Goal: Task Accomplishment & Management: Manage account settings

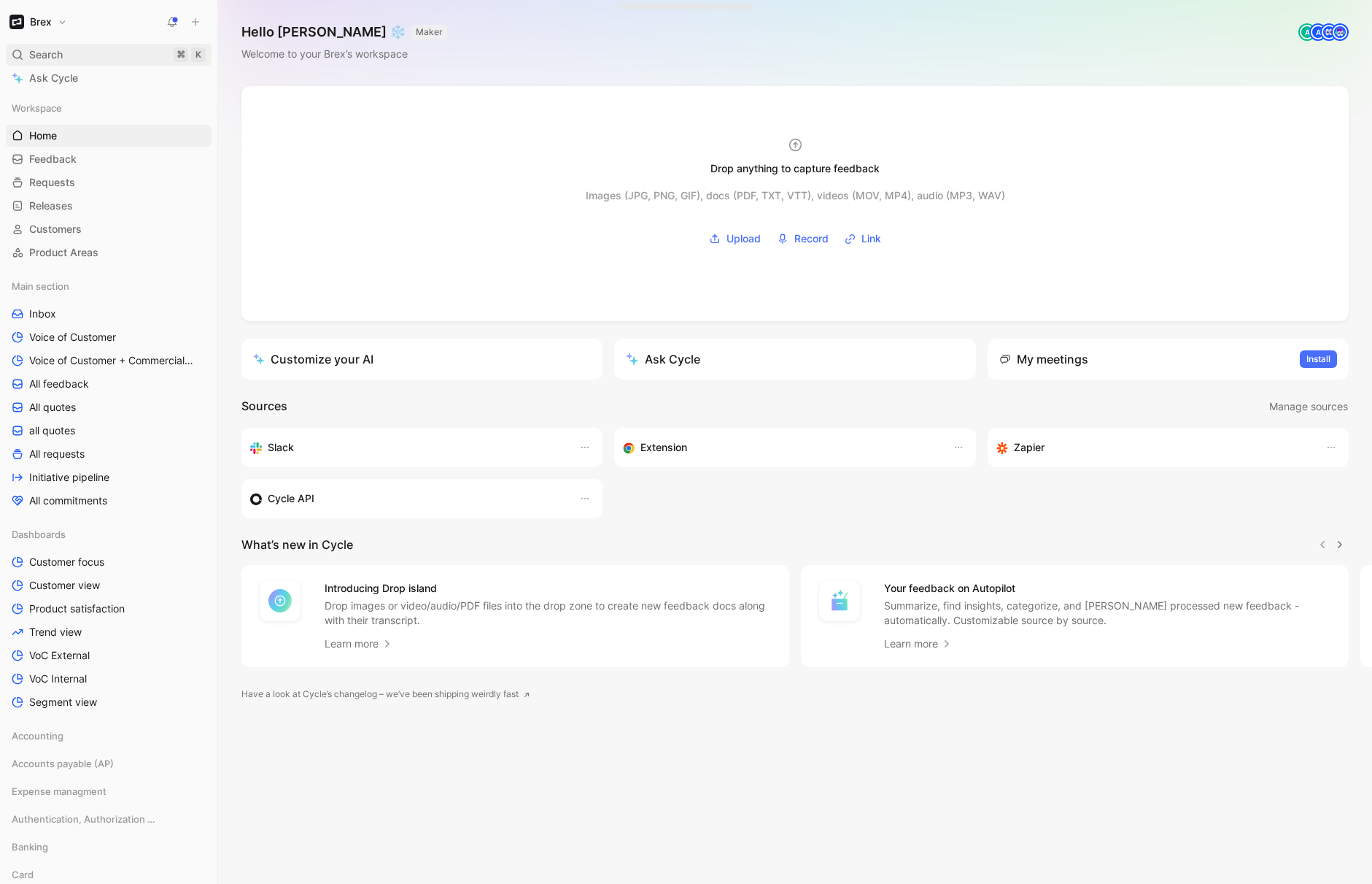
click at [76, 52] on div "Search ⌘ K" at bounding box center [108, 54] width 205 height 22
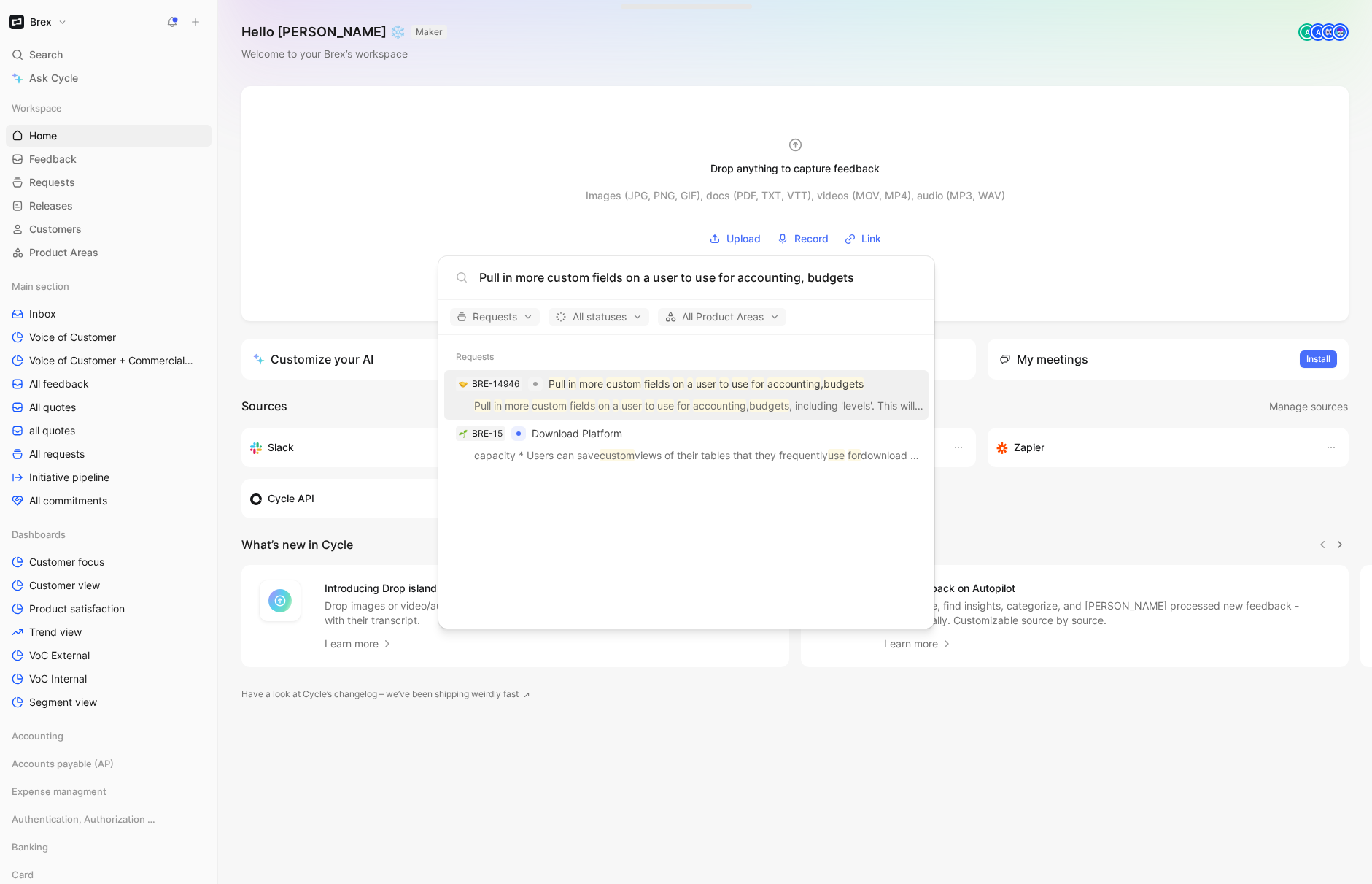
type input "Pull in more custom fields on a user to use for accounting, budgets"
click at [620, 383] on mark "custom" at bounding box center [623, 384] width 35 height 13
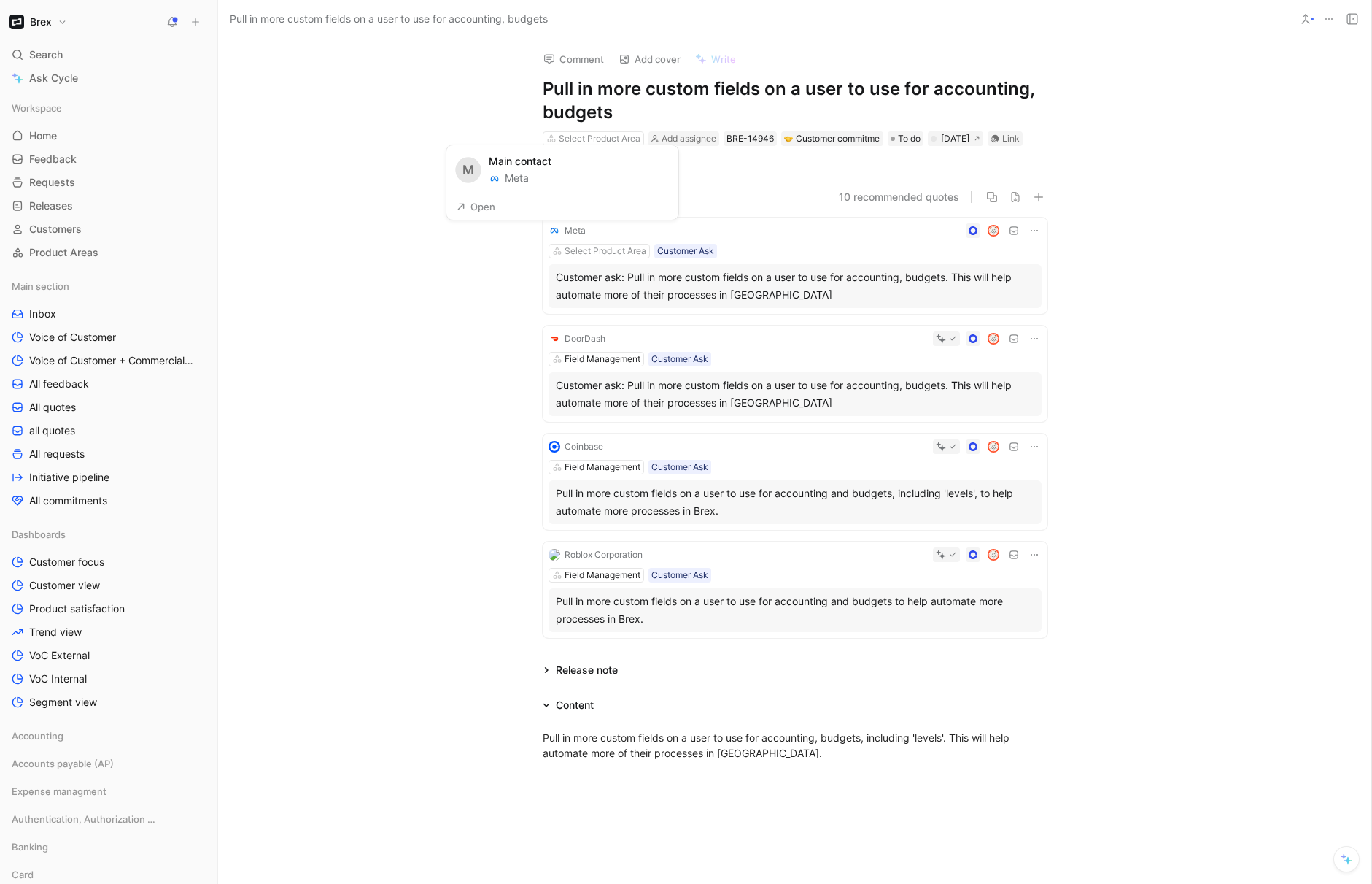
click at [487, 209] on button "Open" at bounding box center [476, 206] width 52 height 21
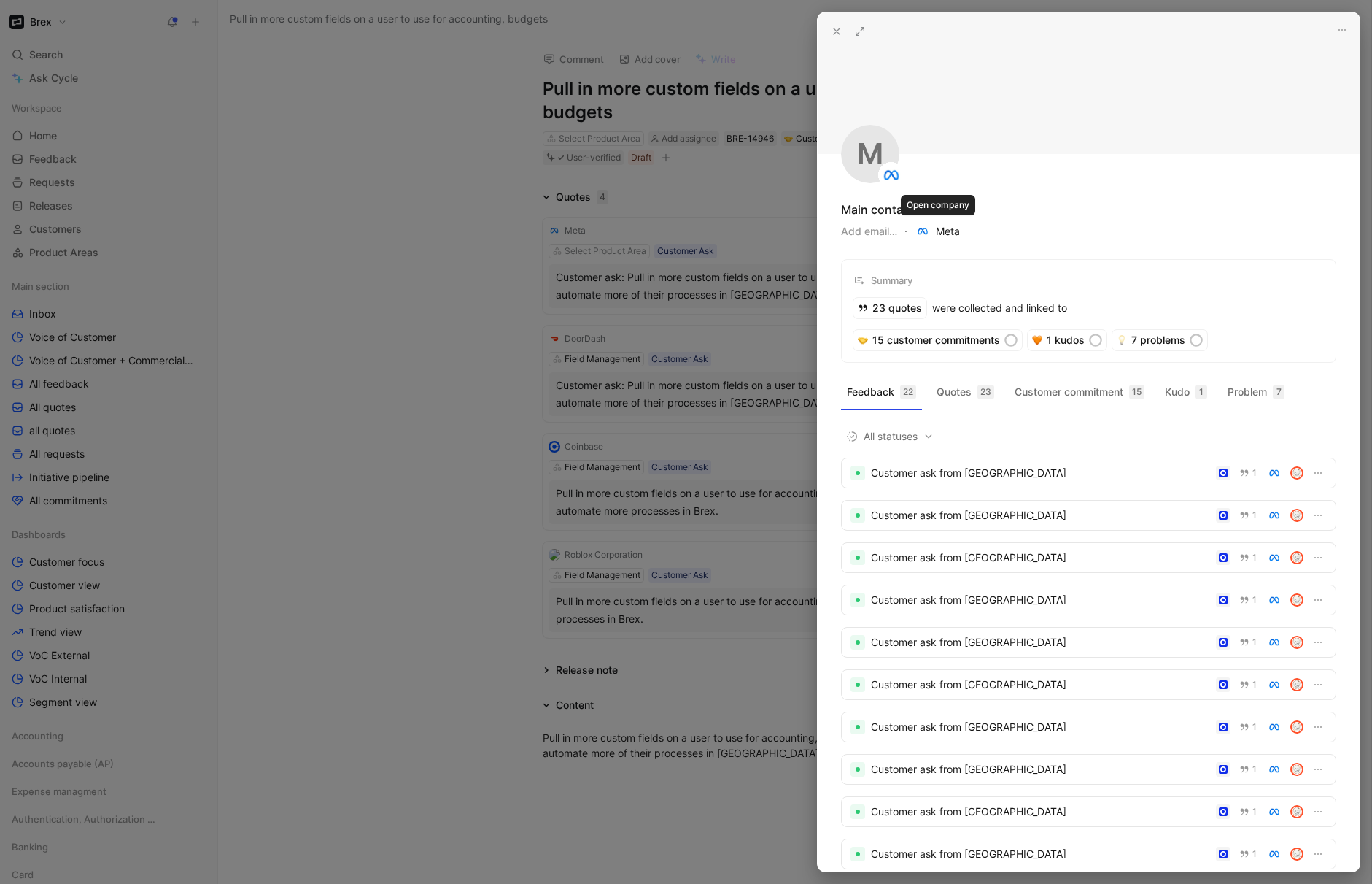
click at [946, 233] on span "Meta" at bounding box center [937, 231] width 44 height 17
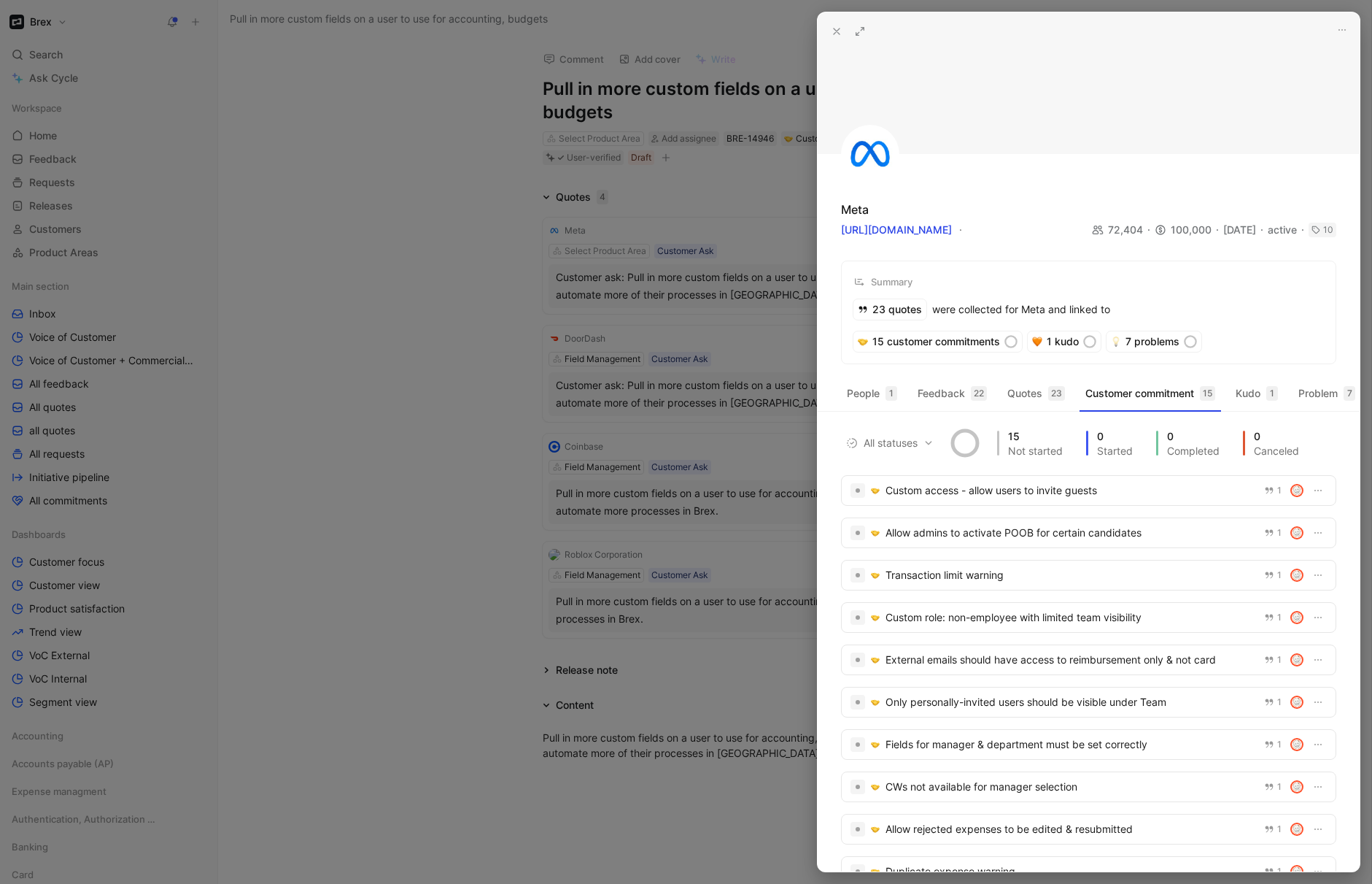
click at [858, 34] on icon at bounding box center [860, 31] width 12 height 12
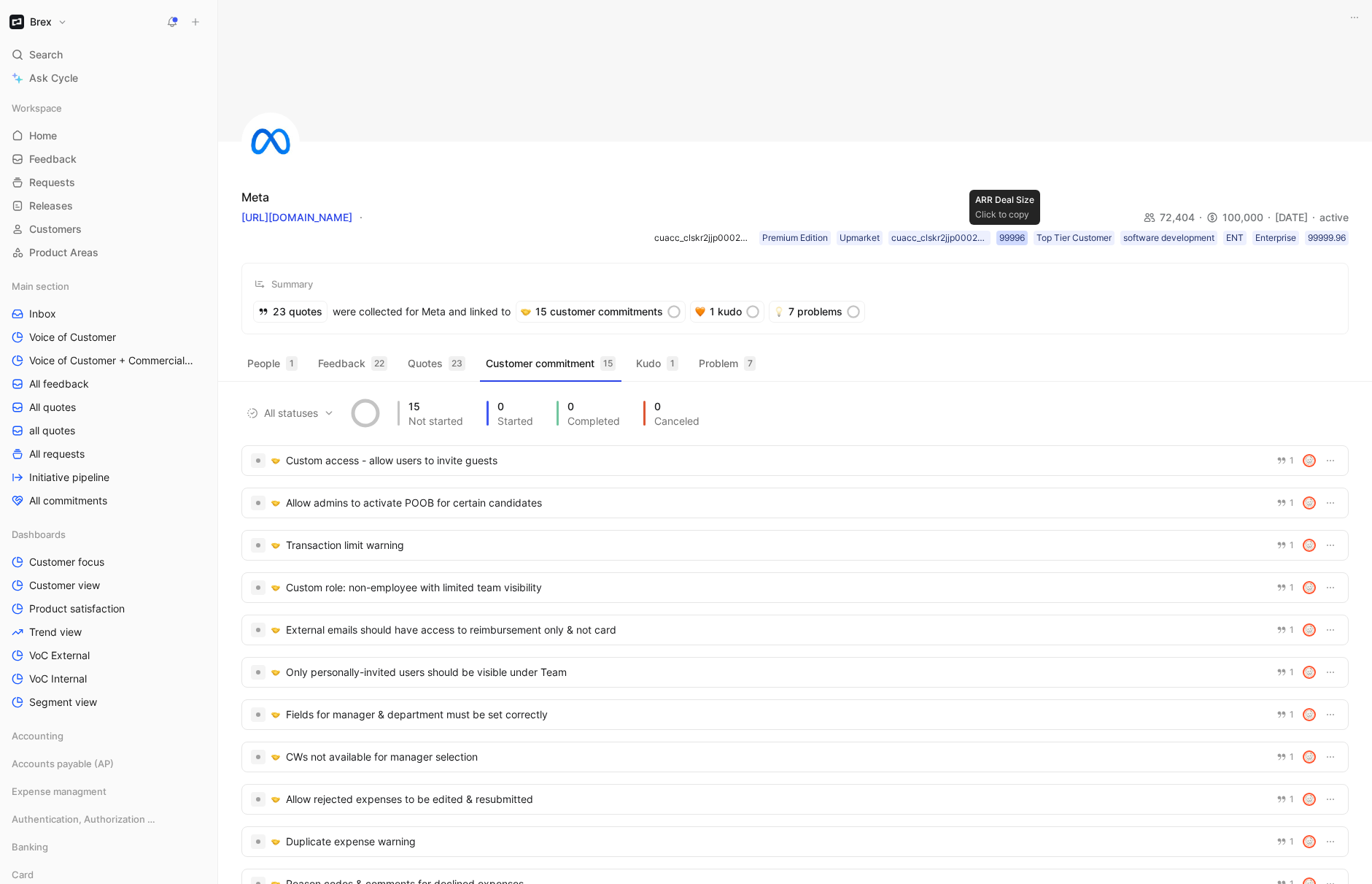
click at [1001, 242] on div "99996" at bounding box center [1012, 238] width 25 height 14
click at [1320, 240] on div "99999.96" at bounding box center [1327, 238] width 38 height 14
click at [41, 49] on span "Search" at bounding box center [45, 54] width 33 height 17
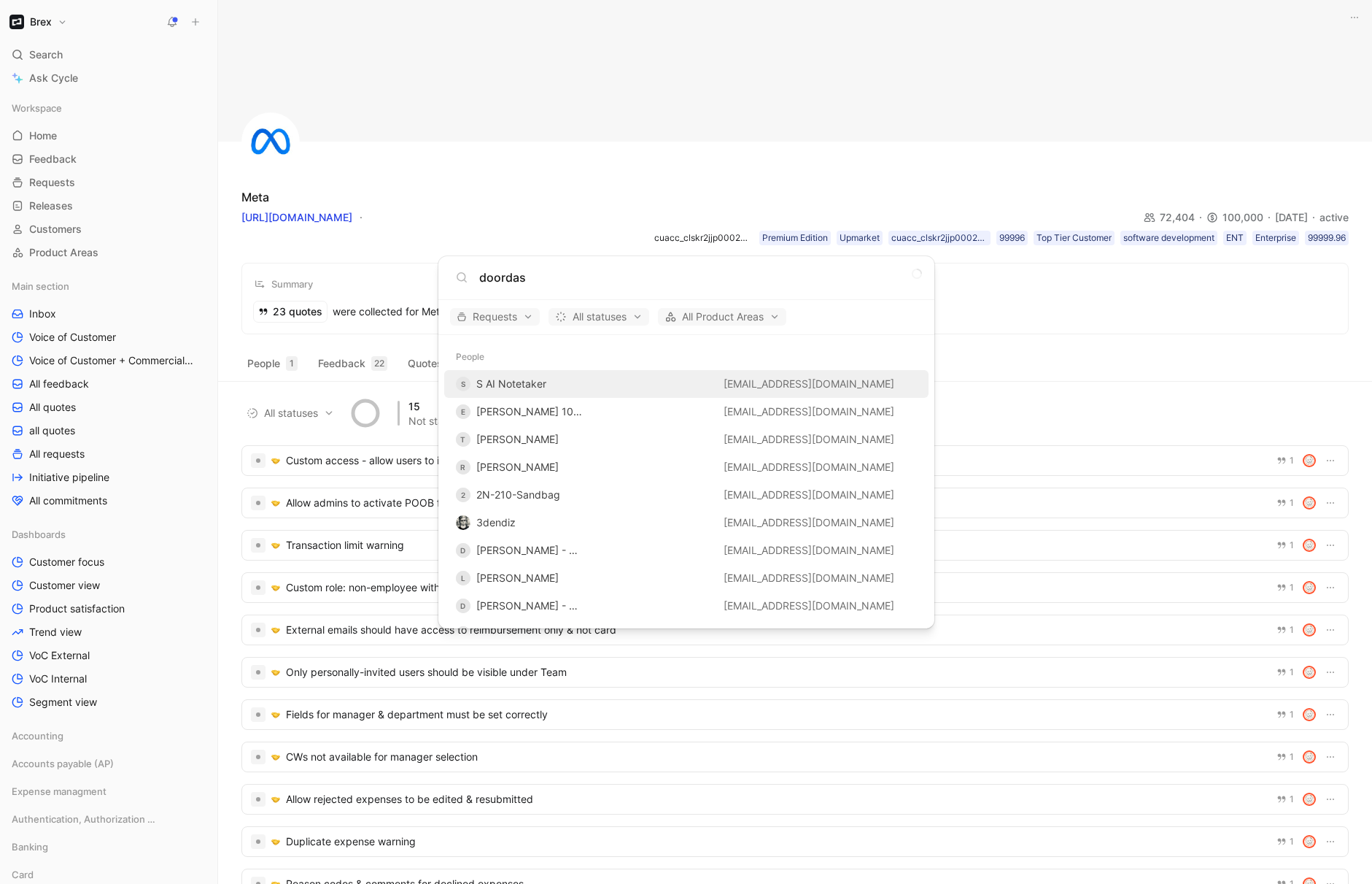
type input "doordash"
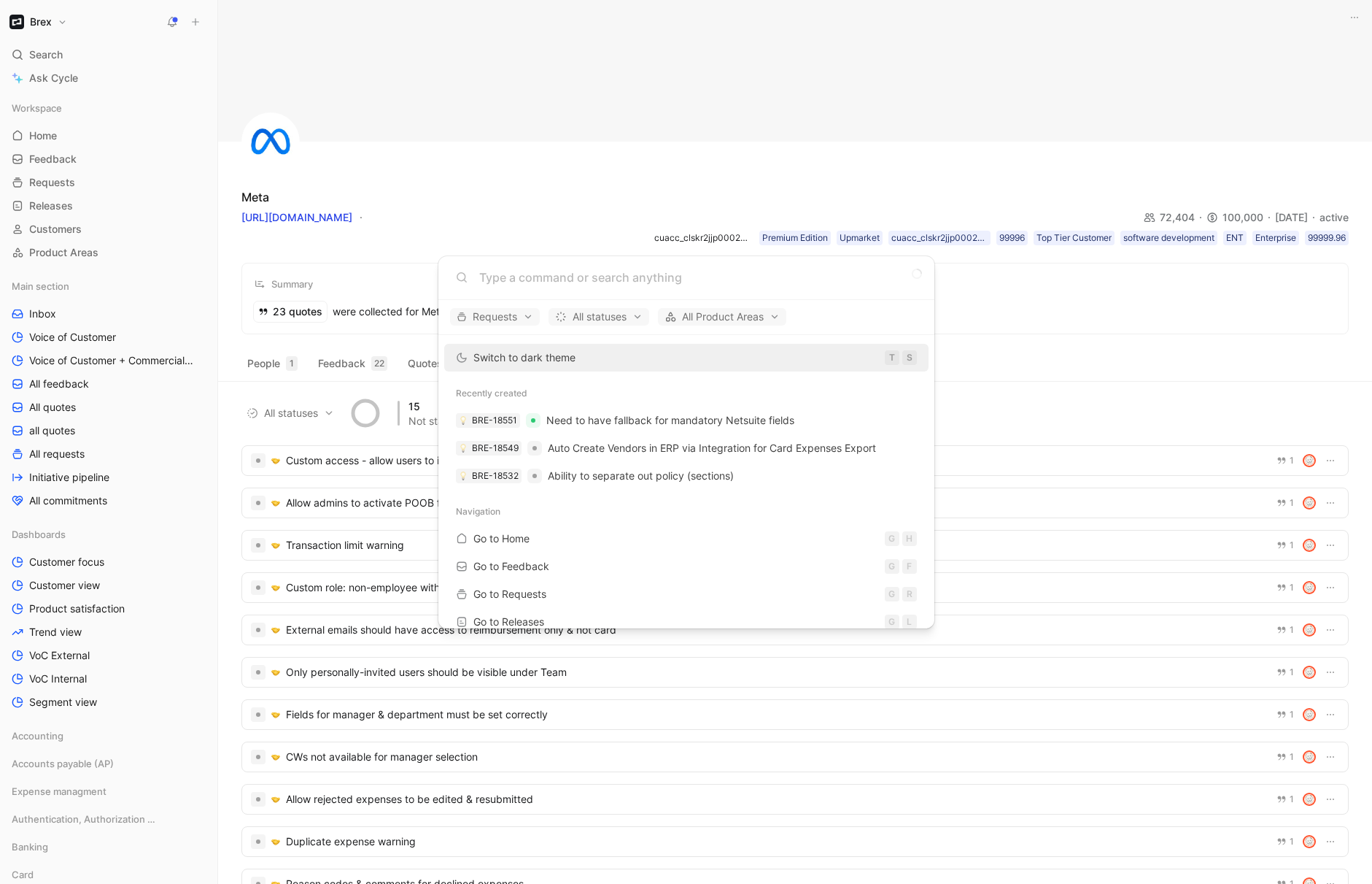
click at [56, 211] on body "Brex Search ⌘ K Ask Cycle Workspace Home G then H Feedback G then F Requests G …" at bounding box center [686, 442] width 1372 height 884
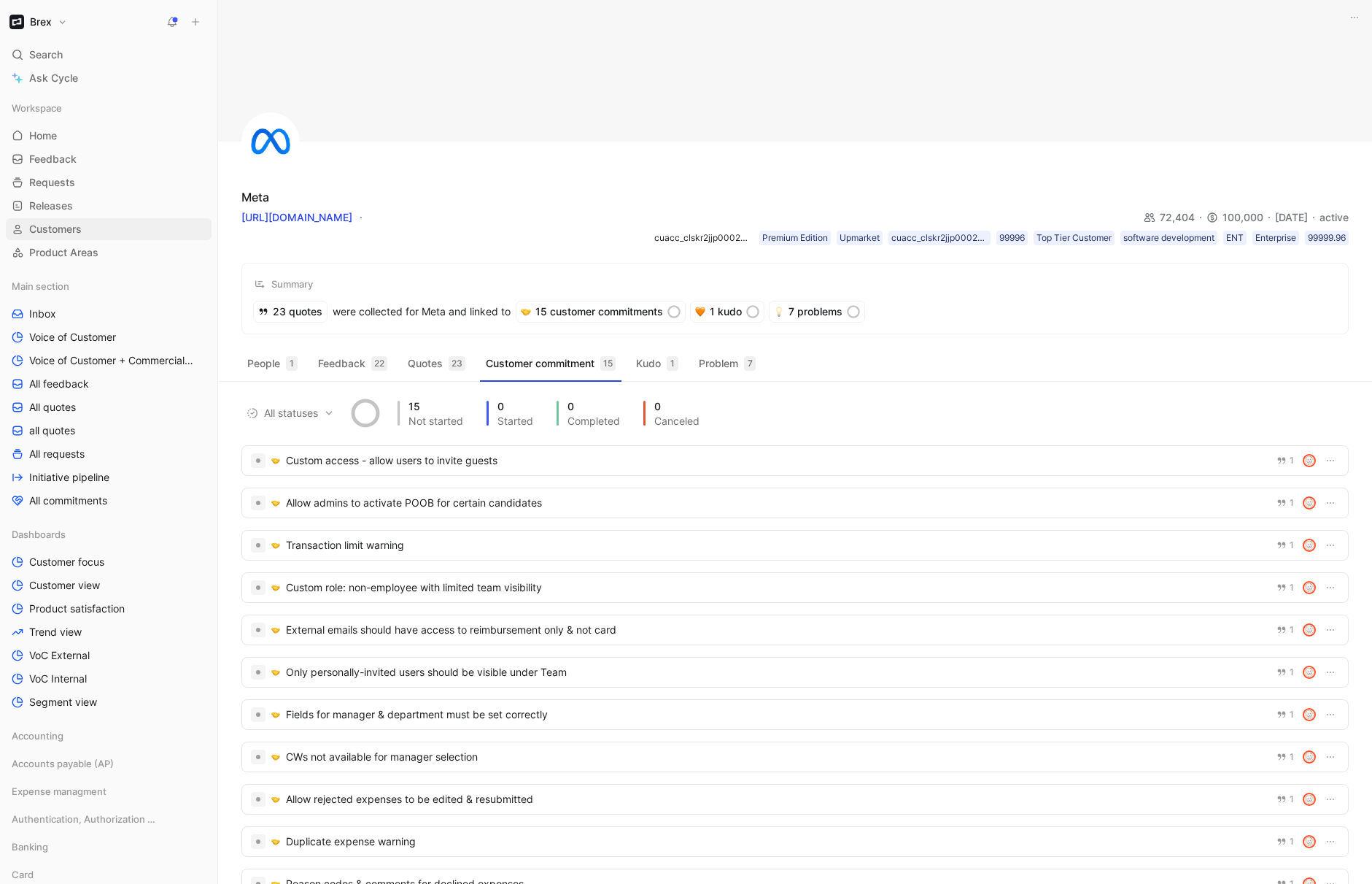
click at [58, 223] on span "Customers" at bounding box center [55, 229] width 52 height 14
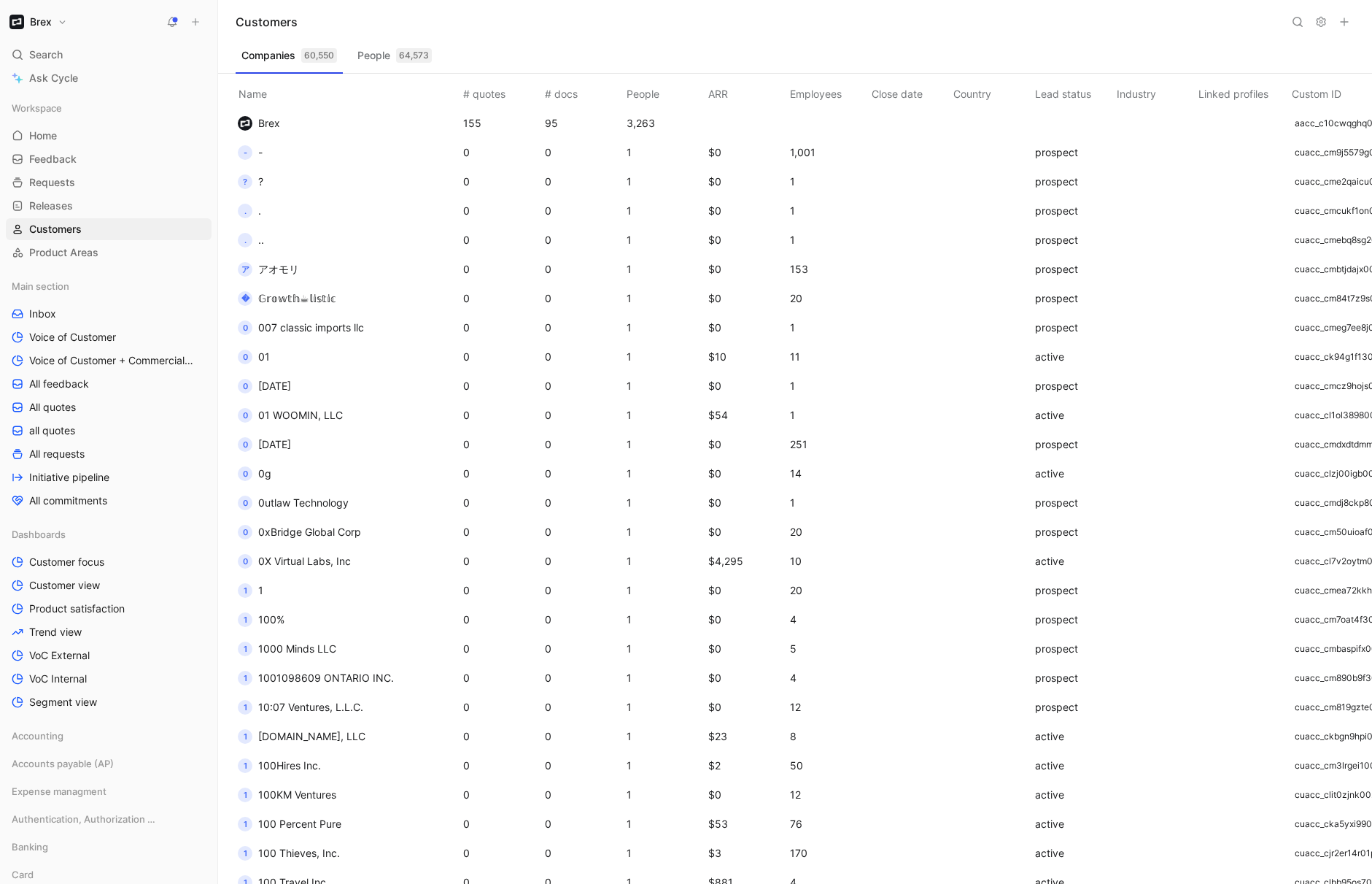
click at [1298, 23] on icon at bounding box center [1298, 22] width 12 height 12
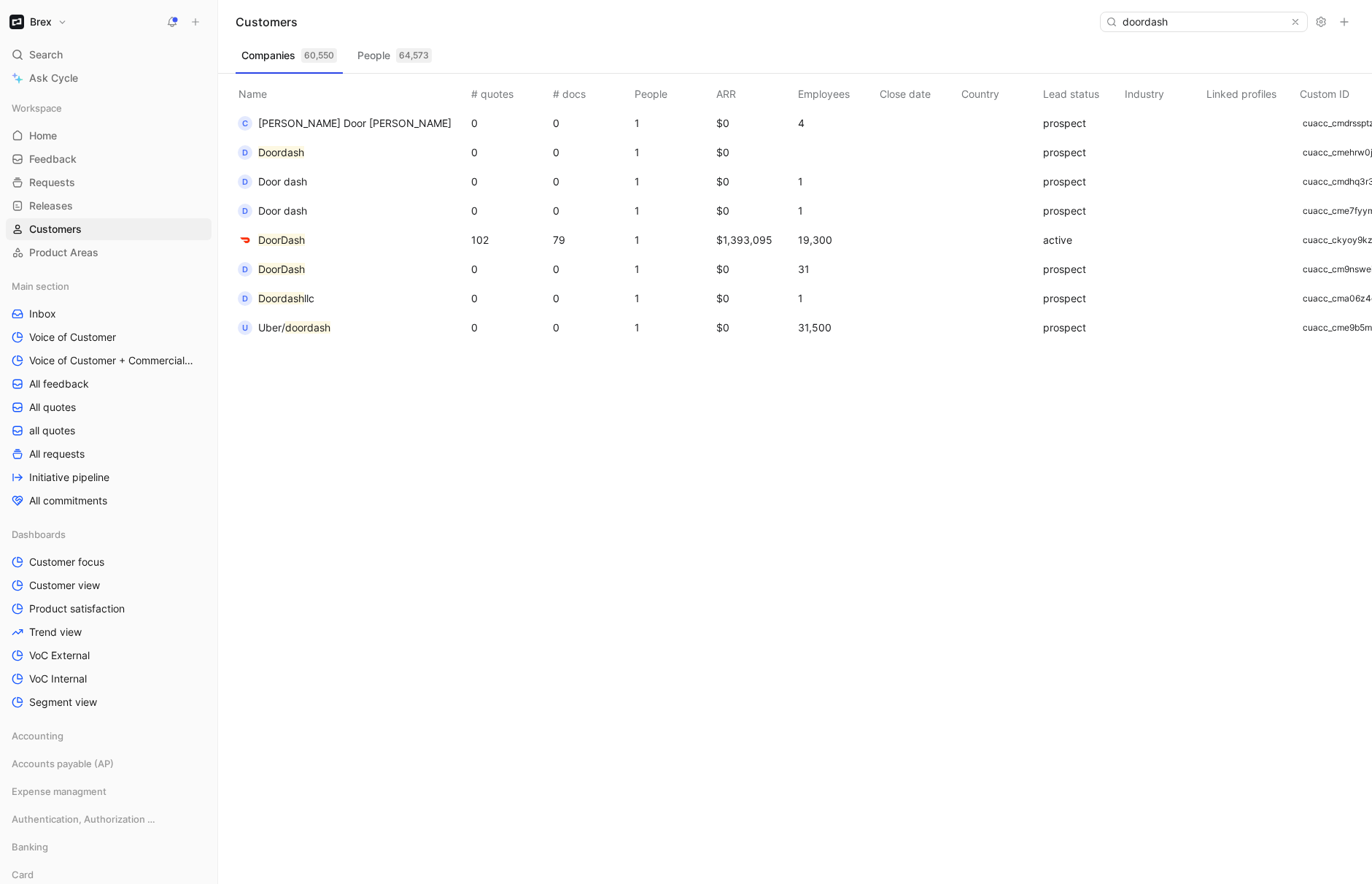
type input "doordash"
click at [291, 235] on mark "DoorDash" at bounding box center [282, 240] width 47 height 13
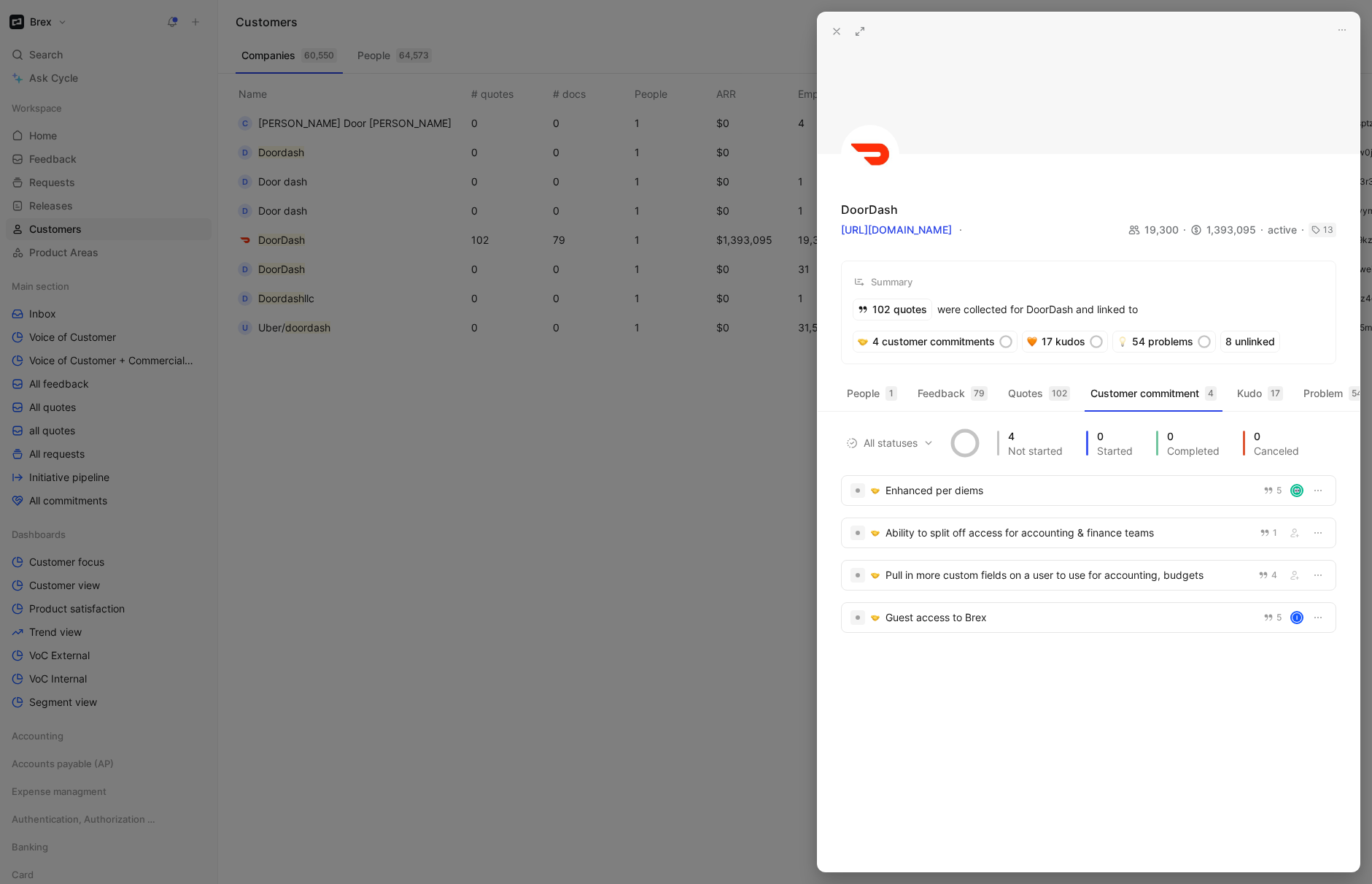
click at [867, 33] on button at bounding box center [860, 31] width 21 height 21
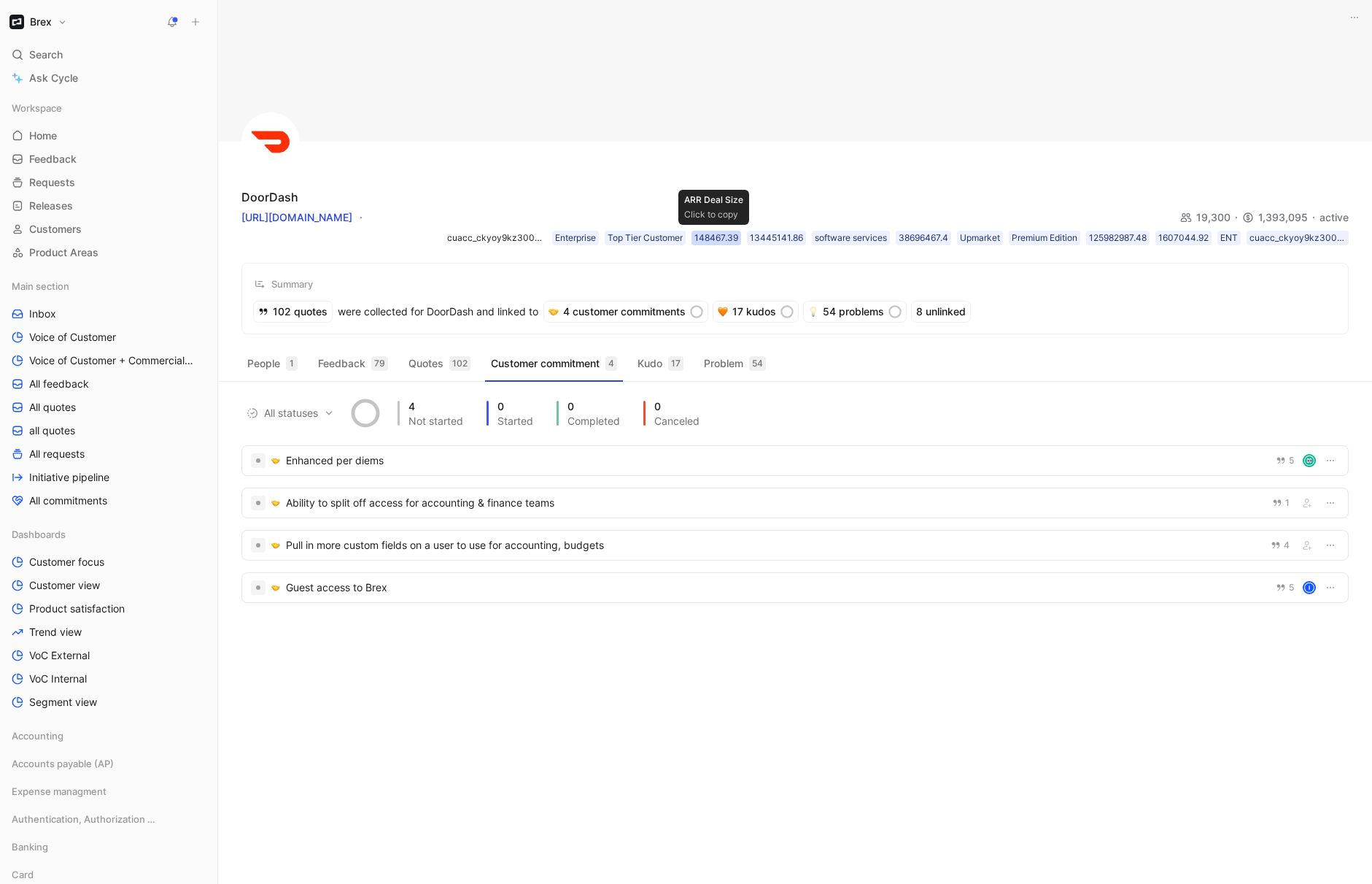
click at [719, 240] on div "148467.39" at bounding box center [716, 238] width 43 height 14
click at [711, 240] on div "148467.39" at bounding box center [716, 238] width 43 height 14
click at [762, 235] on div "13445141.86" at bounding box center [776, 238] width 53 height 14
click at [919, 238] on div "38696467.4" at bounding box center [923, 238] width 50 height 14
click at [1134, 238] on div "125982987.48" at bounding box center [1118, 238] width 58 height 14
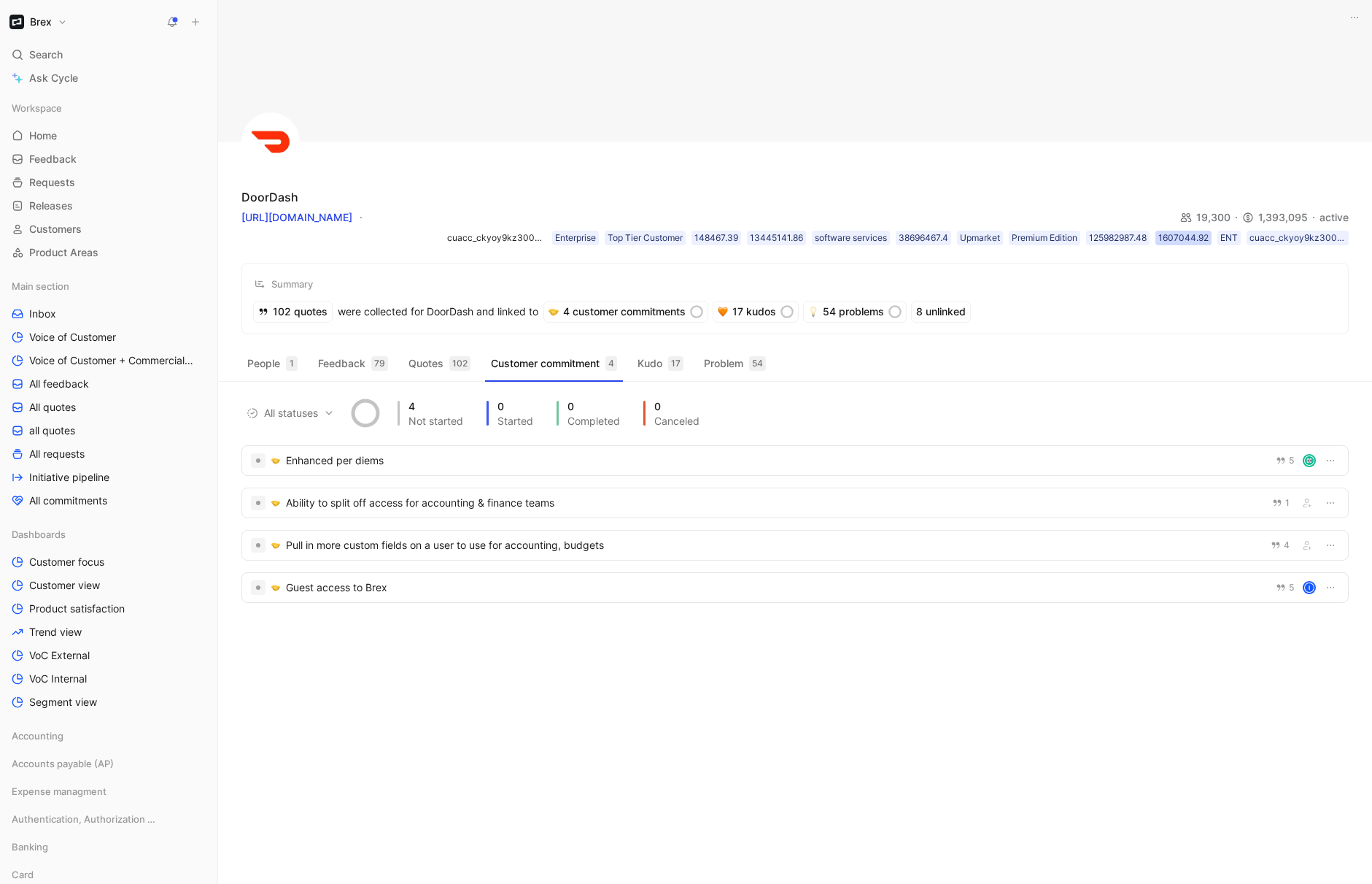
click at [1187, 240] on div "1607044.92" at bounding box center [1184, 238] width 51 height 14
drag, startPoint x: 1307, startPoint y: 218, endPoint x: 1258, endPoint y: 219, distance: 49.0
click at [1258, 219] on div "1,393,095" at bounding box center [1282, 217] width 78 height 17
copy div "1,393,095"
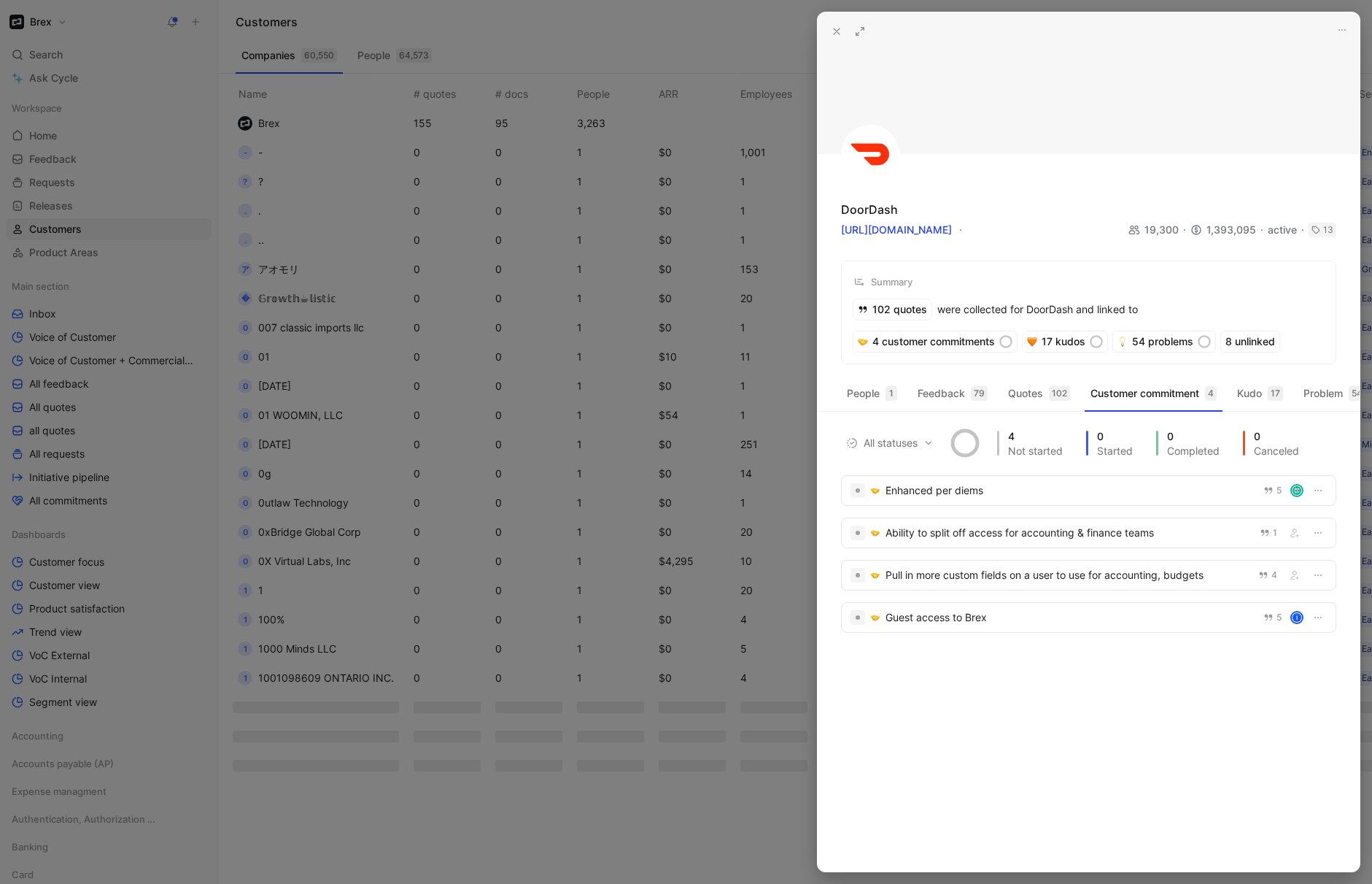
click at [835, 22] on button at bounding box center [837, 31] width 21 height 21
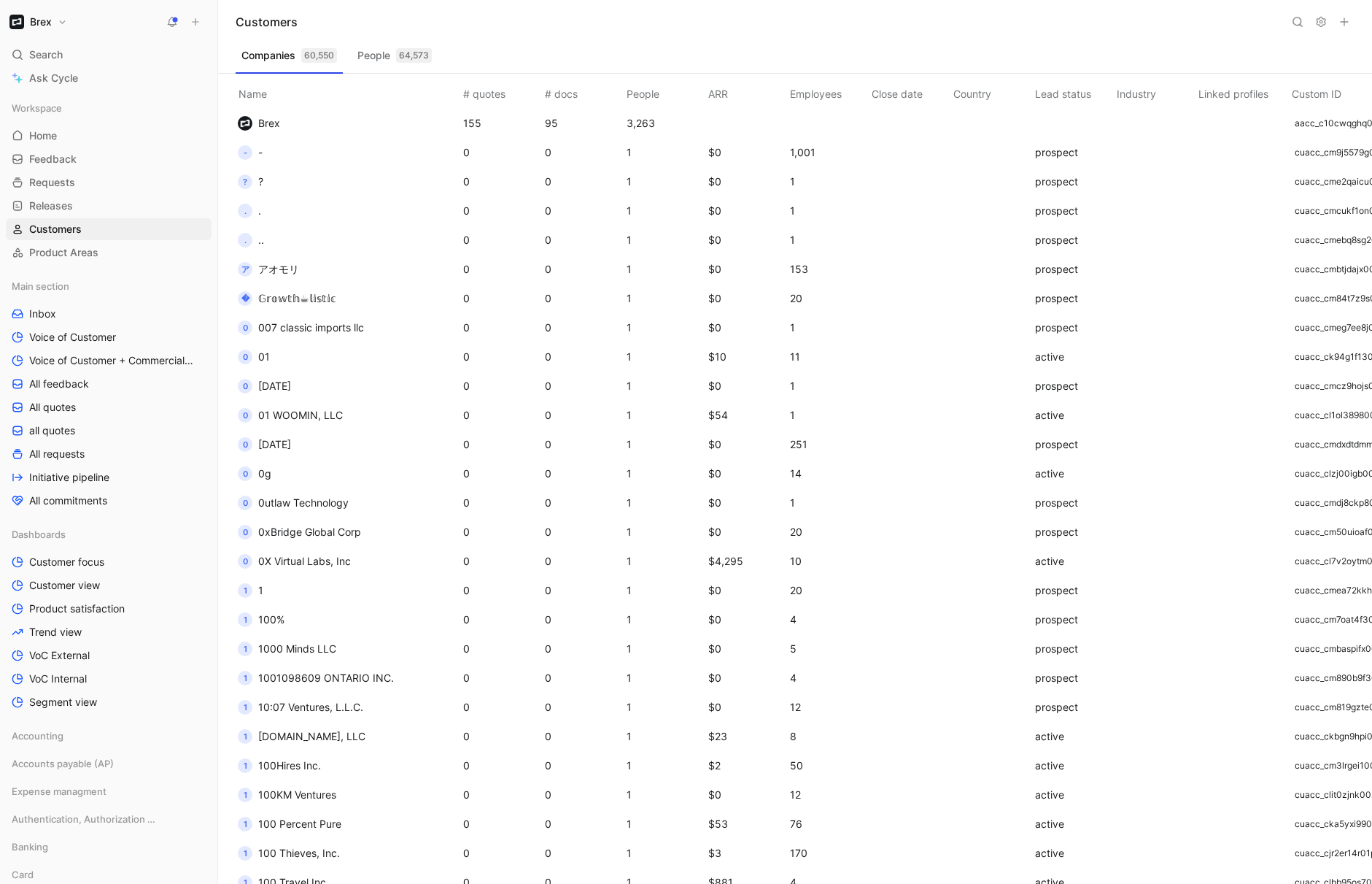
click at [1304, 26] on button at bounding box center [1298, 22] width 21 height 21
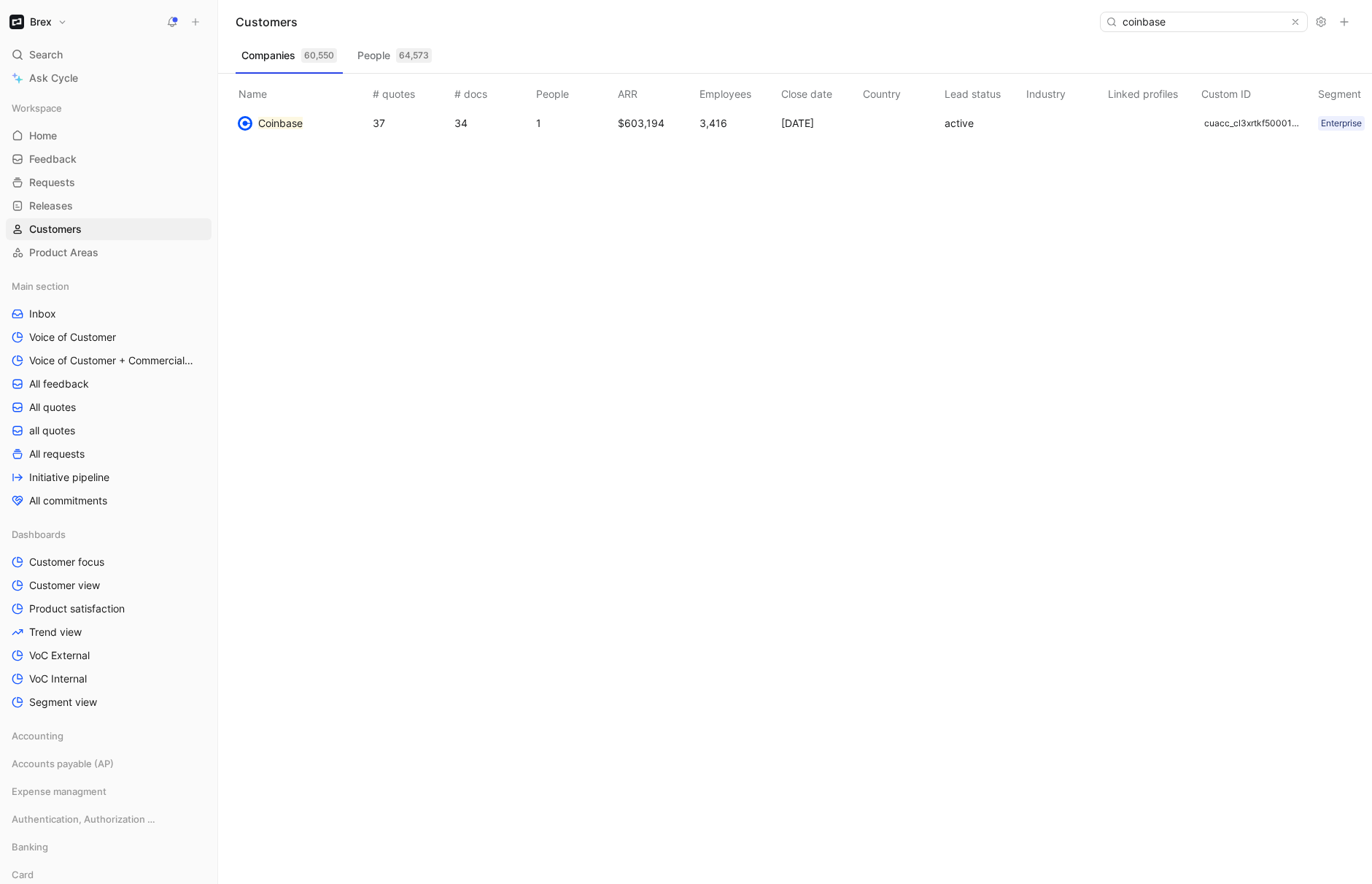
type input "coinbase"
click at [311, 210] on div "Name # quotes # docs People ARR Employees Close date Country Lead status Indust…" at bounding box center [800, 478] width 1142 height 810
click at [267, 127] on mark "Coinbase" at bounding box center [280, 123] width 44 height 13
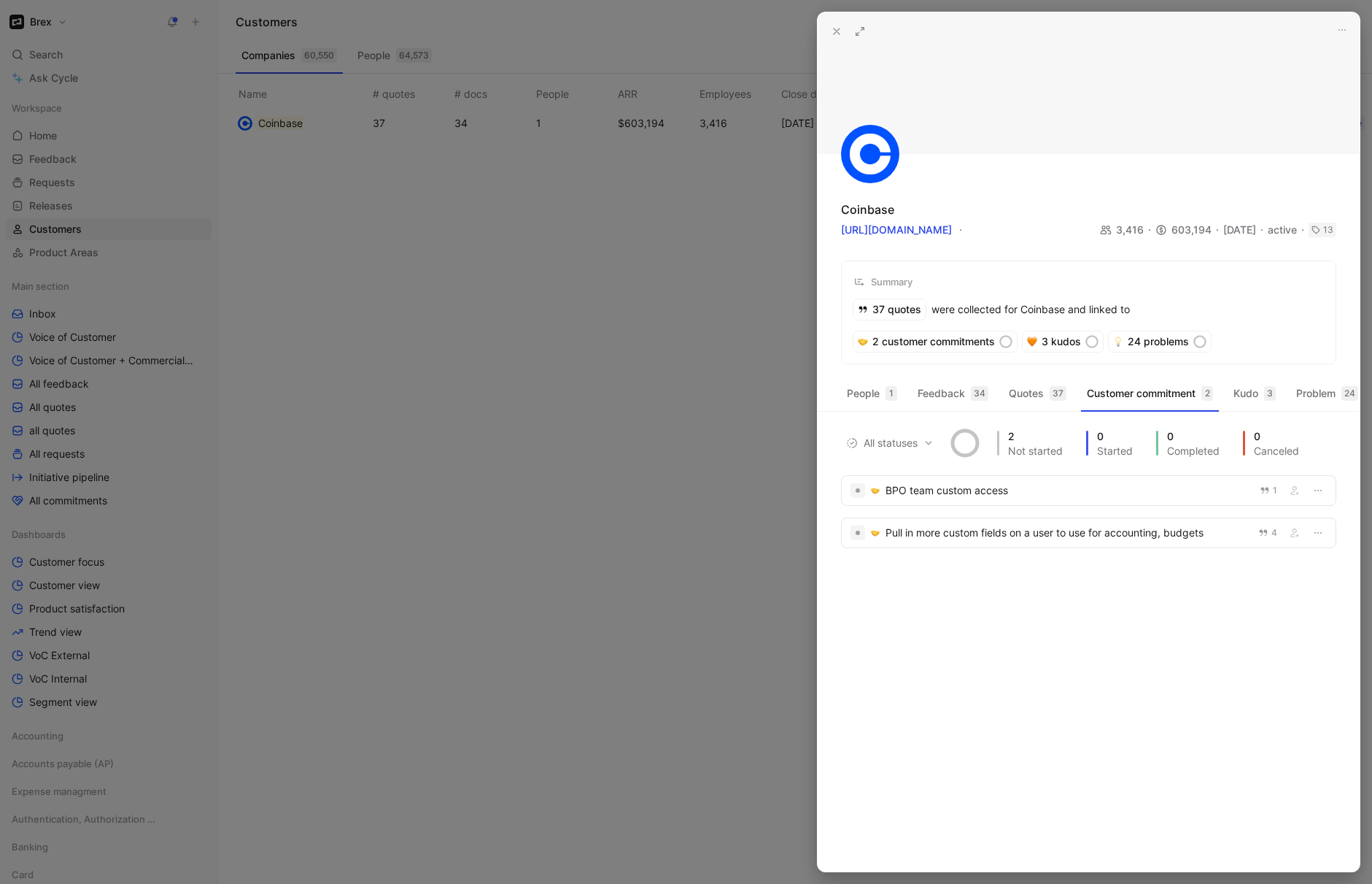
click at [859, 33] on icon at bounding box center [860, 31] width 12 height 12
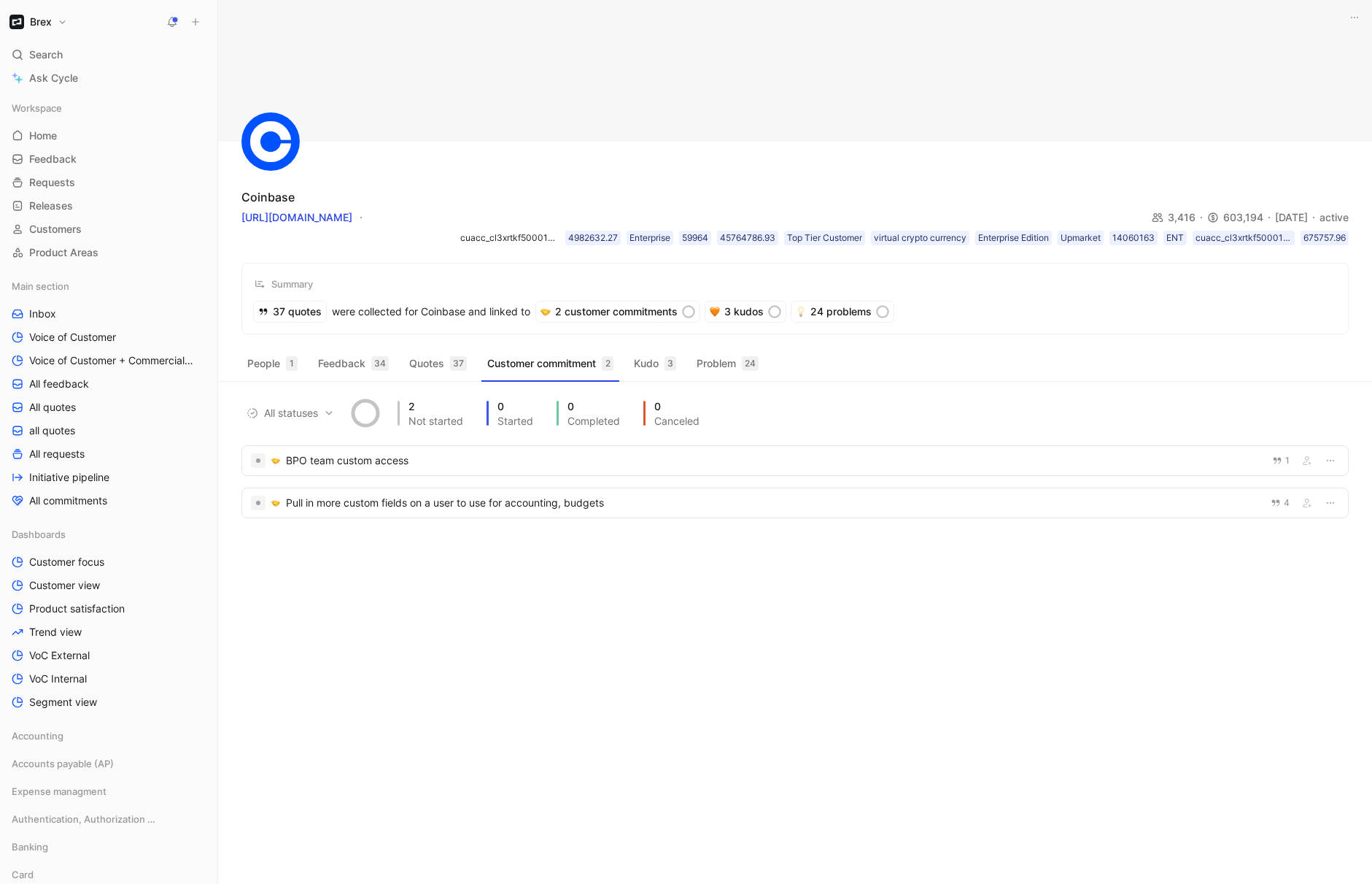
click at [588, 164] on div "Coinbase https://coinbase.com 3,416 603,194 30/06/2025 active cuacc_cl3xrtkf500…" at bounding box center [795, 166] width 1154 height 334
click at [1216, 215] on div "603,194" at bounding box center [1241, 217] width 68 height 17
copy div "603,194"
click at [576, 233] on div "4982632.27" at bounding box center [592, 238] width 50 height 14
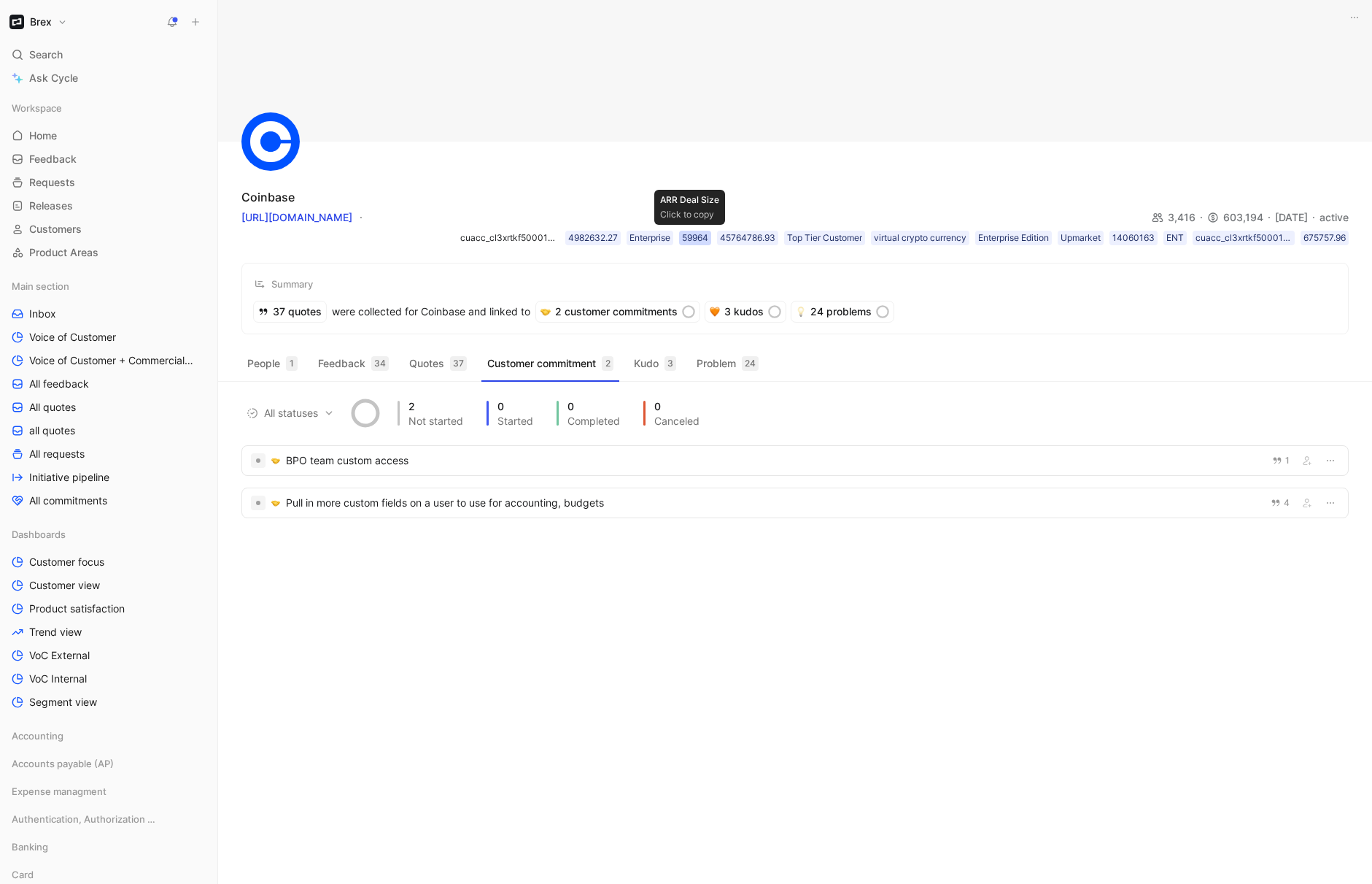
click at [688, 240] on div "59964" at bounding box center [695, 238] width 26 height 14
click at [737, 233] on div "45764786.93" at bounding box center [747, 238] width 55 height 14
click at [1126, 234] on div "14060163" at bounding box center [1133, 238] width 43 height 14
click at [1310, 239] on div "675757.96" at bounding box center [1324, 238] width 43 height 14
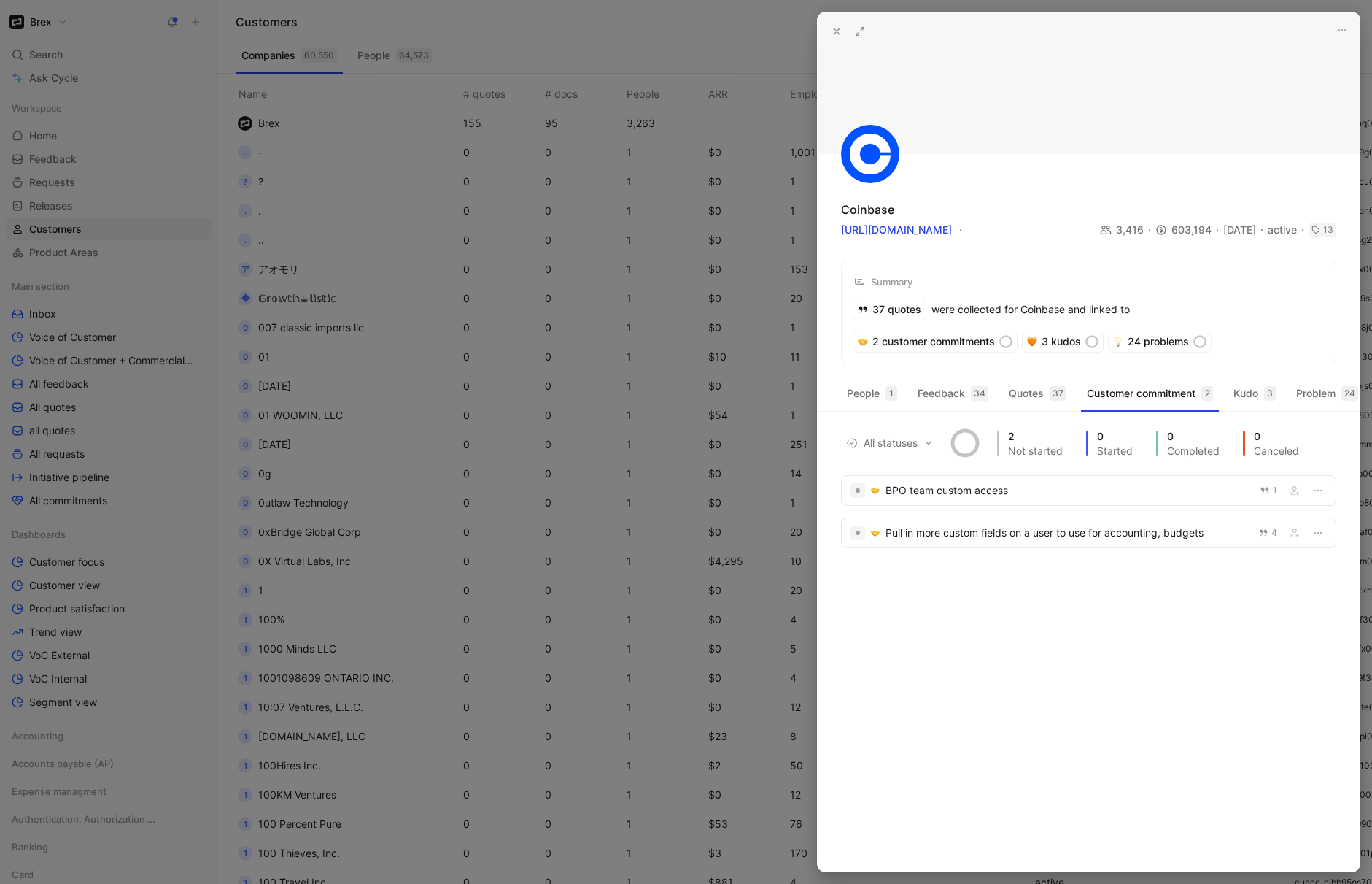
click at [831, 31] on icon at bounding box center [837, 31] width 12 height 12
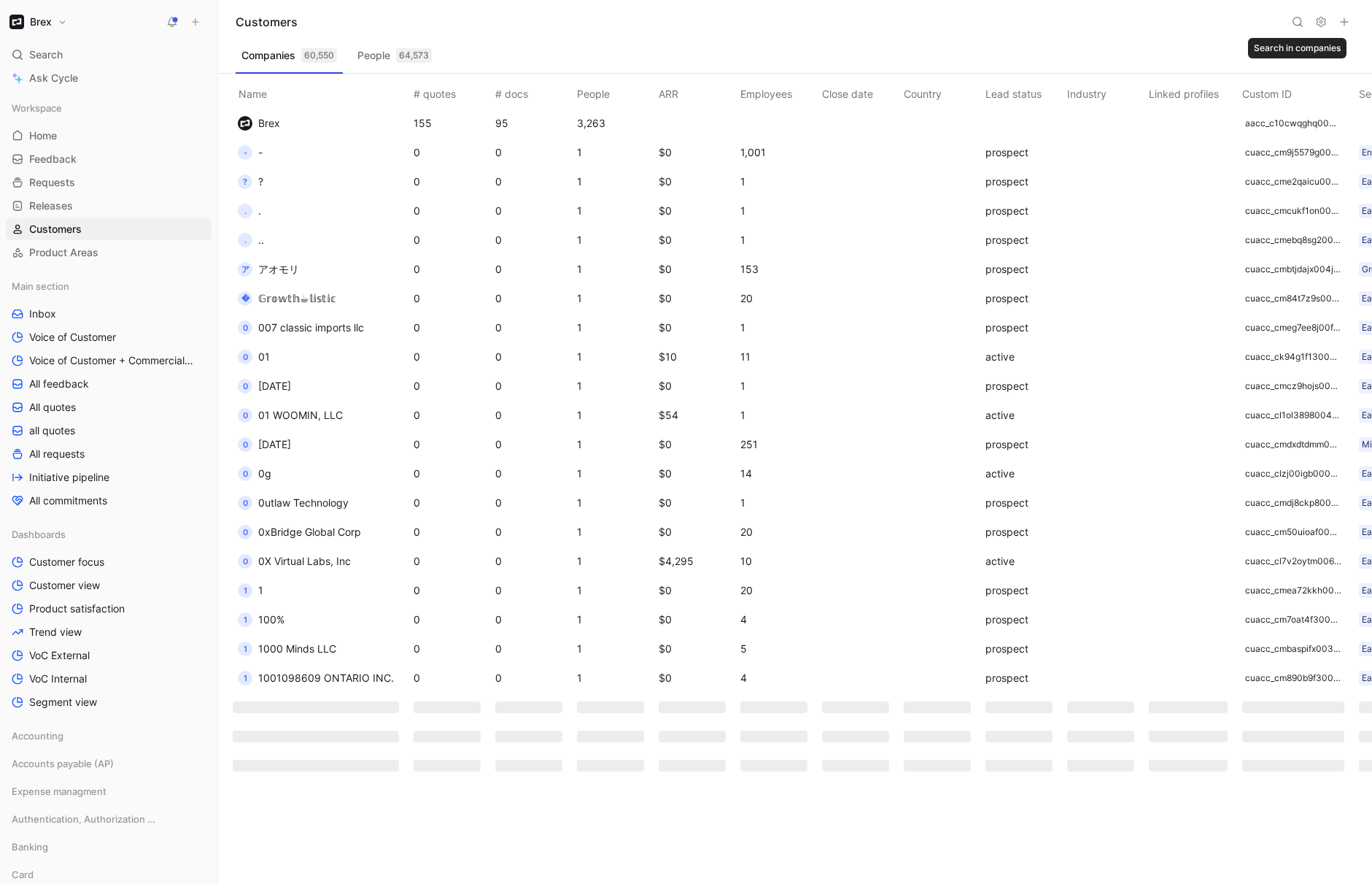
click at [1301, 24] on use at bounding box center [1298, 22] width 9 height 9
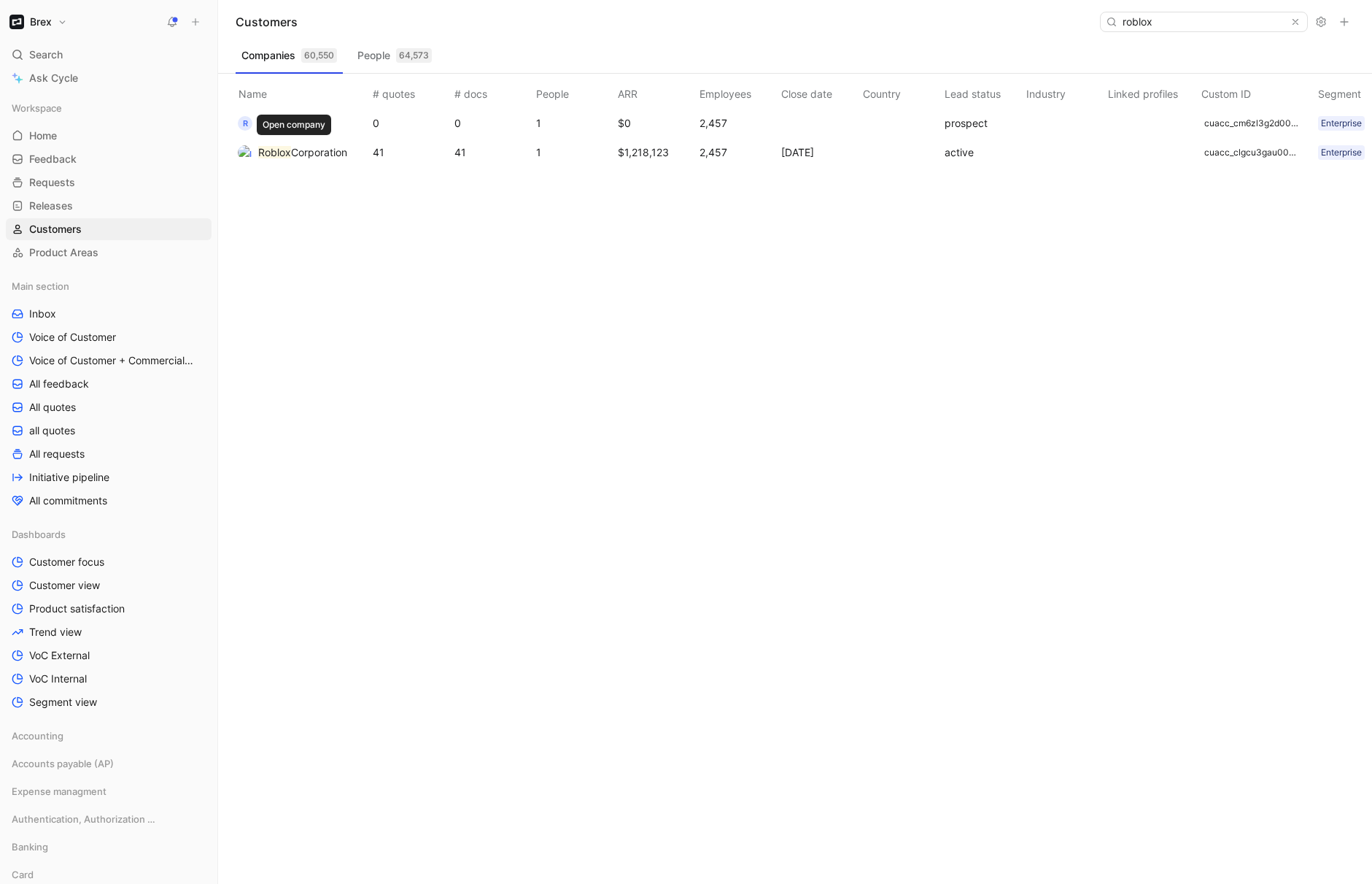
type input "roblox"
click at [295, 157] on span "Corporation" at bounding box center [319, 152] width 56 height 13
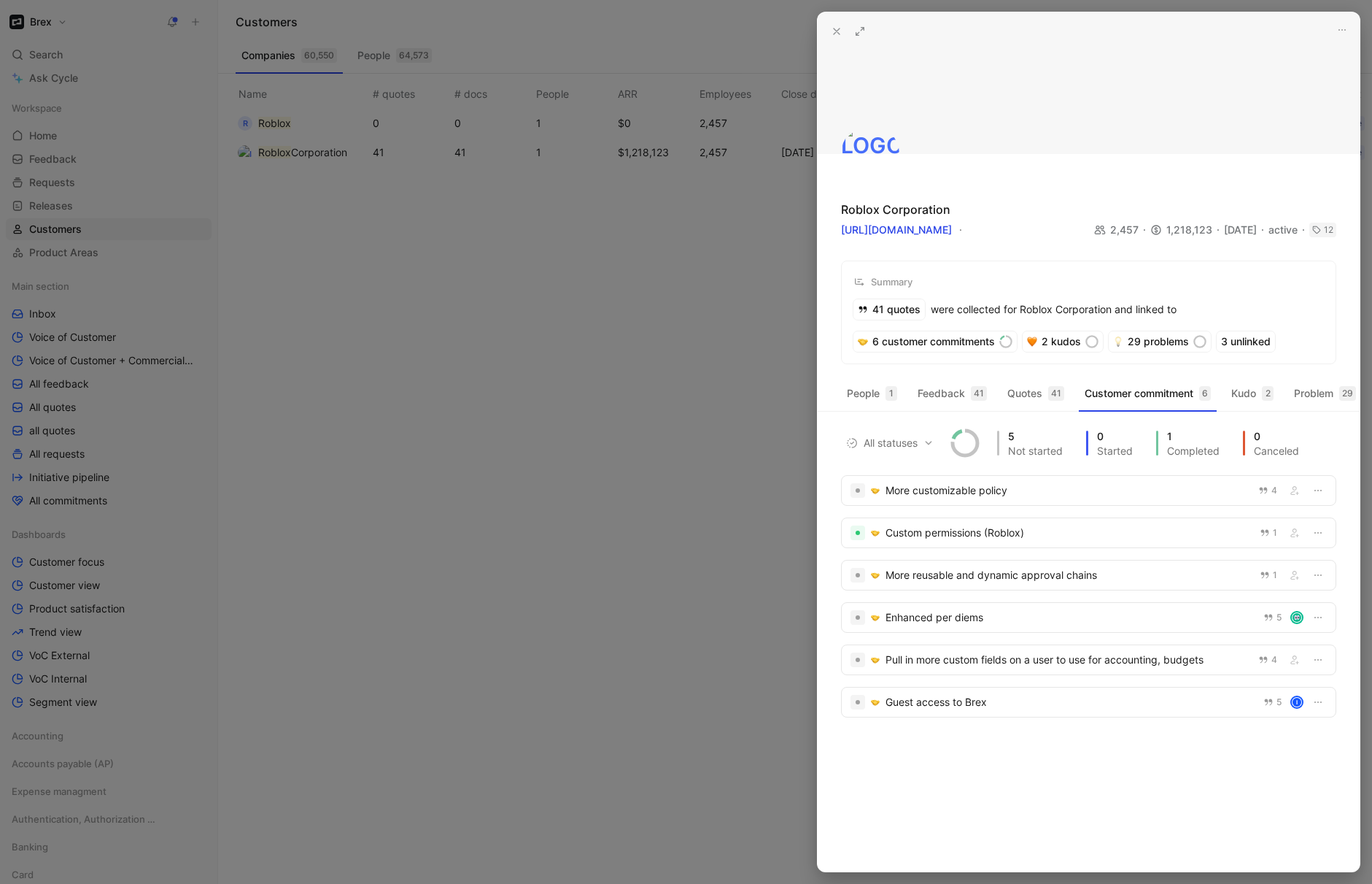
click at [866, 30] on button at bounding box center [860, 31] width 21 height 21
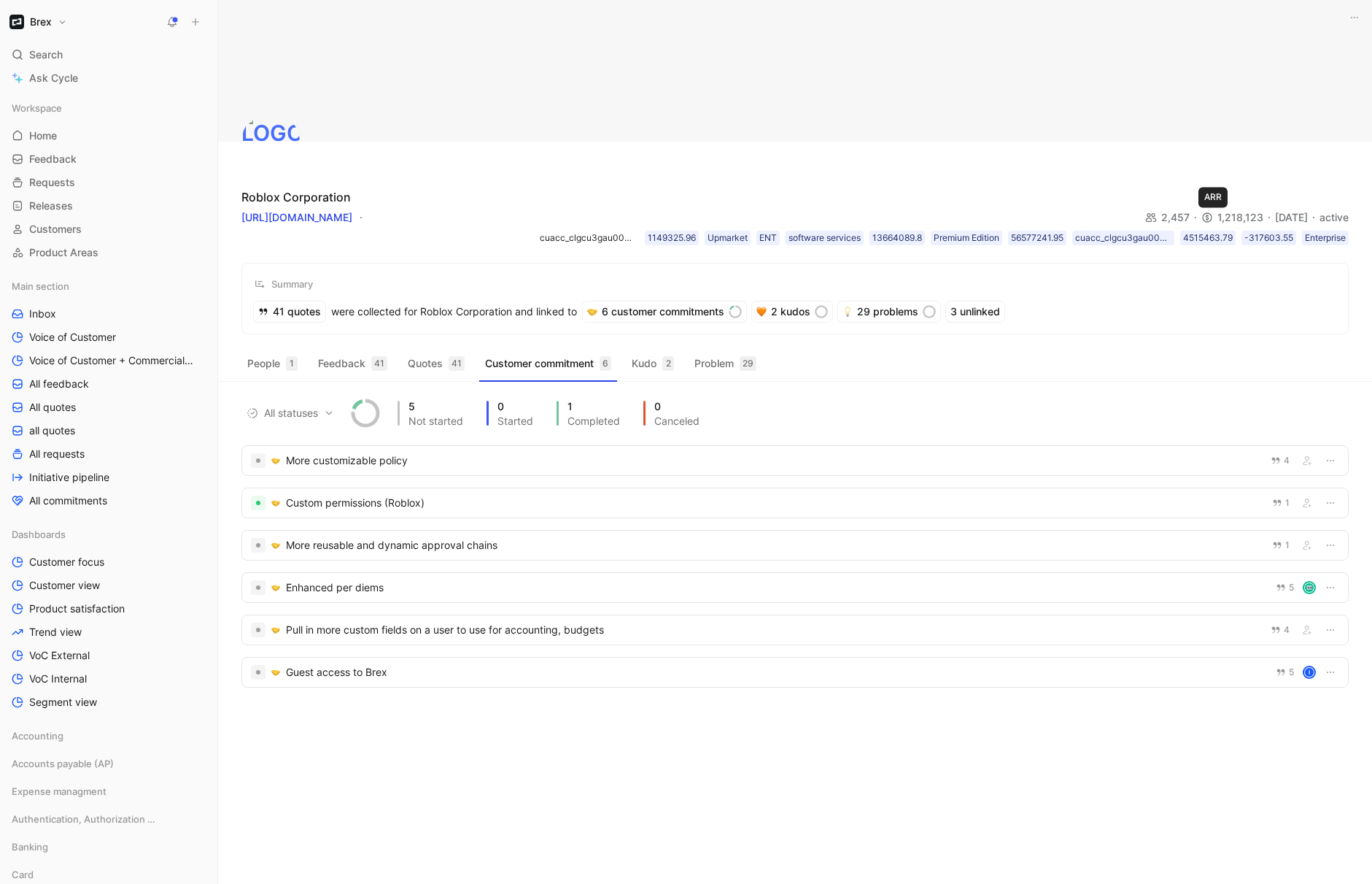
click at [1222, 214] on div "1,218,123" at bounding box center [1238, 217] width 73 height 17
copy div "1,218,123"
click at [663, 237] on div "1149325.96" at bounding box center [671, 238] width 48 height 14
click at [881, 236] on div "13664089.8" at bounding box center [897, 238] width 50 height 14
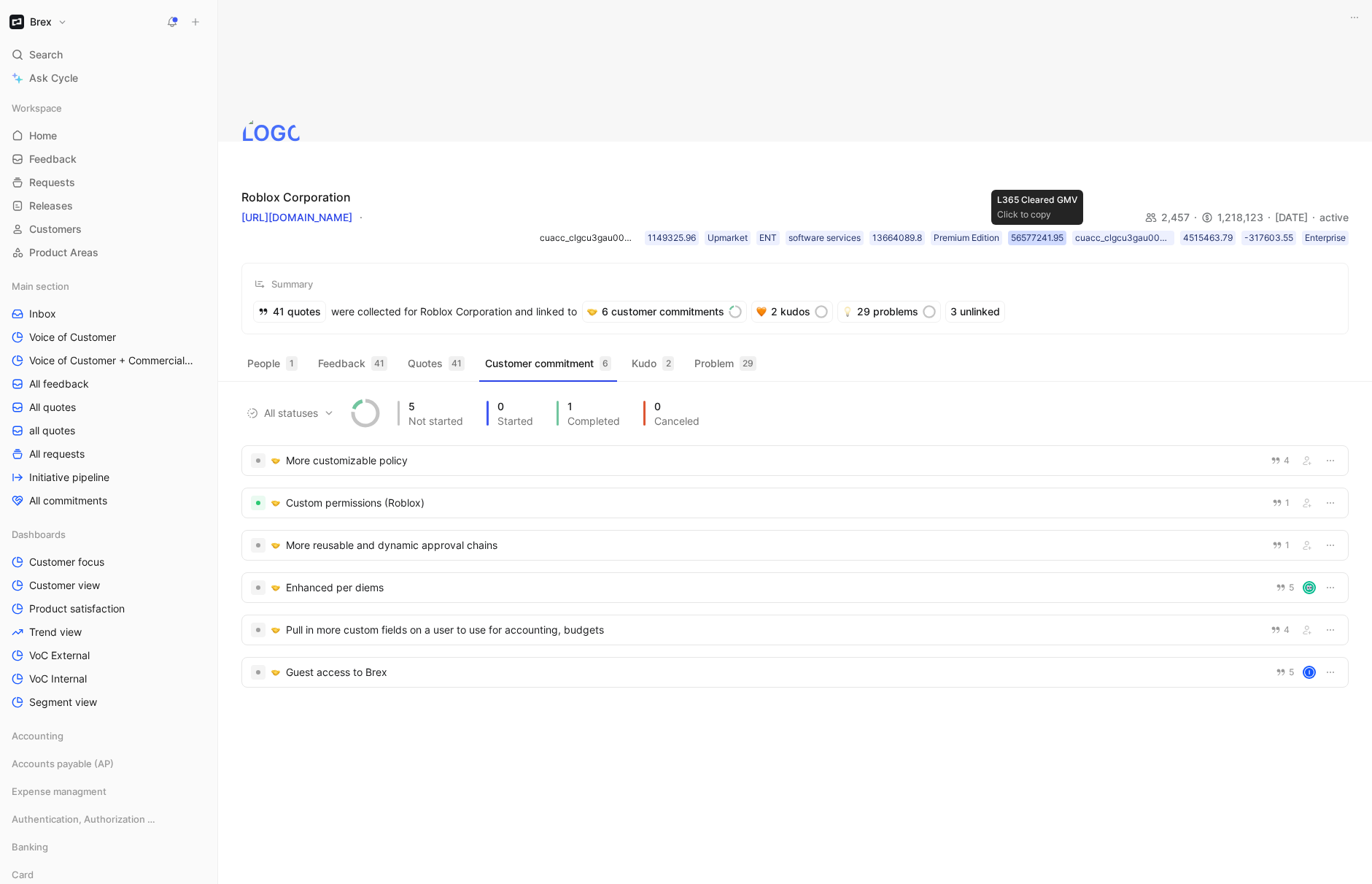
click at [1037, 240] on div "56577241.95" at bounding box center [1037, 238] width 52 height 14
click at [671, 233] on div "1149325.96" at bounding box center [671, 238] width 48 height 14
click at [891, 237] on div "13664089.8" at bounding box center [897, 238] width 50 height 14
click at [1206, 240] on div "4515463.79" at bounding box center [1207, 238] width 50 height 14
click at [1254, 240] on div "-317603.55" at bounding box center [1269, 238] width 49 height 14
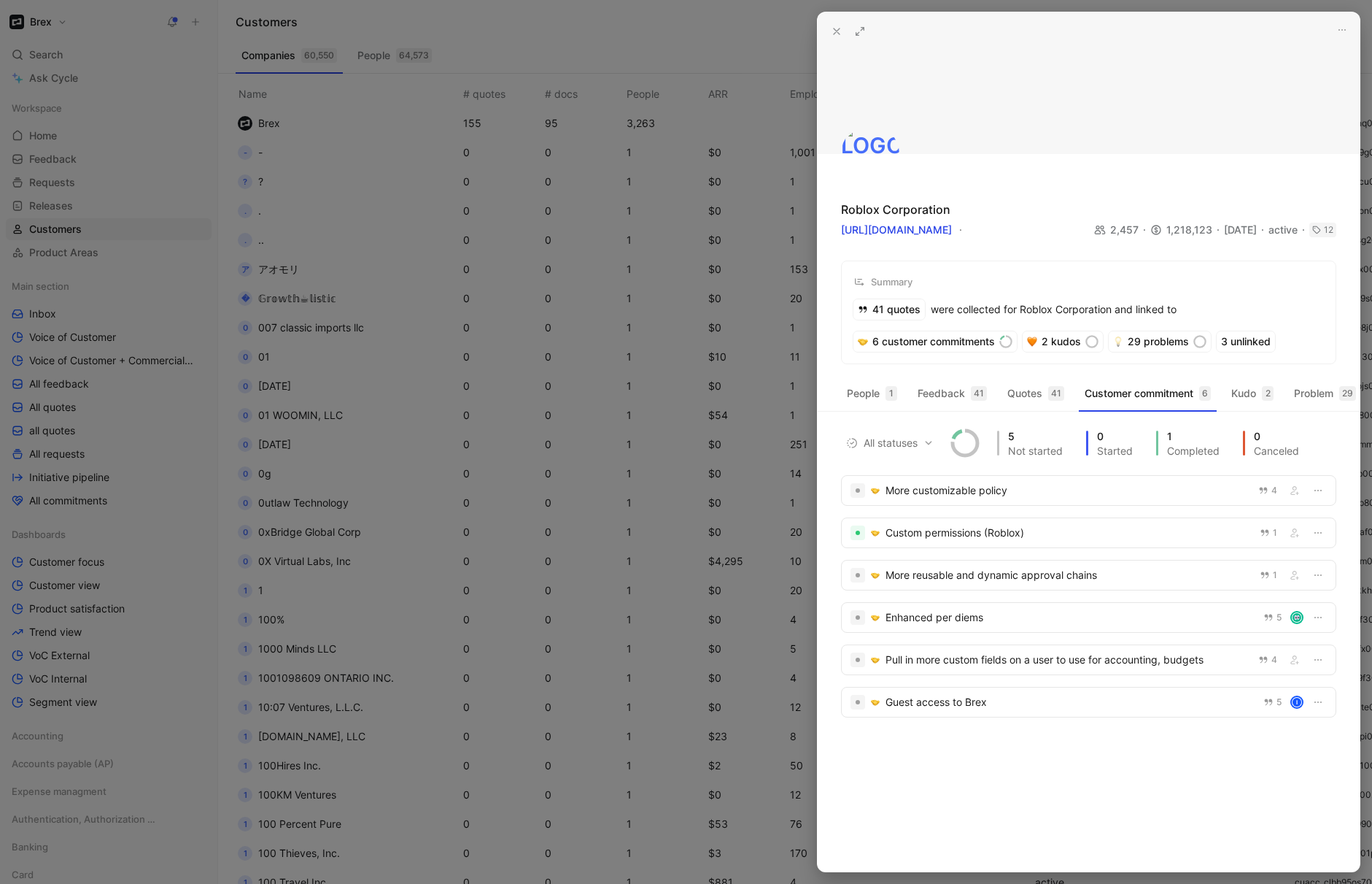
click at [832, 29] on icon at bounding box center [837, 31] width 12 height 12
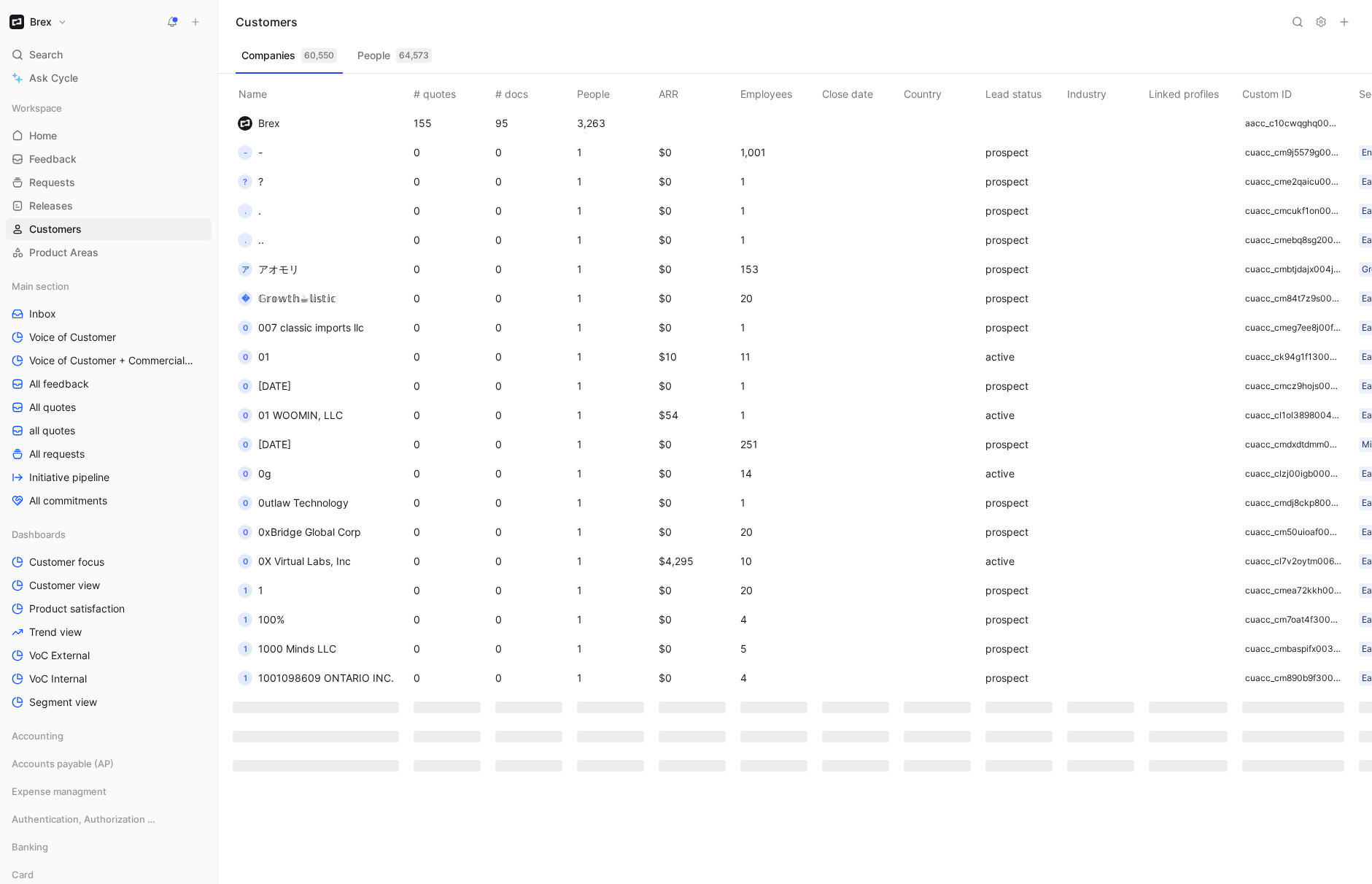
click at [1293, 21] on use at bounding box center [1298, 22] width 9 height 9
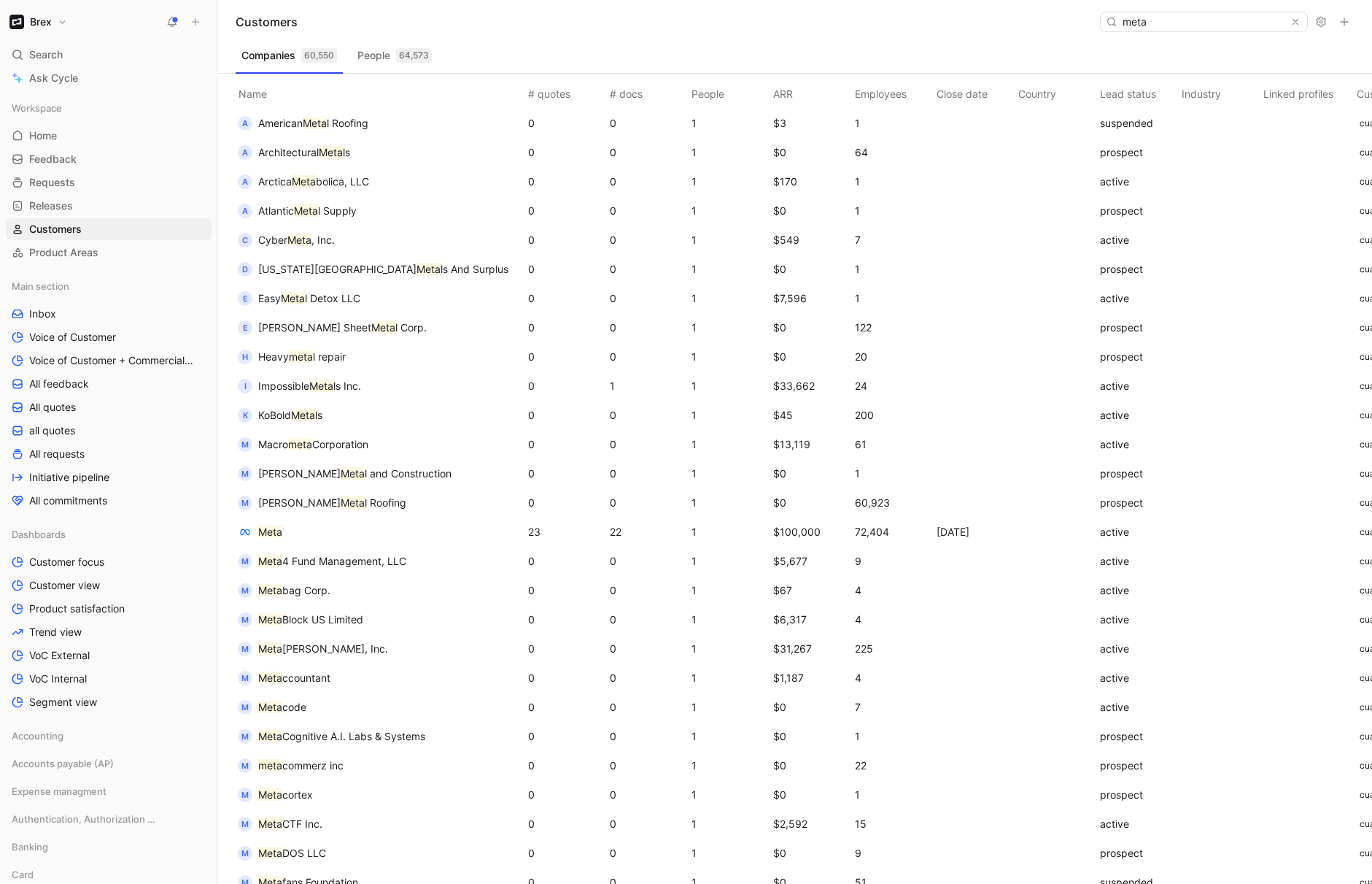
type input "meta"
click at [257, 527] on button "Meta" at bounding box center [260, 532] width 54 height 24
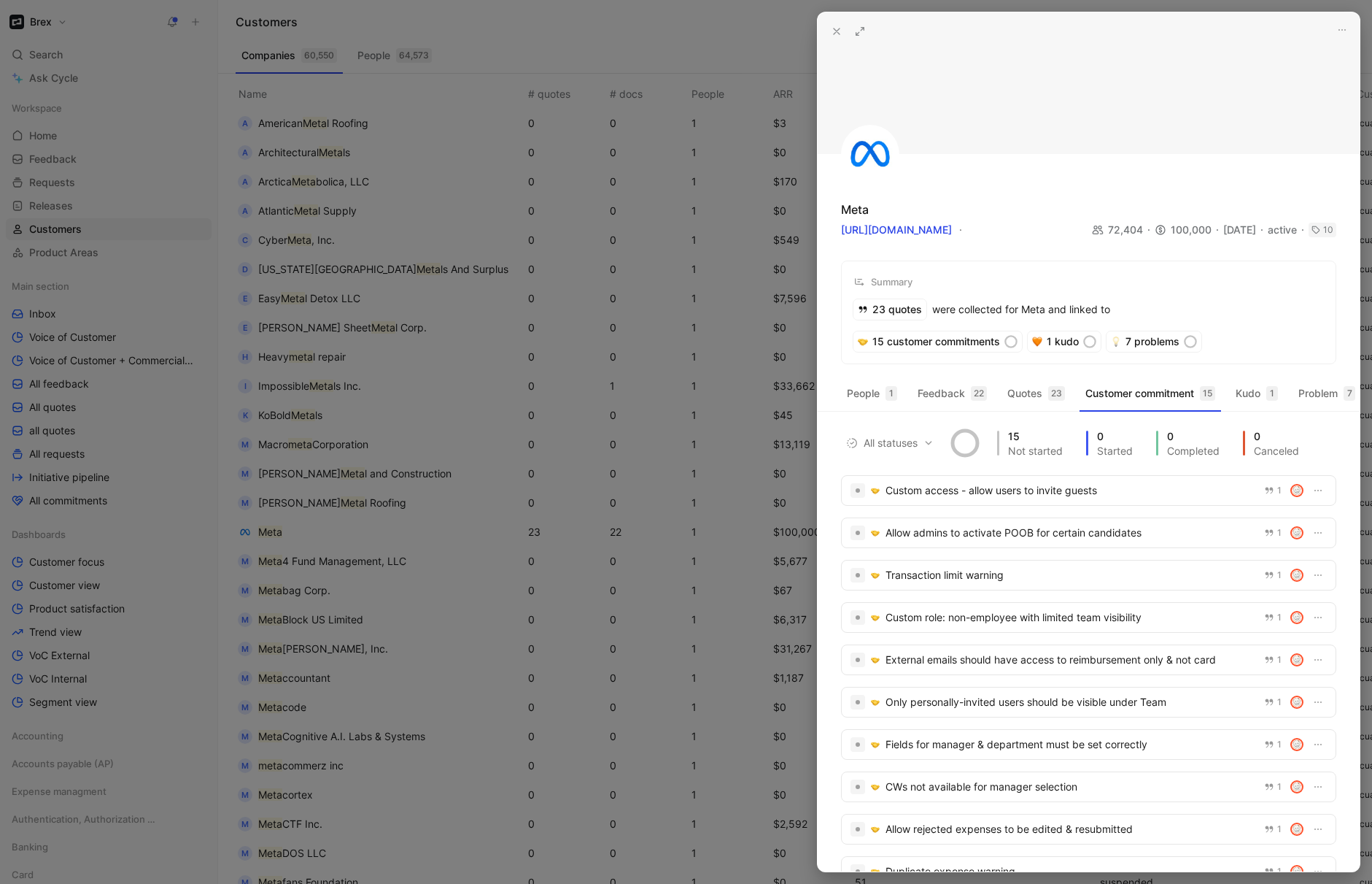
click at [858, 32] on use at bounding box center [860, 32] width 8 height 8
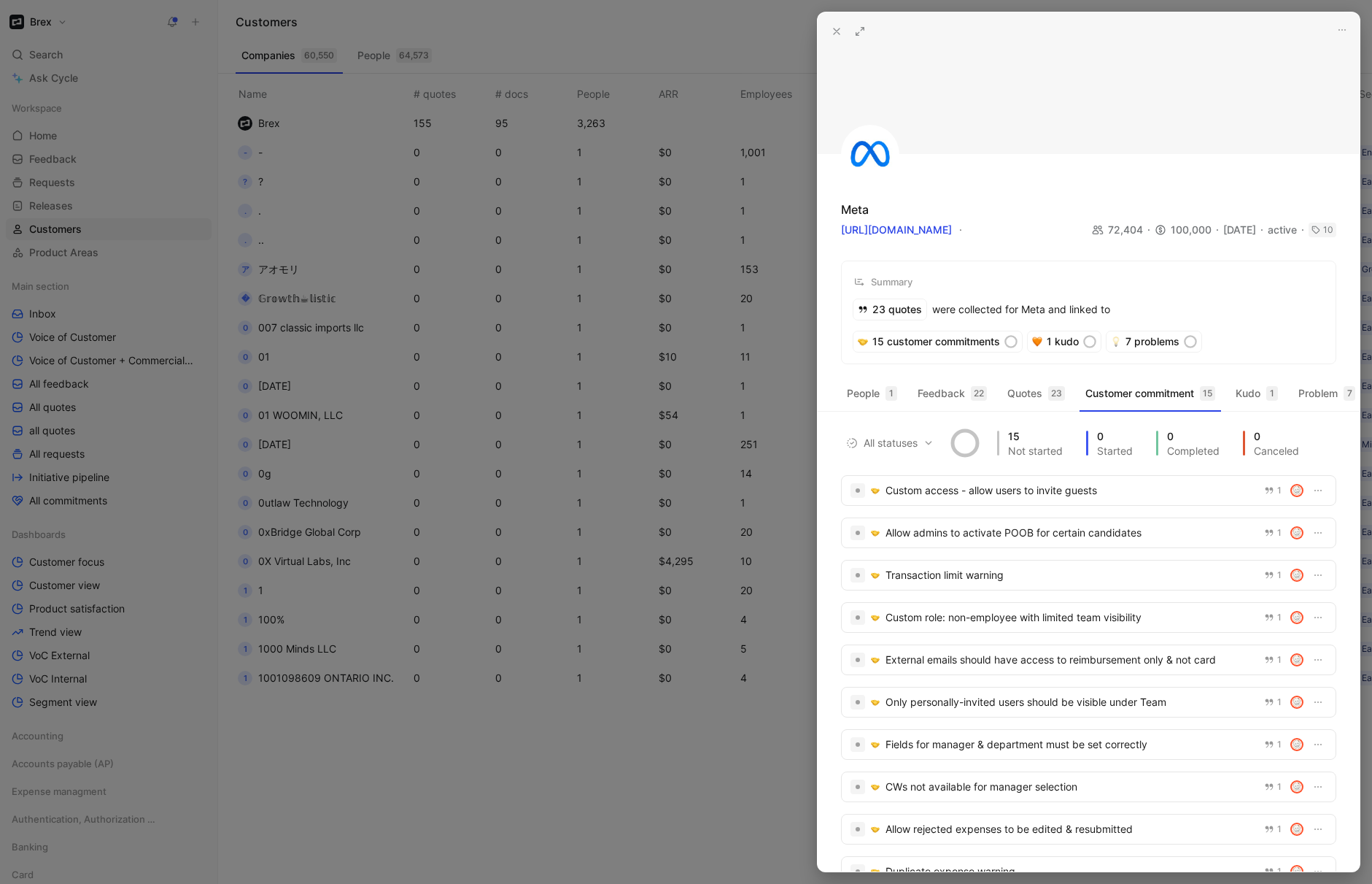
click at [833, 33] on icon at bounding box center [837, 31] width 12 height 12
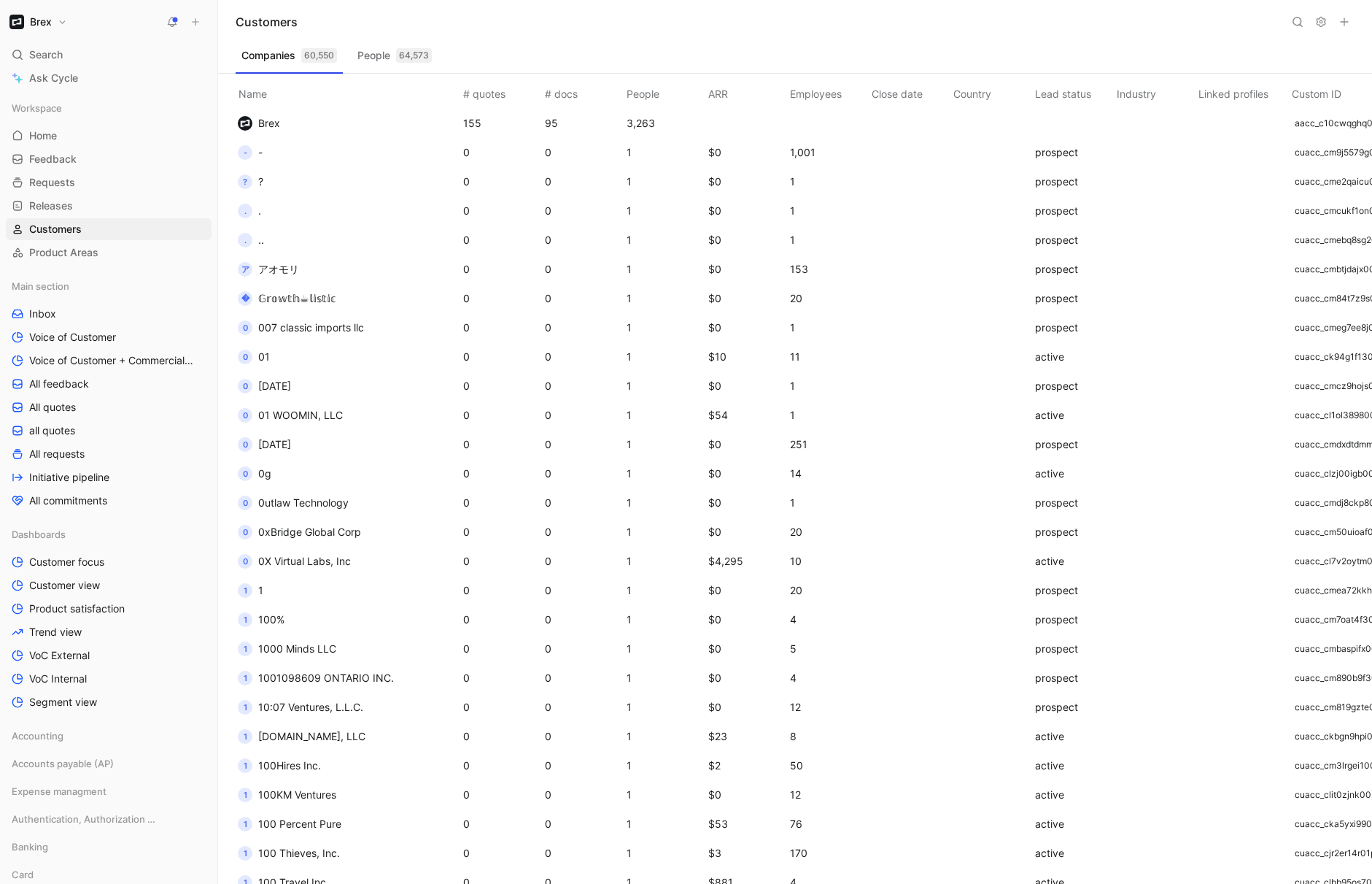
click at [1296, 28] on button at bounding box center [1298, 22] width 21 height 21
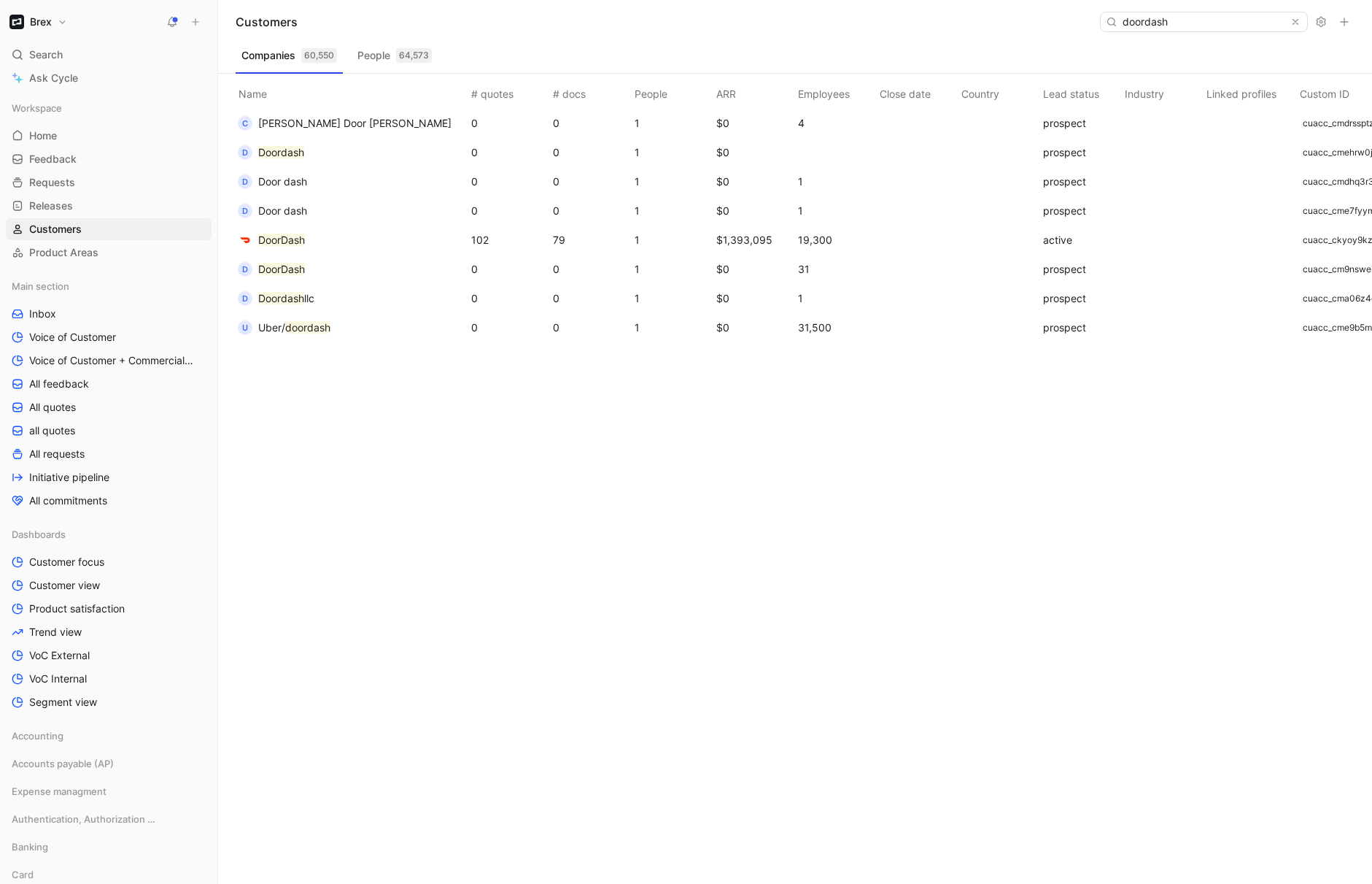
type input "doordash"
click at [278, 240] on mark "DoorDash" at bounding box center [282, 240] width 47 height 13
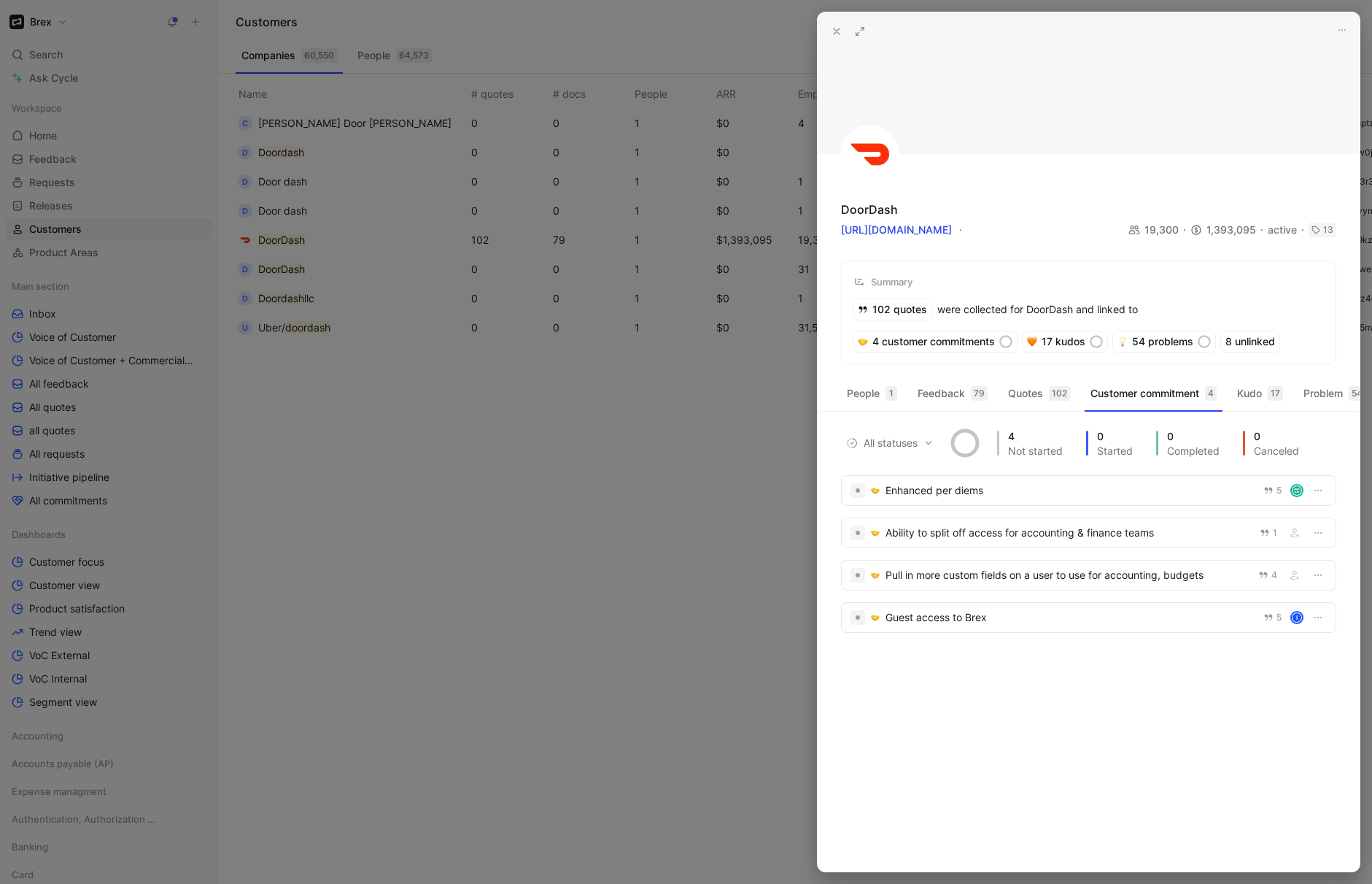
click at [856, 32] on icon at bounding box center [860, 31] width 12 height 12
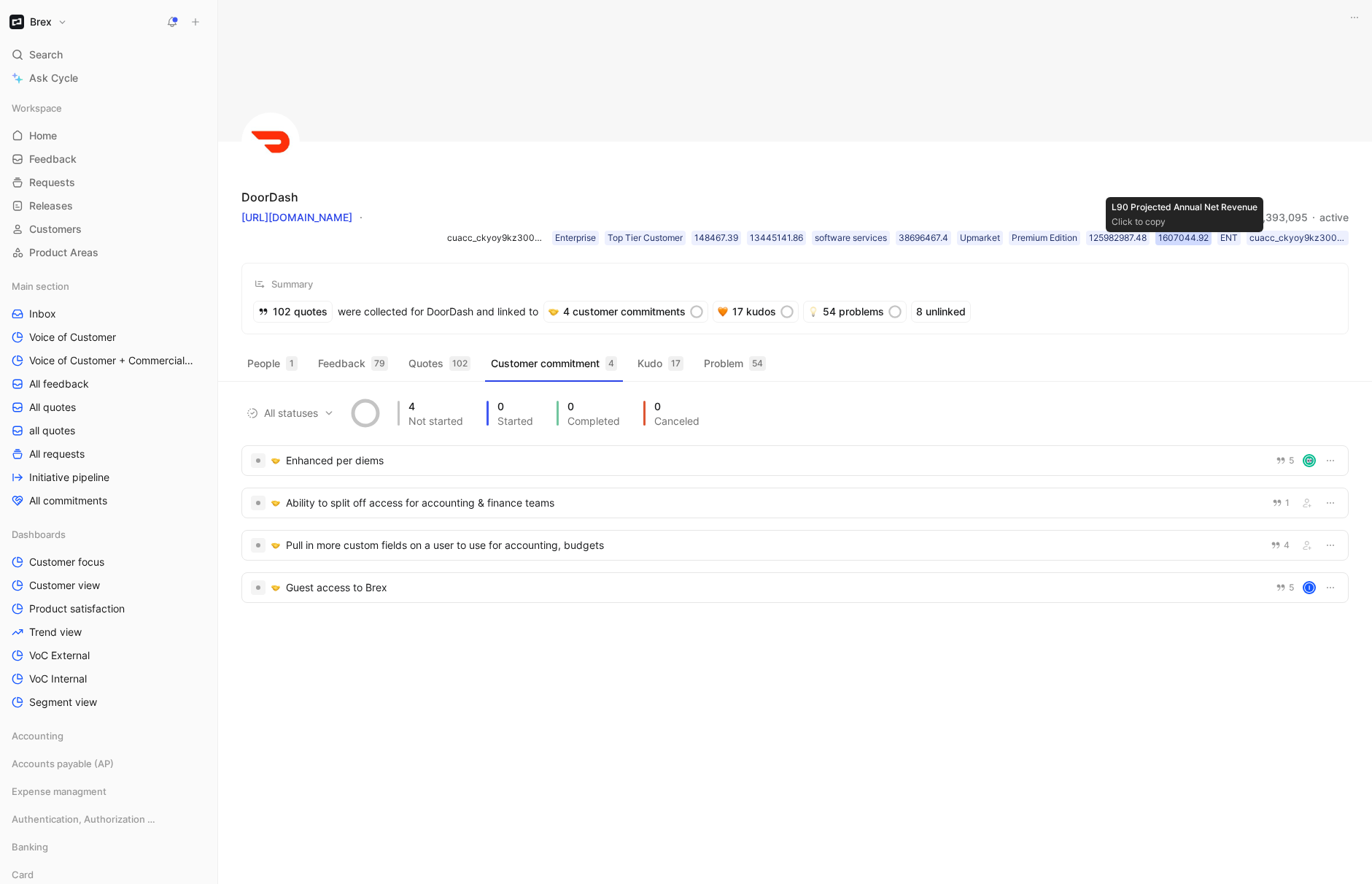
click at [1197, 242] on div "1607044.92" at bounding box center [1184, 238] width 51 height 14
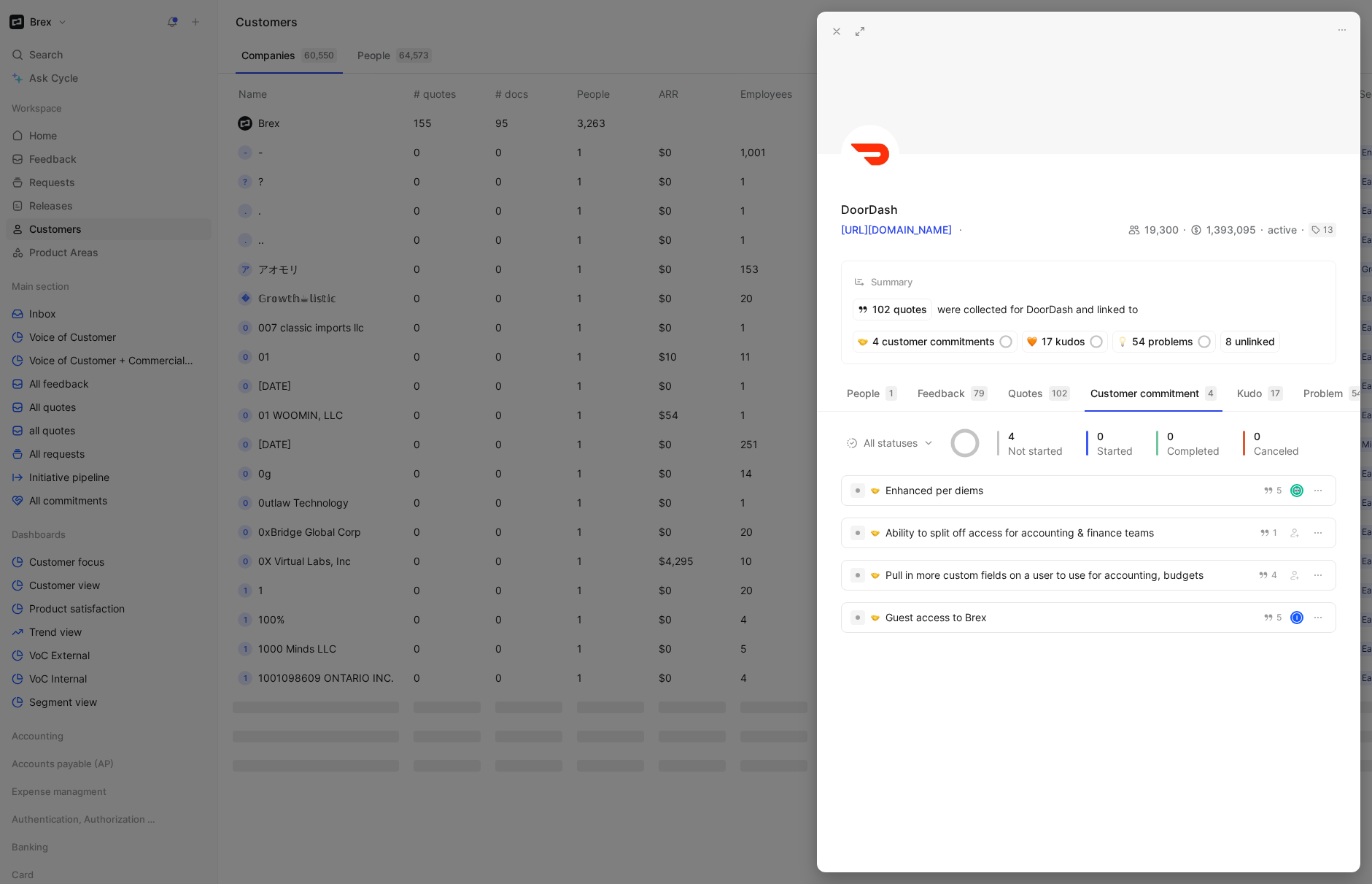
click at [836, 32] on use at bounding box center [837, 31] width 5 height 5
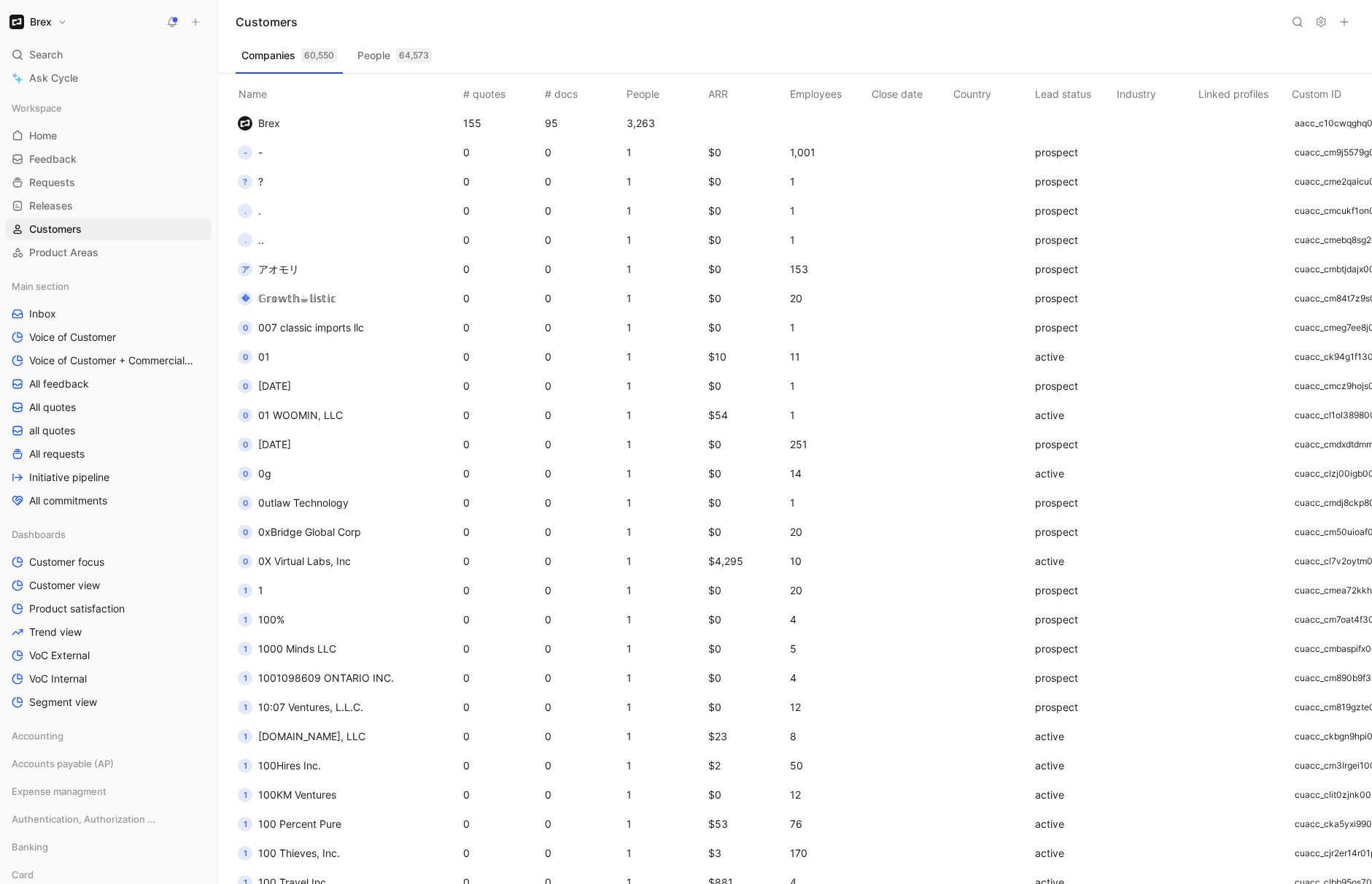
click at [1298, 22] on icon at bounding box center [1298, 22] width 12 height 12
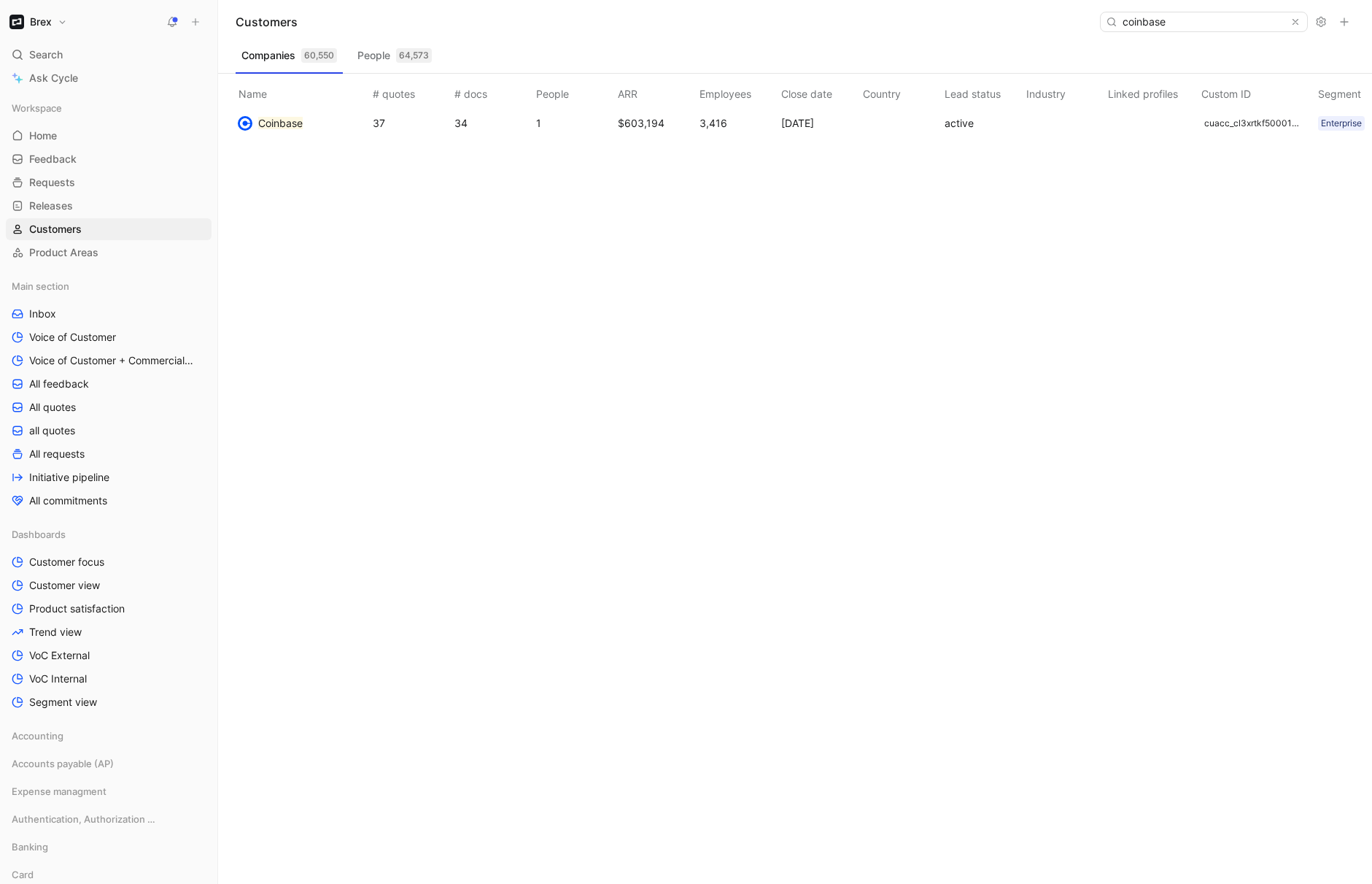
type input "coinbase"
click at [292, 125] on mark "Coinbase" at bounding box center [280, 123] width 44 height 13
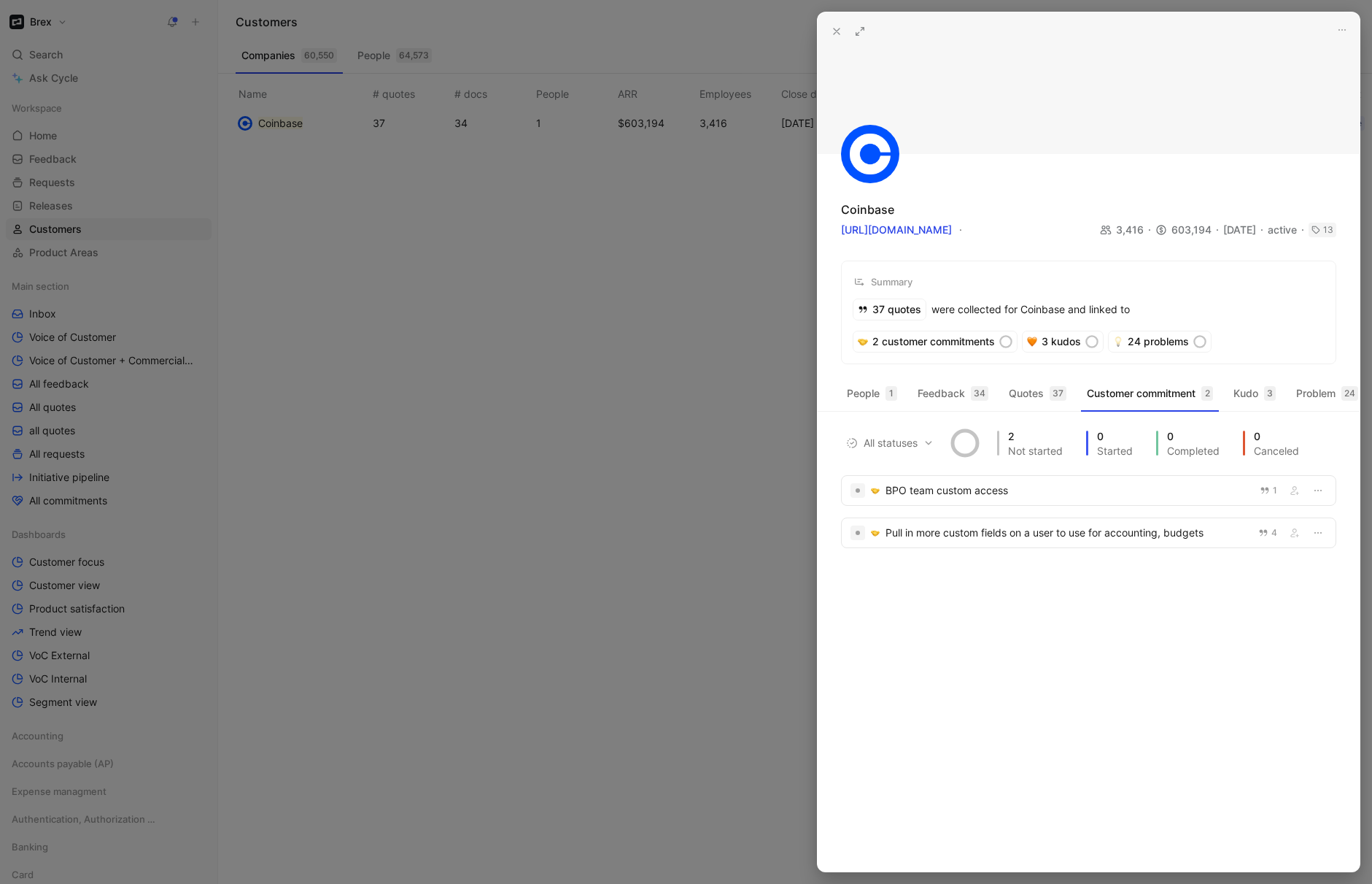
click at [858, 39] on button at bounding box center [860, 31] width 21 height 21
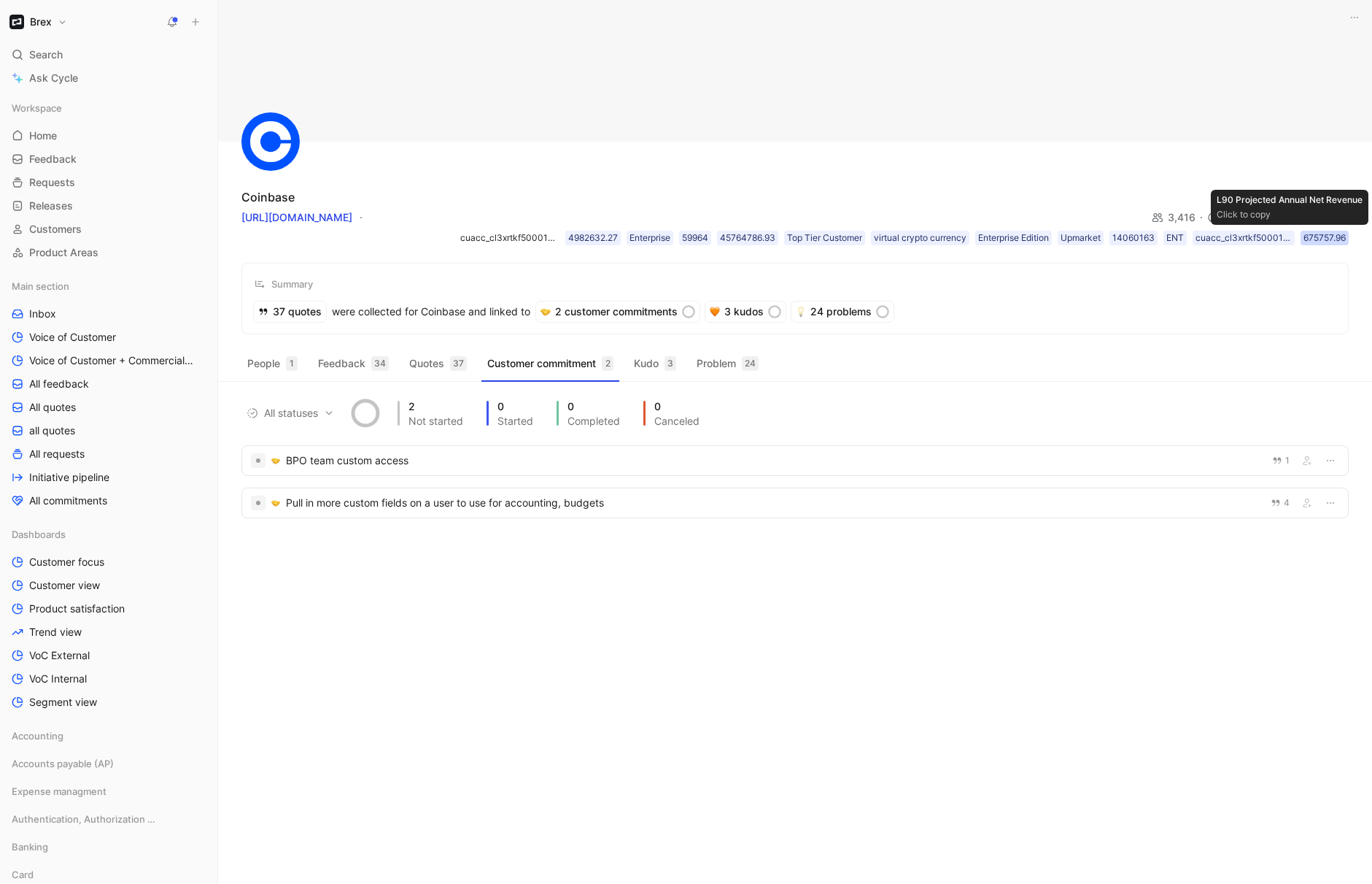
click at [1311, 238] on div "675757.96" at bounding box center [1324, 238] width 43 height 14
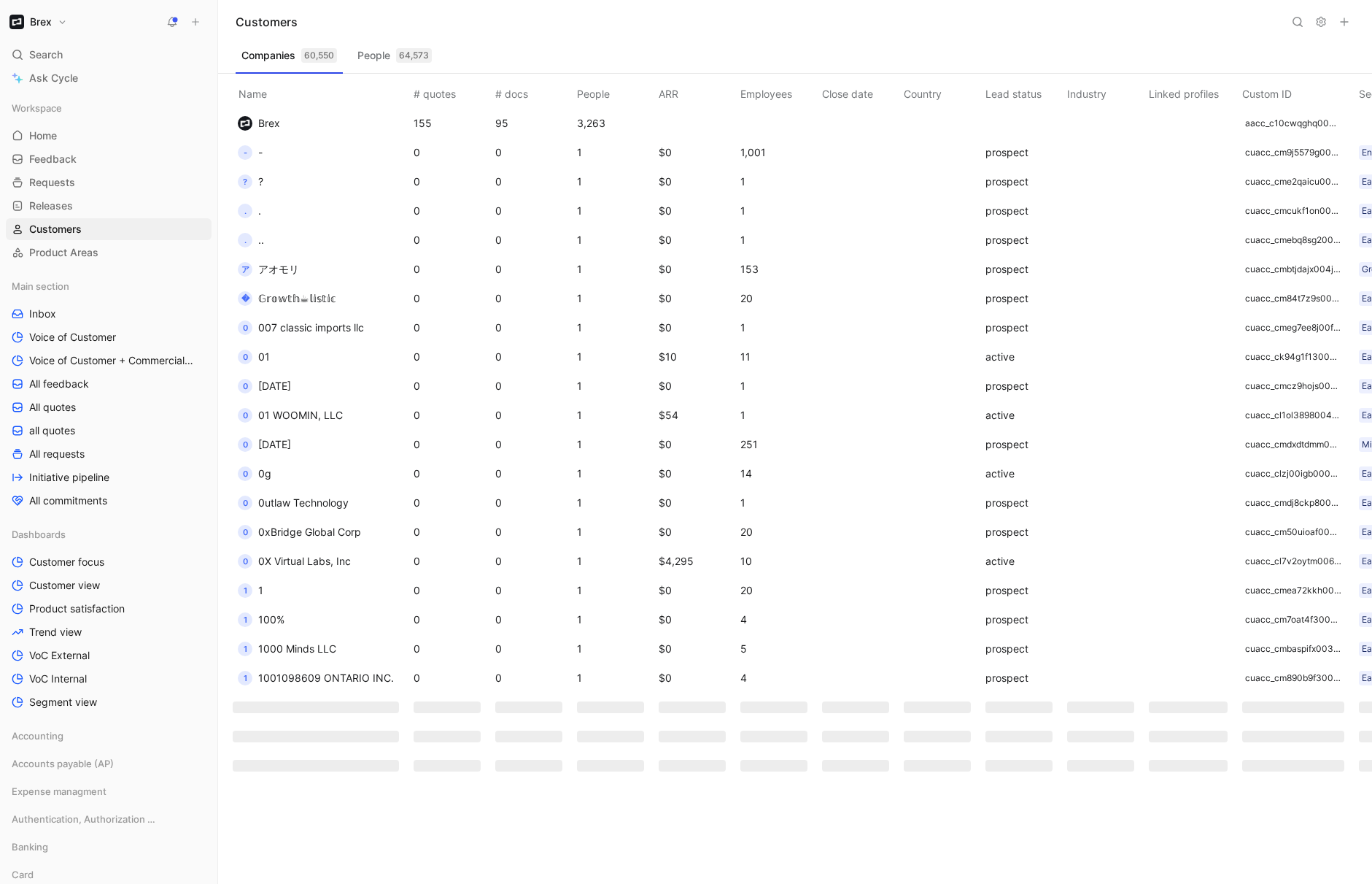
click at [1300, 23] on icon at bounding box center [1298, 22] width 12 height 12
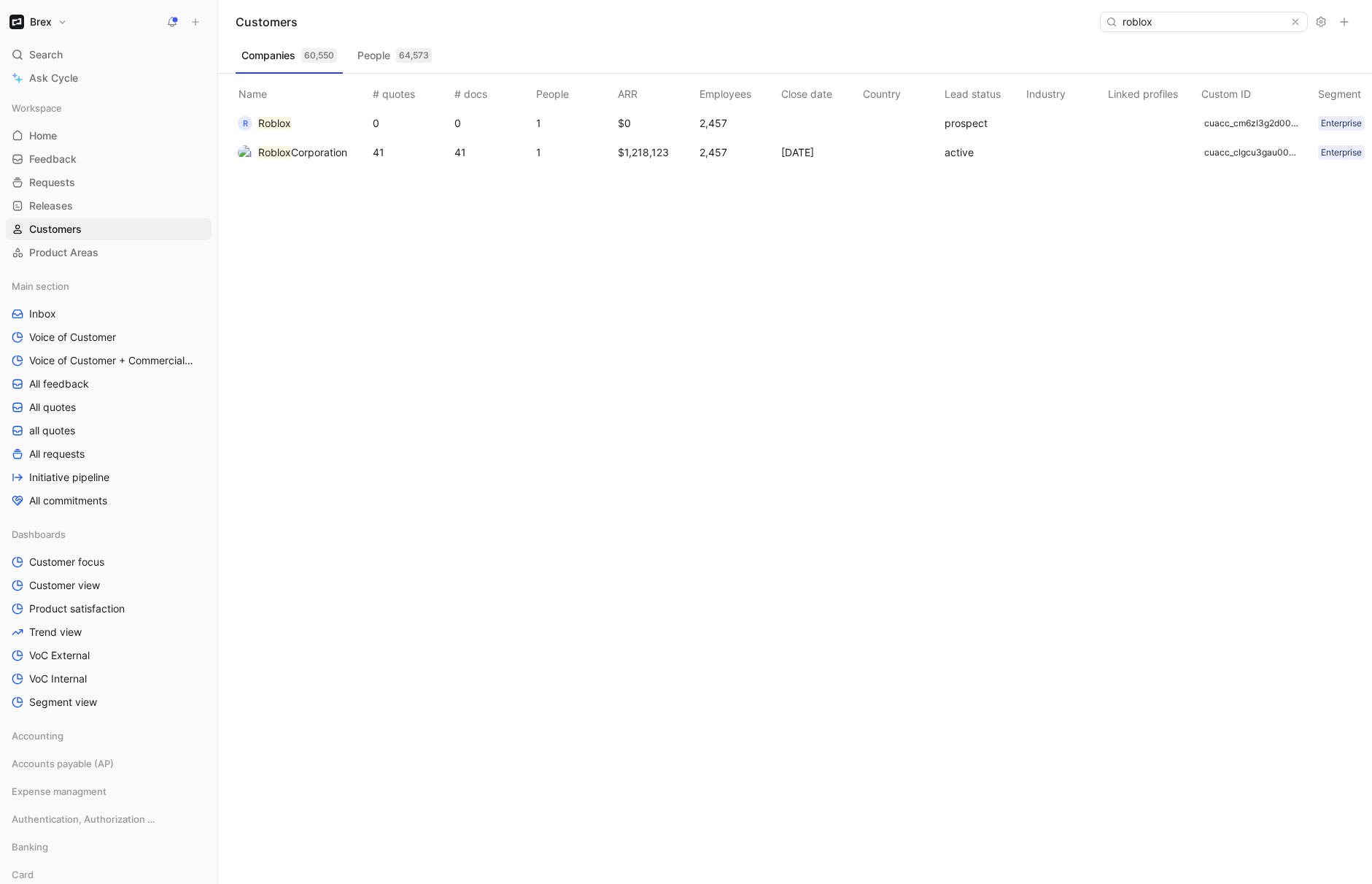
type input "roblox"
click at [321, 149] on span "Corporation" at bounding box center [319, 152] width 56 height 13
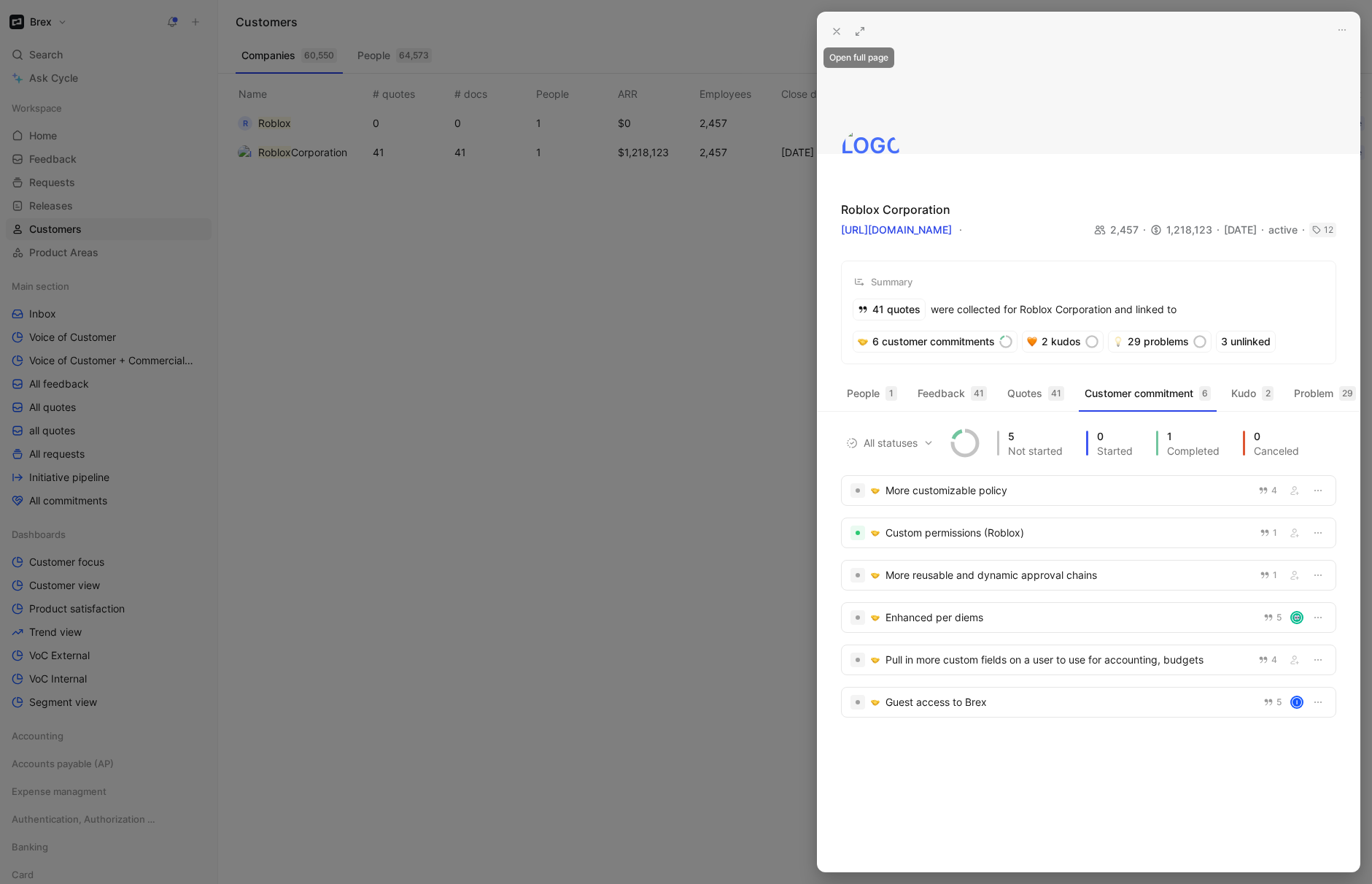
click at [862, 32] on icon at bounding box center [860, 31] width 12 height 12
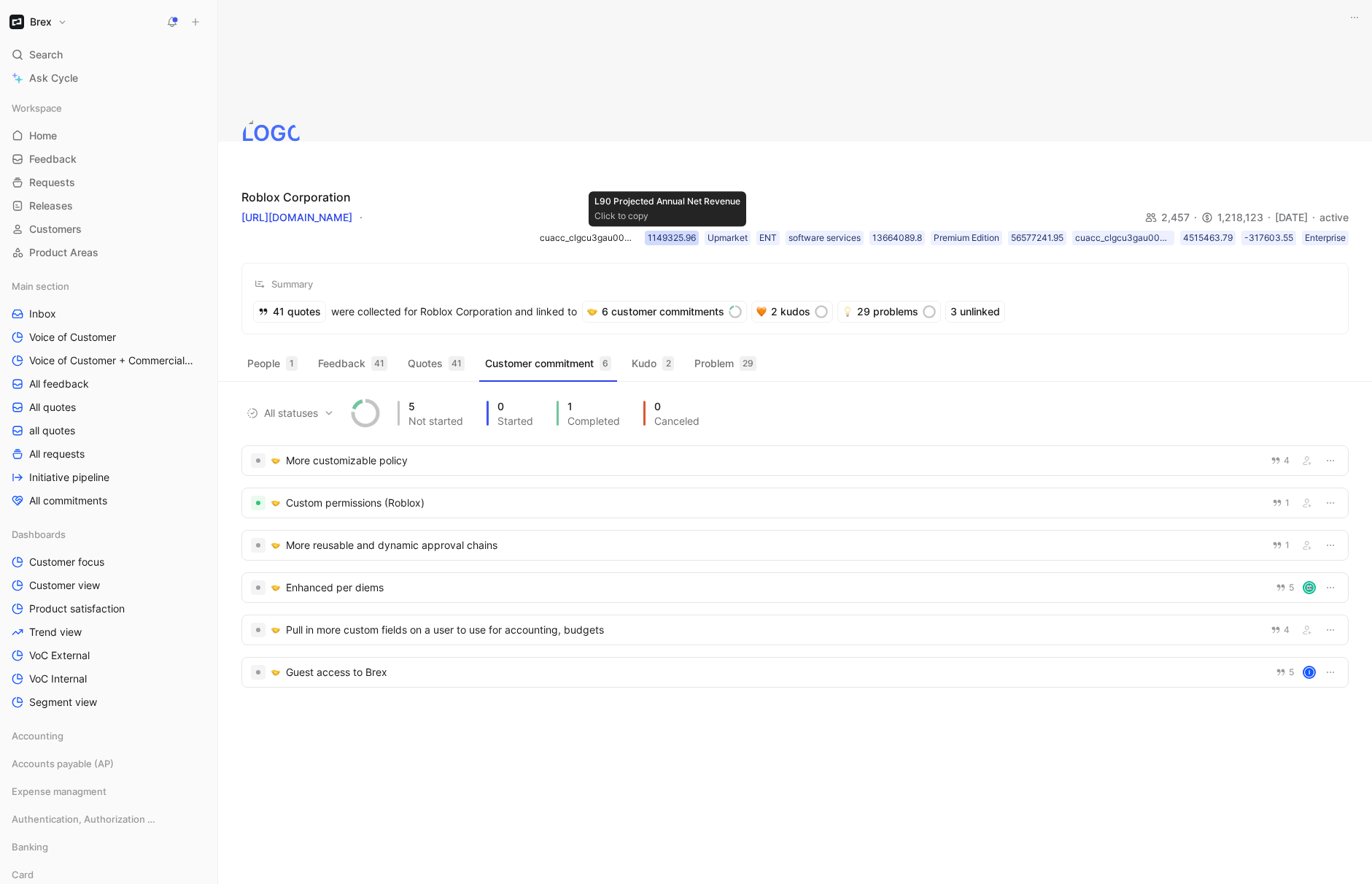
click at [660, 240] on div "1149325.96" at bounding box center [671, 238] width 48 height 14
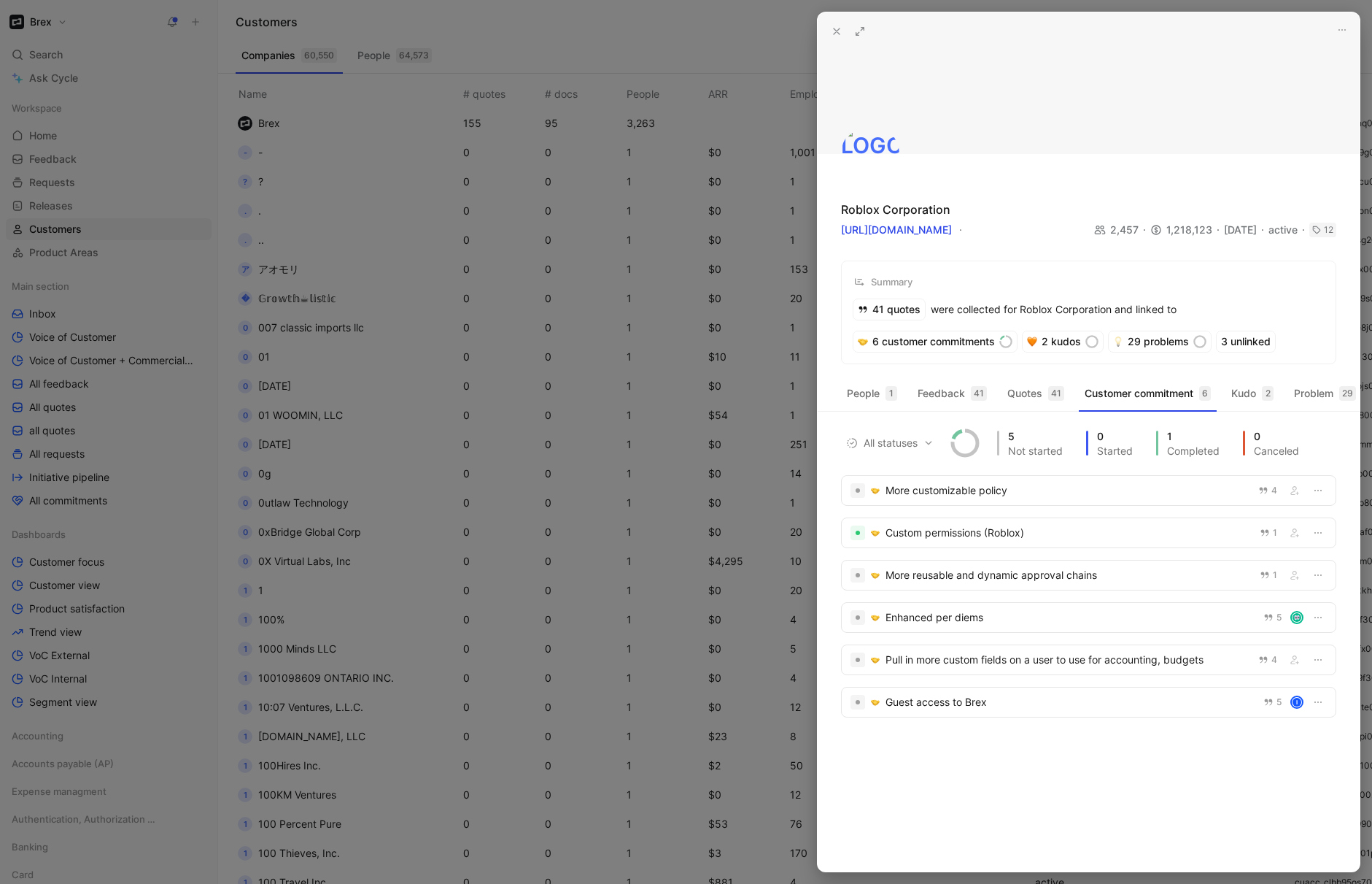
click at [836, 33] on icon at bounding box center [837, 31] width 12 height 12
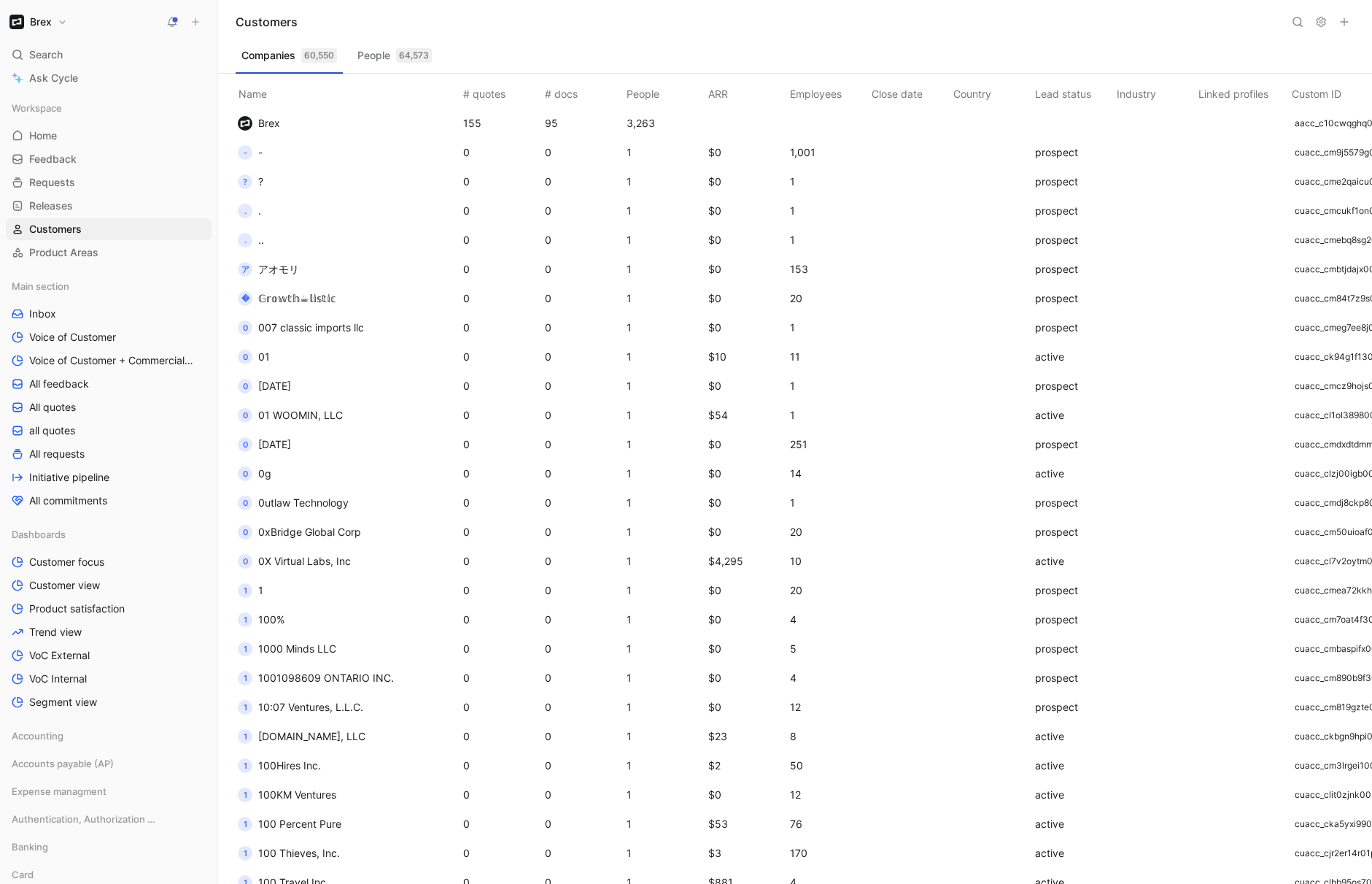
click at [1295, 22] on icon at bounding box center [1298, 22] width 12 height 12
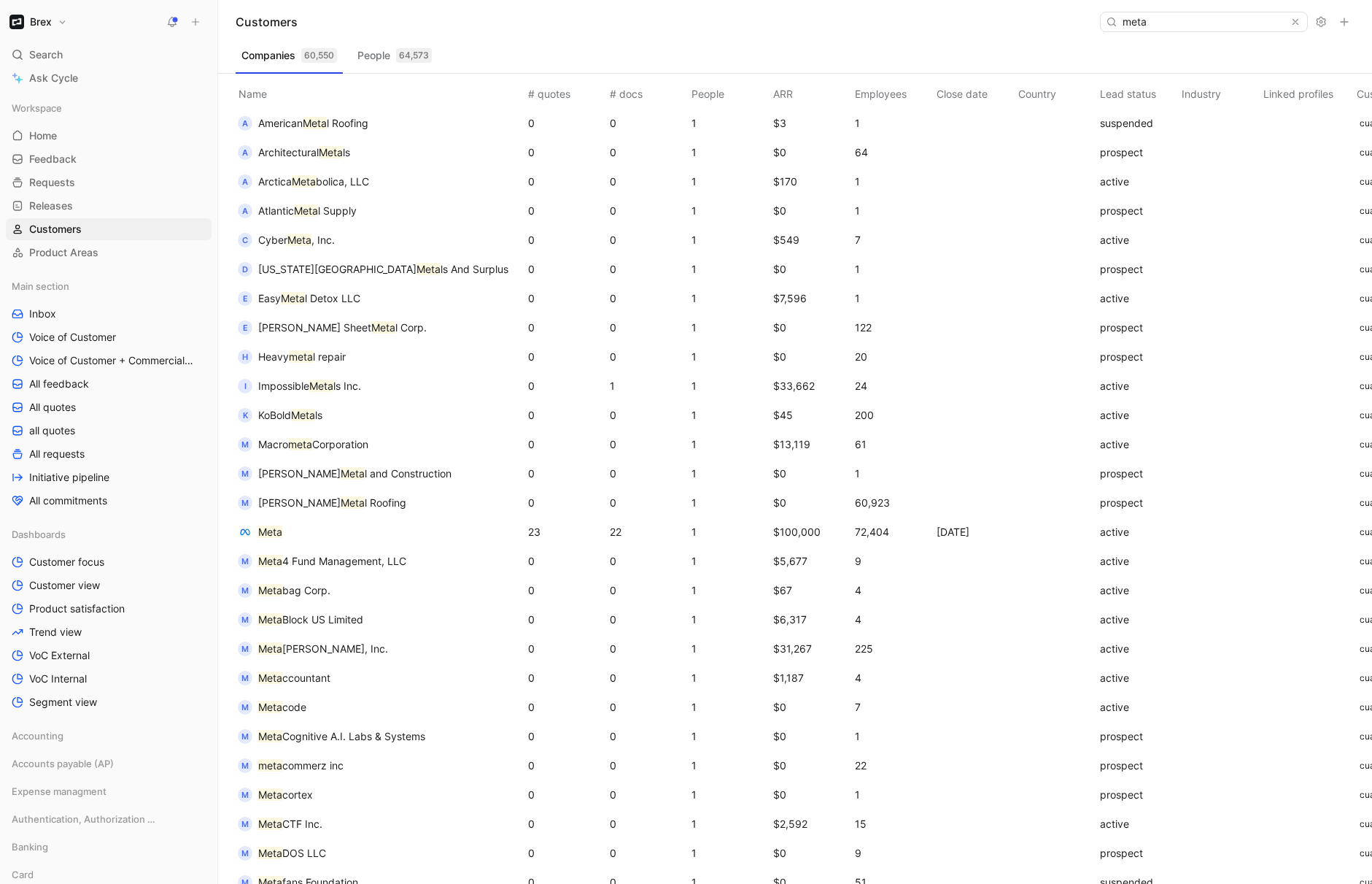
type input "meta"
click at [269, 534] on mark "Meta" at bounding box center [270, 532] width 24 height 13
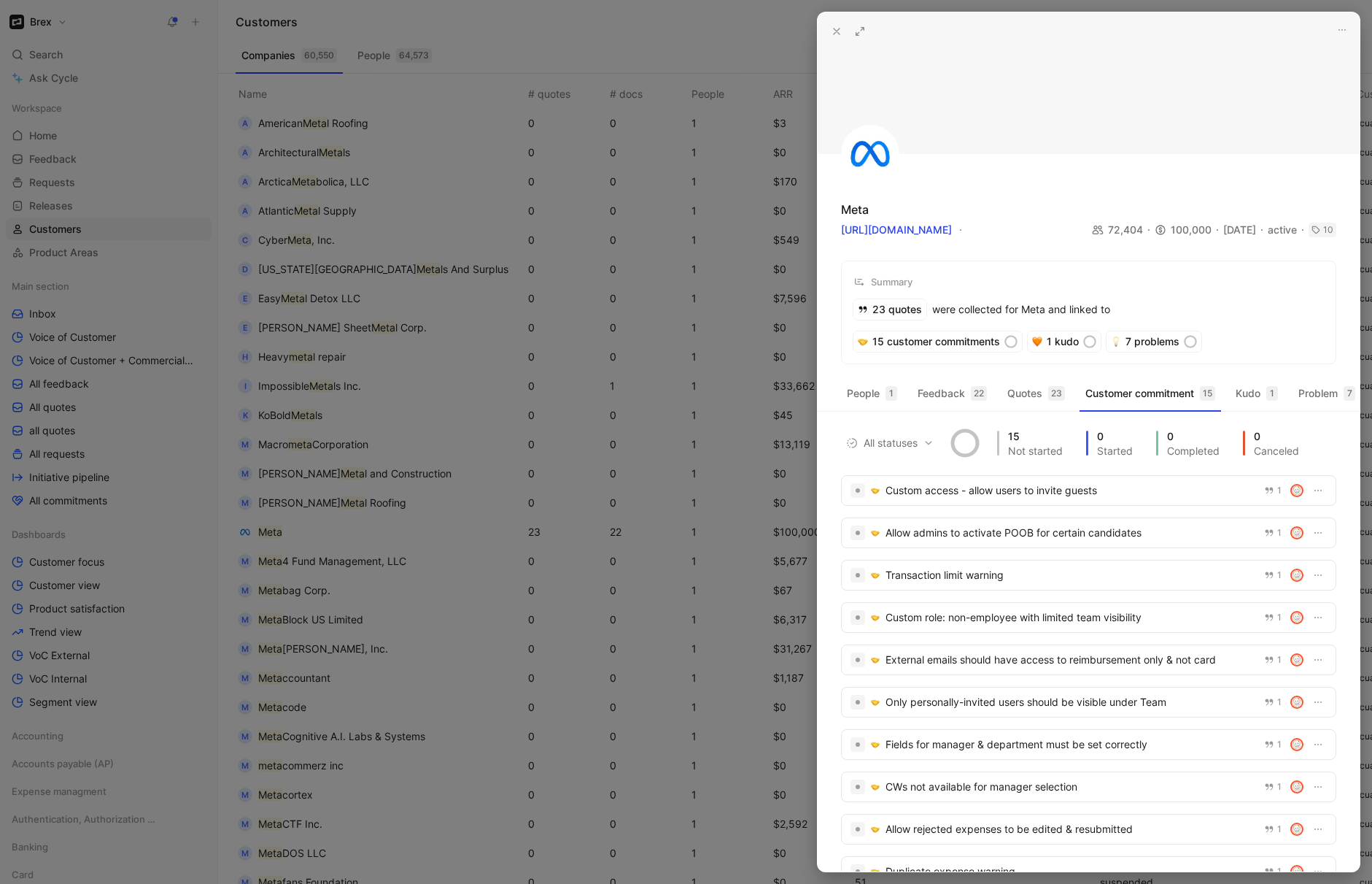
click at [855, 26] on icon at bounding box center [860, 31] width 12 height 12
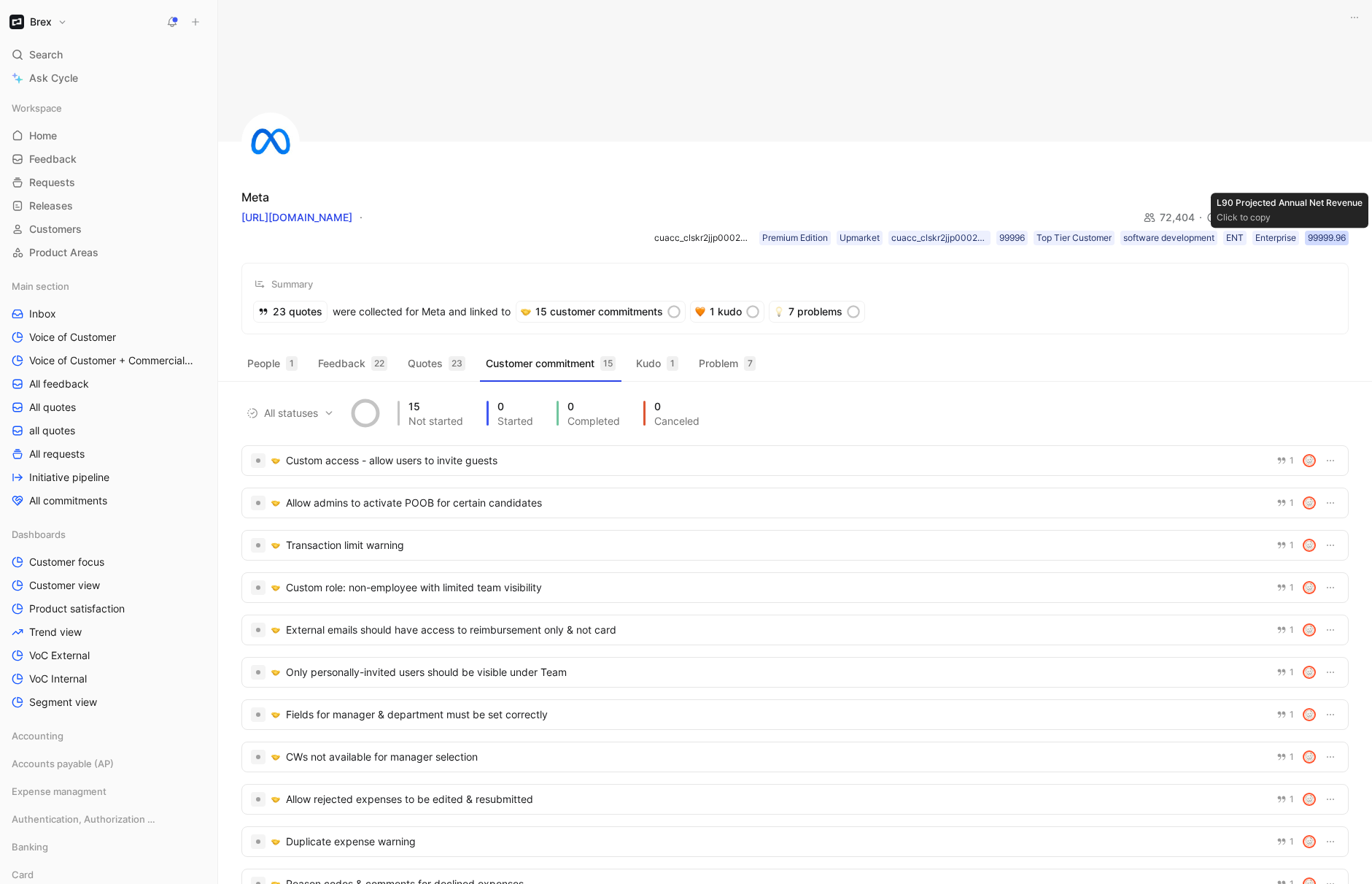
click at [1339, 236] on div "99999.96" at bounding box center [1327, 238] width 38 height 14
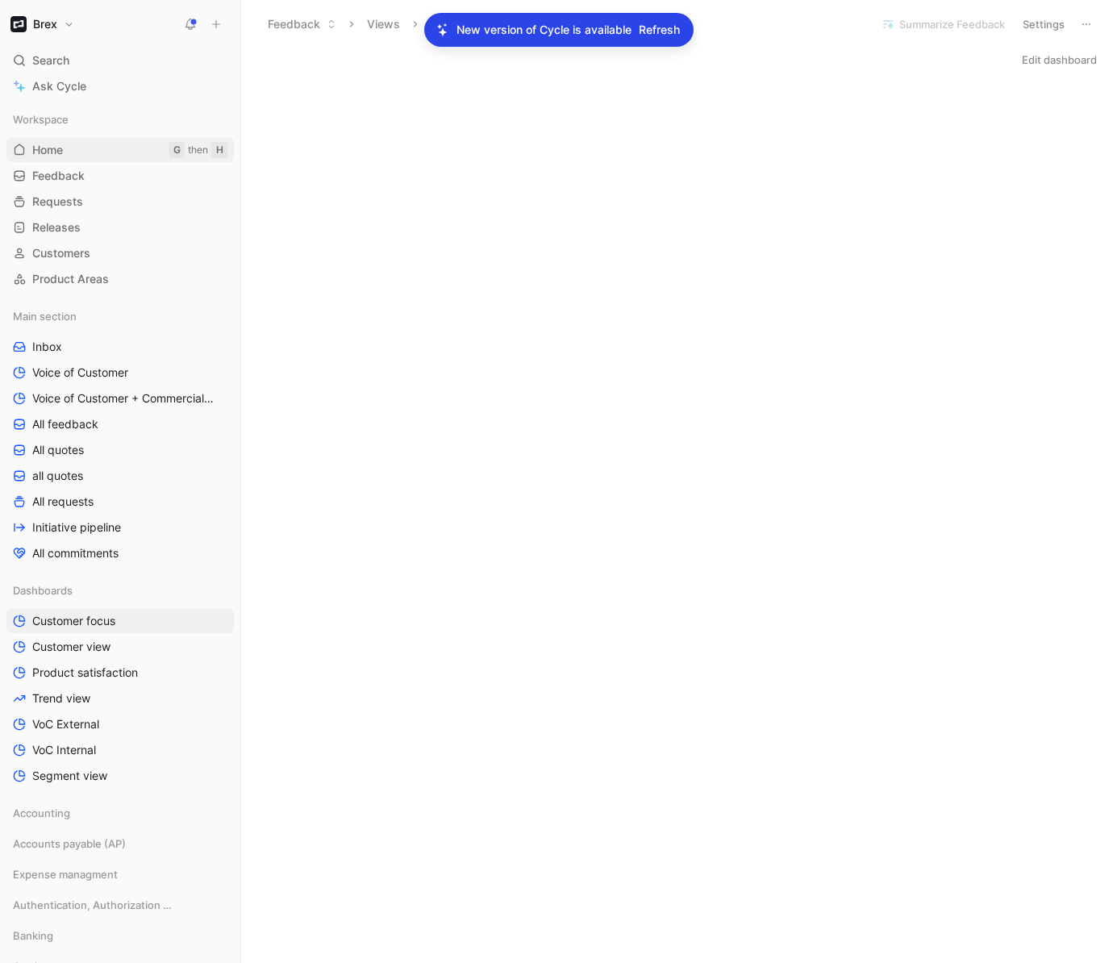
click at [59, 152] on span "Home" at bounding box center [47, 150] width 31 height 16
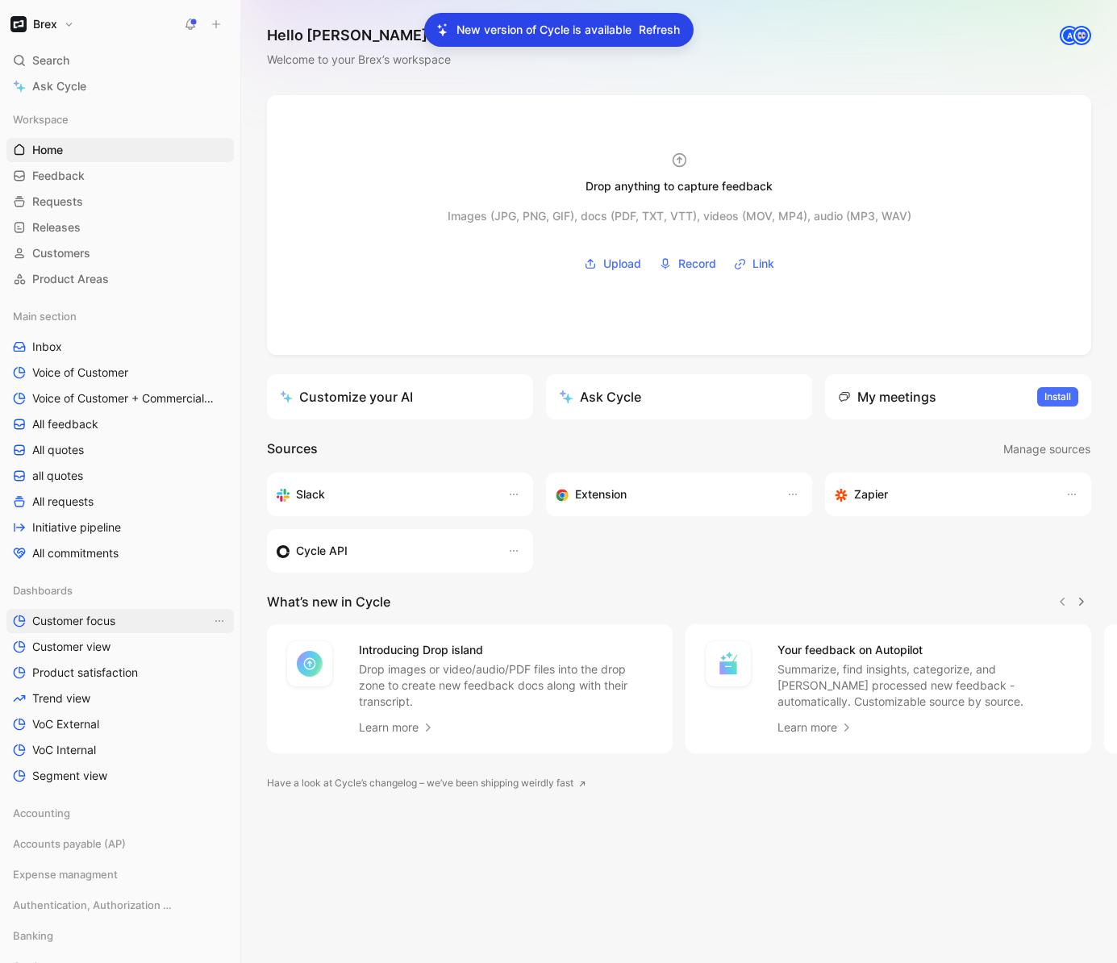
click at [81, 614] on span "Customer focus" at bounding box center [73, 621] width 83 height 16
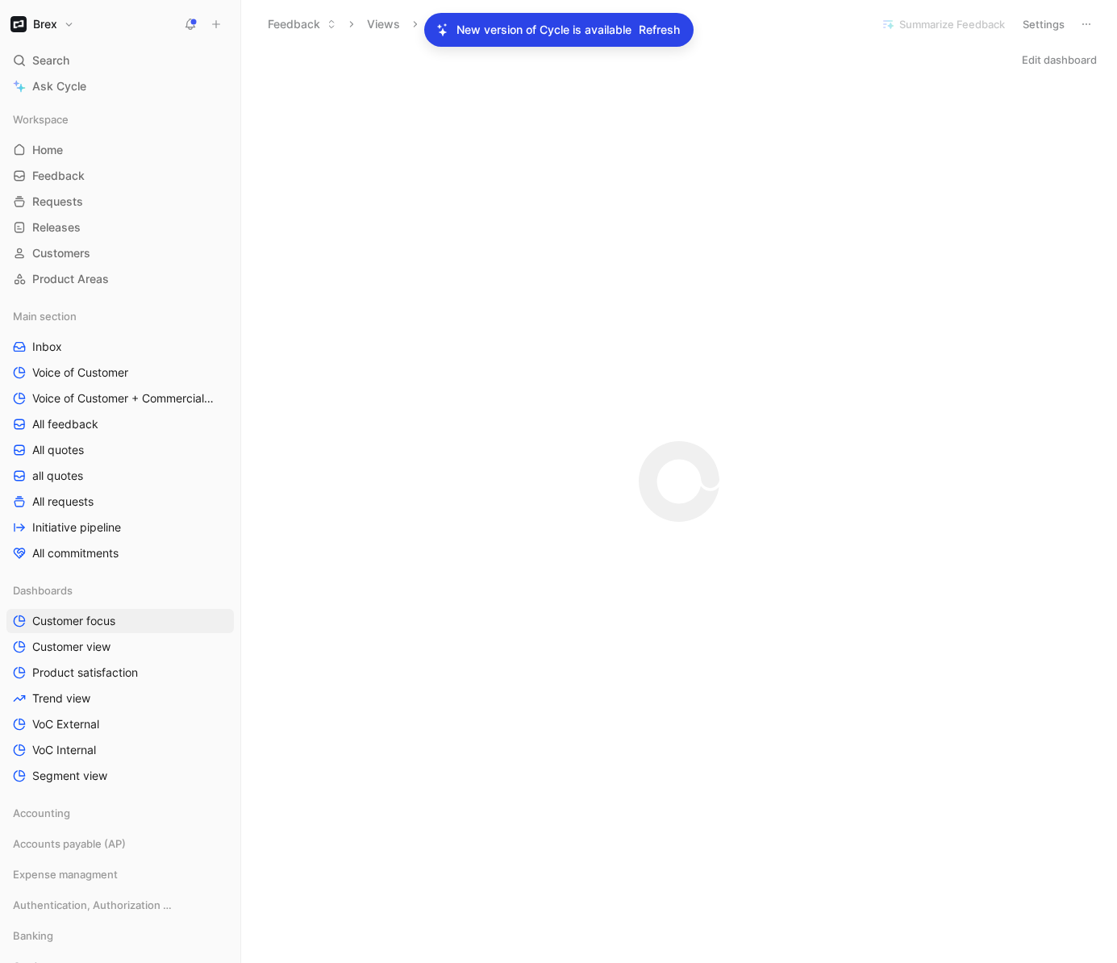
click at [662, 29] on span "Refresh" at bounding box center [659, 29] width 41 height 19
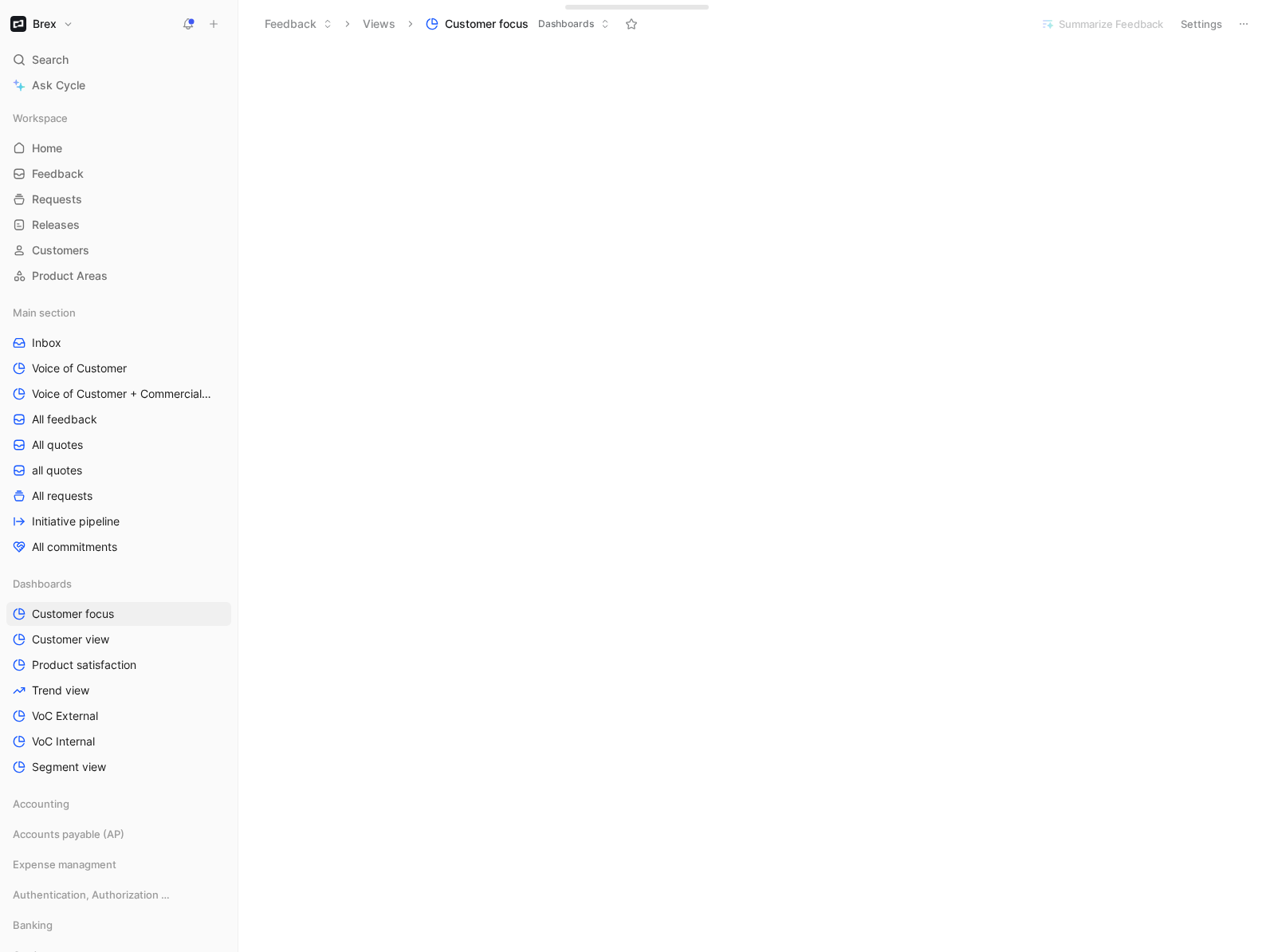
scroll to position [2241, 0]
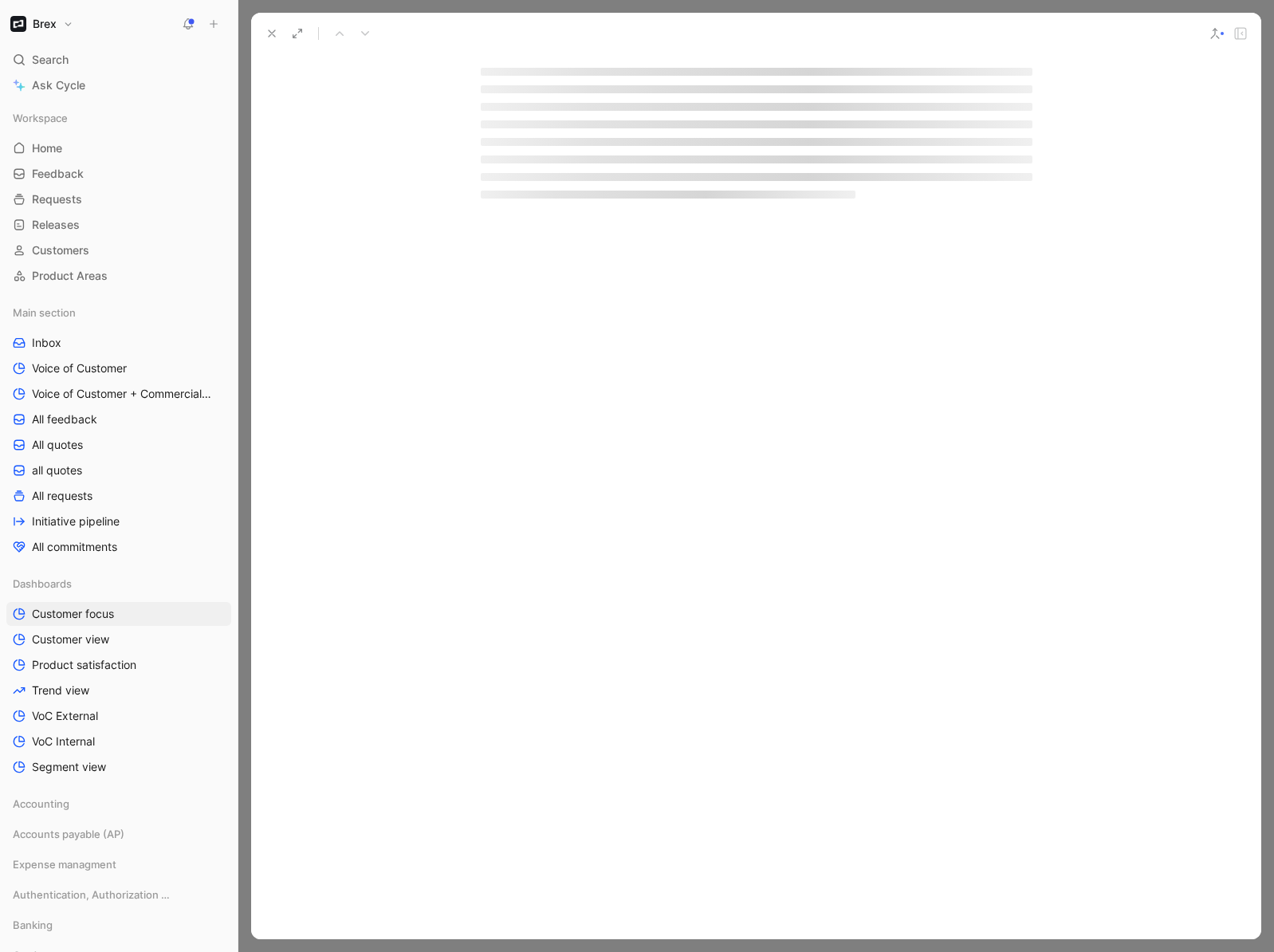
click at [270, 37] on icon at bounding box center [272, 33] width 13 height 13
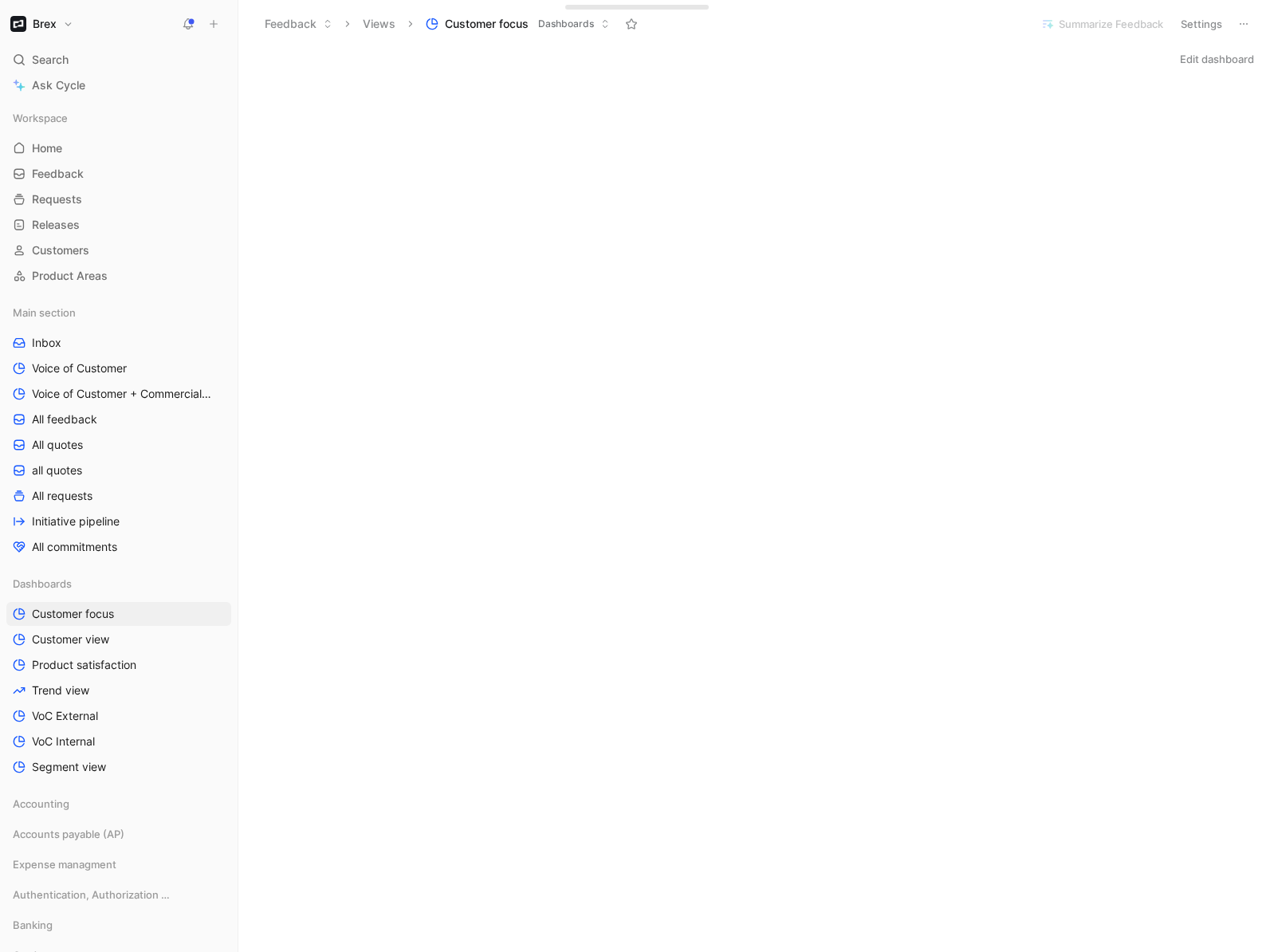
click at [1103, 63] on button "Edit dashboard" at bounding box center [1218, 58] width 89 height 23
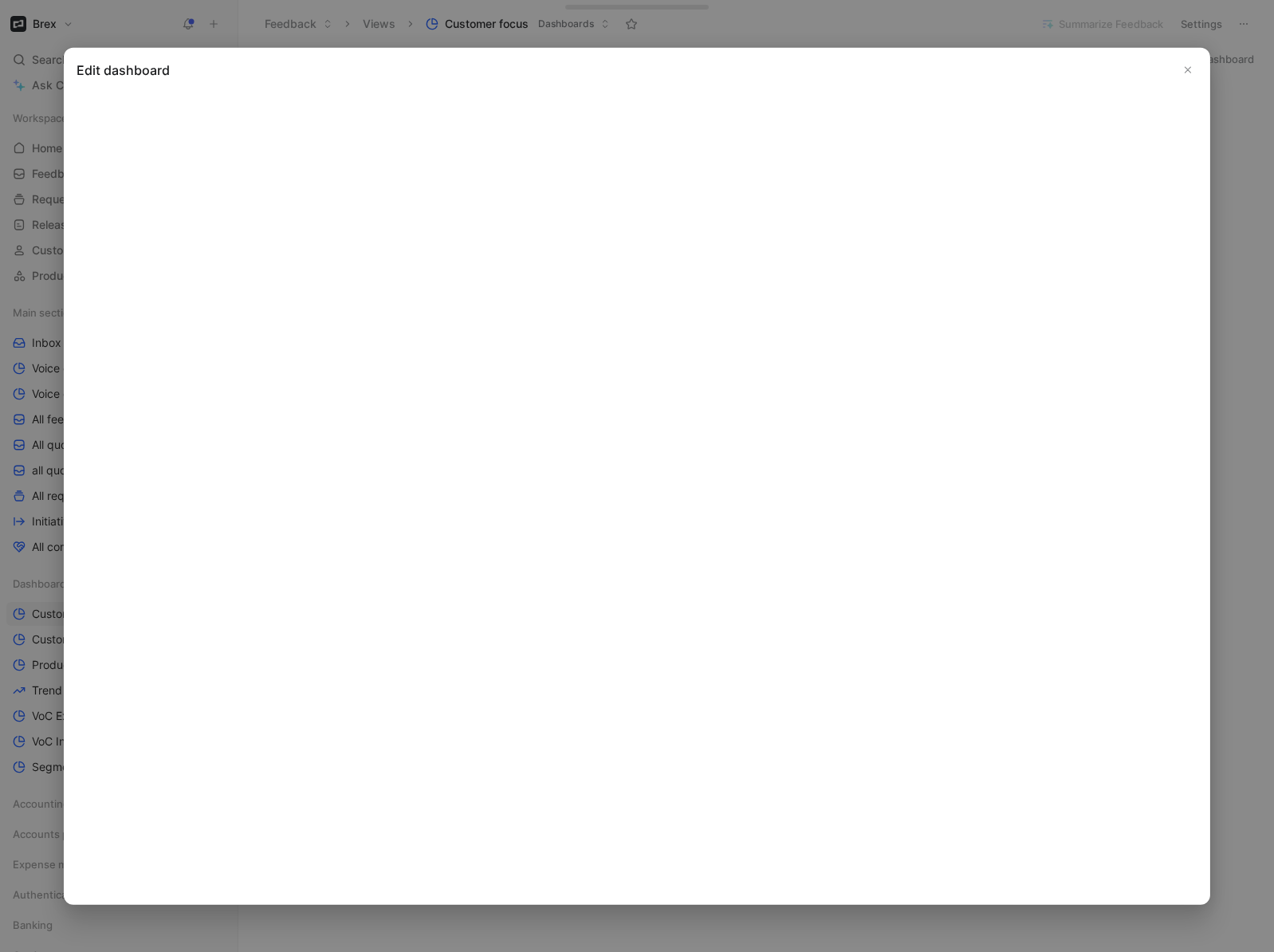
click at [1103, 70] on use "Close" at bounding box center [1188, 70] width 6 height 6
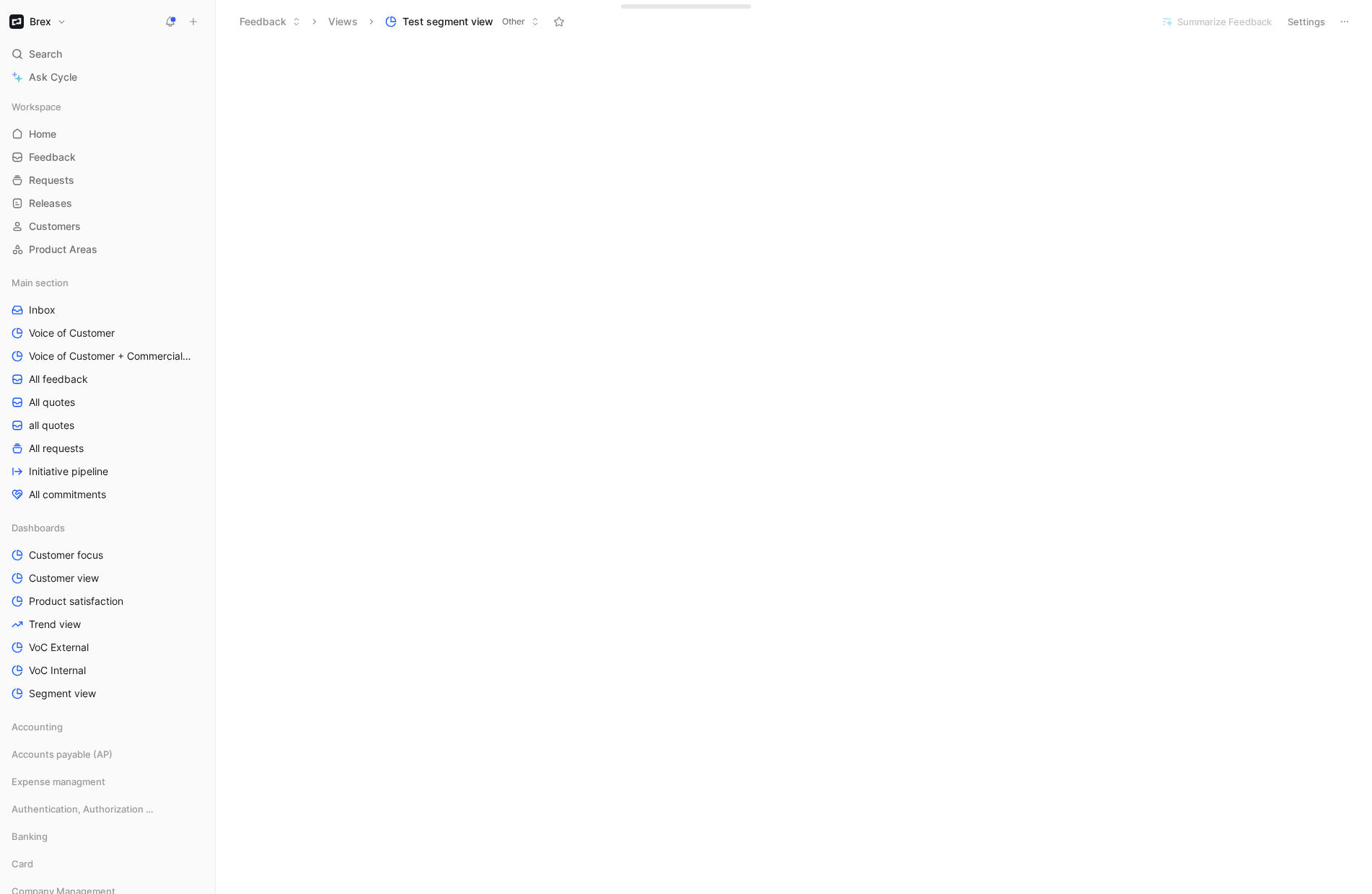
scroll to position [3443, 0]
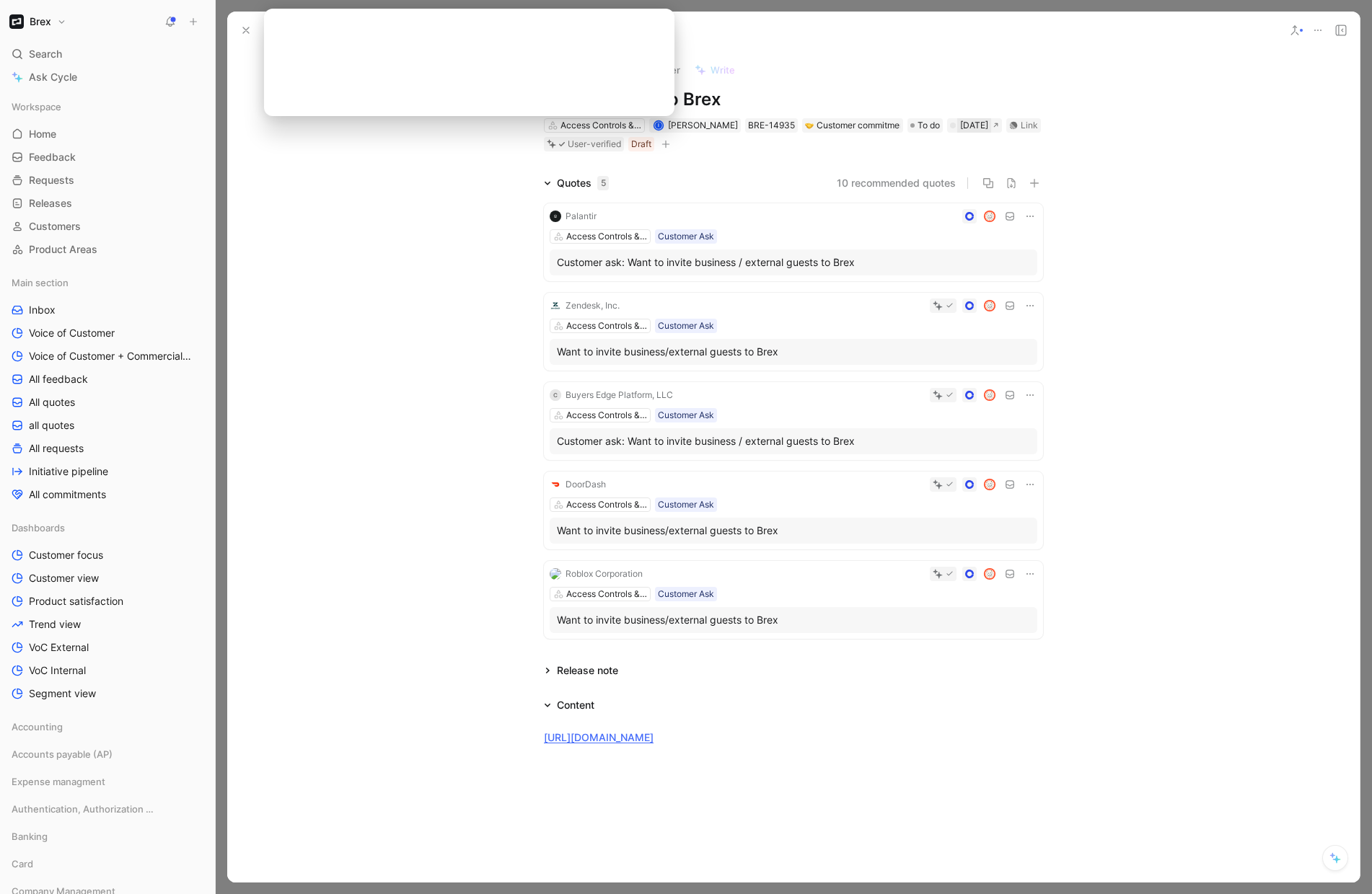
click at [961, 129] on div "Jul 05, 2026" at bounding box center [974, 125] width 28 height 14
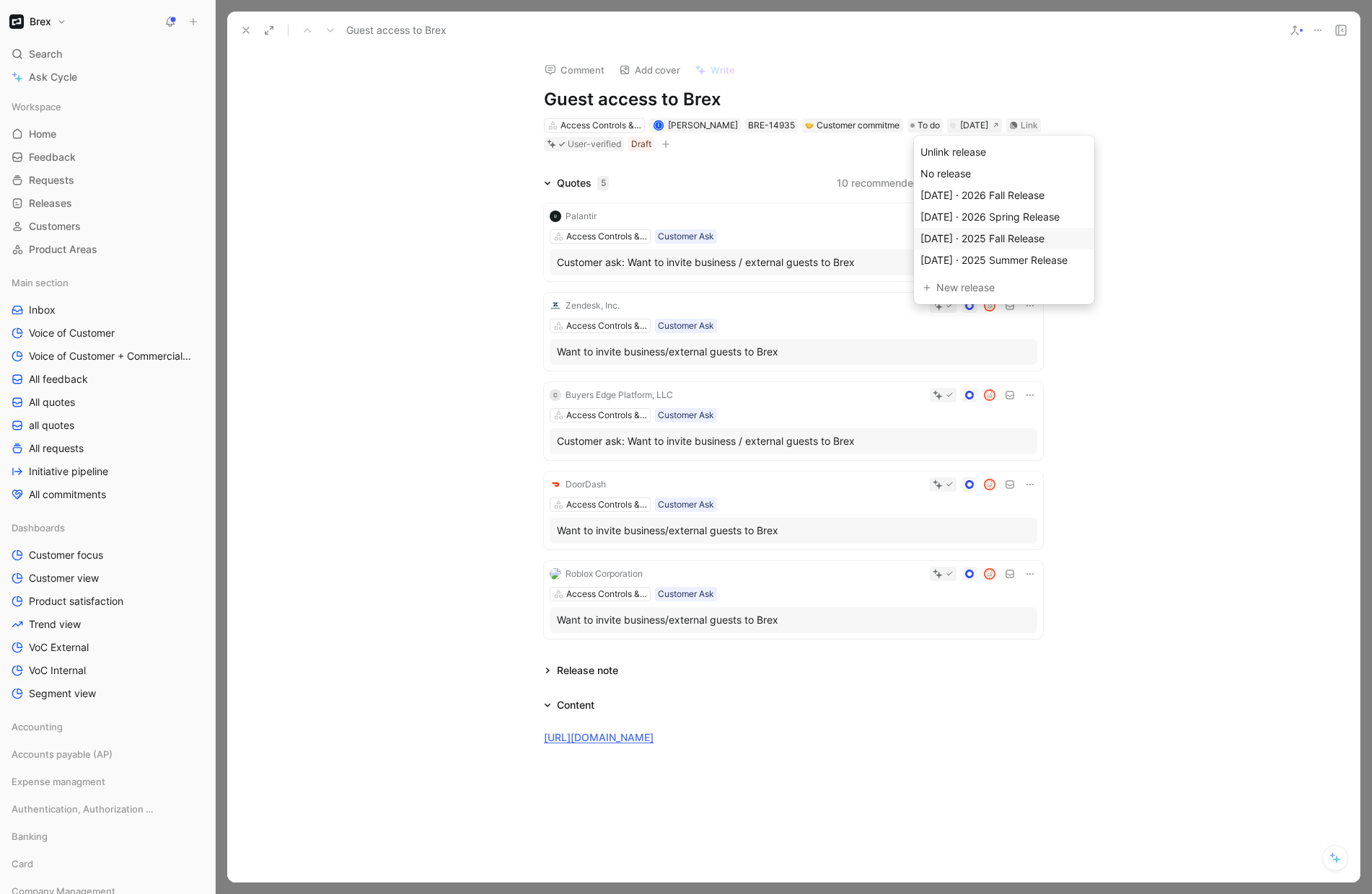
click at [953, 240] on span "Oct 19, 2025 · 2025 Fall Release" at bounding box center [982, 239] width 124 height 13
click at [248, 30] on icon at bounding box center [246, 30] width 12 height 12
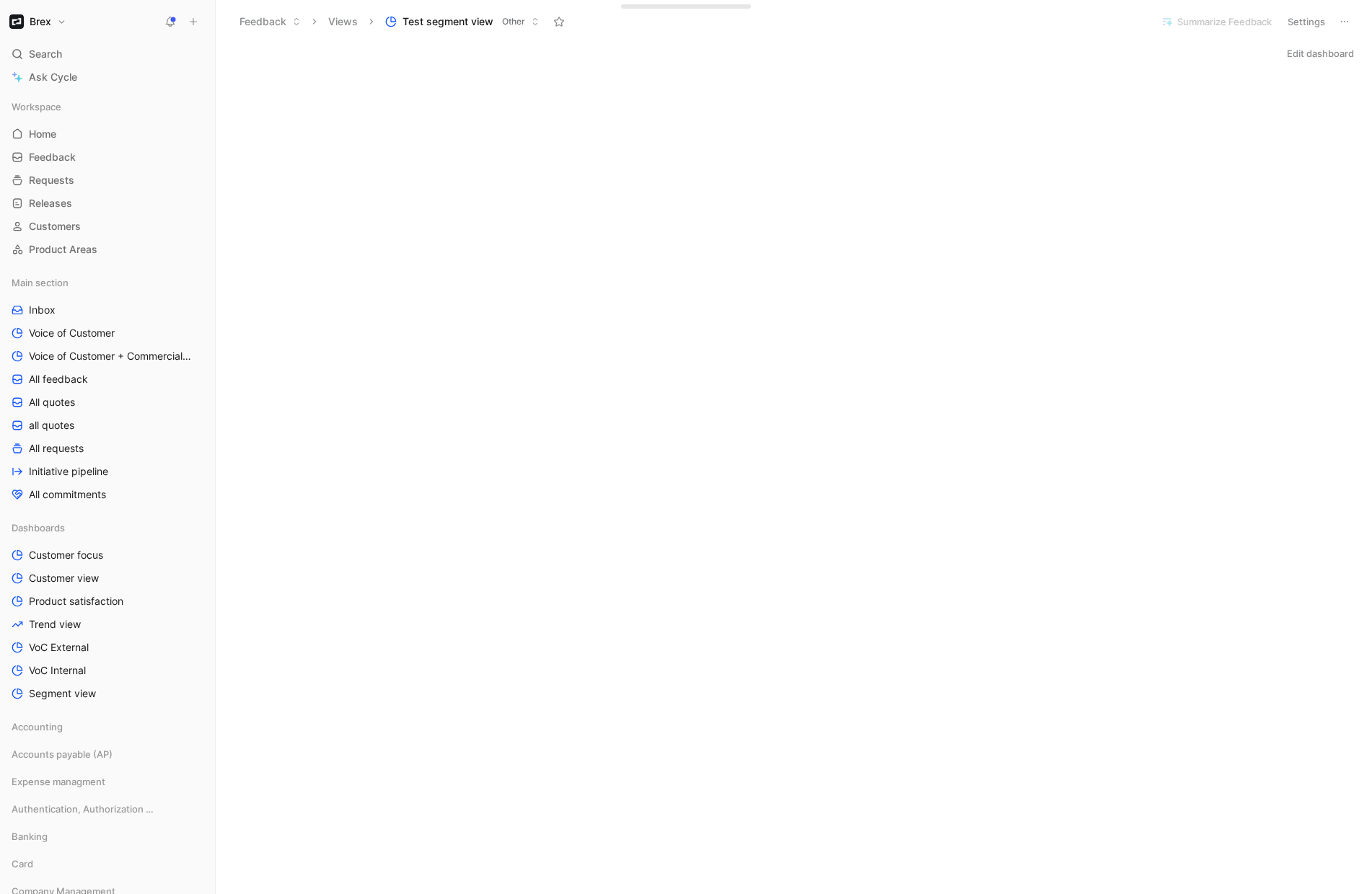
click at [1314, 55] on button "Edit dashboard" at bounding box center [1321, 53] width 80 height 21
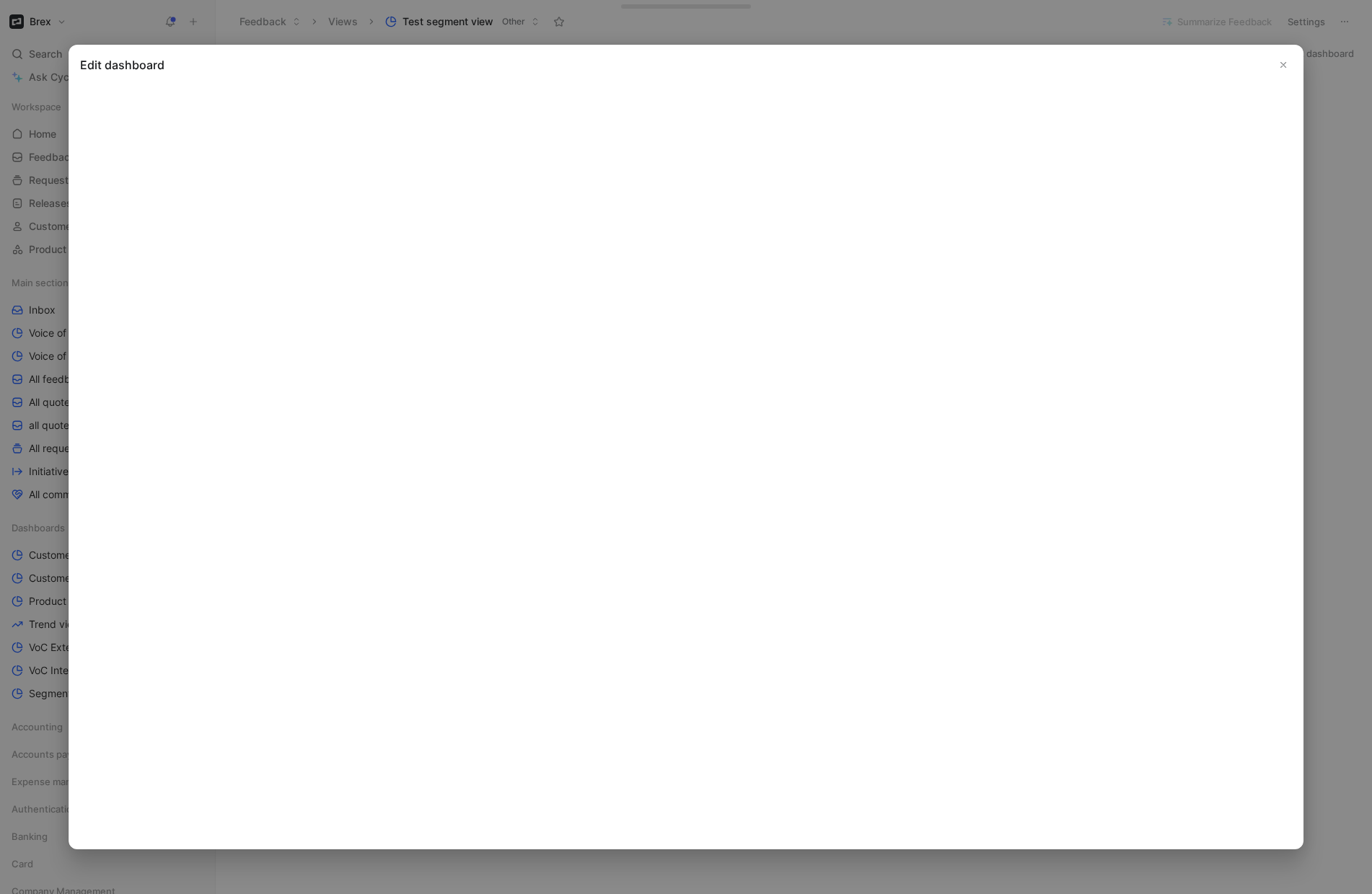
click at [1281, 67] on icon "Close" at bounding box center [1283, 64] width 10 height 10
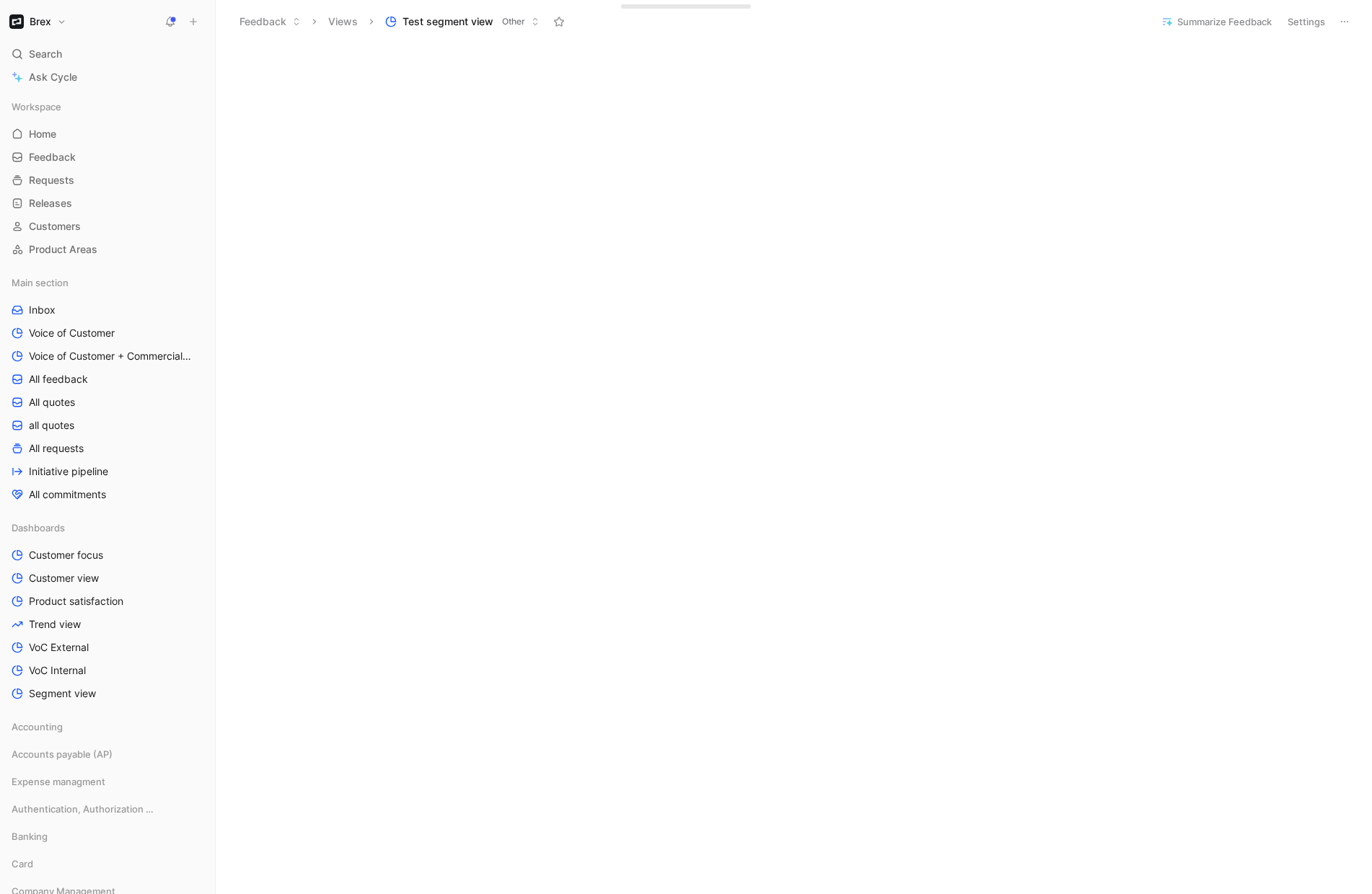
scroll to position [2733, 0]
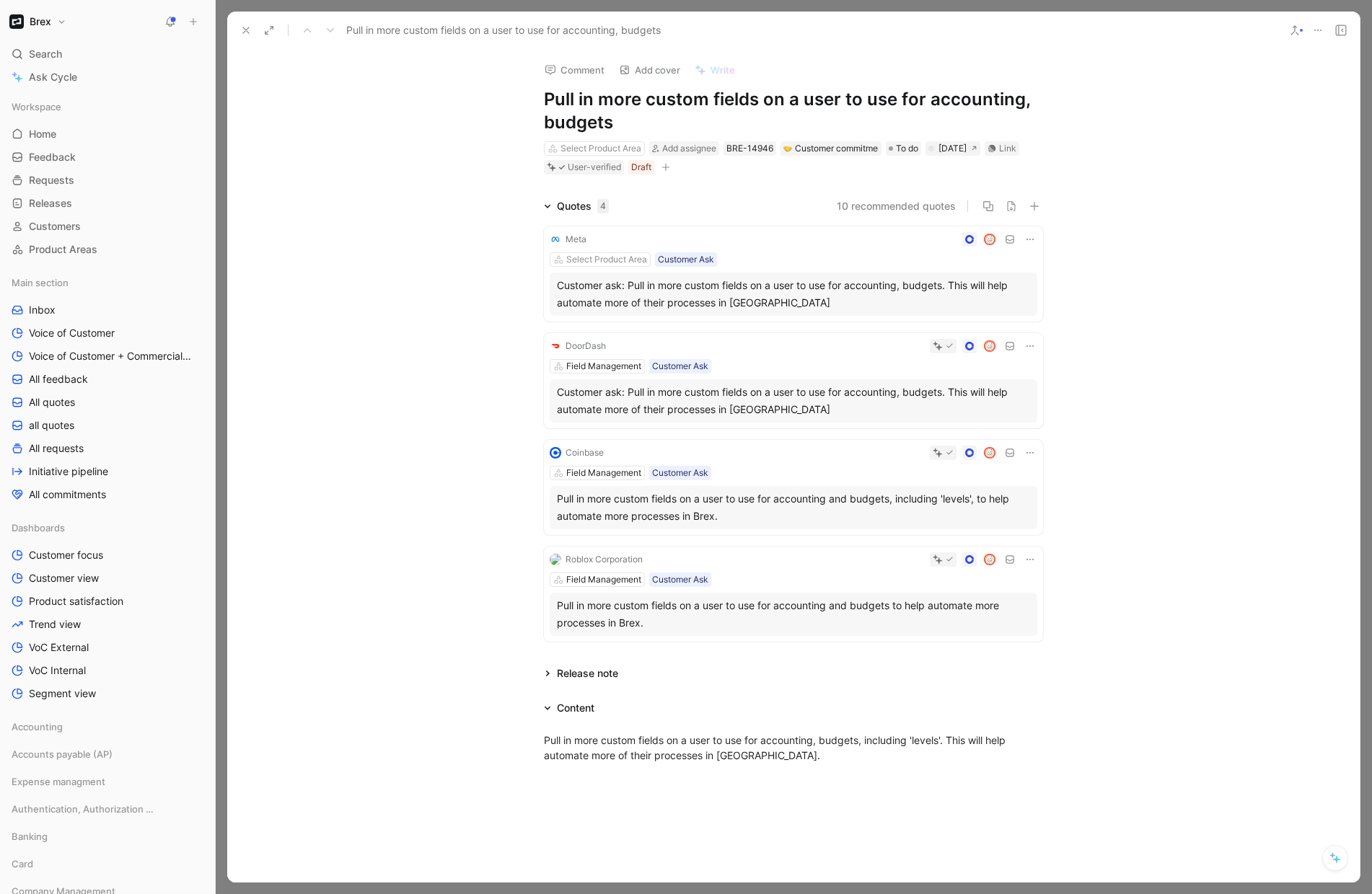
click at [238, 36] on button at bounding box center [246, 30] width 21 height 21
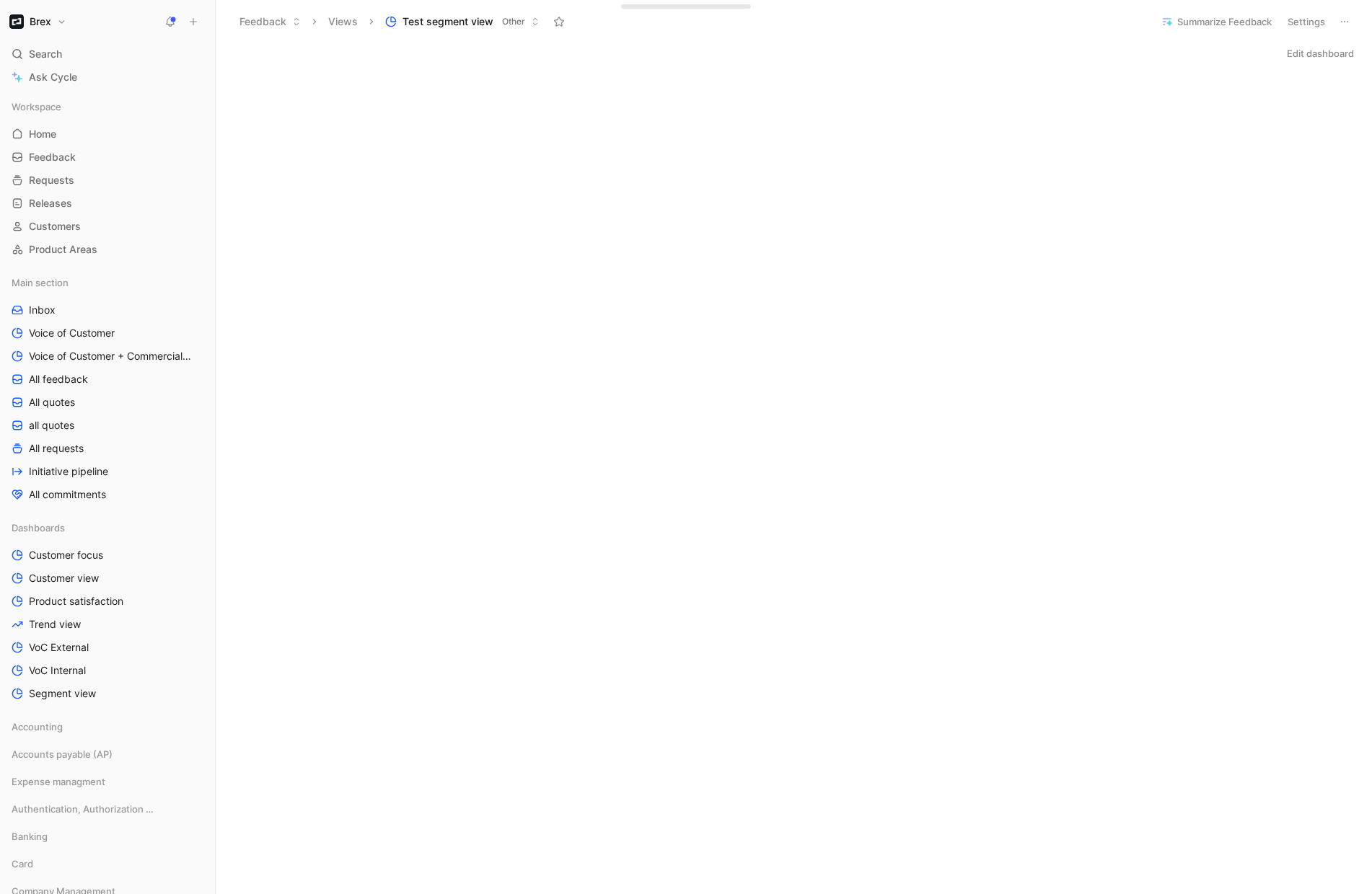
click at [1295, 54] on button "Edit dashboard" at bounding box center [1321, 53] width 80 height 21
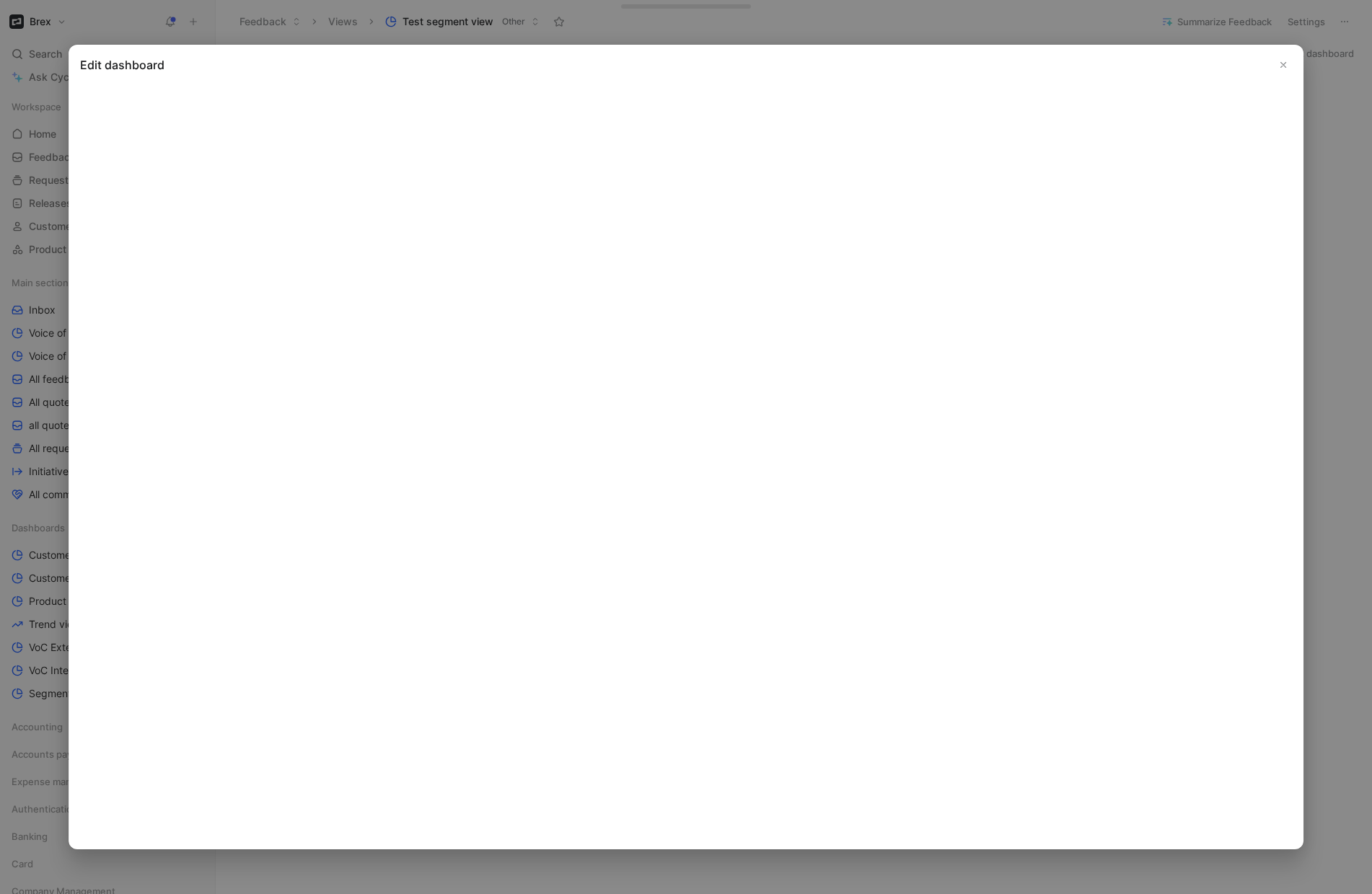
click at [1289, 68] on button "Close" at bounding box center [1283, 64] width 17 height 17
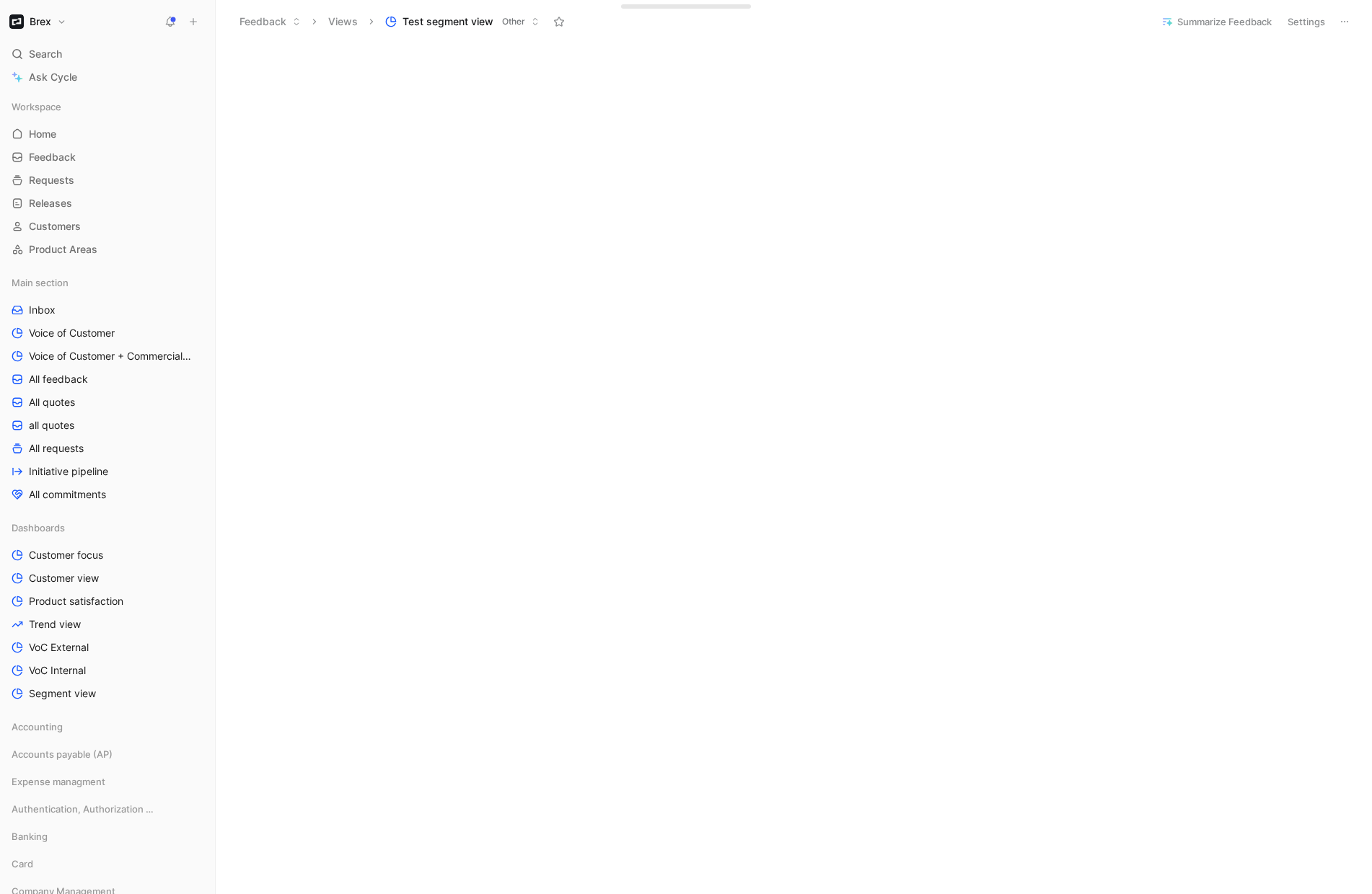
scroll to position [2507, 0]
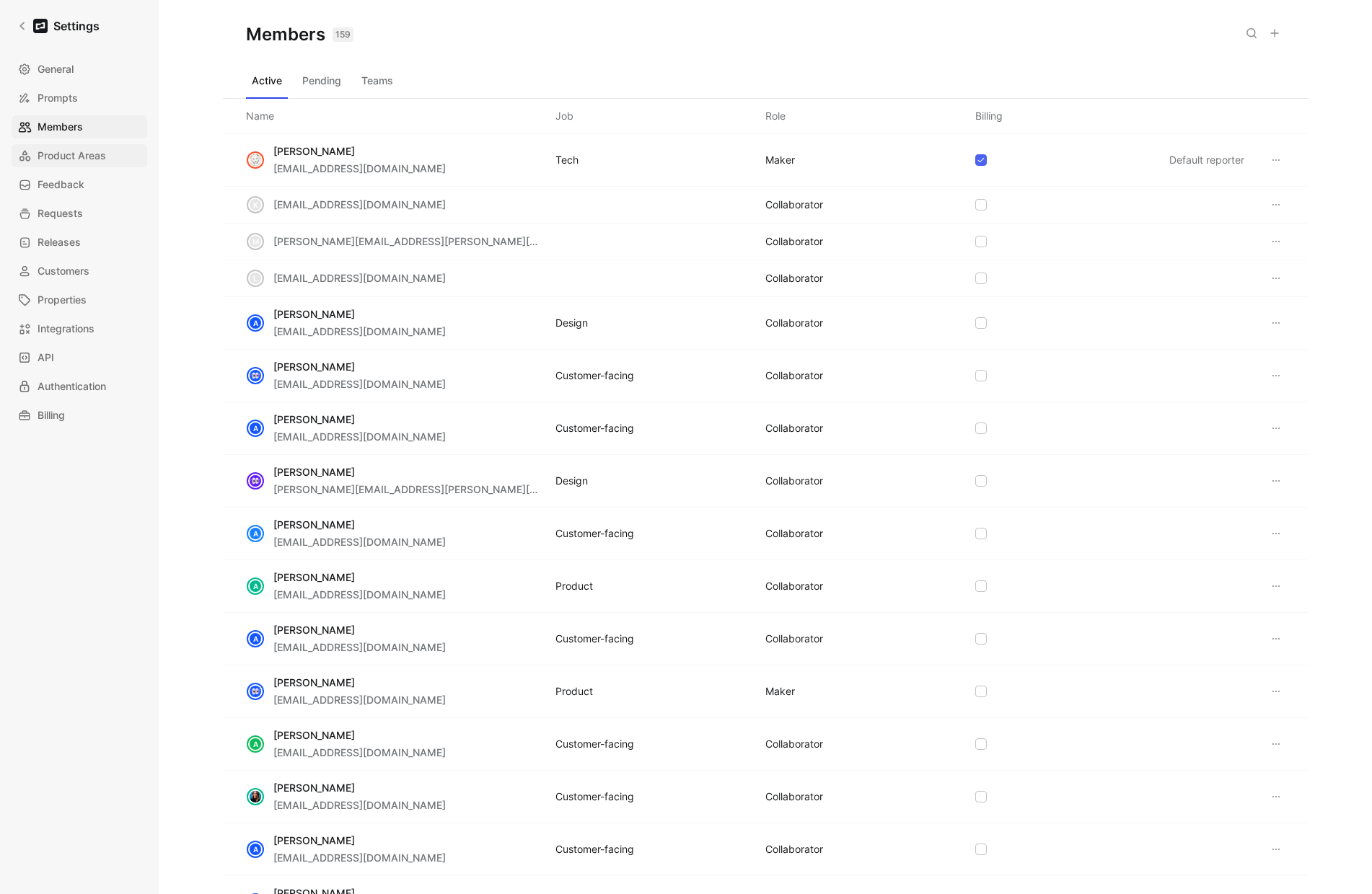
scroll to position [538, 0]
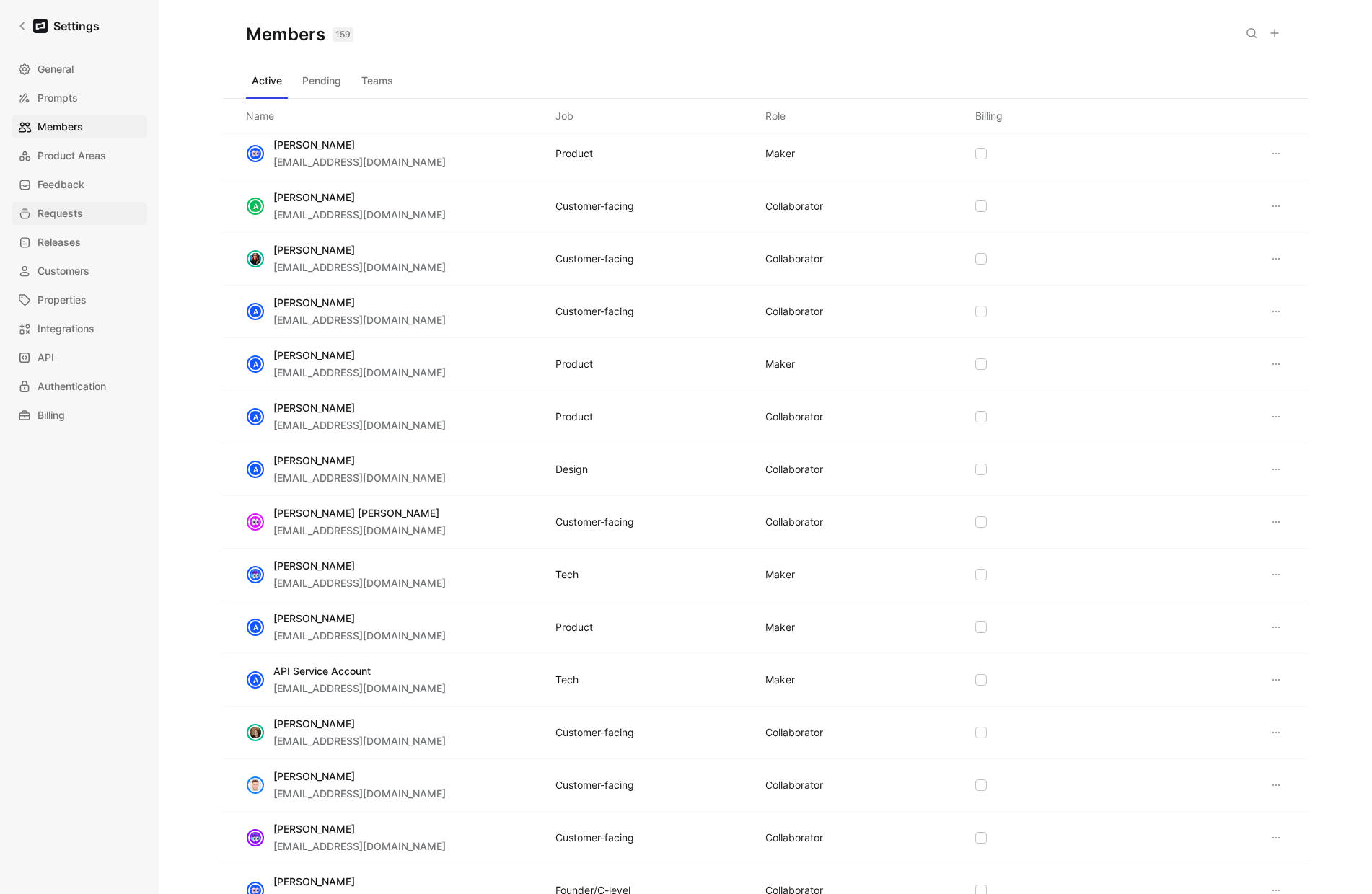
click at [72, 215] on span "Requests" at bounding box center [60, 213] width 46 height 17
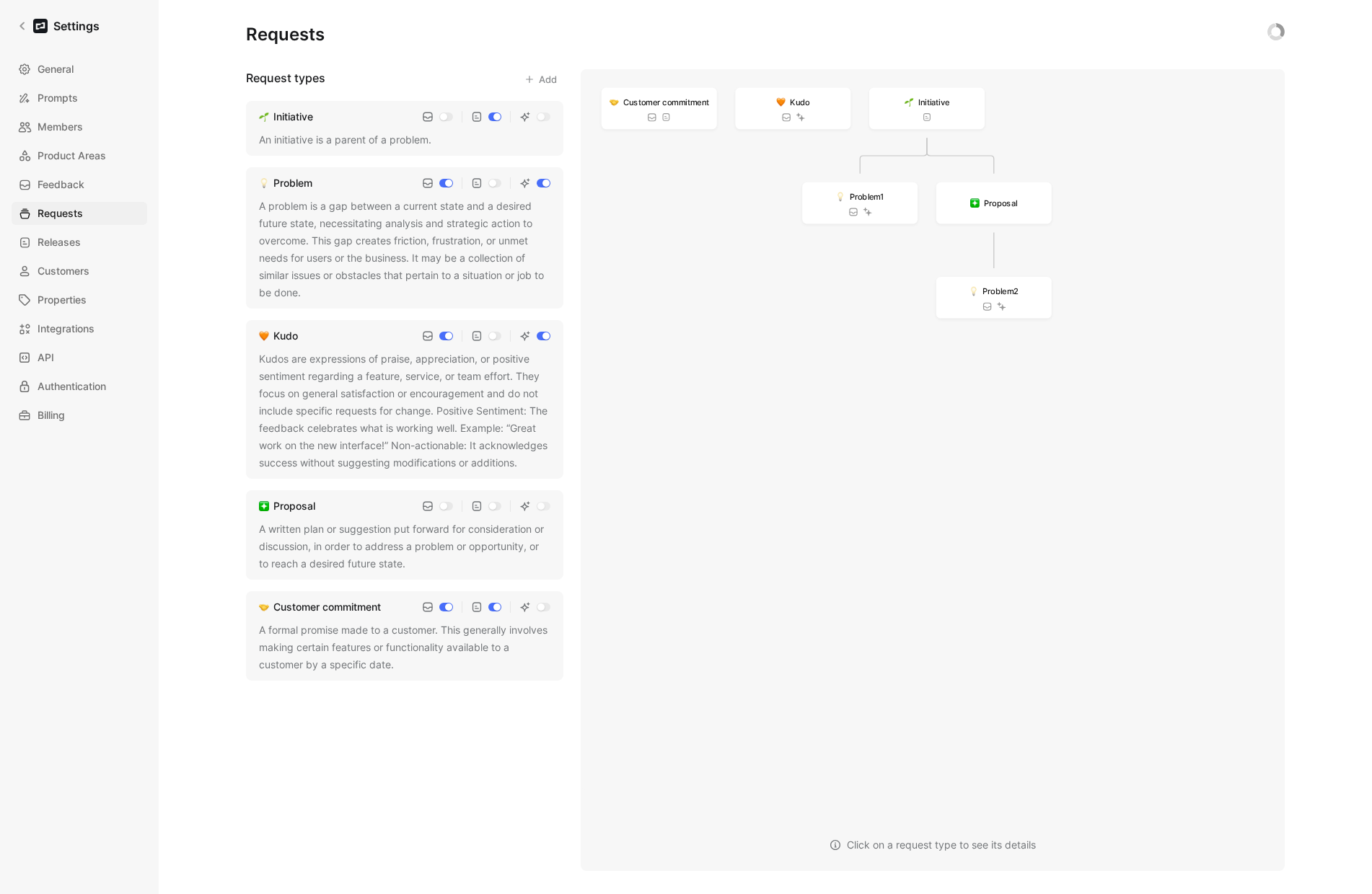
click at [495, 182] on input "checkbox" at bounding box center [495, 183] width 13 height 9
click at [495, 184] on input "checkbox" at bounding box center [495, 183] width 13 height 9
checkbox input "true"
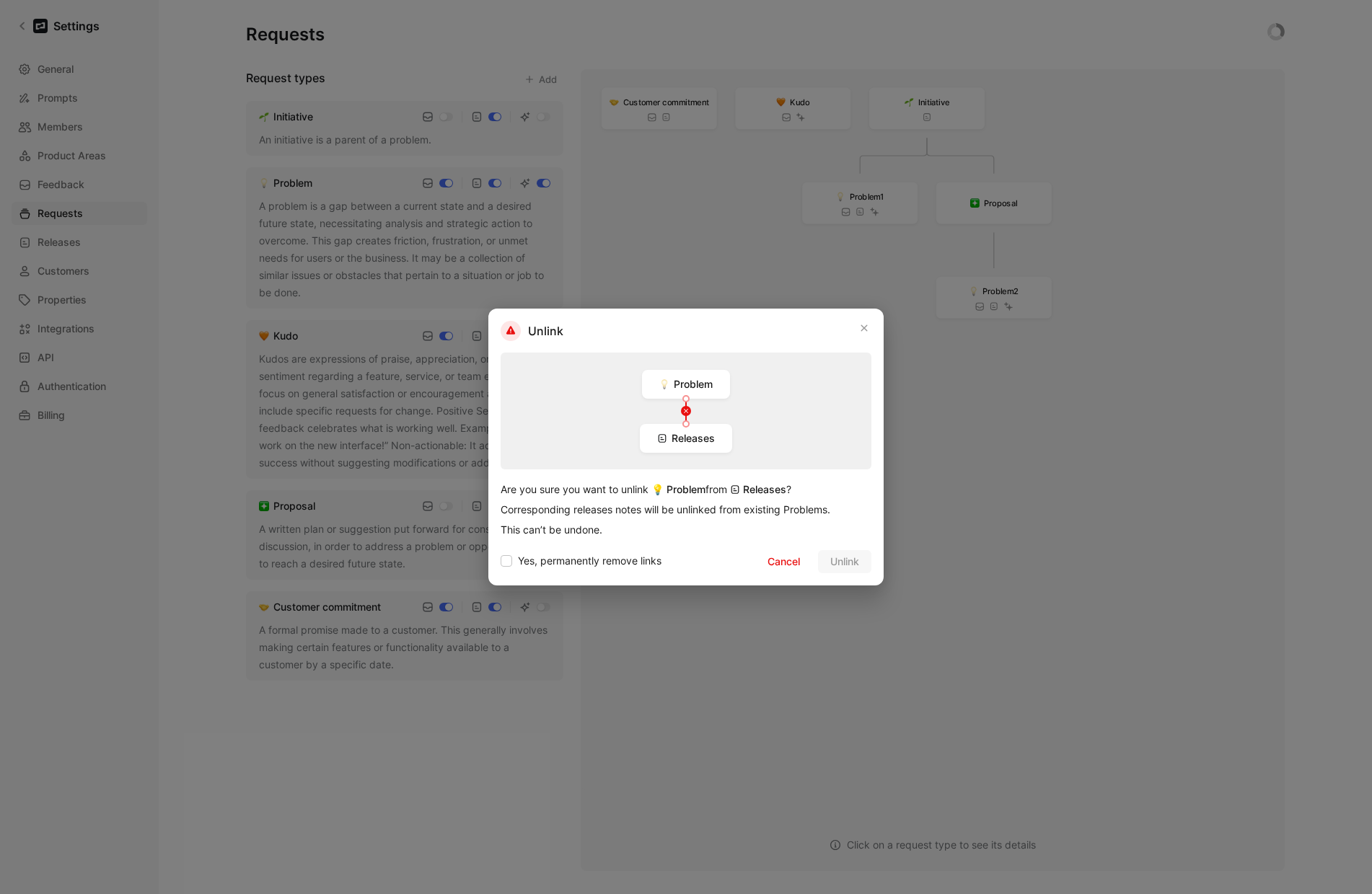
drag, startPoint x: 775, startPoint y: 560, endPoint x: 750, endPoint y: 532, distance: 37.5
click at [751, 534] on div "Unlink Problem Releases Are you sure you want to unlink 💡 Problem from Releases…" at bounding box center [686, 447] width 395 height 277
click at [794, 528] on div "This can’t be undone." at bounding box center [686, 529] width 371 height 17
click at [778, 559] on span "Cancel" at bounding box center [783, 561] width 32 height 17
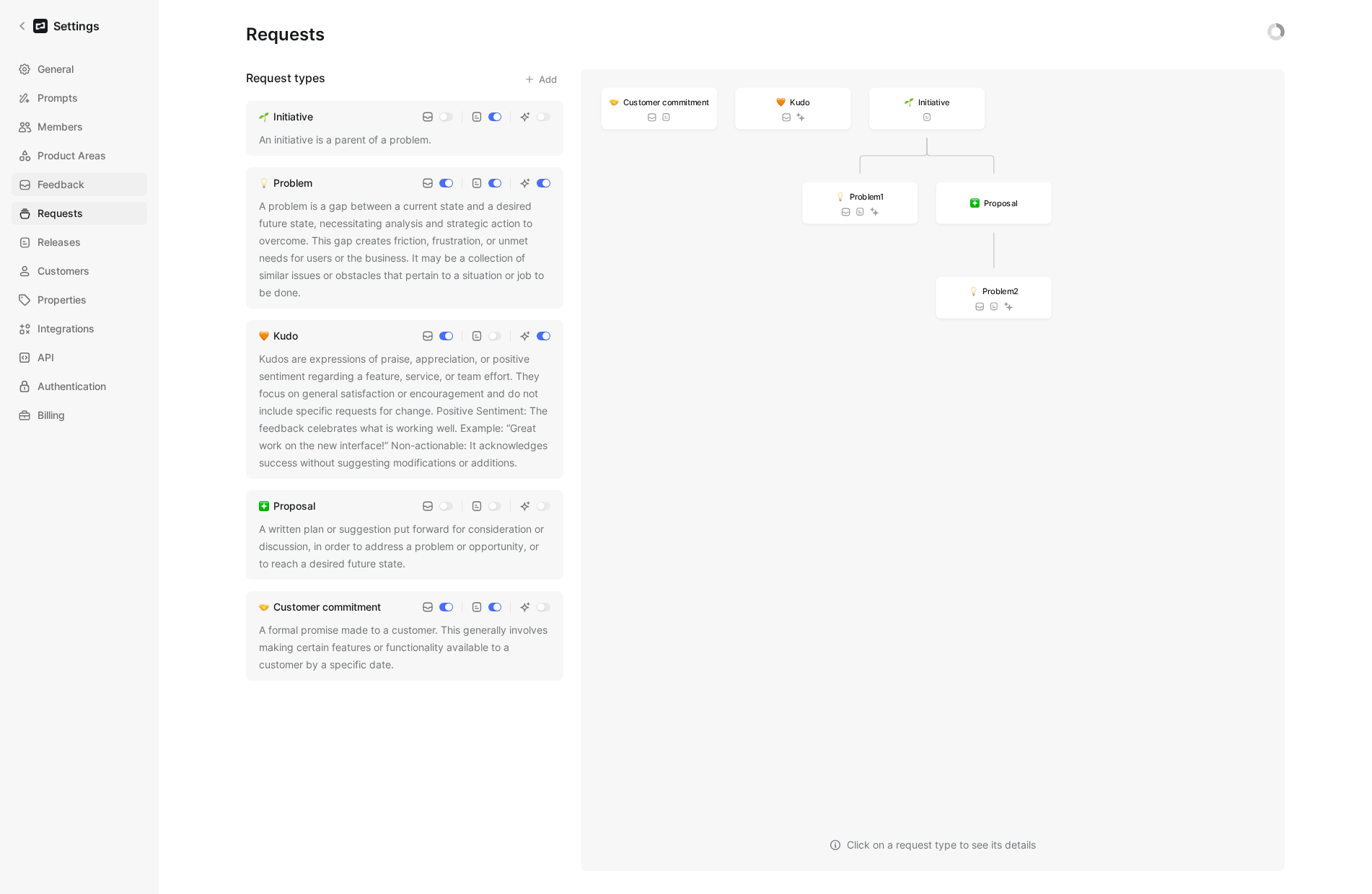
drag, startPoint x: 60, startPoint y: 181, endPoint x: 60, endPoint y: 191, distance: 10.0
click at [61, 181] on span "Feedback" at bounding box center [61, 184] width 47 height 17
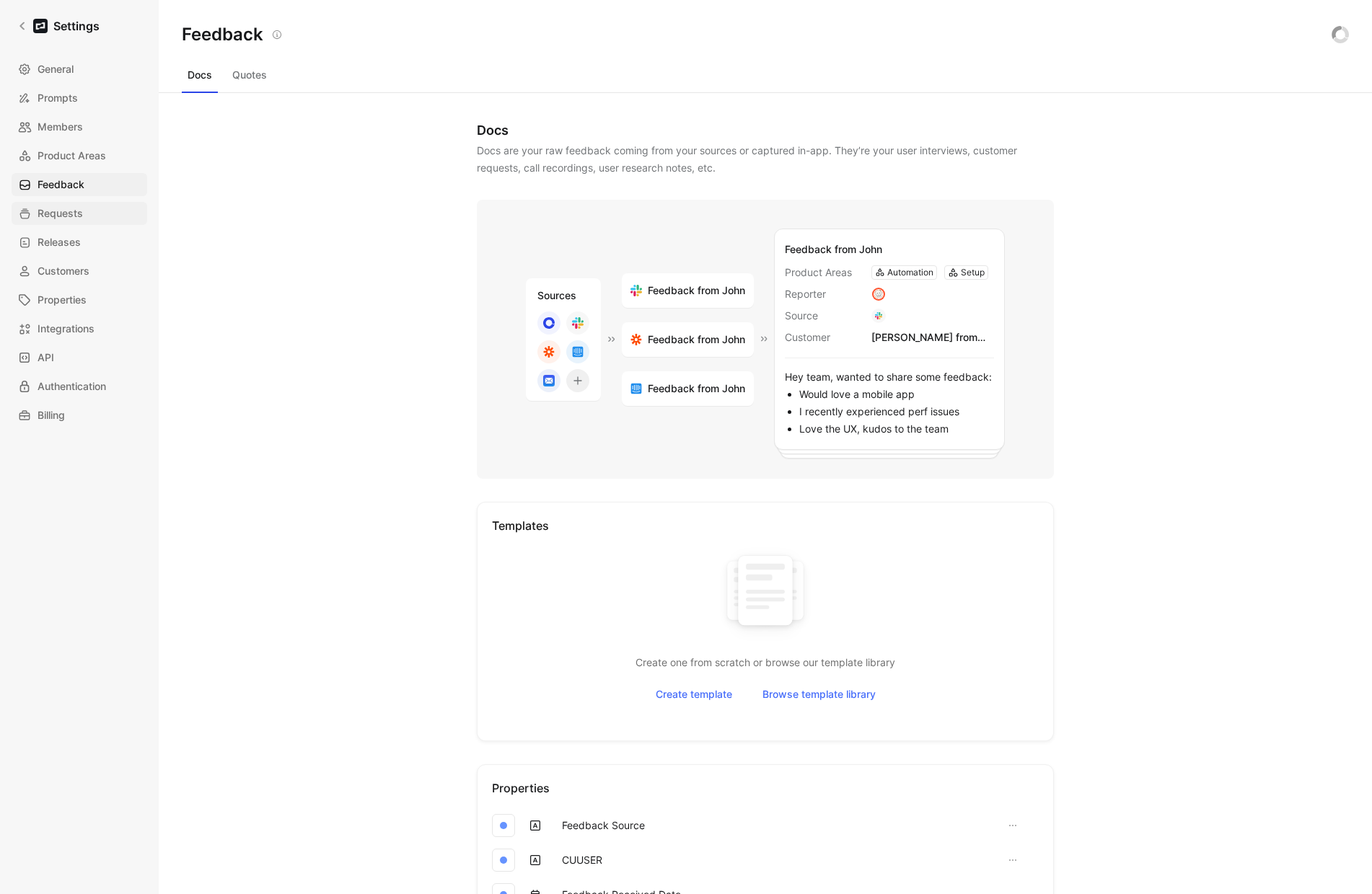
click at [62, 213] on span "Requests" at bounding box center [60, 213] width 46 height 17
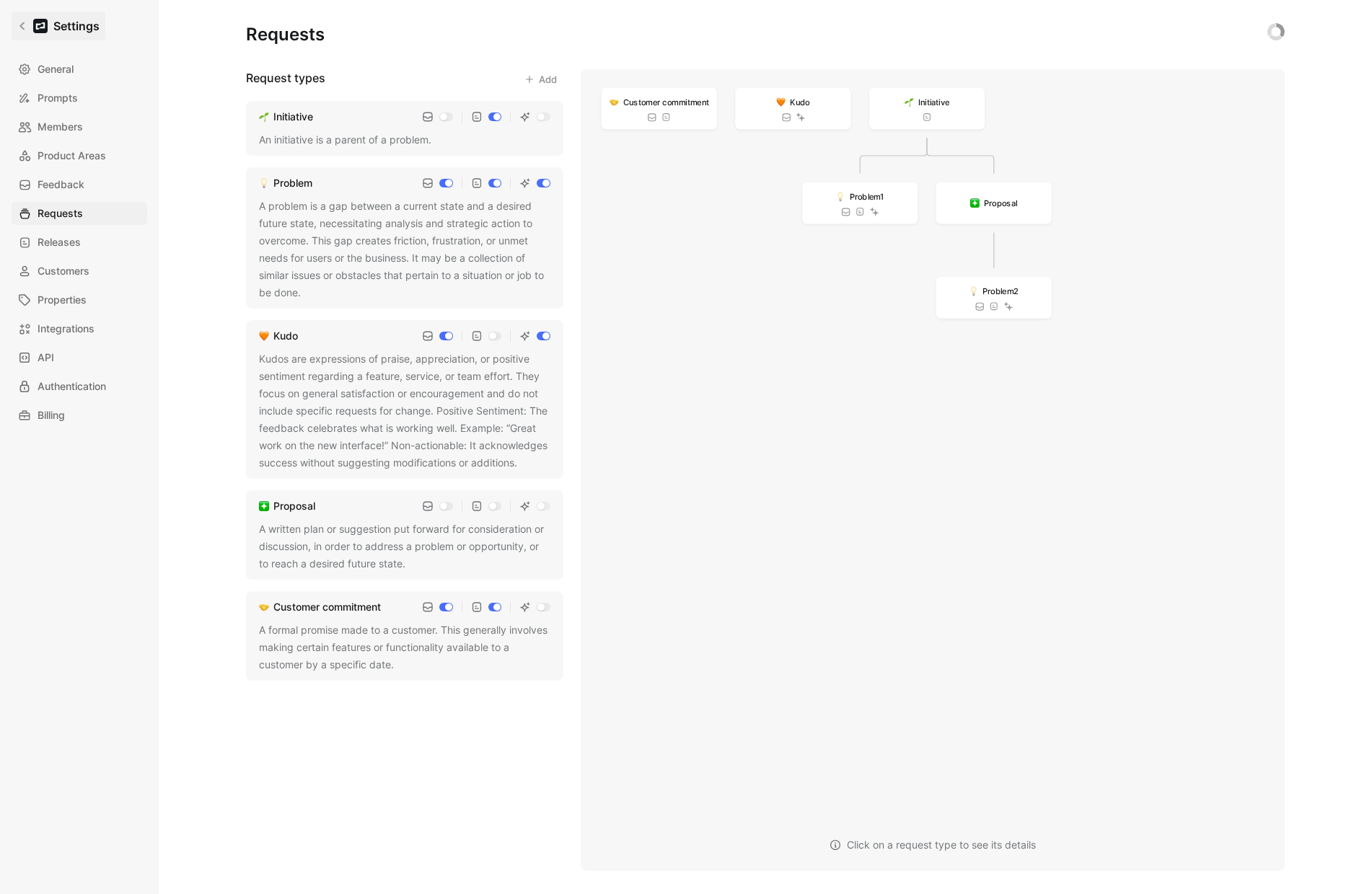
click at [21, 28] on icon at bounding box center [21, 25] width 10 height 10
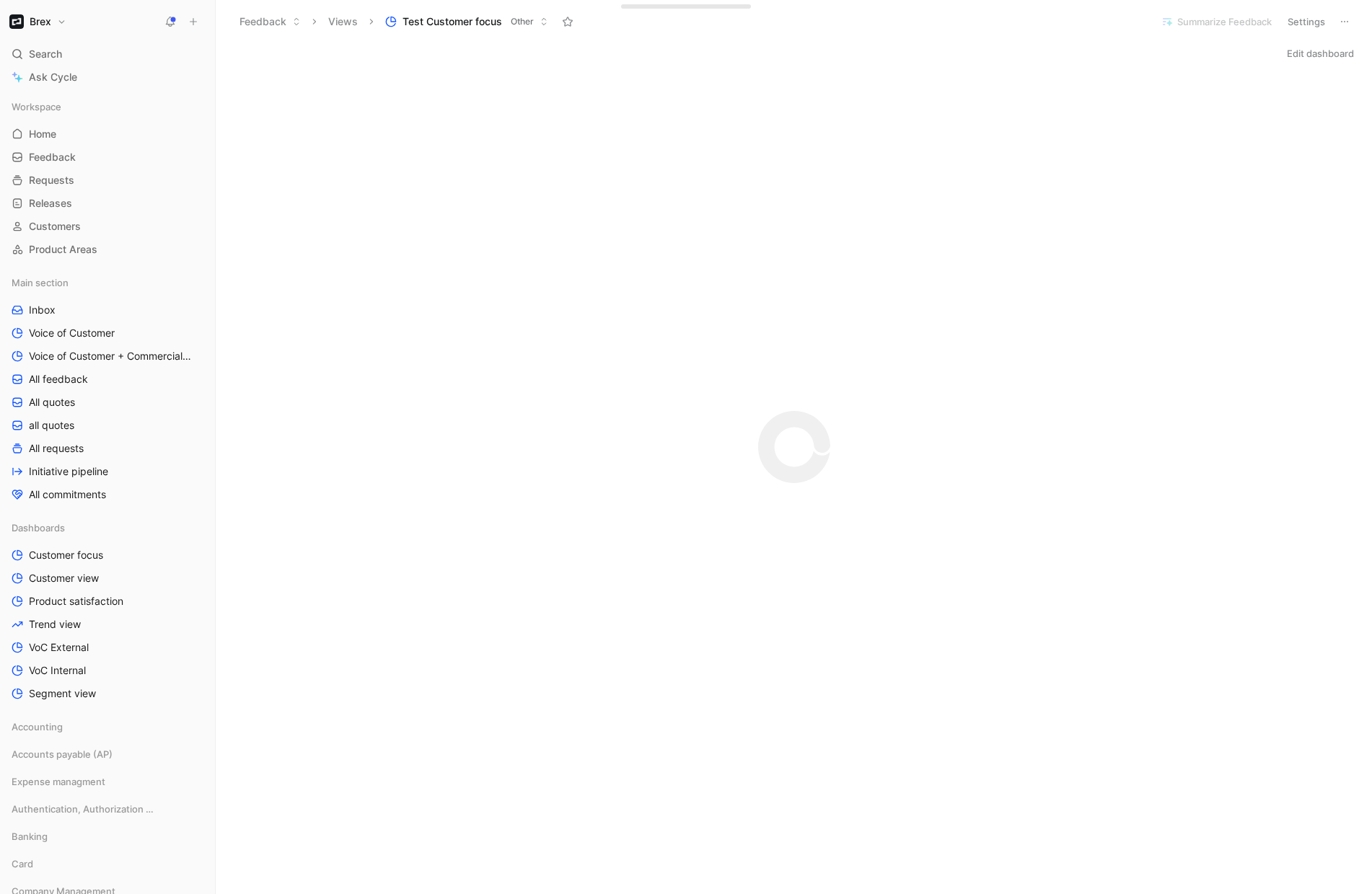
click at [51, 26] on button "Brex" at bounding box center [38, 21] width 64 height 21
click at [43, 152] on div "Workspace settings G then S" at bounding box center [97, 148] width 177 height 23
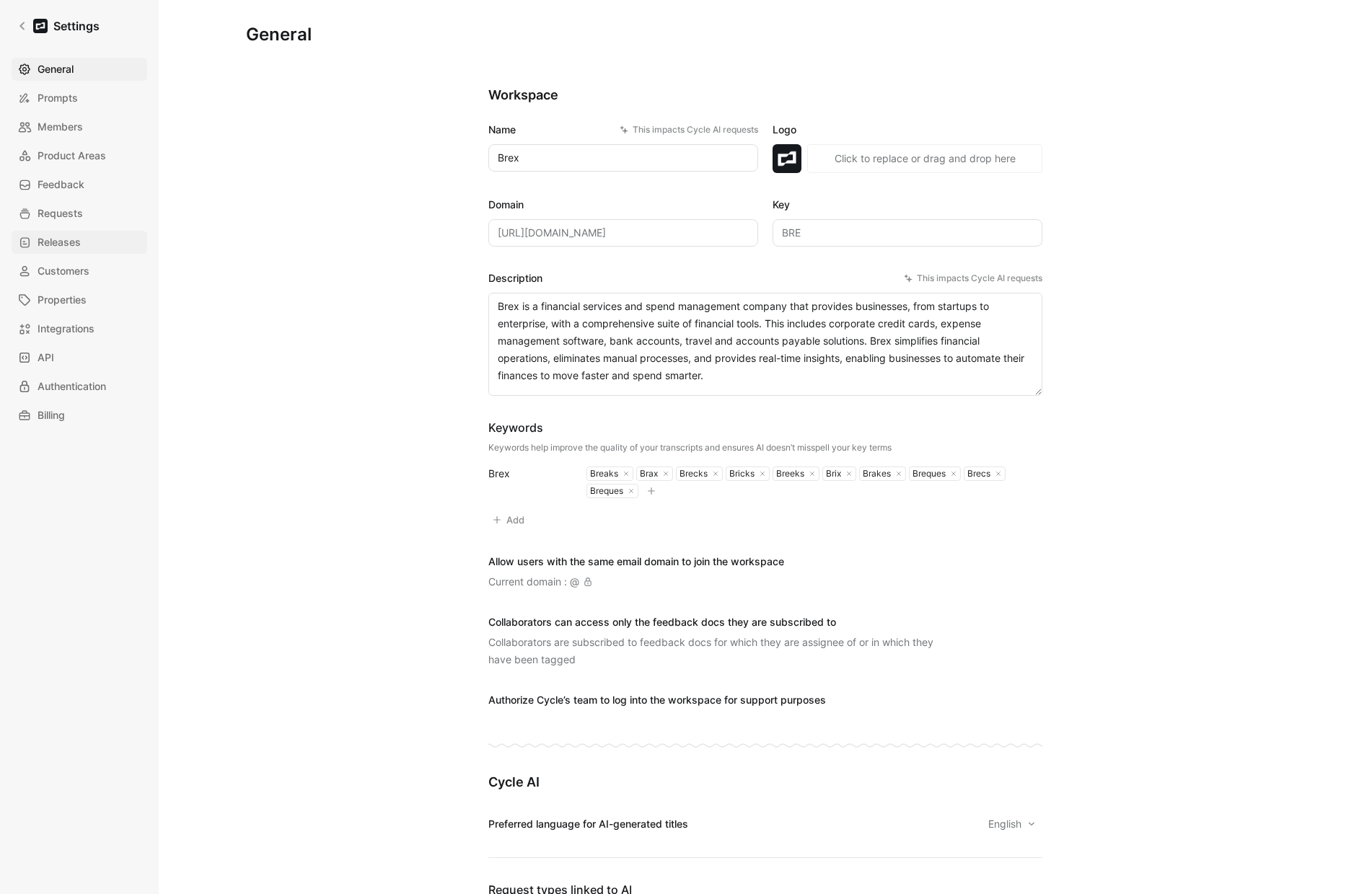
click at [80, 243] on link "Releases" at bounding box center [80, 242] width 136 height 23
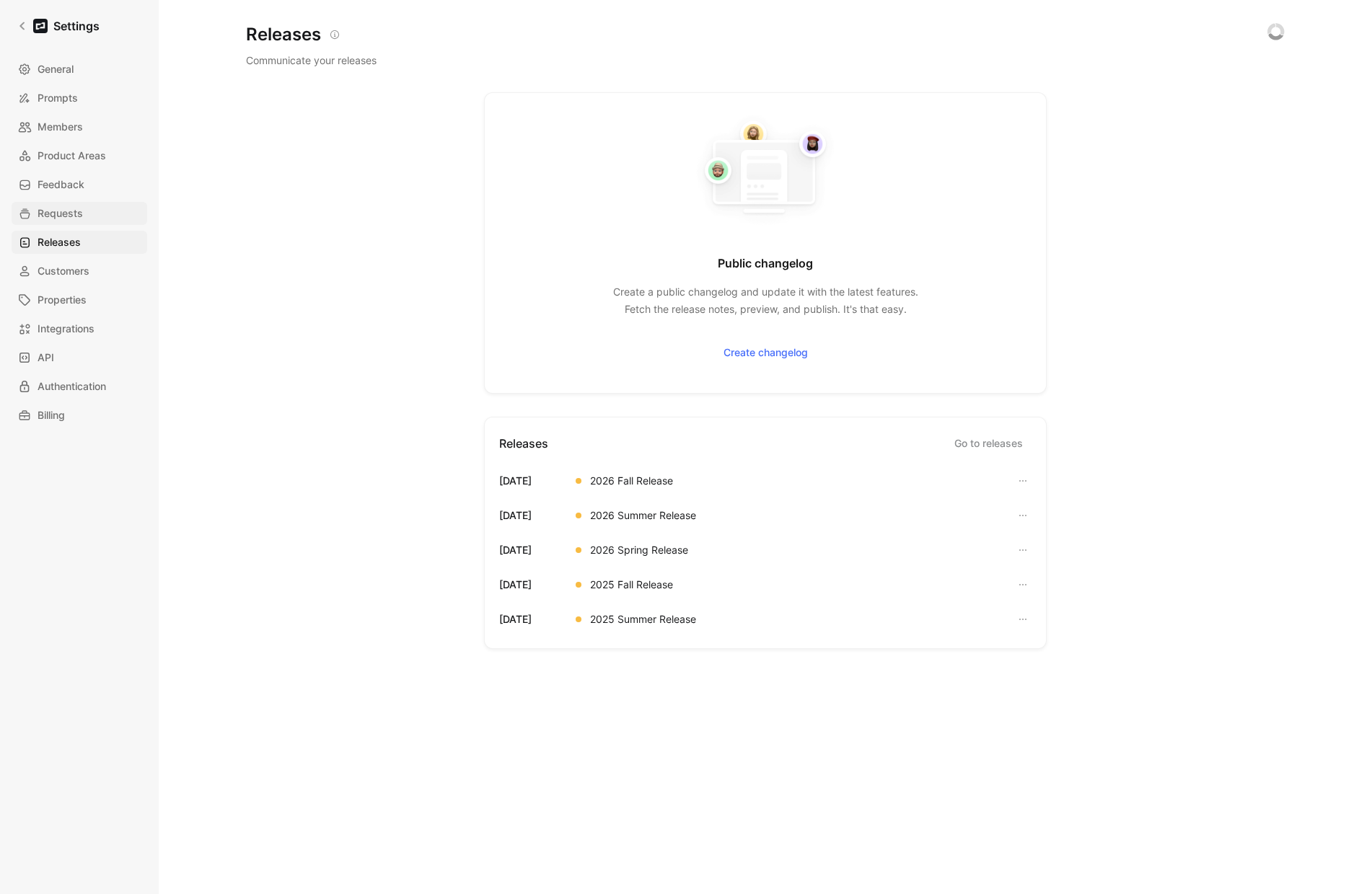
click at [77, 215] on span "Requests" at bounding box center [60, 213] width 46 height 17
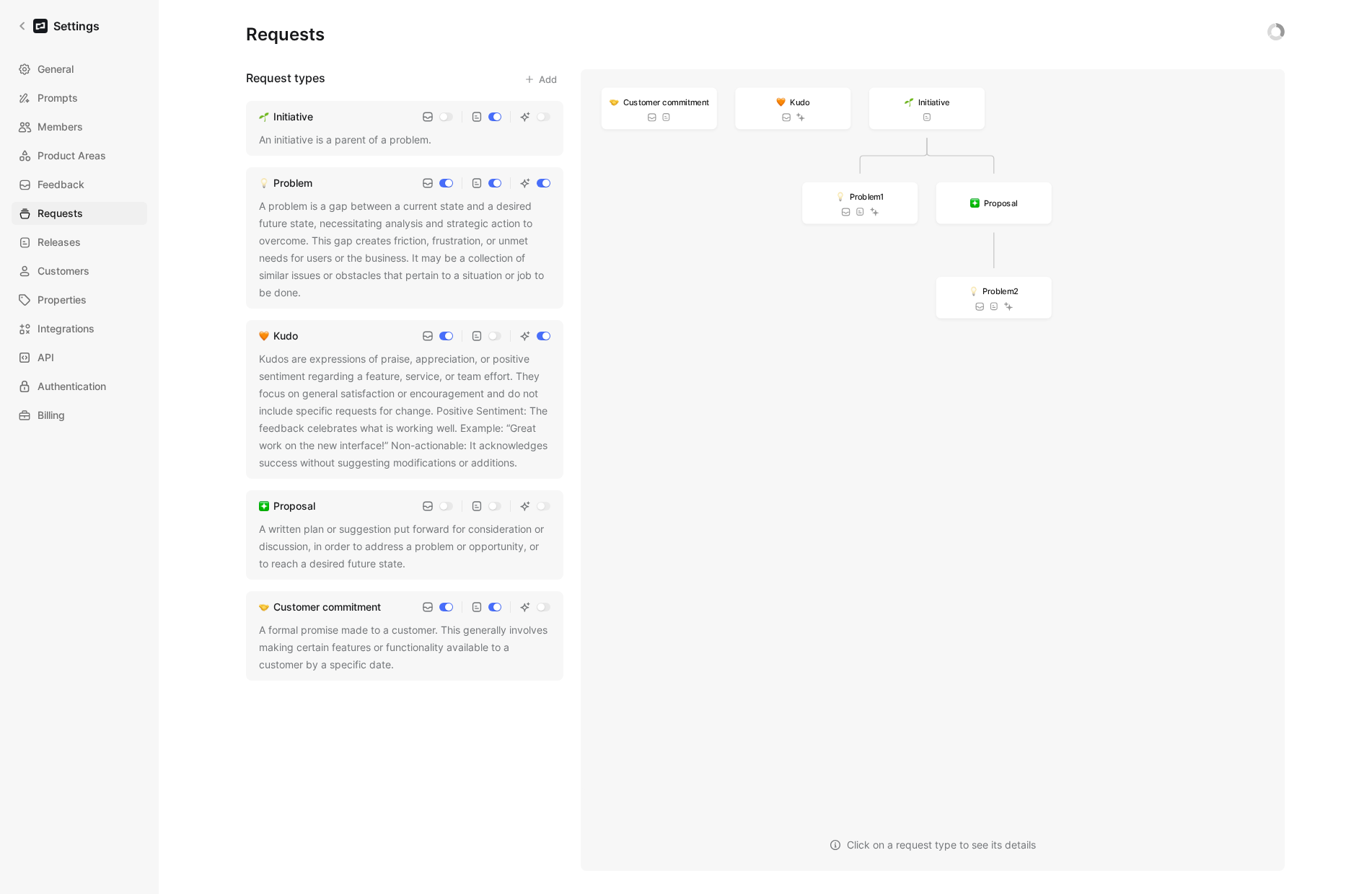
click at [1278, 358] on div "Customer commitment Quote Kudo Quote Initiative Problem 1 Quote Proposal Proble…" at bounding box center [1301, 429] width 1443 height 721
click at [497, 184] on input "checkbox" at bounding box center [495, 183] width 13 height 9
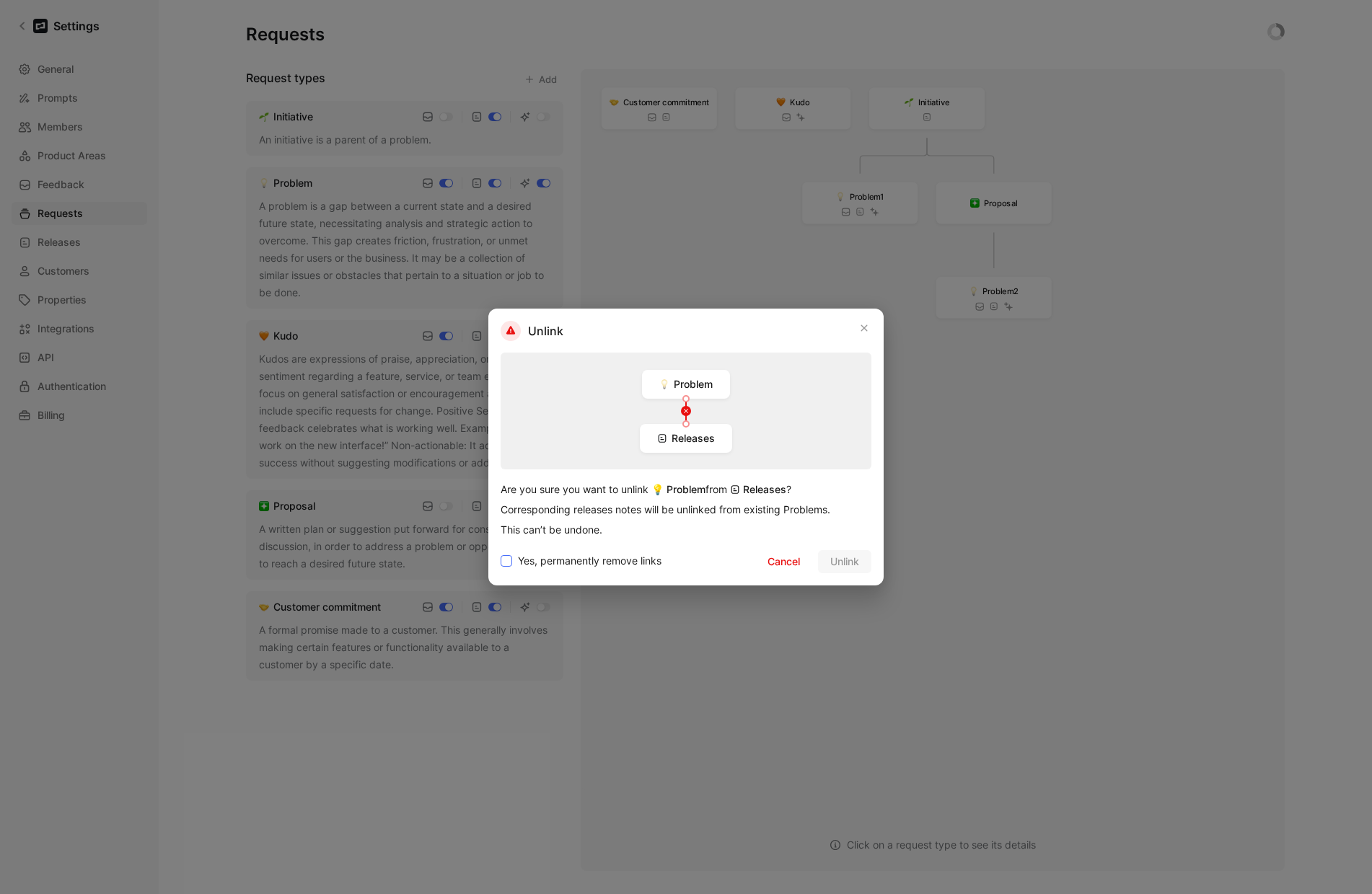
click at [531, 561] on span "Yes, permanently remove links" at bounding box center [589, 561] width 144 height 17
click at [501, 552] on input "Yes, permanently remove links" at bounding box center [501, 552] width 0 height 0
click at [849, 561] on span "Unlink" at bounding box center [844, 561] width 29 height 17
checkbox input "false"
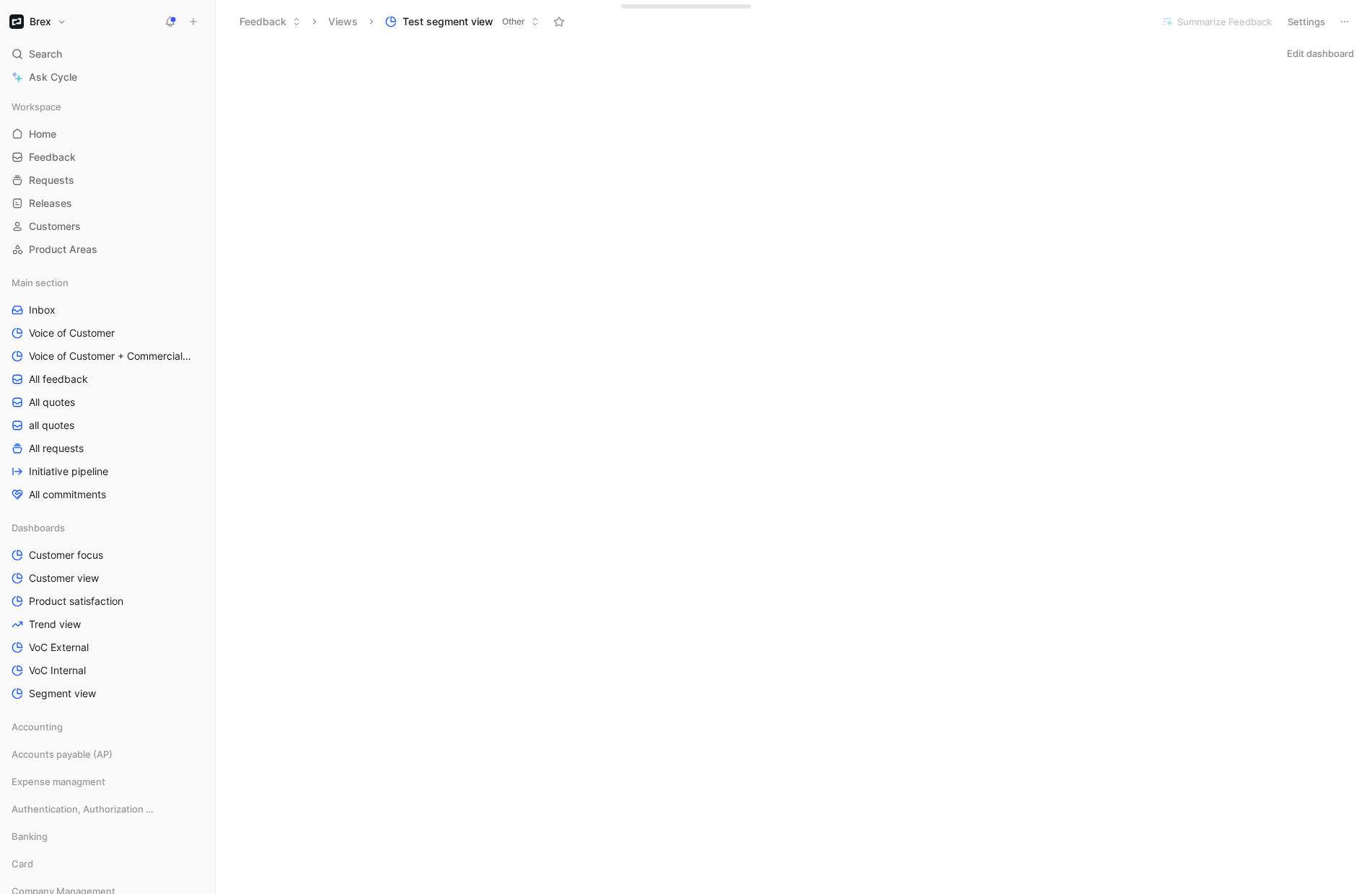
click at [1315, 54] on button "Edit dashboard" at bounding box center [1321, 53] width 80 height 21
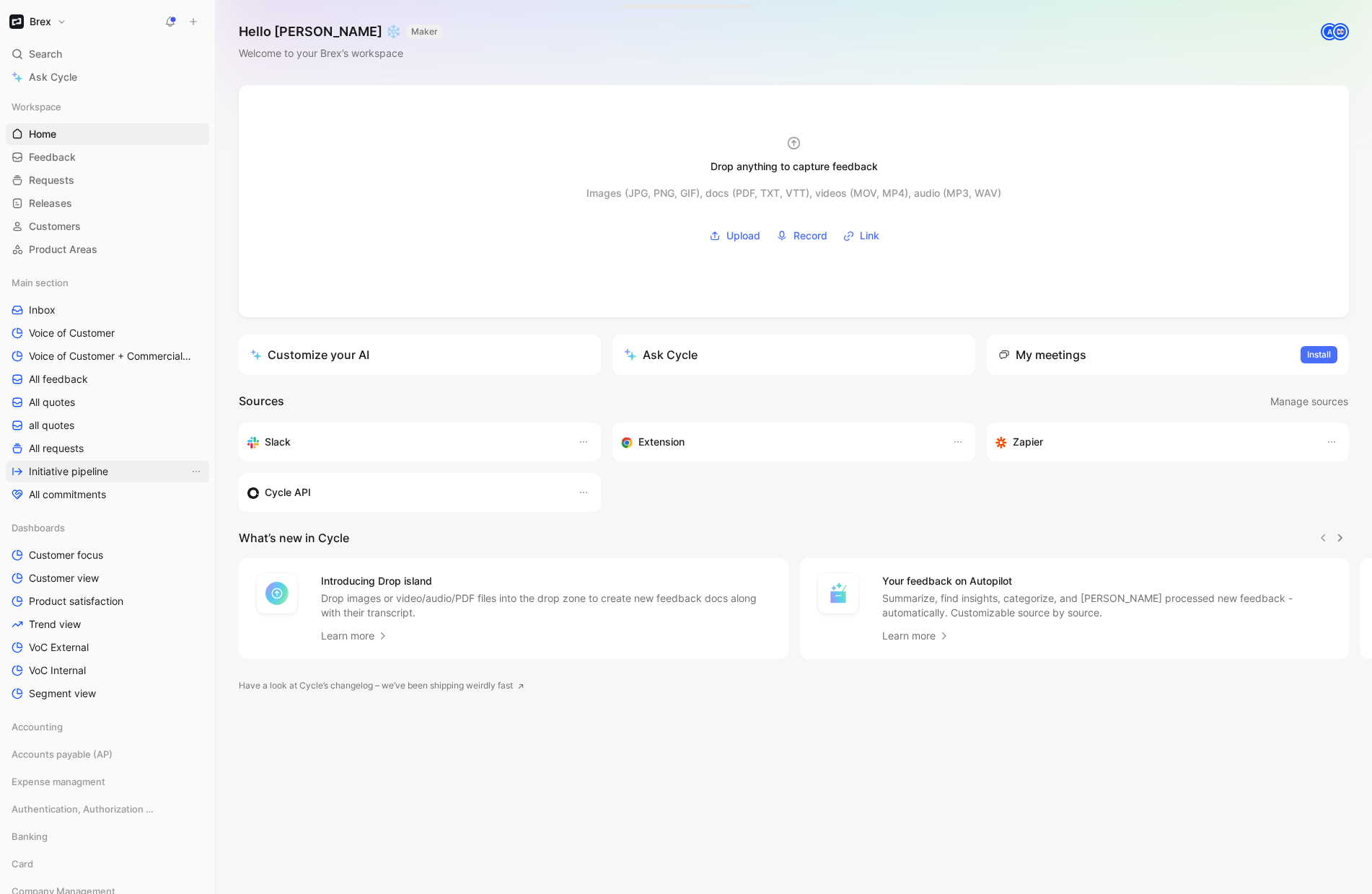
click at [69, 471] on span "Initiative pipeline" at bounding box center [68, 471] width 80 height 14
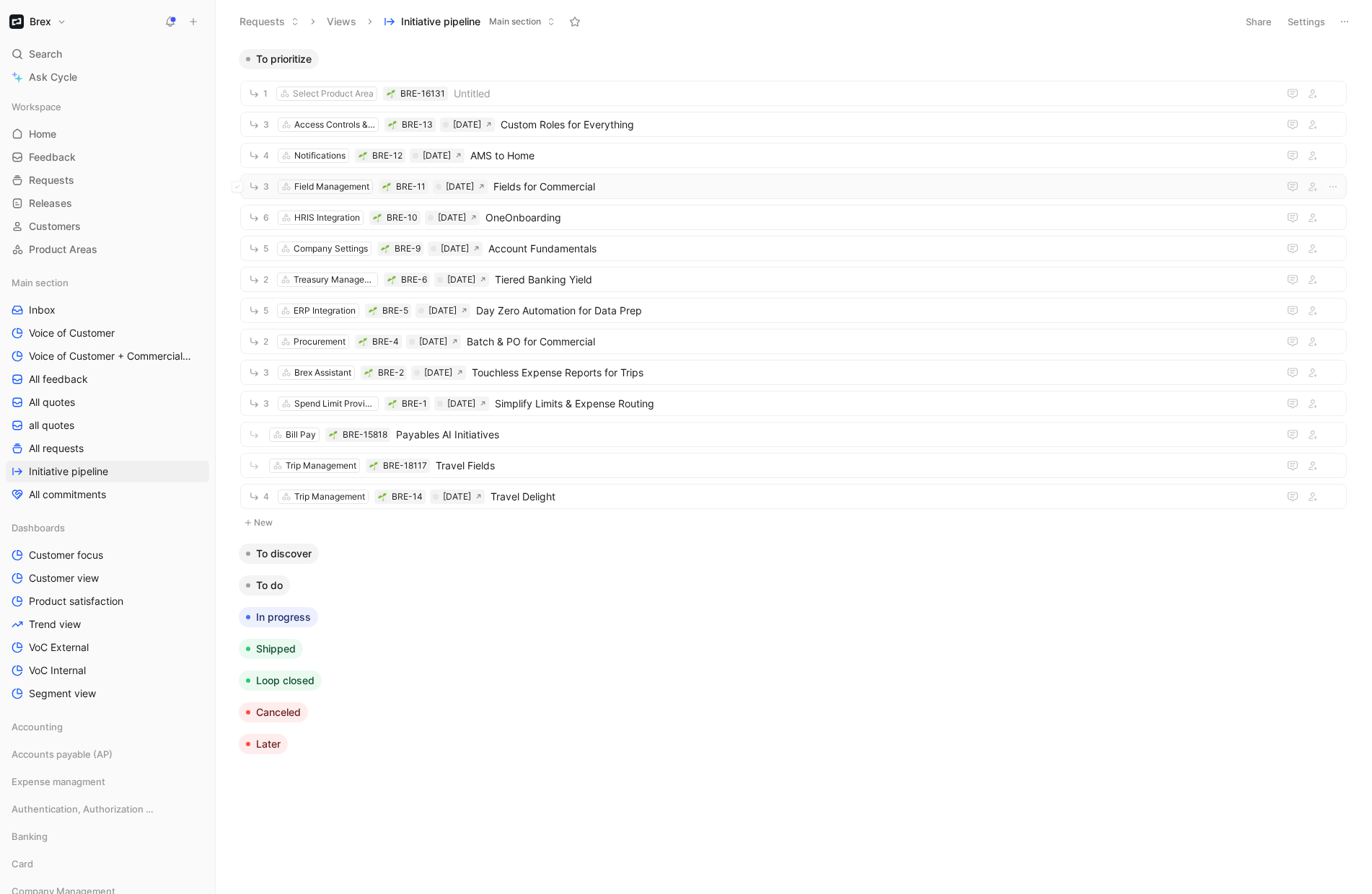
click at [605, 189] on span "Fields for Commercial" at bounding box center [883, 186] width 779 height 17
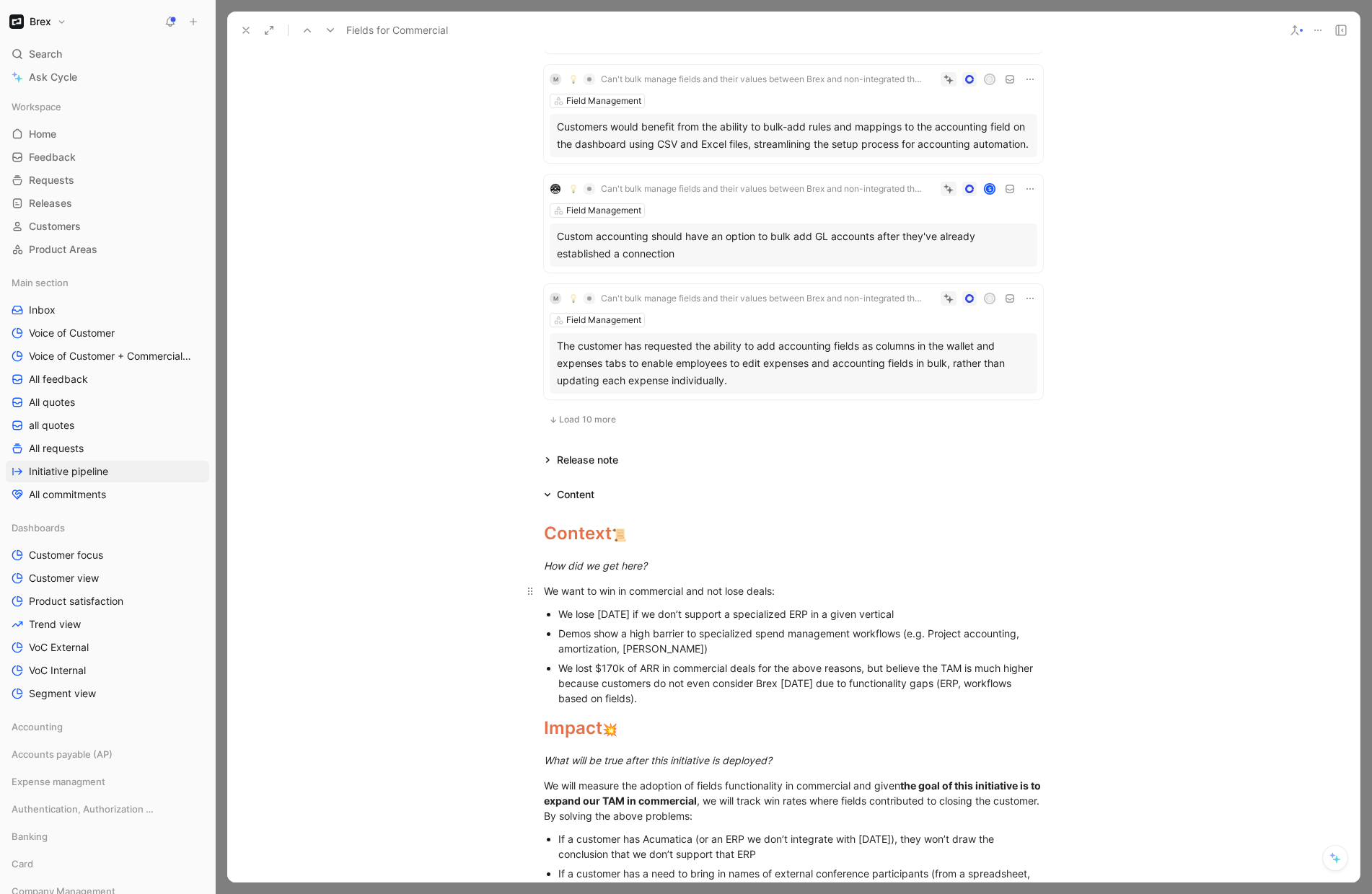
scroll to position [1895, 0]
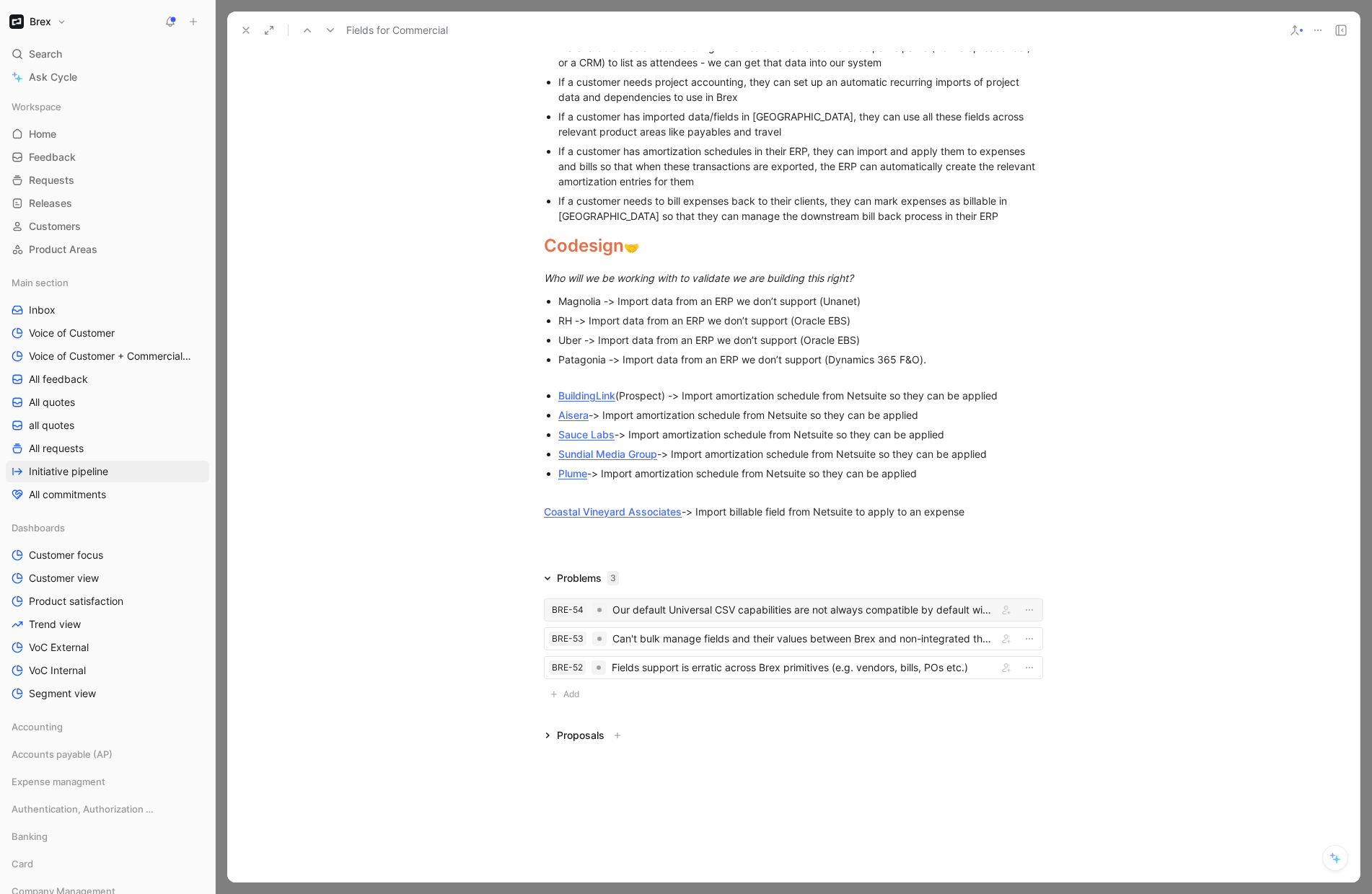
click at [683, 607] on div "Our default Universal CSV capabilities are not always compatible by default wit…" at bounding box center [802, 610] width 379 height 17
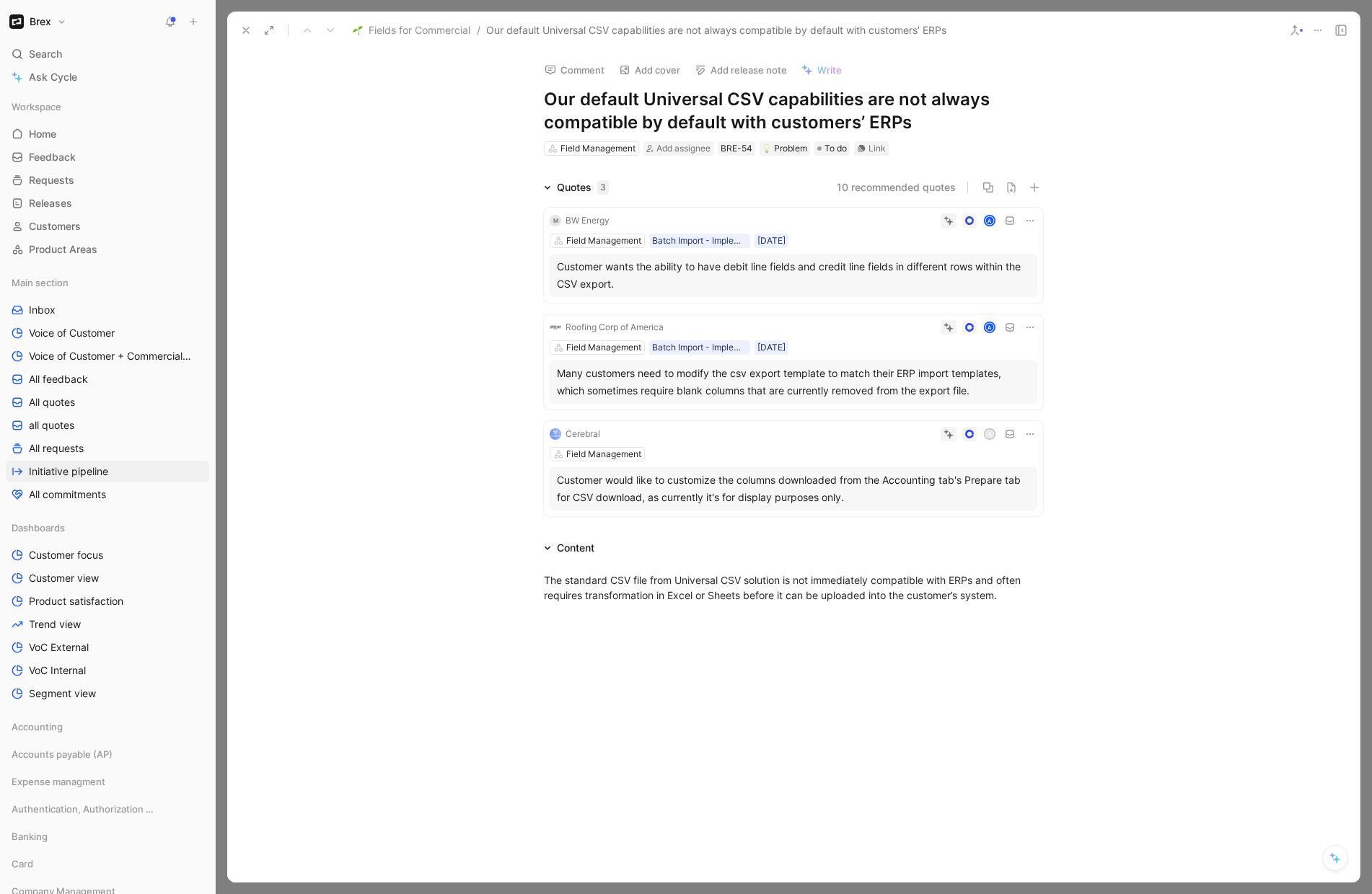
click at [558, 196] on div "M BW Energy A Field Management Batch Import - Implementation 13/02/2025 Custome…" at bounding box center [793, 358] width 499 height 326
click at [548, 187] on div "Quotes 3" at bounding box center [577, 187] width 77 height 17
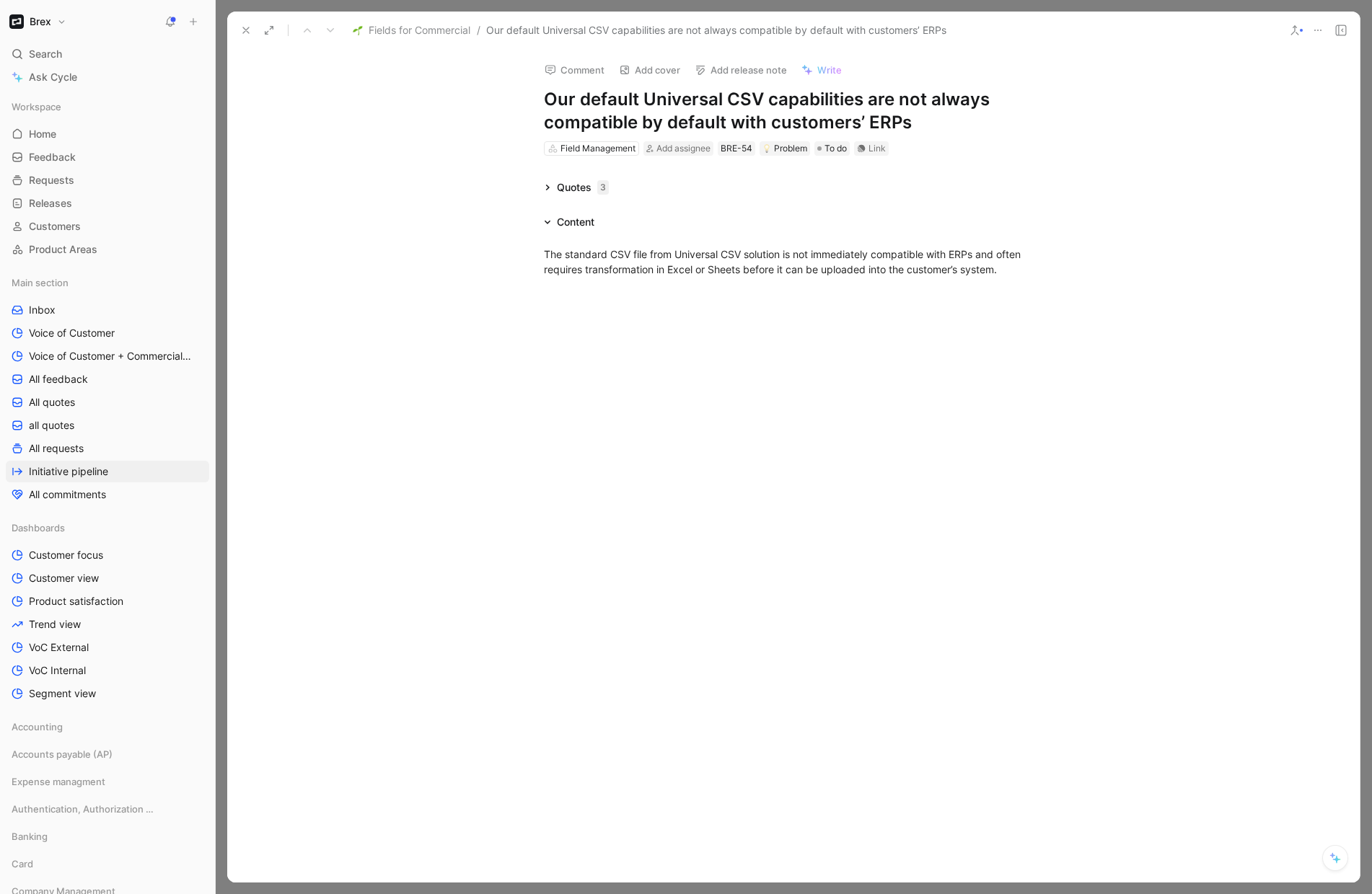
click at [739, 72] on button "Add release note" at bounding box center [741, 70] width 106 height 21
click at [251, 36] on icon at bounding box center [246, 30] width 12 height 12
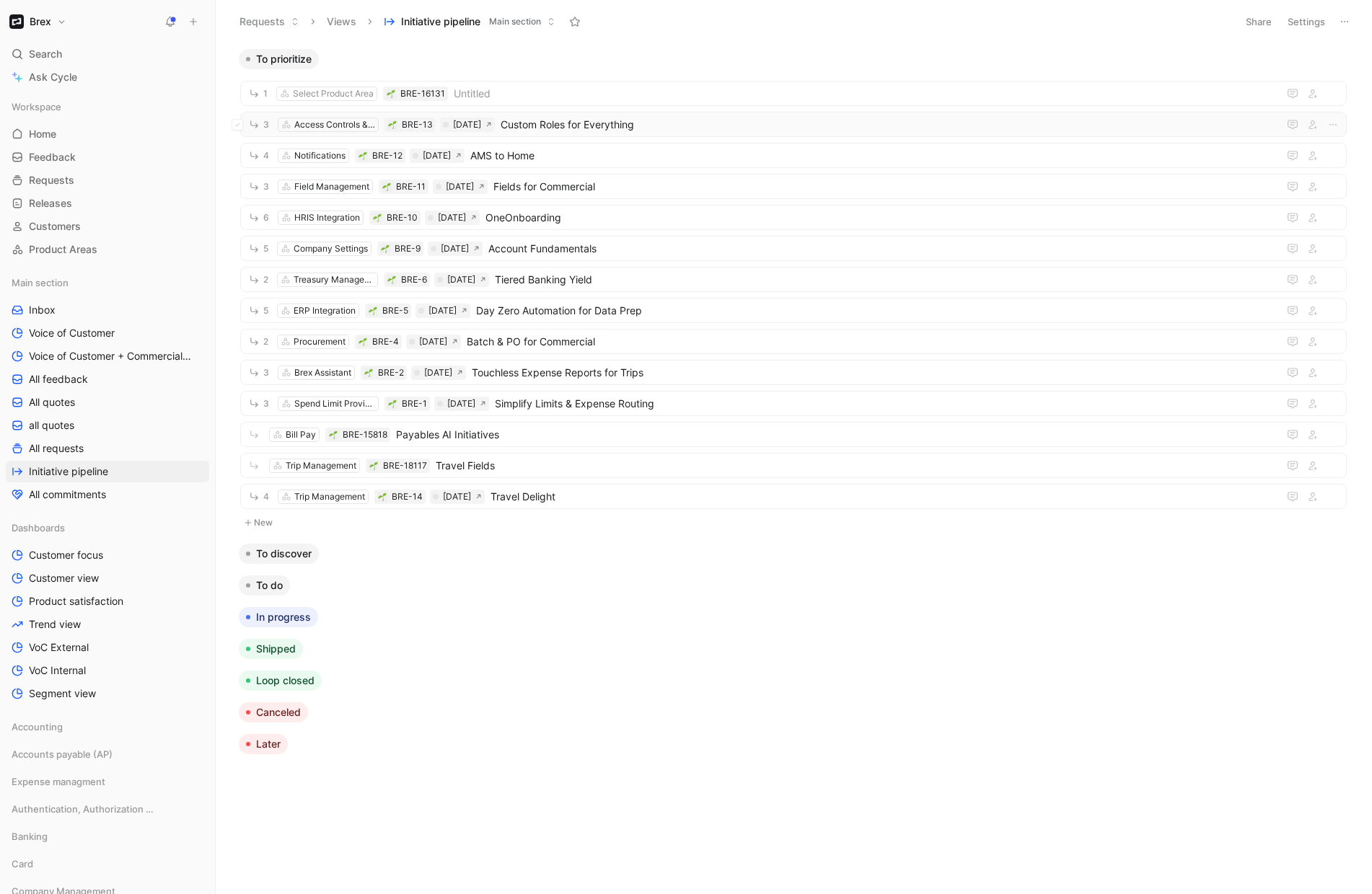
click at [604, 126] on span "Custom Roles for Everything" at bounding box center [886, 124] width 772 height 17
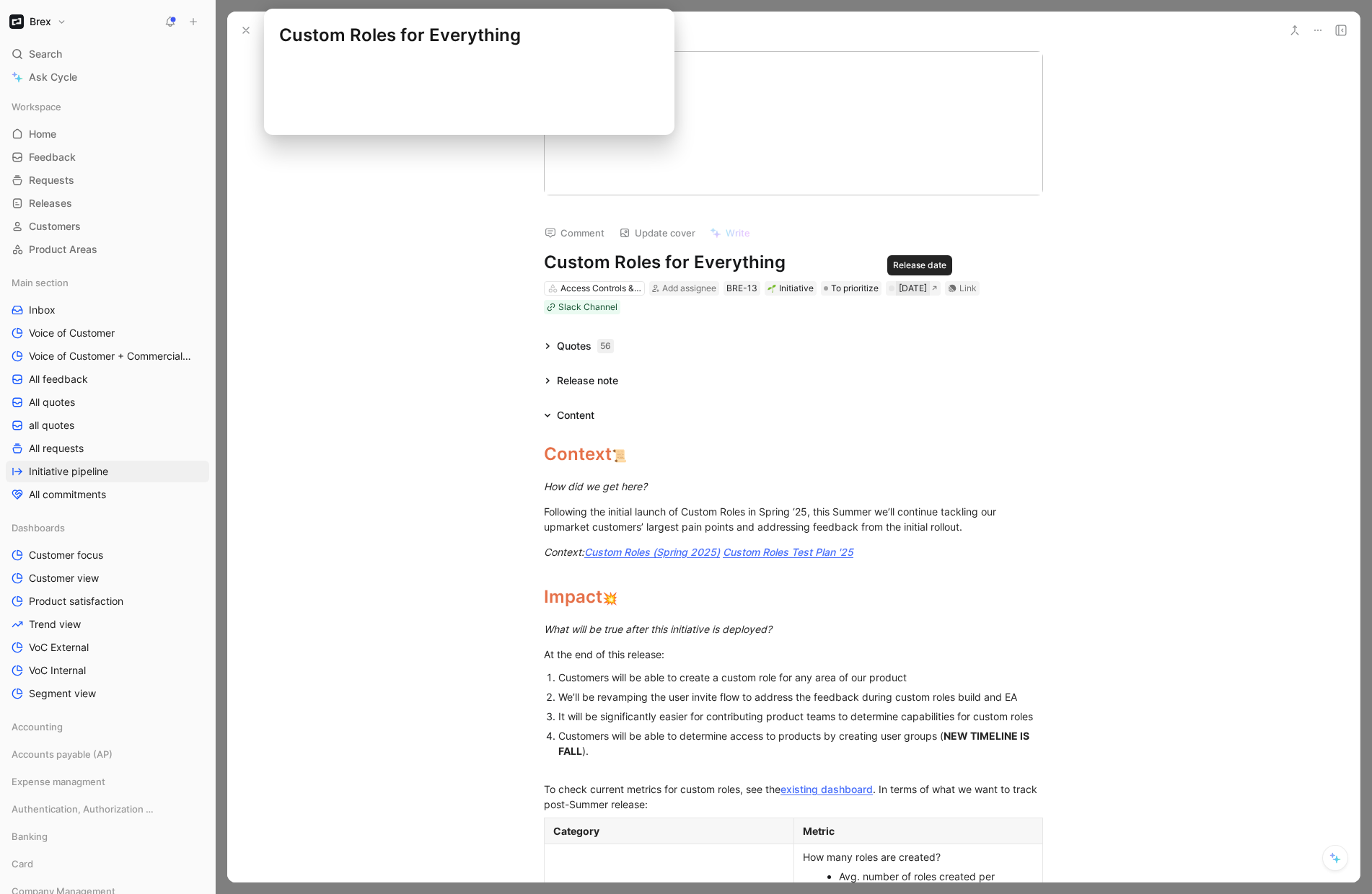
click at [923, 291] on div "Jul 07, 2025" at bounding box center [912, 289] width 28 height 14
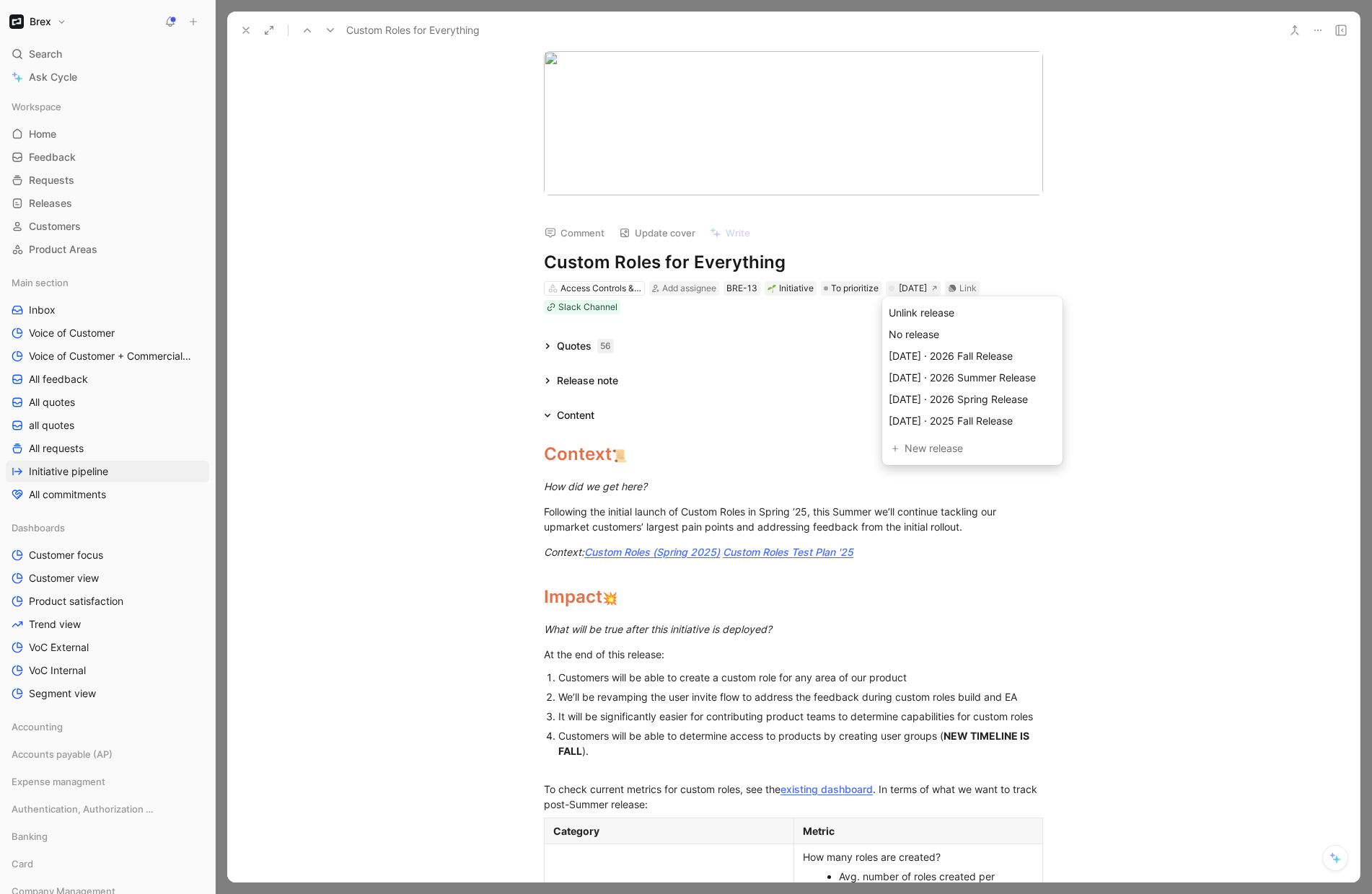
drag, startPoint x: 807, startPoint y: 427, endPoint x: 919, endPoint y: 346, distance: 138.2
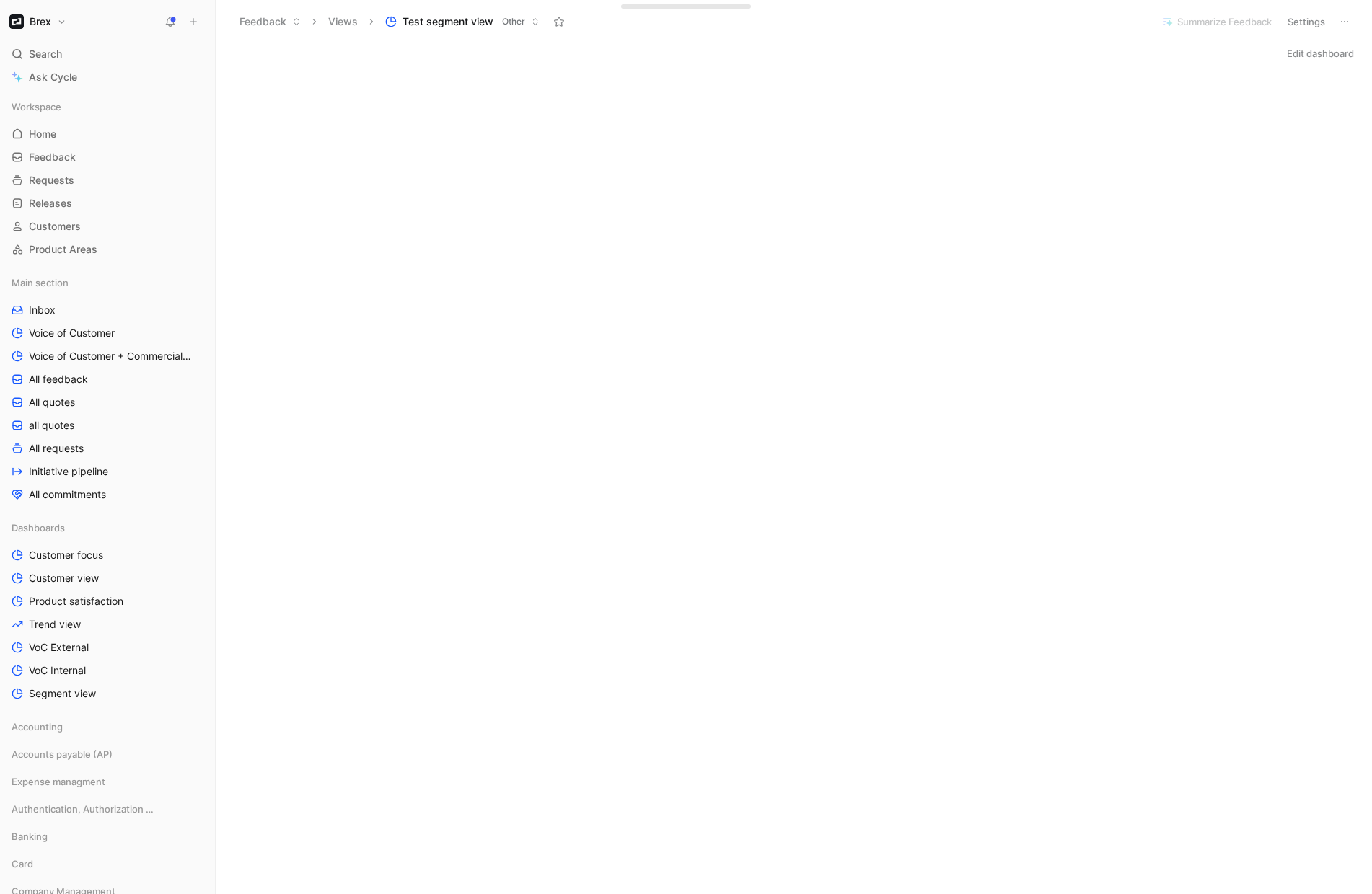
click at [1309, 58] on button "Edit dashboard" at bounding box center [1321, 53] width 80 height 21
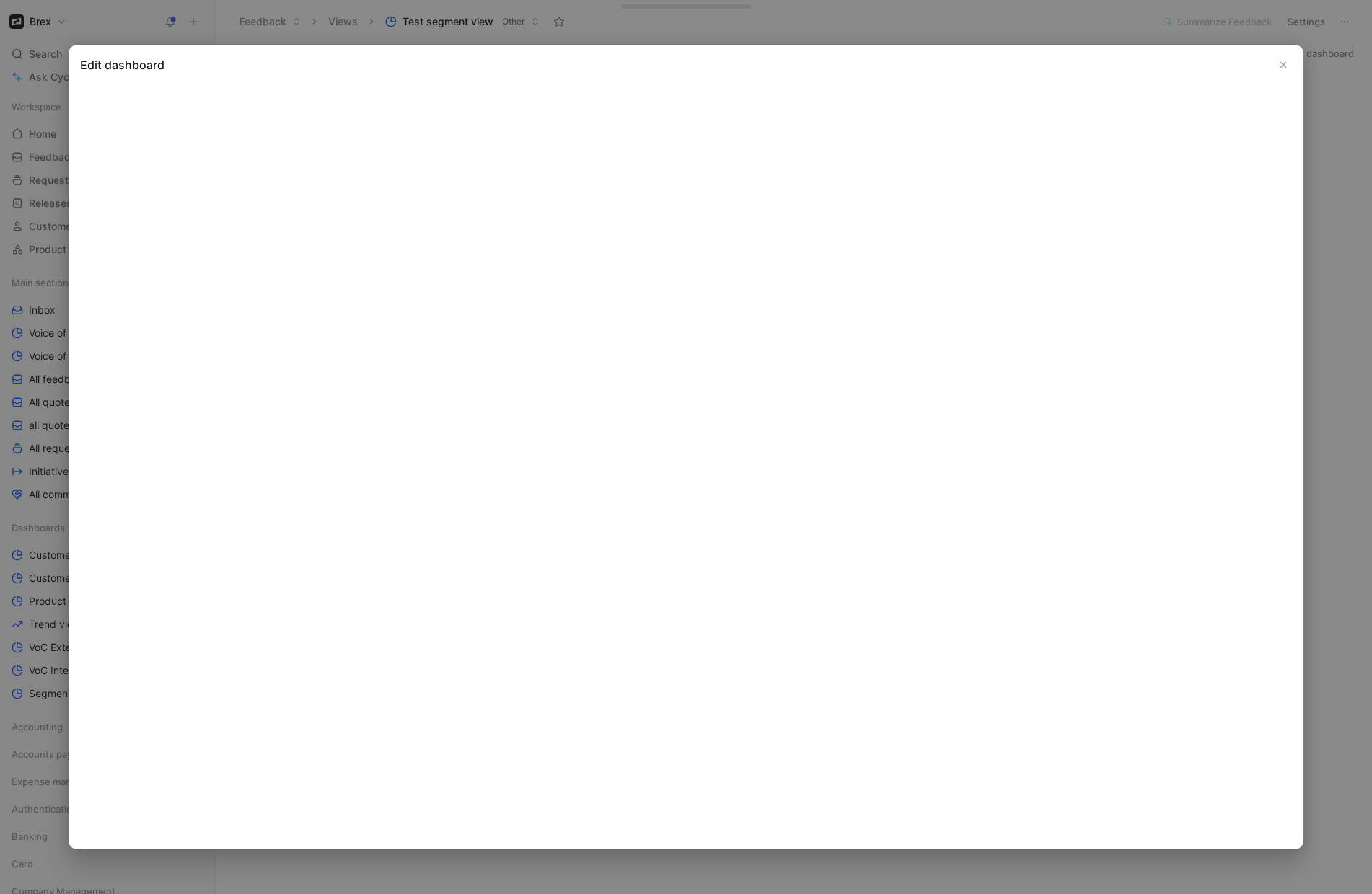
click at [1283, 66] on icon "Close" at bounding box center [1283, 64] width 10 height 10
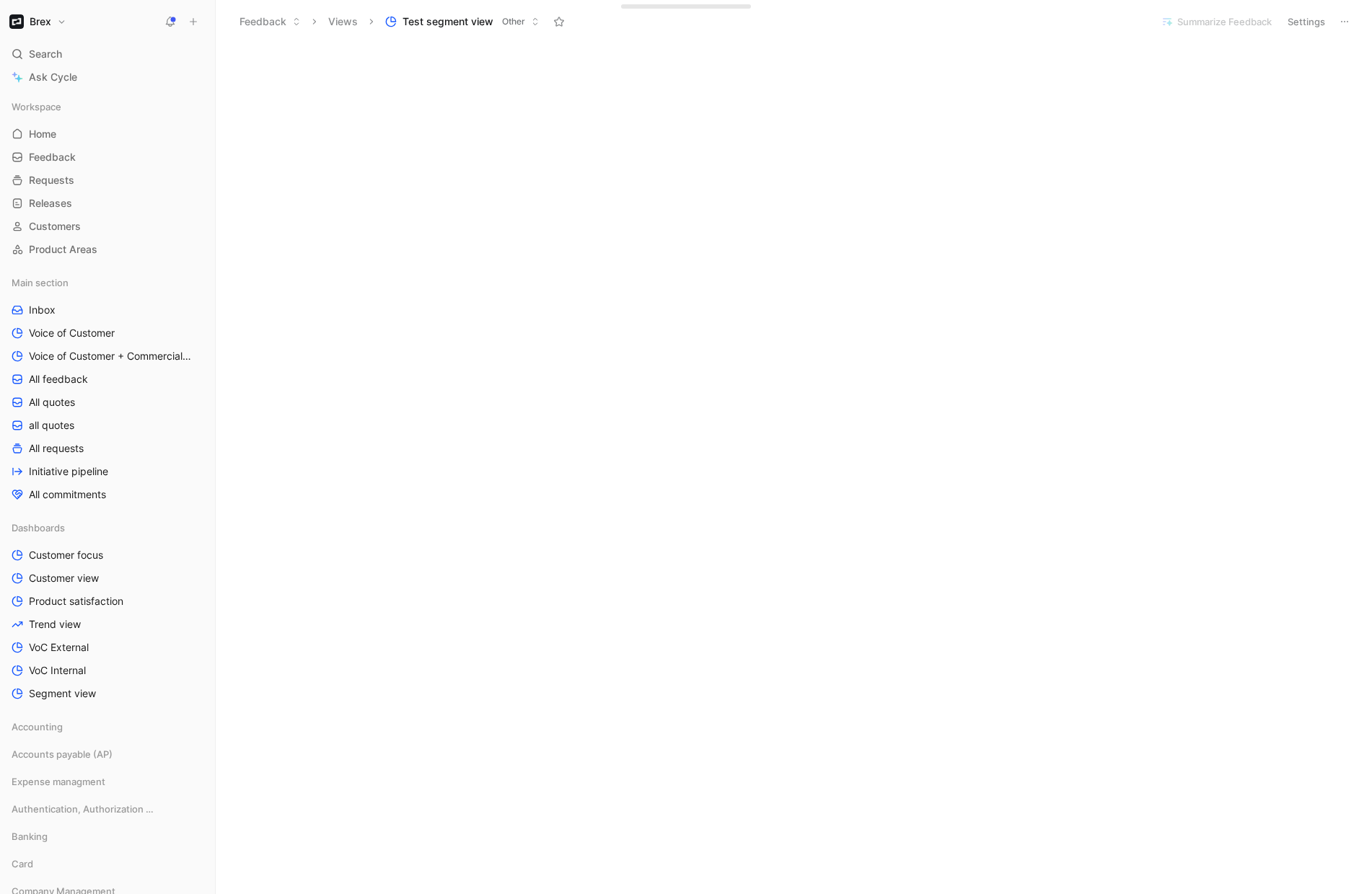
scroll to position [2793, 0]
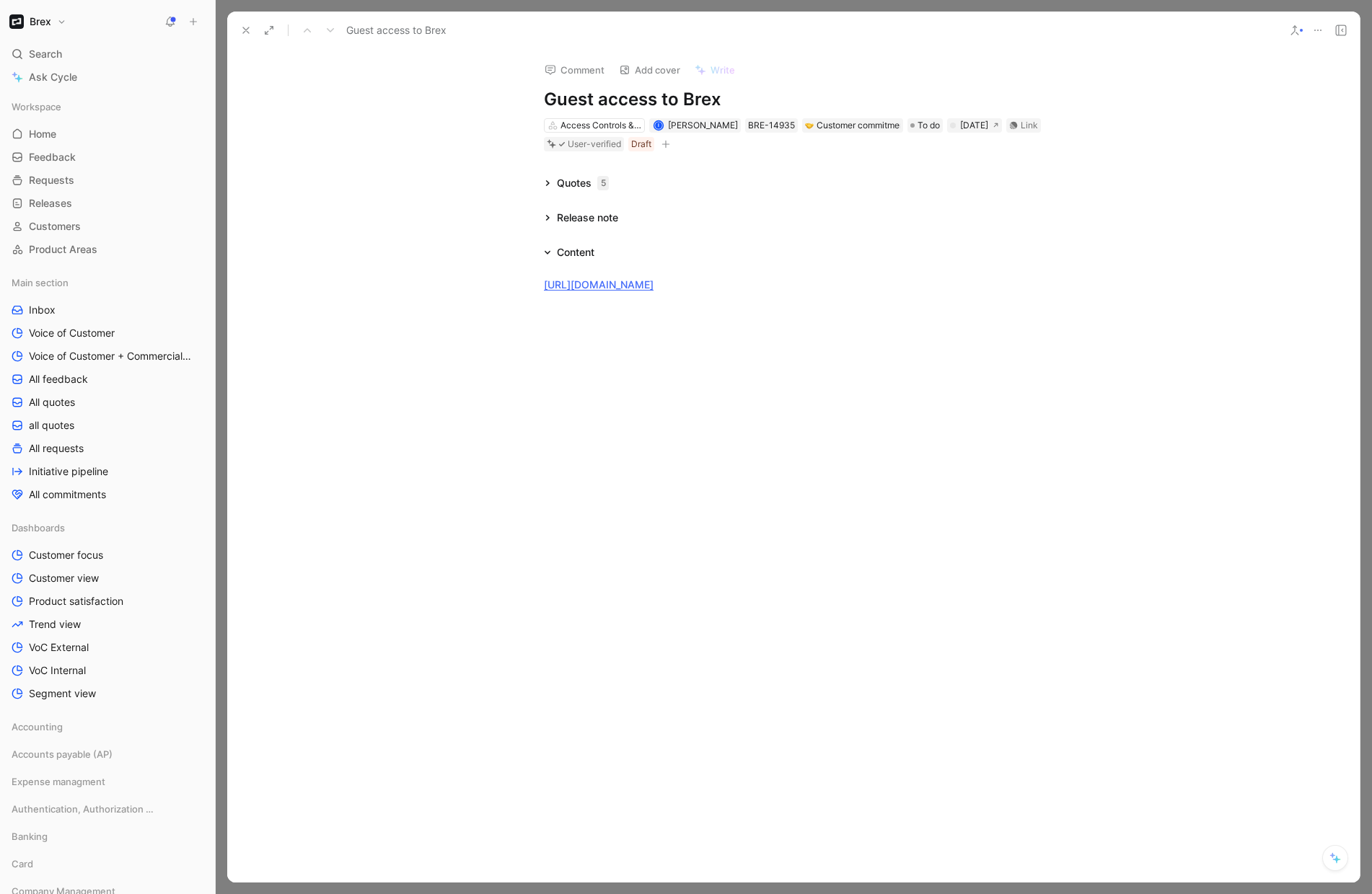
click at [544, 182] on icon at bounding box center [547, 183] width 7 height 7
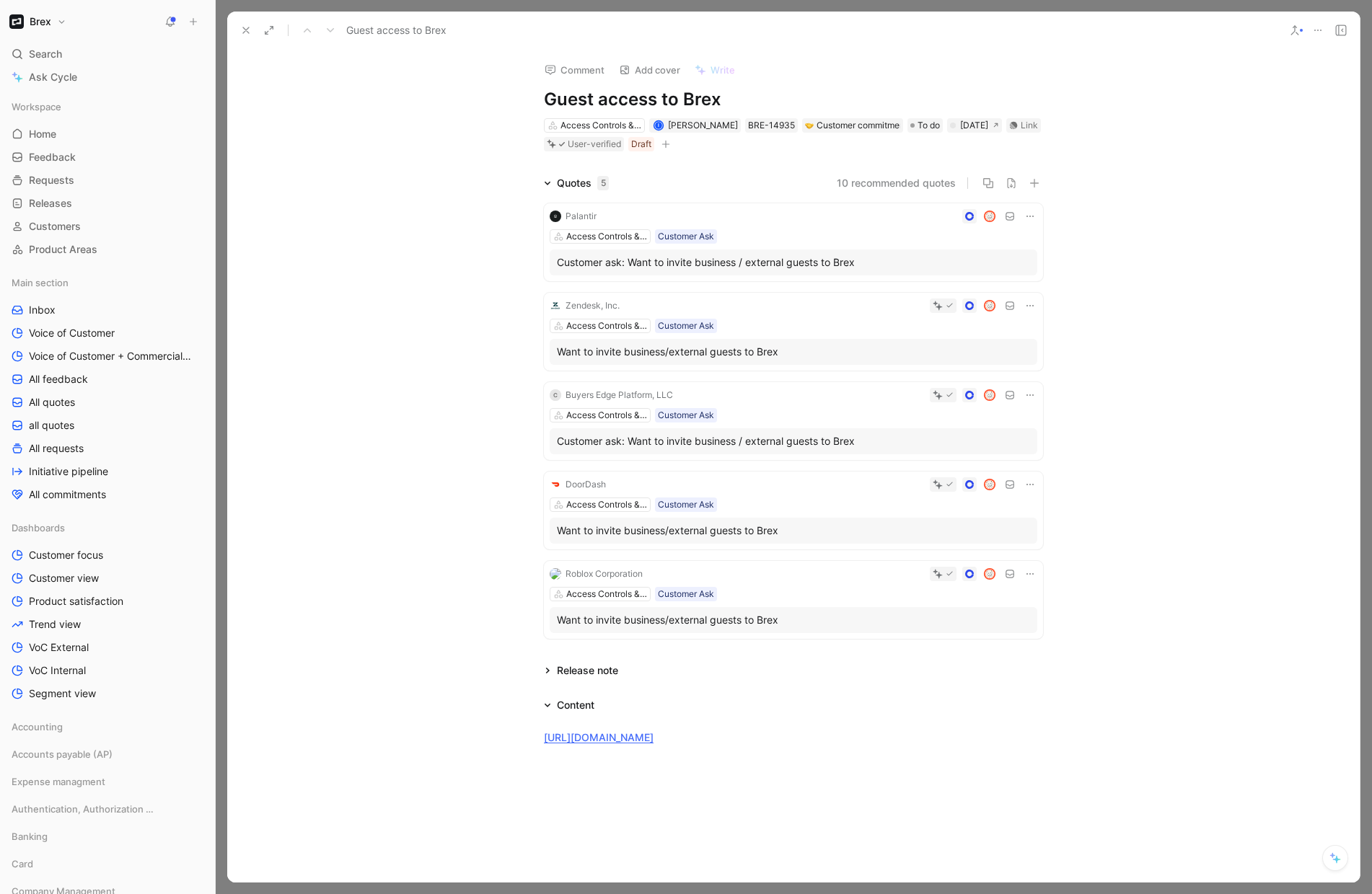
click at [246, 28] on icon at bounding box center [246, 30] width 12 height 12
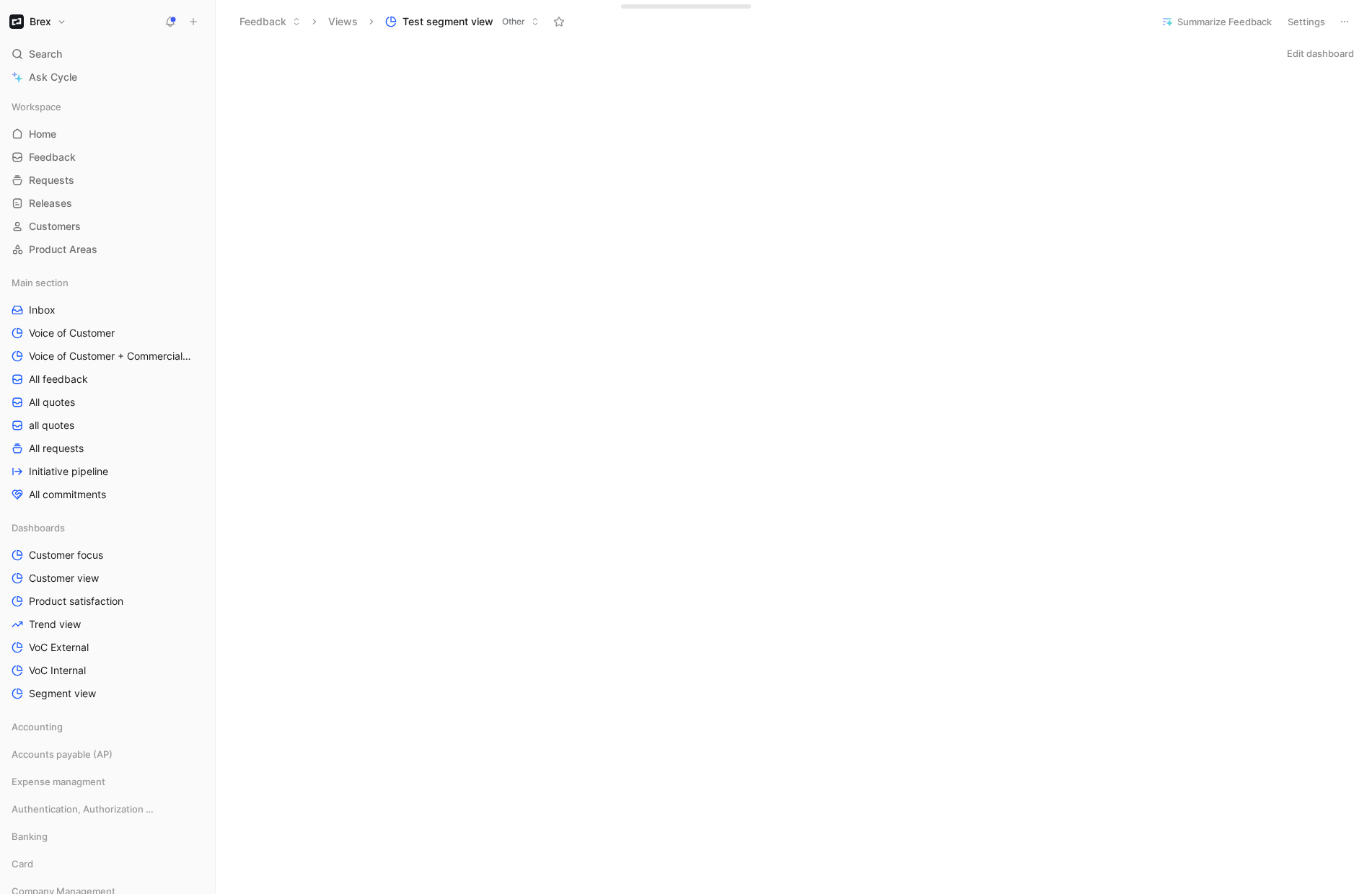
click at [1292, 55] on button "Edit dashboard" at bounding box center [1321, 53] width 80 height 21
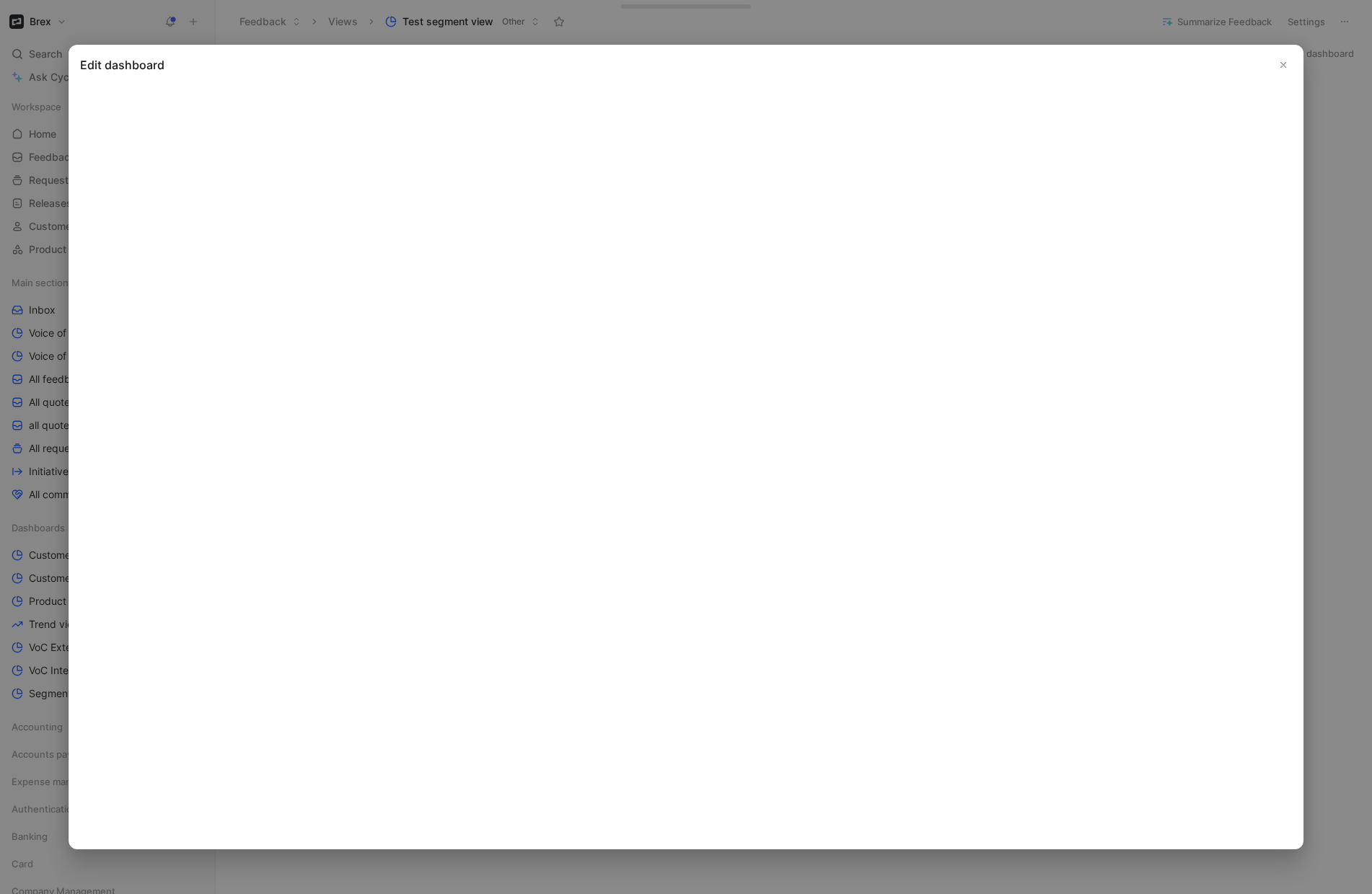
click at [233, 62] on h2 "Edit dashboard" at bounding box center [686, 64] width 1212 height 17
click at [1282, 64] on icon "Close" at bounding box center [1283, 64] width 10 height 10
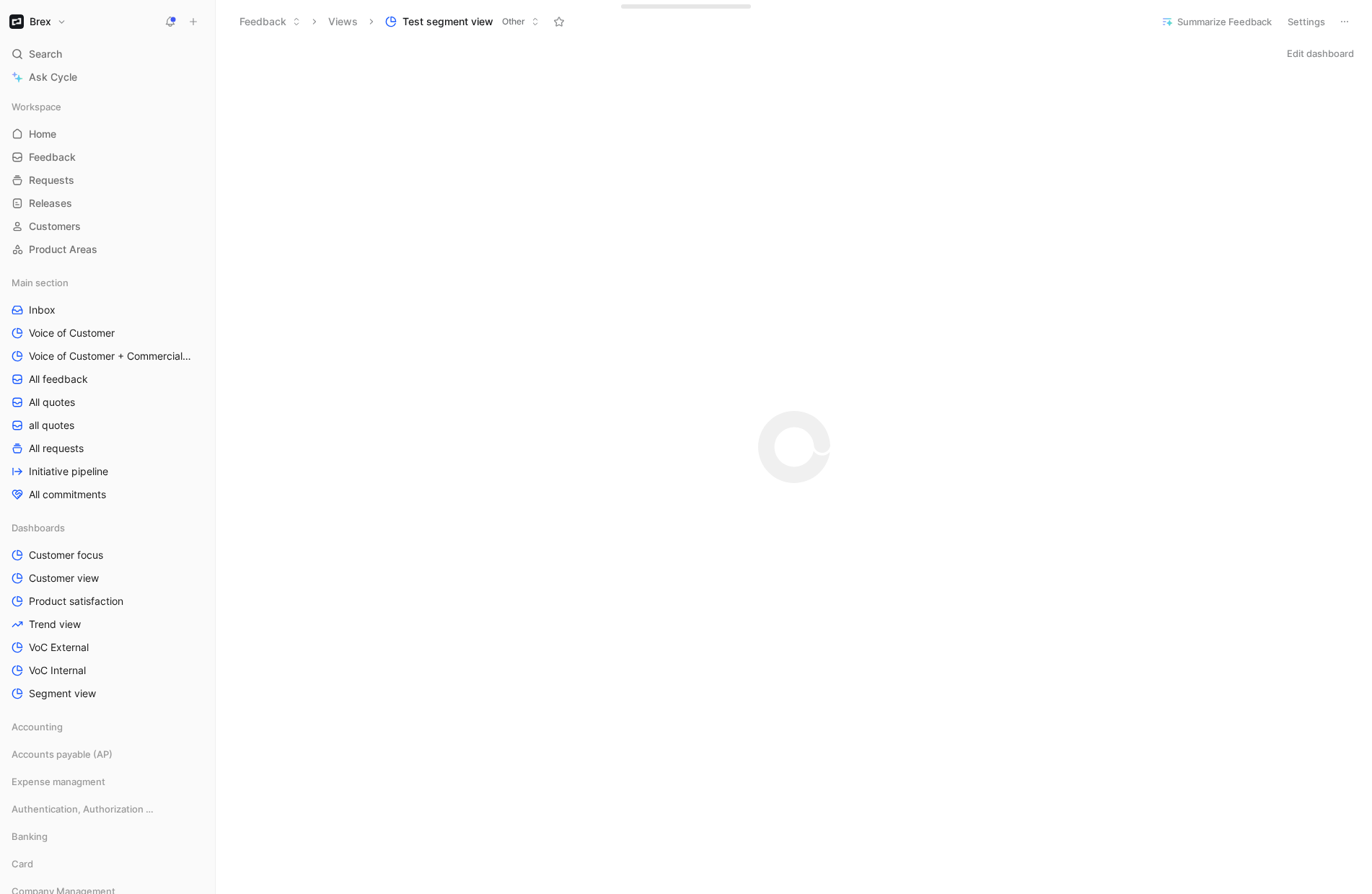
click at [453, 18] on span "Test segment view" at bounding box center [448, 21] width 91 height 14
click at [1342, 22] on icon at bounding box center [1344, 21] width 12 height 12
drag, startPoint x: 1059, startPoint y: 16, endPoint x: 1099, endPoint y: 15, distance: 40.0
click at [1308, 22] on button "Settings" at bounding box center [1307, 21] width 50 height 21
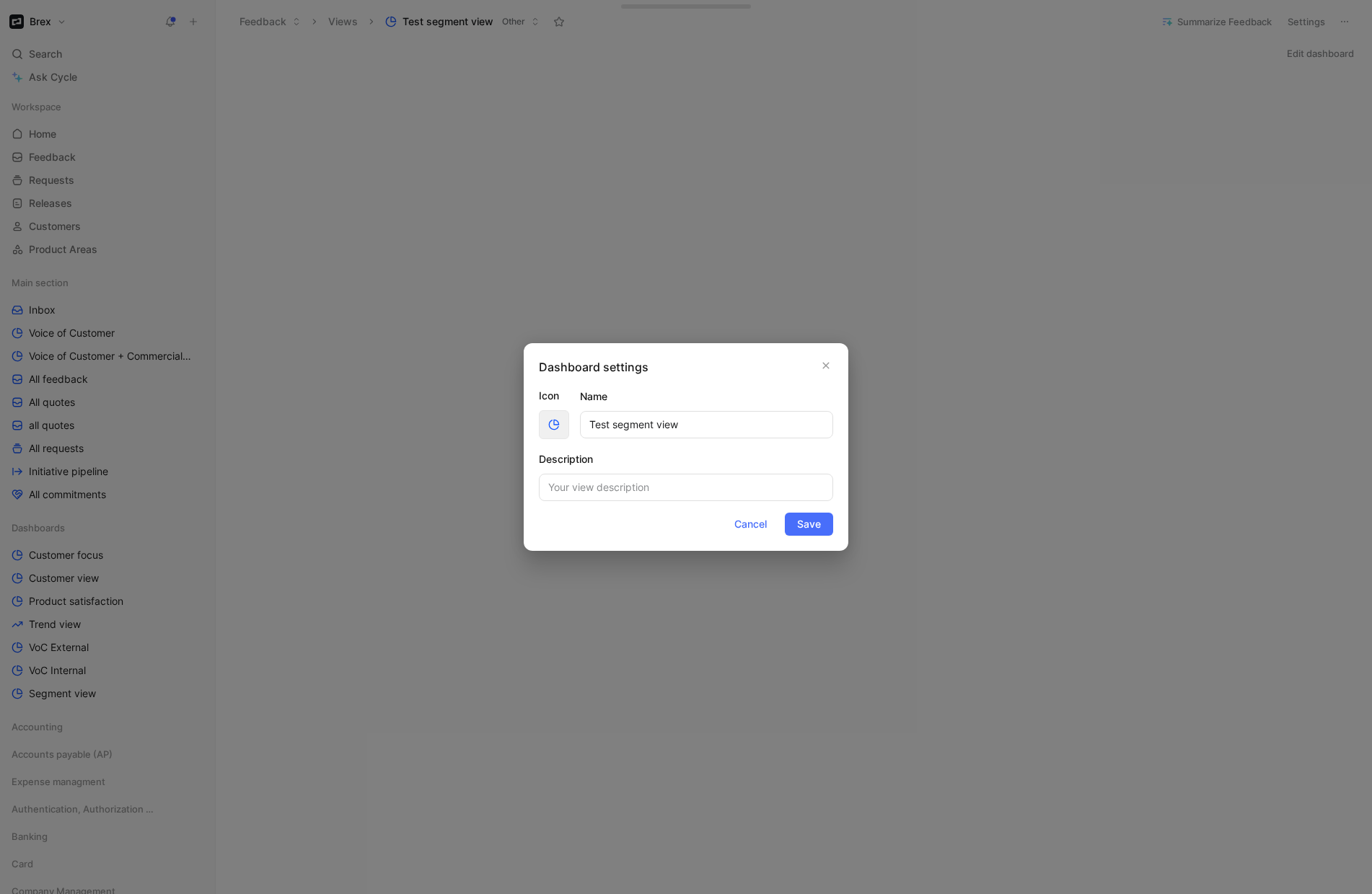
drag, startPoint x: 689, startPoint y: 426, endPoint x: 564, endPoint y: 419, distance: 125.2
click at [564, 419] on div "Icon Name Test segment view" at bounding box center [686, 413] width 294 height 52
type input "GTM"
click at [821, 526] on button "Save" at bounding box center [809, 525] width 48 height 23
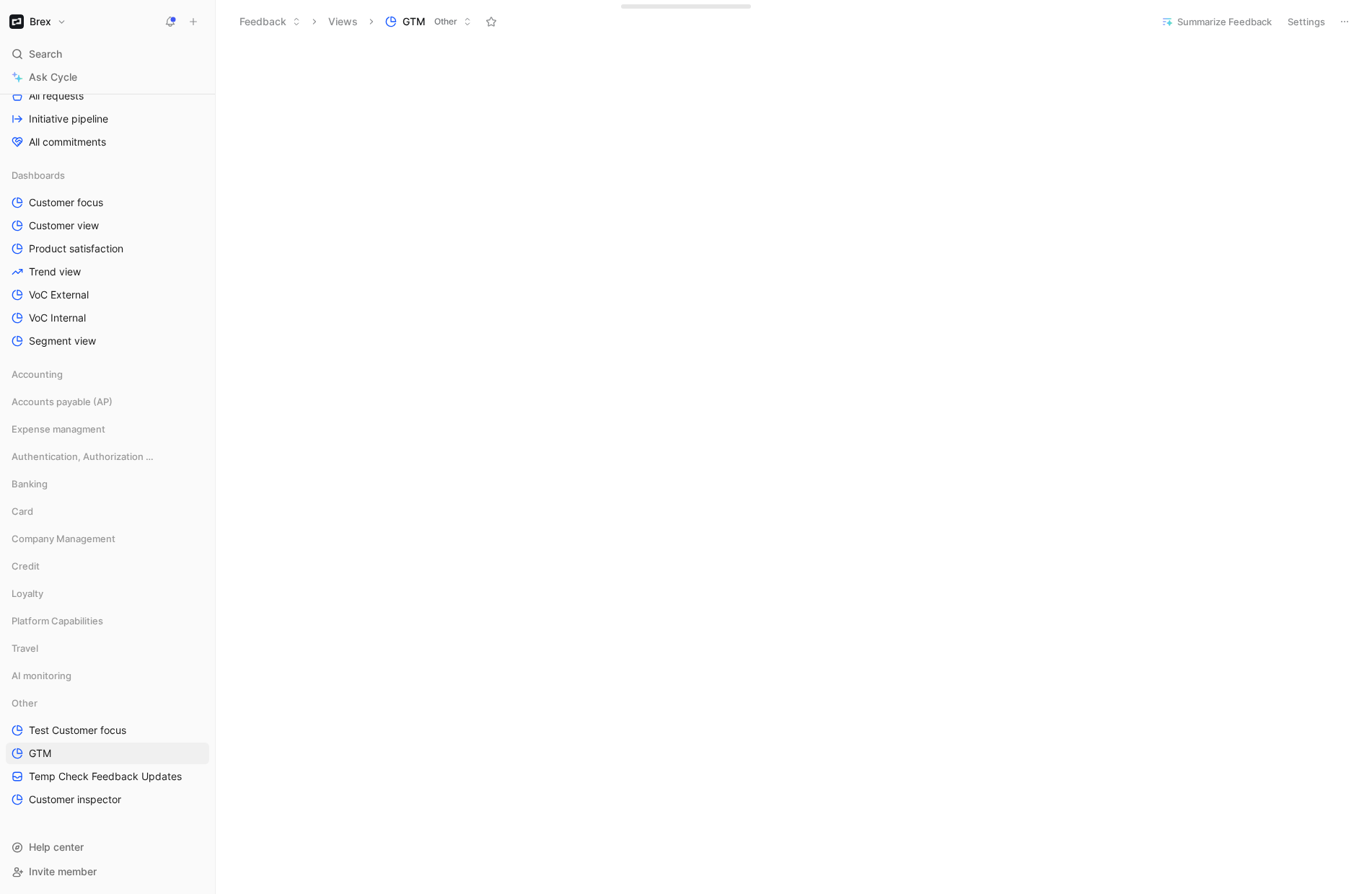
scroll to position [3518, 0]
click at [1342, 21] on use at bounding box center [1345, 21] width 7 height 2
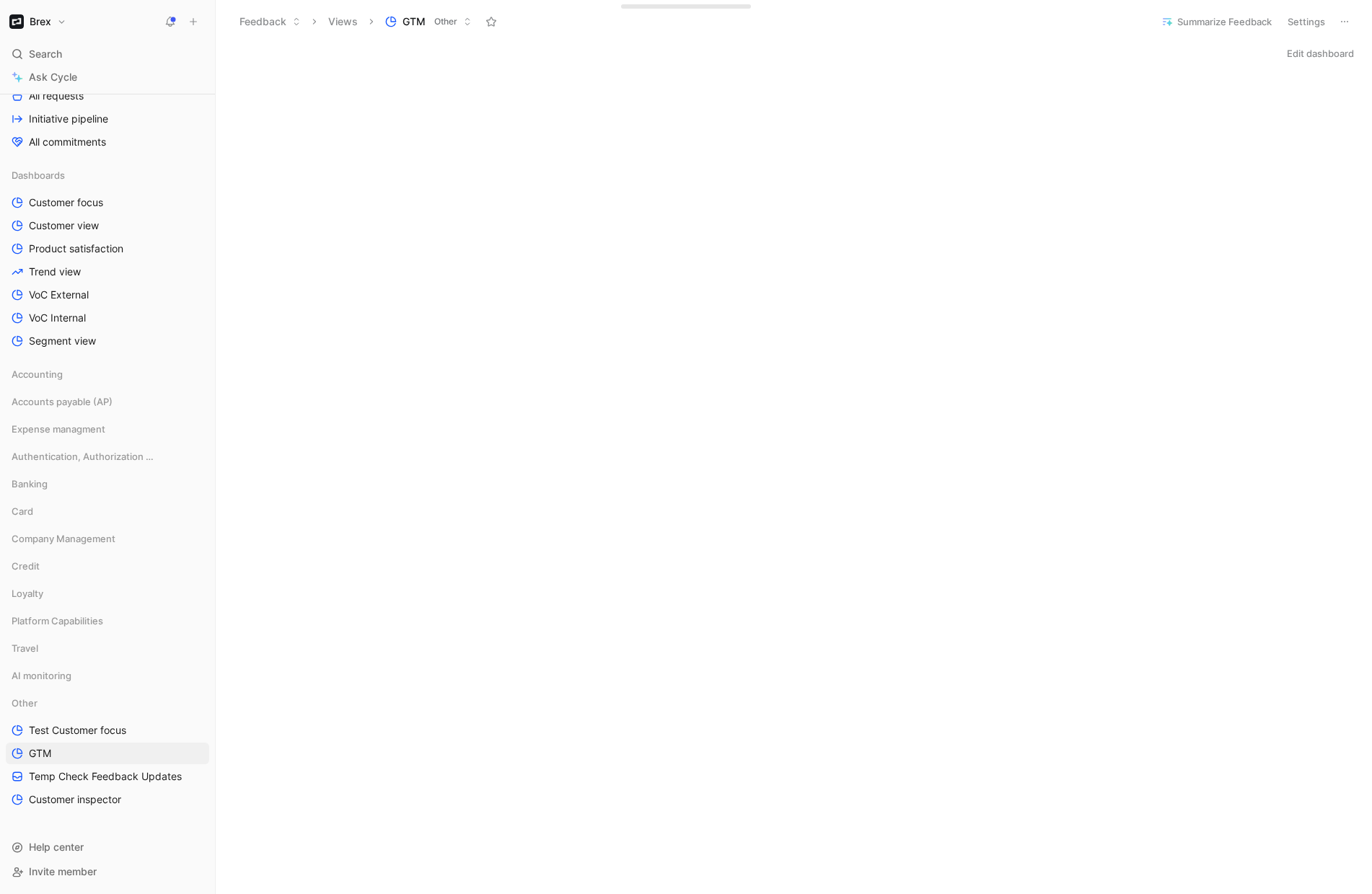
drag, startPoint x: 1132, startPoint y: 60, endPoint x: 1274, endPoint y: 44, distance: 142.9
click at [1304, 19] on button "Settings" at bounding box center [1307, 21] width 50 height 21
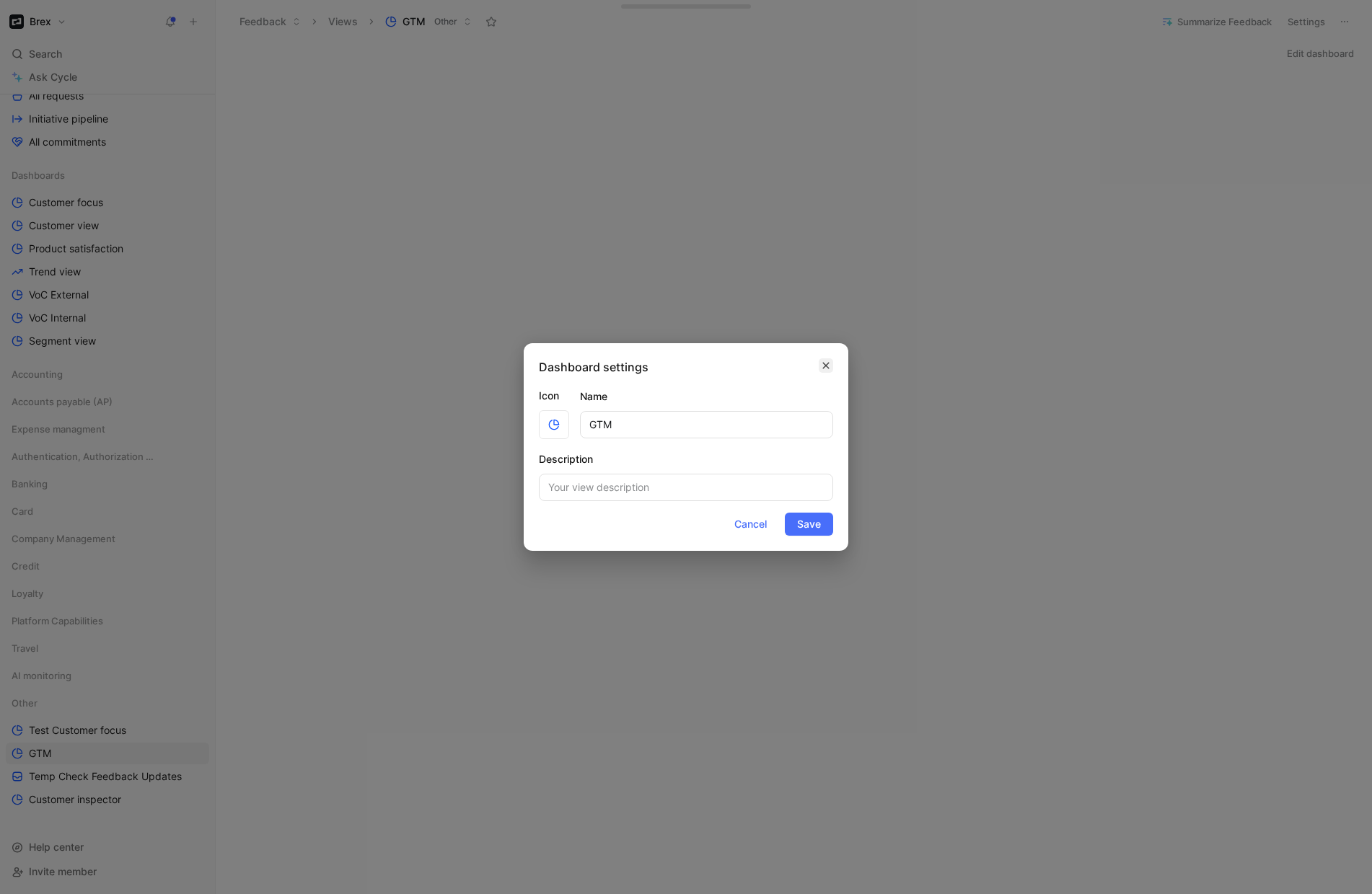
click at [826, 363] on icon "button" at bounding box center [826, 366] width 9 height 12
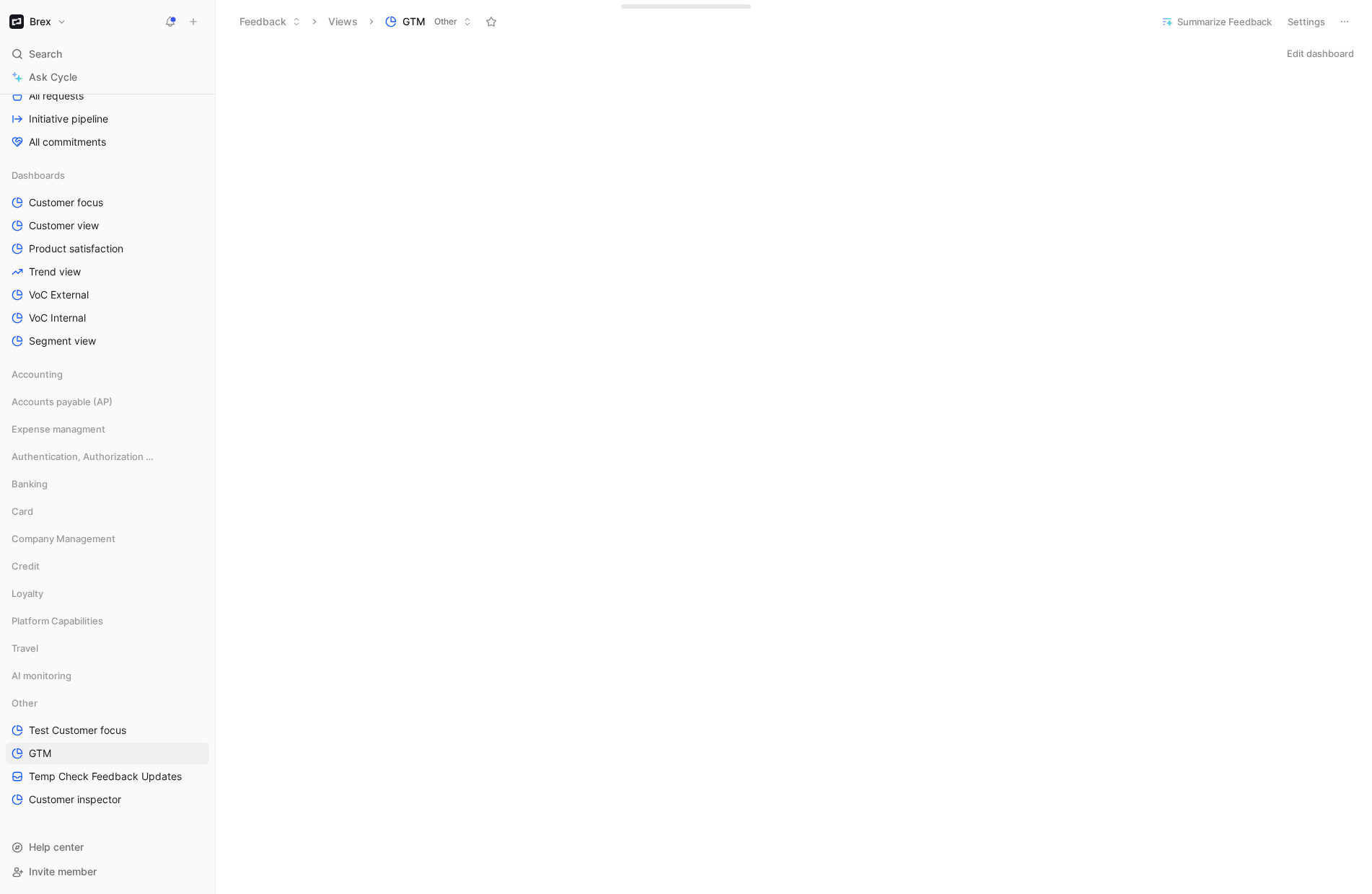
click at [1337, 21] on button at bounding box center [1344, 21] width 21 height 21
drag, startPoint x: 1094, startPoint y: 62, endPoint x: 979, endPoint y: 32, distance: 118.8
click at [681, 43] on div "Edit dashboard" at bounding box center [793, 53] width 1156 height 21
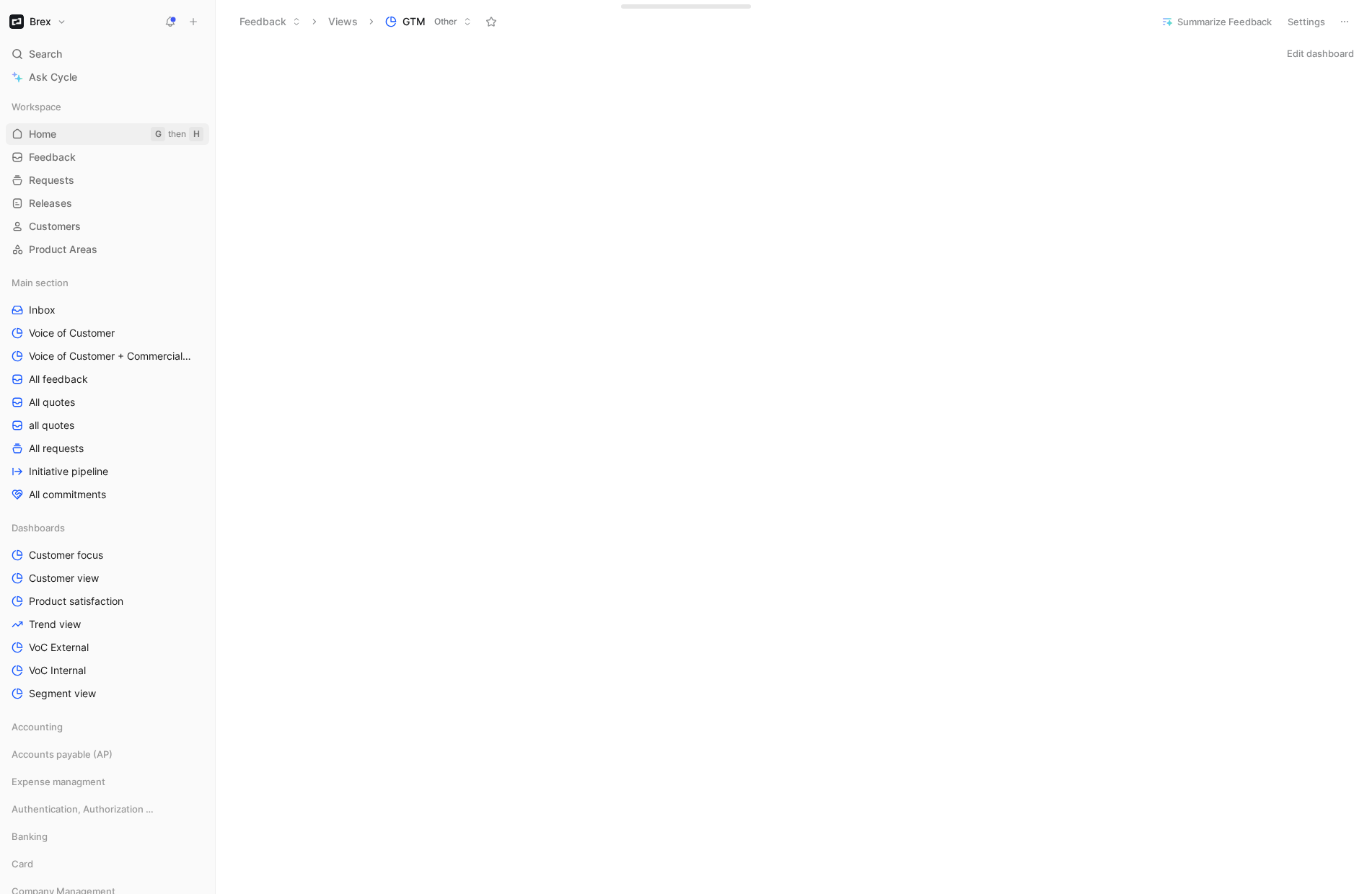
click at [83, 132] on link "Home G then H" at bounding box center [106, 134] width 203 height 21
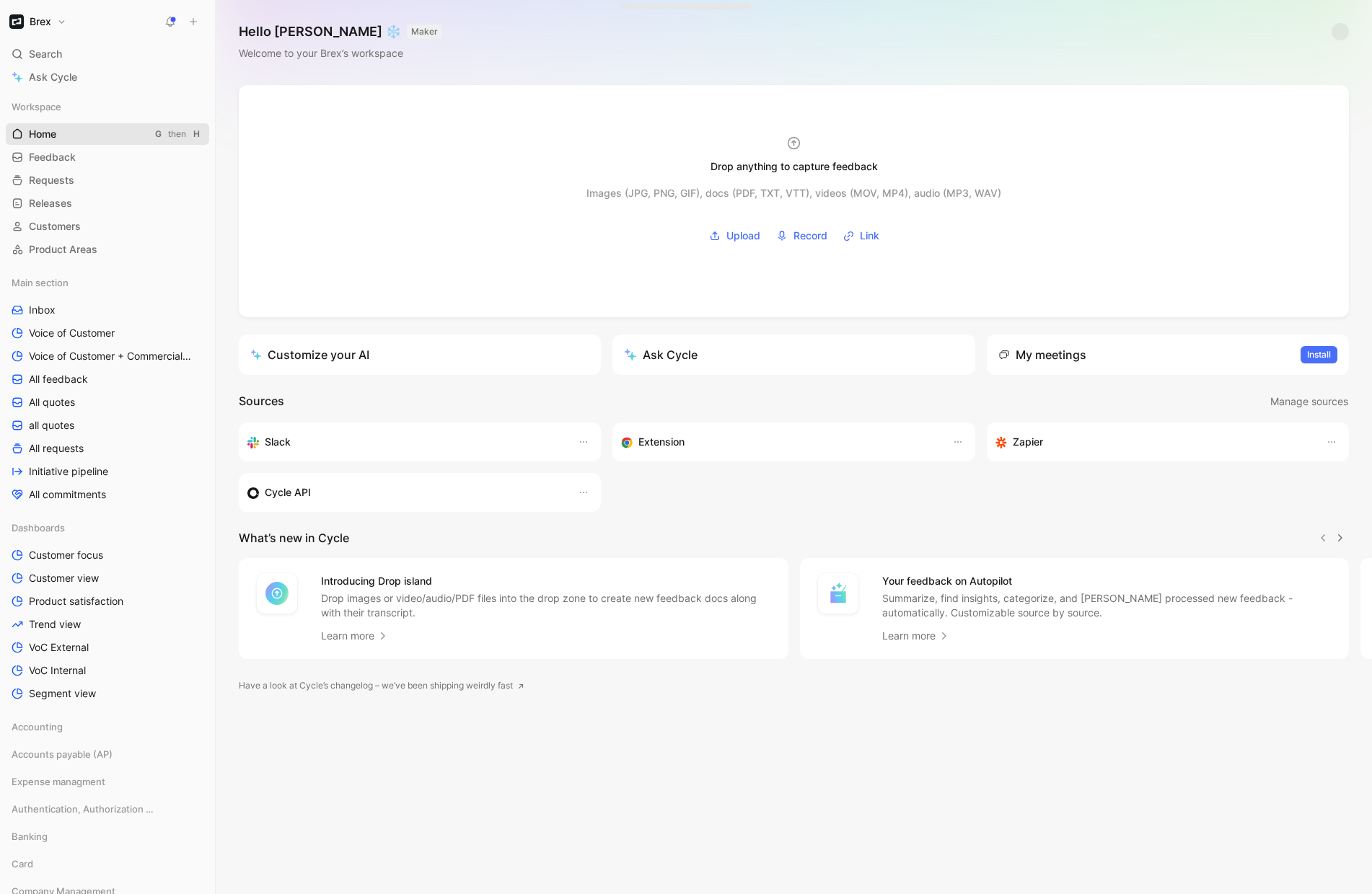
click at [60, 134] on link "Home G then H" at bounding box center [106, 134] width 203 height 21
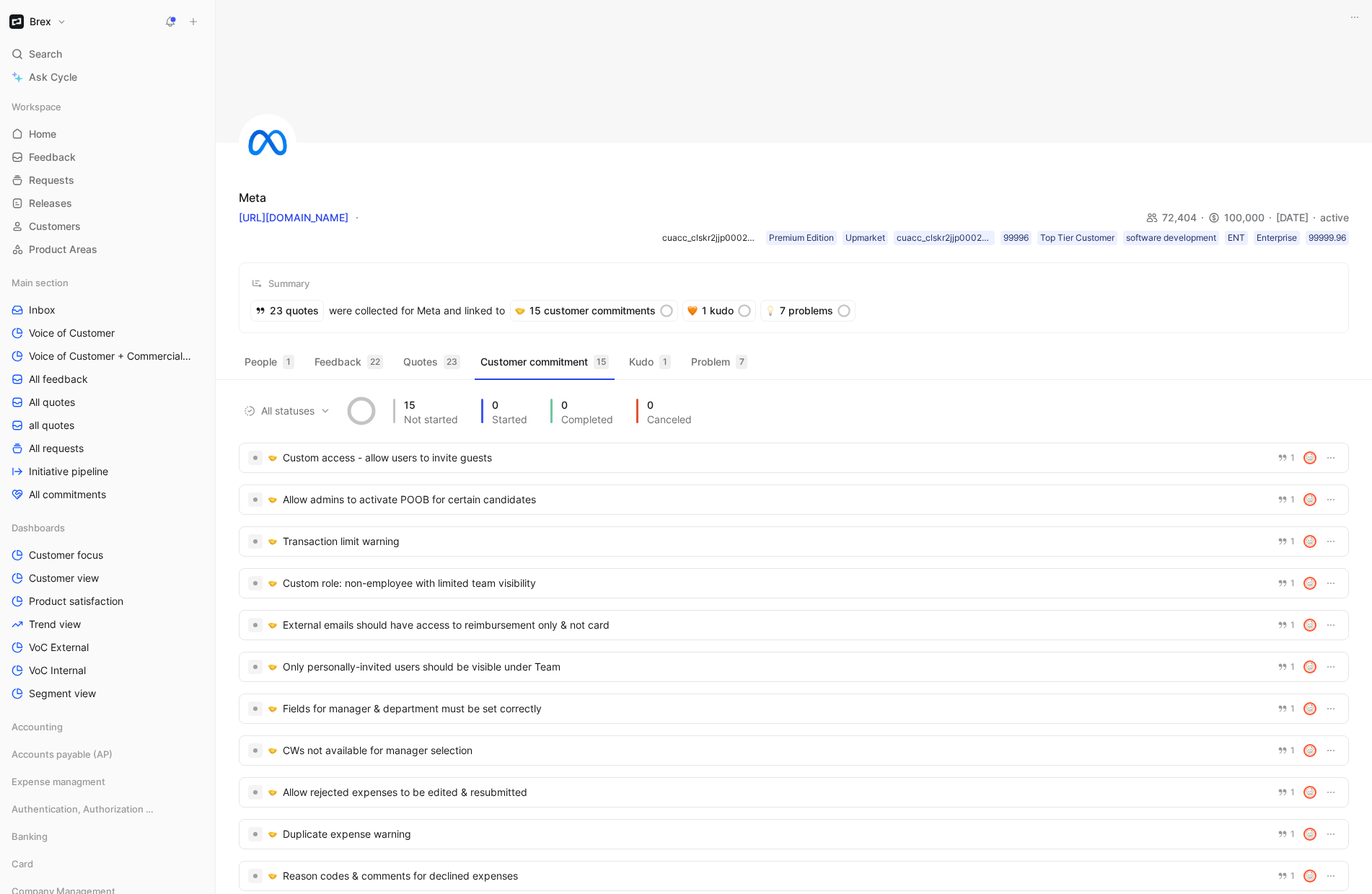
click at [39, 24] on h1 "Brex" at bounding box center [40, 21] width 21 height 13
click at [64, 148] on div "Workspace settings G then S" at bounding box center [97, 148] width 177 height 23
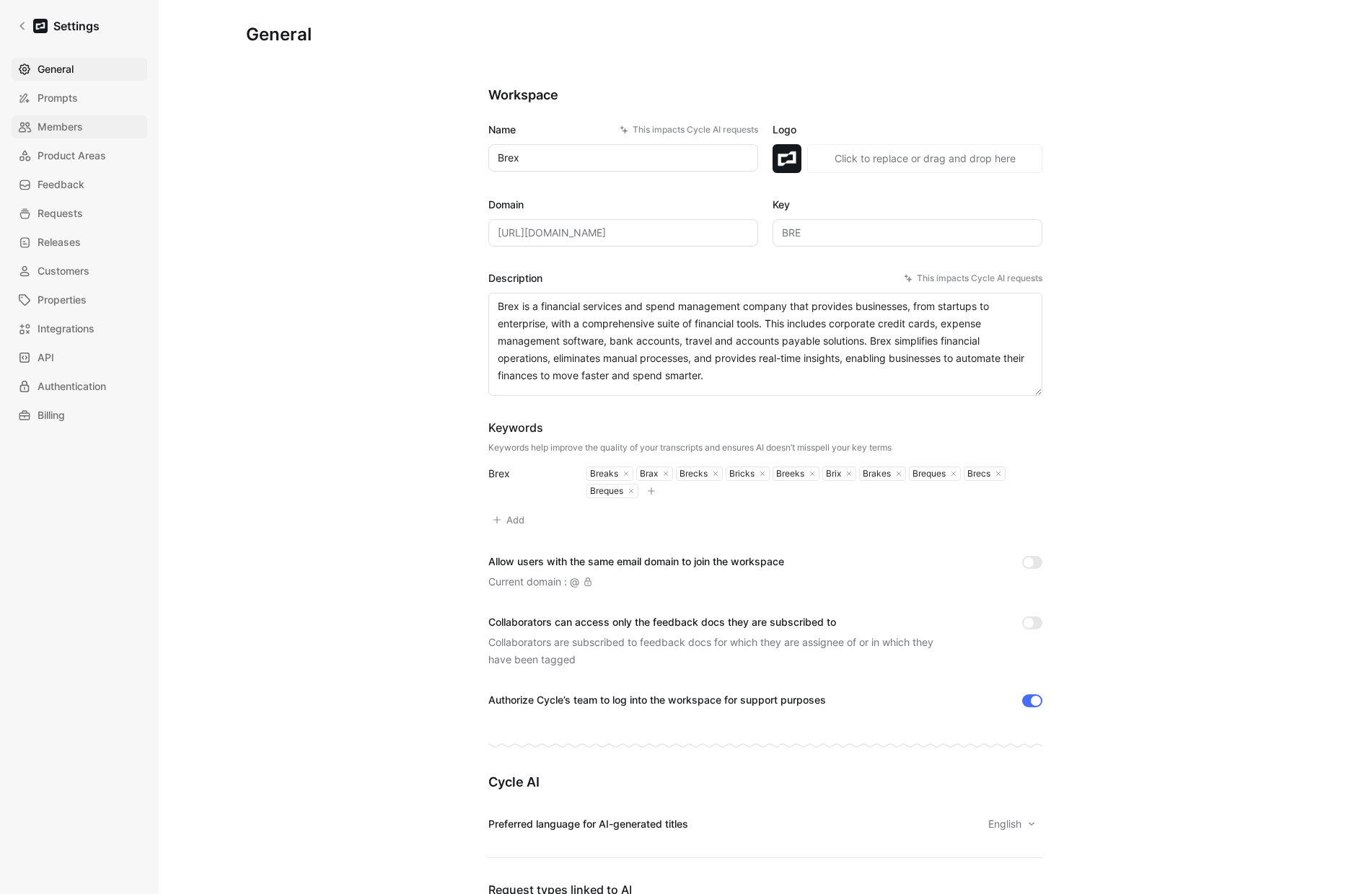
click at [54, 124] on span "Members" at bounding box center [60, 126] width 46 height 17
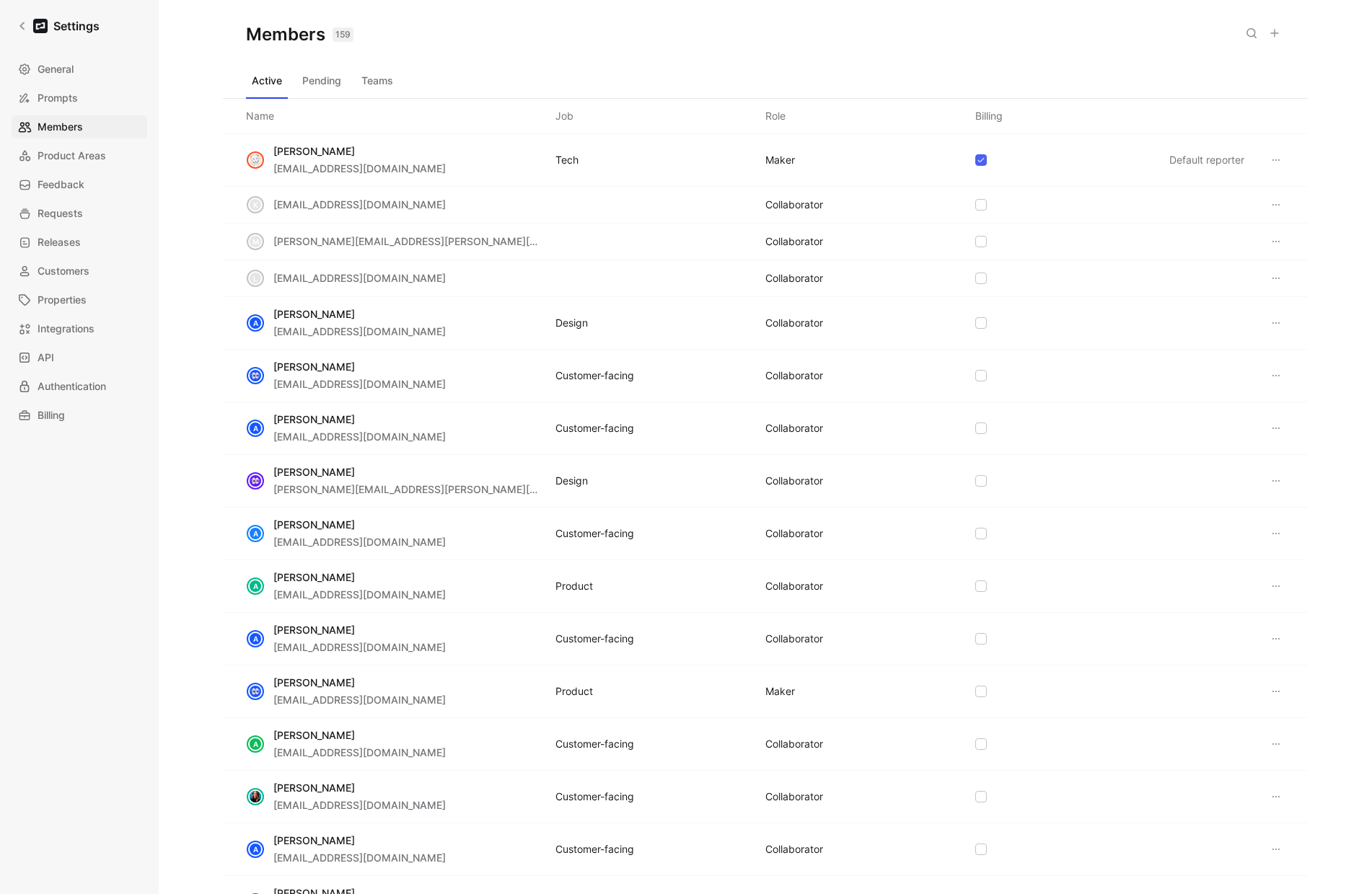
click at [371, 79] on button "Teams" at bounding box center [377, 80] width 43 height 23
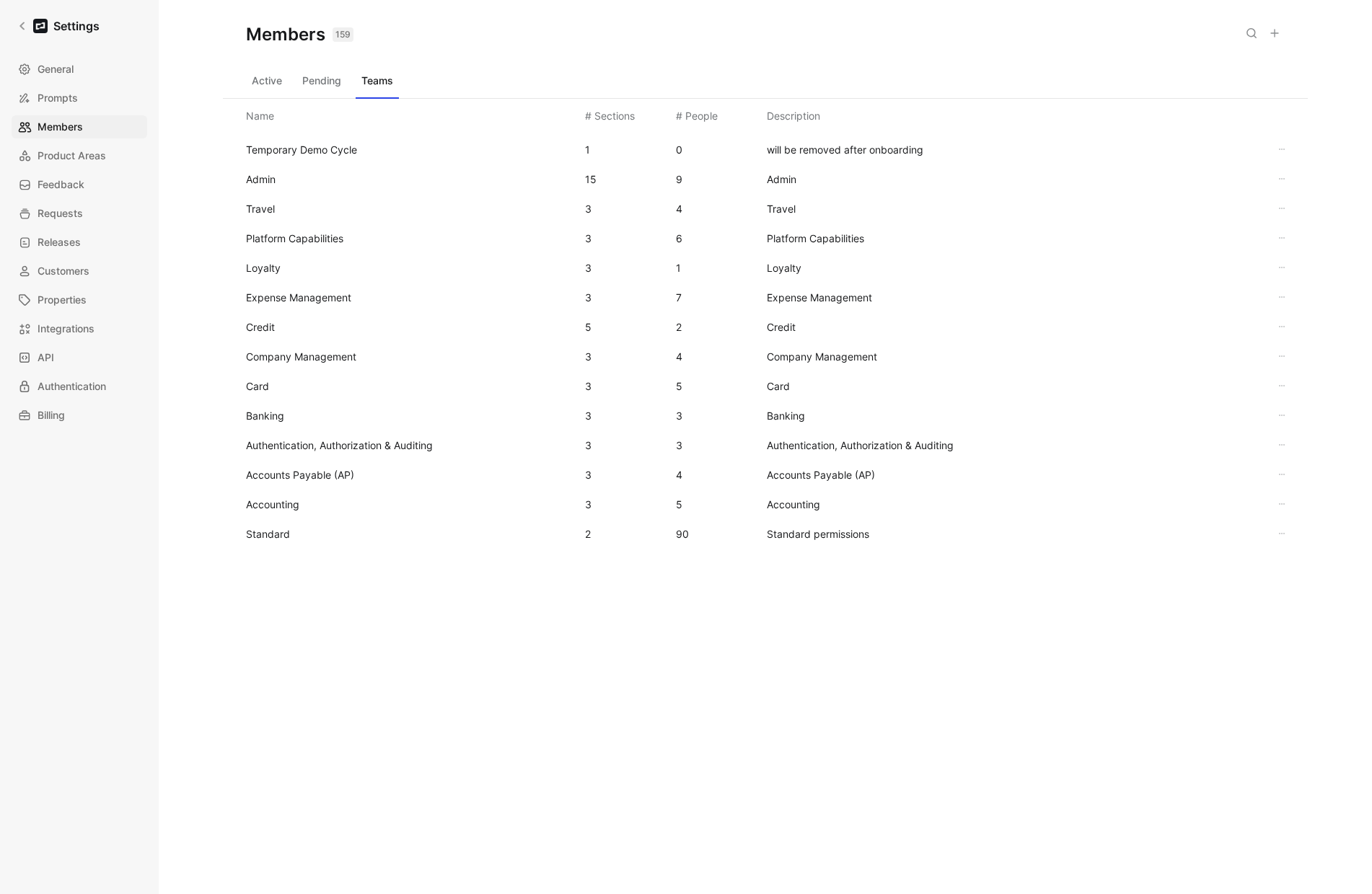
click at [276, 541] on span "Standard" at bounding box center [410, 534] width 327 height 17
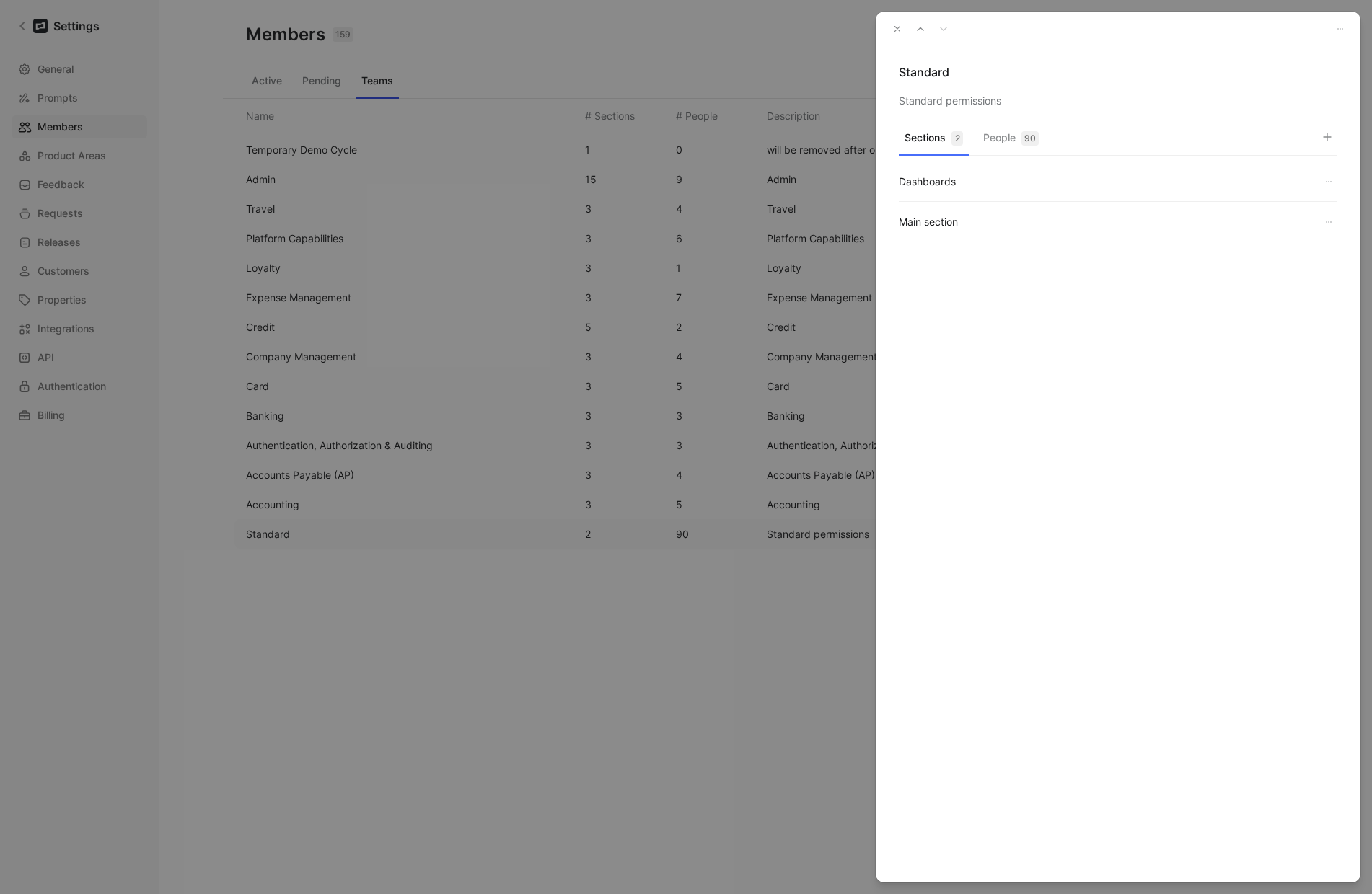
click at [1013, 136] on button "People 90" at bounding box center [1011, 141] width 67 height 28
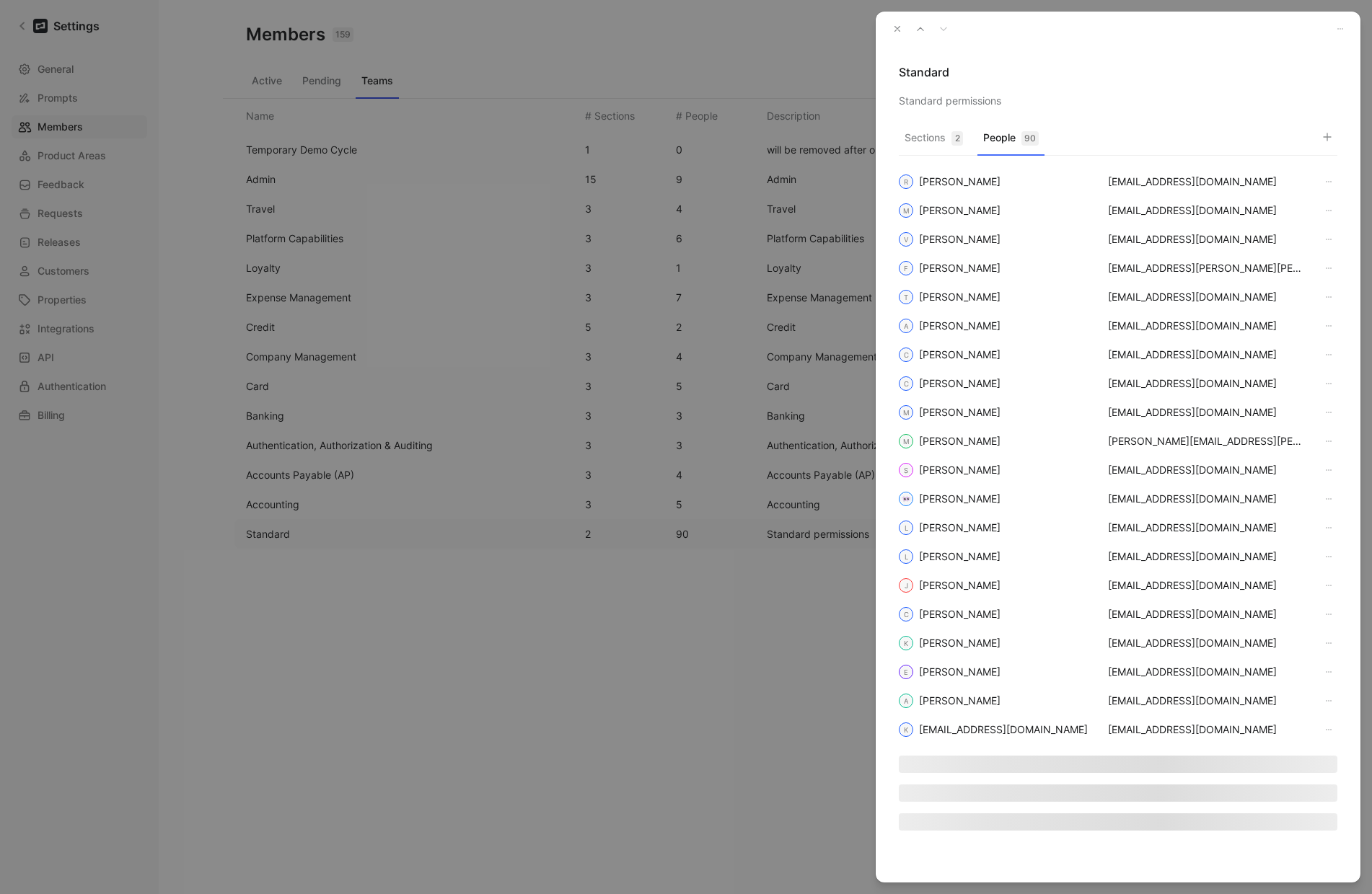
click at [1328, 135] on icon "button" at bounding box center [1327, 137] width 12 height 12
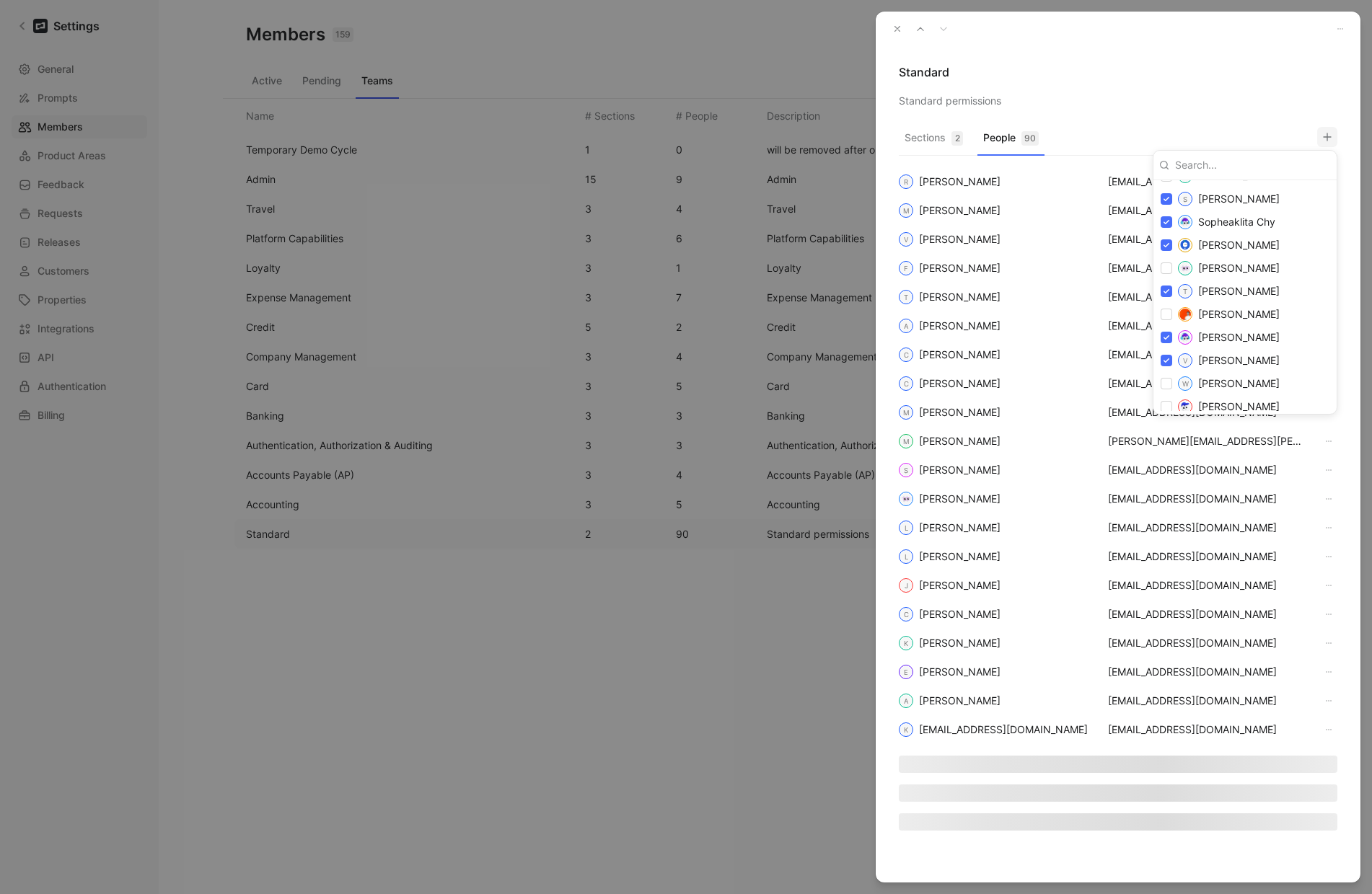
scroll to position [2452, 0]
click at [1184, 71] on div at bounding box center [686, 447] width 1372 height 894
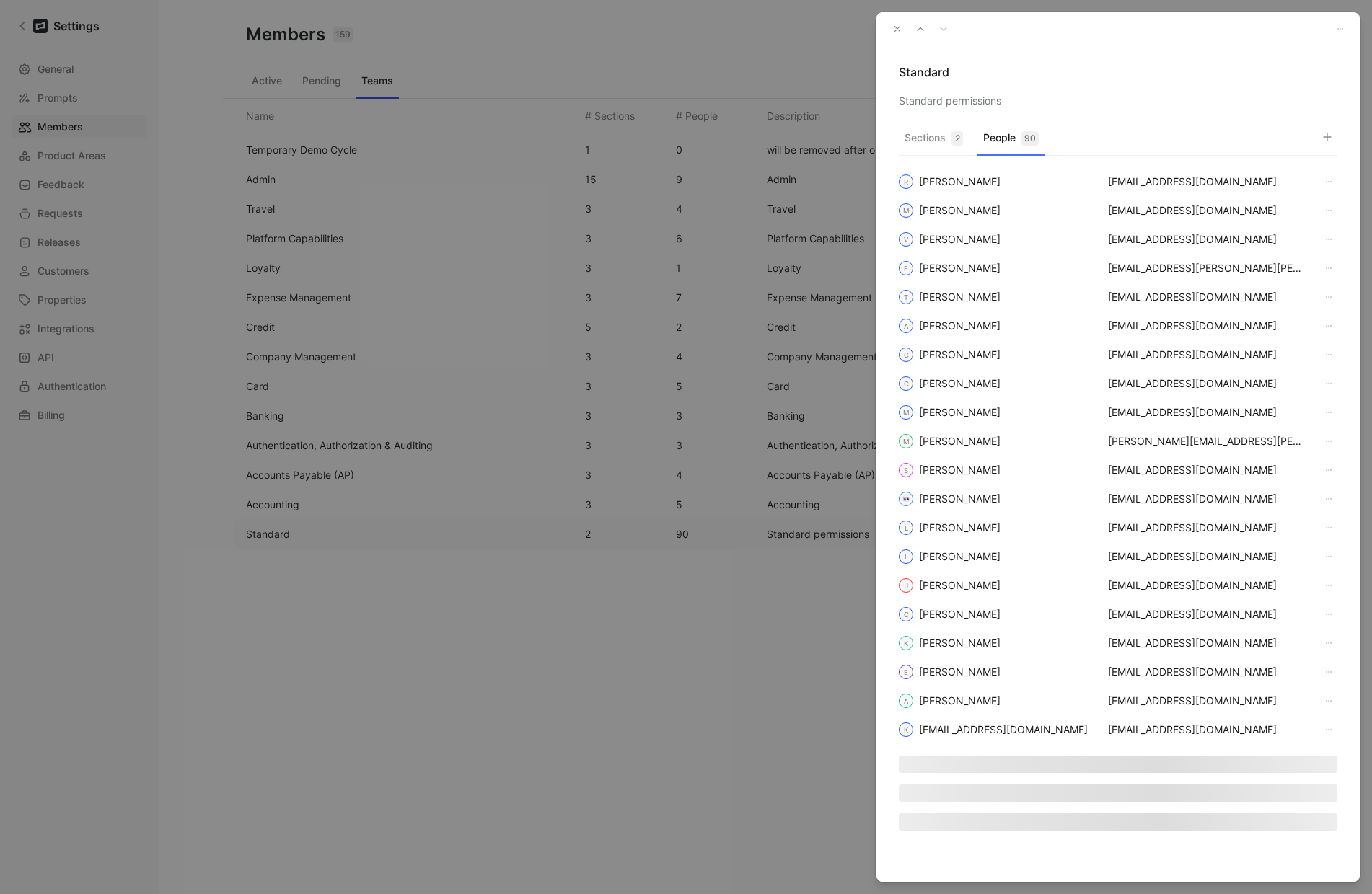
click at [897, 31] on icon "button" at bounding box center [897, 29] width 10 height 10
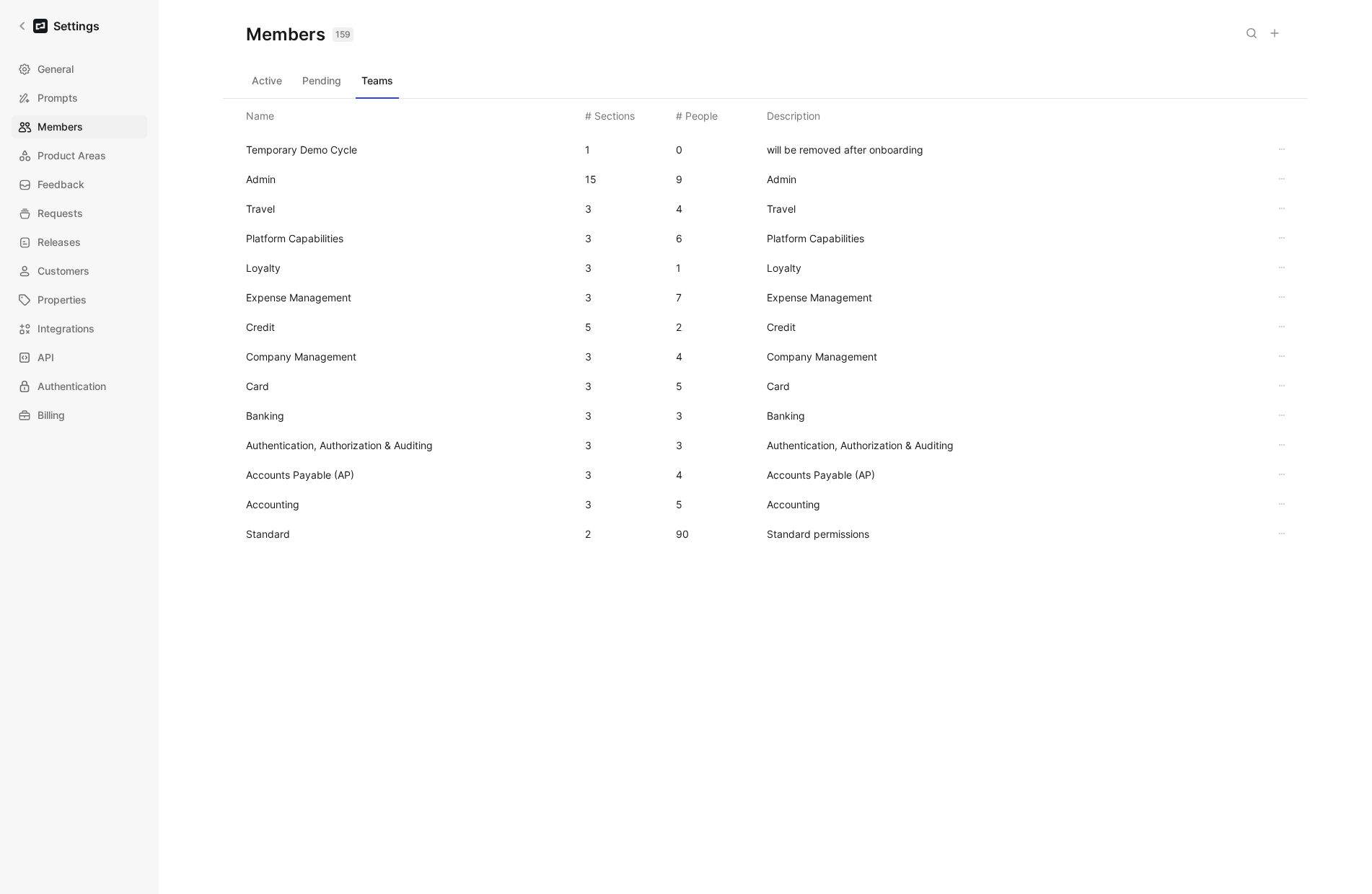
click at [265, 178] on span "Admin" at bounding box center [260, 180] width 30 height 13
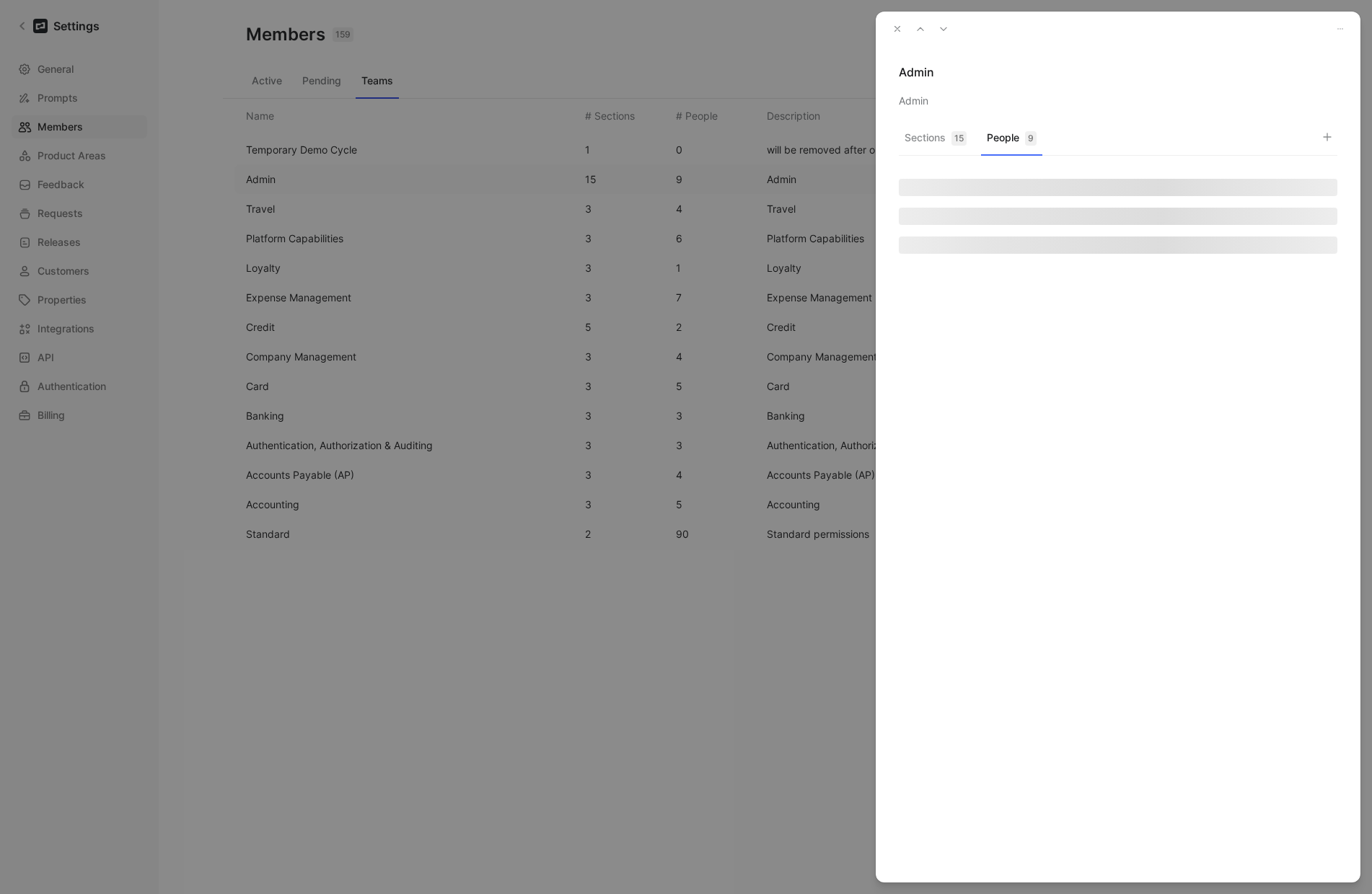
click at [1012, 131] on button "People 9" at bounding box center [1012, 141] width 62 height 28
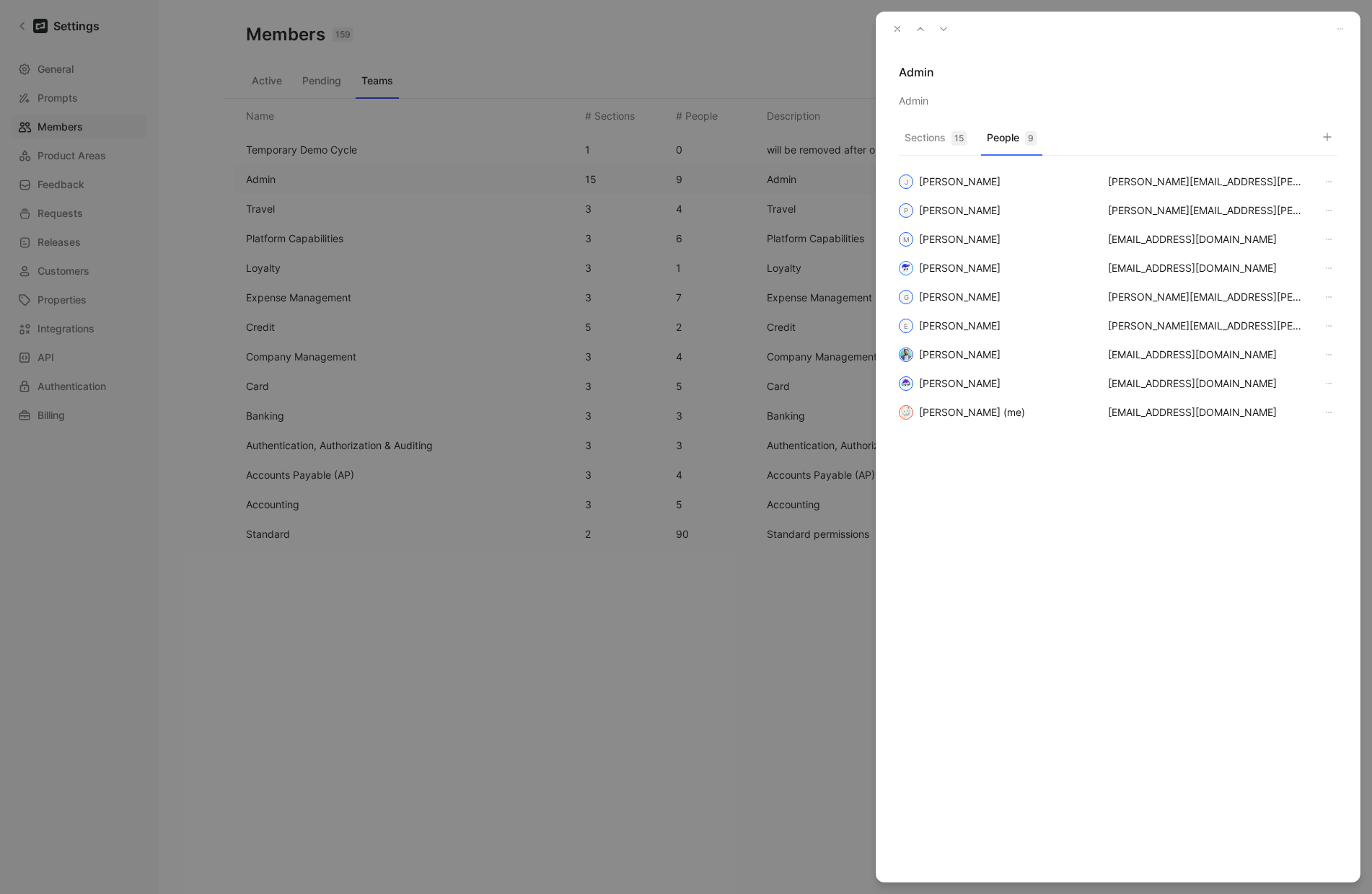
drag, startPoint x: 896, startPoint y: 31, endPoint x: 928, endPoint y: 18, distance: 34.5
click at [897, 31] on icon "button" at bounding box center [897, 29] width 10 height 10
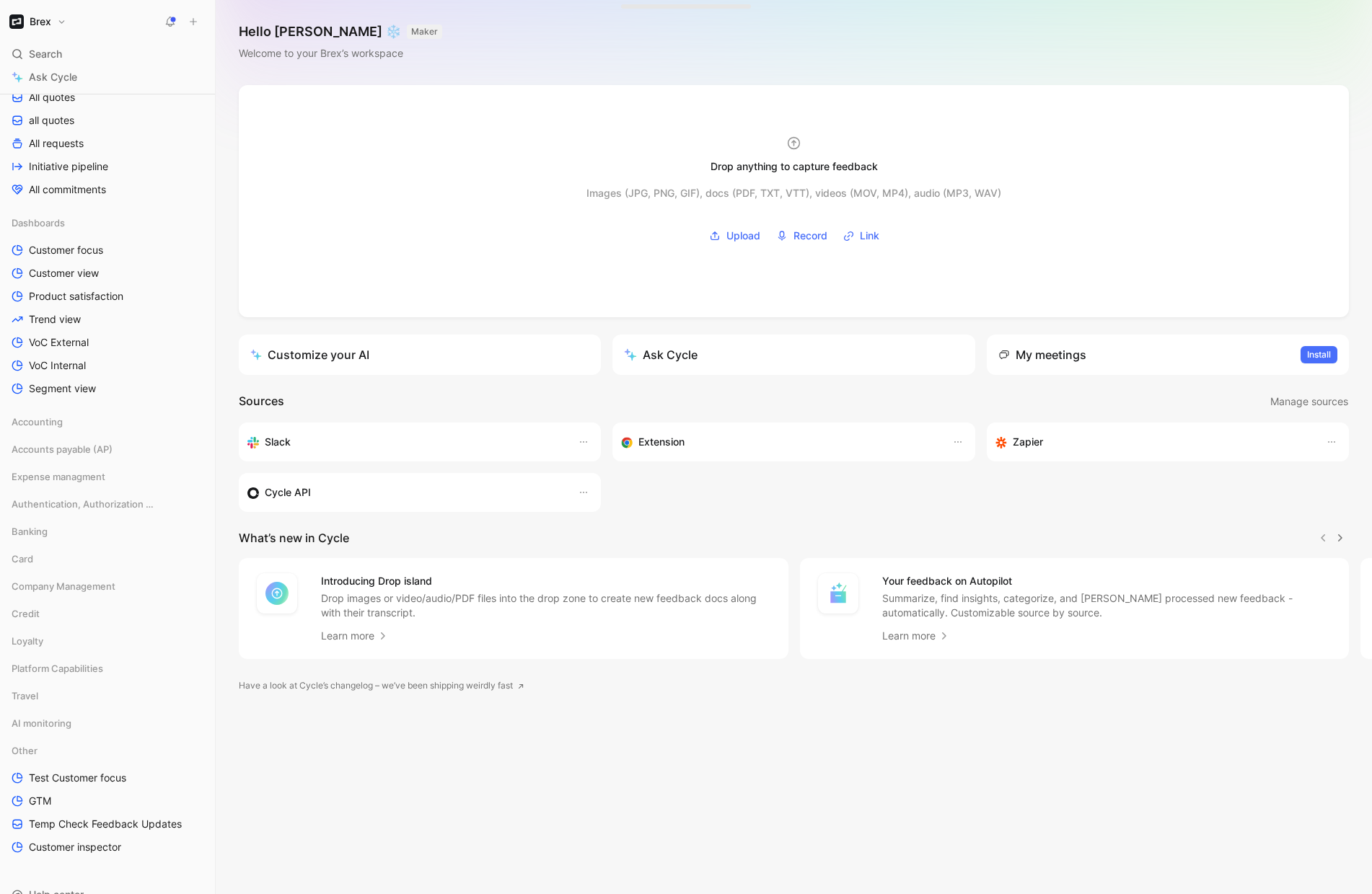
scroll to position [352, 0]
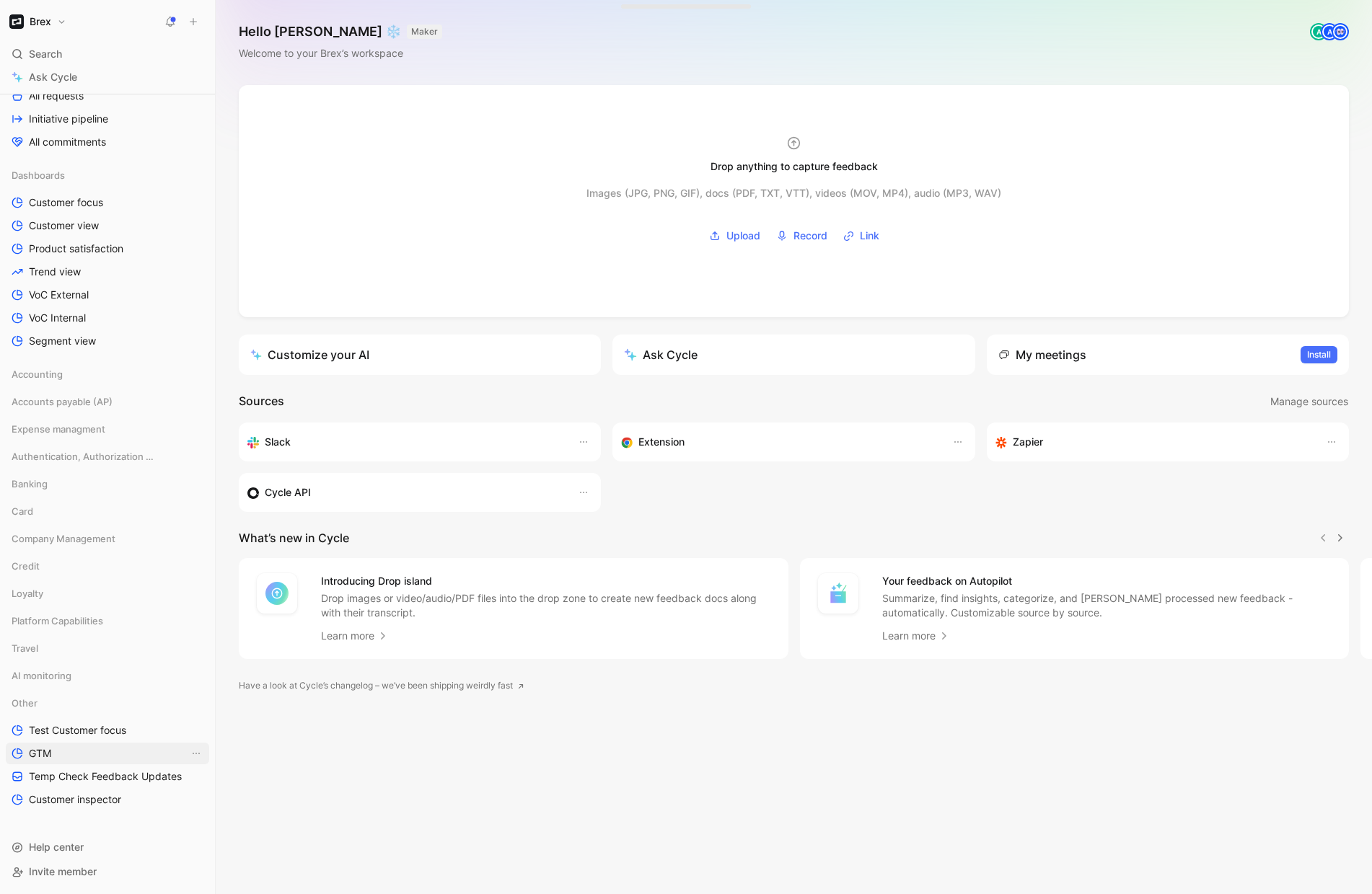
click at [55, 755] on link "GTM" at bounding box center [106, 754] width 203 height 21
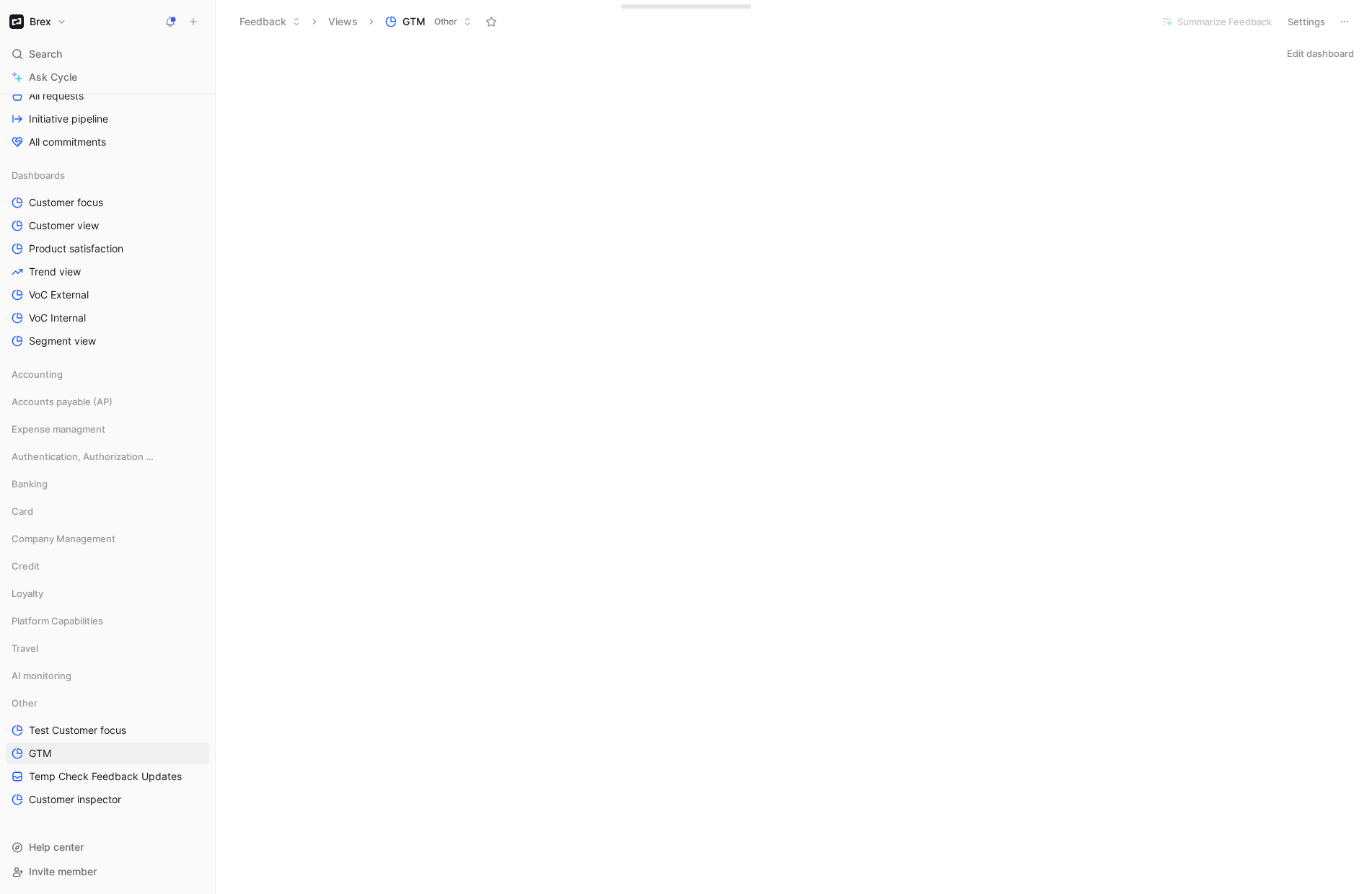
click at [1304, 54] on button "Edit dashboard" at bounding box center [1321, 53] width 80 height 21
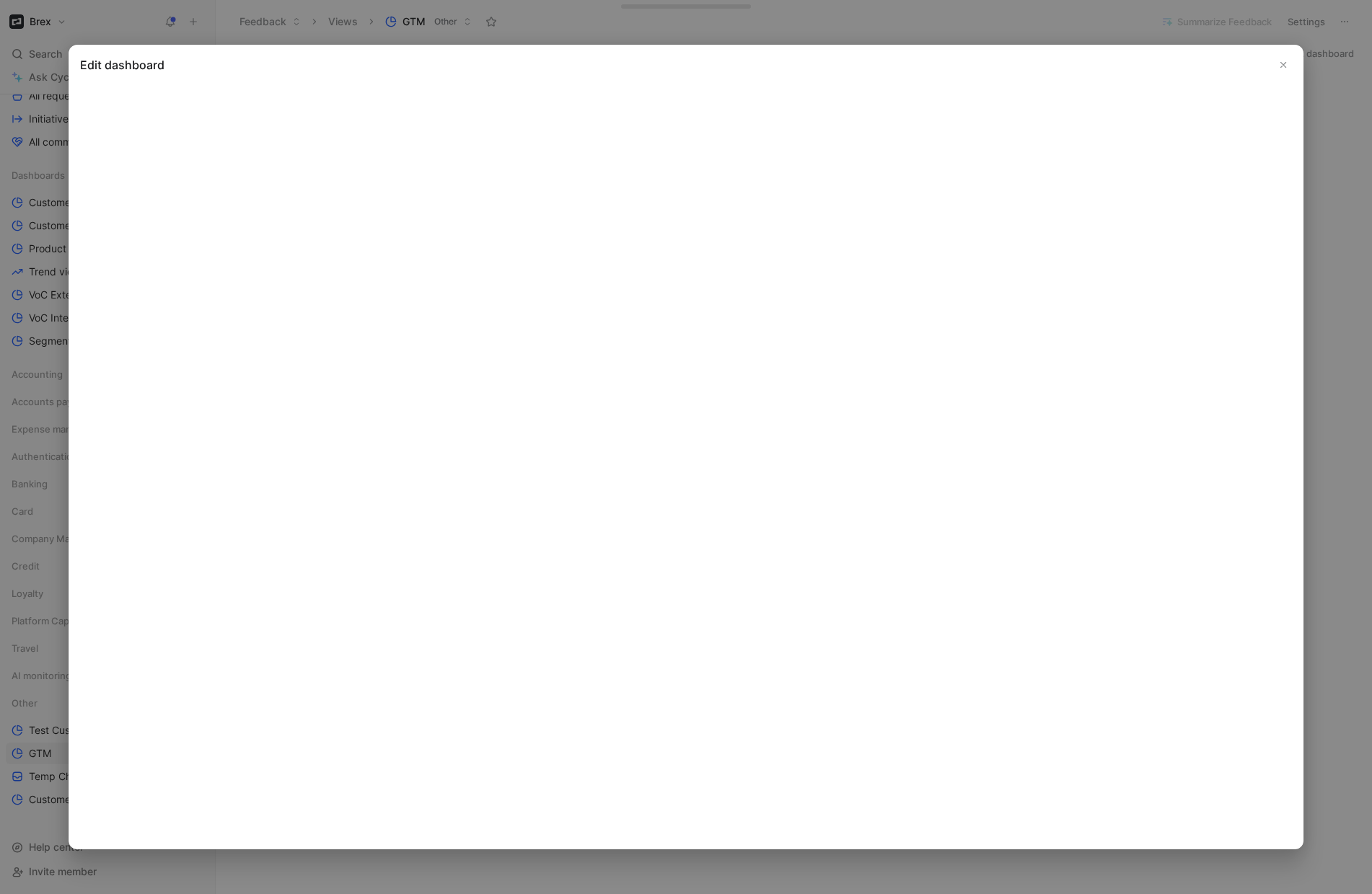
click at [1283, 61] on icon "Close" at bounding box center [1283, 64] width 10 height 10
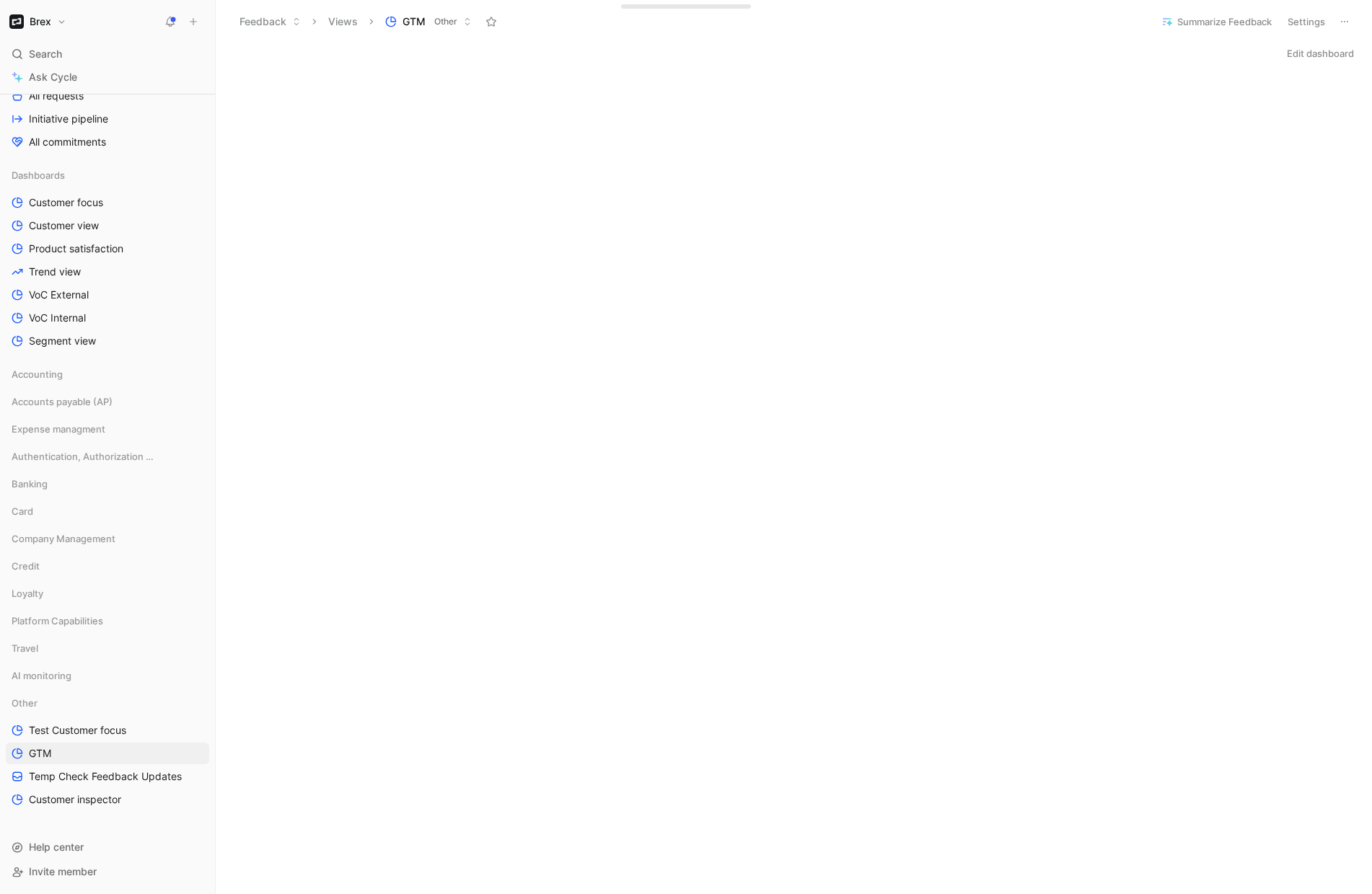
click at [1321, 58] on button "Edit dashboard" at bounding box center [1321, 53] width 80 height 21
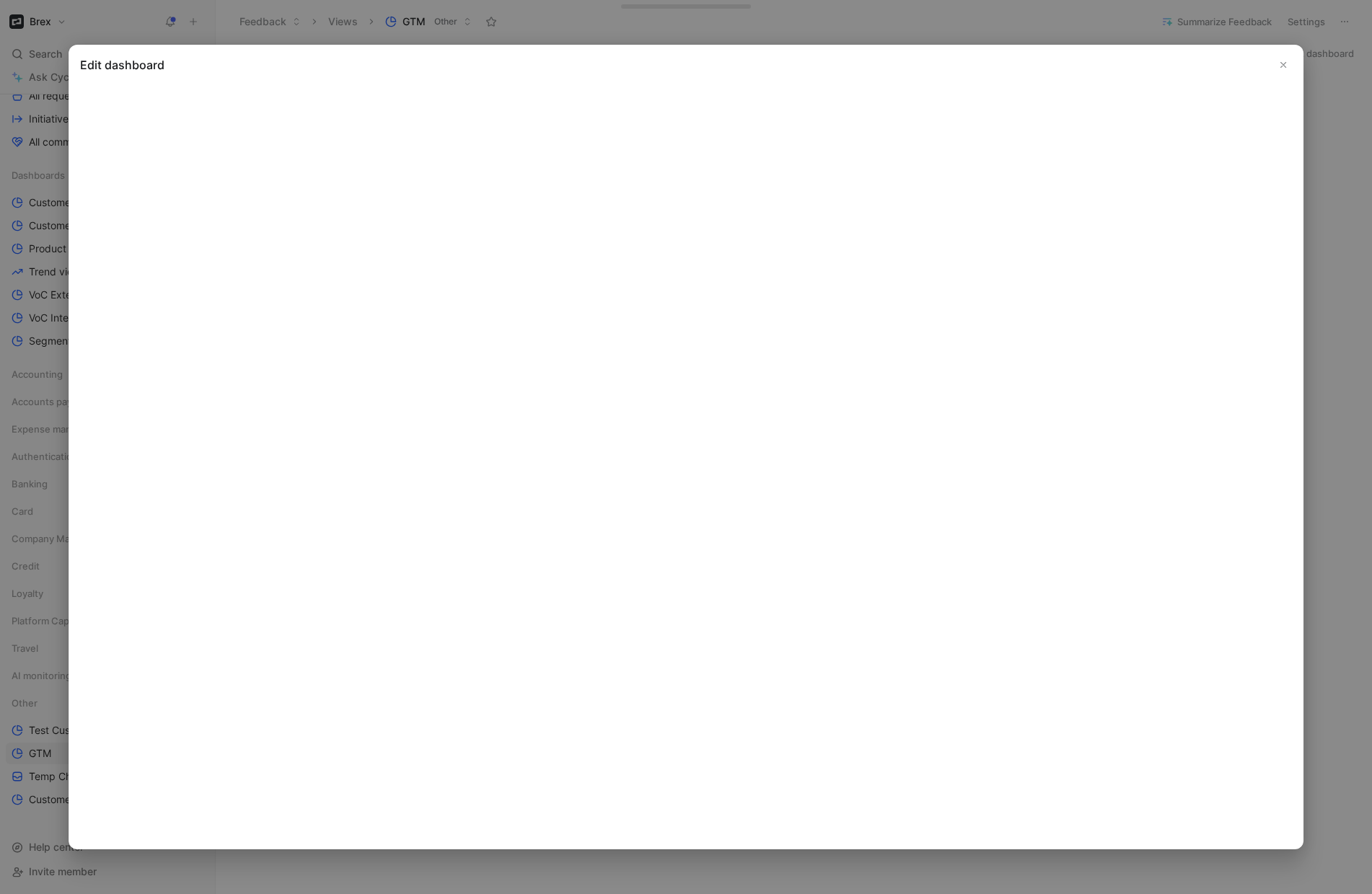
click at [1277, 55] on div "Edit dashboard" at bounding box center [686, 447] width 1235 height 805
click at [1282, 63] on icon "Close" at bounding box center [1283, 64] width 10 height 10
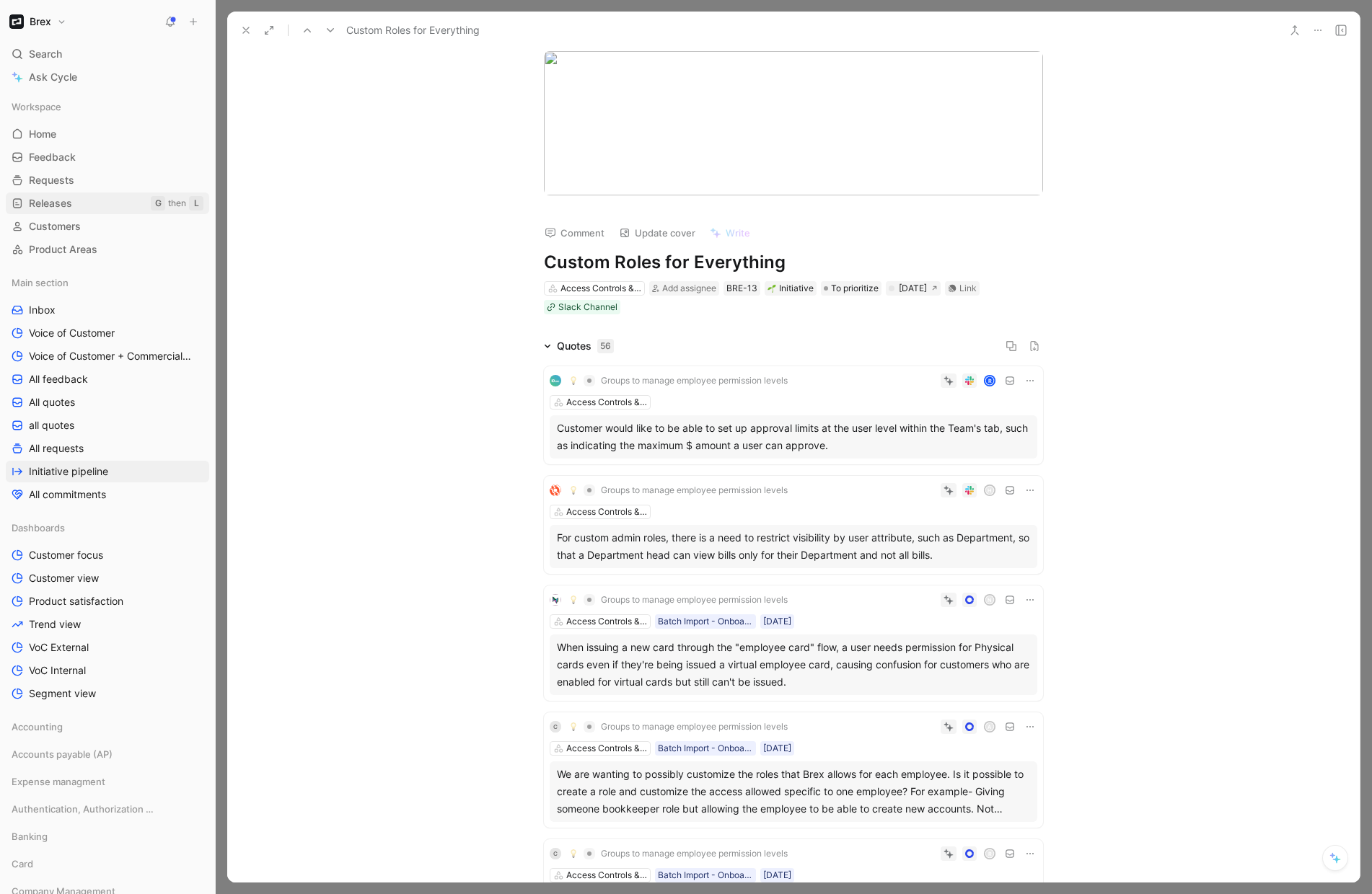
click at [66, 201] on span "Releases" at bounding box center [50, 203] width 43 height 14
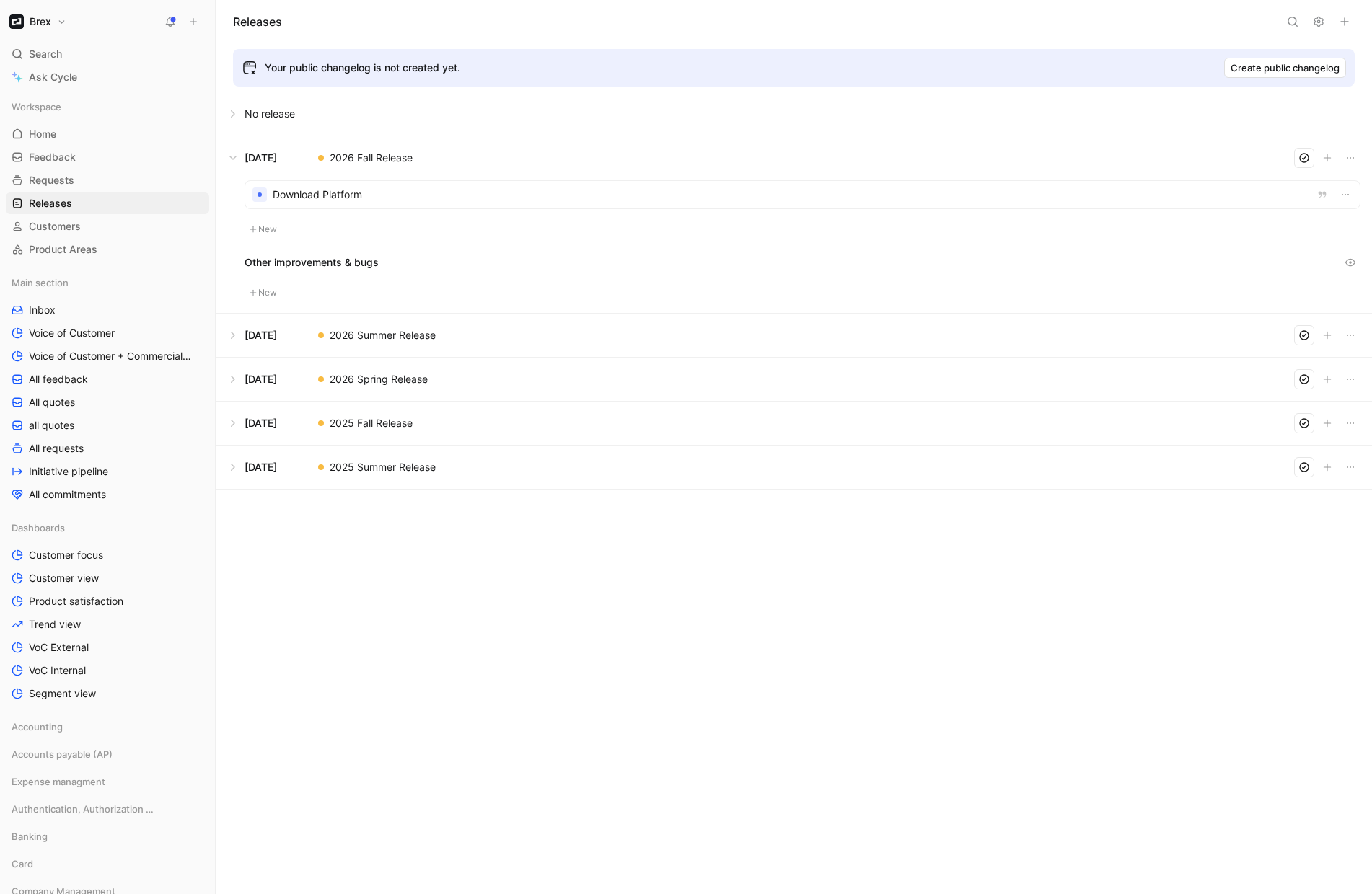
click at [233, 159] on button at bounding box center [793, 157] width 1155 height 43
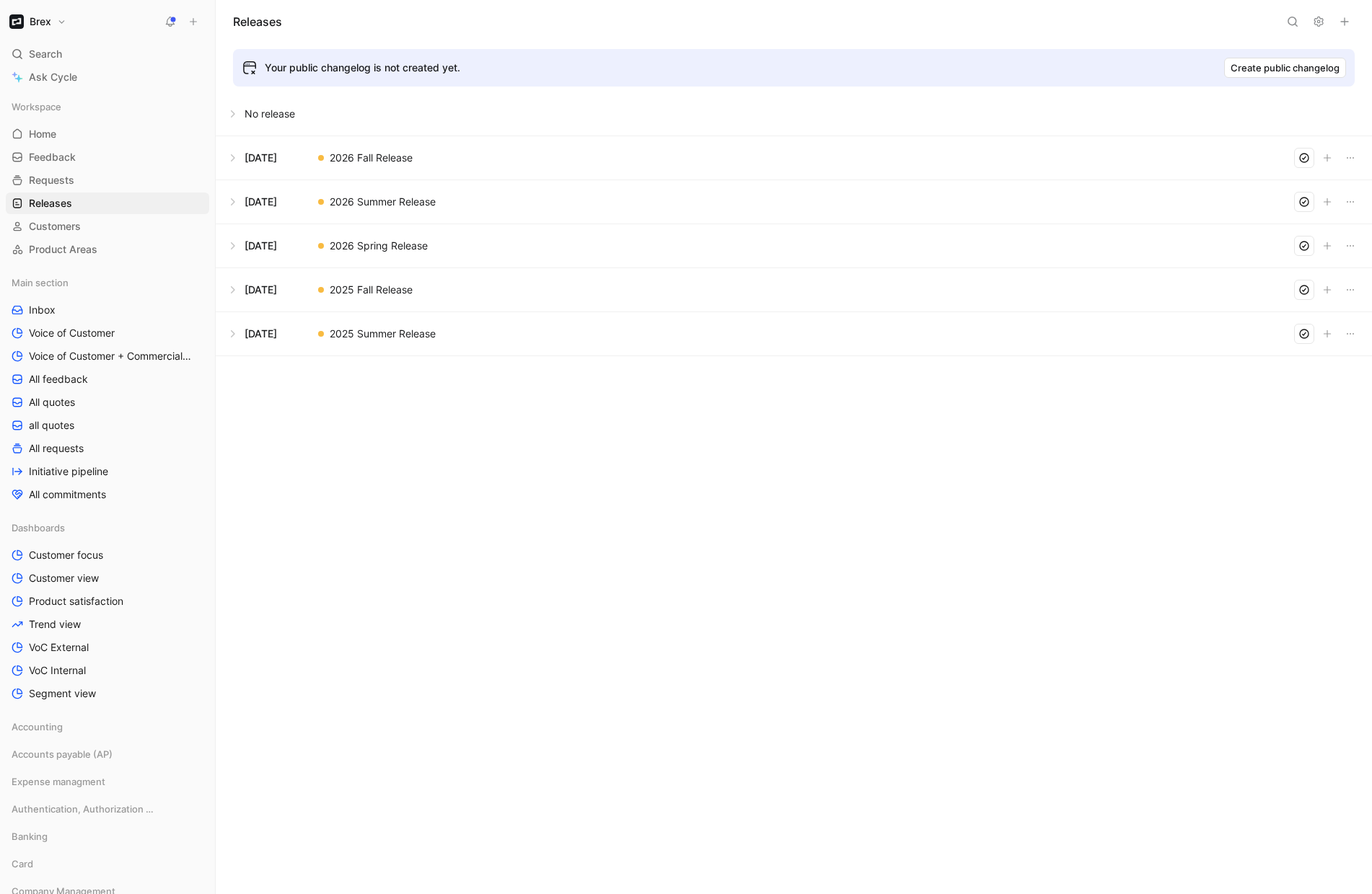
click at [569, 512] on div "Releases Your public changelog is not created yet. Create public changelog No r…" at bounding box center [793, 447] width 1156 height 894
click at [47, 134] on span "Home" at bounding box center [42, 134] width 28 height 14
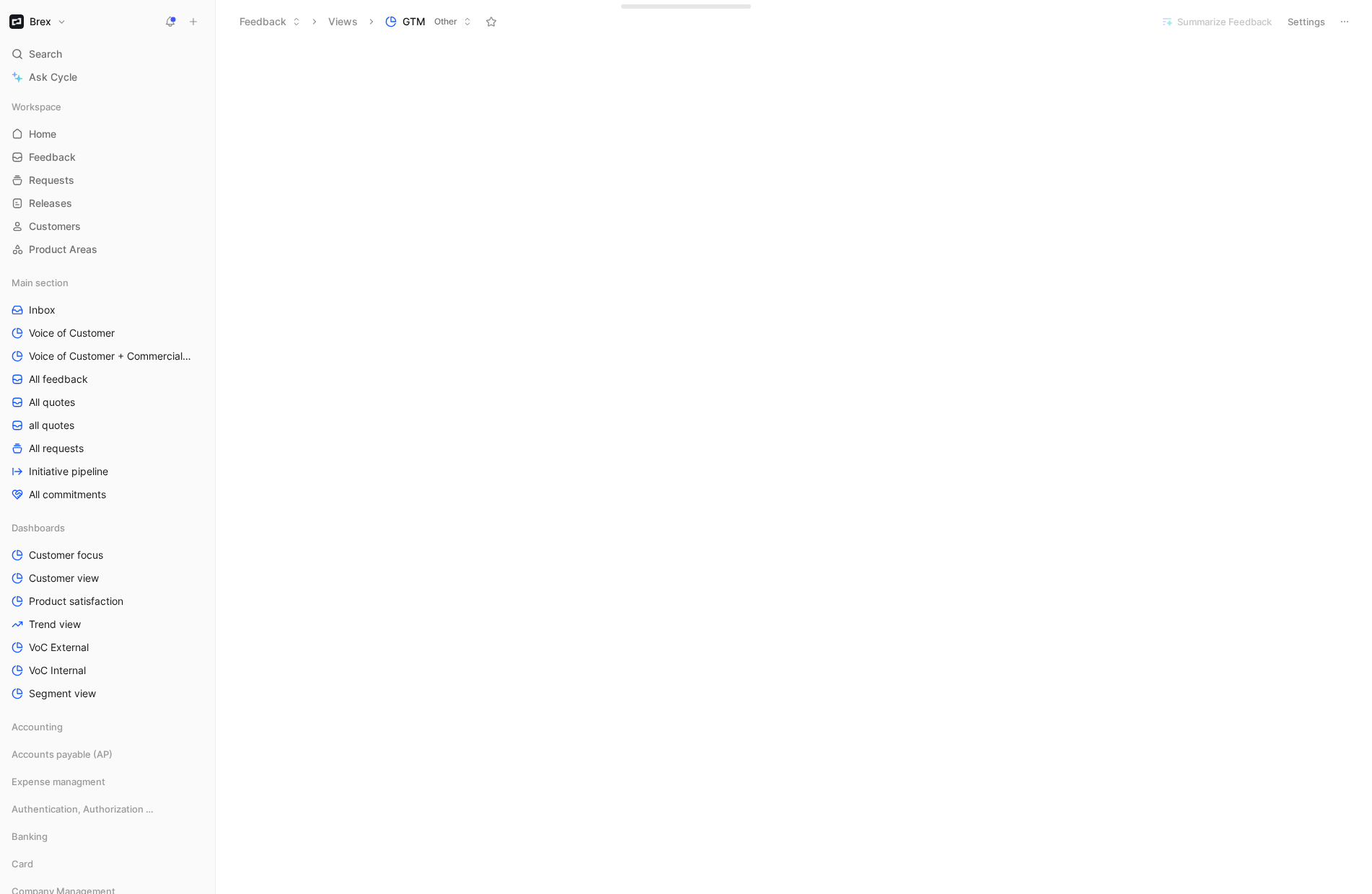
scroll to position [2720, 0]
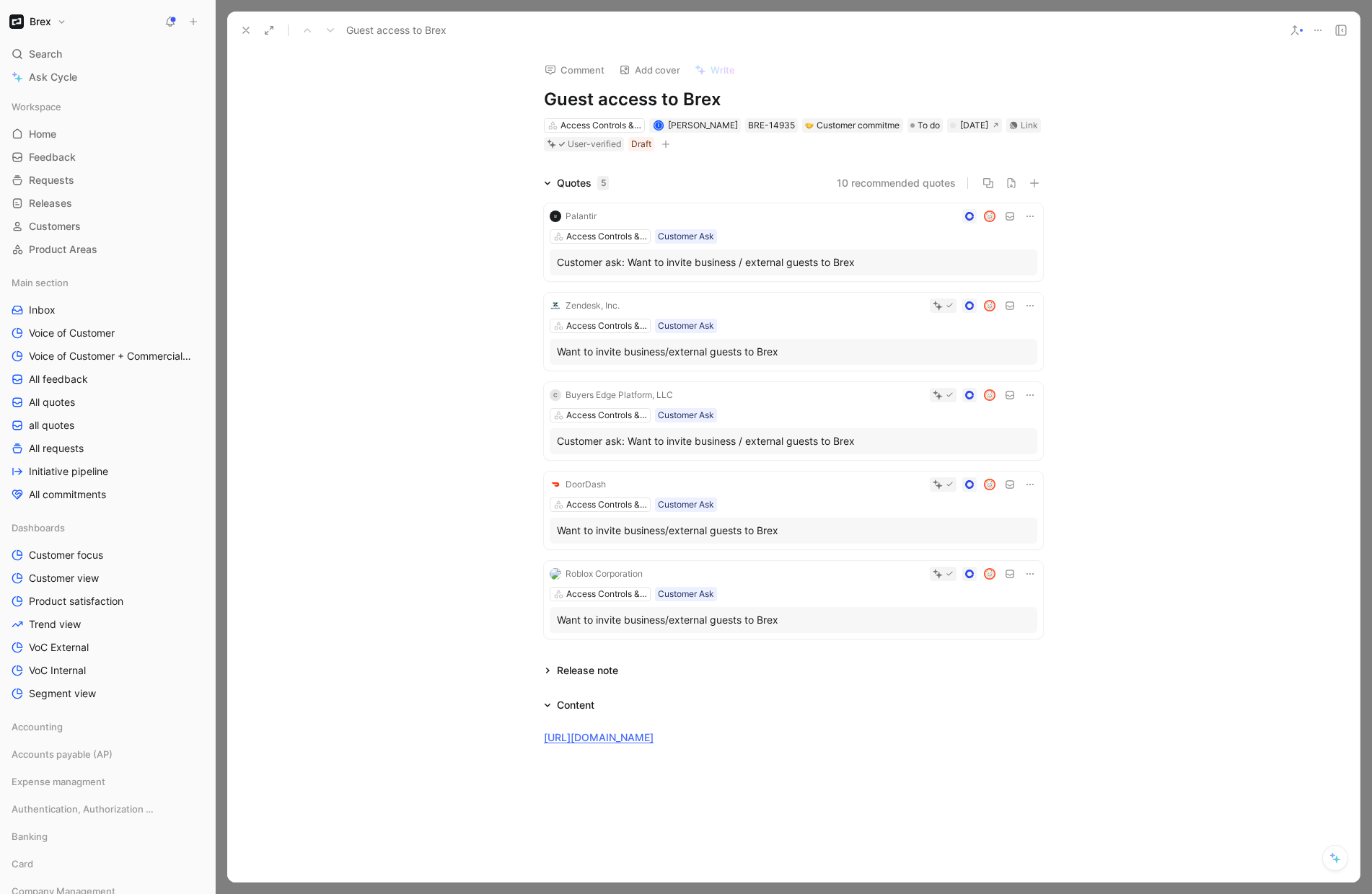
click at [250, 32] on icon at bounding box center [246, 30] width 12 height 12
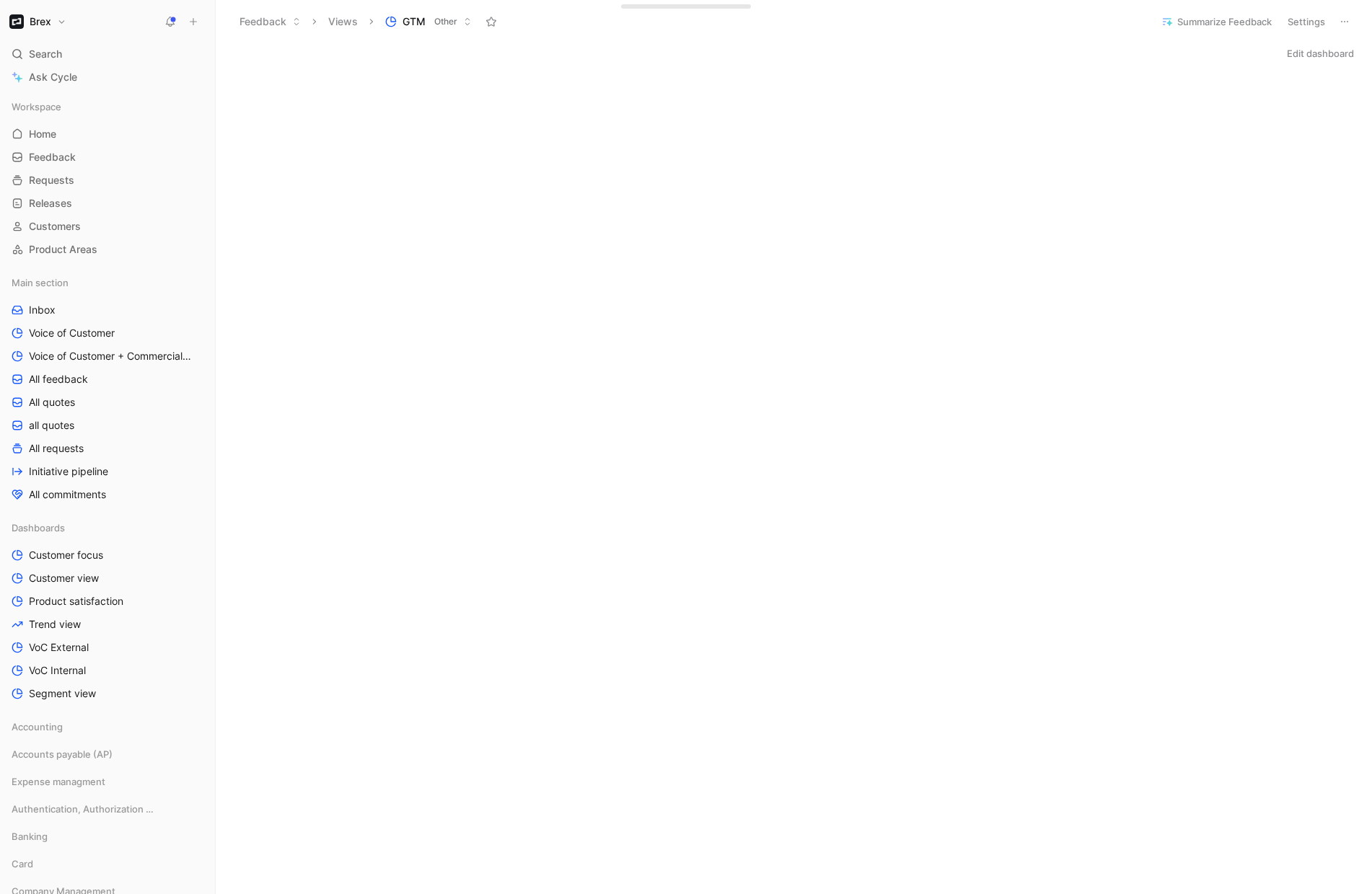
click at [912, 51] on div "Edit dashboard" at bounding box center [793, 53] width 1156 height 21
click at [954, 51] on div "Edit dashboard" at bounding box center [793, 53] width 1156 height 21
click at [57, 688] on span "Segment view" at bounding box center [62, 694] width 67 height 14
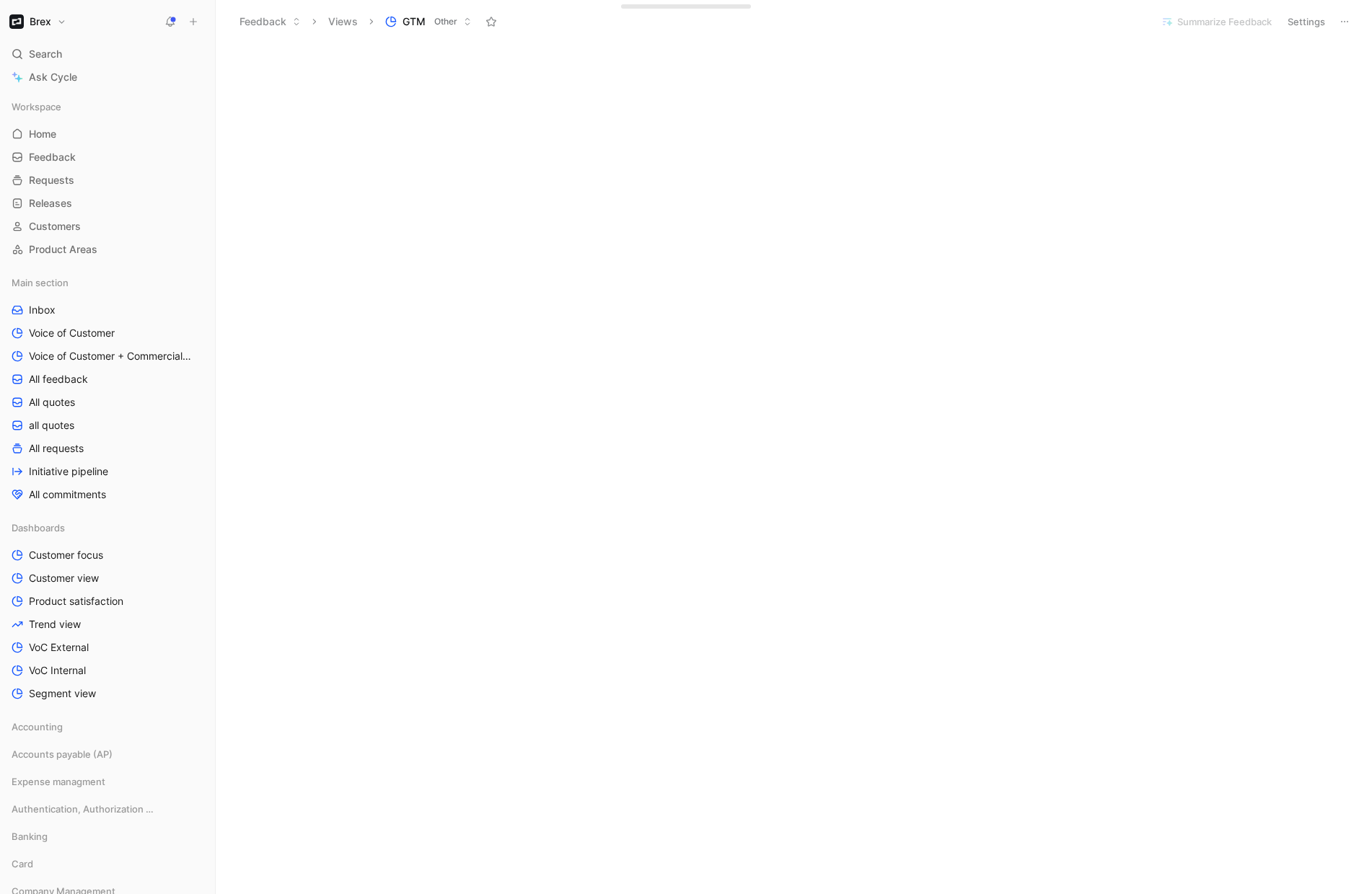
scroll to position [0, 0]
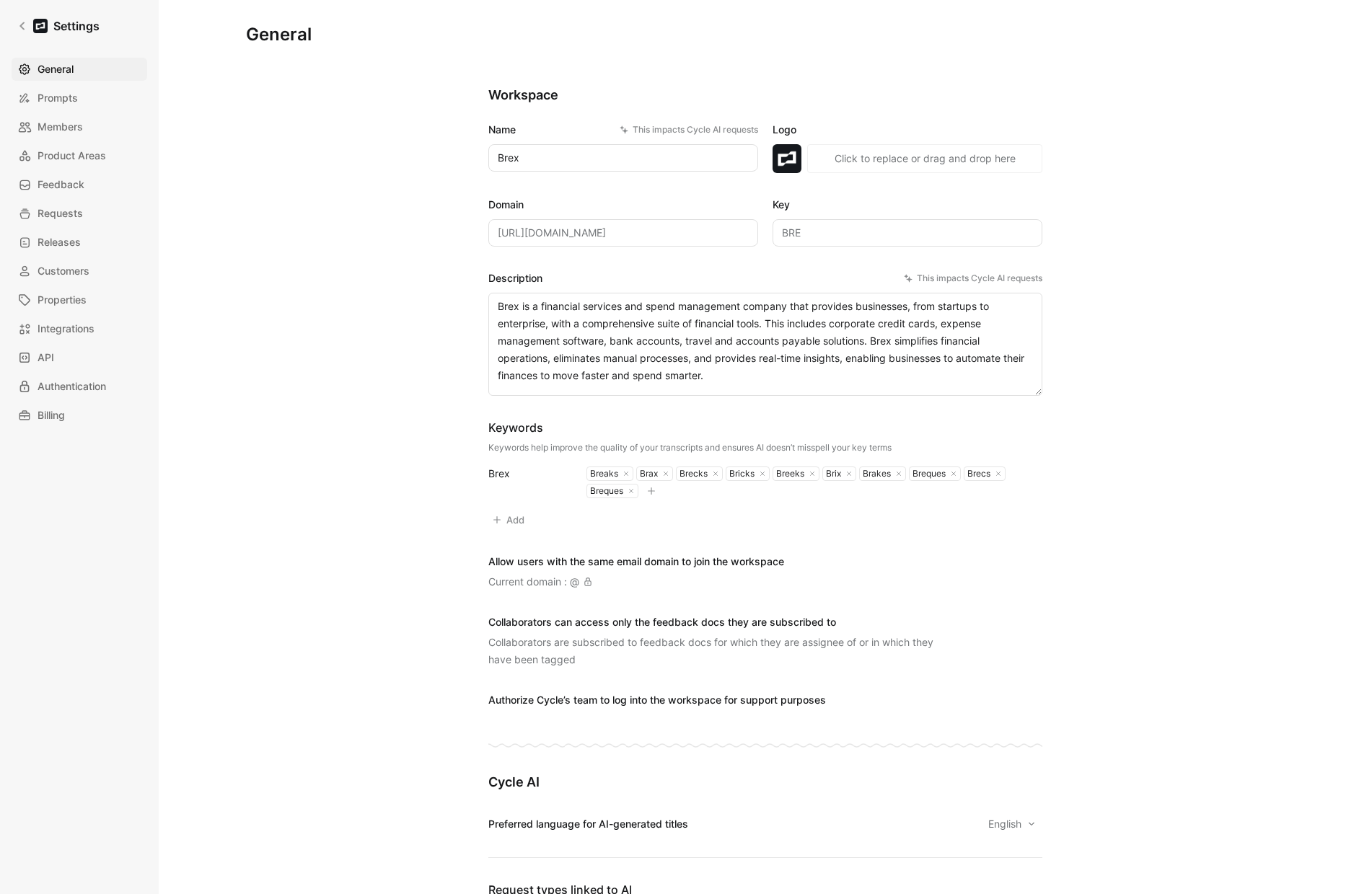
click at [63, 121] on span "Members" at bounding box center [60, 126] width 46 height 17
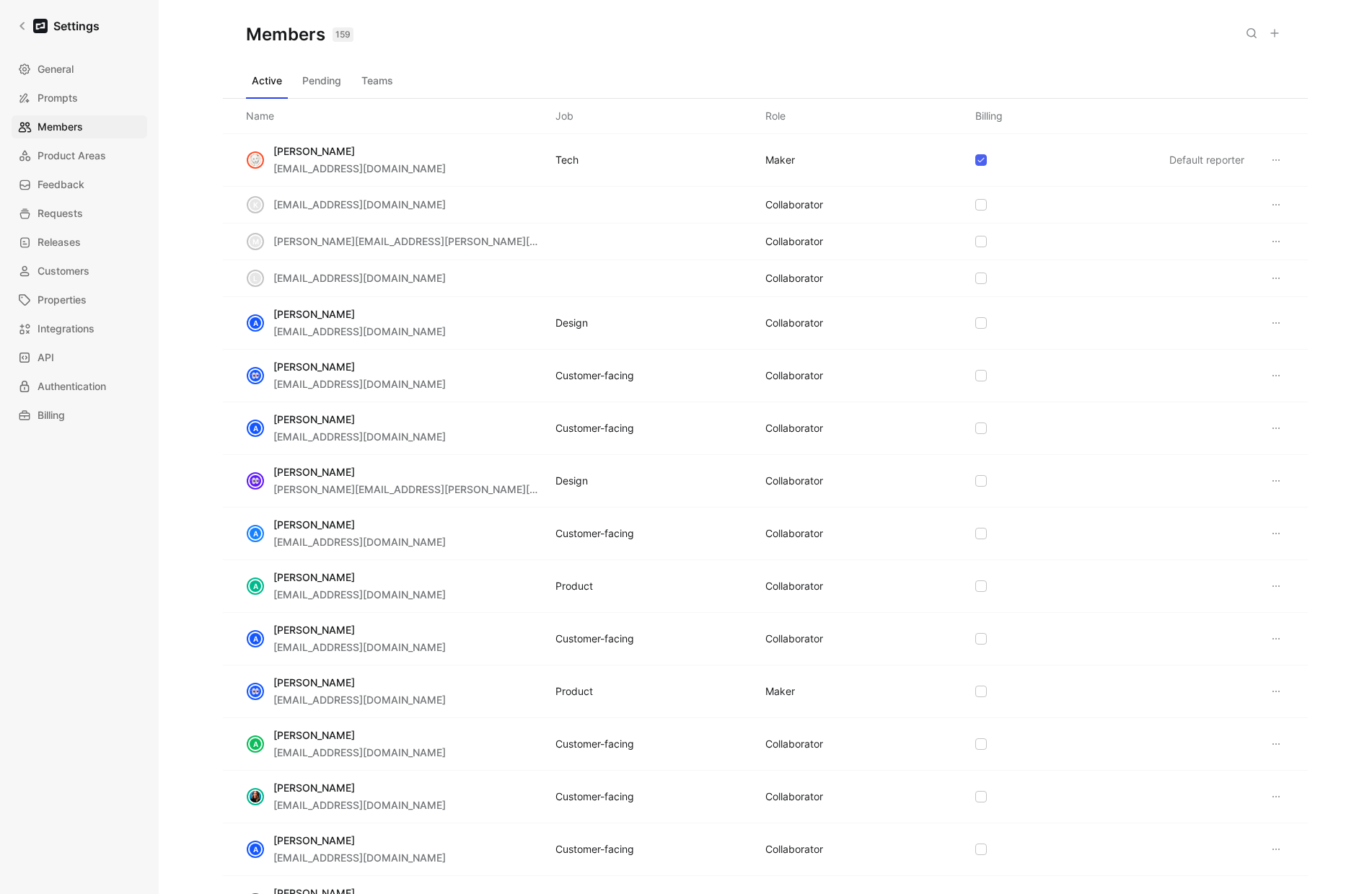
click at [401, 88] on div "Active Pending Teams" at bounding box center [766, 83] width 1039 height 29
click at [393, 84] on button "Teams" at bounding box center [377, 80] width 43 height 23
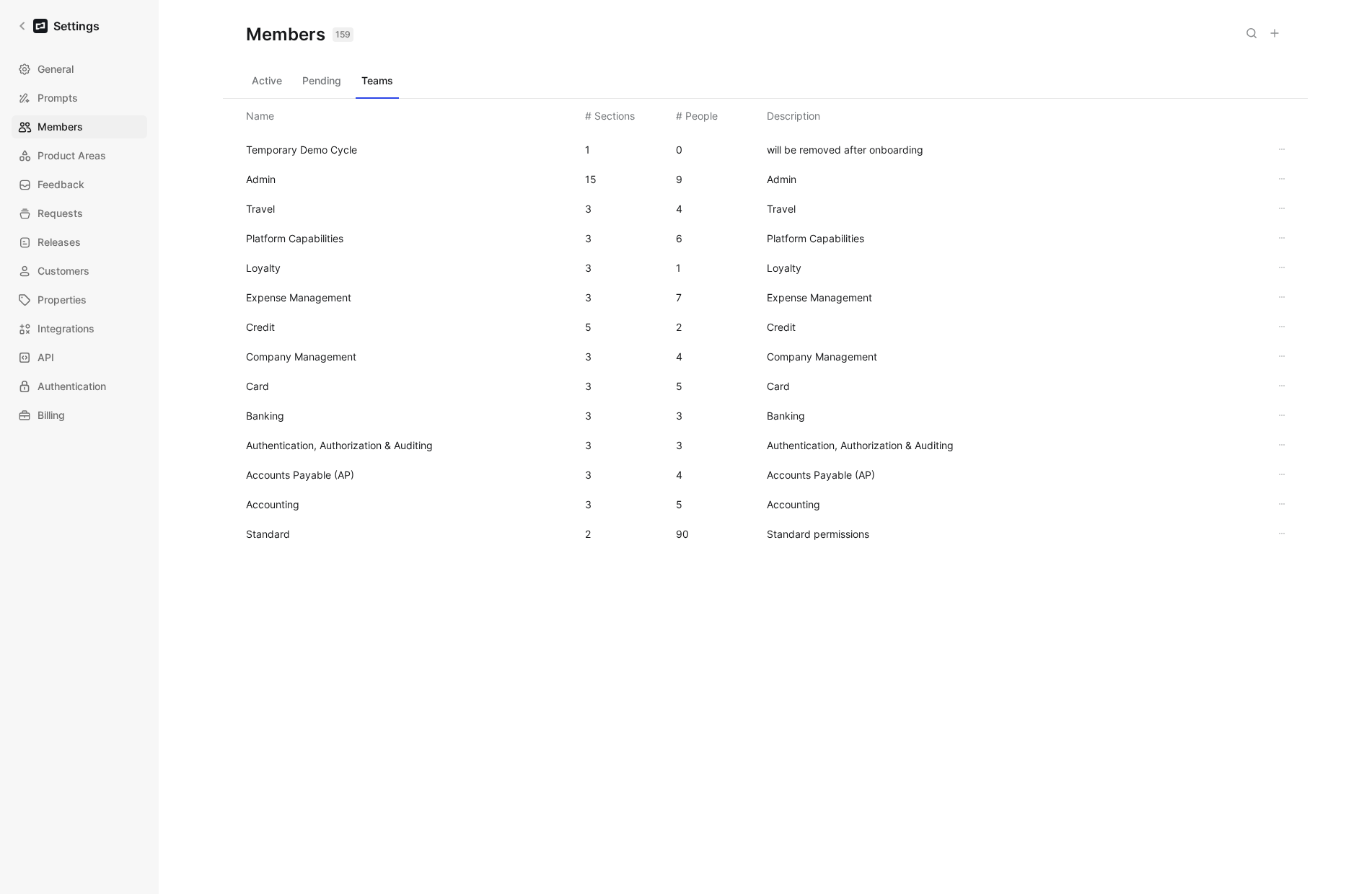
click at [267, 547] on div "Standard 2 90 Standard permissions" at bounding box center [765, 534] width 1062 height 30
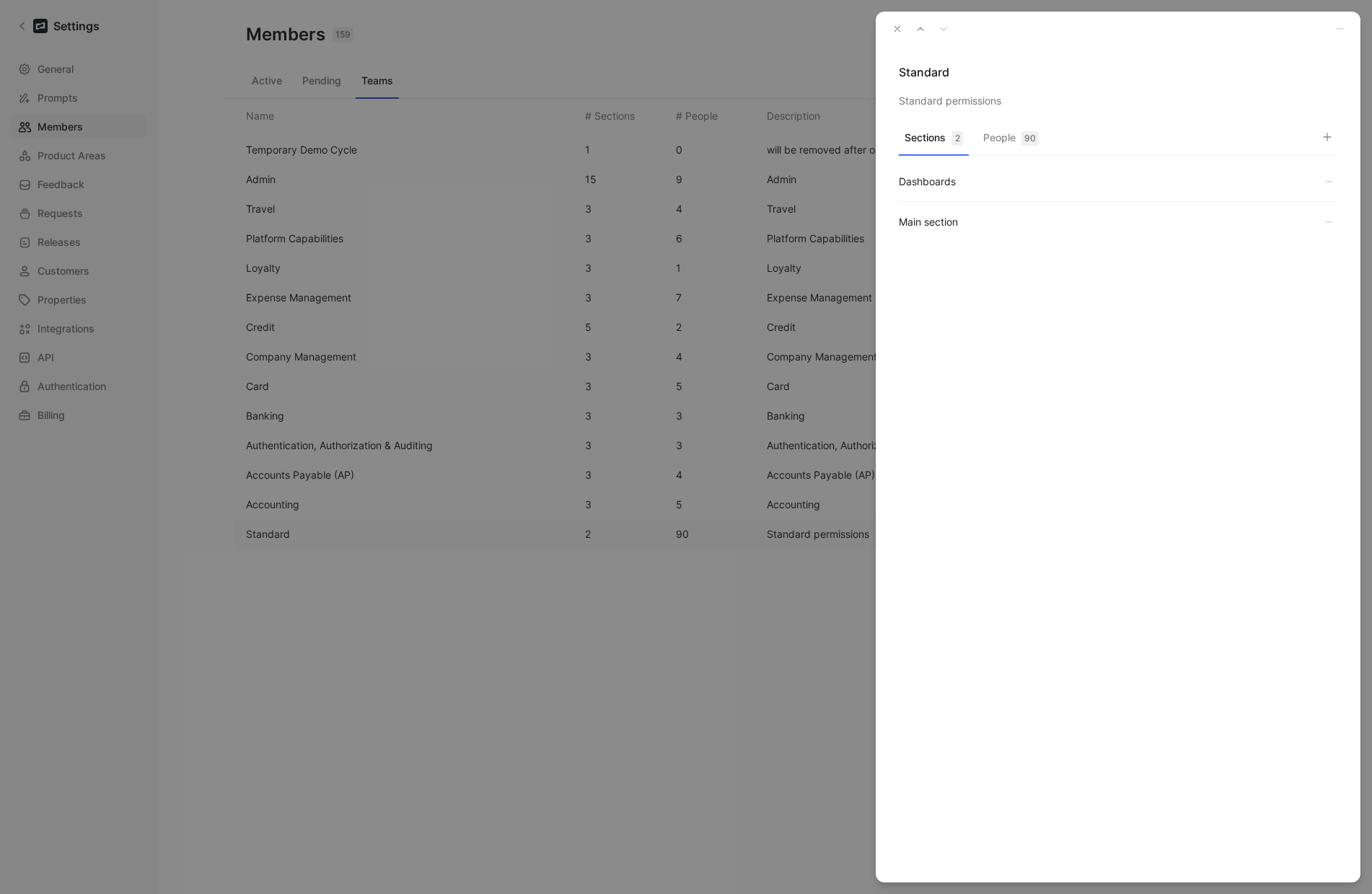
click at [1004, 136] on button "People 90" at bounding box center [1011, 141] width 67 height 28
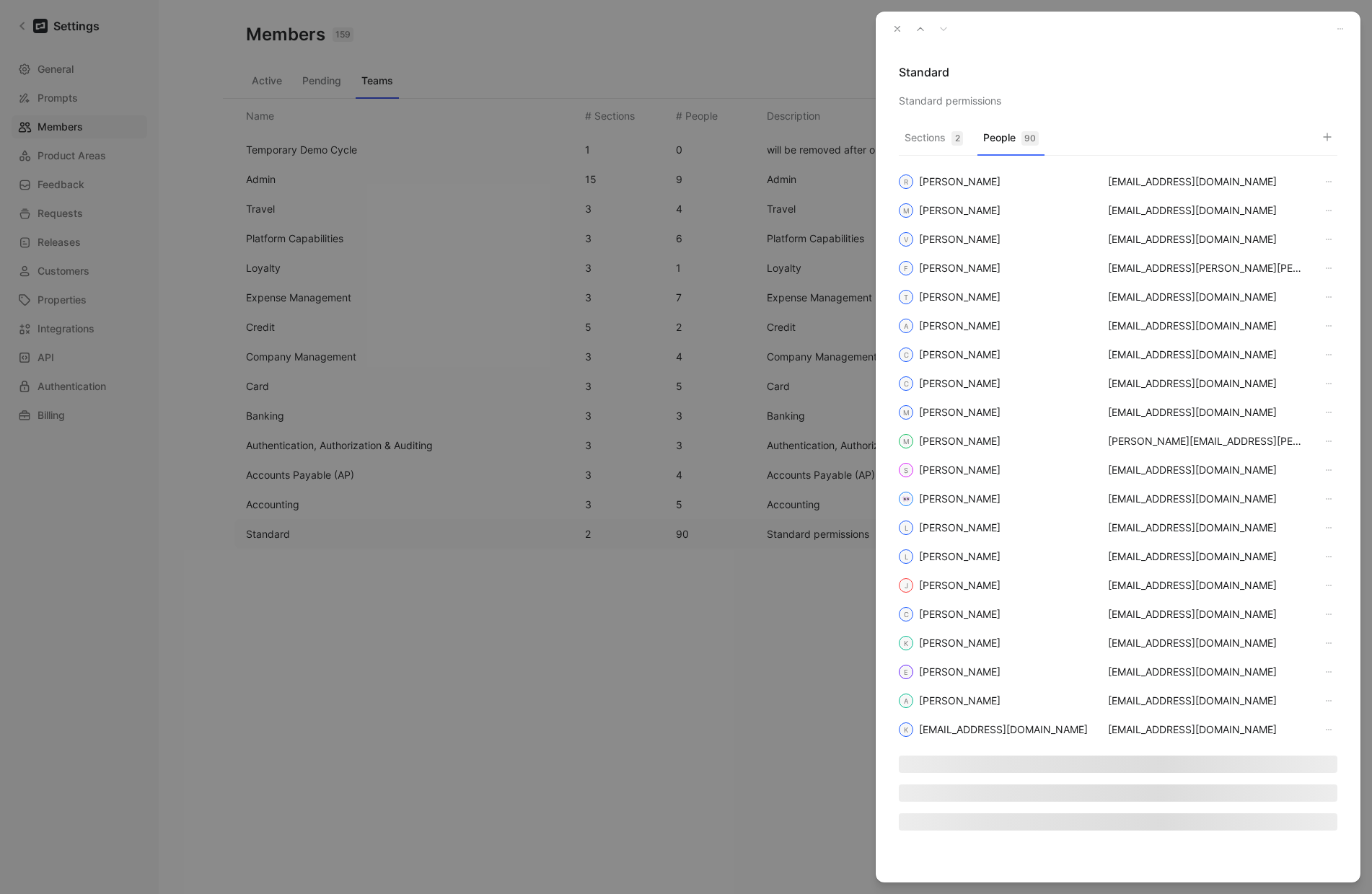
click at [1342, 140] on div "Sections 2 People 90 R [PERSON_NAME] [EMAIL_ADDRESS][DOMAIN_NAME] M [PERSON_NAM…" at bounding box center [1118, 503] width 485 height 759
click at [1335, 139] on button "button" at bounding box center [1327, 137] width 21 height 21
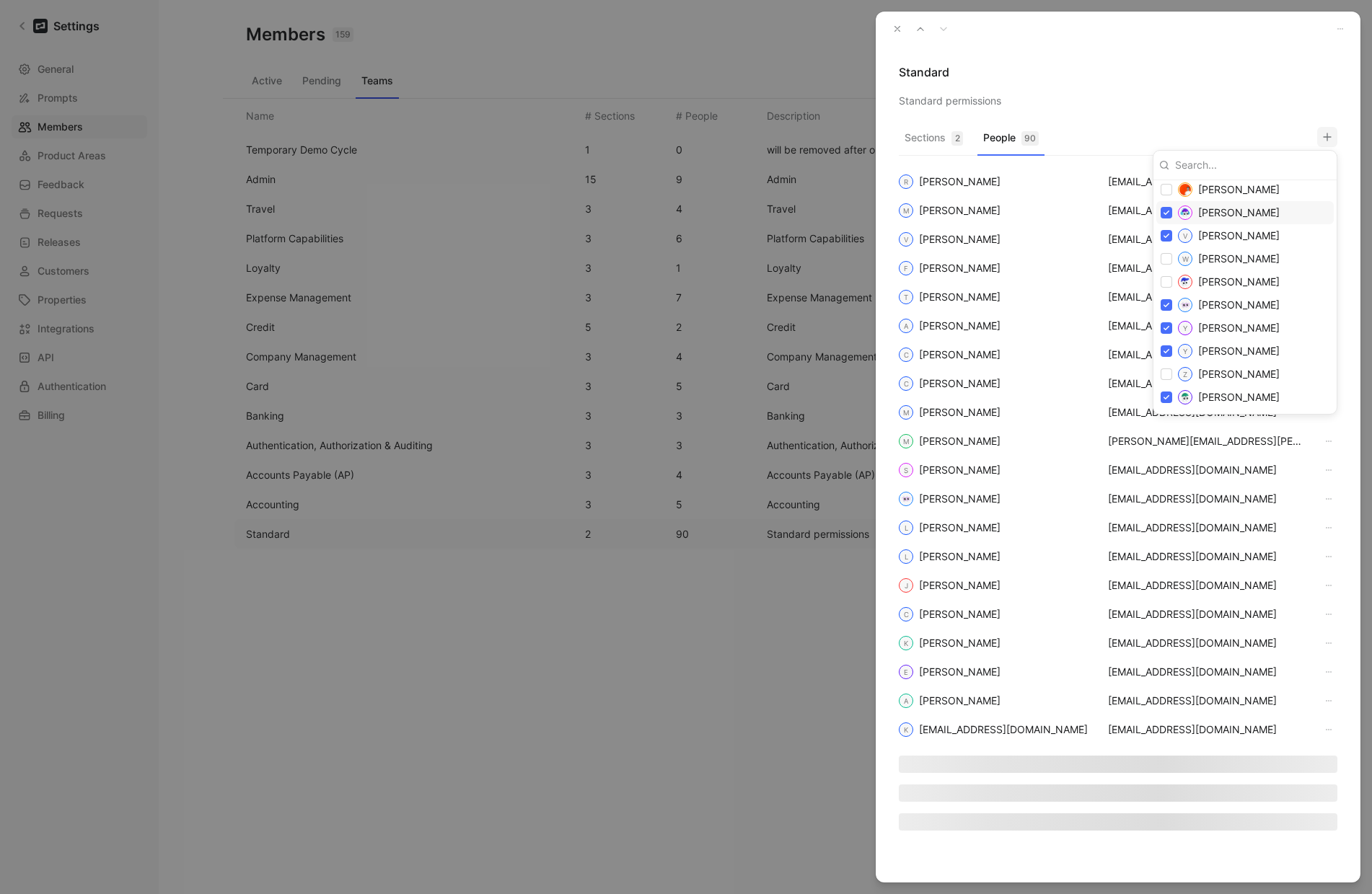
scroll to position [2452, 0]
click at [1151, 82] on div at bounding box center [686, 447] width 1372 height 894
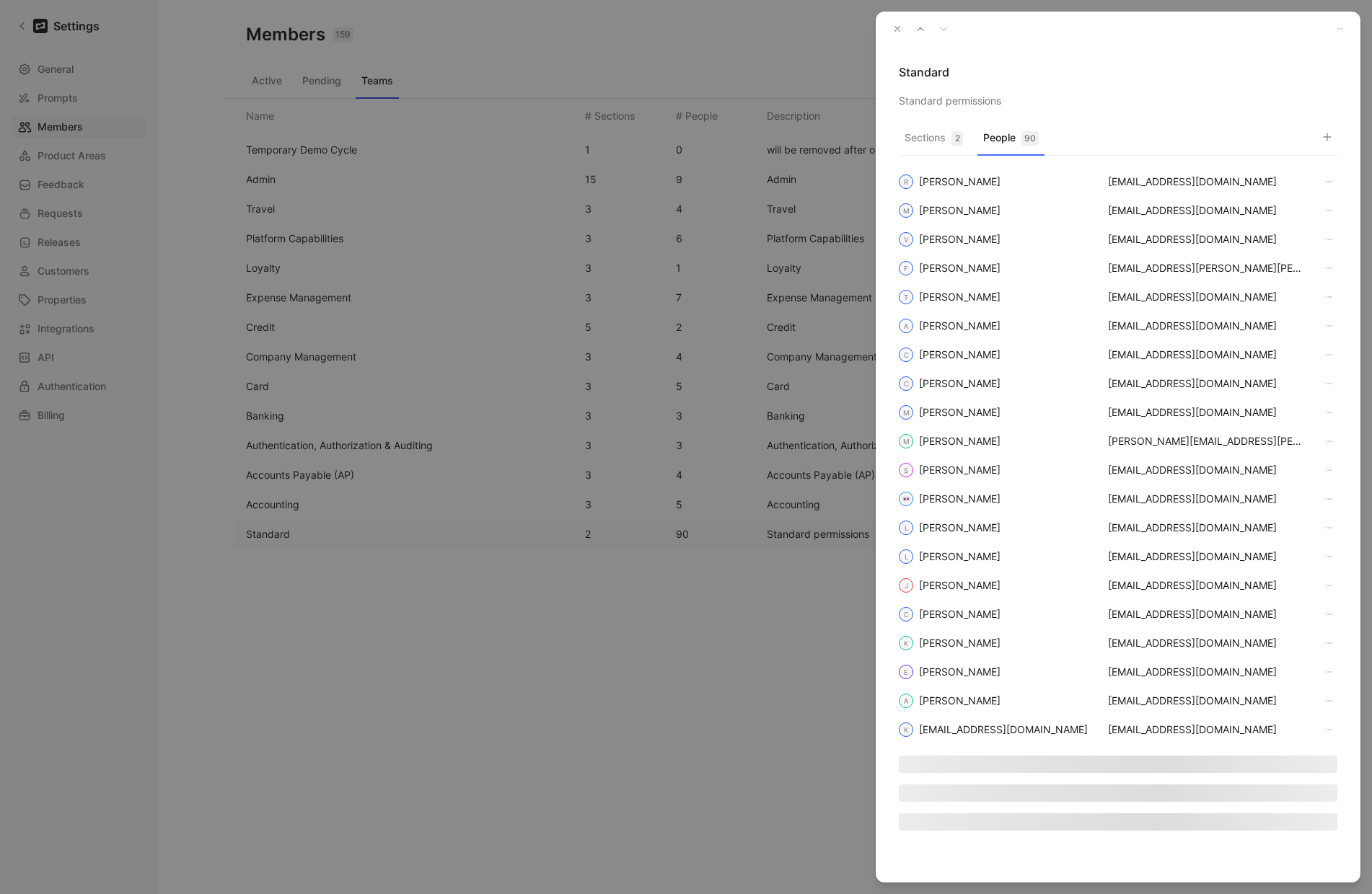
click at [900, 25] on icon "button" at bounding box center [897, 29] width 10 height 10
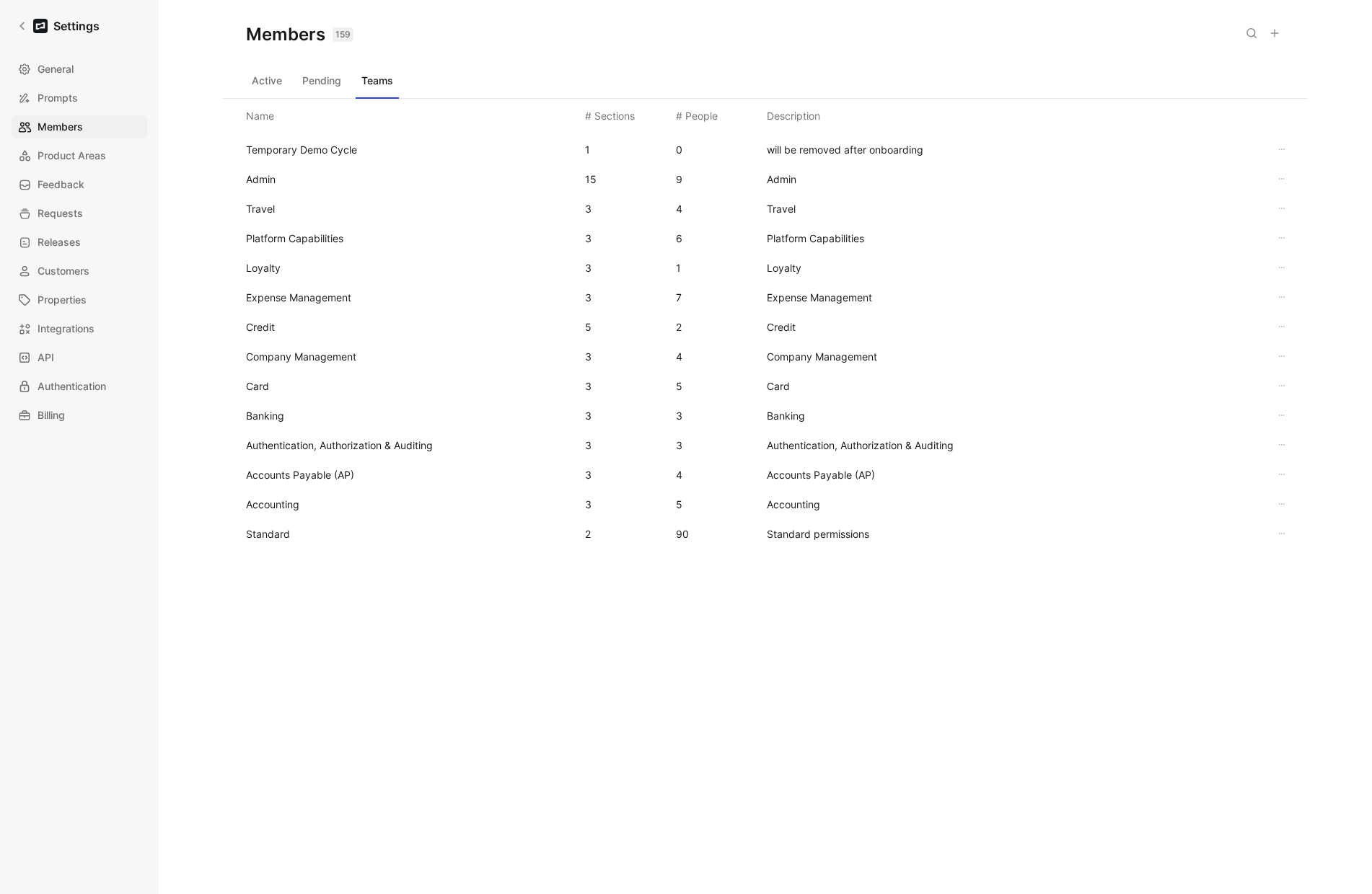
drag, startPoint x: 554, startPoint y: 46, endPoint x: 497, endPoint y: 43, distance: 57.1
click at [554, 46] on div "Members 159 Saved" at bounding box center [765, 34] width 1085 height 69
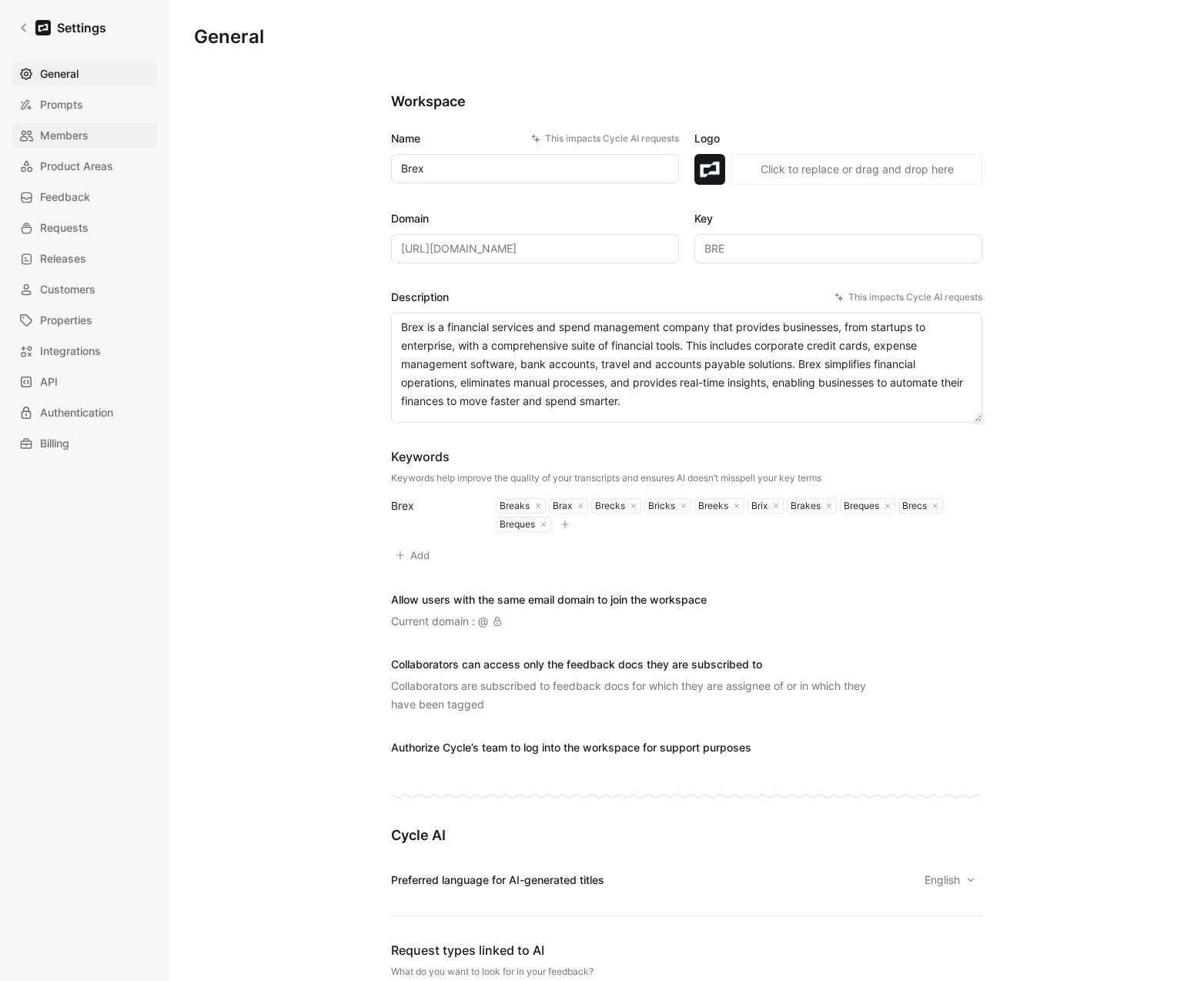
click at [77, 139] on span "Members" at bounding box center [64, 135] width 49 height 18
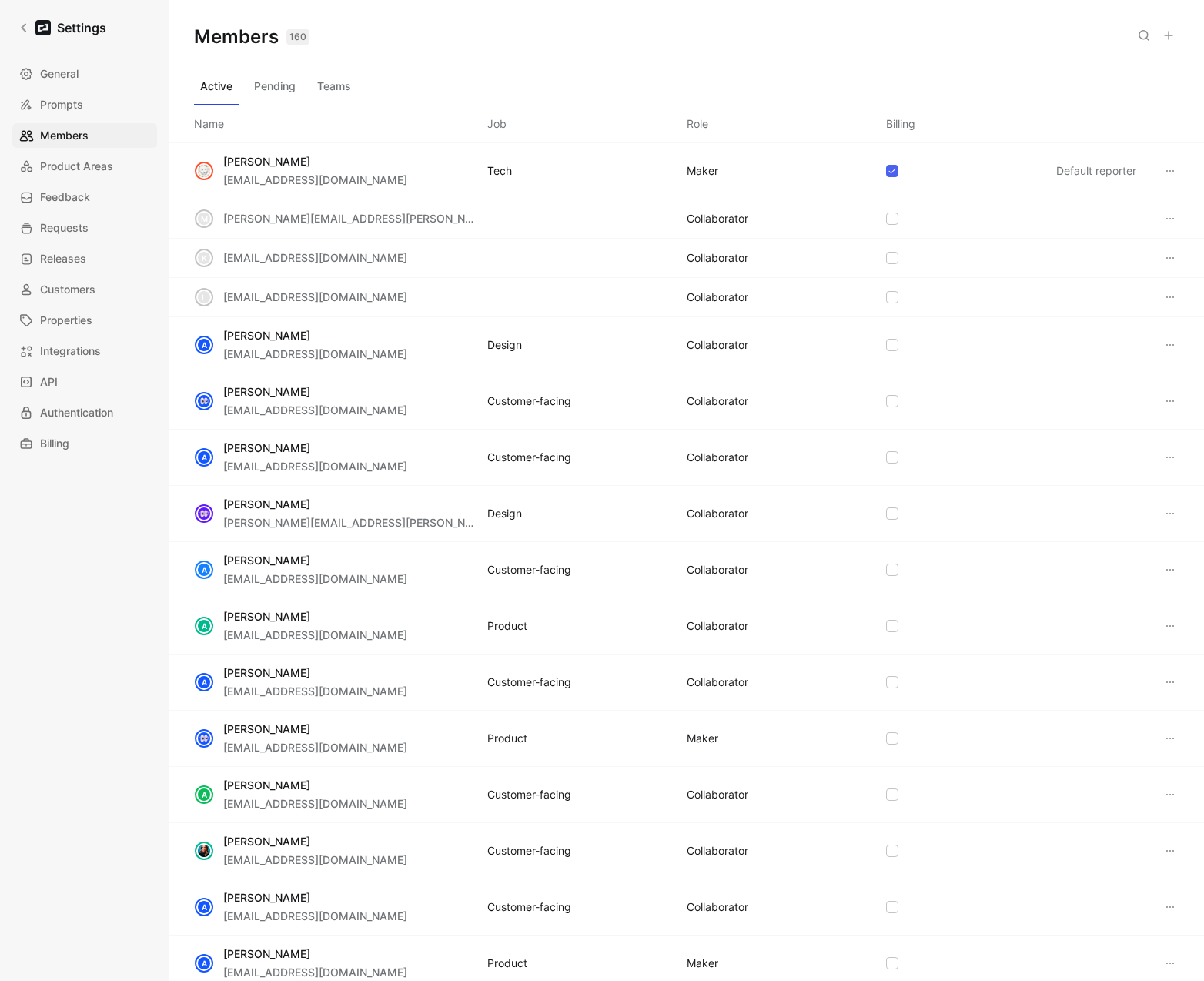
click at [279, 91] on button "Pending" at bounding box center [275, 86] width 53 height 25
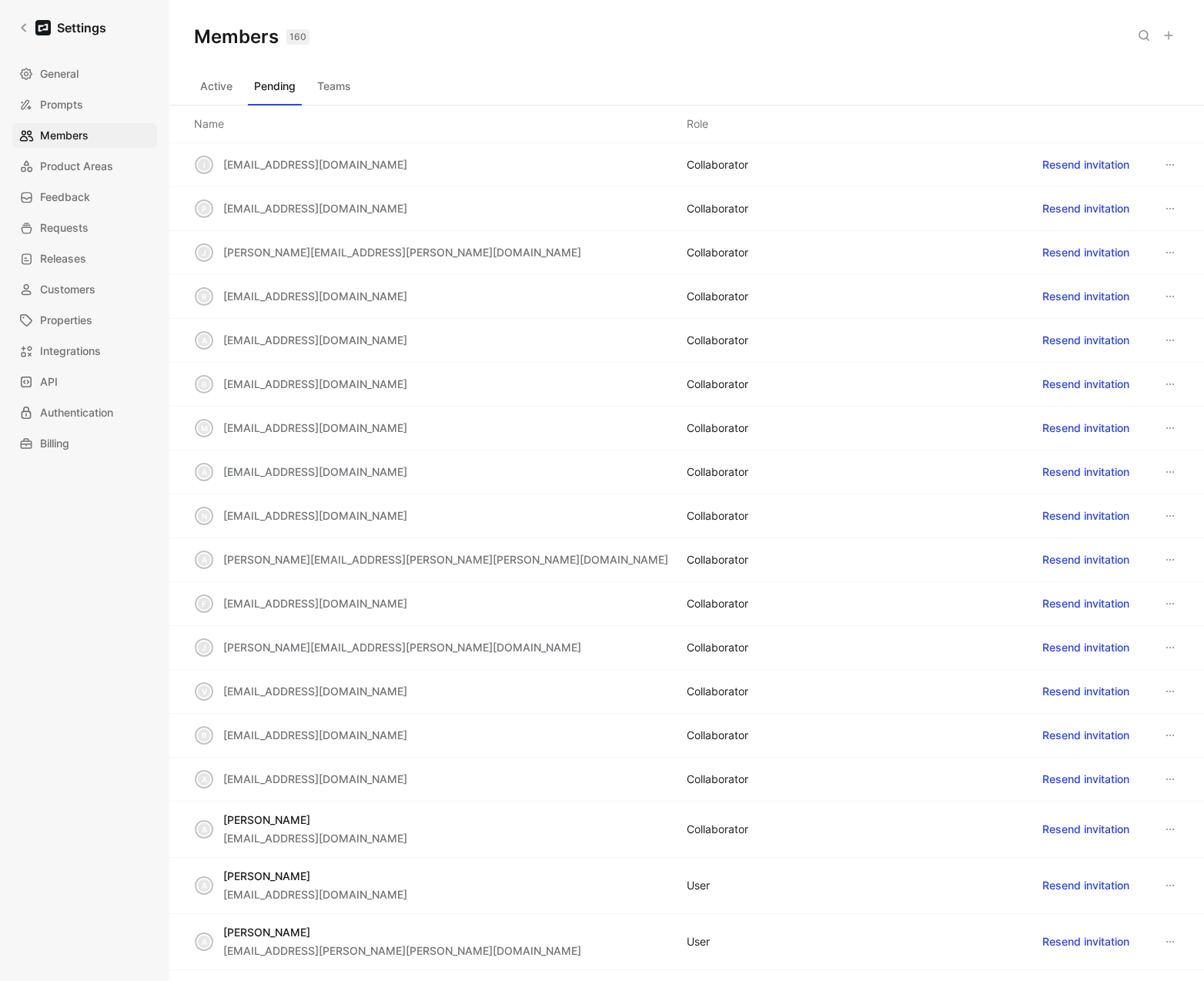
click at [1142, 39] on icon at bounding box center [1143, 35] width 12 height 12
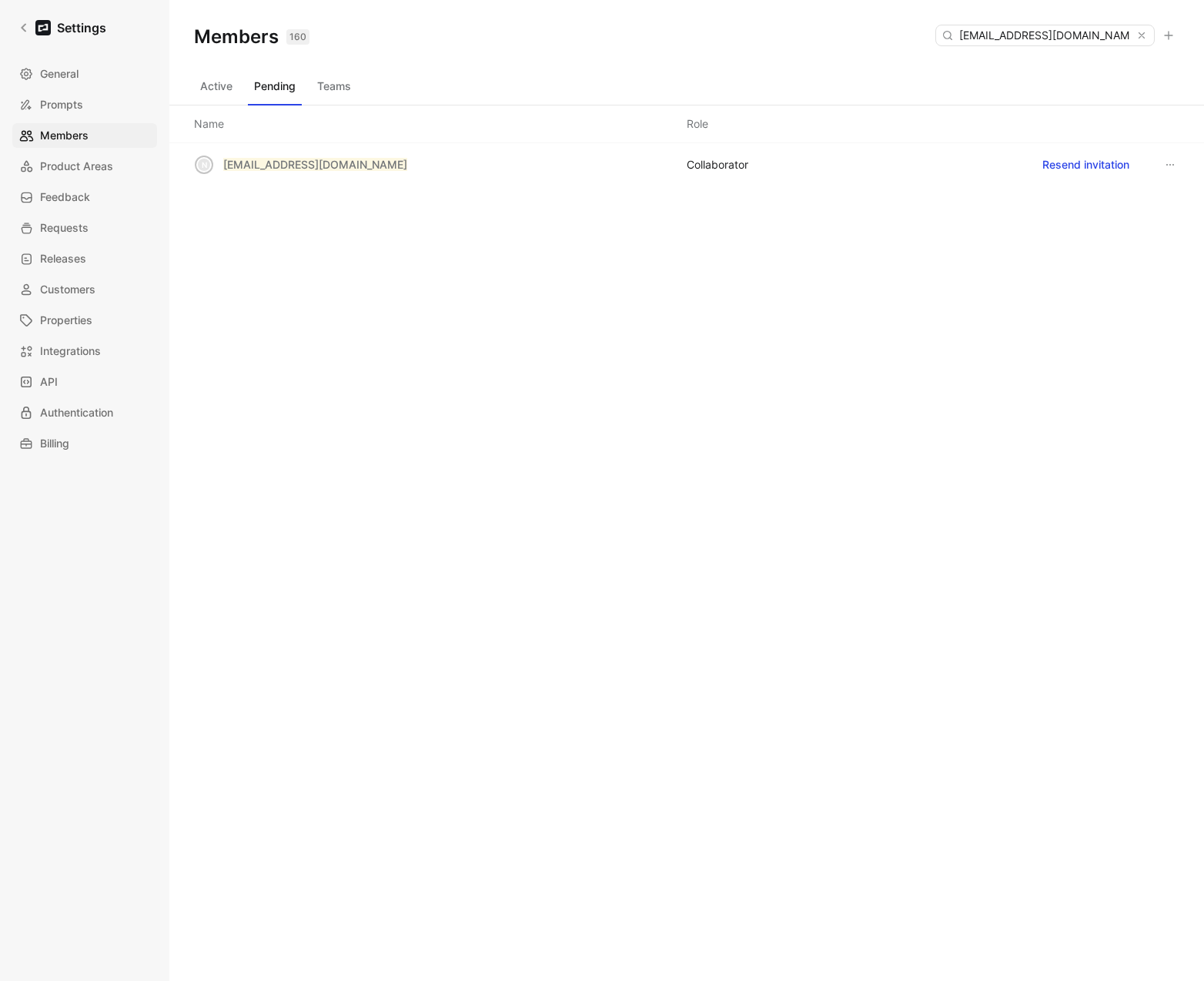
type input "[EMAIL_ADDRESS][DOMAIN_NAME]"
click at [323, 78] on button "Teams" at bounding box center [334, 86] width 46 height 25
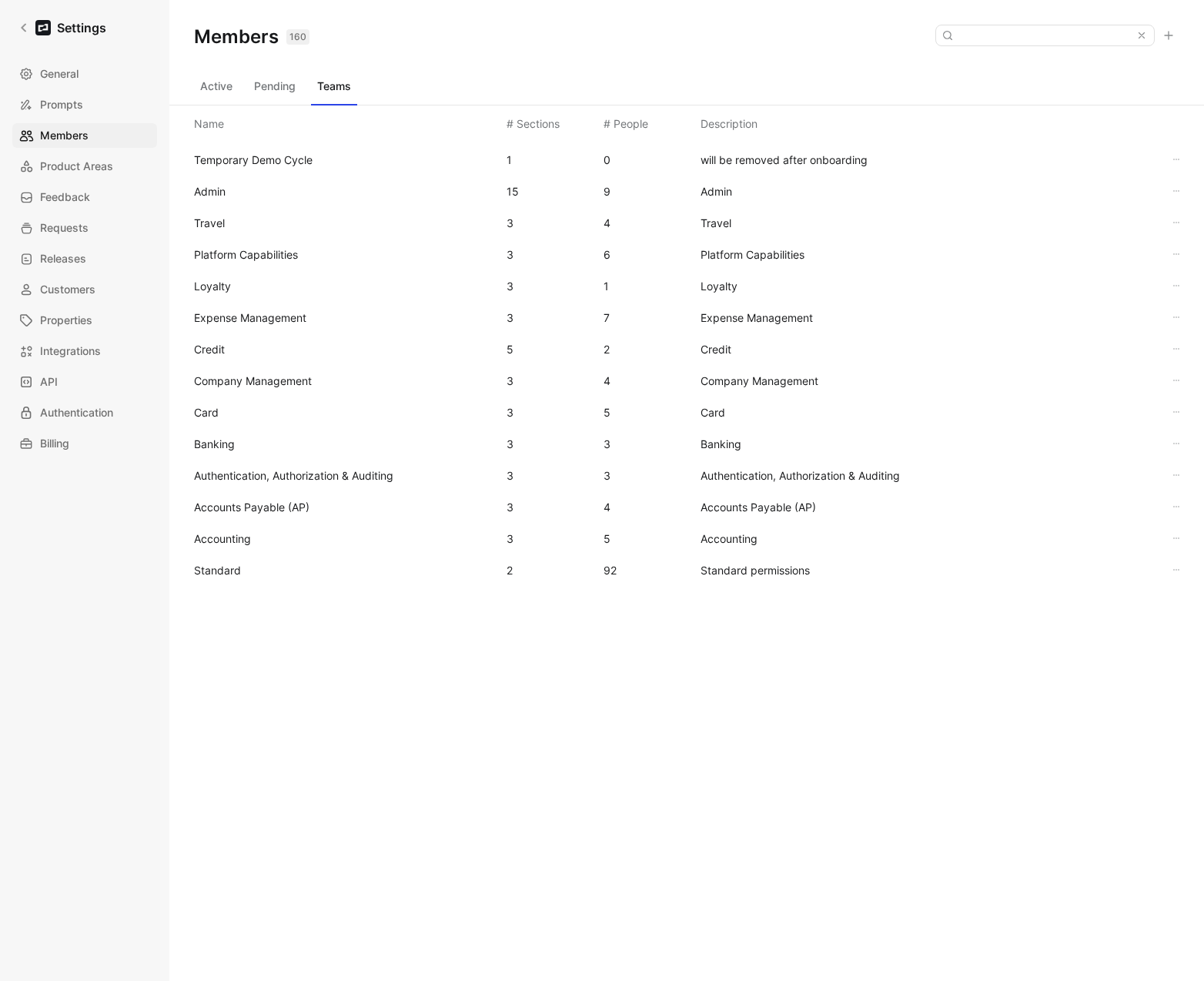
click at [193, 579] on div "Standard 2 92 Standard permissions" at bounding box center [686, 570] width 1009 height 31
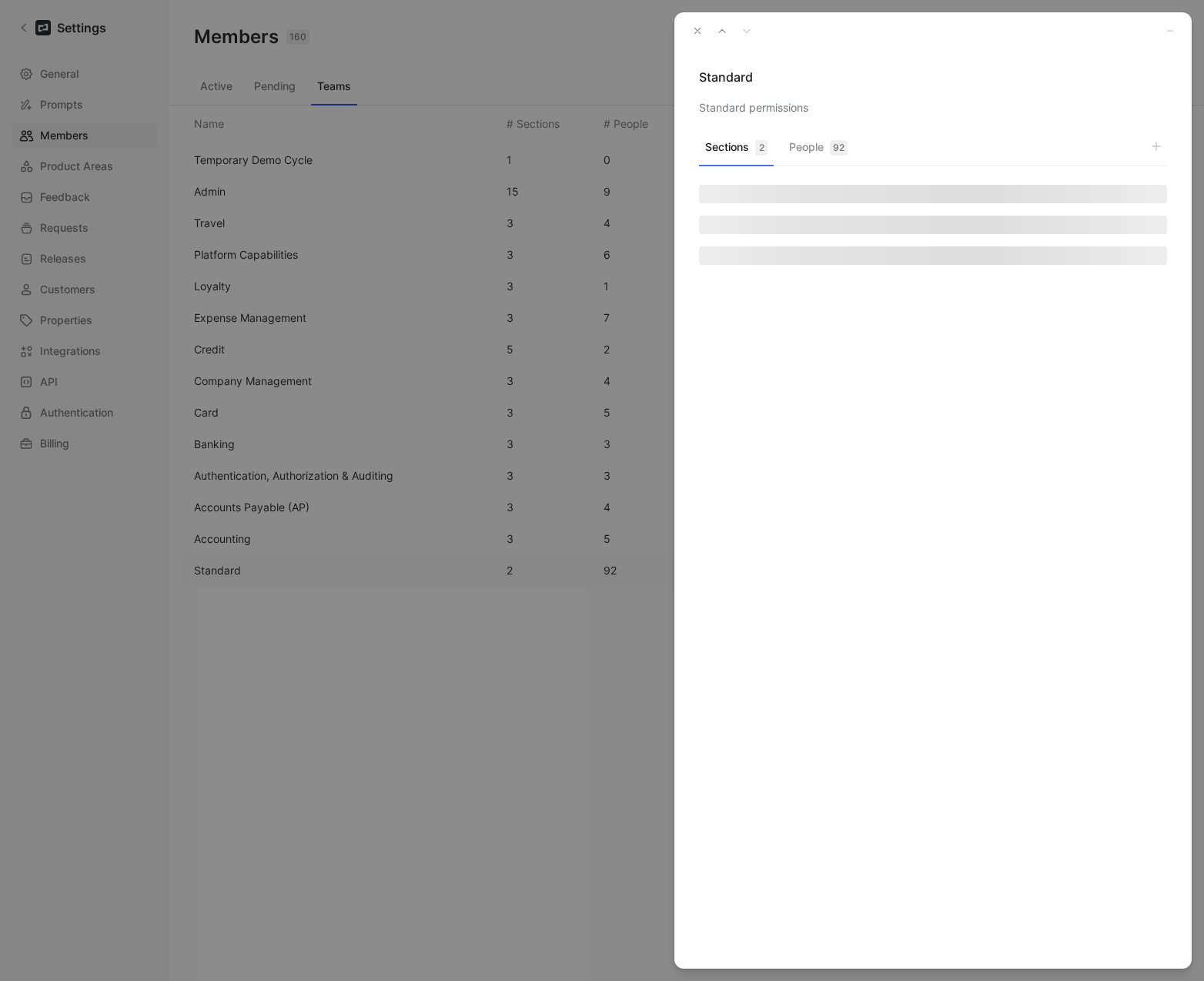
click at [796, 144] on button "People 92" at bounding box center [818, 151] width 71 height 30
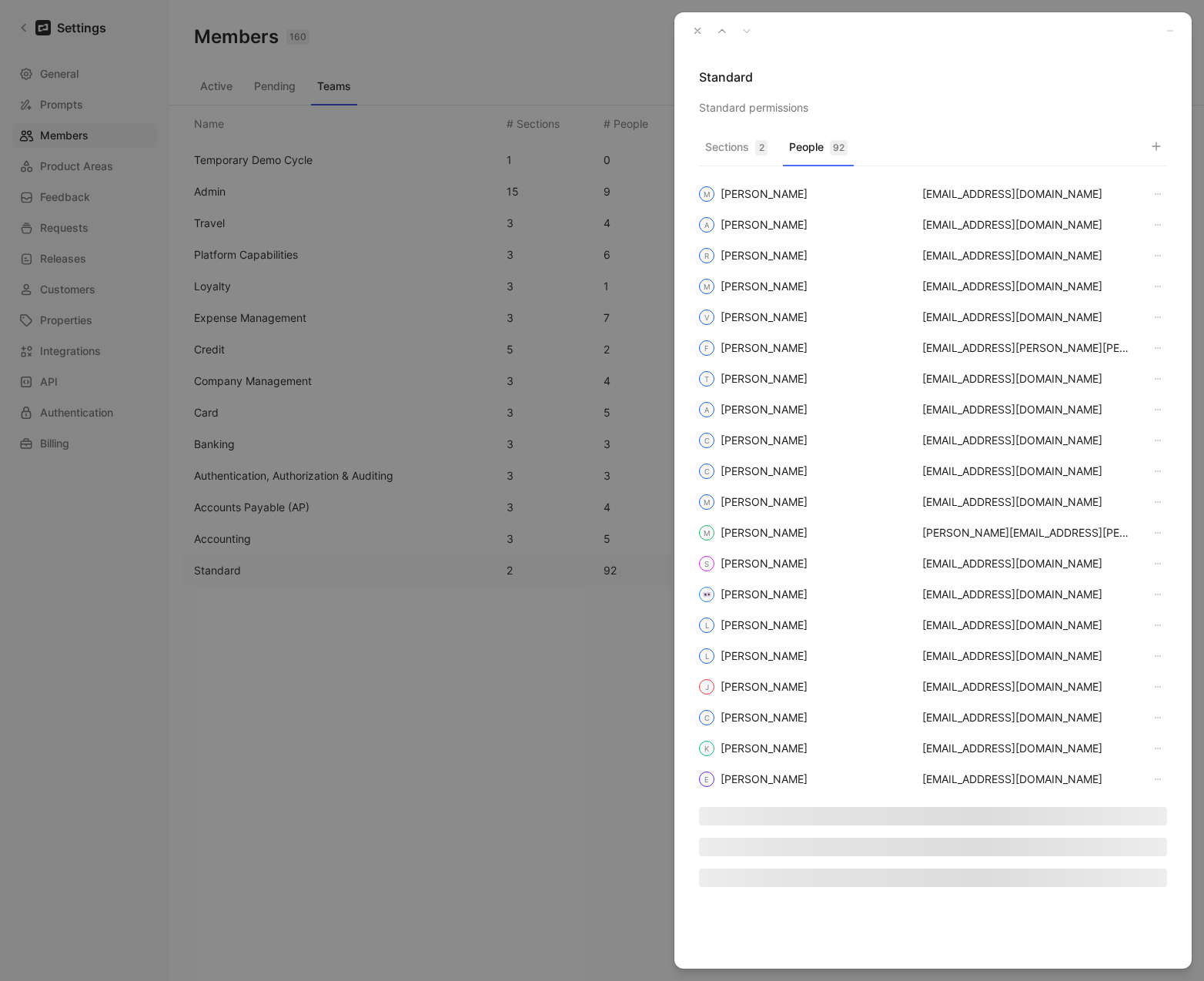
click at [1152, 149] on icon "button" at bounding box center [1155, 146] width 12 height 12
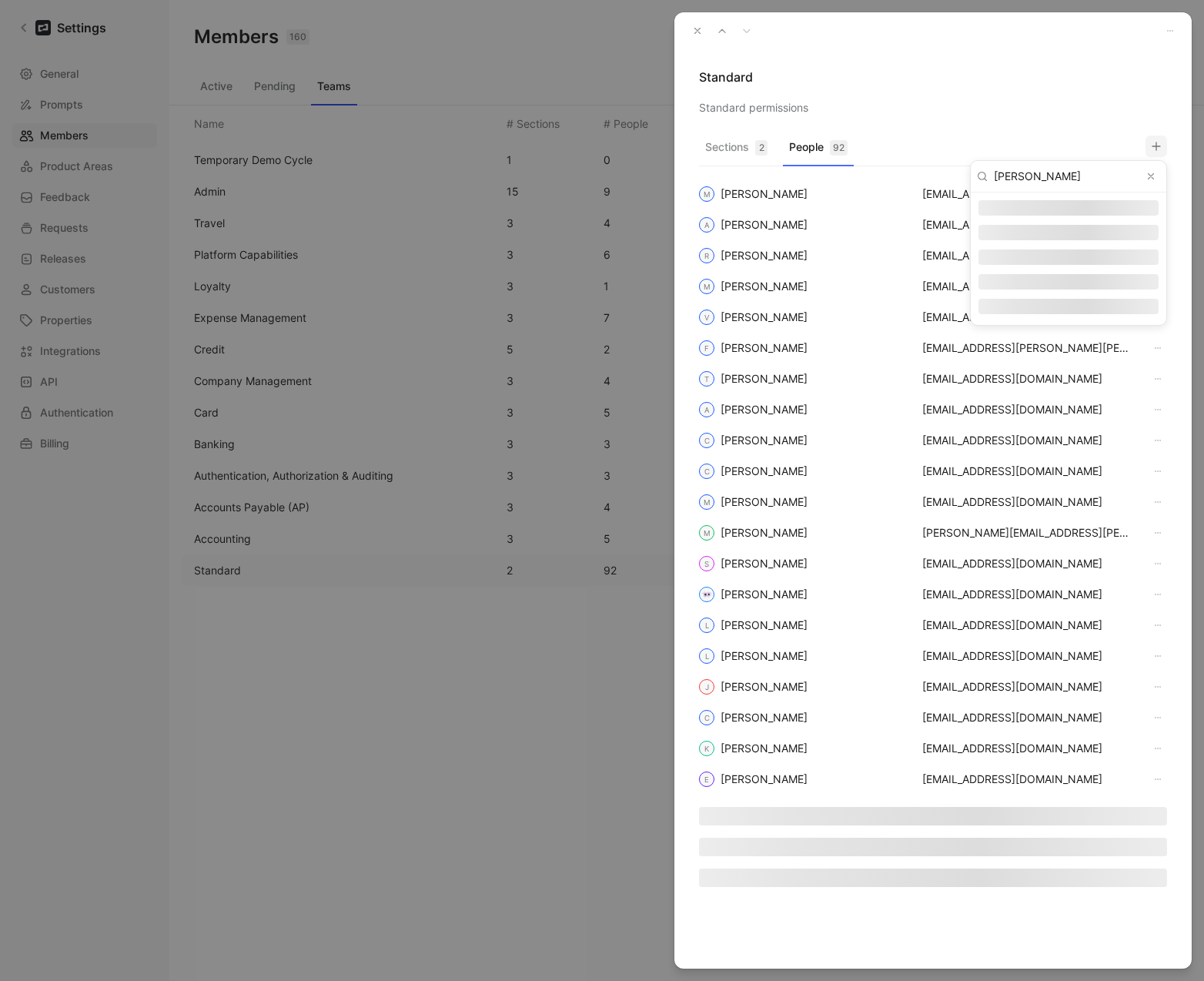
type input "[PERSON_NAME]"
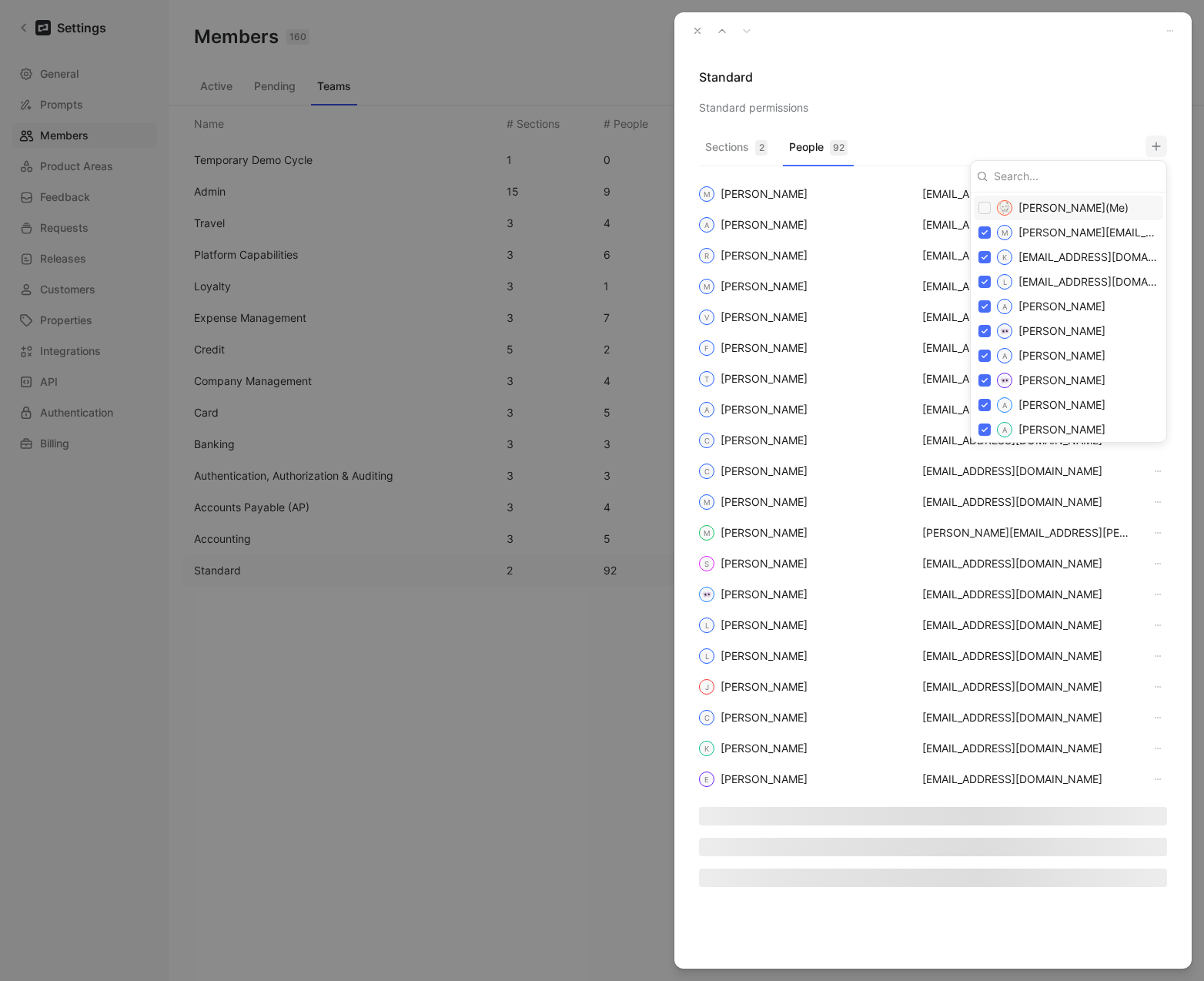
click at [1095, 110] on div at bounding box center [602, 490] width 1204 height 981
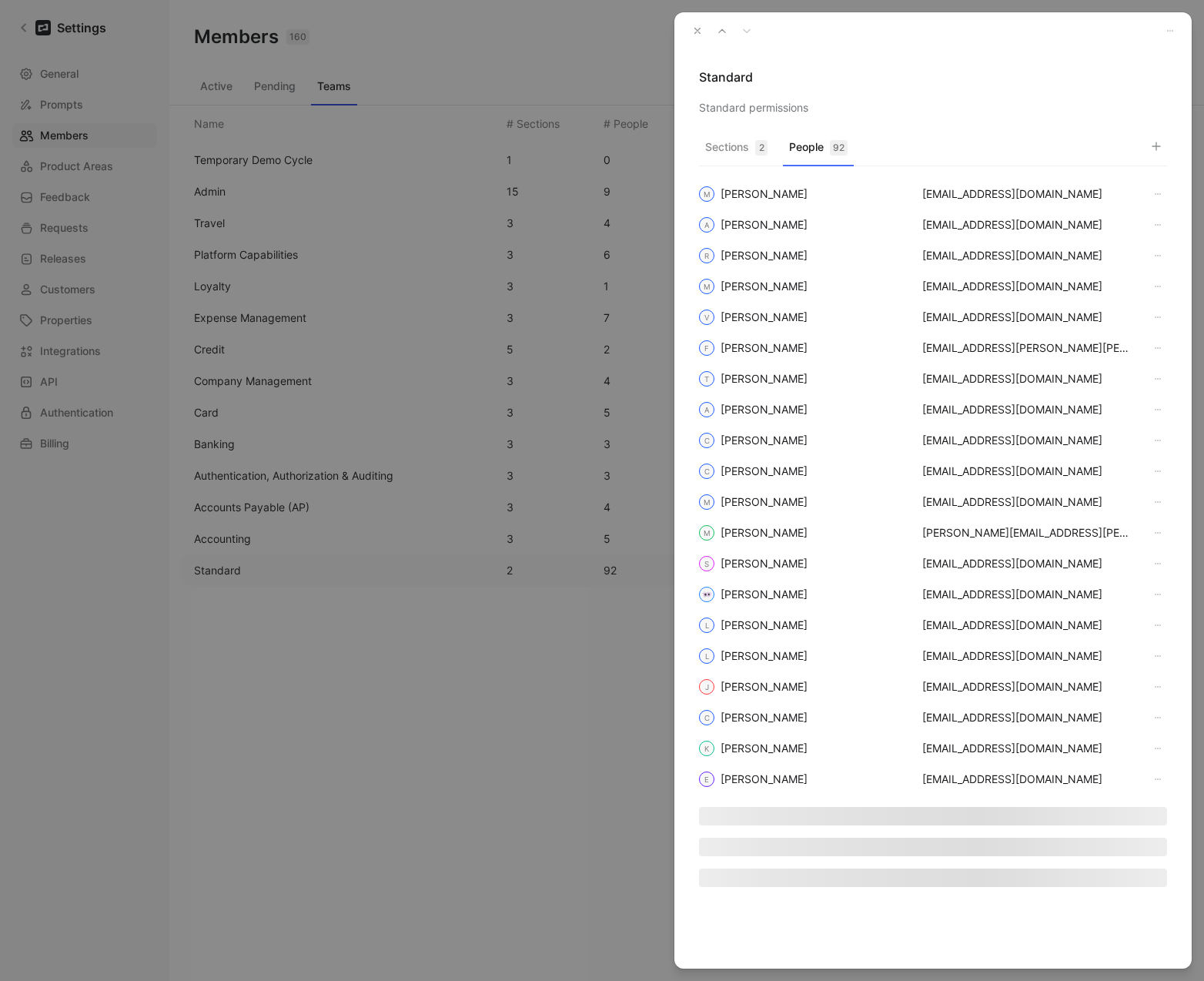
click at [690, 31] on button "button" at bounding box center [697, 31] width 22 height 22
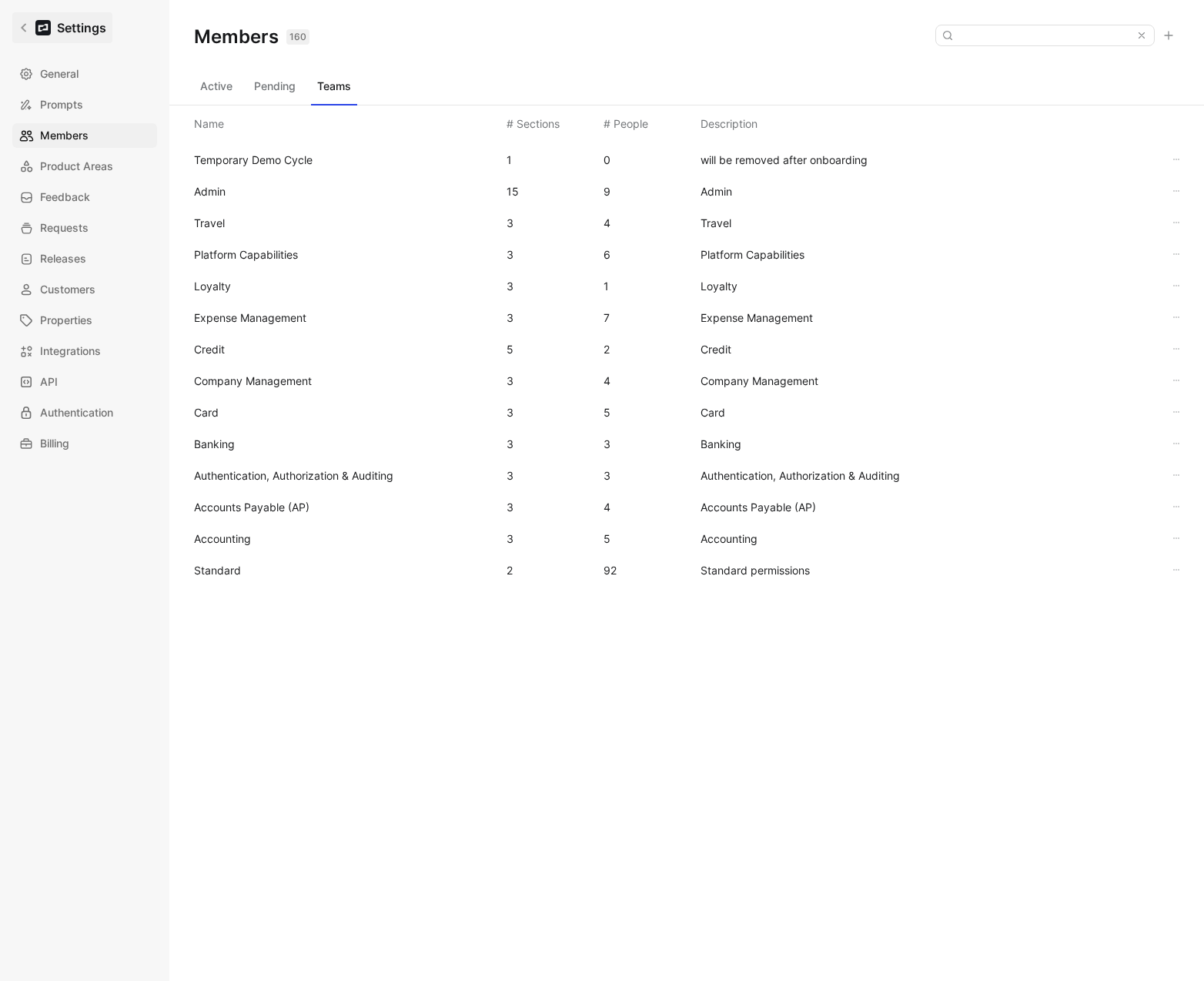
click at [28, 20] on link "Settings" at bounding box center [62, 28] width 100 height 31
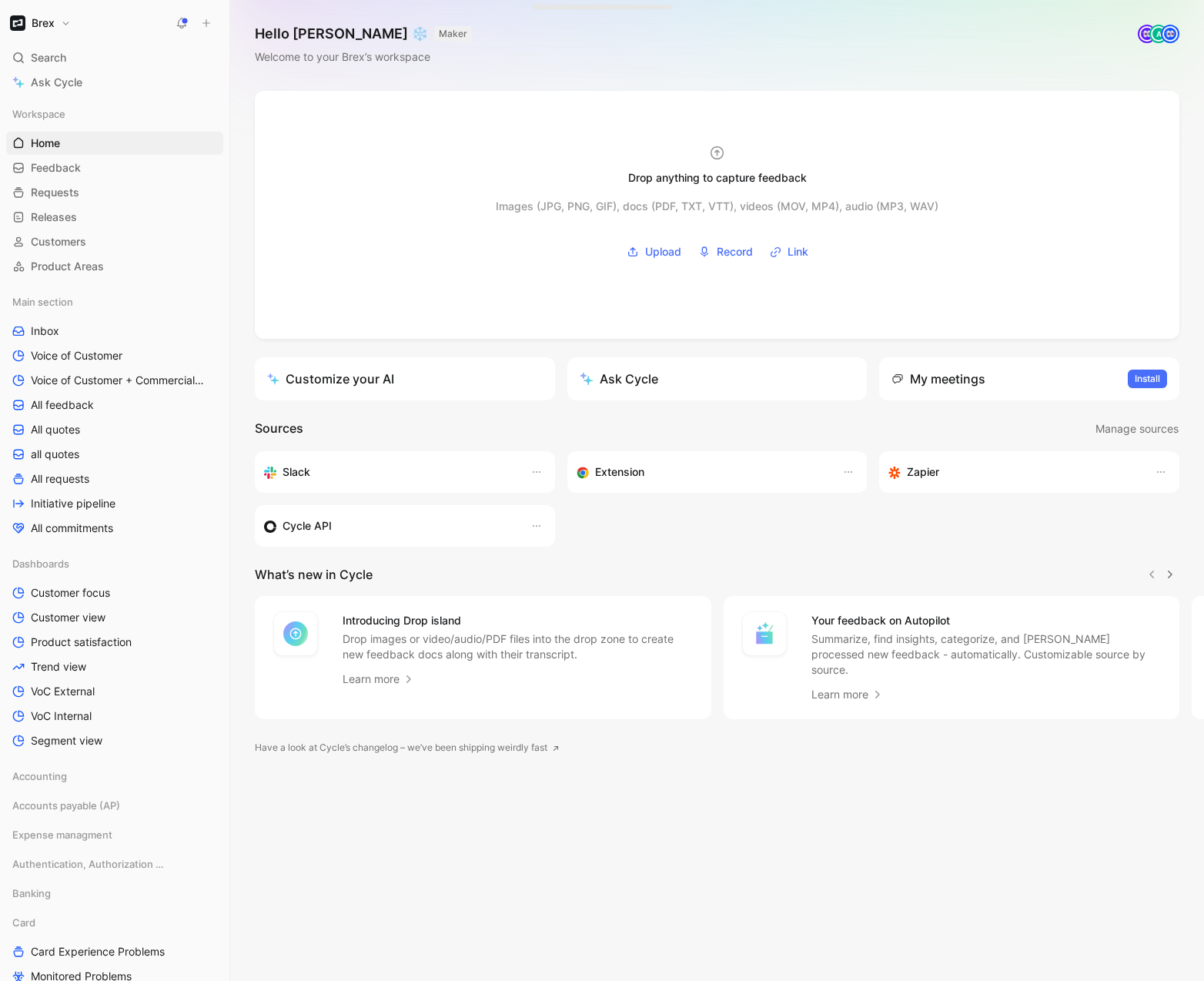
click at [69, 28] on button "Brex" at bounding box center [40, 23] width 69 height 22
click at [88, 159] on div "Workspace settings G then S" at bounding box center [104, 158] width 189 height 25
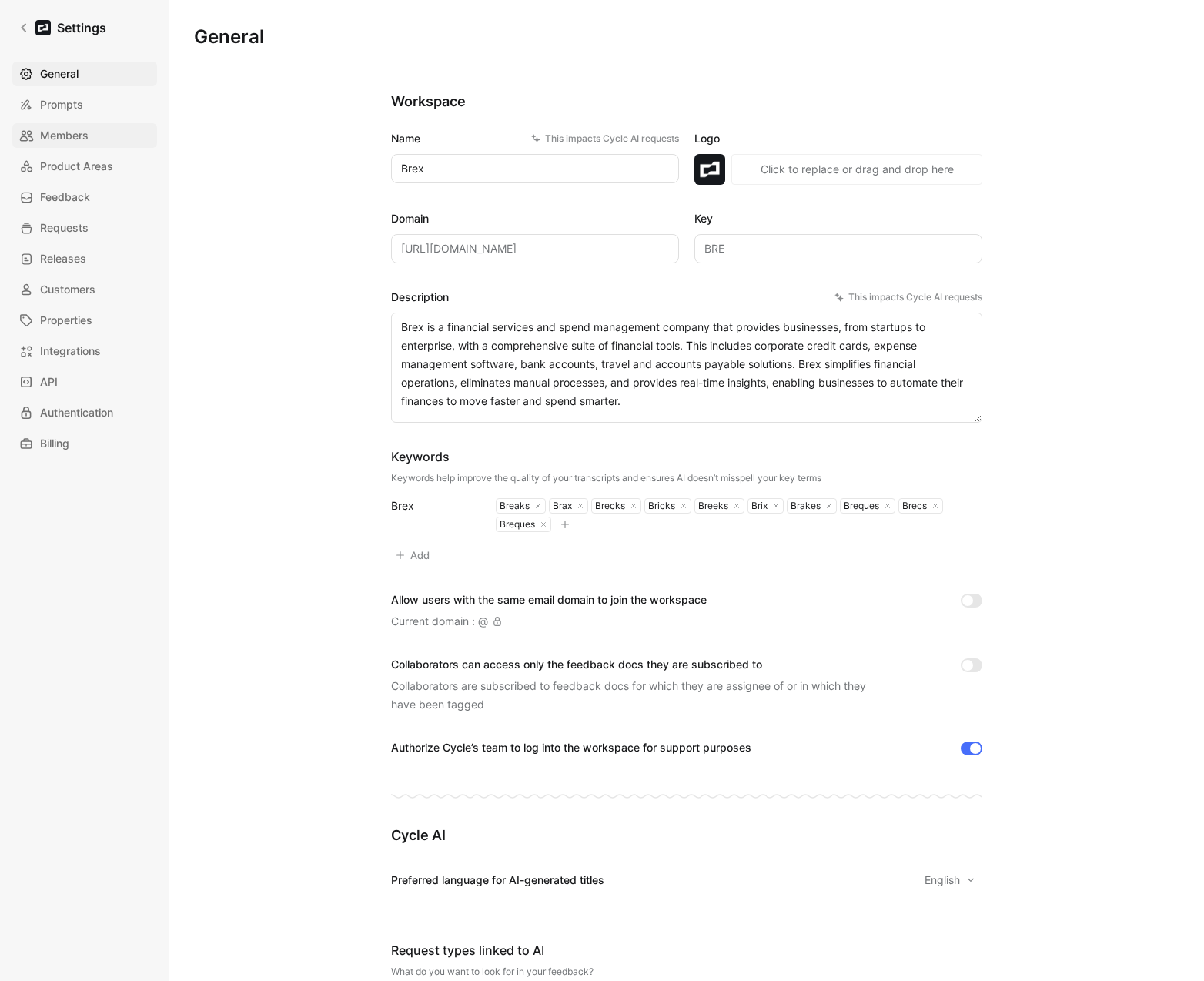
click at [73, 129] on span "Members" at bounding box center [64, 135] width 49 height 18
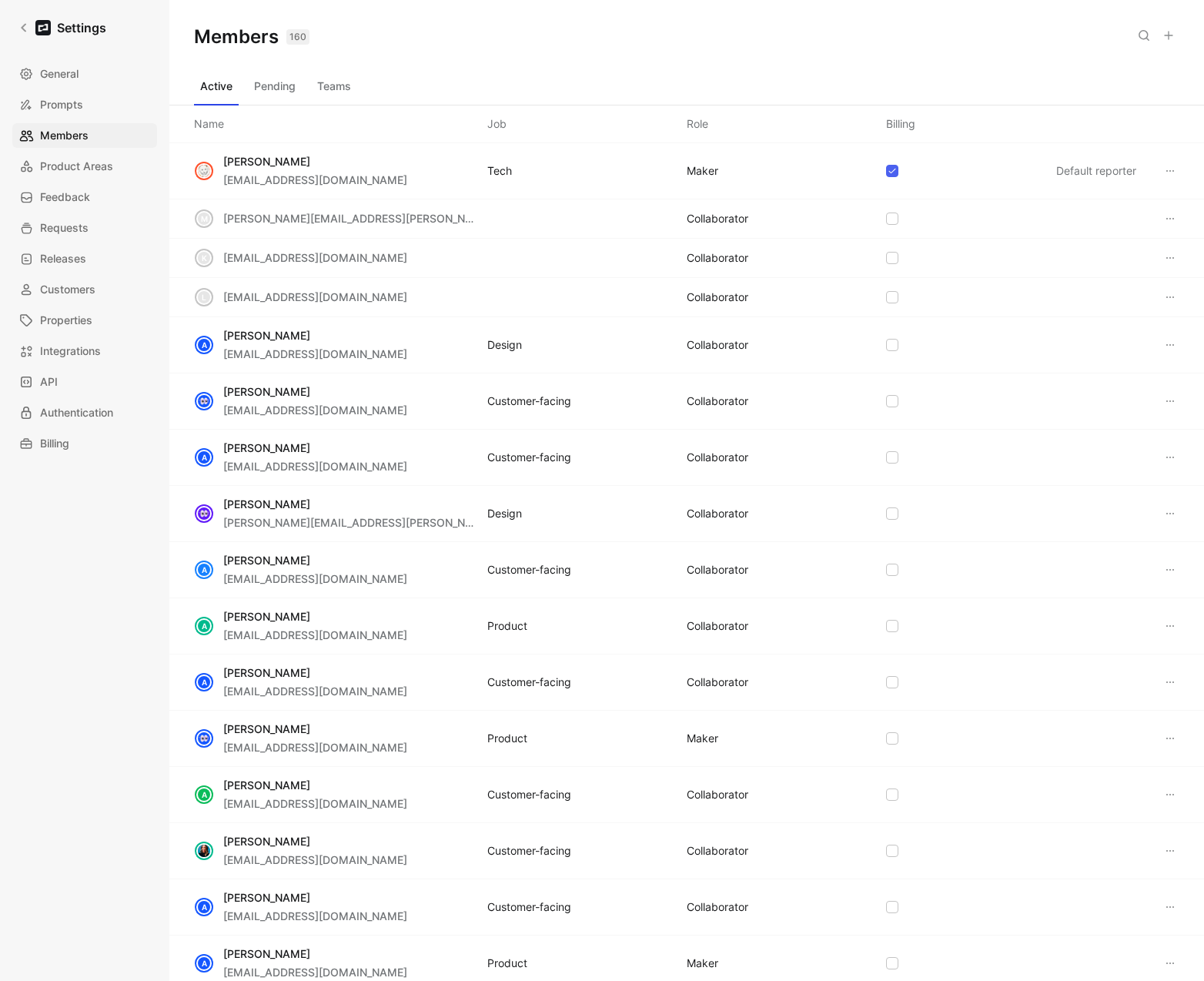
click at [346, 86] on button "Teams" at bounding box center [334, 86] width 46 height 25
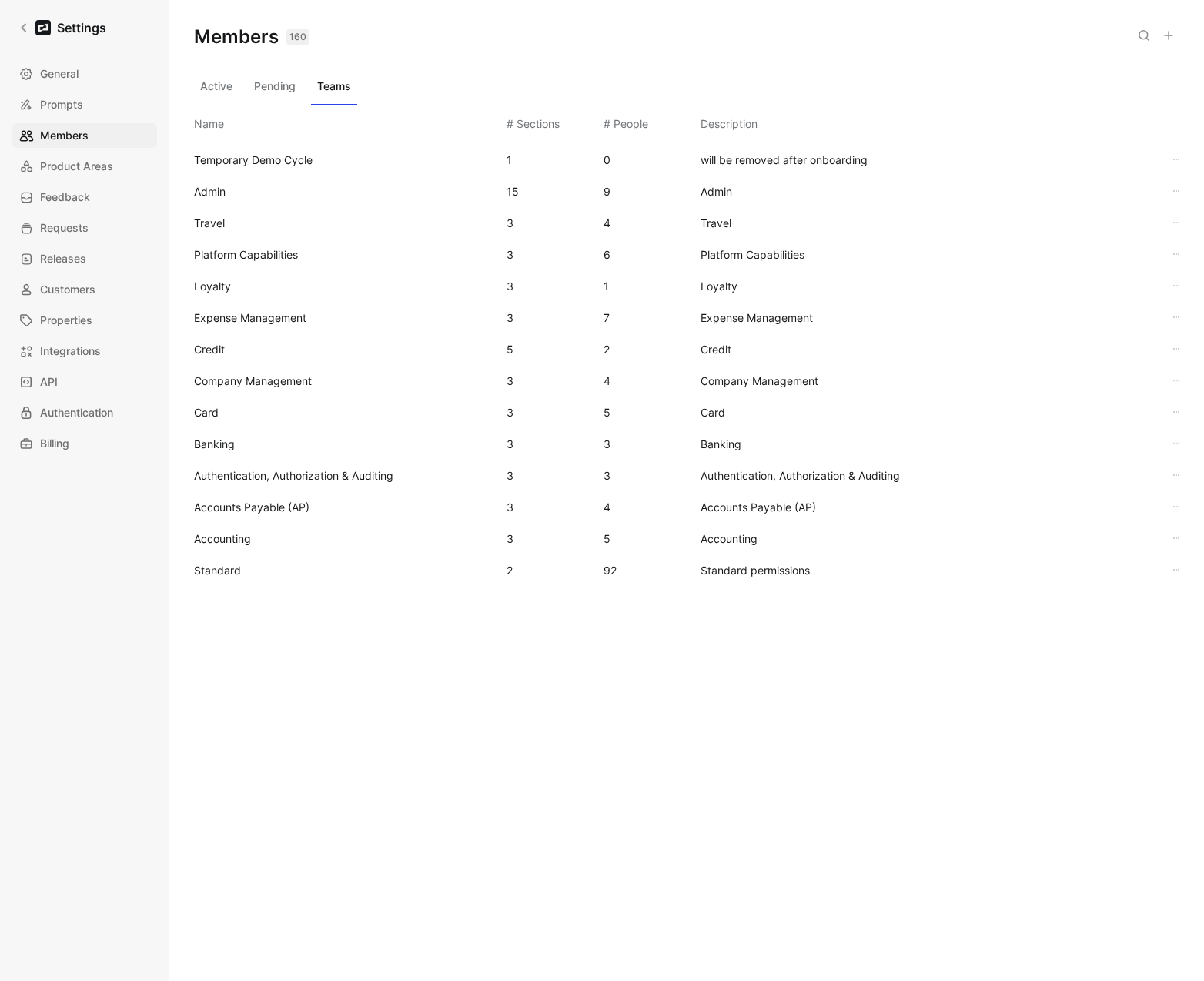
click at [232, 563] on span "Standard" at bounding box center [217, 570] width 47 height 13
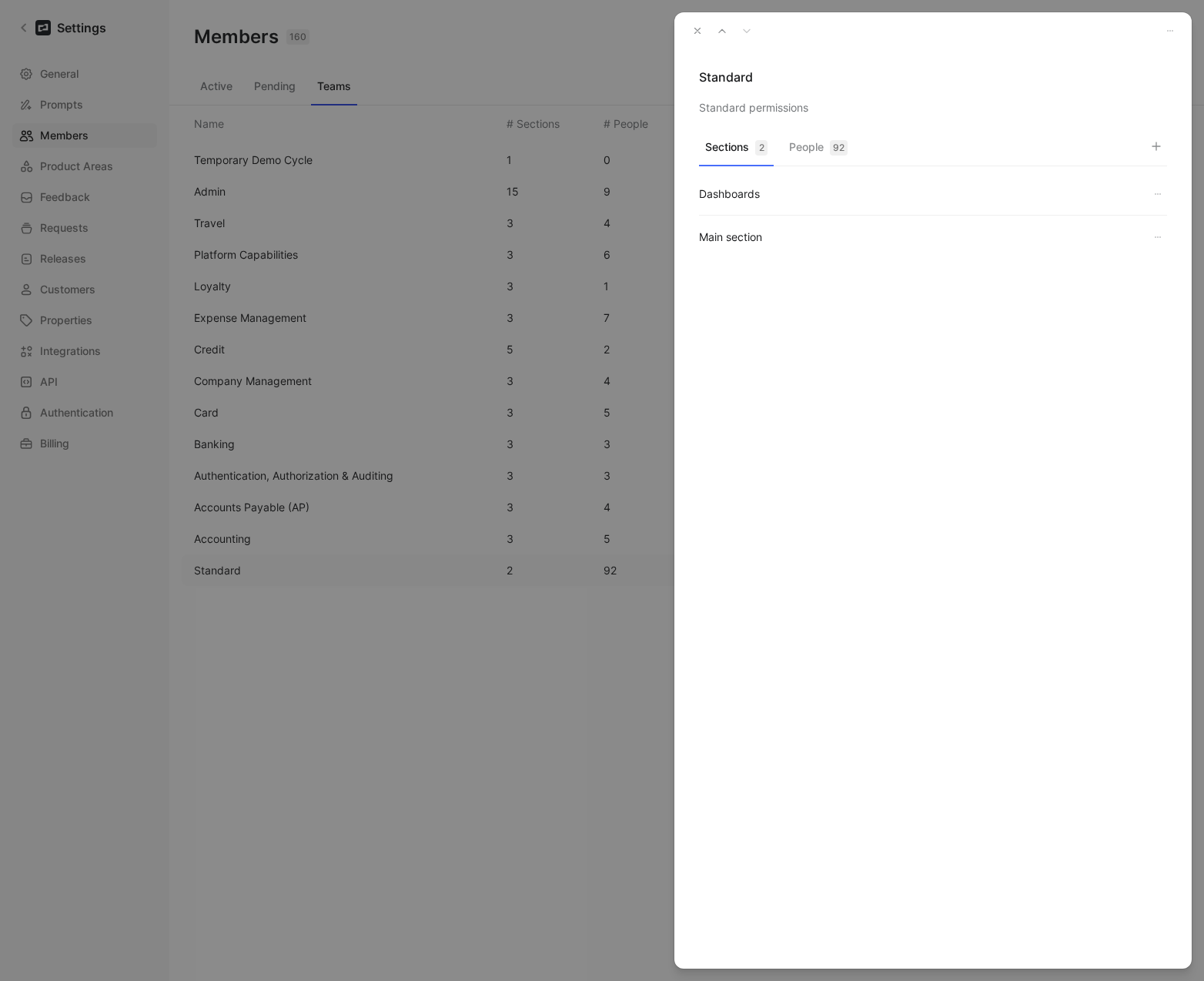
click at [794, 138] on button "People 92" at bounding box center [818, 151] width 71 height 30
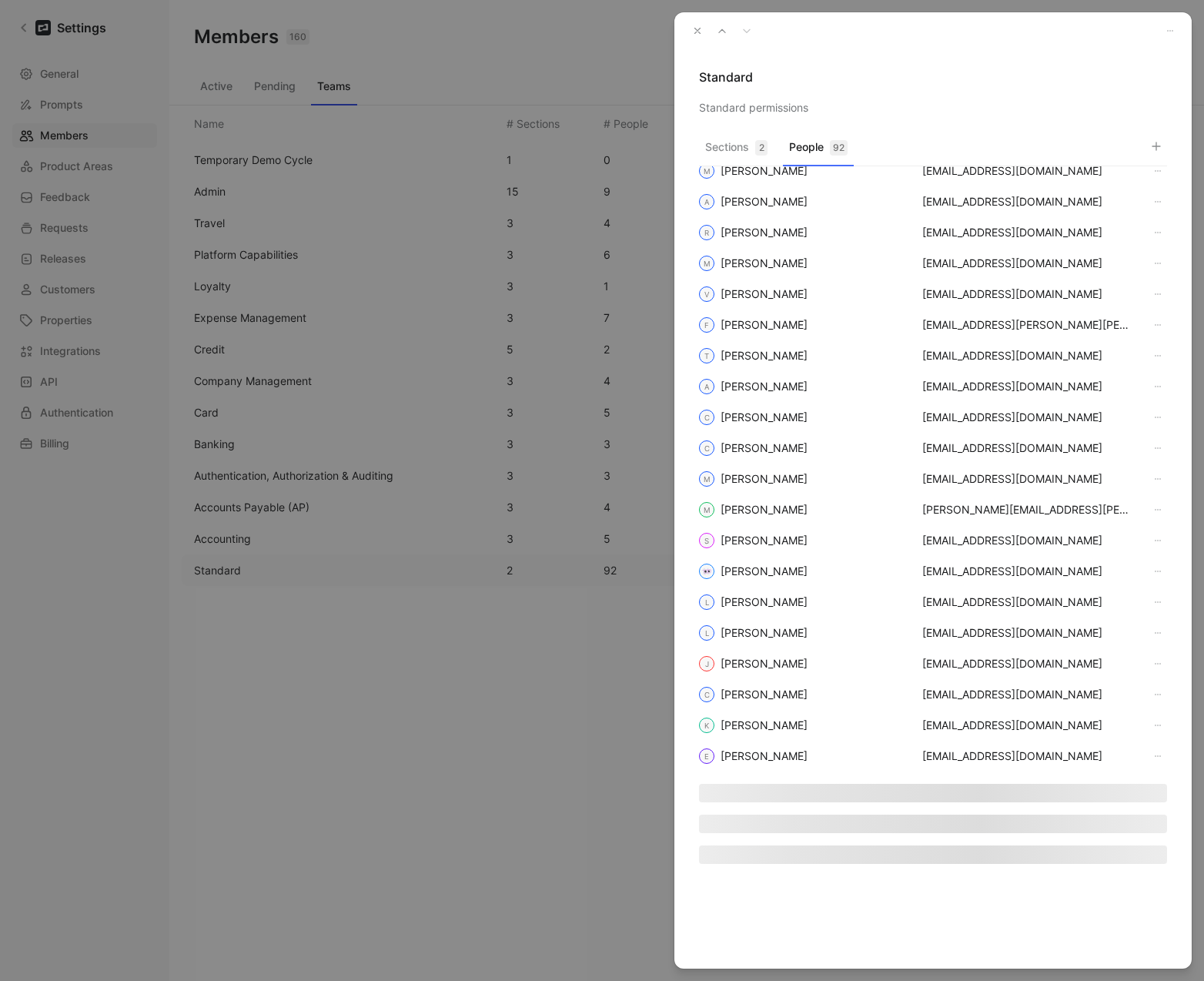
scroll to position [36, 0]
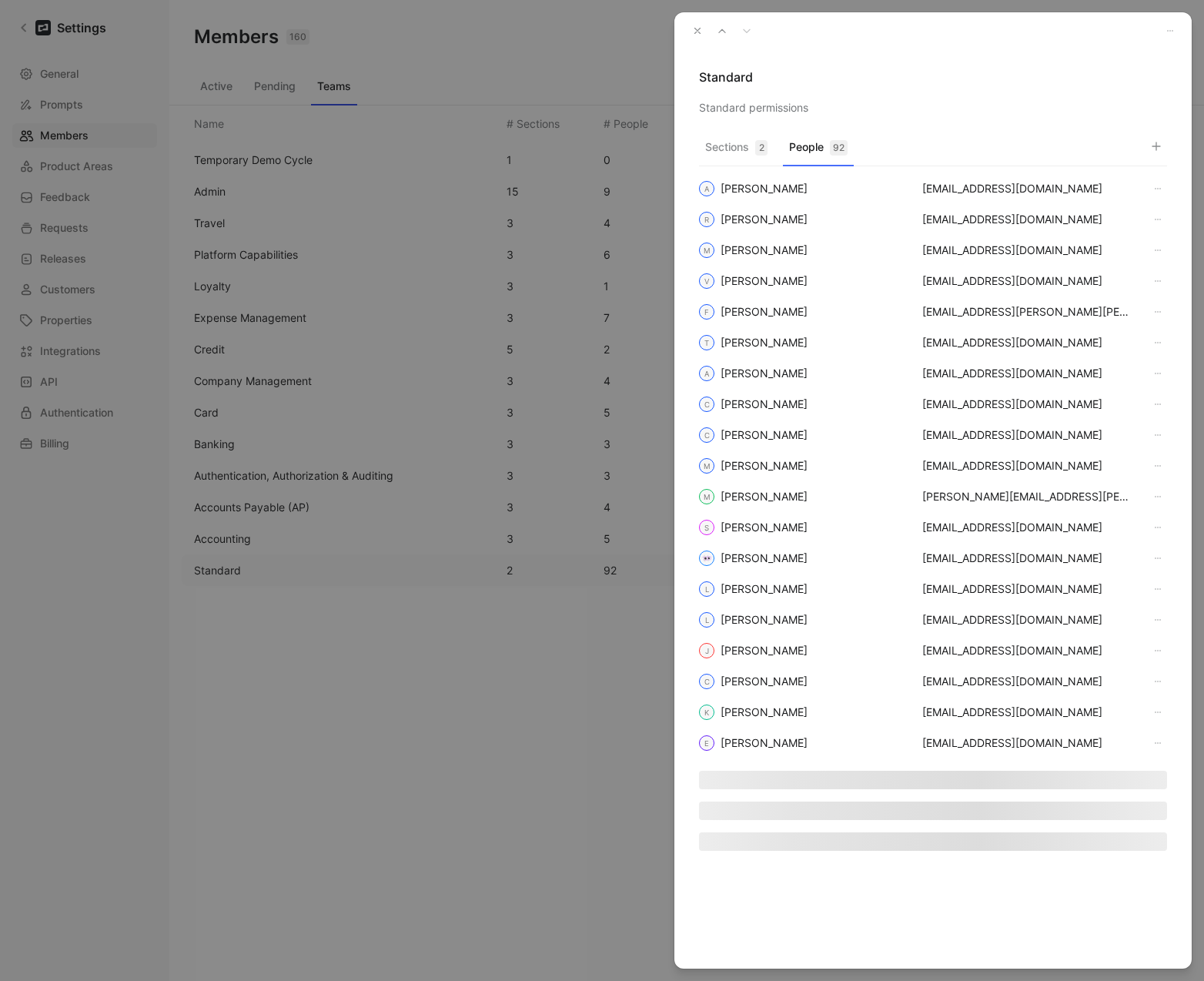
click at [1161, 149] on icon "button" at bounding box center [1155, 146] width 12 height 12
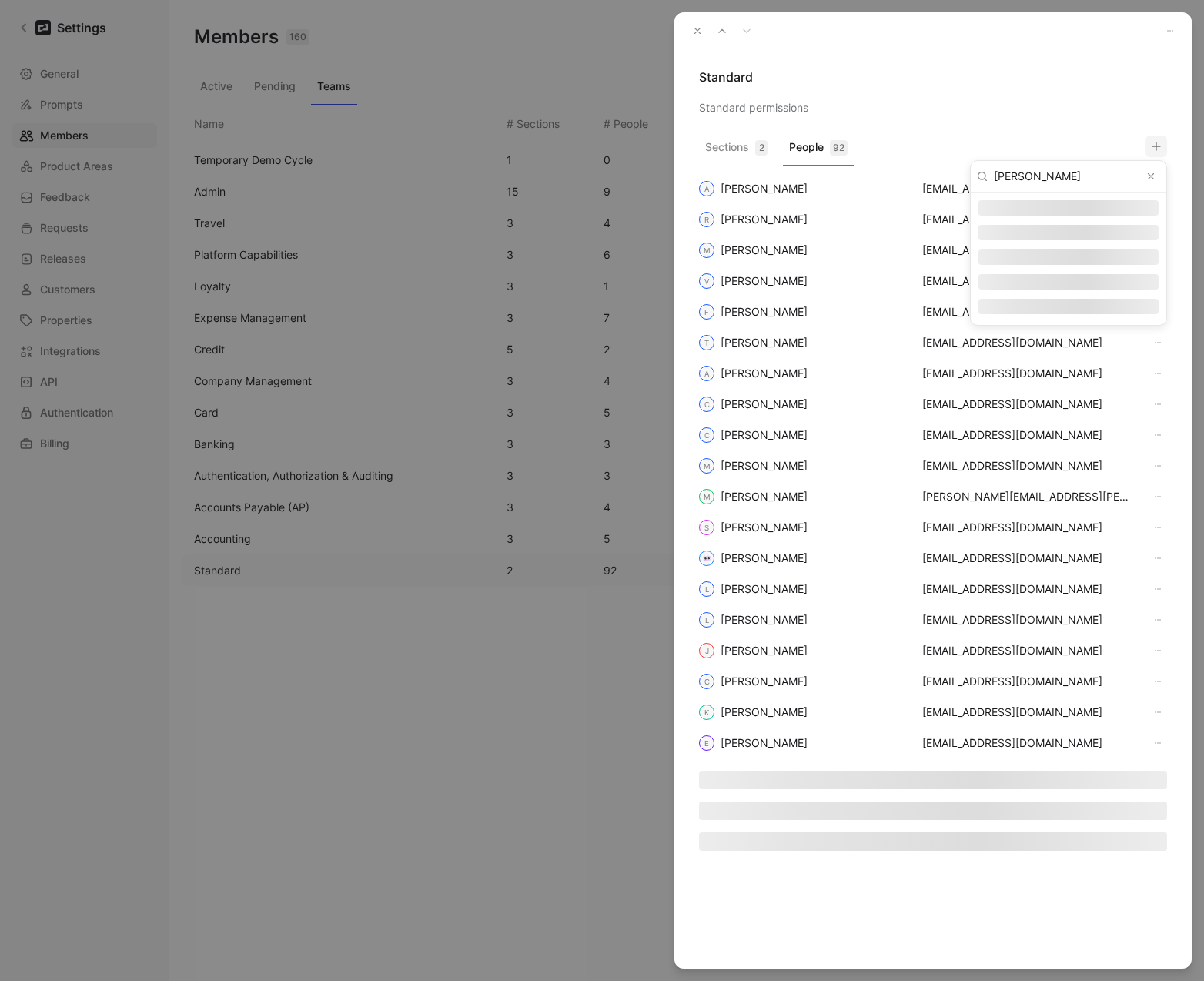
type input "nicholas"
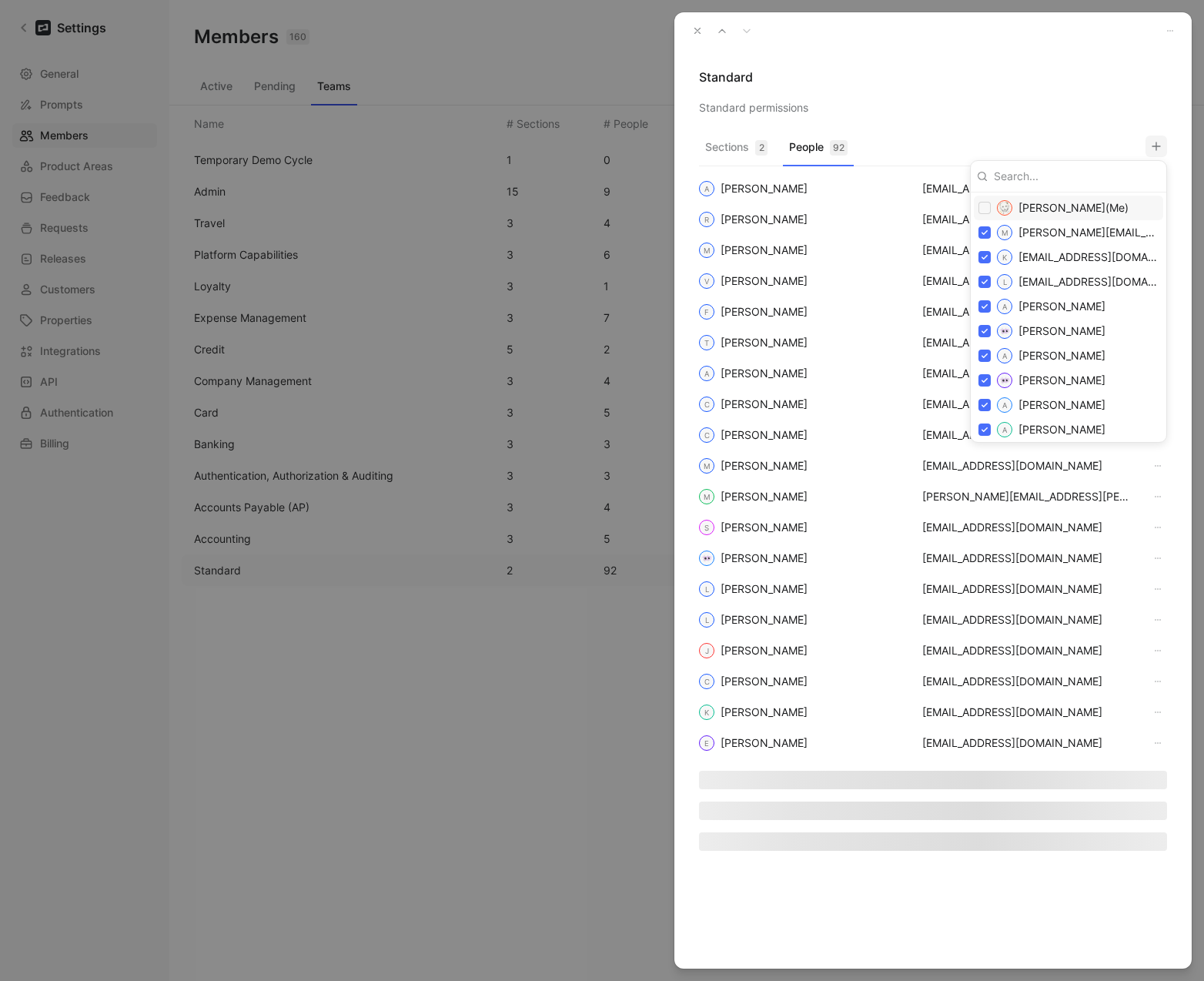
click at [698, 30] on div at bounding box center [602, 490] width 1204 height 981
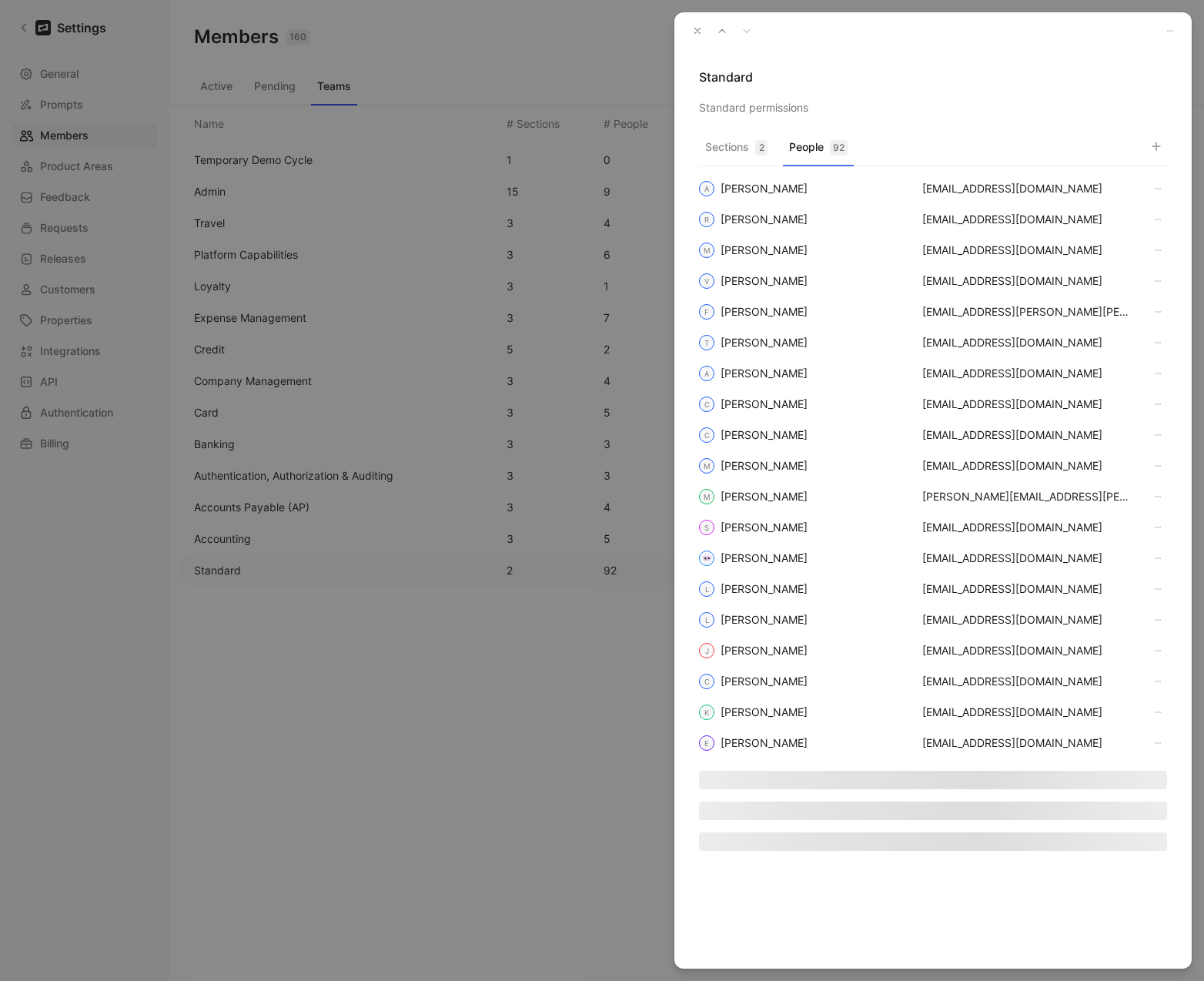
drag, startPoint x: 698, startPoint y: 29, endPoint x: 801, endPoint y: 17, distance: 103.7
click at [698, 29] on icon "button" at bounding box center [696, 31] width 10 height 10
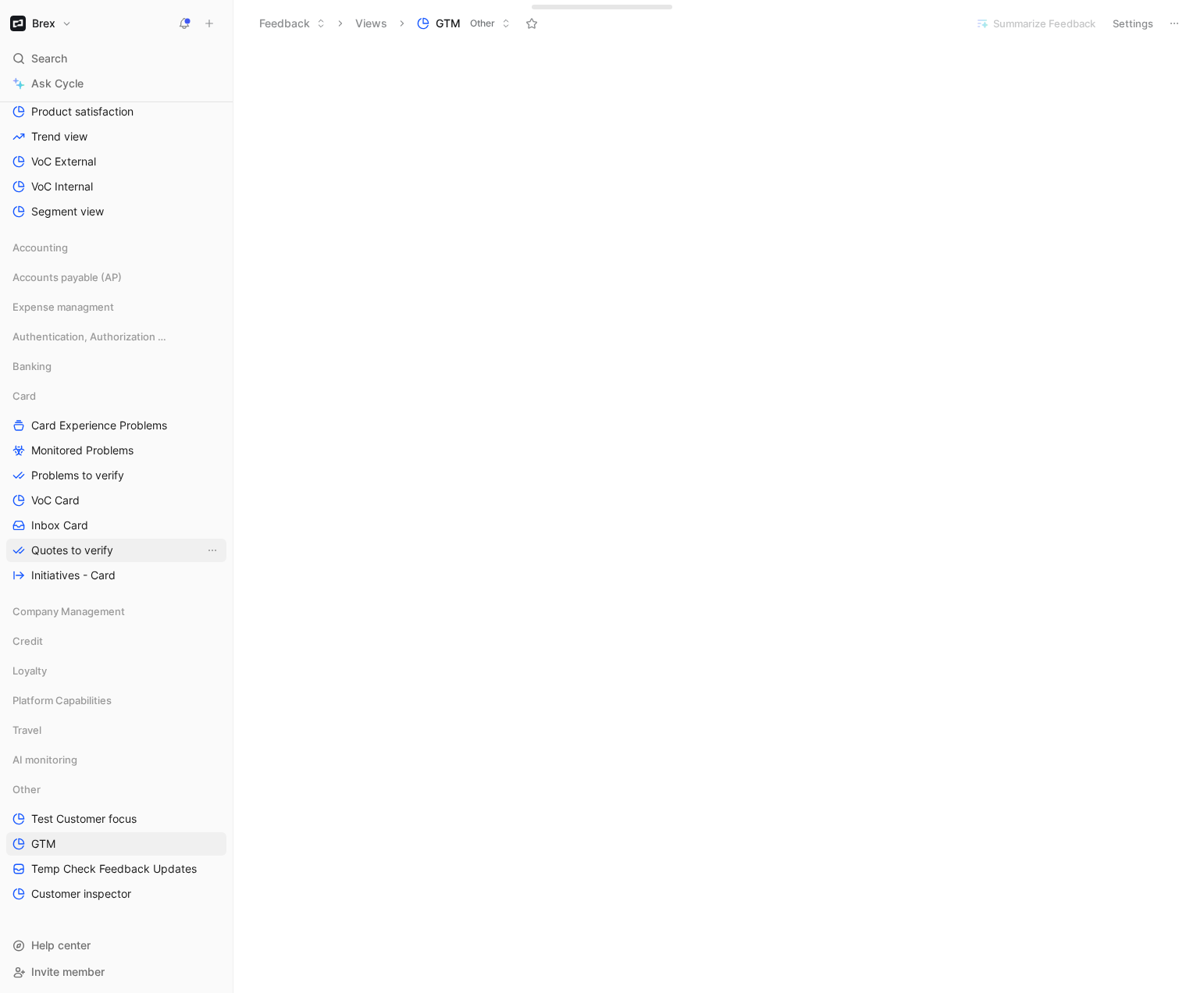
scroll to position [539, 0]
click at [118, 815] on span "Test Customer focus" at bounding box center [83, 819] width 105 height 15
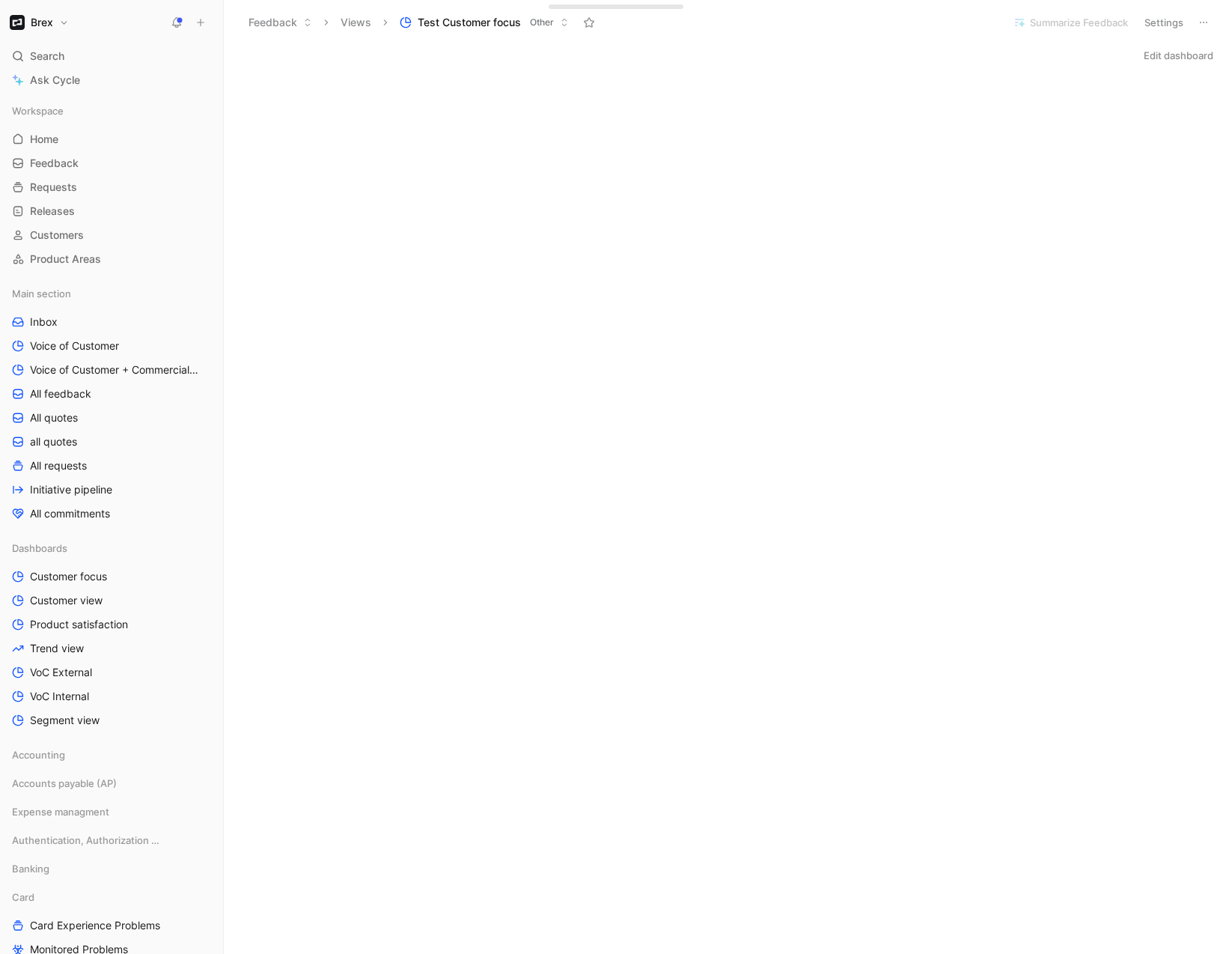
click at [1153, 54] on button "Edit dashboard" at bounding box center [1178, 55] width 83 height 21
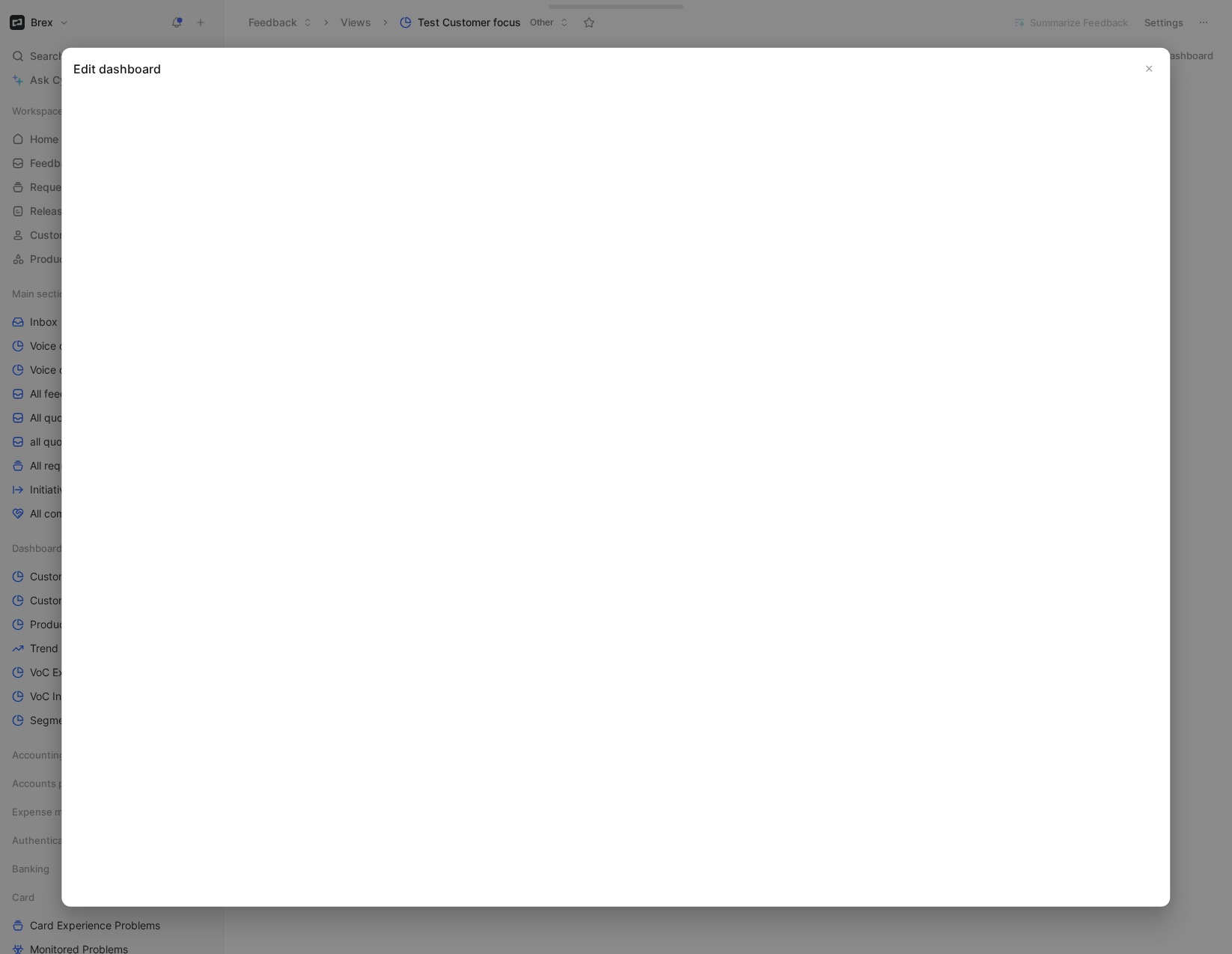
click at [1147, 68] on icon "Close" at bounding box center [1149, 69] width 10 height 10
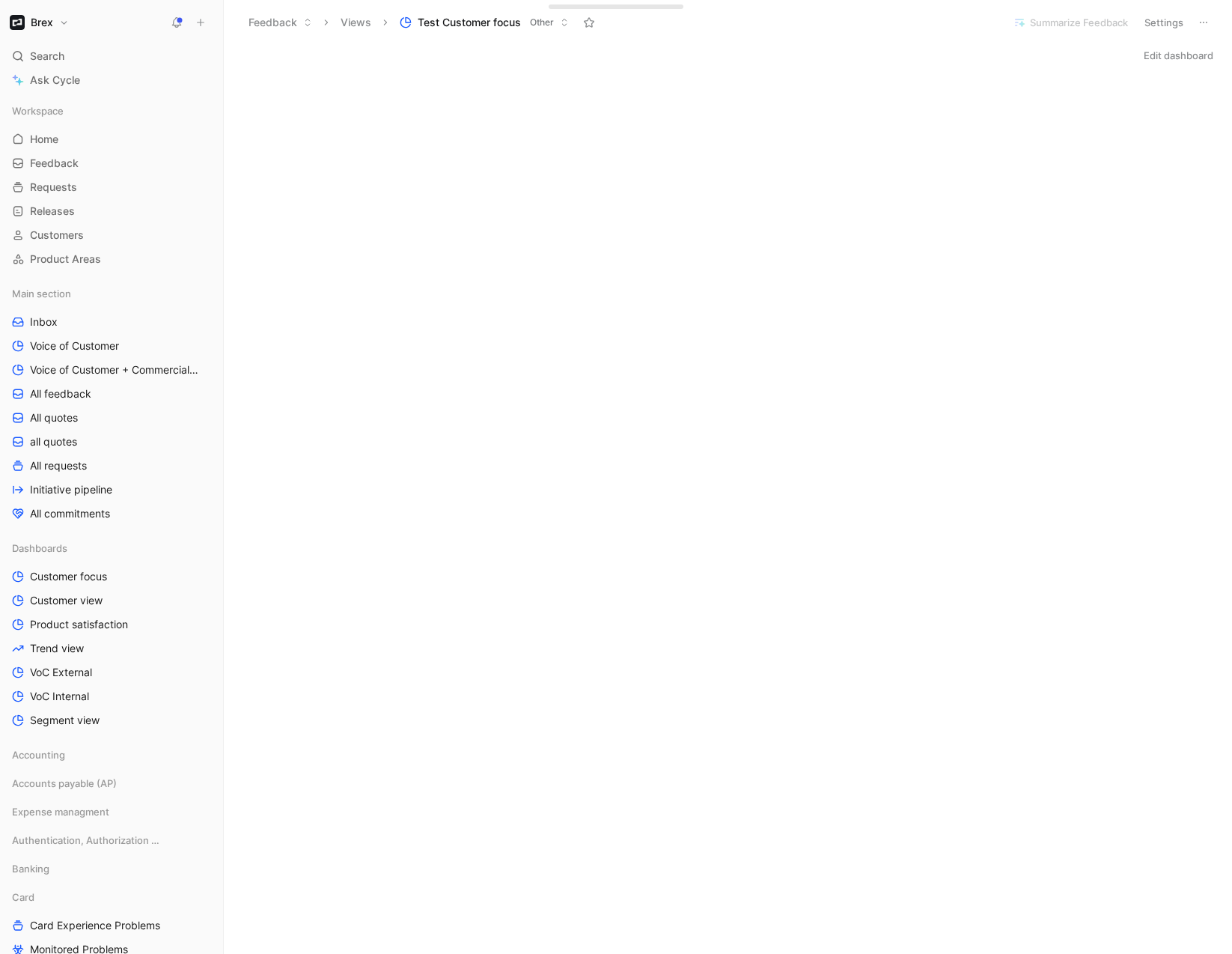
click at [1148, 64] on button "Edit dashboard" at bounding box center [1178, 55] width 83 height 21
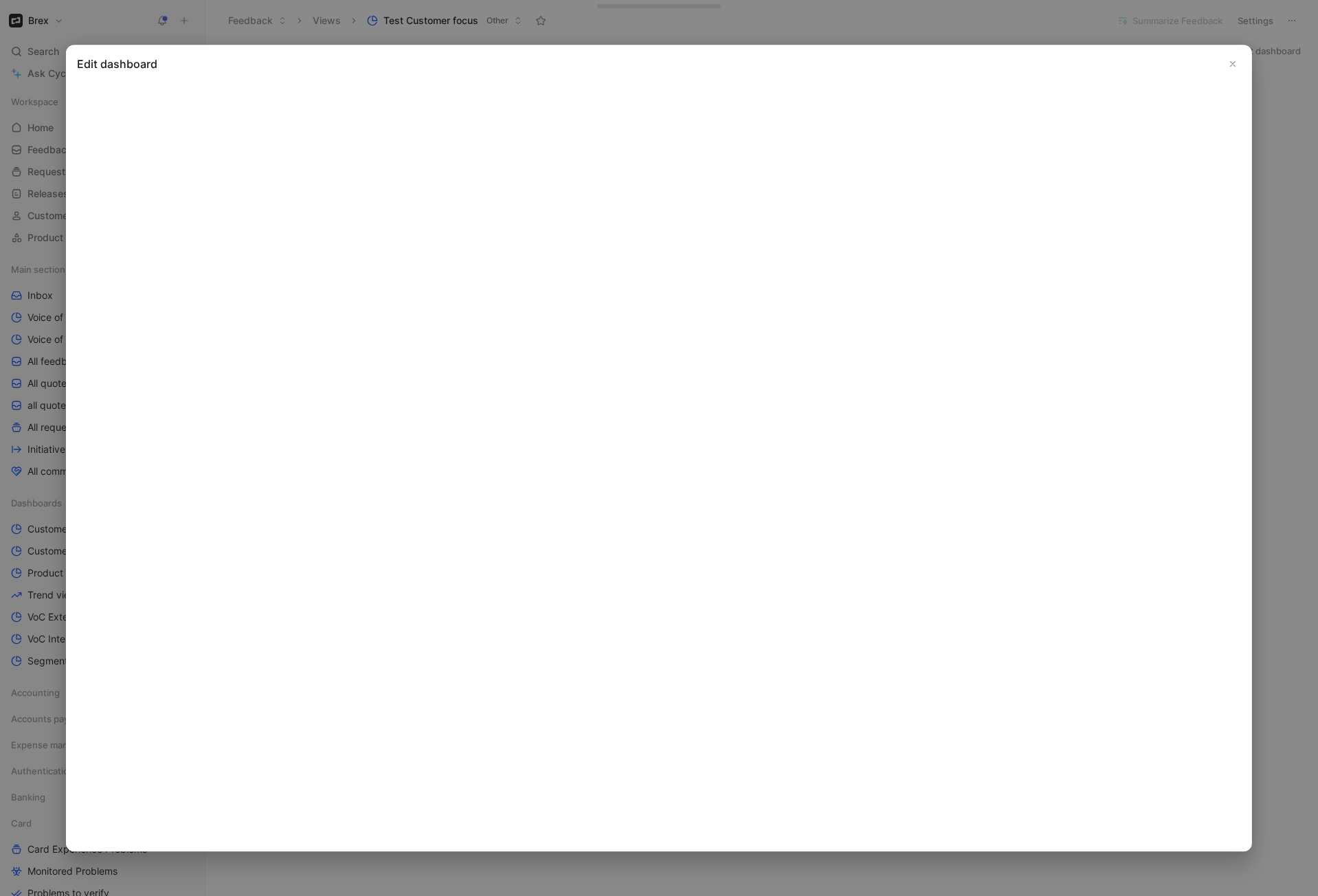
click at [1059, 61] on icon "Close" at bounding box center [1232, 63] width 9 height 9
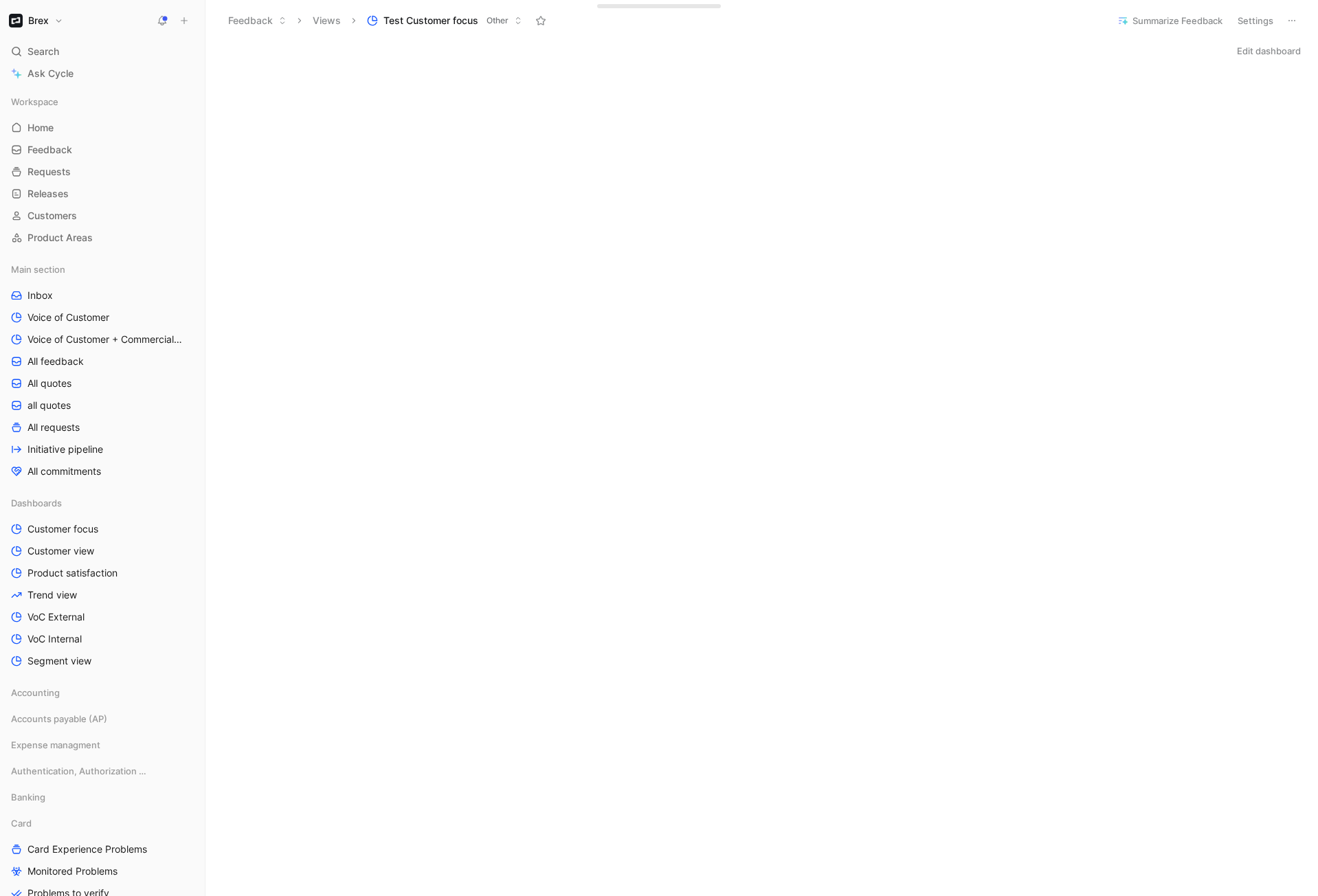
click at [564, 49] on div "Edit dashboard" at bounding box center [762, 50] width 1113 height 20
click at [1059, 50] on button "Edit dashboard" at bounding box center [1269, 50] width 77 height 20
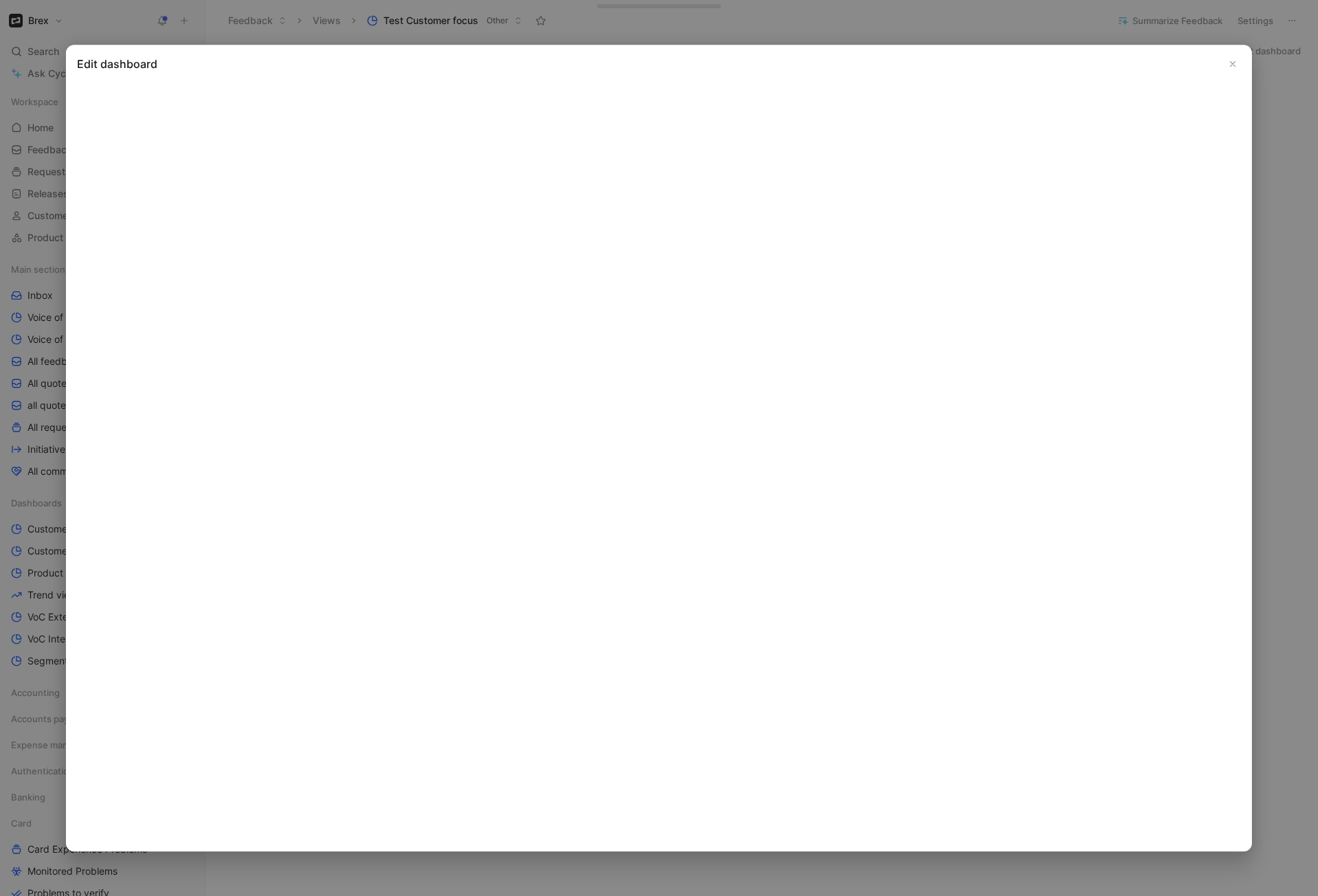
click at [1059, 58] on button "Close" at bounding box center [1232, 63] width 16 height 16
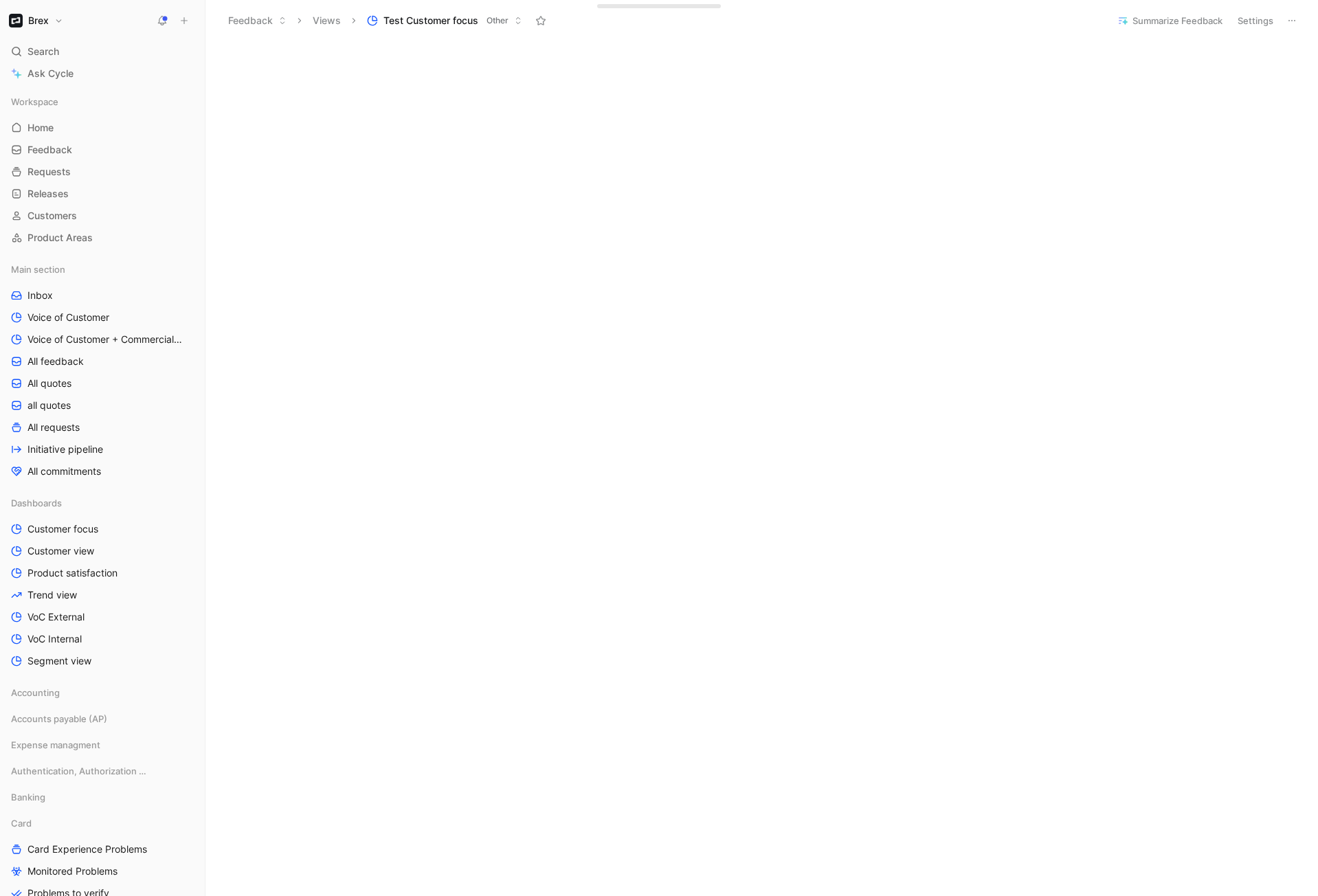
scroll to position [1959, 0]
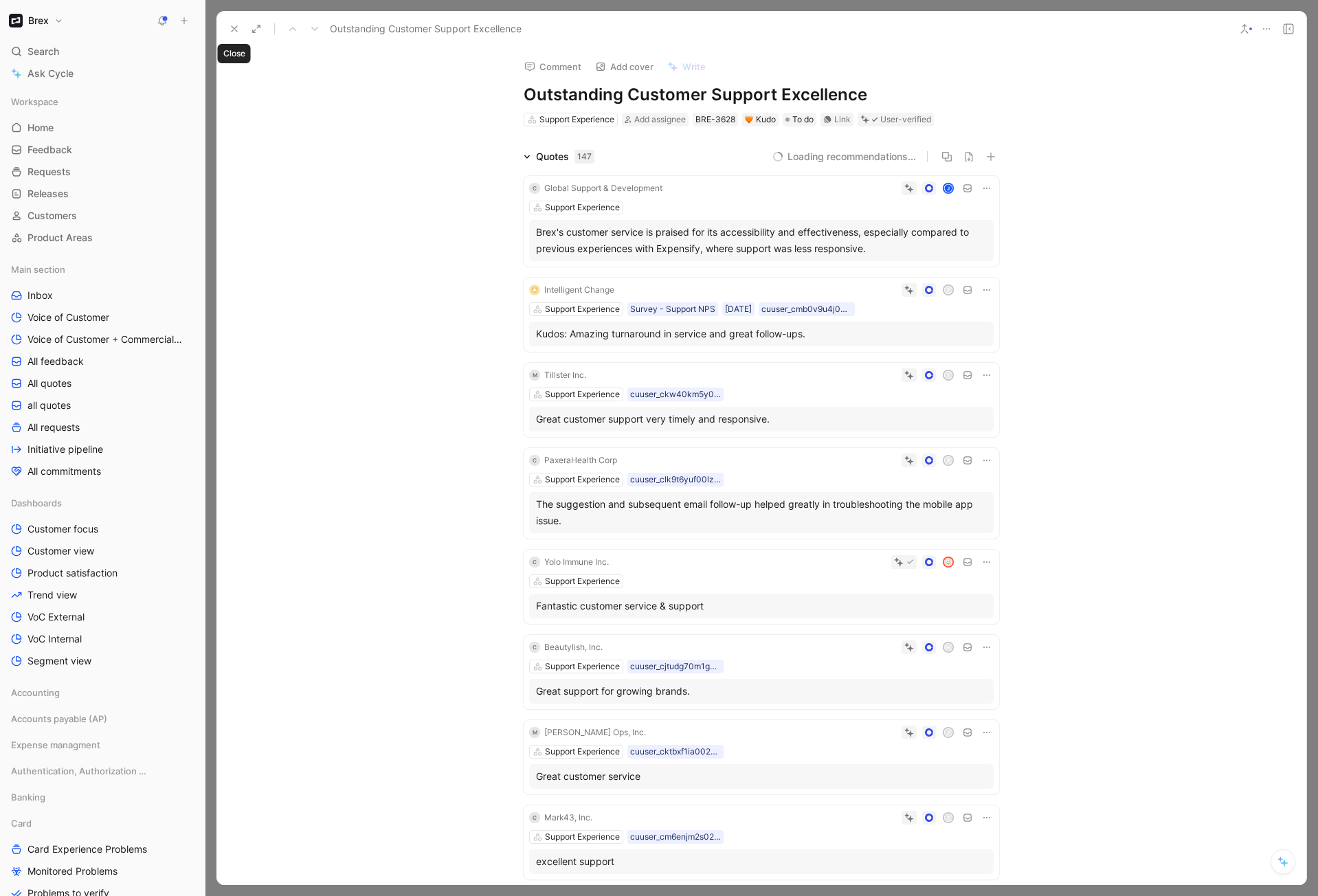
click at [227, 25] on button at bounding box center [234, 29] width 20 height 20
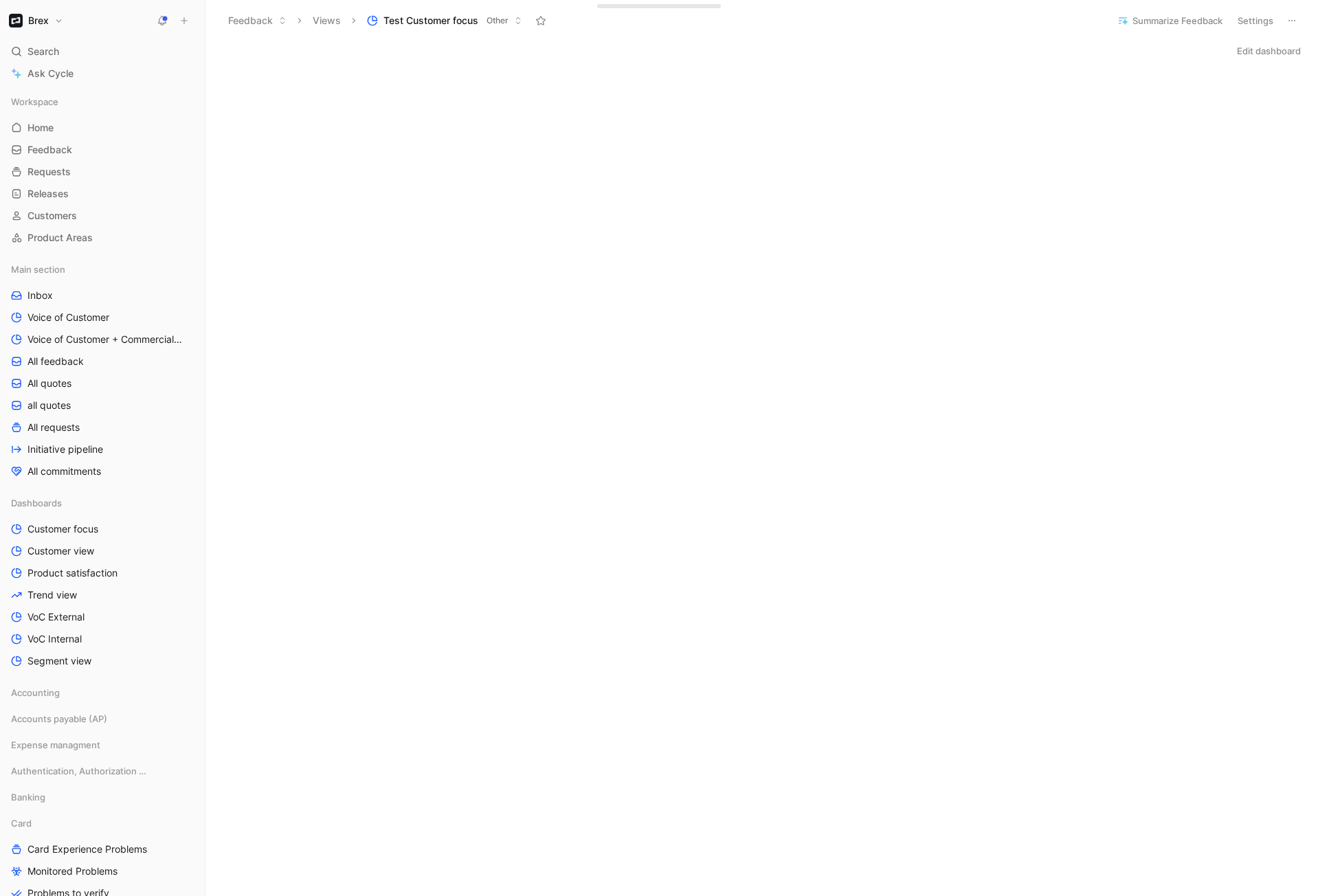
click at [1059, 44] on button "Edit dashboard" at bounding box center [1269, 50] width 77 height 20
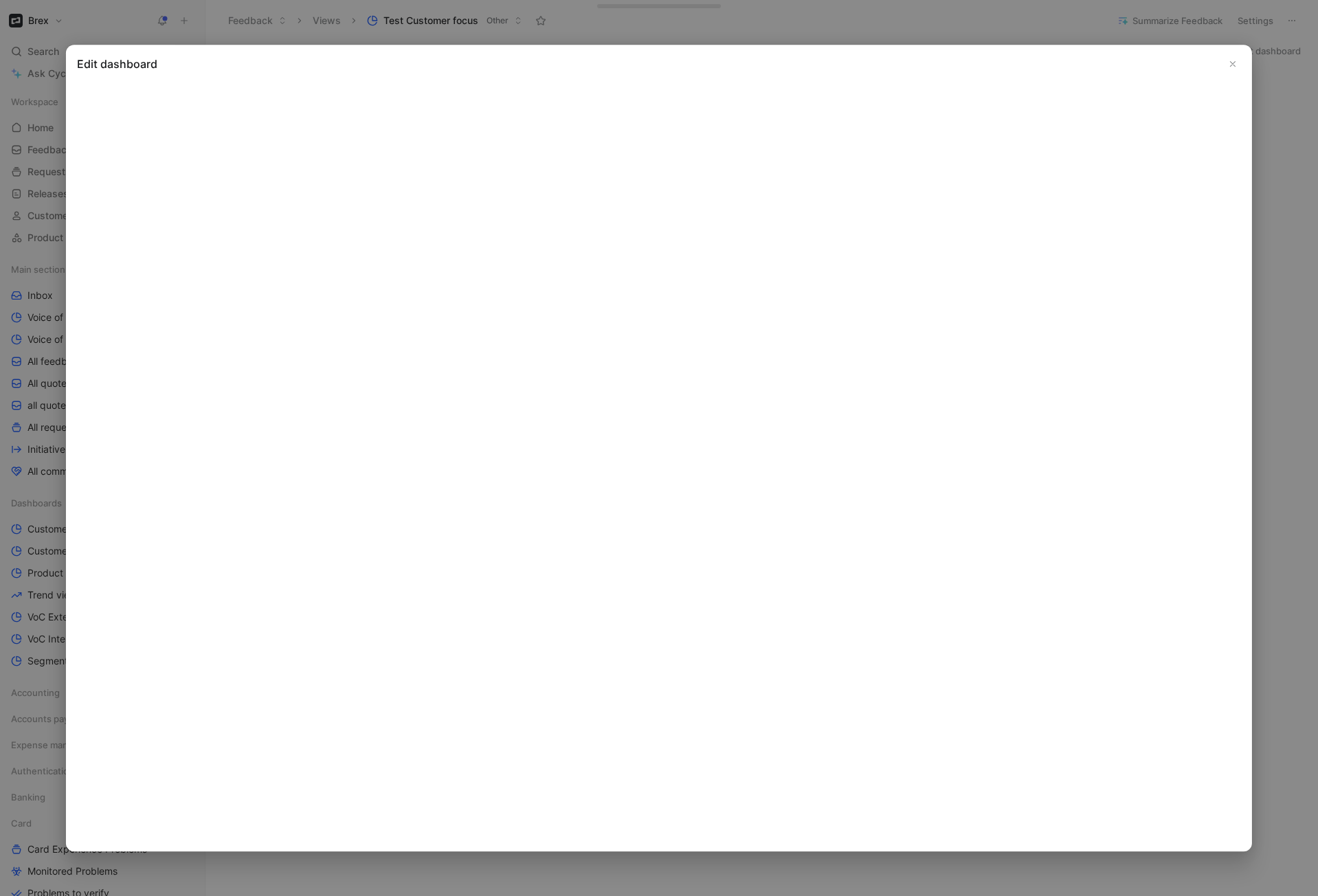
click at [1059, 62] on use "Close" at bounding box center [1234, 65] width 5 height 5
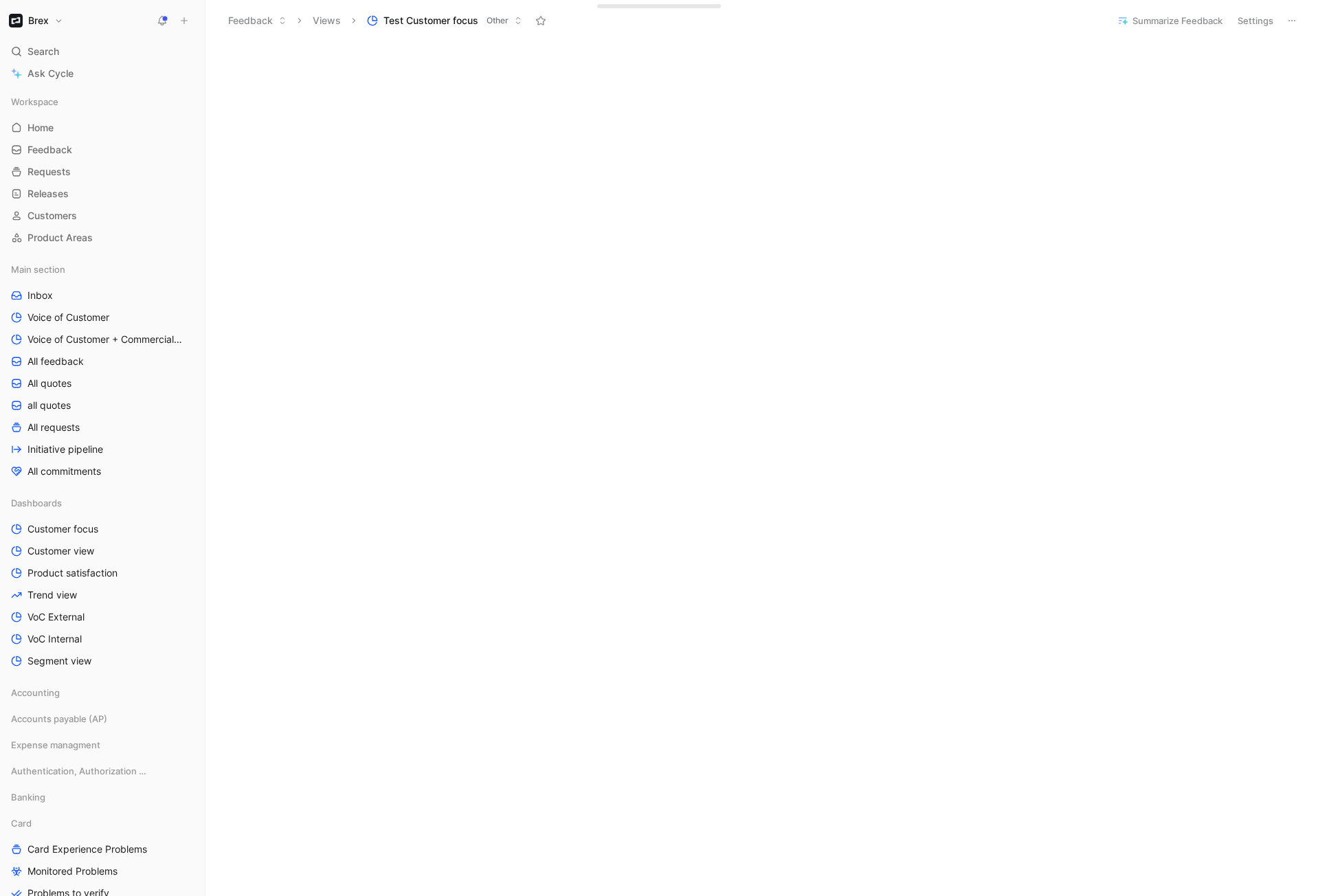
scroll to position [1868, 0]
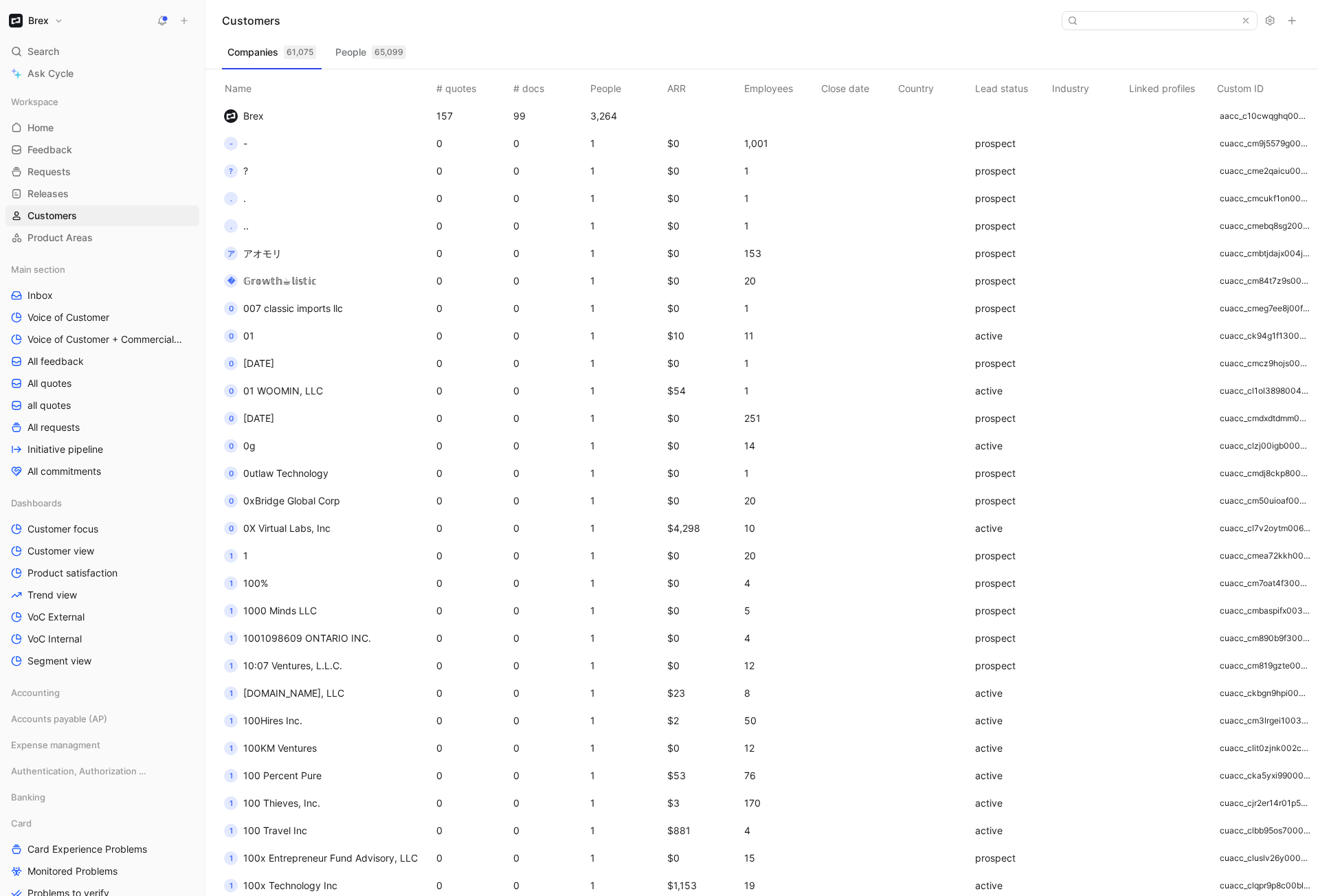
click at [55, 22] on button "Brex" at bounding box center [36, 20] width 61 height 20
click at [90, 142] on div "Workspace settings G then S" at bounding box center [93, 141] width 169 height 22
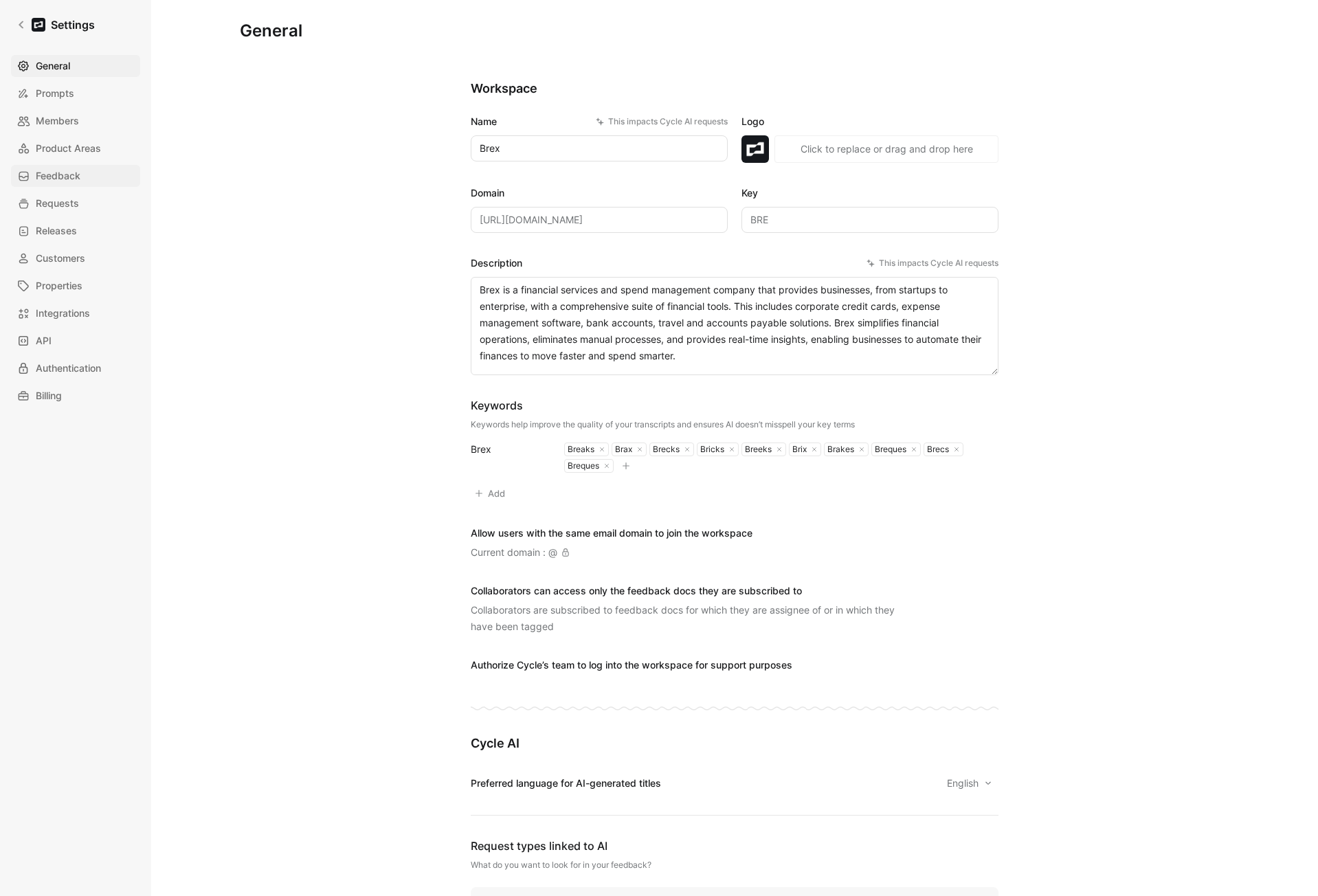
scroll to position [3, 0]
click at [50, 115] on span "Members" at bounding box center [57, 120] width 43 height 16
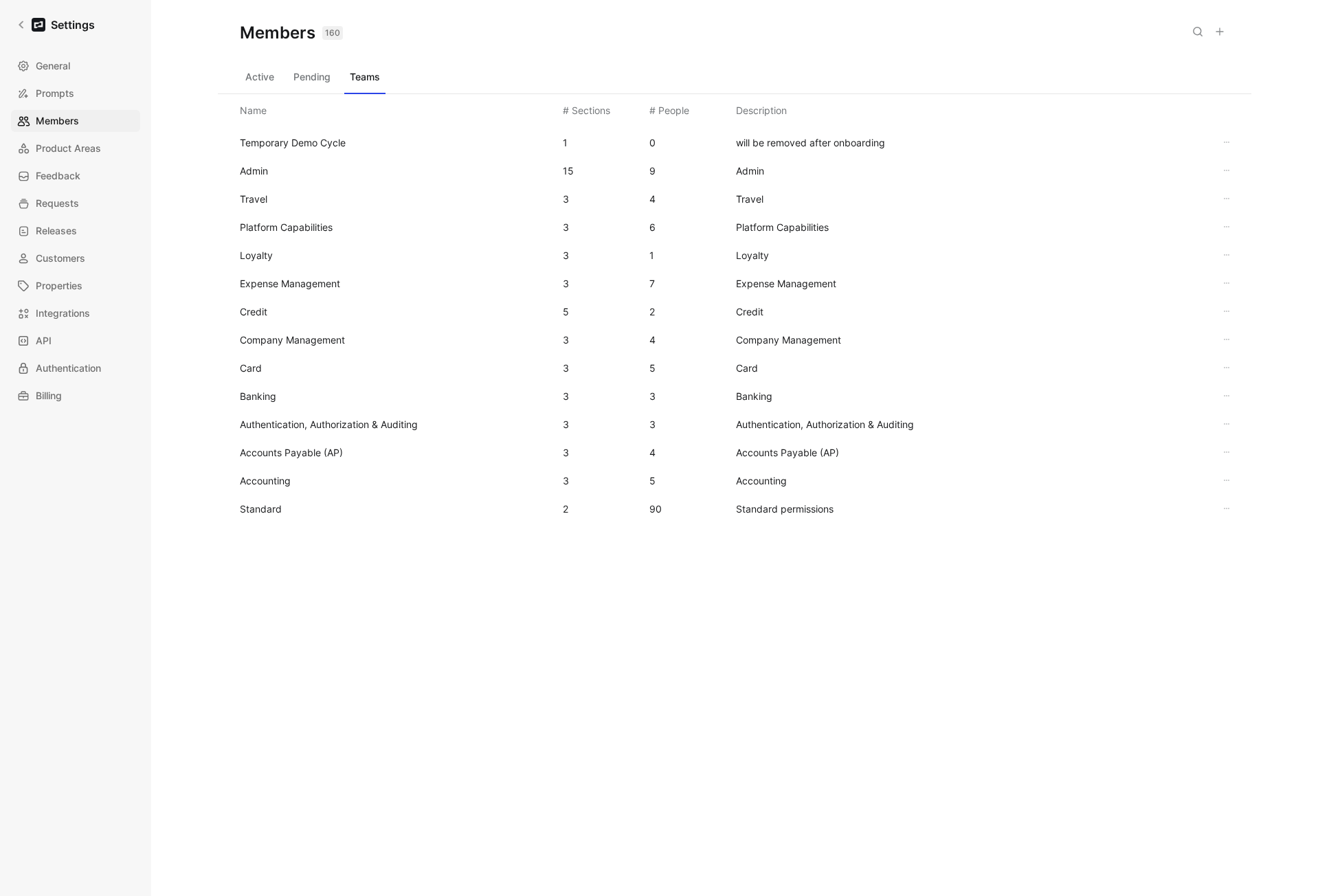
click at [286, 513] on span "Standard" at bounding box center [396, 508] width 312 height 16
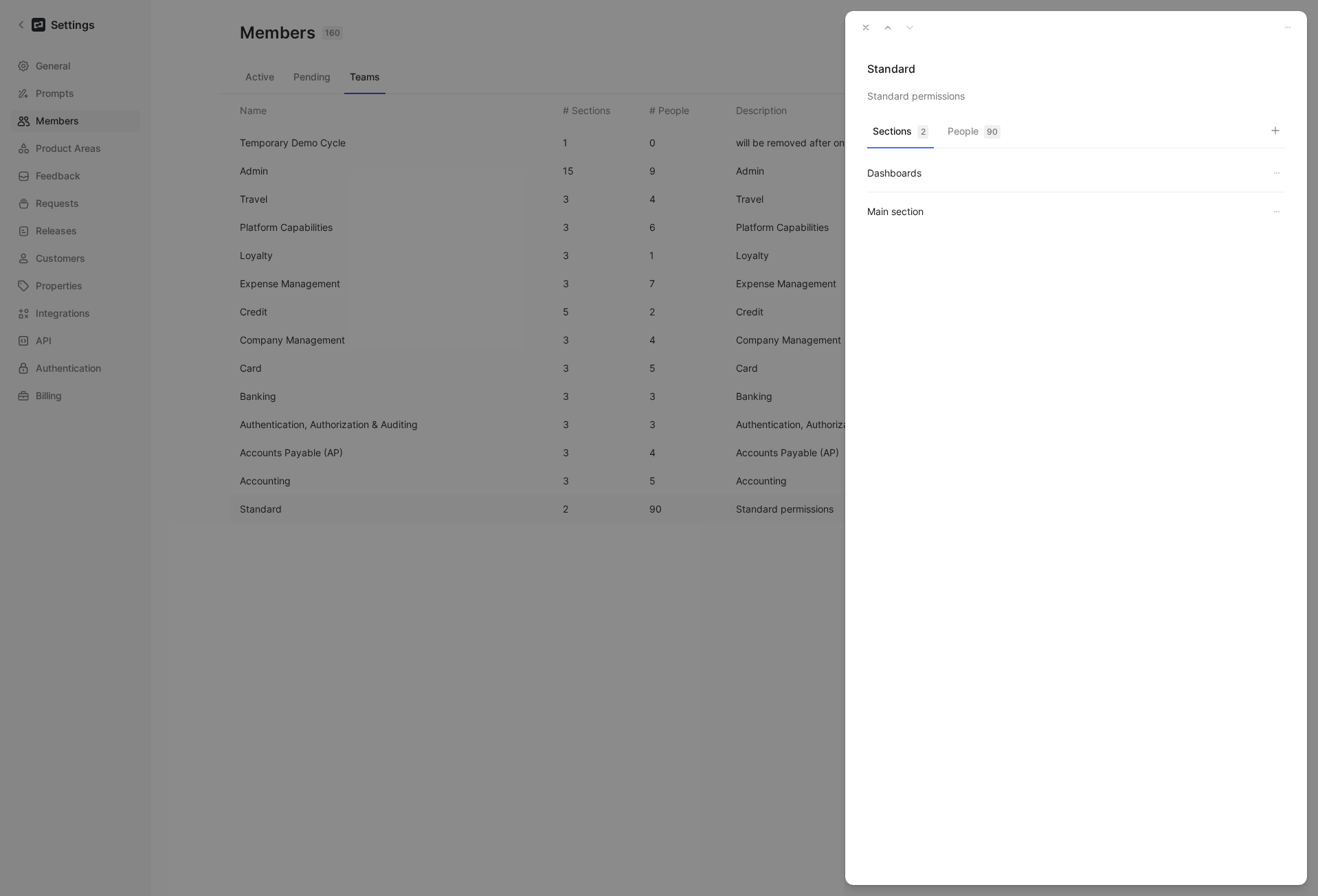
click at [1000, 130] on div "90" at bounding box center [992, 132] width 16 height 14
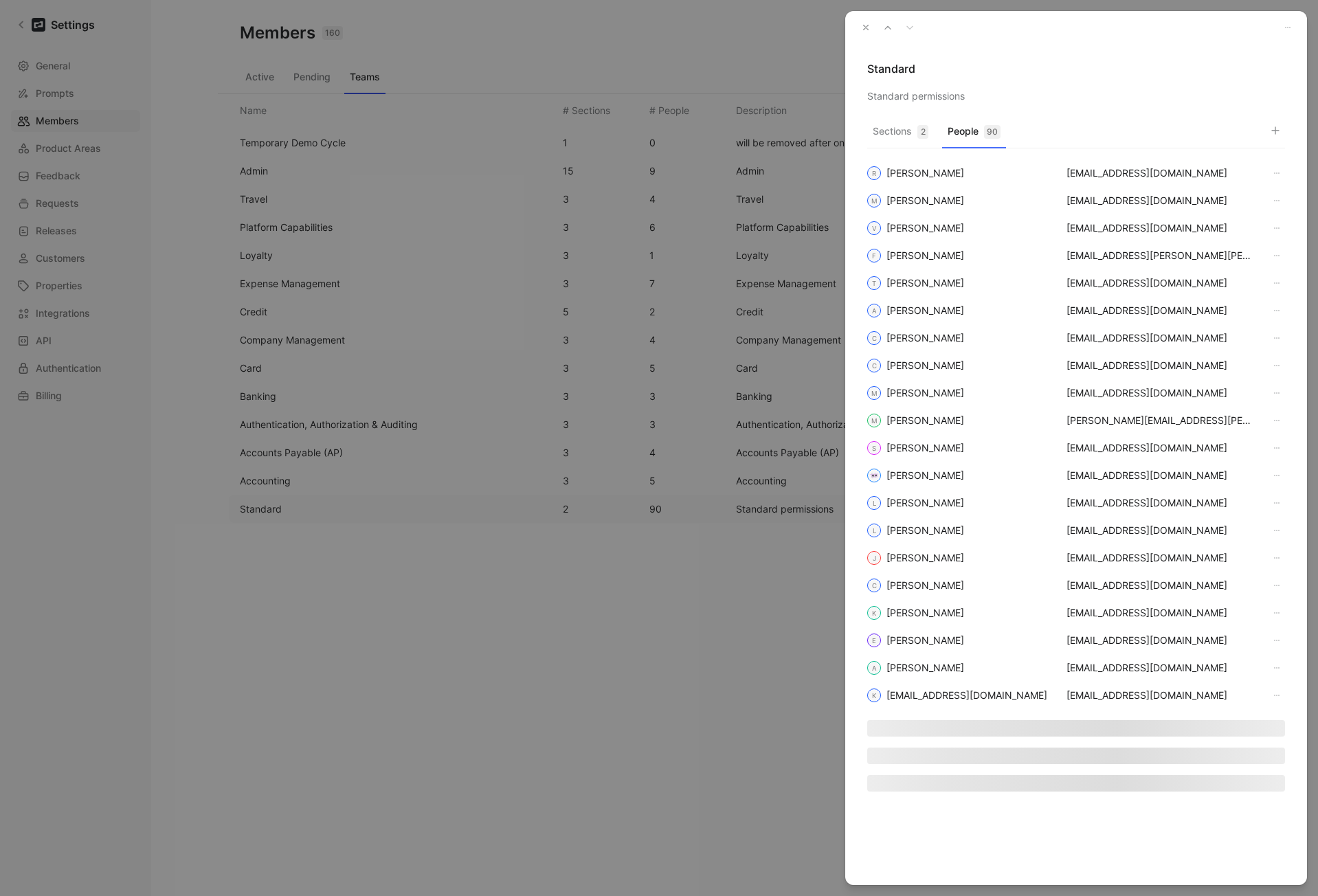
click at [1270, 129] on icon "button" at bounding box center [1275, 130] width 11 height 11
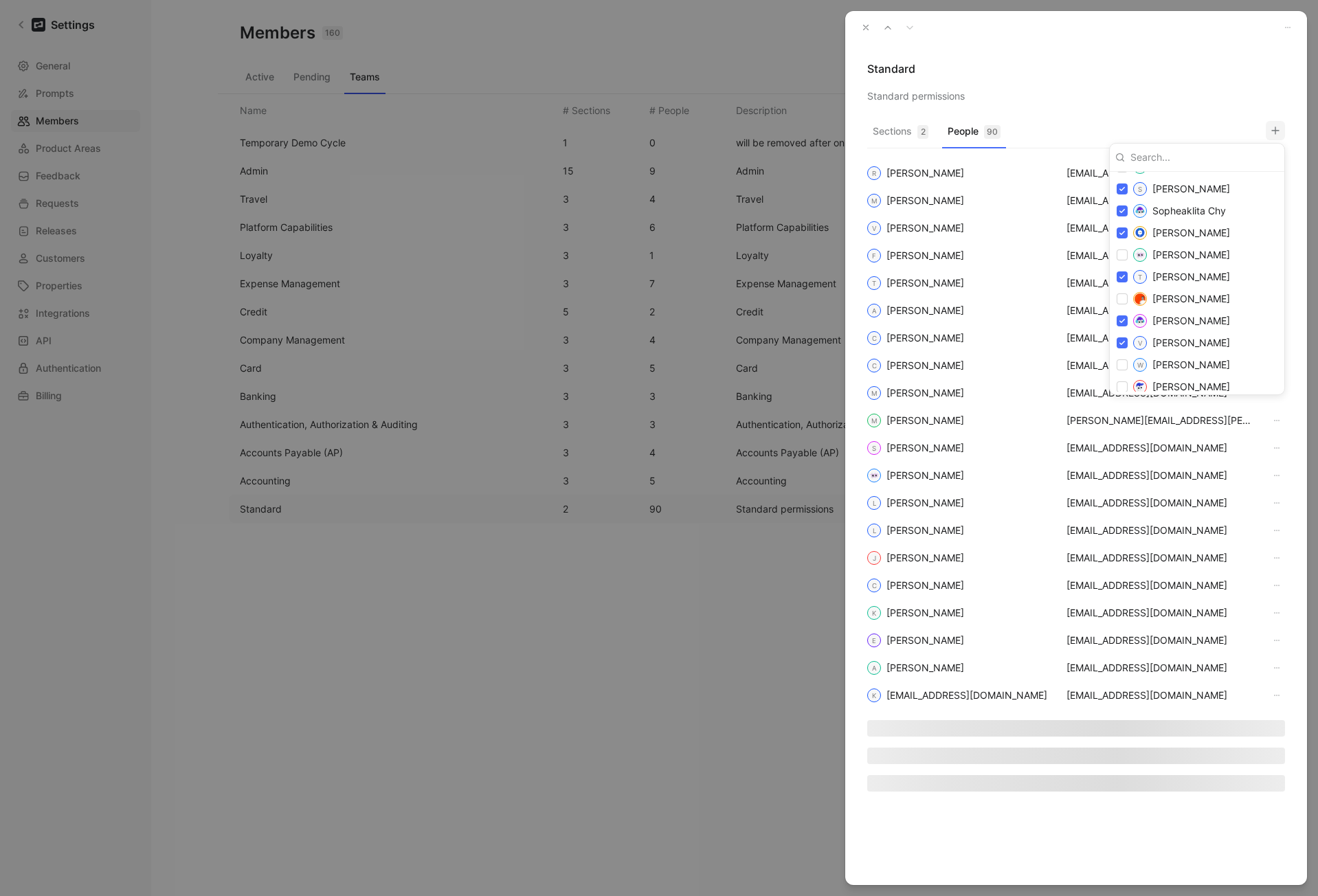
scroll to position [2336, 0]
click at [1195, 69] on div at bounding box center [659, 448] width 1318 height 896
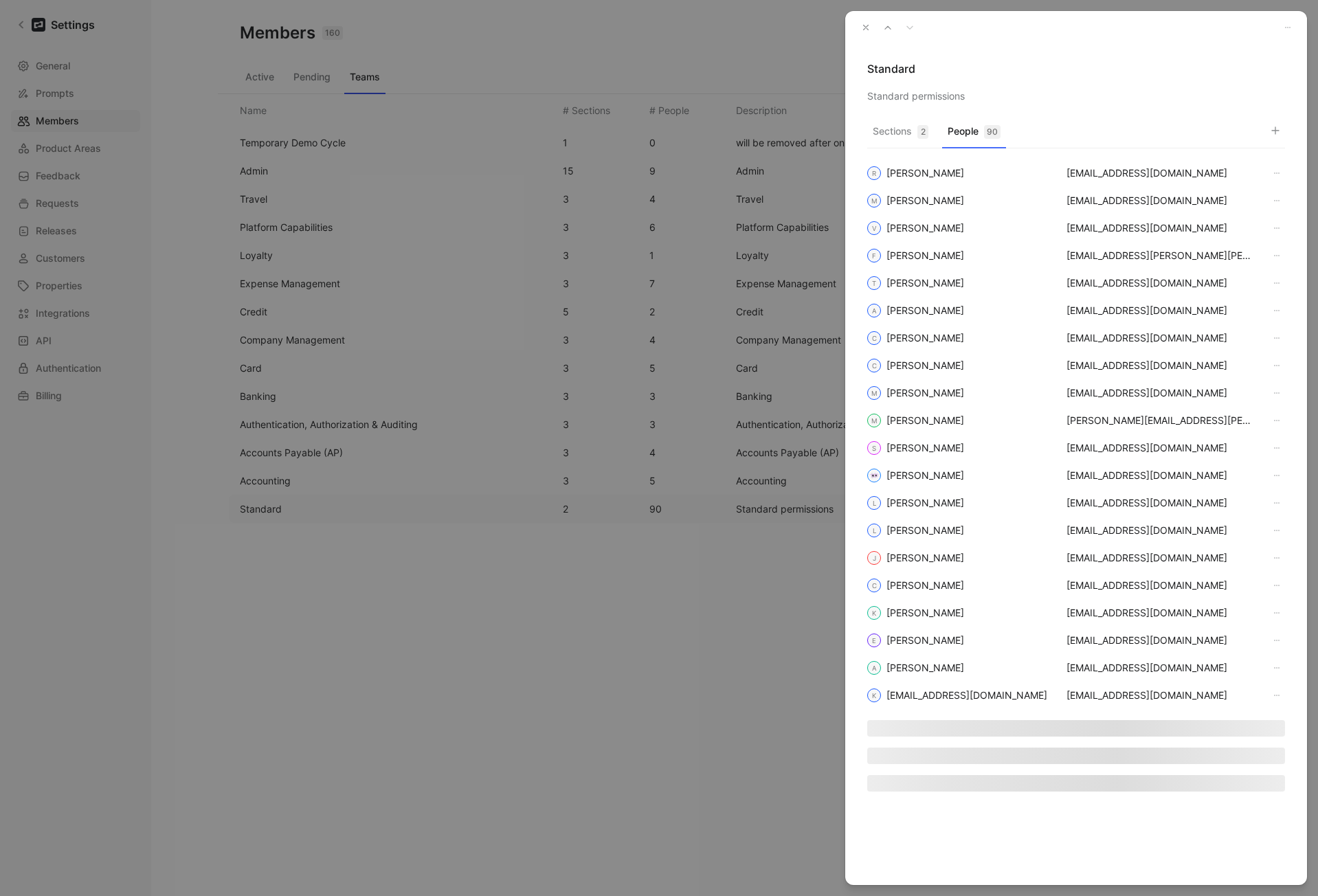
click at [870, 29] on icon "button" at bounding box center [866, 27] width 9 height 9
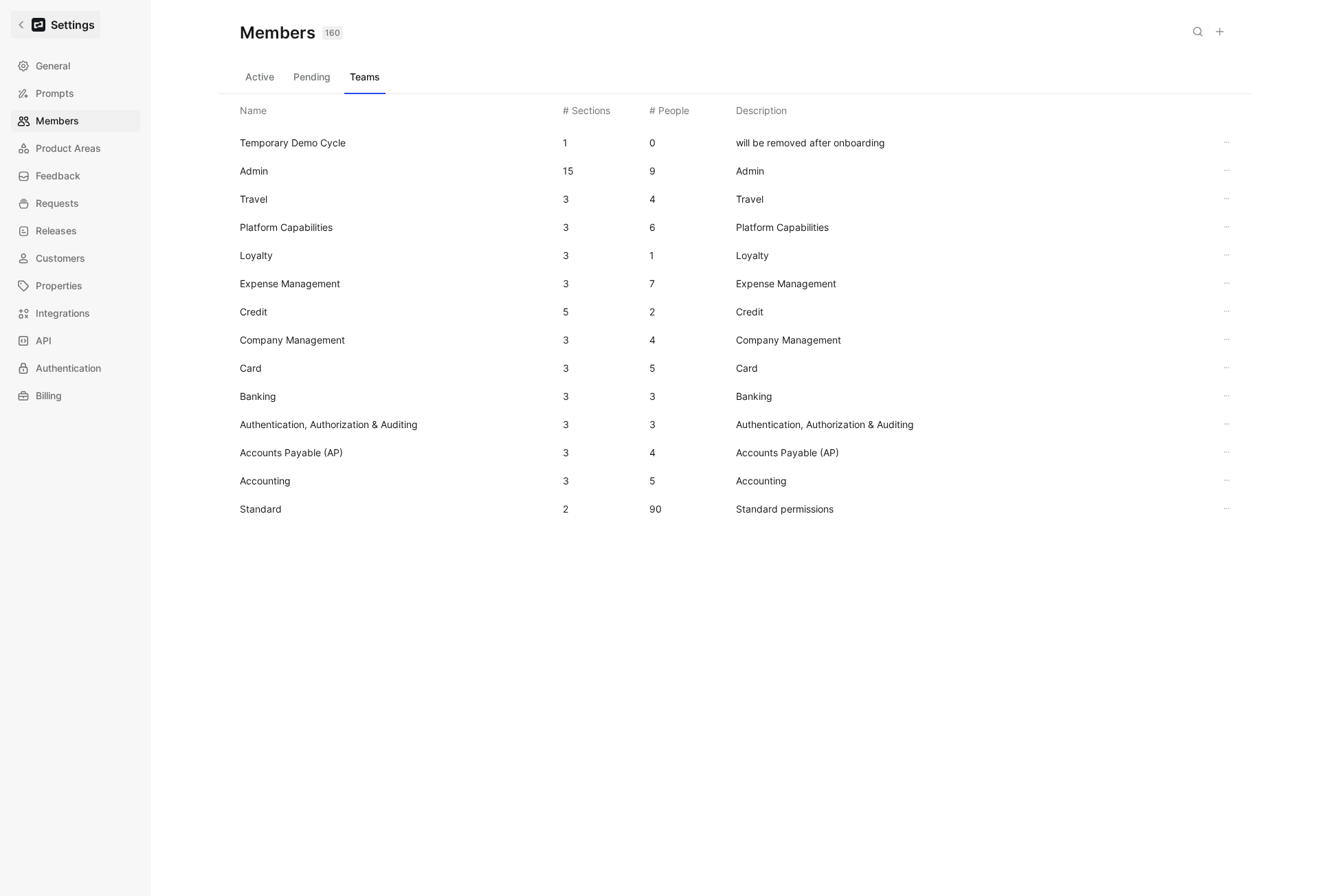
click at [20, 23] on icon at bounding box center [20, 24] width 9 height 9
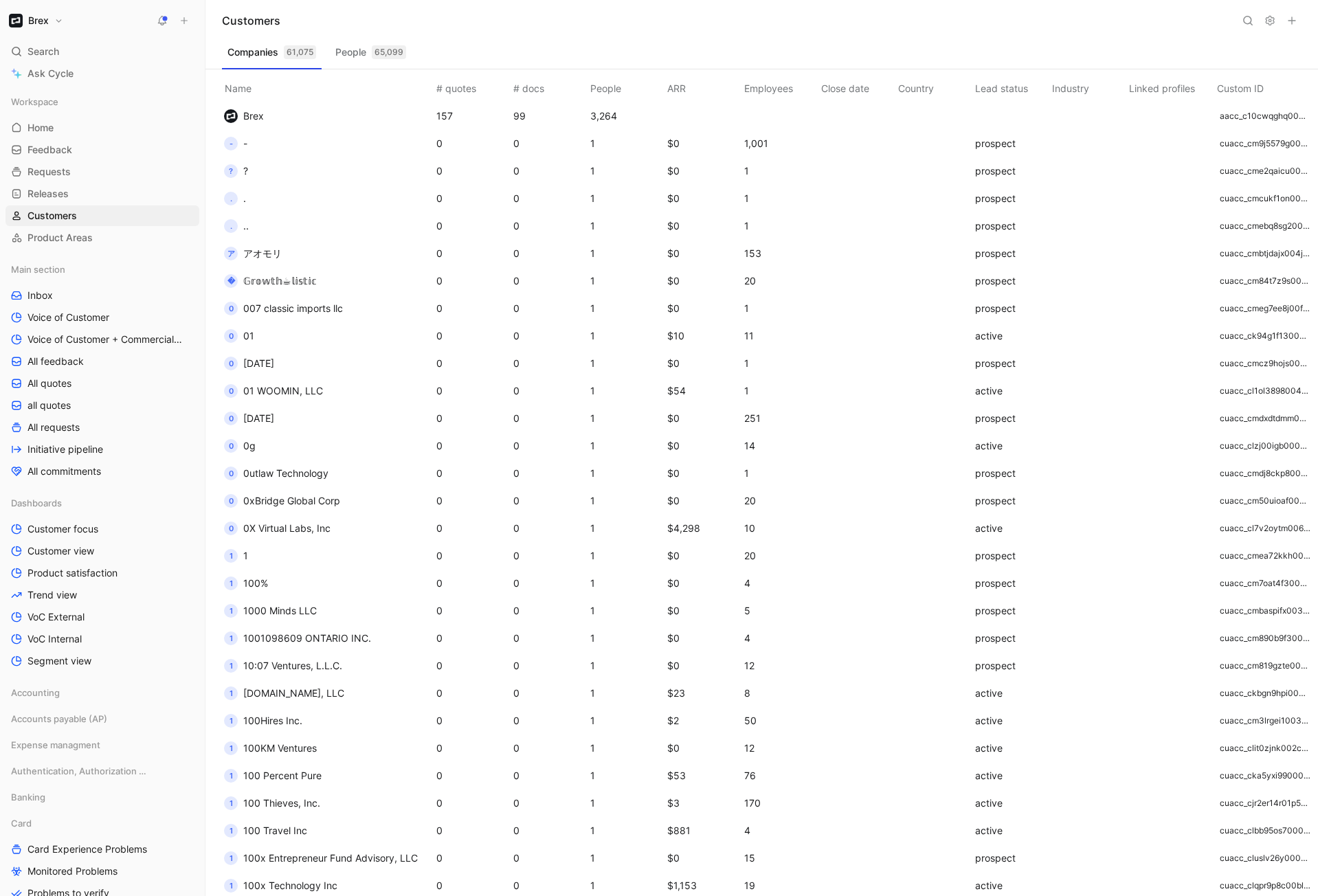
click at [271, 250] on span "アオモリ" at bounding box center [262, 253] width 38 height 12
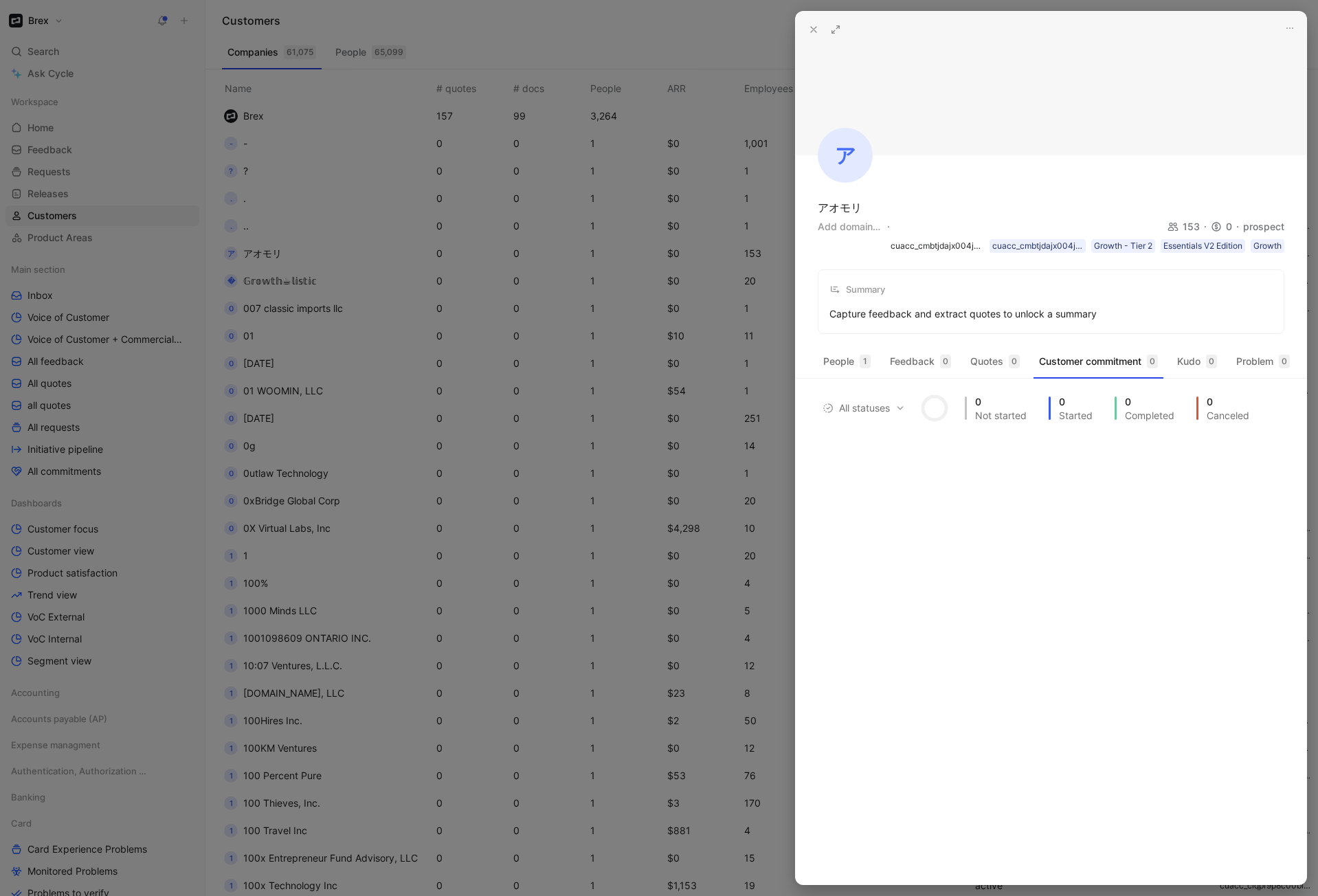
click at [815, 30] on use at bounding box center [814, 29] width 5 height 5
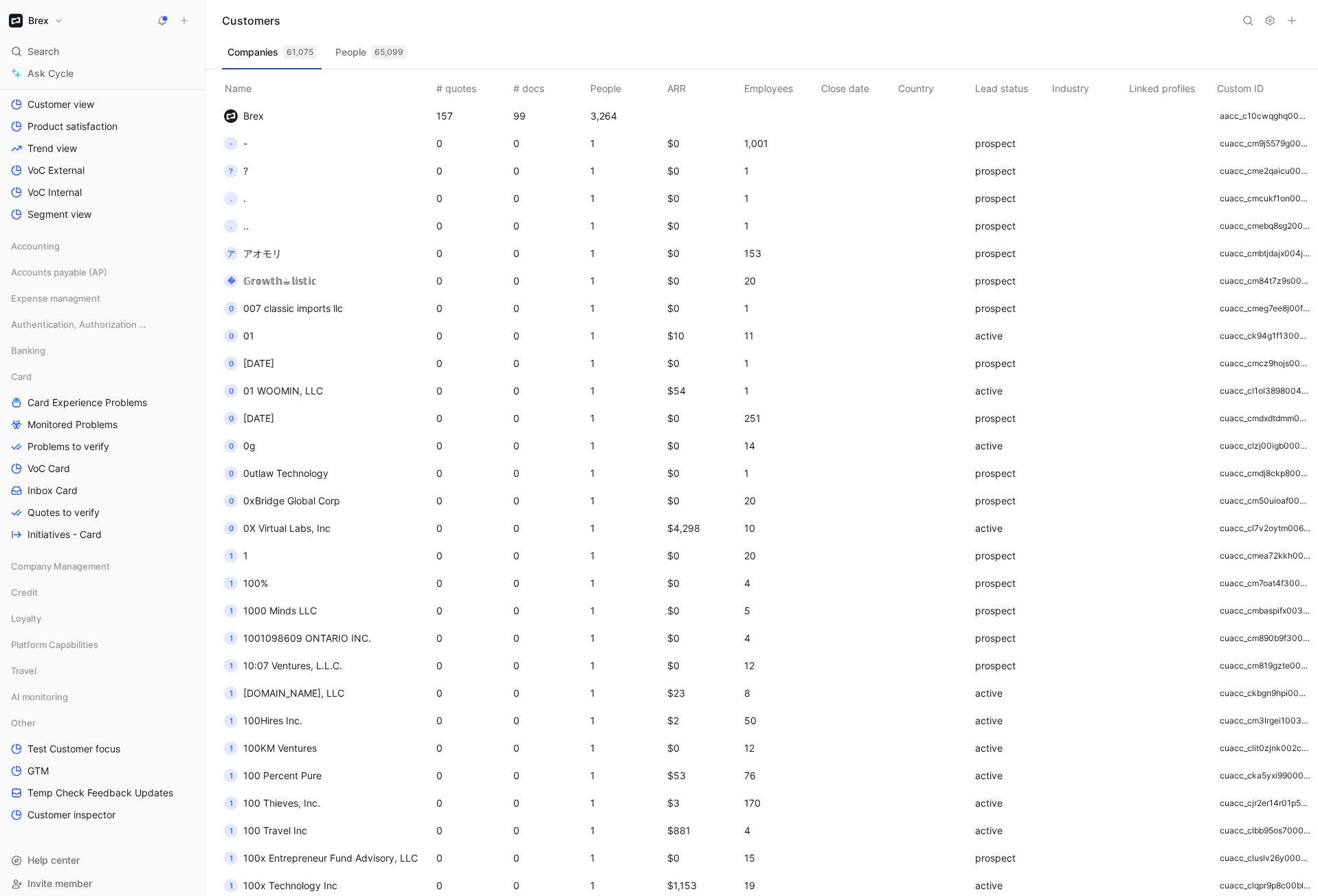
scroll to position [456, 0]
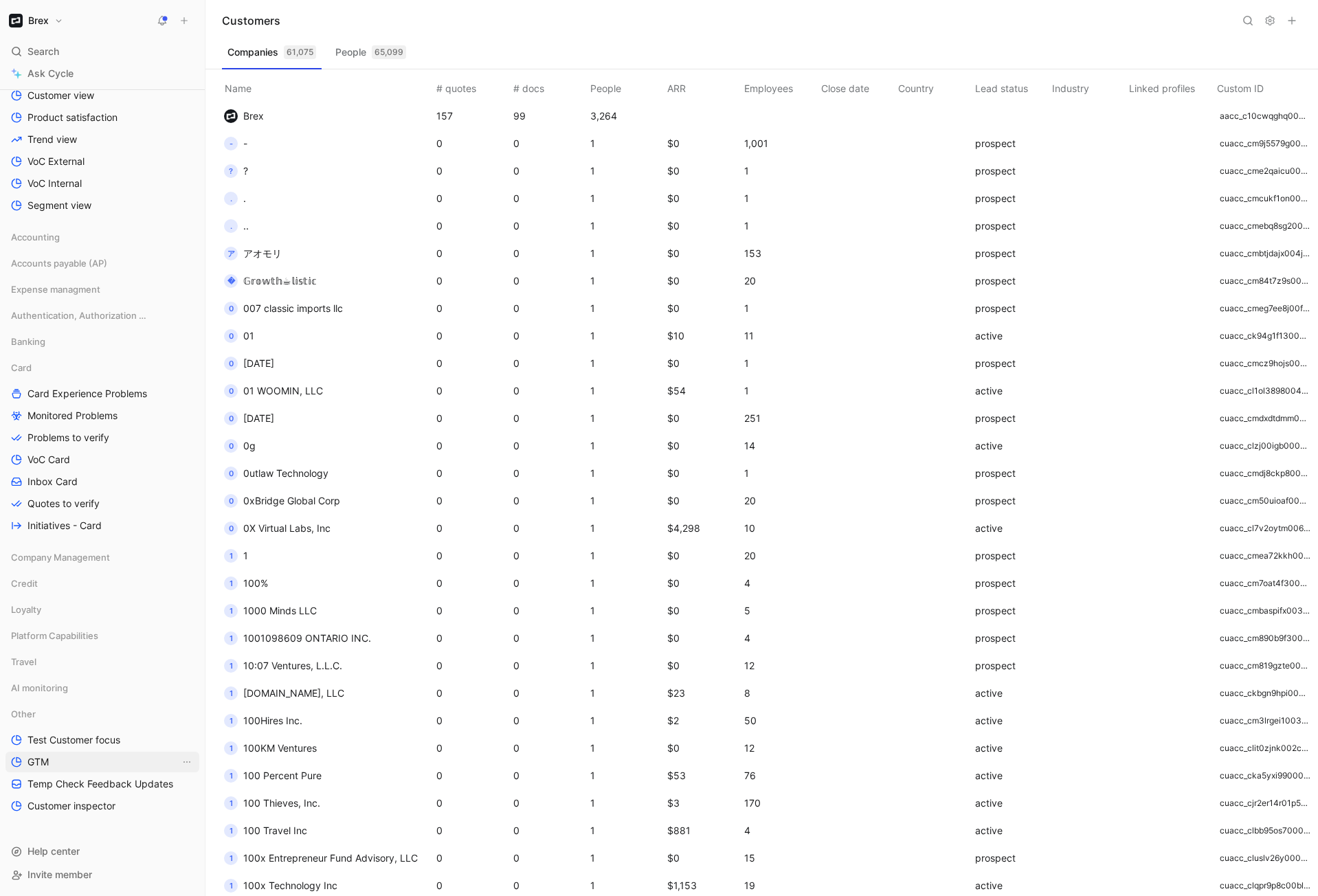
click at [61, 759] on link "GTM" at bounding box center [101, 761] width 193 height 20
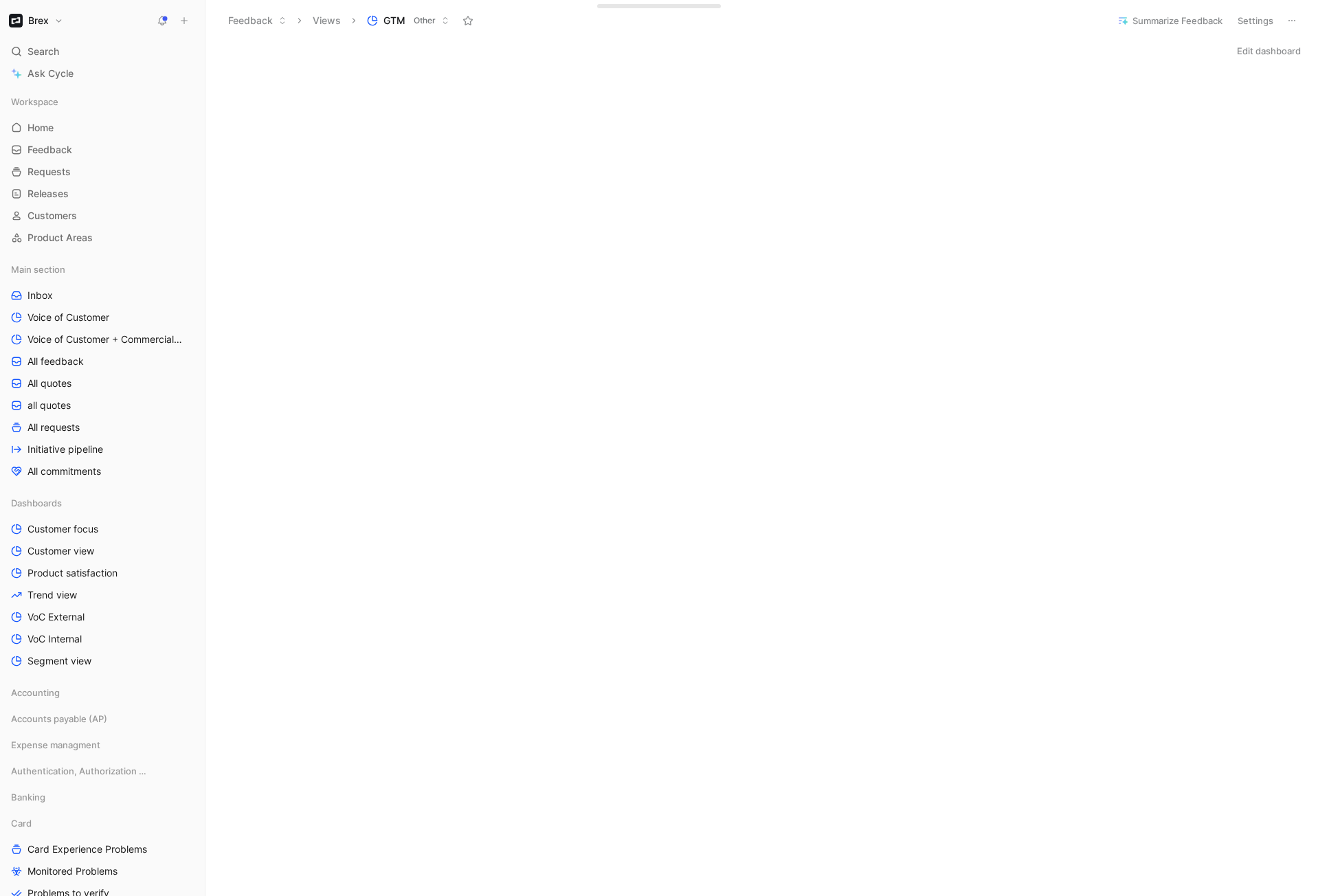
click at [49, 24] on button "Brex" at bounding box center [36, 20] width 61 height 20
click at [79, 134] on div "Workspace settings G then S" at bounding box center [93, 141] width 169 height 22
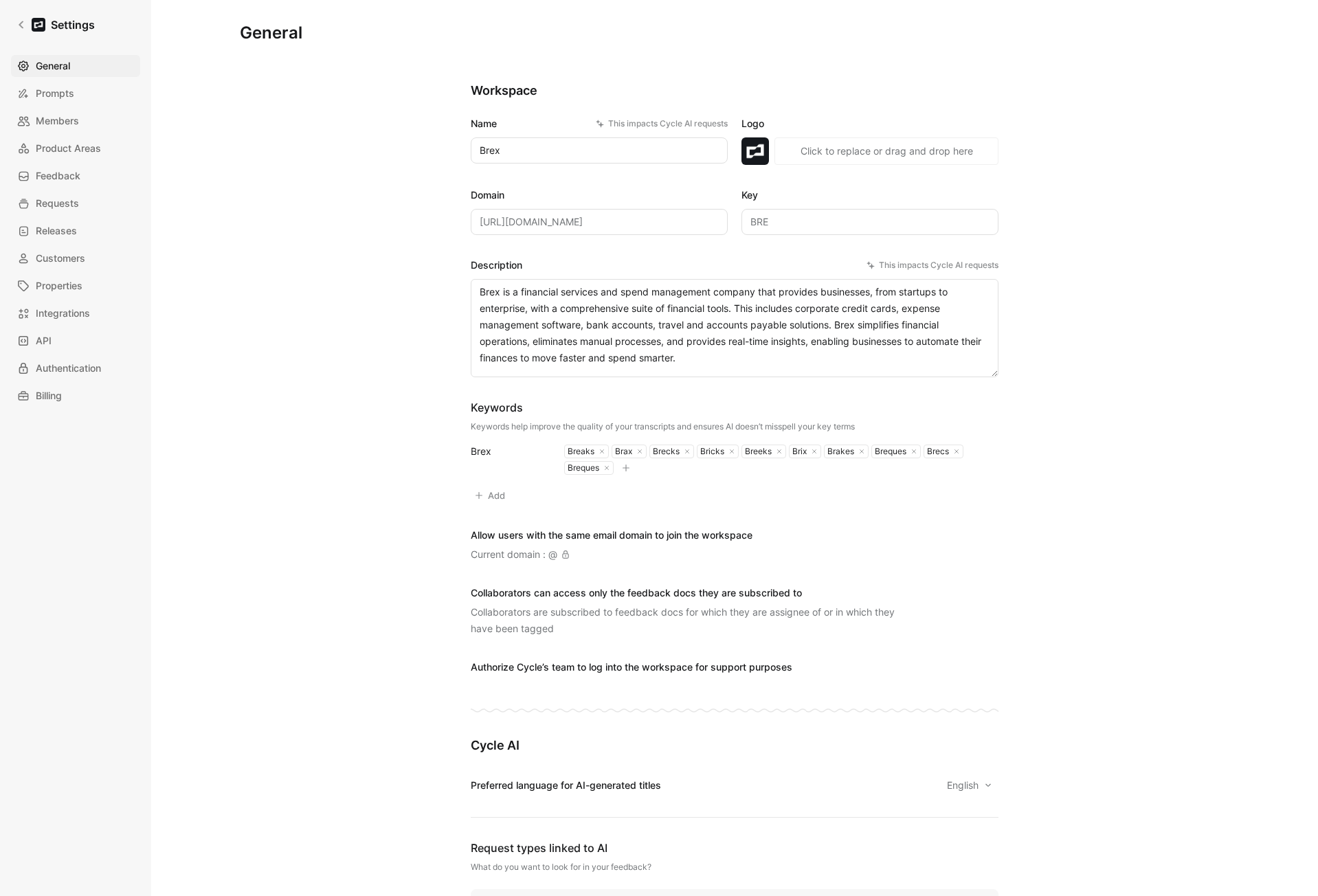
click at [70, 107] on div "General Prompts Members Product Areas Feedback Requests Releases Customers Prop…" at bounding box center [80, 231] width 139 height 352
click at [63, 123] on span "Members" at bounding box center [57, 120] width 43 height 16
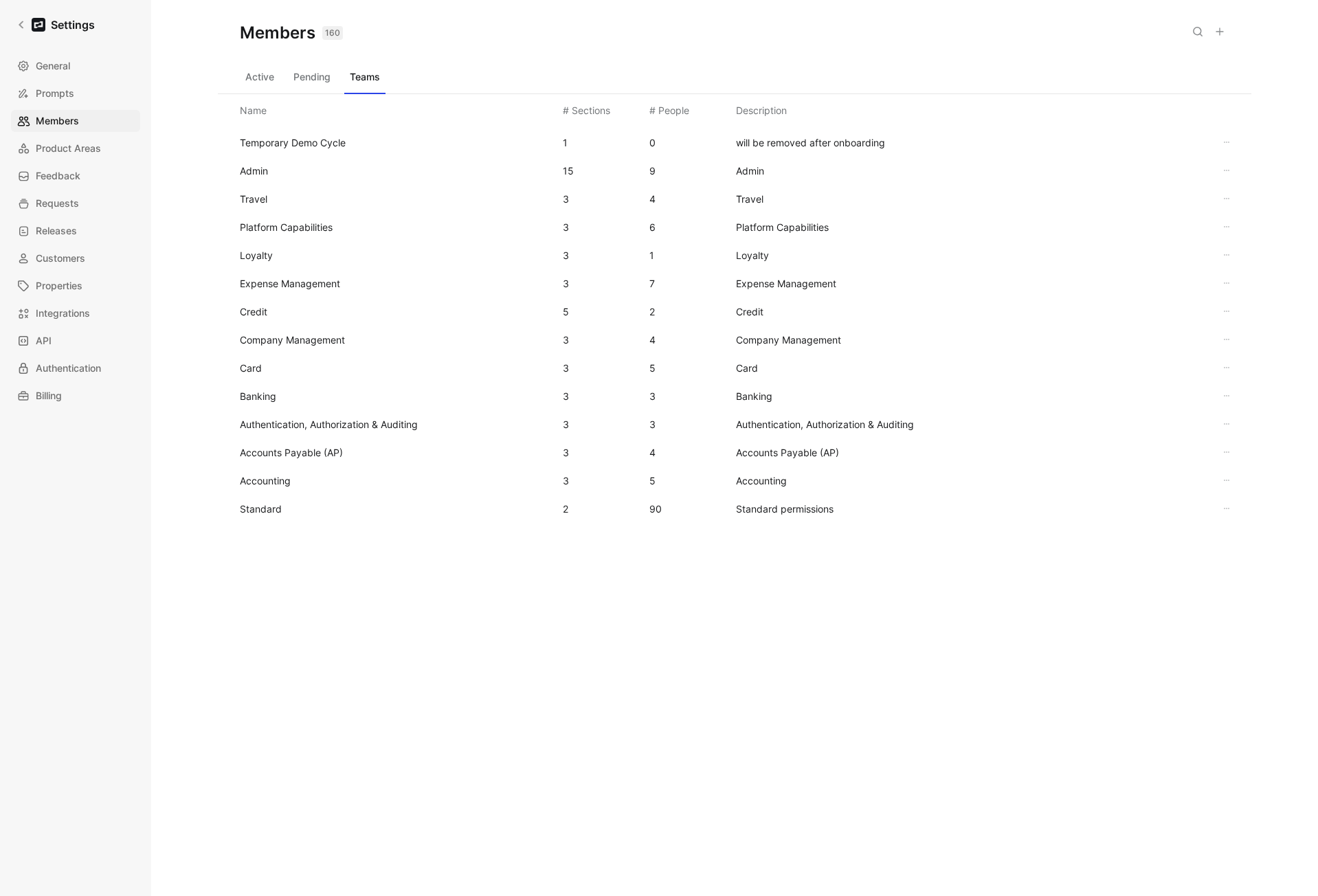
click at [287, 510] on span "Standard" at bounding box center [396, 508] width 312 height 16
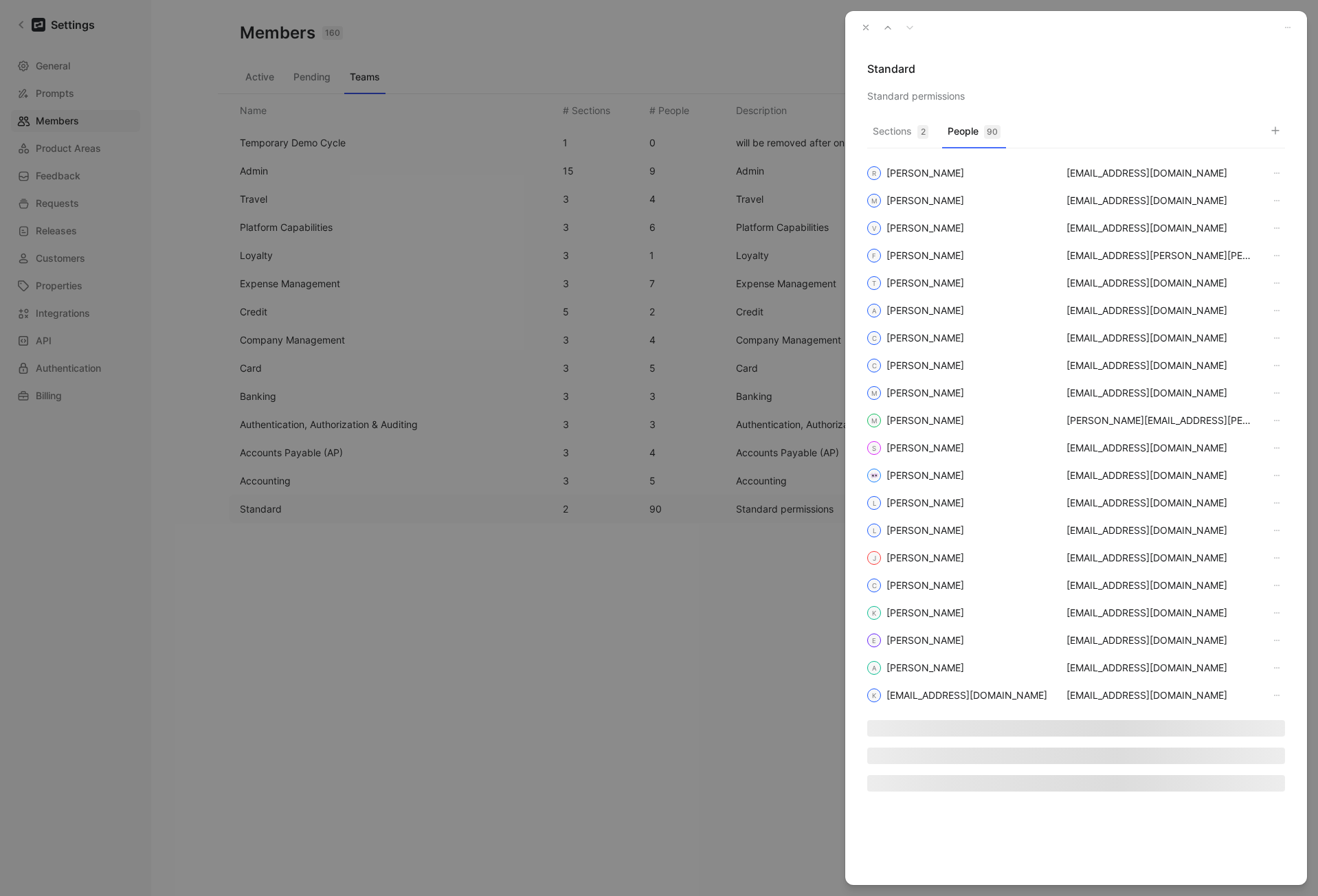
click at [968, 131] on button "People 90" at bounding box center [974, 135] width 64 height 26
click at [1278, 130] on use "button" at bounding box center [1275, 130] width 7 height 7
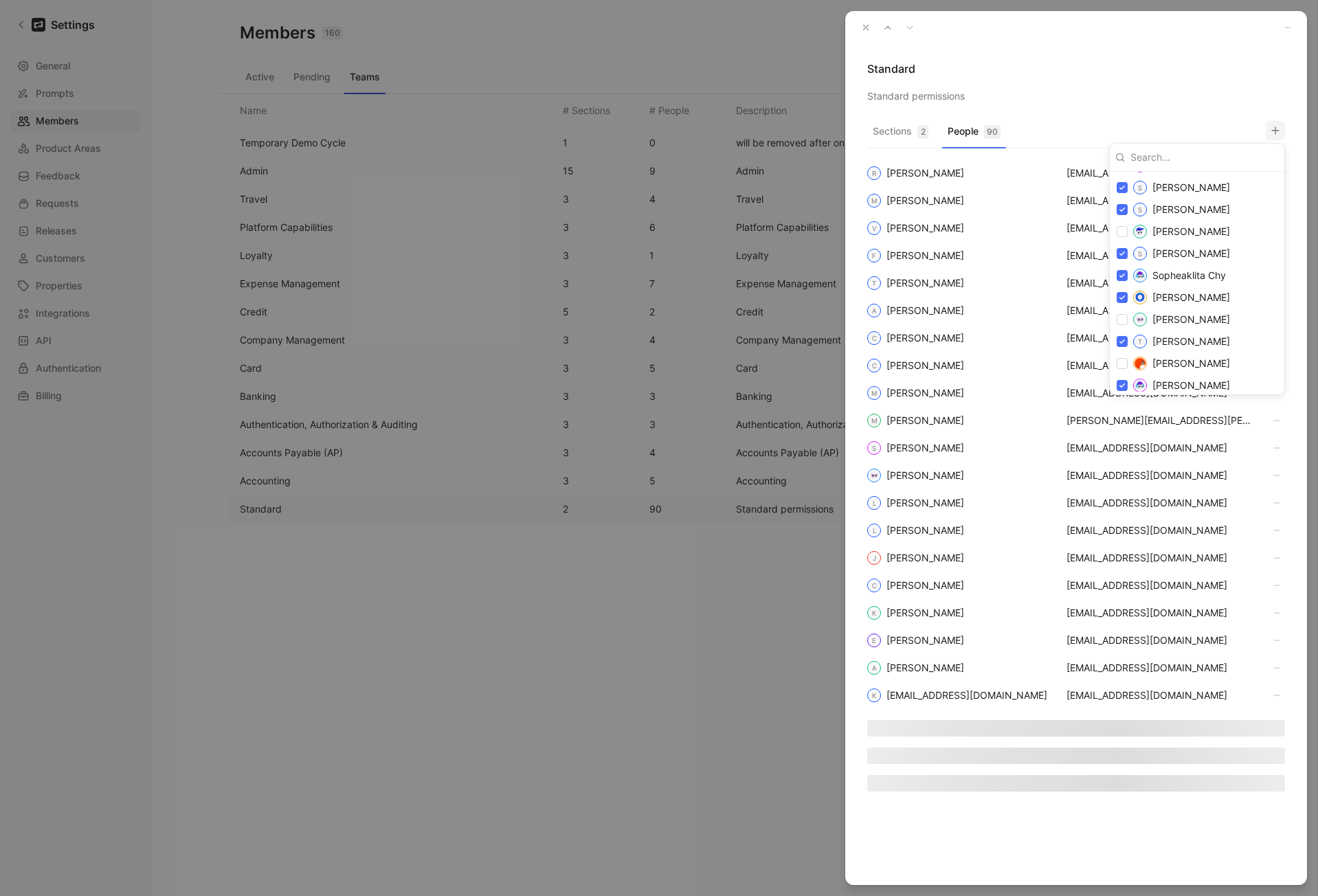
scroll to position [2336, 0]
click at [862, 32] on div at bounding box center [659, 448] width 1318 height 896
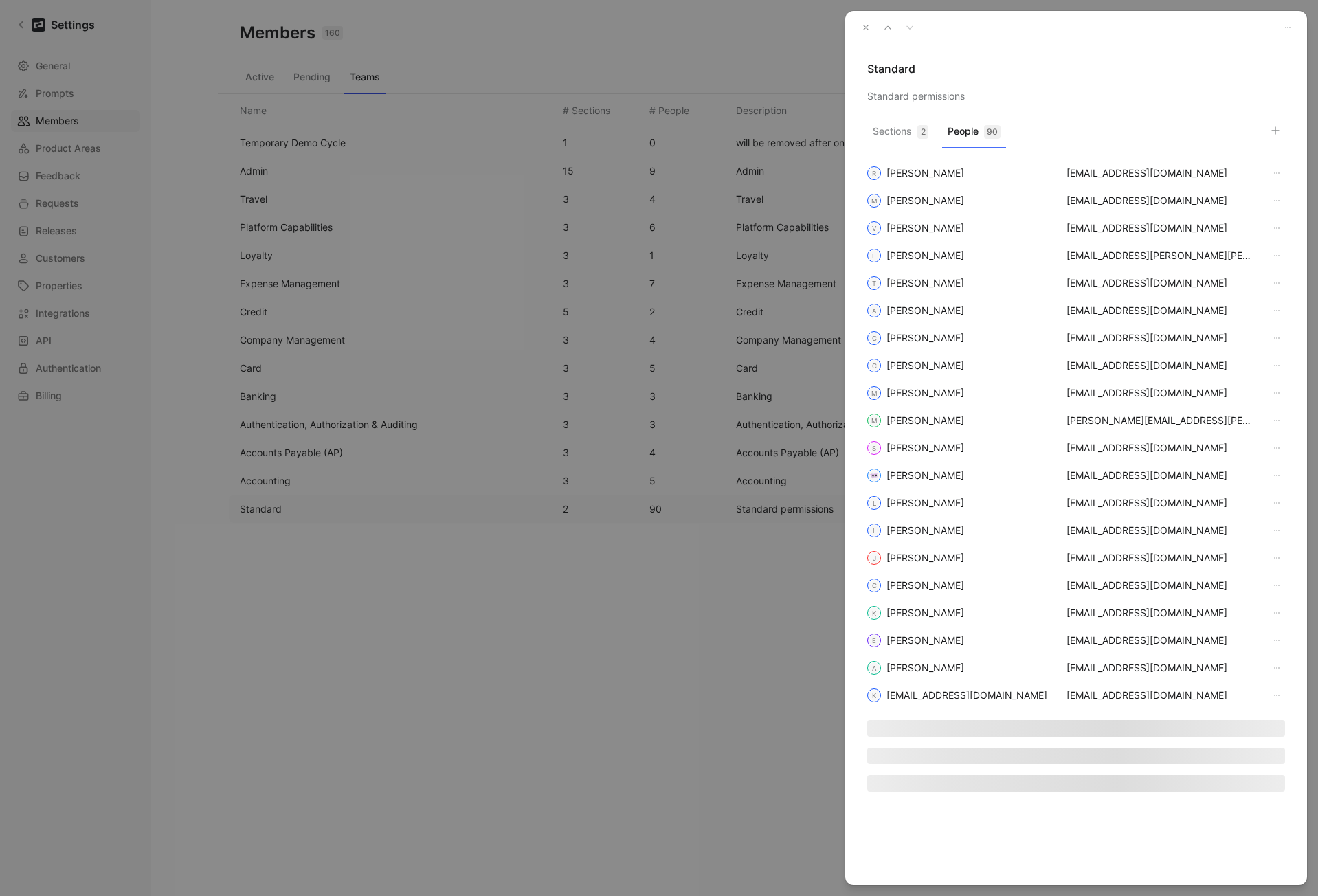
click at [865, 26] on use "button" at bounding box center [866, 28] width 5 height 5
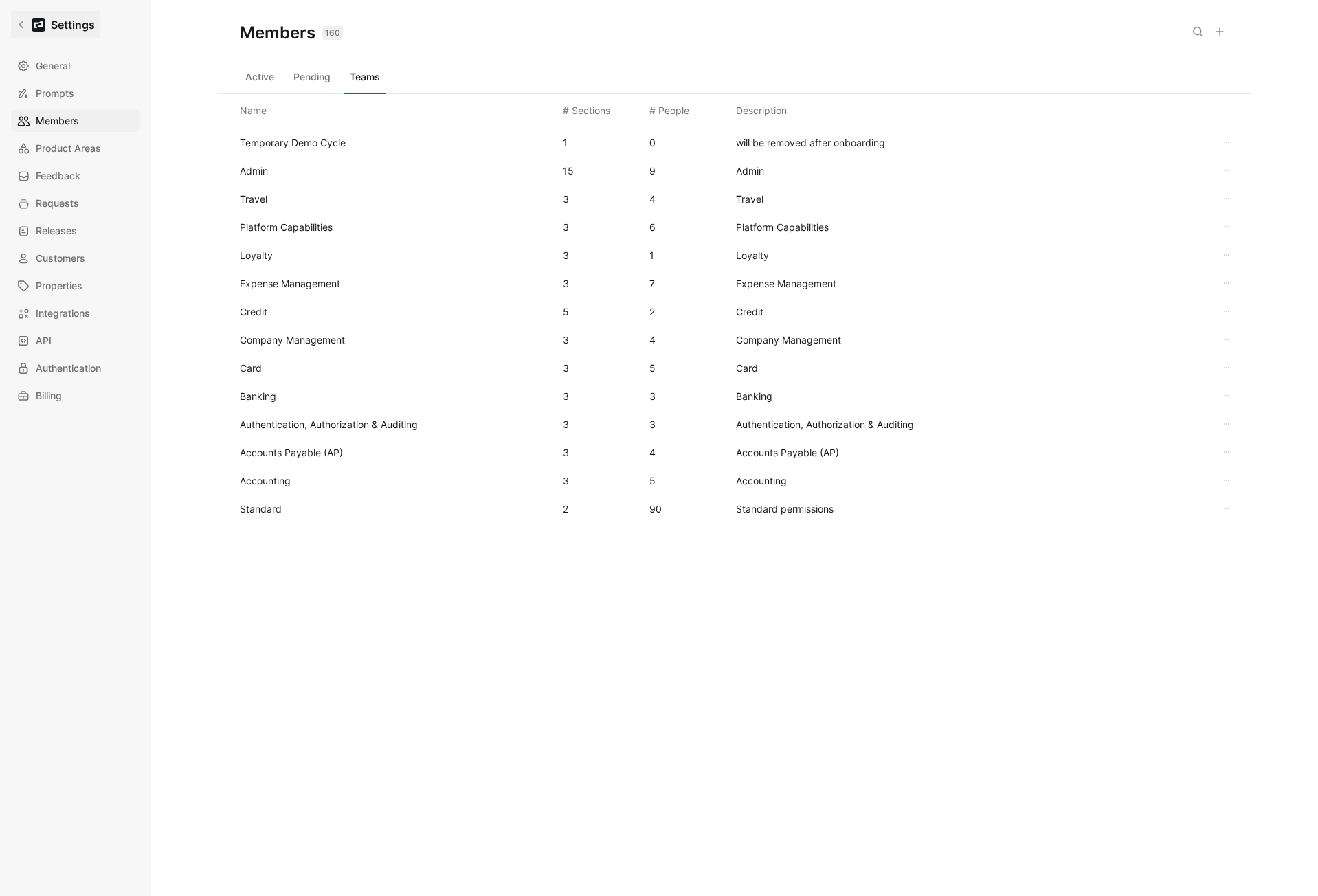
click at [23, 28] on icon at bounding box center [20, 24] width 9 height 9
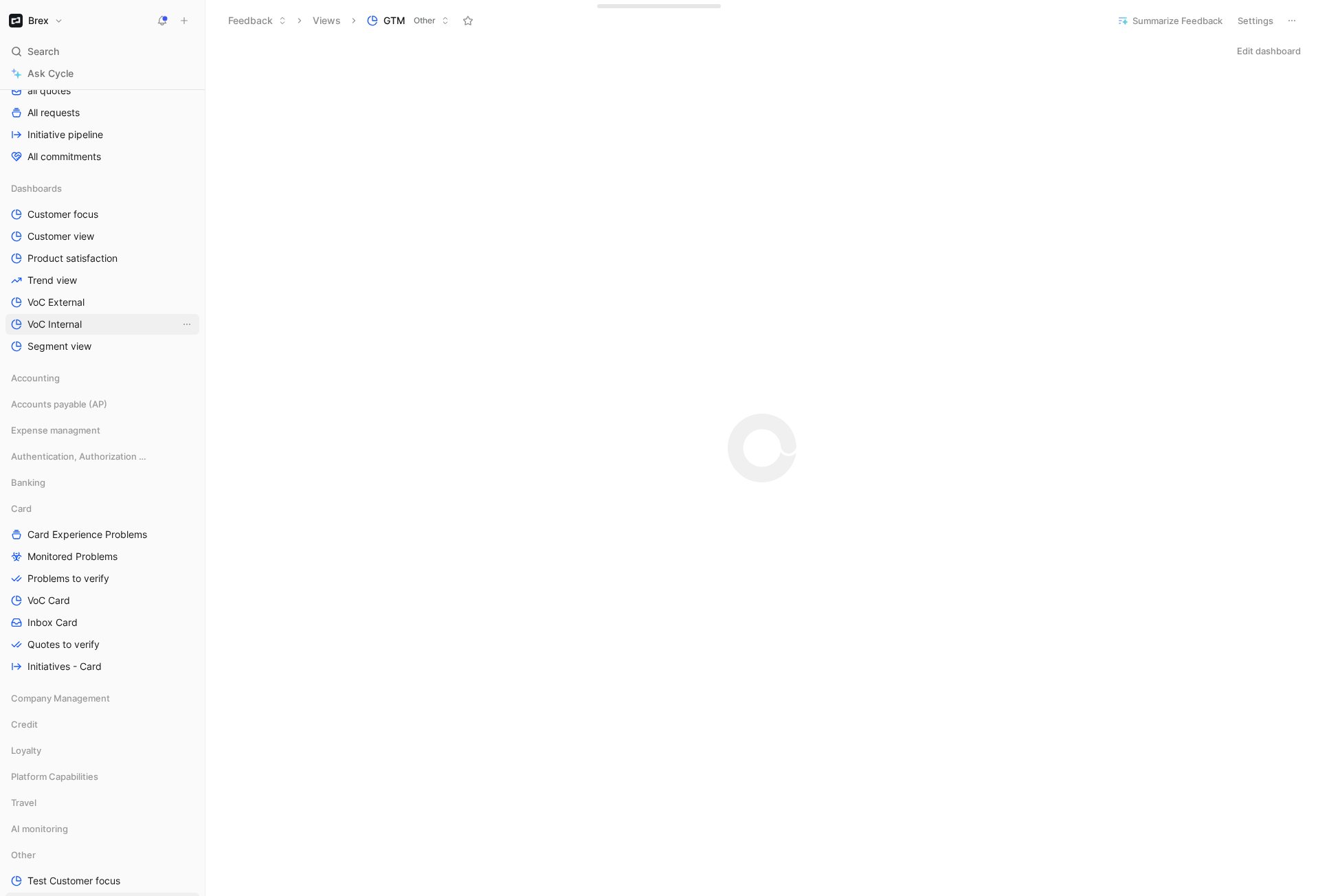
scroll to position [456, 0]
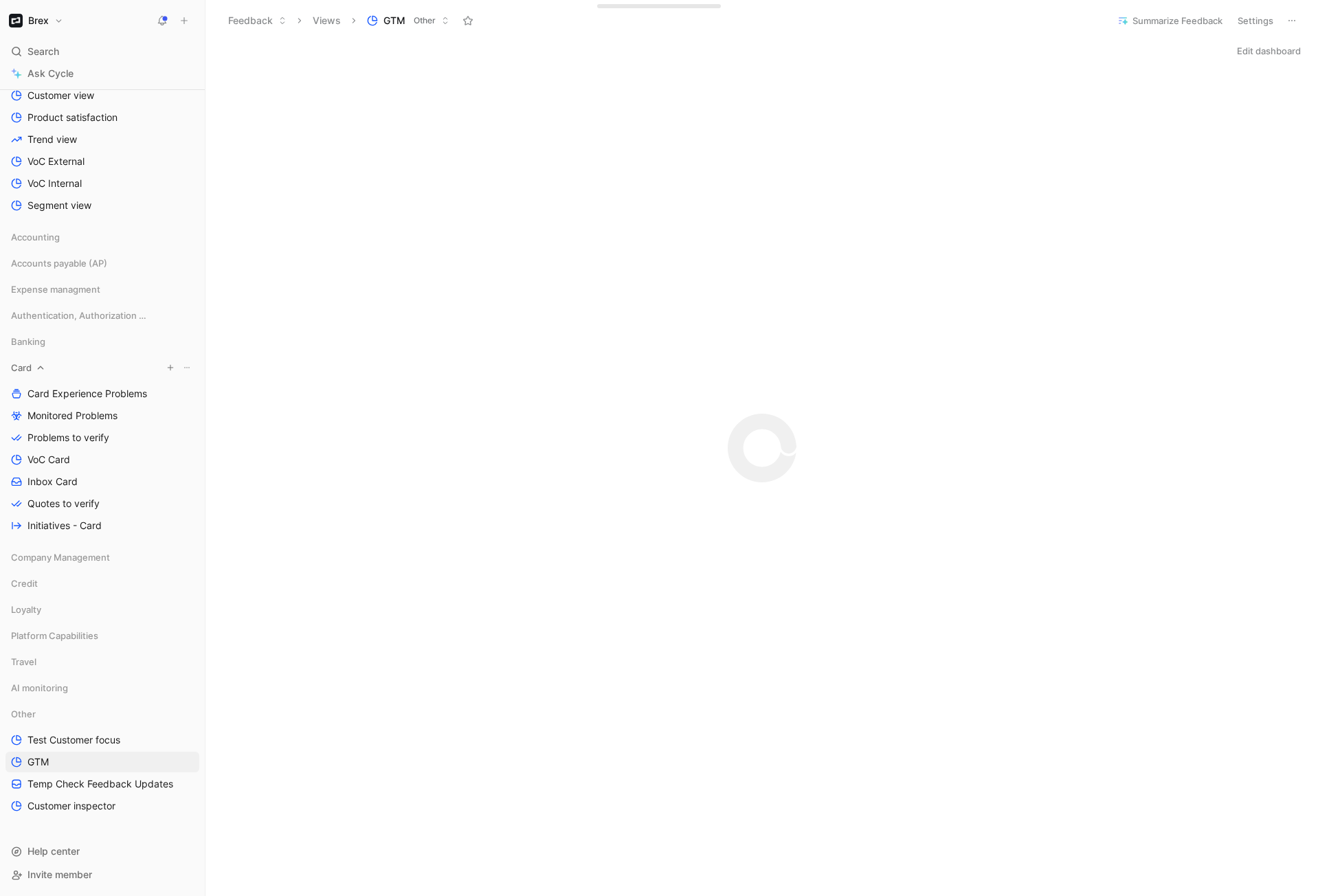
click at [40, 371] on icon at bounding box center [40, 367] width 9 height 9
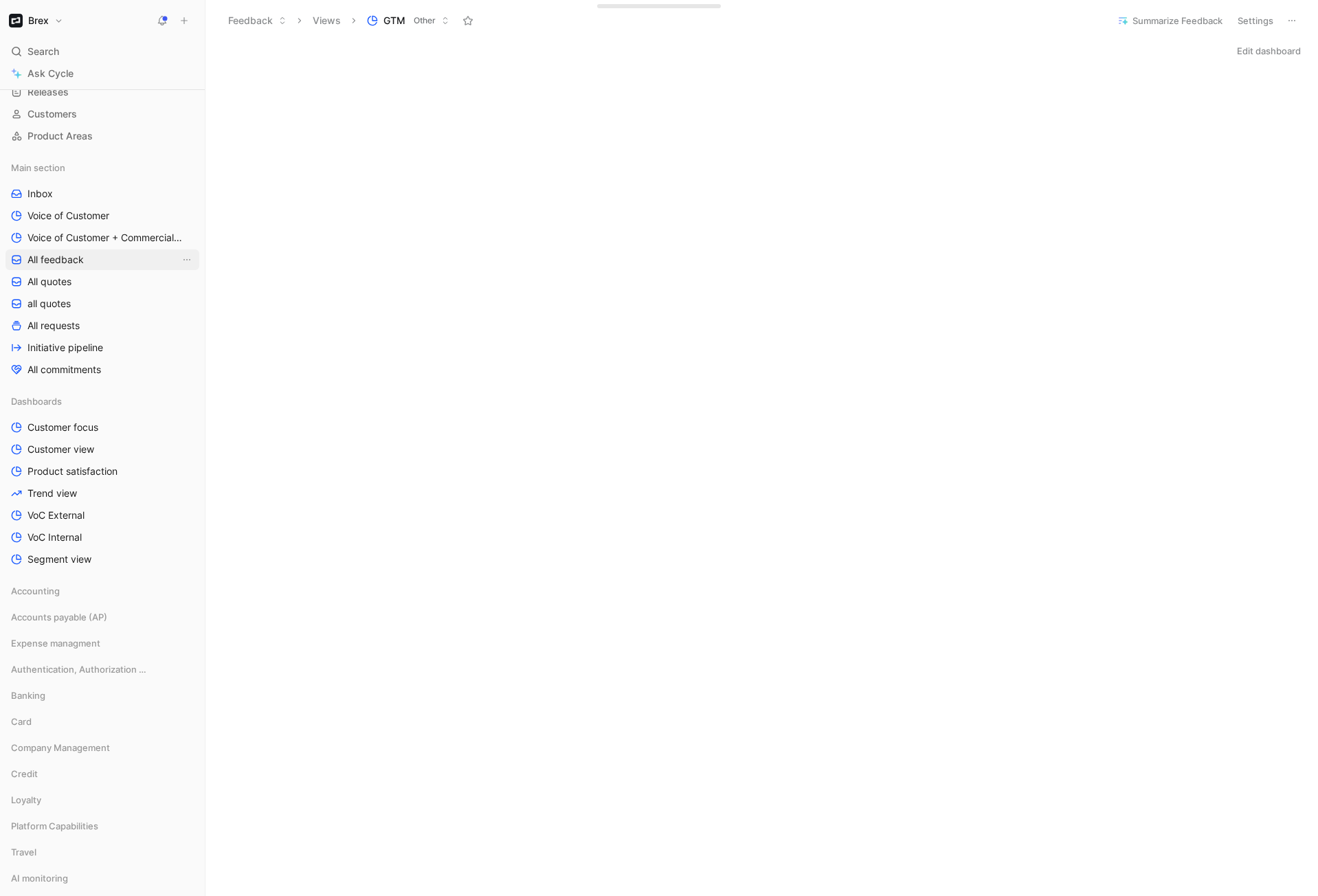
scroll to position [91, 0]
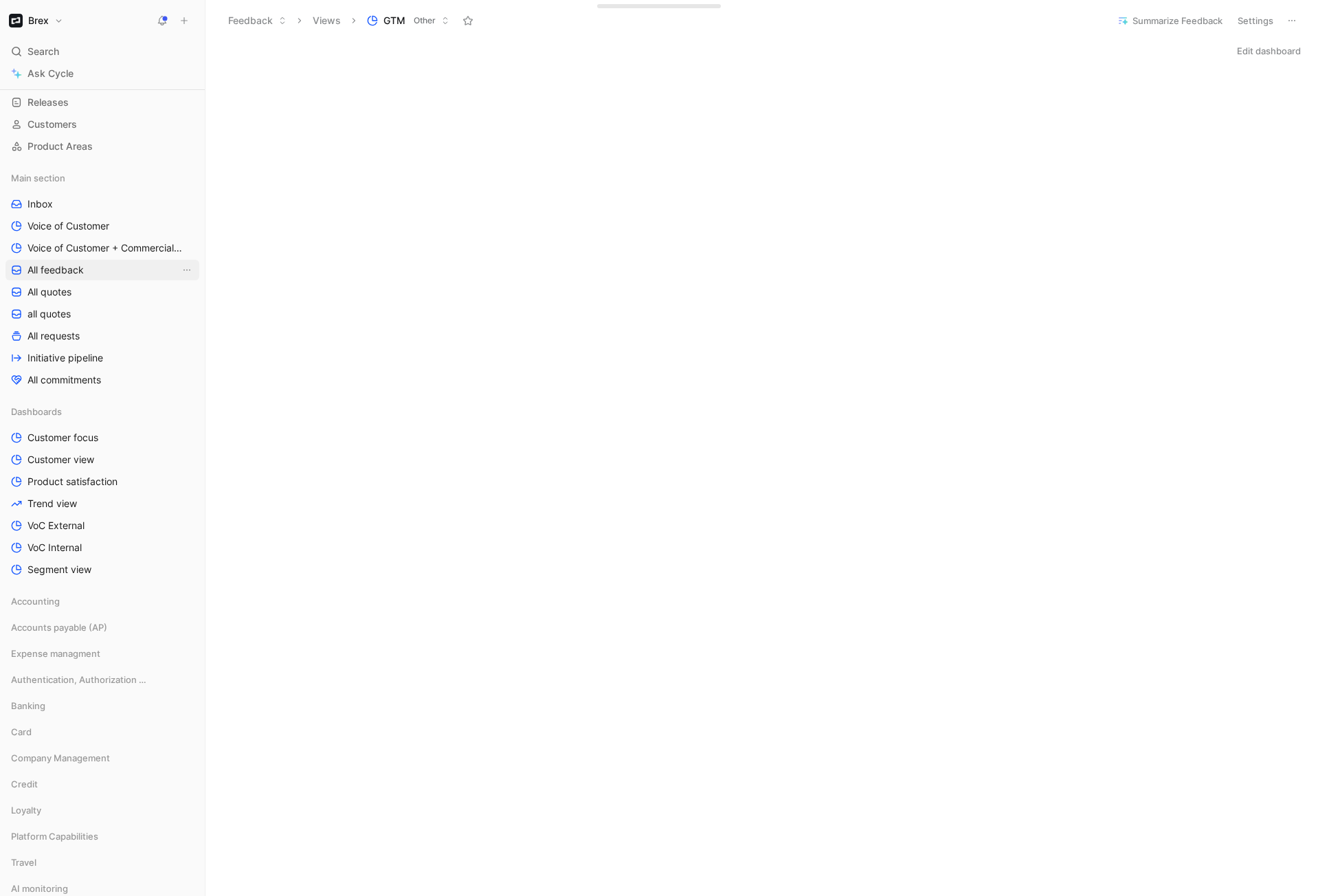
click at [66, 272] on span "All feedback" at bounding box center [55, 270] width 56 height 14
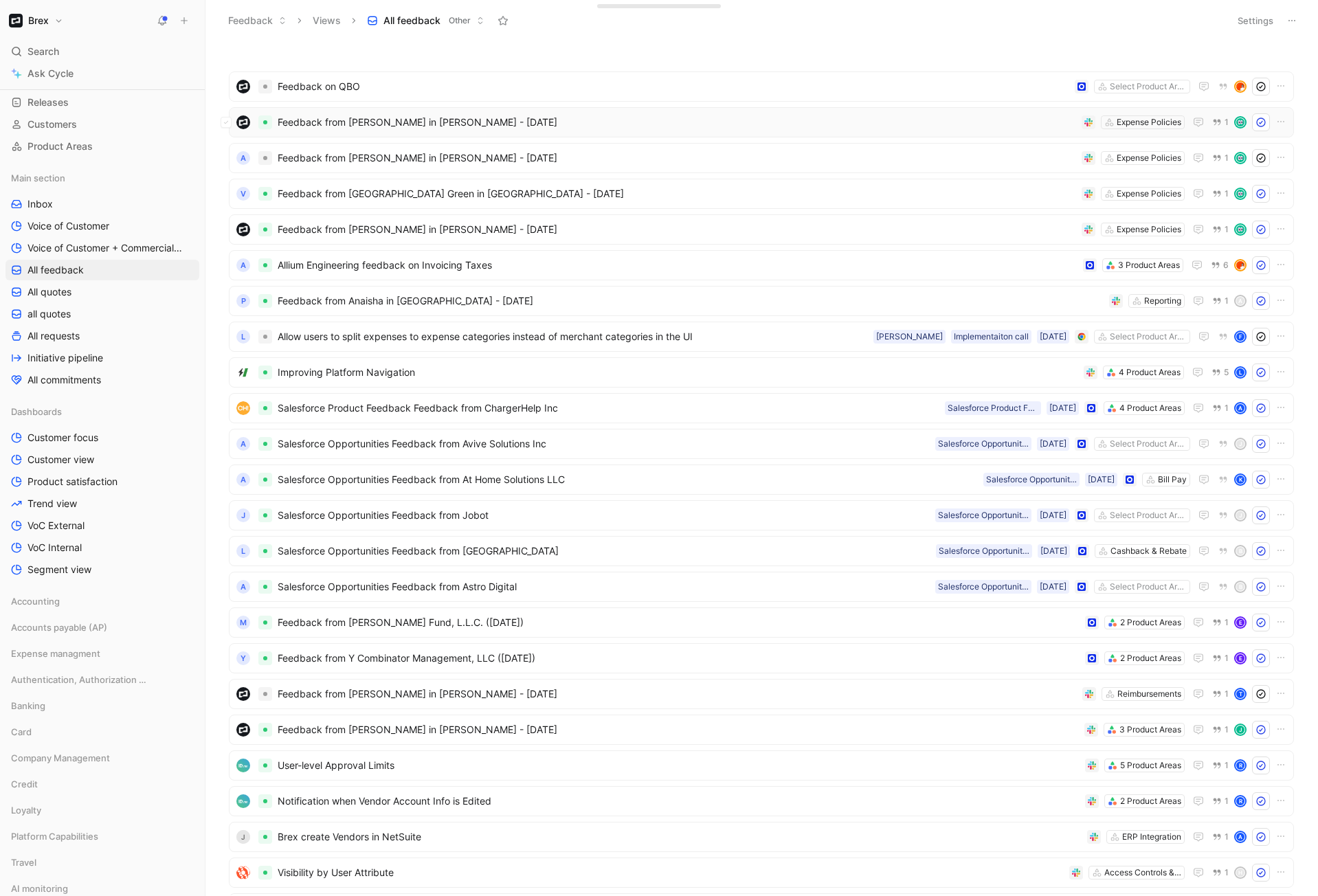
click at [647, 129] on span "Feedback from [PERSON_NAME] in [PERSON_NAME] - [DATE]" at bounding box center [676, 122] width 798 height 16
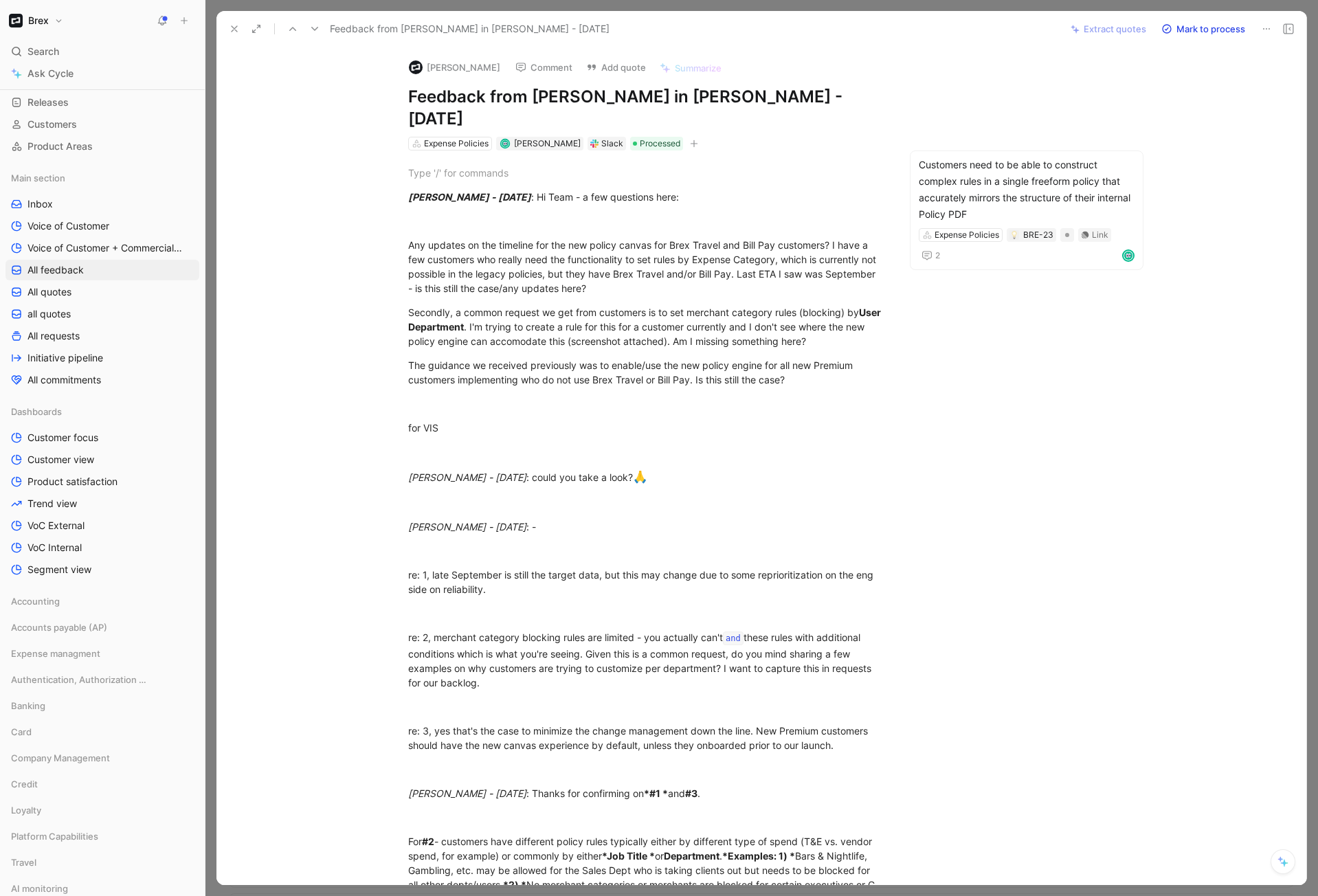
click at [236, 29] on icon at bounding box center [234, 28] width 11 height 11
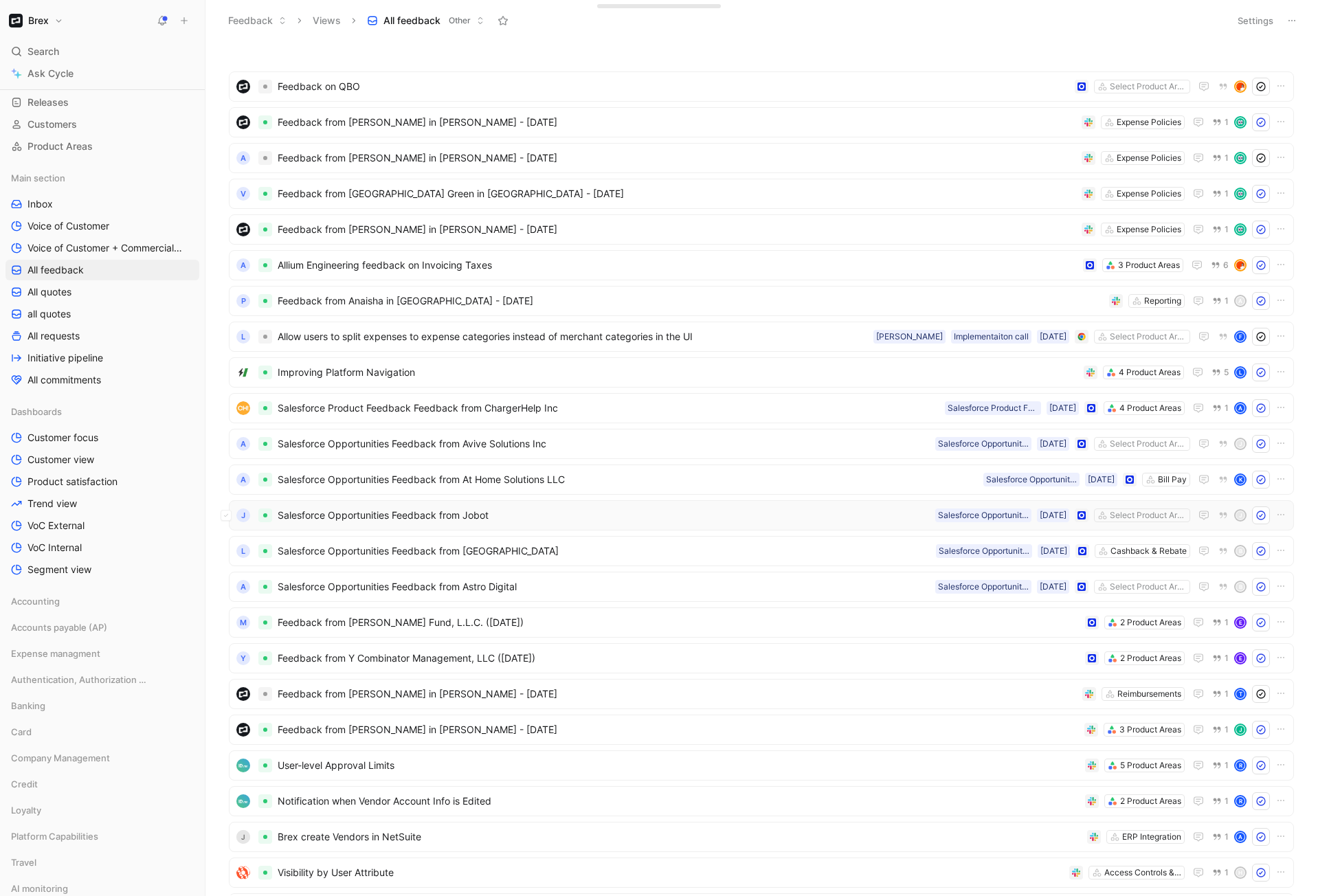
click at [797, 514] on span "Salesforce Opportunities Feedback from Jobot" at bounding box center [603, 514] width 652 height 16
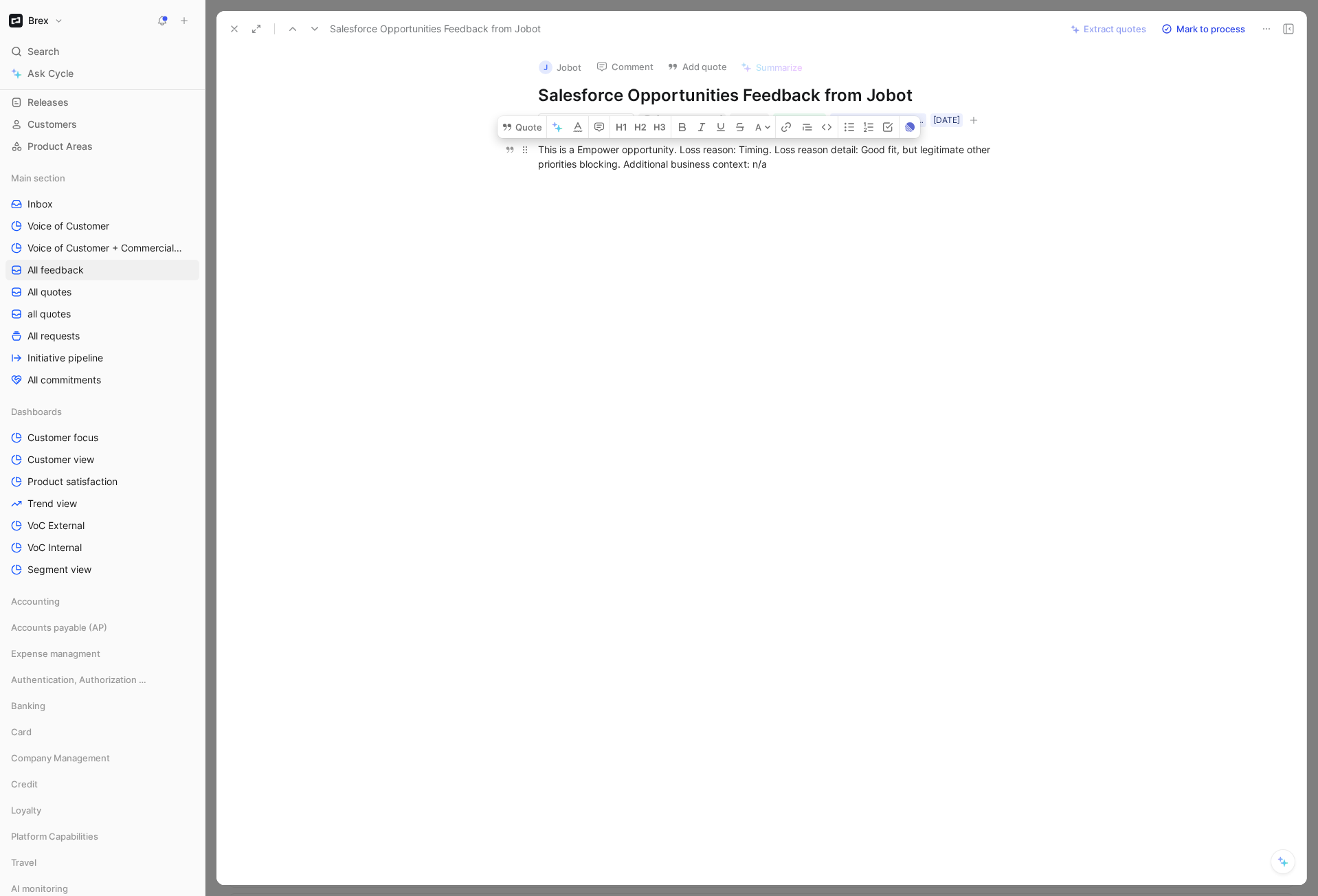
drag, startPoint x: 736, startPoint y: 150, endPoint x: 682, endPoint y: 151, distance: 54.0
click at [682, 151] on div "This is a Empower opportunity. Loss reason: Timing. Loss reason detail: Good fi…" at bounding box center [776, 157] width 475 height 29
copy div "Loss reason"
click at [857, 180] on div "This is a Empower opportunity. Loss reason: Timing. Loss reason detail: Good fi…" at bounding box center [775, 156] width 1061 height 59
click at [233, 32] on icon at bounding box center [234, 28] width 11 height 11
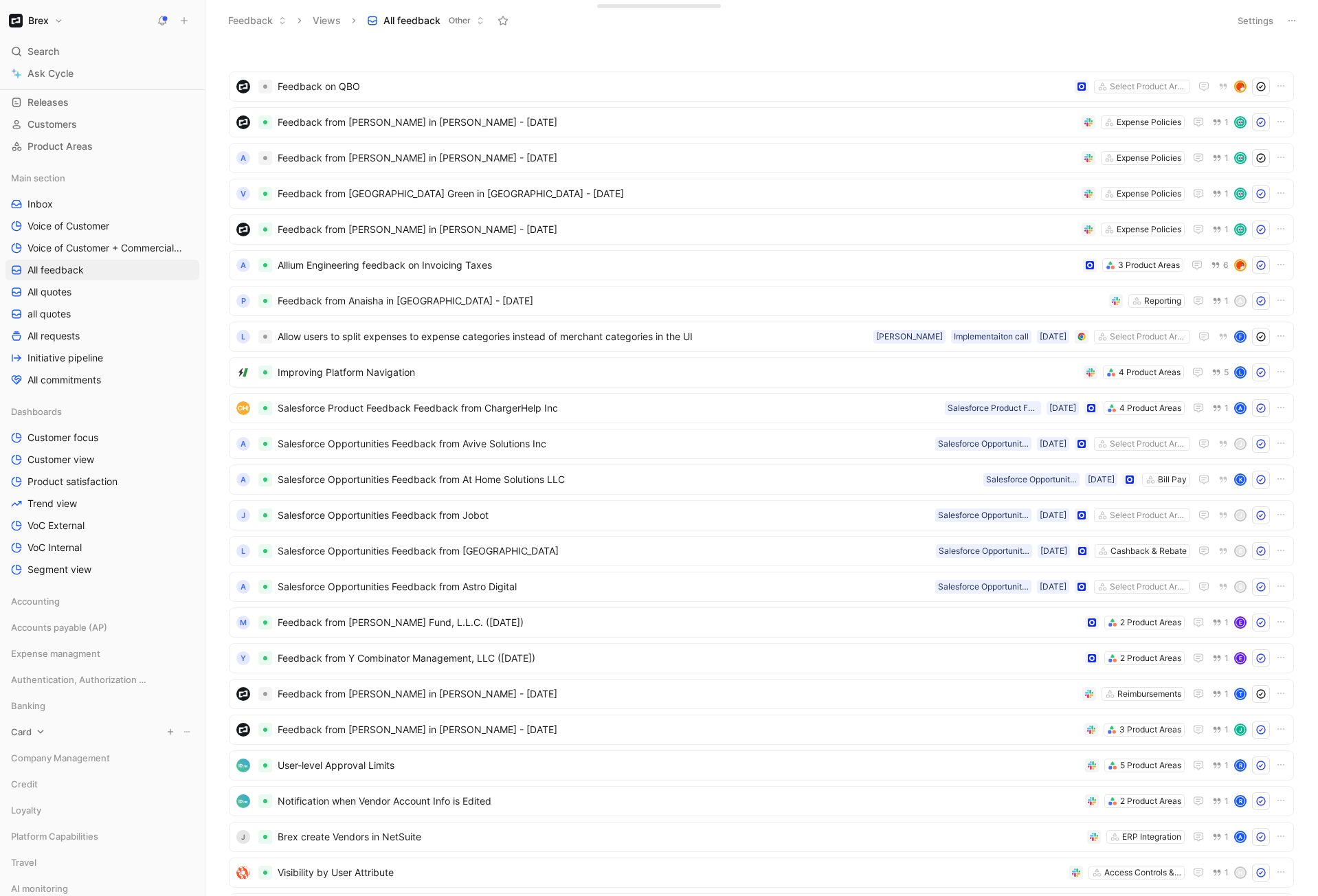
scroll to position [292, 0]
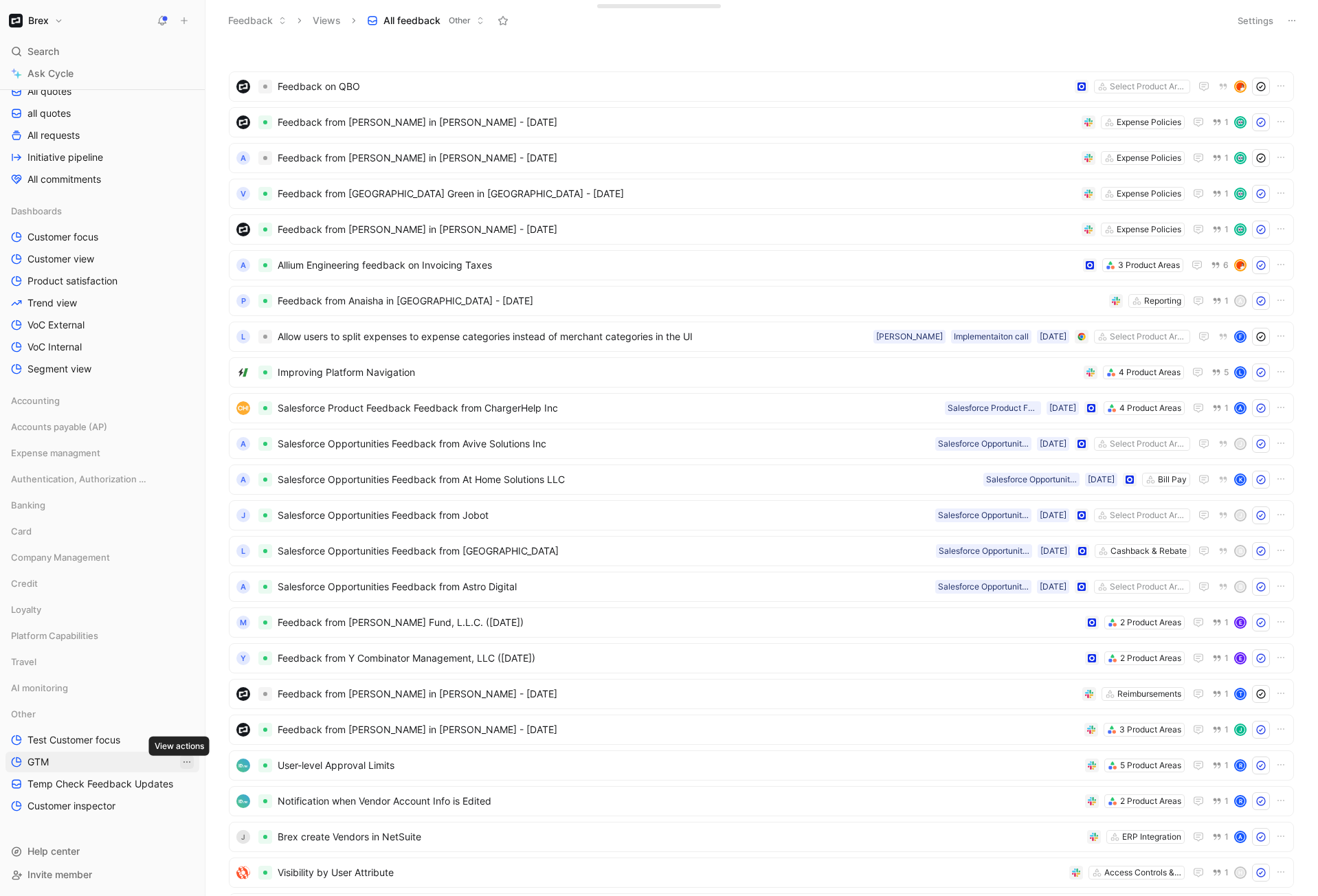
click at [181, 760] on icon "View actions" at bounding box center [187, 761] width 11 height 11
click at [178, 792] on span "Duplicate" at bounding box center [158, 787] width 43 height 12
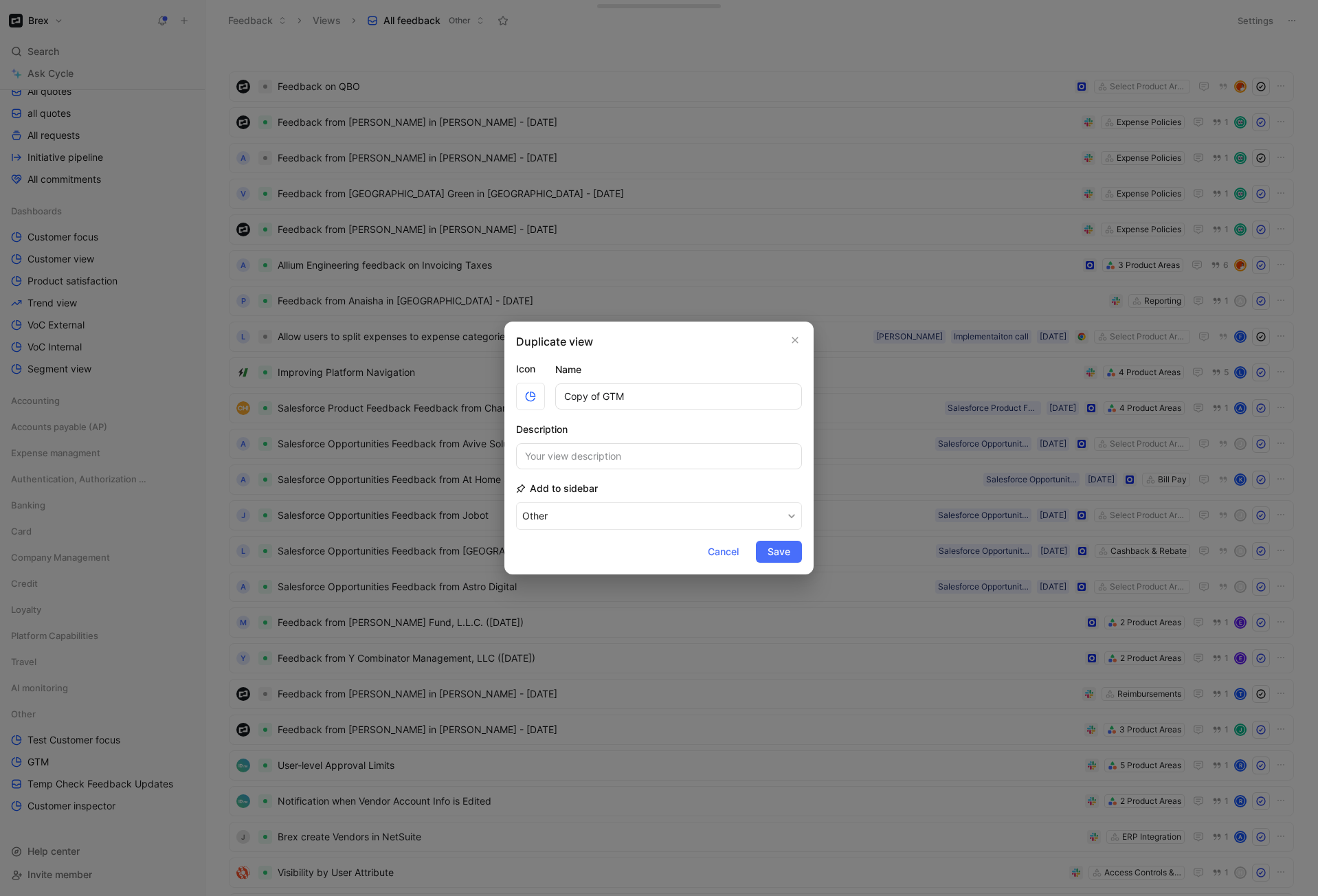
drag, startPoint x: 641, startPoint y: 398, endPoint x: 565, endPoint y: 399, distance: 76.0
click at [563, 399] on input "Copy of GTM" at bounding box center [679, 396] width 247 height 26
type input "Marketing"
click at [780, 553] on span "Save" at bounding box center [779, 551] width 23 height 16
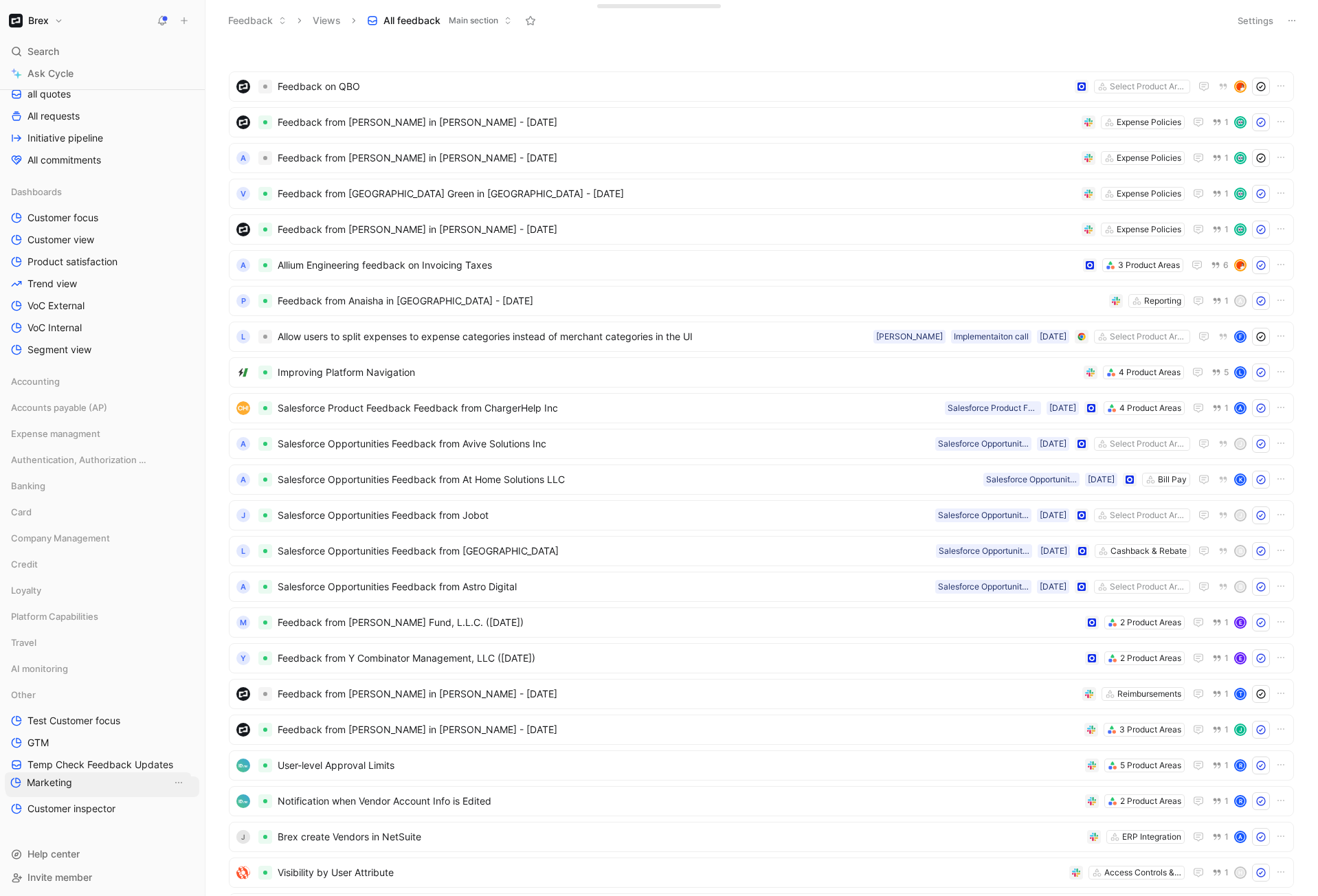
scroll to position [314, 0]
drag, startPoint x: 59, startPoint y: 738, endPoint x: 58, endPoint y: 762, distance: 24.0
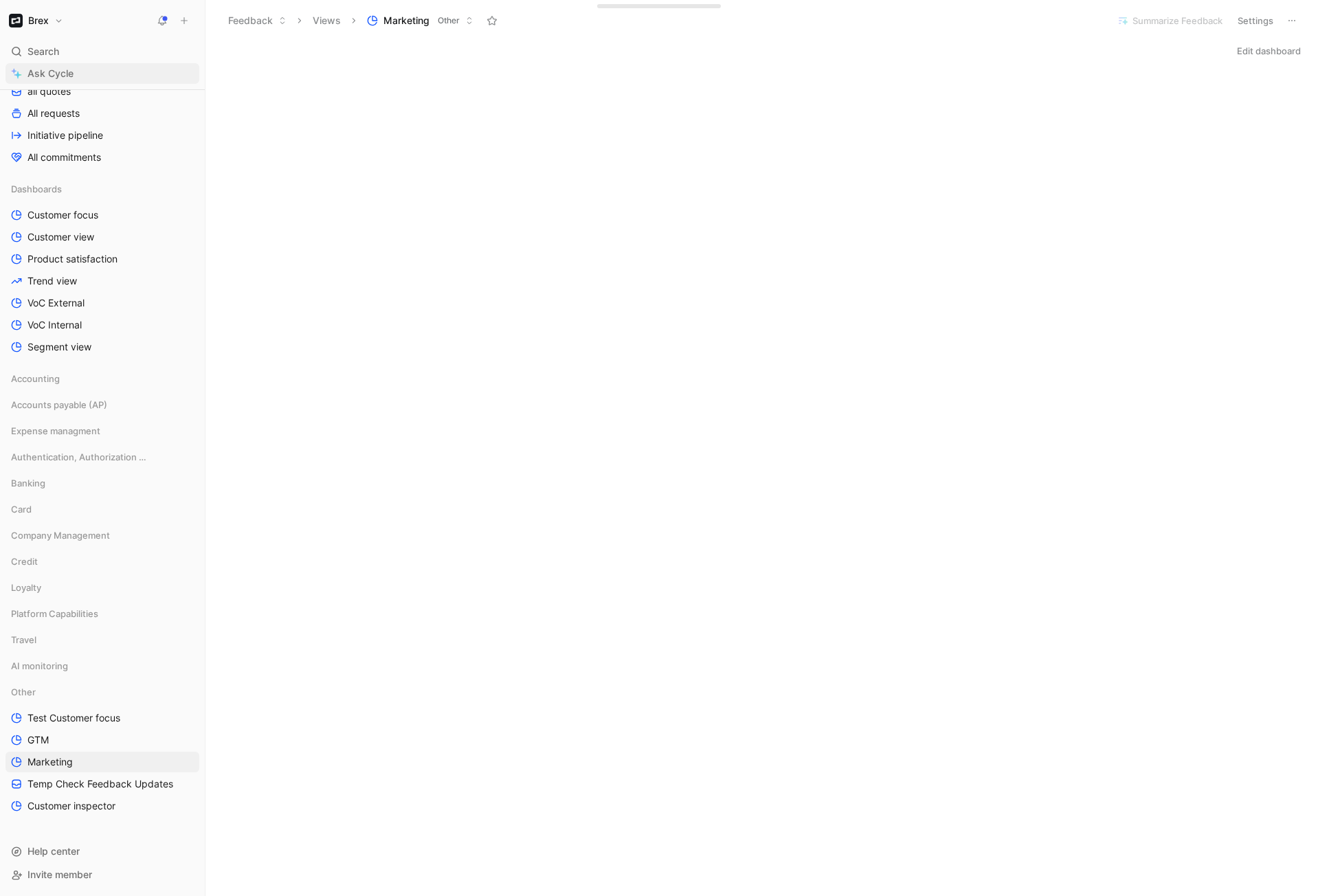
click at [26, 75] on link "Ask Cycle" at bounding box center [101, 73] width 193 height 20
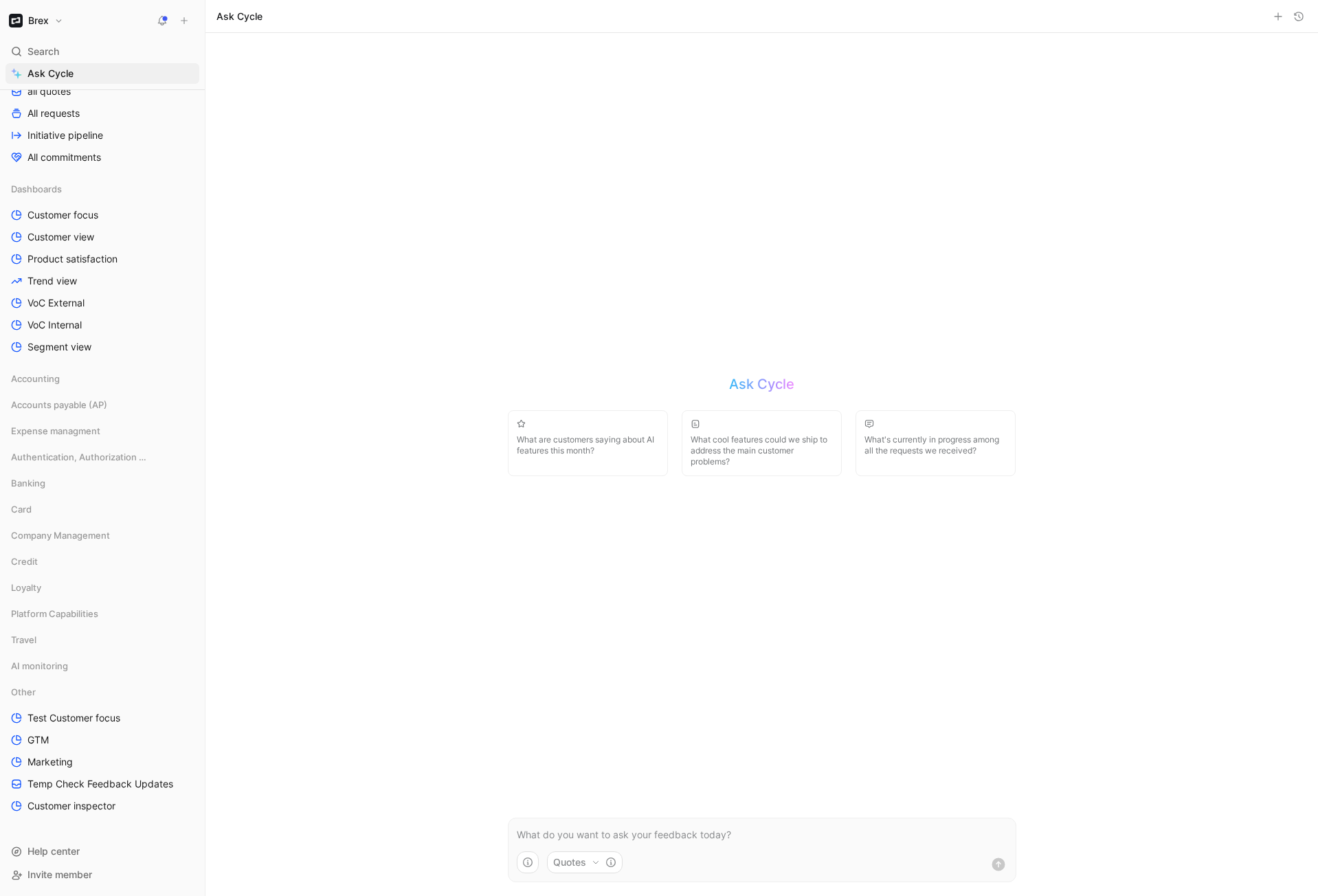
click at [629, 837] on p at bounding box center [763, 834] width 491 height 16
click at [595, 834] on p "What words do the prospect/customer use to describe Brex?" at bounding box center [763, 834] width 491 height 16
click at [594, 834] on p "What words do the prospect/customer use to describe Brex?" at bounding box center [763, 834] width 491 height 16
click at [587, 863] on button "Quotes" at bounding box center [584, 862] width 76 height 22
click at [854, 845] on html "Brex Search ⌘ K Ask Cycle Workspace Home G then H Feedback G then F Requests G …" at bounding box center [659, 448] width 1318 height 896
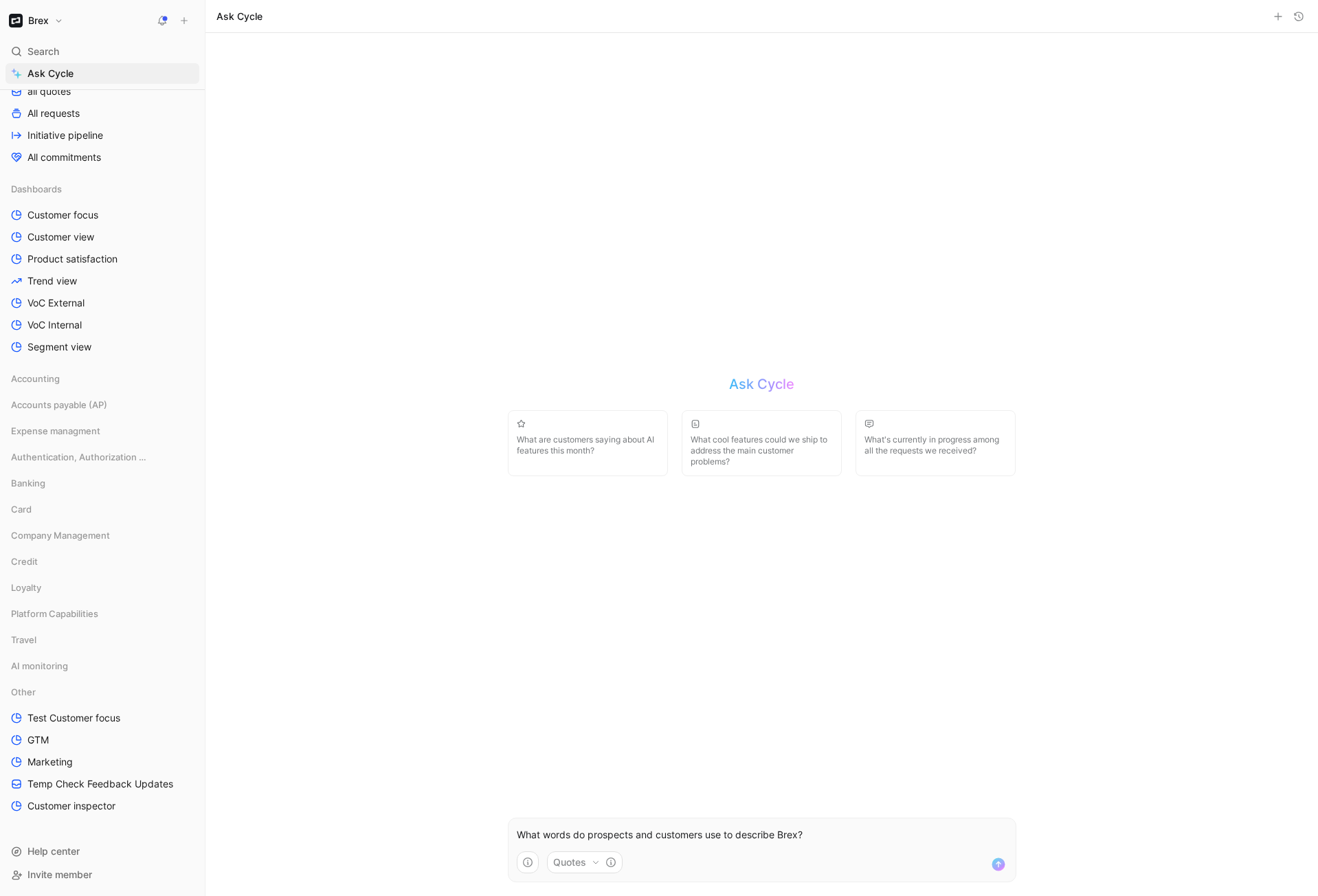
click at [858, 838] on p "What words do prospects and customers use to describe Brex?" at bounding box center [763, 834] width 491 height 16
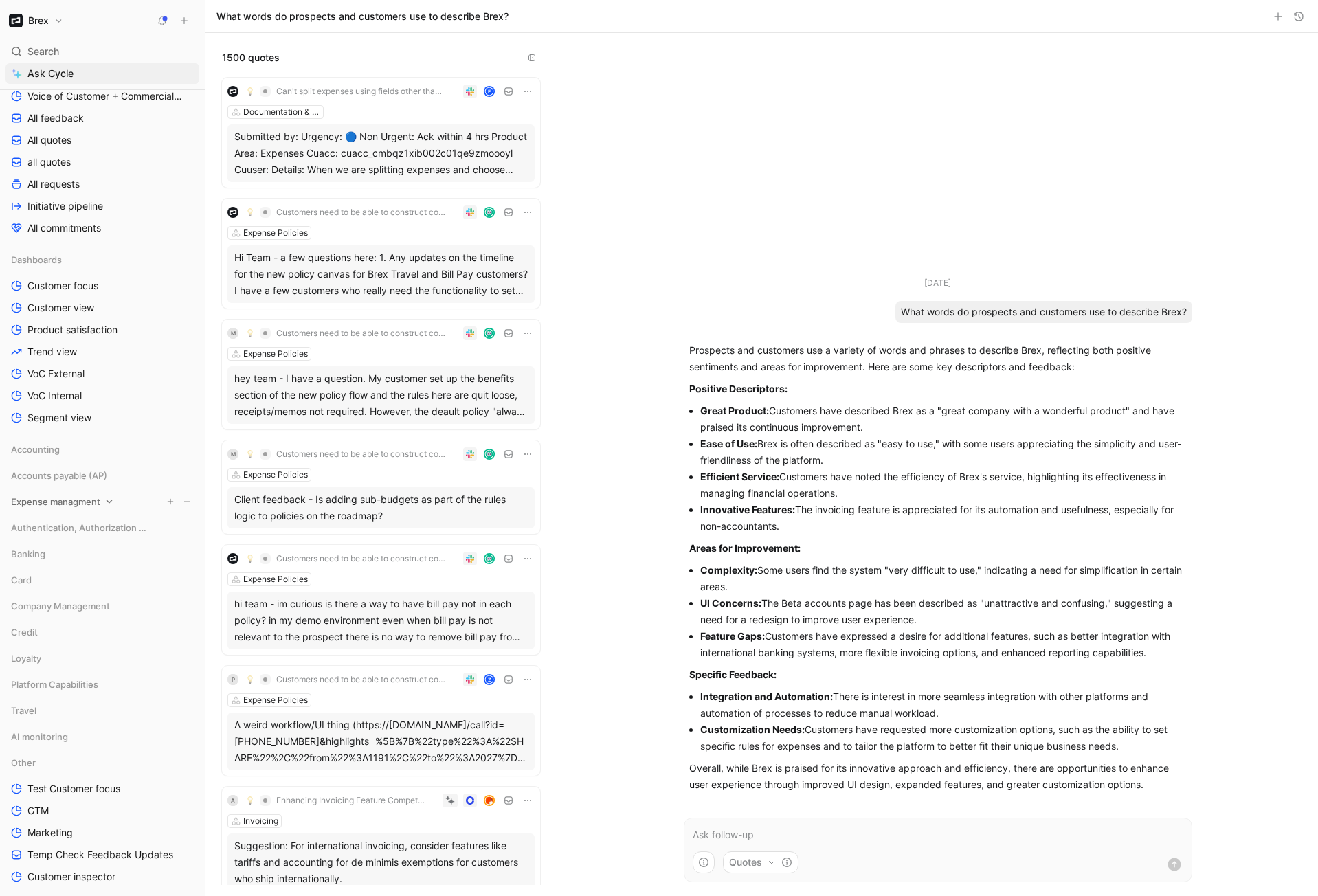
scroll to position [244, 0]
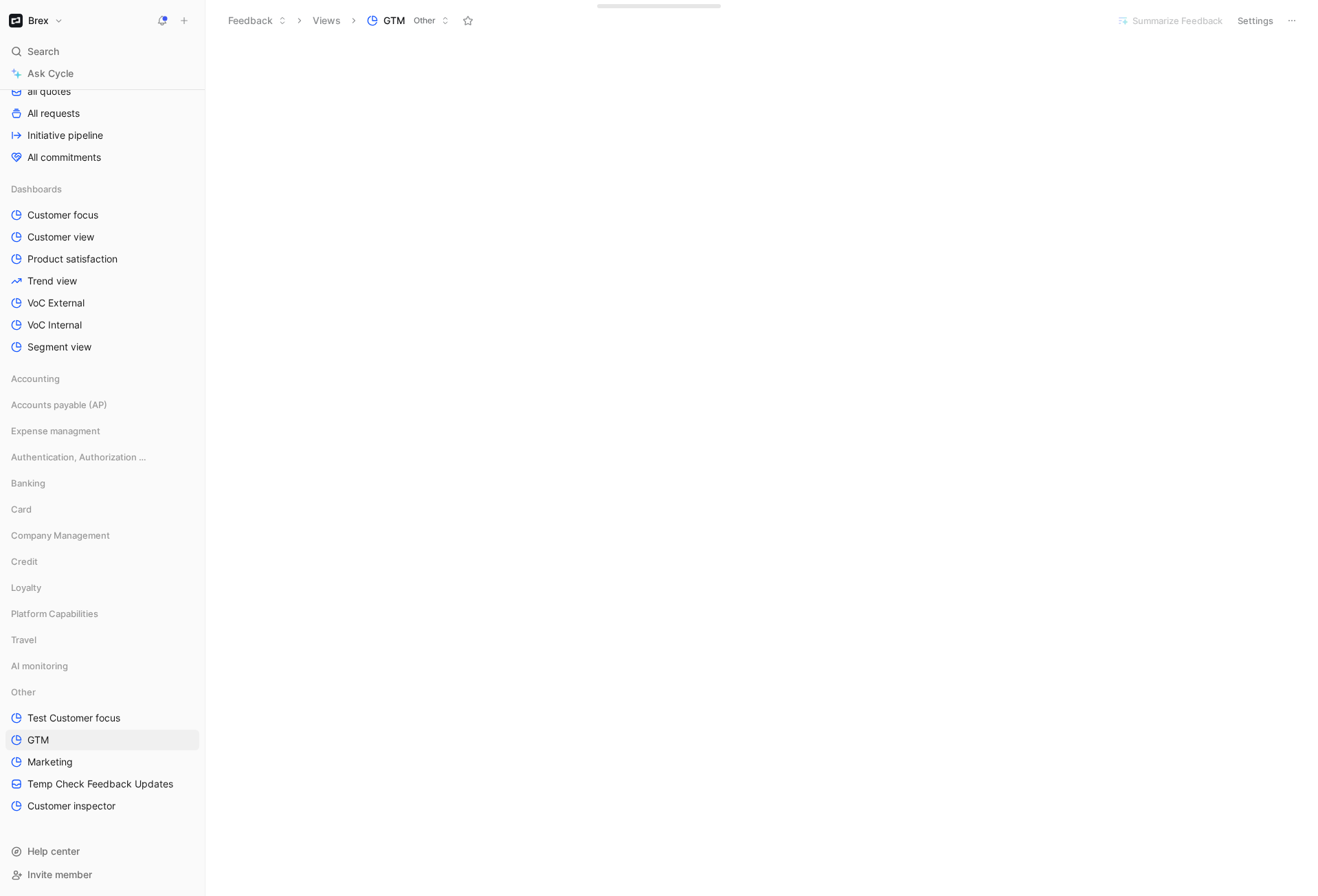
scroll to position [3318, 0]
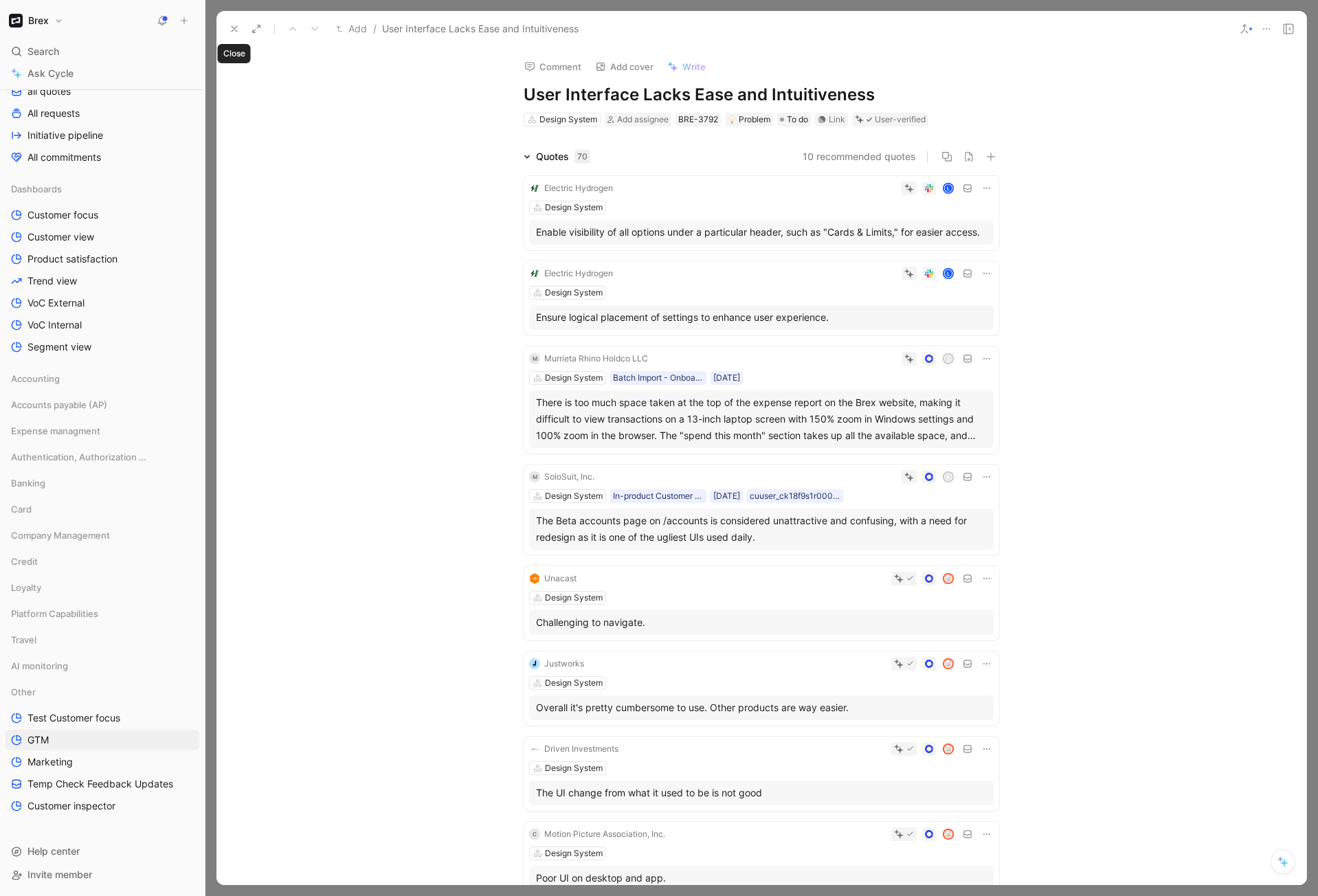
click at [233, 26] on icon at bounding box center [234, 28] width 11 height 11
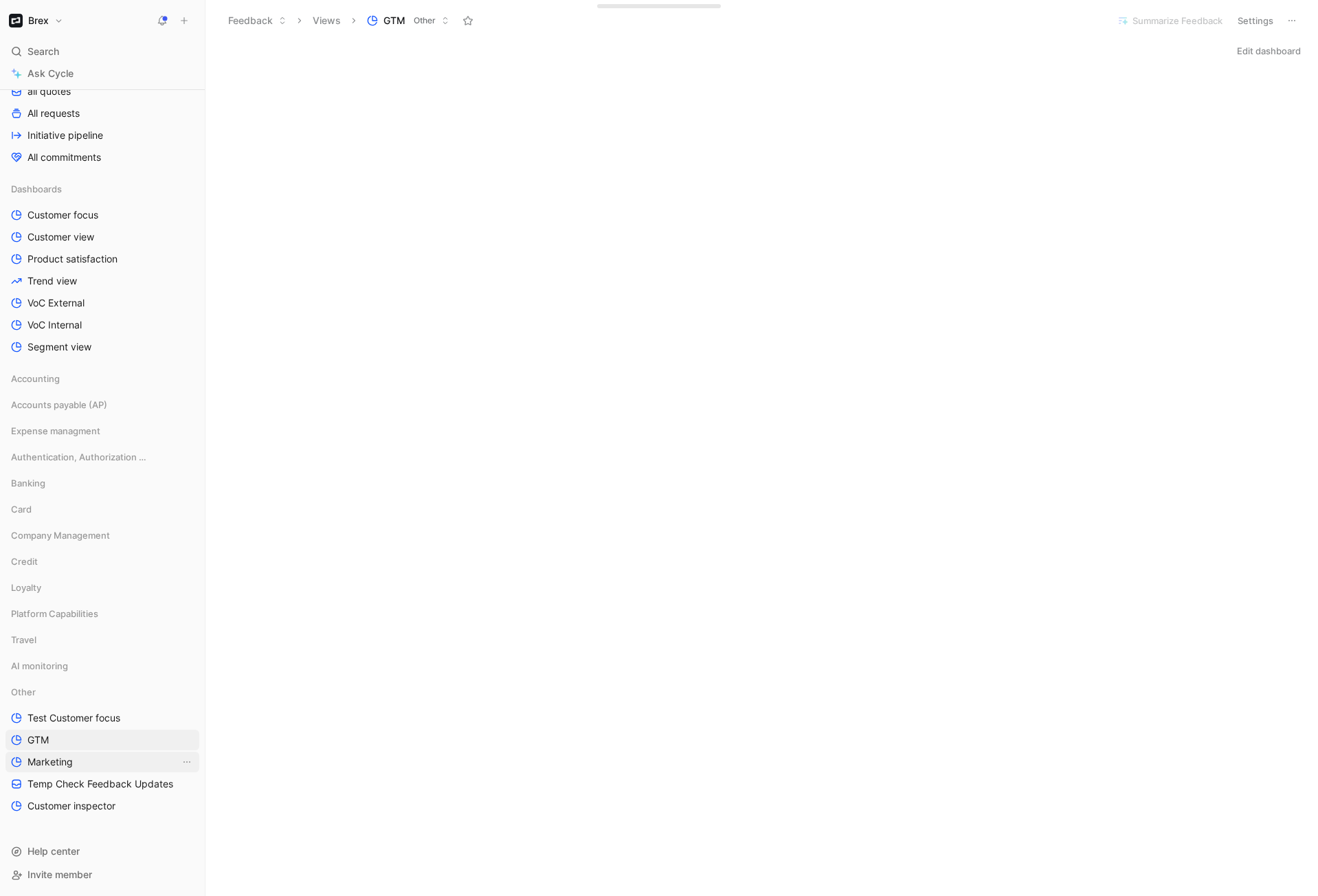
click at [38, 757] on span "Marketing" at bounding box center [49, 761] width 45 height 14
drag, startPoint x: 895, startPoint y: 707, endPoint x: 894, endPoint y: 699, distance: 8.1
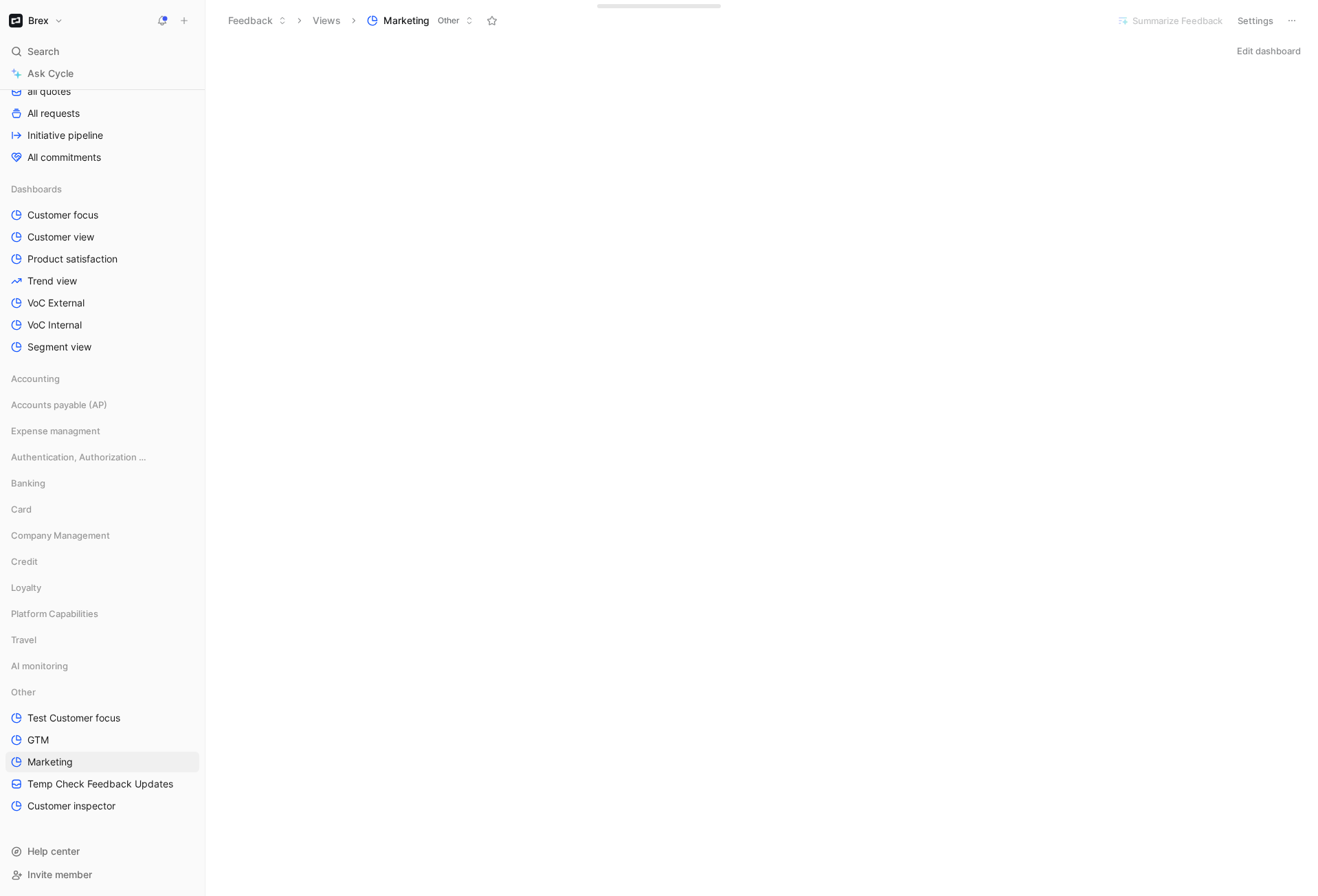
click at [1251, 47] on button "Edit dashboard" at bounding box center [1269, 50] width 77 height 20
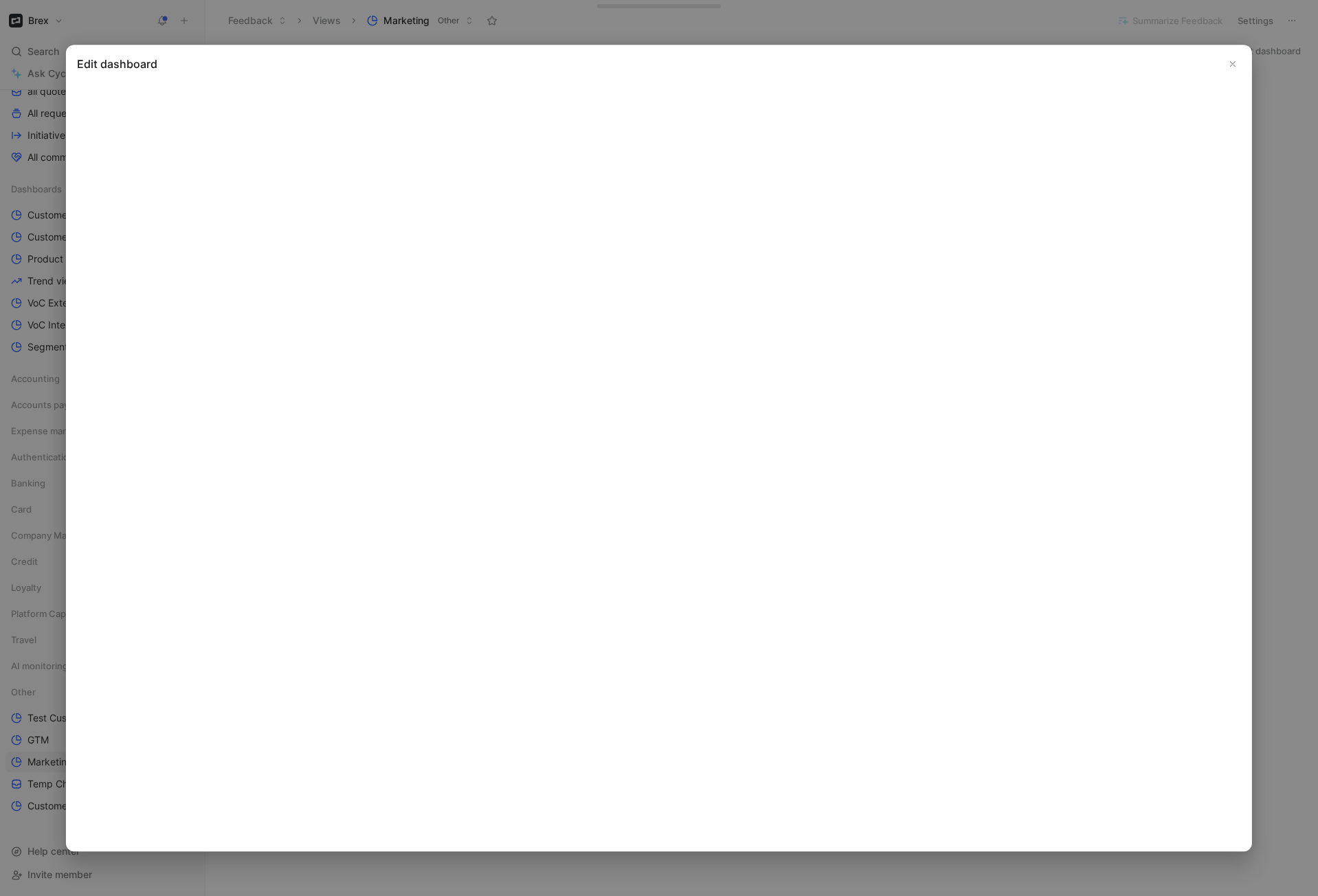
click at [1239, 60] on button "Close" at bounding box center [1232, 63] width 16 height 16
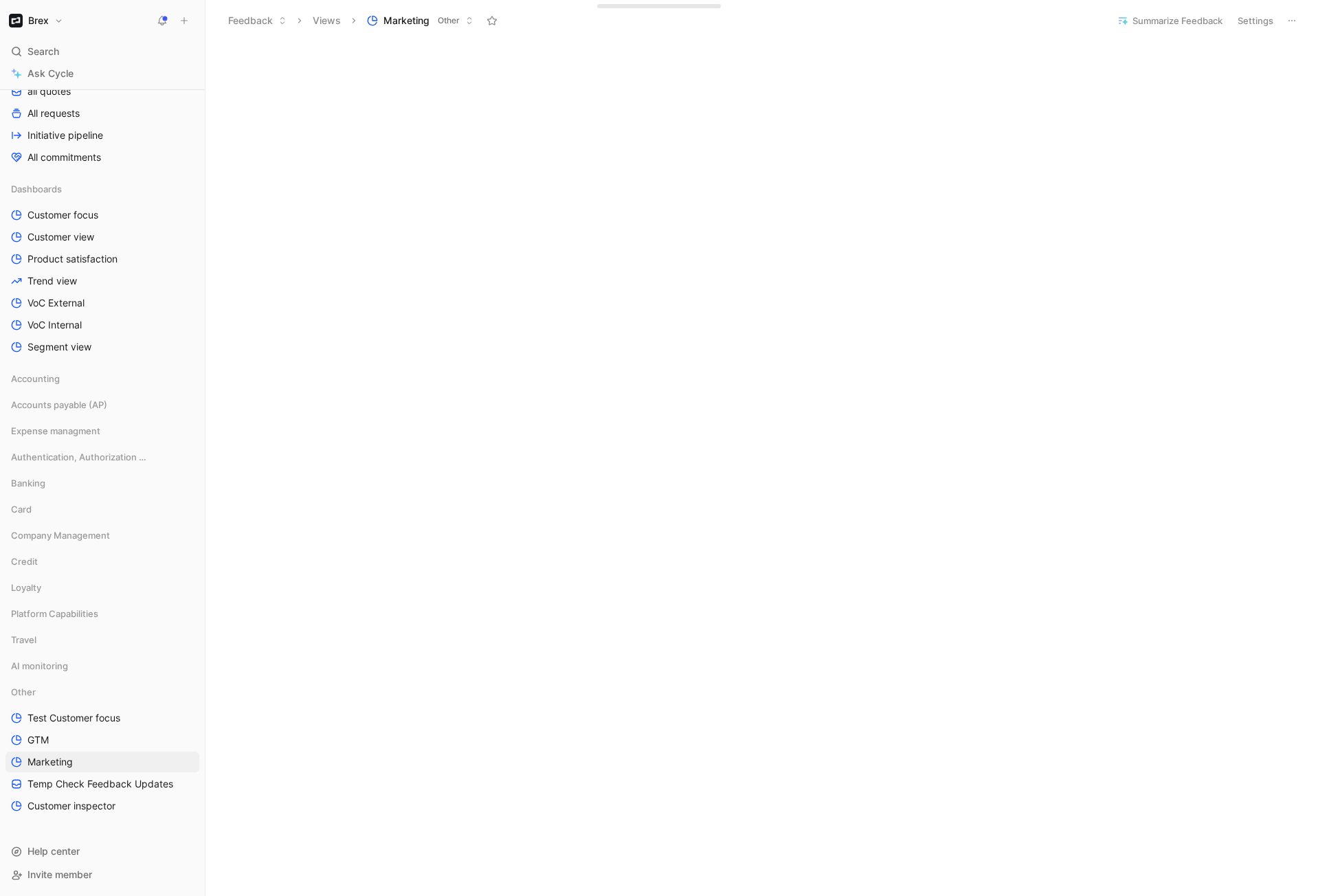
scroll to position [3222, 0]
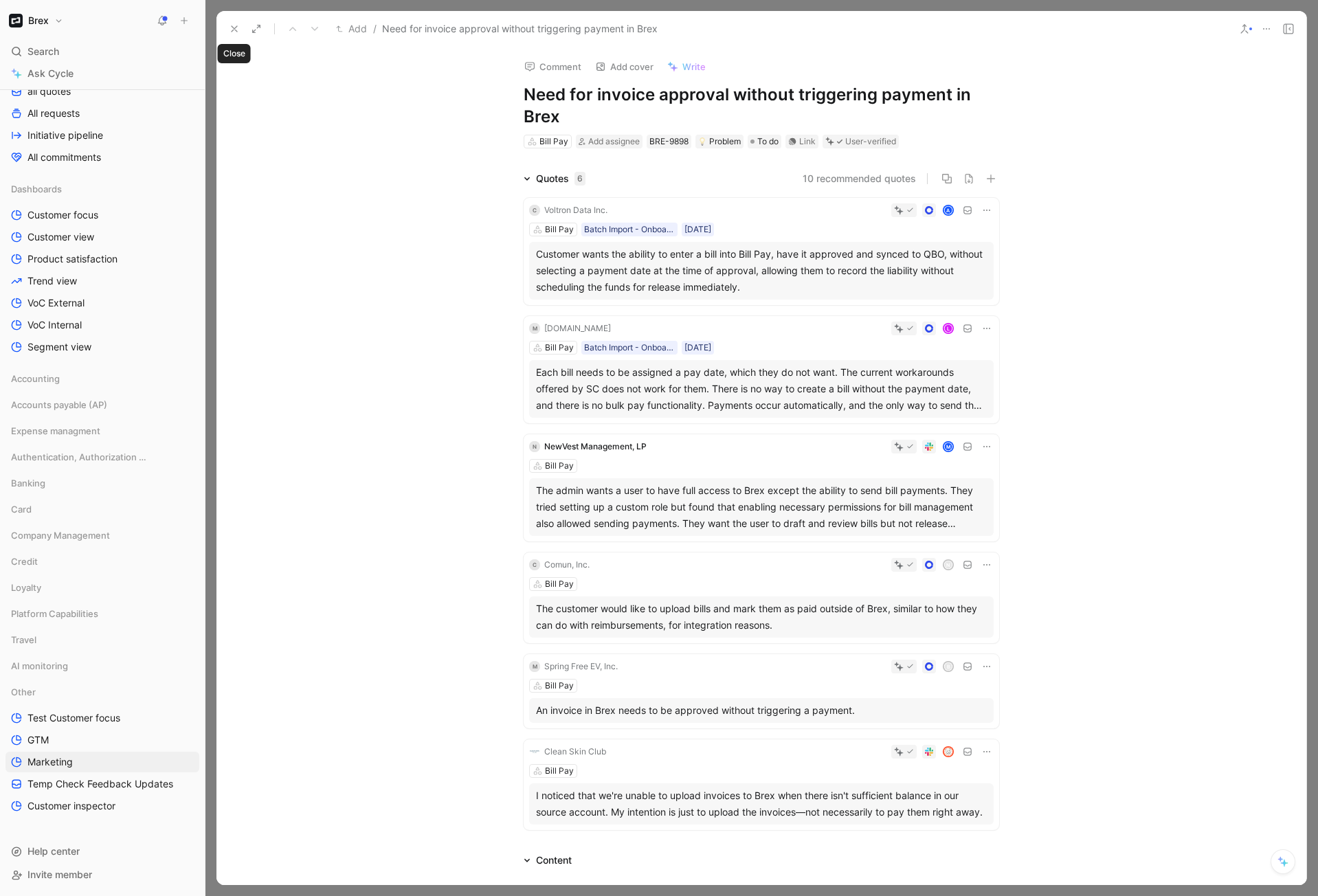
click at [234, 32] on icon at bounding box center [234, 28] width 11 height 11
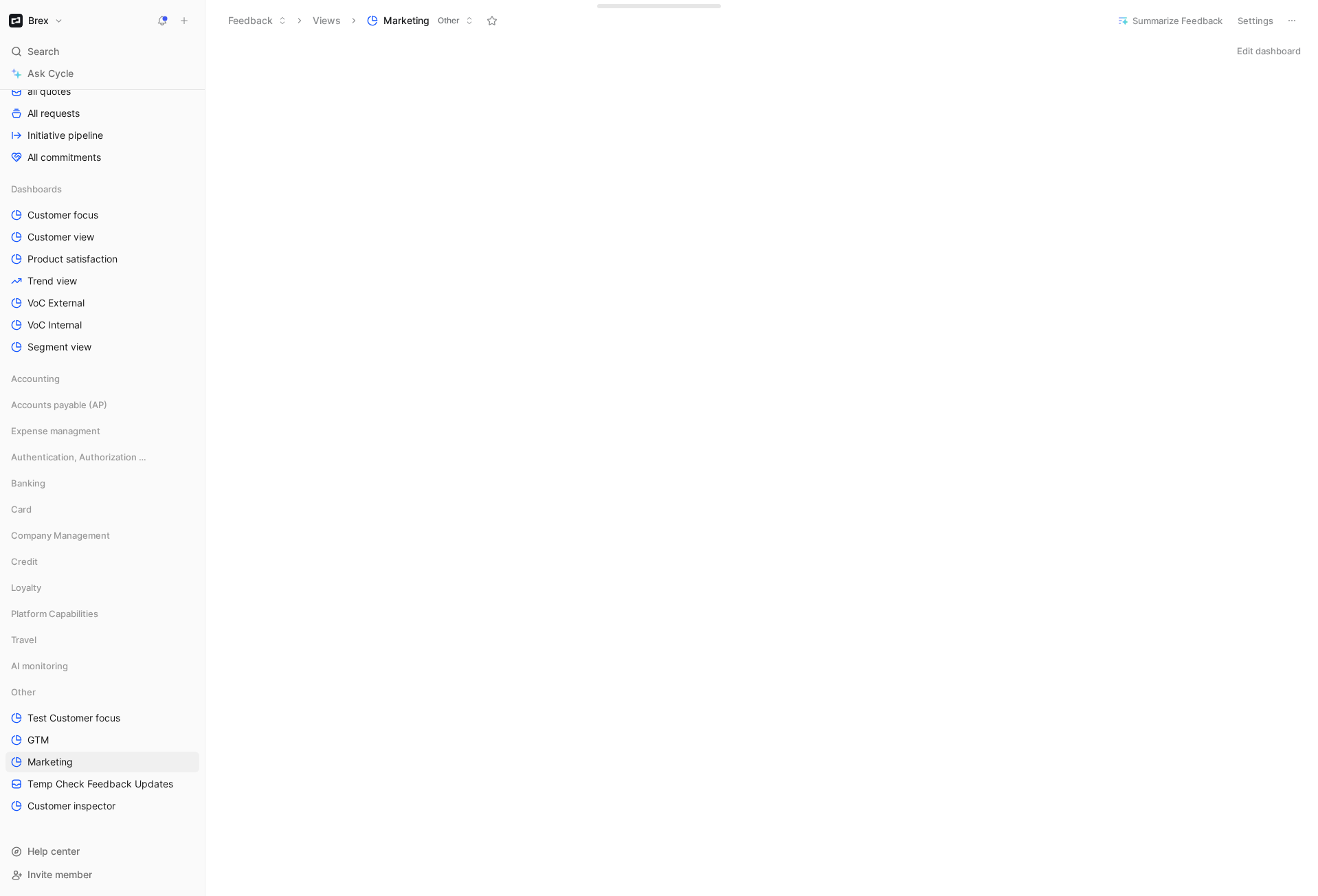
click at [1246, 46] on button "Edit dashboard" at bounding box center [1269, 50] width 77 height 20
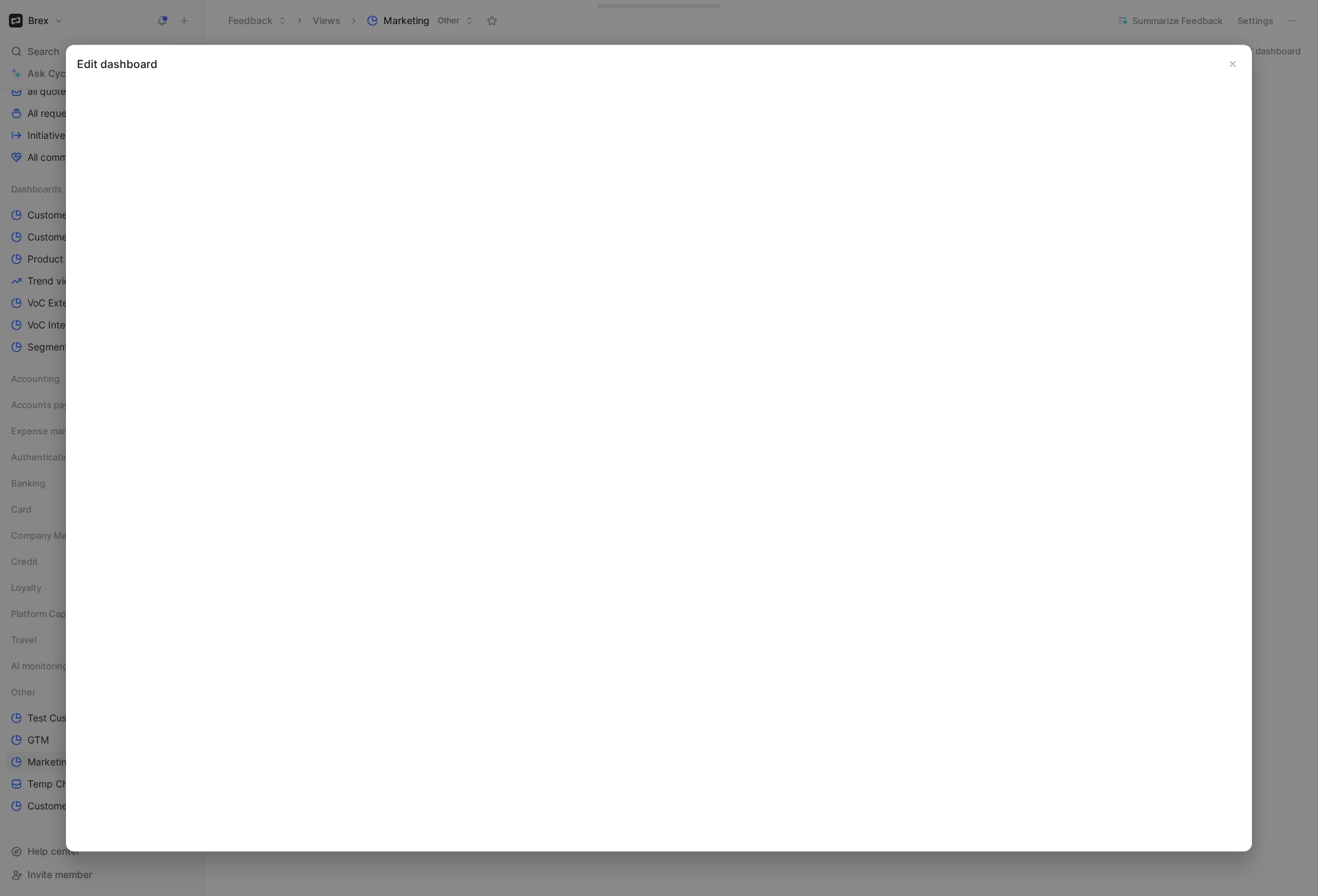
click at [1236, 69] on button "Close" at bounding box center [1232, 63] width 16 height 16
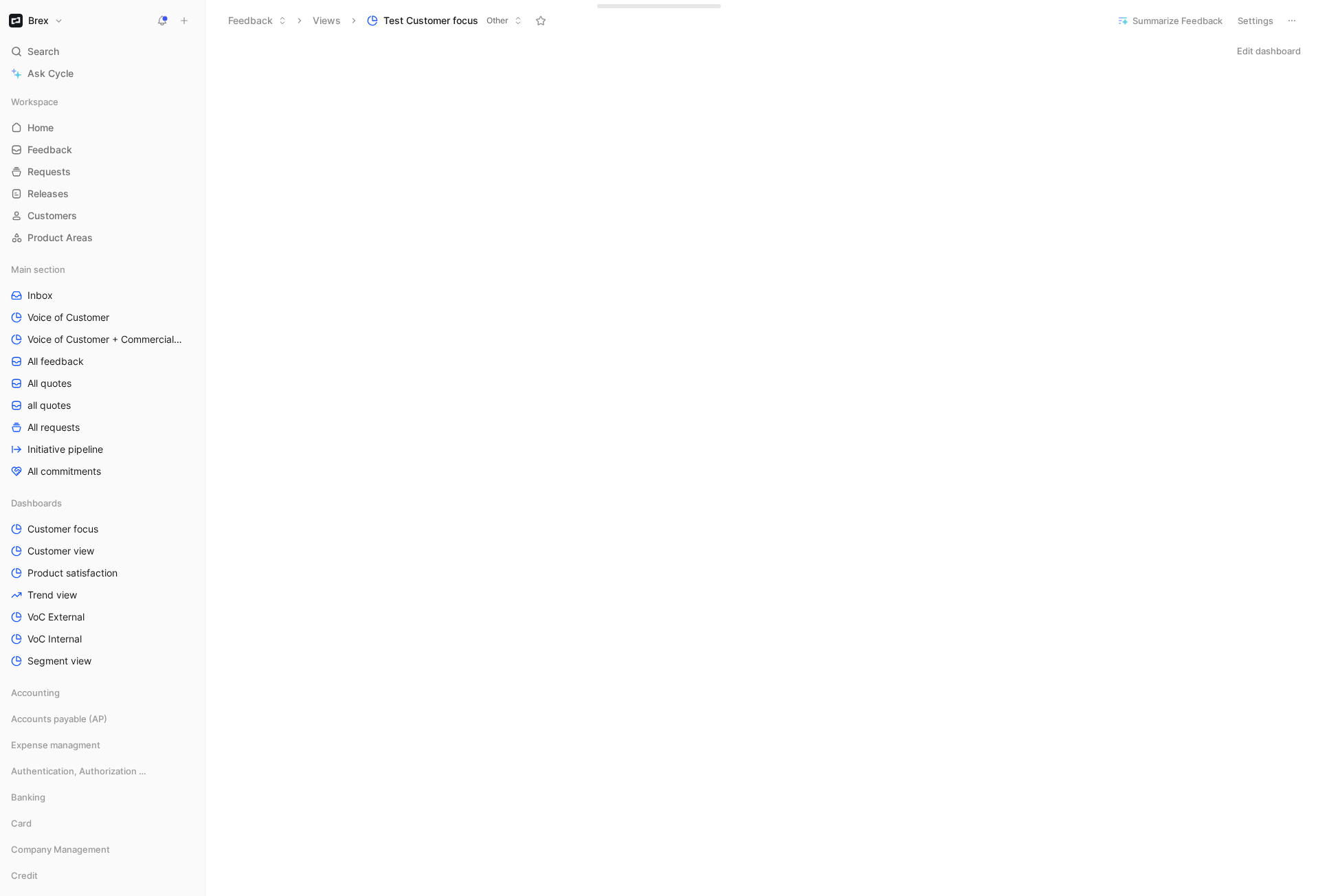
scroll to position [314, 0]
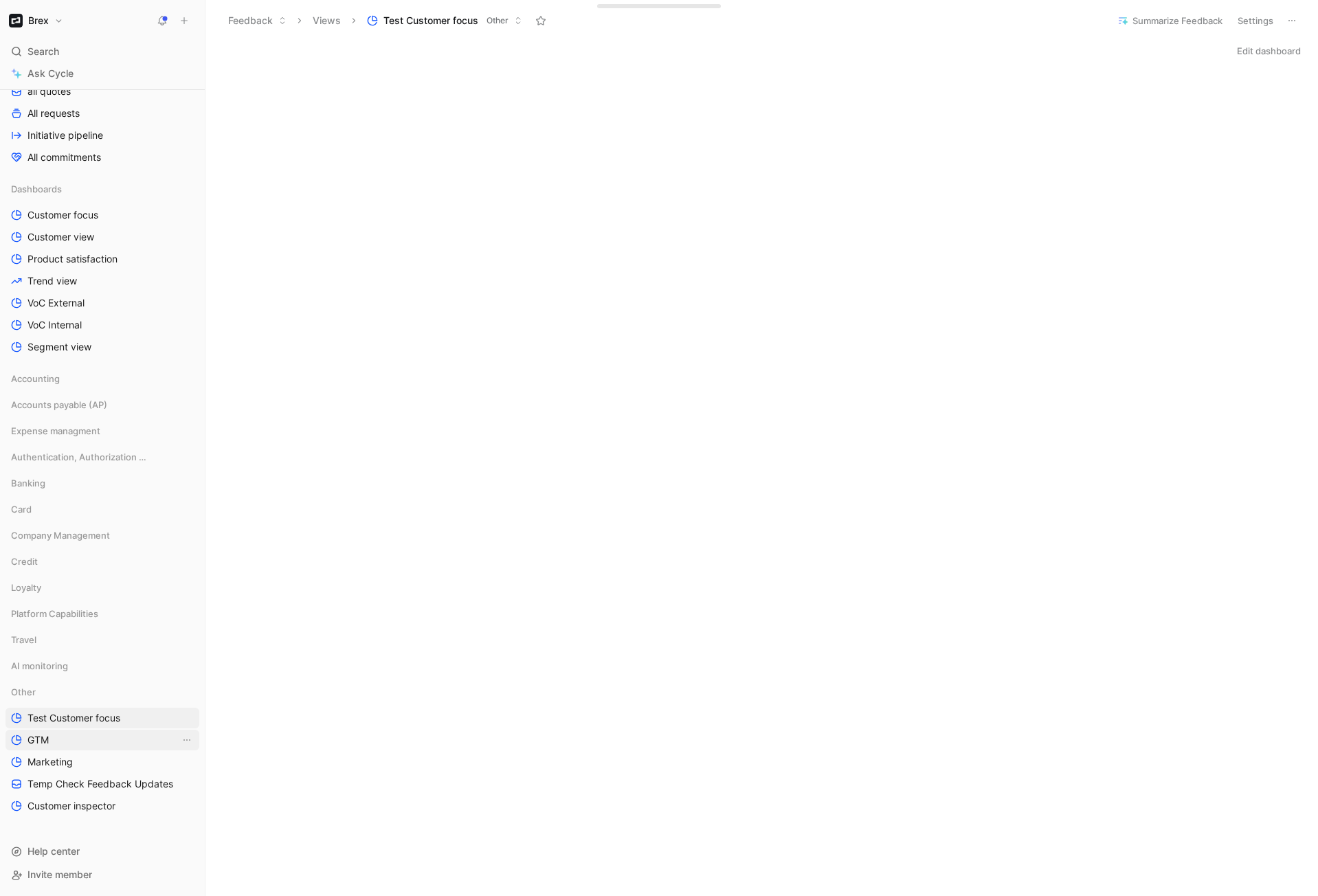
click at [56, 744] on link "GTM" at bounding box center [101, 740] width 193 height 20
click at [54, 483] on icon at bounding box center [54, 483] width 6 height 3
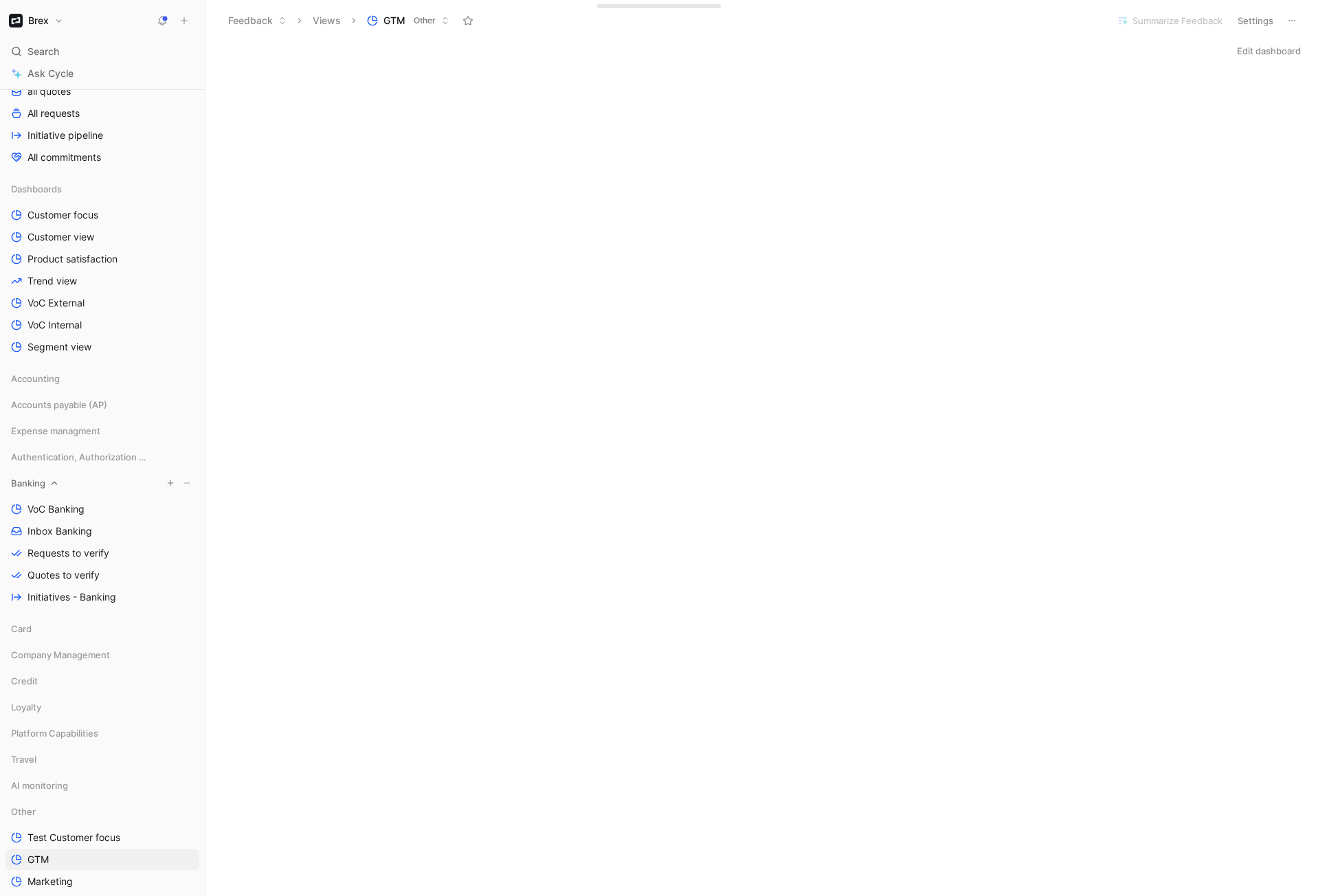
click at [55, 482] on icon at bounding box center [54, 482] width 9 height 9
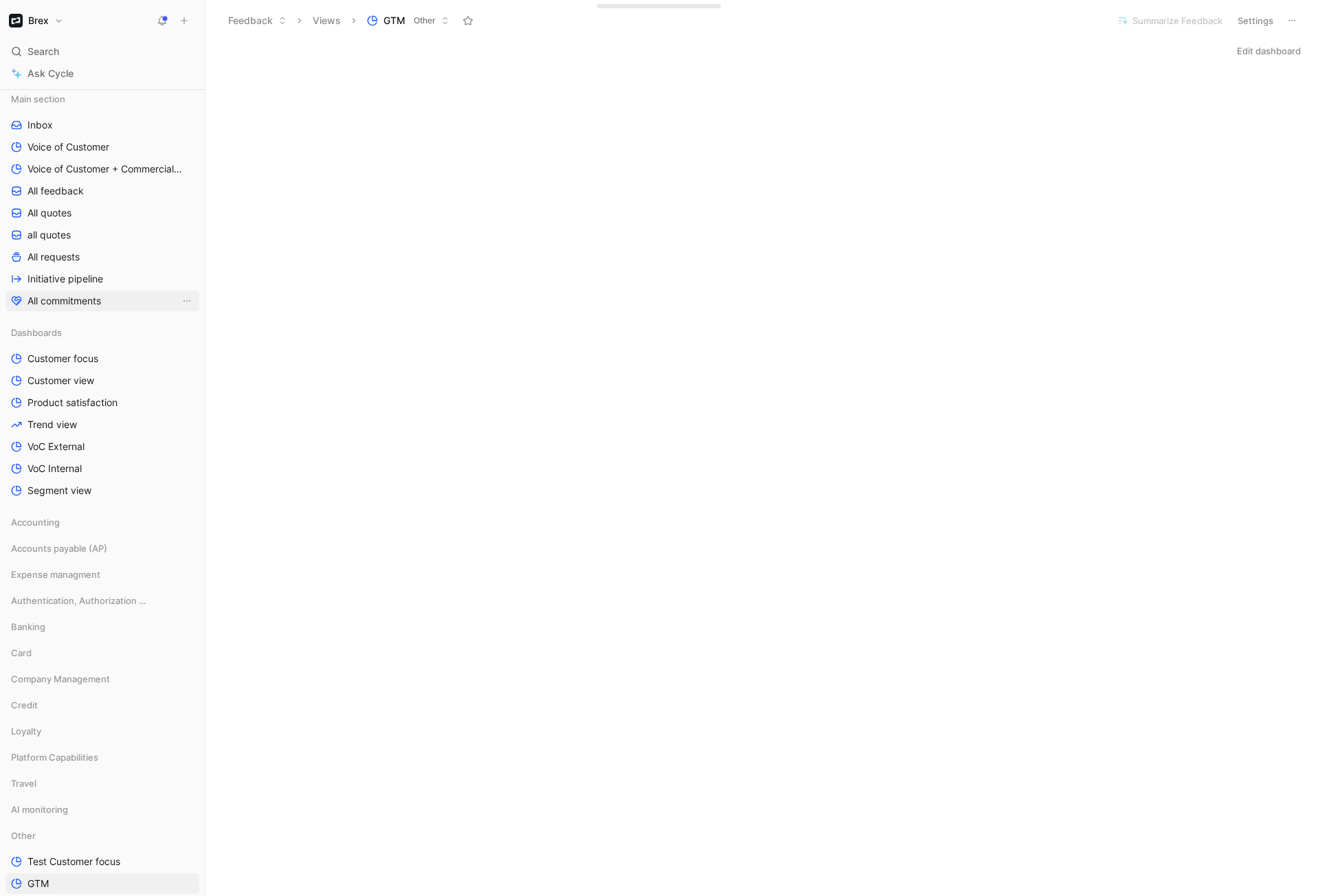
scroll to position [121, 0]
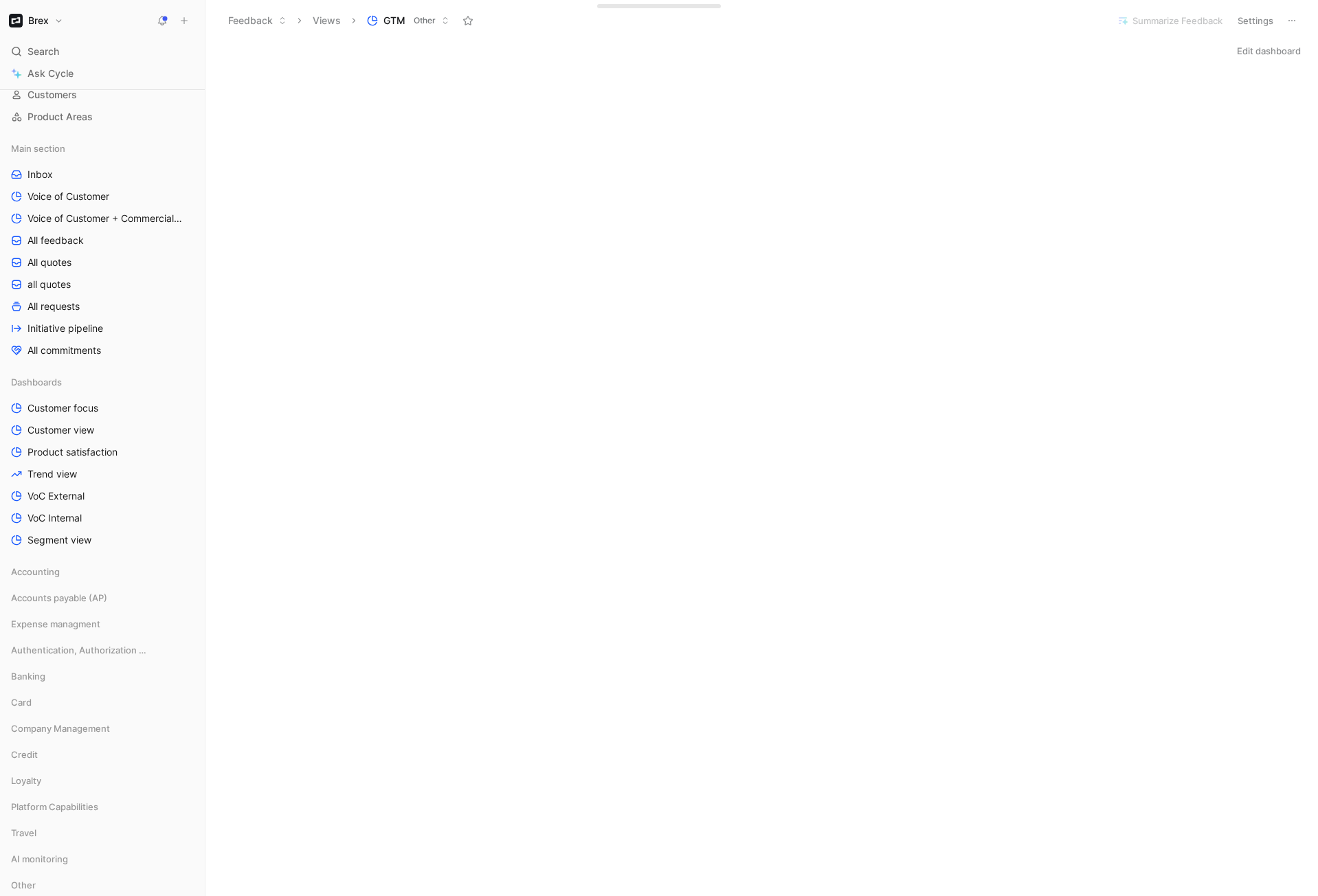
click at [43, 23] on h1 "Brex" at bounding box center [38, 20] width 20 height 13
click at [74, 140] on div "Workspace settings G then S" at bounding box center [93, 141] width 169 height 22
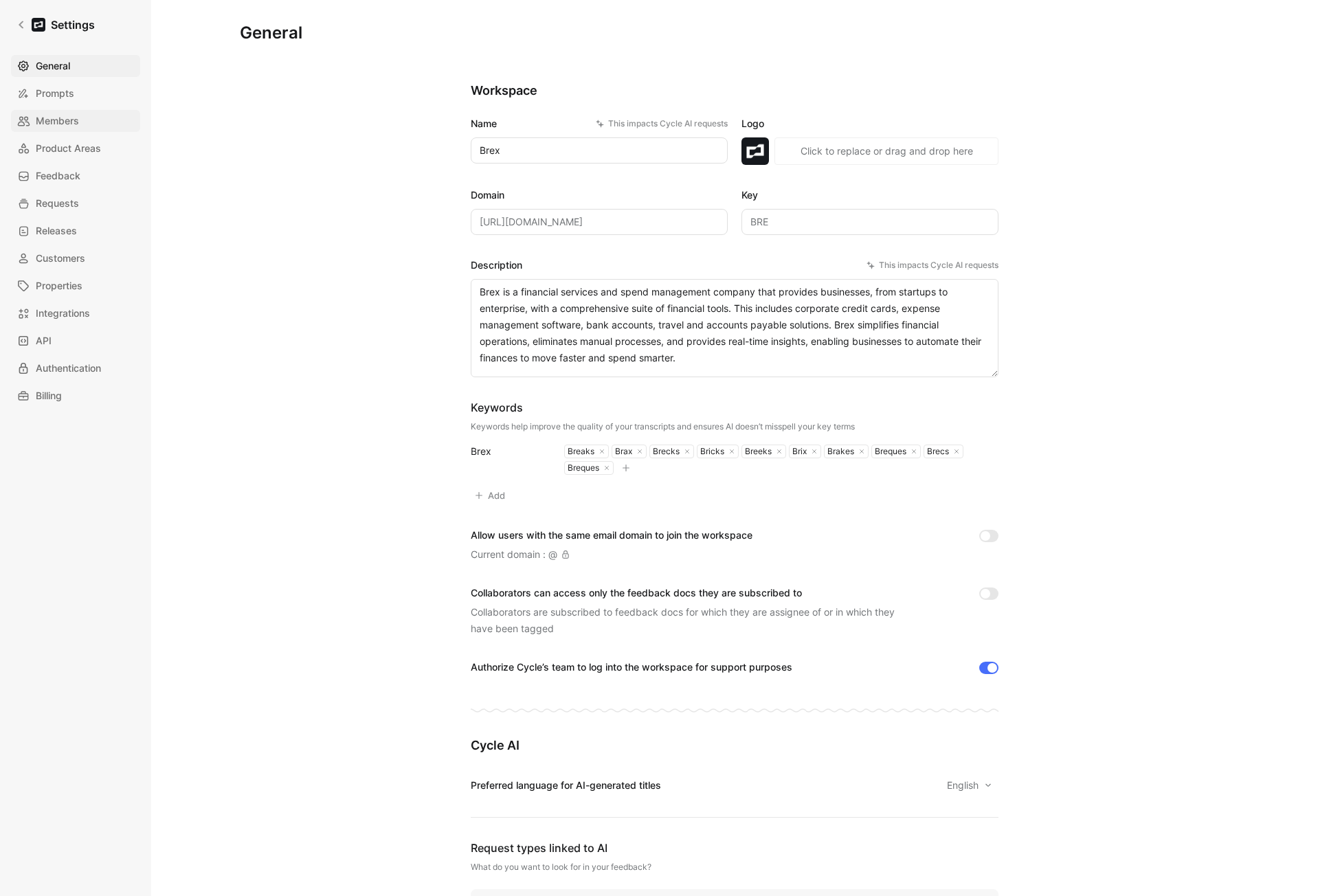
click at [48, 127] on span "Members" at bounding box center [57, 120] width 43 height 16
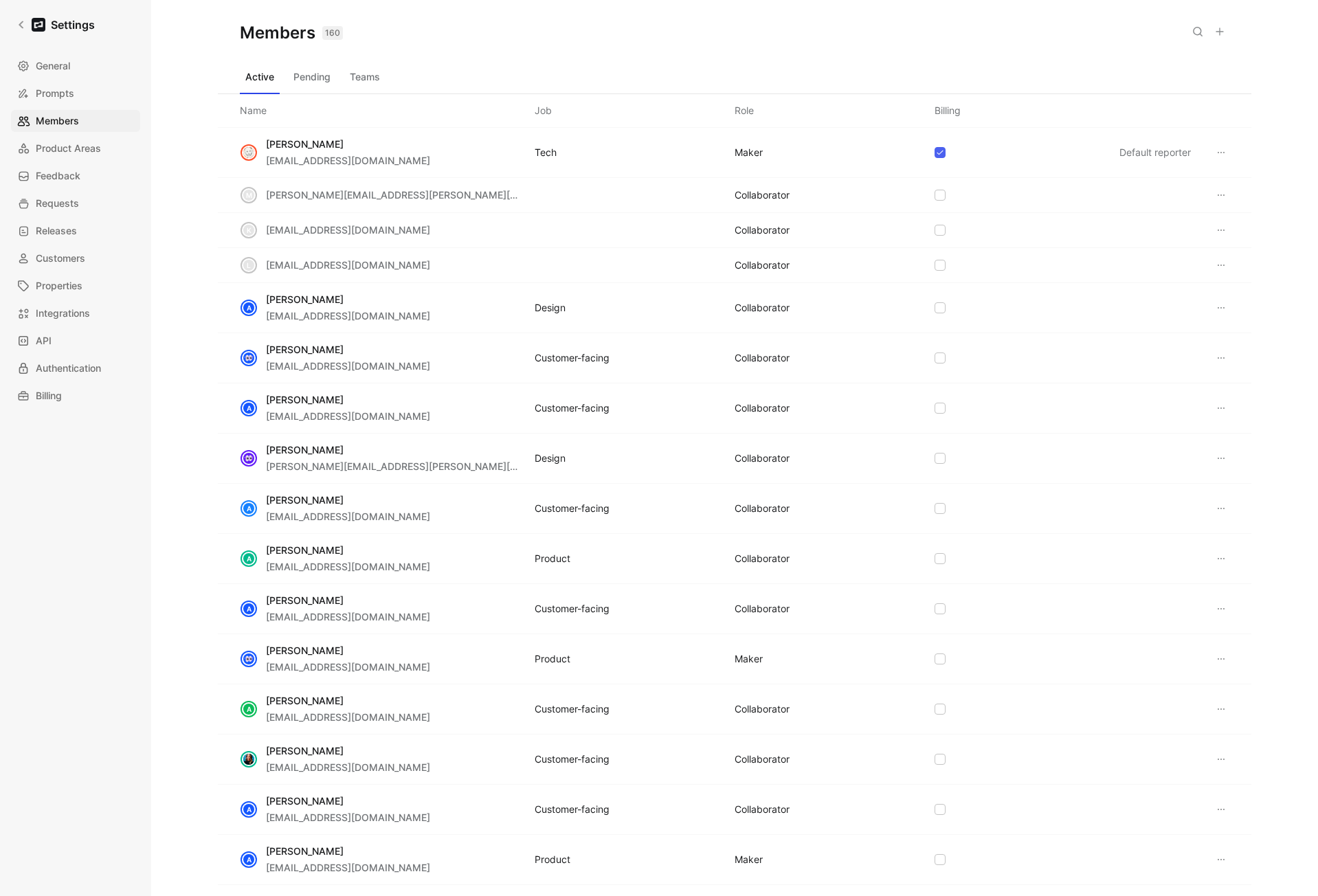
click at [375, 83] on button "Teams" at bounding box center [365, 77] width 41 height 22
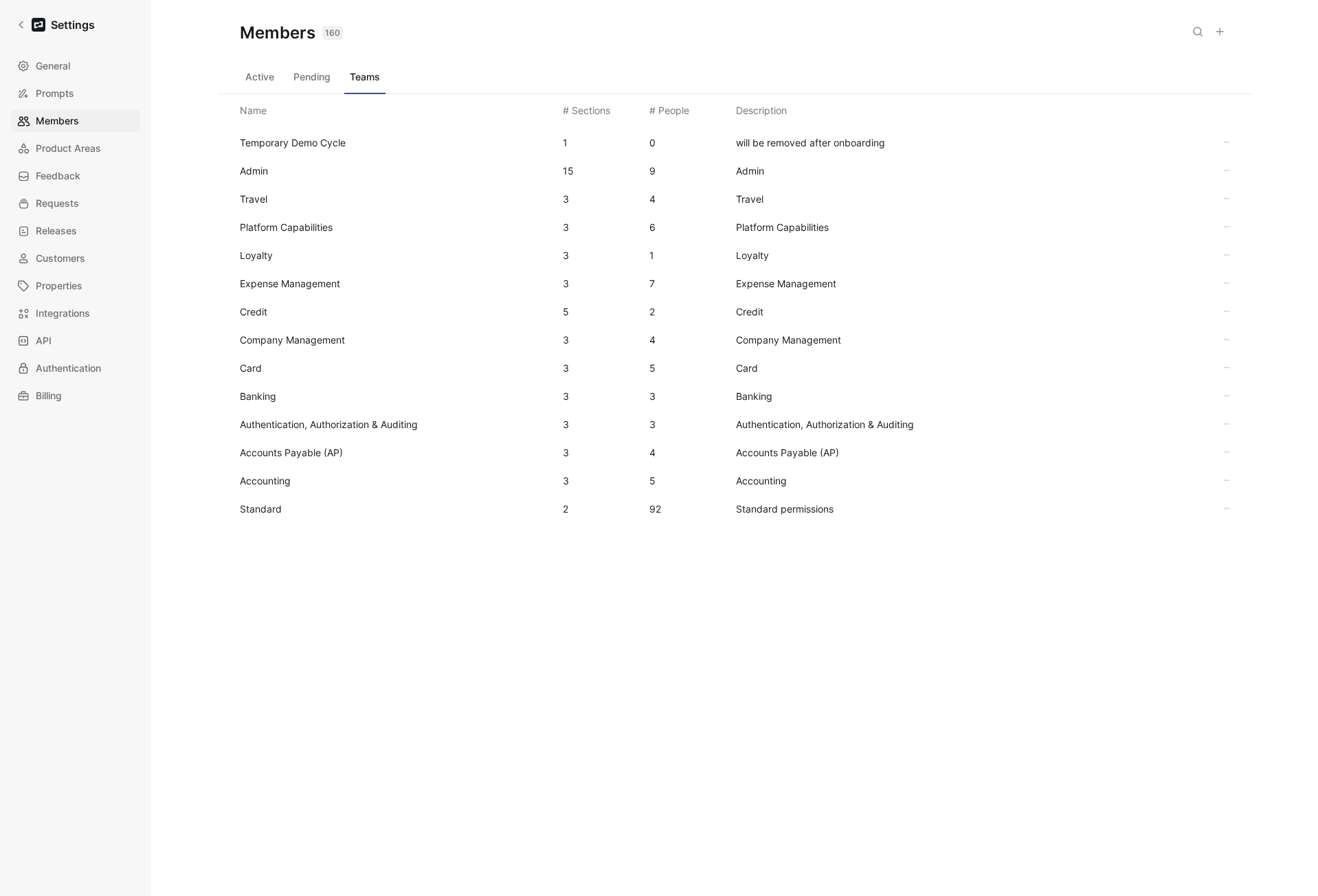
click at [268, 247] on span "Loyalty" at bounding box center [396, 255] width 312 height 16
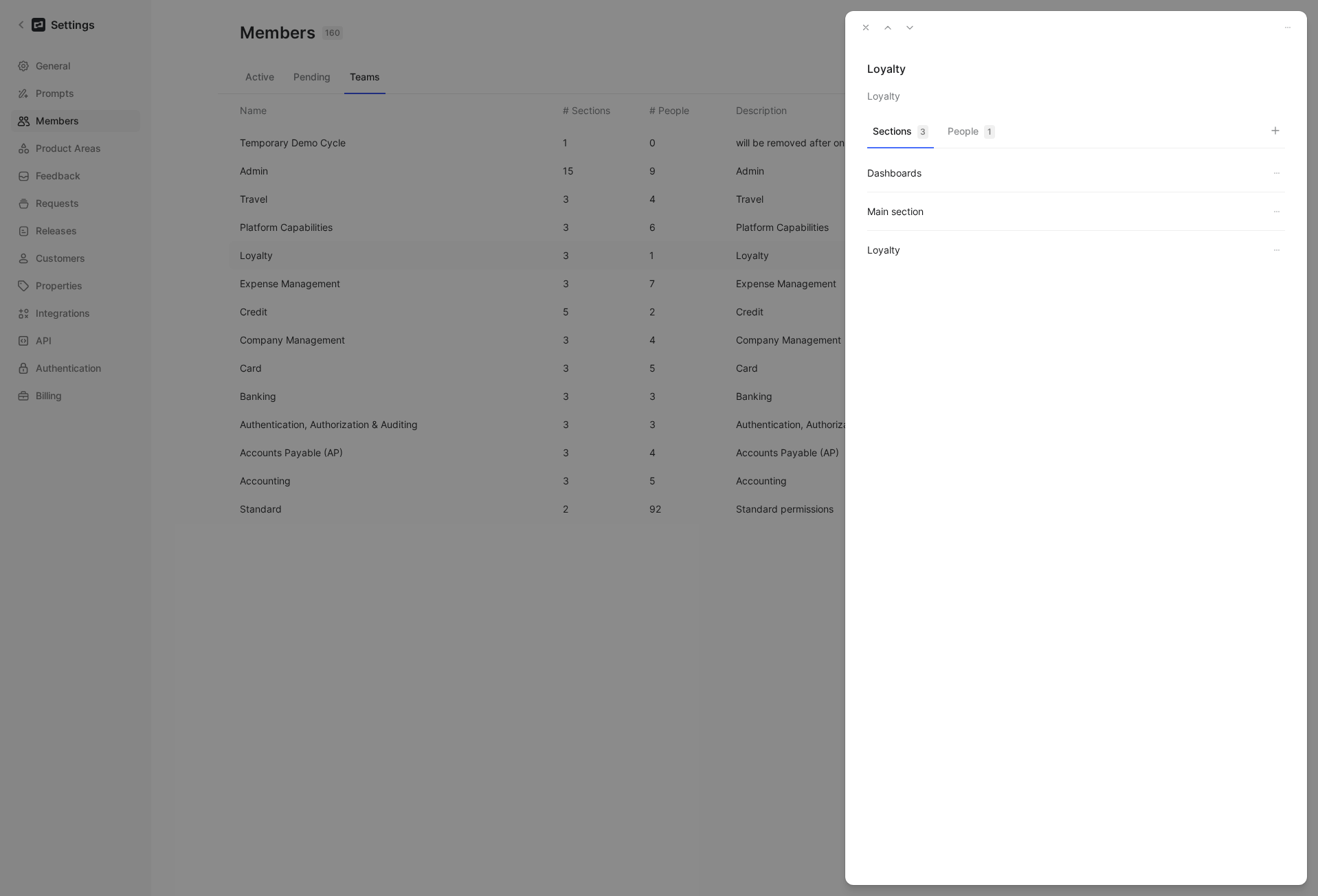
click at [956, 123] on button "People 1" at bounding box center [971, 135] width 59 height 26
click at [1272, 129] on use "button" at bounding box center [1275, 130] width 7 height 7
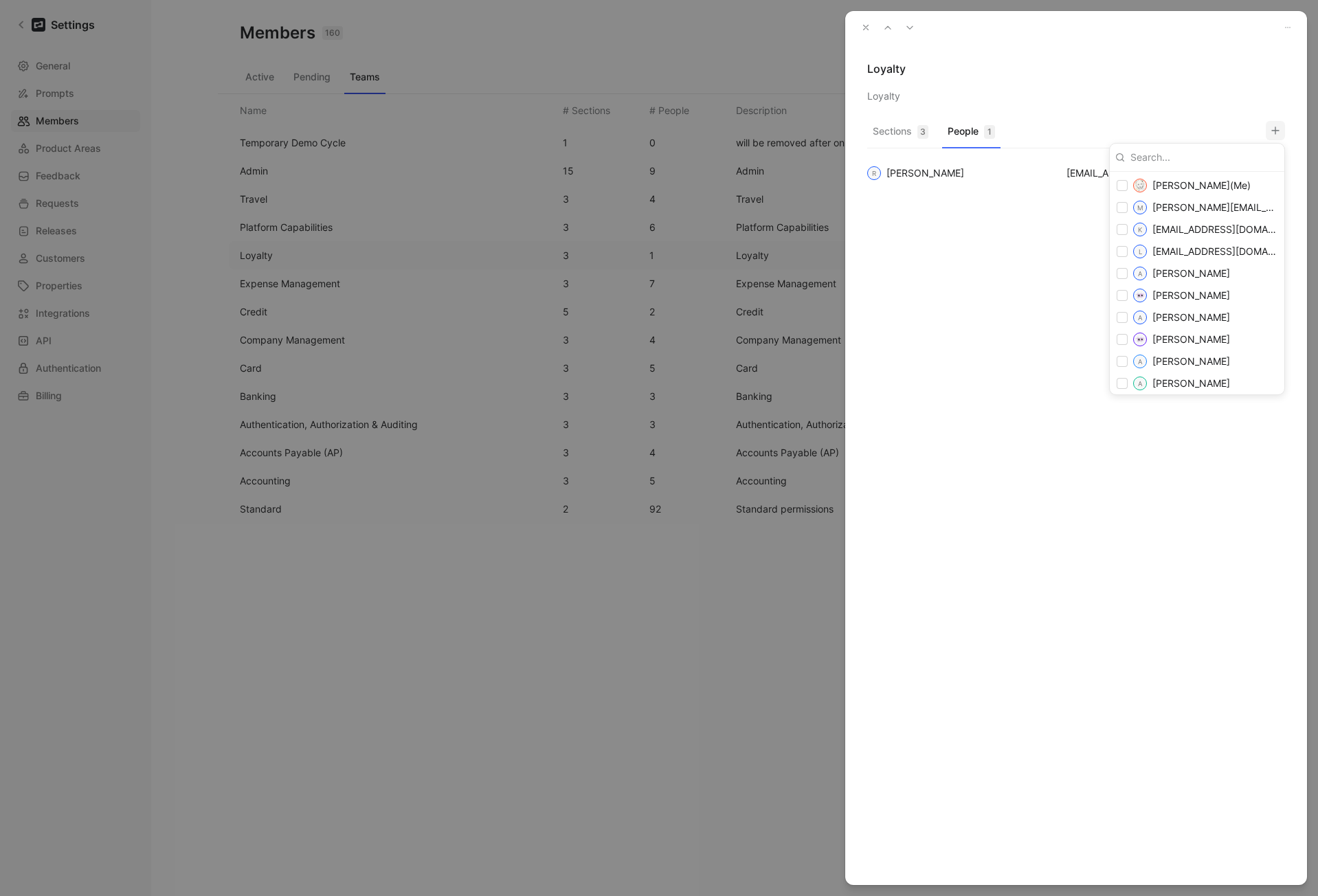
click at [1235, 158] on input at bounding box center [1201, 158] width 154 height 22
type input "lin"
click at [1230, 248] on span "da Hong" at bounding box center [1276, 251] width 92 height 12
checkbox input "false"
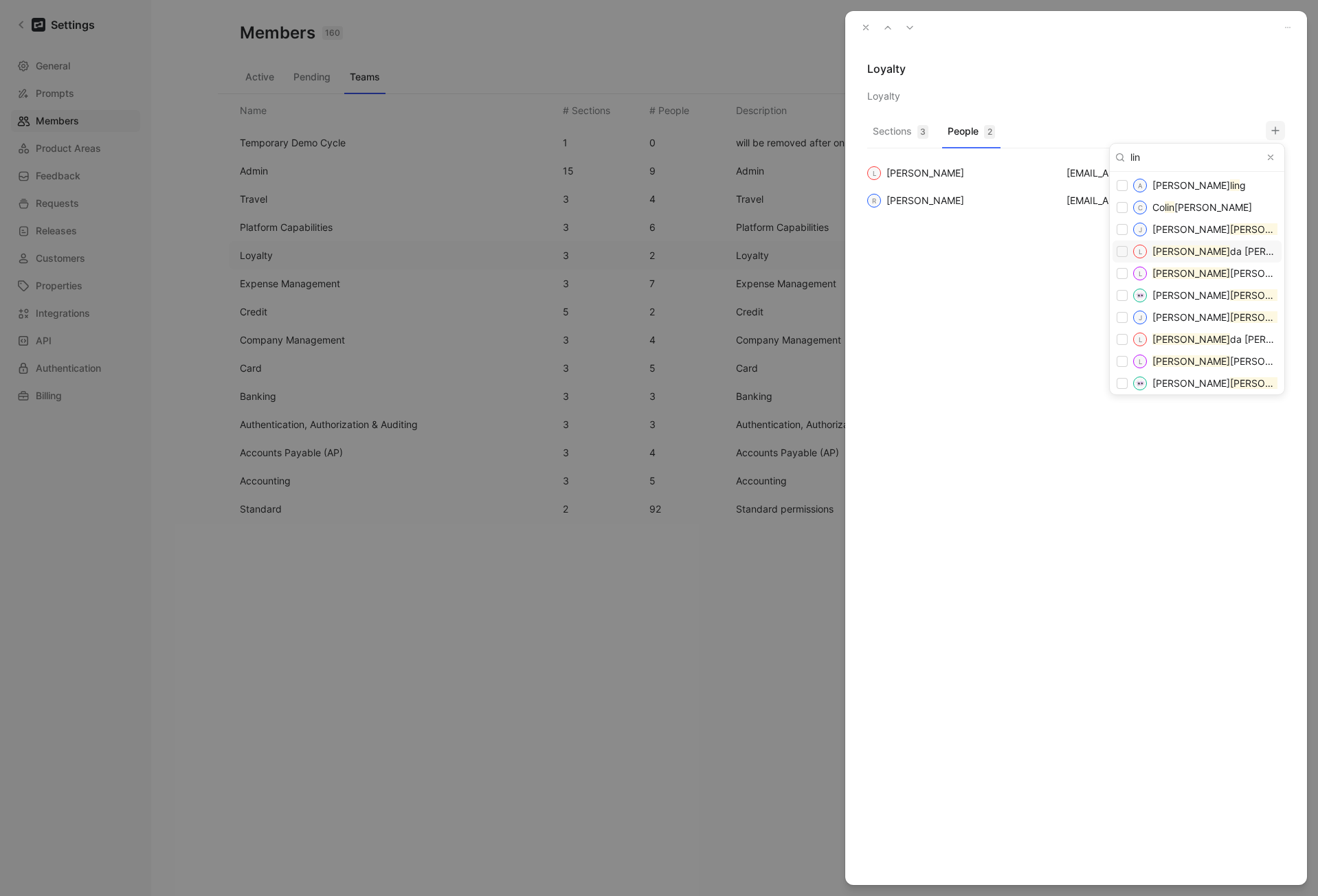
click at [1010, 296] on div at bounding box center [659, 448] width 1318 height 896
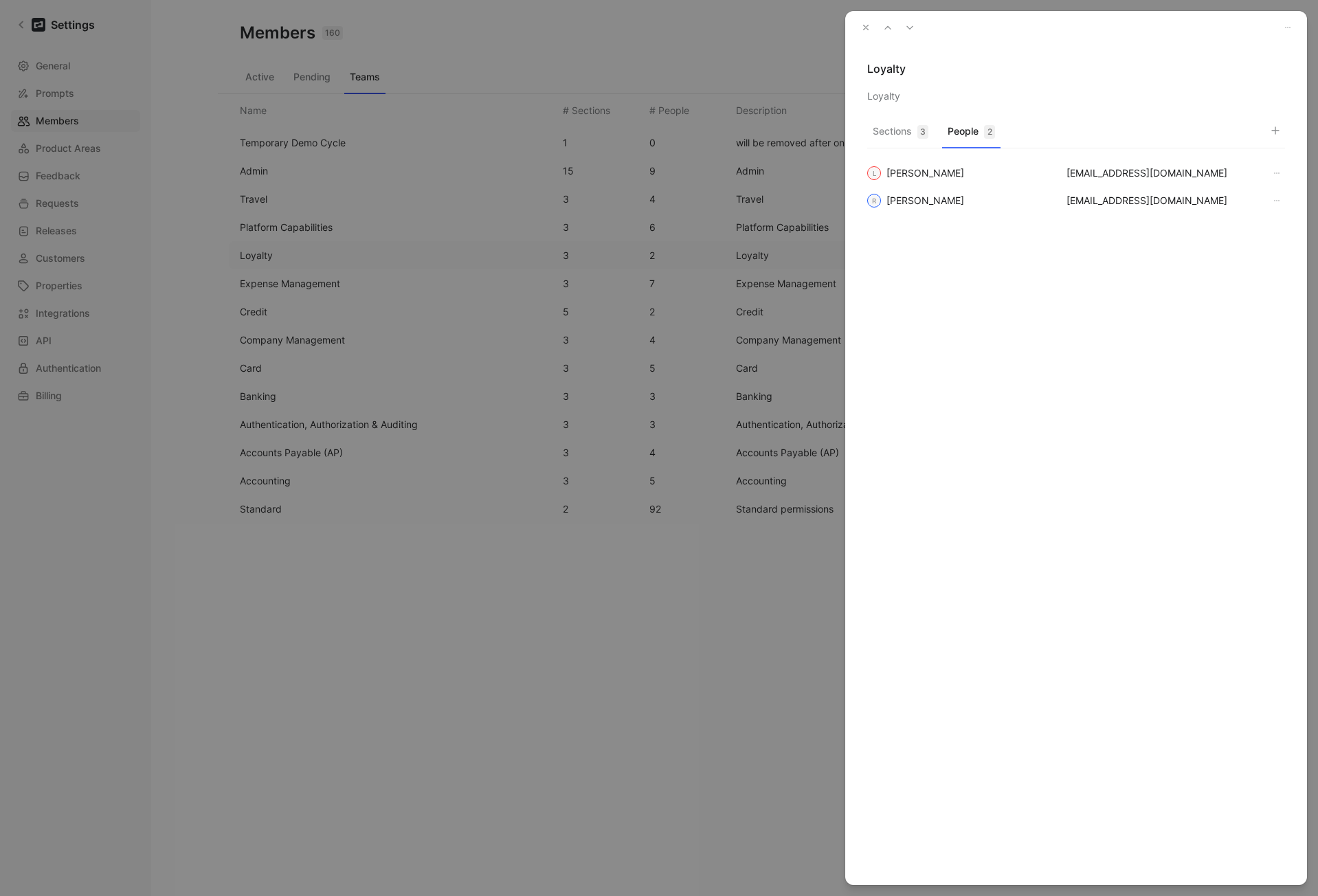
click at [862, 26] on icon "button" at bounding box center [866, 27] width 9 height 9
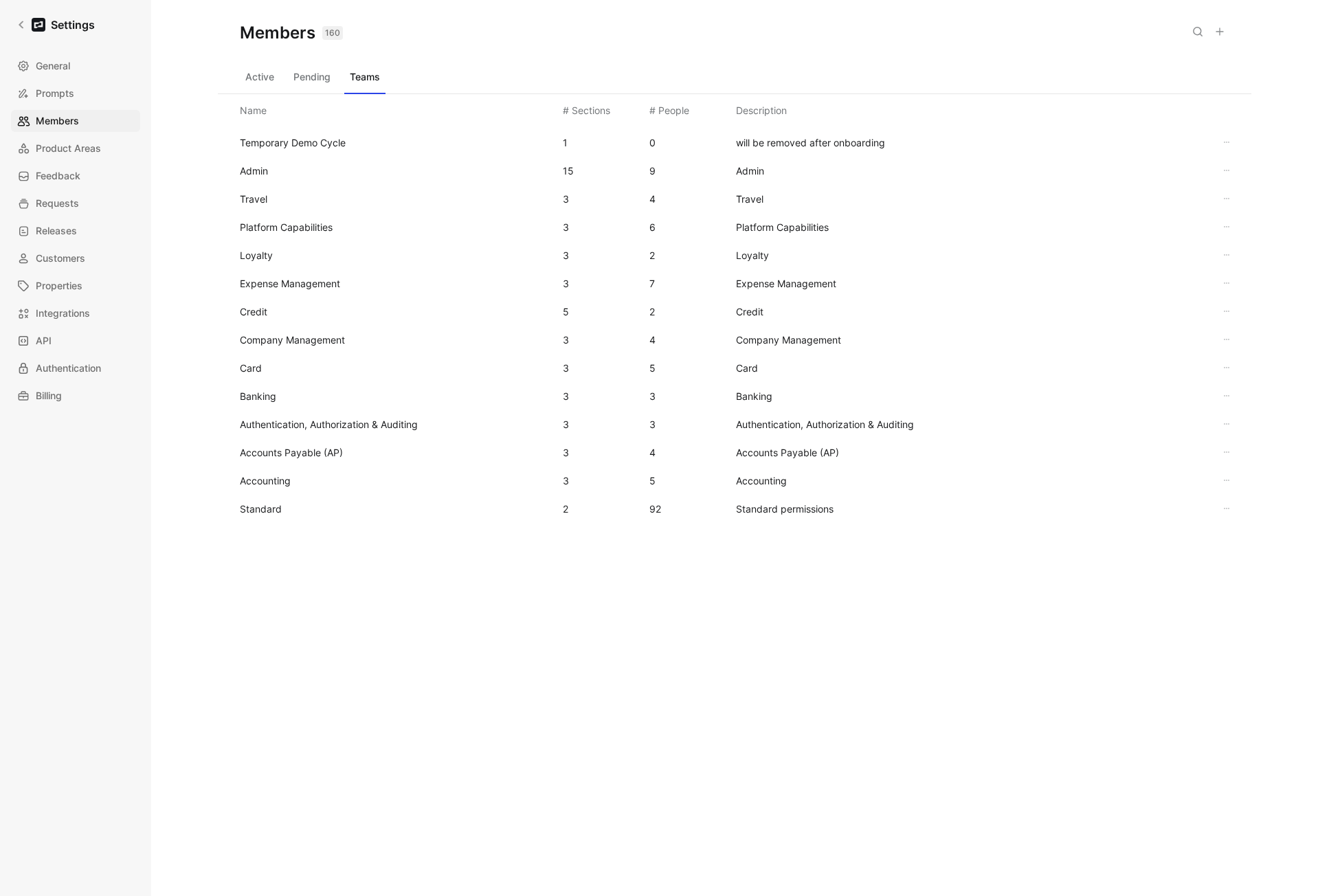
click at [260, 250] on span "Loyalty" at bounding box center [256, 256] width 33 height 12
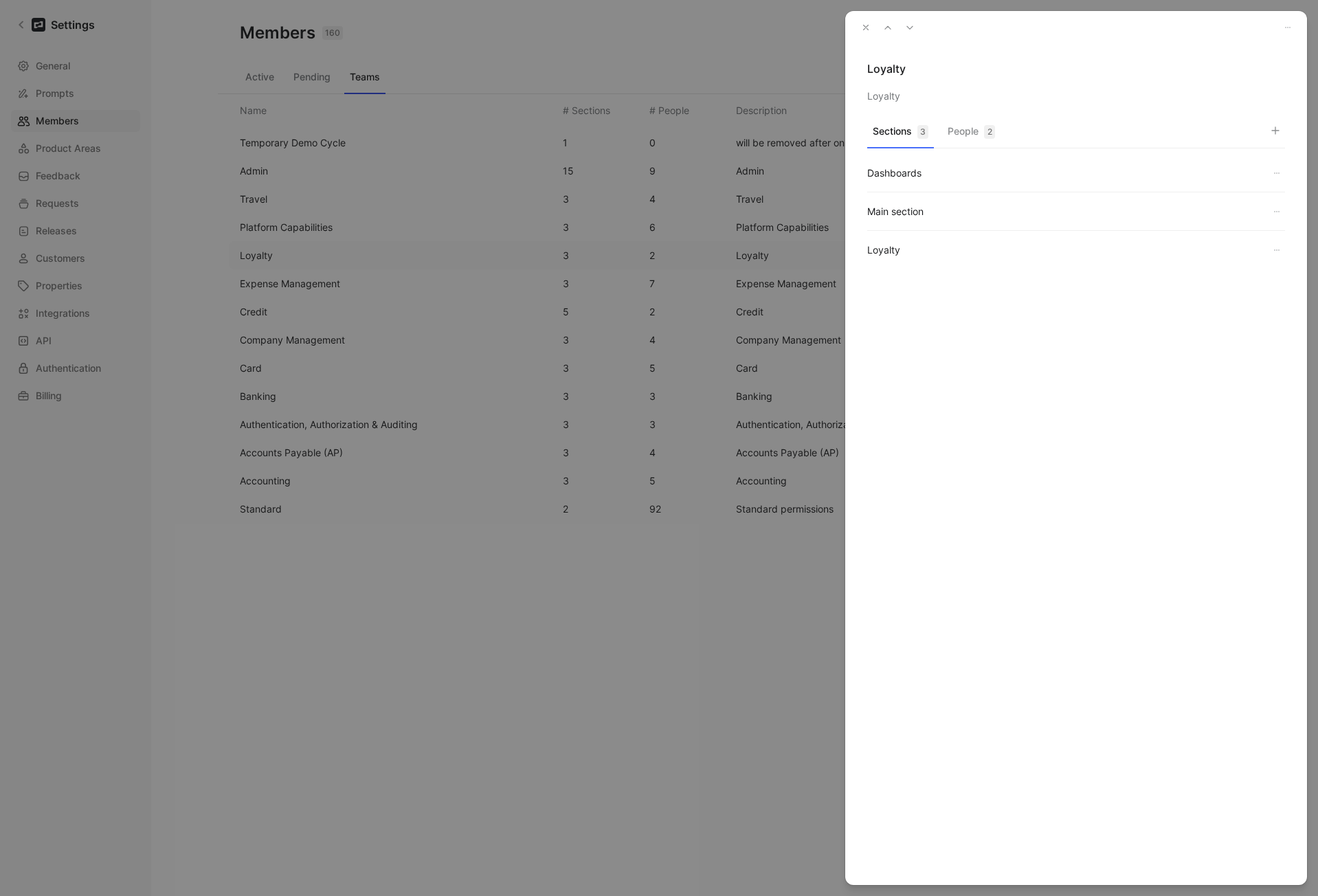
click at [970, 118] on div "Sections 3 People 2 Dashboards Main section Loyalty" at bounding box center [1076, 249] width 462 height 261
click at [970, 144] on button "People 2" at bounding box center [971, 135] width 59 height 26
click at [861, 26] on icon "button" at bounding box center [866, 27] width 9 height 9
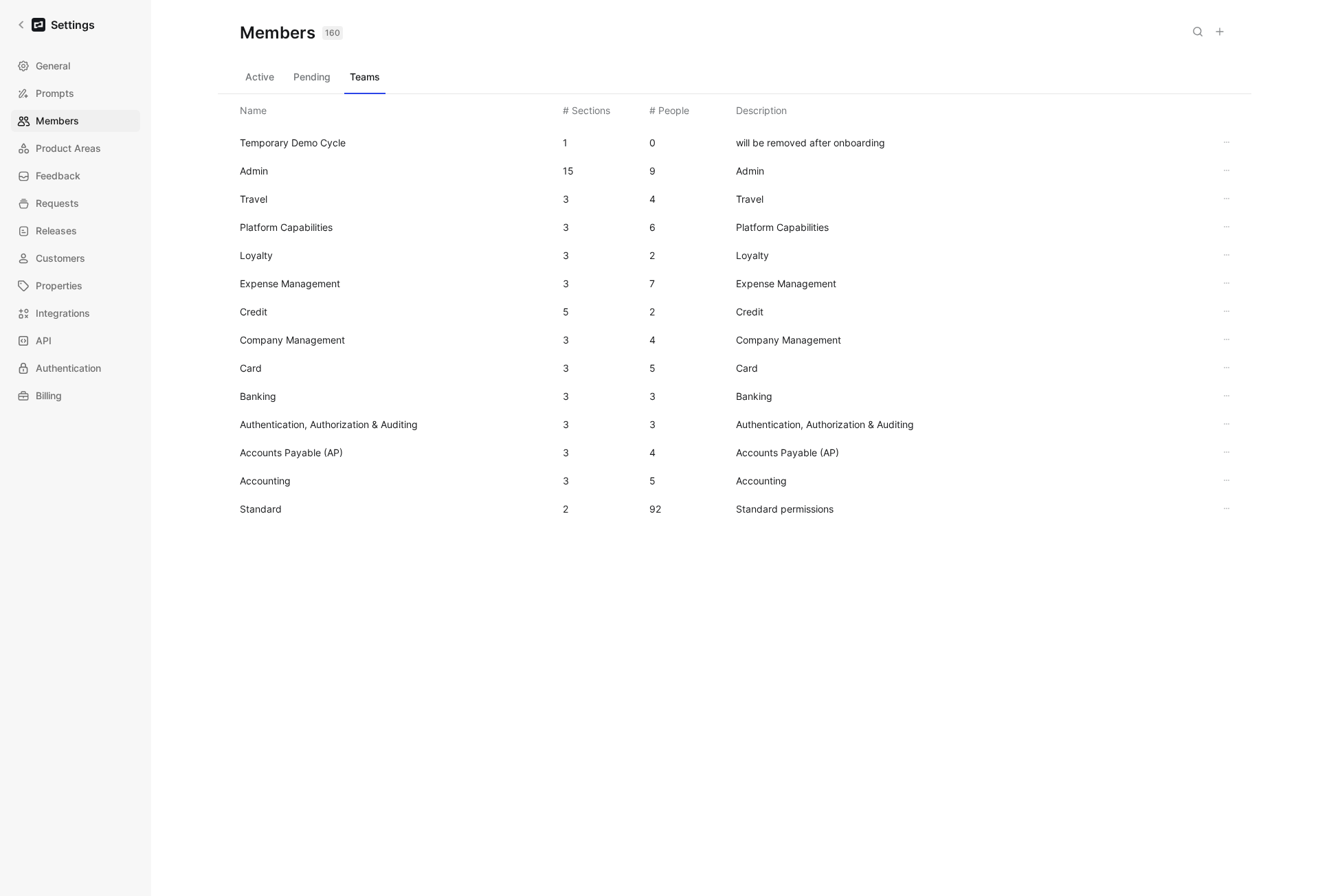
click at [275, 309] on span "Credit" at bounding box center [396, 312] width 312 height 16
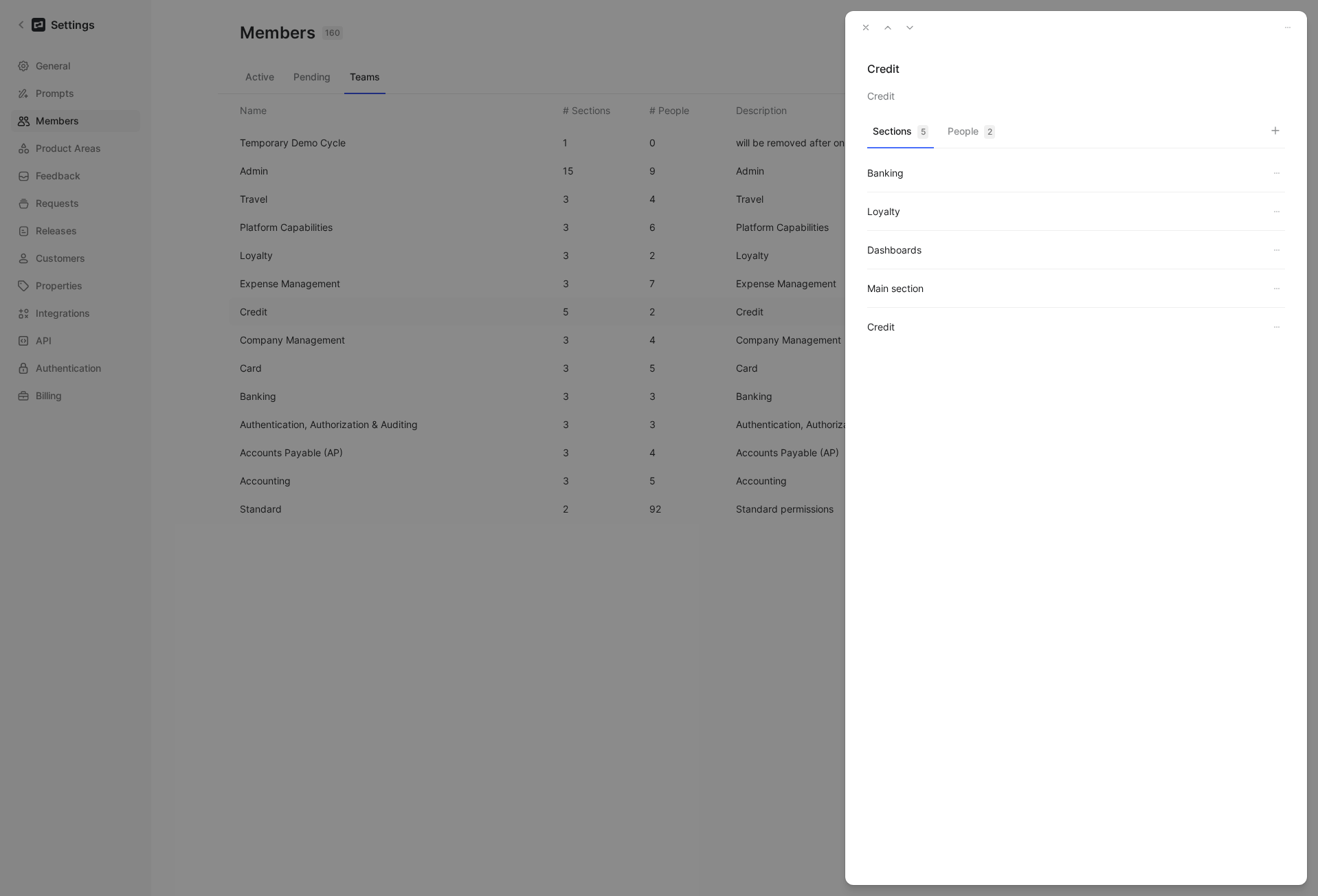
click at [970, 131] on button "People 2" at bounding box center [971, 135] width 59 height 26
click at [865, 26] on use "button" at bounding box center [866, 28] width 5 height 5
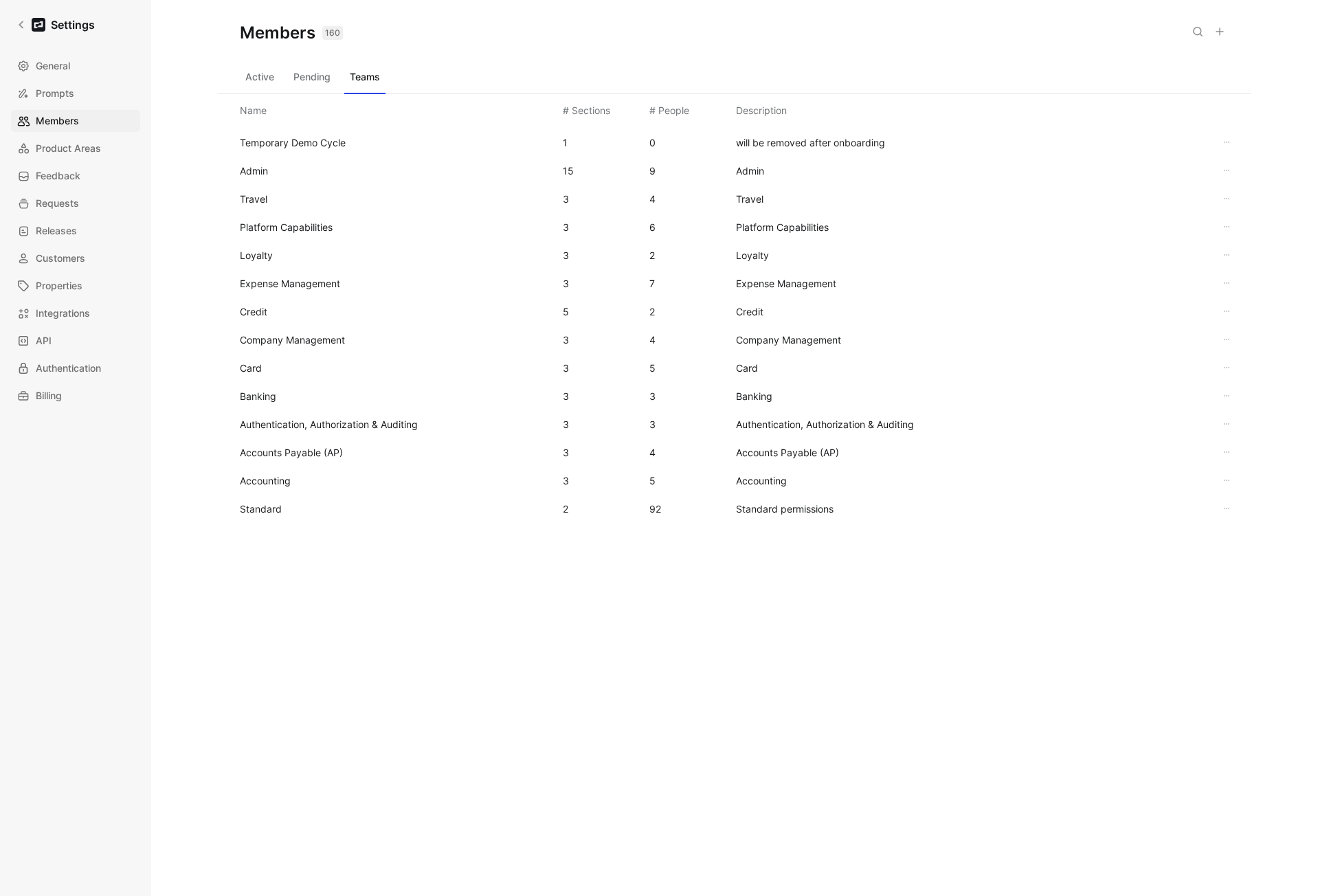
click at [260, 321] on div "Credit 5 2 Credit" at bounding box center [734, 311] width 1011 height 28
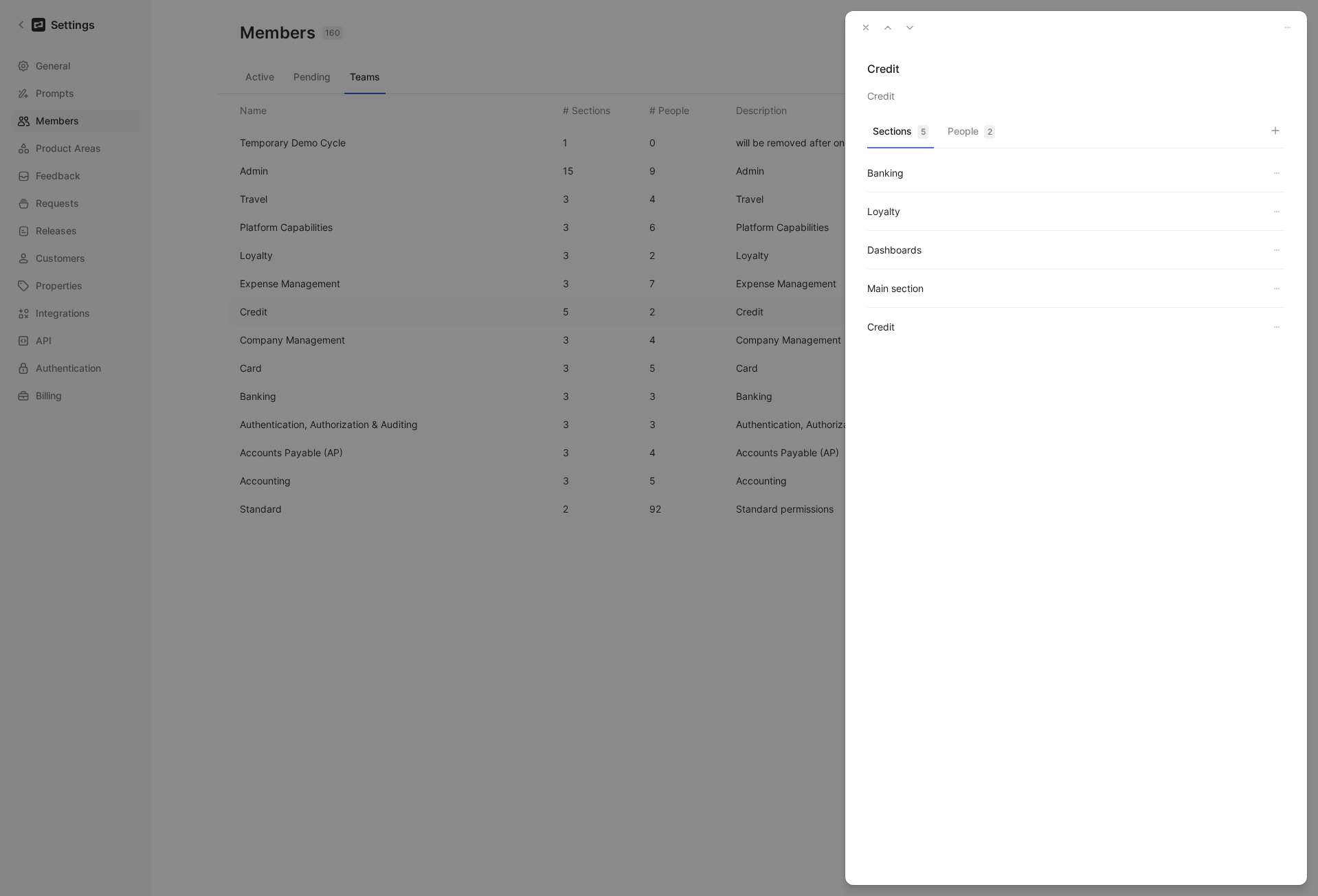
click at [993, 131] on div "2" at bounding box center [989, 132] width 11 height 14
click at [1277, 128] on icon "button" at bounding box center [1275, 130] width 11 height 11
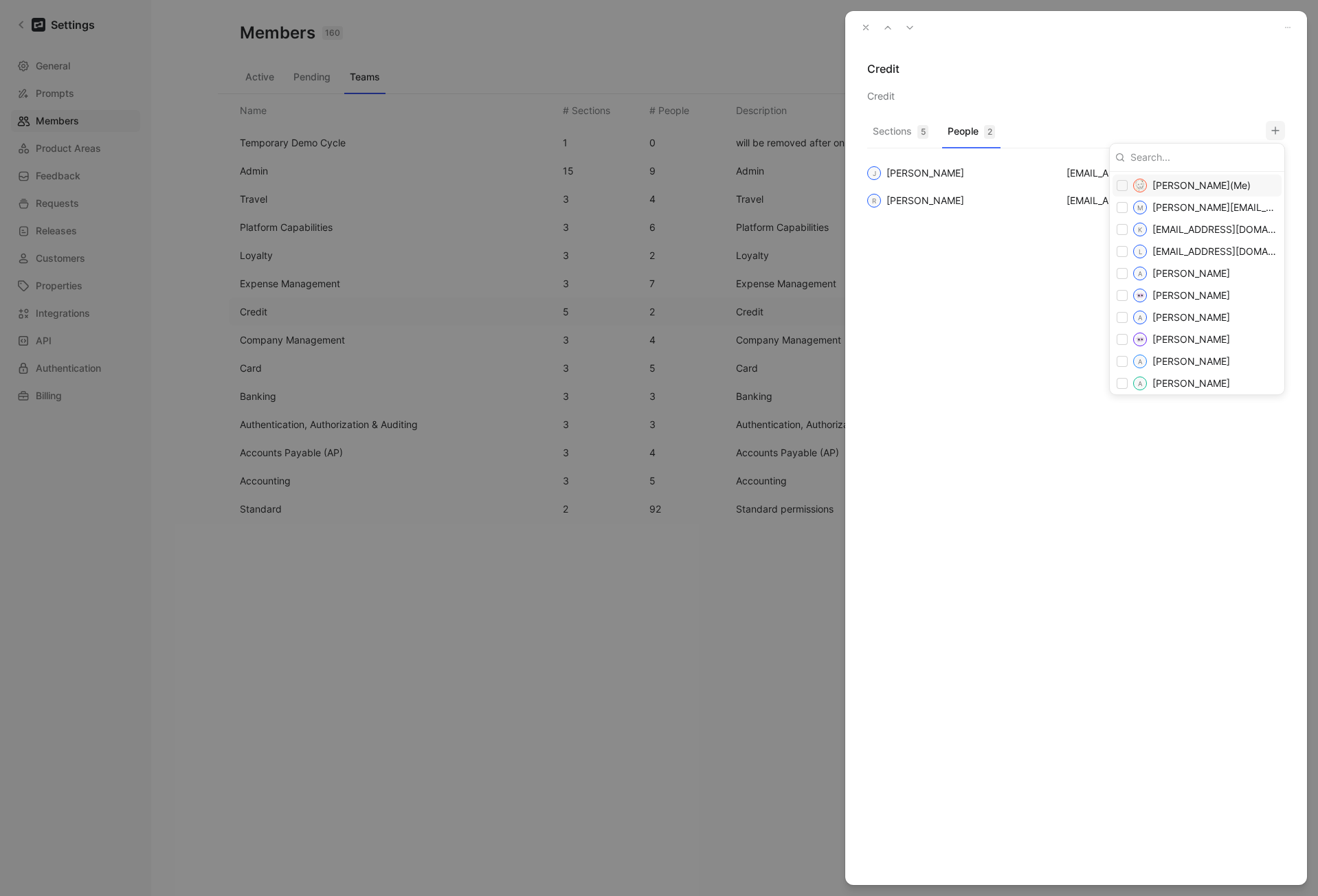
click at [1188, 158] on input at bounding box center [1201, 158] width 154 height 22
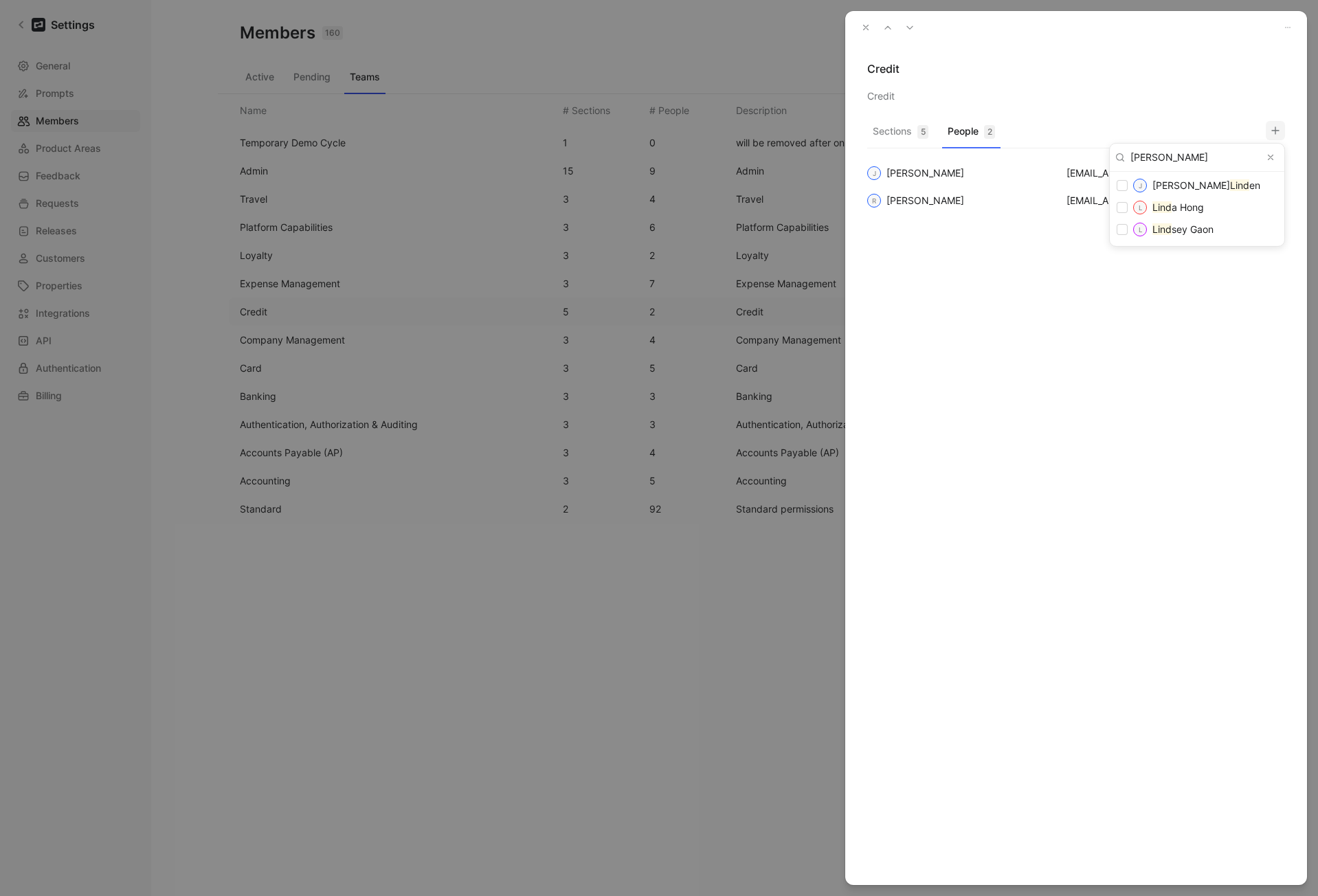
type input "linda"
click at [1158, 191] on mark "Linda" at bounding box center [1191, 186] width 78 height 12
checkbox input "false"
click at [947, 67] on div at bounding box center [659, 448] width 1318 height 896
click at [863, 26] on icon "button" at bounding box center [866, 27] width 9 height 9
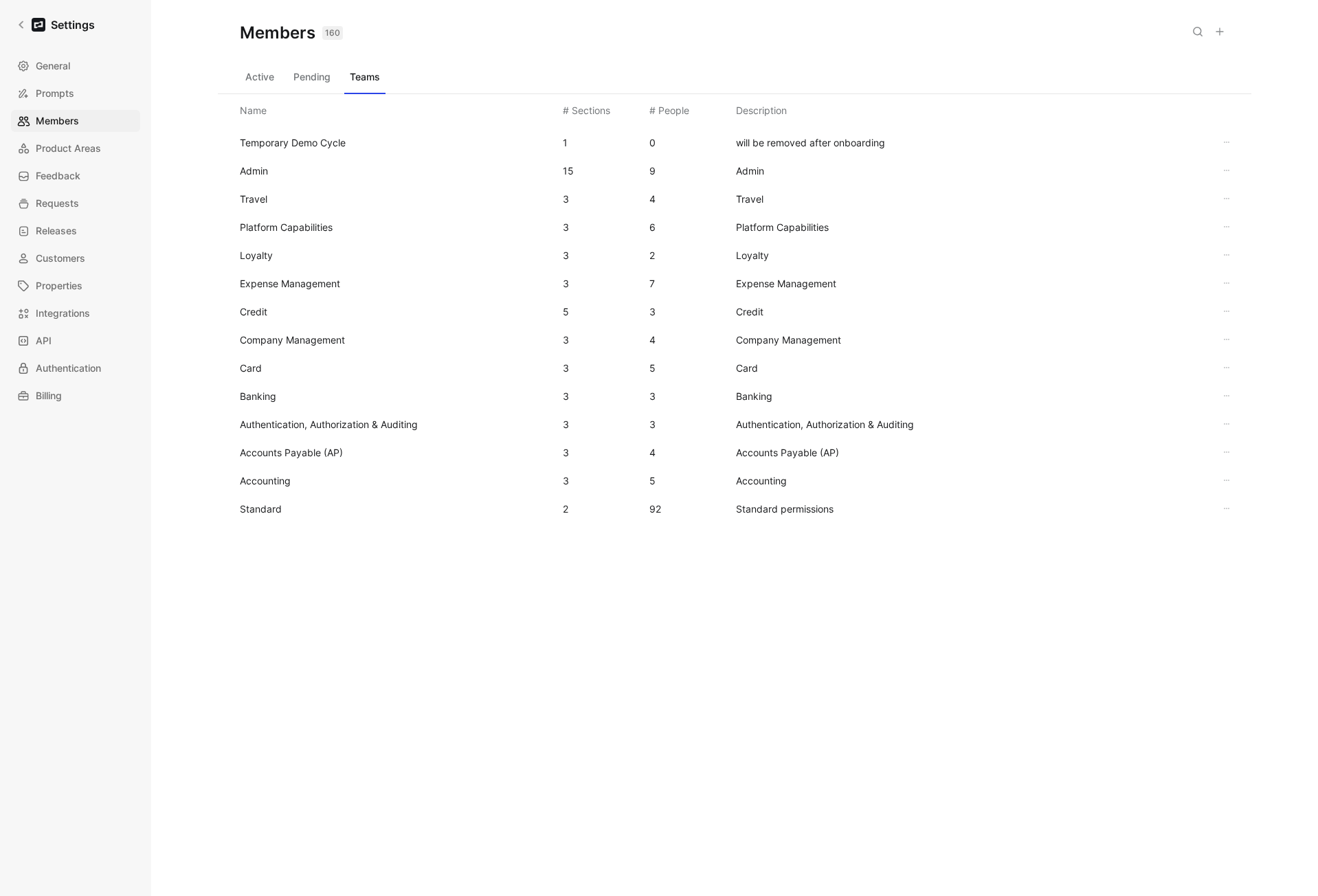
click at [262, 365] on span "Card" at bounding box center [396, 368] width 312 height 16
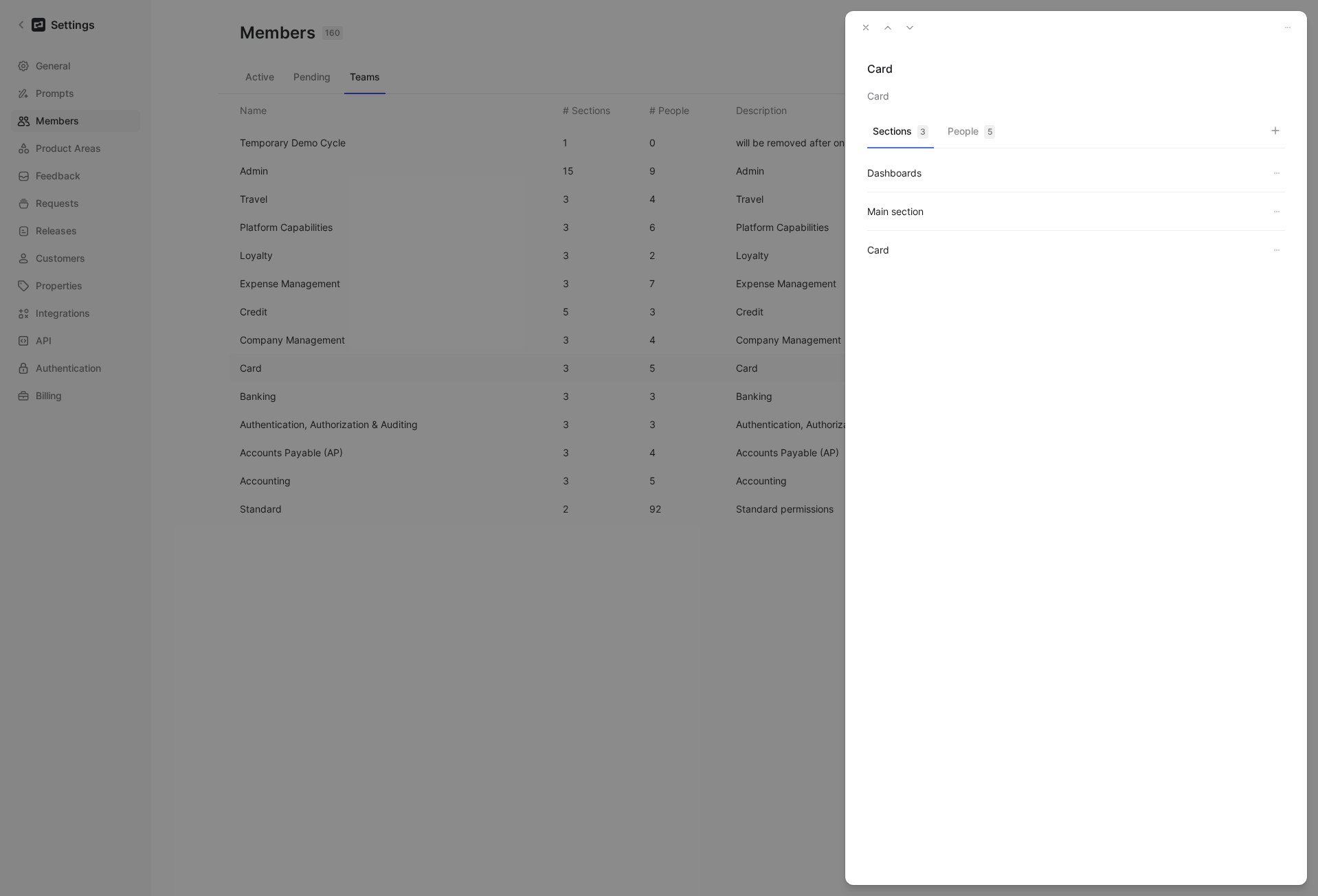
click at [990, 127] on div "5" at bounding box center [989, 132] width 11 height 14
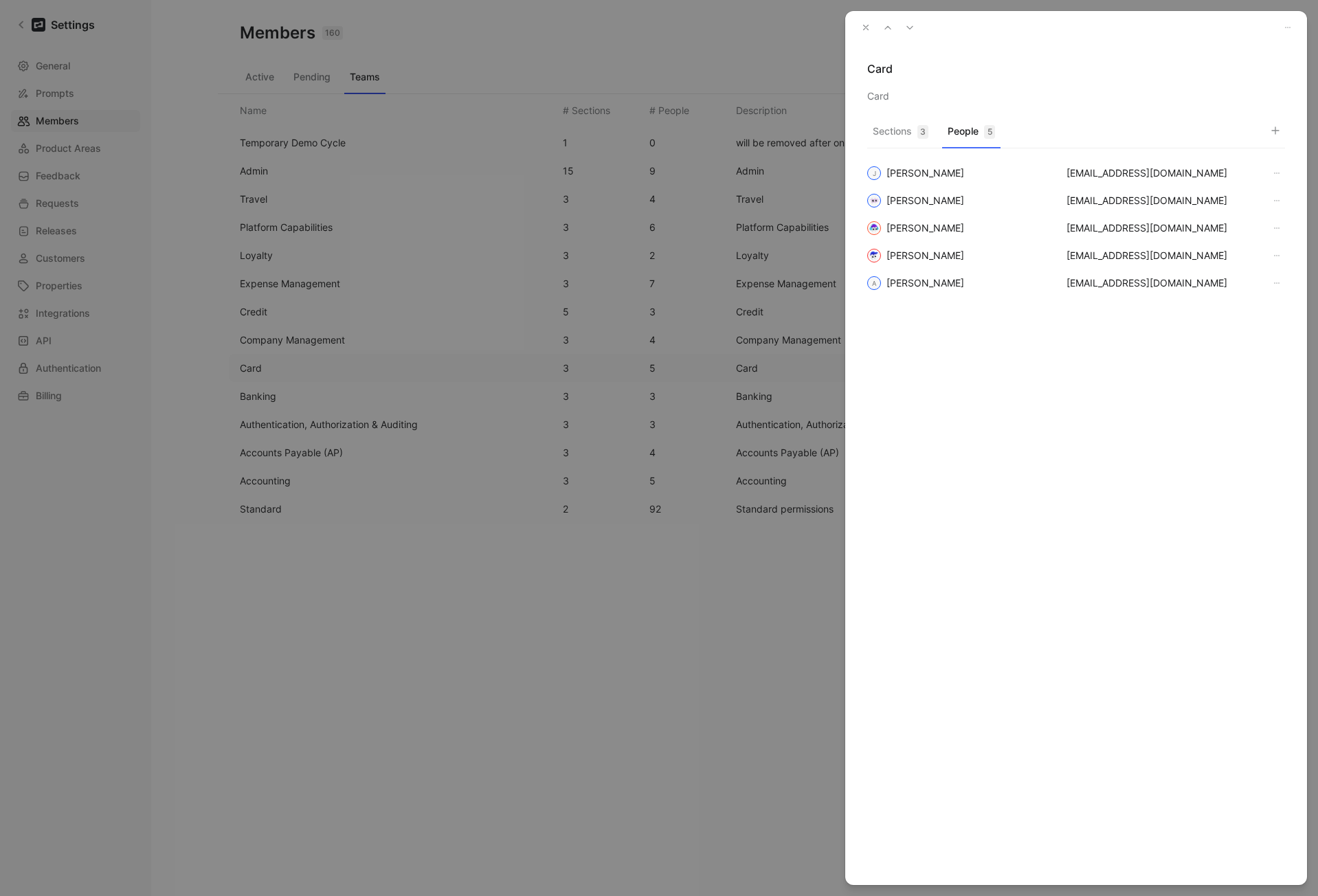
click at [1273, 125] on icon "button" at bounding box center [1275, 130] width 11 height 11
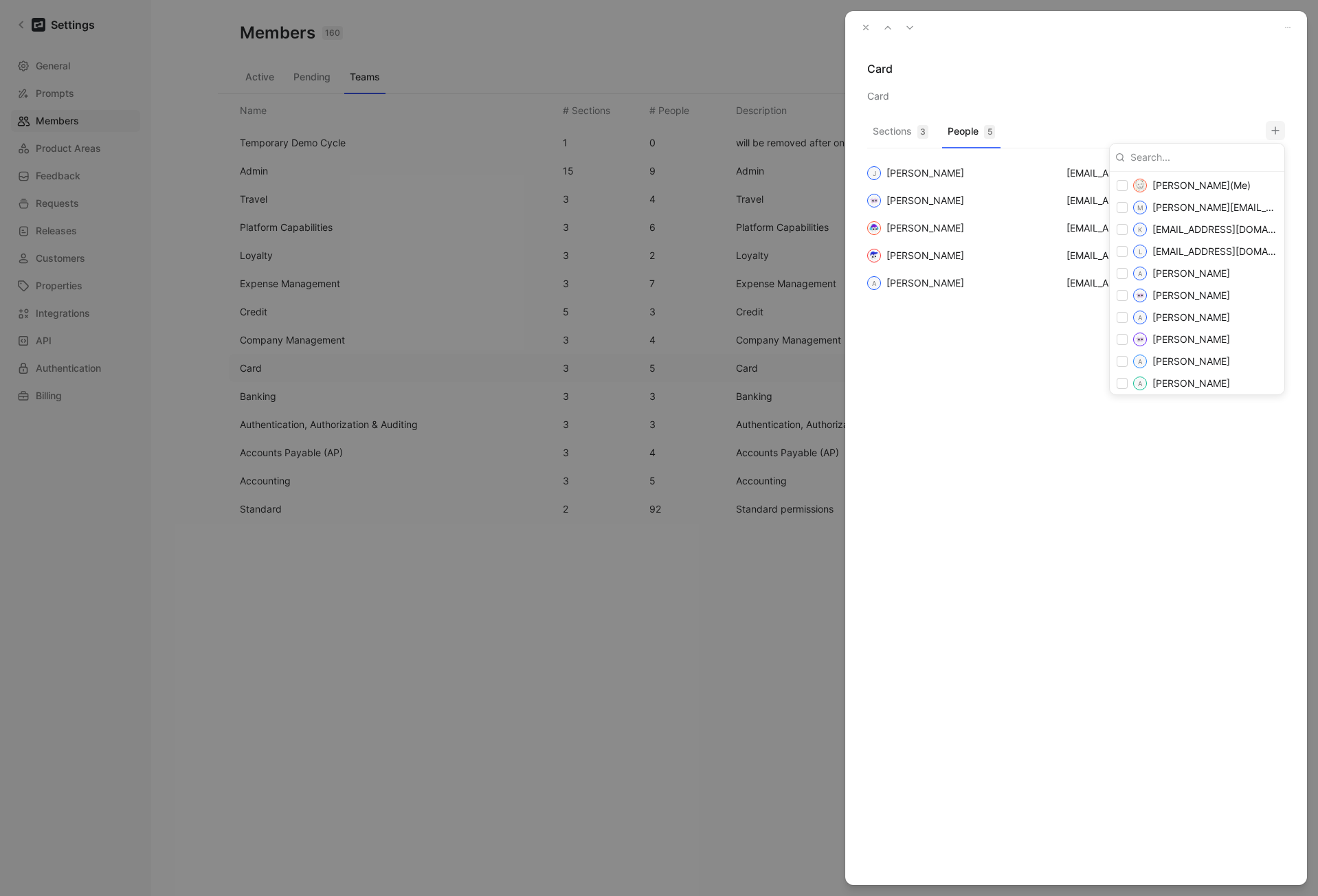
click at [1204, 160] on input at bounding box center [1201, 158] width 154 height 22
type input "linda"
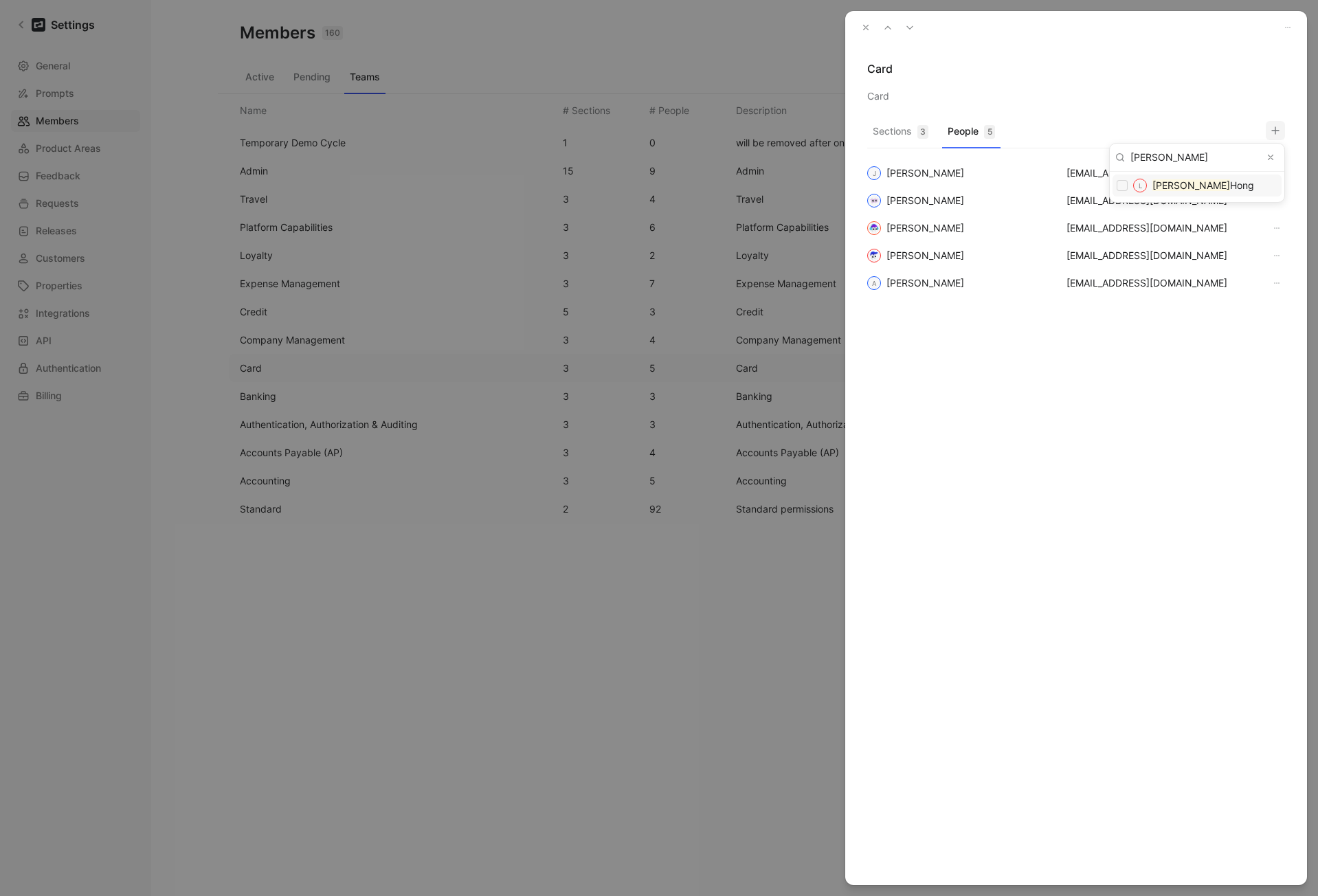
click at [1230, 183] on span "Hong" at bounding box center [1242, 186] width 24 height 12
checkbox input "false"
click at [994, 484] on div at bounding box center [659, 448] width 1318 height 896
click at [867, 29] on use "button" at bounding box center [866, 28] width 5 height 5
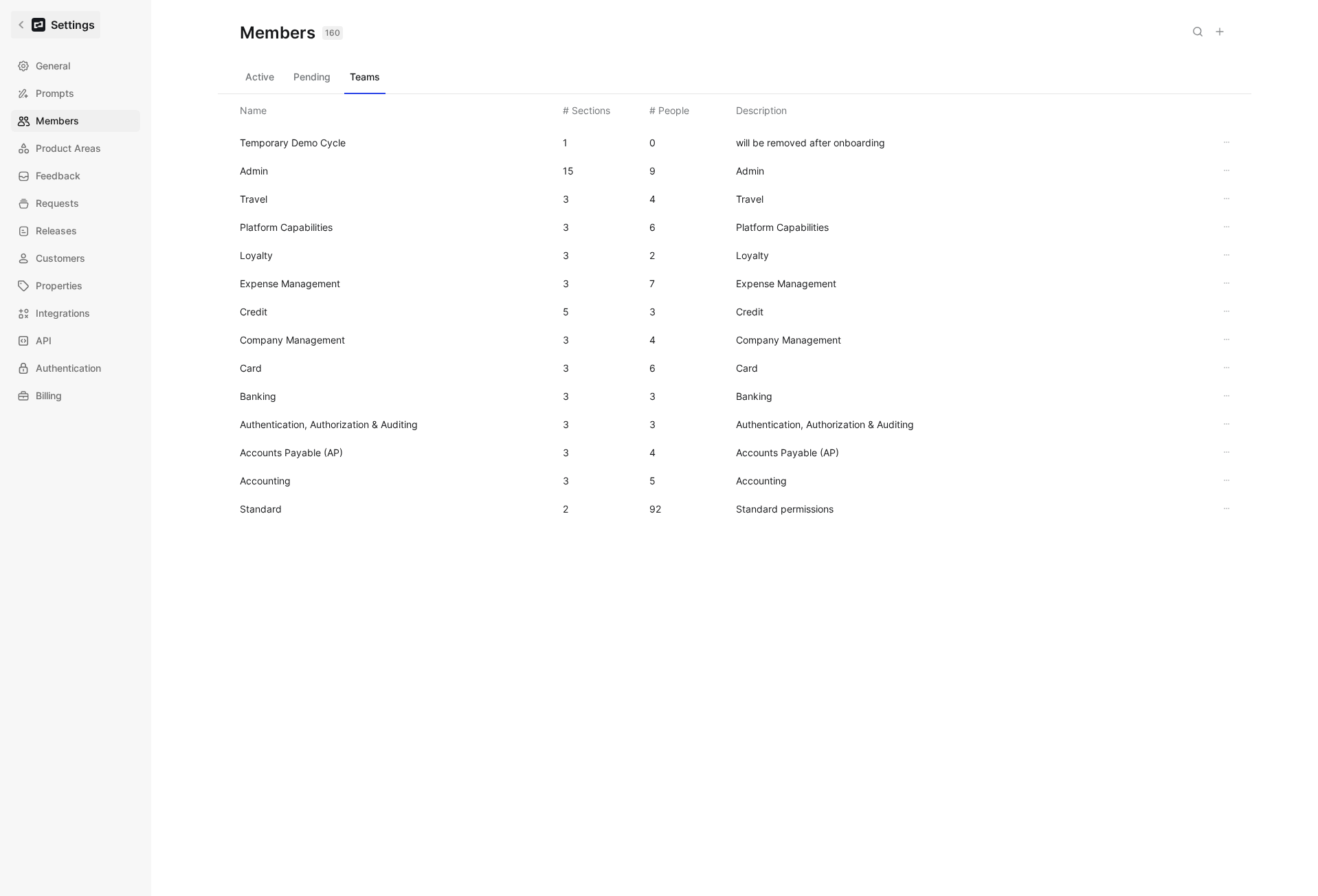
click at [25, 34] on link "Settings" at bounding box center [55, 25] width 89 height 27
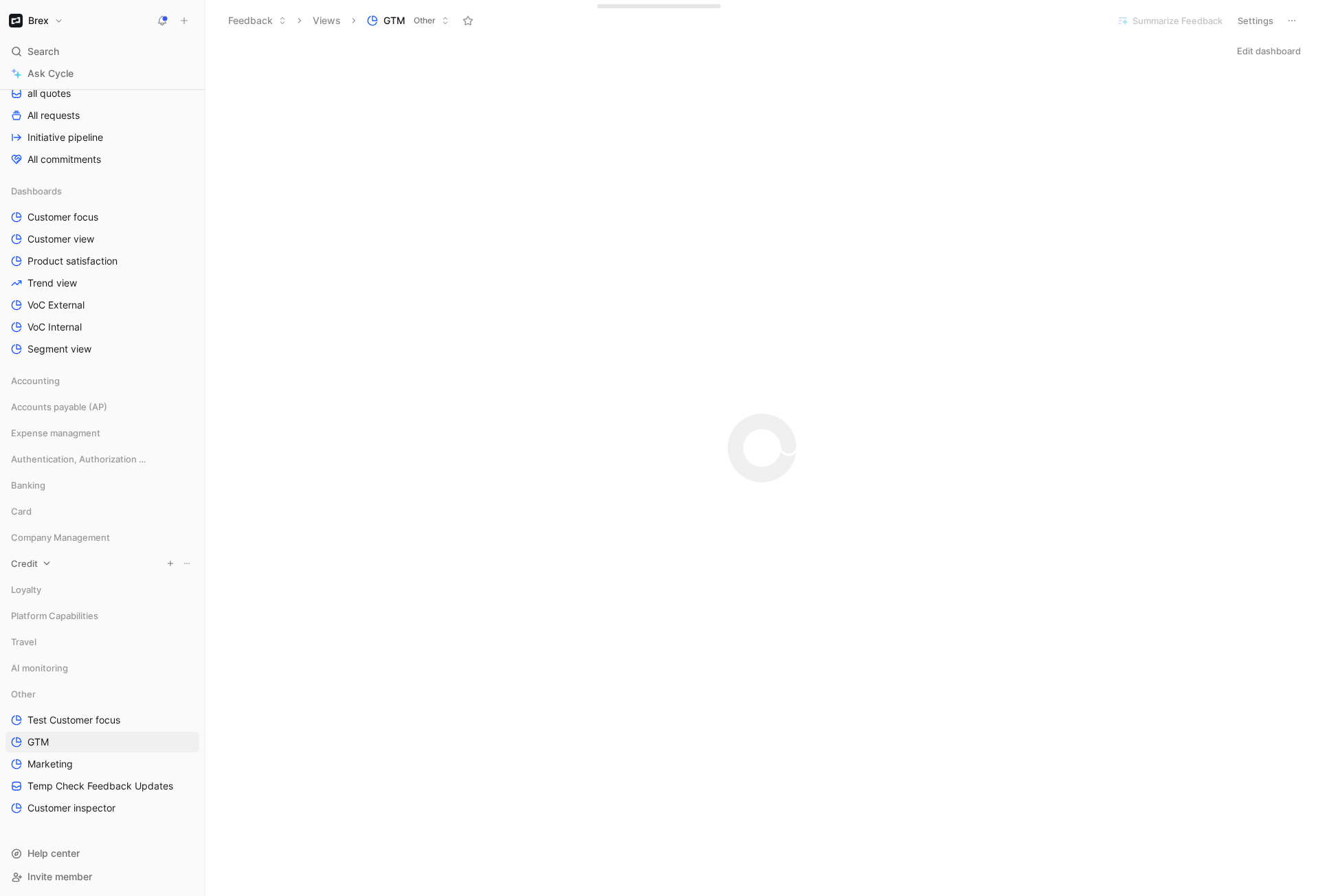
scroll to position [314, 0]
click at [39, 740] on span "GTM" at bounding box center [37, 740] width 21 height 14
click at [204, 275] on div at bounding box center [204, 448] width 5 height 896
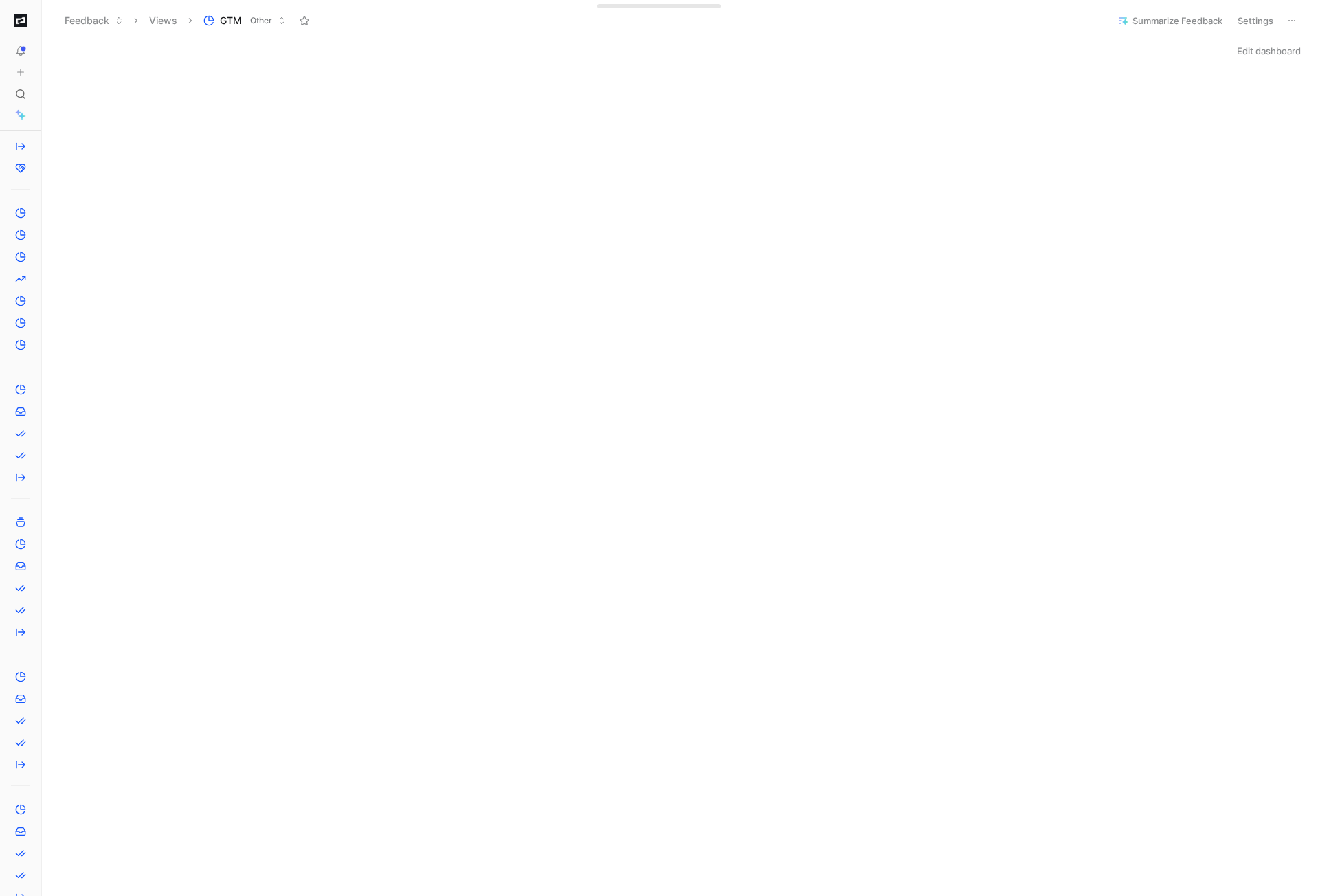
click at [43, 20] on use at bounding box center [45, 20] width 9 height 9
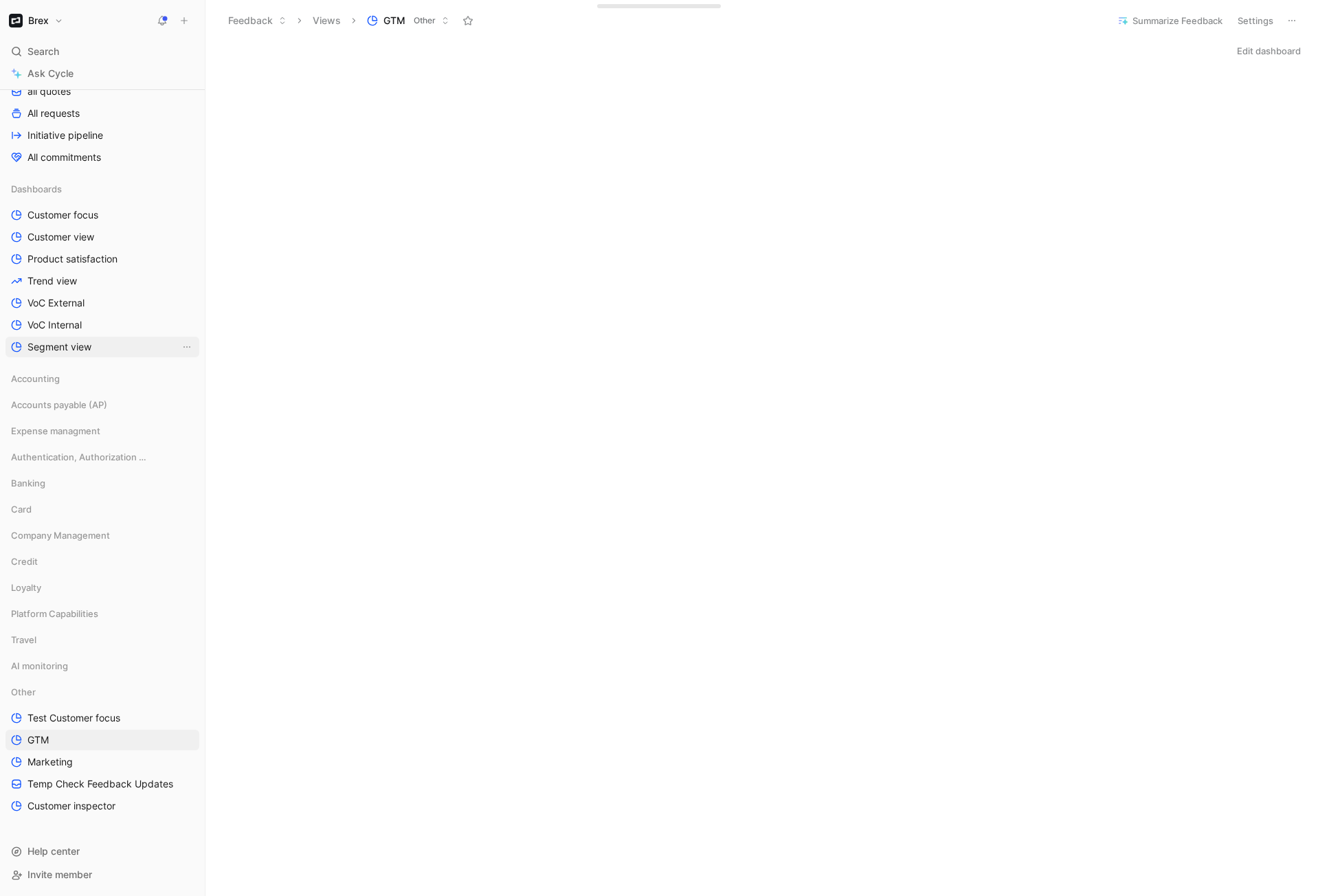
click at [60, 349] on span "Segment view" at bounding box center [59, 347] width 64 height 14
click at [55, 719] on span "Test Customer focus" at bounding box center [73, 718] width 93 height 14
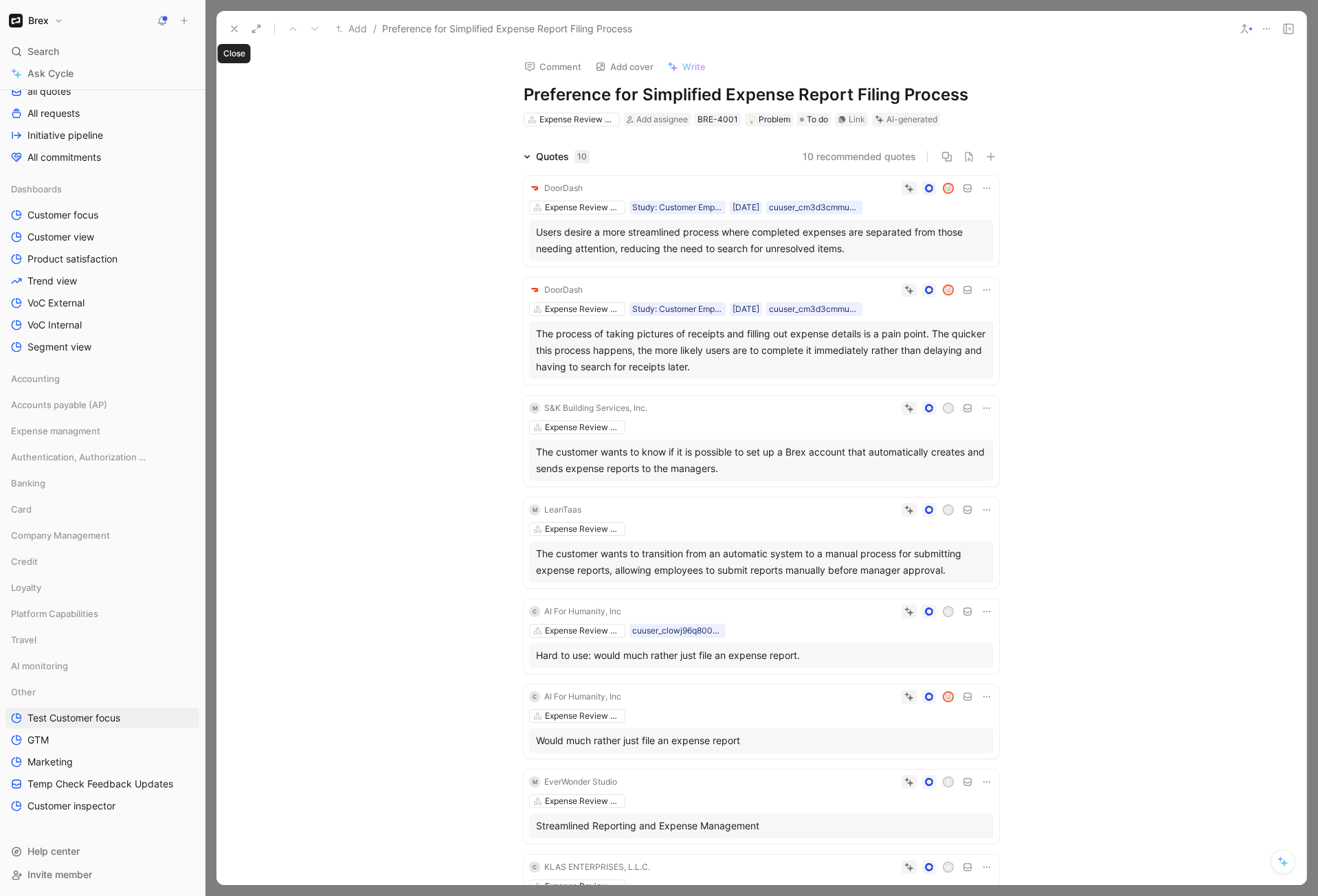
click at [231, 28] on icon at bounding box center [234, 28] width 11 height 11
click at [227, 25] on button at bounding box center [234, 29] width 20 height 20
click at [232, 28] on icon at bounding box center [234, 28] width 11 height 11
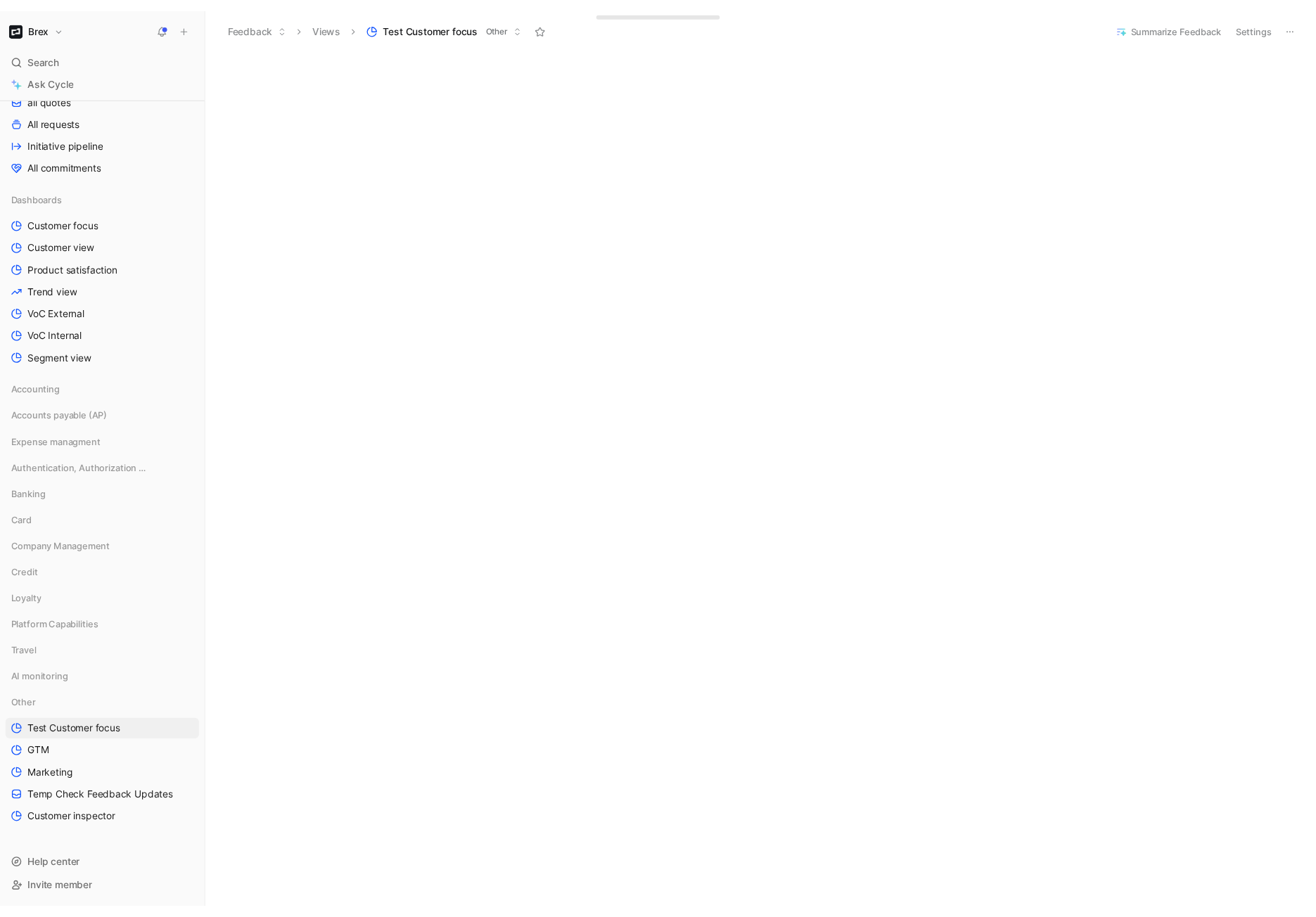
scroll to position [2016, 0]
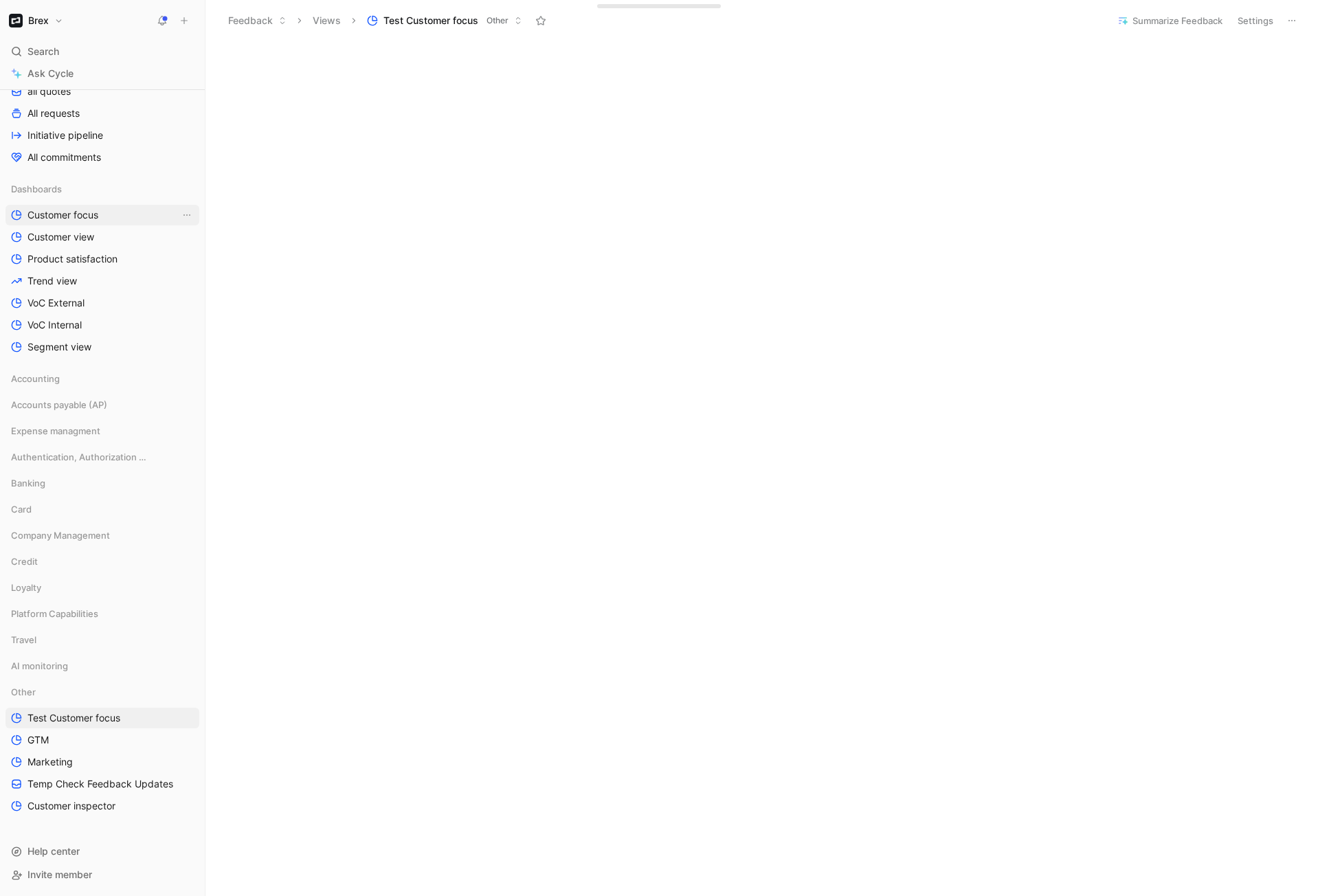
click at [73, 206] on link "Customer focus" at bounding box center [101, 215] width 193 height 20
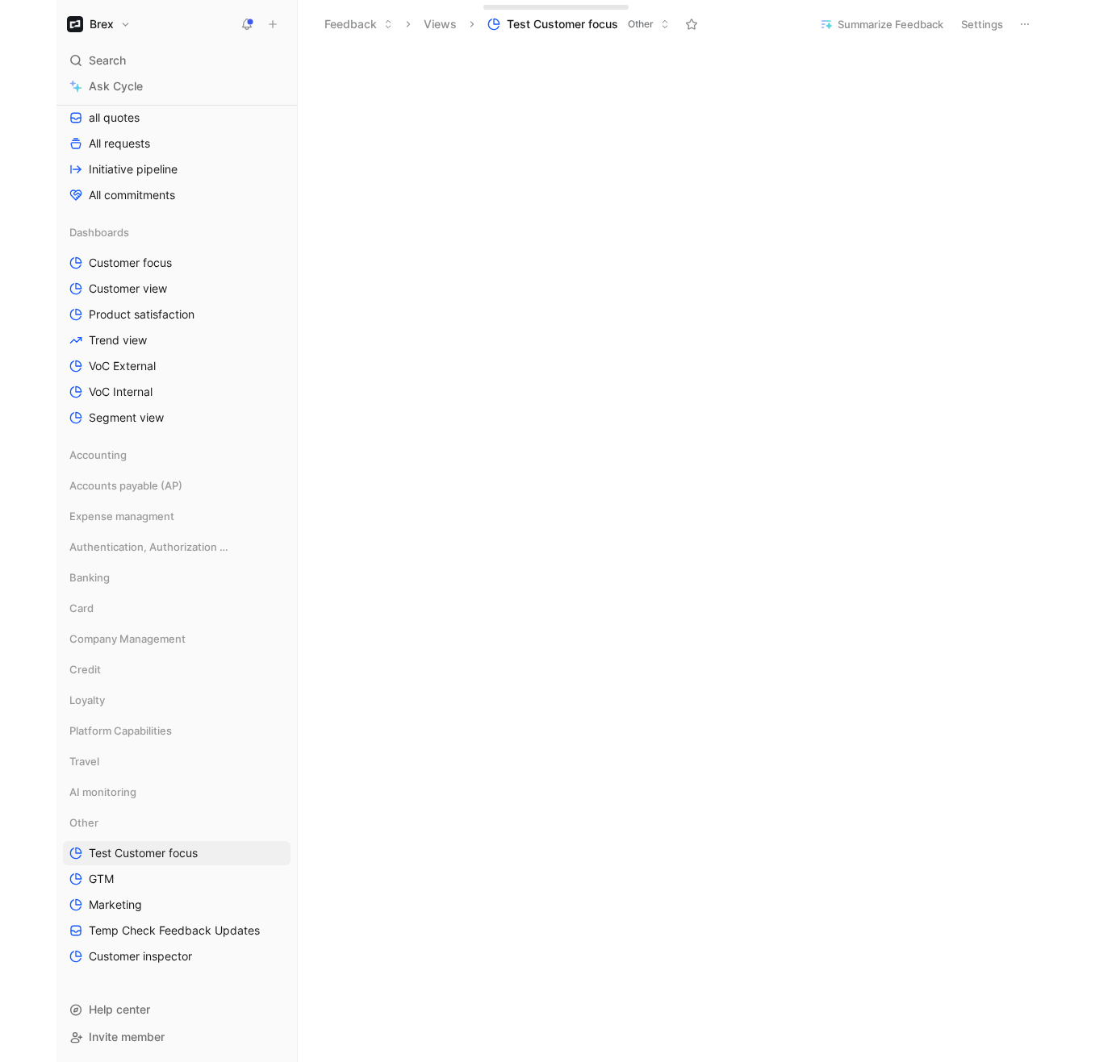
scroll to position [0, 0]
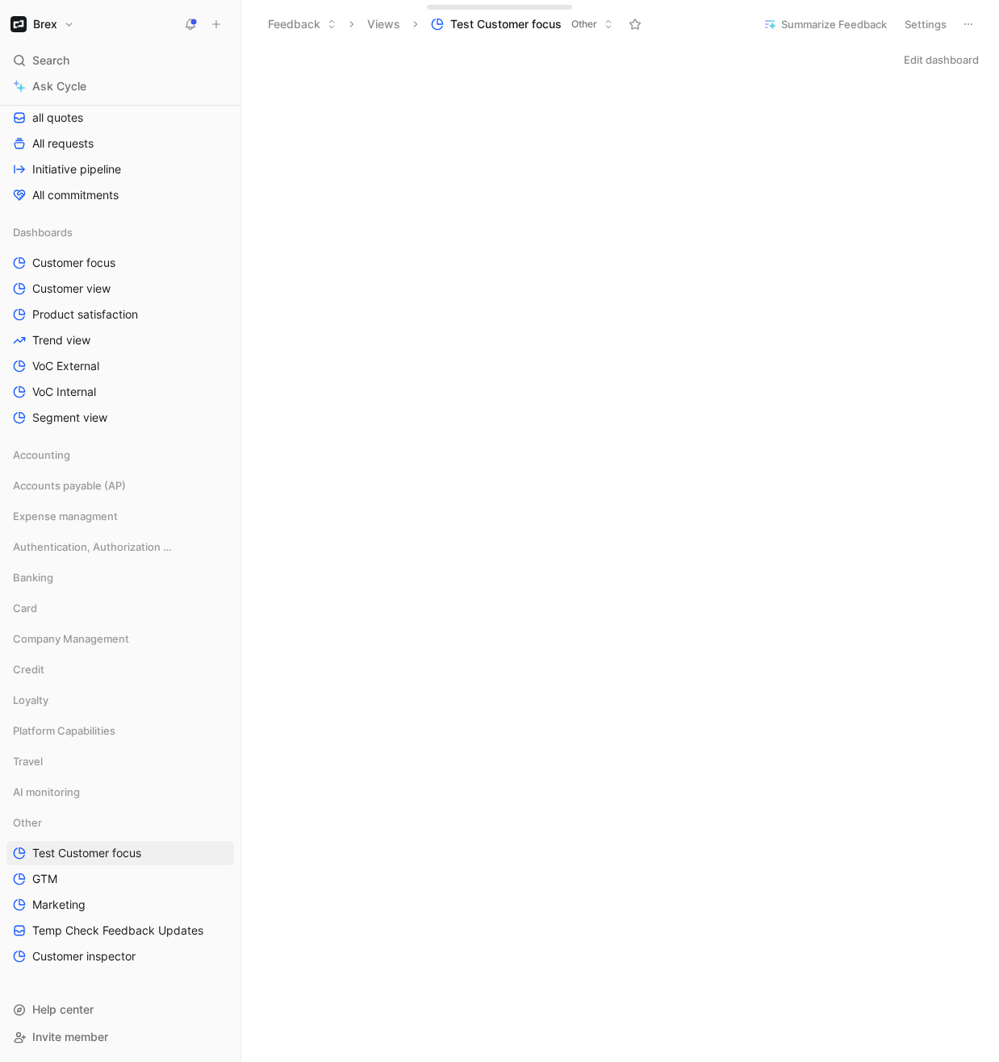
click at [896, 62] on button "Edit dashboard" at bounding box center [941, 59] width 90 height 23
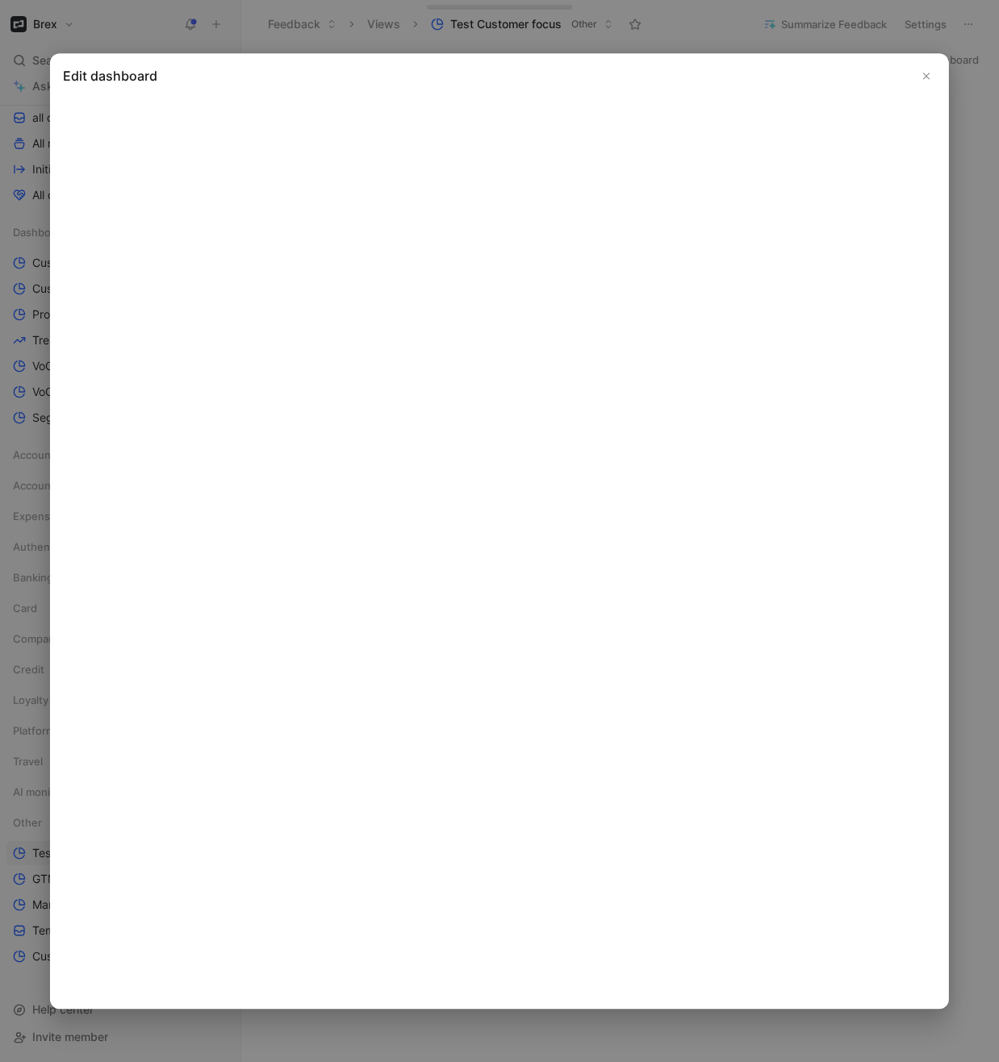
click at [929, 70] on icon "Close" at bounding box center [925, 75] width 11 height 11
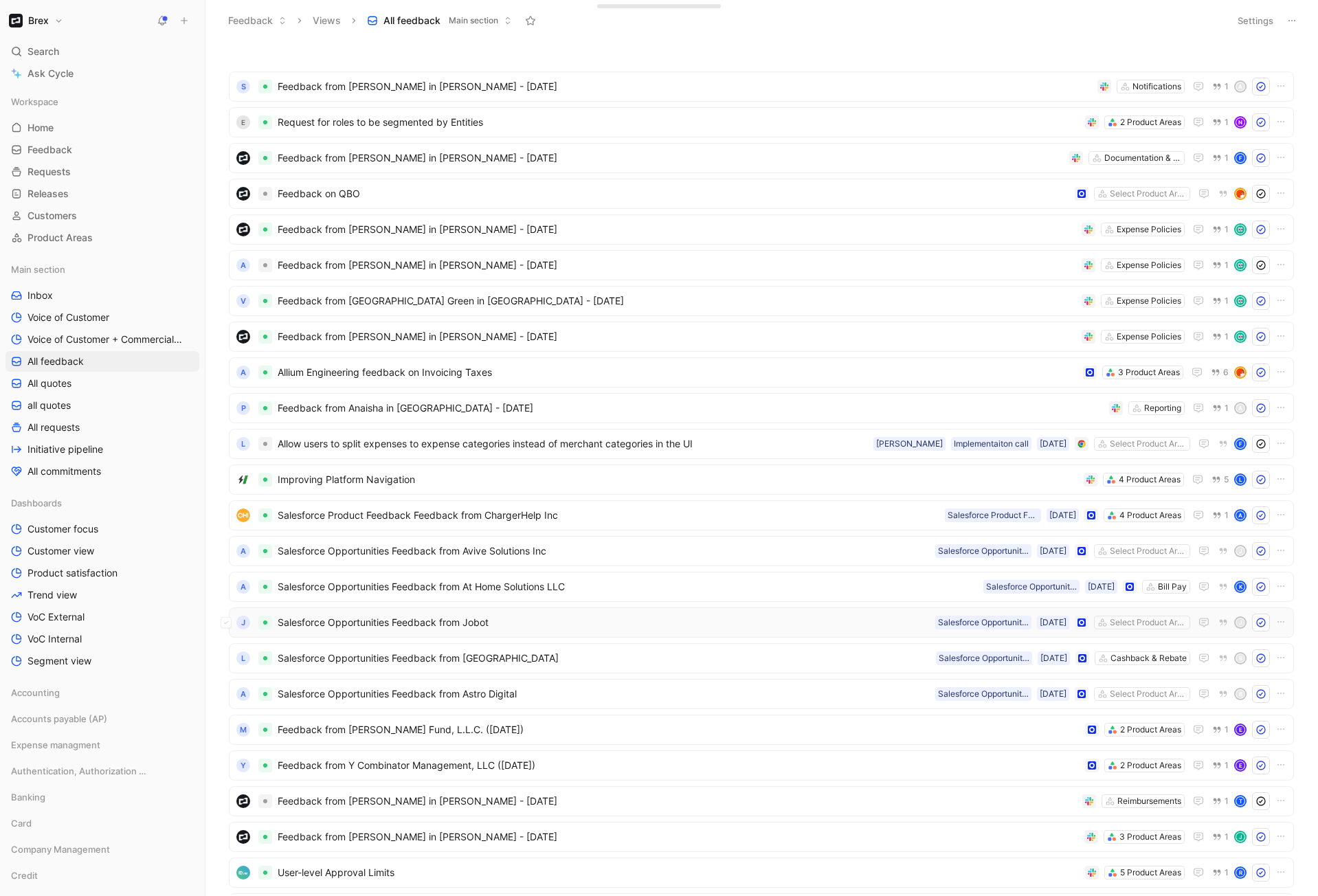
scroll to position [112, 0]
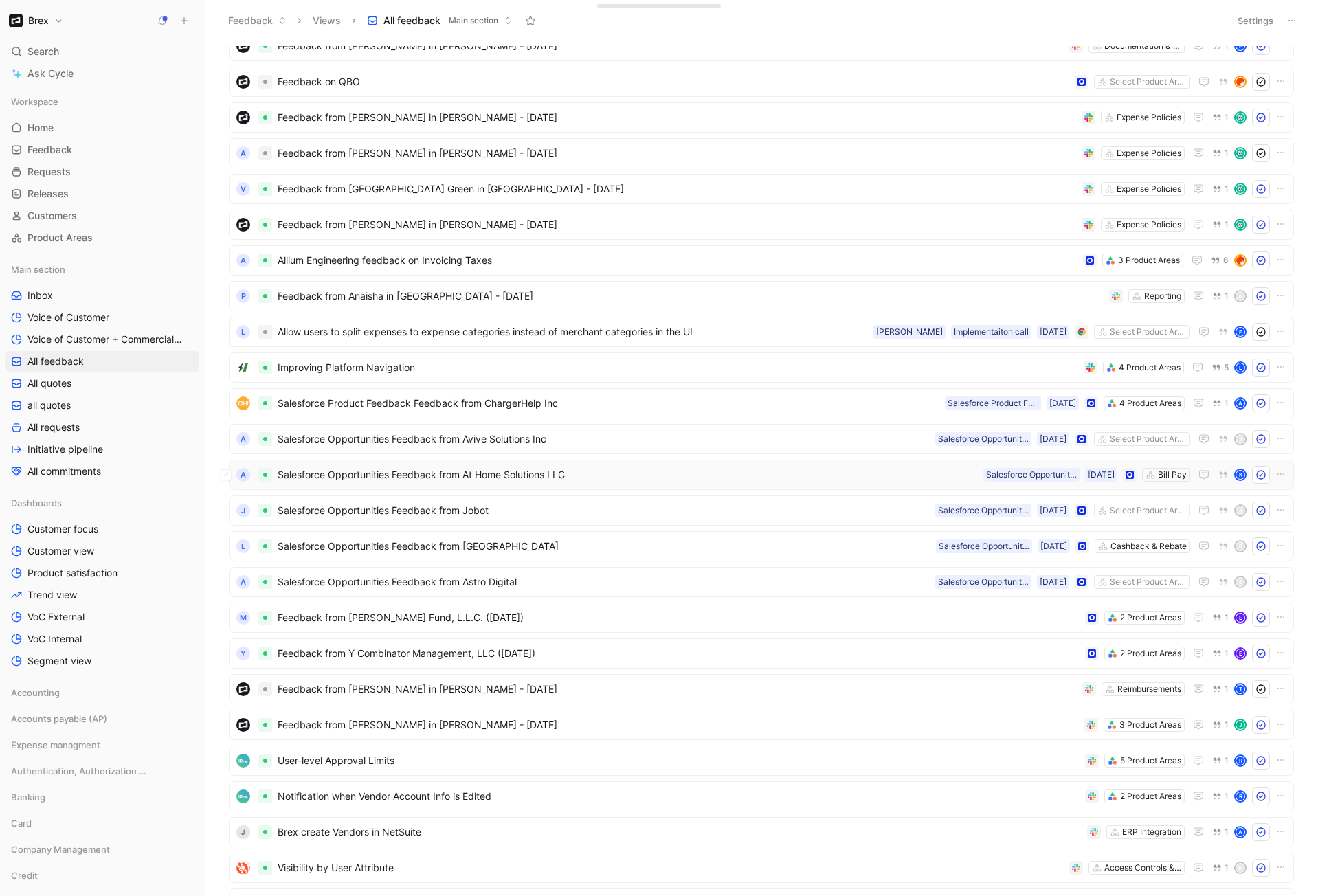
click at [905, 478] on span "Salesforce Opportunities Feedback from At Home Solutions LLC" at bounding box center [628, 474] width 700 height 16
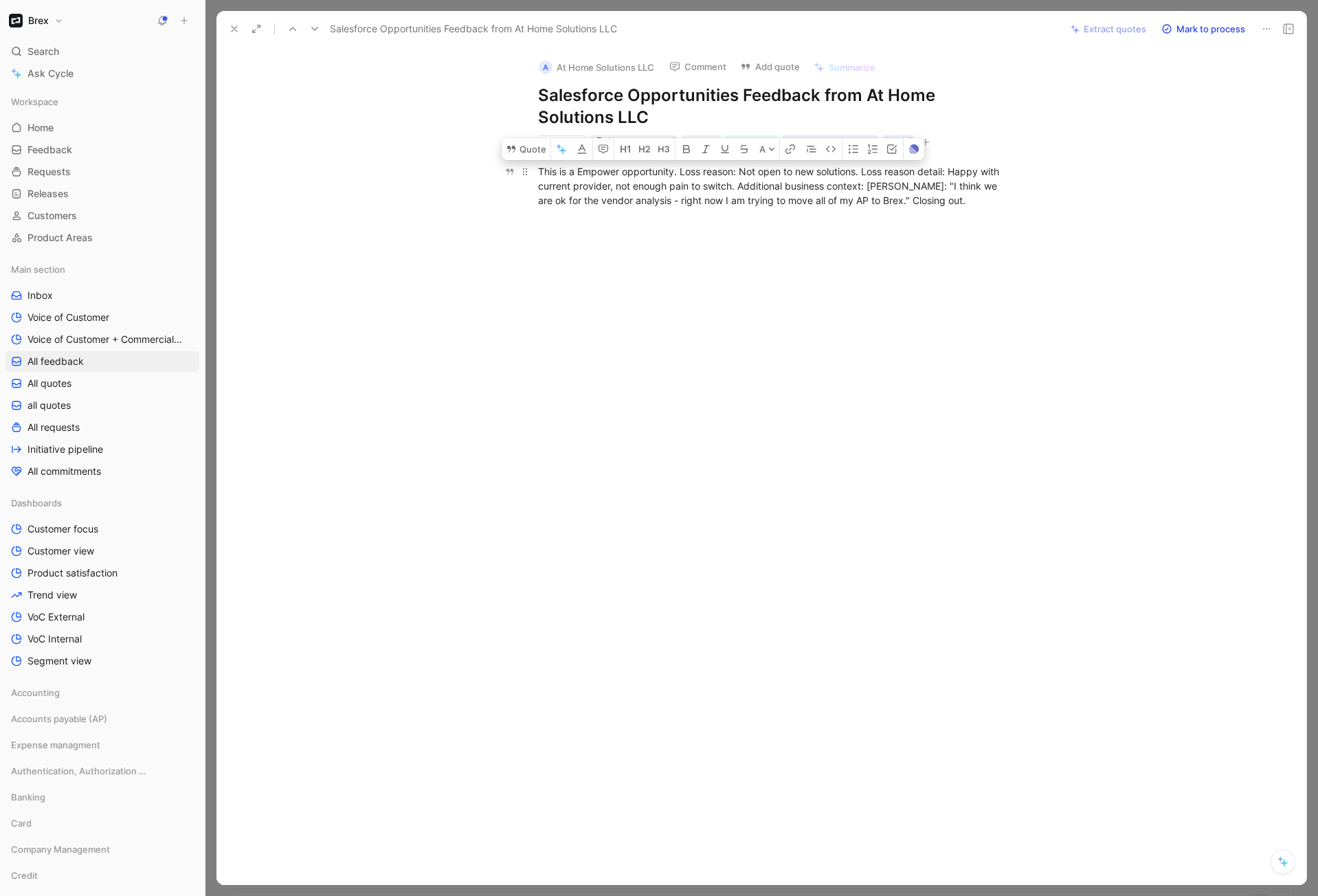
drag, startPoint x: 684, startPoint y: 173, endPoint x: 738, endPoint y: 177, distance: 54.1
click at [738, 177] on div "This is a Empower opportunity. Loss reason: Not open to new solutions. Loss rea…" at bounding box center [776, 186] width 475 height 43
click at [805, 215] on div "This is a Empower opportunity. Loss reason: Not open to new solutions. Loss rea…" at bounding box center [775, 186] width 1061 height 73
click at [636, 185] on div "This is a Empower opportunity. Loss reason: Not open to new solutions. Loss rea…" at bounding box center [776, 186] width 475 height 43
drag, startPoint x: 681, startPoint y: 171, endPoint x: 866, endPoint y: 173, distance: 185.0
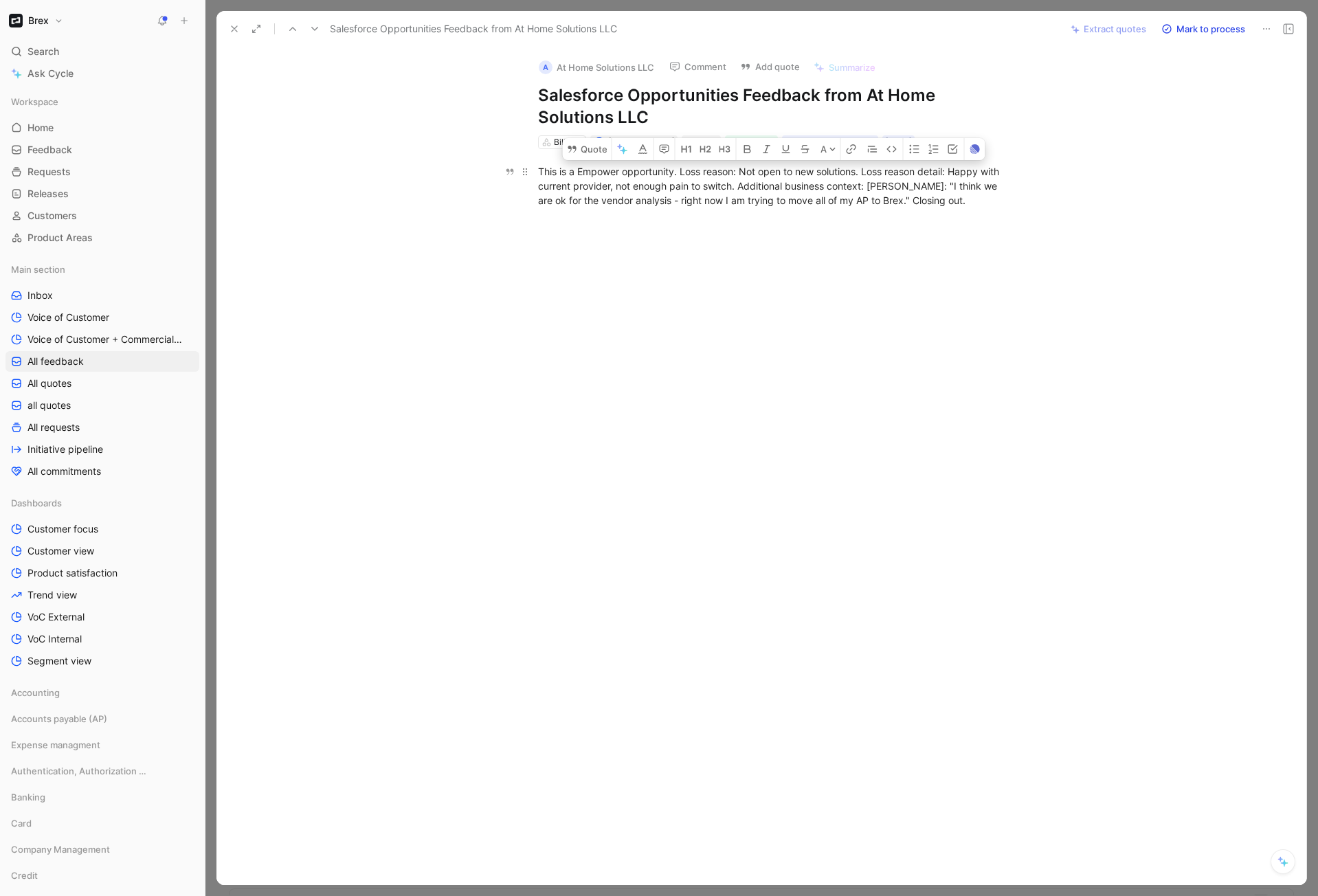
click at [866, 173] on div "This is a Empower opportunity. Loss reason: Not open to new solutions. Loss rea…" at bounding box center [776, 186] width 475 height 43
click at [723, 259] on div at bounding box center [775, 381] width 1061 height 268
drag, startPoint x: 682, startPoint y: 172, endPoint x: 863, endPoint y: 172, distance: 181.0
click at [863, 172] on div "This is a Empower opportunity. Loss reason: Not open to new solutions. Loss rea…" at bounding box center [776, 186] width 475 height 43
click at [791, 187] on div "This is a Empower opportunity. Loss reason: Not open to new solutions. Loss rea…" at bounding box center [776, 186] width 475 height 43
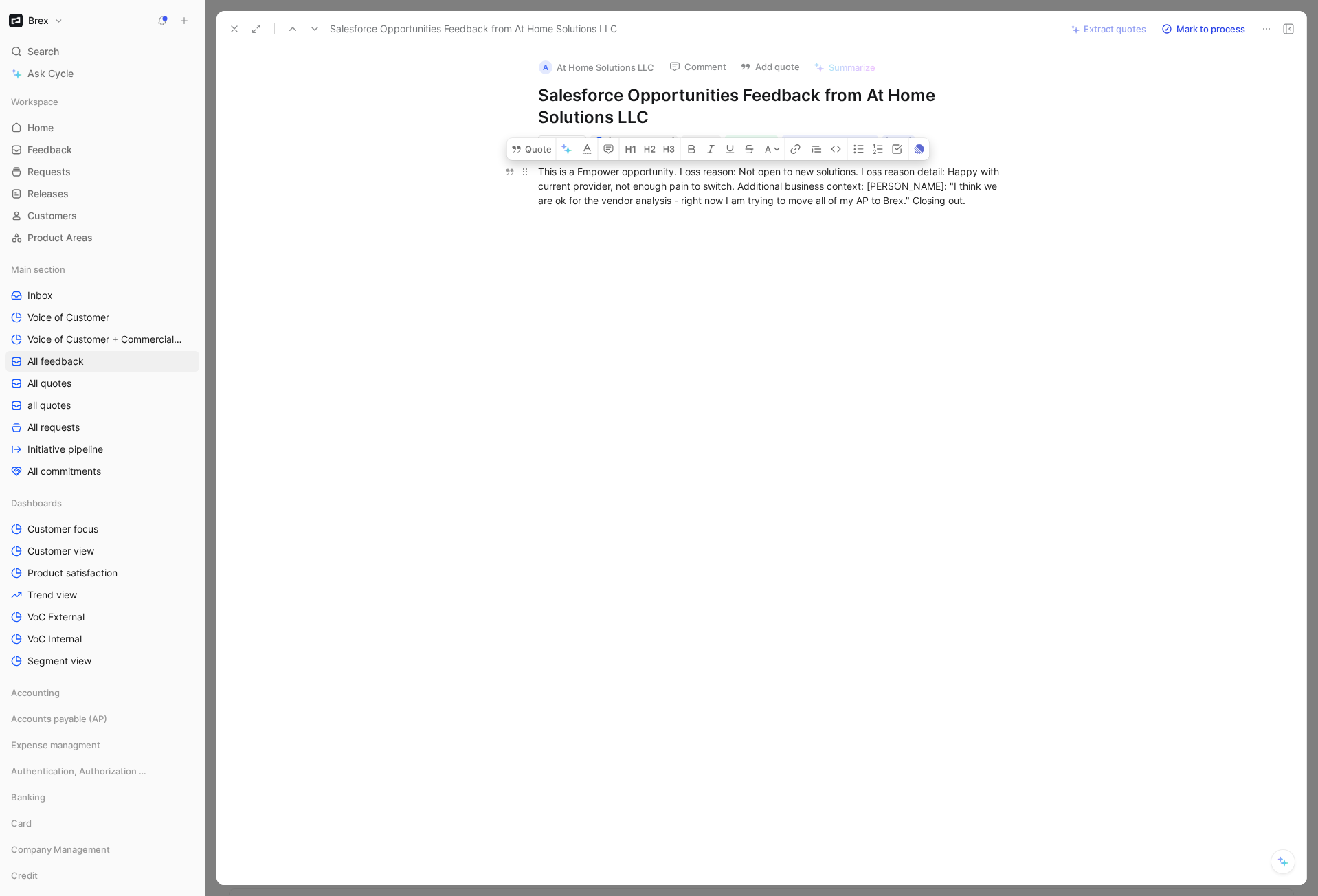
drag, startPoint x: 681, startPoint y: 172, endPoint x: 755, endPoint y: 172, distance: 74.0
click at [755, 172] on div "This is a Empower opportunity. Loss reason: Not open to new solutions. Loss rea…" at bounding box center [776, 186] width 475 height 43
click at [860, 201] on div "This is a Empower opportunity. Loss reason: Not open to new solutions. Loss rea…" at bounding box center [776, 186] width 475 height 43
drag, startPoint x: 682, startPoint y: 172, endPoint x: 807, endPoint y: 172, distance: 125.0
click at [807, 172] on div "This is a Empower opportunity. Loss reason: Not open to new solutions. Loss rea…" at bounding box center [776, 186] width 475 height 43
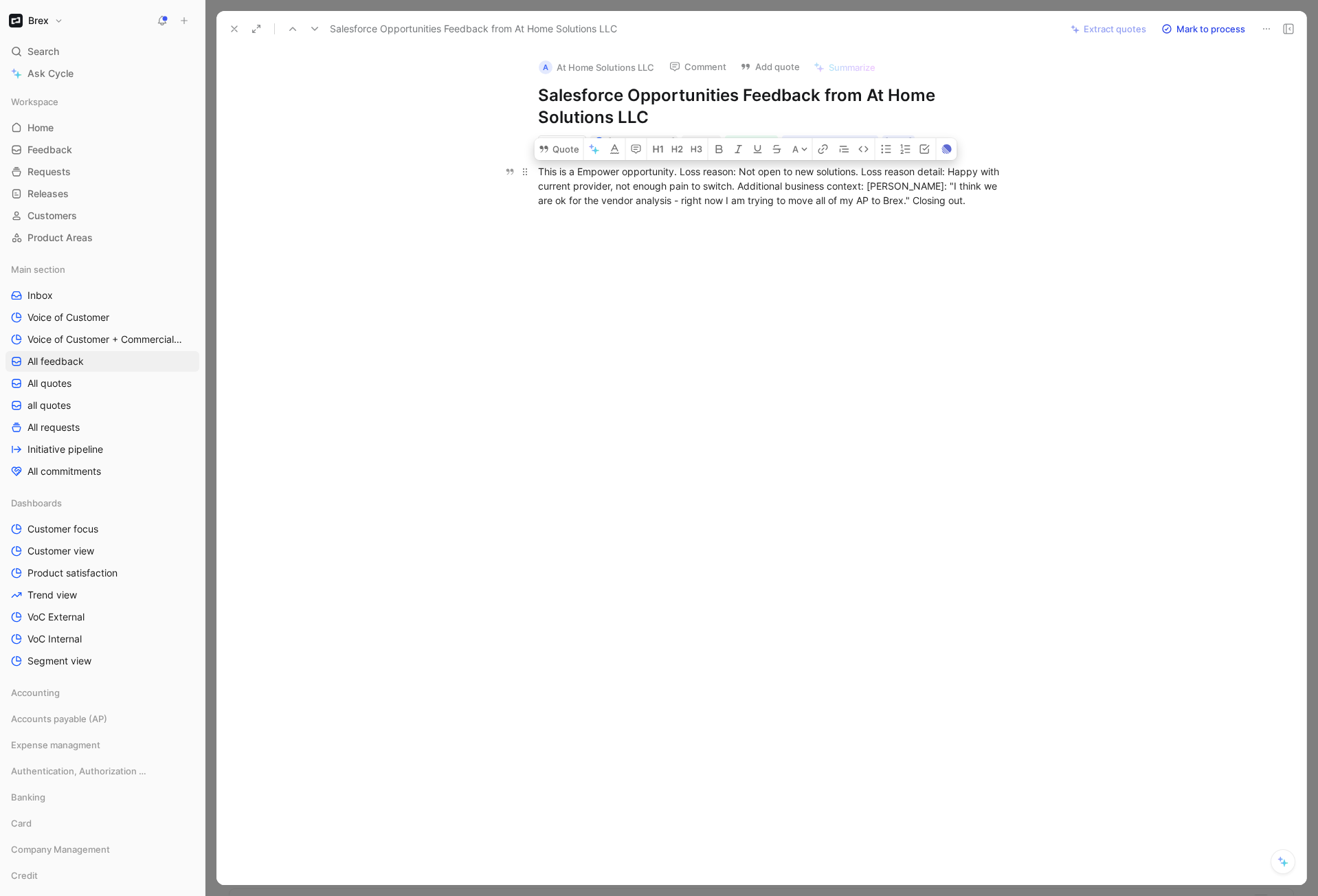
drag, startPoint x: 1033, startPoint y: 205, endPoint x: 962, endPoint y: 167, distance: 80.5
click at [1033, 205] on p "This is a Empower opportunity. Loss reason: Not open to new solutions. Loss rea…" at bounding box center [775, 186] width 527 height 51
click at [930, 141] on icon "button" at bounding box center [926, 142] width 9 height 9
drag, startPoint x: 682, startPoint y: 169, endPoint x: 911, endPoint y: 170, distance: 229.0
click at [911, 170] on div "This is a Empower opportunity. Loss reason: Not open to new solutions. Loss rea…" at bounding box center [776, 186] width 475 height 43
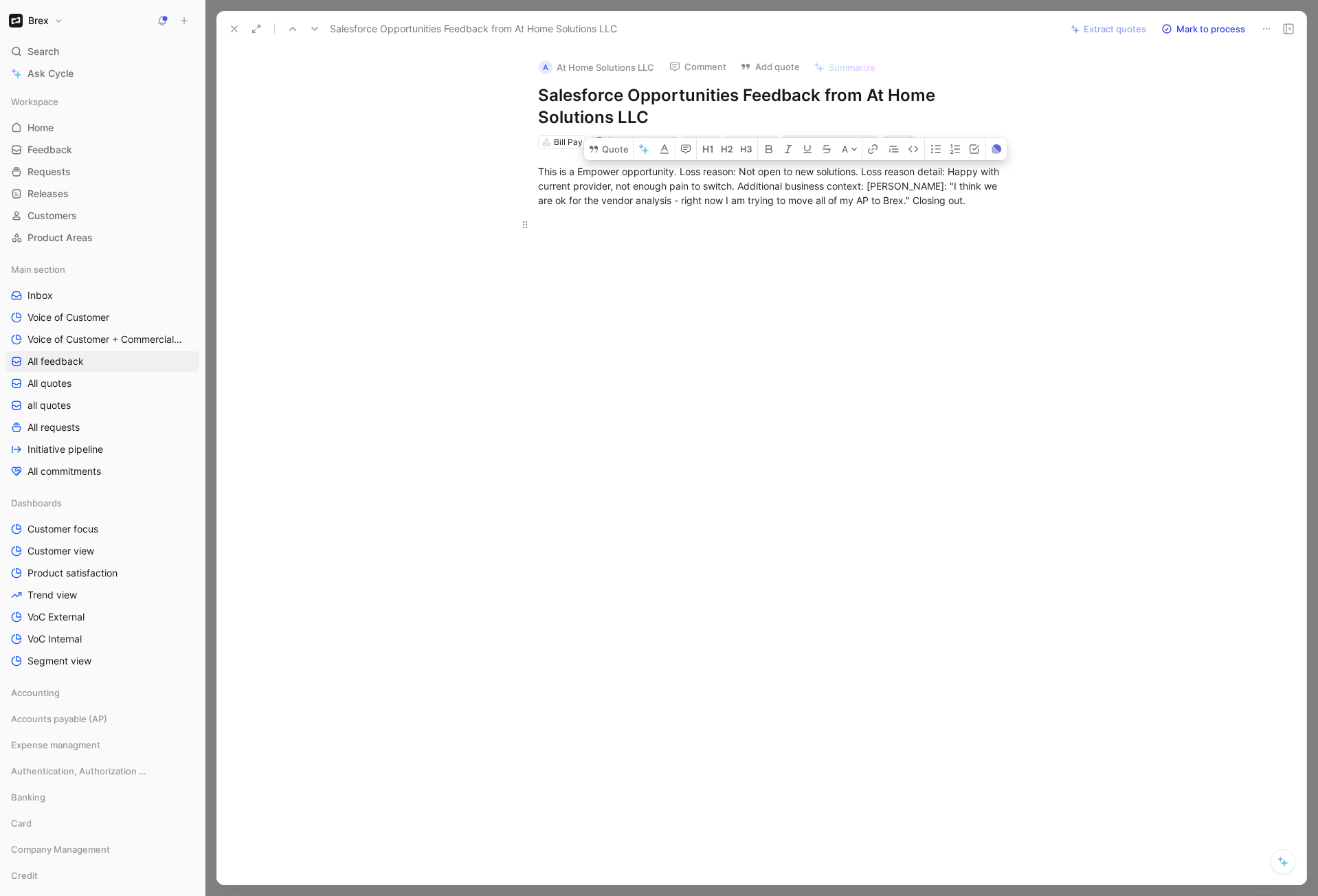
click at [971, 215] on p at bounding box center [775, 224] width 527 height 23
click at [715, 98] on h1 "Salesforce Opportunities Feedback from At Home Solutions LLC" at bounding box center [776, 106] width 475 height 44
drag, startPoint x: 229, startPoint y: 30, endPoint x: 567, endPoint y: 179, distance: 369.4
click at [419, 233] on div "Salesforce Opportunities Feedback from At Home Solutions LLC Extract quotes Mar…" at bounding box center [761, 448] width 1090 height 874
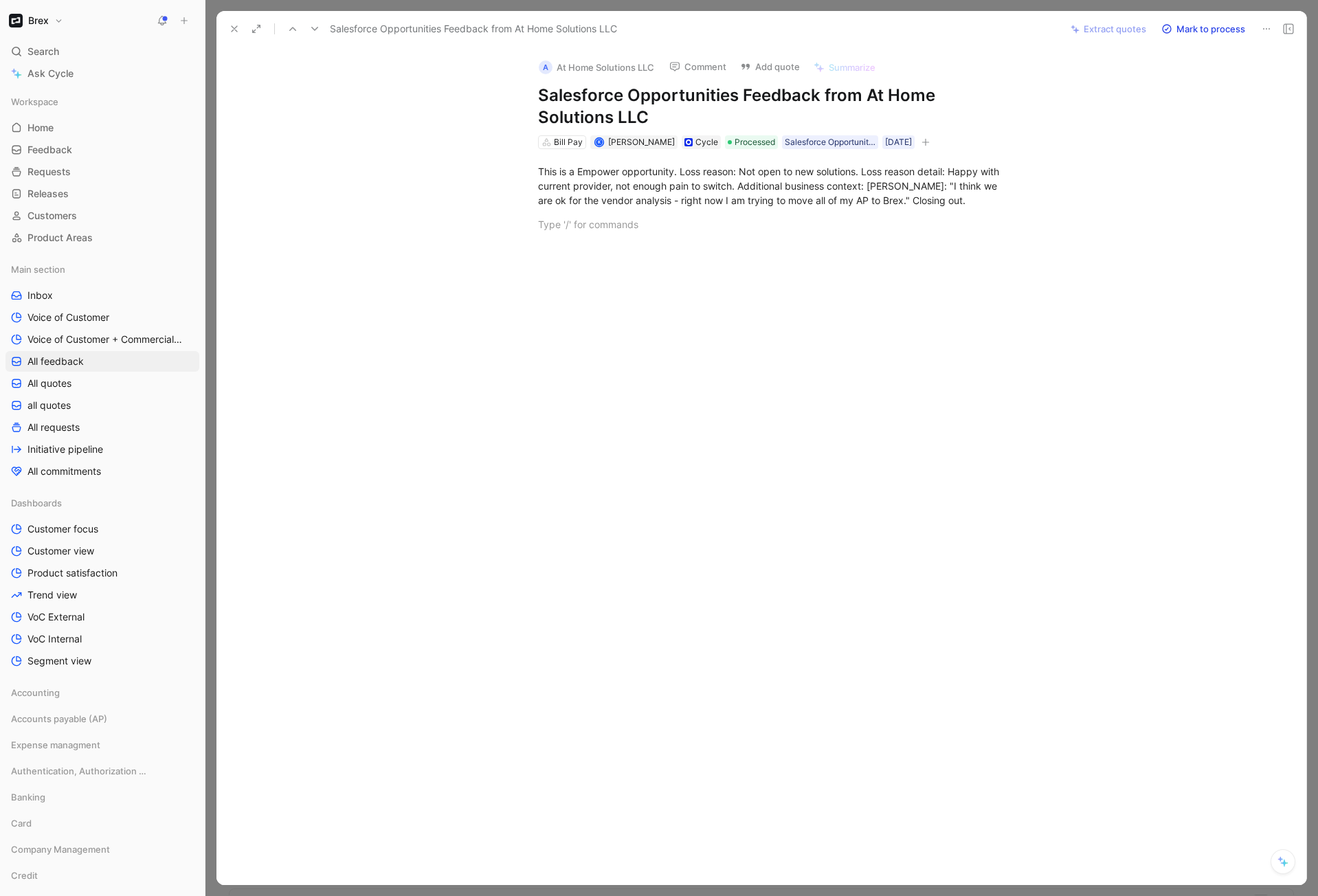
click at [232, 24] on icon at bounding box center [234, 28] width 11 height 11
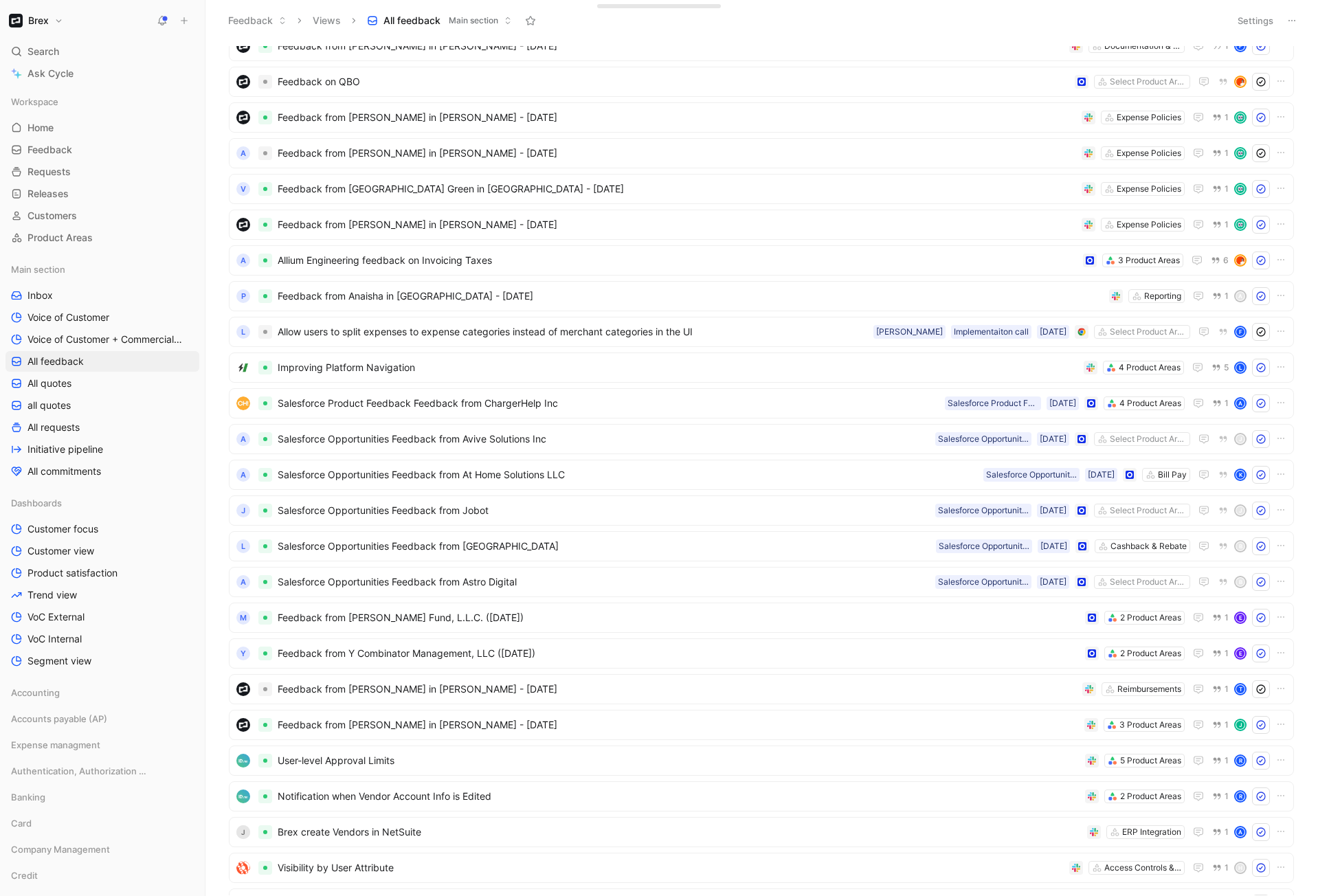
click at [55, 22] on button "Brex" at bounding box center [36, 20] width 61 height 20
click at [57, 130] on div "Workspace settings G then S" at bounding box center [93, 141] width 169 height 22
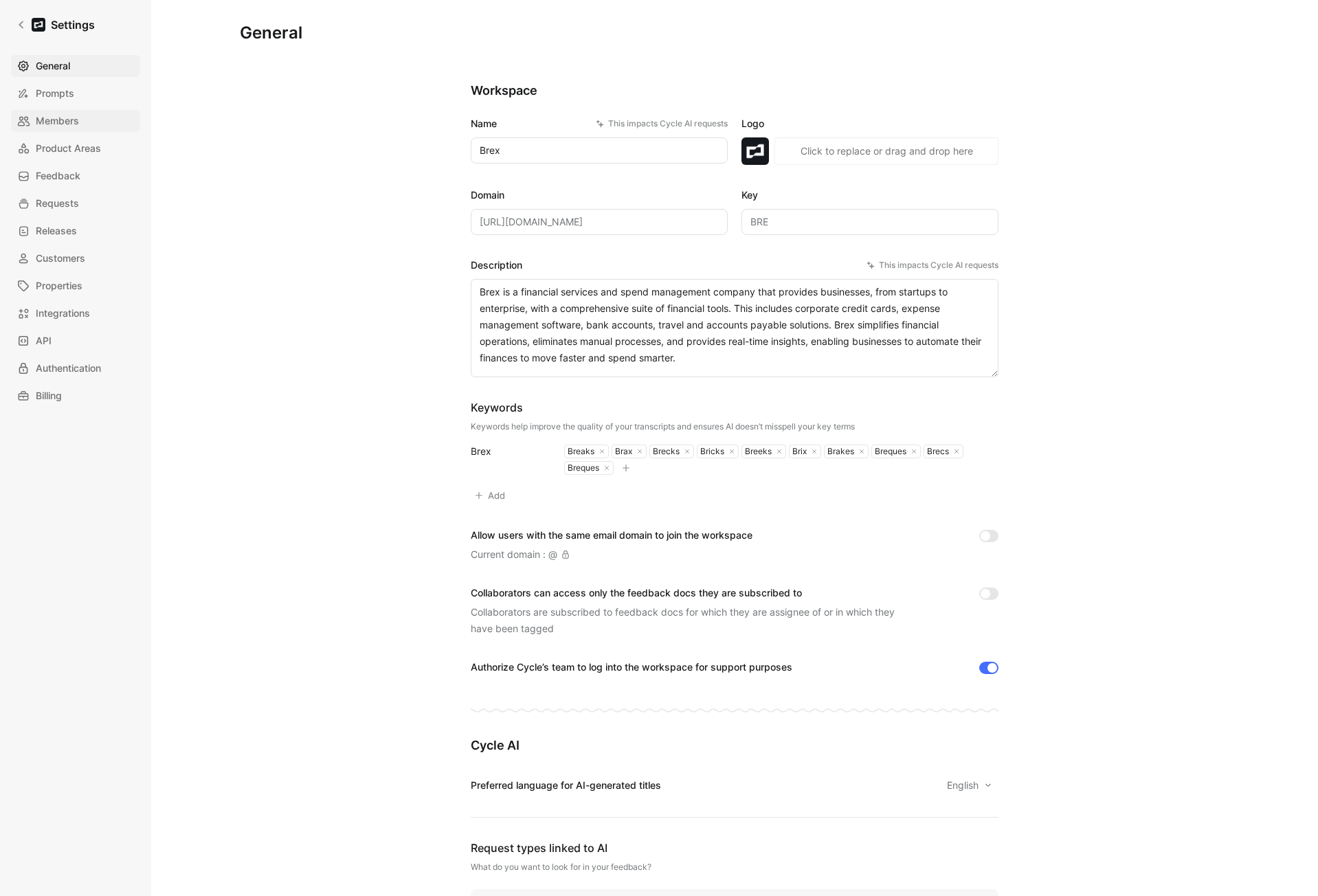
click at [51, 125] on span "Members" at bounding box center [57, 120] width 43 height 16
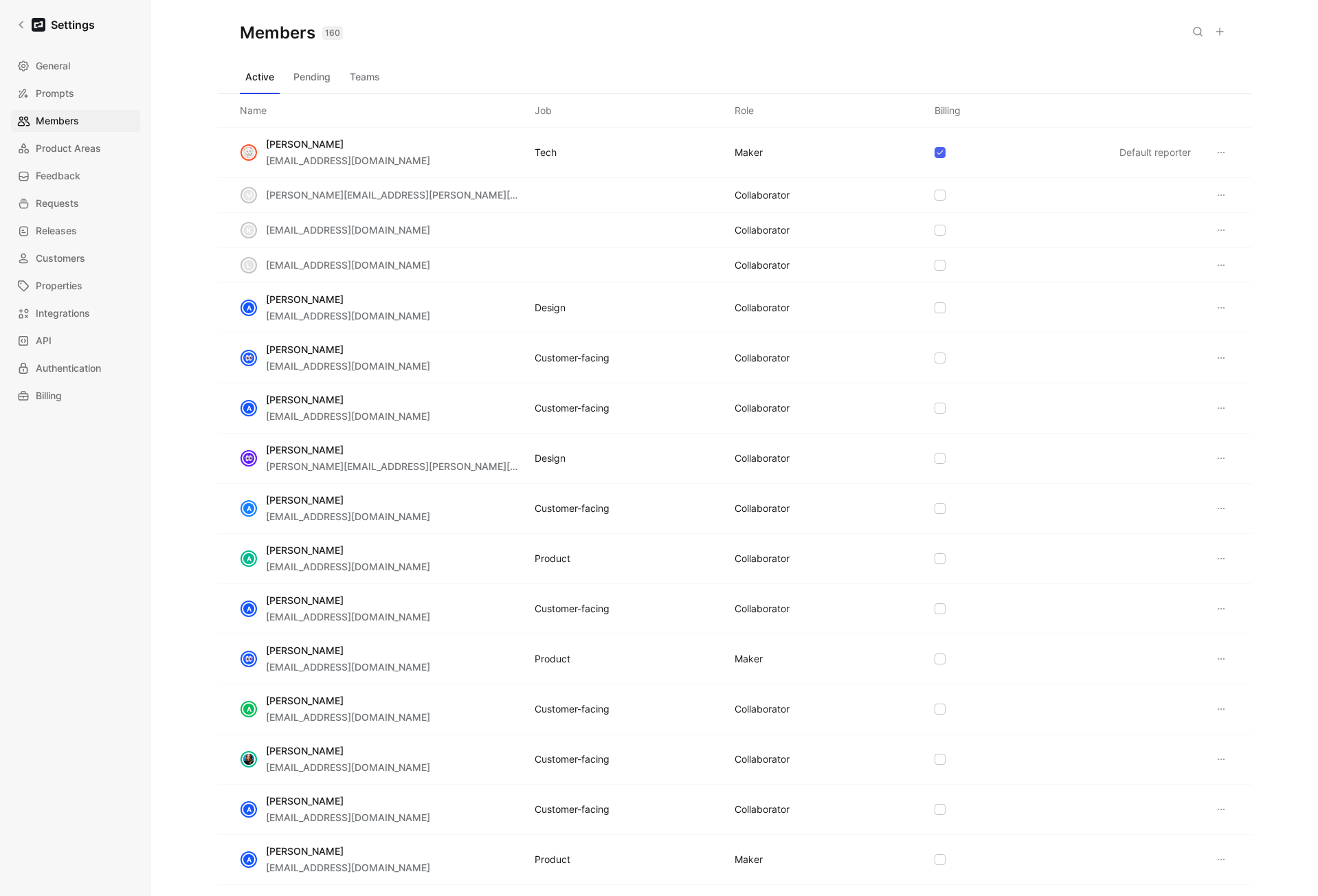
click at [1218, 32] on use at bounding box center [1220, 32] width 7 height 7
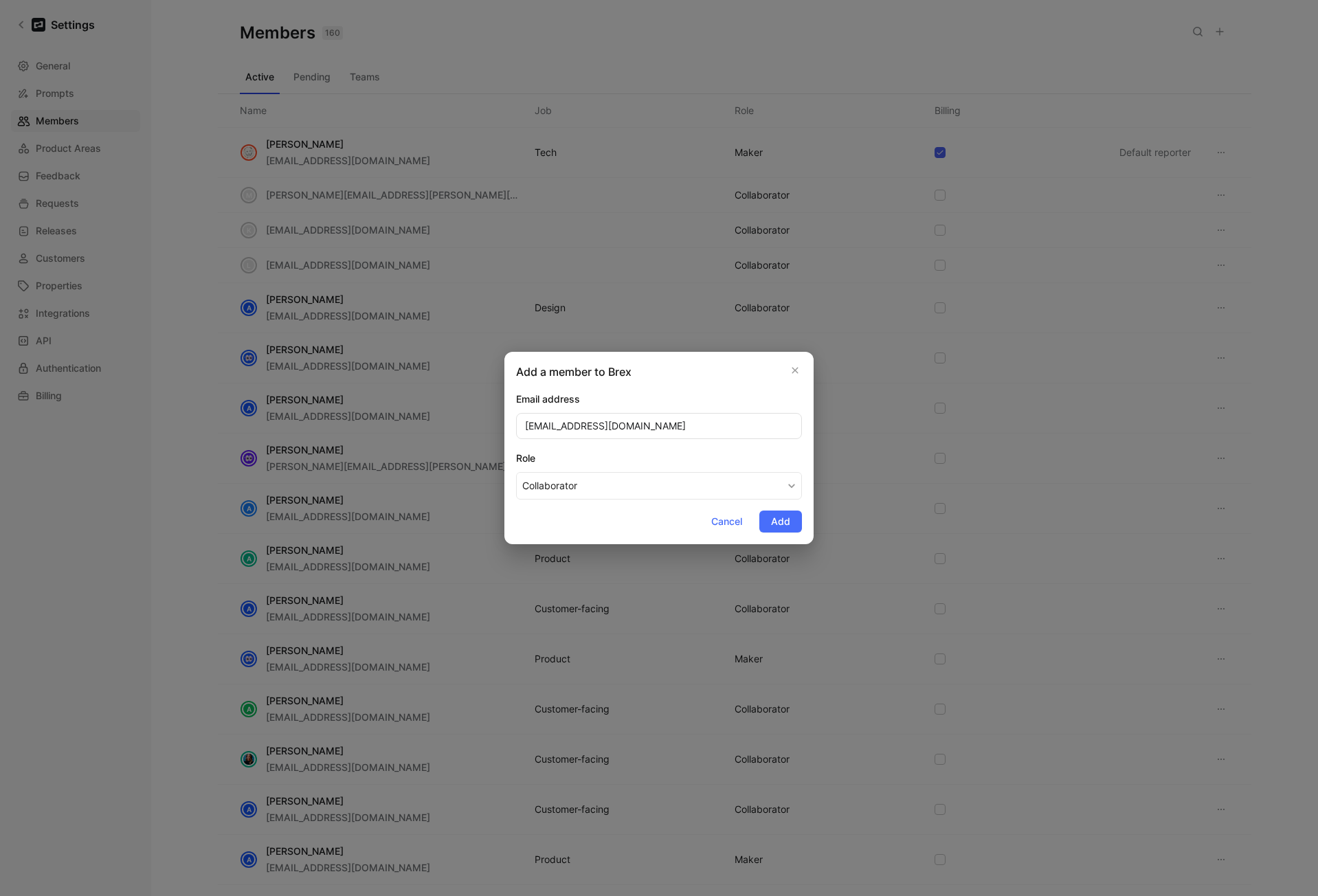
type input "sdomingo@brex.com"
click at [613, 460] on div "Role" at bounding box center [659, 457] width 286 height 16
click at [613, 472] on button "Collaborator" at bounding box center [659, 485] width 286 height 27
click at [545, 524] on div "Maker" at bounding box center [562, 518] width 81 height 16
click at [649, 453] on div "Role" at bounding box center [659, 457] width 286 height 16
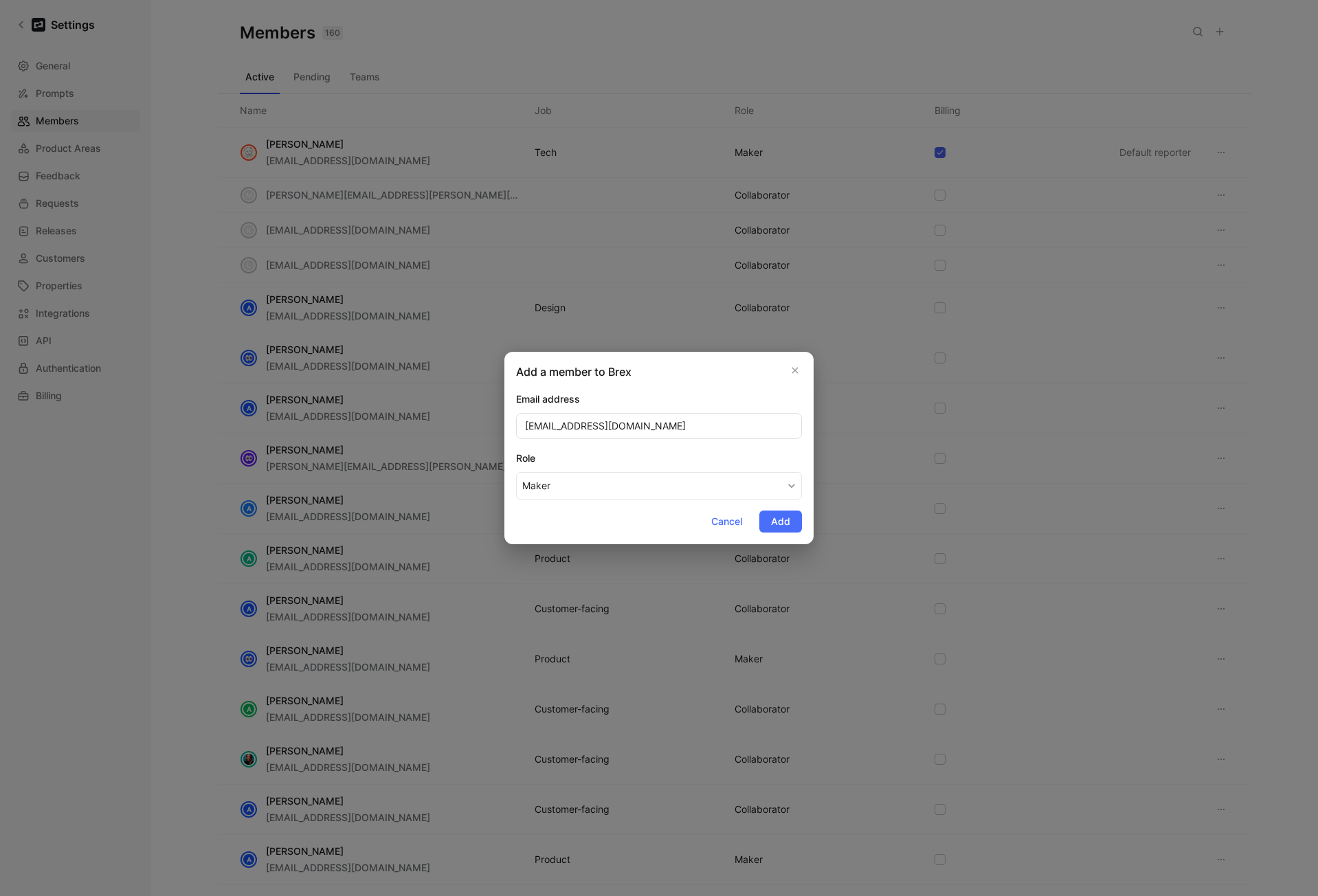
click at [649, 472] on button "Maker" at bounding box center [659, 485] width 286 height 27
click at [781, 523] on span "Add" at bounding box center [780, 521] width 20 height 16
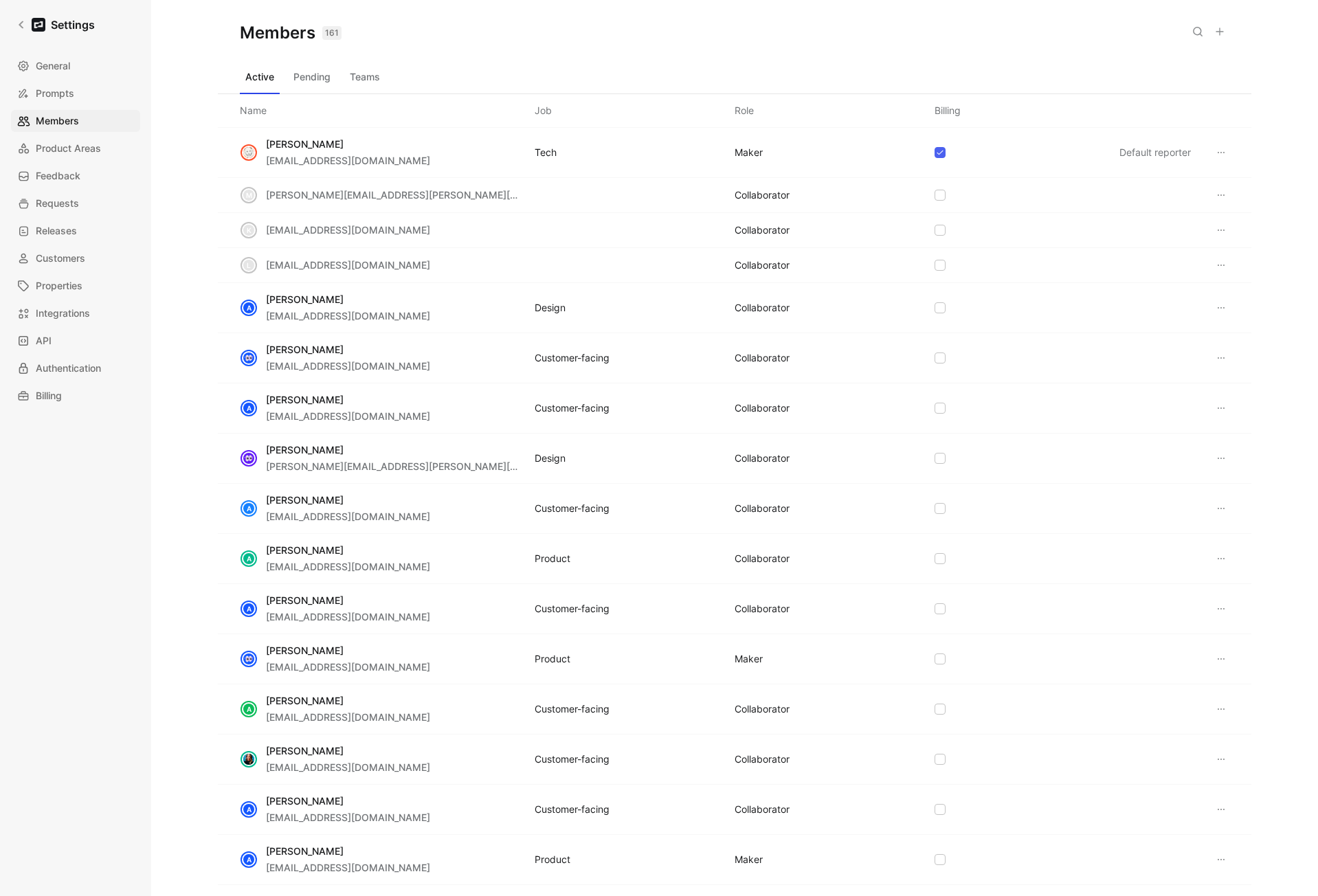
click at [303, 78] on button "Pending" at bounding box center [312, 77] width 48 height 22
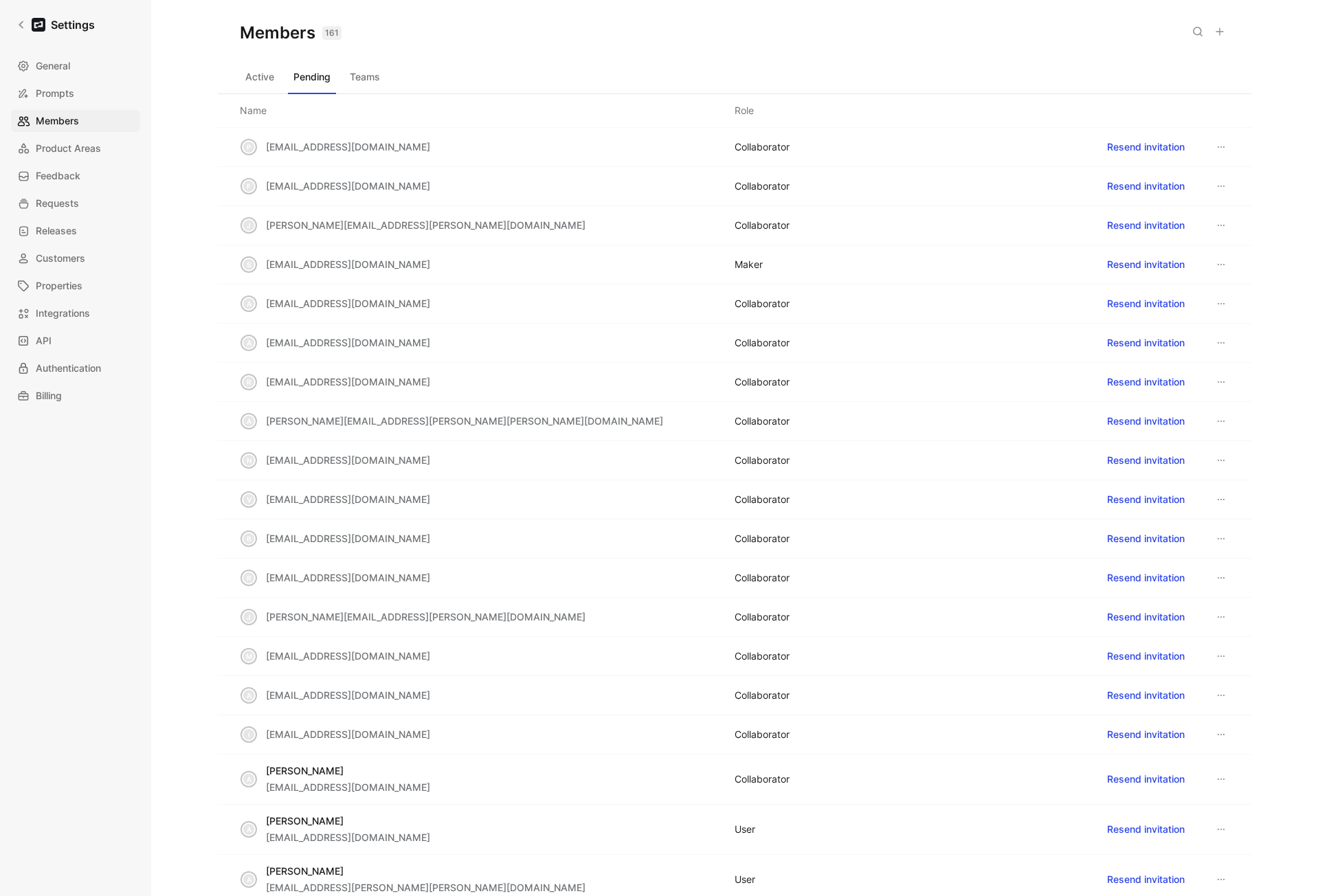
click at [268, 80] on button "Active" at bounding box center [260, 77] width 40 height 22
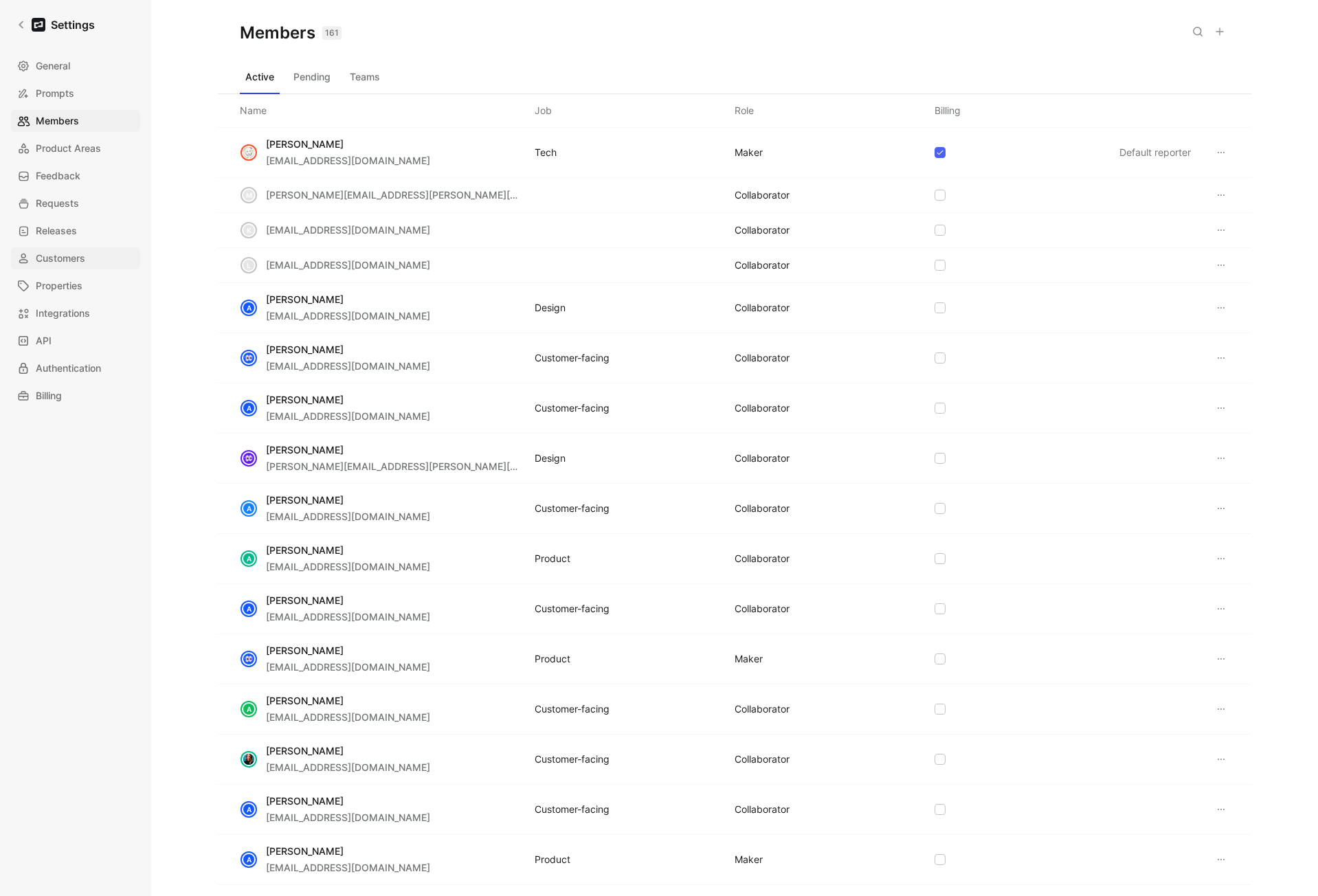
click at [63, 257] on span "Customers" at bounding box center [60, 258] width 49 height 16
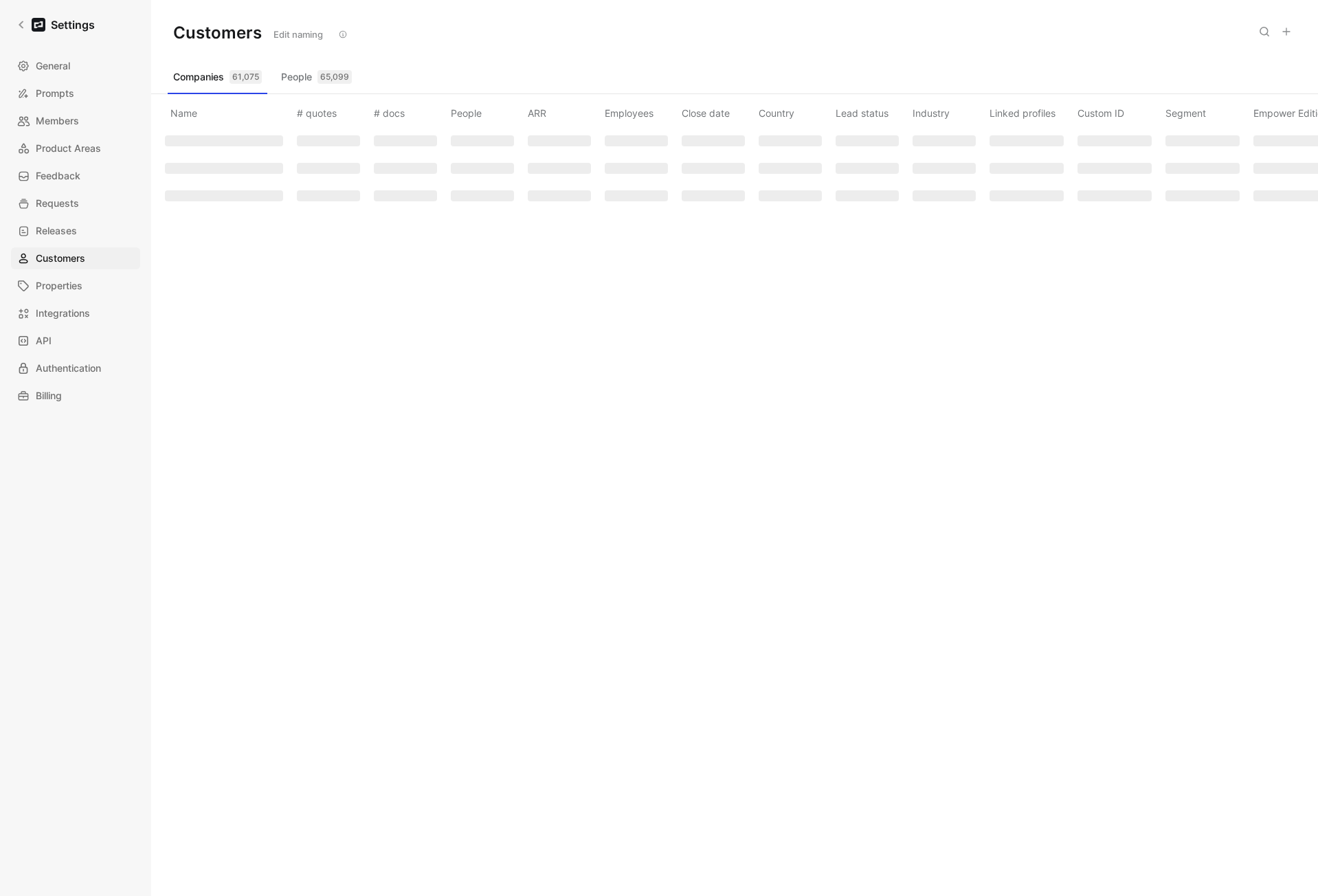
click at [1260, 31] on use at bounding box center [1264, 32] width 9 height 9
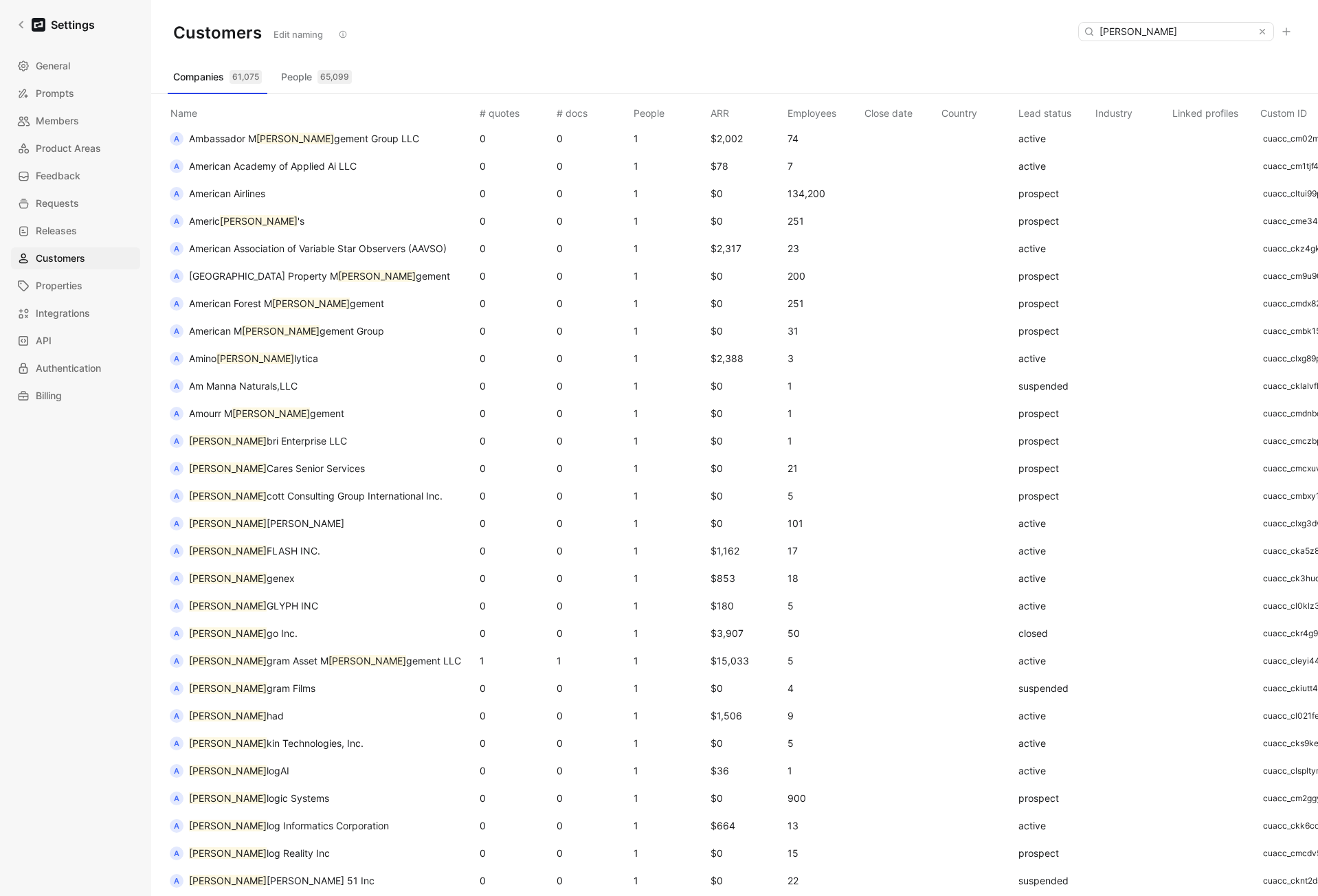
scroll to position [1344, 0]
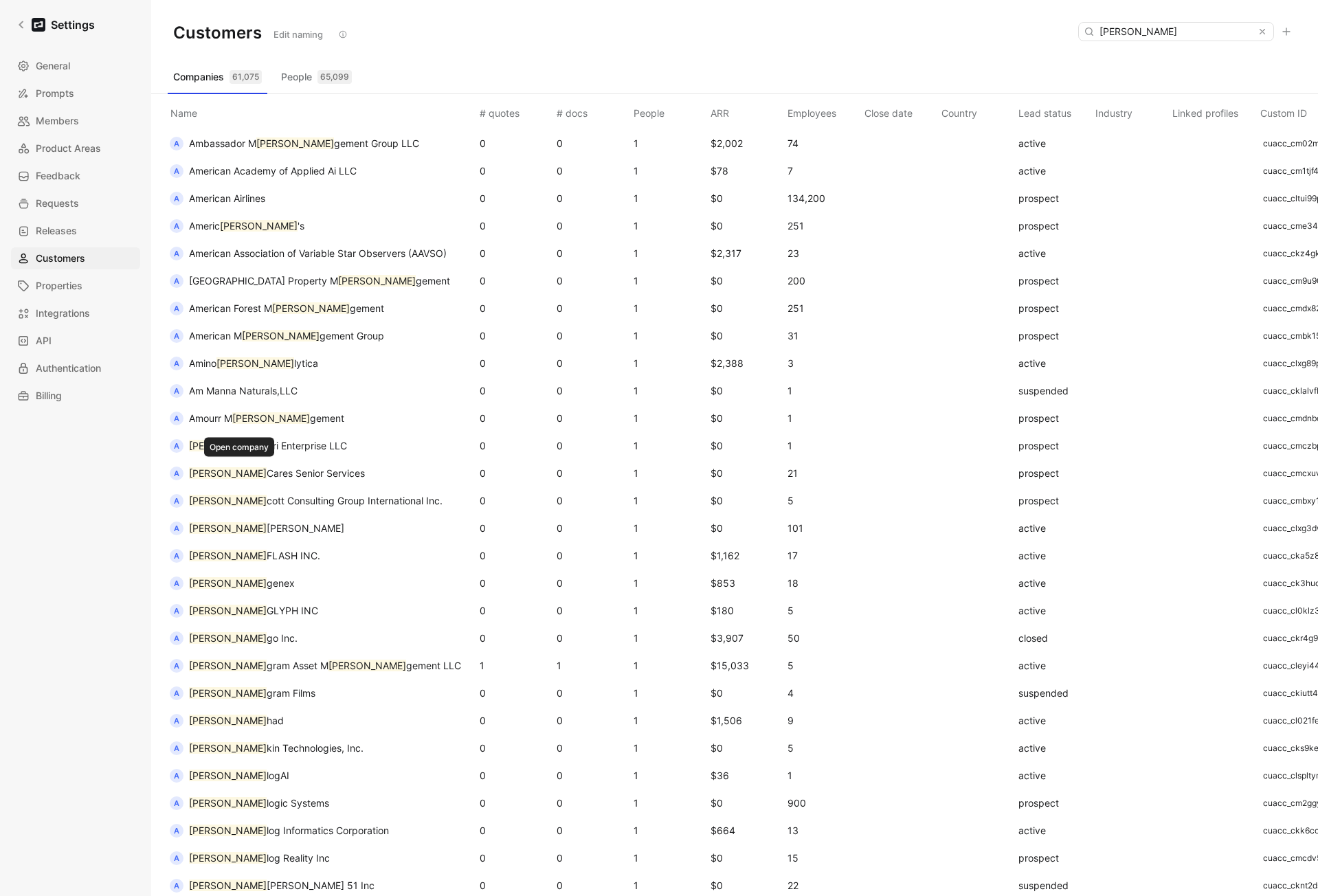
type input "ana"
click at [267, 475] on span "Cares Senior Services" at bounding box center [315, 474] width 98 height 12
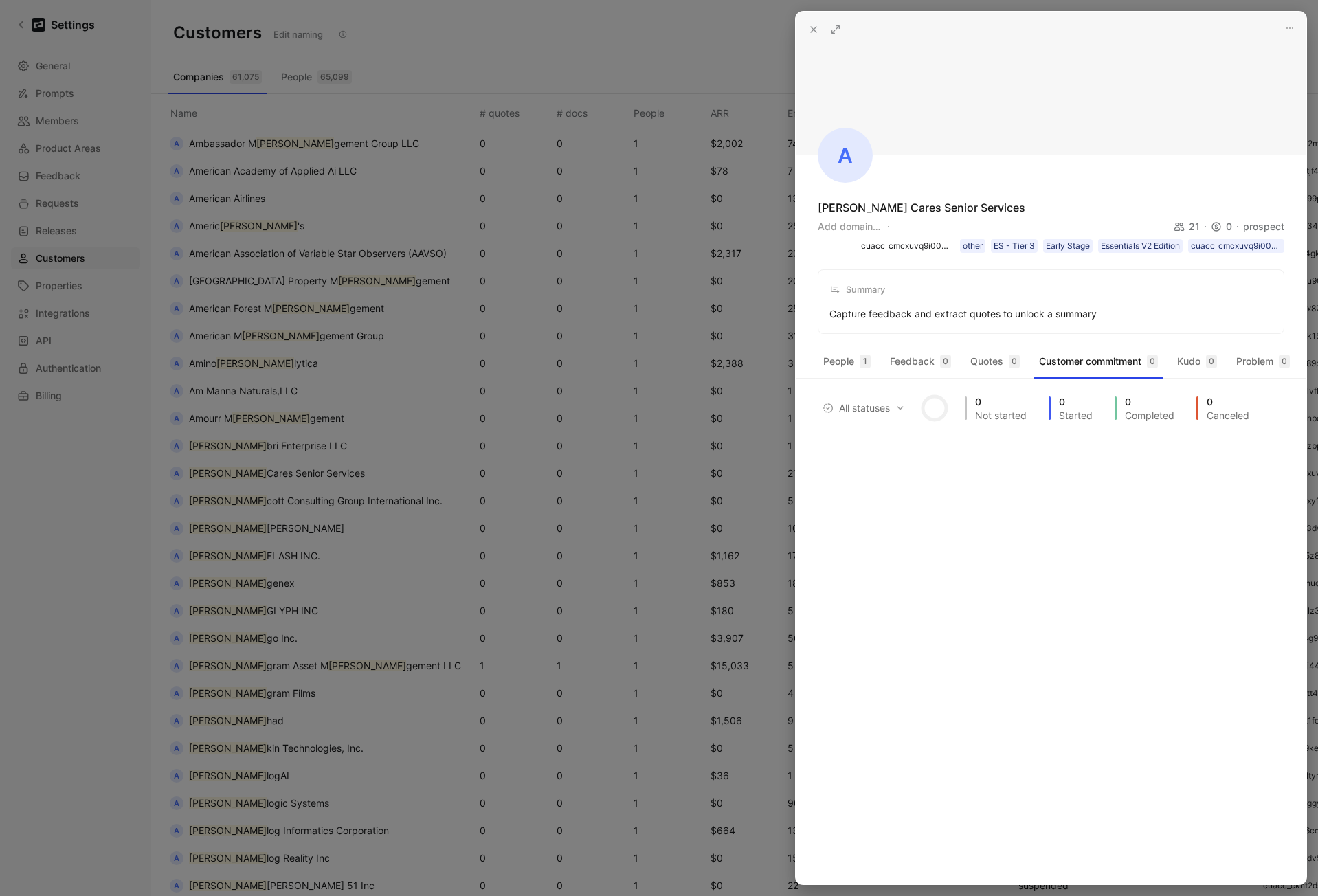
click at [817, 30] on icon at bounding box center [814, 29] width 11 height 11
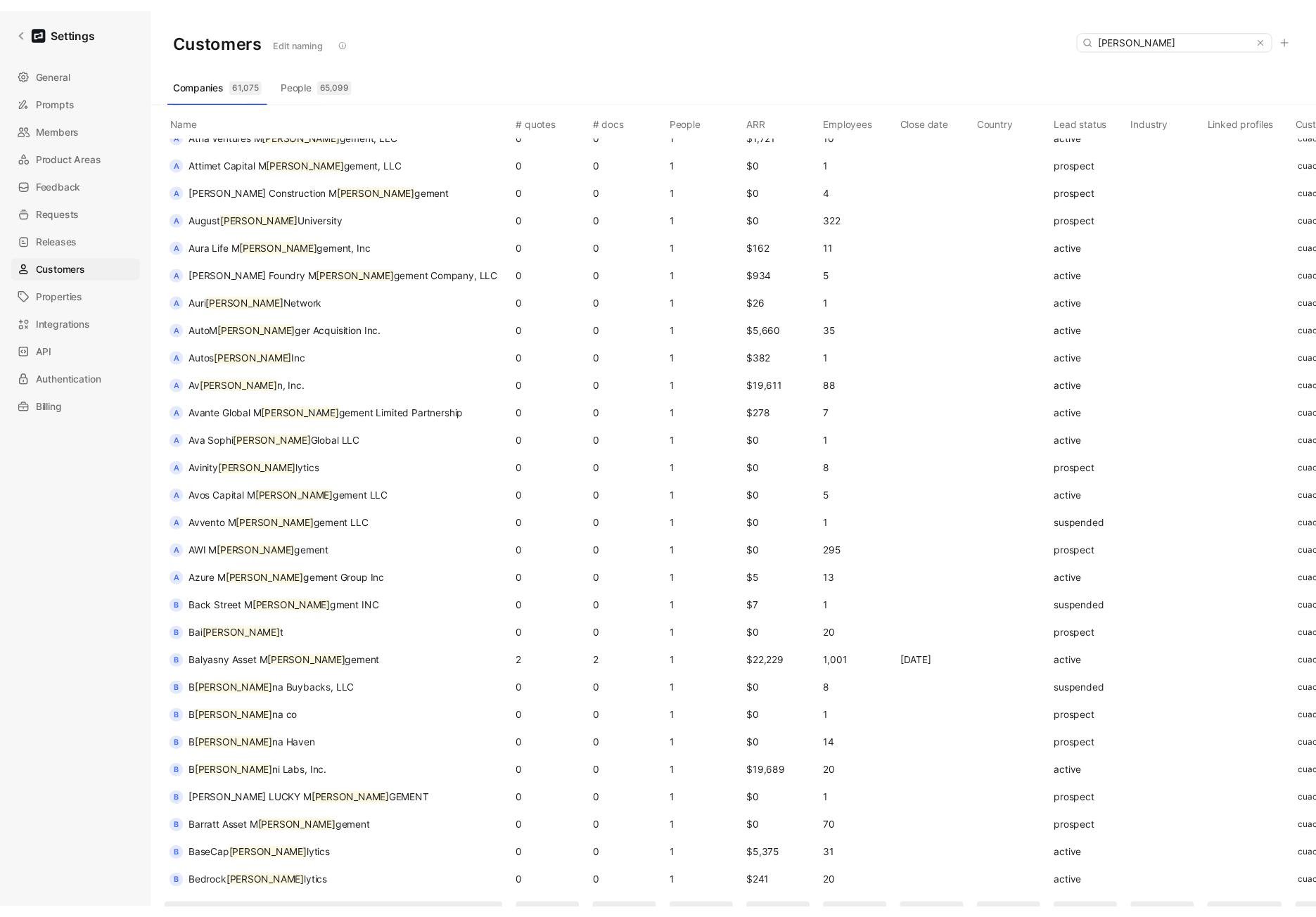
scroll to position [3727, 0]
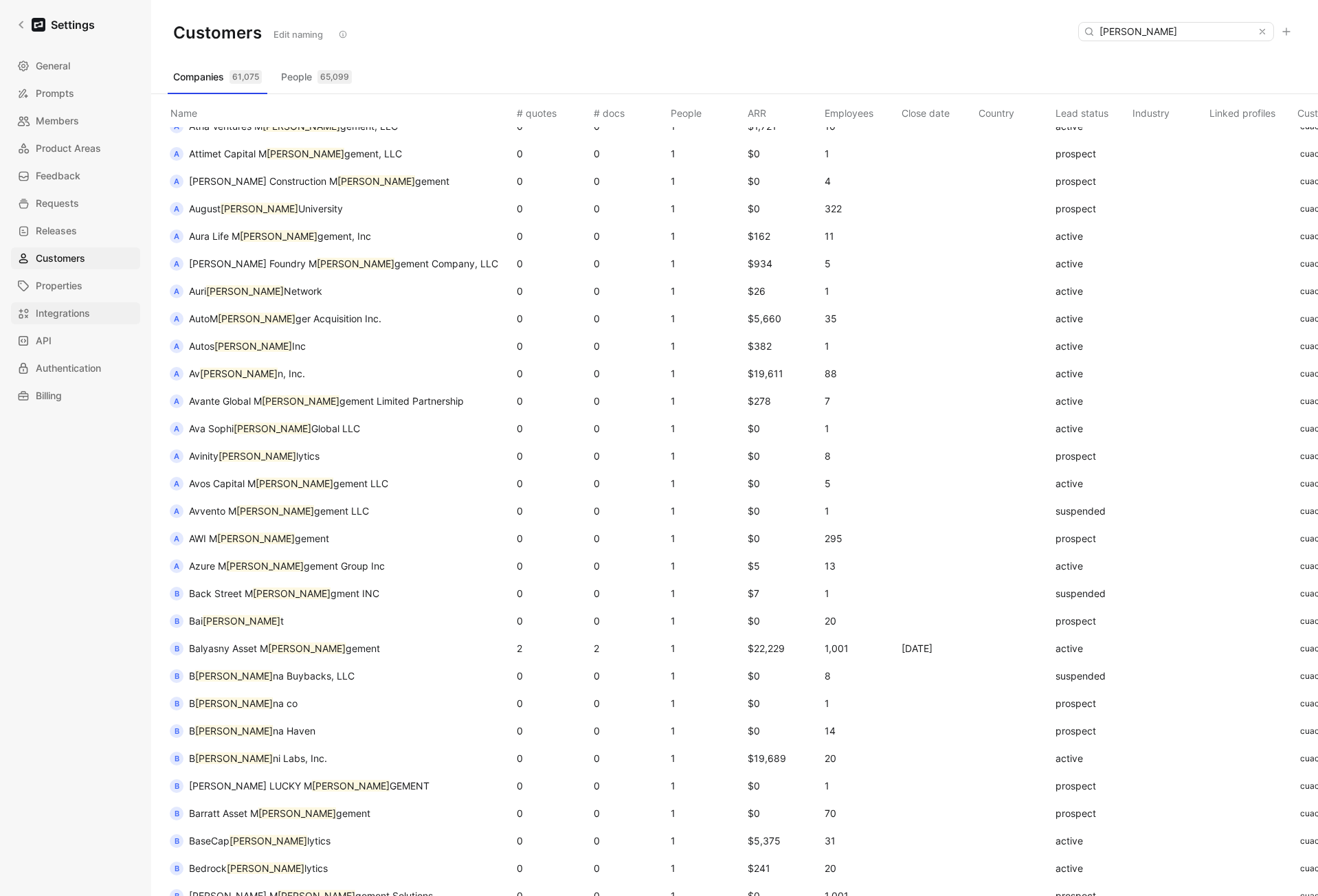
click at [72, 311] on span "Integrations" at bounding box center [63, 313] width 55 height 16
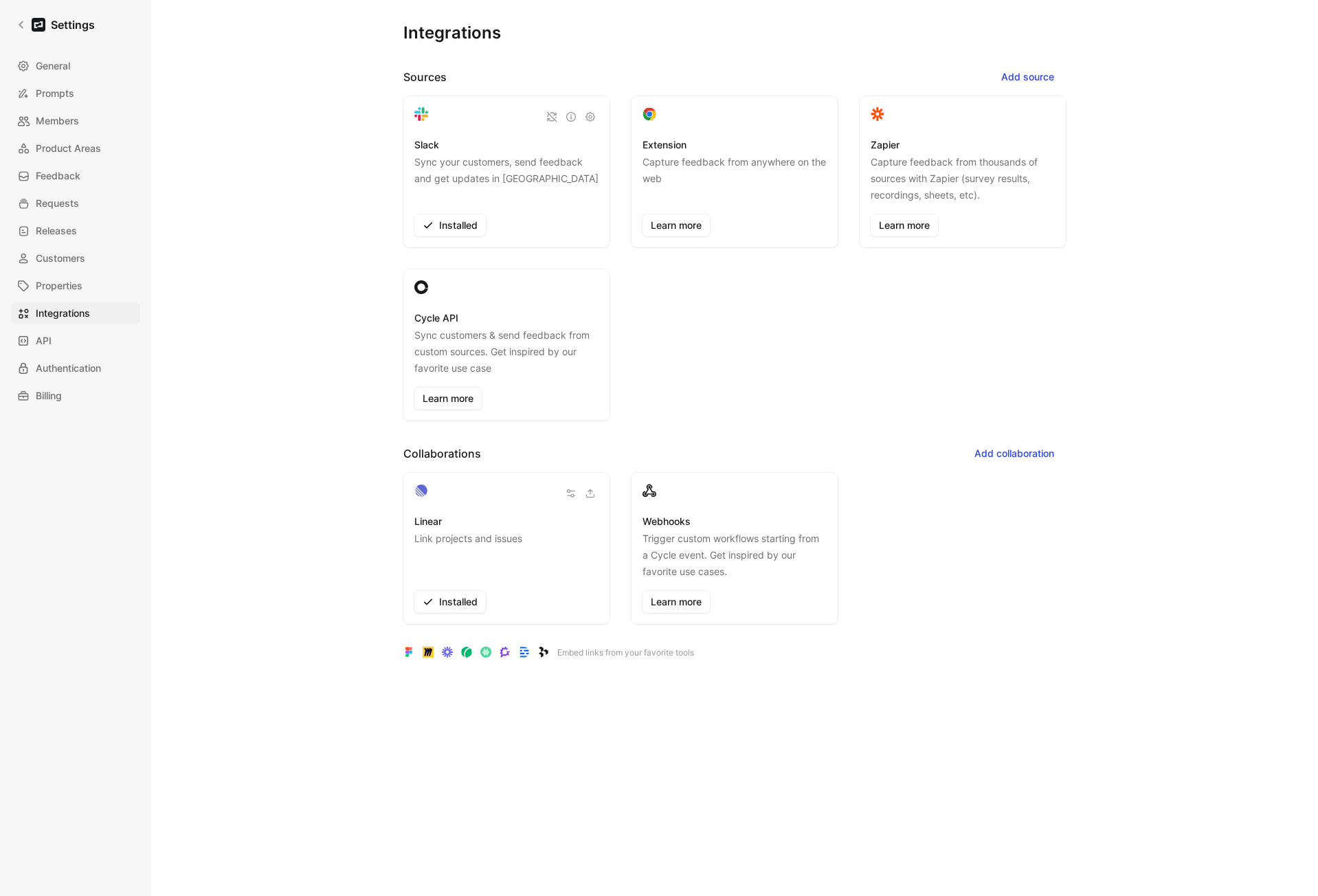
click at [1070, 319] on div "Integrations Sources Add source Slack Sync your customers, send feedback and ge…" at bounding box center [735, 437] width 990 height 874
click at [1022, 69] on span "Add source" at bounding box center [1027, 77] width 53 height 16
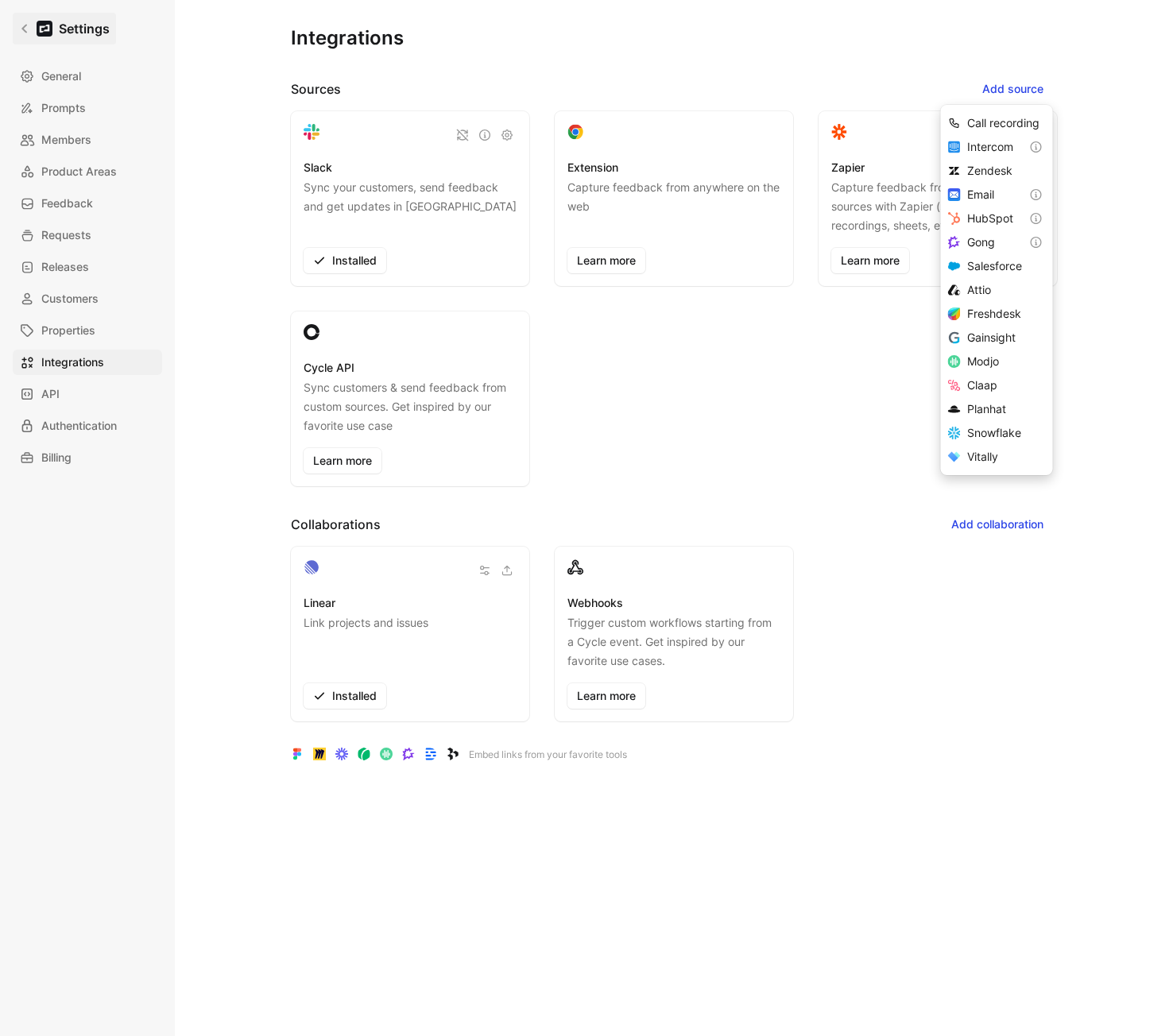
click at [17, 20] on link "Settings" at bounding box center [64, 29] width 103 height 32
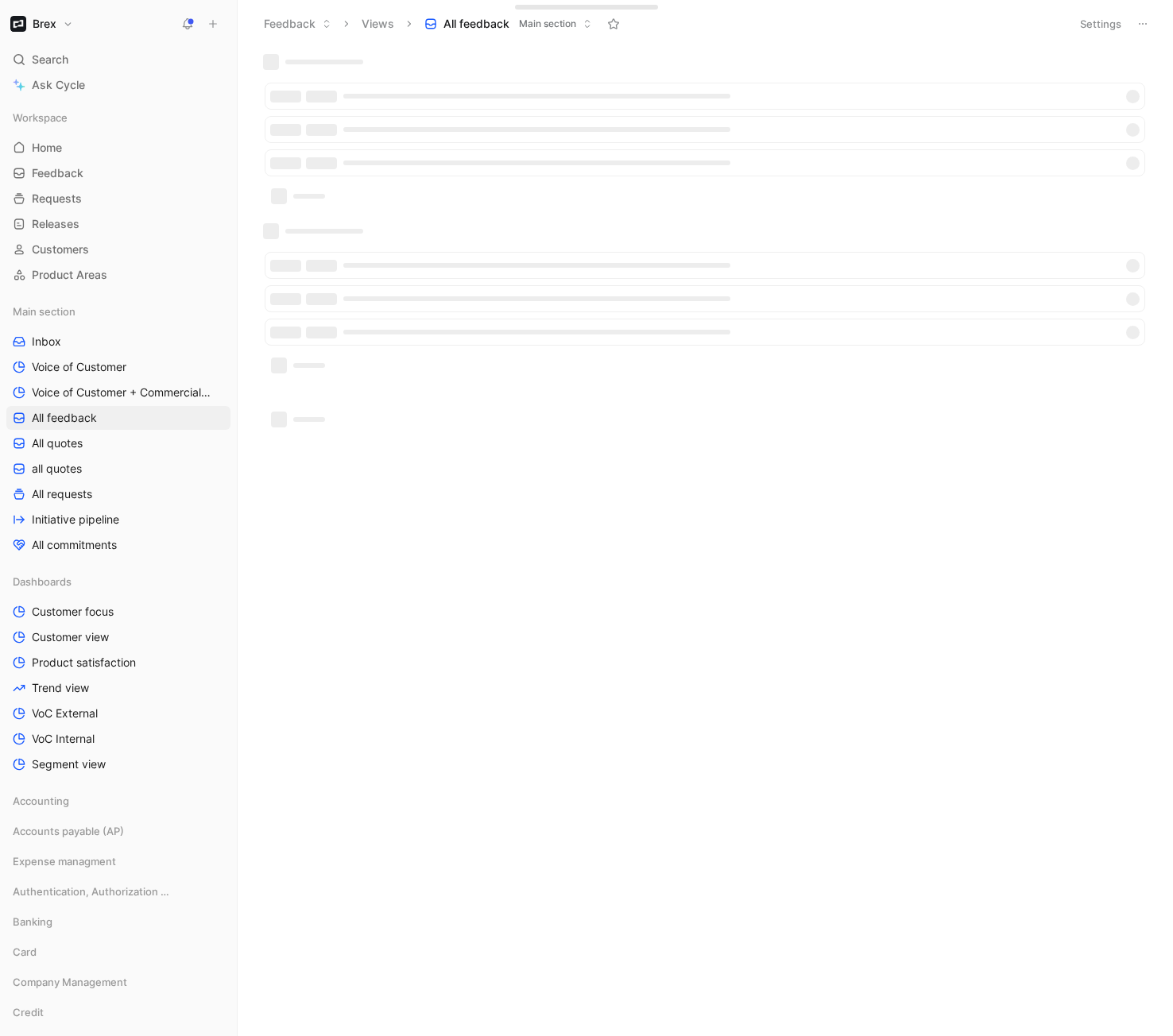
click at [45, 27] on h1 "Brex" at bounding box center [44, 24] width 24 height 15
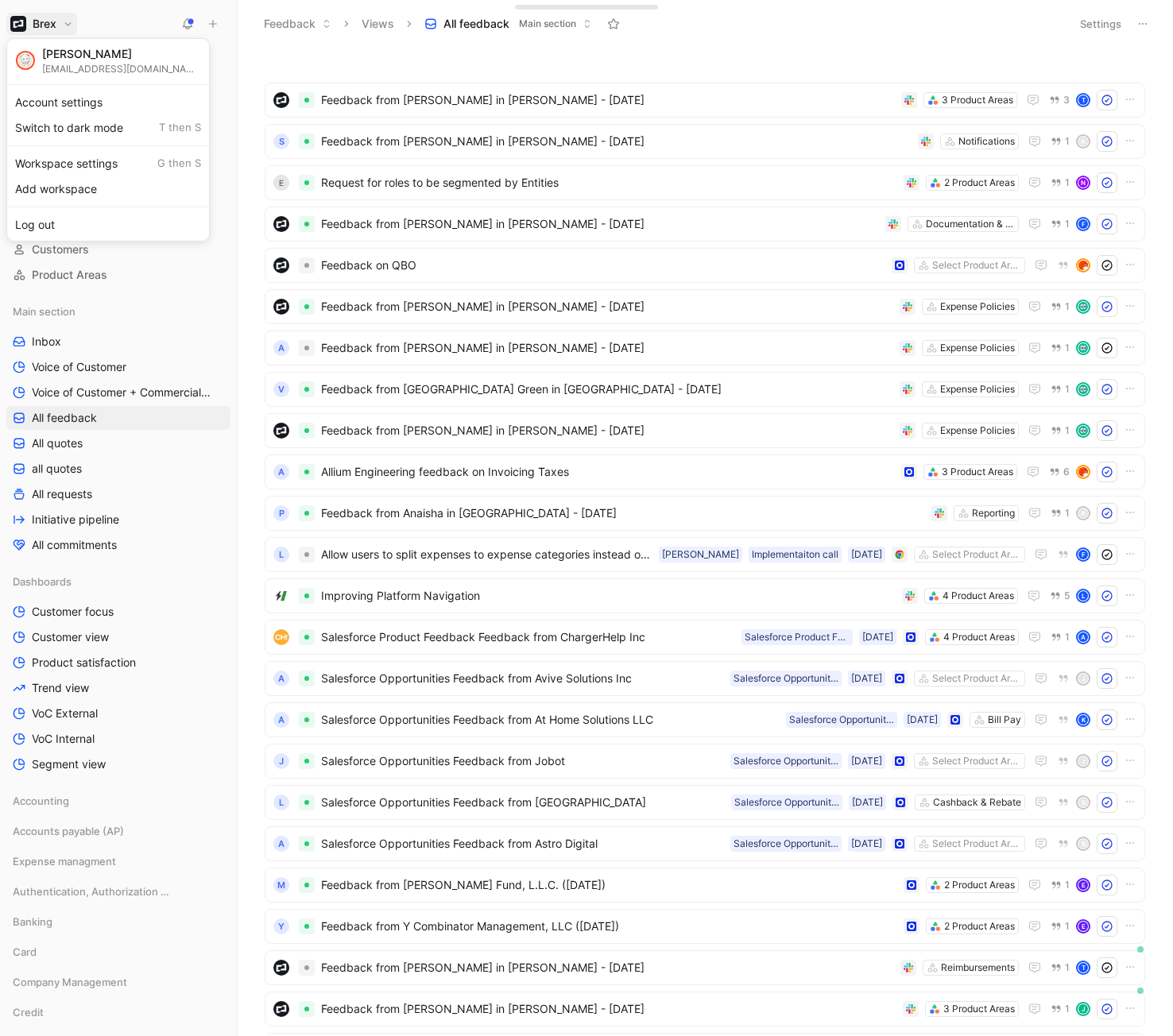
click at [94, 159] on div "Workspace settings G then S" at bounding box center [107, 163] width 195 height 26
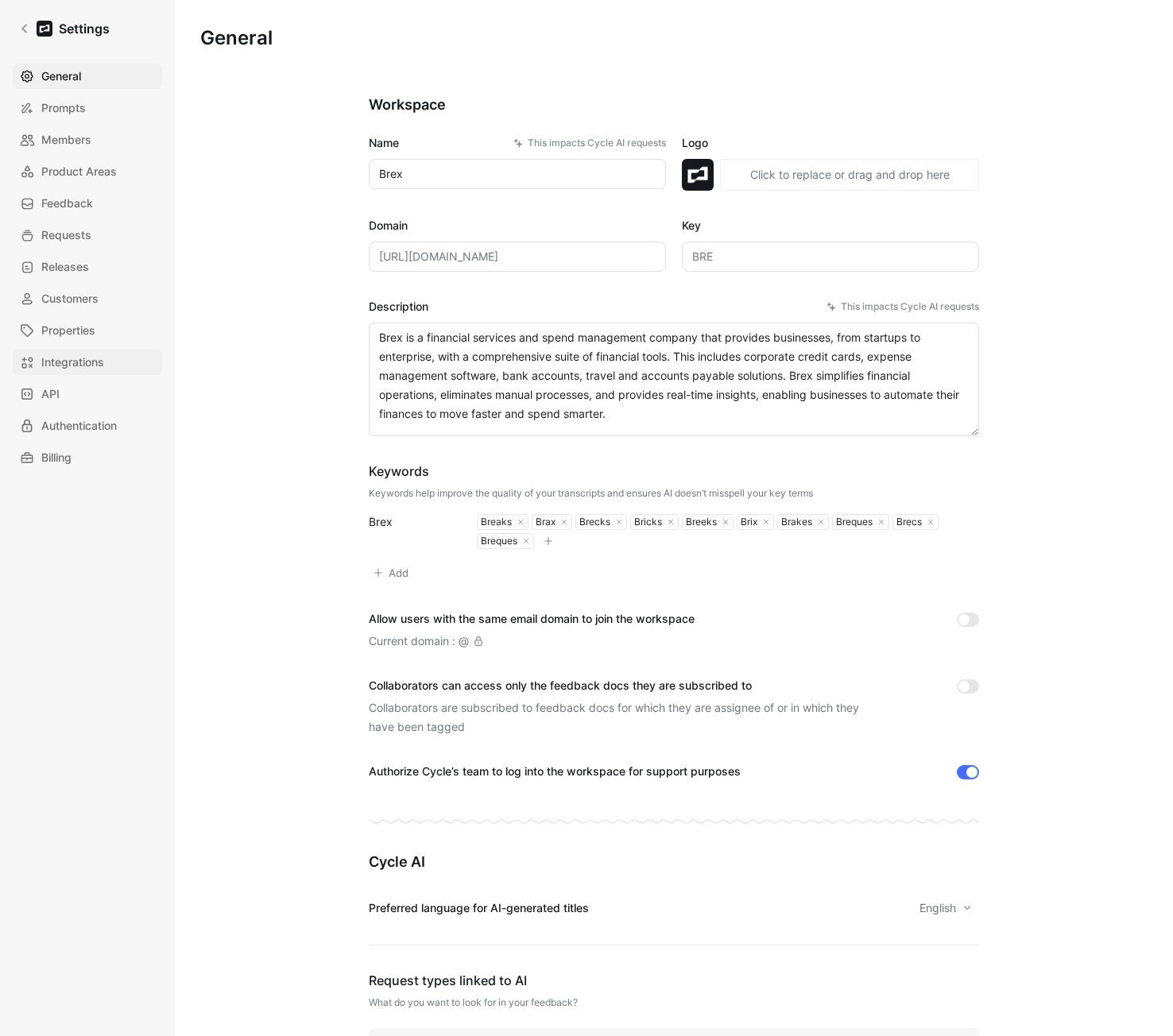
click at [89, 353] on span "Integrations" at bounding box center [73, 361] width 63 height 19
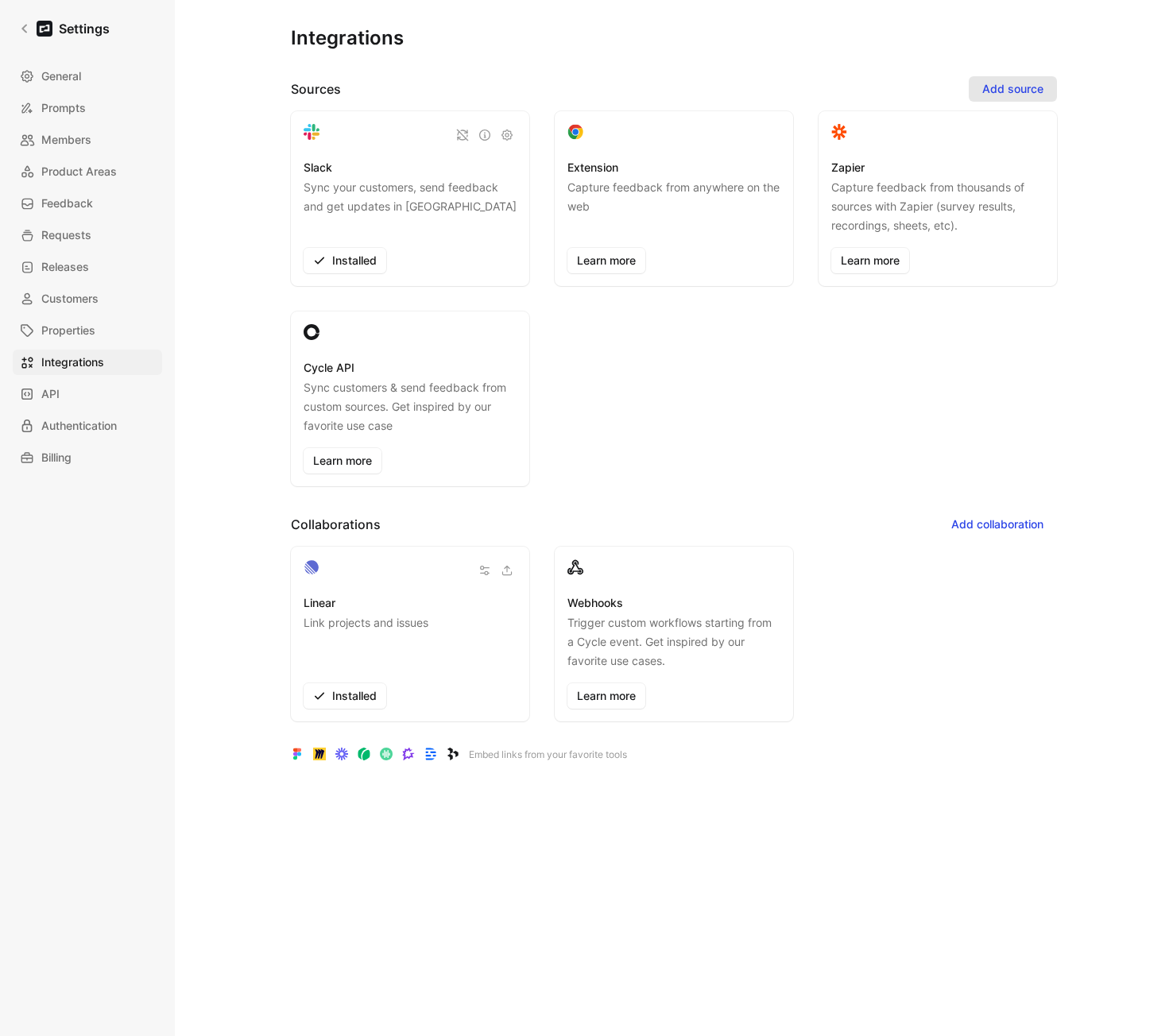
click at [1019, 84] on span "Add source" at bounding box center [1012, 89] width 61 height 19
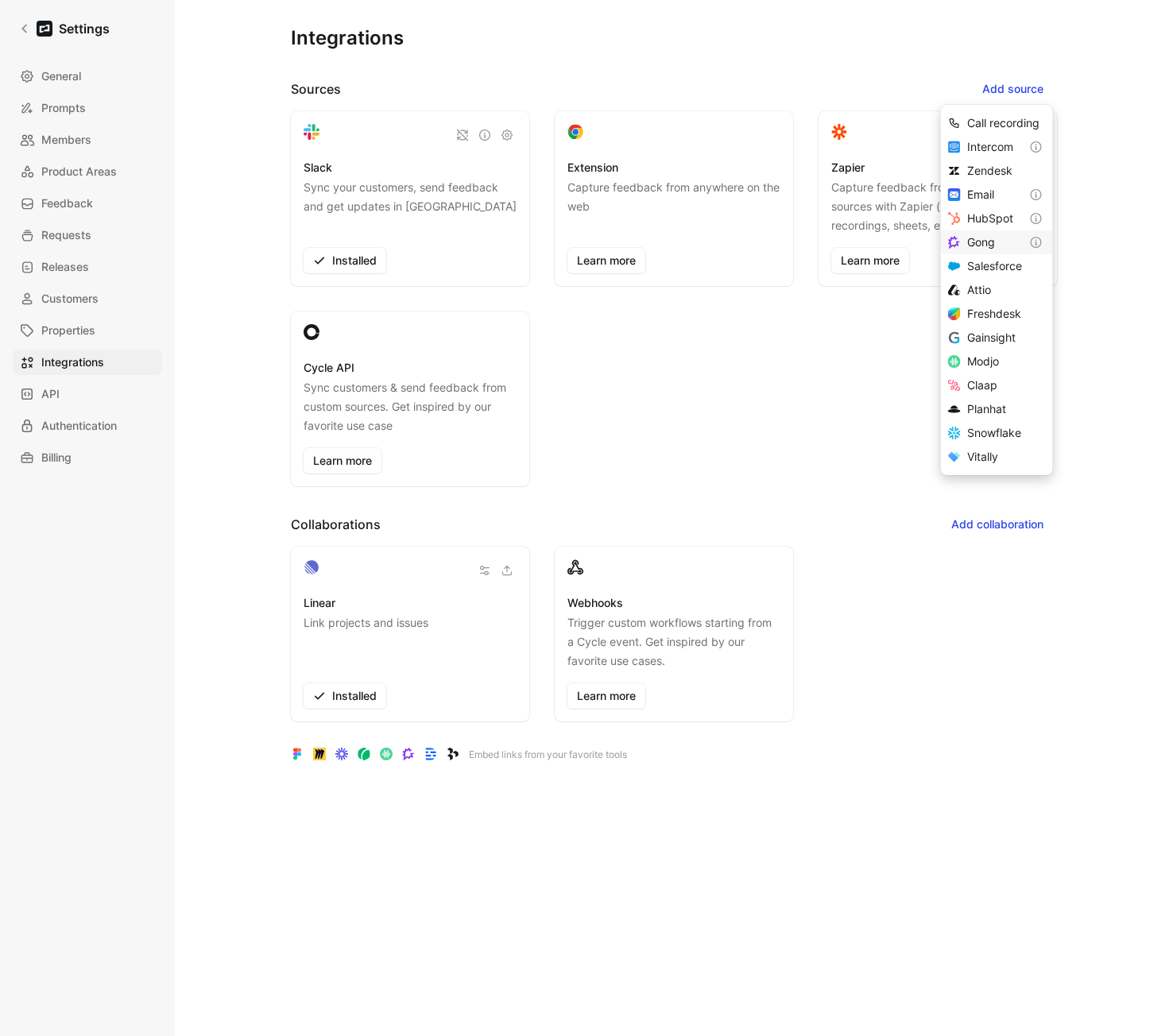
click at [987, 240] on span "Gong" at bounding box center [981, 242] width 28 height 14
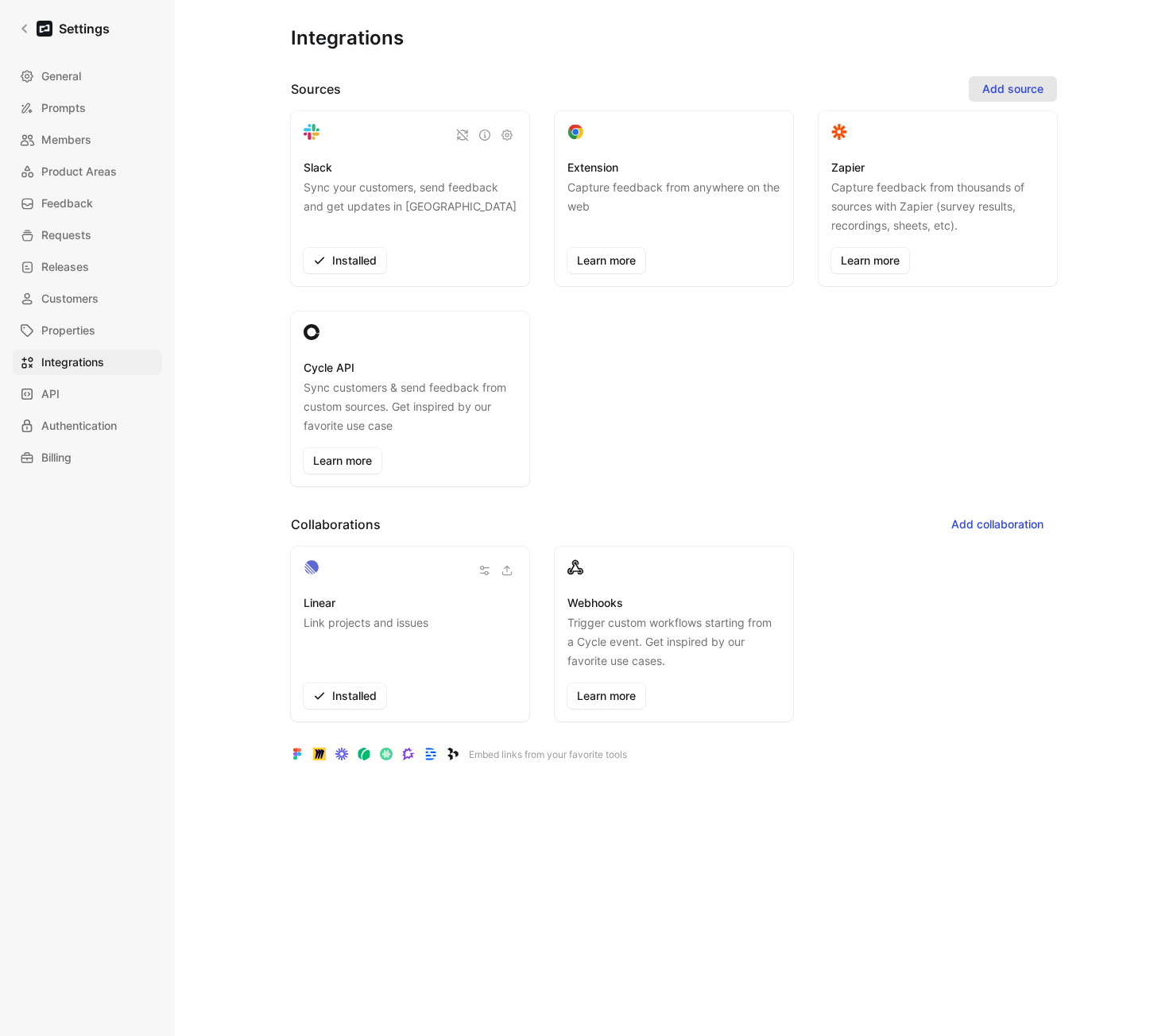
click at [1022, 97] on span "Add source" at bounding box center [1012, 89] width 61 height 19
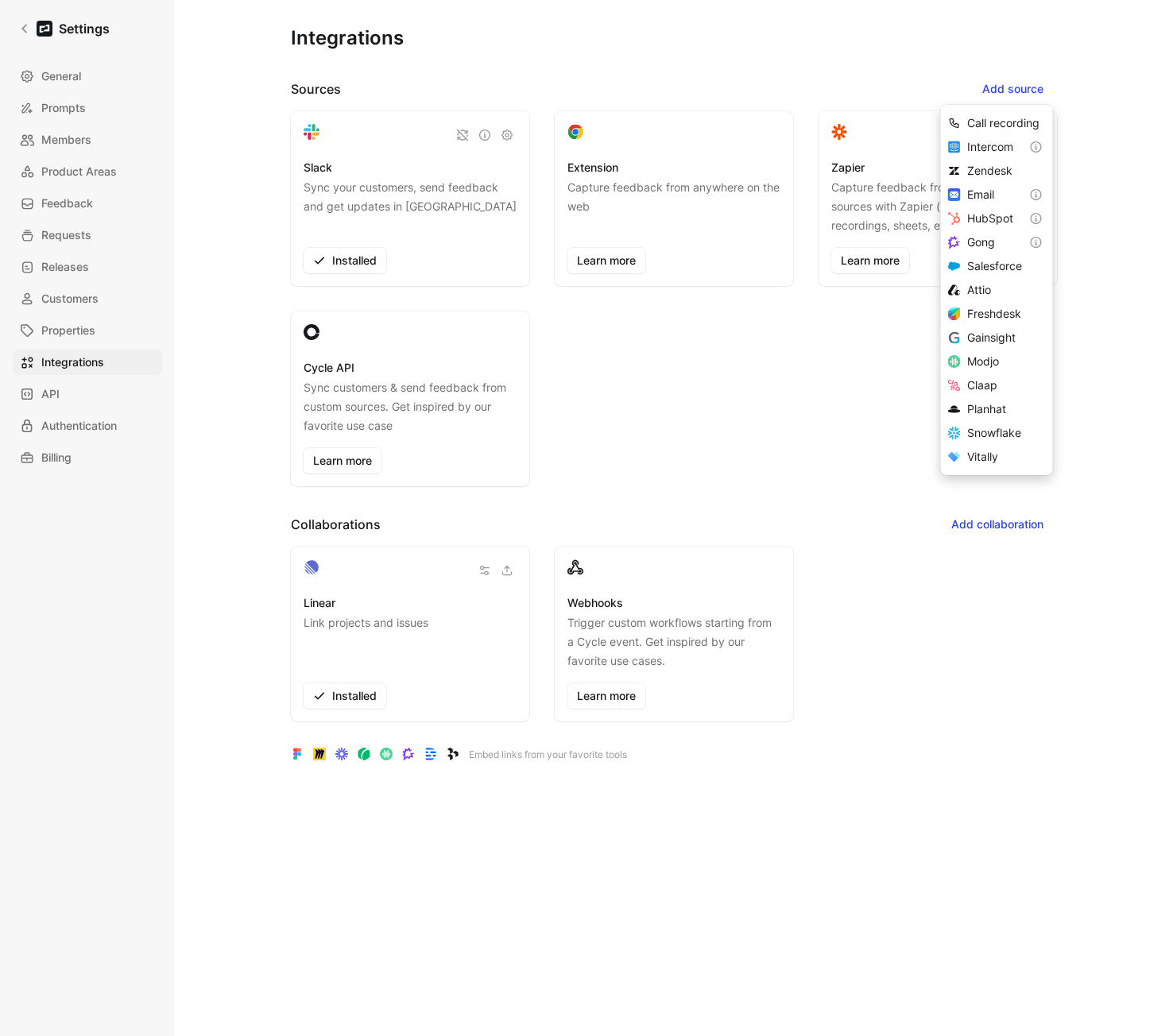
click at [1081, 202] on div "Integrations Sources Add source Slack Sync your customers, send feedback and ge…" at bounding box center [673, 505] width 946 height 1010
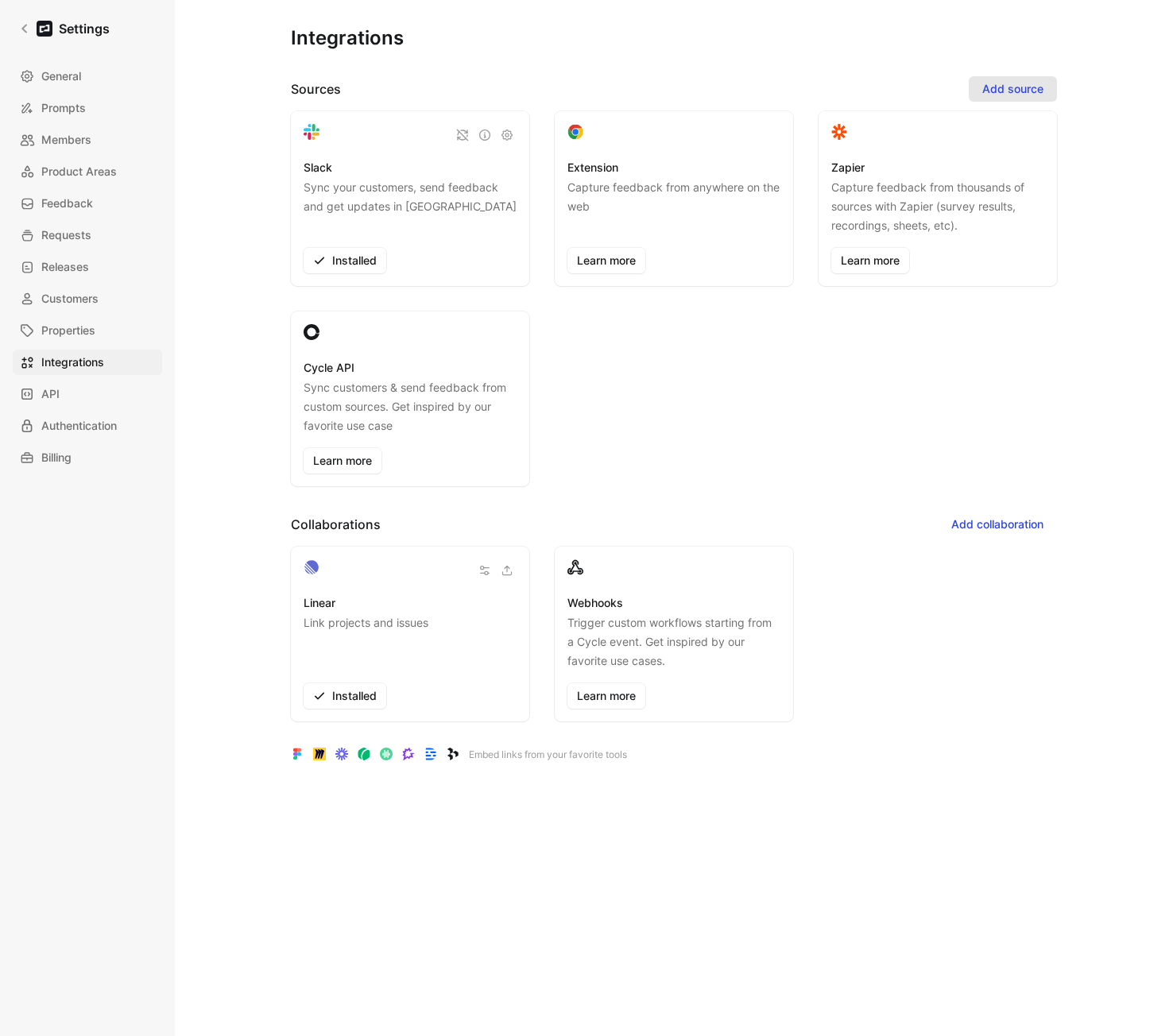
click at [1007, 87] on span "Add source" at bounding box center [1012, 89] width 61 height 19
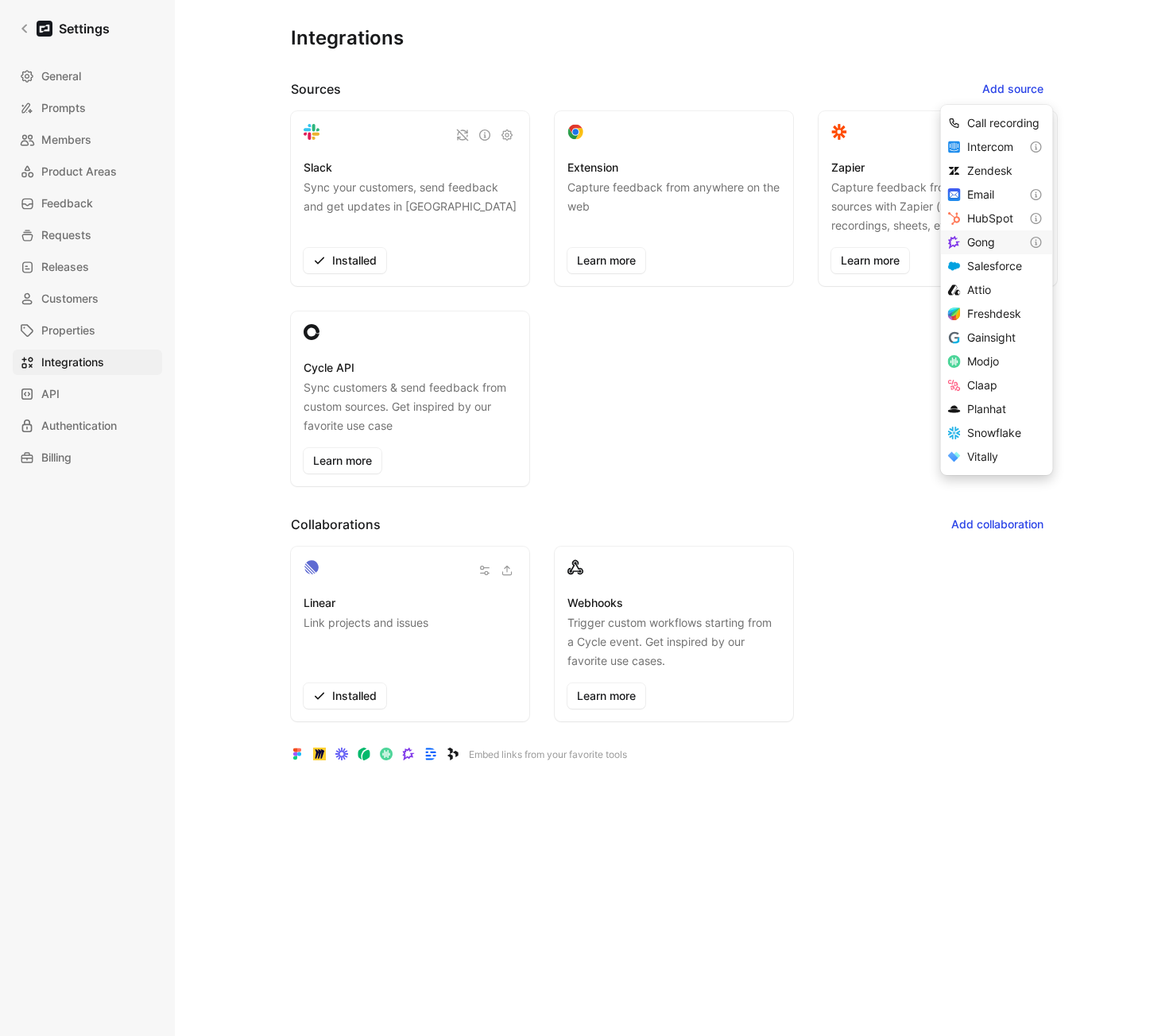
click at [996, 252] on div "Gong" at bounding box center [997, 242] width 112 height 24
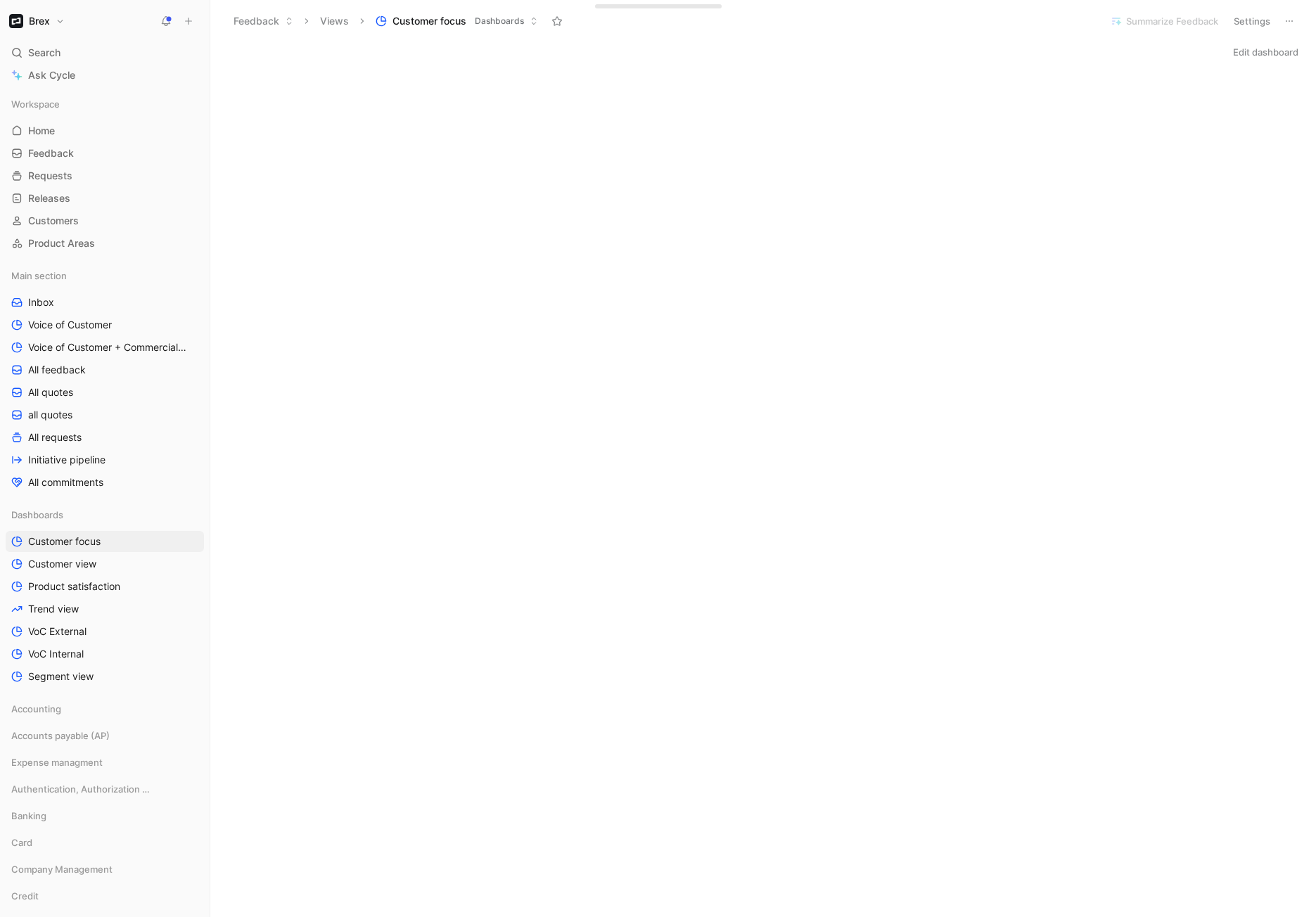
click at [1246, 52] on button "Edit dashboard" at bounding box center [1266, 51] width 78 height 20
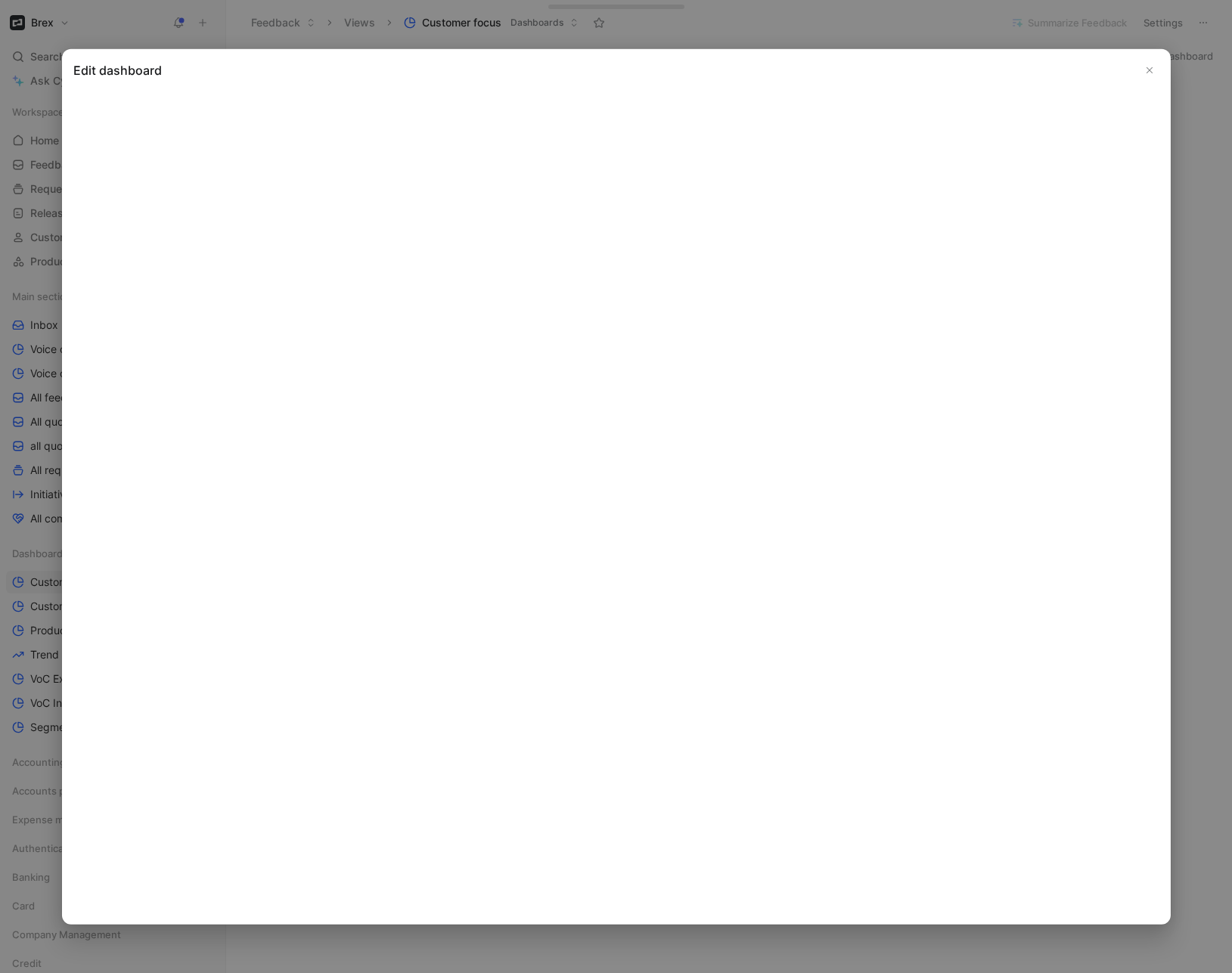
click at [1149, 68] on icon "Close" at bounding box center [1149, 69] width 10 height 10
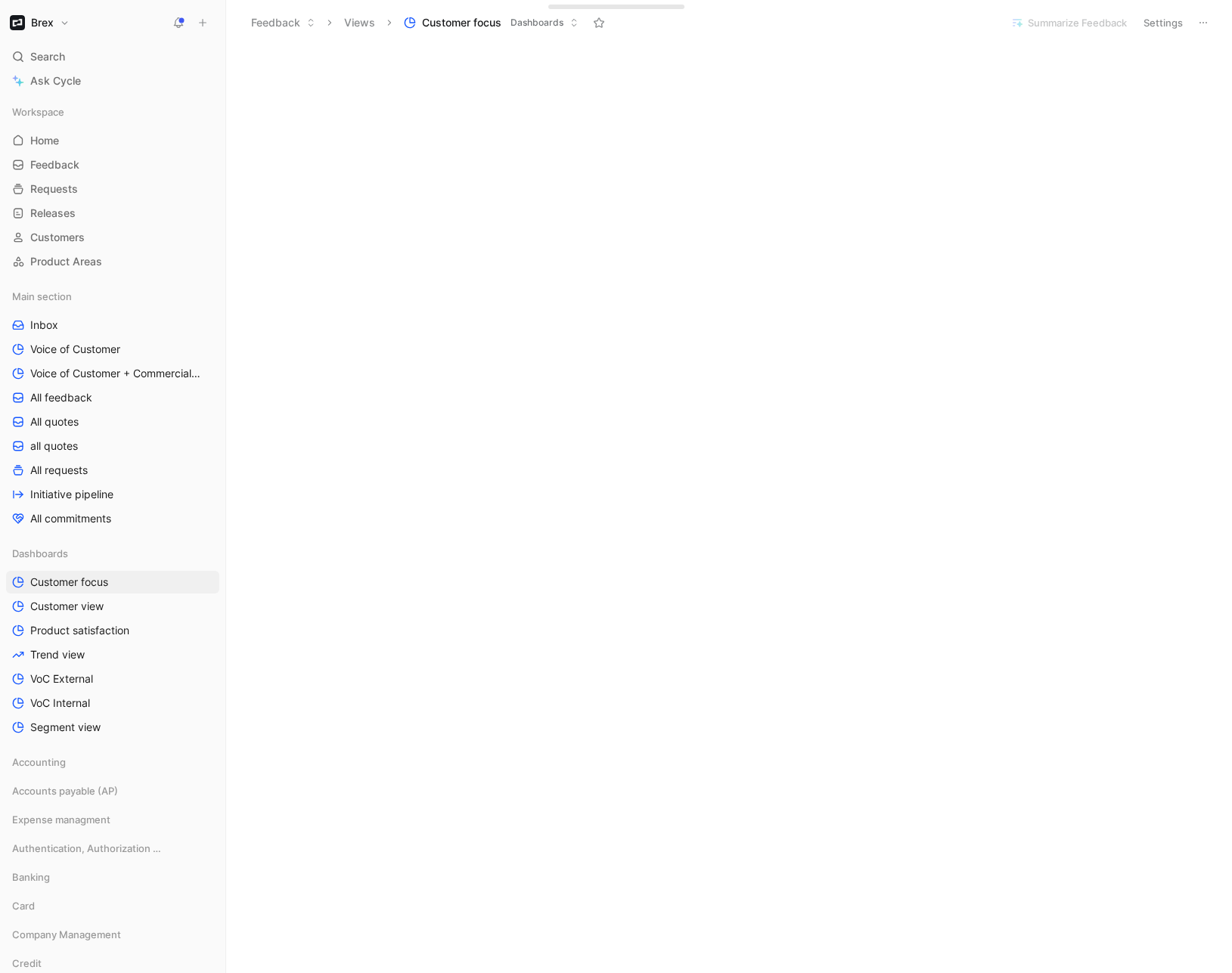
scroll to position [2348, 0]
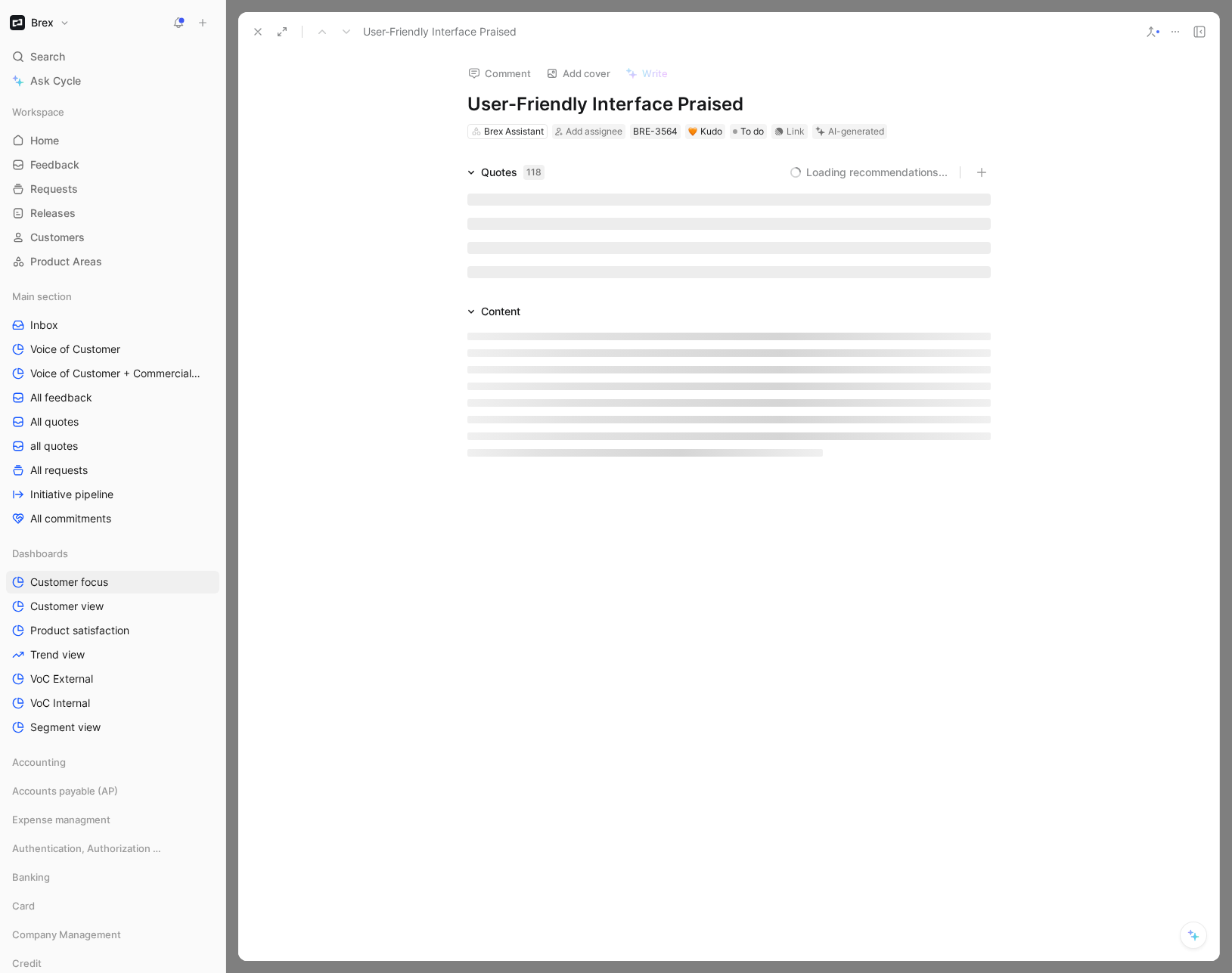
click at [252, 28] on icon at bounding box center [258, 31] width 12 height 12
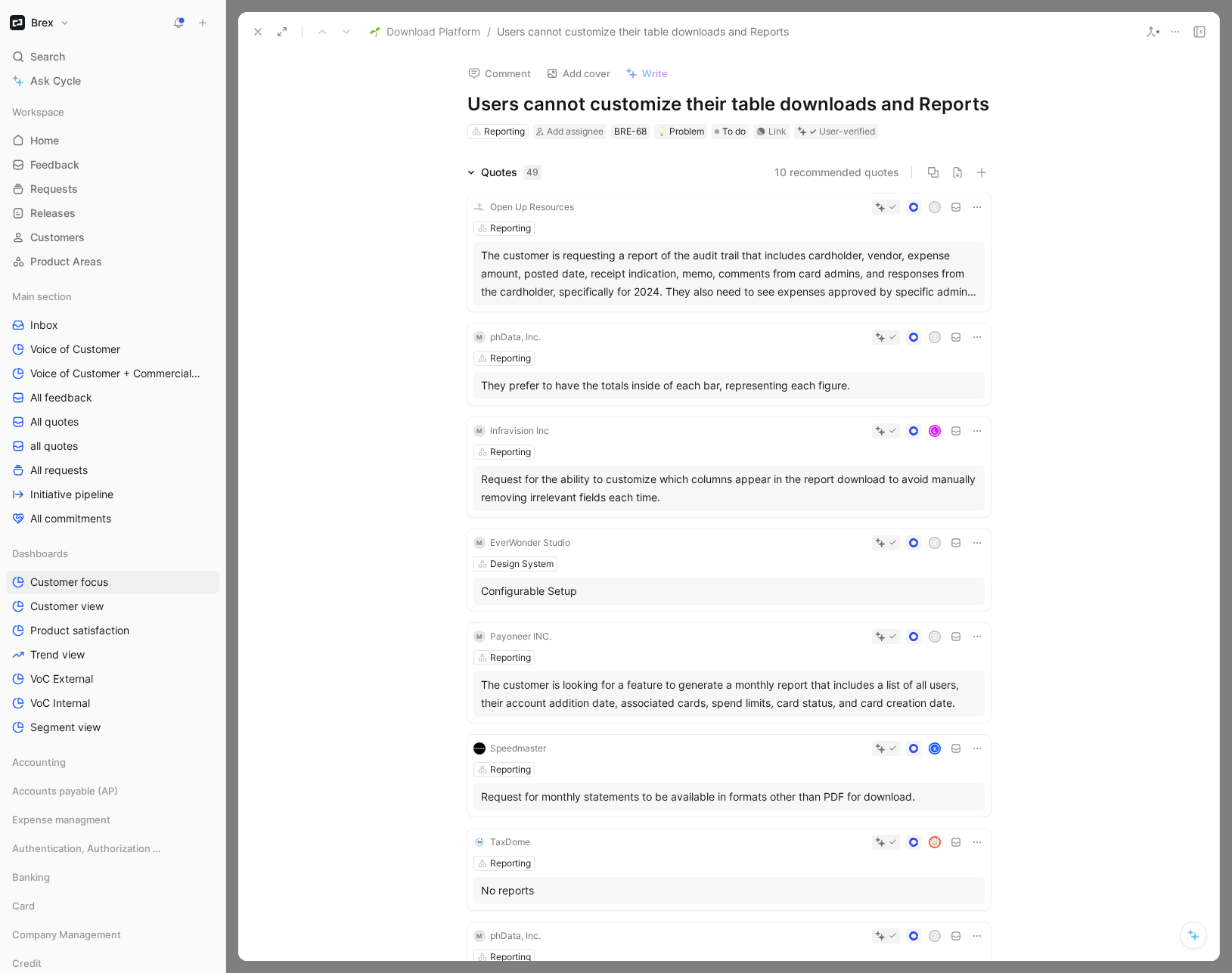
drag, startPoint x: 260, startPoint y: 27, endPoint x: 361, endPoint y: 199, distance: 199.5
click at [361, 199] on div "Download Platform / Users cannot customize their table downloads and Reports Co…" at bounding box center [729, 486] width 981 height 949
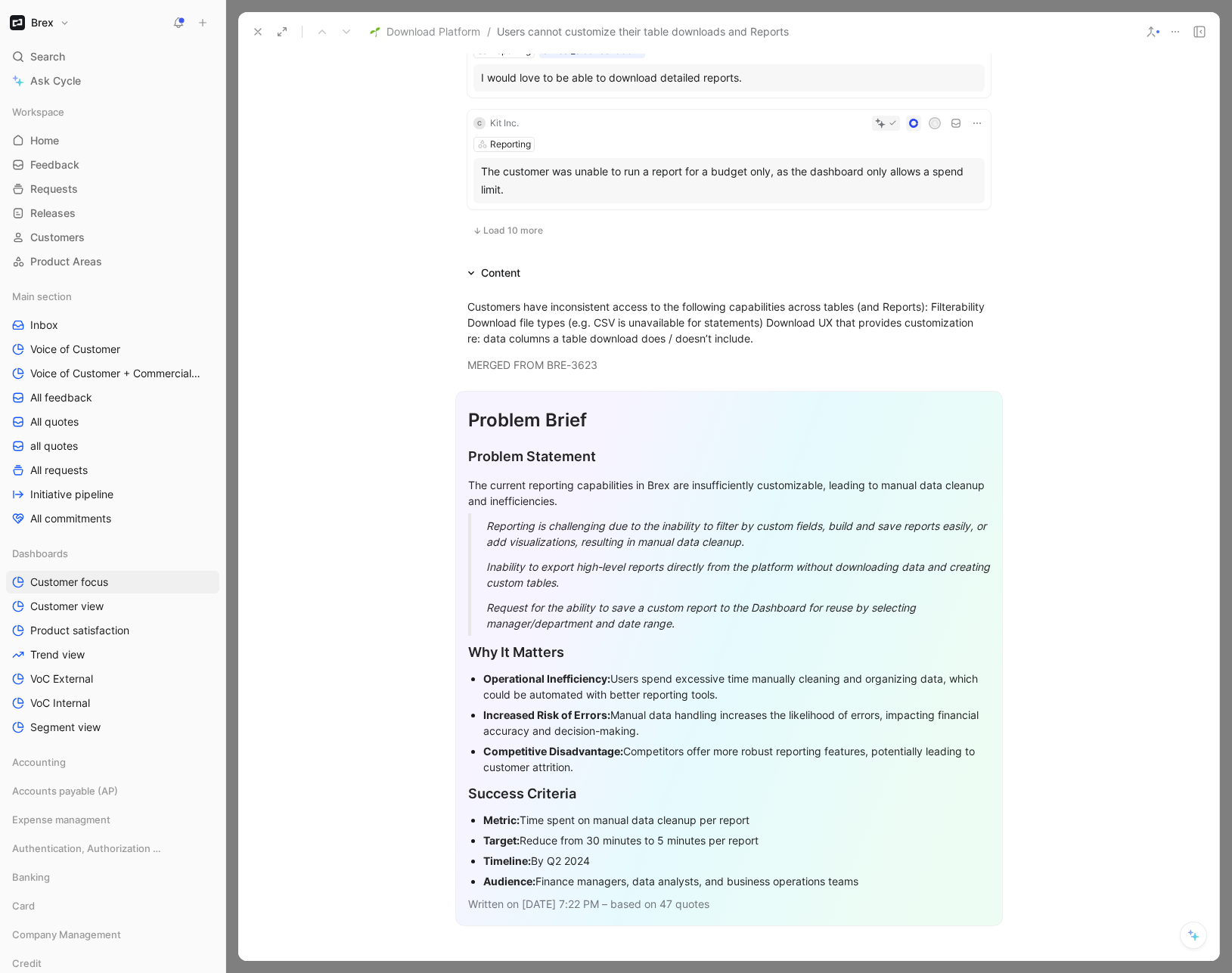
scroll to position [1017, 0]
click at [662, 439] on h1 "Problem Brief" at bounding box center [729, 422] width 522 height 39
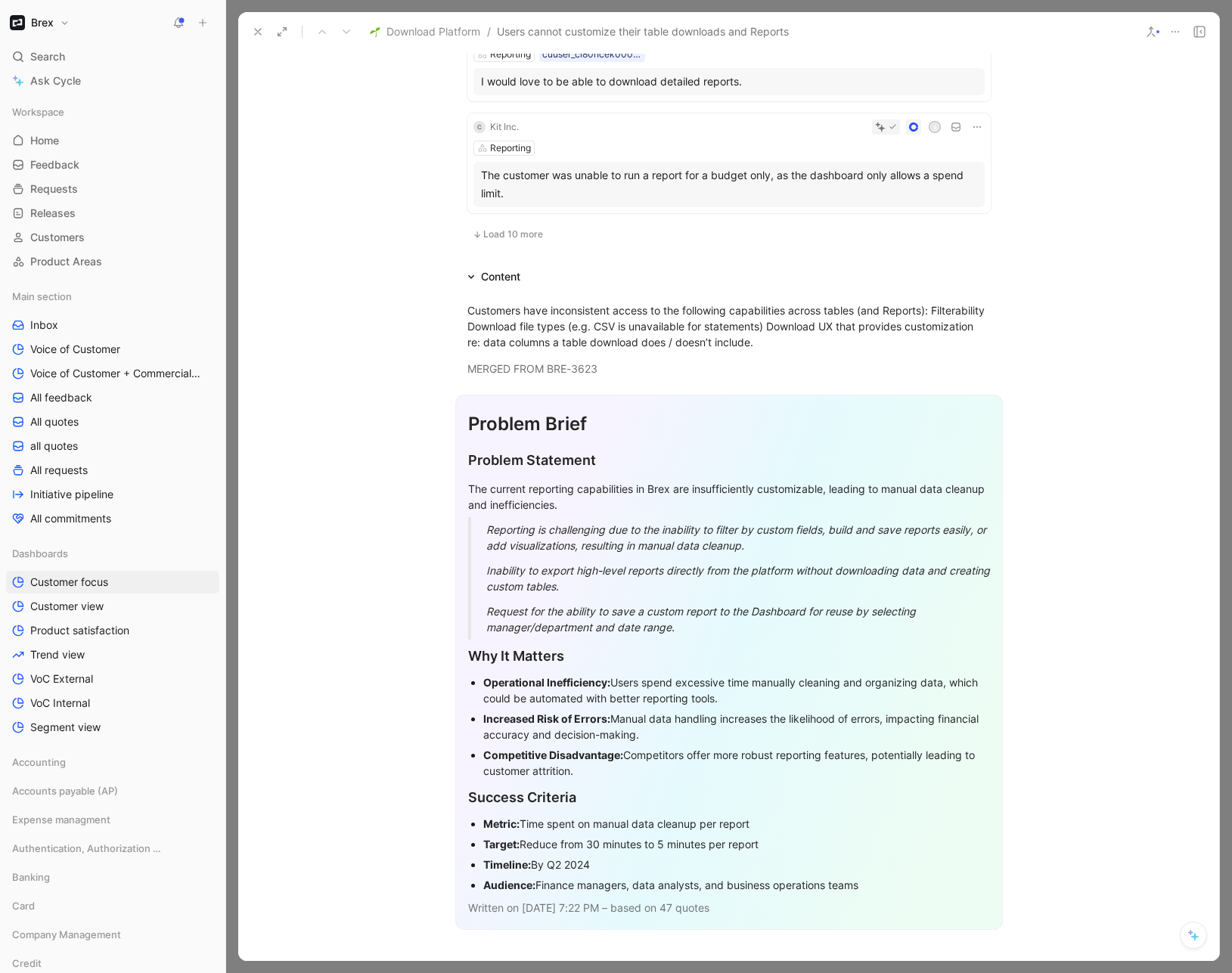
scroll to position [1014, 0]
drag, startPoint x: 677, startPoint y: 596, endPoint x: 551, endPoint y: 595, distance: 126.0
click at [551, 595] on p "Inability to export high-level reports directly from the platform without downl…" at bounding box center [747, 579] width 522 height 41
drag, startPoint x: 593, startPoint y: 585, endPoint x: 511, endPoint y: 580, distance: 82.2
click at [511, 580] on div "Inability to export high-level reports directly from the platform without downl…" at bounding box center [747, 579] width 522 height 32
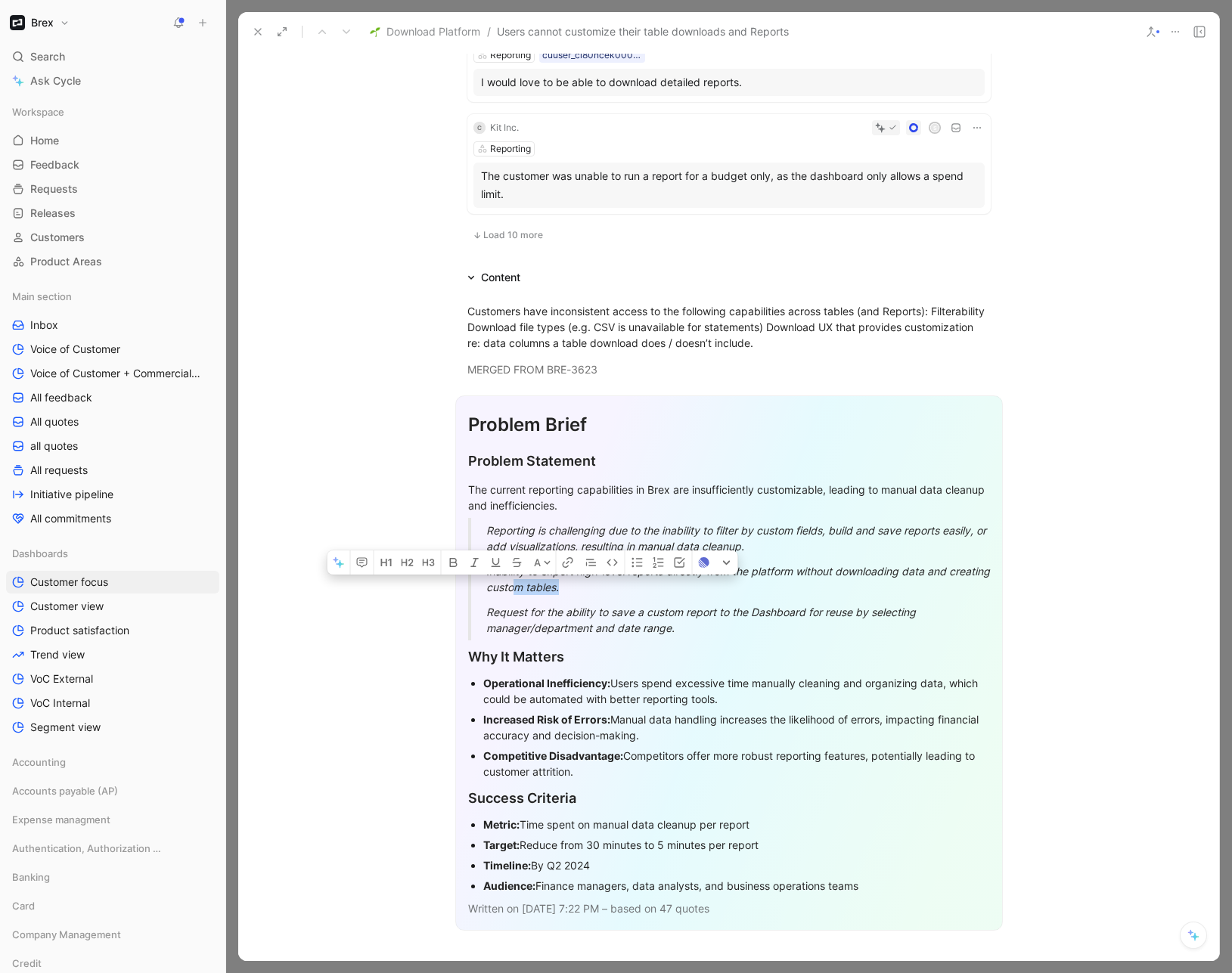
click at [410, 429] on section "Problem Brief Problem Statement The current reporting capabilities in Brex are …" at bounding box center [729, 663] width 981 height 560
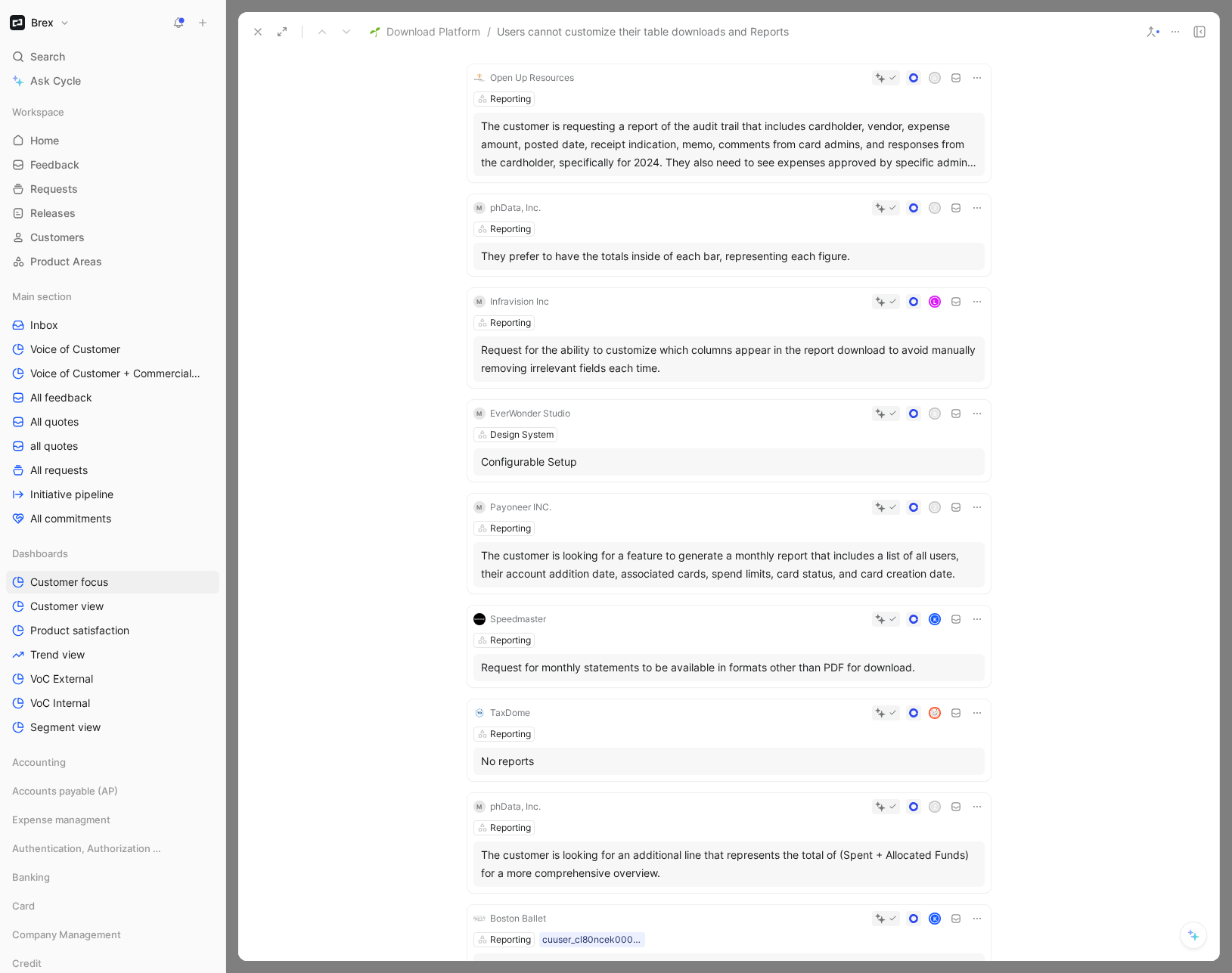
scroll to position [0, 0]
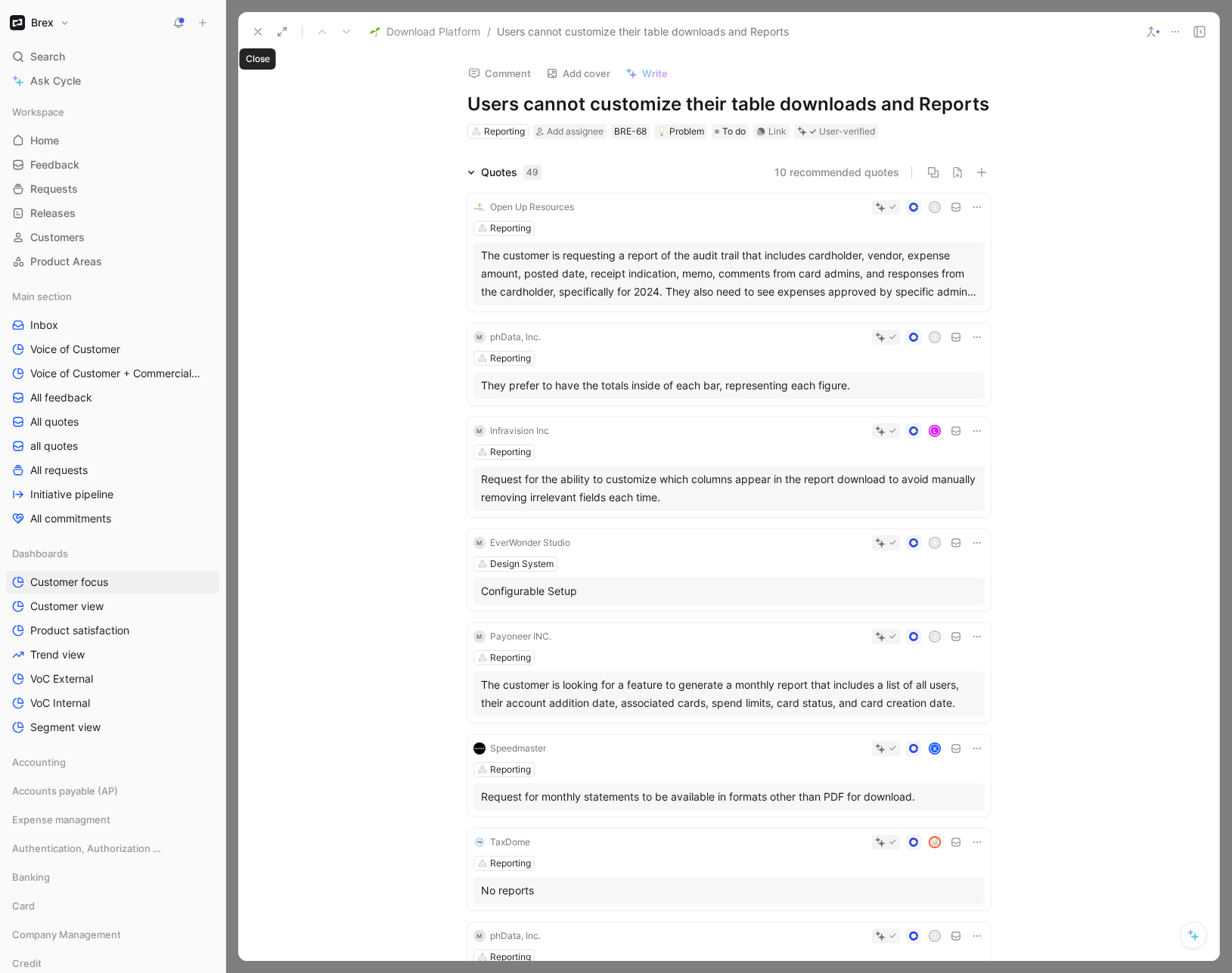
click at [256, 33] on use at bounding box center [258, 32] width 6 height 6
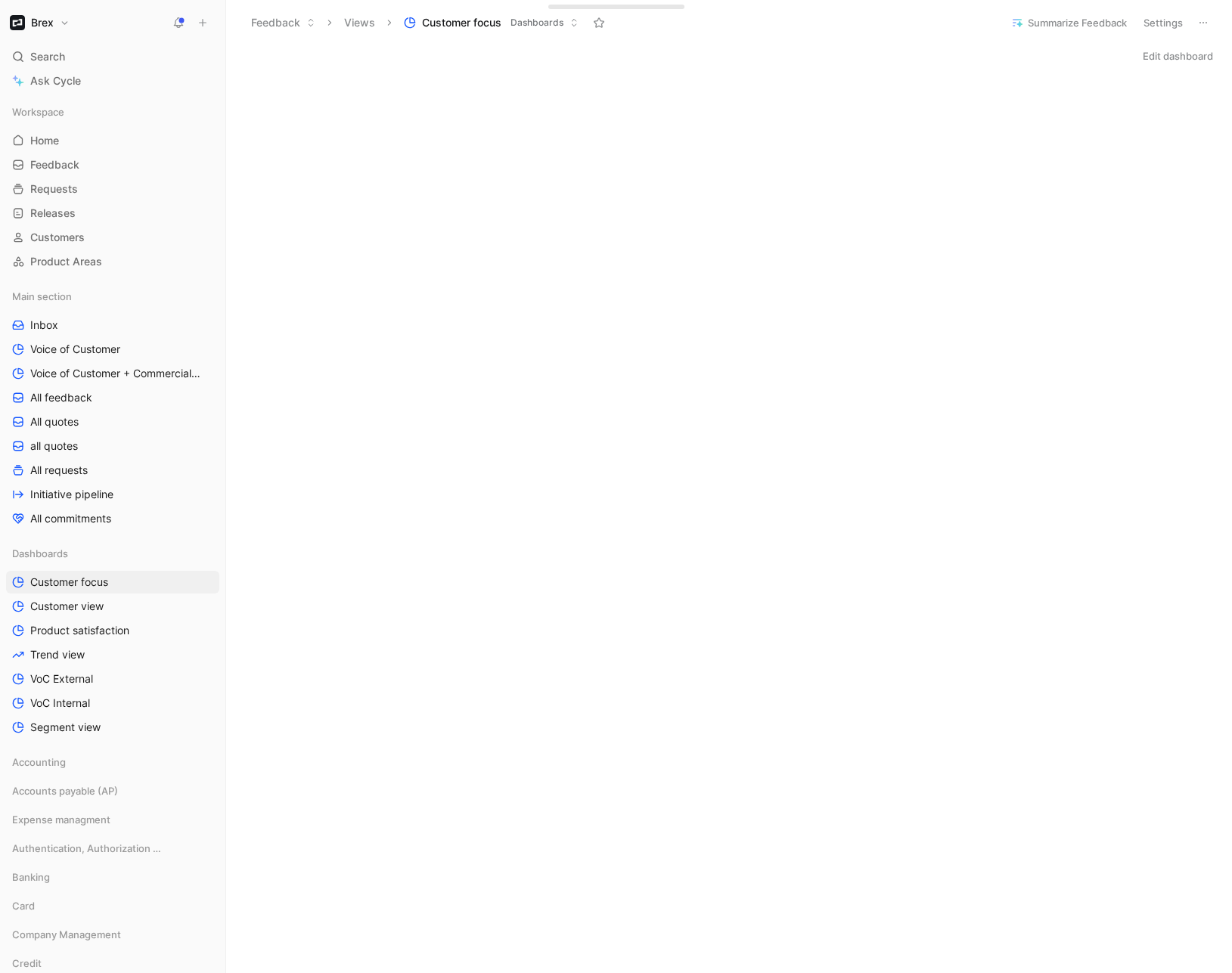
click at [1154, 56] on button "Edit dashboard" at bounding box center [1179, 55] width 84 height 22
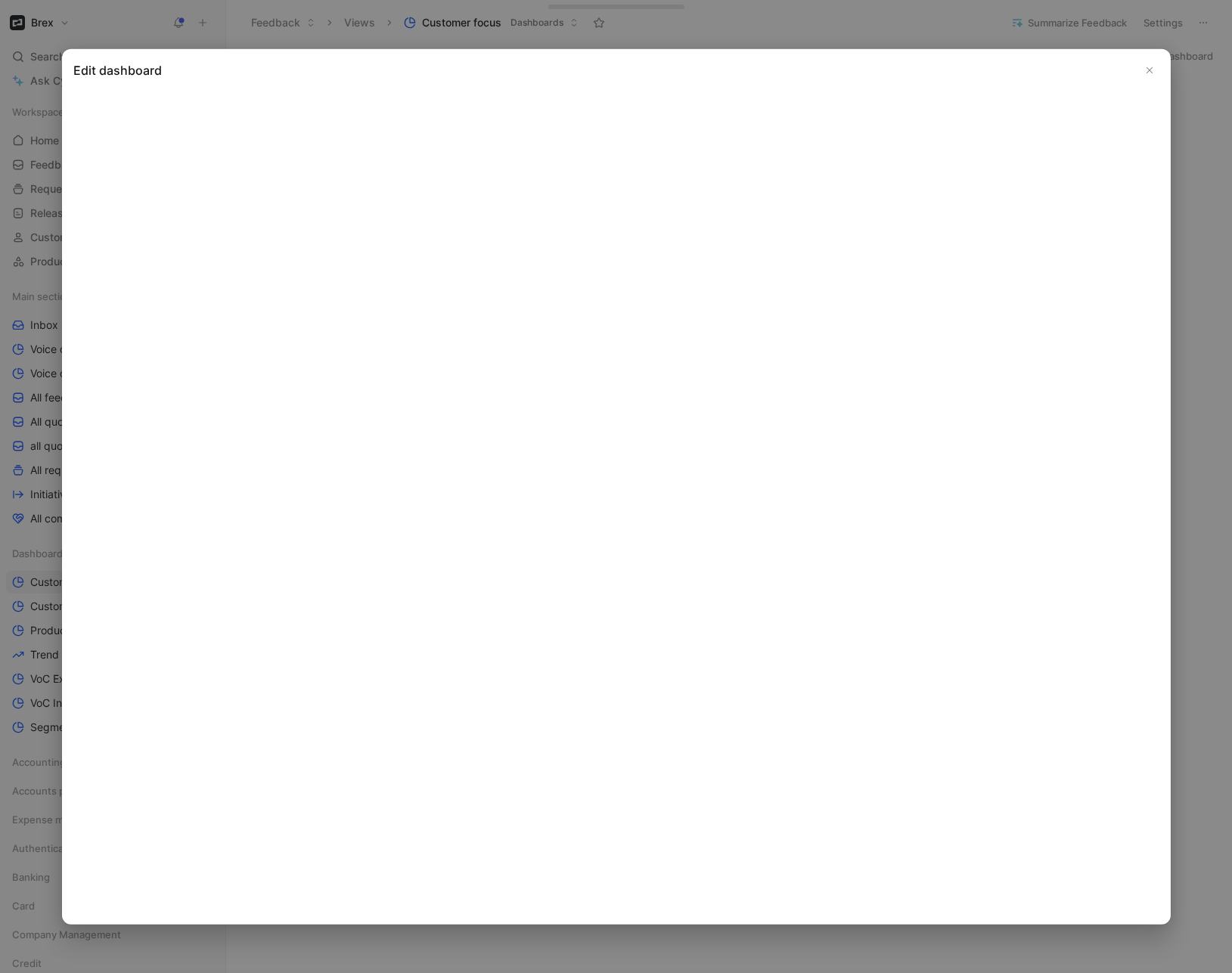
click at [1154, 69] on button "Close" at bounding box center [1149, 69] width 18 height 18
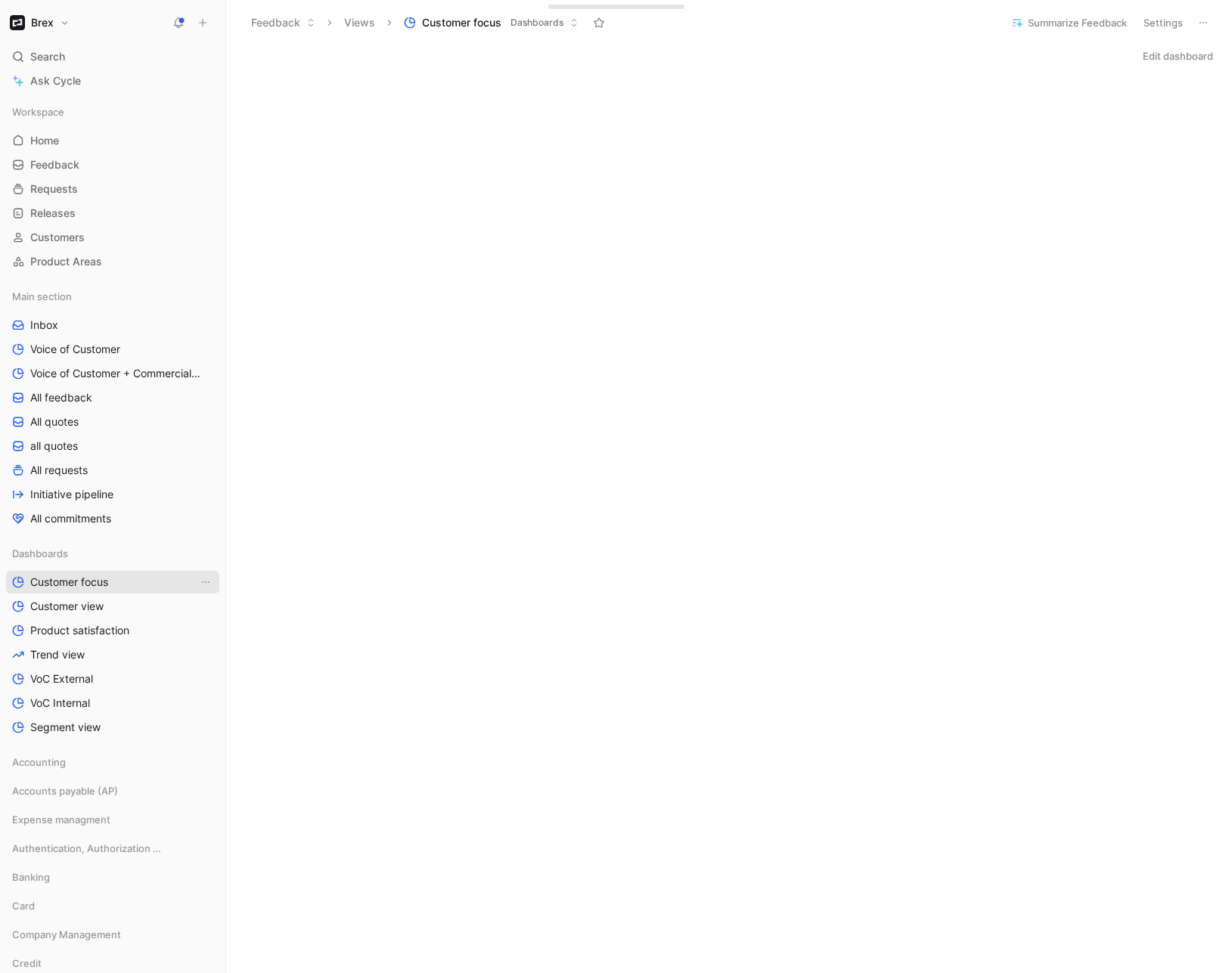
click at [67, 578] on span "Customer focus" at bounding box center [68, 582] width 78 height 15
click at [76, 266] on span "Product Areas" at bounding box center [66, 262] width 72 height 15
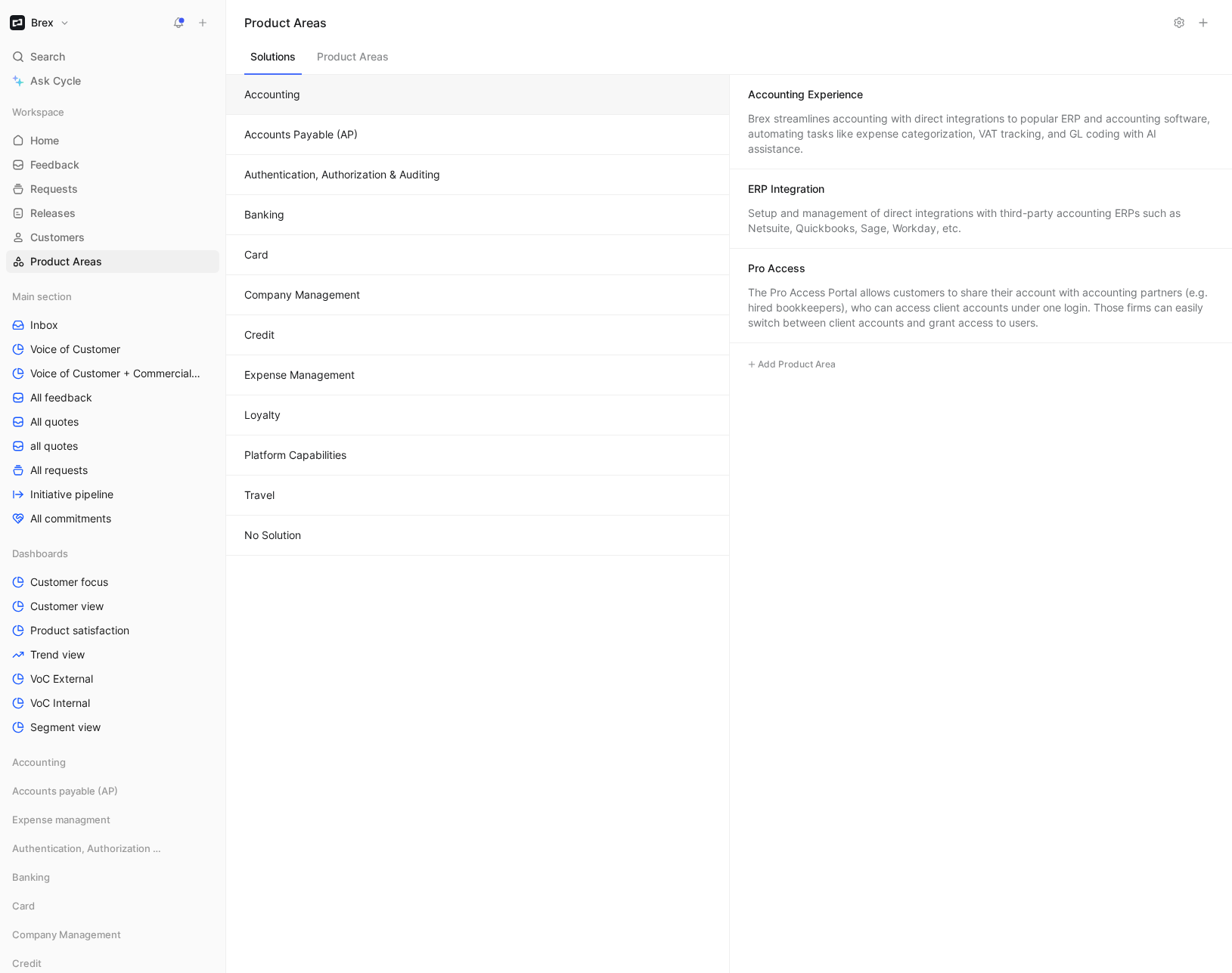
click at [325, 464] on button "Platform Capabilities" at bounding box center [477, 456] width 503 height 40
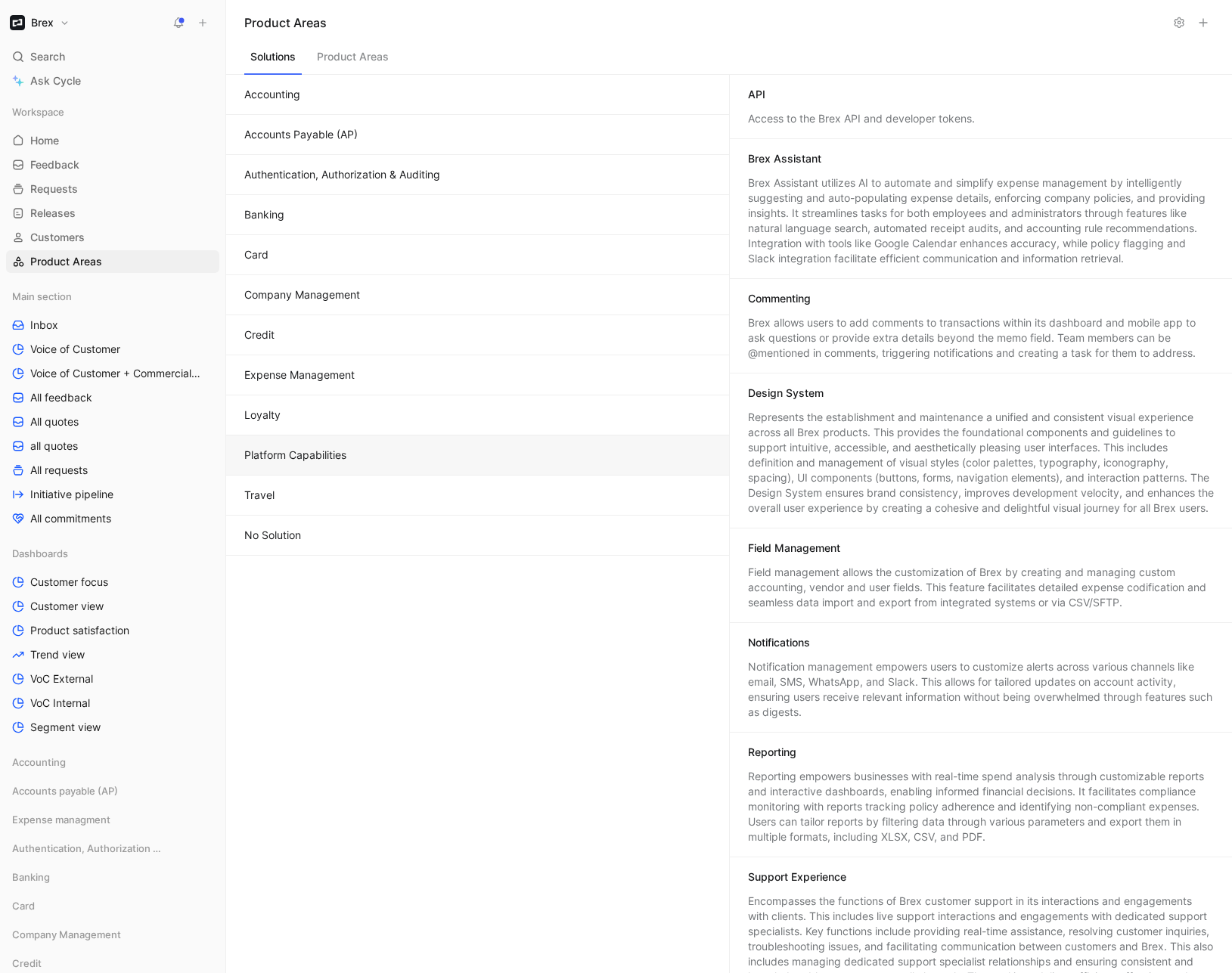
click at [354, 379] on button "Expense Management" at bounding box center [477, 375] width 503 height 40
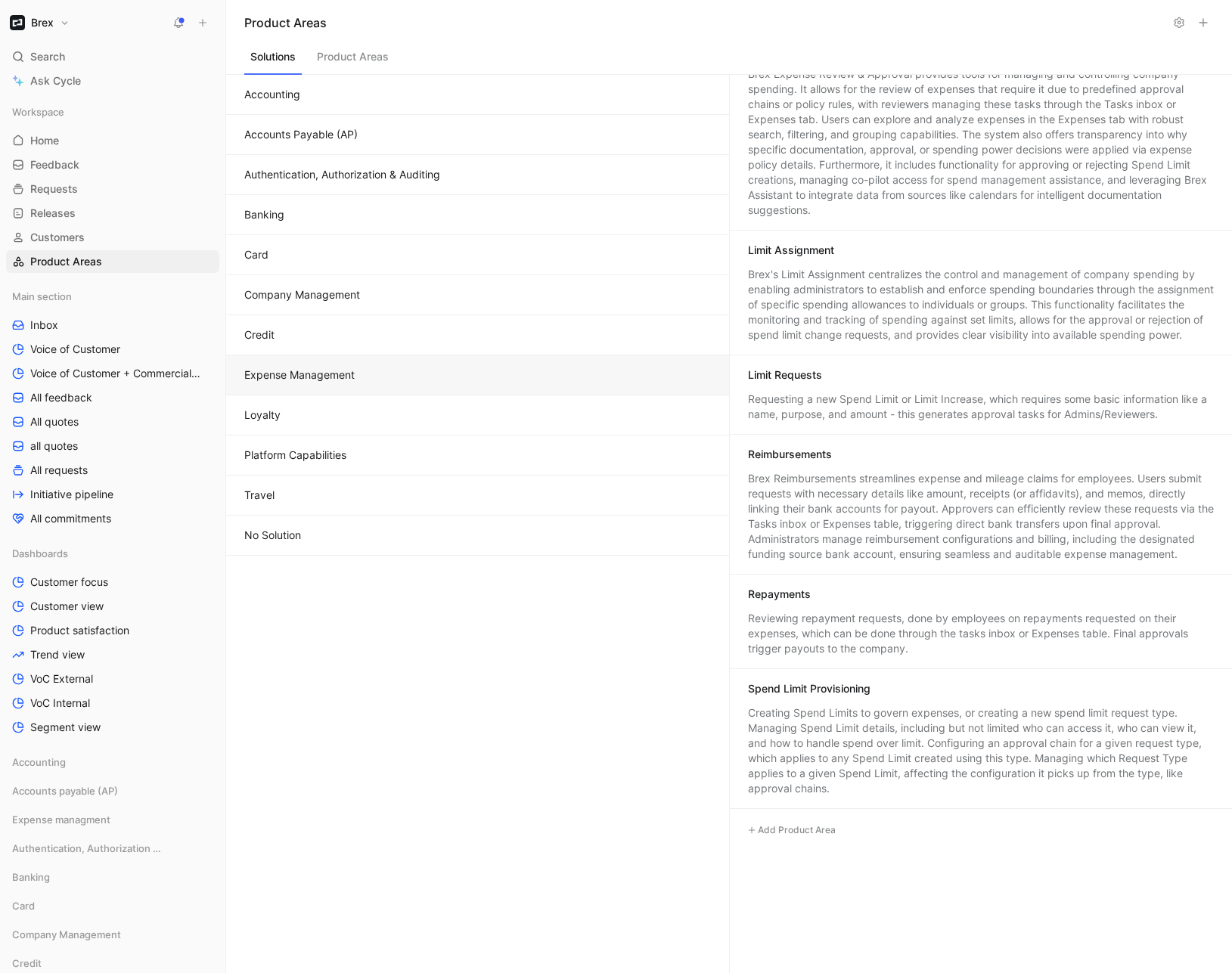
scroll to position [583, 0]
click at [286, 172] on button "Authentication, Authorization & Auditing" at bounding box center [477, 174] width 503 height 40
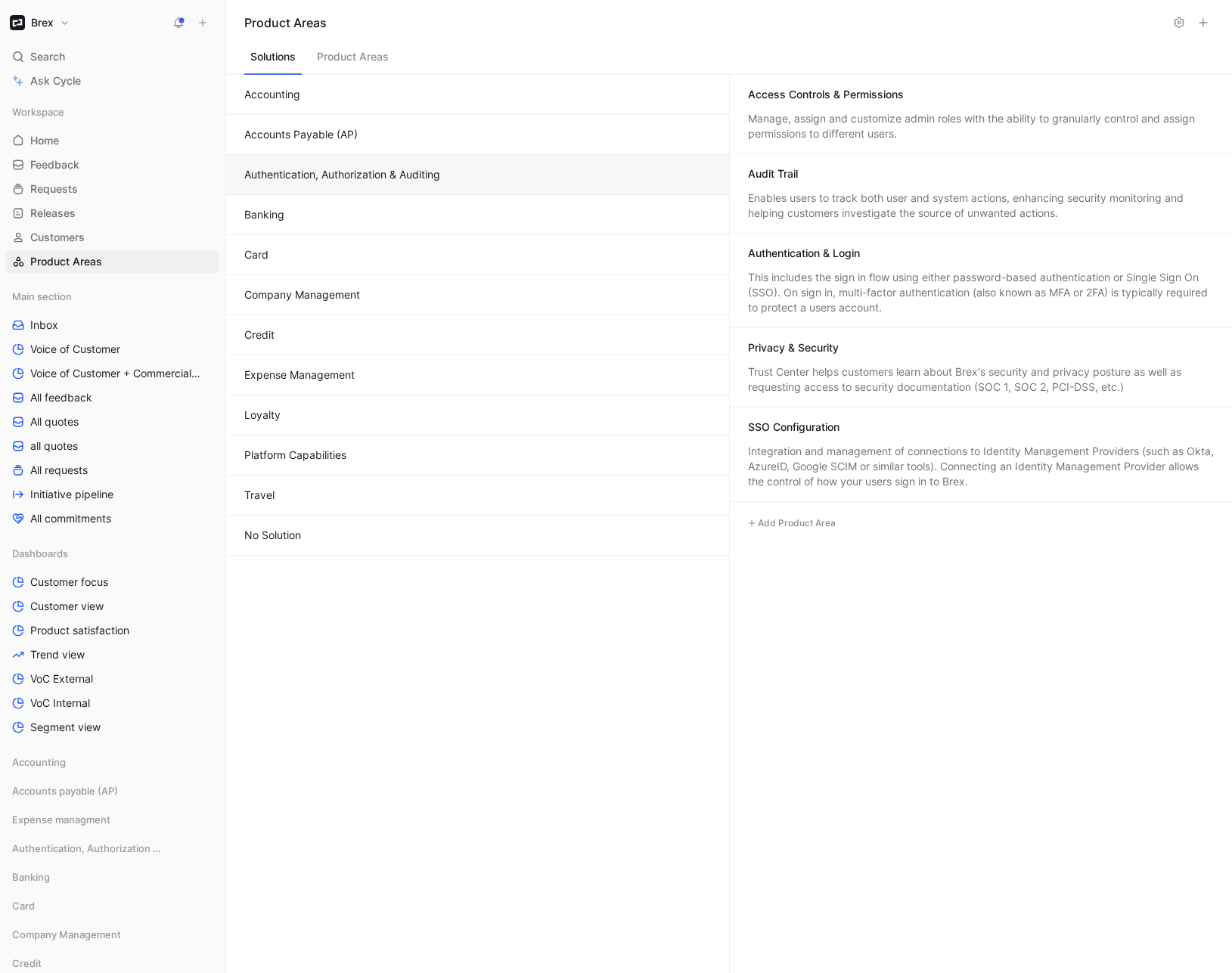
click at [315, 135] on button "Accounts Payable (AP)" at bounding box center [477, 135] width 503 height 40
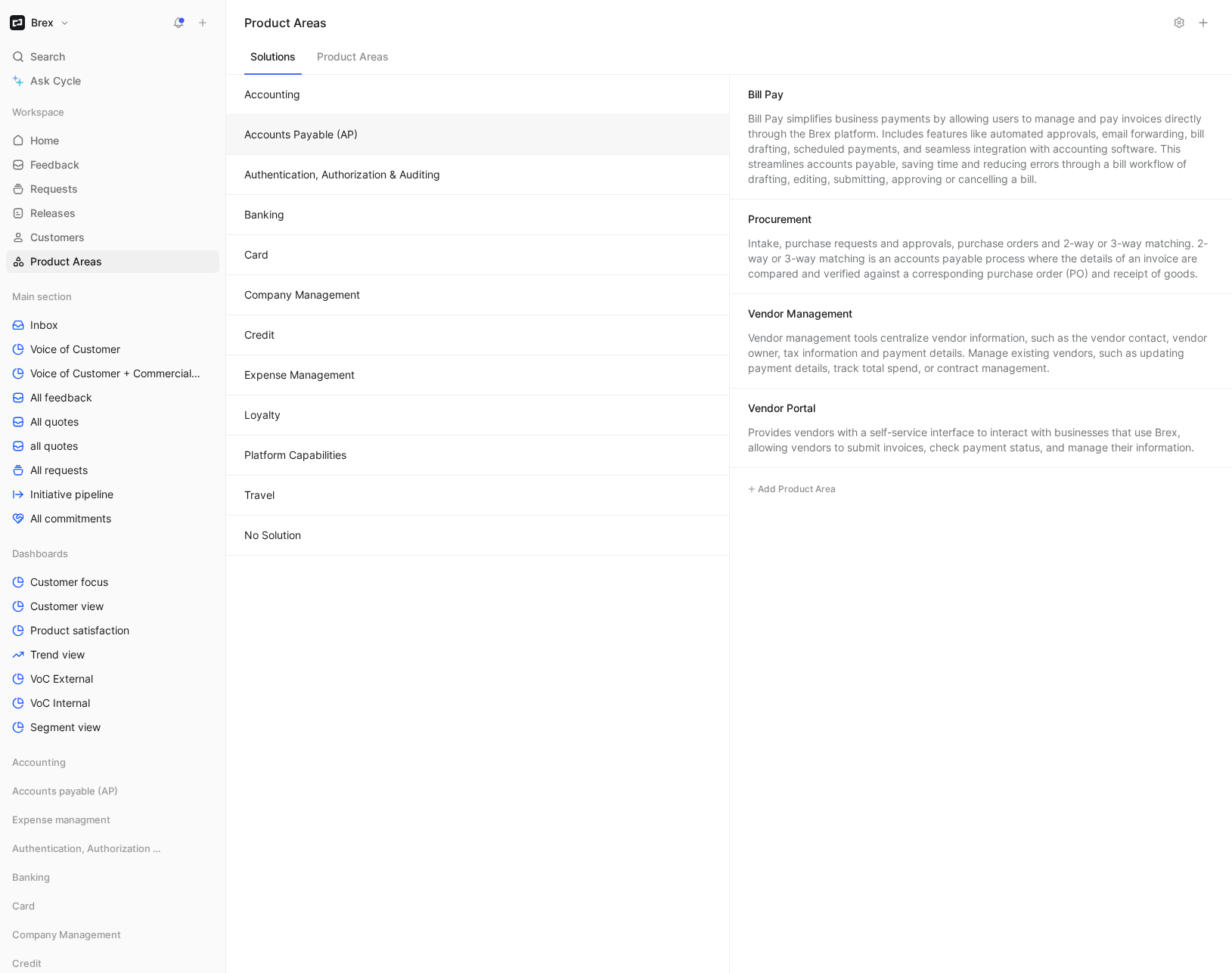
click at [308, 86] on button "Accounting" at bounding box center [477, 95] width 503 height 40
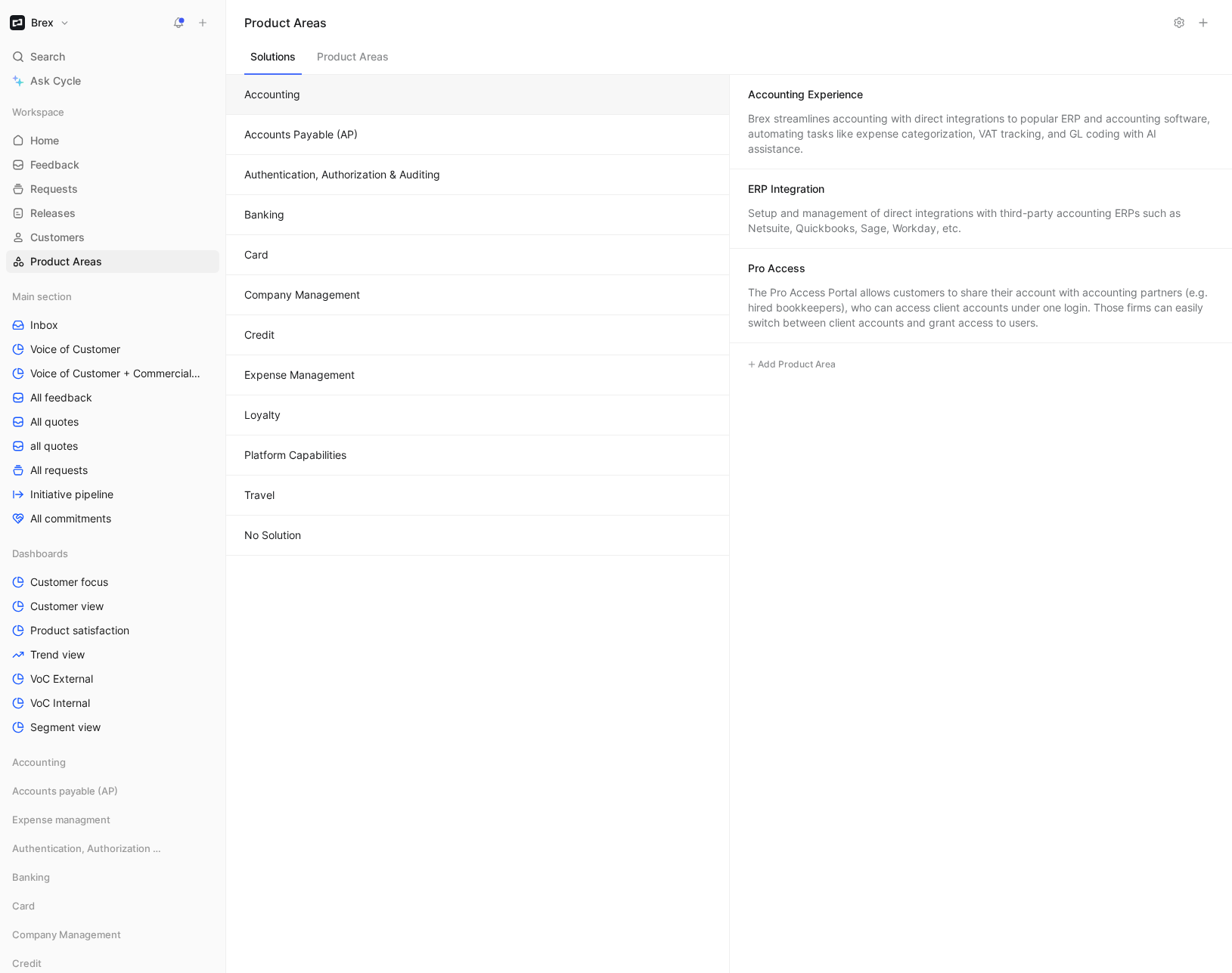
click at [350, 296] on button "Company Management" at bounding box center [477, 295] width 503 height 40
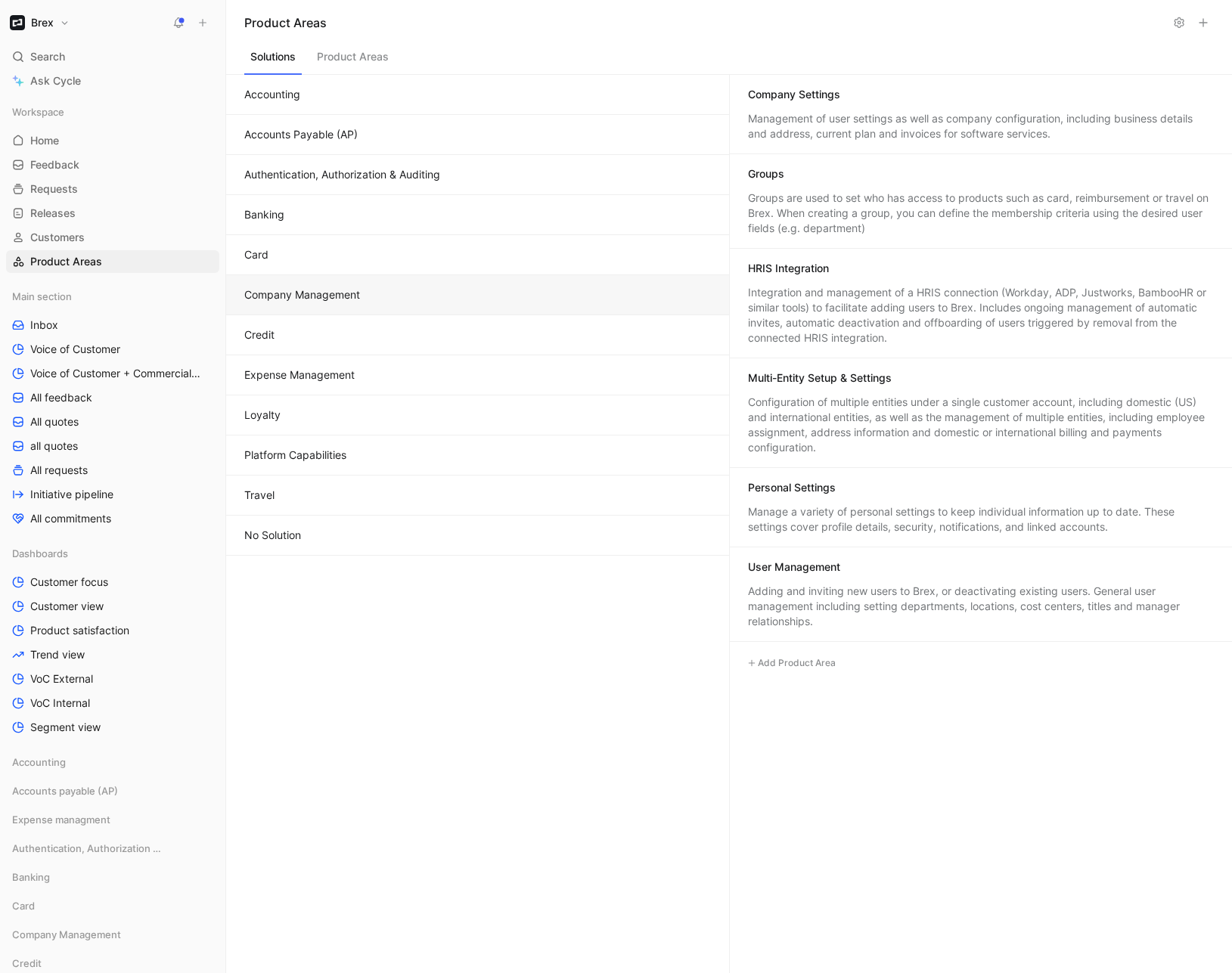
click at [327, 452] on button "Platform Capabilities" at bounding box center [477, 456] width 503 height 40
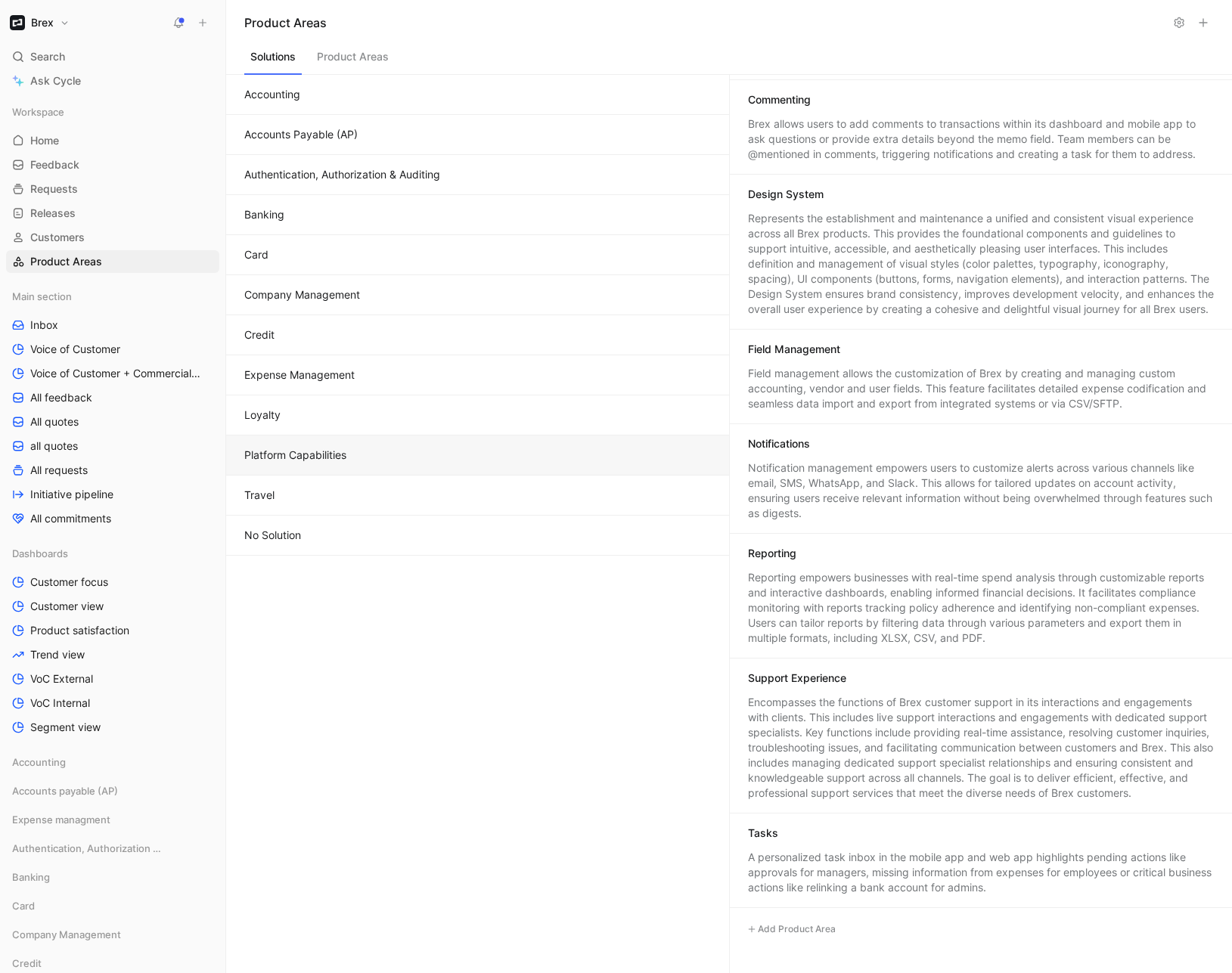
scroll to position [314, 0]
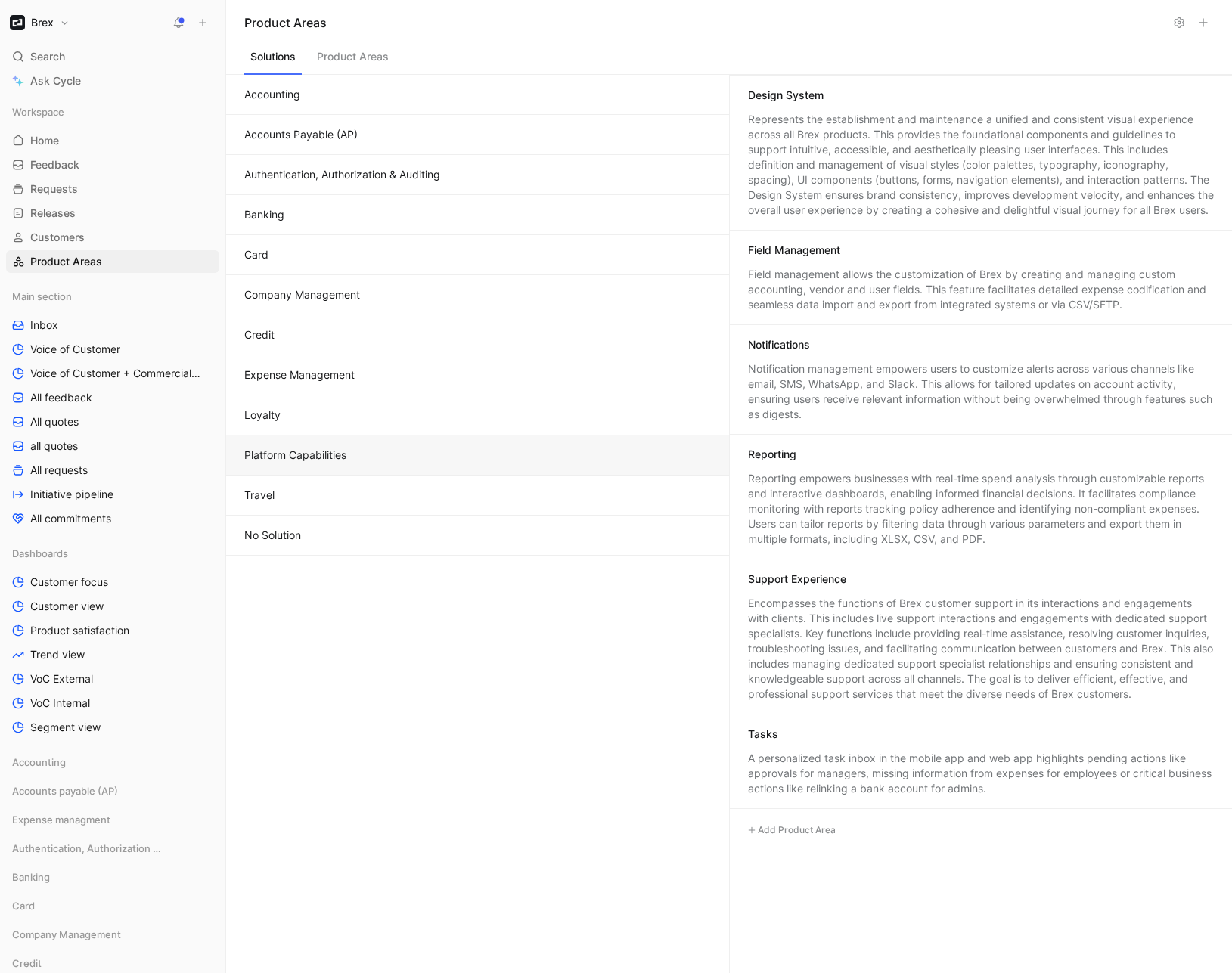
click at [357, 499] on button "Travel" at bounding box center [477, 495] width 503 height 40
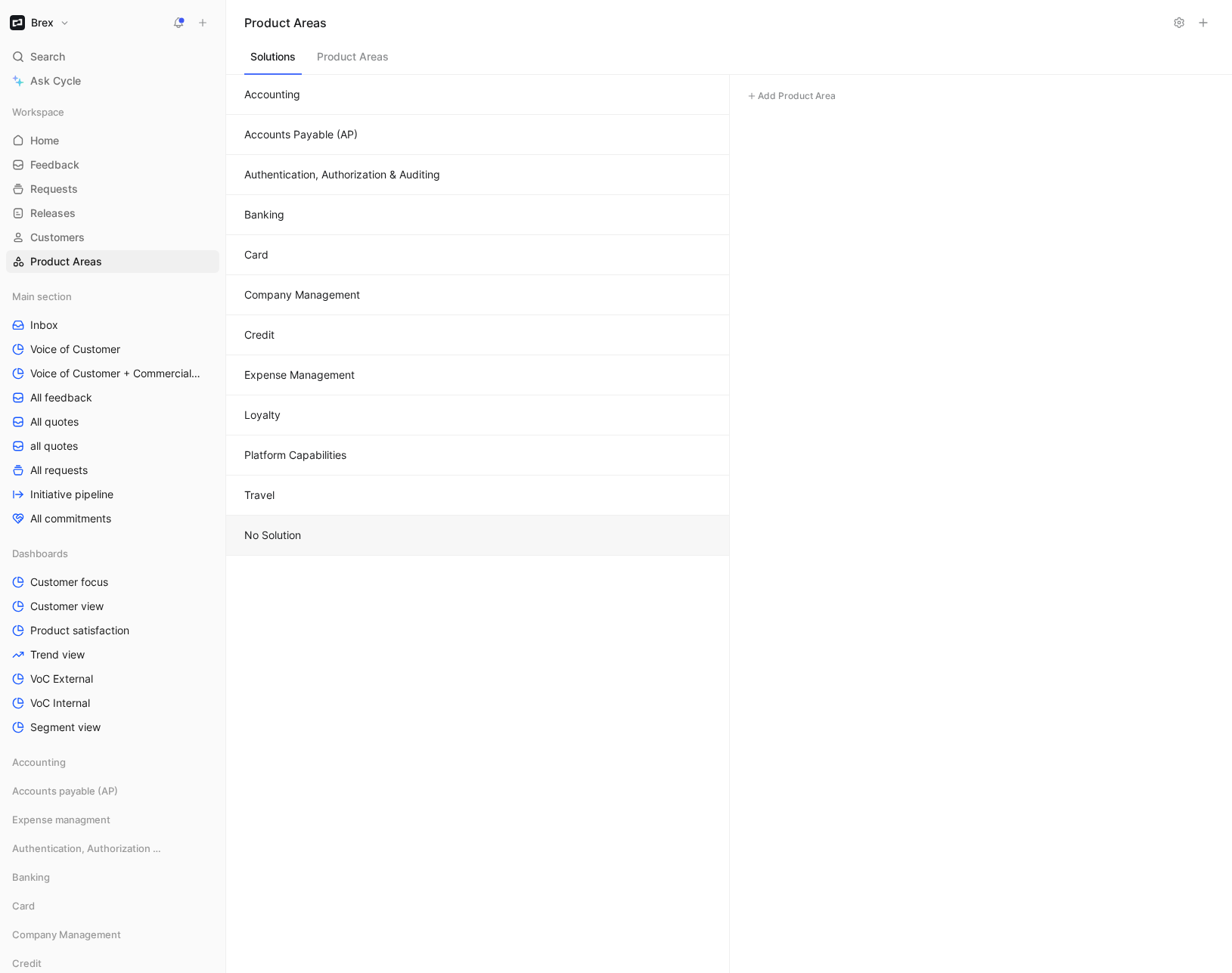
click at [341, 546] on button "No Solution" at bounding box center [477, 535] width 503 height 40
click at [357, 508] on button "Travel" at bounding box center [477, 495] width 503 height 40
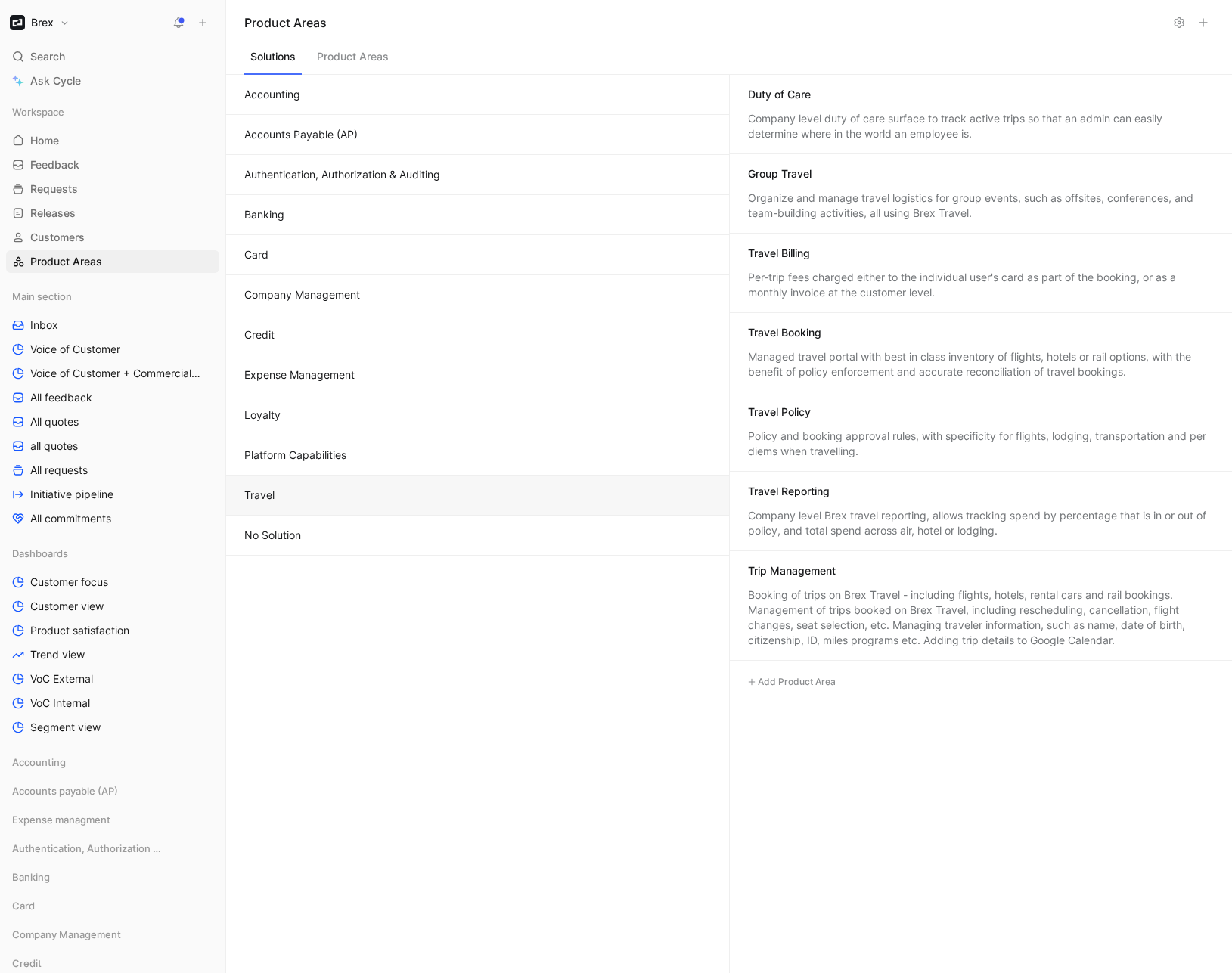
click at [329, 379] on button "Expense Management" at bounding box center [477, 375] width 503 height 40
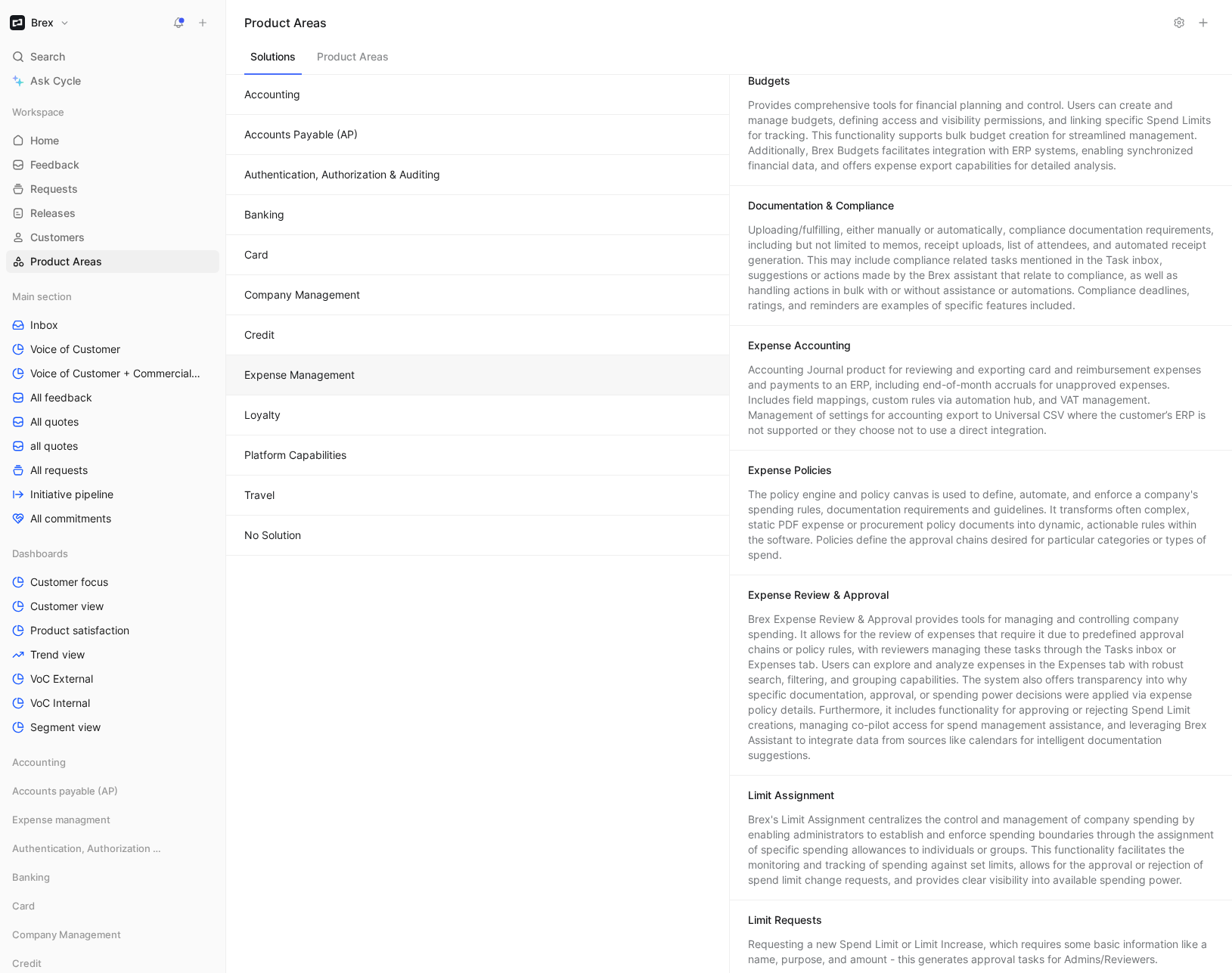
scroll to position [0, 0]
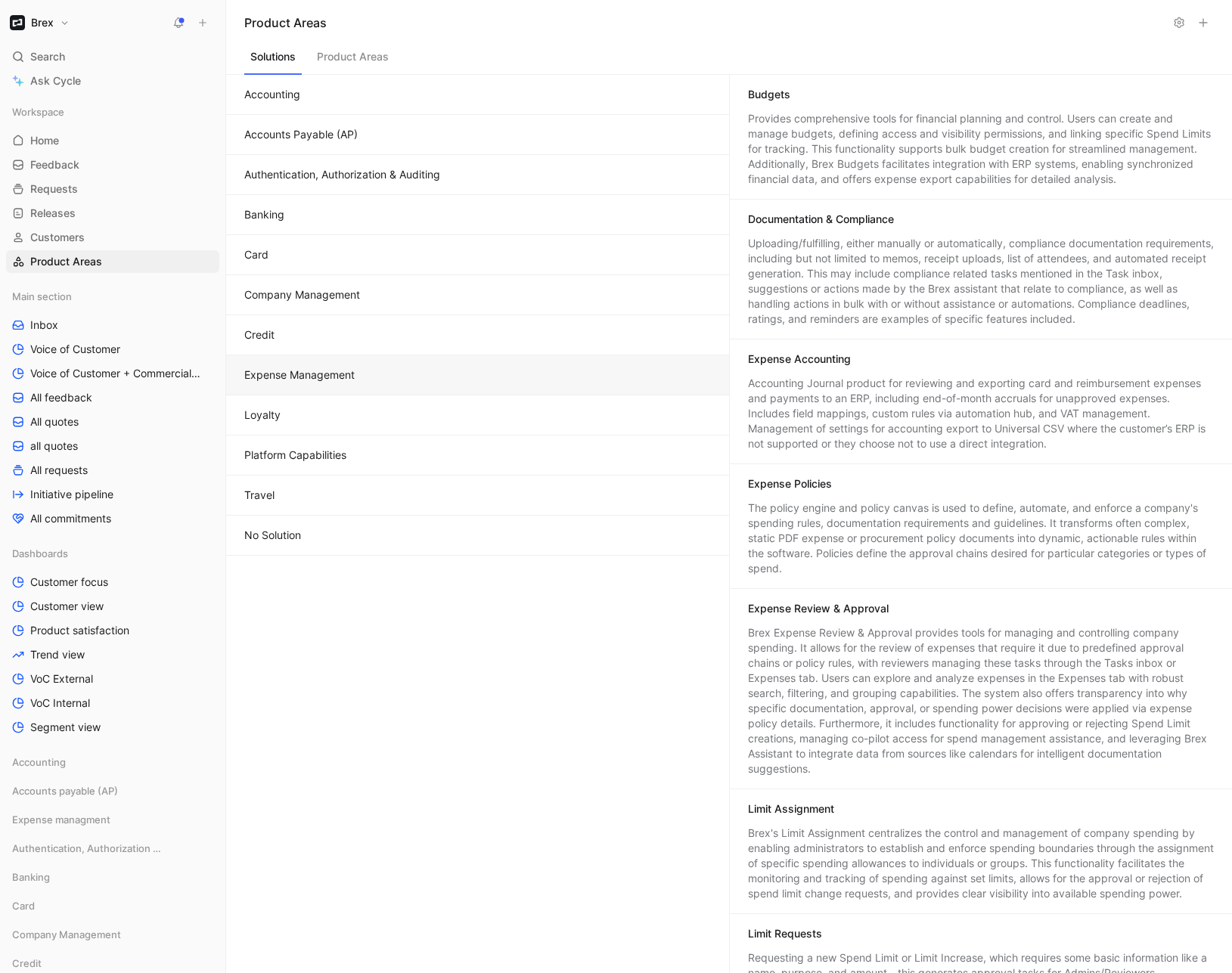
click at [344, 338] on button "Credit" at bounding box center [477, 335] width 503 height 40
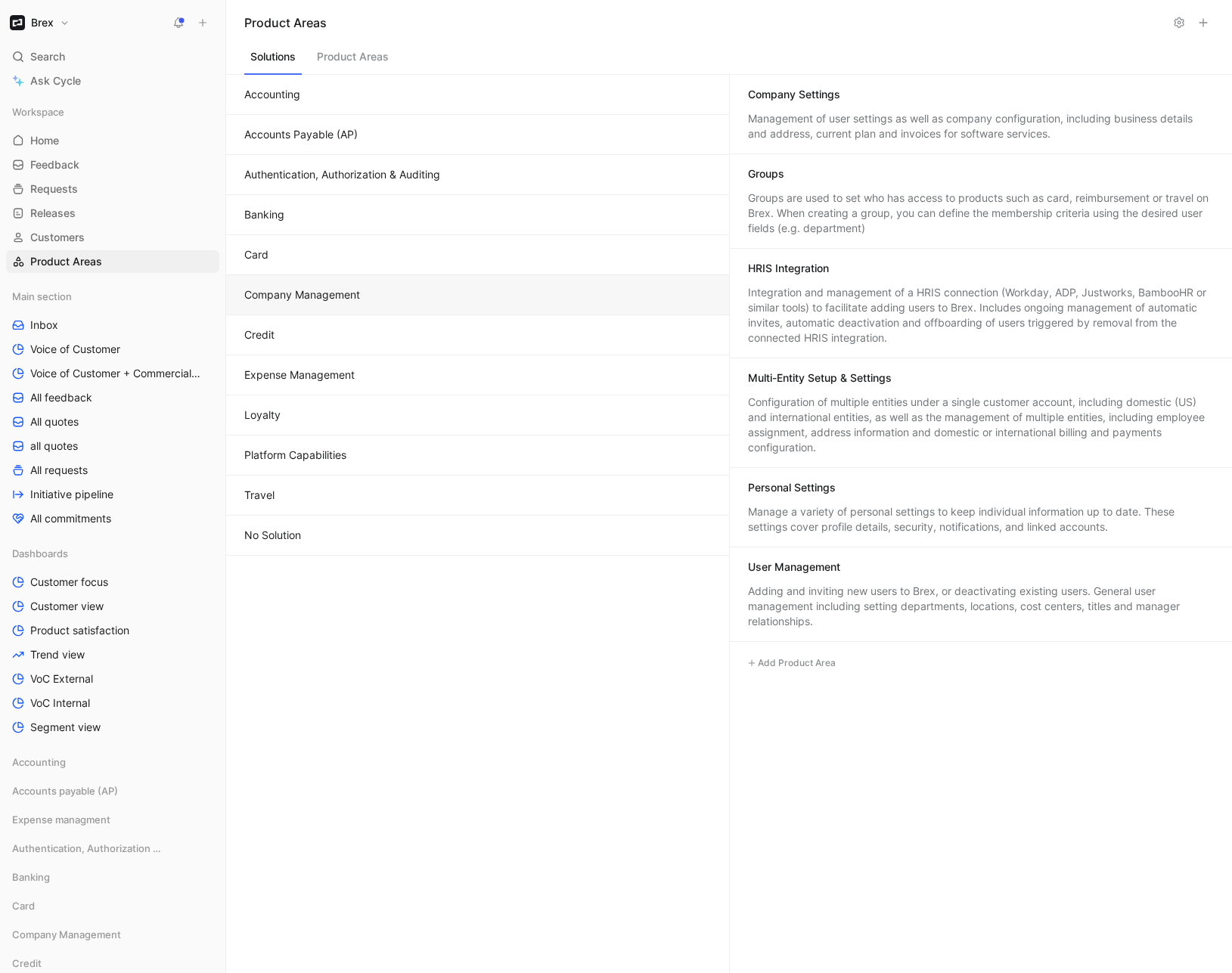
click at [401, 282] on button "Company Management" at bounding box center [477, 295] width 503 height 40
click at [578, 724] on div "Accounting Accounts Payable (AP) Authentication, Authorization & Auditing Banki…" at bounding box center [477, 524] width 503 height 898
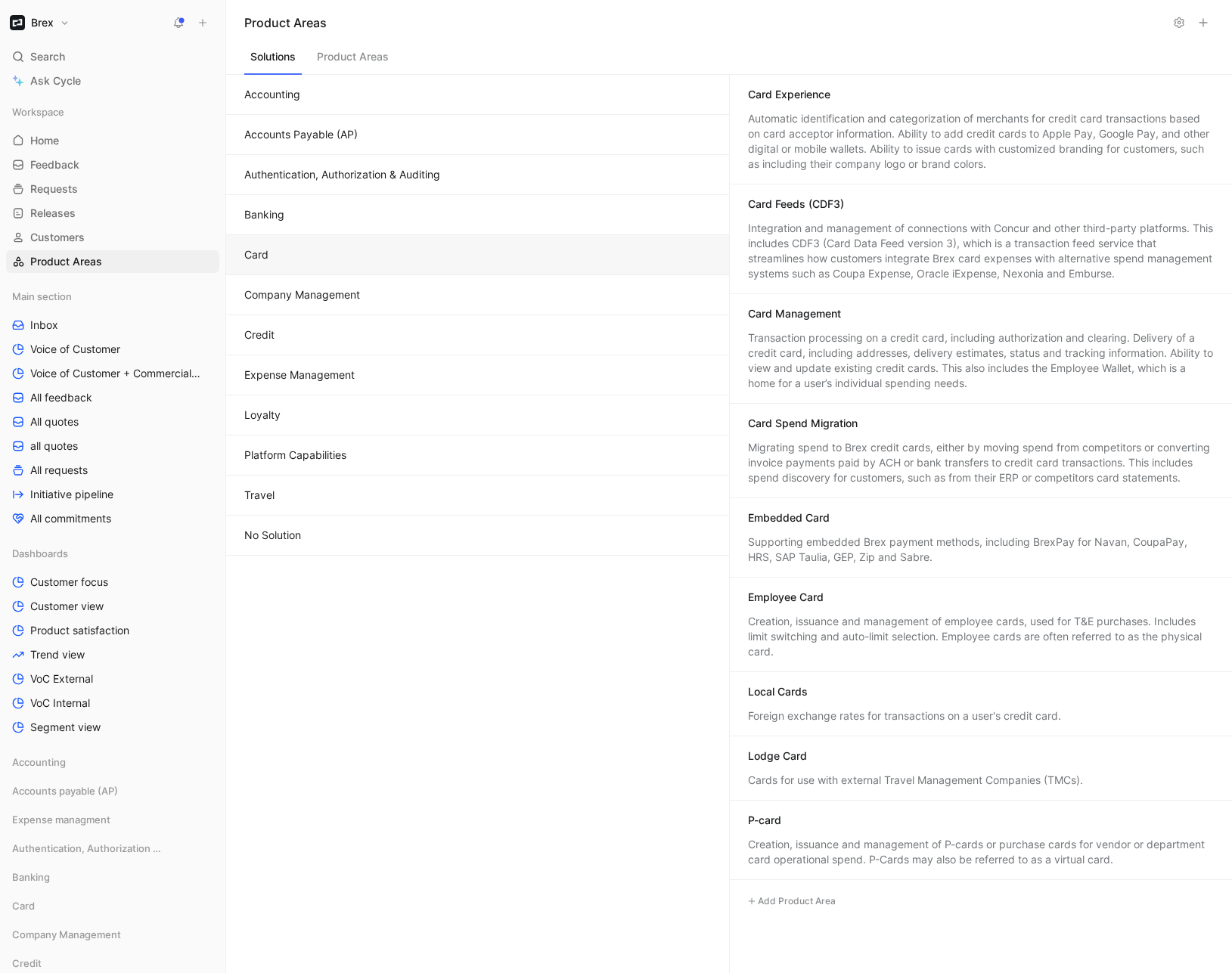
click at [337, 255] on button "Card" at bounding box center [477, 255] width 503 height 40
click at [335, 238] on button "Card" at bounding box center [477, 255] width 503 height 40
click at [311, 214] on button "Banking" at bounding box center [477, 215] width 503 height 40
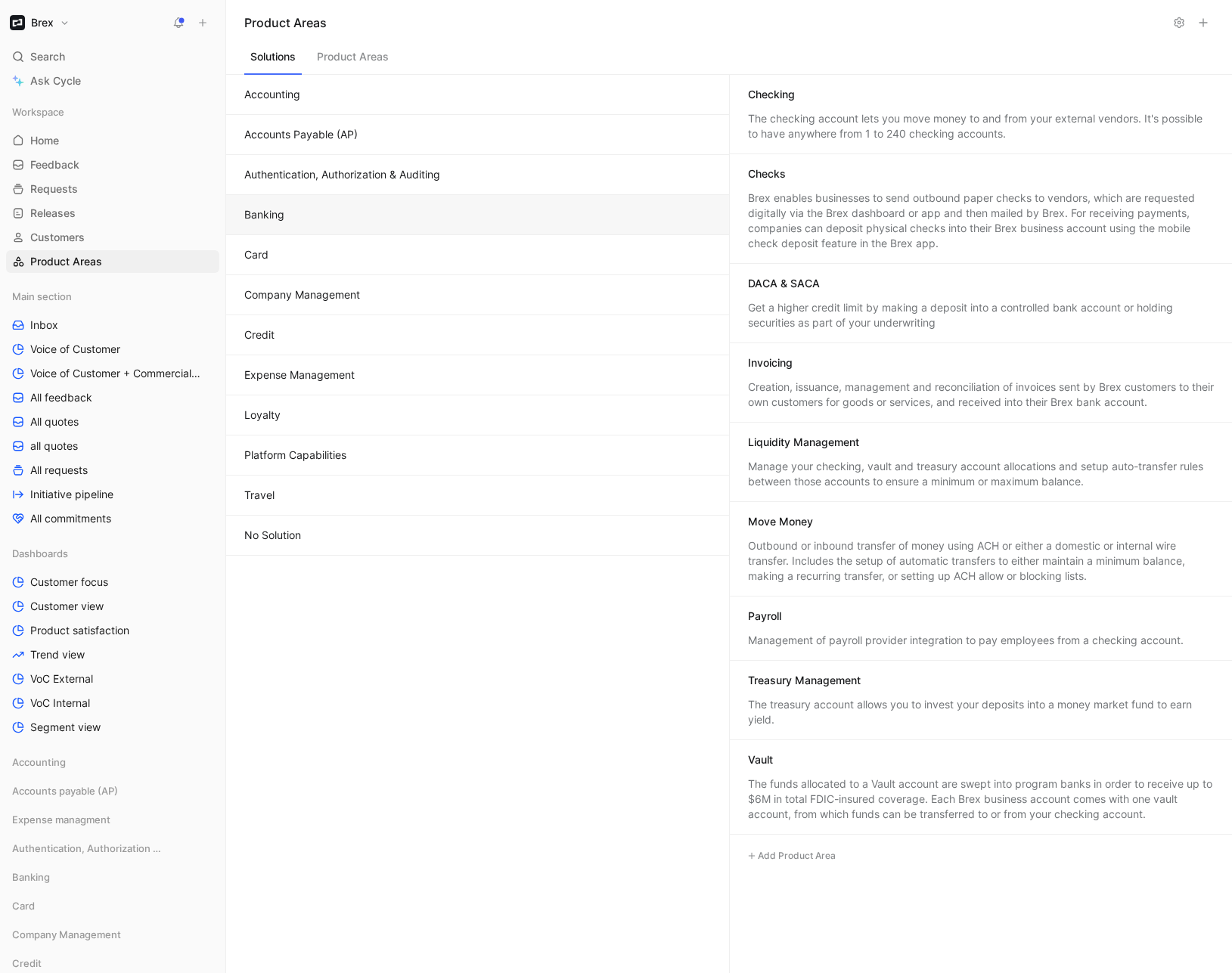
click at [364, 170] on button "Authentication, Authorization & Auditing" at bounding box center [477, 174] width 503 height 40
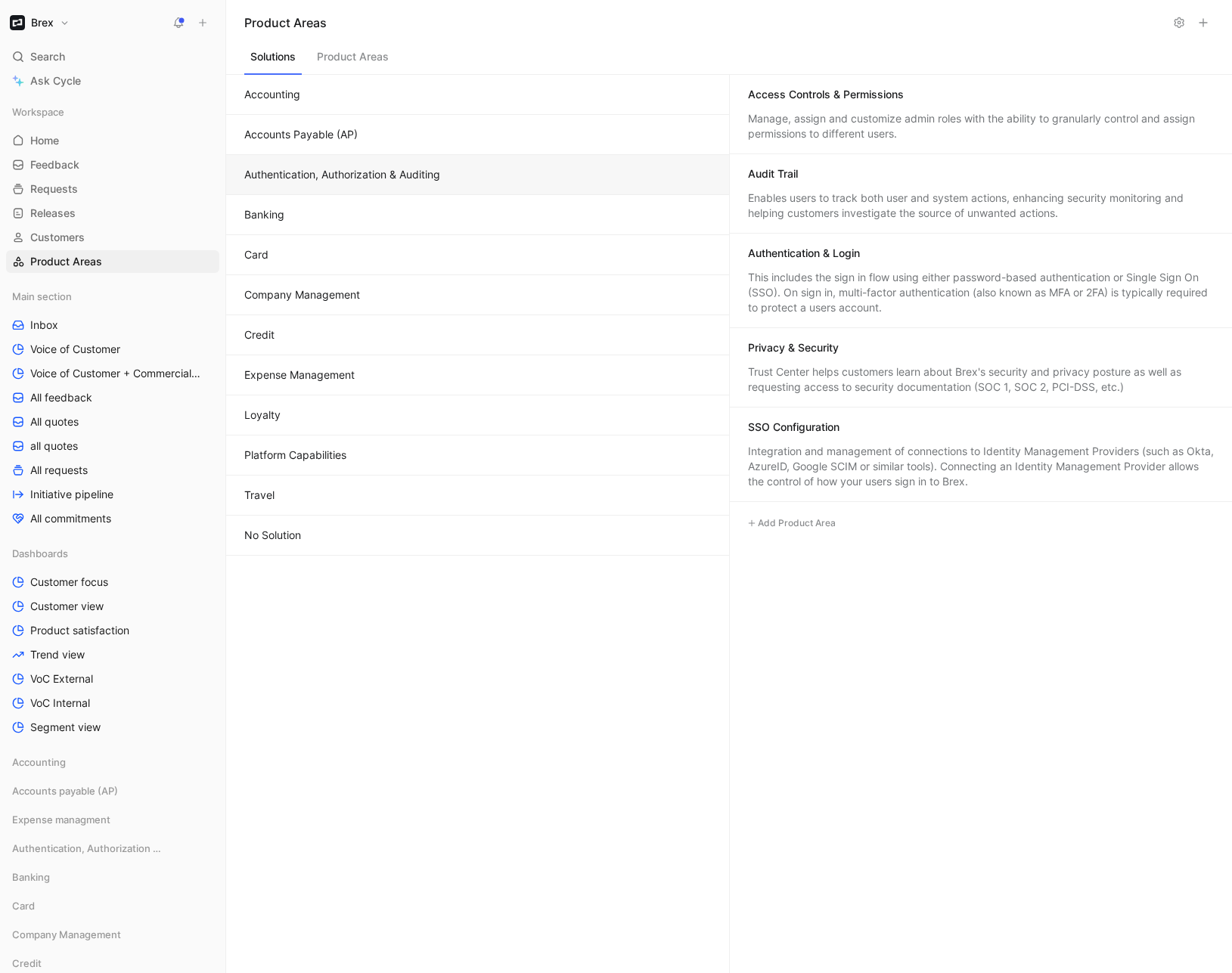
click at [350, 131] on button "Accounts Payable (AP)" at bounding box center [477, 135] width 503 height 40
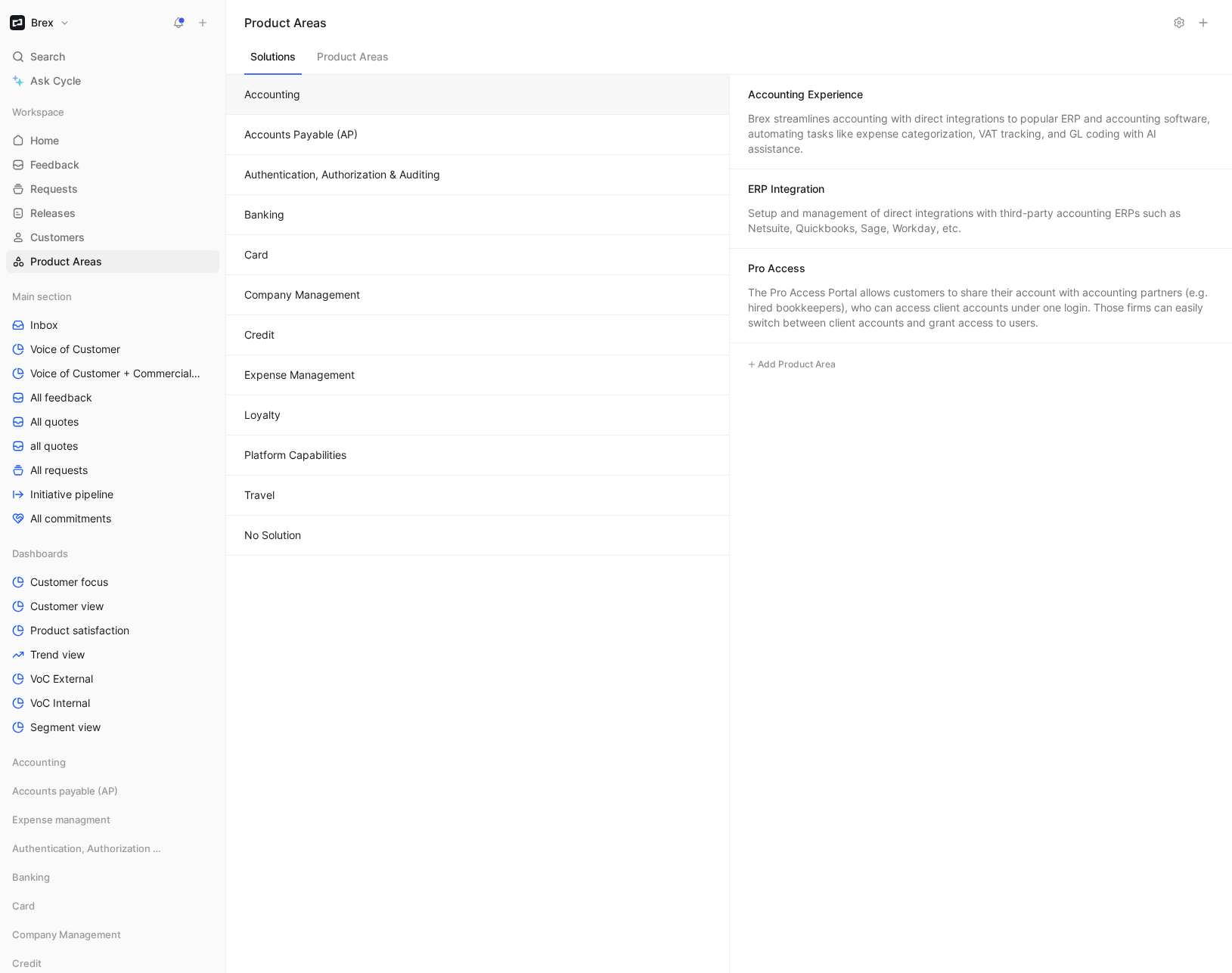
click at [335, 98] on button "Accounting" at bounding box center [477, 95] width 503 height 40
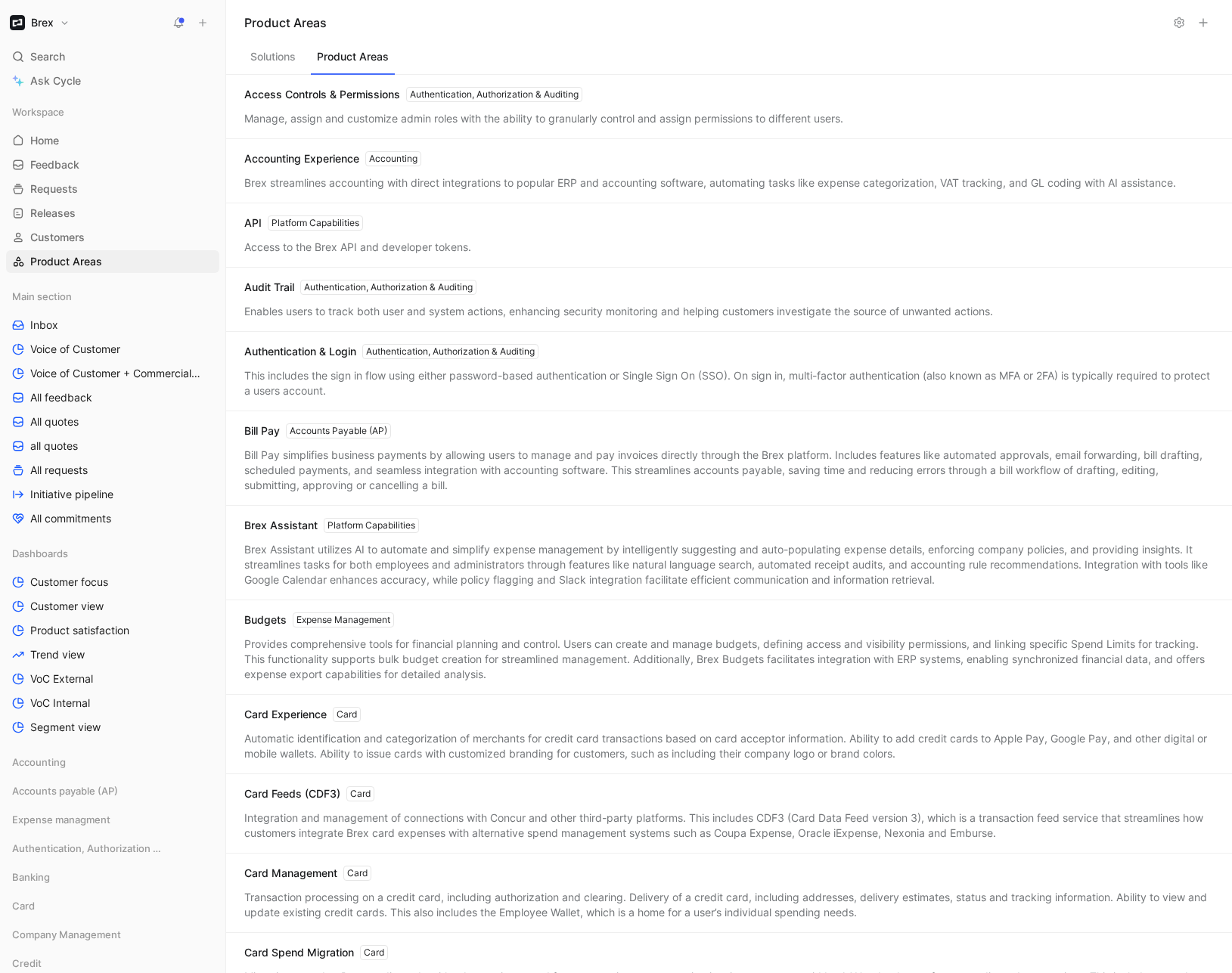
click at [368, 65] on button "Product Areas" at bounding box center [353, 60] width 84 height 29
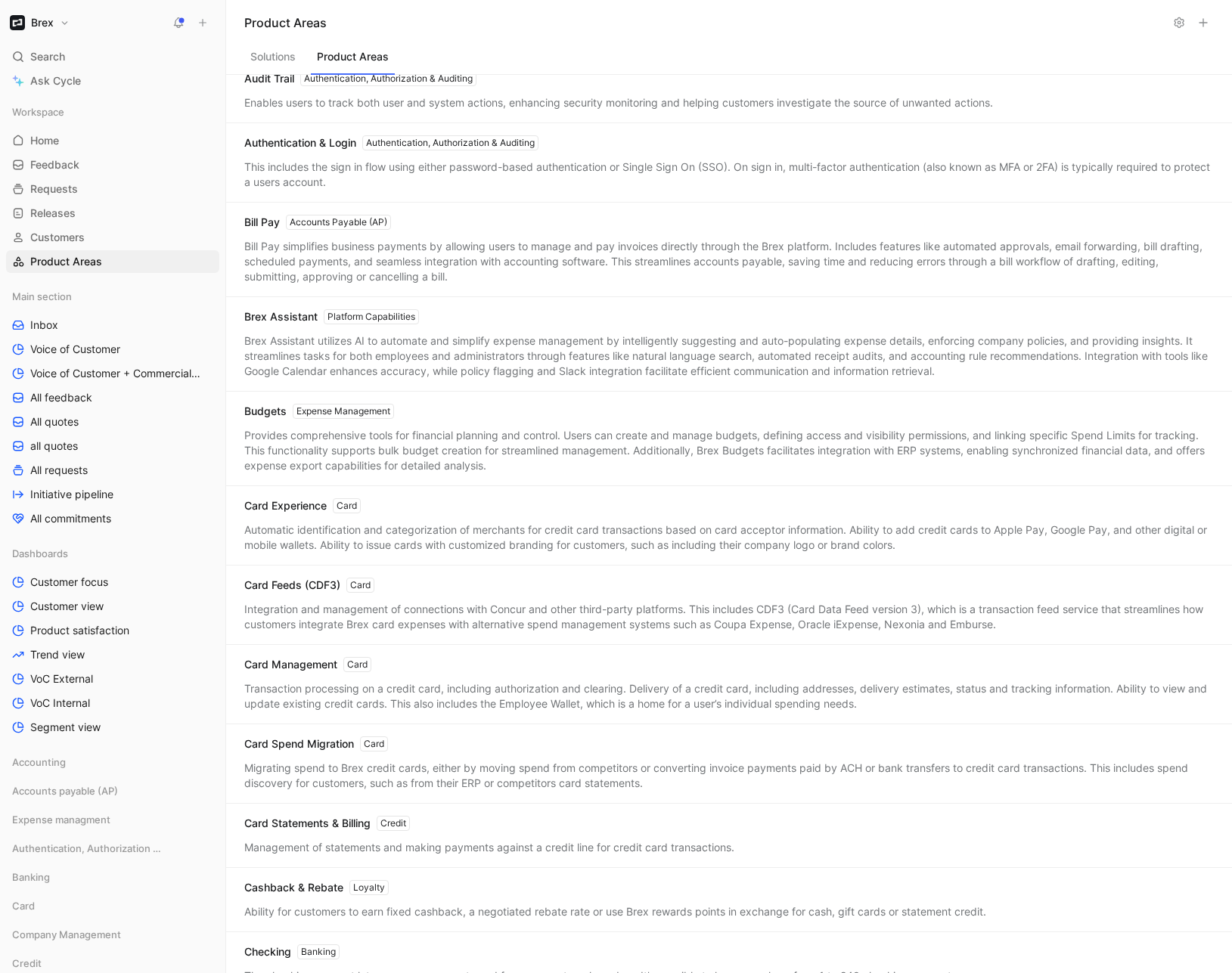
scroll to position [210, 0]
click at [81, 461] on link "All requests" at bounding box center [112, 471] width 213 height 22
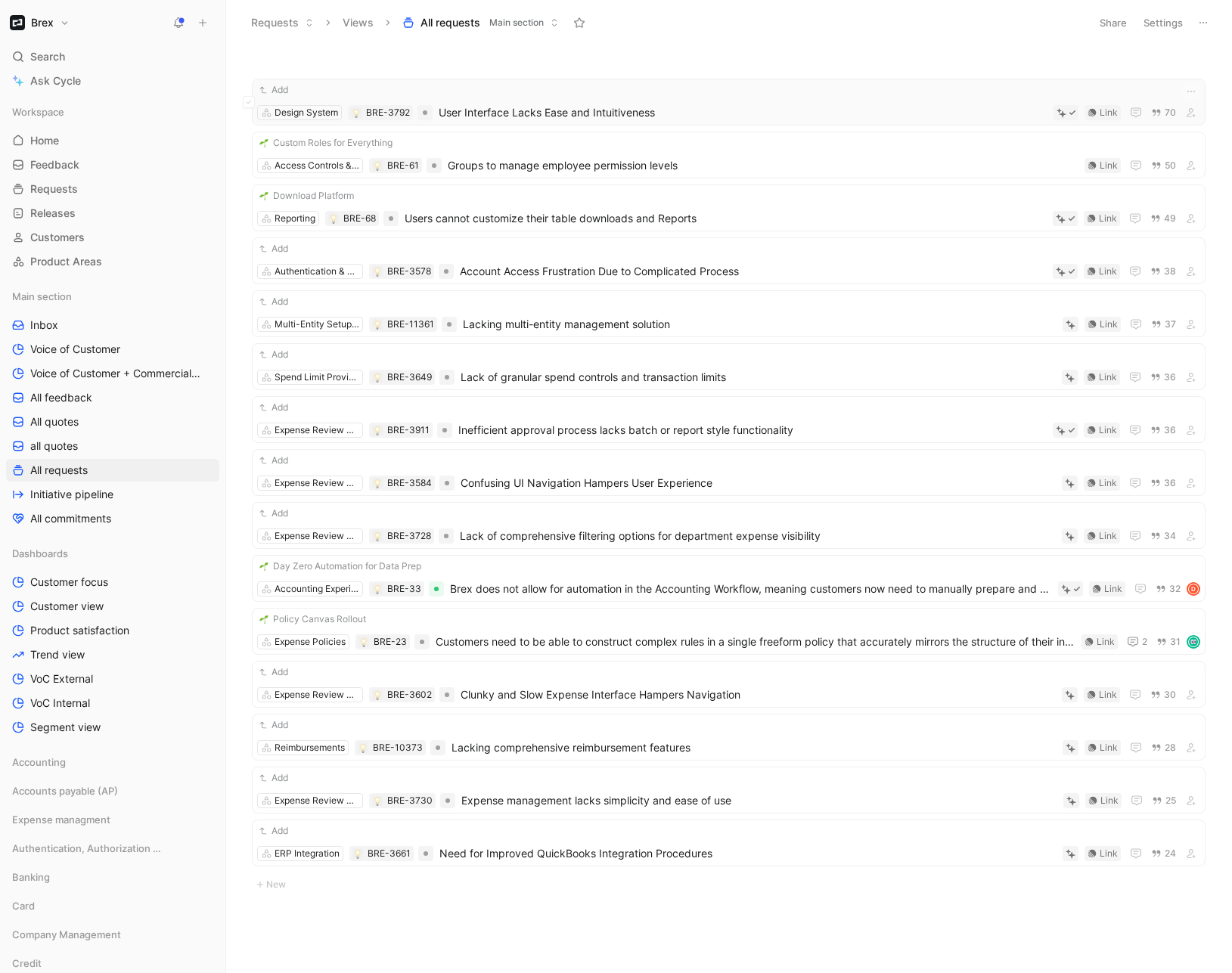
click at [528, 111] on span "User Interface Lacks Ease and Intuitiveness" at bounding box center [743, 112] width 608 height 18
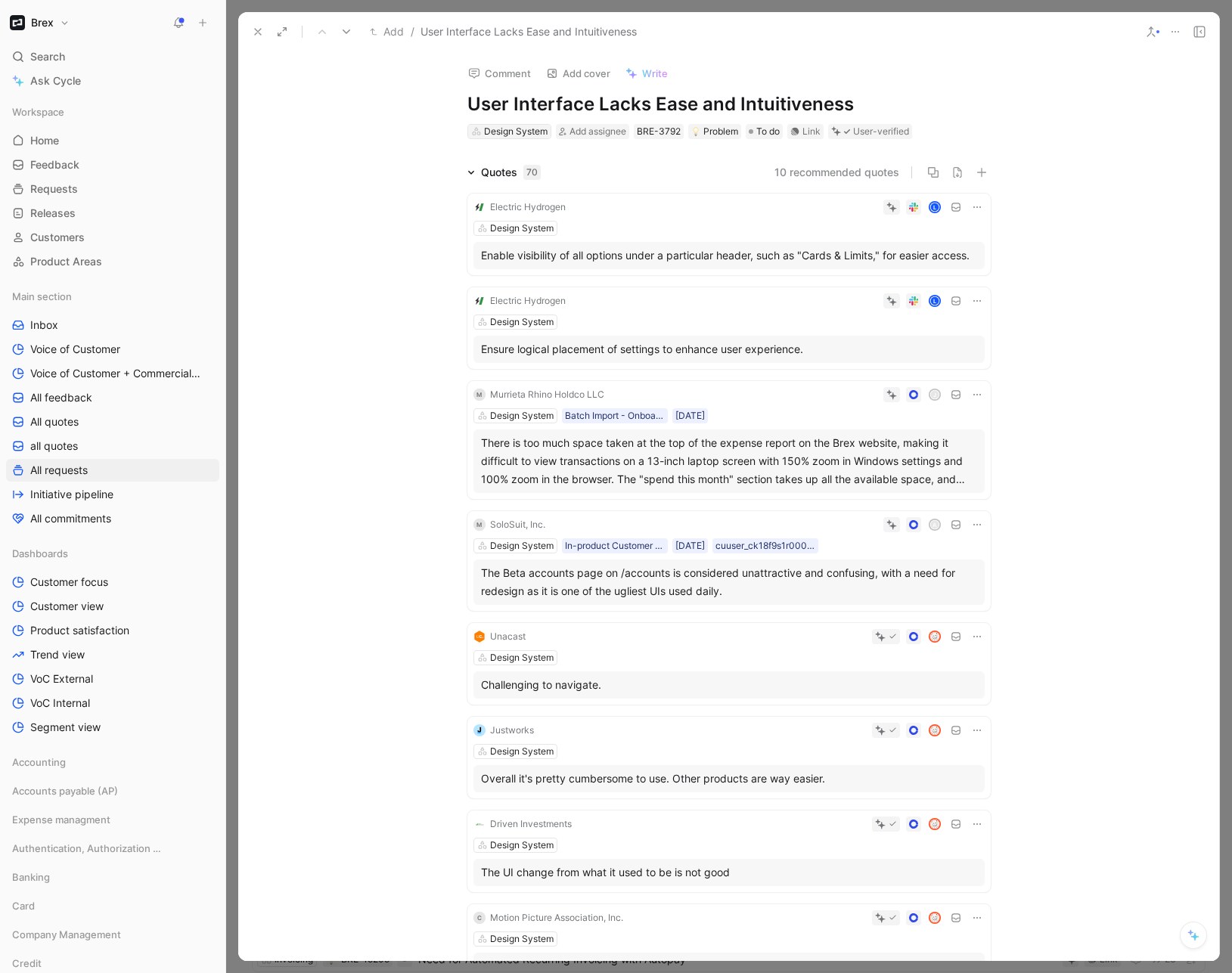
click at [520, 131] on div "Design System" at bounding box center [516, 131] width 64 height 15
click at [255, 29] on use at bounding box center [258, 32] width 6 height 6
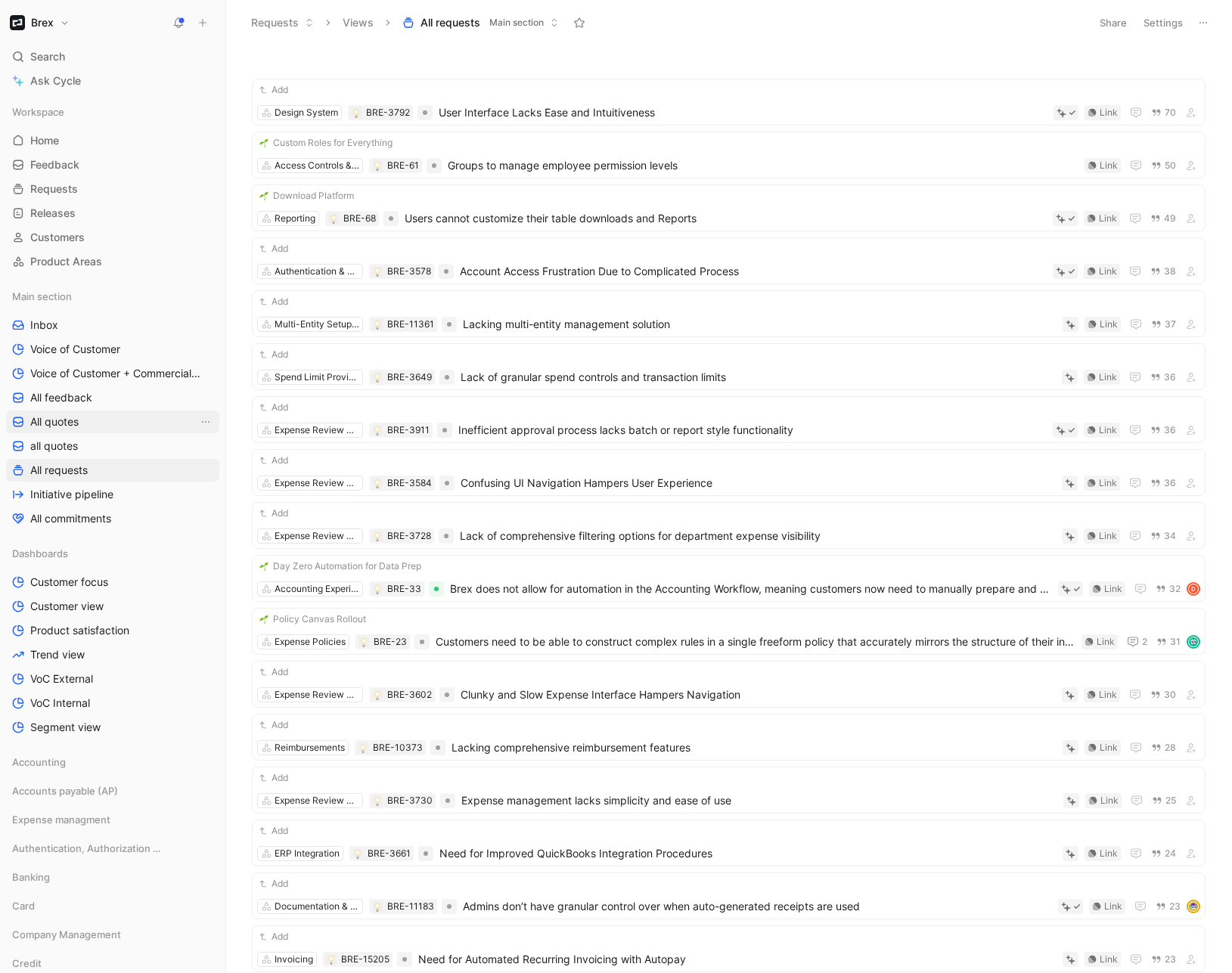
click at [85, 413] on link "All quotes" at bounding box center [112, 422] width 213 height 22
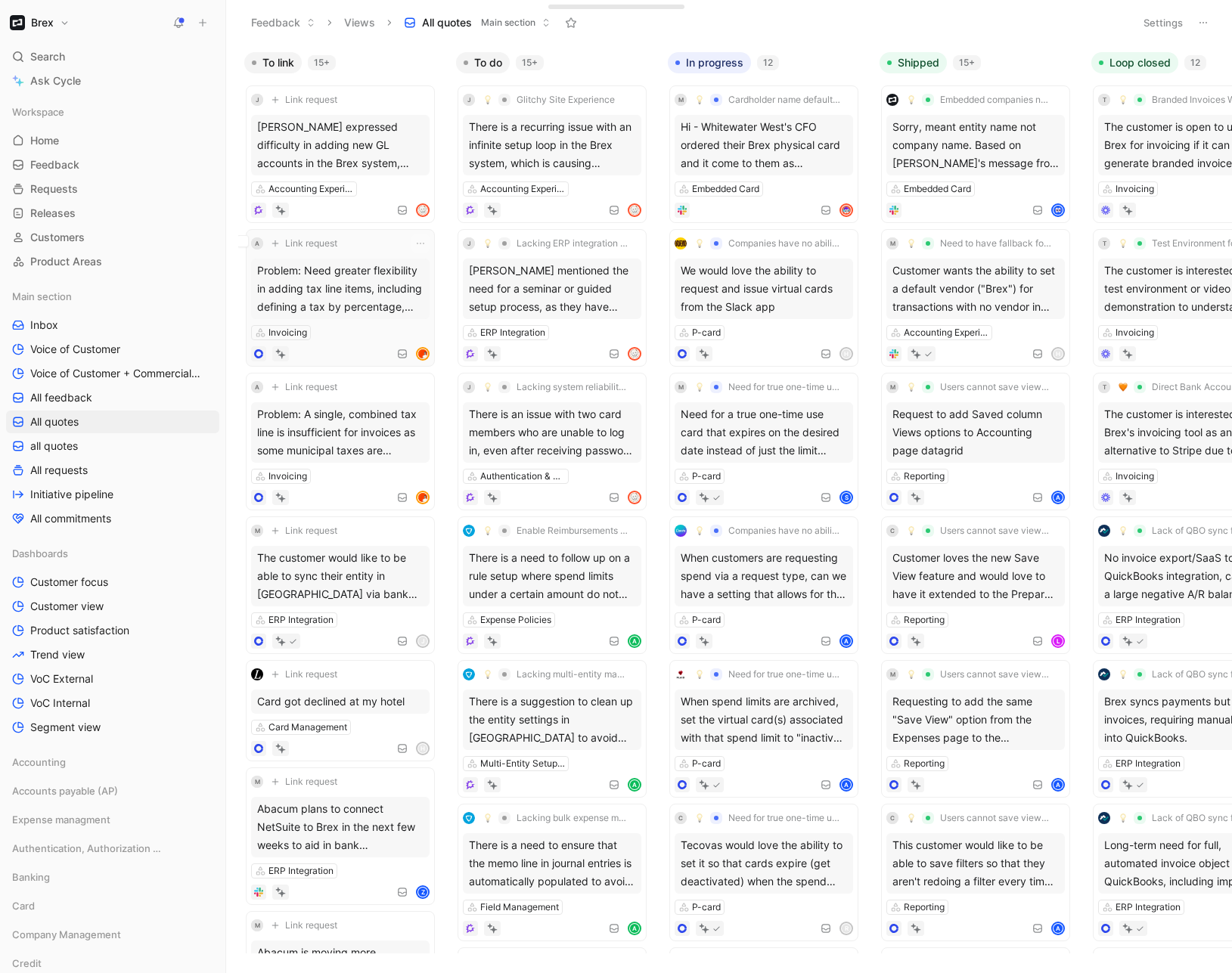
click at [375, 249] on div "a Link request" at bounding box center [340, 243] width 178 height 18
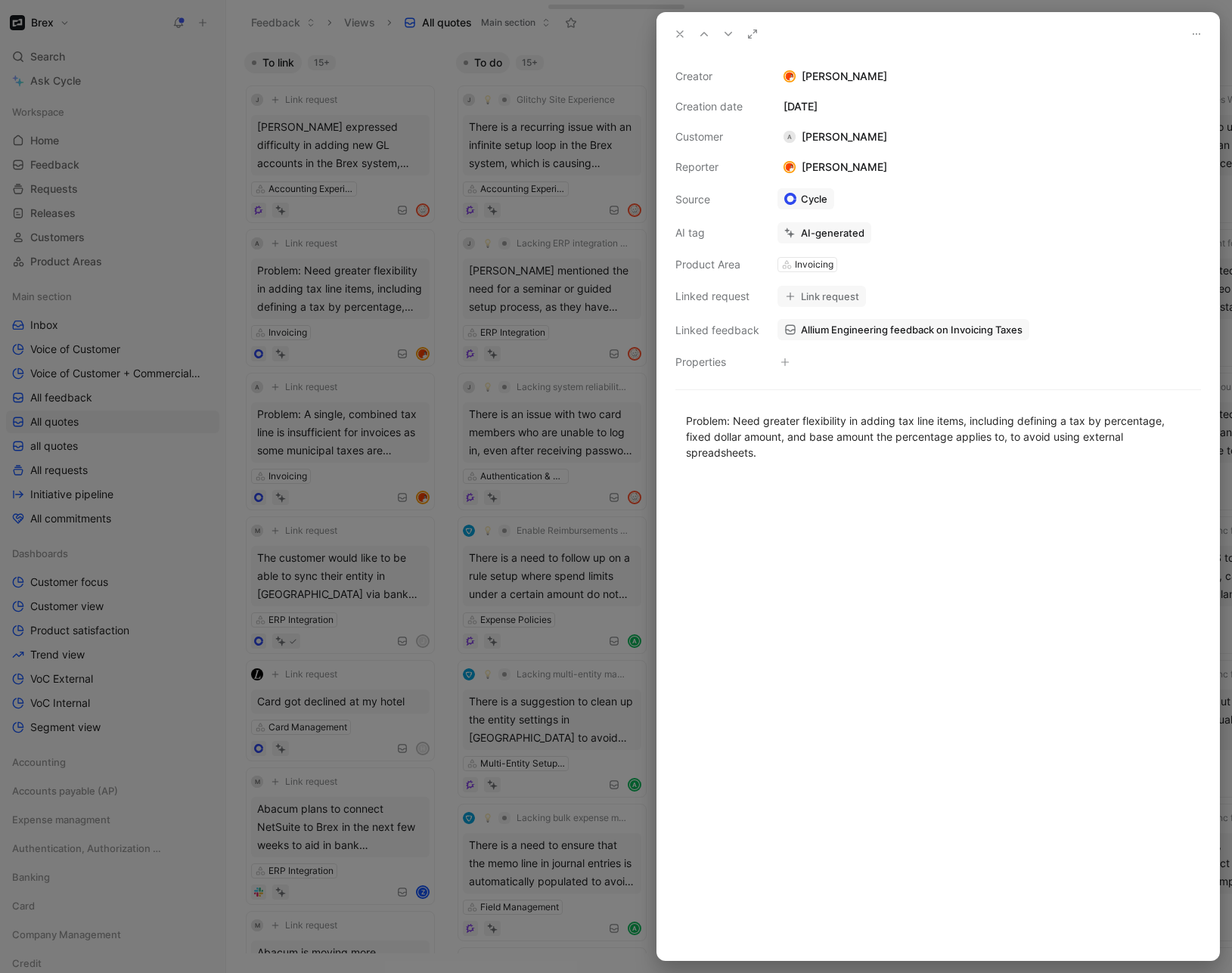
click at [681, 33] on icon at bounding box center [680, 34] width 12 height 12
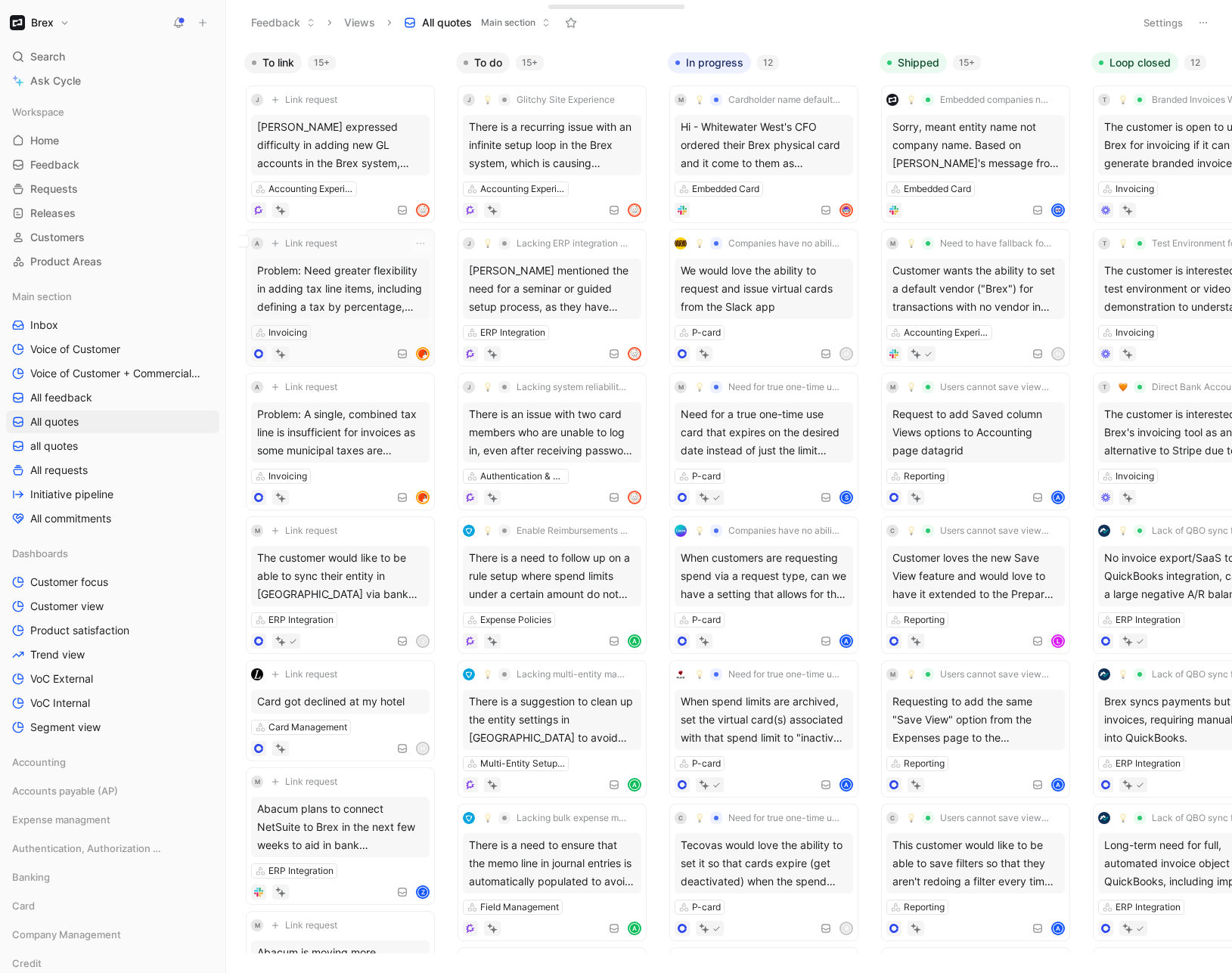
click at [334, 292] on div "Problem: Need greater flexibility in adding tax line items, including defining …" at bounding box center [340, 289] width 178 height 61
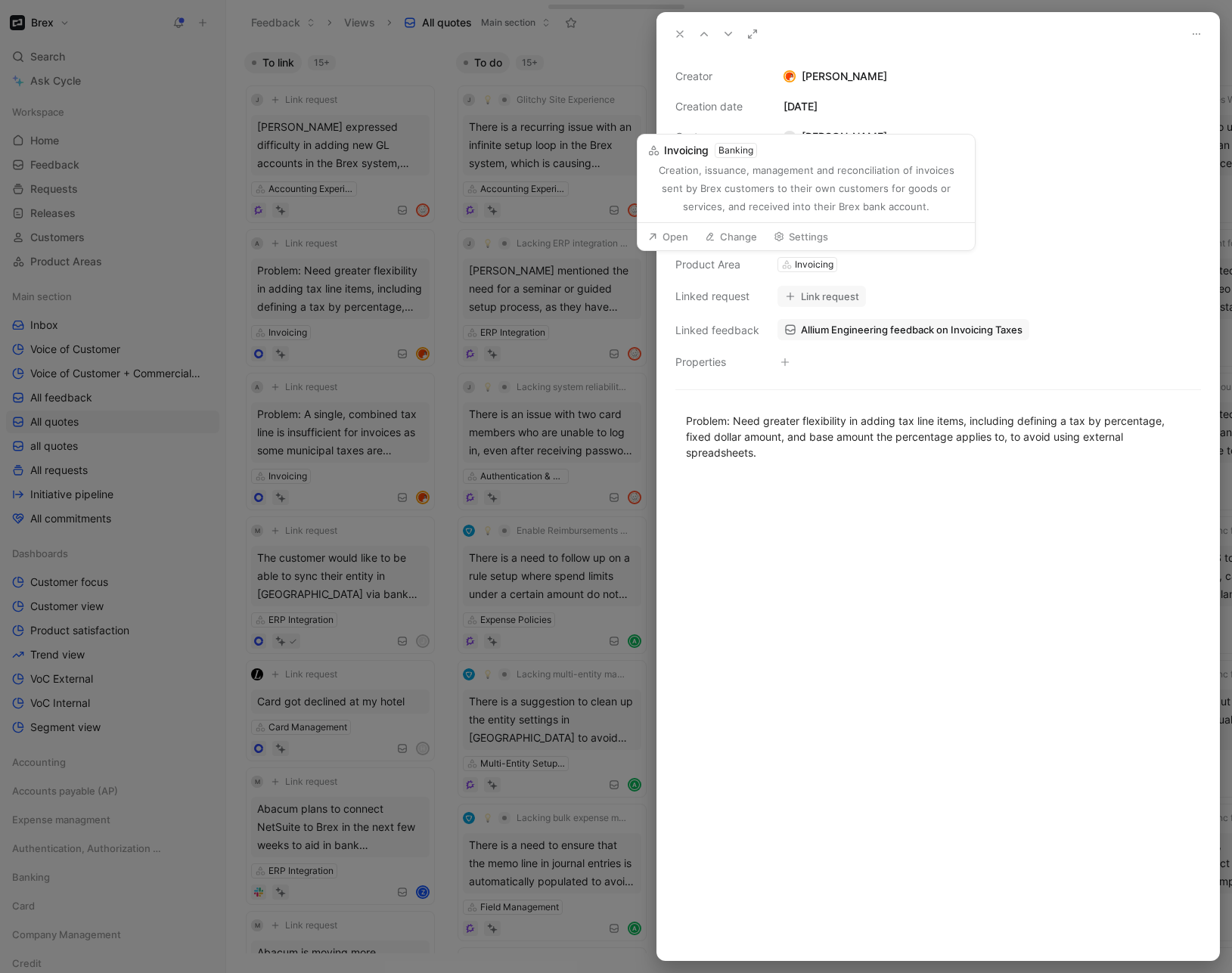
click at [740, 243] on button "Change" at bounding box center [731, 236] width 66 height 22
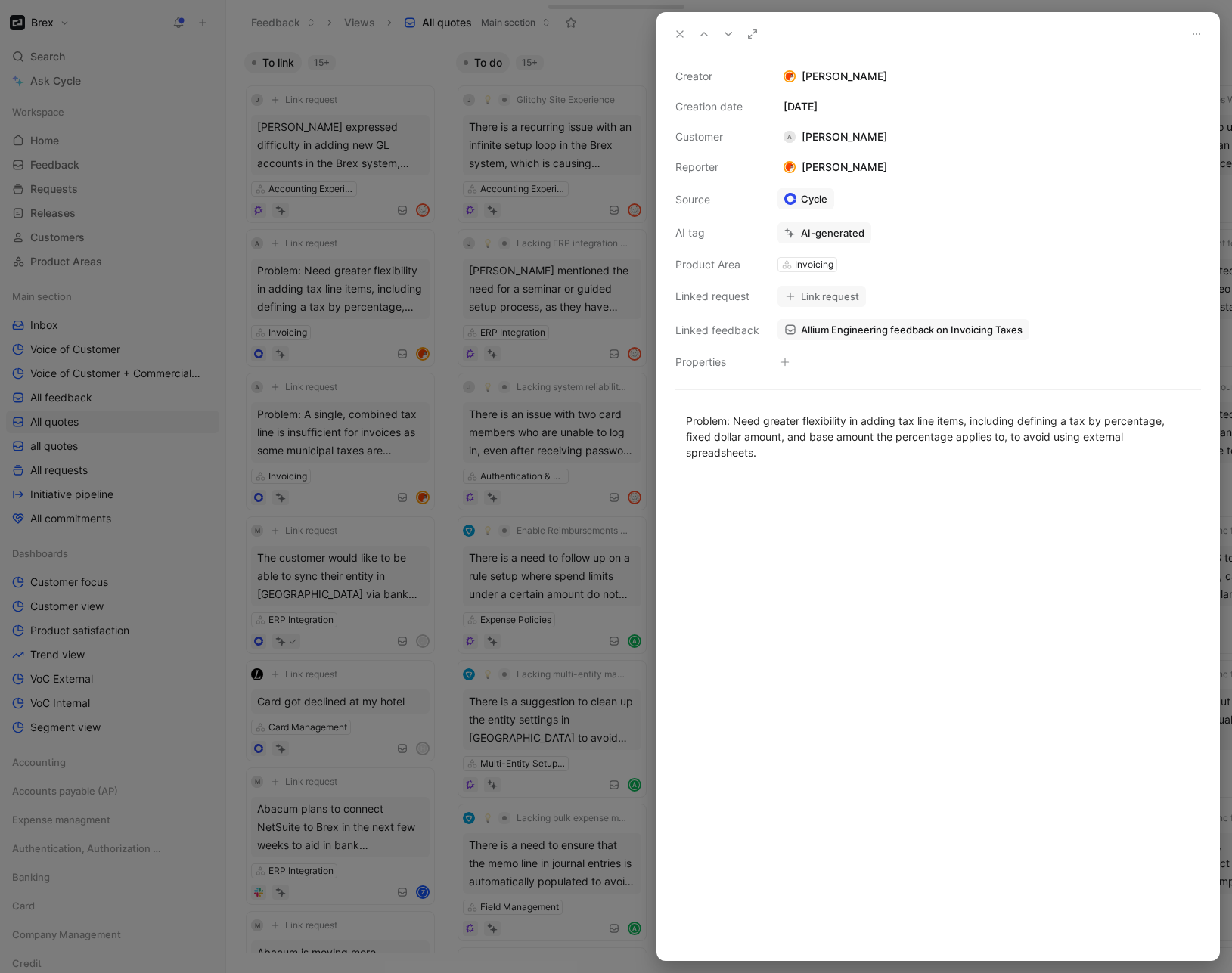
click at [677, 37] on use at bounding box center [680, 34] width 6 height 6
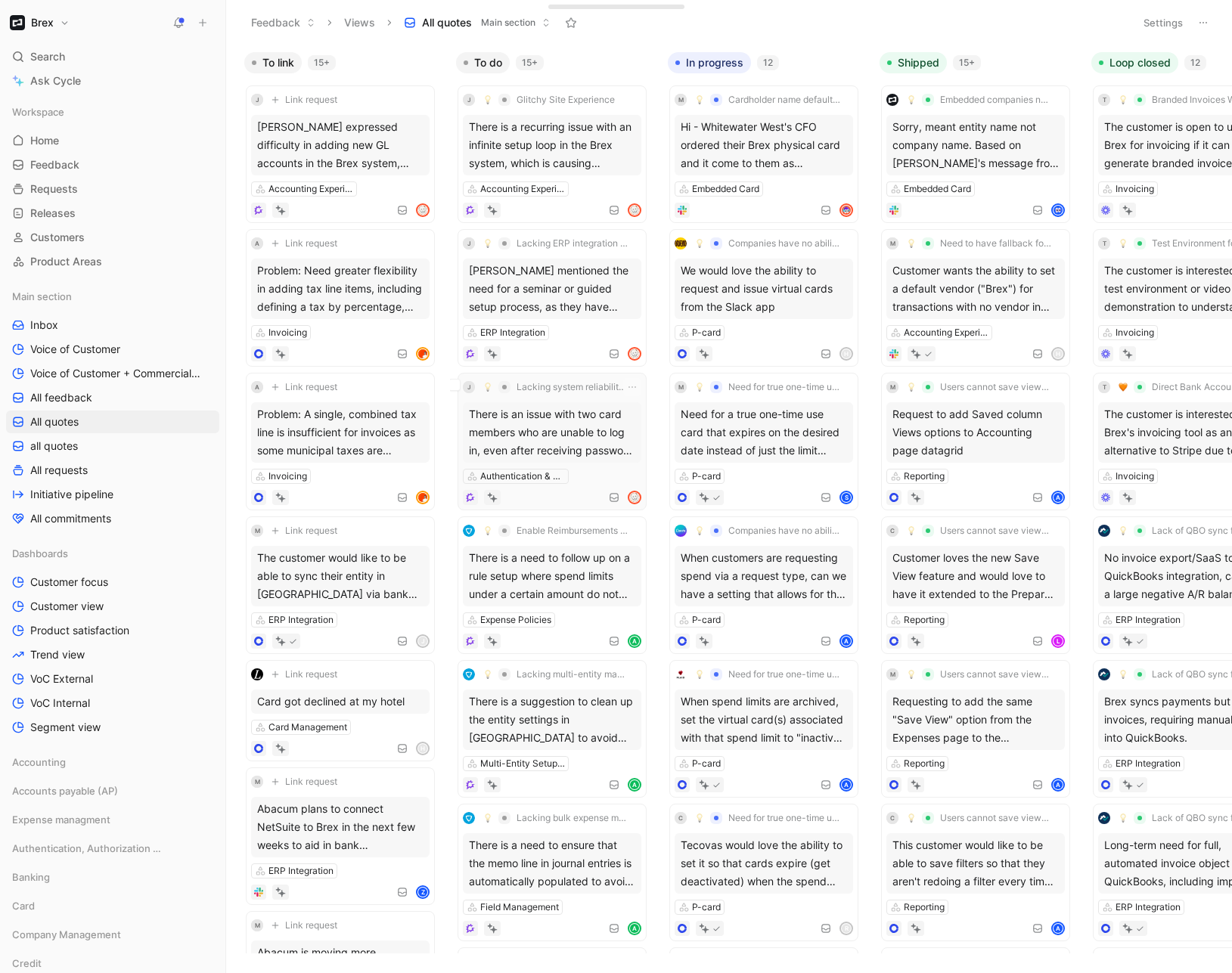
click at [578, 495] on div at bounding box center [552, 498] width 178 height 15
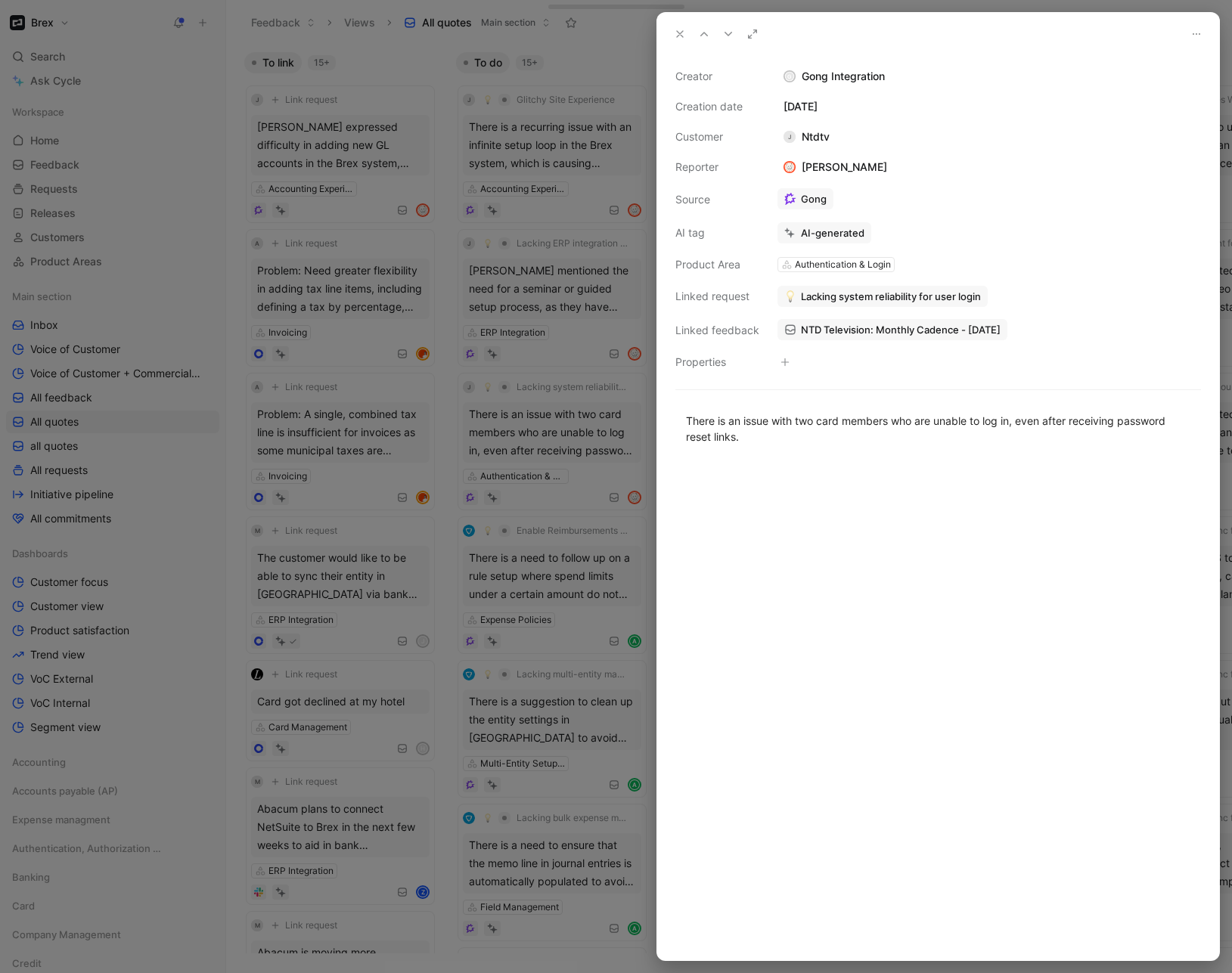
click at [681, 37] on icon at bounding box center [680, 34] width 12 height 12
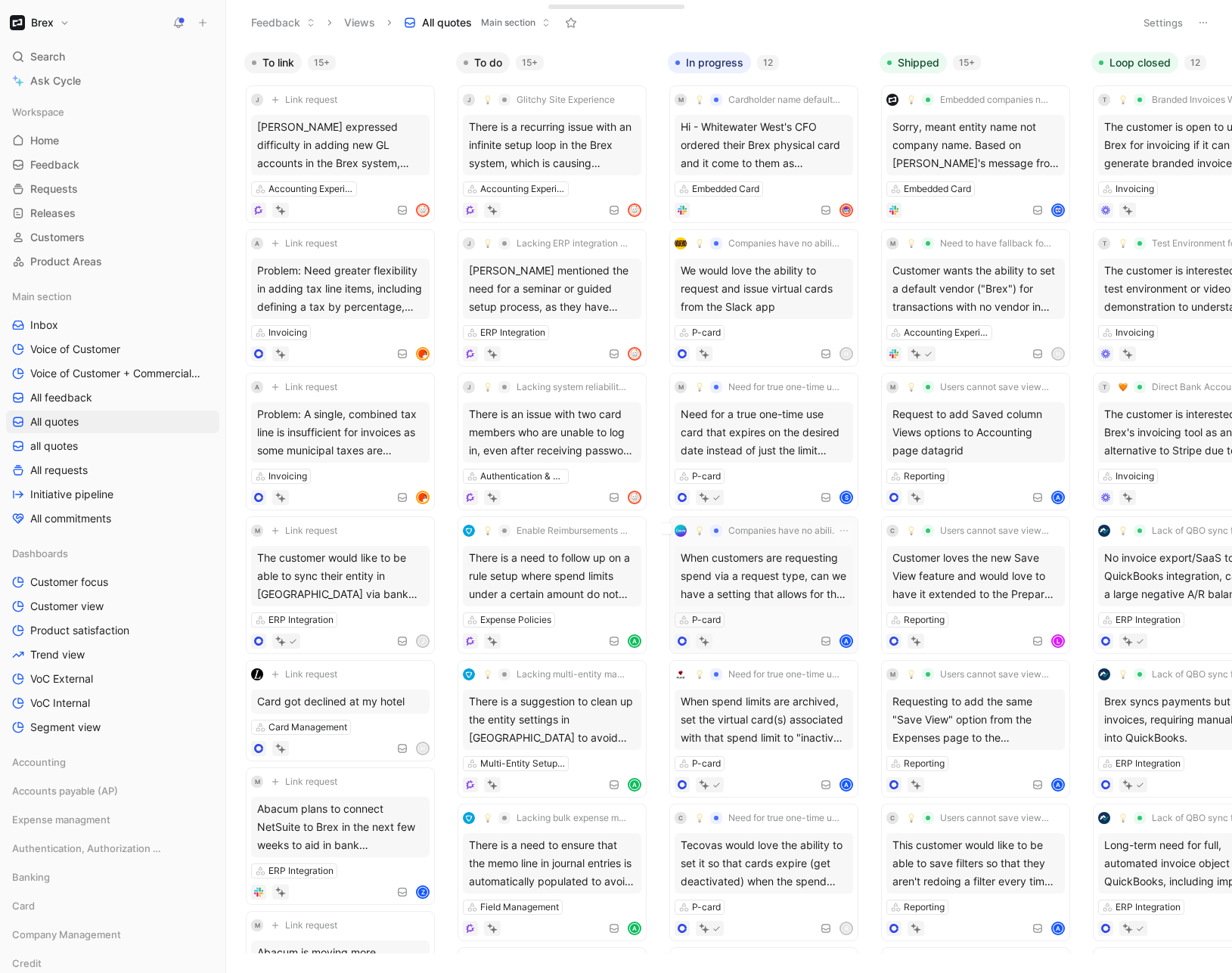
click at [771, 606] on div "Companies have no ability to issue a card from an employee request. When custom…" at bounding box center [764, 586] width 178 height 127
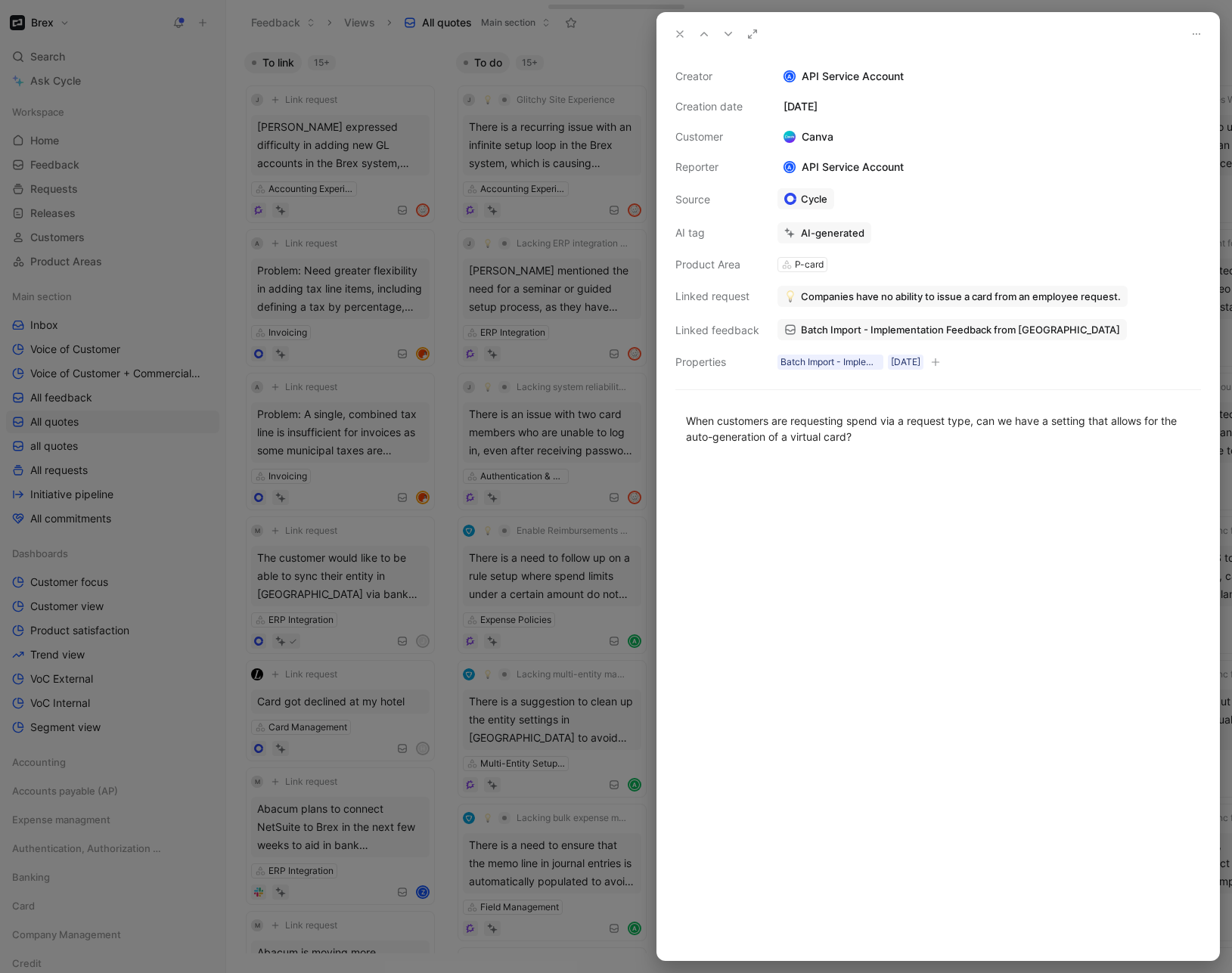
click at [681, 30] on icon at bounding box center [680, 34] width 12 height 12
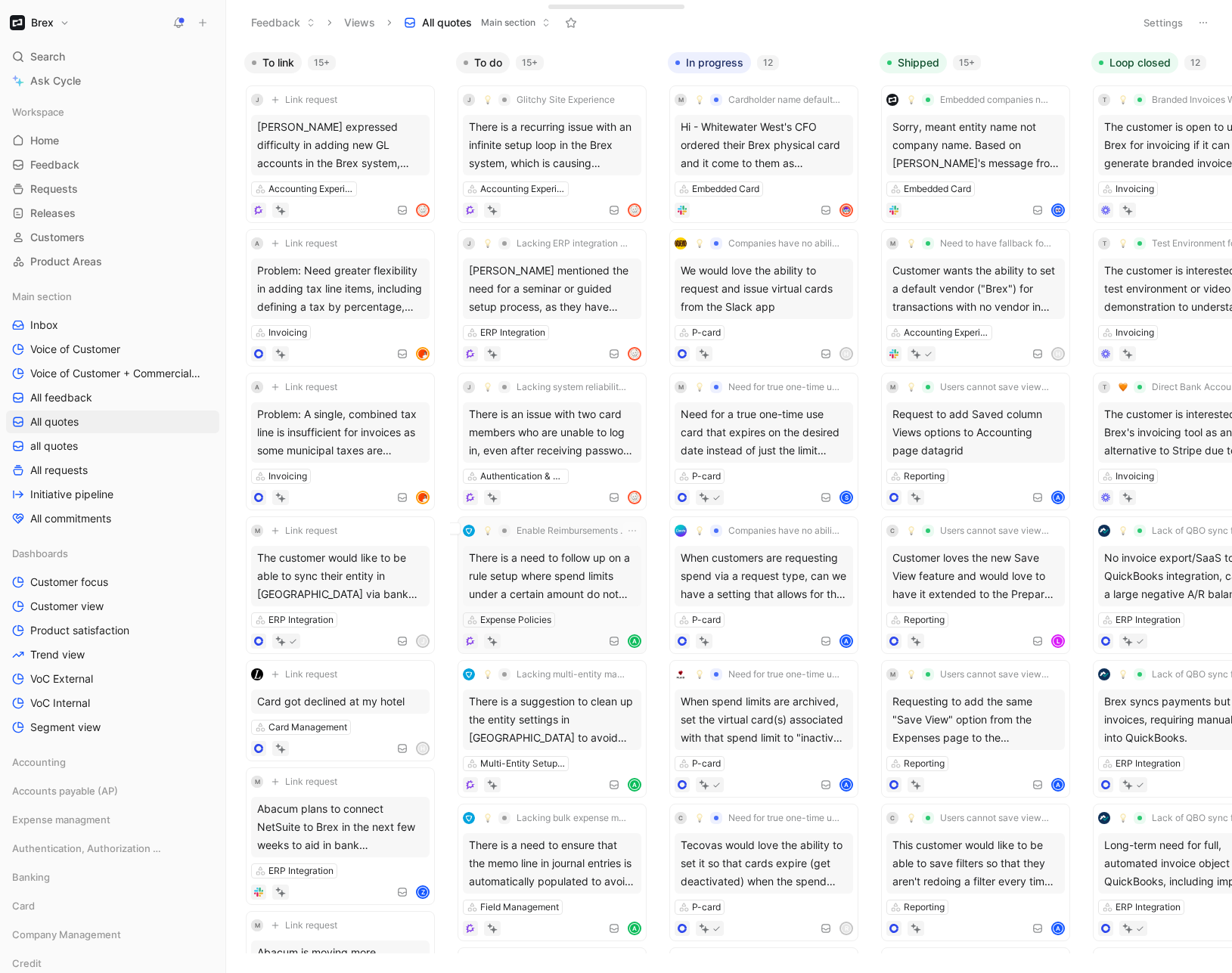
click at [577, 624] on div "Expense Policies" at bounding box center [552, 620] width 178 height 15
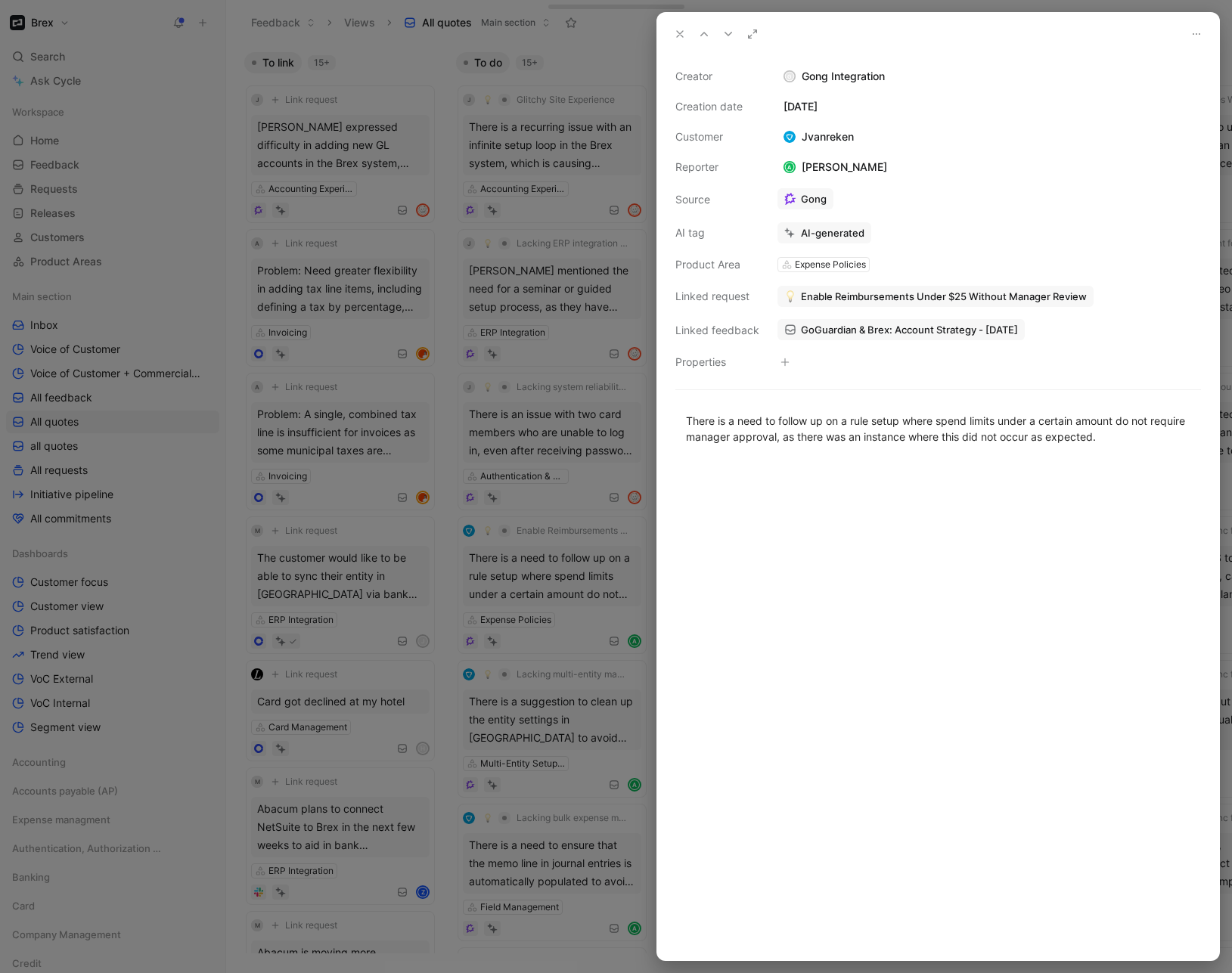
click at [803, 248] on div "Creator G Gong Integration Creation date August 20, 2025 Customer Jvanreken Rep…" at bounding box center [938, 219] width 526 height 304
click at [682, 30] on icon at bounding box center [680, 34] width 12 height 12
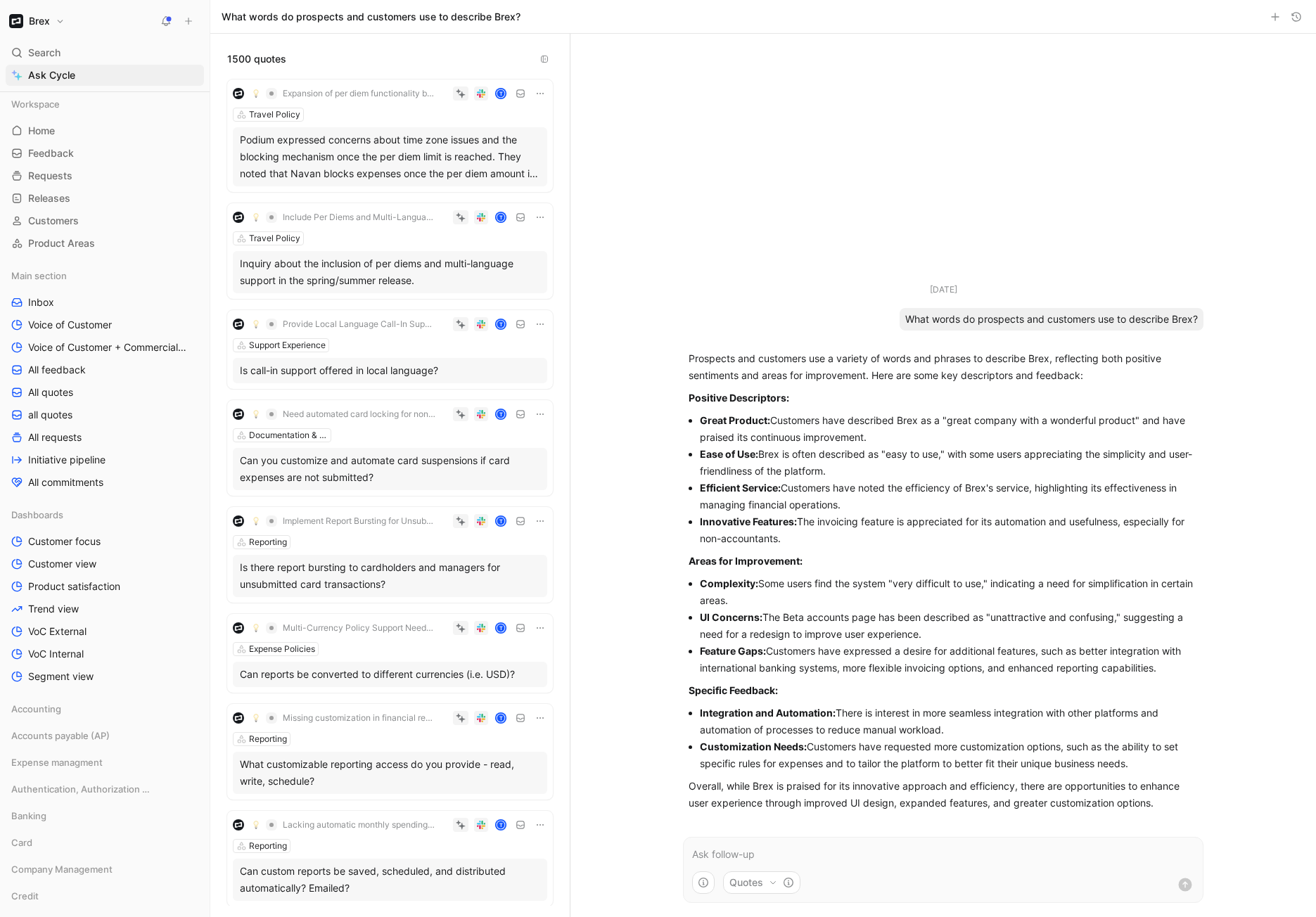
scroll to position [250, 0]
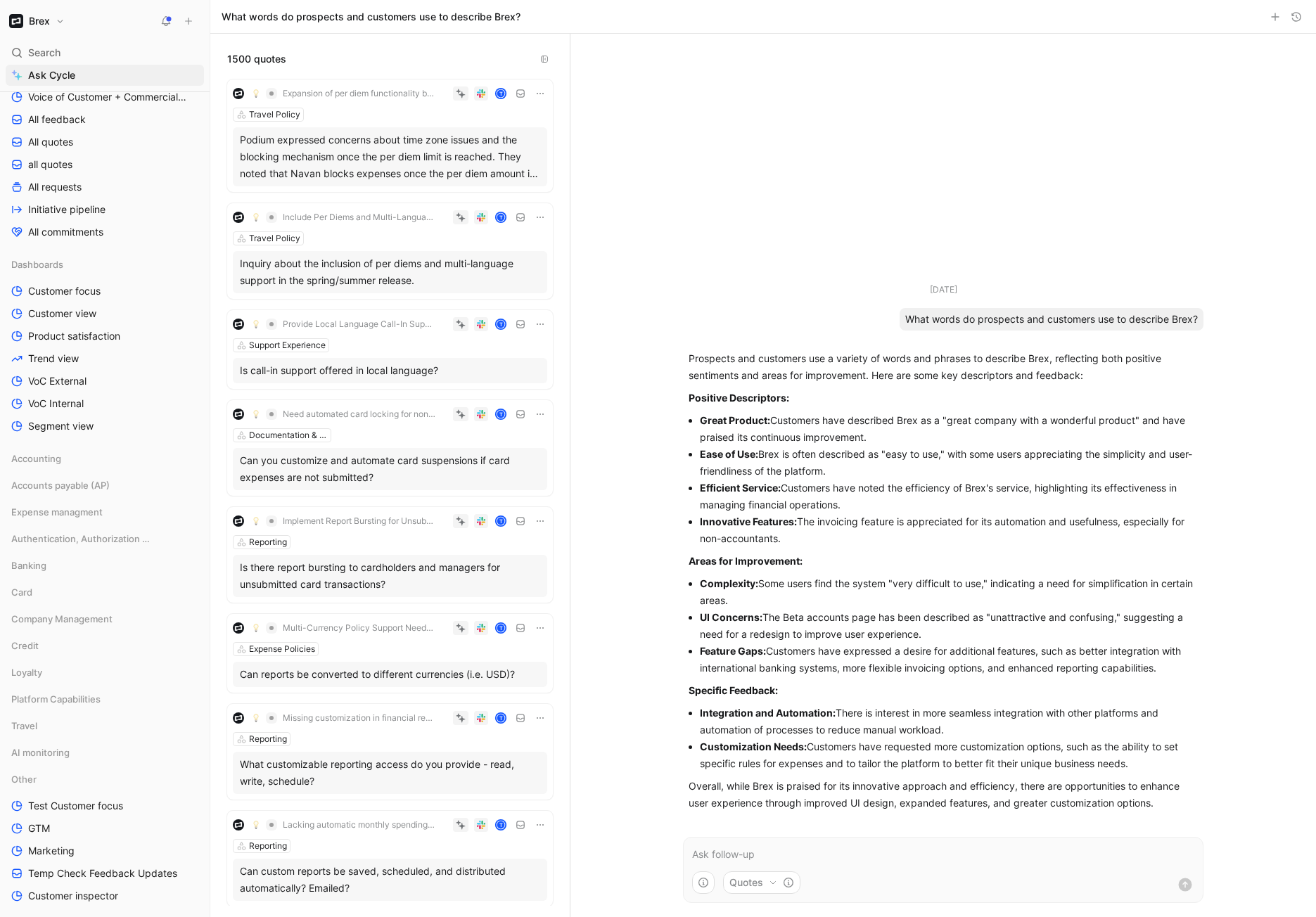
click at [876, 495] on li "Efficient Service: Customers have noted the efficiency of Brex's service, highl…" at bounding box center [949, 496] width 498 height 34
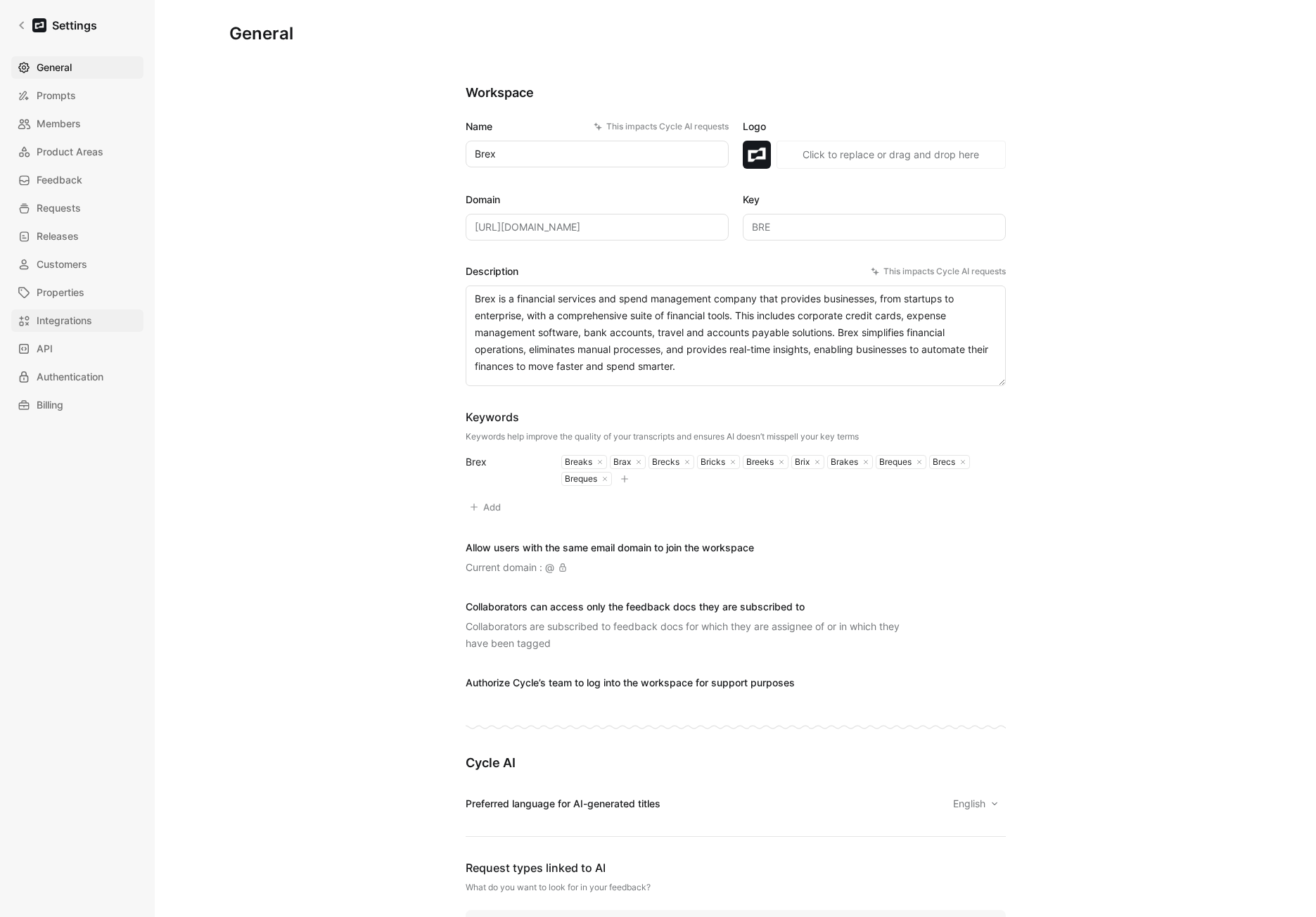
click at [48, 321] on span "Integrations" at bounding box center [65, 320] width 56 height 17
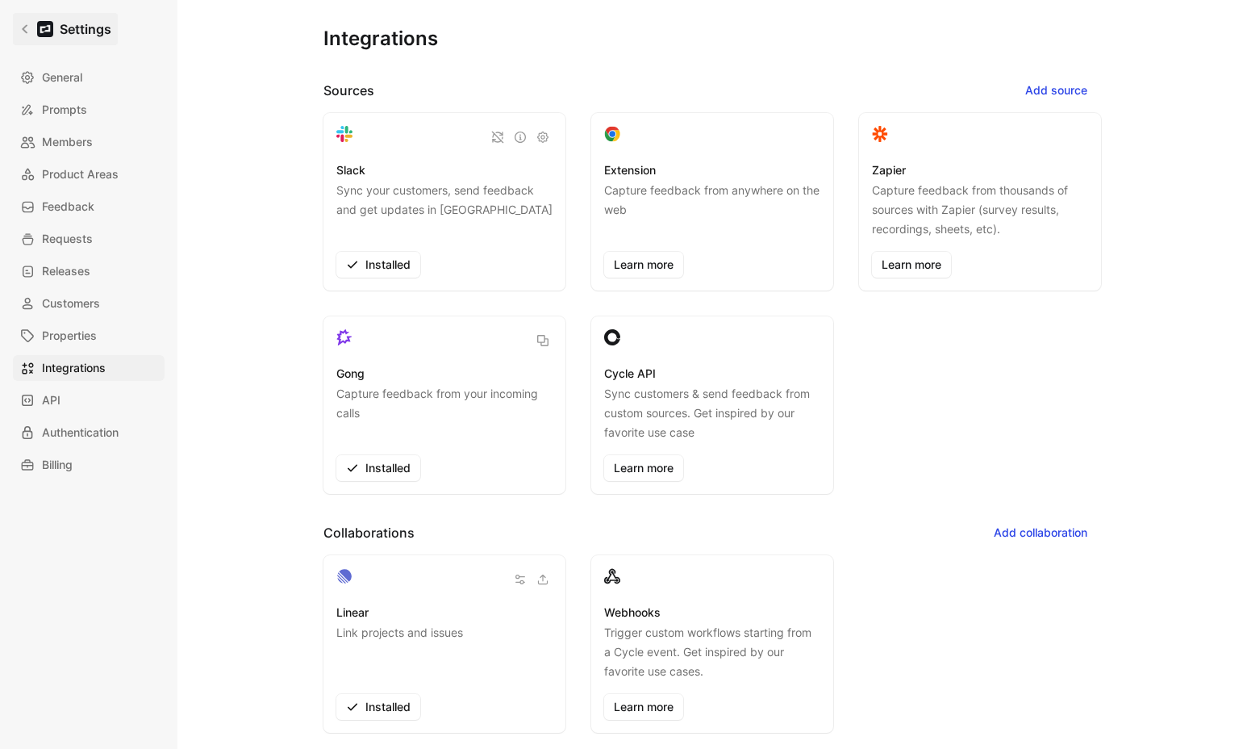
click at [60, 25] on h1 "Settings" at bounding box center [86, 28] width 52 height 19
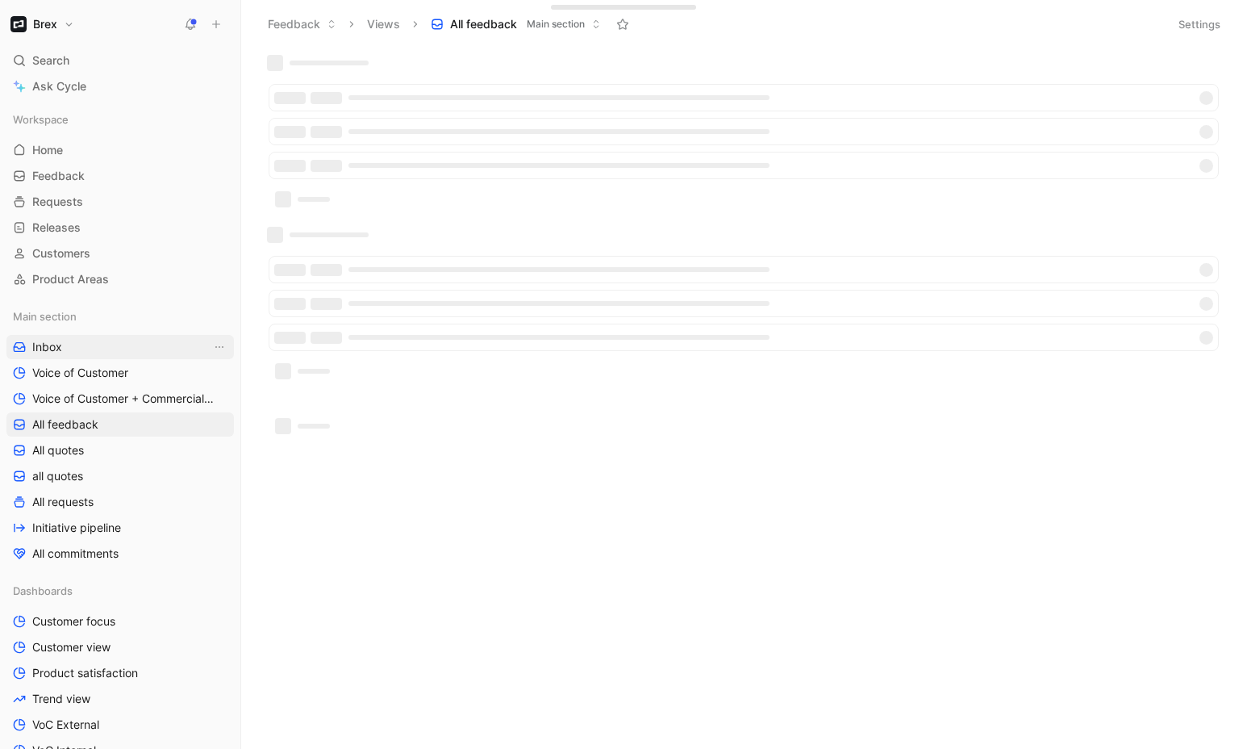
click at [53, 354] on span "Inbox" at bounding box center [47, 347] width 30 height 16
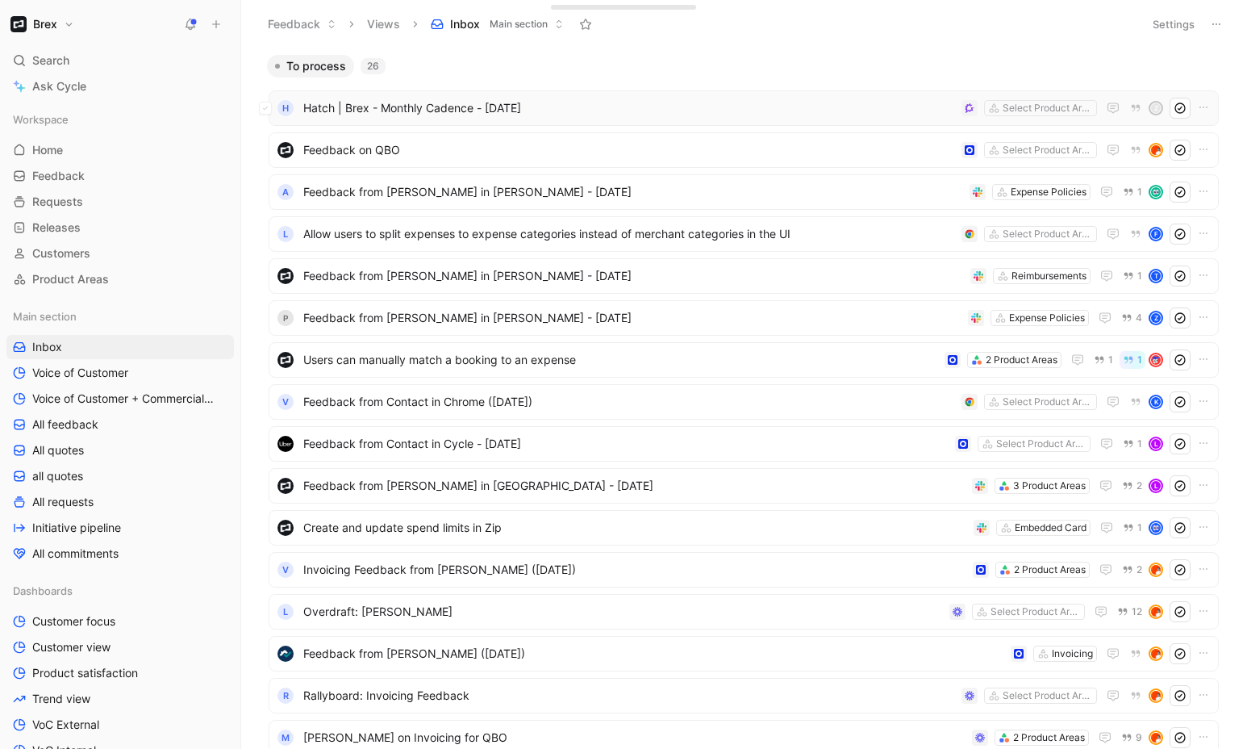
click at [634, 100] on span "Hatch | Brex - Monthly Cadence - [DATE]" at bounding box center [629, 107] width 652 height 19
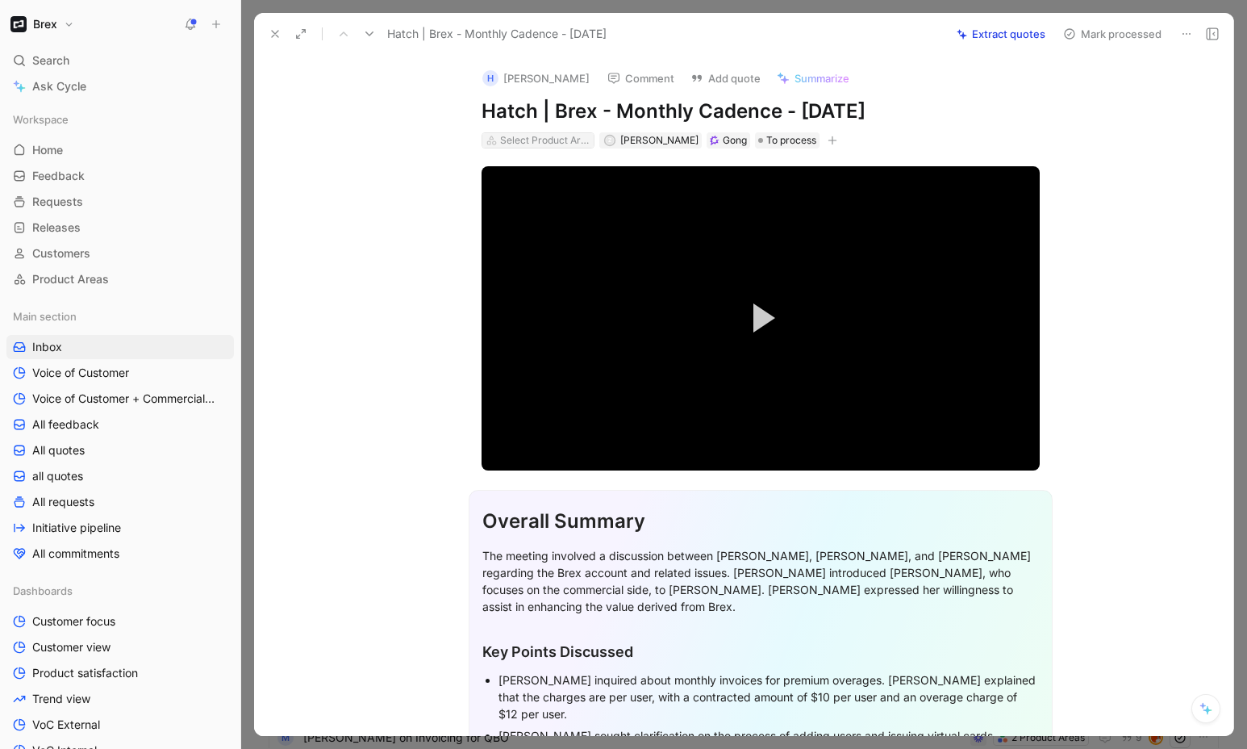
click at [541, 145] on div "Select Product Areas" at bounding box center [545, 140] width 90 height 16
click at [279, 29] on icon at bounding box center [275, 33] width 13 height 13
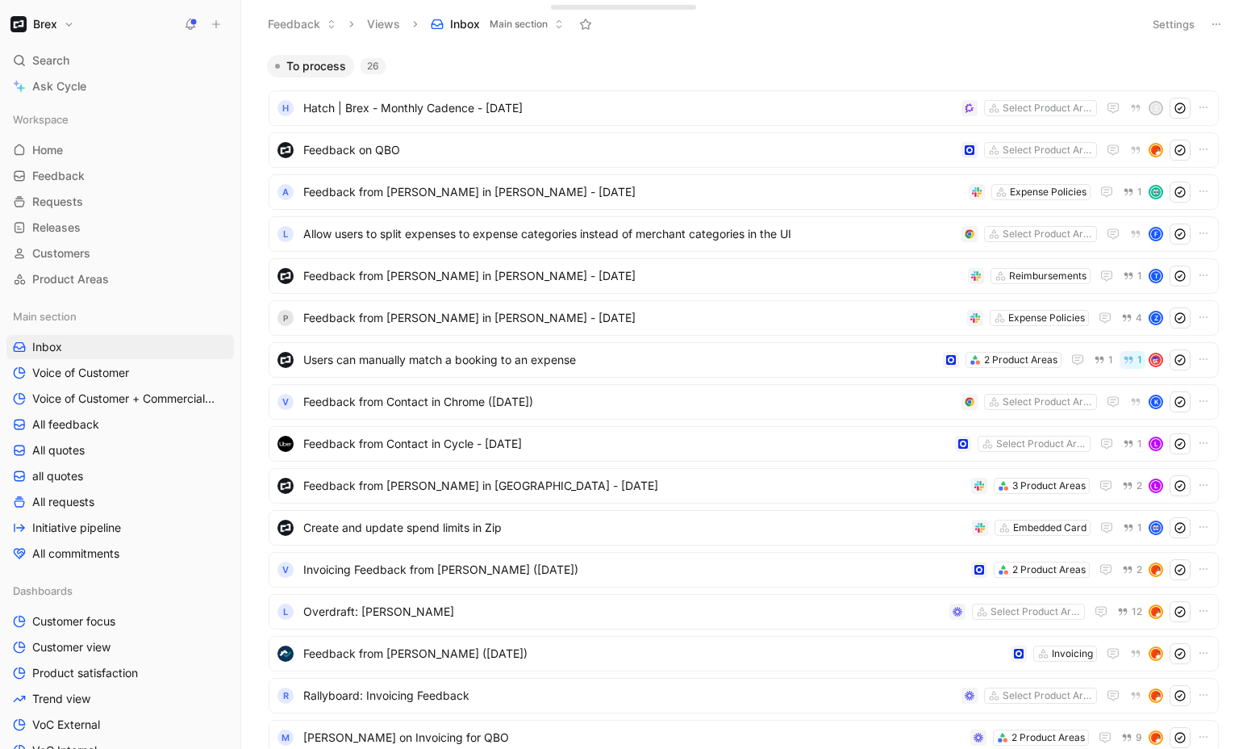
click at [46, 19] on h1 "Brex" at bounding box center [45, 24] width 24 height 15
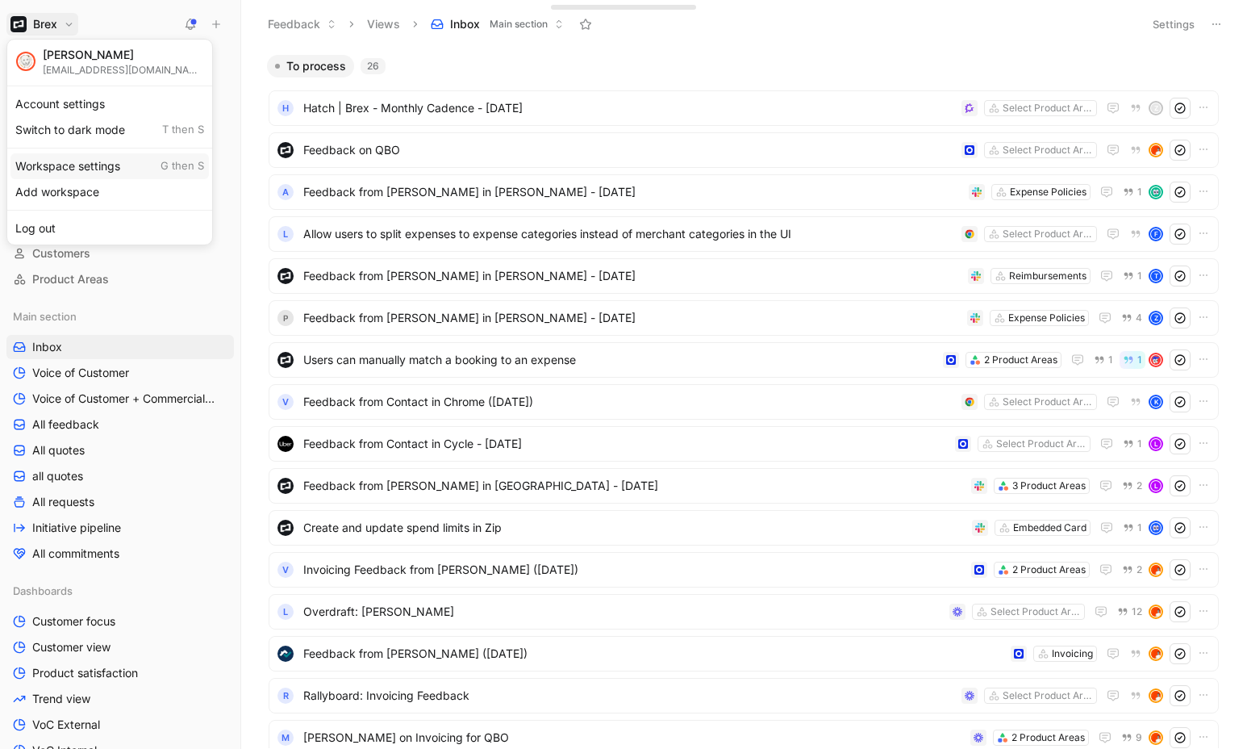
click at [99, 165] on div "Workspace settings G then S" at bounding box center [109, 166] width 198 height 26
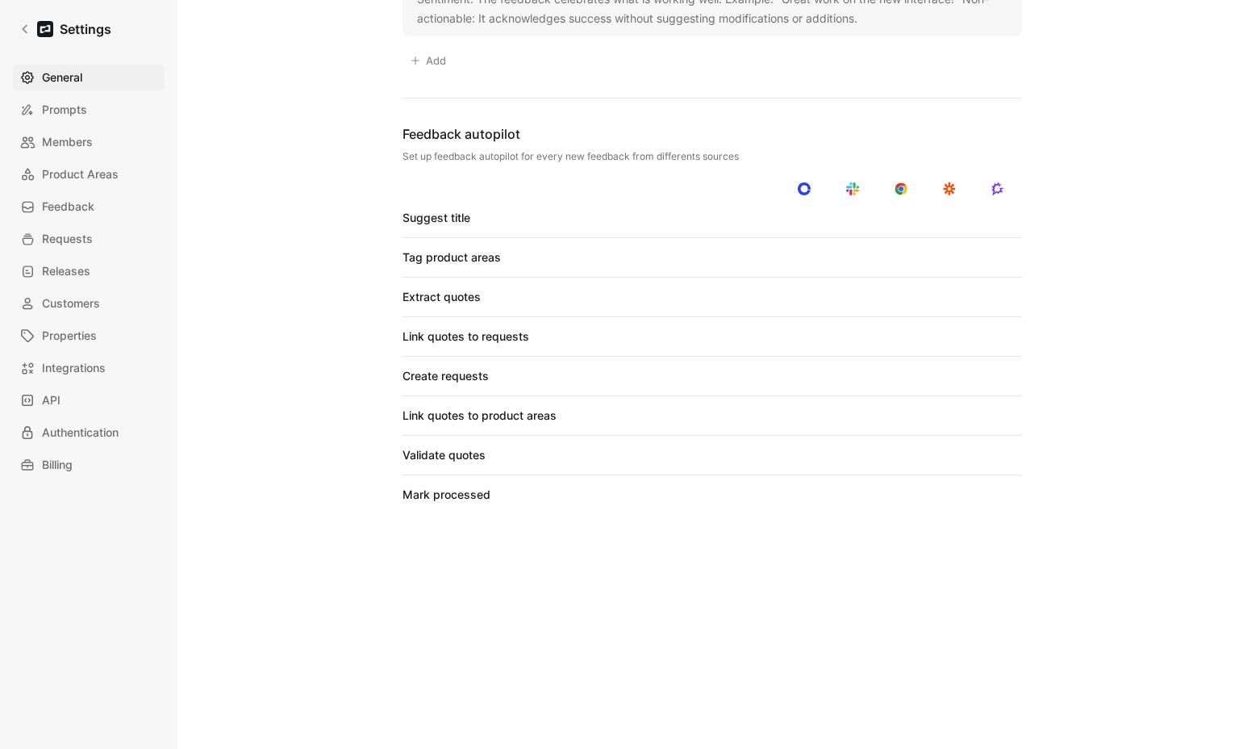
scroll to position [1170, 0]
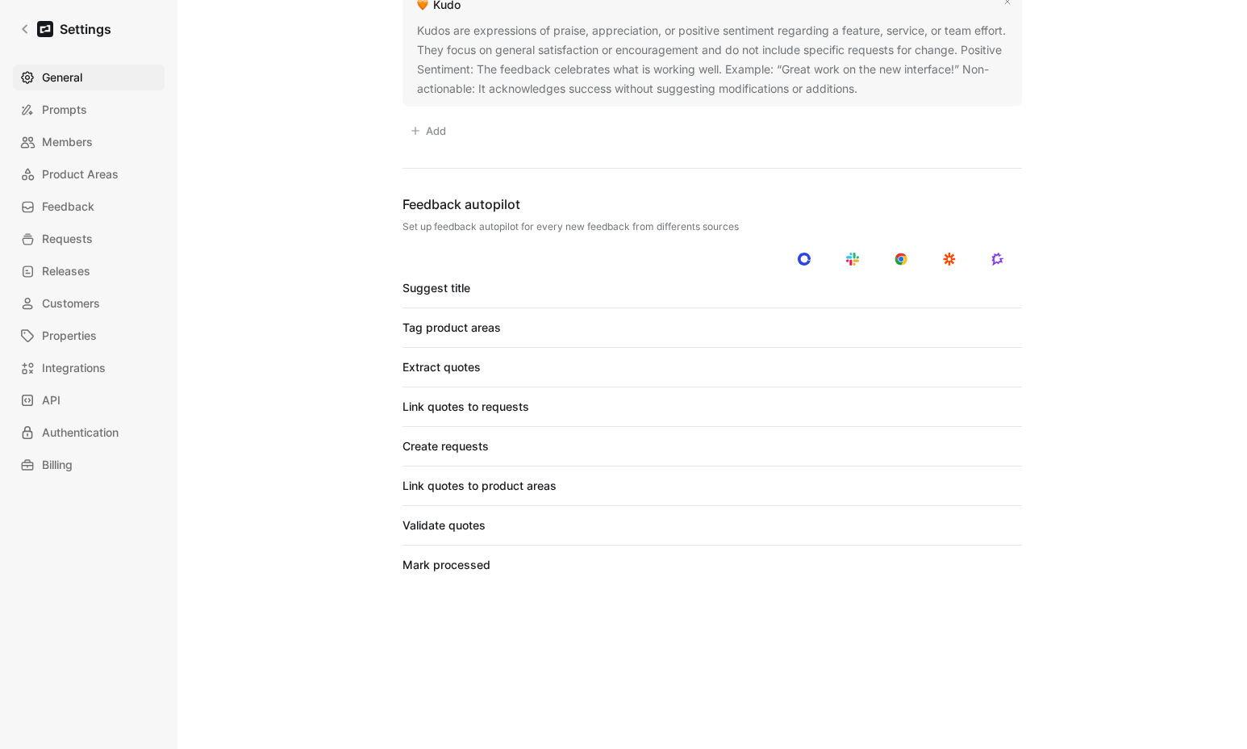
click at [991, 331] on div at bounding box center [993, 327] width 11 height 11
click at [0, 0] on input "checkbox" at bounding box center [0, 0] width 0 height 0
click at [993, 366] on div at bounding box center [993, 366] width 11 height 11
click at [0, 0] on input "checkbox" at bounding box center [0, 0] width 0 height 0
click at [993, 406] on div at bounding box center [993, 406] width 11 height 11
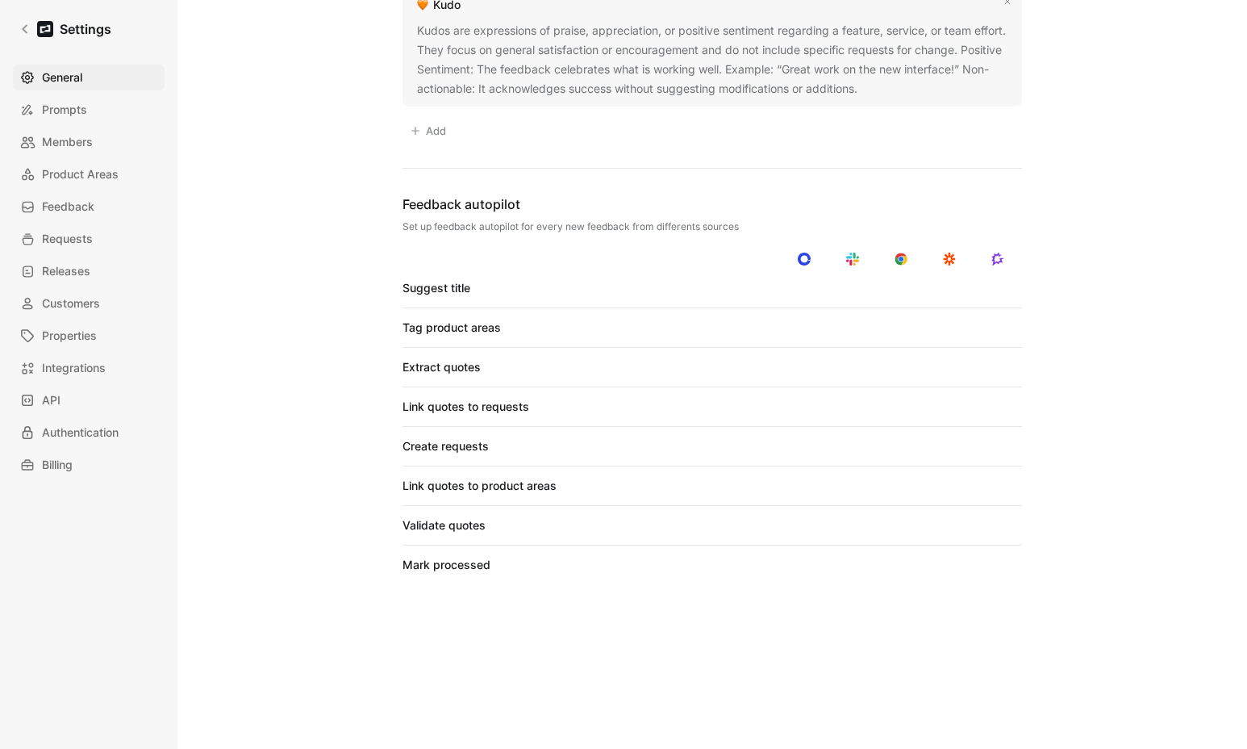
click at [0, 0] on input "checkbox" at bounding box center [0, 0] width 0 height 0
click at [992, 448] on div at bounding box center [993, 445] width 11 height 11
click at [0, 0] on input "checkbox" at bounding box center [0, 0] width 0 height 0
click at [996, 448] on div at bounding box center [1001, 445] width 11 height 11
click at [0, 0] on input "checkbox" at bounding box center [0, 0] width 0 height 0
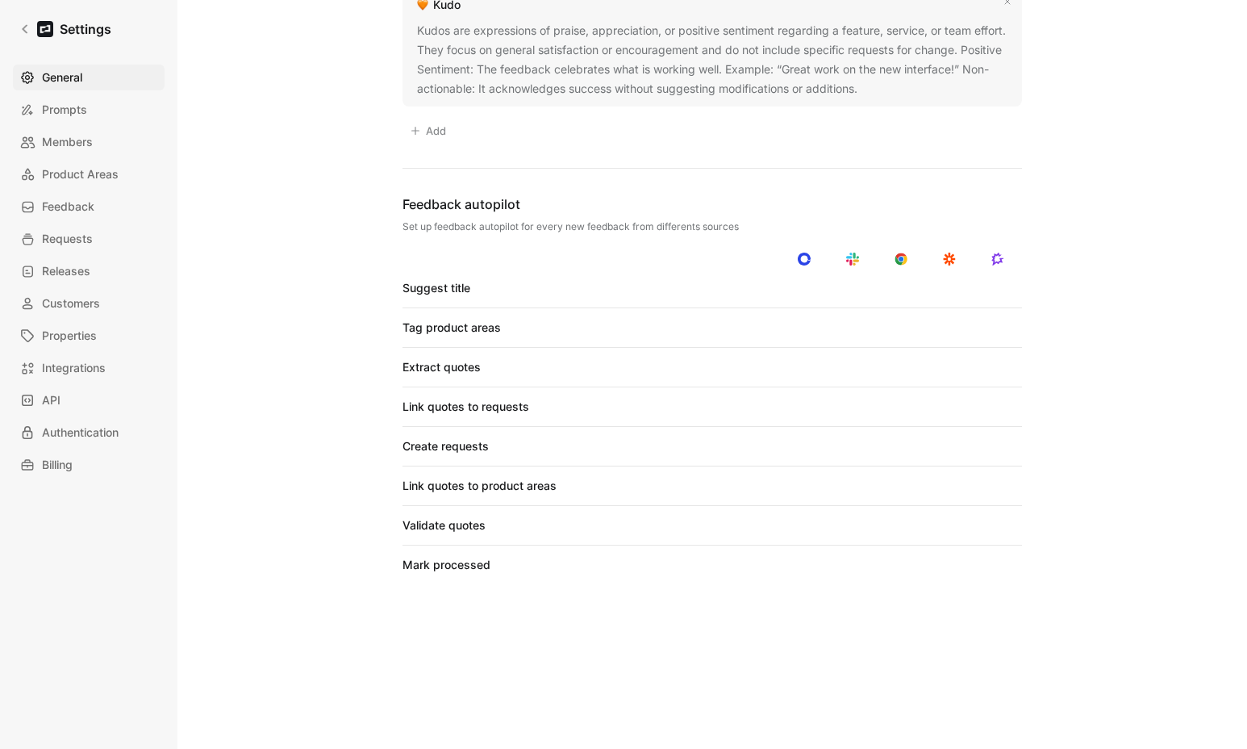
click at [992, 448] on div at bounding box center [993, 445] width 11 height 11
click at [0, 0] on input "checkbox" at bounding box center [0, 0] width 0 height 0
click at [996, 448] on div at bounding box center [1001, 445] width 11 height 11
click at [0, 0] on input "checkbox" at bounding box center [0, 0] width 0 height 0
click at [992, 487] on div at bounding box center [993, 485] width 11 height 11
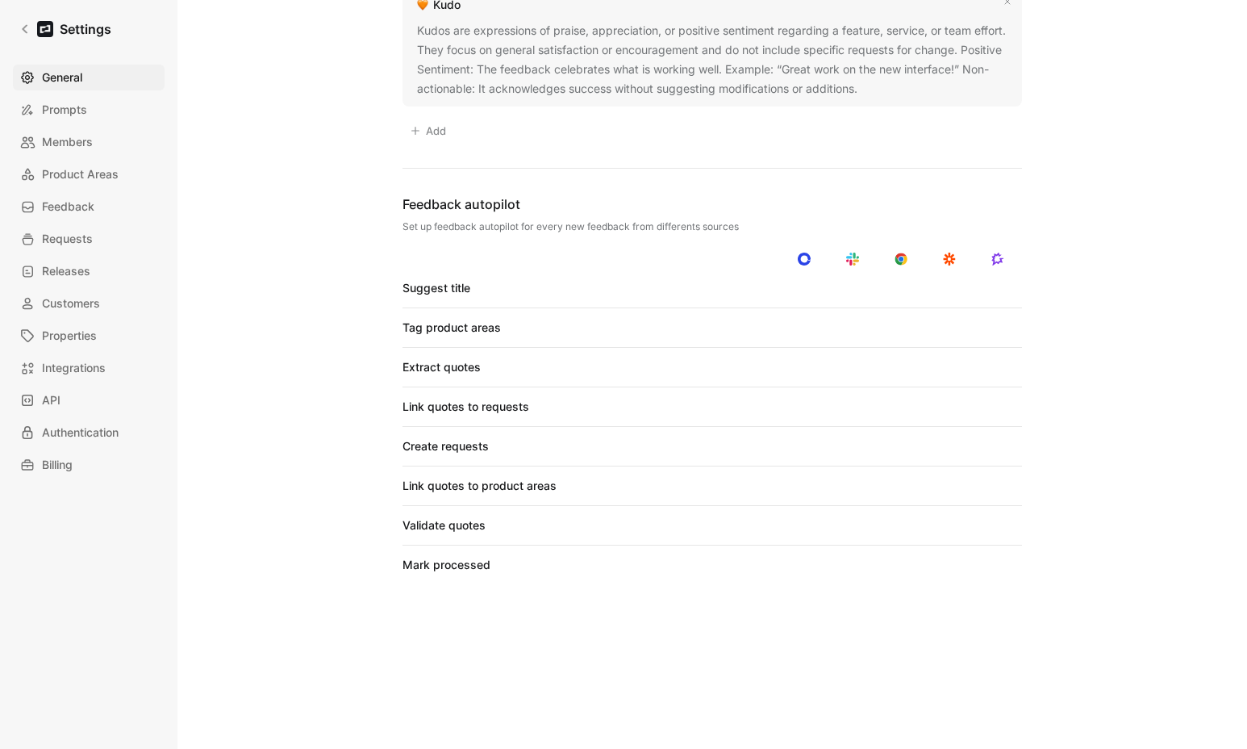
click at [0, 0] on input "checkbox" at bounding box center [0, 0] width 0 height 0
click at [995, 528] on div at bounding box center [998, 525] width 23 height 15
click at [0, 0] on input "checkbox" at bounding box center [0, 0] width 0 height 0
click at [991, 573] on div "Mark processed" at bounding box center [712, 564] width 619 height 19
click at [993, 570] on div at bounding box center [998, 564] width 23 height 15
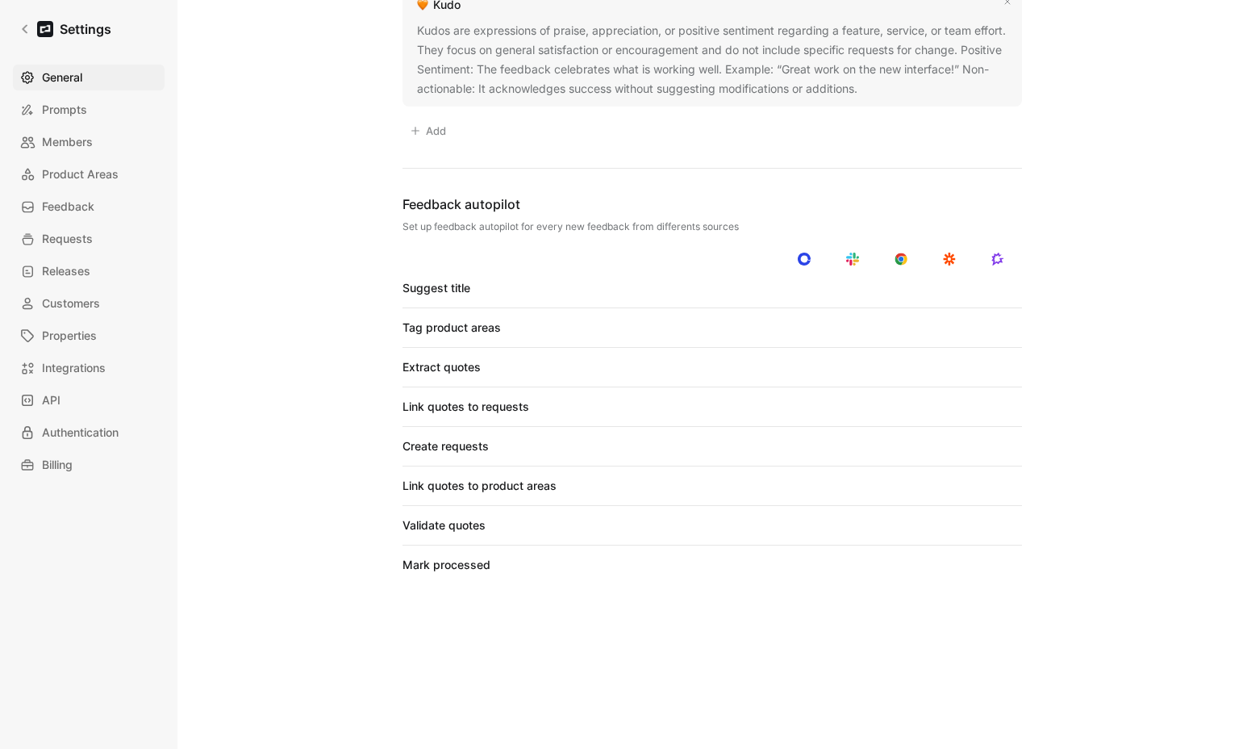
click at [0, 0] on input "checkbox" at bounding box center [0, 0] width 0 height 0
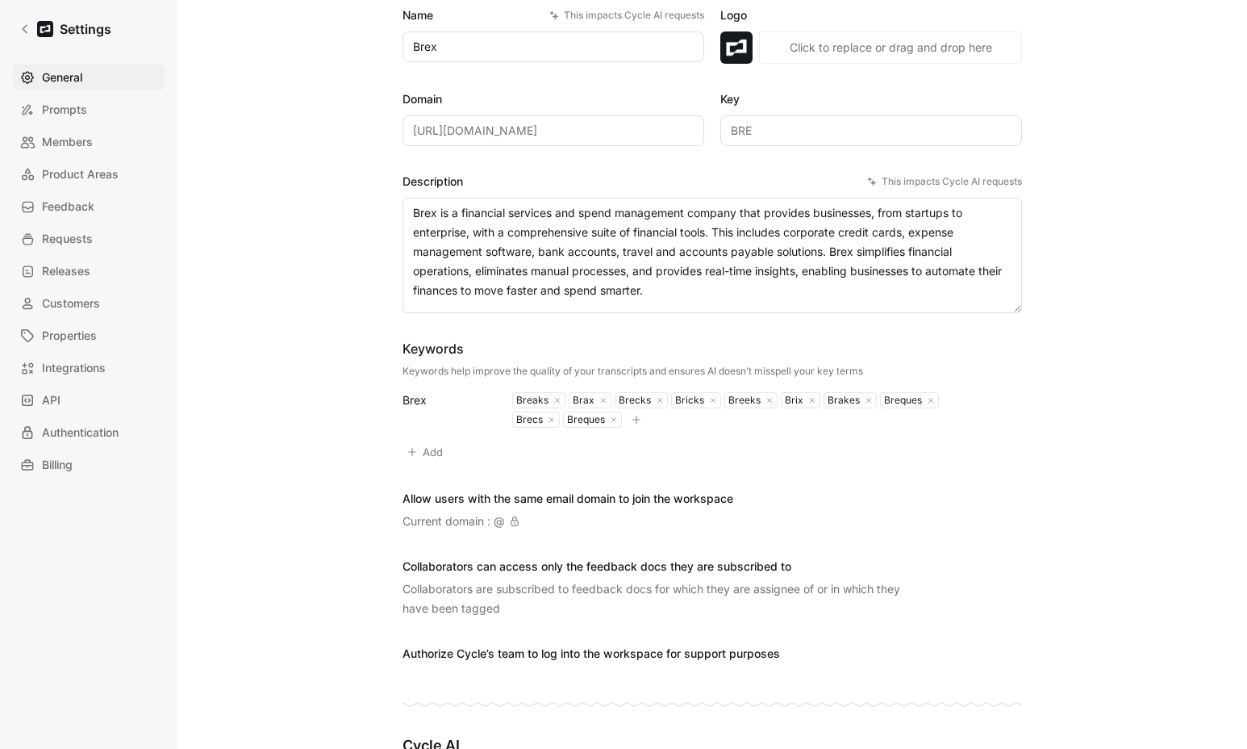
scroll to position [0, 0]
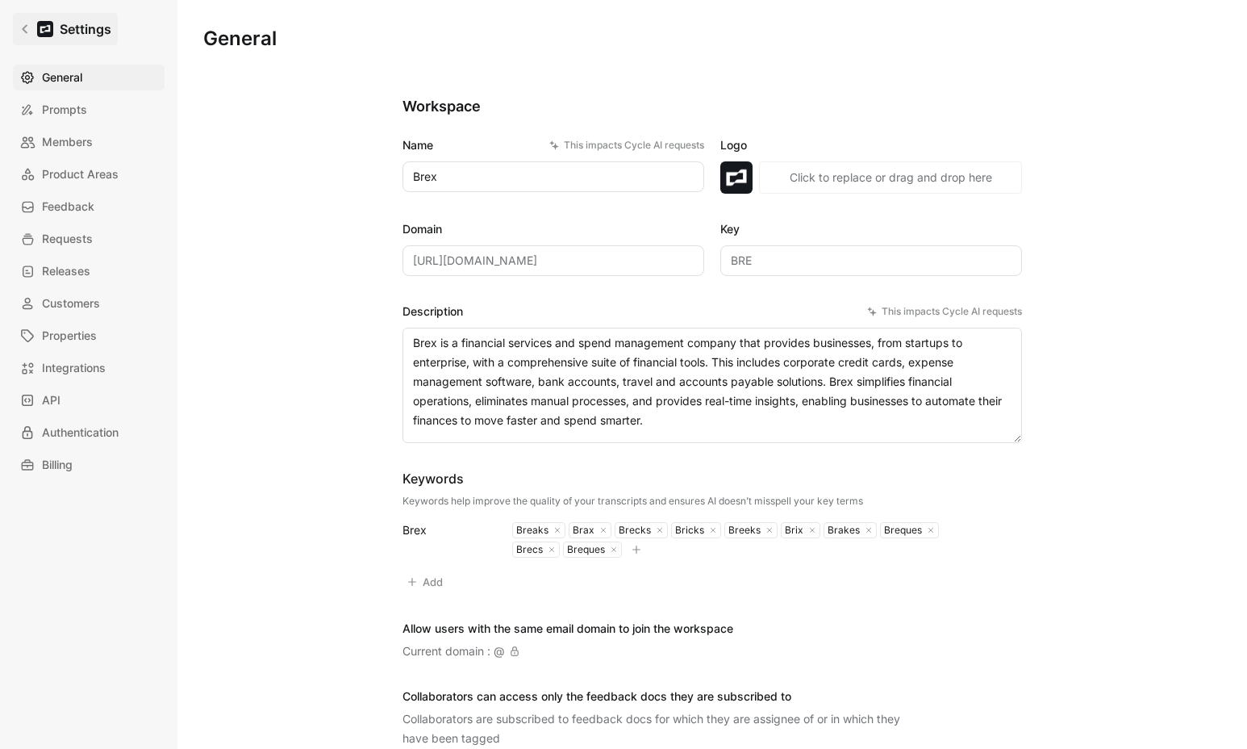
click at [13, 32] on link "Settings" at bounding box center [65, 29] width 105 height 32
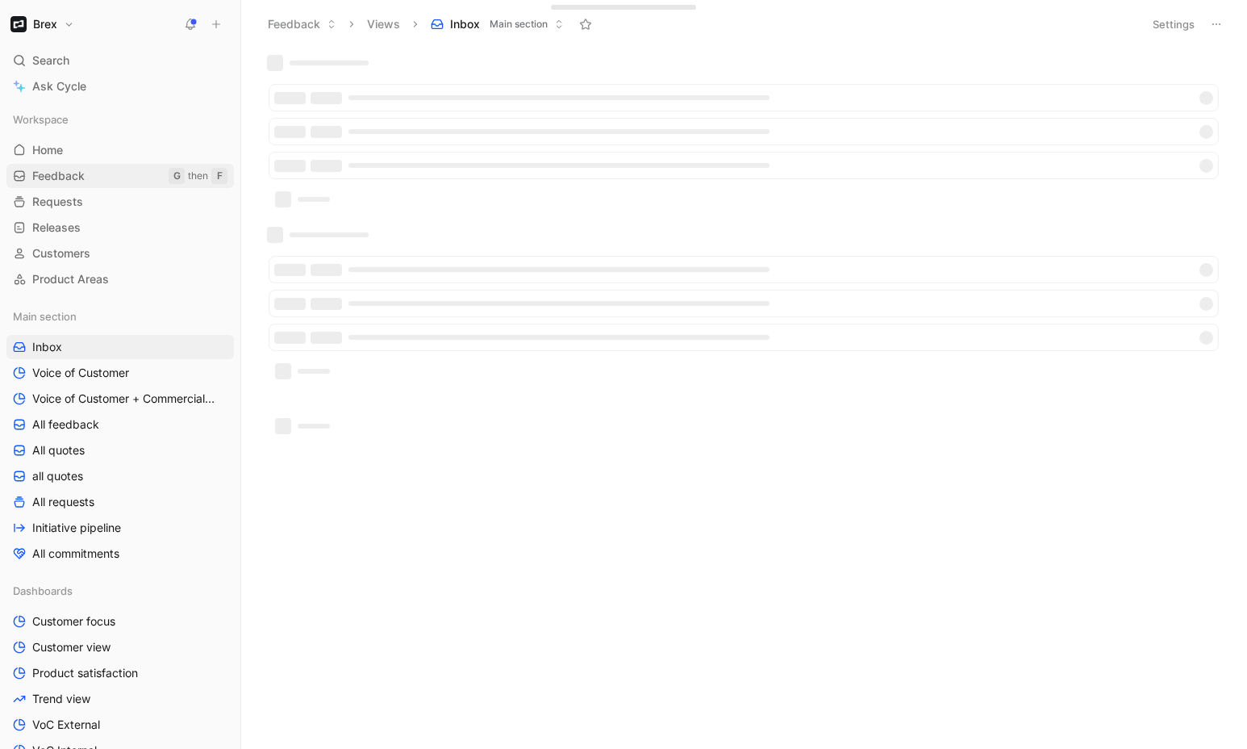
click at [33, 182] on span "Feedback" at bounding box center [58, 176] width 52 height 16
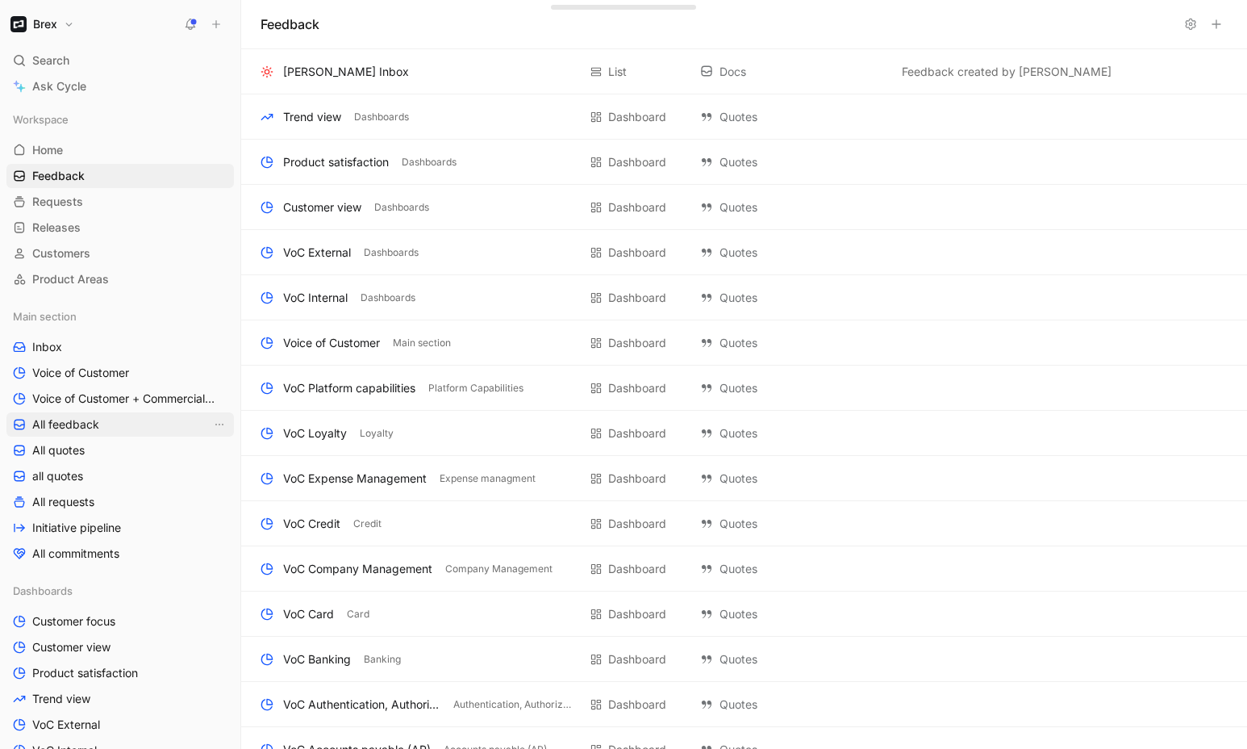
click at [66, 428] on span "All feedback" at bounding box center [65, 424] width 67 height 16
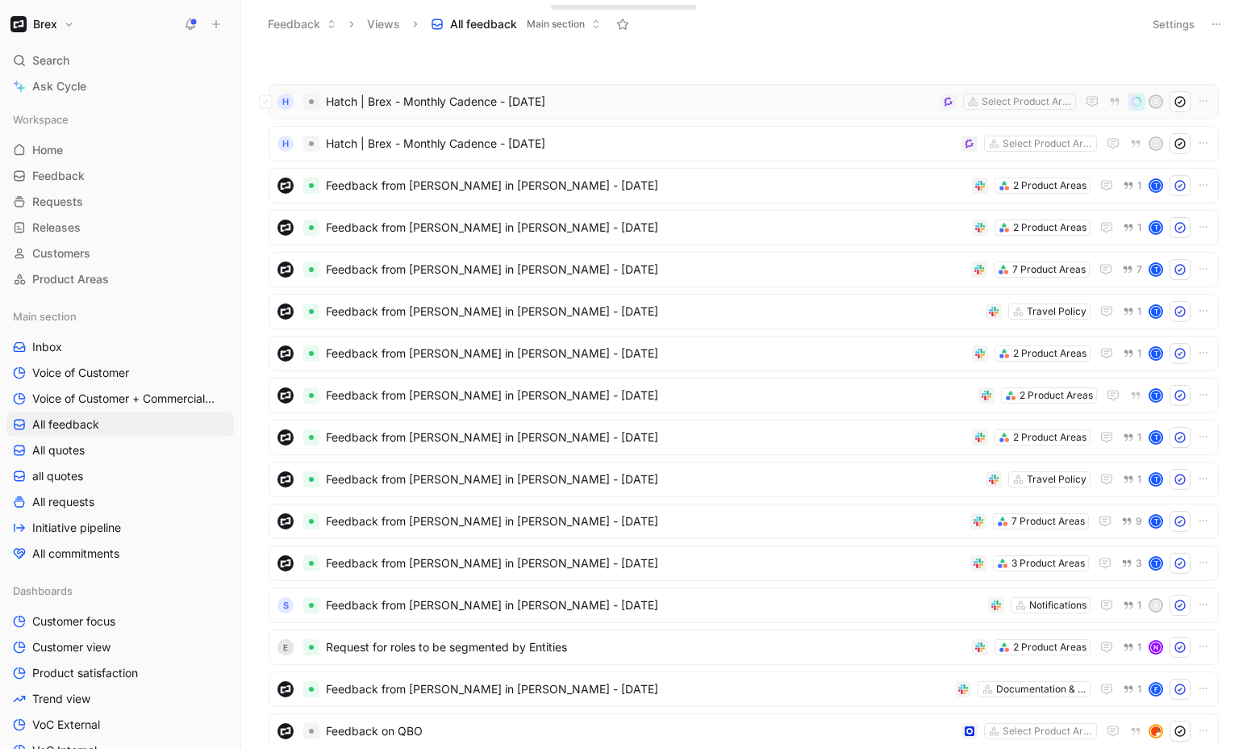
click at [837, 97] on span "Hatch | Brex - Monthly Cadence - [DATE]" at bounding box center [630, 101] width 608 height 19
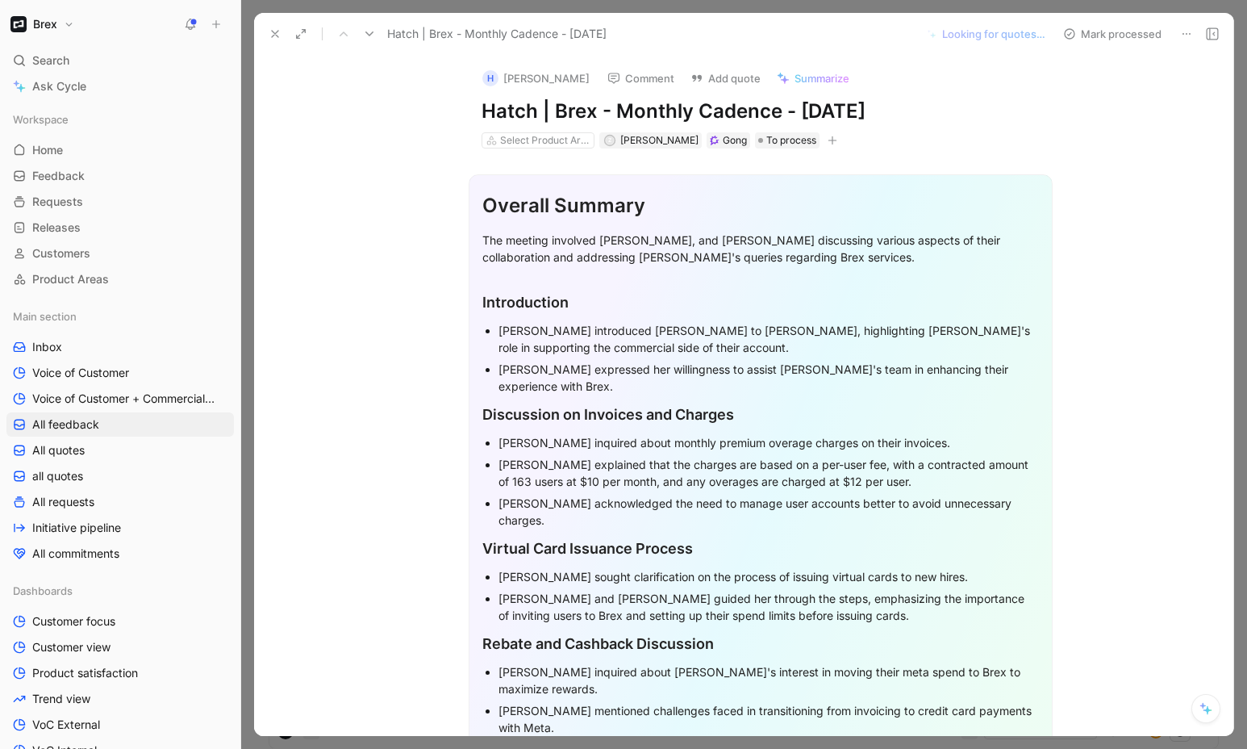
click at [273, 35] on icon at bounding box center [275, 33] width 13 height 13
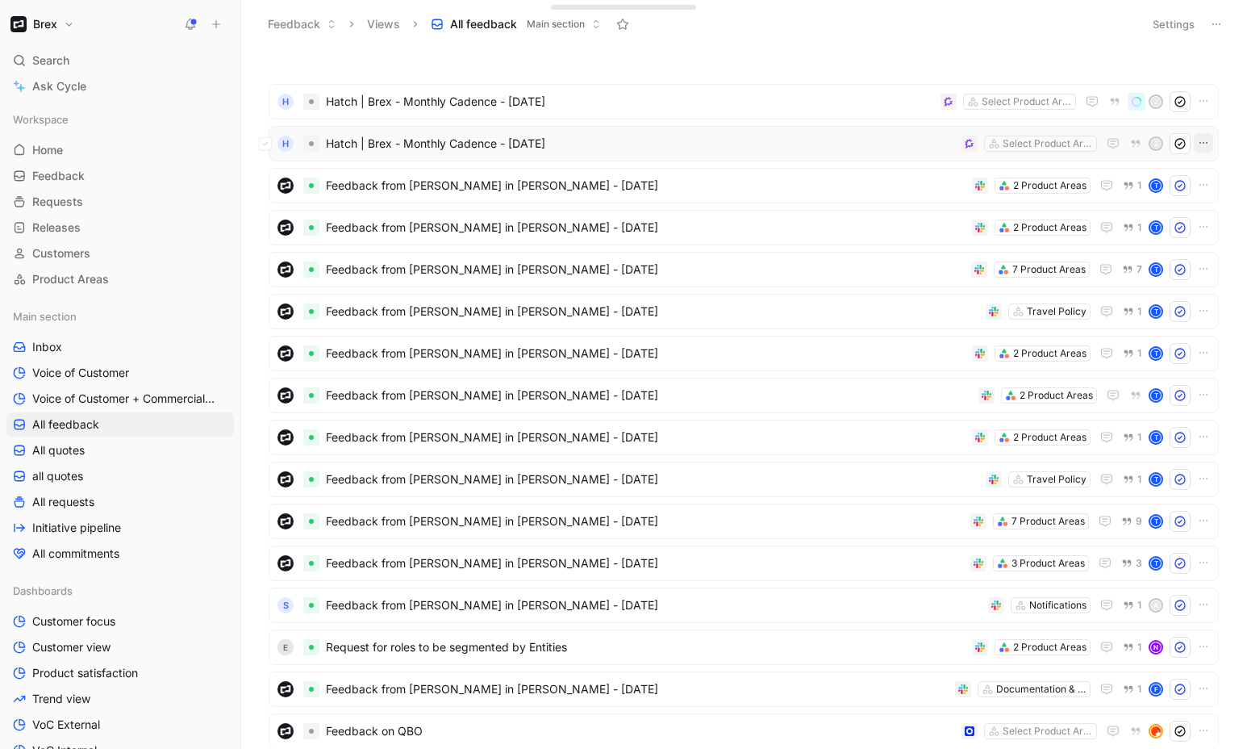
click at [1197, 147] on icon "button" at bounding box center [1203, 142] width 13 height 13
click at [1117, 242] on div "Delete" at bounding box center [1150, 246] width 94 height 19
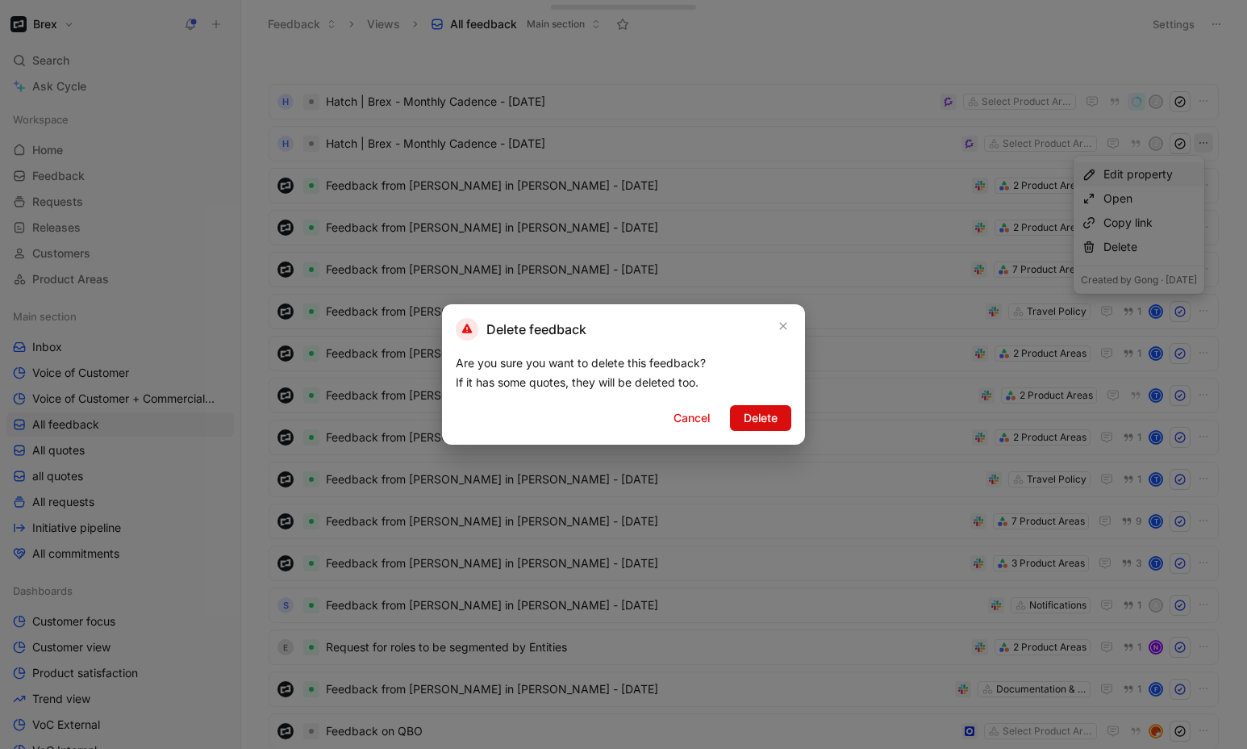
click at [765, 407] on button "Delete" at bounding box center [760, 418] width 61 height 26
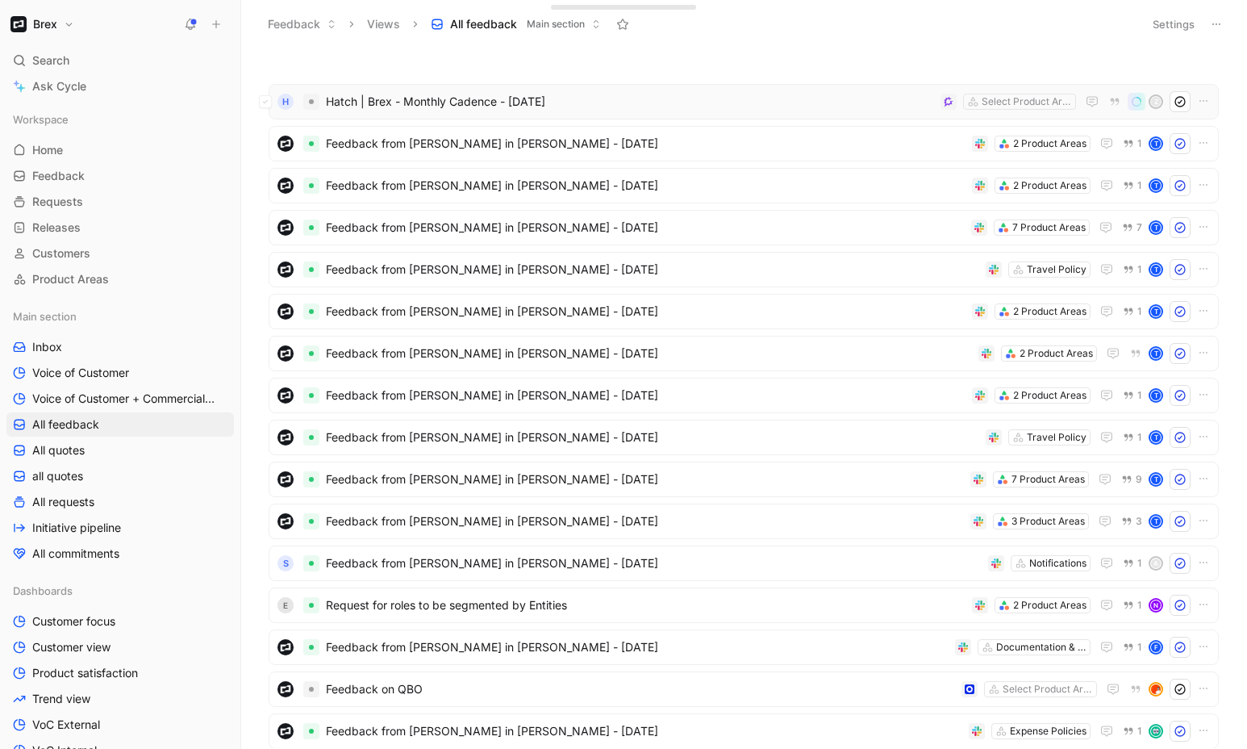
click at [718, 102] on span "Hatch | Brex - Monthly Cadence - [DATE]" at bounding box center [630, 101] width 608 height 19
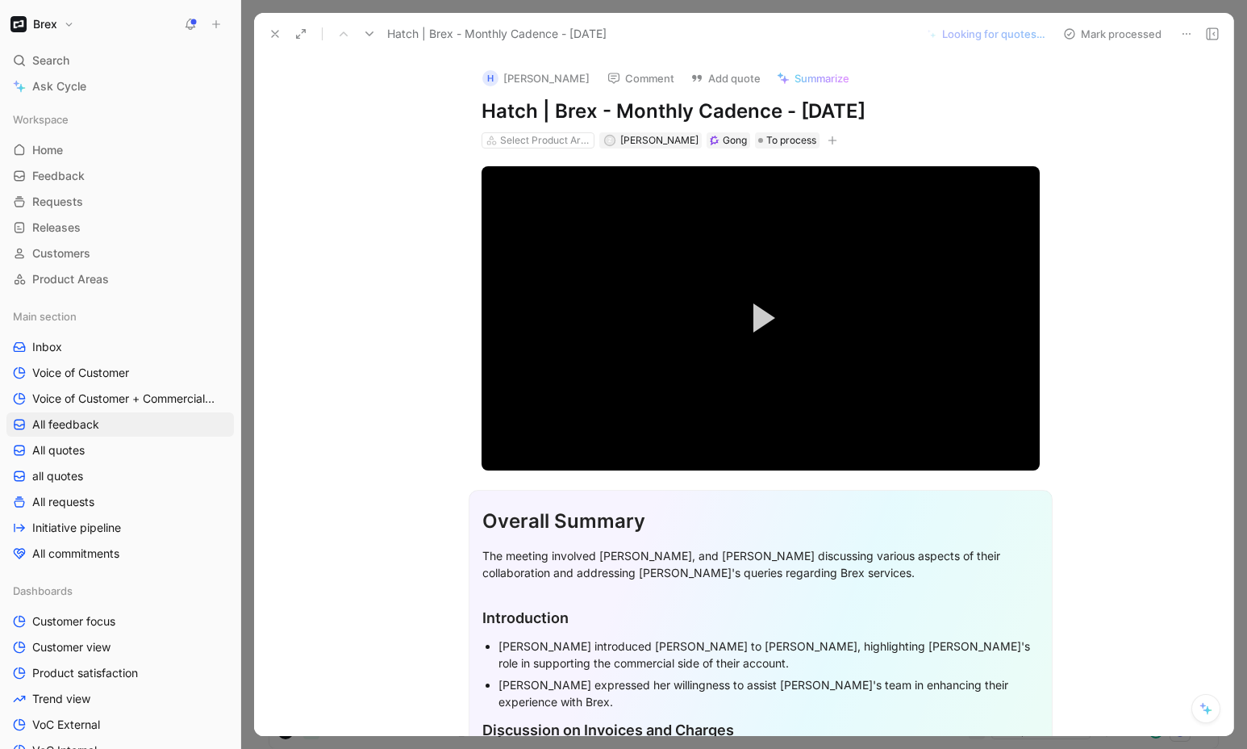
click at [277, 36] on use at bounding box center [275, 34] width 6 height 6
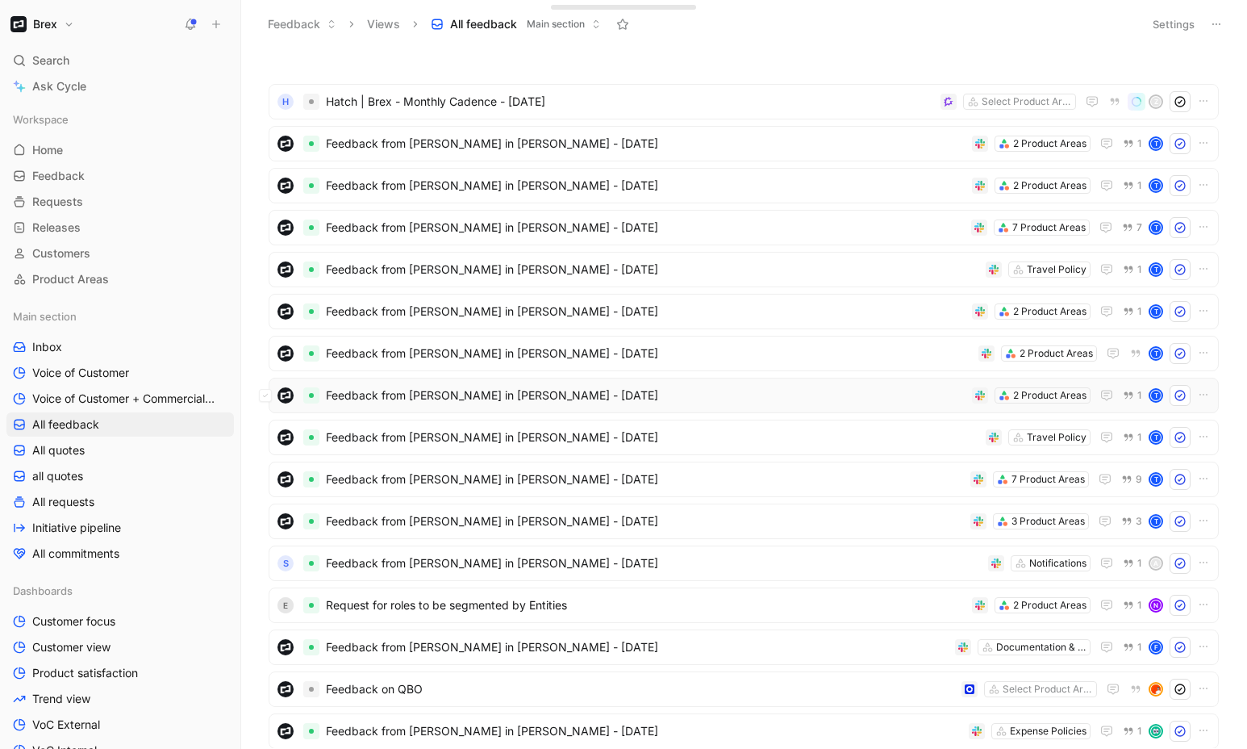
scroll to position [190, 0]
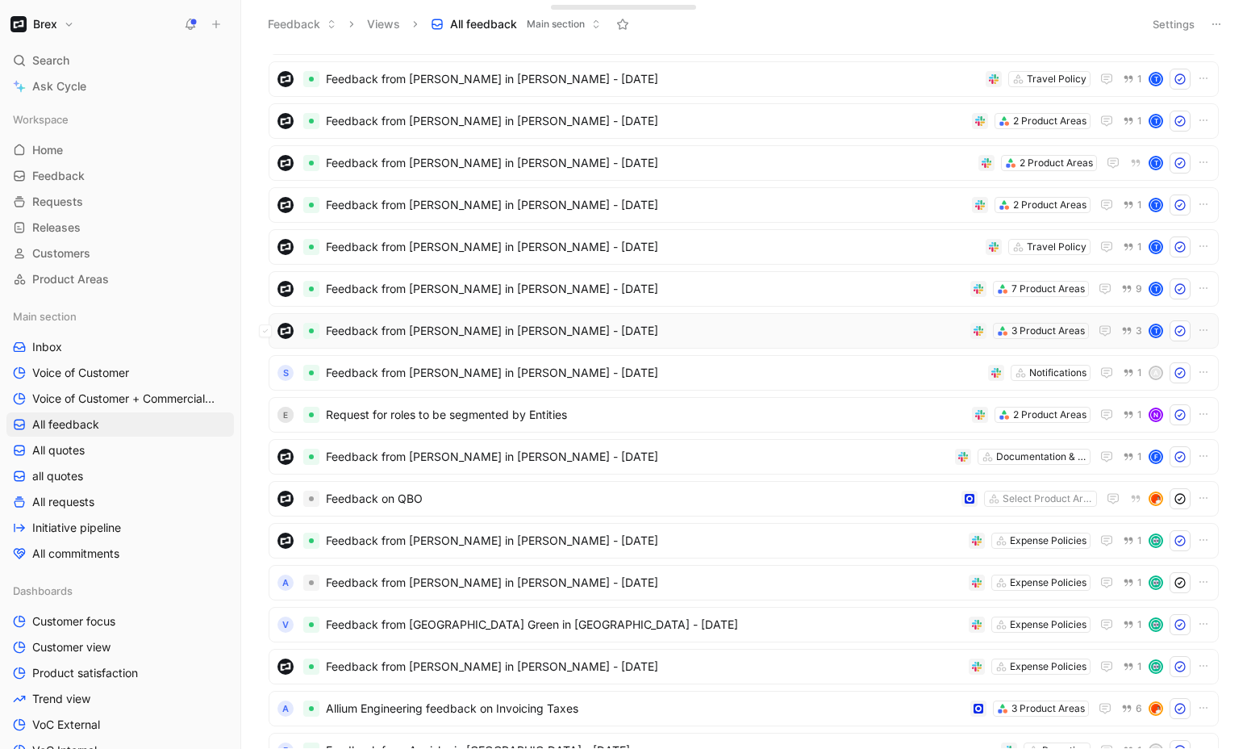
click at [728, 328] on span "Feedback from [PERSON_NAME] in [PERSON_NAME] - [DATE]" at bounding box center [645, 330] width 638 height 19
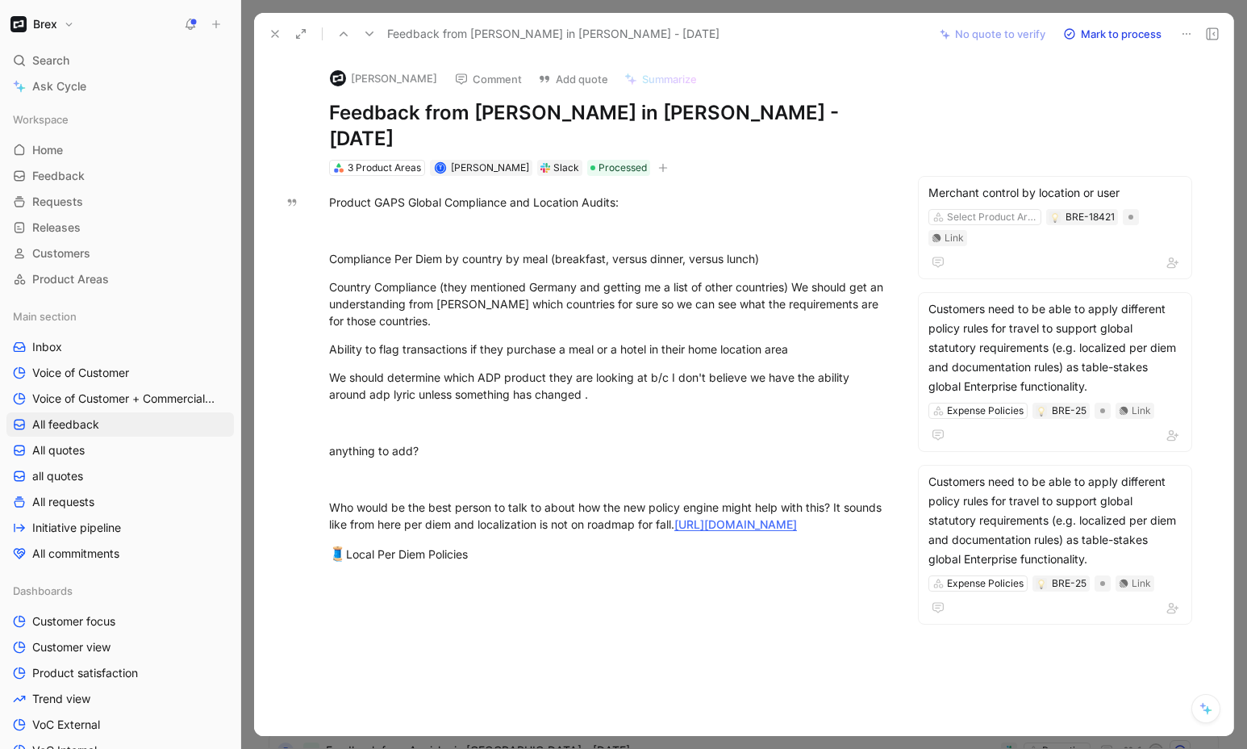
click at [274, 38] on icon at bounding box center [275, 33] width 13 height 13
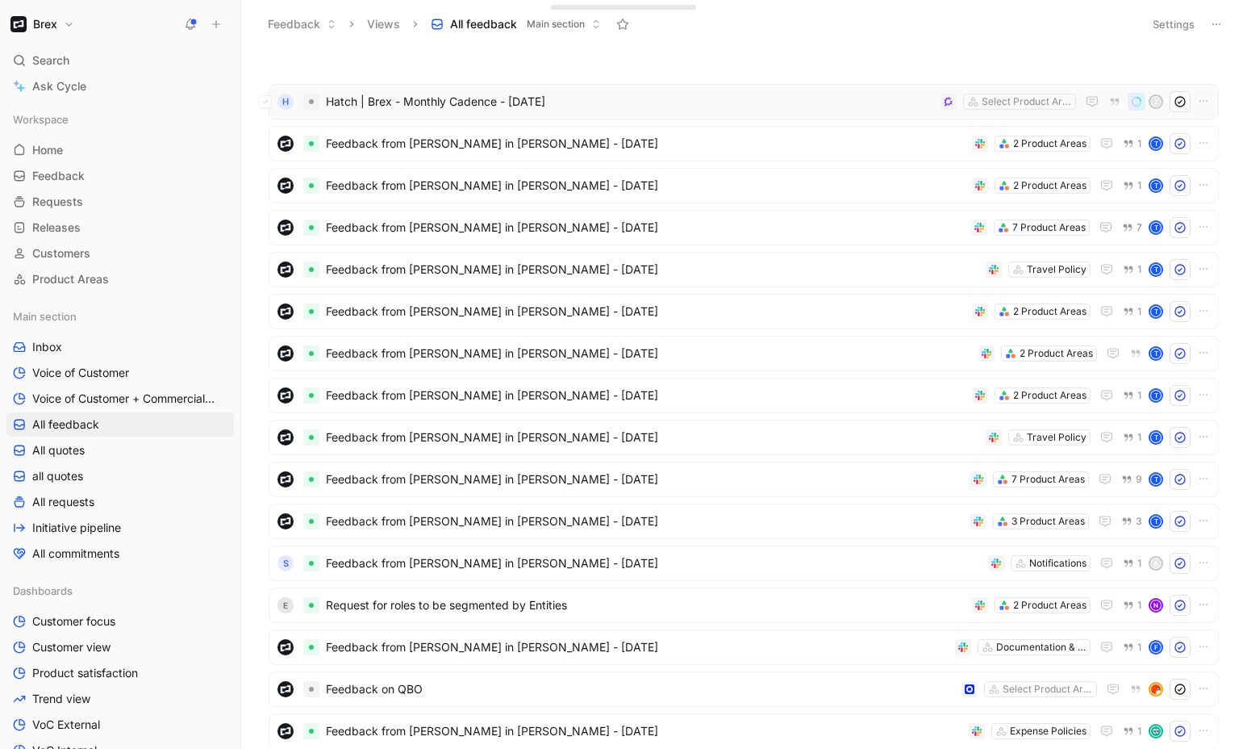
click at [827, 99] on span "Hatch | Brex - Monthly Cadence - [DATE]" at bounding box center [630, 101] width 608 height 19
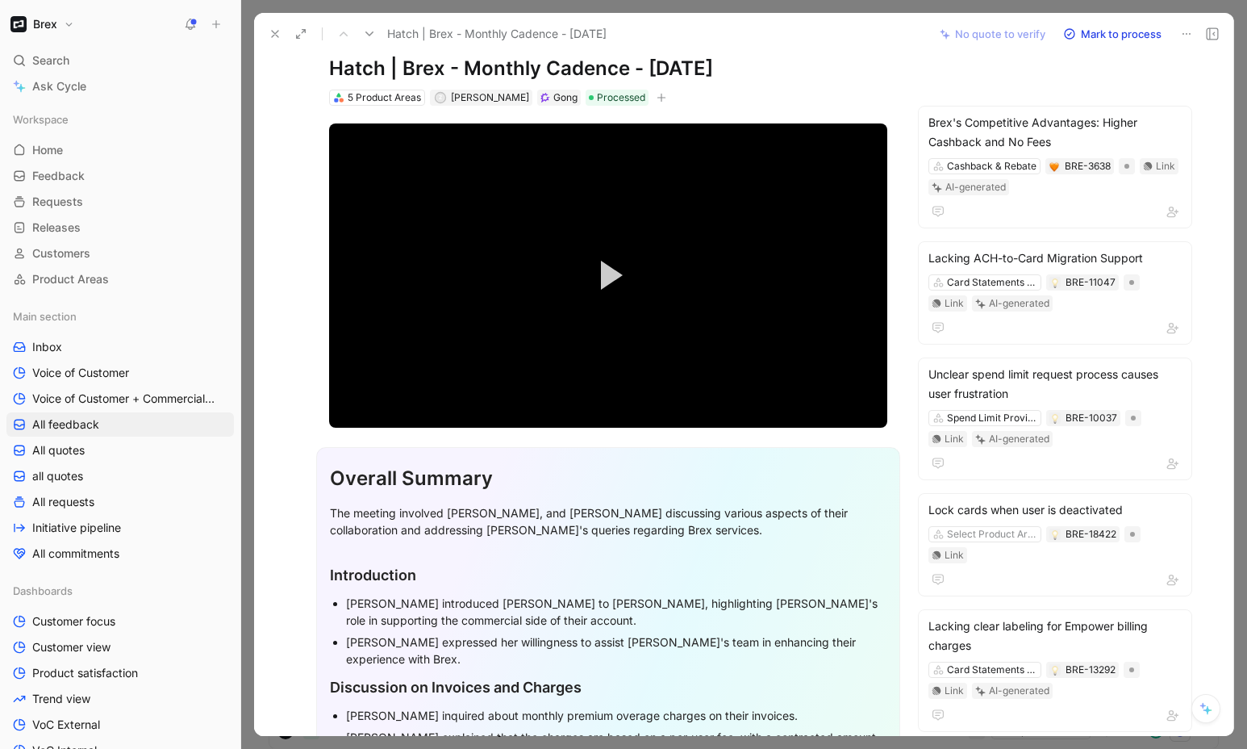
scroll to position [44, 0]
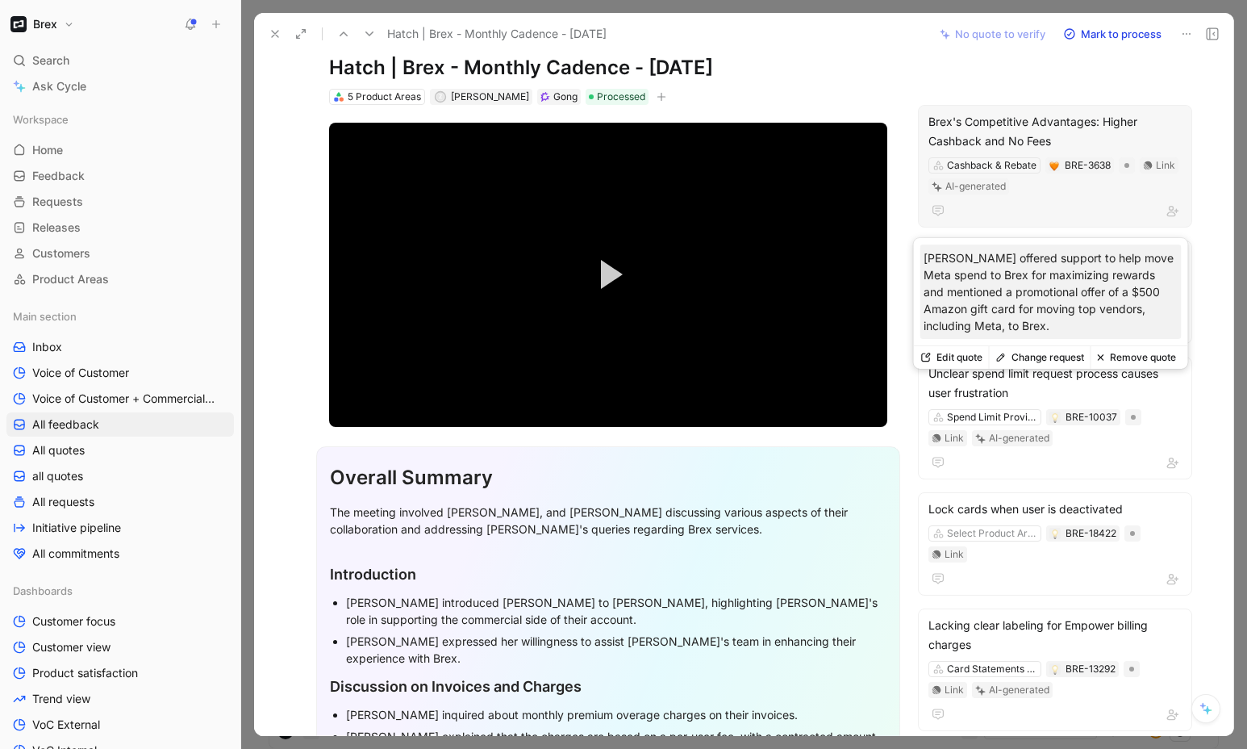
click at [1049, 181] on div "Cashback & Rebate BRE-3638 Link AI-generated" at bounding box center [1055, 176] width 257 height 40
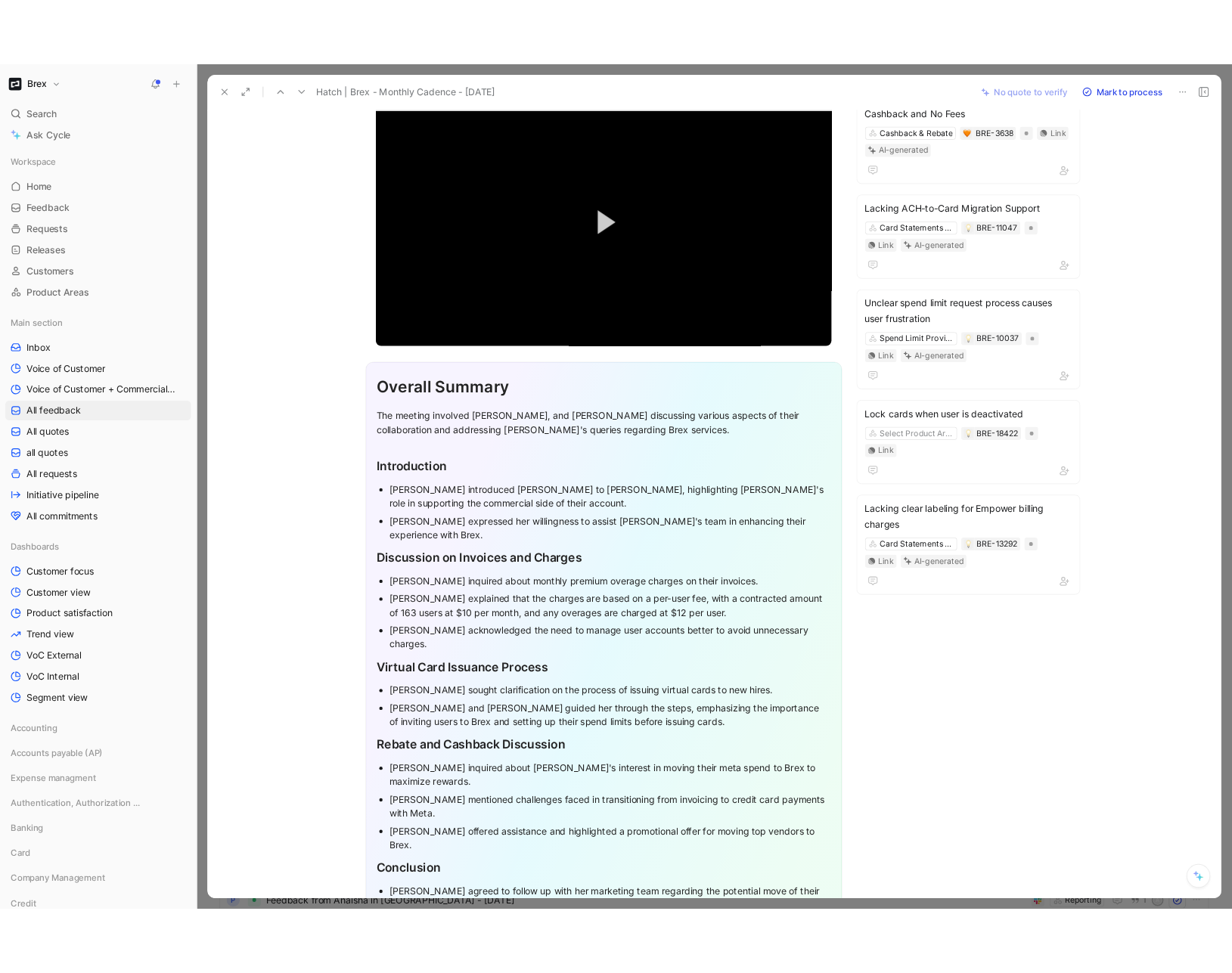
scroll to position [0, 0]
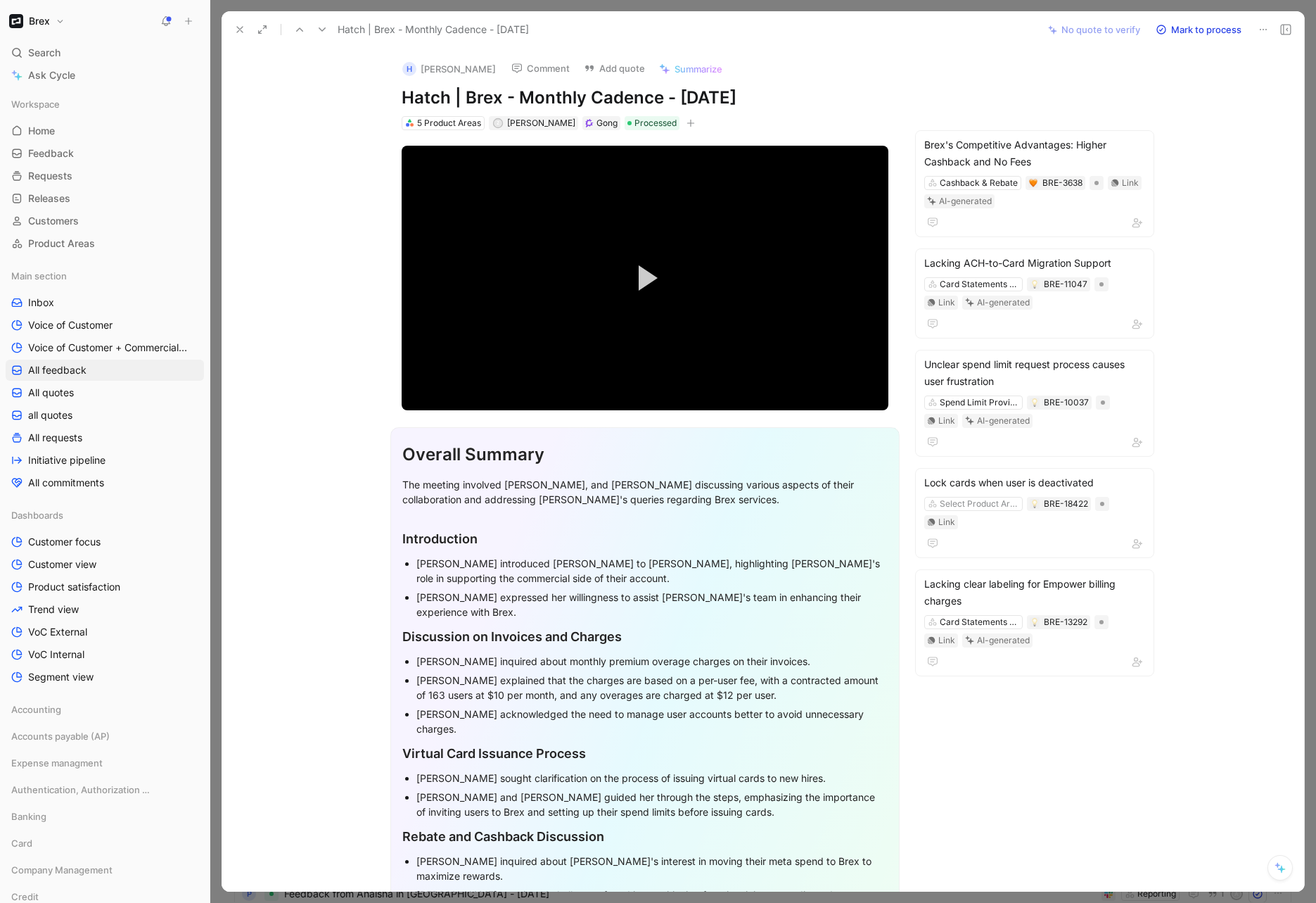
click at [242, 31] on use at bounding box center [240, 30] width 5 height 5
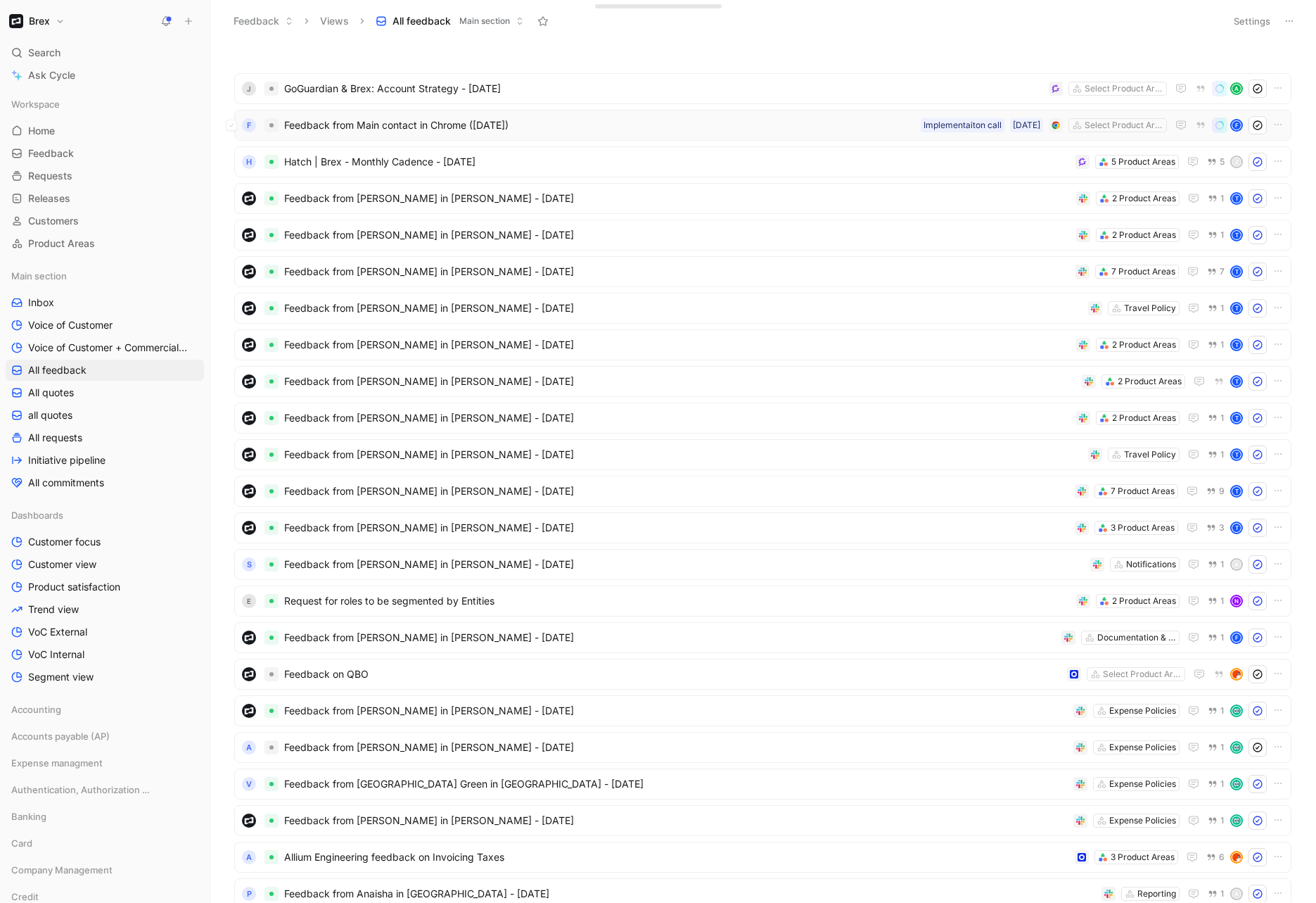
click at [758, 128] on span "Feedback from Main contact in Chrome ([DATE])" at bounding box center [600, 125] width 631 height 17
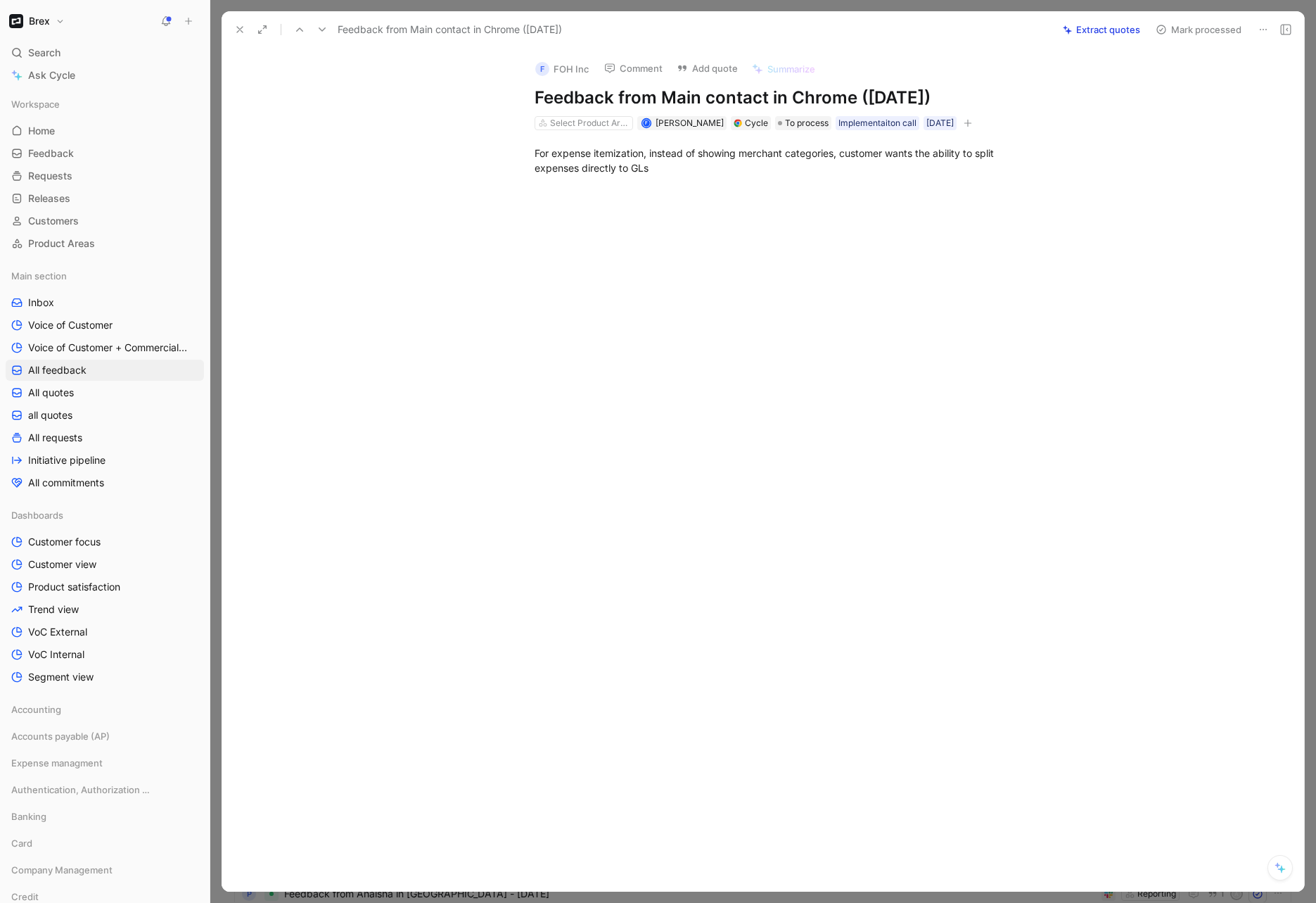
drag, startPoint x: 236, startPoint y: 30, endPoint x: 376, endPoint y: 91, distance: 152.7
click at [236, 30] on icon at bounding box center [240, 29] width 11 height 11
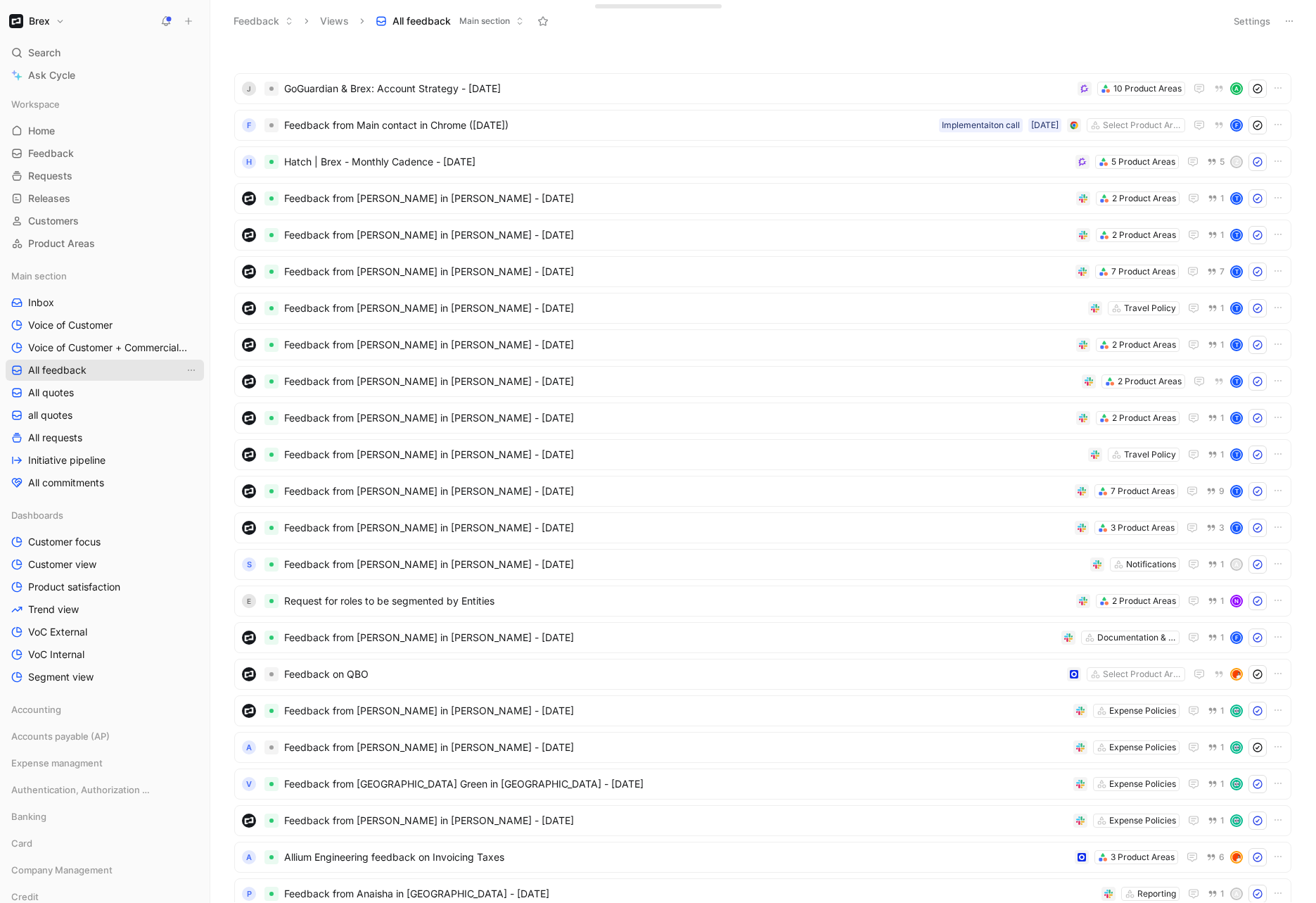
click at [47, 305] on span "Inbox" at bounding box center [41, 303] width 26 height 14
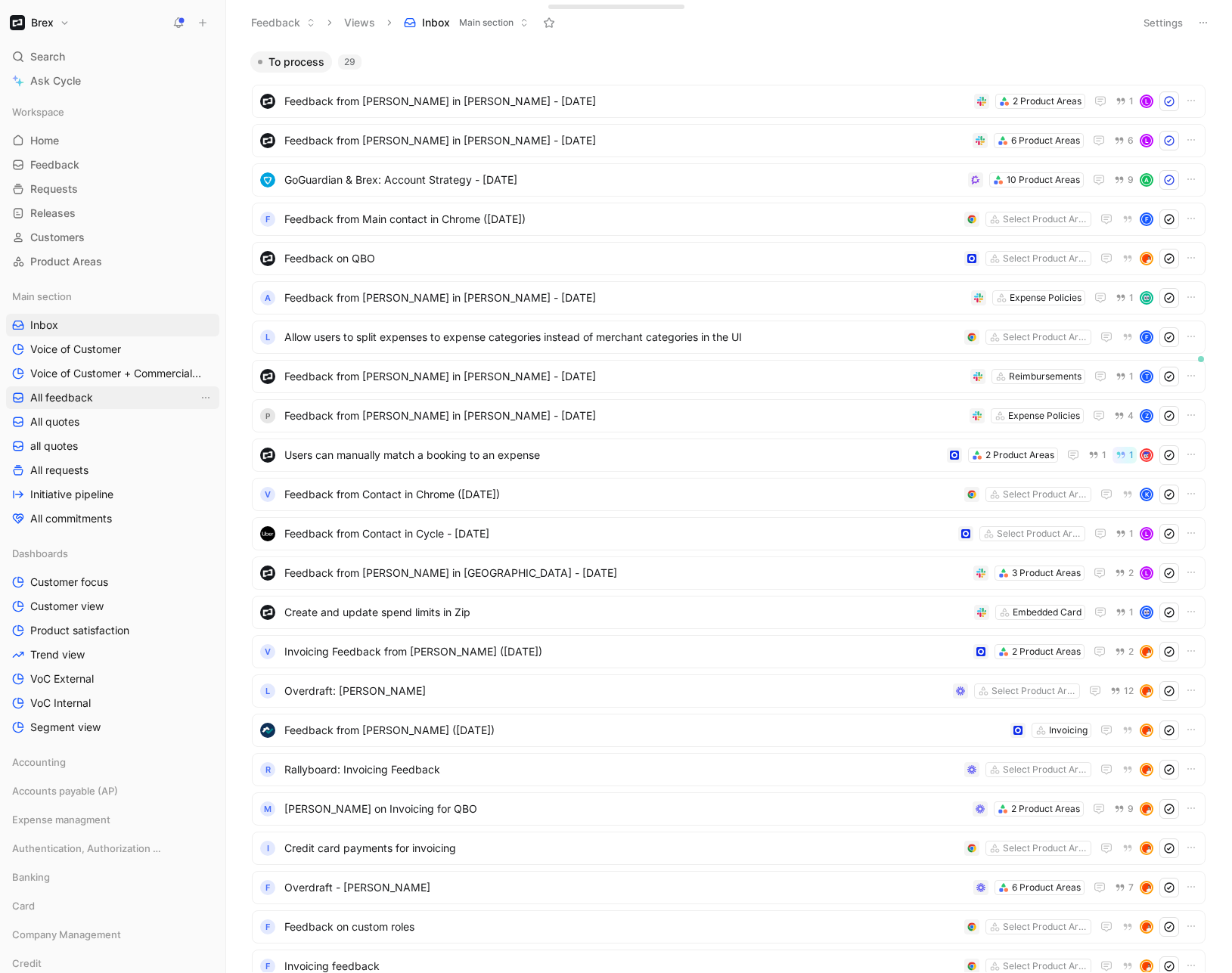
click at [56, 404] on span "All feedback" at bounding box center [61, 397] width 63 height 15
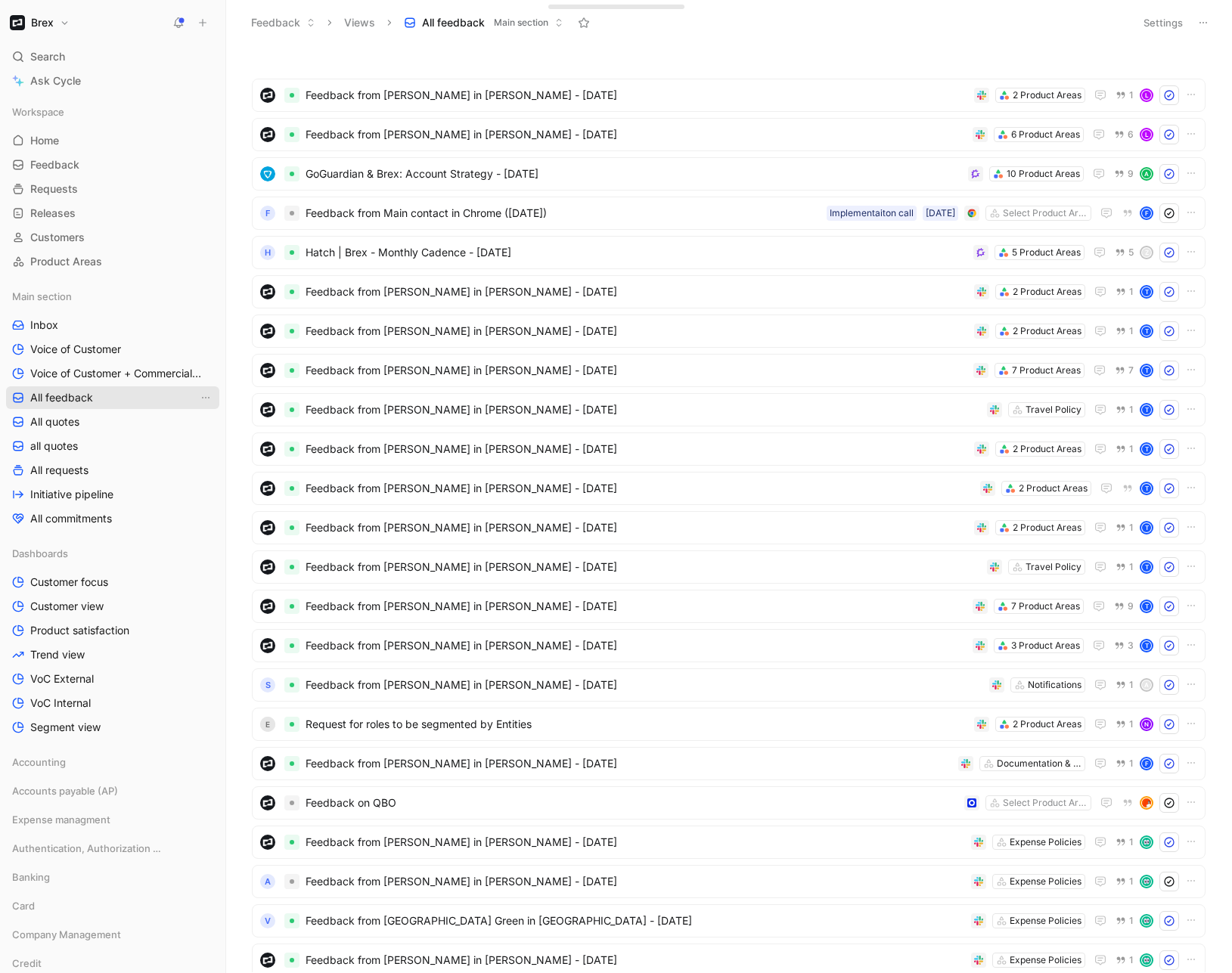
click at [66, 402] on span "All feedback" at bounding box center [61, 397] width 63 height 15
click at [593, 262] on div "H Hatch | Brex - Monthly Cadence - [DATE] 5 Product Areas 5 Z" at bounding box center [729, 252] width 954 height 33
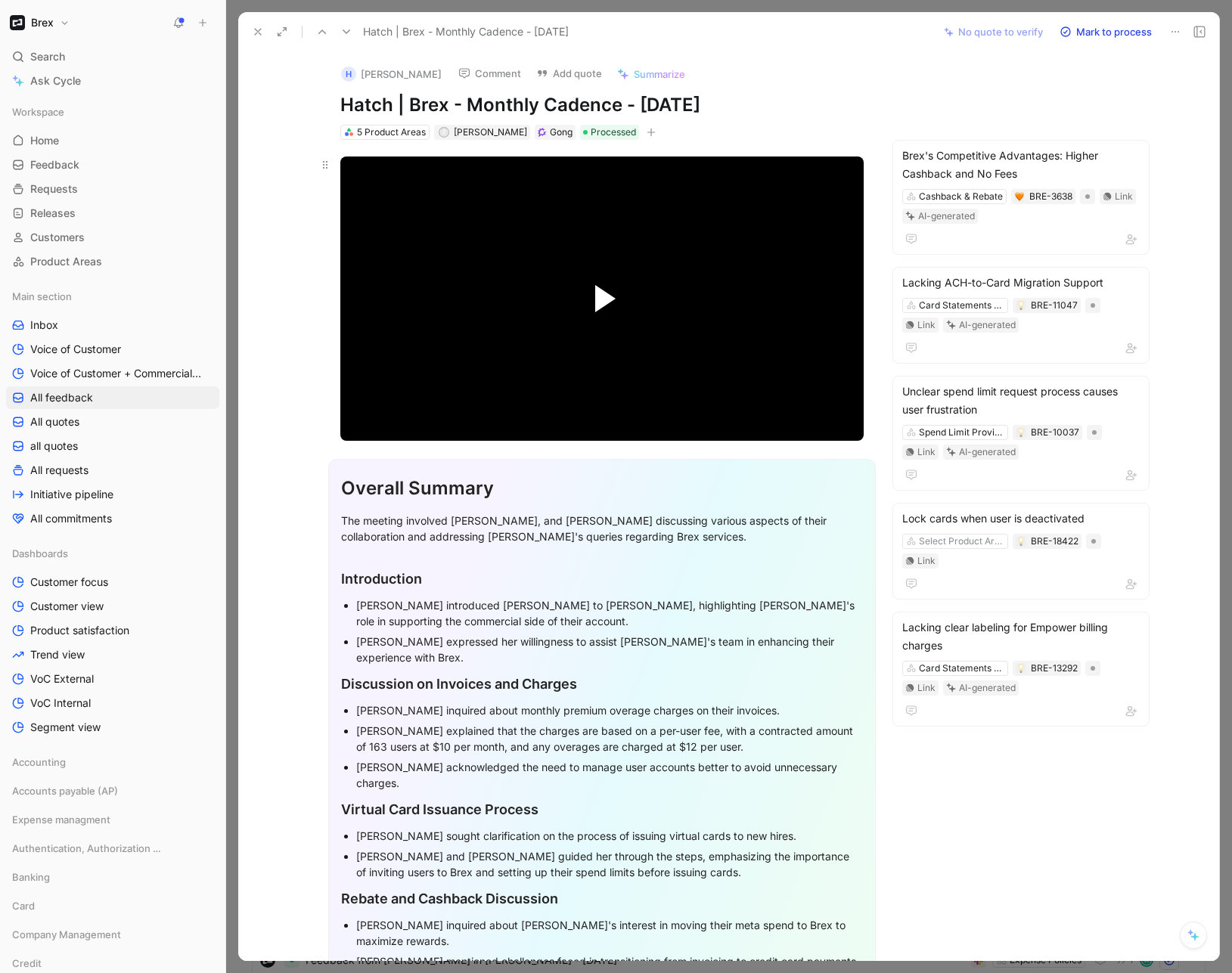
click at [595, 295] on span "Video Player" at bounding box center [606, 298] width 21 height 27
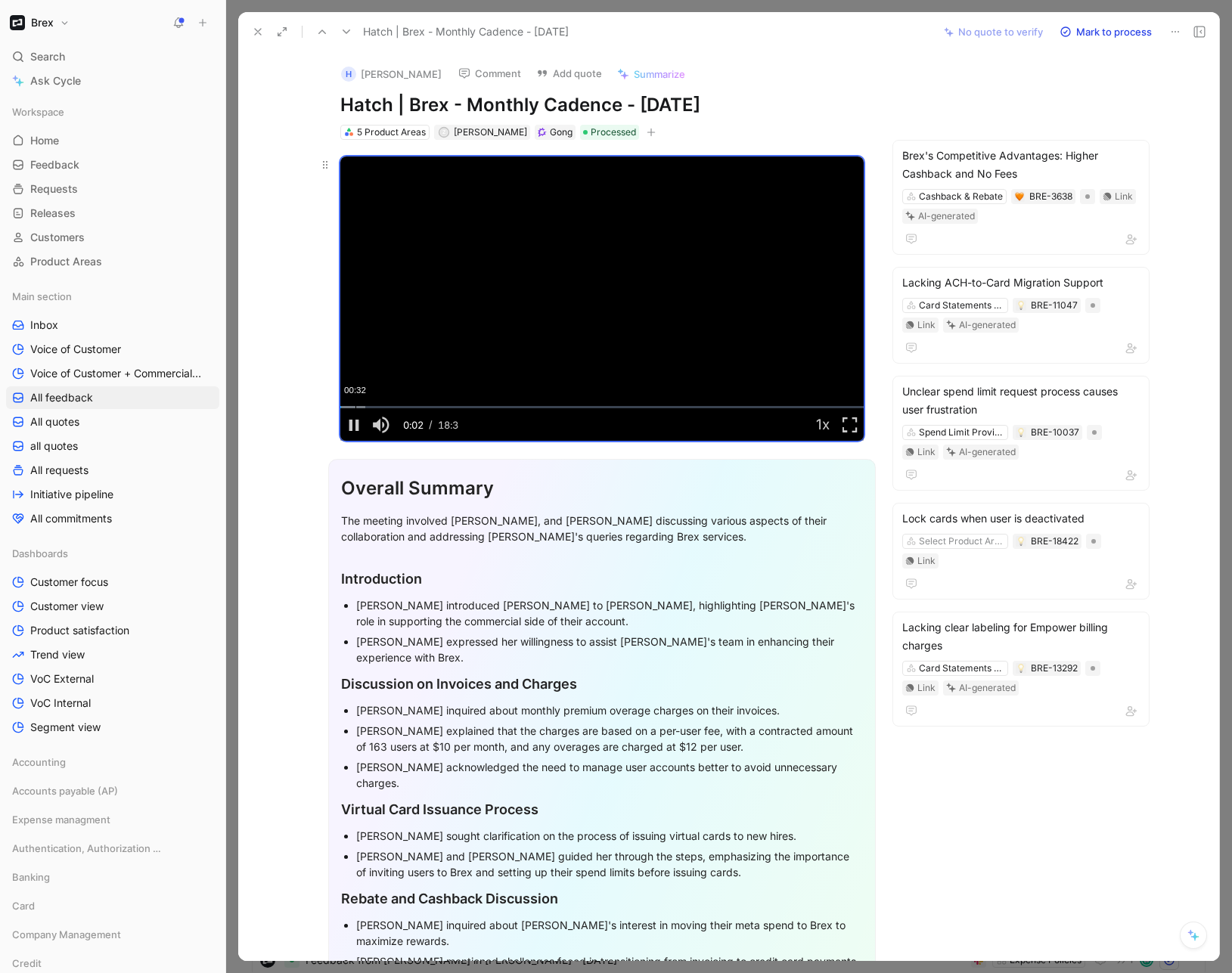
click at [355, 408] on div "00:32" at bounding box center [355, 407] width 1 height 2
click at [369, 408] on div "01:02" at bounding box center [369, 407] width 1 height 2
click at [405, 408] on div "02:18" at bounding box center [405, 407] width 1 height 2
click at [425, 409] on div "Loaded : 20.82% 03:09 02:18" at bounding box center [602, 407] width 523 height 2
click at [443, 409] on div "Loaded : 27.31% 03:47 03:10" at bounding box center [602, 407] width 523 height 2
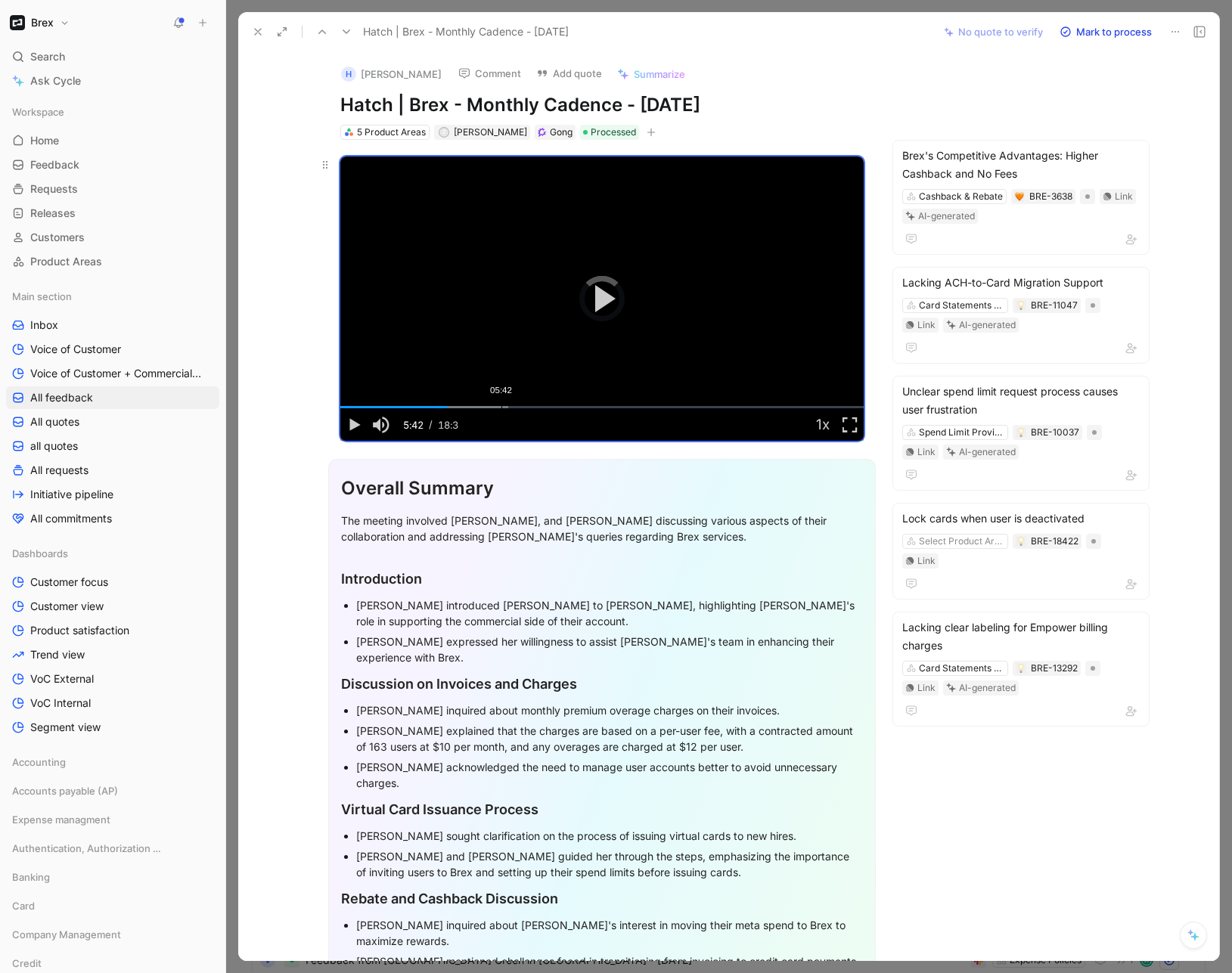
click at [502, 406] on div "05:42" at bounding box center [502, 407] width 1 height 2
click at [569, 408] on div "Loaded : 45.95% 08:17 08:17" at bounding box center [602, 407] width 523 height 2
click at [350, 425] on span "Video Player" at bounding box center [353, 425] width 27 height 0
drag, startPoint x: 255, startPoint y: 36, endPoint x: 252, endPoint y: 143, distance: 107.0
click at [252, 143] on div "Hatch | Brex - Monthly Cadence - 8/20/2025 No quote to verify Mark to process H…" at bounding box center [729, 486] width 981 height 949
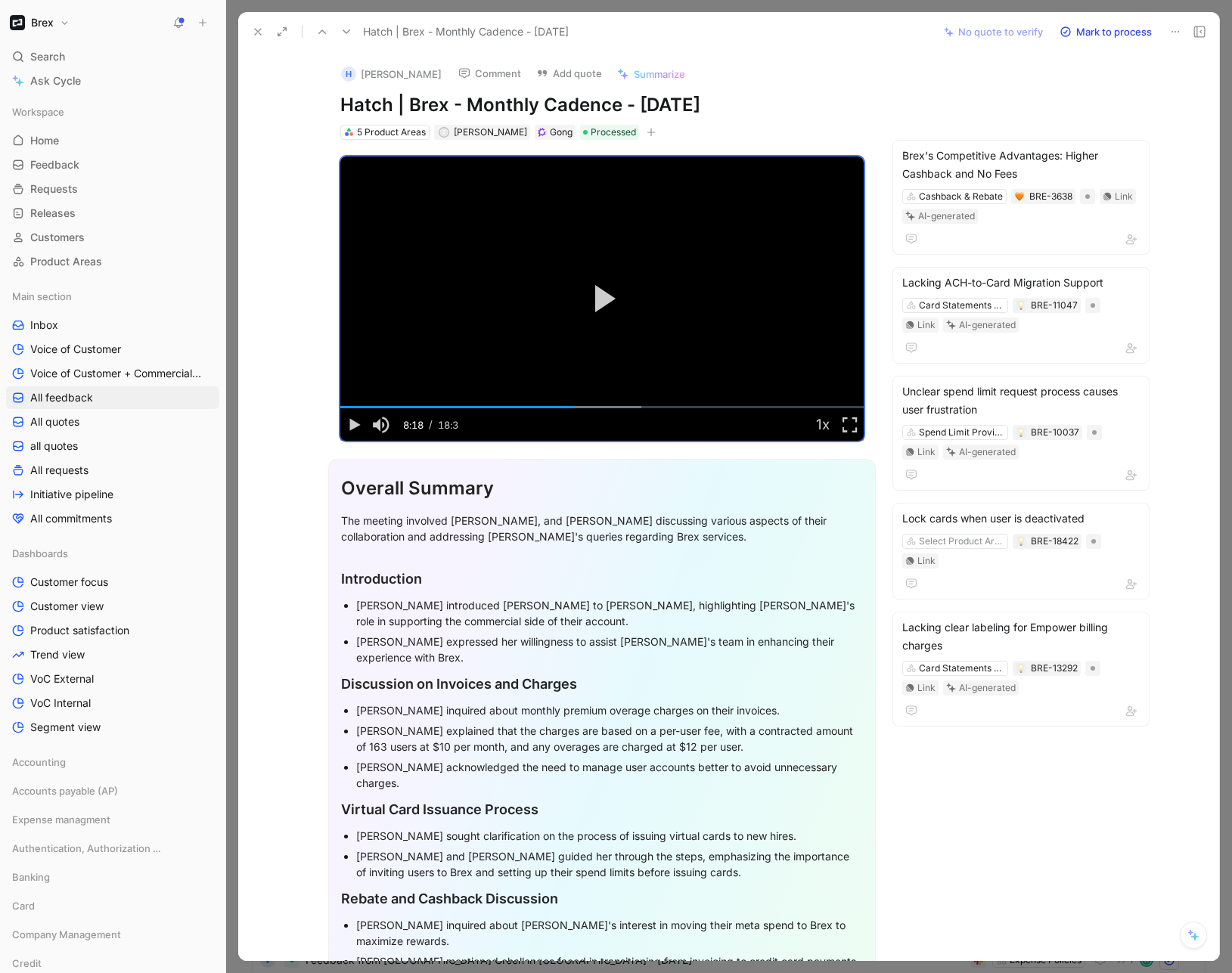
click at [268, 156] on div "H Sharon Kao Comment Add quote Summarize Hatch | Brex - Monthly Cadence - 8/20/…" at bounding box center [729, 507] width 981 height 909
click at [343, 408] on div "Loaded : 57.64% 00:25 08:18" at bounding box center [602, 407] width 523 height 2
click at [344, 408] on div "00:08" at bounding box center [344, 407] width 1 height 2
click at [349, 407] on div "00:16" at bounding box center [348, 407] width 1 height 2
click at [373, 406] on div "01:09" at bounding box center [373, 407] width 1 height 2
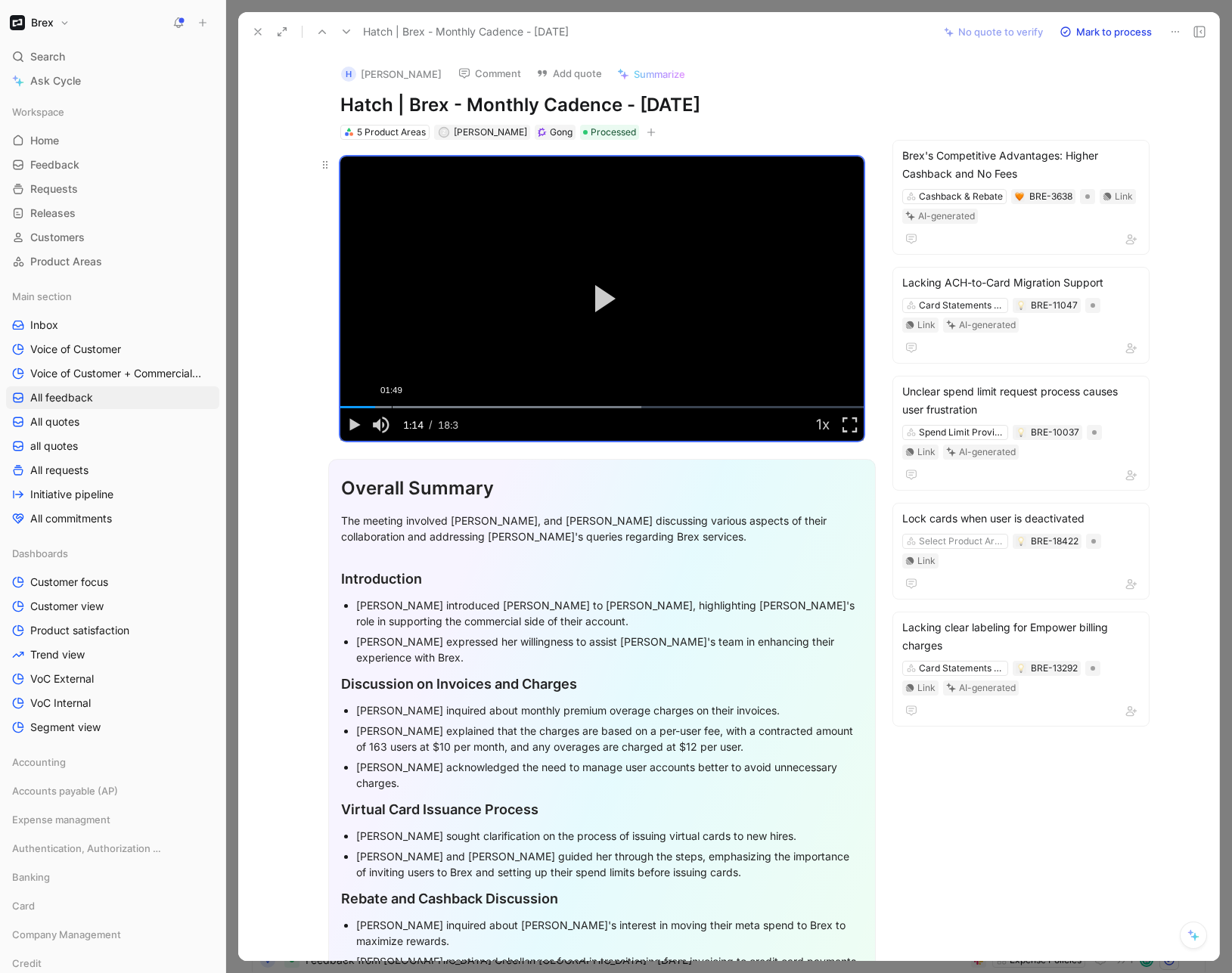
click at [386, 409] on div "Loaded : 57.64% 01:49 01:14" at bounding box center [602, 407] width 523 height 2
click at [411, 409] on div "Loaded : 57.64% 02:39 01:49" at bounding box center [602, 407] width 523 height 2
click at [587, 294] on button "Play Video" at bounding box center [602, 298] width 68 height 68
click at [452, 409] on div "Loaded : 57.64% 04:09 02:39" at bounding box center [602, 407] width 523 height 2
click at [479, 409] on div "Loaded : 57.64% 05:05 04:09" at bounding box center [602, 407] width 523 height 2
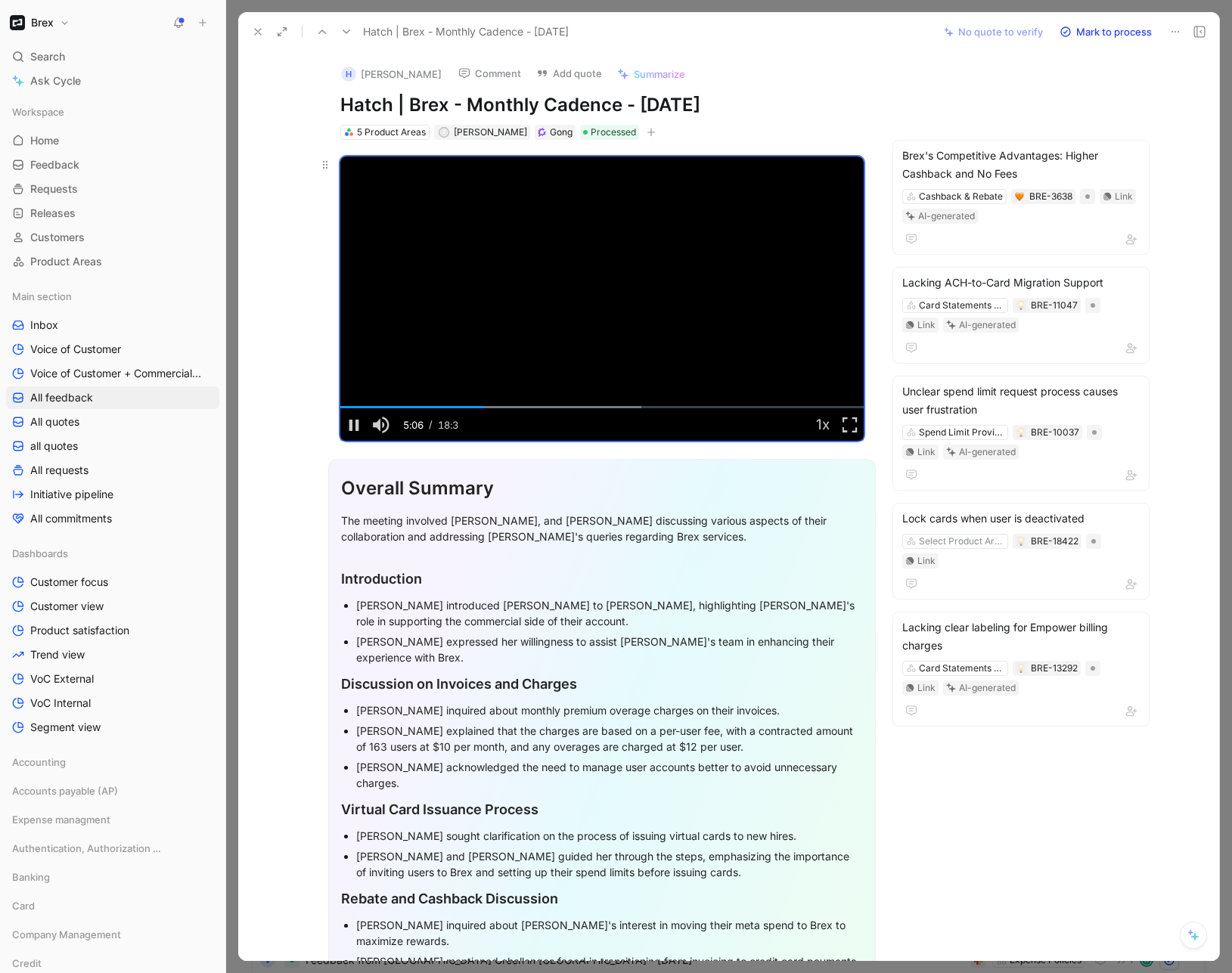
click at [511, 417] on div "Video Player" at bounding box center [635, 425] width 348 height 33
click at [511, 407] on div "06:03" at bounding box center [511, 407] width 1 height 2
click at [533, 409] on div "Loaded : 57.64% 07:00 06:05" at bounding box center [602, 407] width 523 height 2
click at [549, 409] on div "Loaded : 57.64% 07:35 07:00" at bounding box center [602, 407] width 523 height 2
drag, startPoint x: 338, startPoint y: 410, endPoint x: 330, endPoint y: 408, distance: 8.2
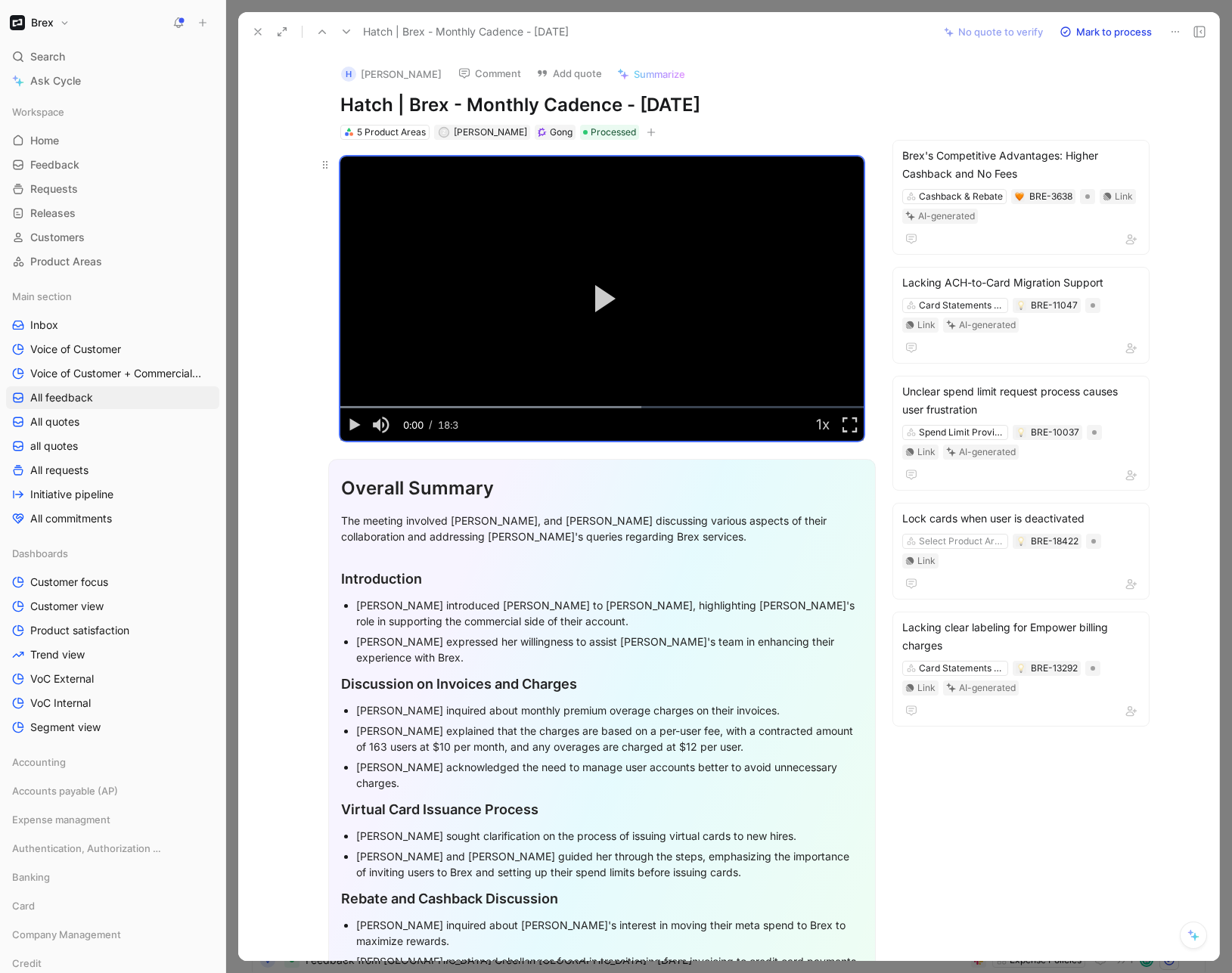
click at [340, 409] on div "Video Player is loading. Play Video Play Mute Current Time 0:00 / Duration 18:3…" at bounding box center [602, 298] width 523 height 284
click at [347, 425] on span "Video Player" at bounding box center [353, 425] width 27 height 0
click at [346, 425] on span "Video Player" at bounding box center [353, 425] width 27 height 0
drag, startPoint x: 348, startPoint y: 412, endPoint x: 308, endPoint y: 405, distance: 40.6
click at [340, 405] on div "Video Player is loading. Play Video Play Mute Current Time 0:00 / Duration 18:3…" at bounding box center [602, 298] width 523 height 284
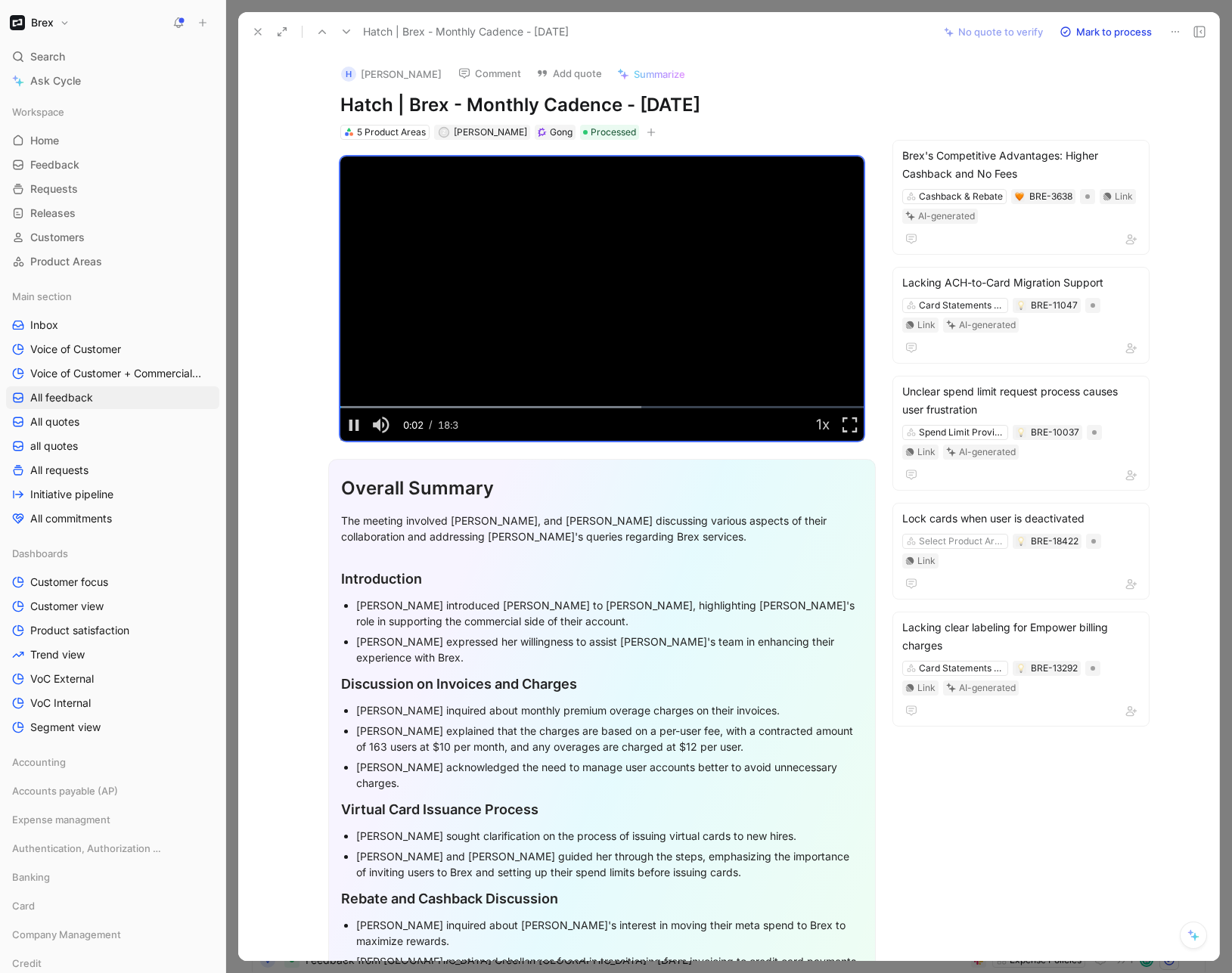
click at [261, 32] on icon at bounding box center [258, 31] width 12 height 12
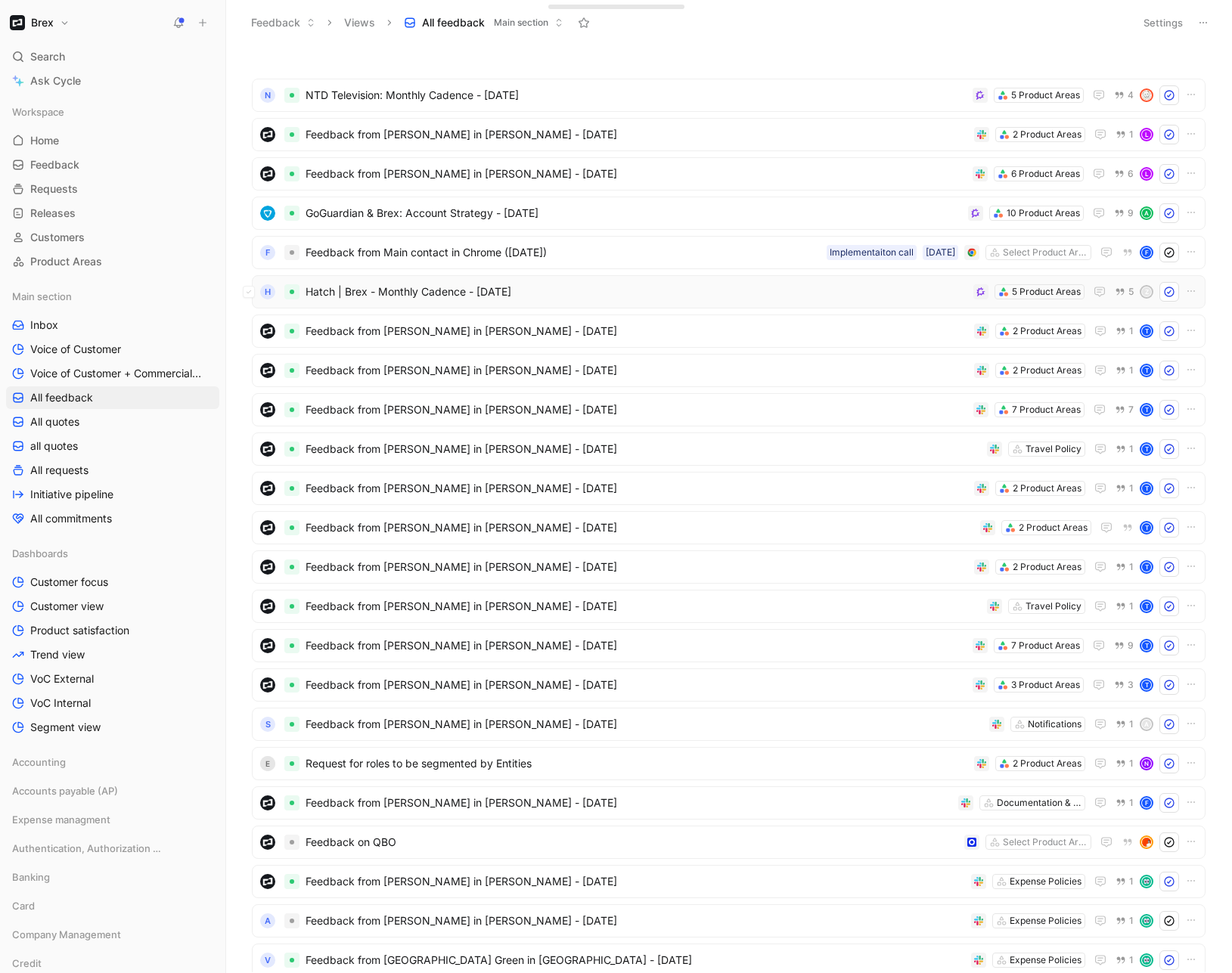
click at [592, 296] on span "Hatch | Brex - Monthly Cadence - [DATE]" at bounding box center [637, 292] width 662 height 18
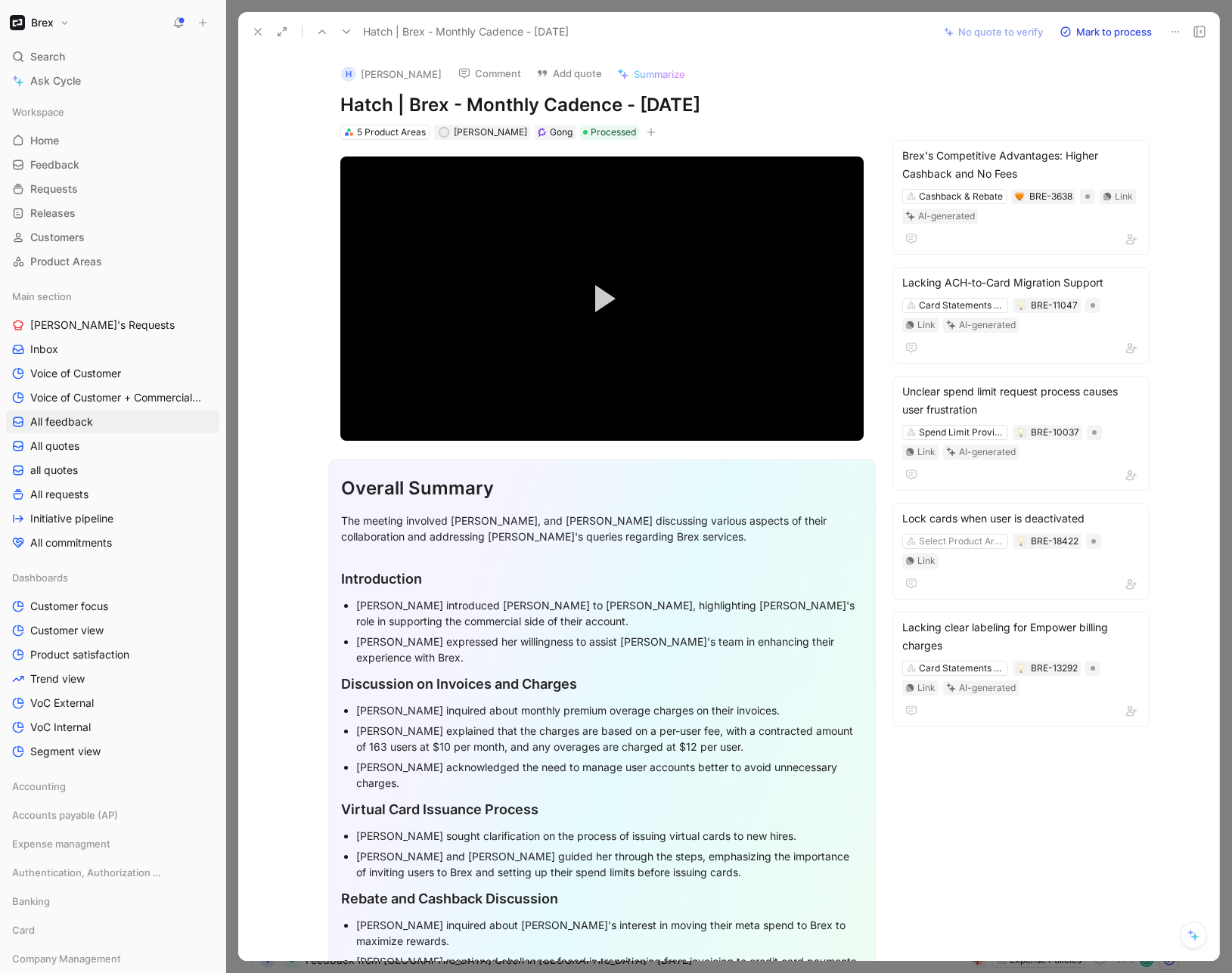
click at [490, 96] on h1 "Hatch | Brex - Monthly Cadence - [DATE]" at bounding box center [602, 105] width 523 height 24
click at [488, 97] on h1 "Hatch | Brex - Monthly Cadence - [DATE]" at bounding box center [602, 105] width 523 height 24
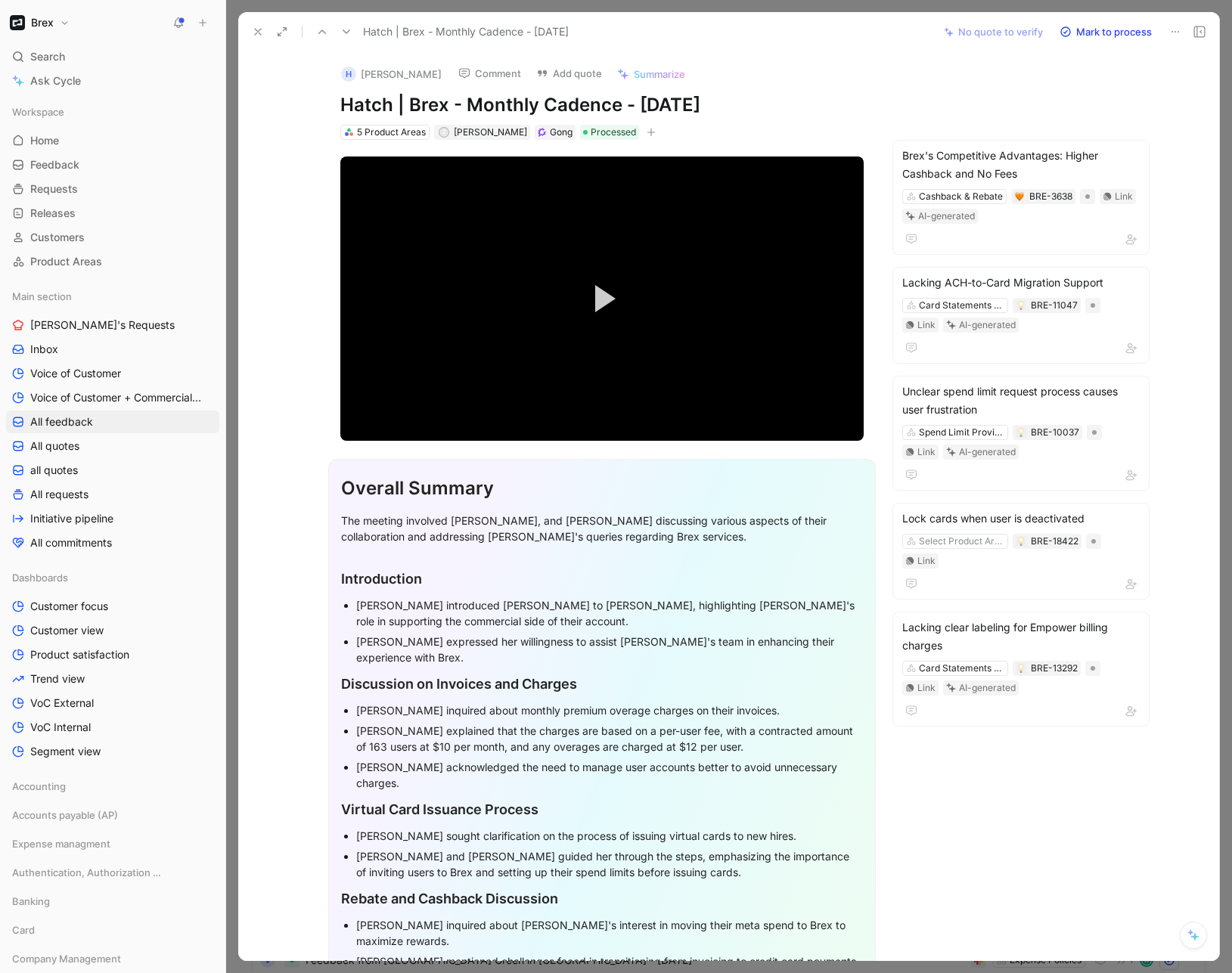
copy h1 "Hatch | Brex - Monthly Cadence - [DATE]"
click at [807, 65] on div "H Sharon Kao Comment Add quote Summarize" at bounding box center [599, 69] width 530 height 32
click at [753, 103] on h1 "Hatch | Brex - Monthly Cadence - [DATE]" at bounding box center [602, 105] width 523 height 24
click at [253, 34] on icon at bounding box center [258, 31] width 12 height 12
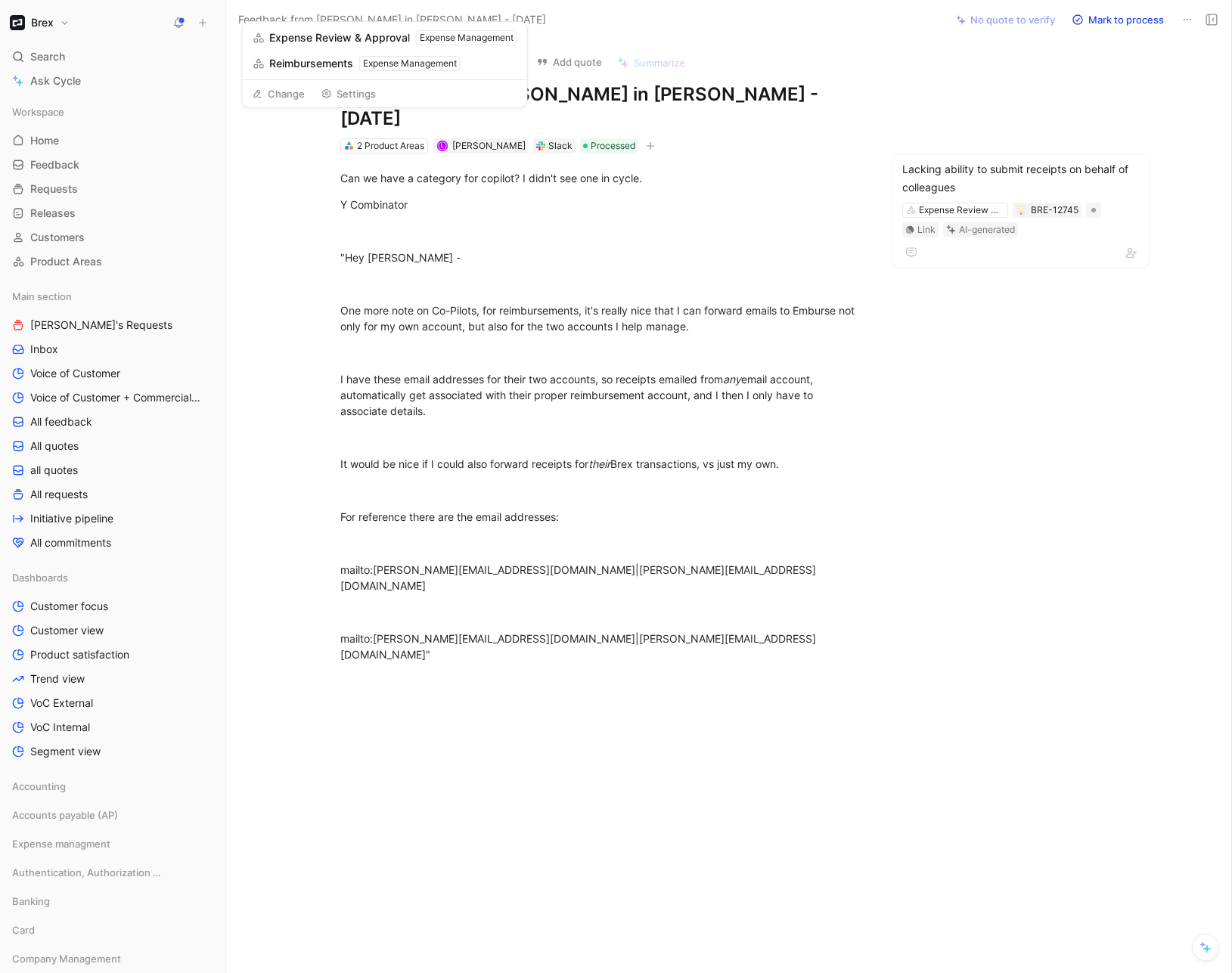
click at [269, 97] on button "Change" at bounding box center [278, 94] width 66 height 22
click at [1010, 160] on div "Lacking ability to submit receipts on behalf of colleagues" at bounding box center [1020, 178] width 237 height 37
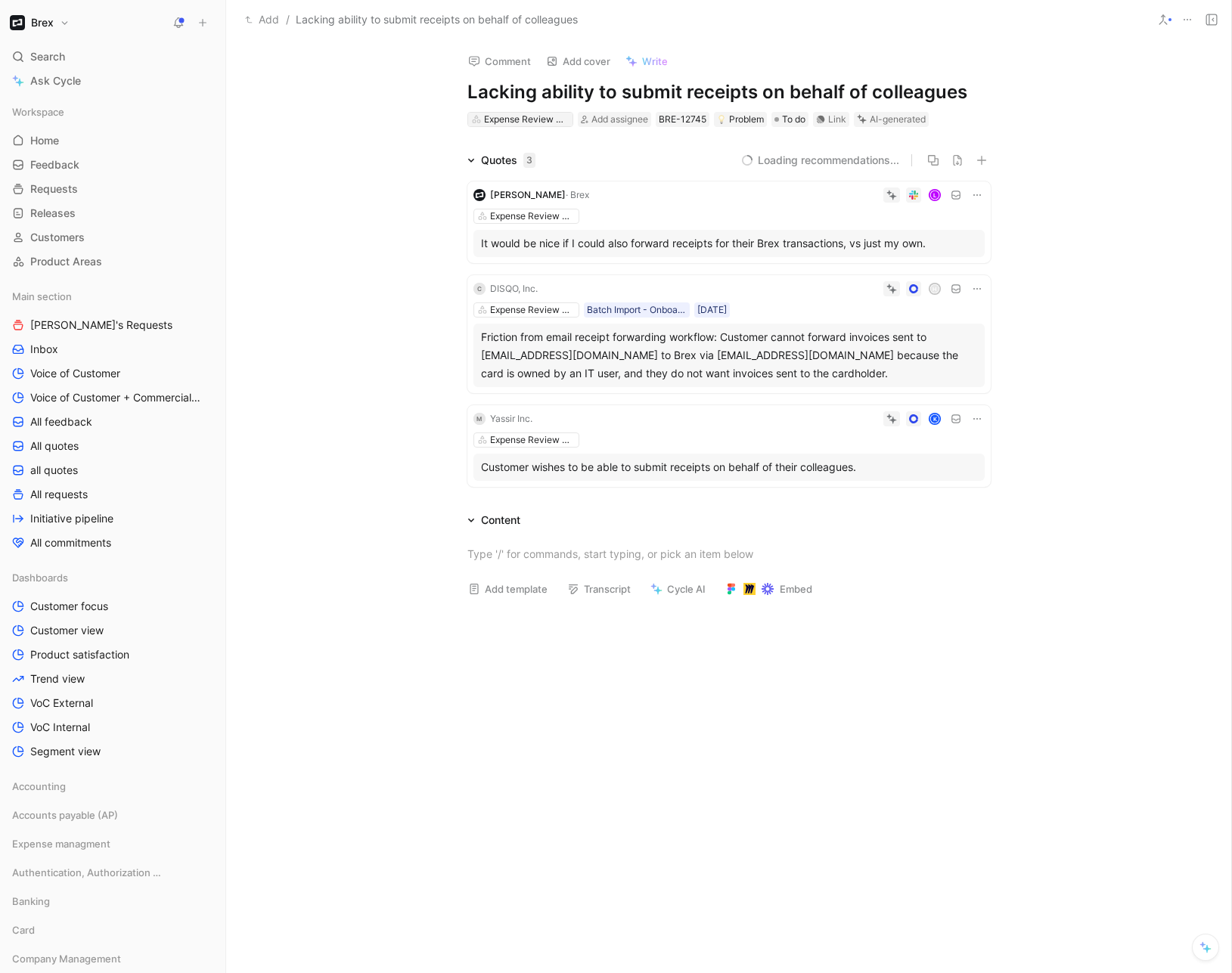
click at [497, 119] on div "Expense Review & Approval" at bounding box center [526, 119] width 84 height 15
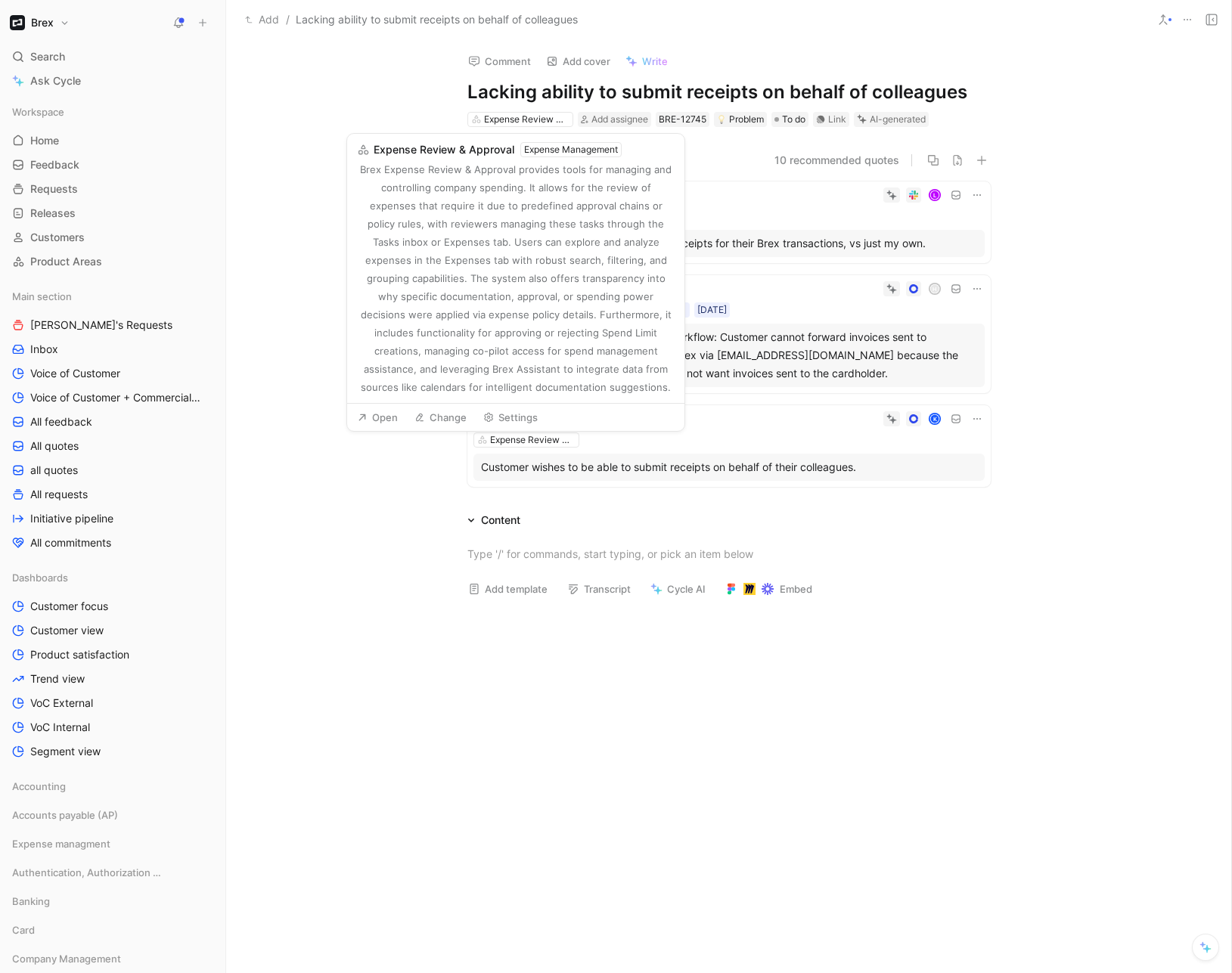
click at [459, 414] on button "Change" at bounding box center [441, 417] width 66 height 22
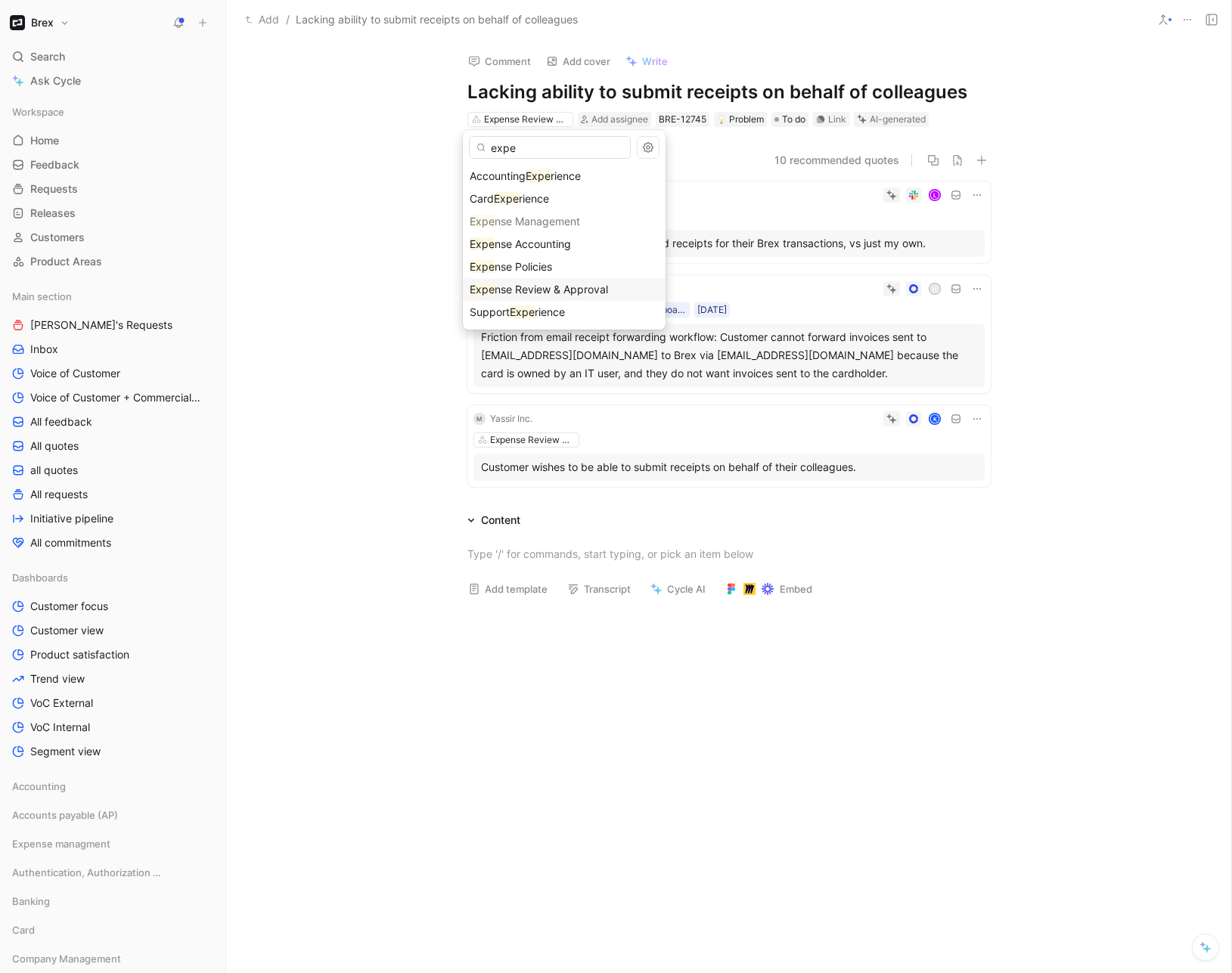
type input "expe"
click at [530, 292] on span "nse Review & Approval" at bounding box center [551, 290] width 113 height 13
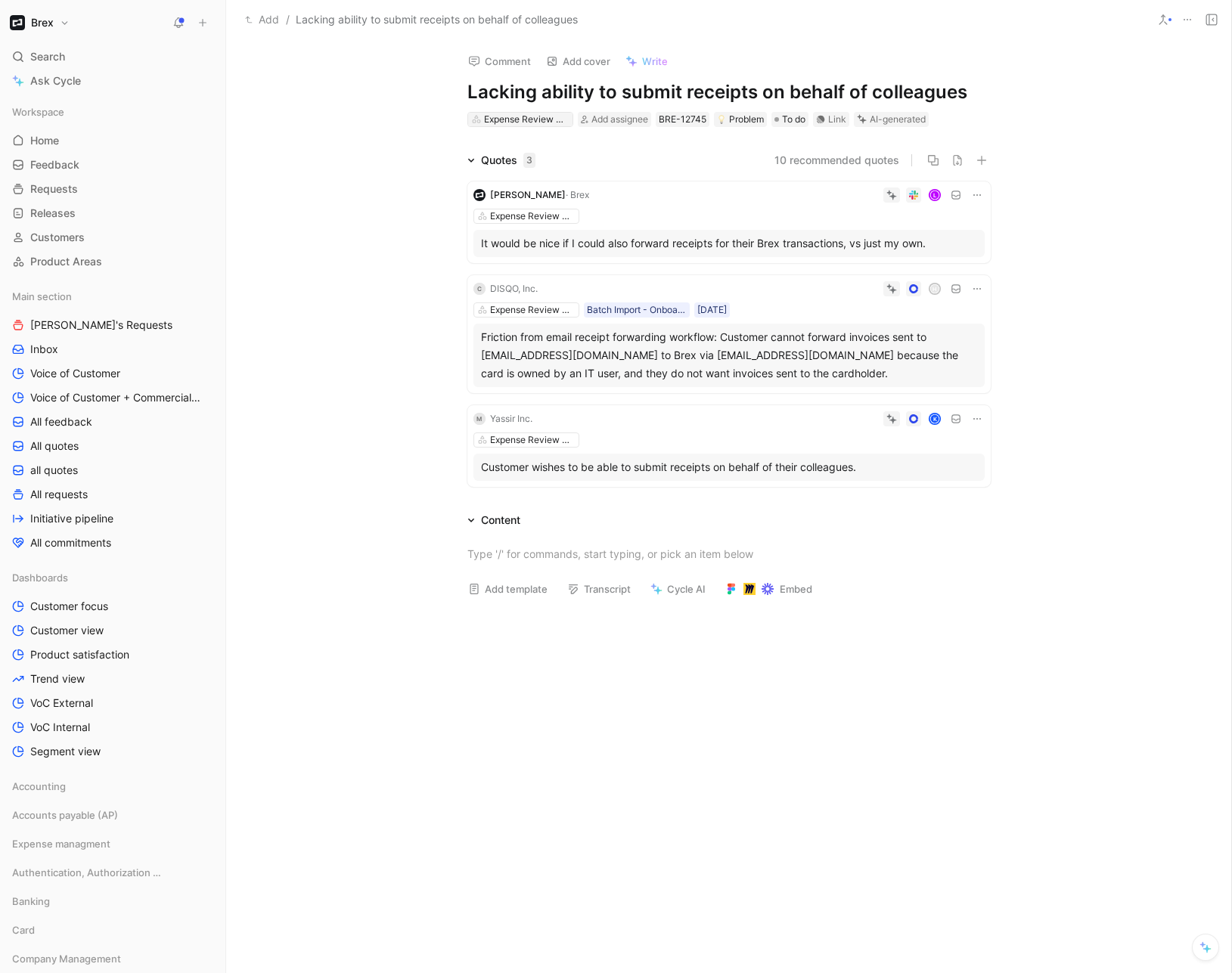
click at [539, 122] on div "Expense Review & Approval" at bounding box center [526, 119] width 84 height 15
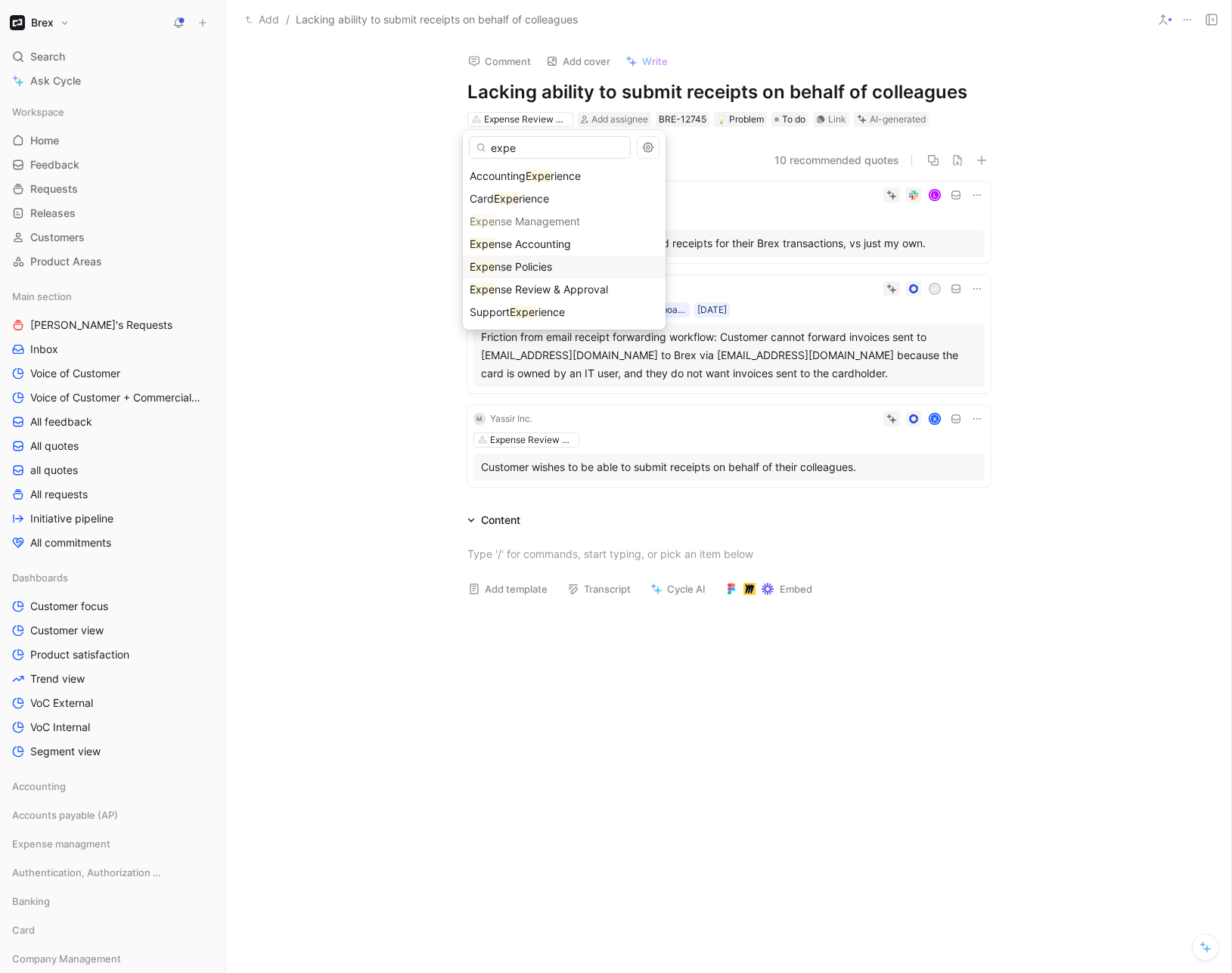
type input "expe"
click at [539, 268] on span "nse Policies" at bounding box center [523, 266] width 57 height 13
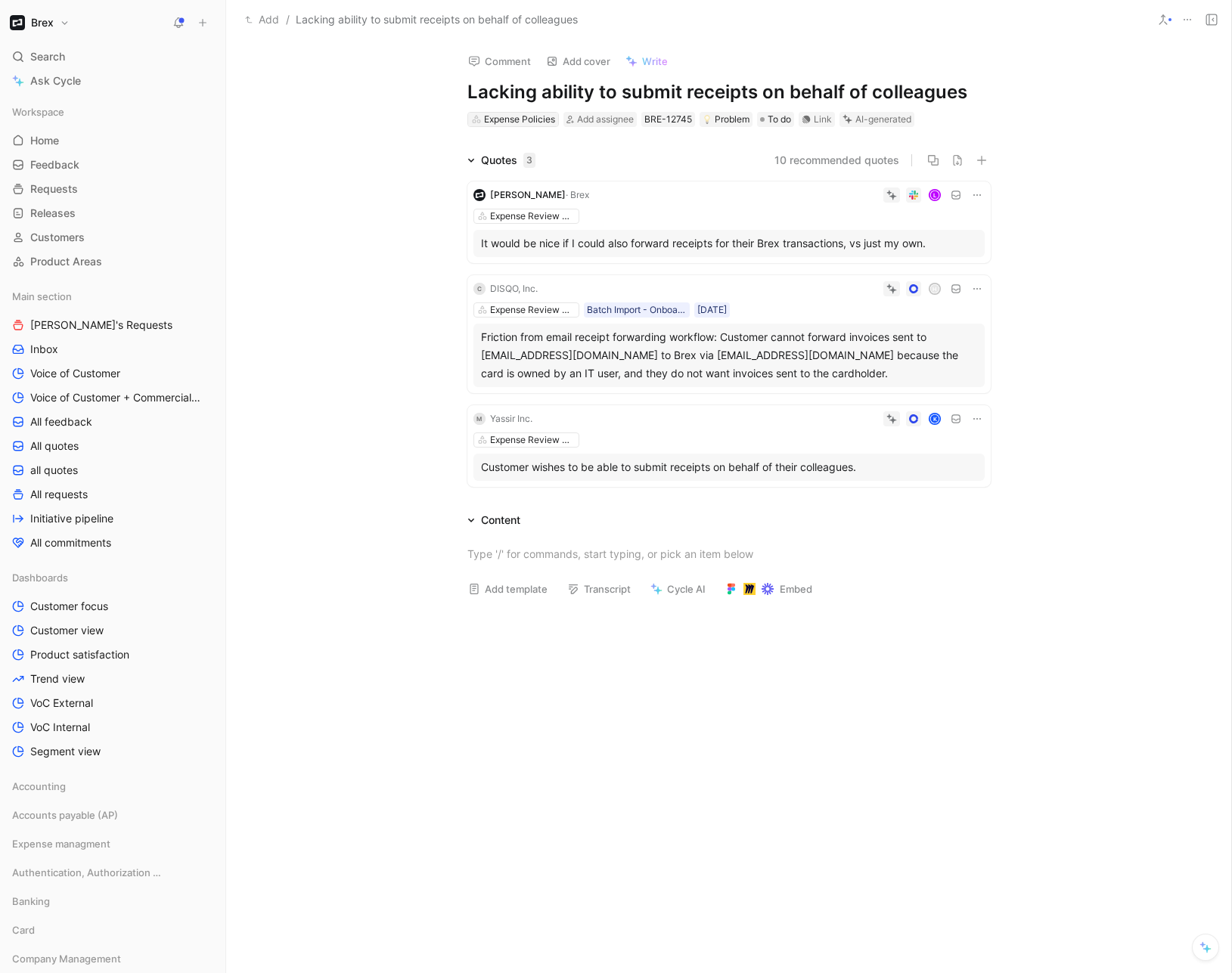
click at [538, 120] on div "Expense Policies" at bounding box center [519, 119] width 71 height 15
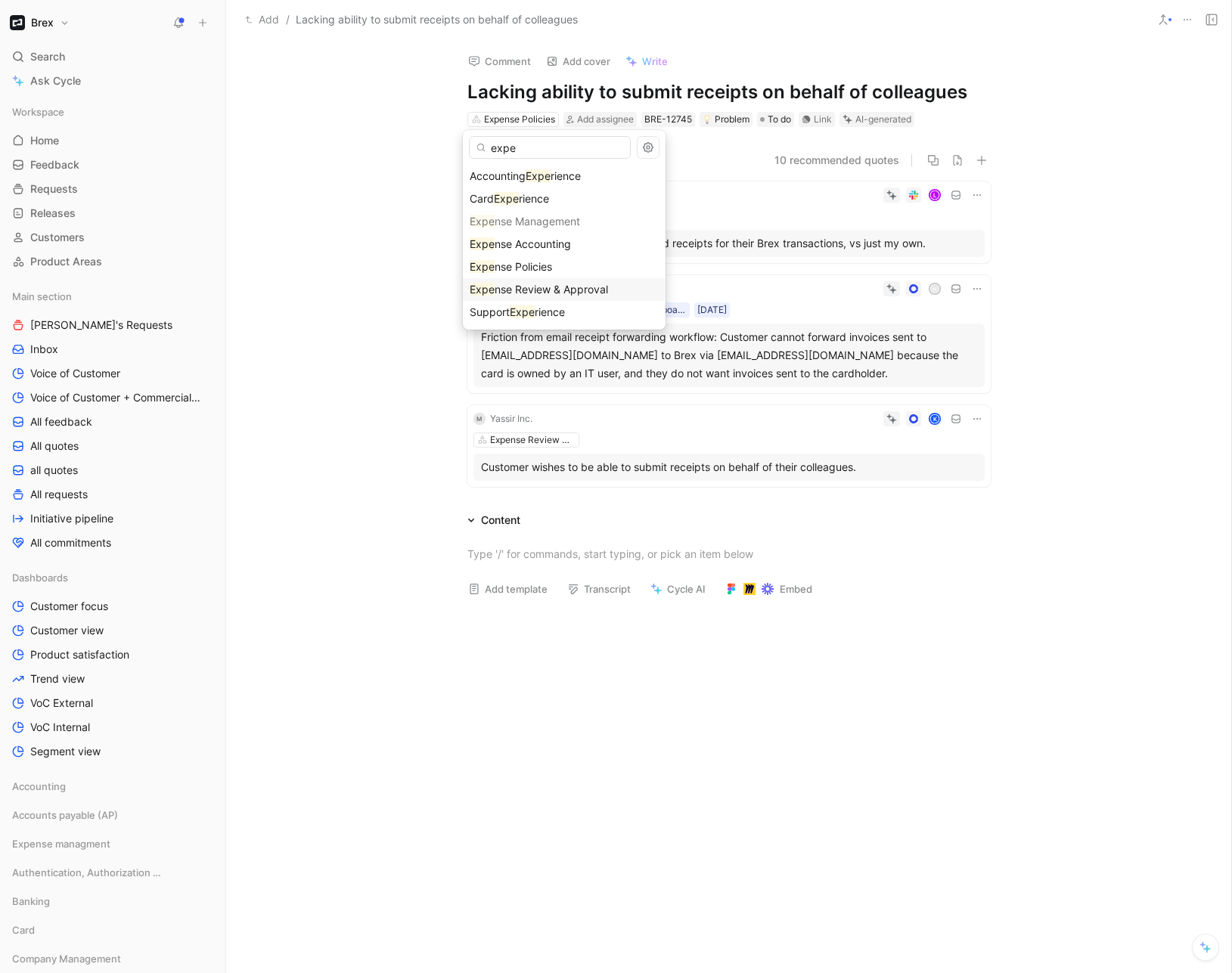
type input "expe"
click at [526, 285] on span "nse Review & Approval" at bounding box center [551, 290] width 113 height 13
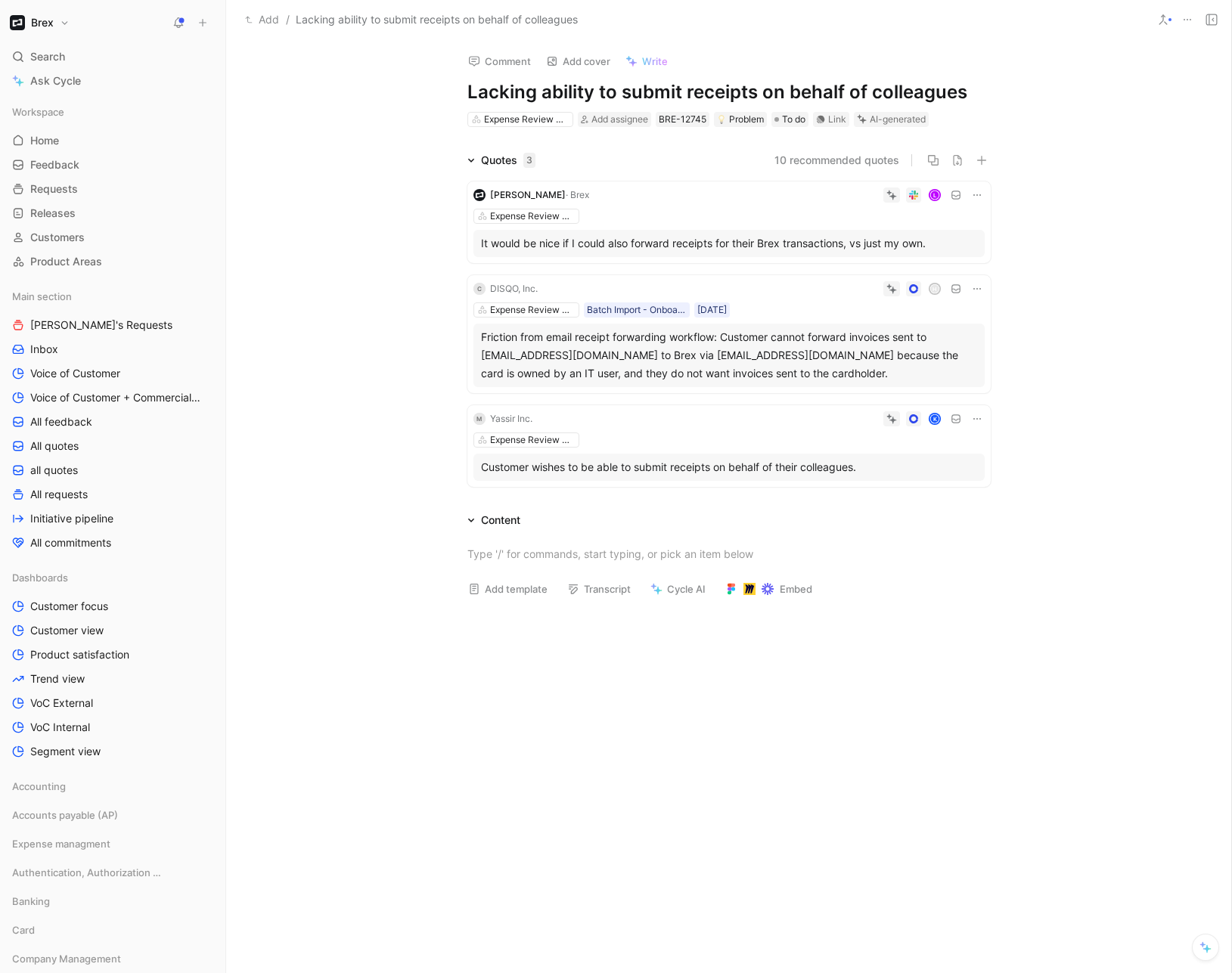
click at [399, 271] on div "Quotes 3 10 recommended quotes [PERSON_NAME] · [PERSON_NAME] L Expense Review &…" at bounding box center [729, 322] width 1005 height 342
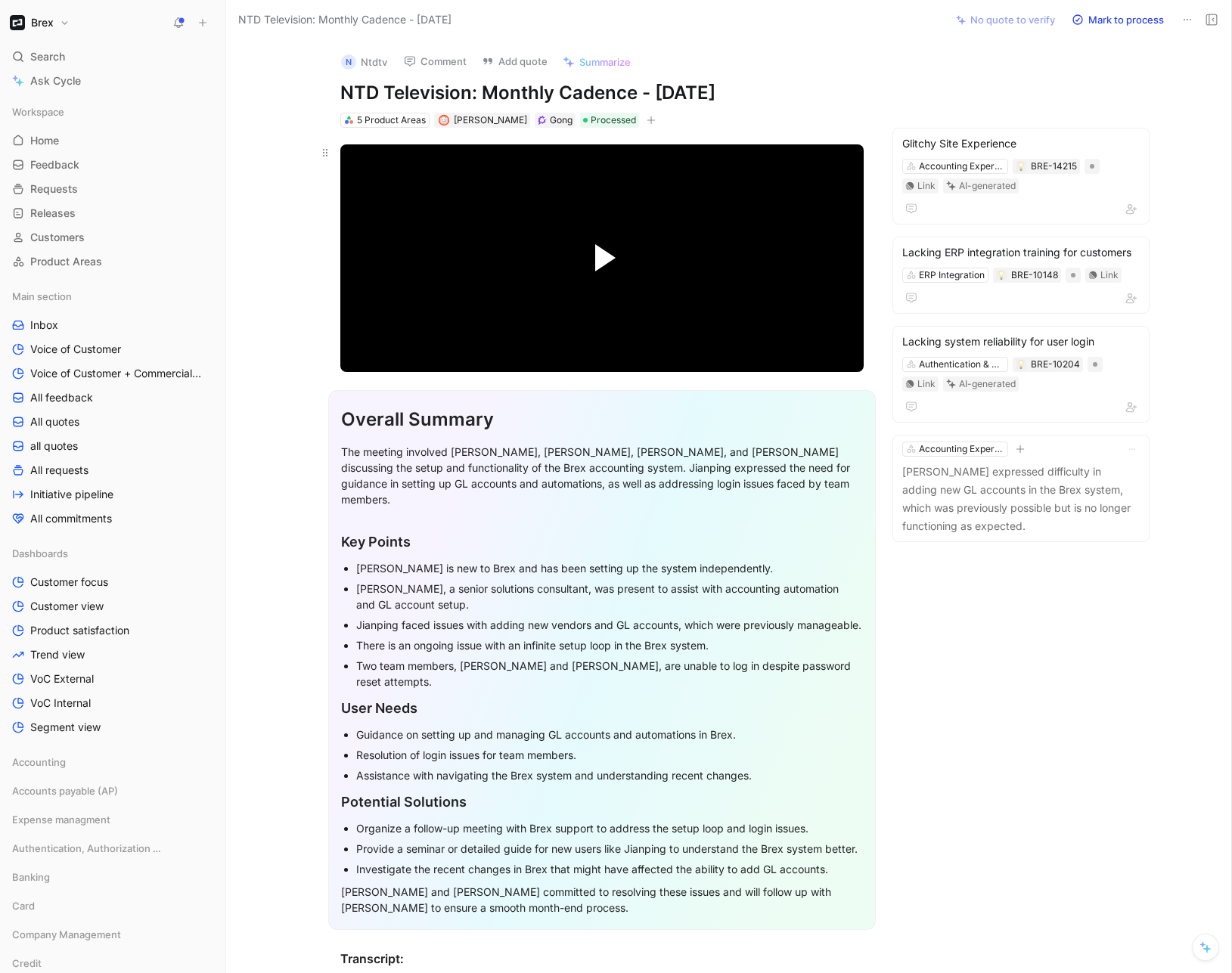
click at [595, 271] on span "Video Player" at bounding box center [606, 258] width 21 height 27
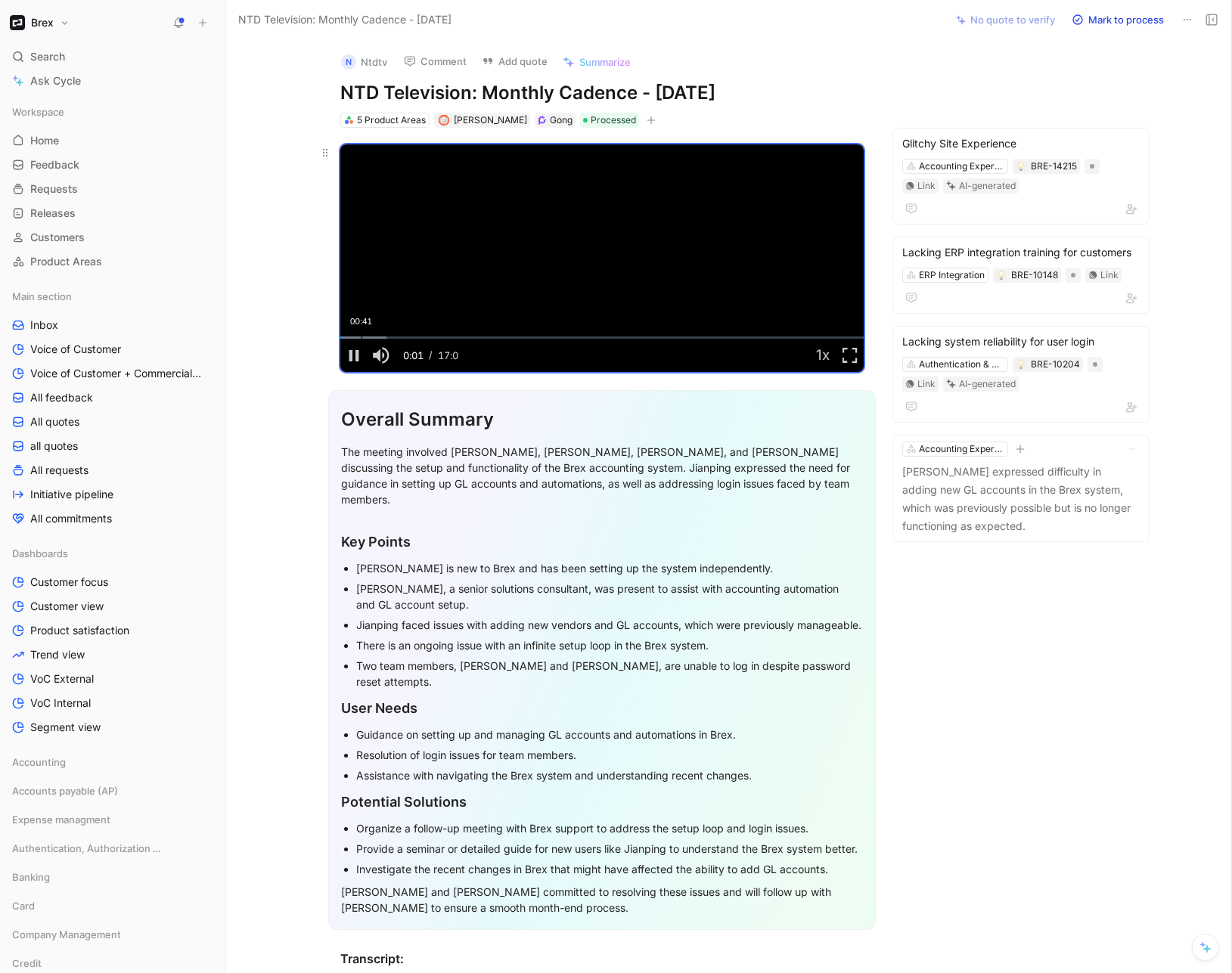
click at [362, 337] on div "00:41" at bounding box center [362, 337] width 1 height 2
click at [370, 337] on div "00:58" at bounding box center [370, 337] width 1 height 2
click at [382, 337] on div "01:19" at bounding box center [382, 337] width 1 height 2
click at [394, 337] on div "Loaded : 13.55% 01:53 01:53" at bounding box center [602, 337] width 523 height 2
click at [412, 337] on div "02:18" at bounding box center [412, 337] width 1 height 2
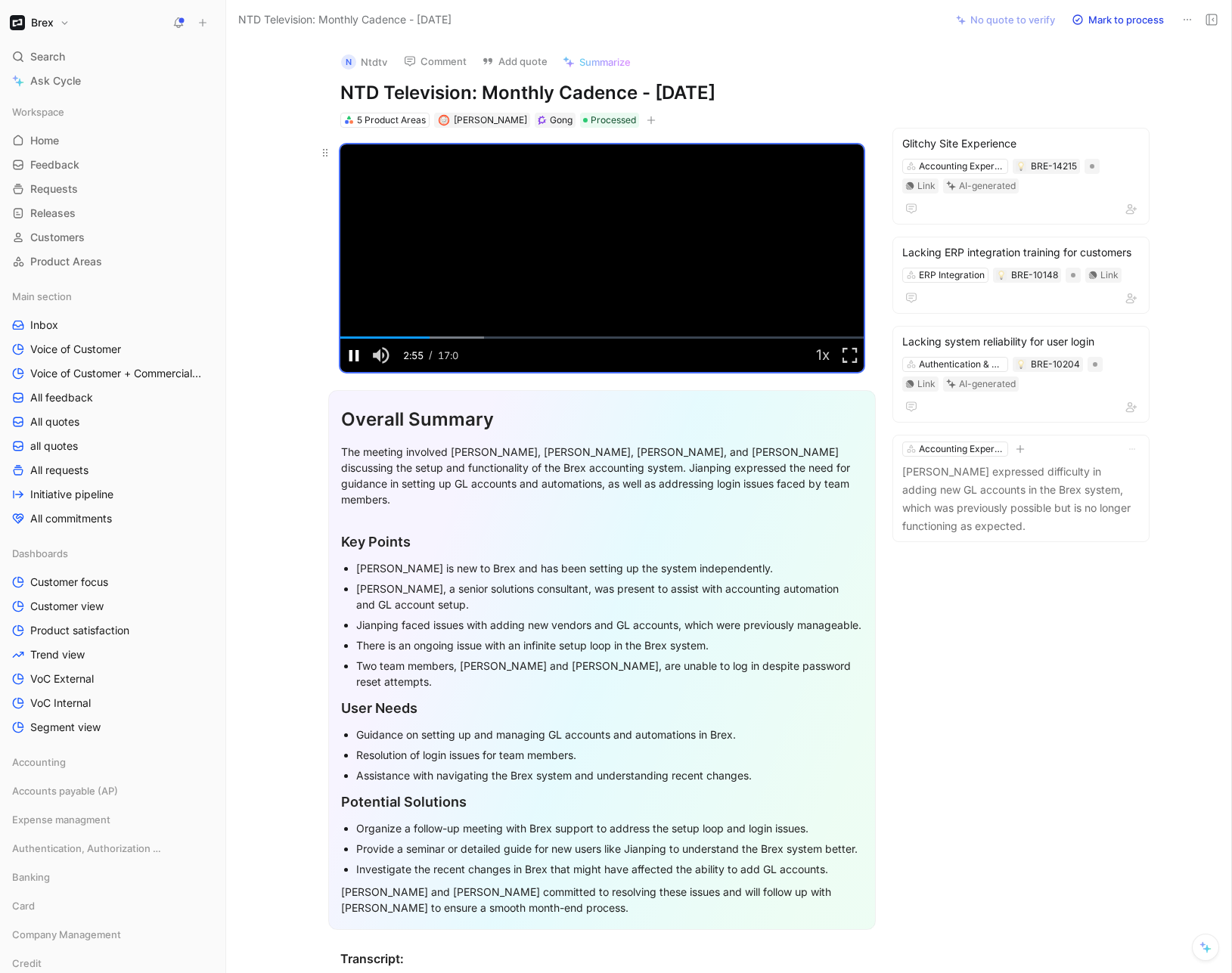
click at [349, 355] on span "Video Player" at bounding box center [353, 355] width 27 height 0
click at [608, 270] on span "Video Player" at bounding box center [606, 258] width 21 height 27
click at [346, 355] on span "Video Player" at bounding box center [353, 355] width 27 height 0
click at [472, 122] on span "[PERSON_NAME]" at bounding box center [490, 120] width 73 height 11
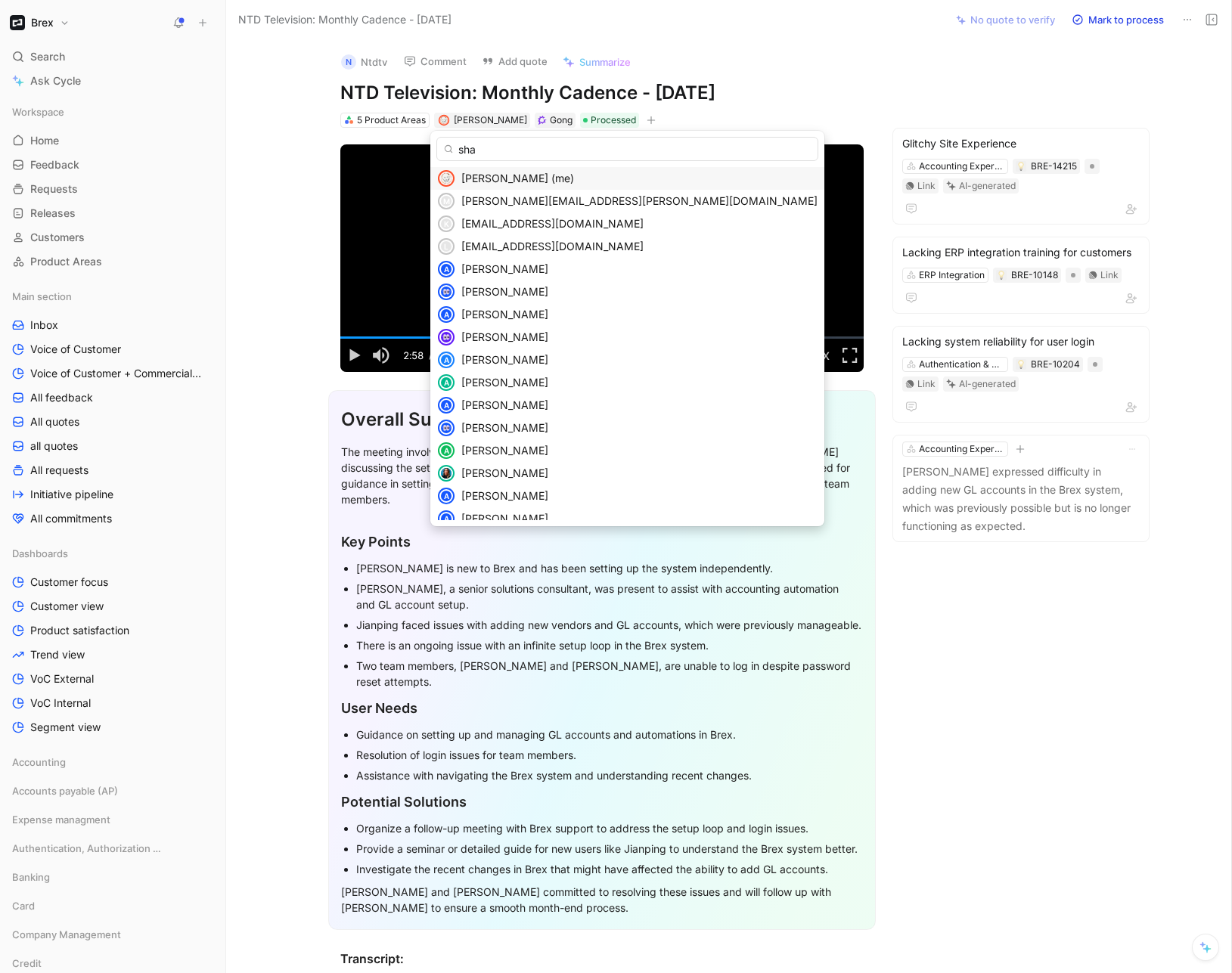
type input "shay"
click at [518, 145] on input "text" at bounding box center [626, 149] width 382 height 24
type input "[PERSON_NAME]"
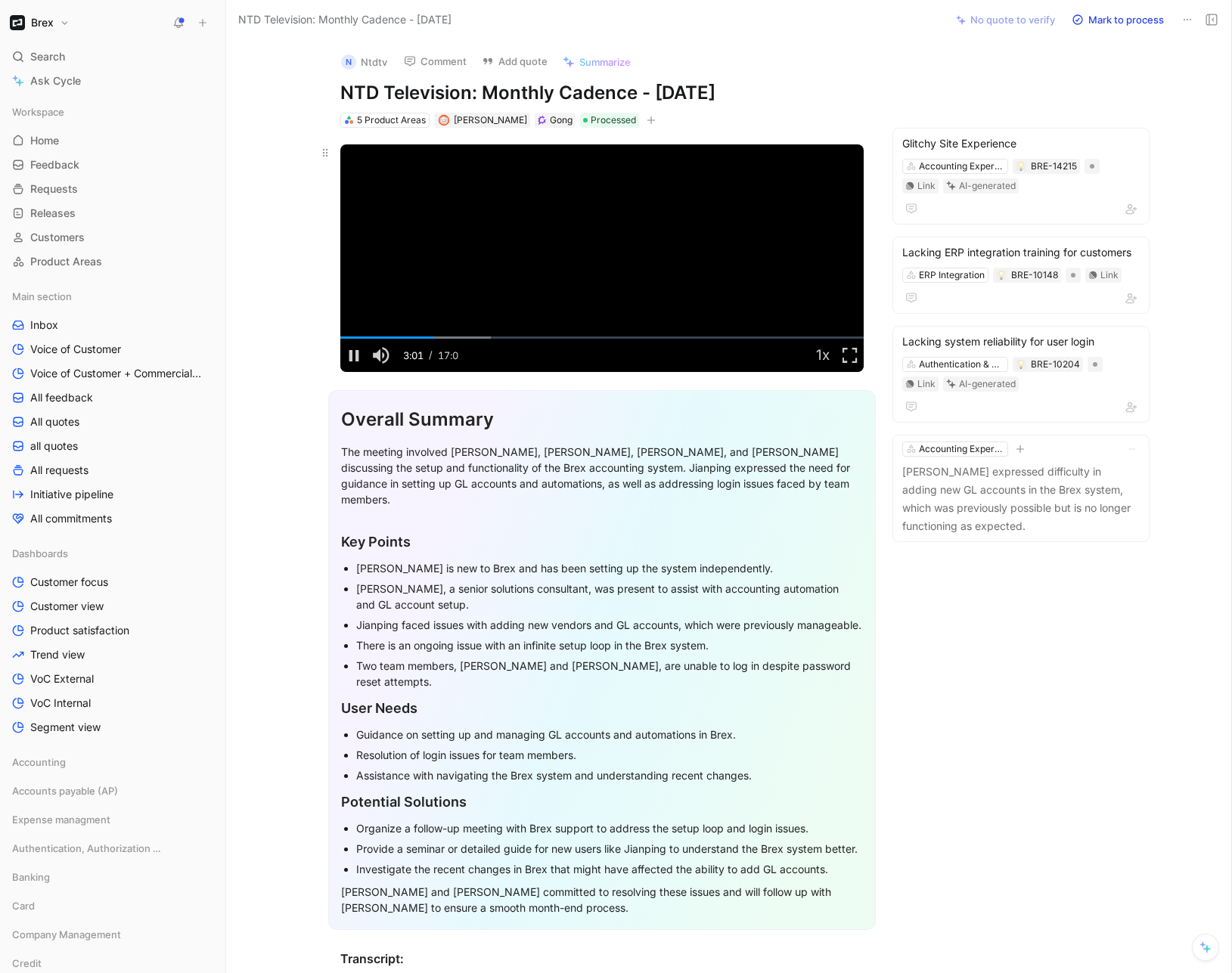
click at [525, 257] on video "Video Player" at bounding box center [602, 258] width 523 height 228
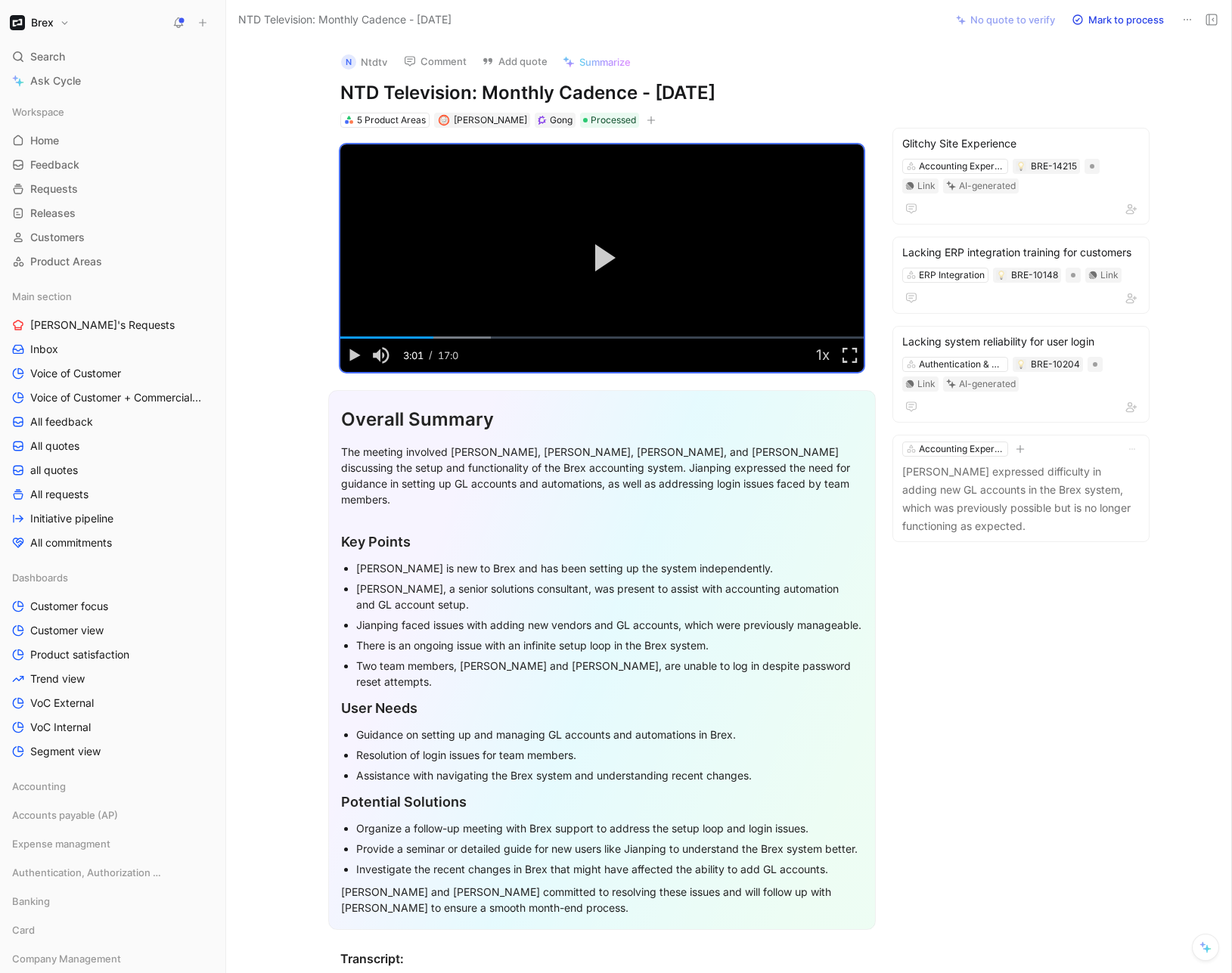
click at [53, 26] on h1 "Brex" at bounding box center [42, 22] width 23 height 14
click at [87, 151] on div "Workspace settings G then S" at bounding box center [102, 156] width 186 height 24
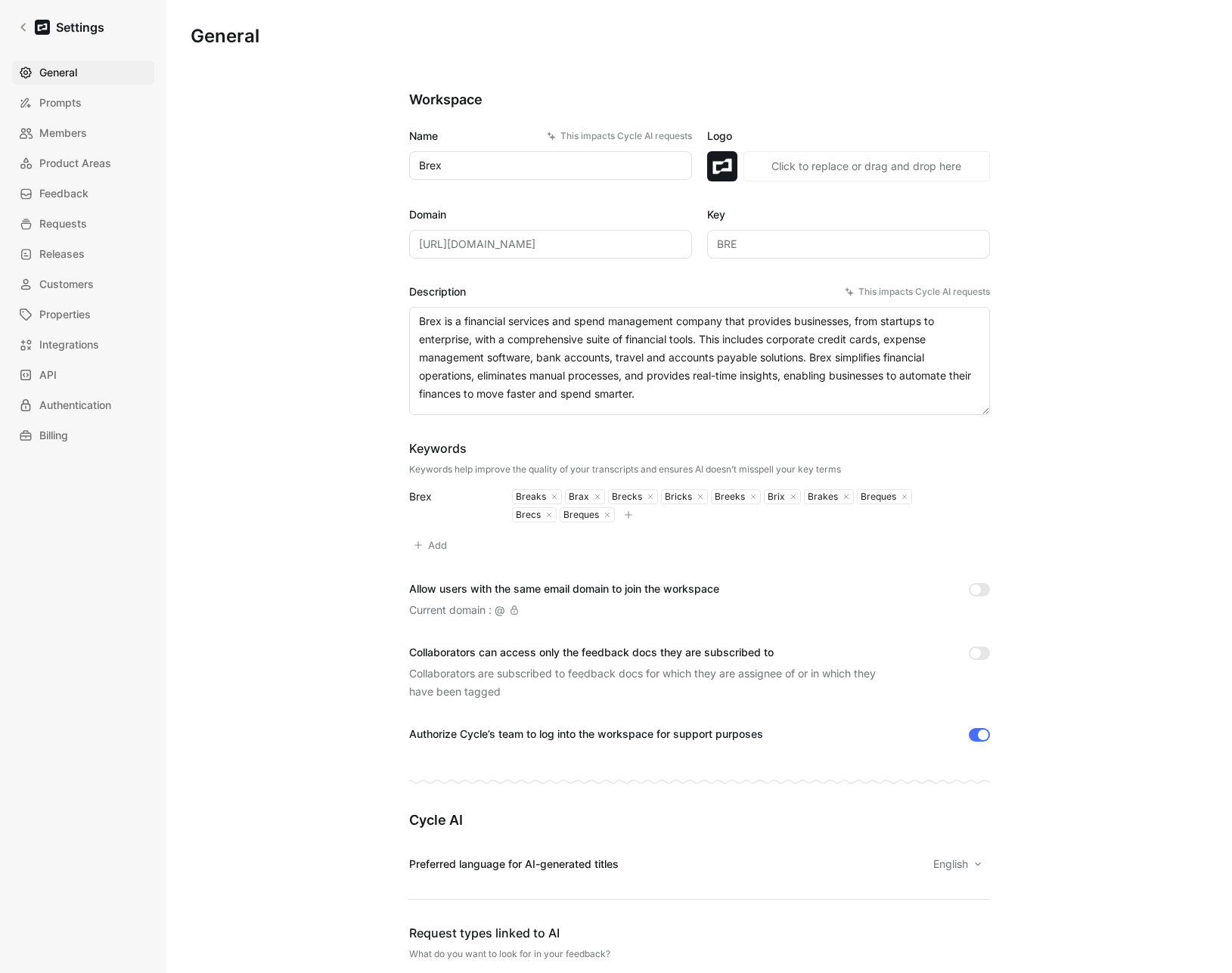
scroll to position [980, 0]
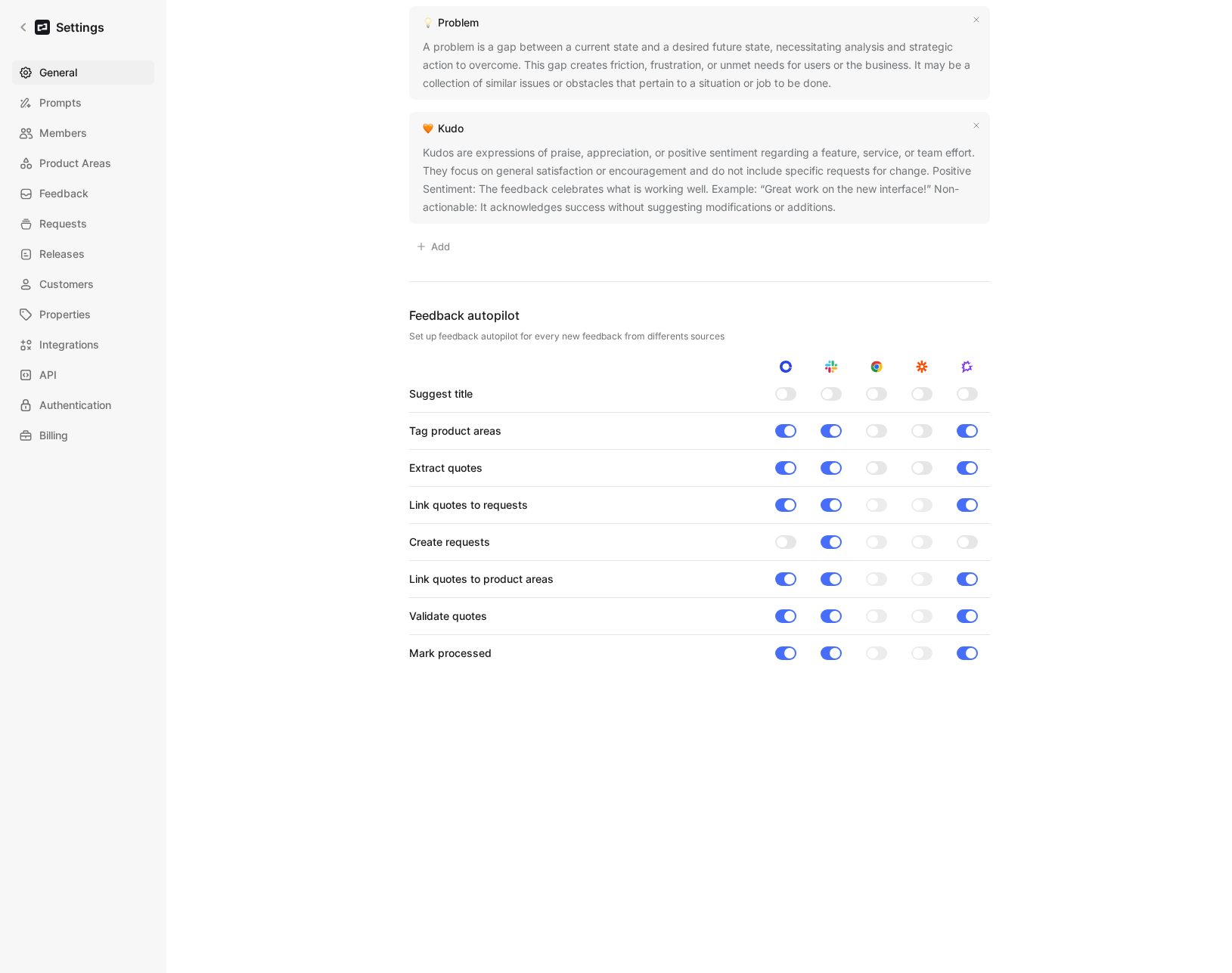
click at [1029, 428] on div "General Saved Workspace Name This impacts Cycle AI requests Brex Logo «r2m» Cli…" at bounding box center [699, 12] width 1017 height 1922
click at [22, 22] on icon at bounding box center [23, 26] width 10 height 10
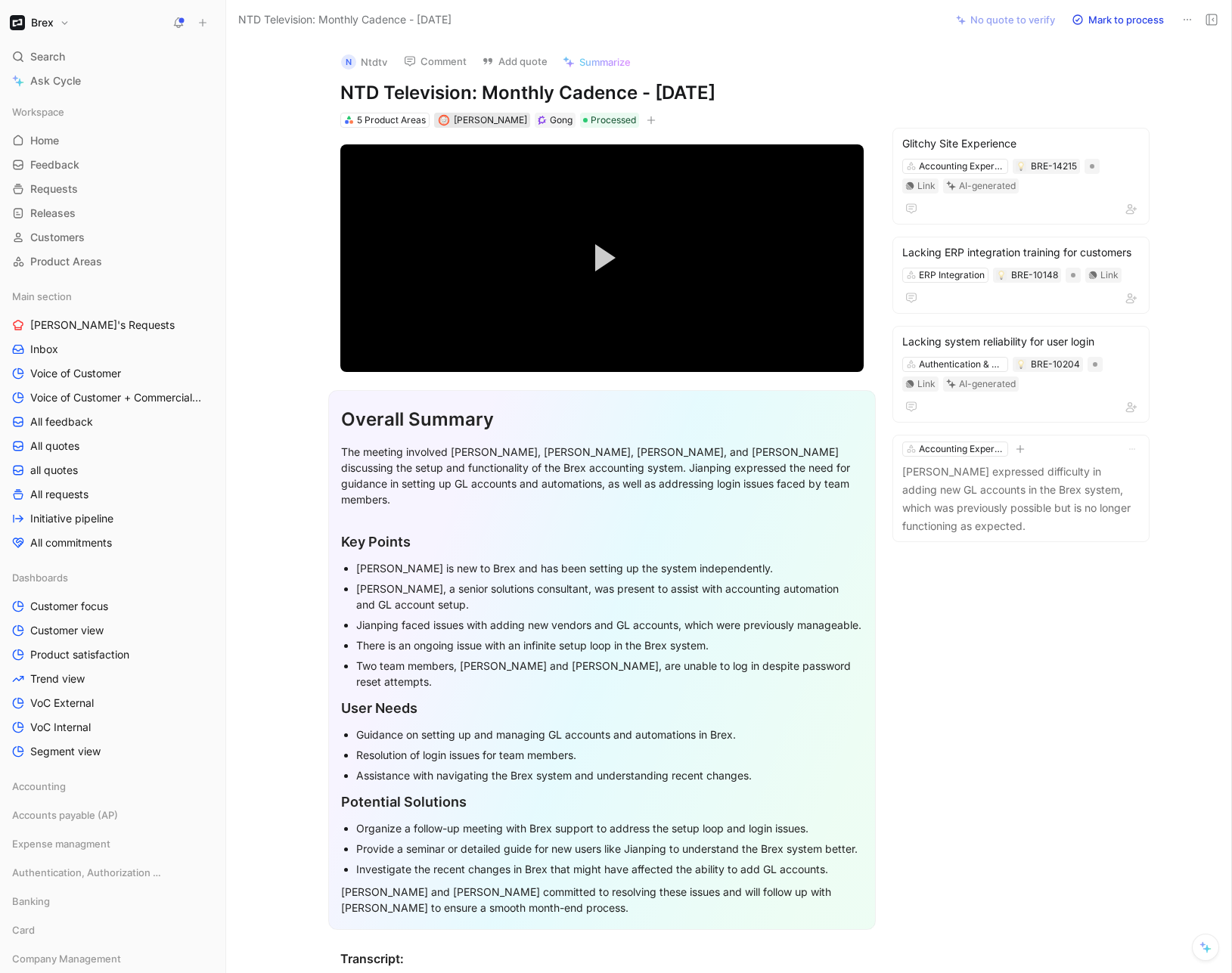
click at [478, 116] on span "[PERSON_NAME]" at bounding box center [490, 120] width 73 height 11
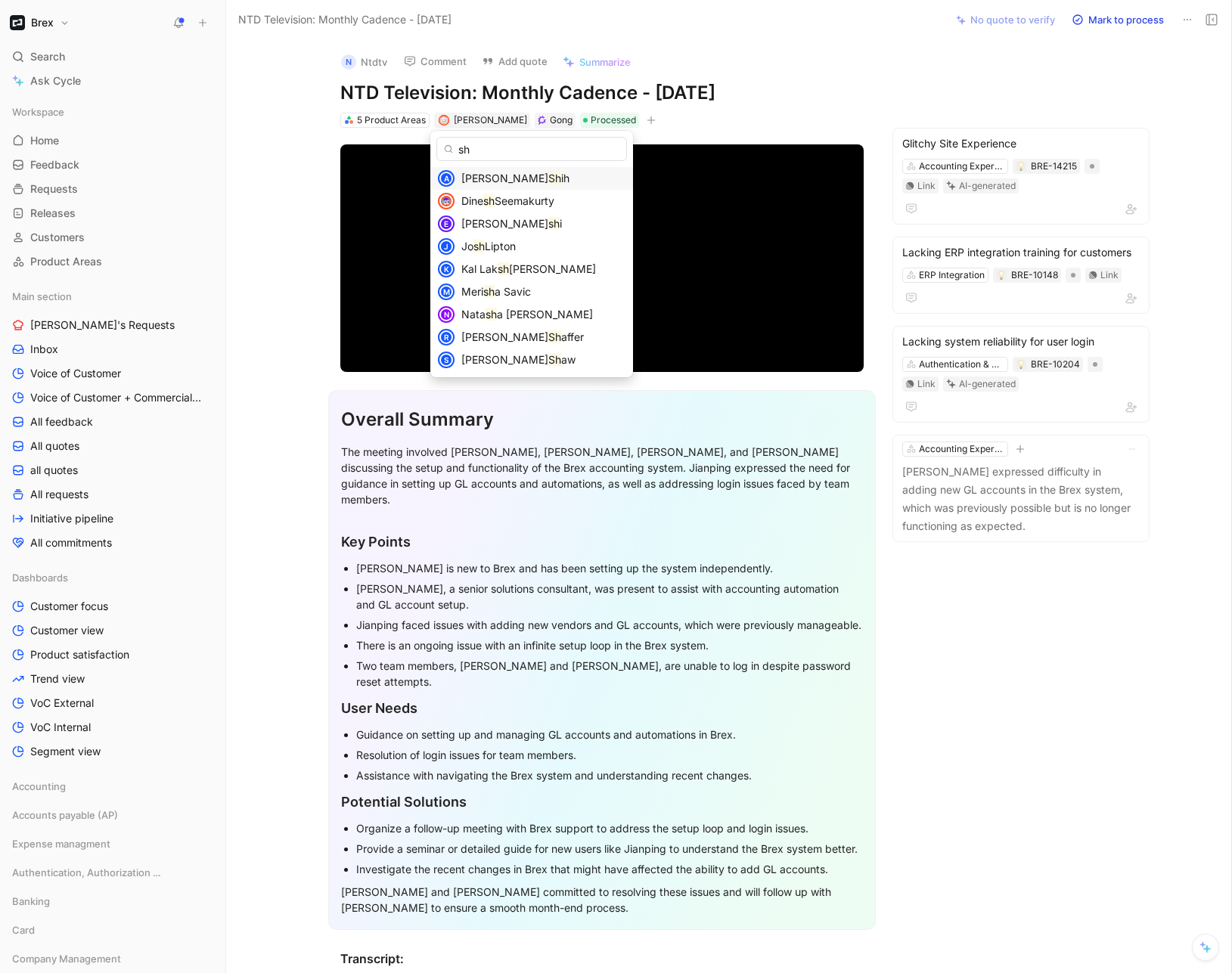
type input "sha"
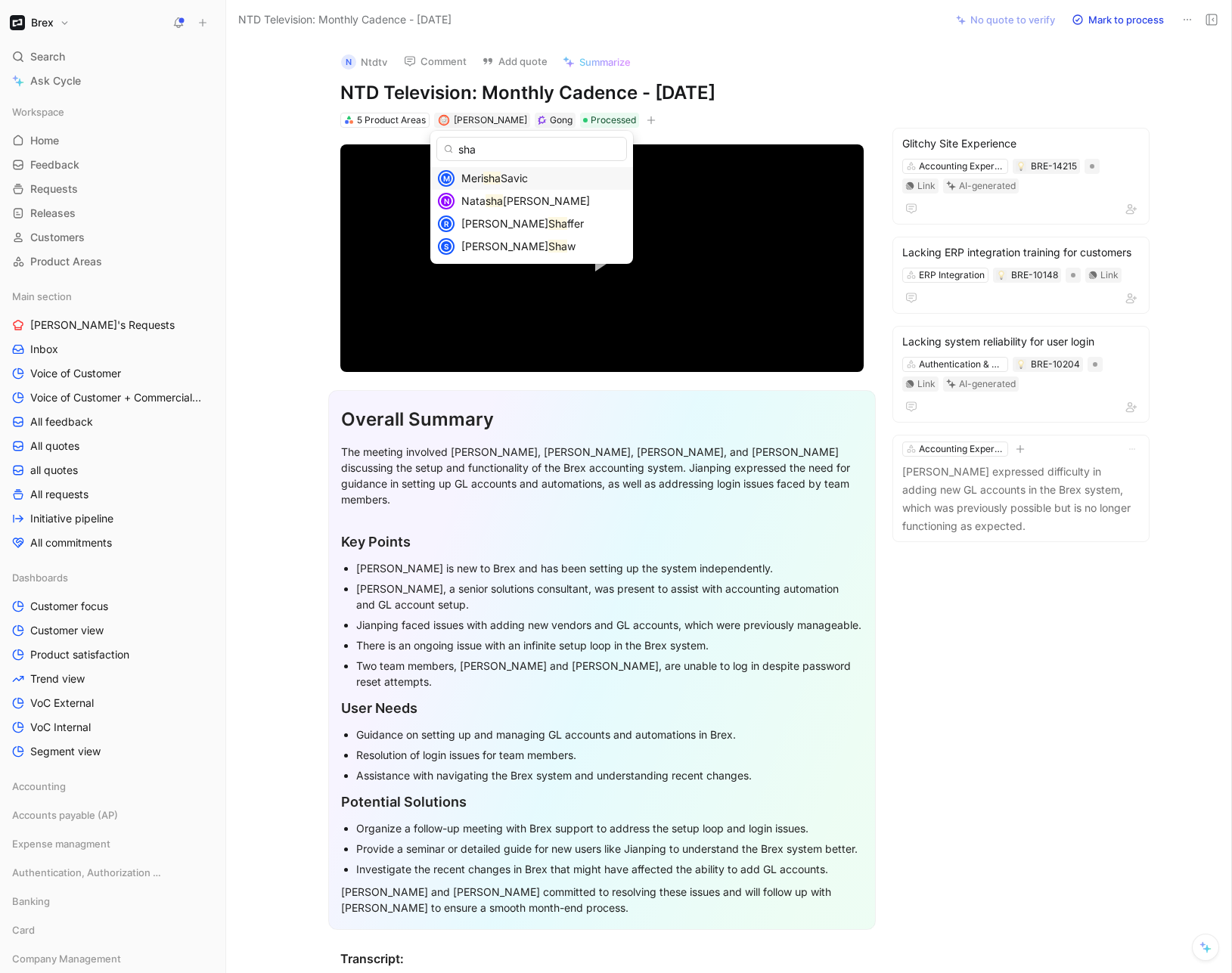
click at [489, 147] on input "sha" at bounding box center [531, 149] width 190 height 24
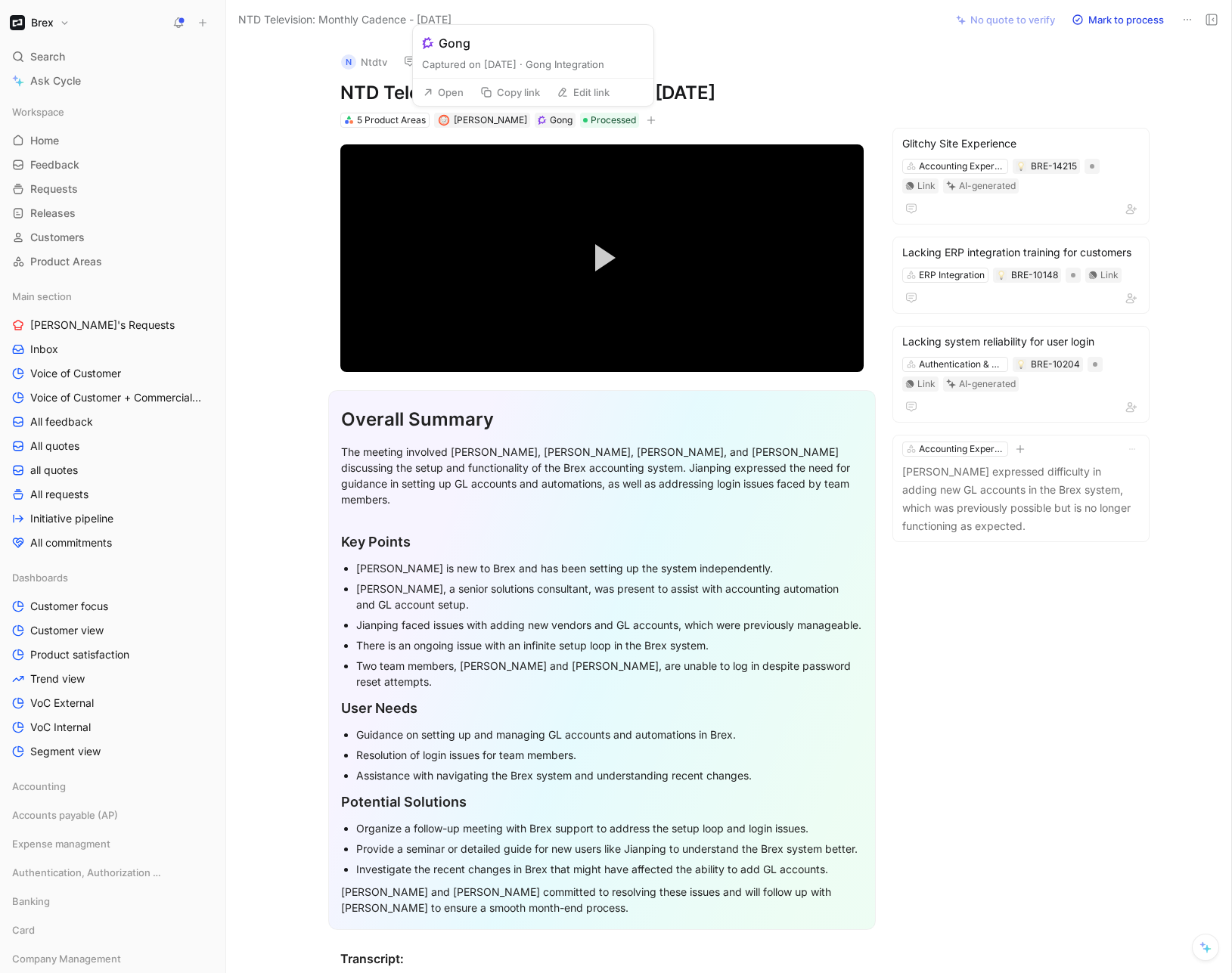
click at [466, 97] on button "Open" at bounding box center [443, 92] width 54 height 22
click at [463, 123] on span "[PERSON_NAME]" at bounding box center [490, 120] width 73 height 11
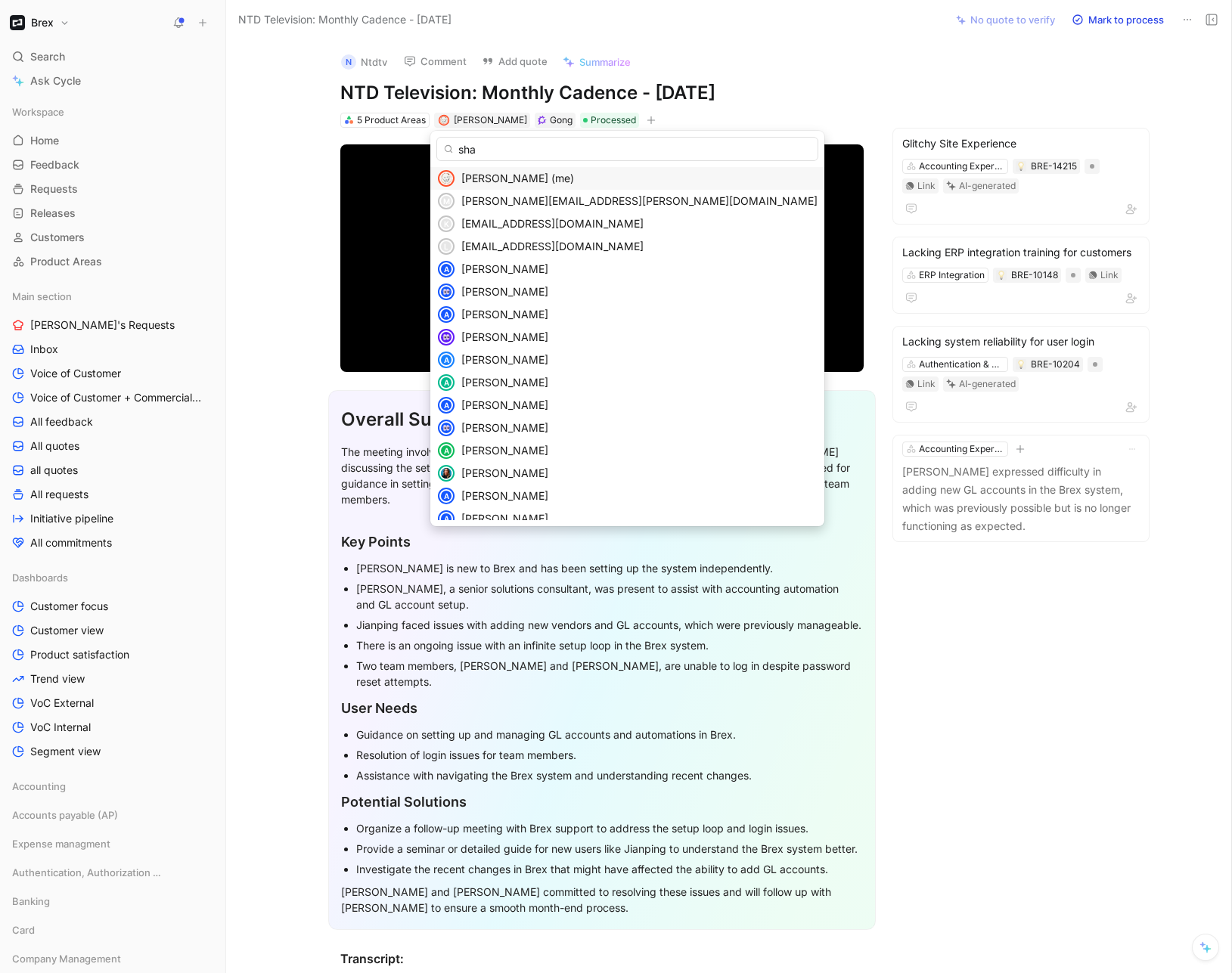
type input "shay"
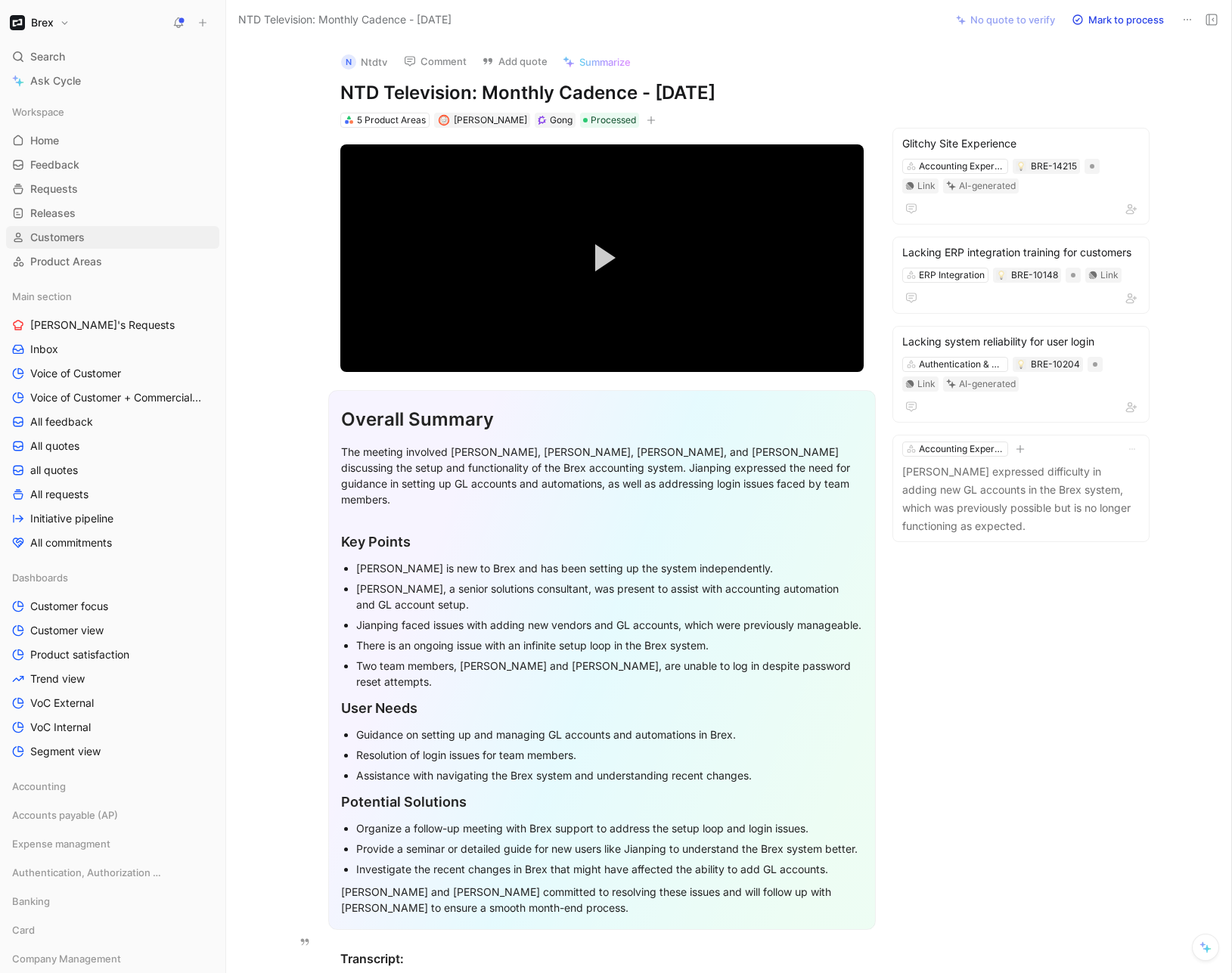
click at [66, 236] on span "Customers" at bounding box center [57, 237] width 54 height 15
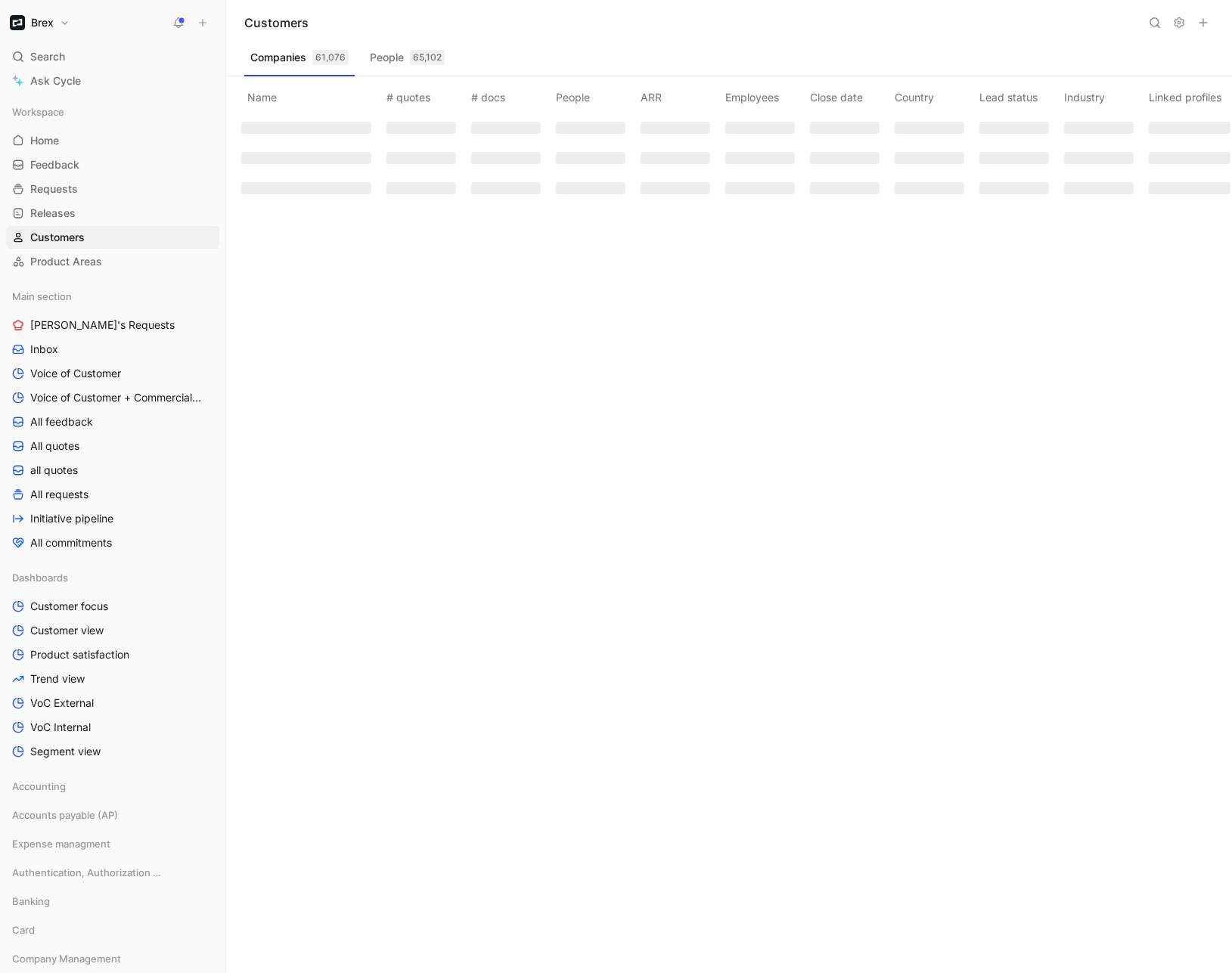
click at [1155, 26] on icon at bounding box center [1154, 22] width 12 height 12
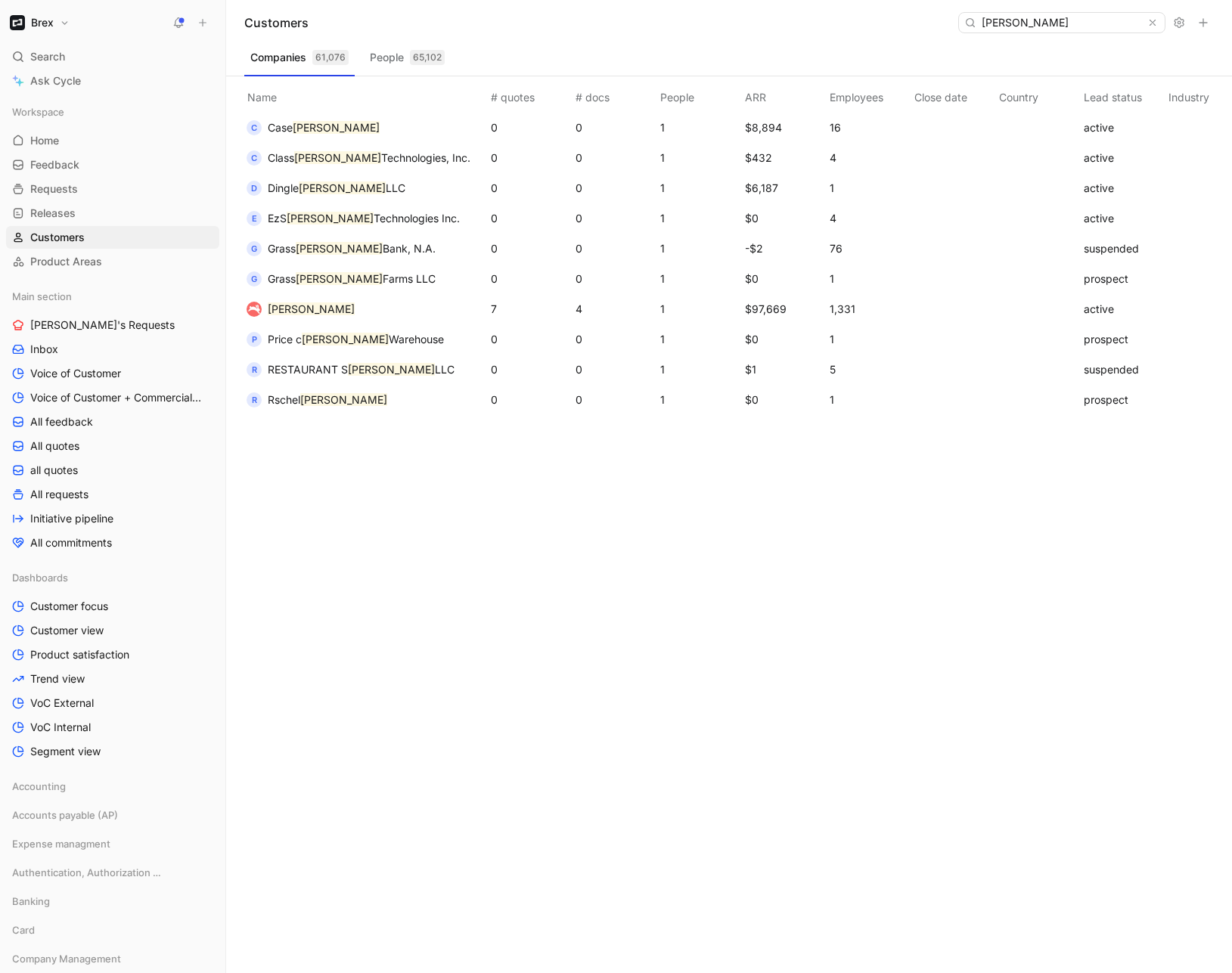
type input "[PERSON_NAME]"
click at [287, 304] on mark "[PERSON_NAME]" at bounding box center [311, 309] width 87 height 13
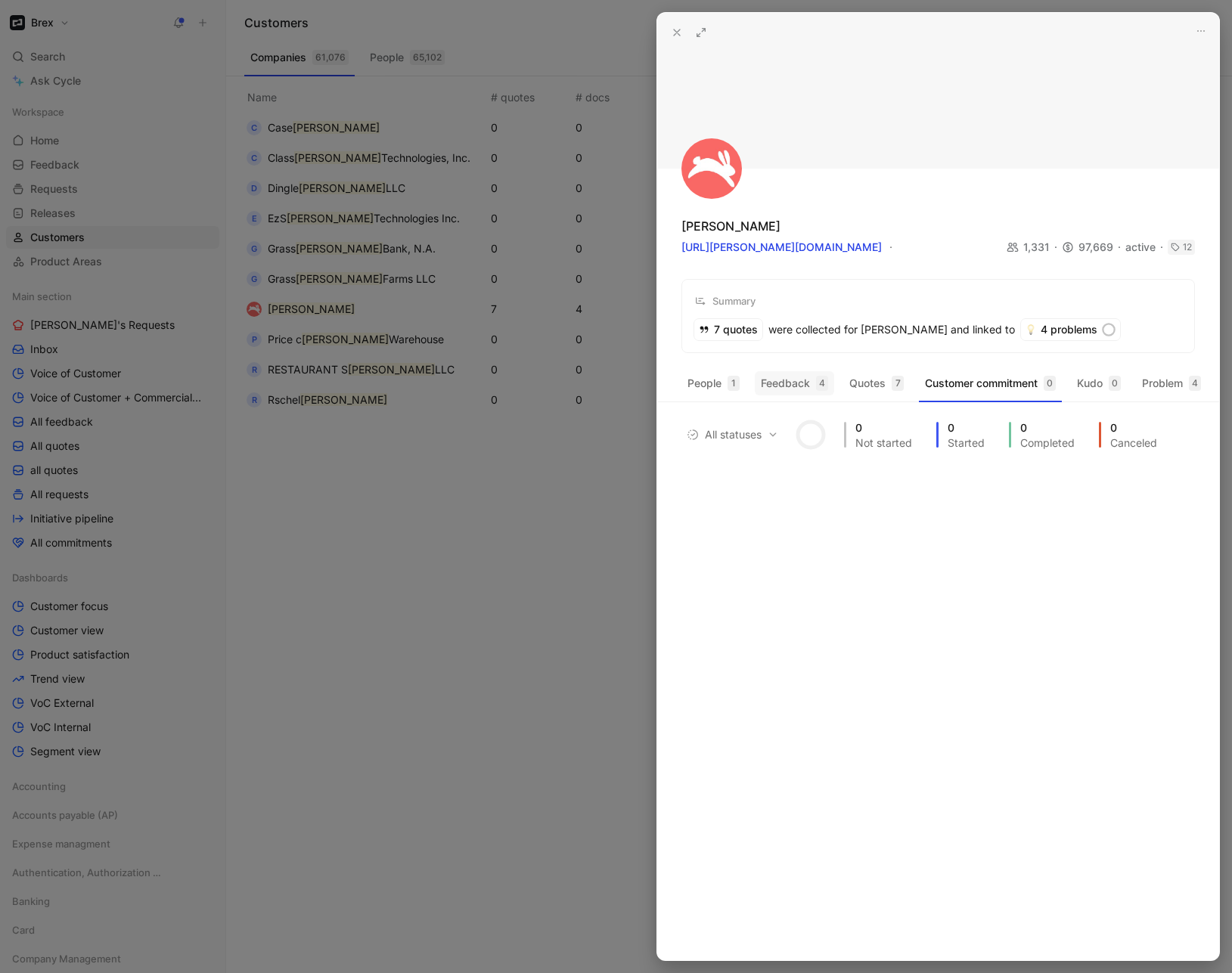
click at [774, 385] on button "Feedback 4" at bounding box center [794, 383] width 80 height 24
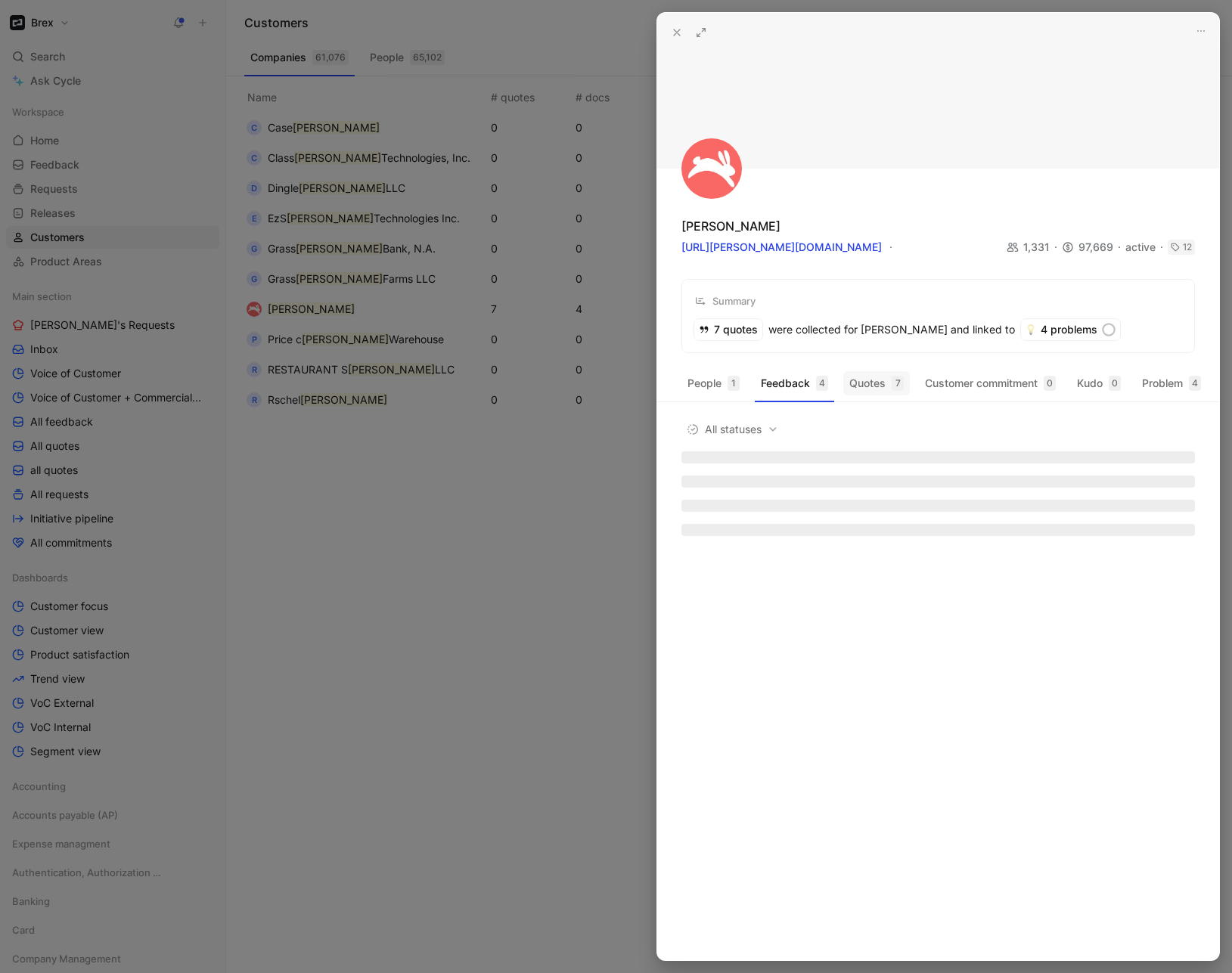
click at [864, 387] on button "Quotes 7" at bounding box center [876, 383] width 67 height 24
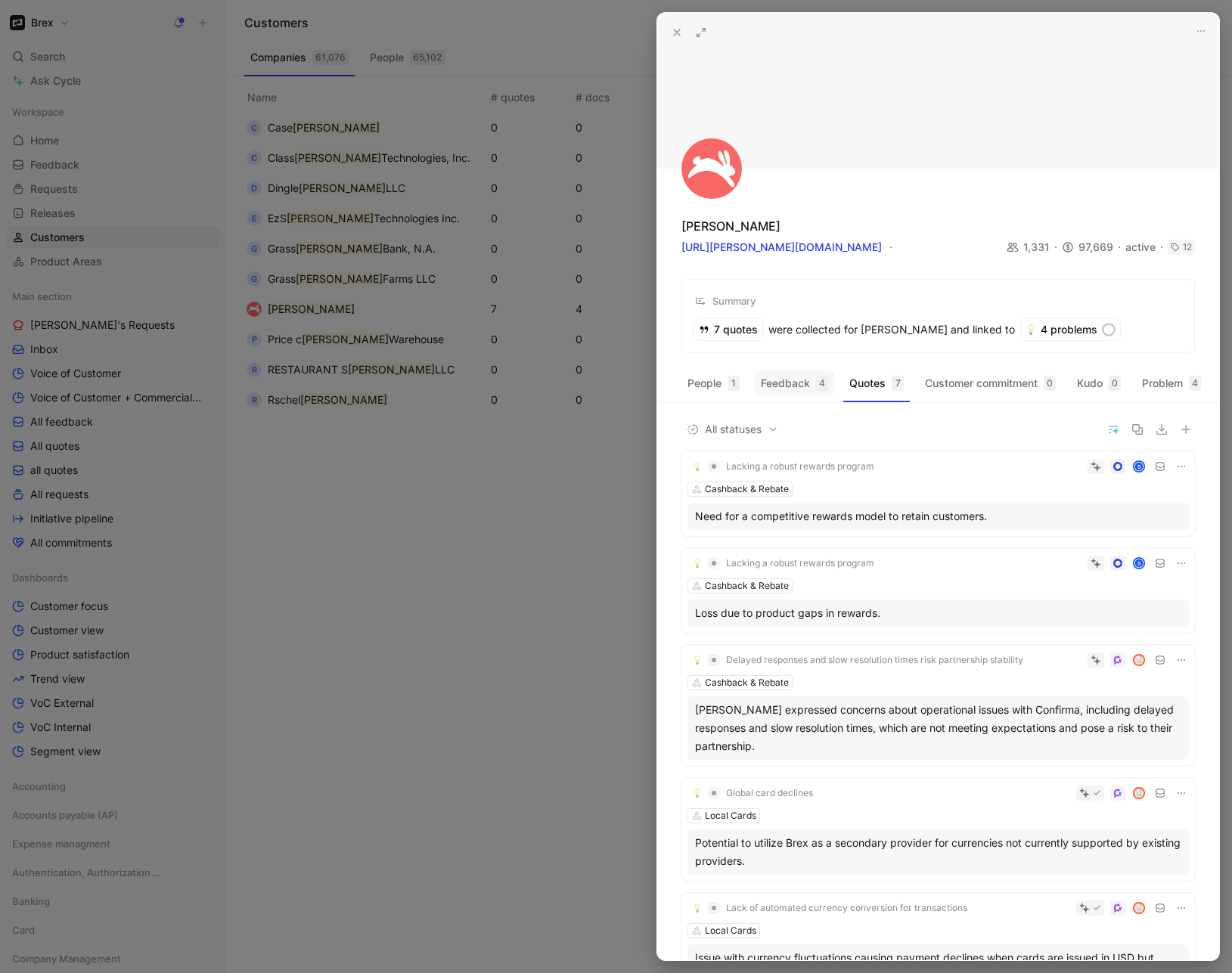
click at [810, 385] on button "Feedback 4" at bounding box center [794, 383] width 80 height 24
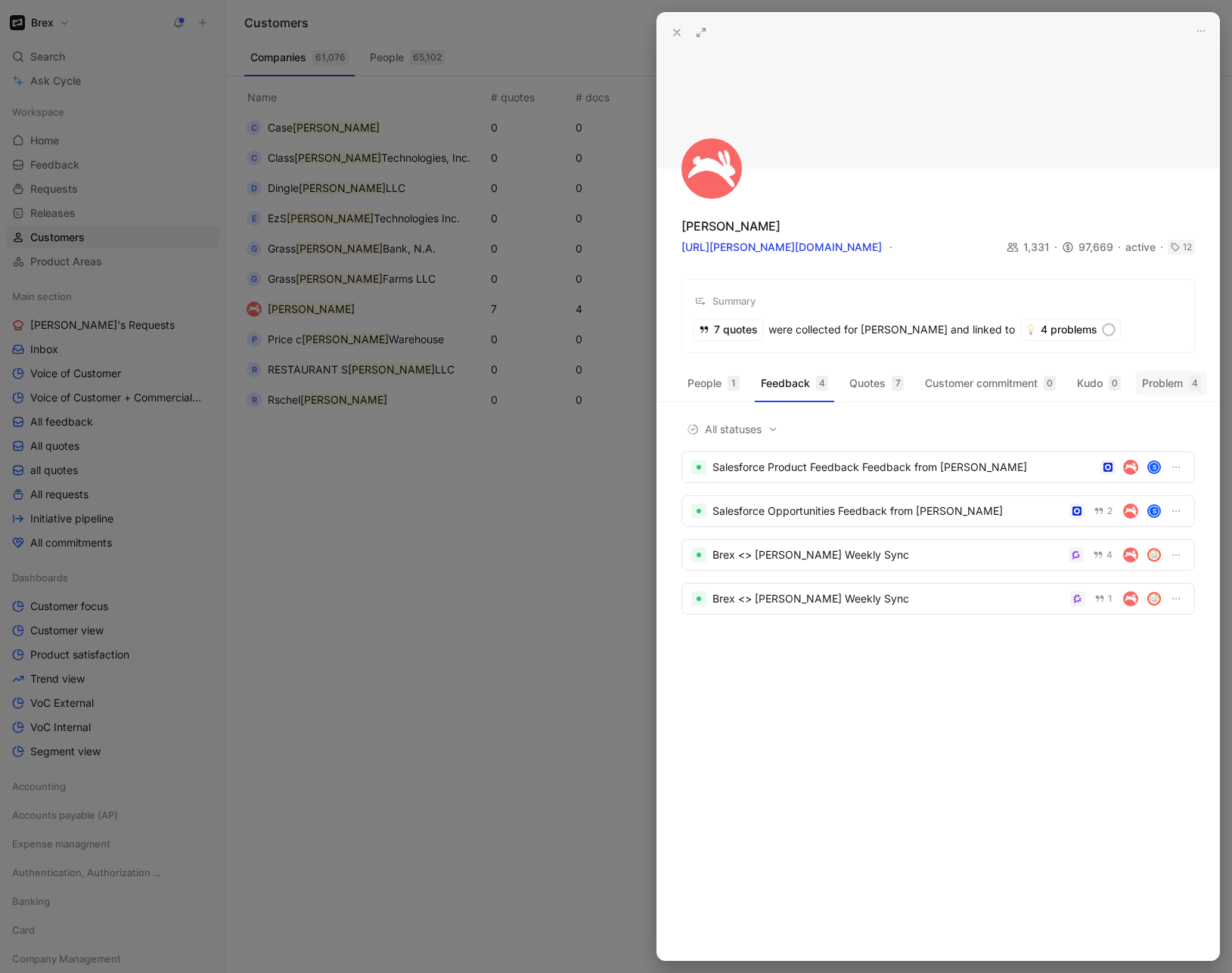
click at [1165, 387] on button "Problem 4" at bounding box center [1172, 383] width 71 height 24
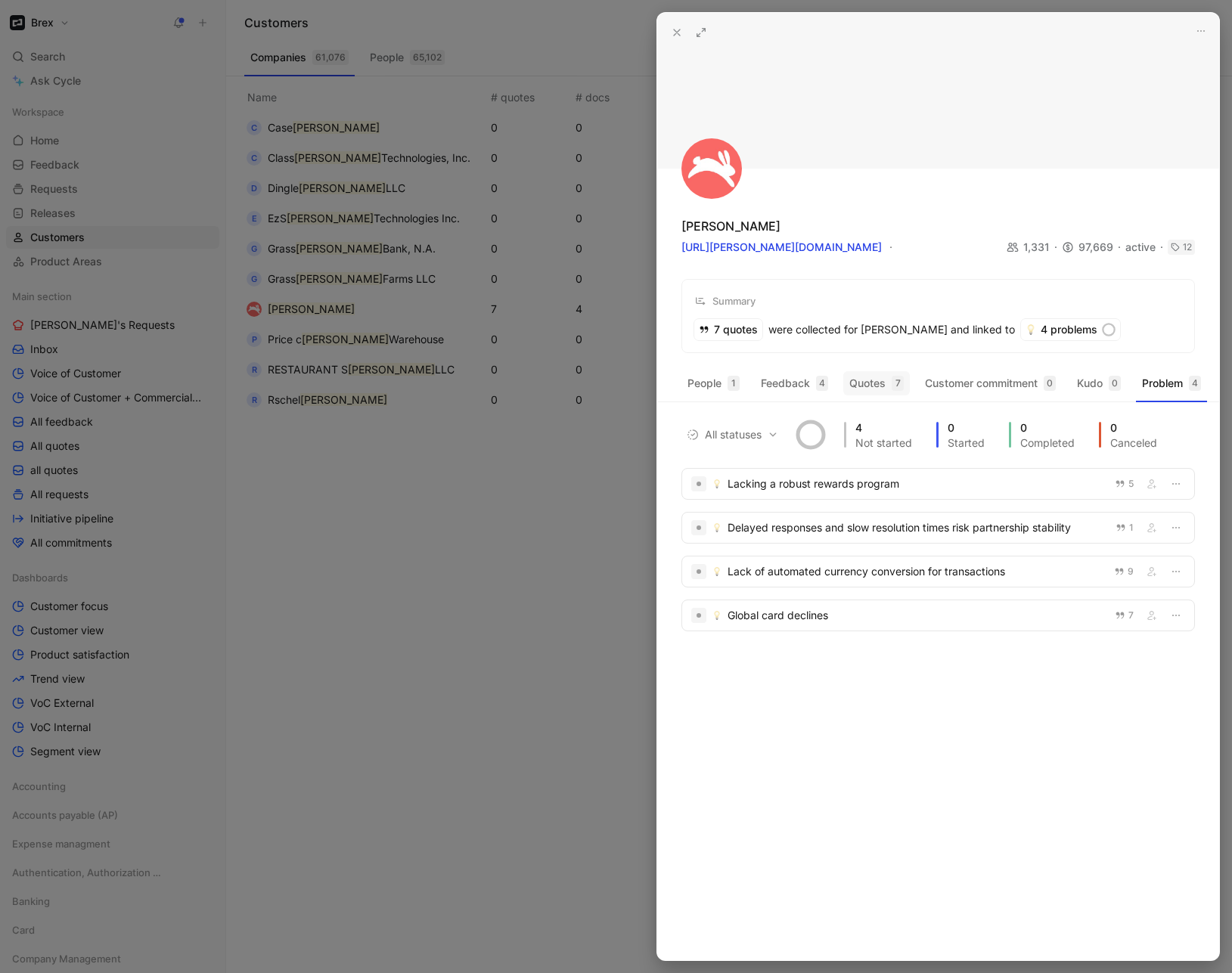
click at [895, 386] on div "7" at bounding box center [897, 383] width 12 height 15
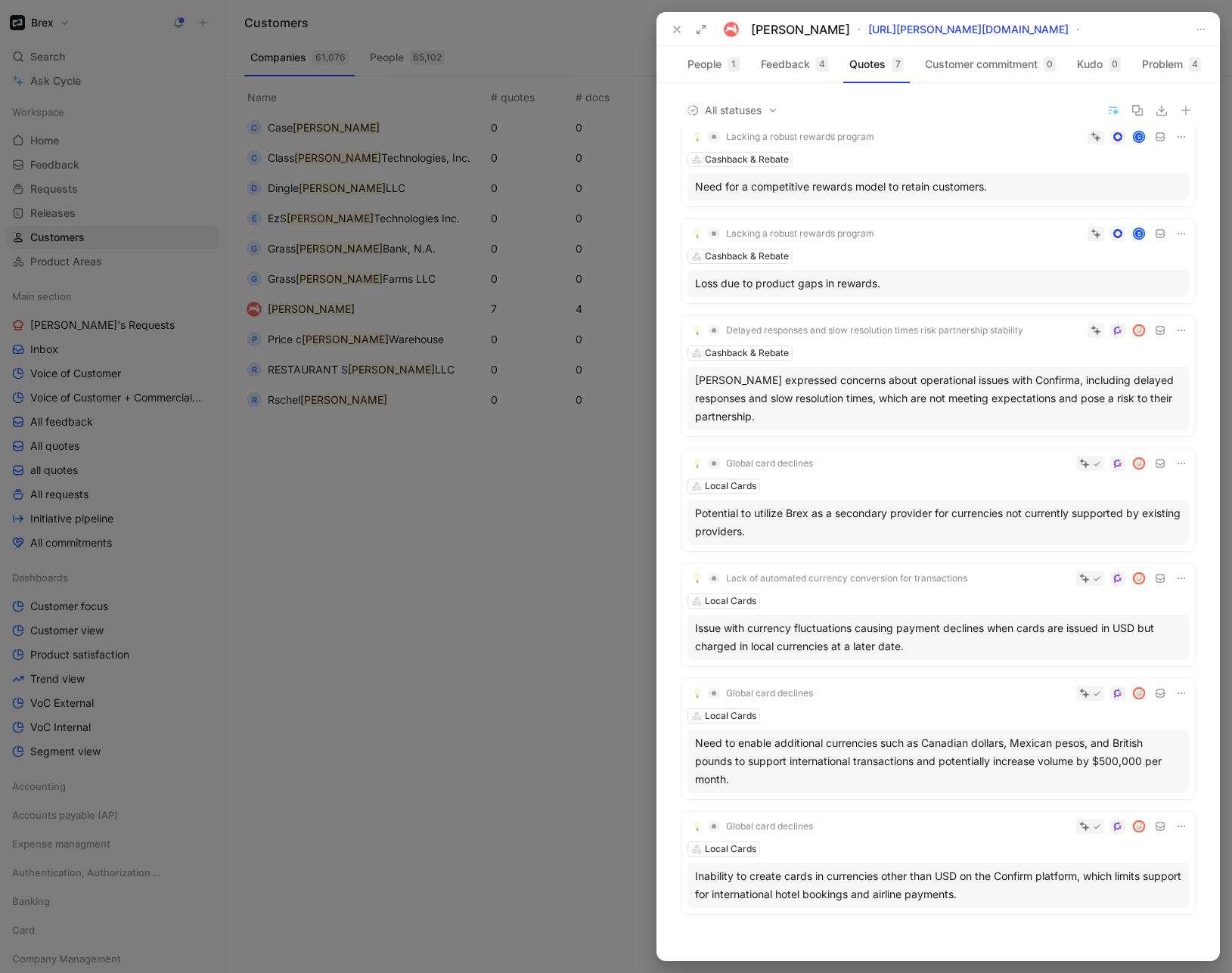
scroll to position [13, 0]
click at [902, 834] on div "Global card declines Local Cards Inability to create cards in currencies other …" at bounding box center [939, 861] width 514 height 103
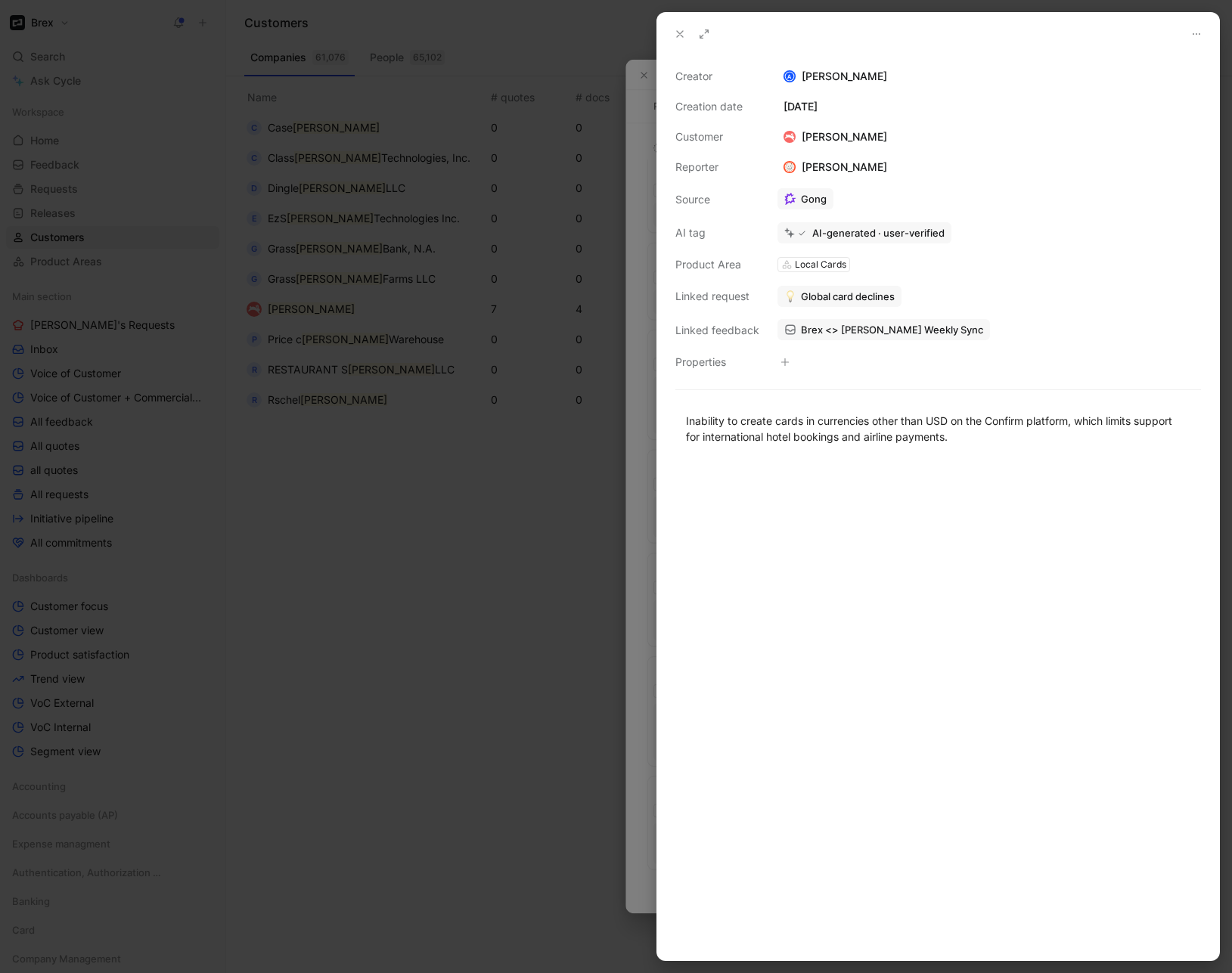
click at [849, 292] on span "Global card declines" at bounding box center [848, 296] width 94 height 14
click at [804, 264] on button "Open" at bounding box center [807, 265] width 54 height 22
click at [675, 33] on icon at bounding box center [680, 34] width 12 height 12
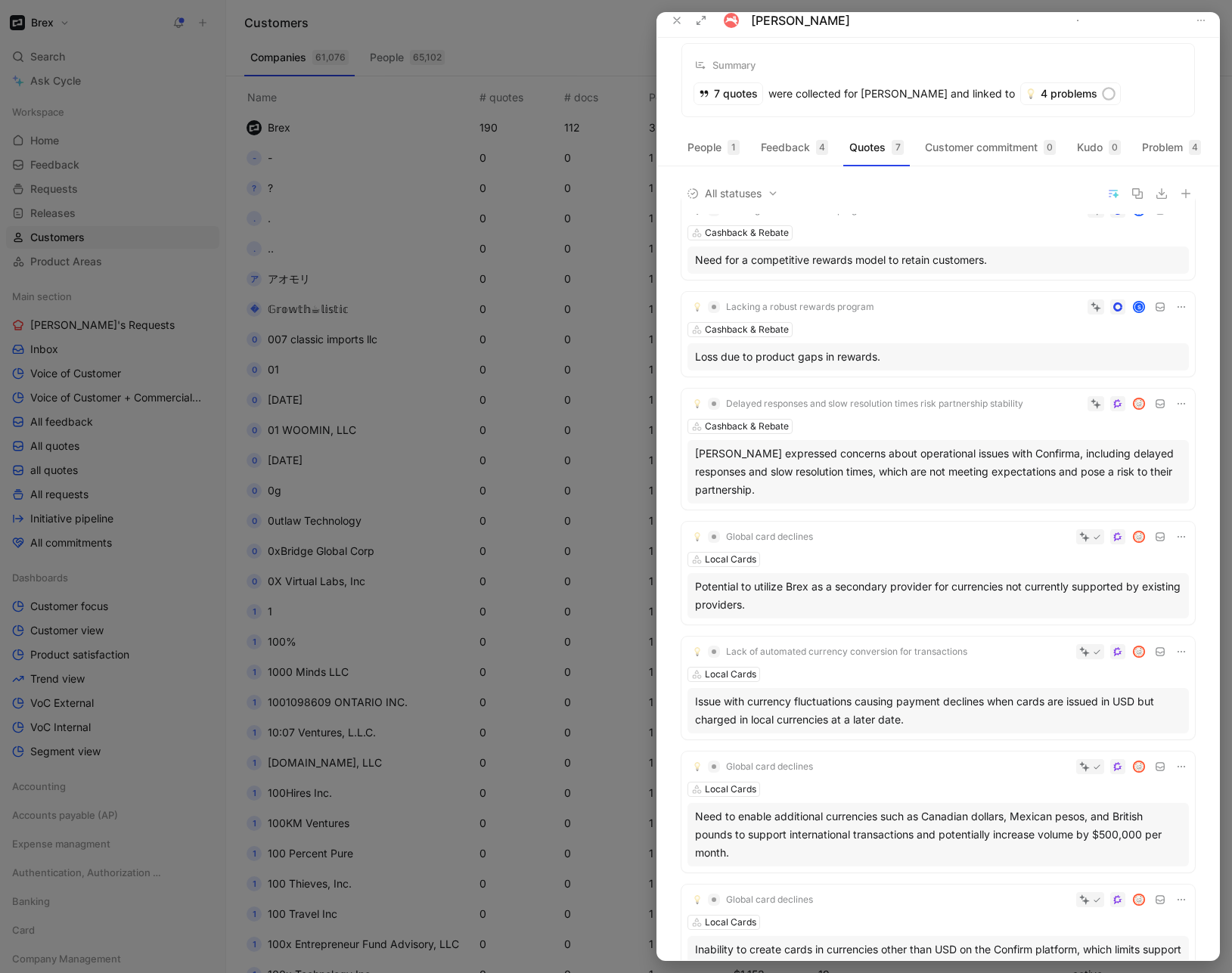
scroll to position [13, 0]
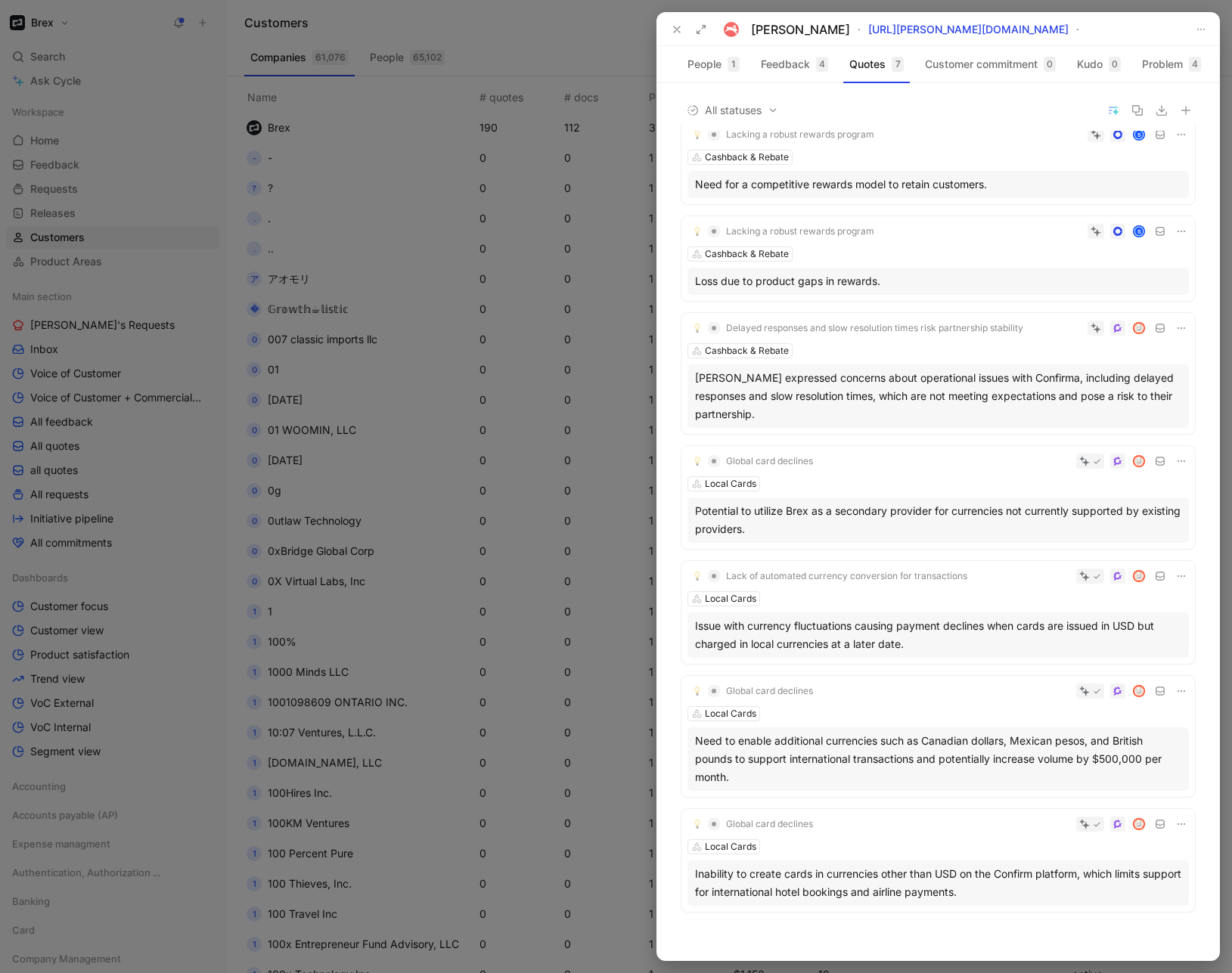
click at [919, 882] on div "Inability to create cards in currencies other than USD on the Confirm platform,…" at bounding box center [938, 883] width 487 height 37
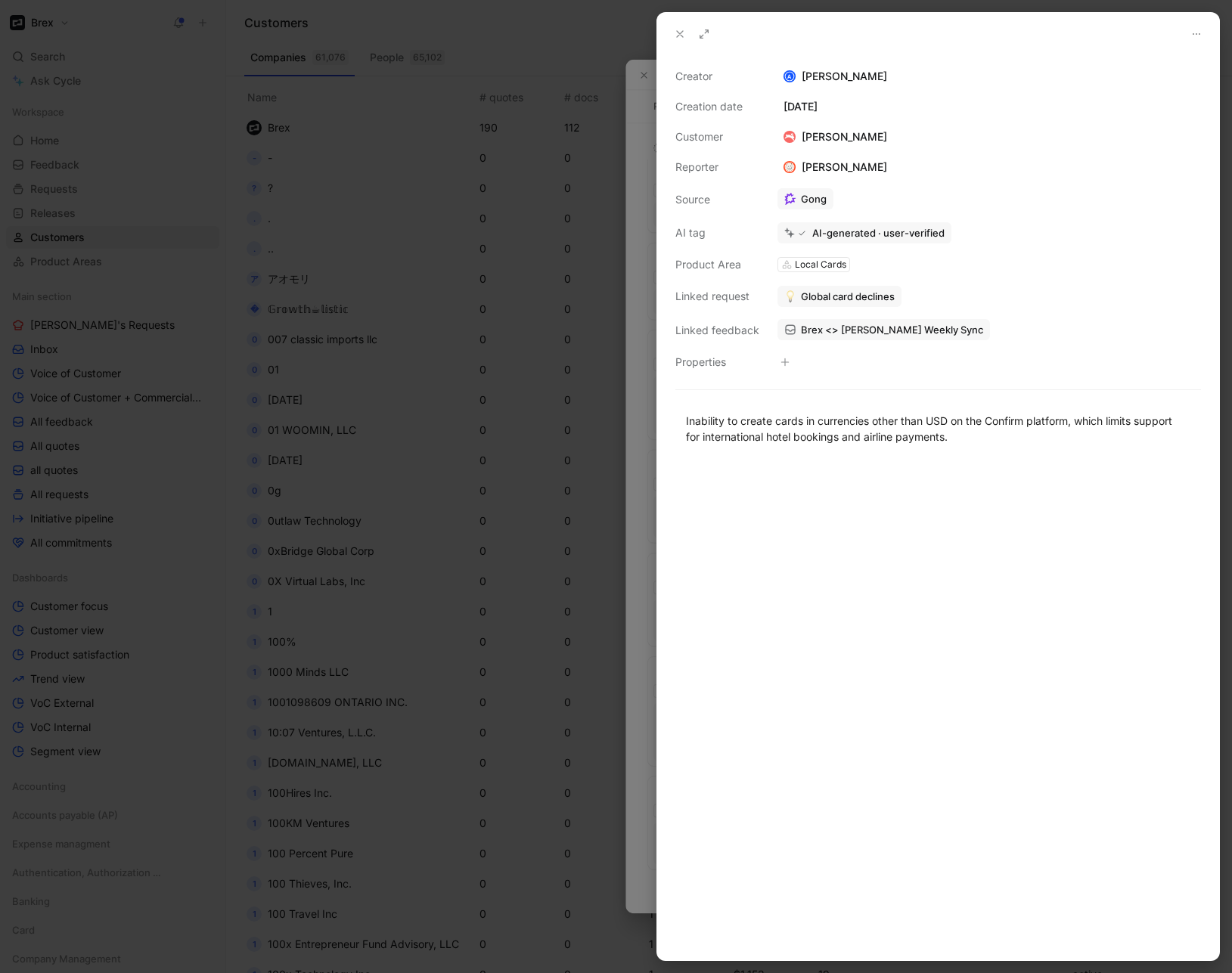
click at [677, 37] on use at bounding box center [680, 34] width 6 height 6
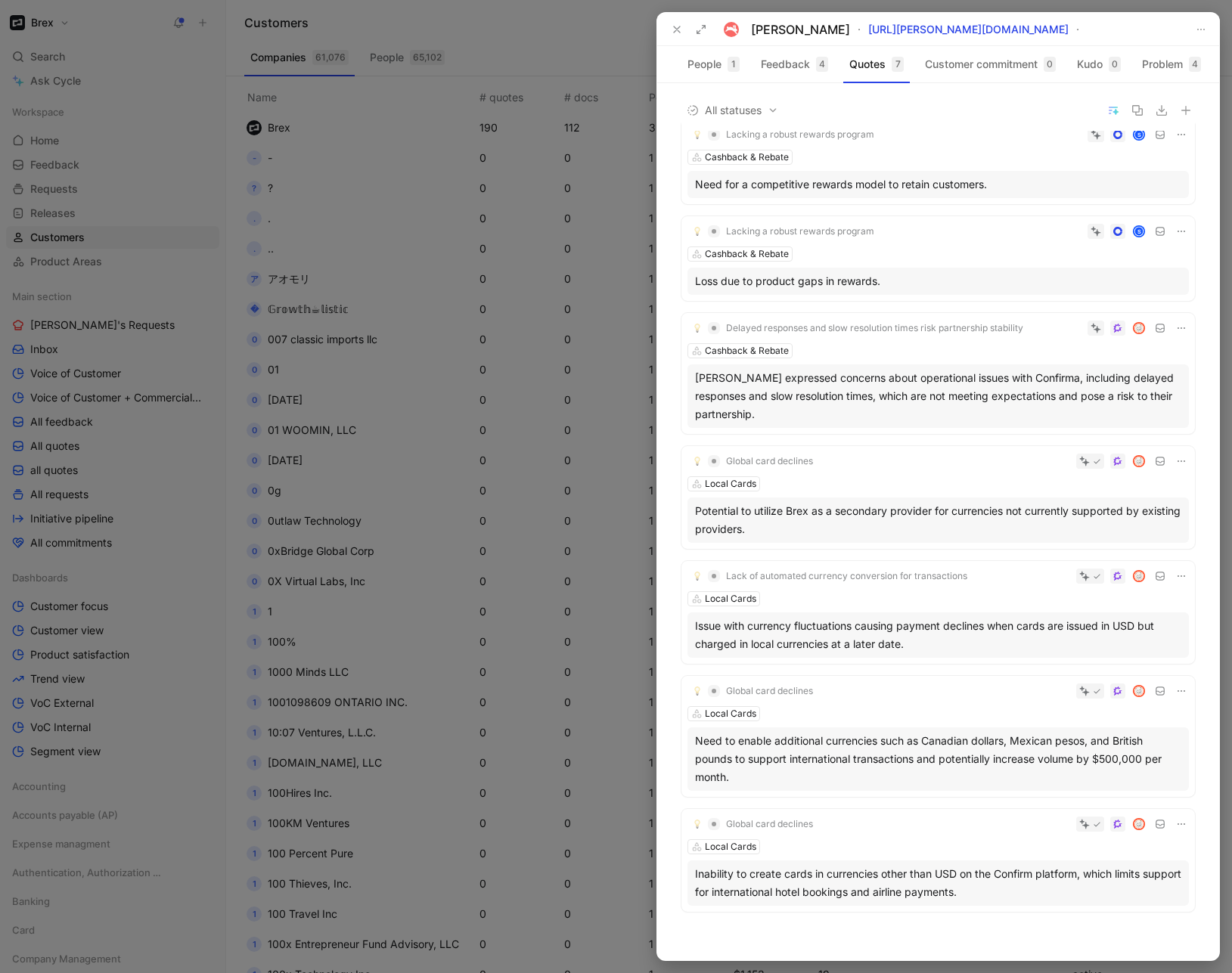
click at [890, 460] on div at bounding box center [1010, 461] width 357 height 15
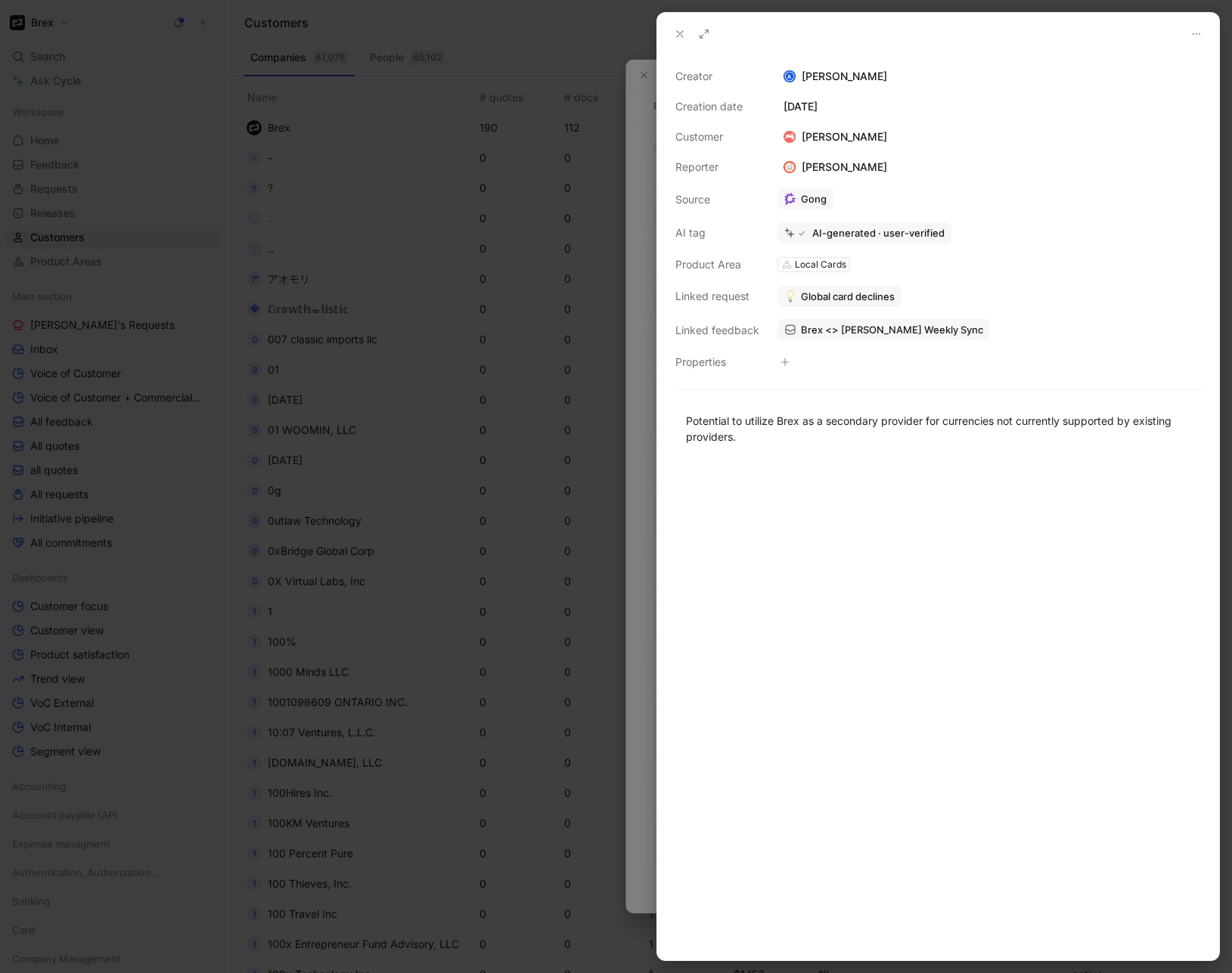
click at [669, 33] on button at bounding box center [680, 34] width 22 height 22
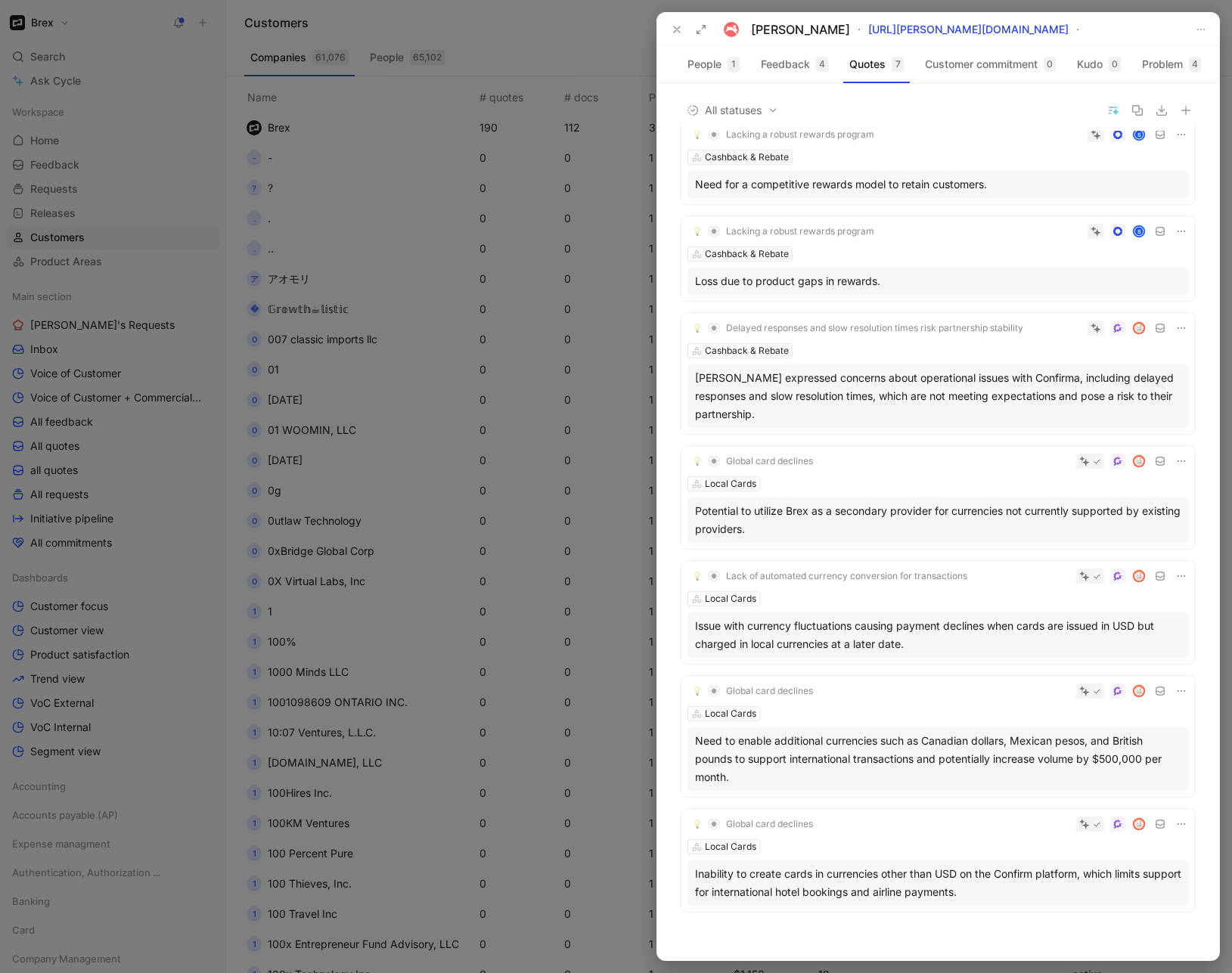
click at [987, 470] on div "Global card declines" at bounding box center [938, 460] width 502 height 18
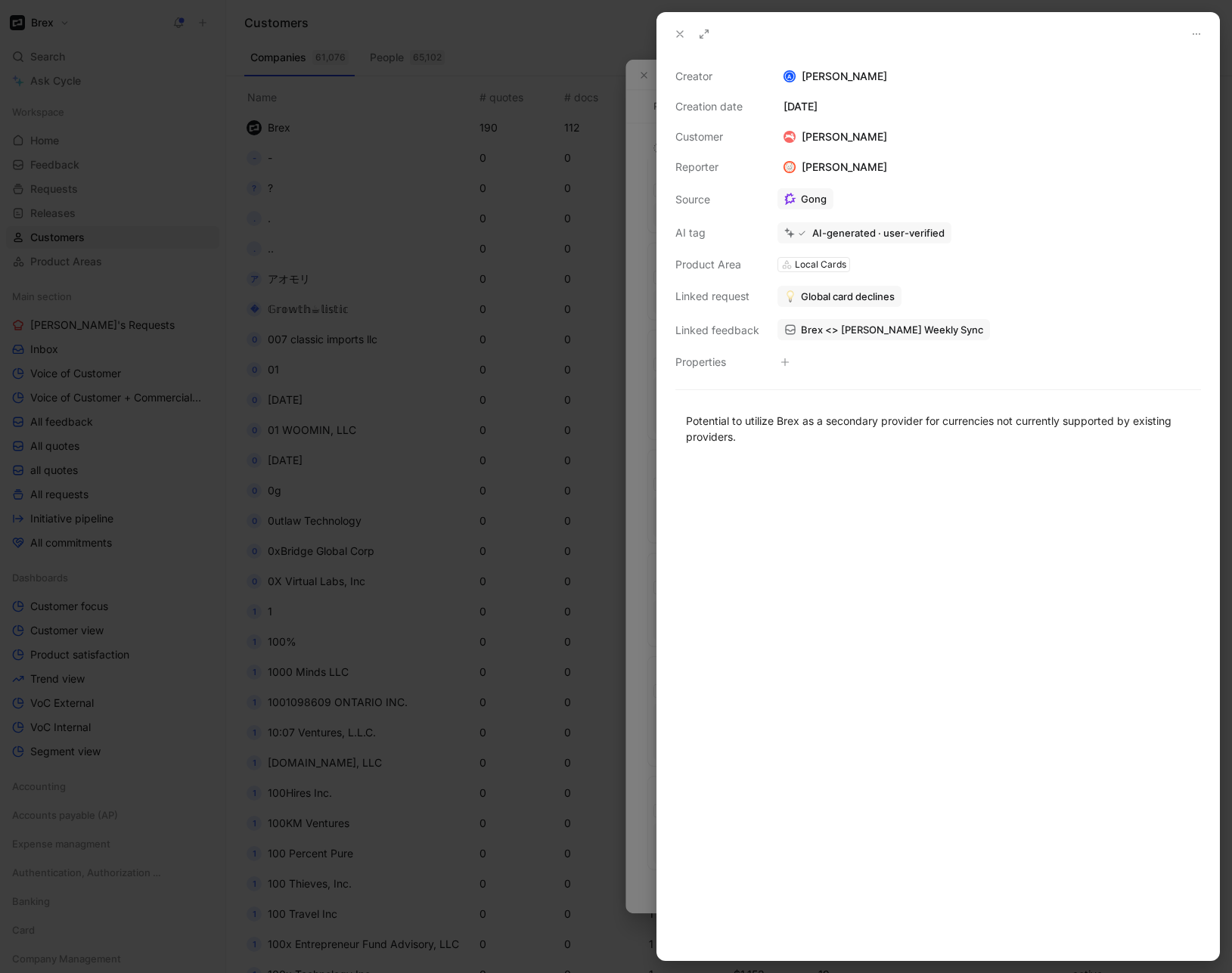
click at [676, 31] on icon at bounding box center [680, 34] width 12 height 12
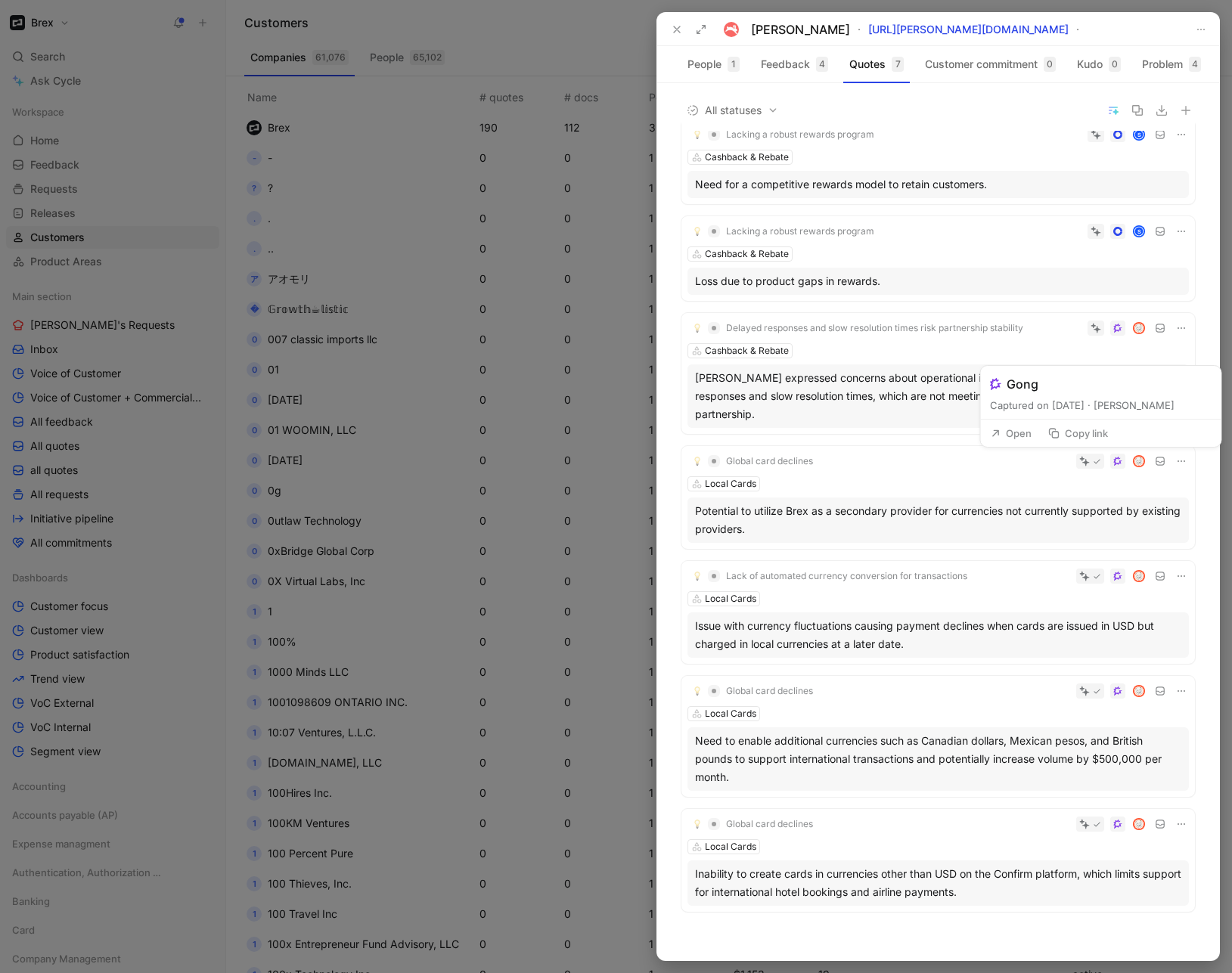
click at [1014, 432] on button "Open" at bounding box center [1011, 433] width 54 height 22
click at [674, 29] on icon at bounding box center [676, 29] width 12 height 12
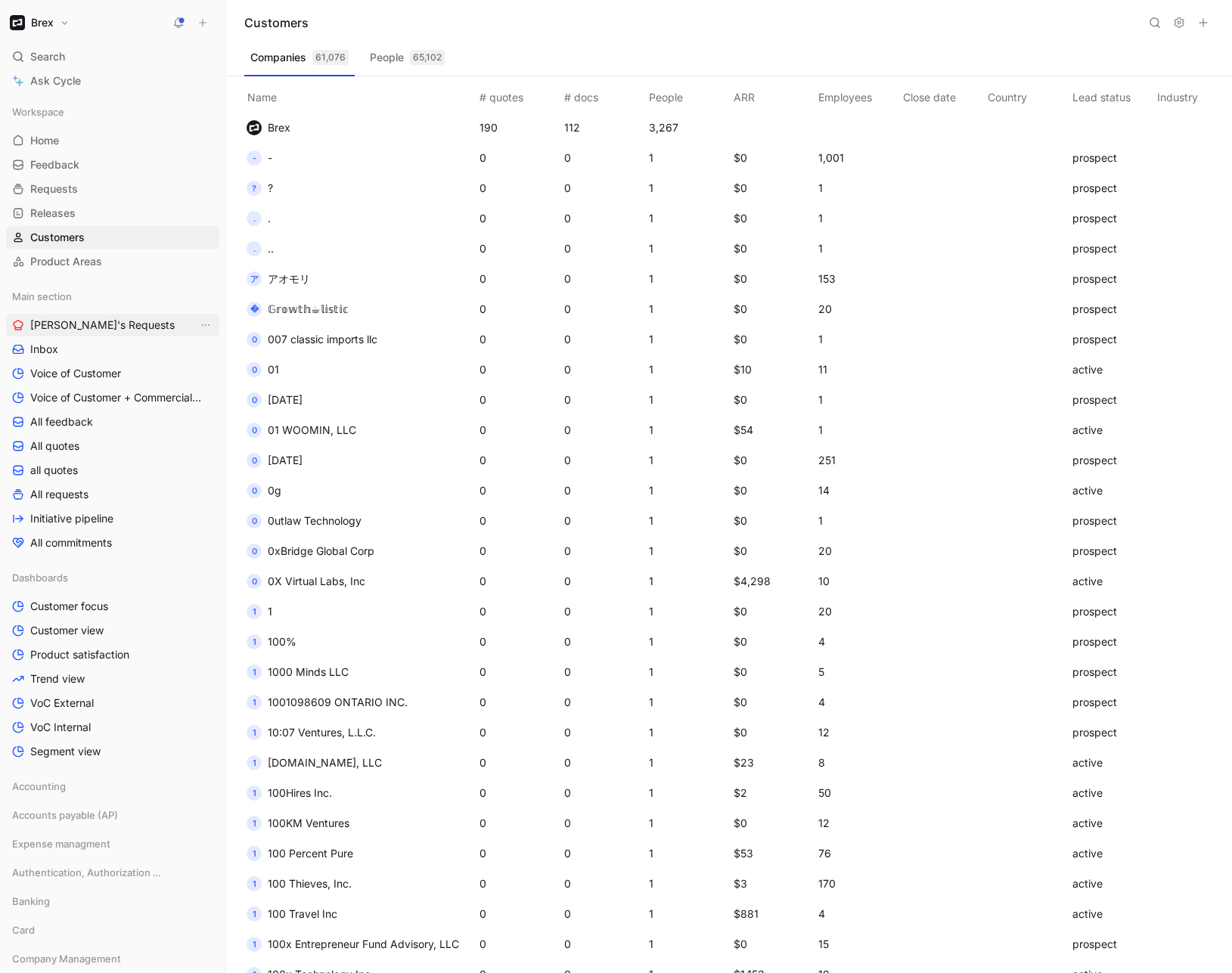
click at [68, 324] on span "[PERSON_NAME]'s Requests" at bounding box center [102, 325] width 144 height 15
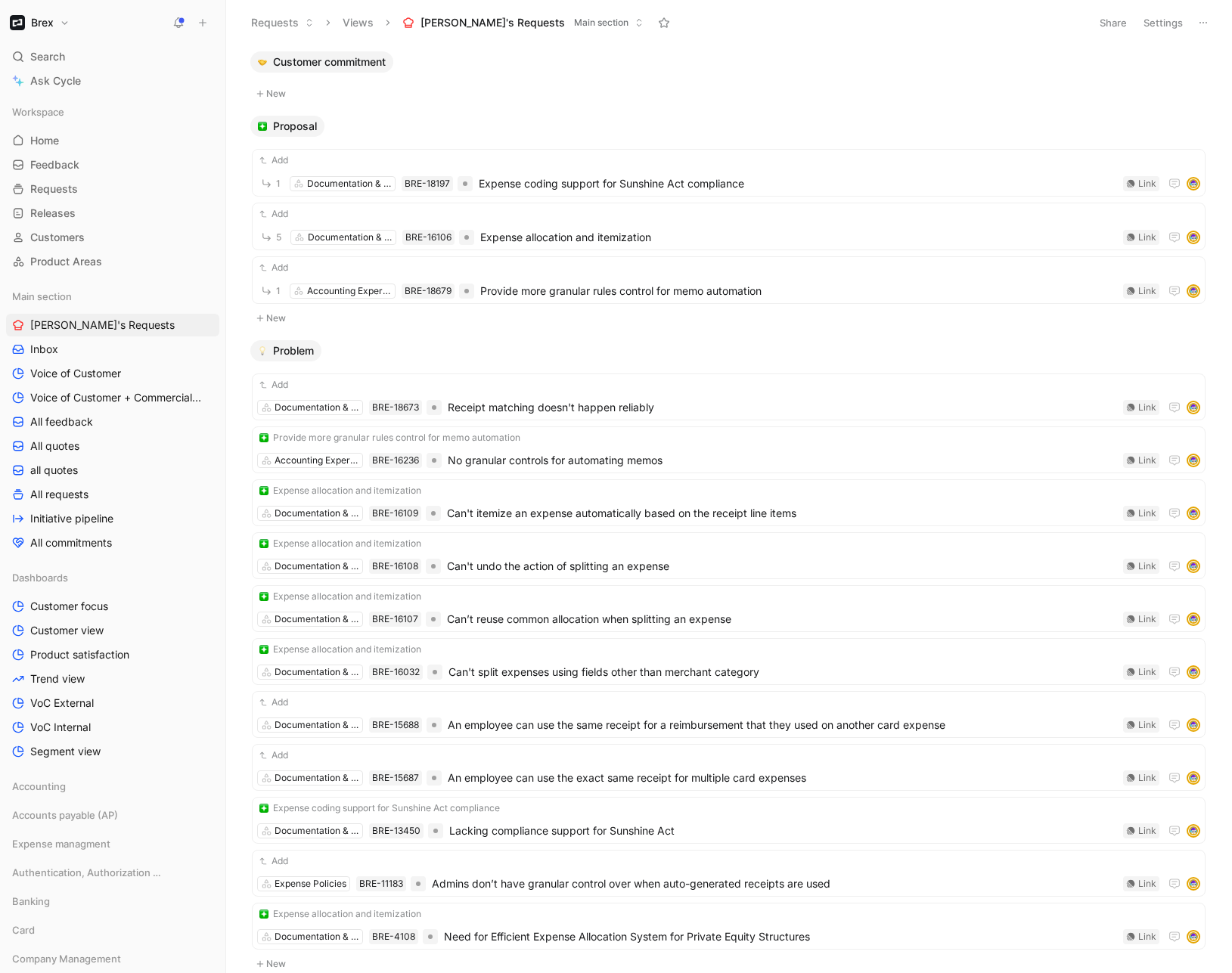
click at [1223, 22] on header "Requests Views [PERSON_NAME]'s Requests Main section Share Settings" at bounding box center [729, 22] width 1006 height 45
click at [1214, 21] on header "Requests Views [PERSON_NAME]'s Requests Main section Share Settings" at bounding box center [729, 22] width 1006 height 45
click at [1210, 20] on button at bounding box center [1203, 22] width 22 height 22
drag, startPoint x: 987, startPoint y: 112, endPoint x: 1027, endPoint y: 95, distance: 43.5
click at [1161, 25] on button "Settings" at bounding box center [1163, 22] width 53 height 22
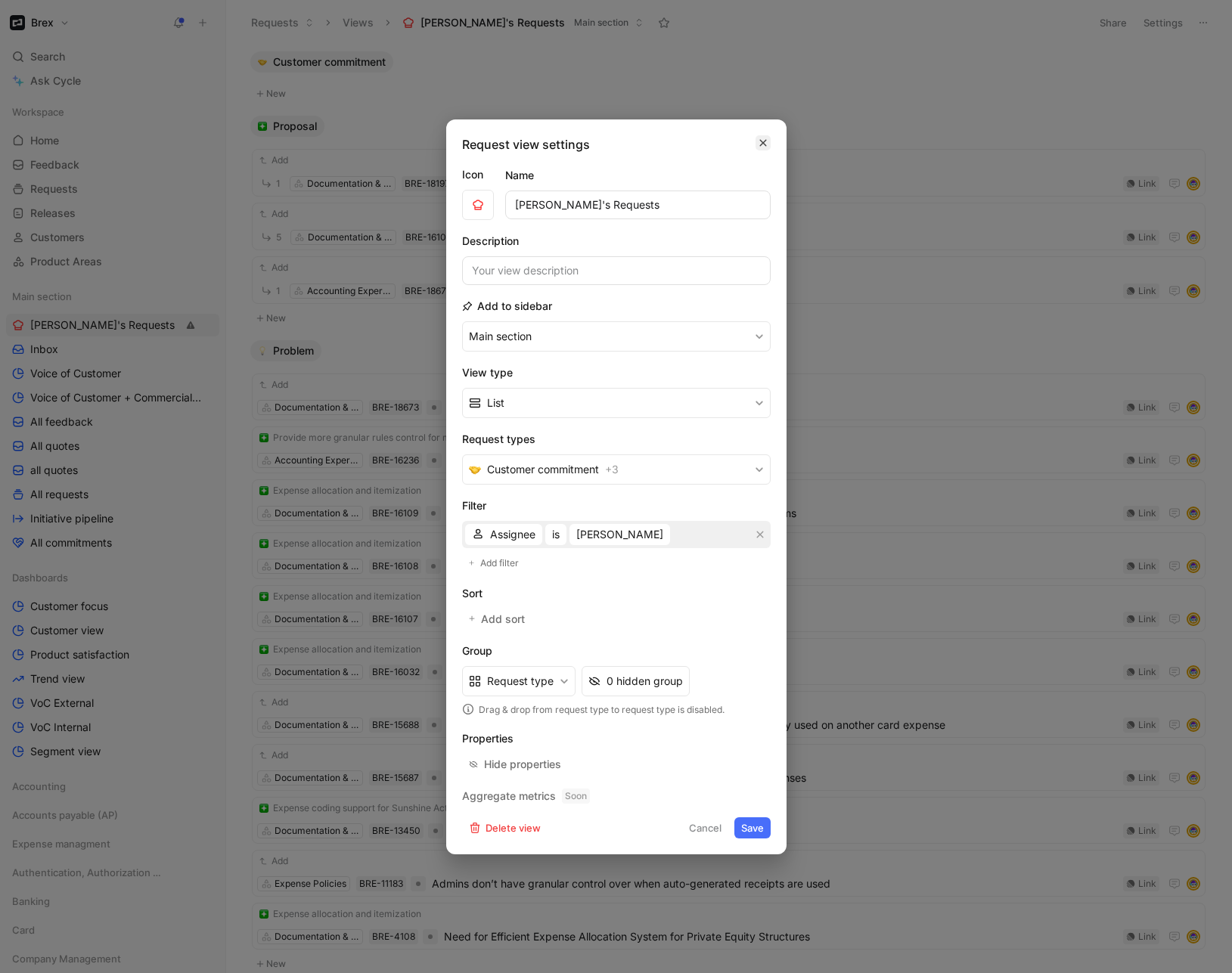
click at [761, 211] on div "Request view settings Icon Name [PERSON_NAME]'s Requests Description Add to sid…" at bounding box center [616, 486] width 340 height 735
click at [764, 139] on icon "button" at bounding box center [763, 142] width 9 height 12
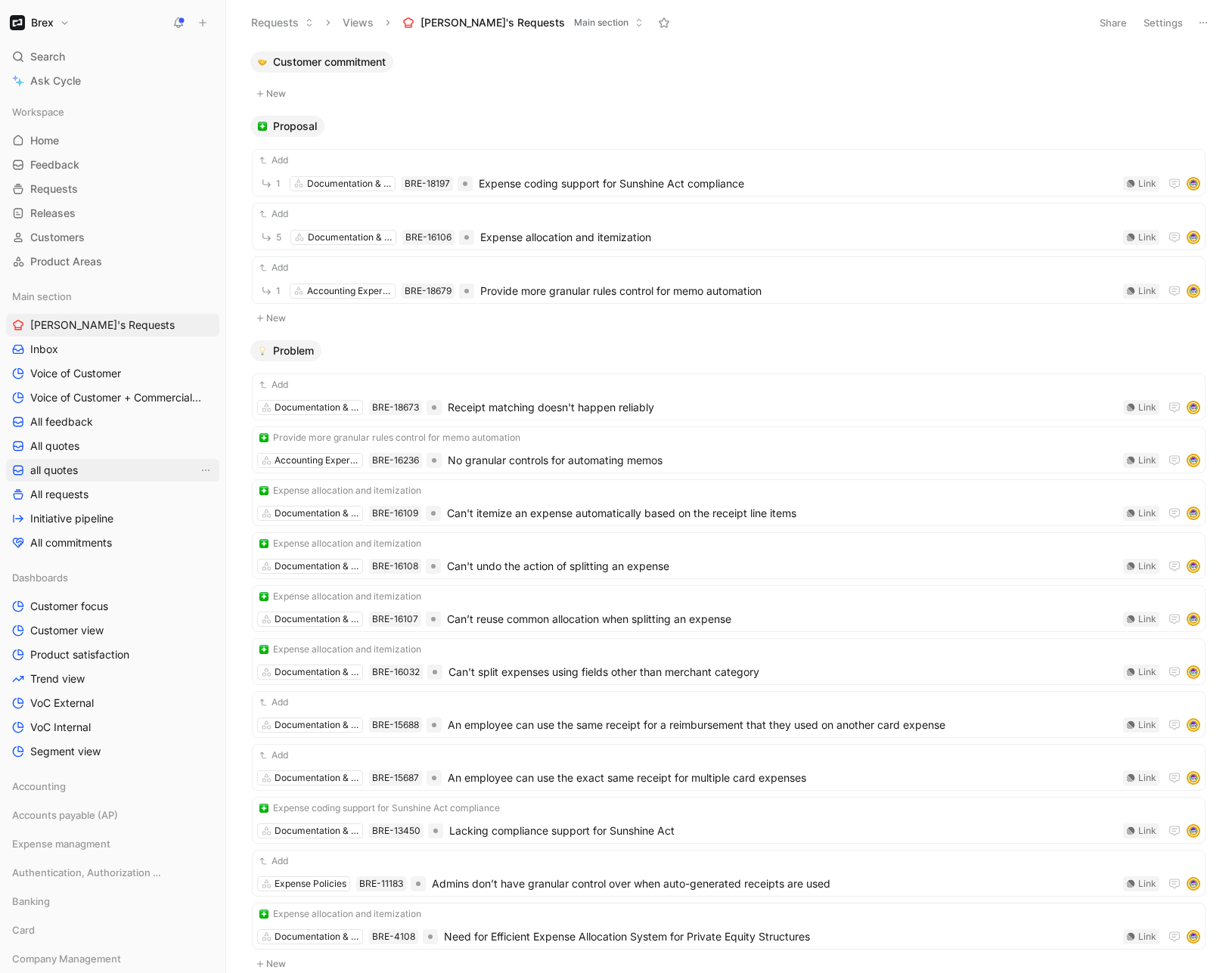
click at [76, 467] on span "all quotes" at bounding box center [53, 471] width 48 height 15
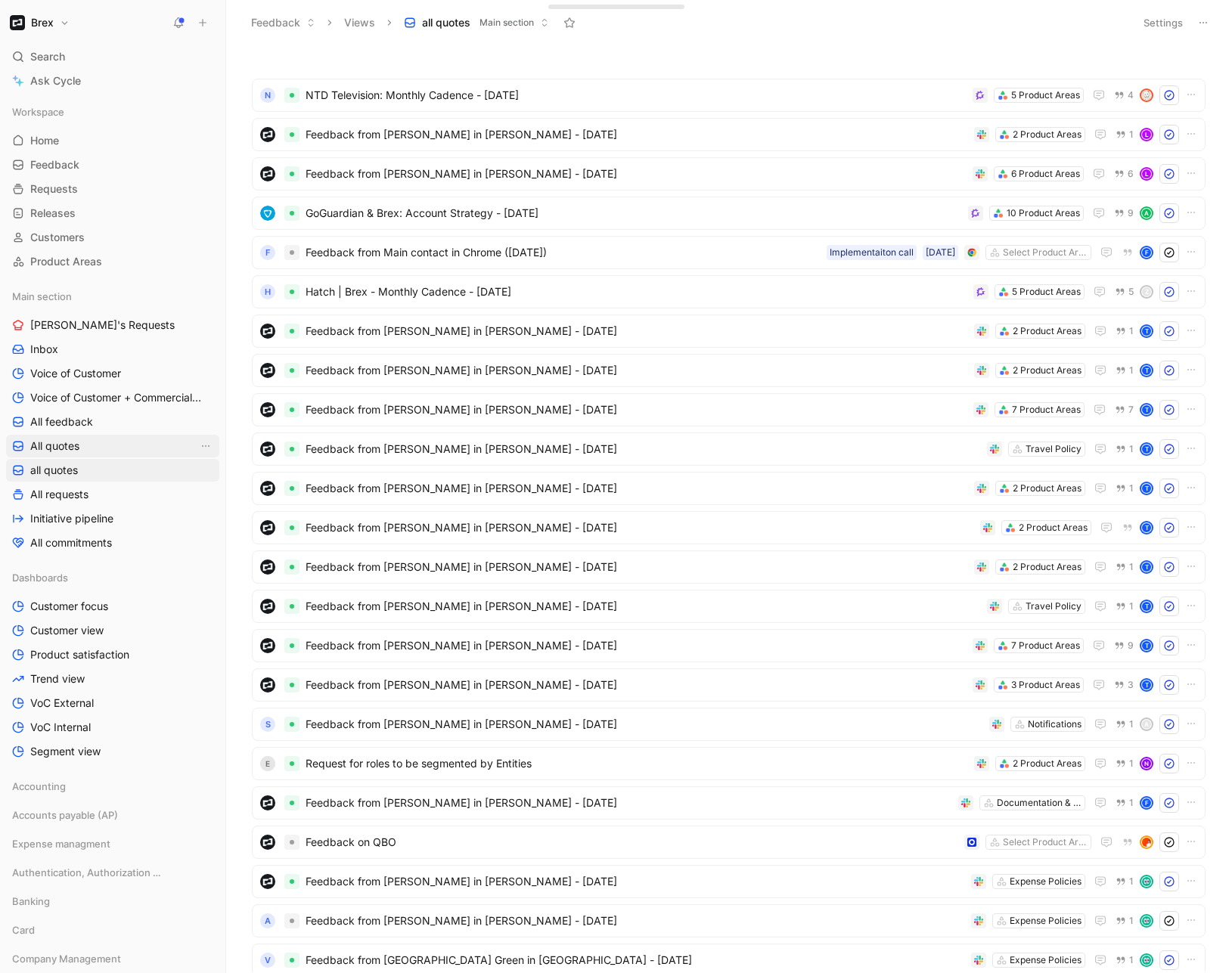
click at [57, 453] on span "All quotes" at bounding box center [54, 446] width 49 height 15
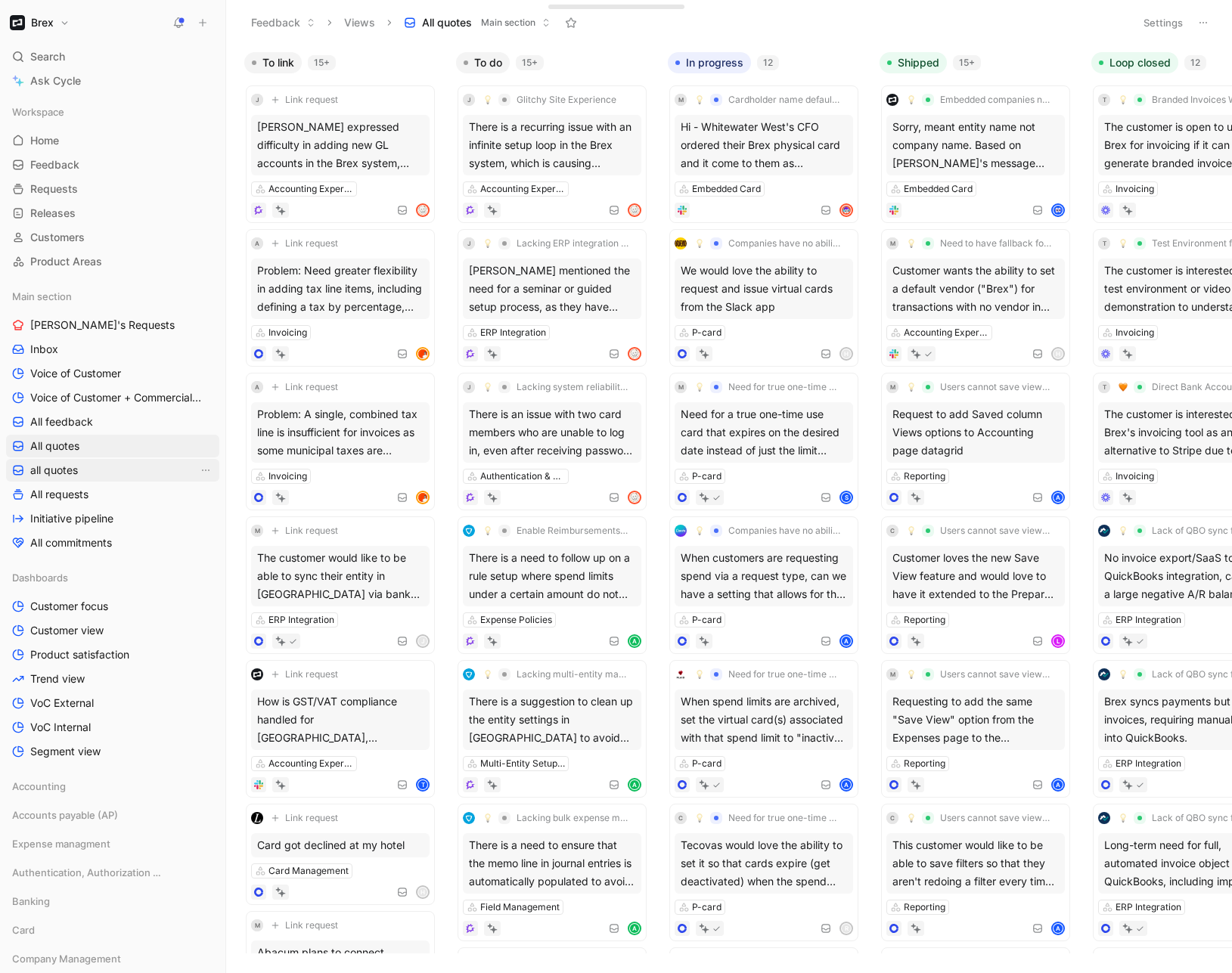
click at [79, 464] on link "all quotes" at bounding box center [112, 471] width 213 height 22
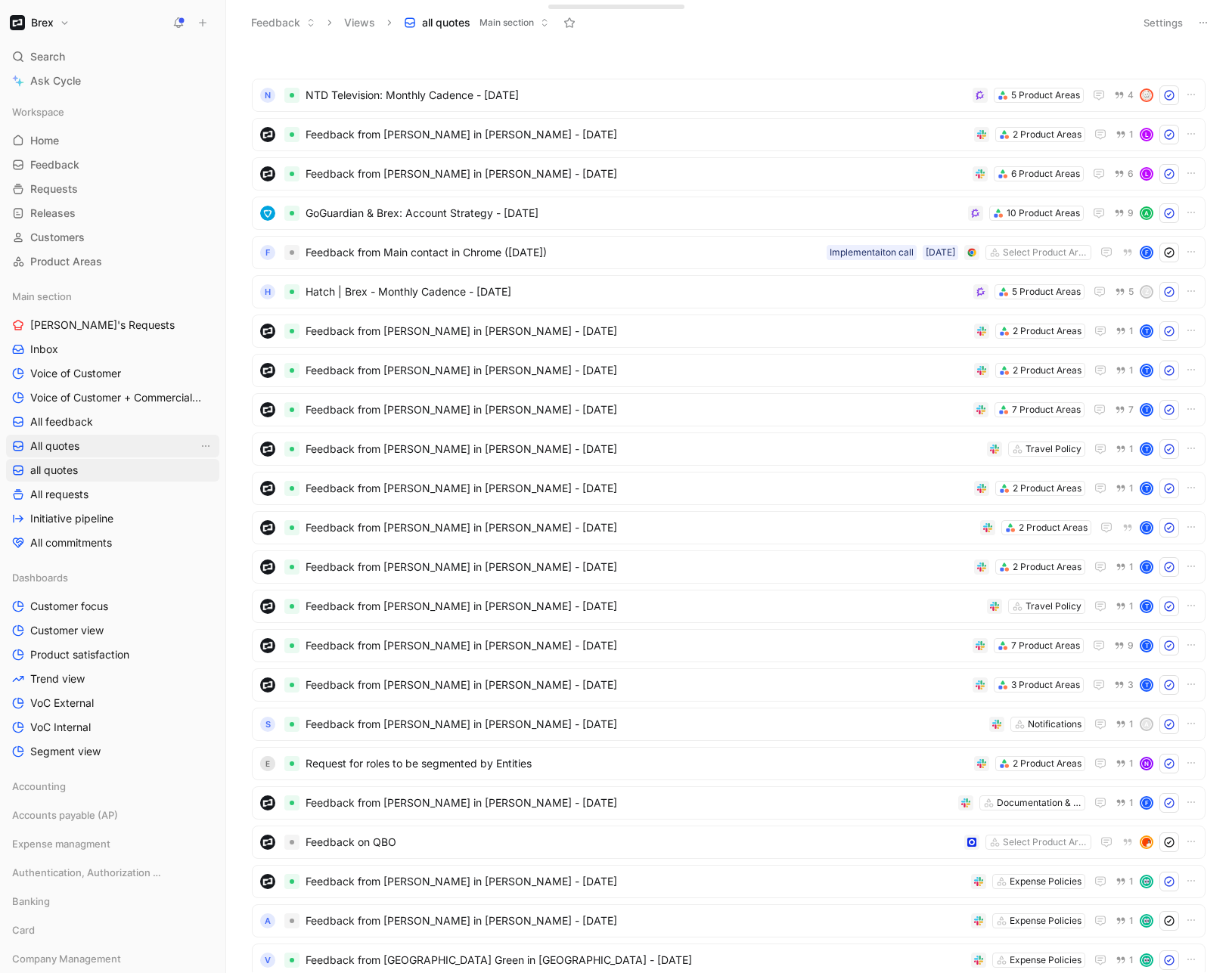
click at [85, 452] on link "All quotes" at bounding box center [112, 446] width 213 height 22
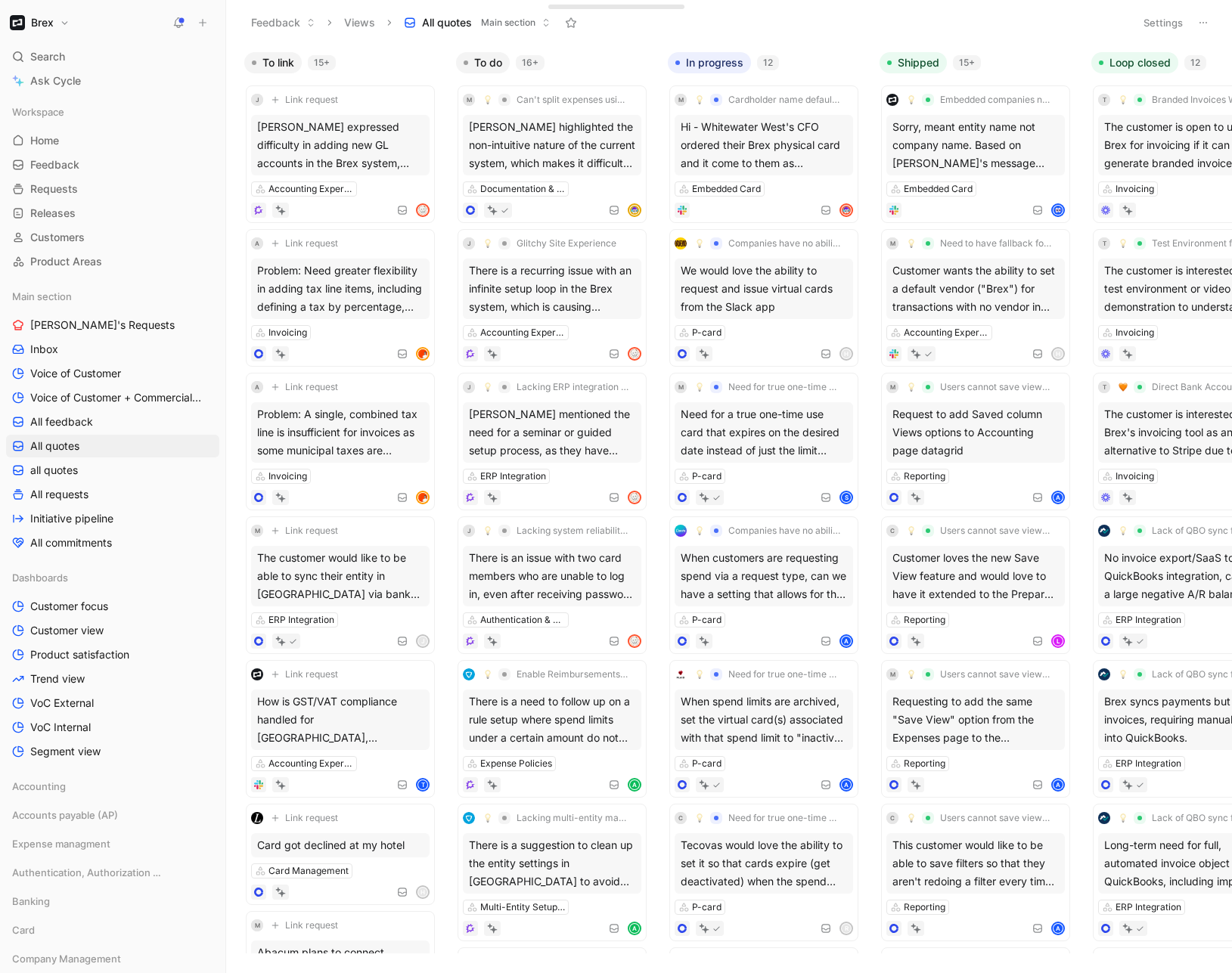
click at [1146, 17] on button "Settings" at bounding box center [1163, 22] width 53 height 22
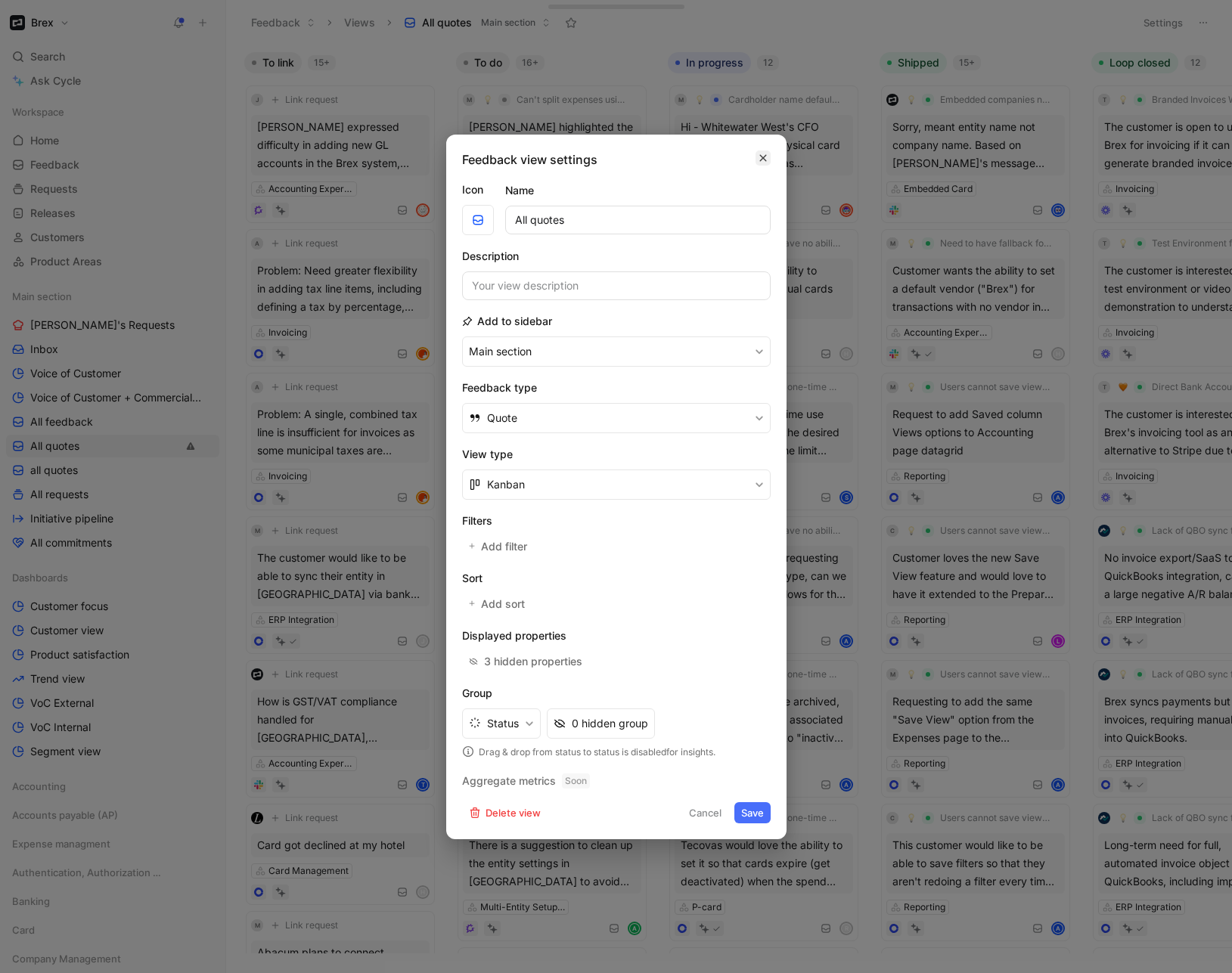
click at [764, 153] on icon "button" at bounding box center [763, 157] width 9 height 12
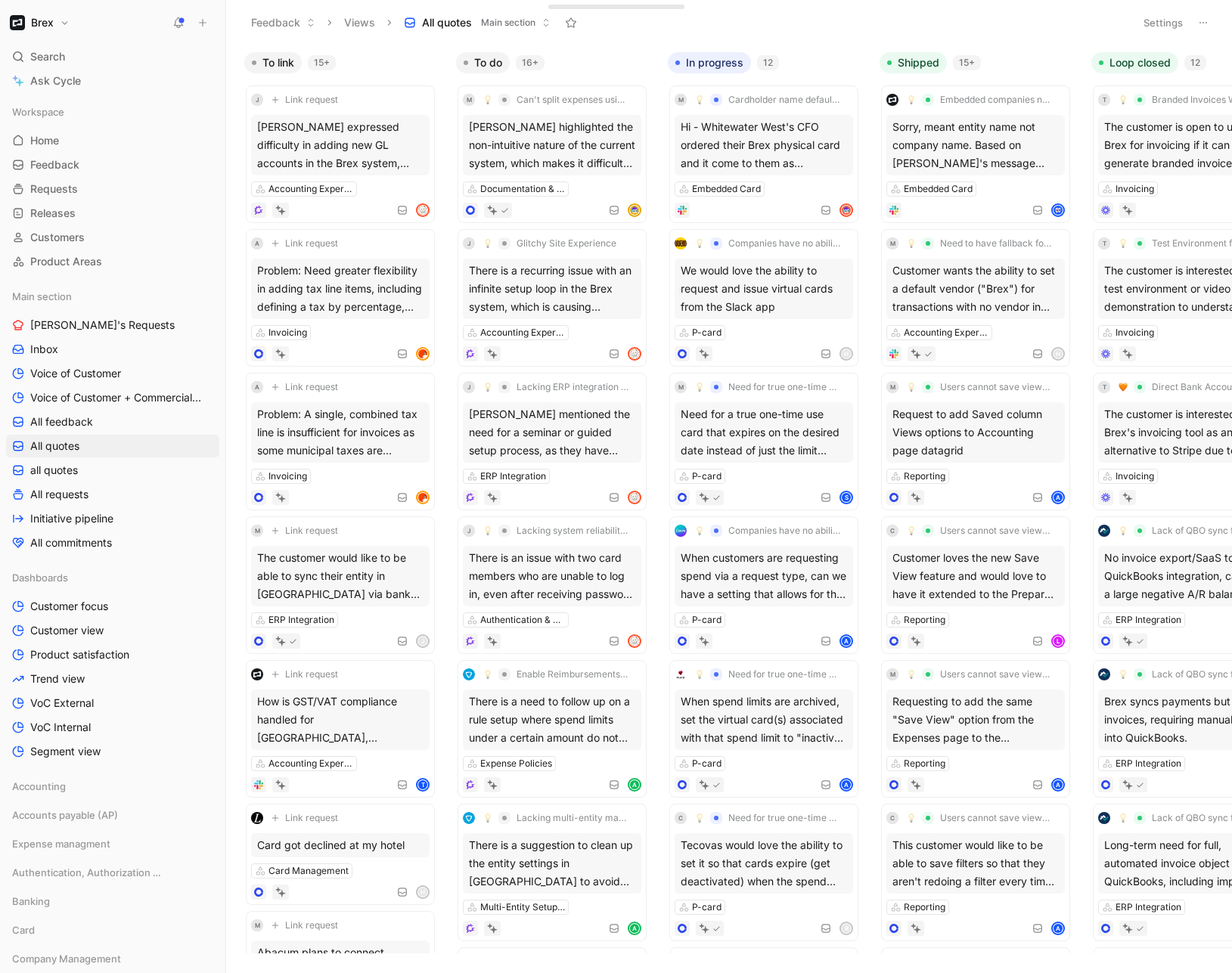
click at [1168, 21] on button "Settings" at bounding box center [1163, 22] width 53 height 22
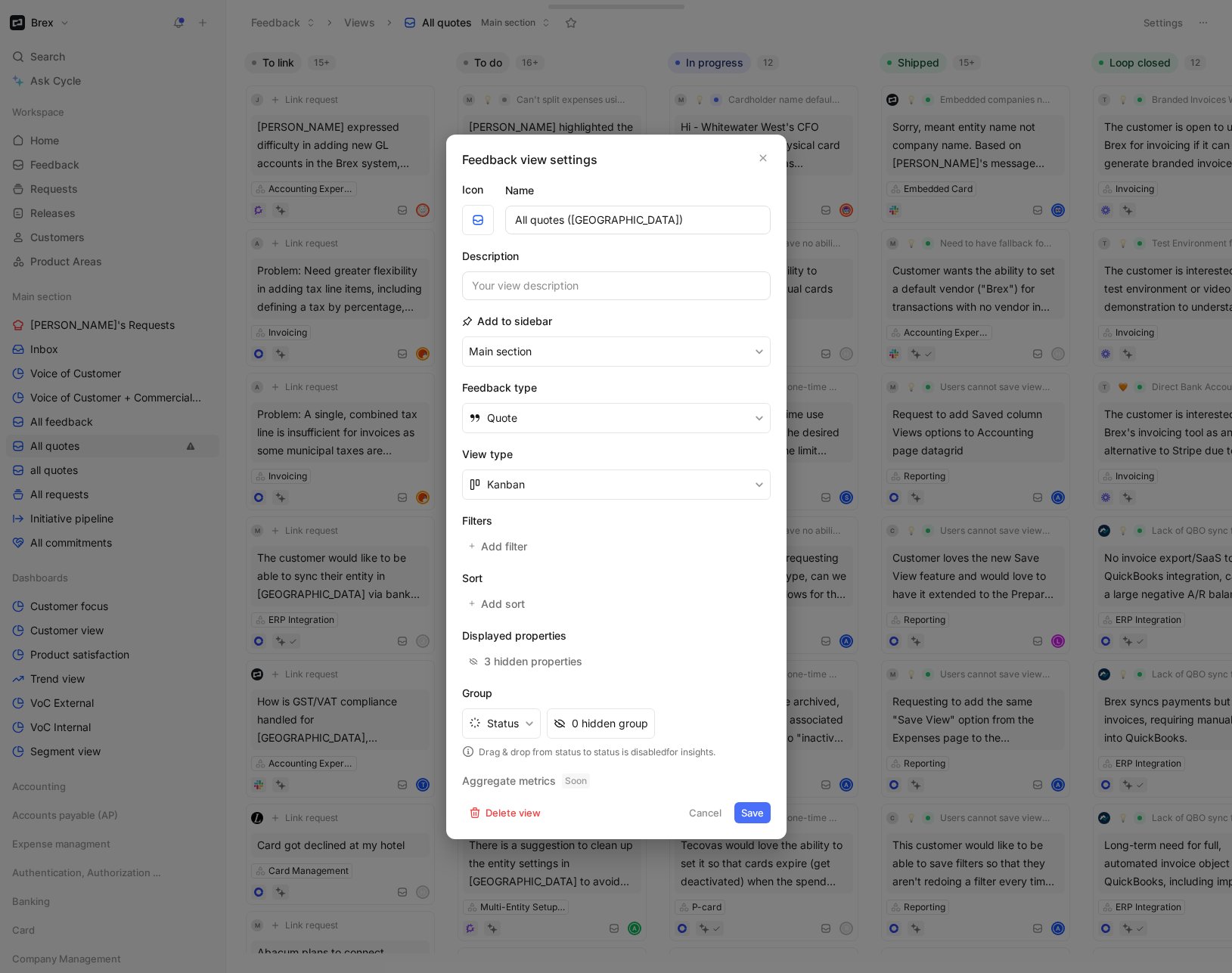
type input "All quotes ([GEOGRAPHIC_DATA])"
click at [756, 818] on button "Save" at bounding box center [752, 813] width 37 height 22
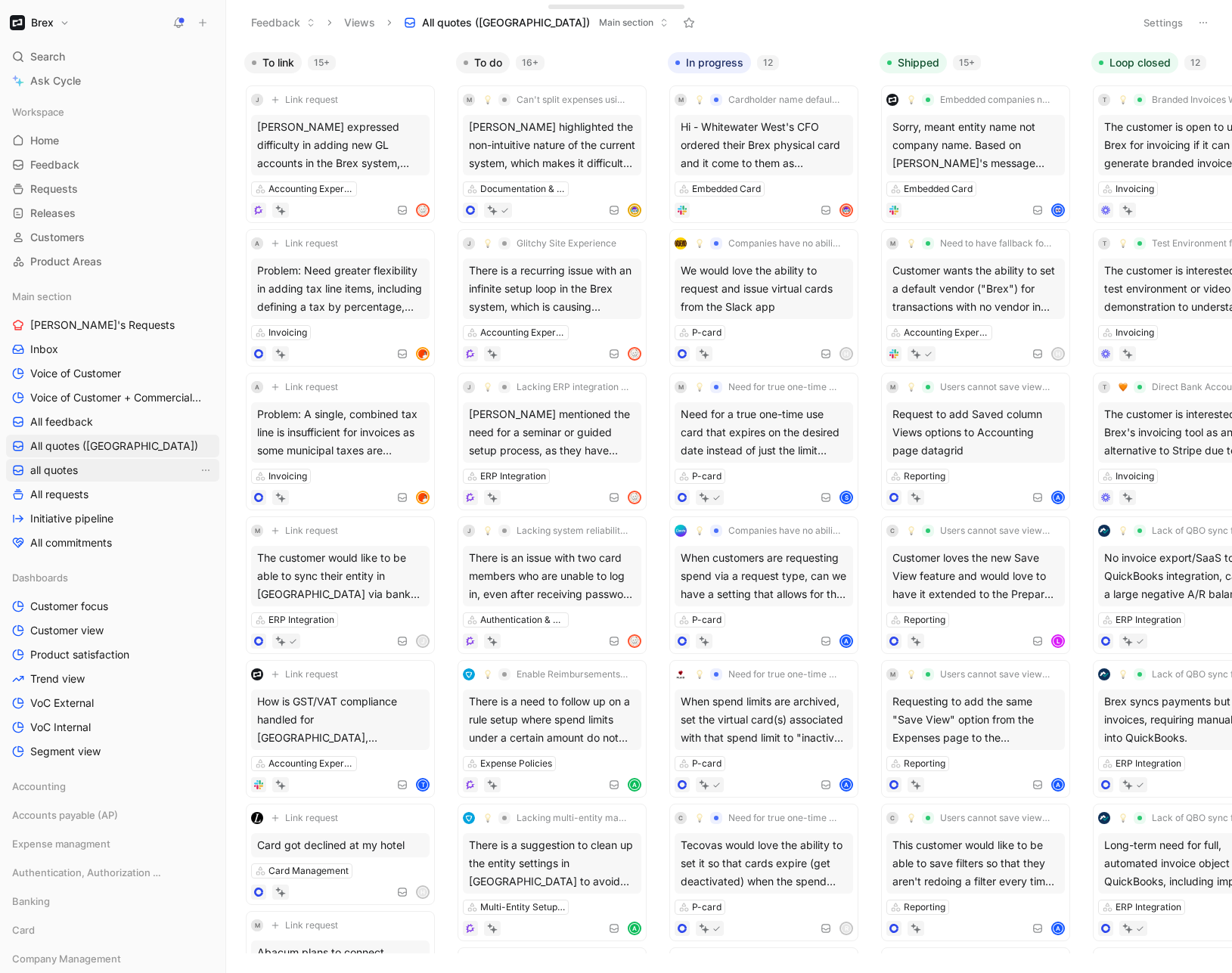
click at [73, 469] on span "all quotes" at bounding box center [53, 471] width 48 height 15
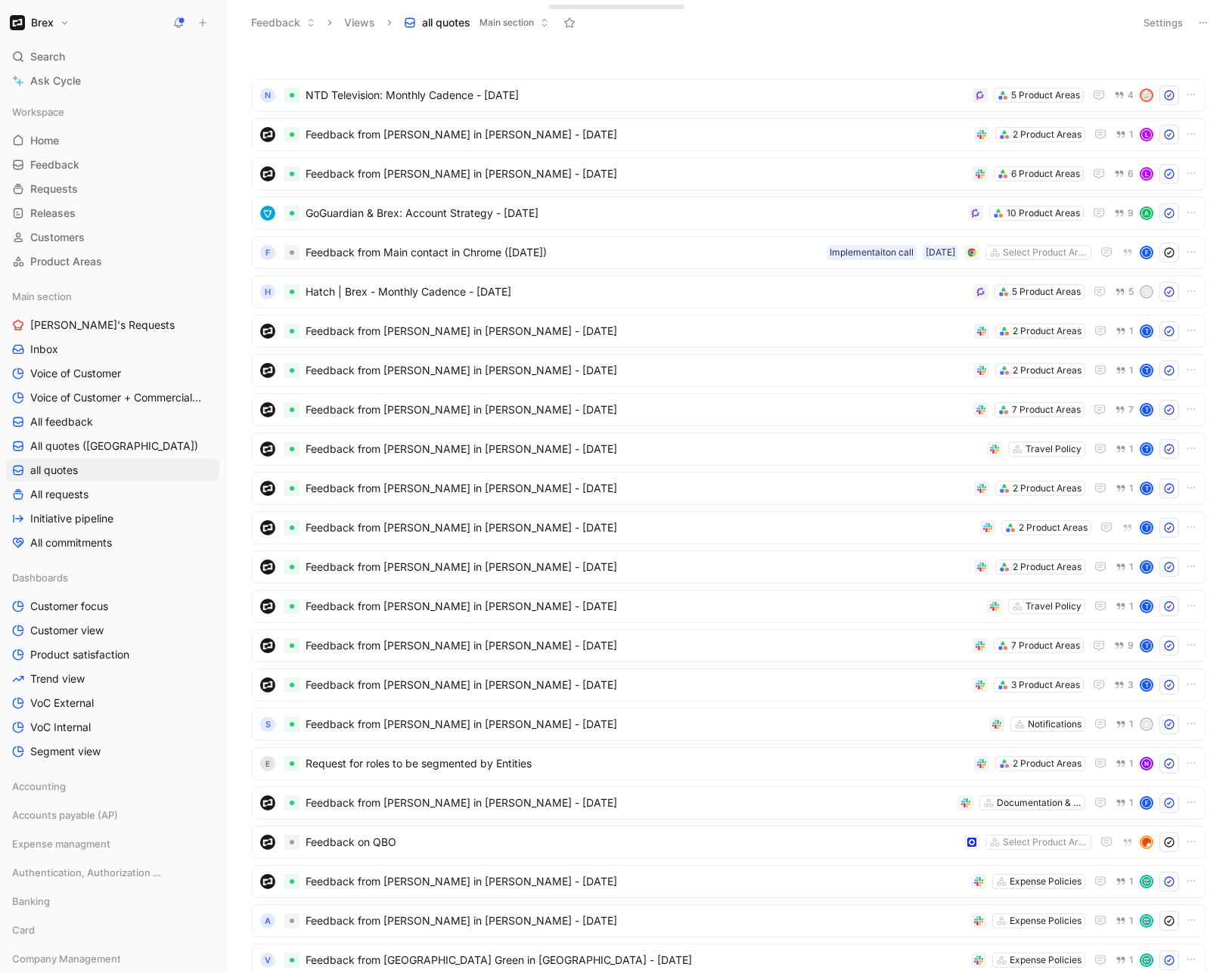
click at [1179, 25] on button "Settings" at bounding box center [1163, 22] width 53 height 22
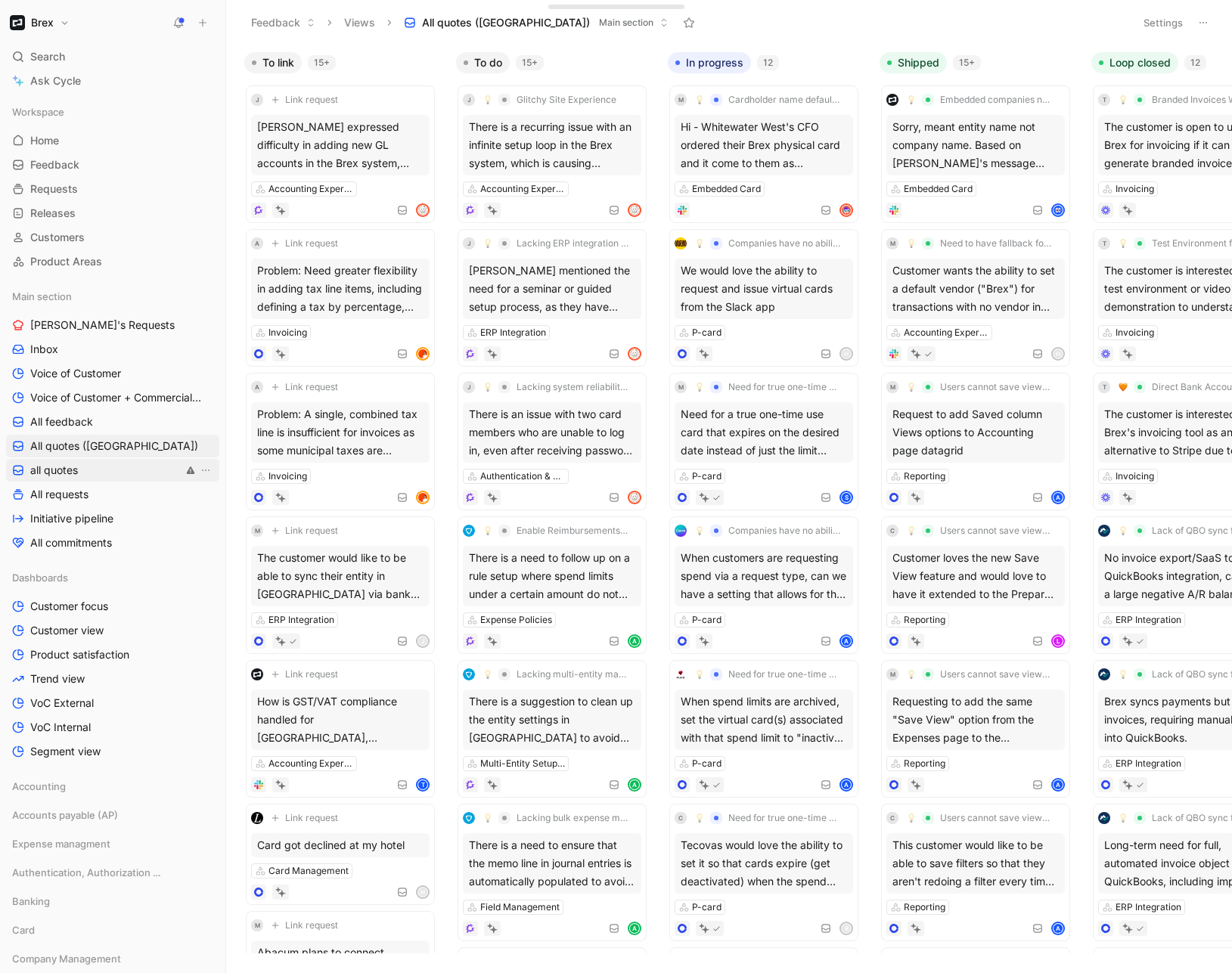
click at [96, 465] on link "all quotes" at bounding box center [112, 471] width 213 height 22
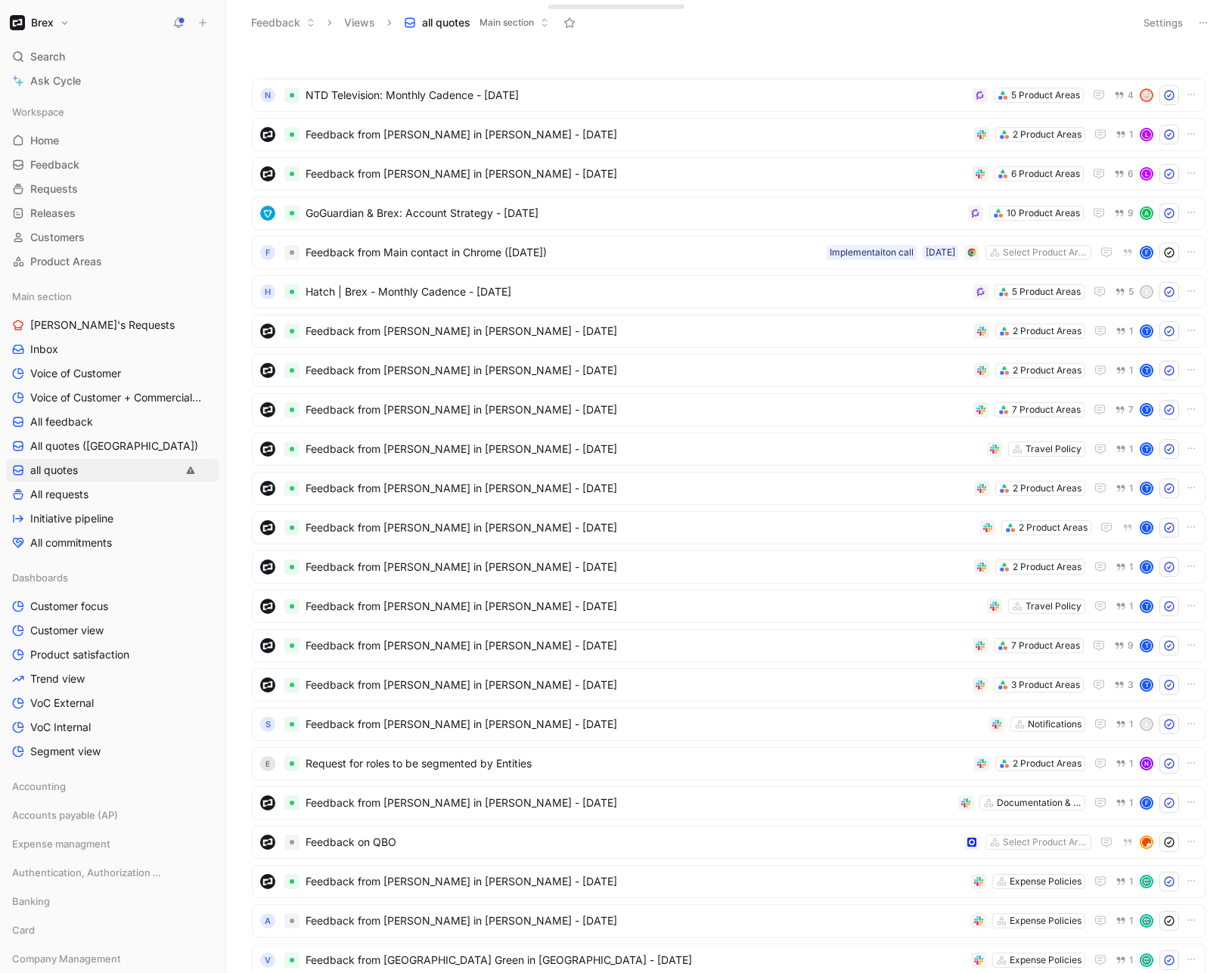
click at [1137, 30] on button "Settings" at bounding box center [1163, 22] width 53 height 22
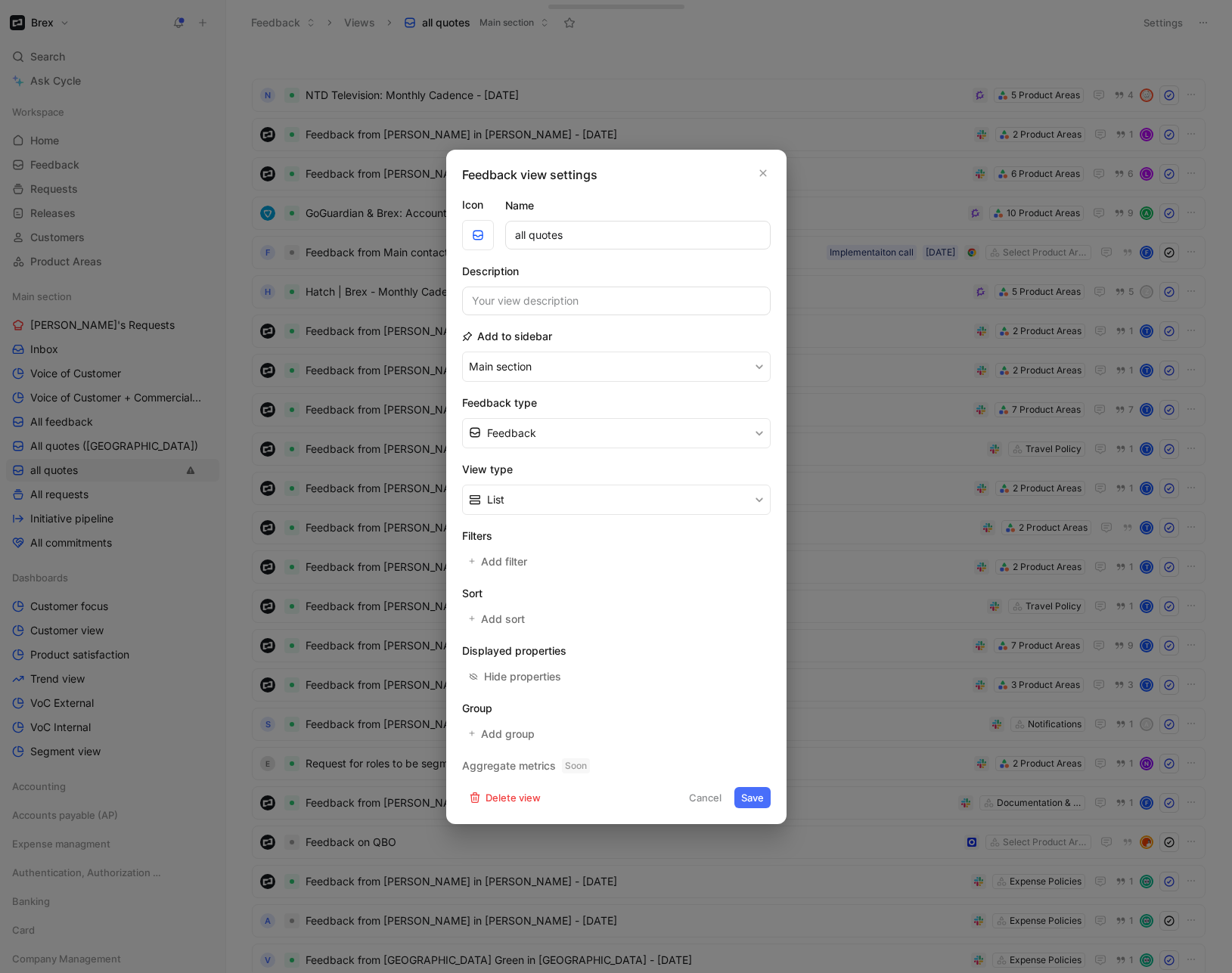
click at [514, 234] on input "all quotes" at bounding box center [638, 235] width 265 height 29
click at [634, 236] on input "All quotes" at bounding box center [638, 235] width 265 height 29
type input "All quotes (List)"
click at [749, 801] on button "Save" at bounding box center [752, 798] width 37 height 22
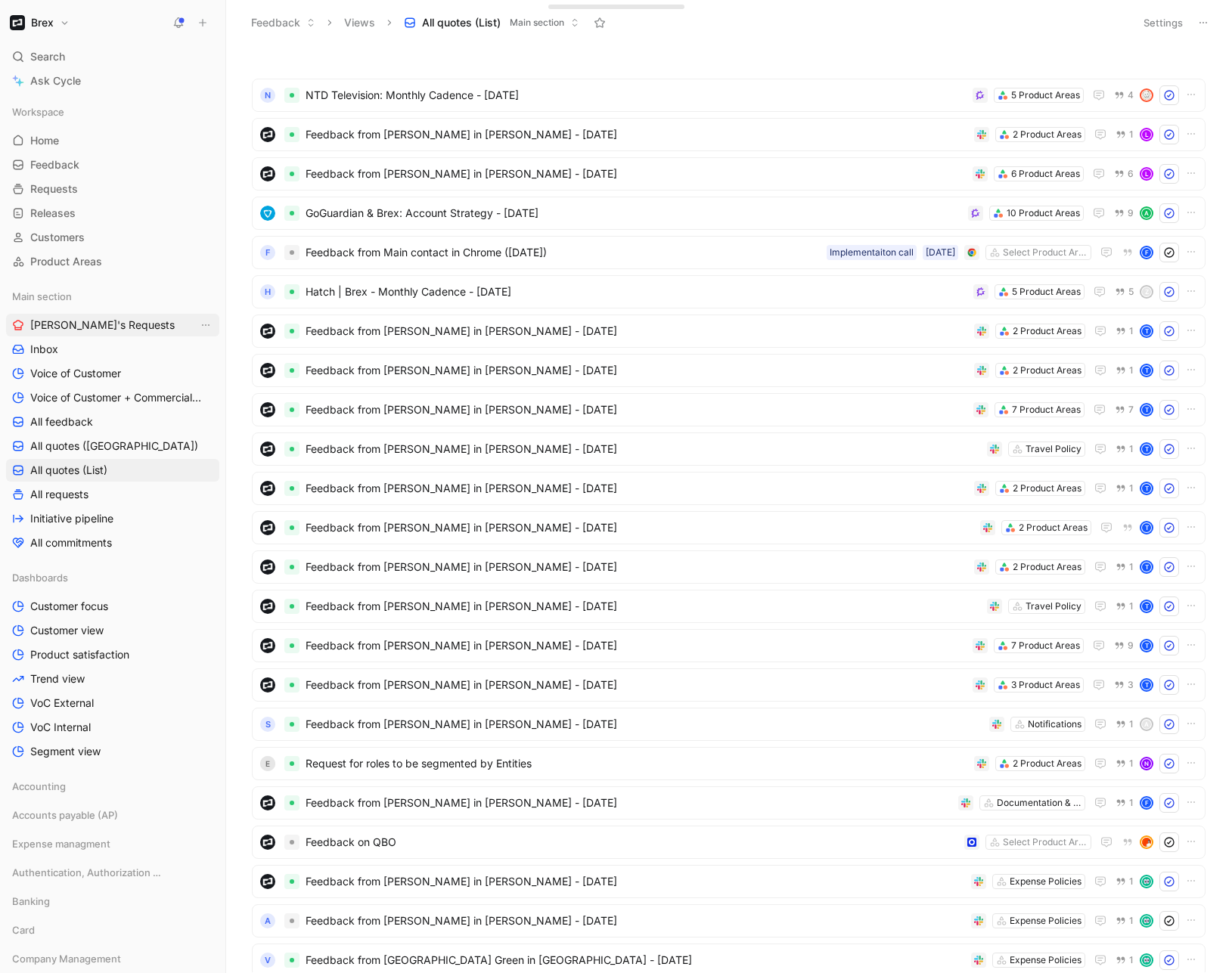
click at [118, 321] on span "Michael's Requests" at bounding box center [102, 325] width 144 height 15
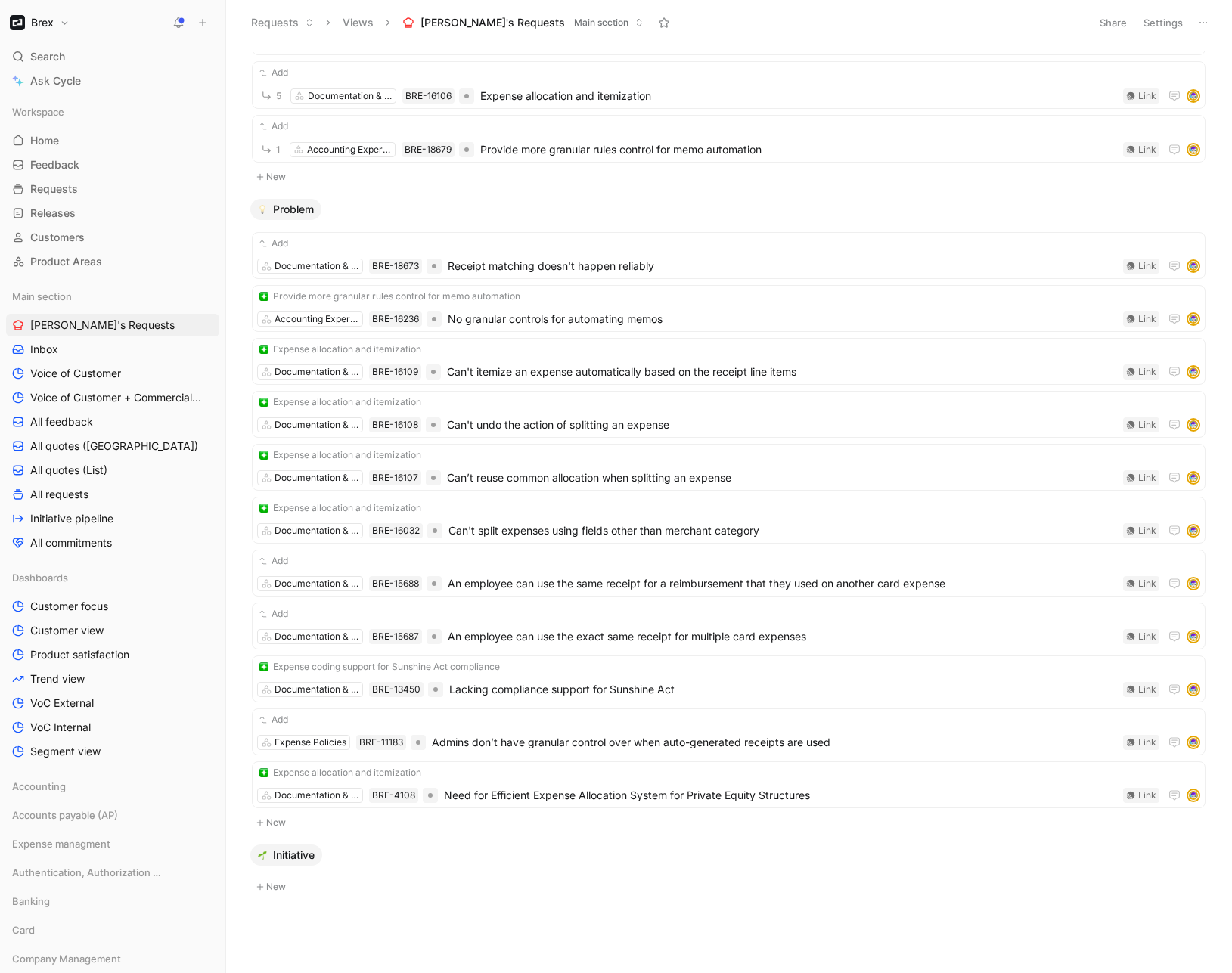
scroll to position [139, 0]
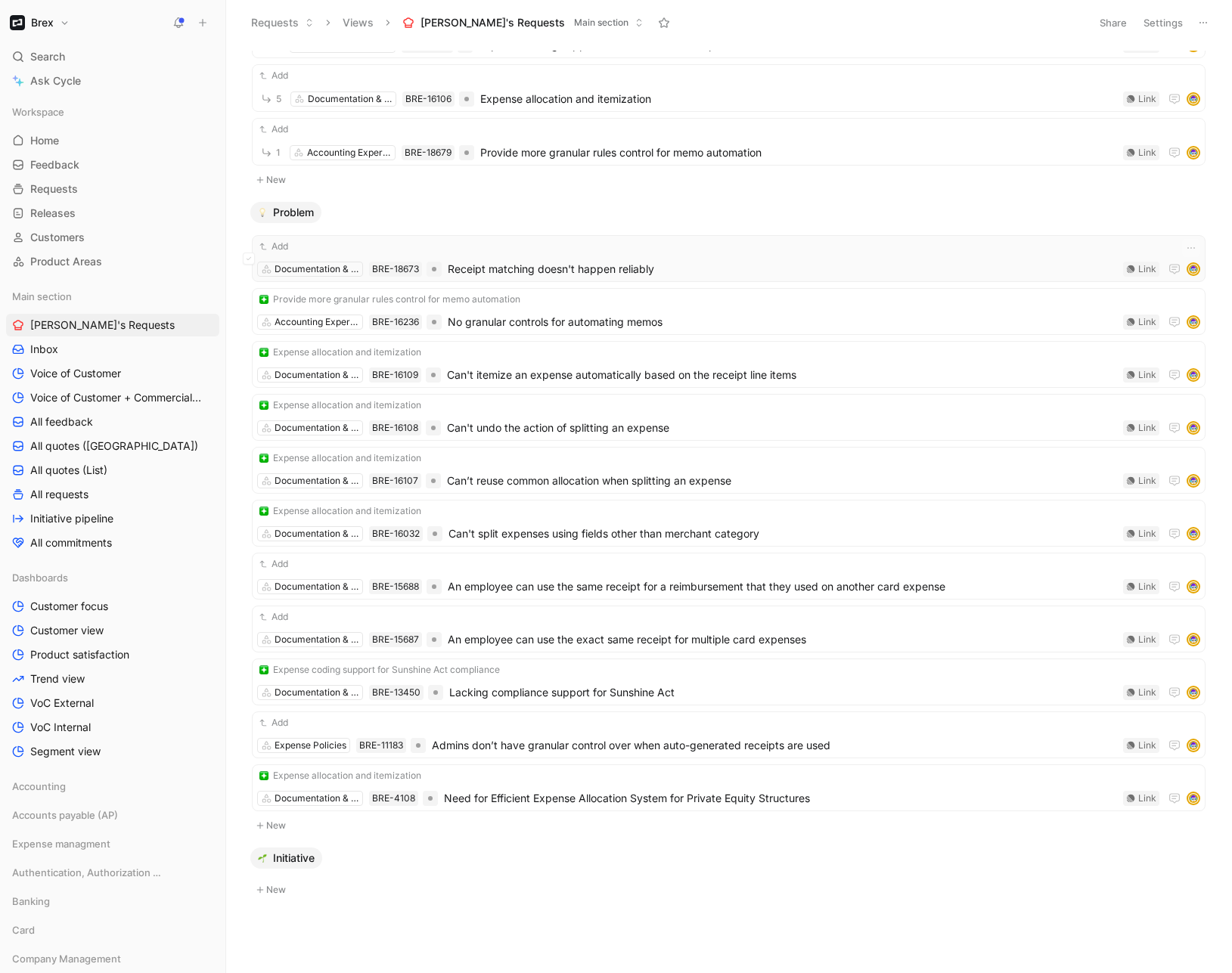
click at [652, 269] on span "Receipt matching doesn't happen reliably" at bounding box center [783, 268] width 669 height 18
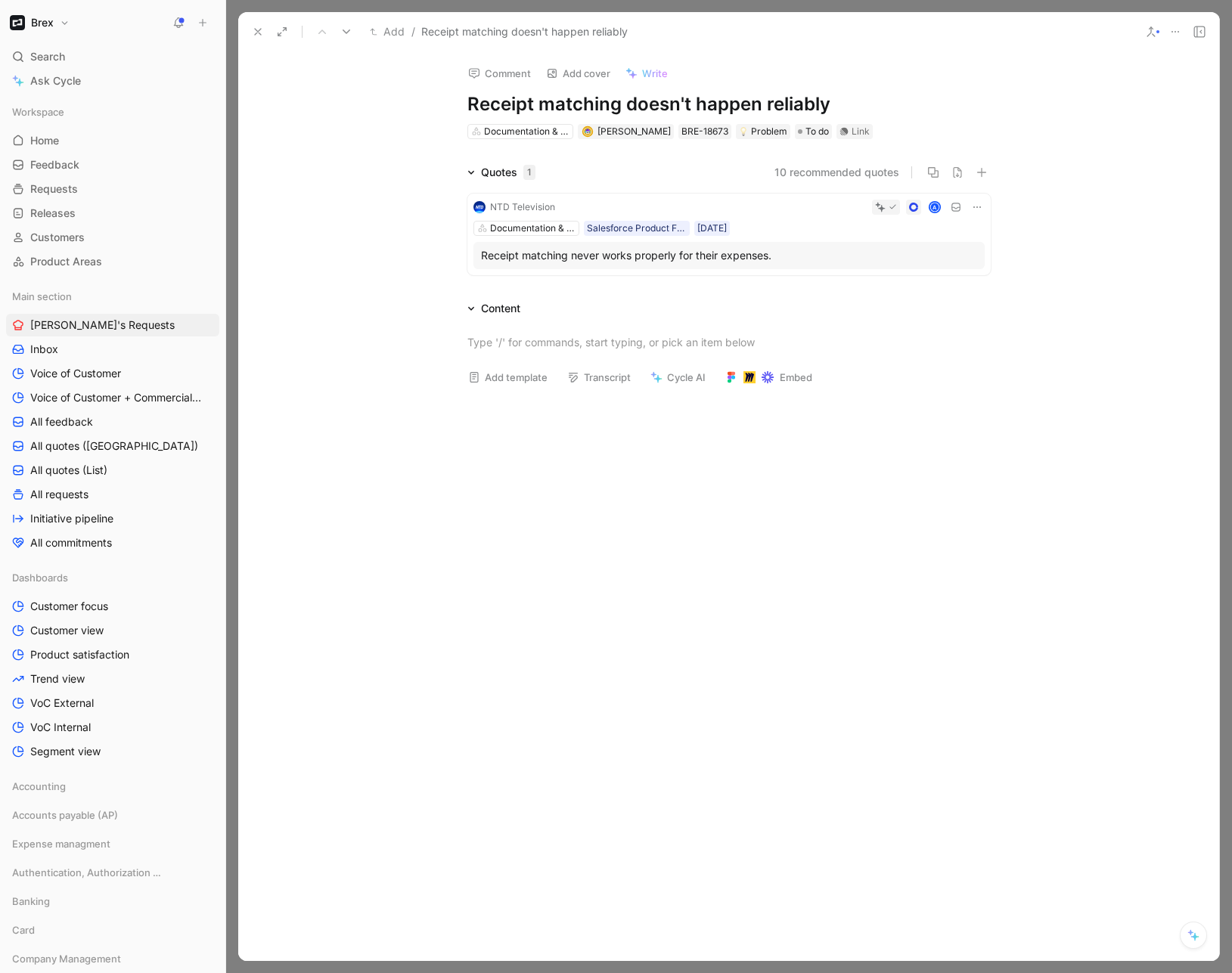
click at [250, 26] on button at bounding box center [258, 32] width 22 height 22
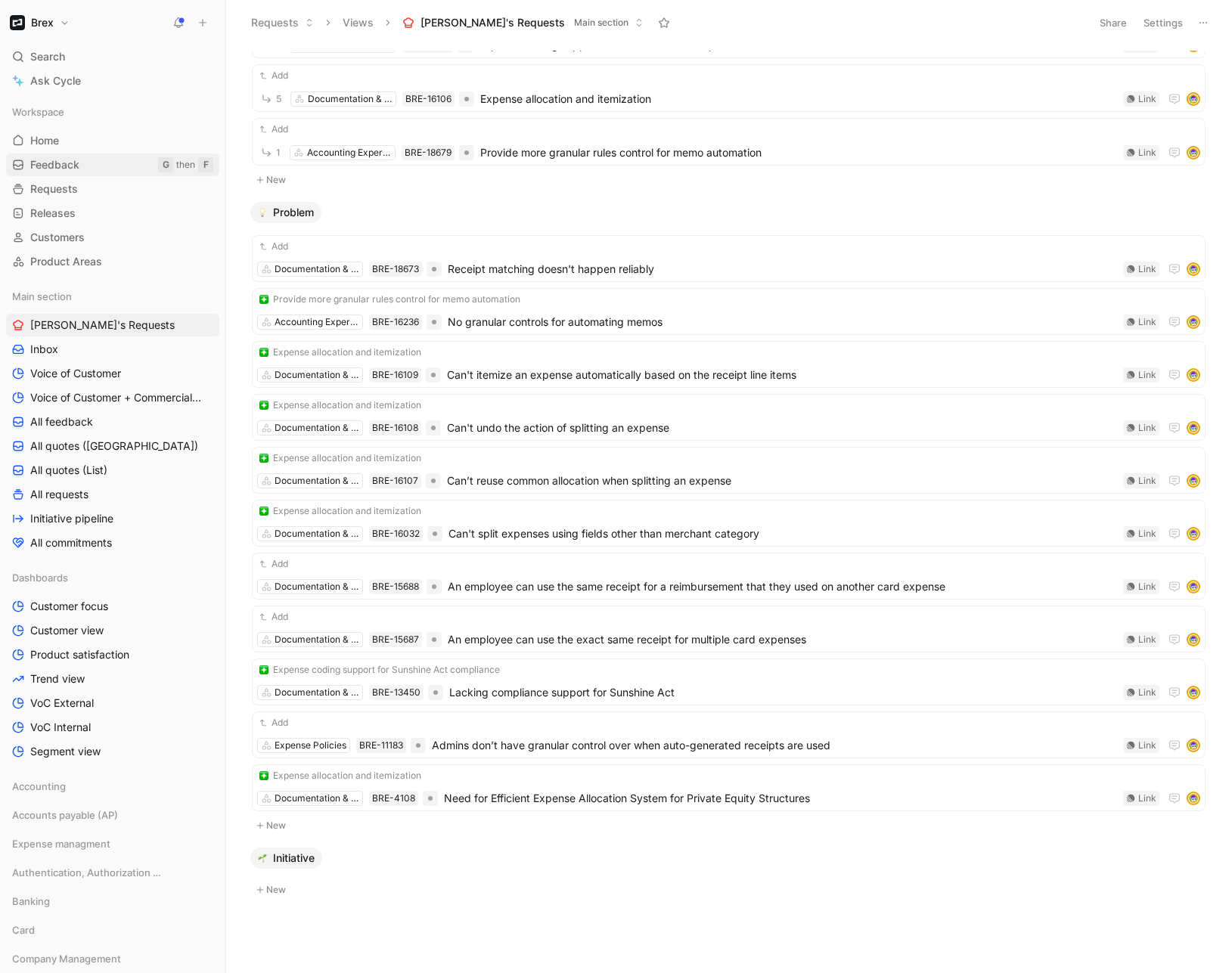
click at [69, 154] on link "Feedback G then F" at bounding box center [112, 165] width 213 height 22
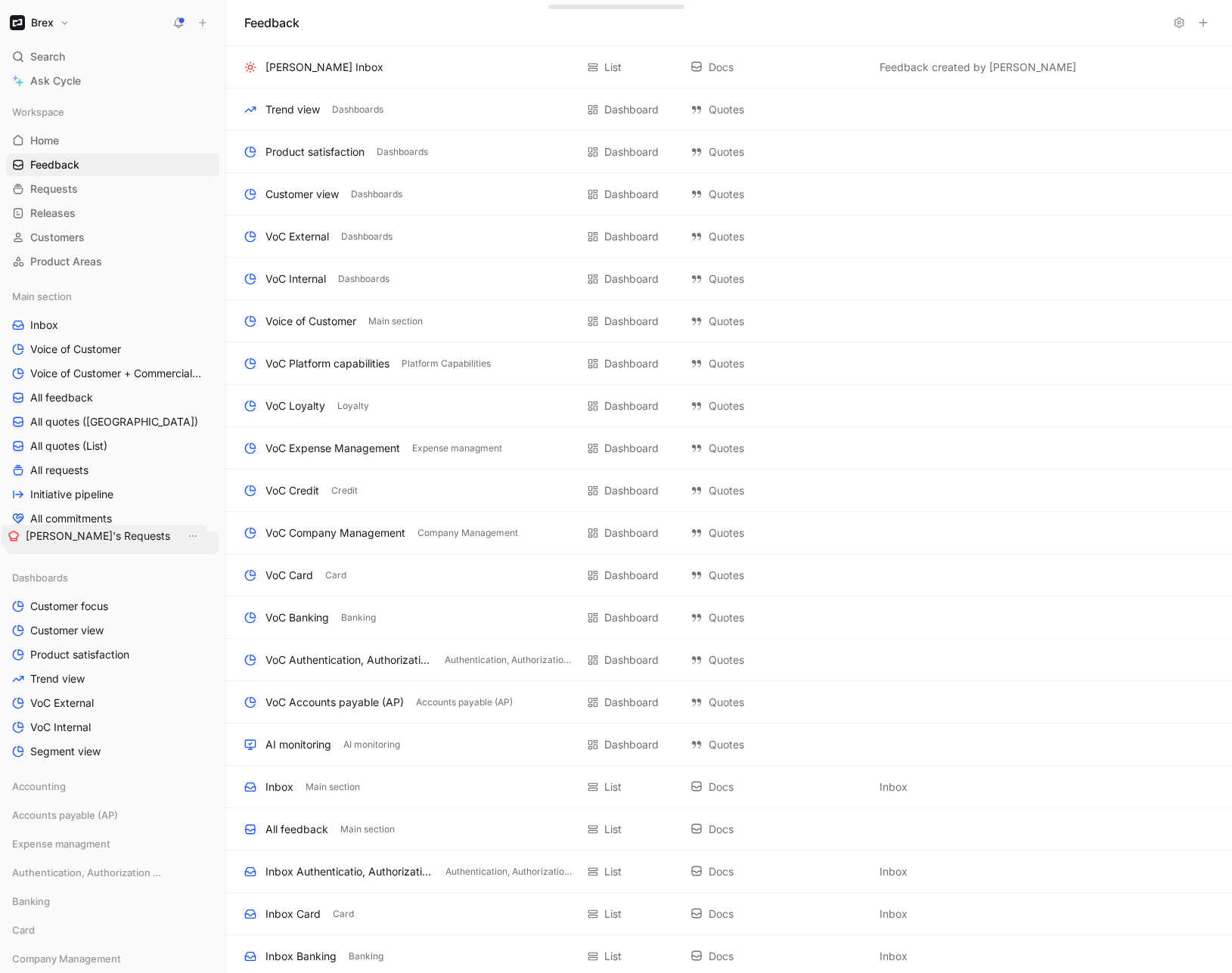
drag, startPoint x: 68, startPoint y: 322, endPoint x: 65, endPoint y: 532, distance: 210.0
click at [72, 402] on span "All feedback" at bounding box center [61, 397] width 63 height 15
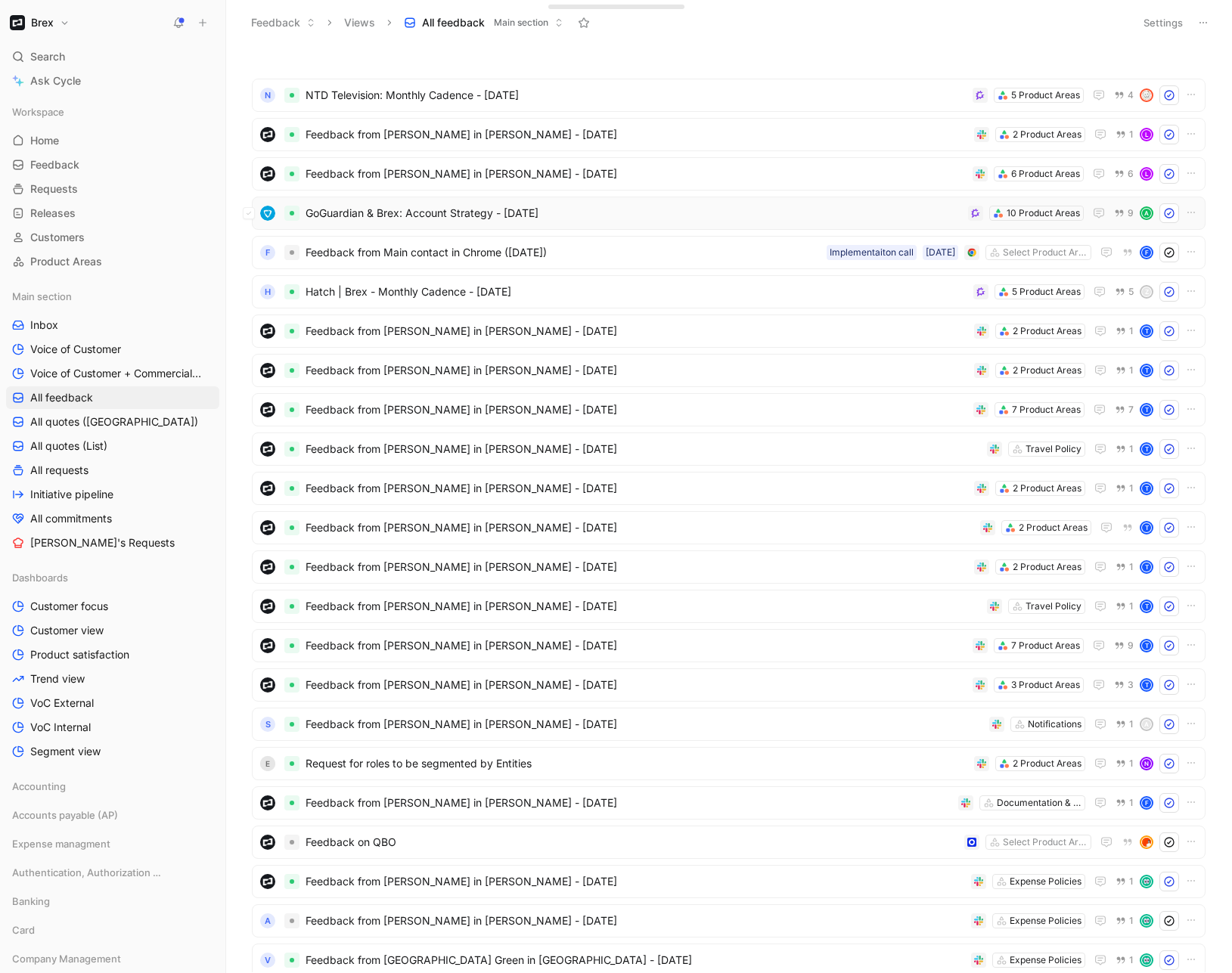
click at [639, 215] on span "GoGuardian & Brex: Account Strategy - 8/20/2025" at bounding box center [634, 213] width 656 height 18
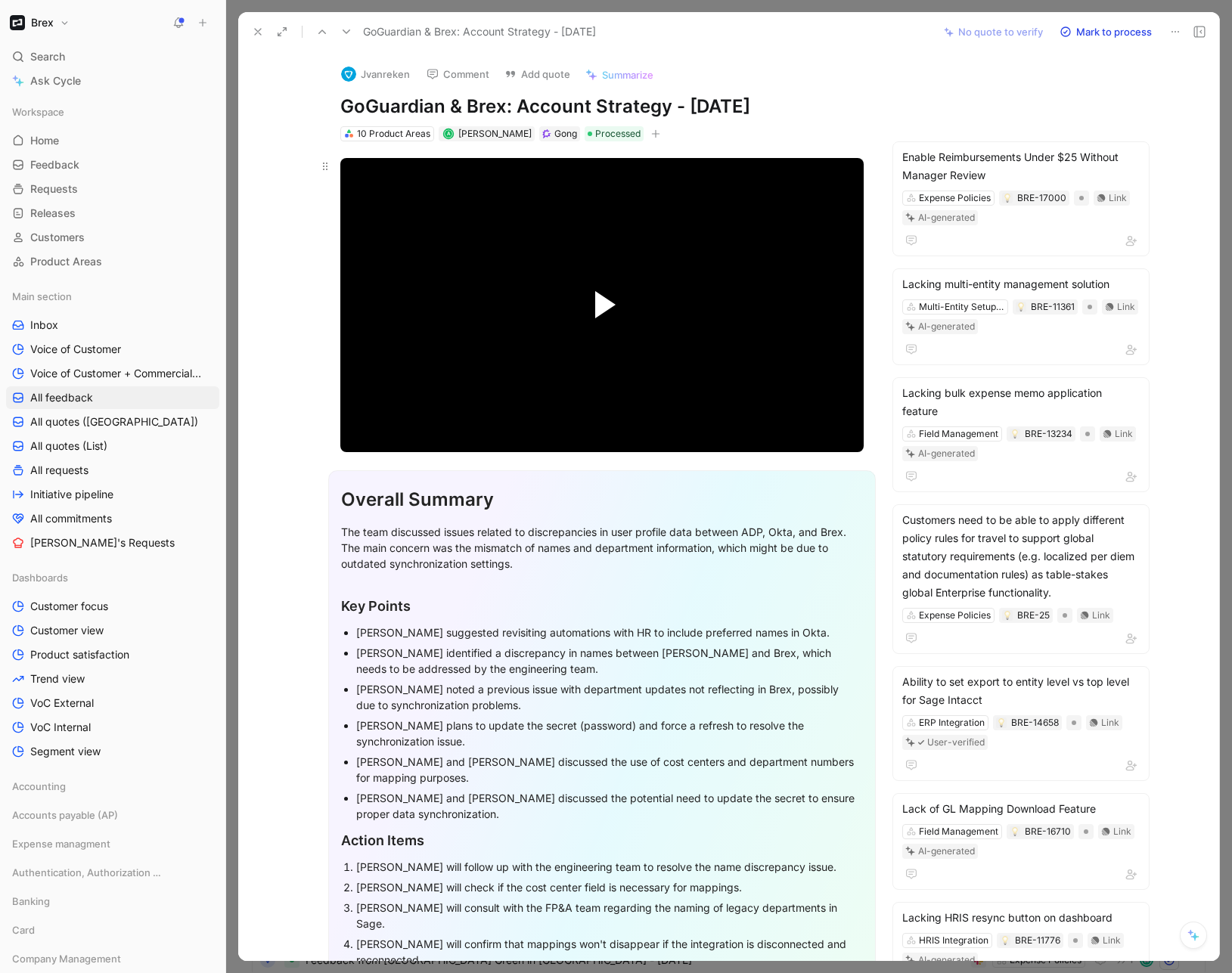
click at [605, 311] on span "Video Player" at bounding box center [606, 305] width 21 height 27
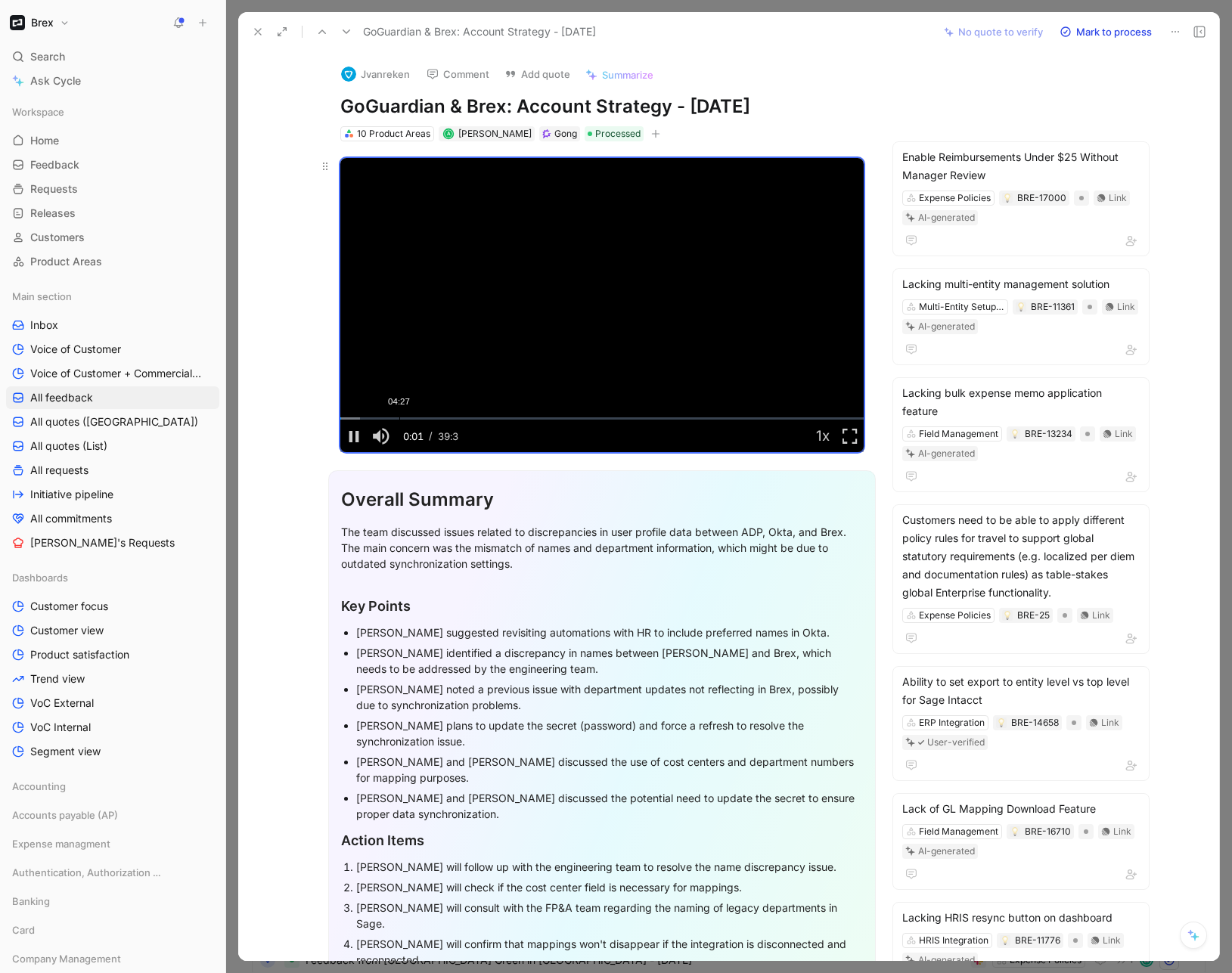
click at [394, 417] on div "Loaded : 3.76% 04:27 00:01" at bounding box center [602, 418] width 523 height 2
click at [519, 417] on div "Loaded : 11.38% 13:53 13:53" at bounding box center [602, 418] width 523 height 2
click at [597, 420] on div "Loaded : 35.22% 19:49 13:53" at bounding box center [602, 418] width 523 height 2
click at [652, 418] on div "23:32" at bounding box center [652, 418] width 1 height 2
click at [553, 289] on video "Video Player" at bounding box center [602, 306] width 523 height 294
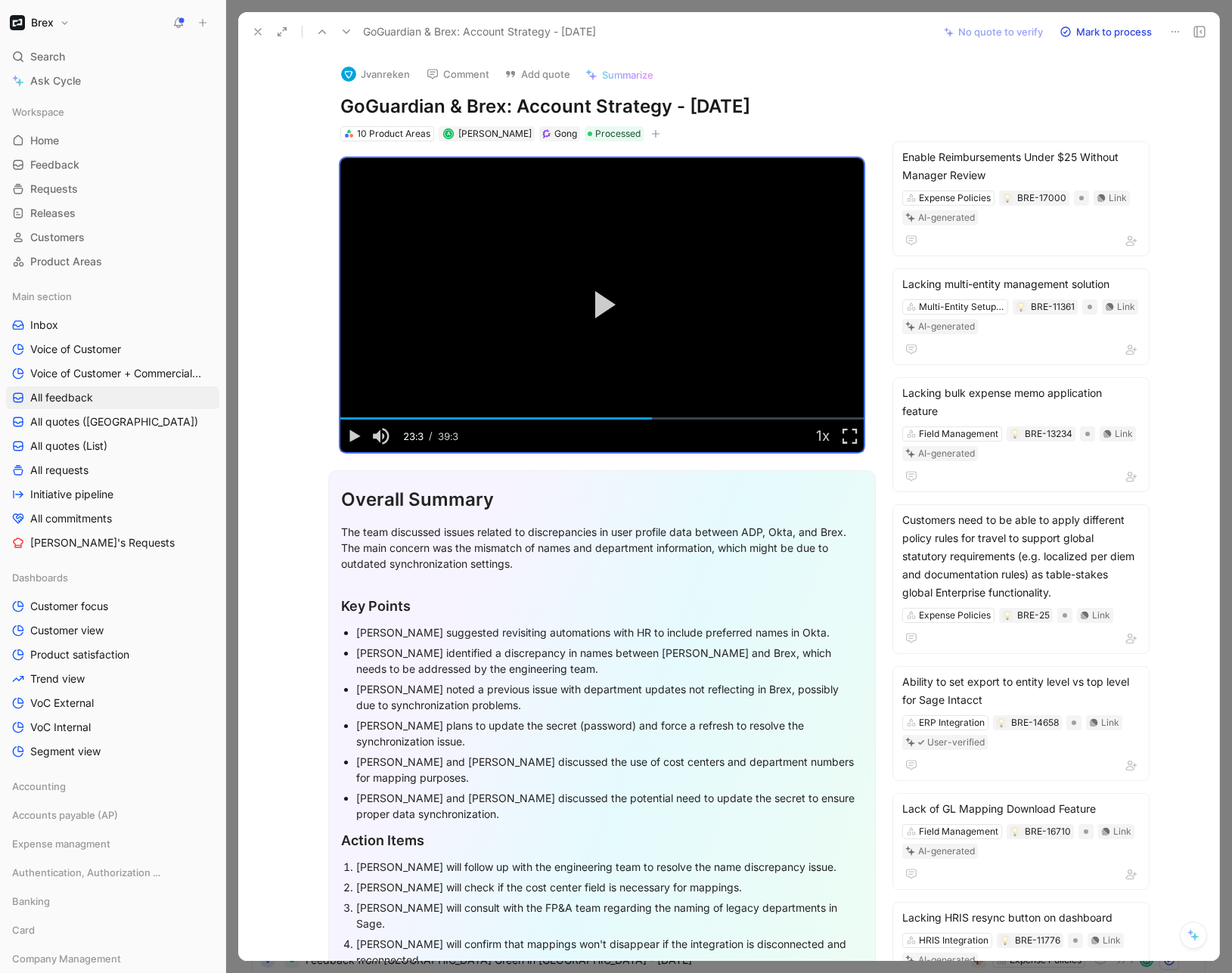
scroll to position [3, 0]
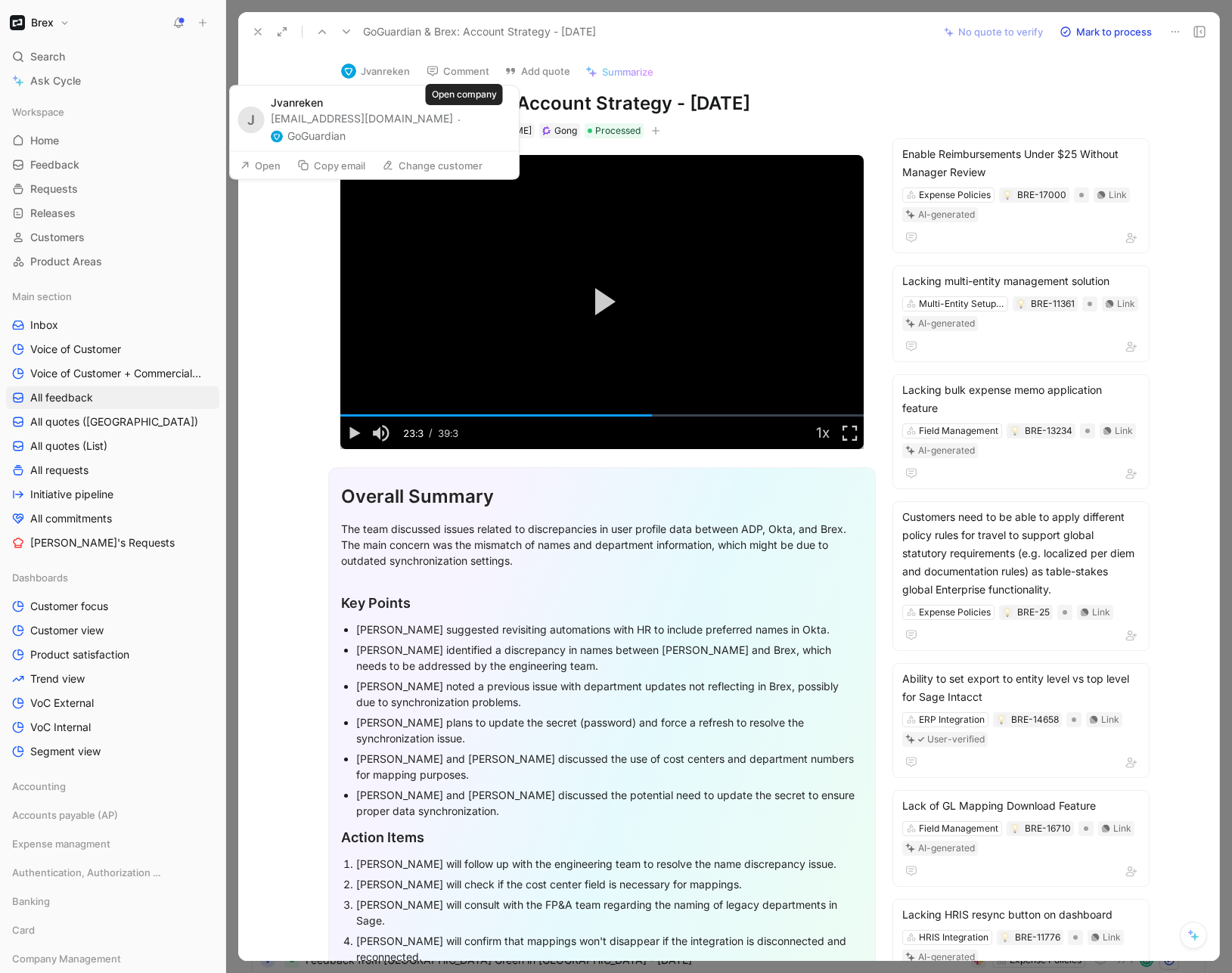
click at [346, 127] on button "GoGuardian" at bounding box center [308, 136] width 75 height 18
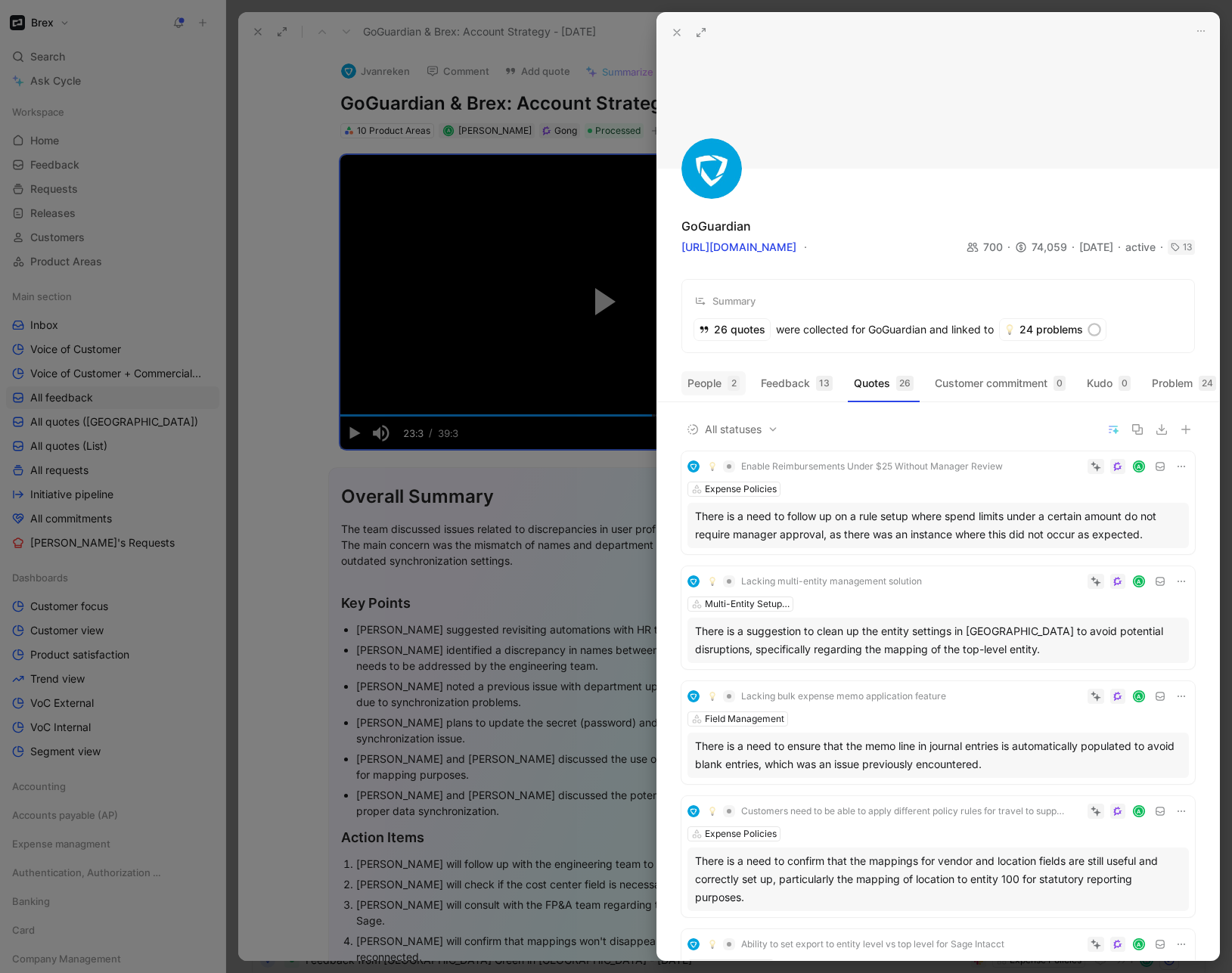
click at [714, 382] on button "People 2" at bounding box center [714, 383] width 65 height 24
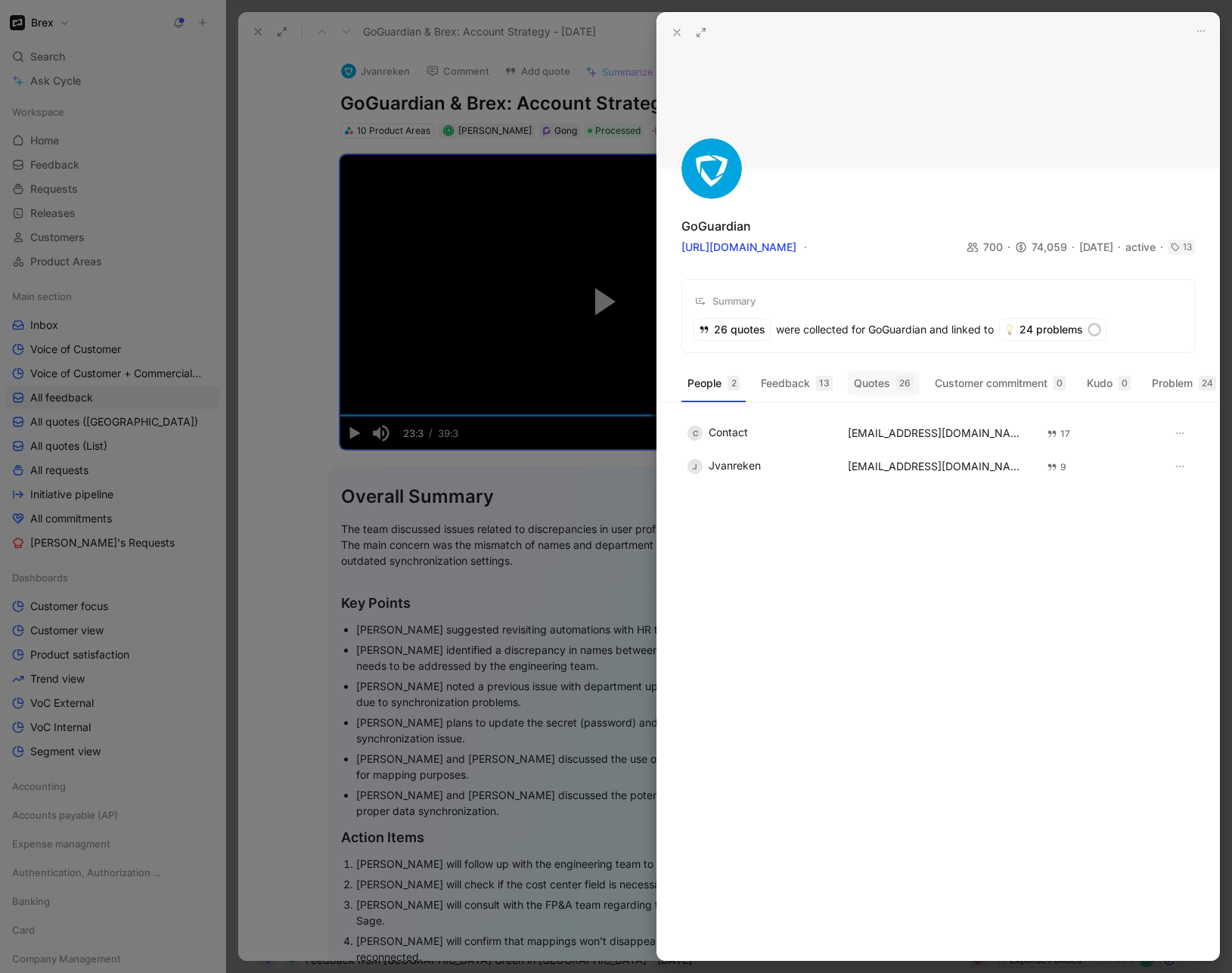
click at [882, 384] on button "Quotes 26" at bounding box center [883, 383] width 72 height 24
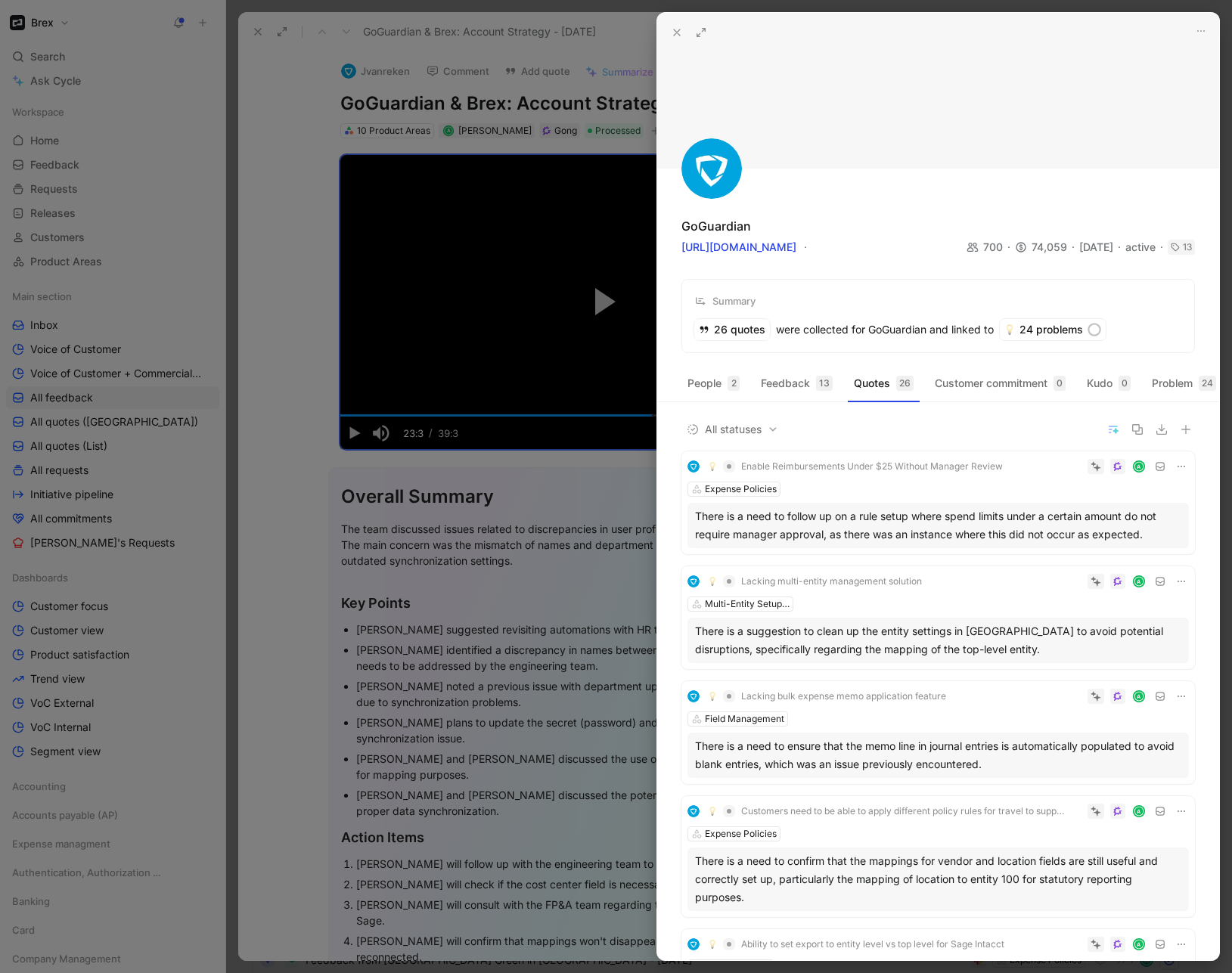
click at [678, 27] on icon at bounding box center [676, 32] width 12 height 12
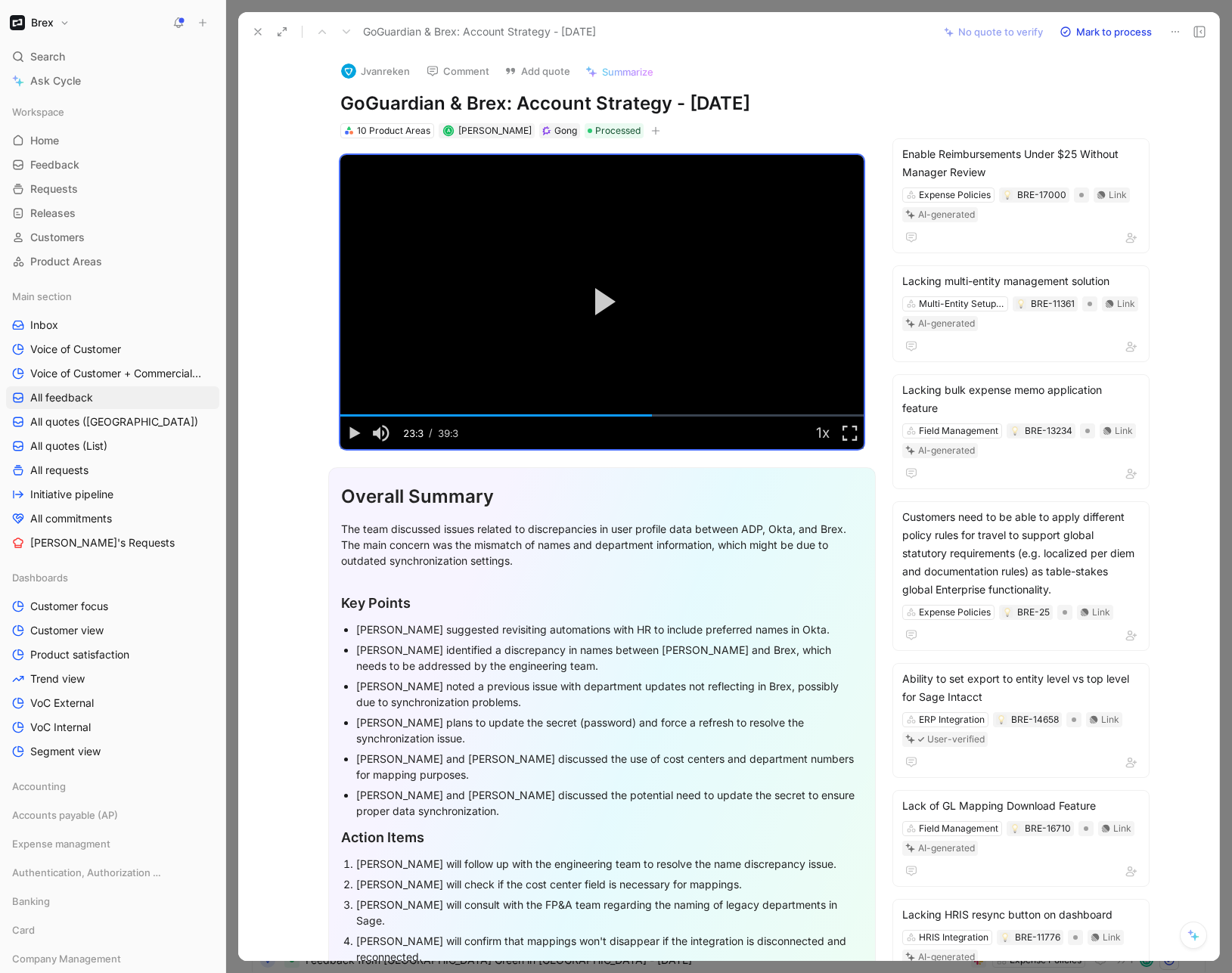
click at [257, 32] on use at bounding box center [258, 32] width 6 height 6
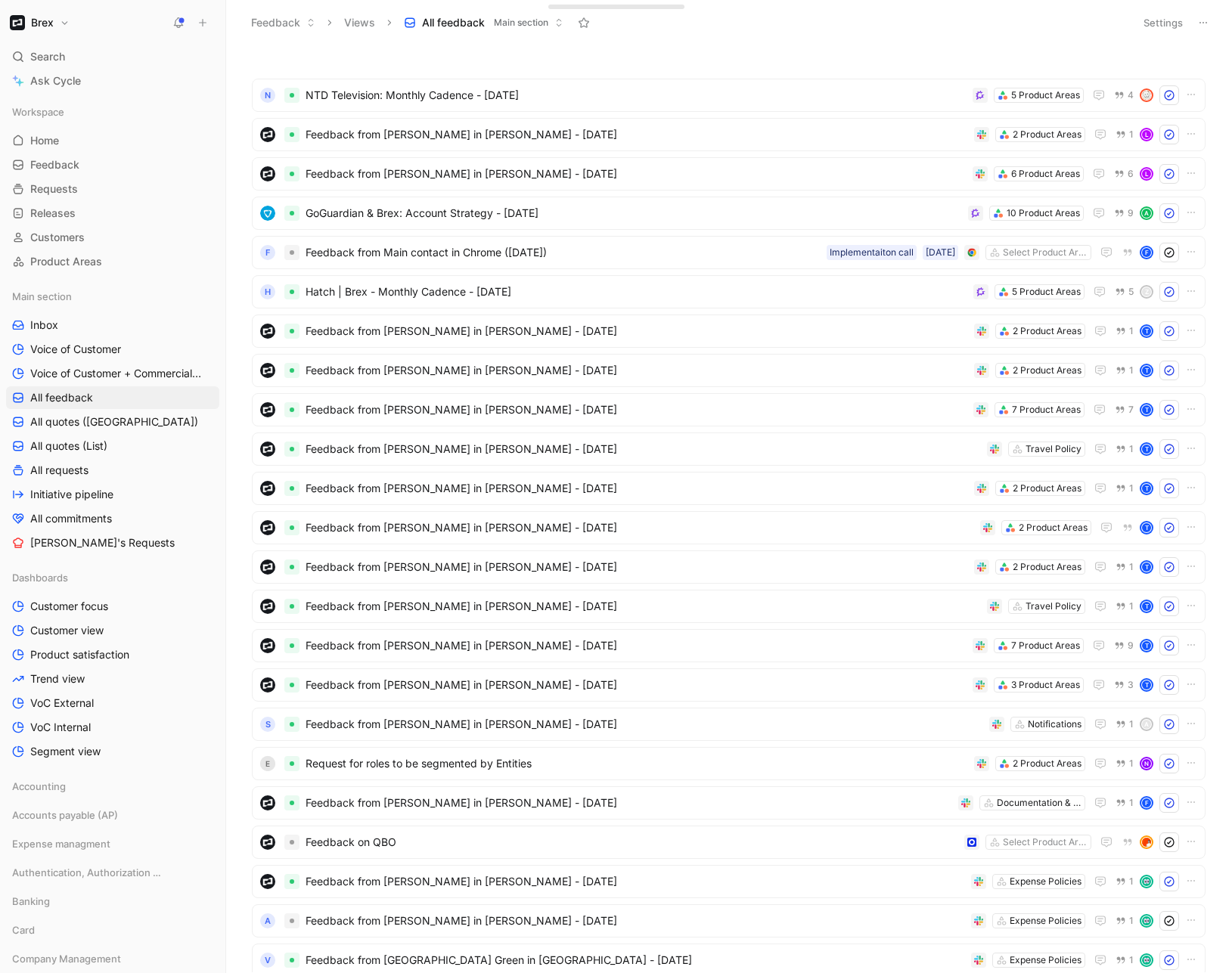
click at [182, 25] on icon at bounding box center [178, 22] width 12 height 12
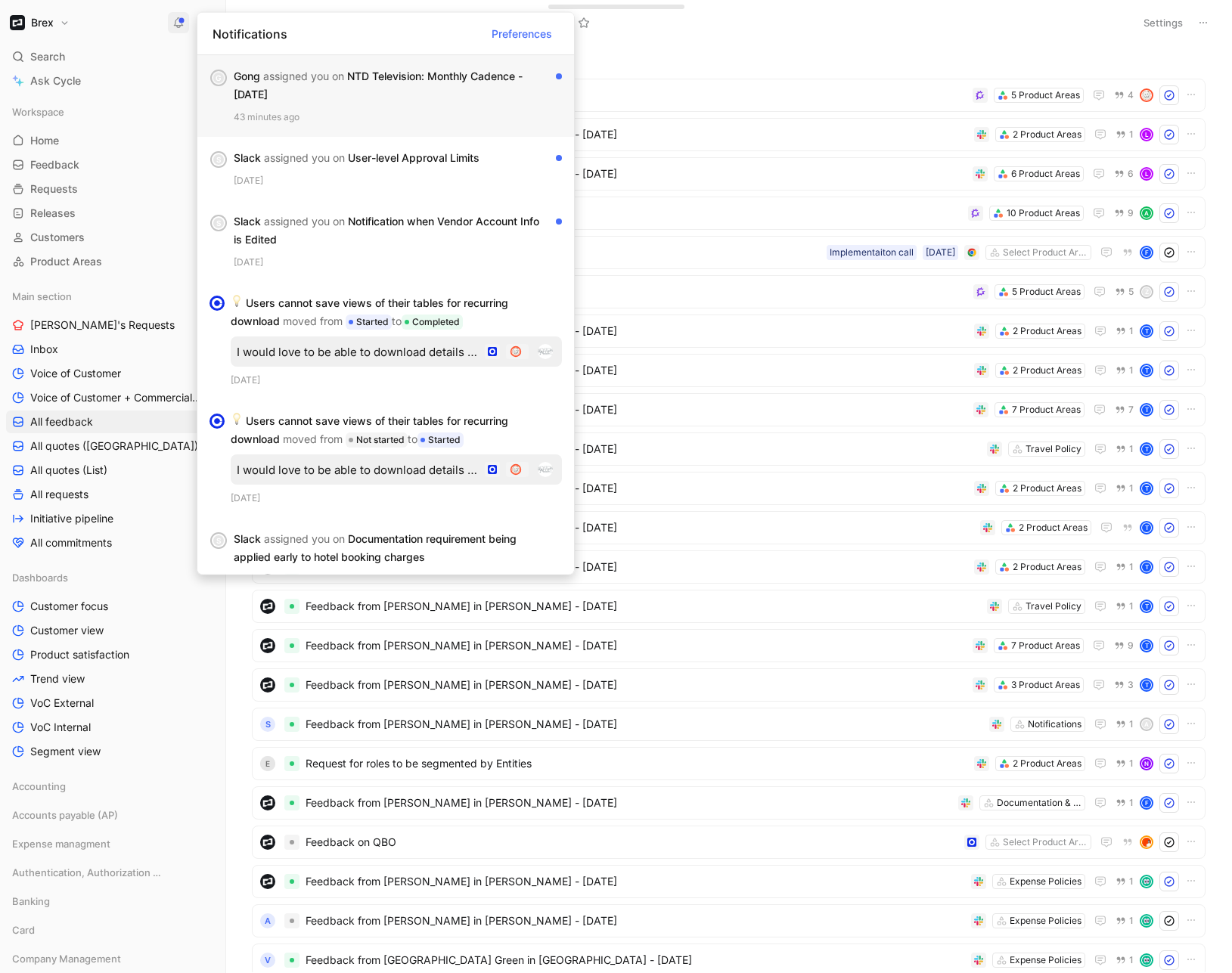
click at [396, 81] on div "Gong assigned you on NTD Television: Monthly Cadence - 8/20/2025" at bounding box center [391, 85] width 316 height 37
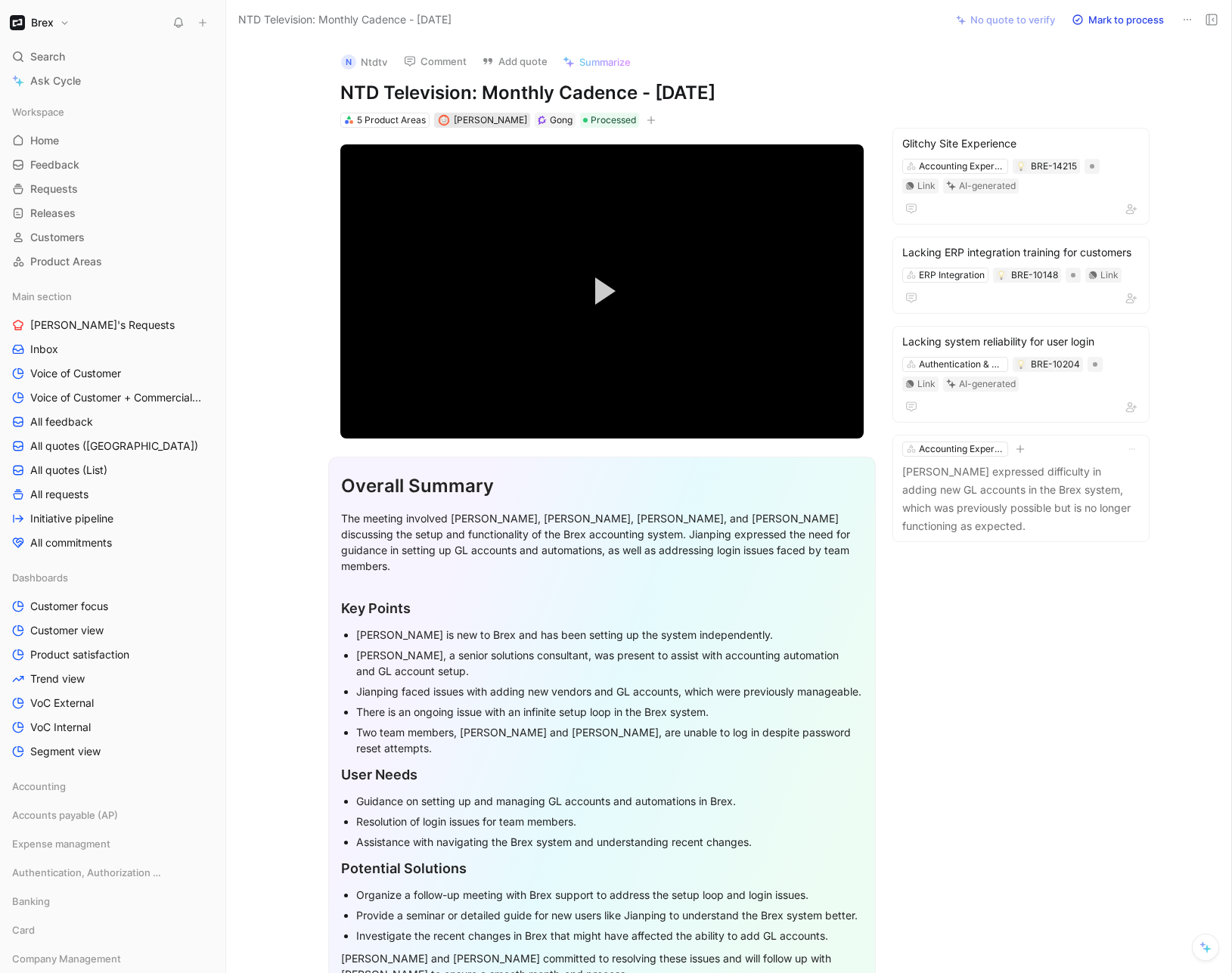
click at [495, 119] on span "[PERSON_NAME]" at bounding box center [490, 120] width 73 height 11
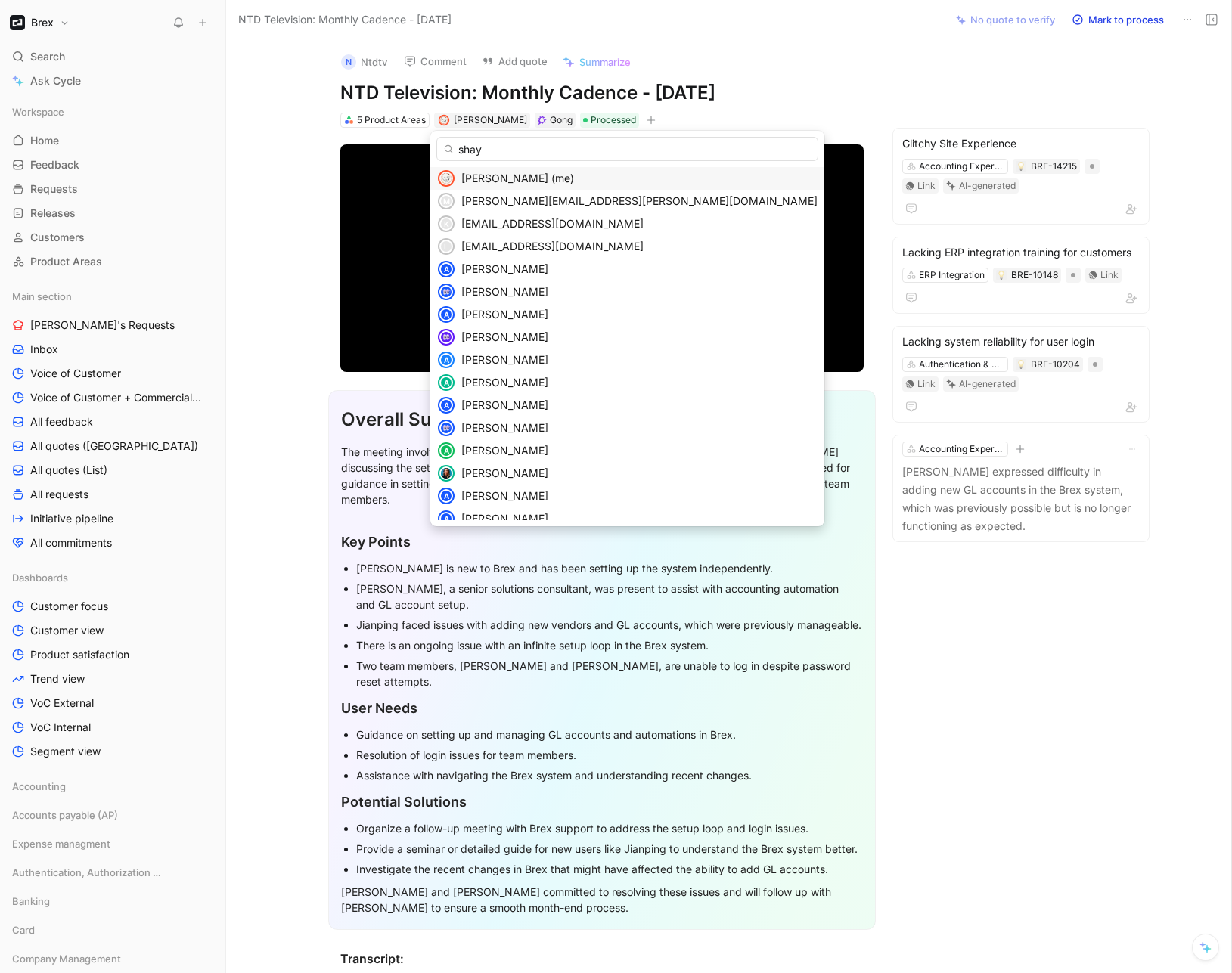
type input "shayl"
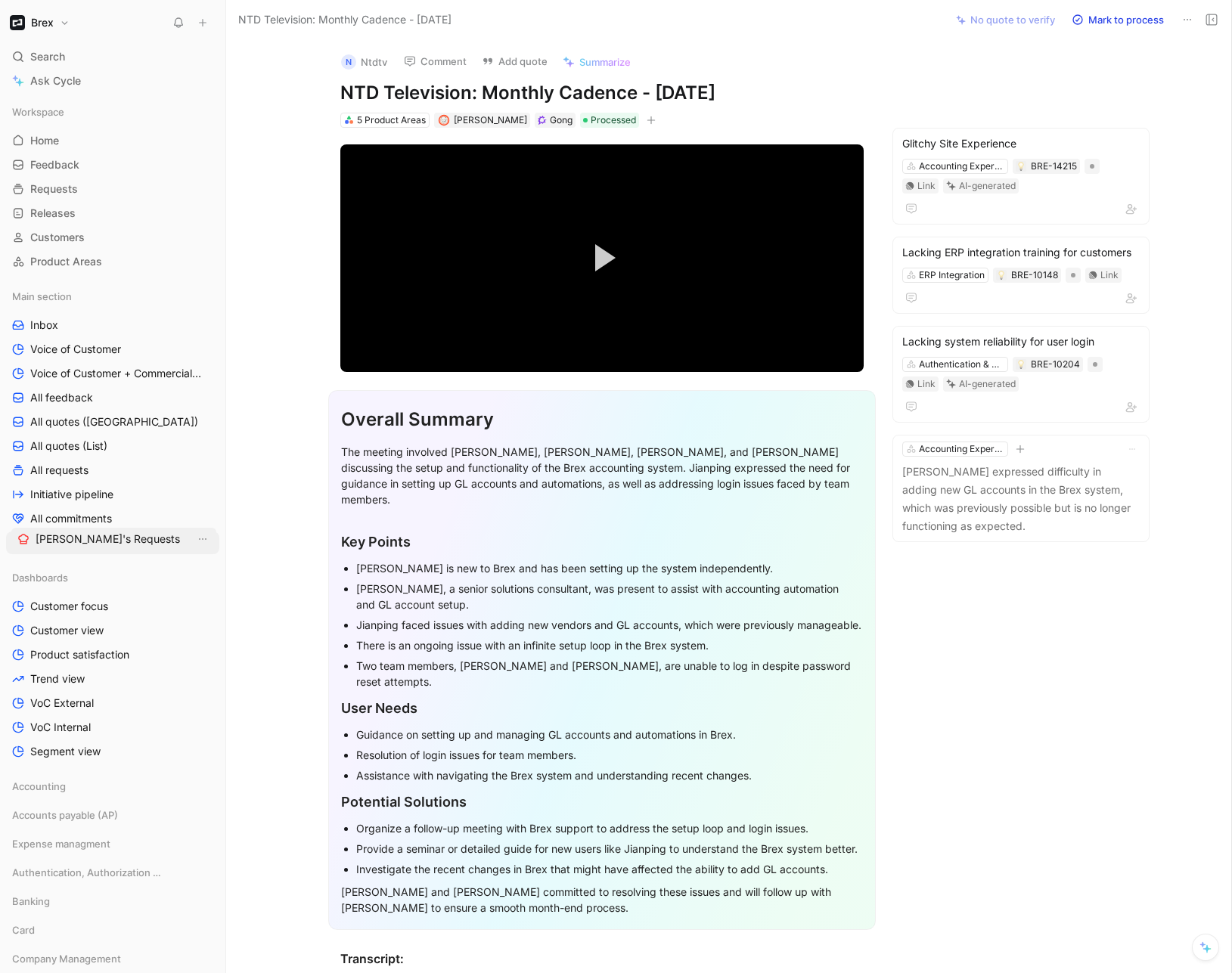
drag, startPoint x: 81, startPoint y: 323, endPoint x: 85, endPoint y: 536, distance: 213.0
click at [77, 389] on link "All feedback" at bounding box center [112, 397] width 213 height 22
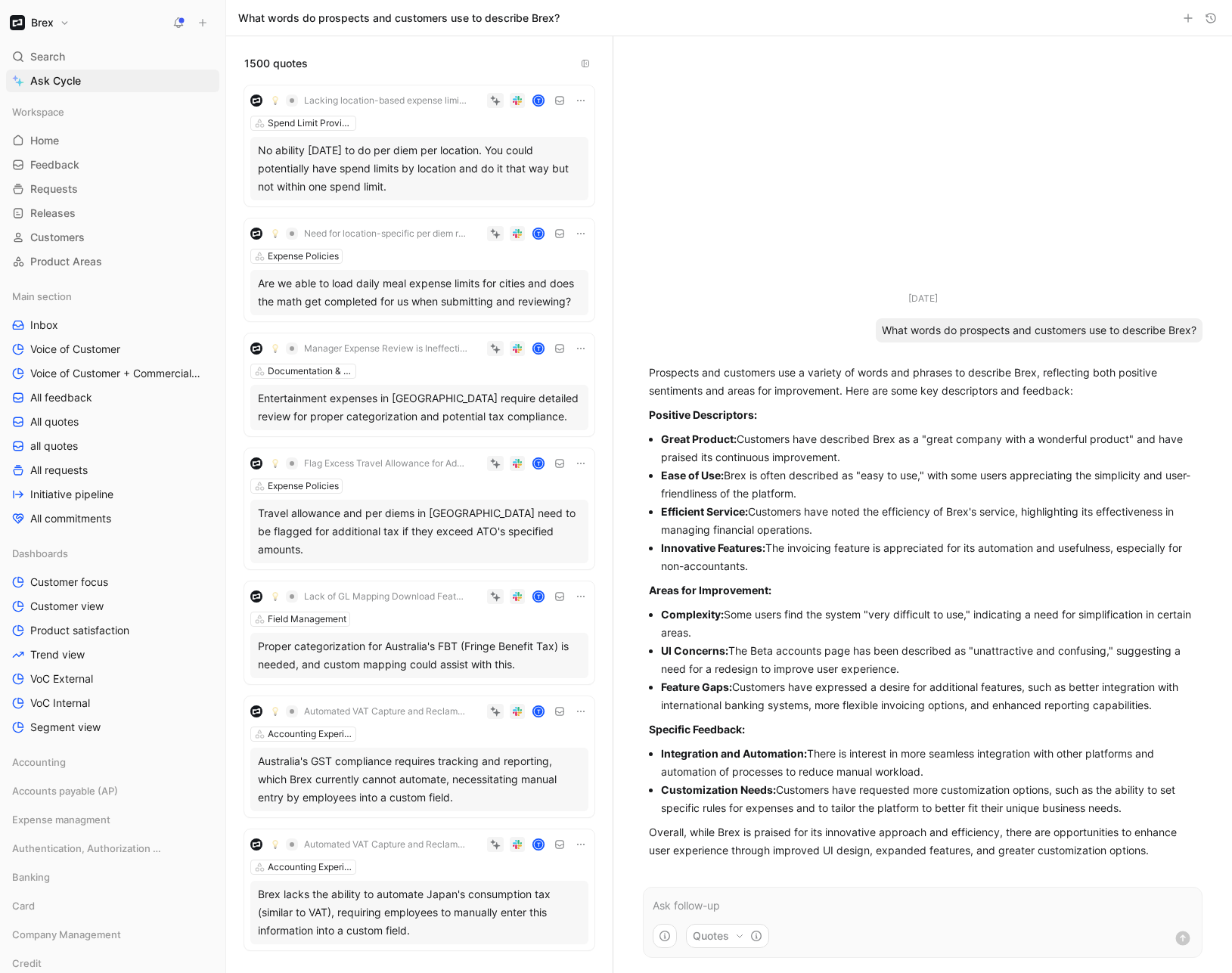
click at [65, 24] on button "Brex" at bounding box center [39, 22] width 68 height 22
click at [61, 160] on div "Workspace settings G then S" at bounding box center [102, 156] width 186 height 24
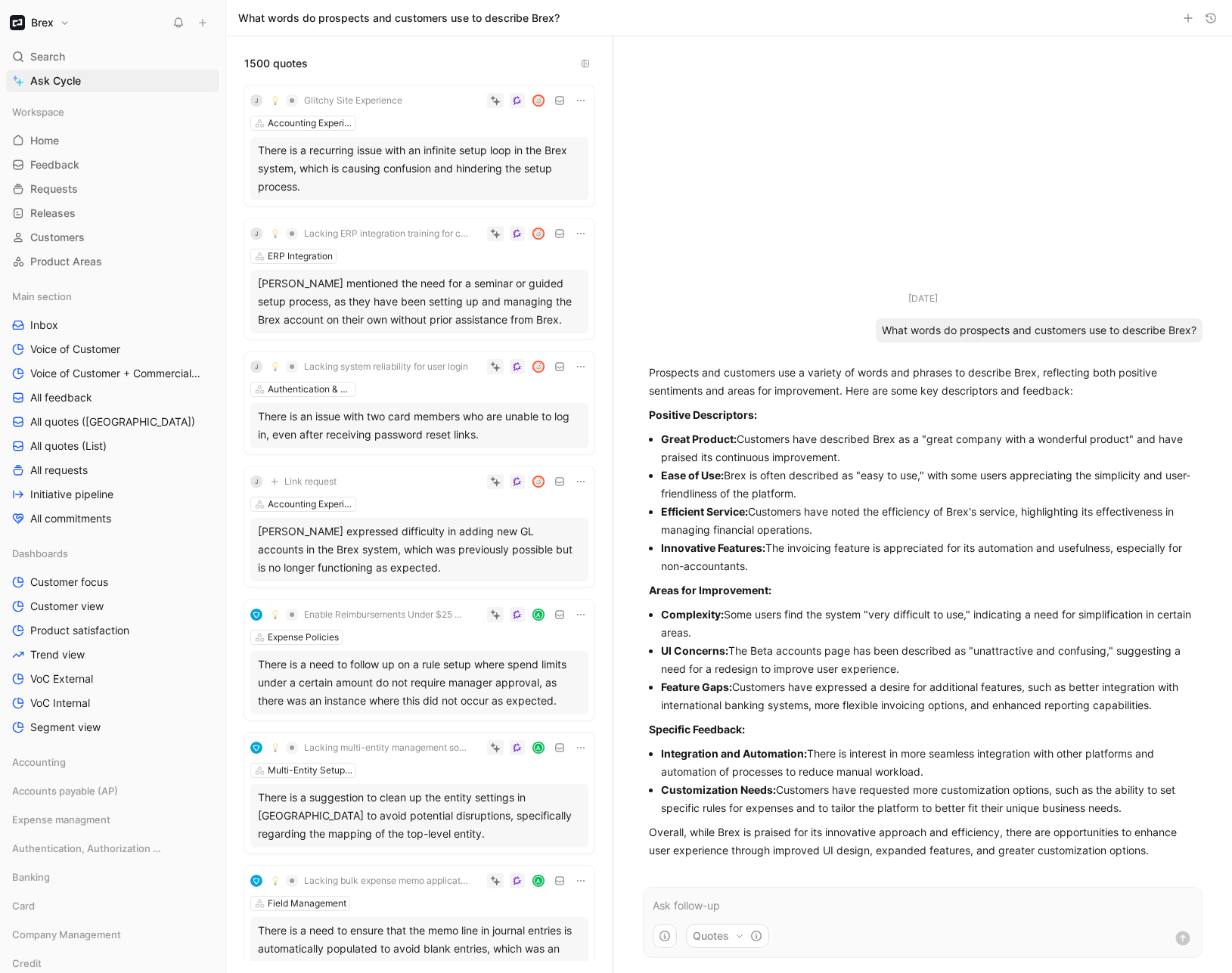
click at [912, 909] on p at bounding box center [923, 906] width 540 height 18
click at [784, 906] on p at bounding box center [923, 906] width 540 height 18
click at [660, 934] on icon "button" at bounding box center [665, 936] width 12 height 12
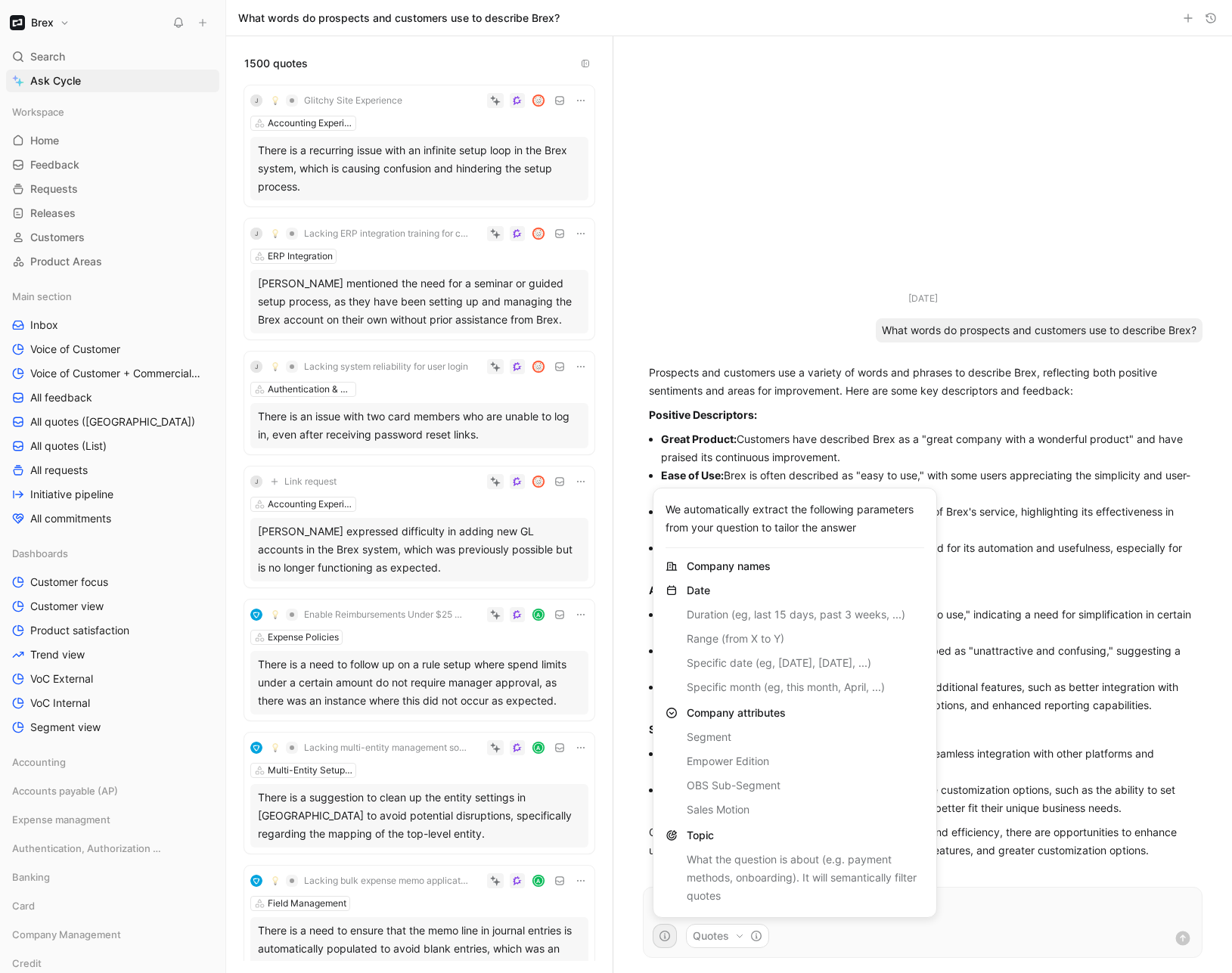
click at [675, 715] on icon at bounding box center [671, 712] width 12 height 12
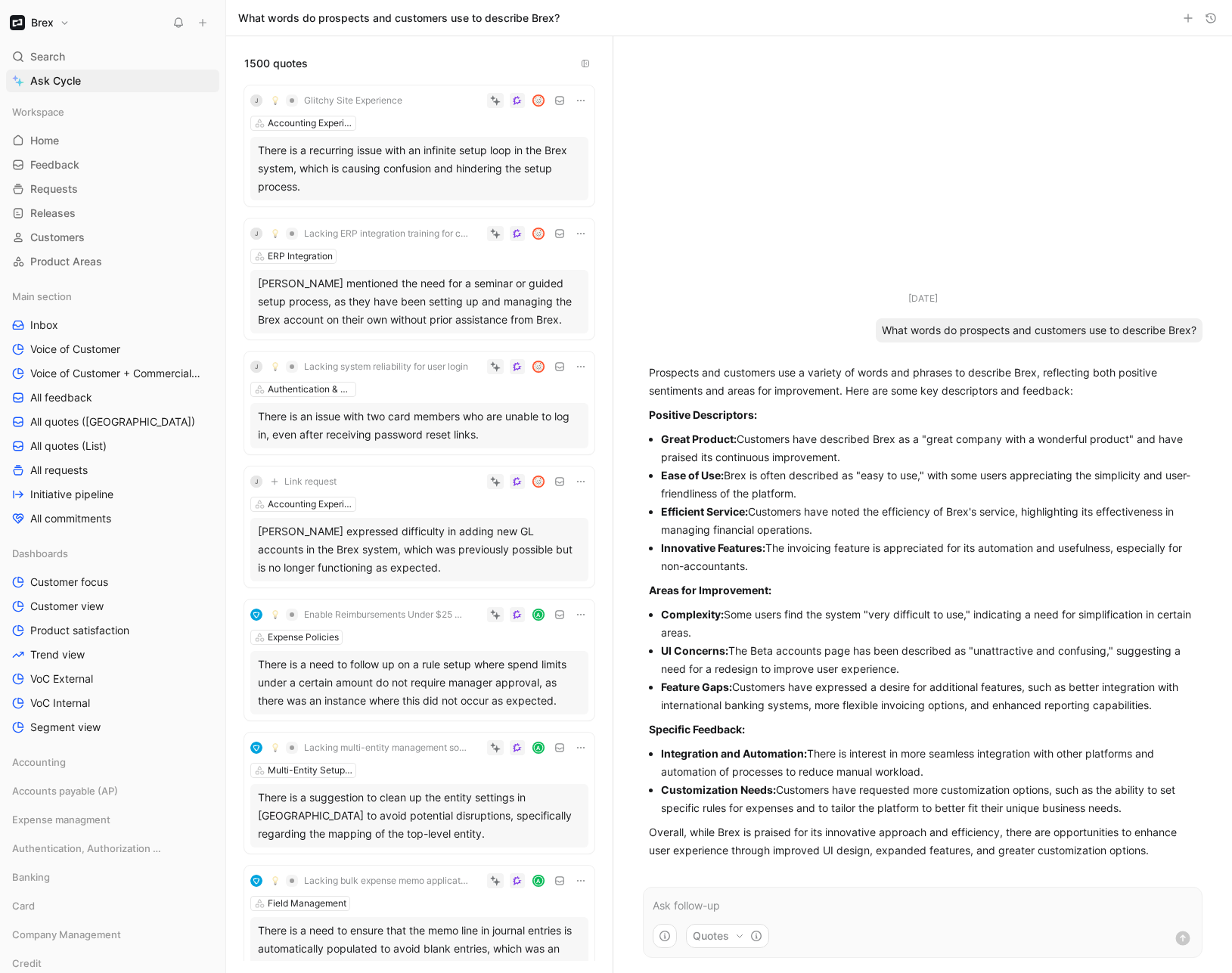
click at [956, 908] on html "Brex Search ⌘ K Ask Cycle Workspace Home G then H Feedback G then F Requests G …" at bounding box center [616, 486] width 1232 height 973
click at [744, 939] on button "Quotes" at bounding box center [728, 936] width 83 height 24
click at [943, 897] on html "Brex Search ⌘ K Ask Cycle Workspace Home G then H Feedback G then F Requests G …" at bounding box center [616, 486] width 1232 height 973
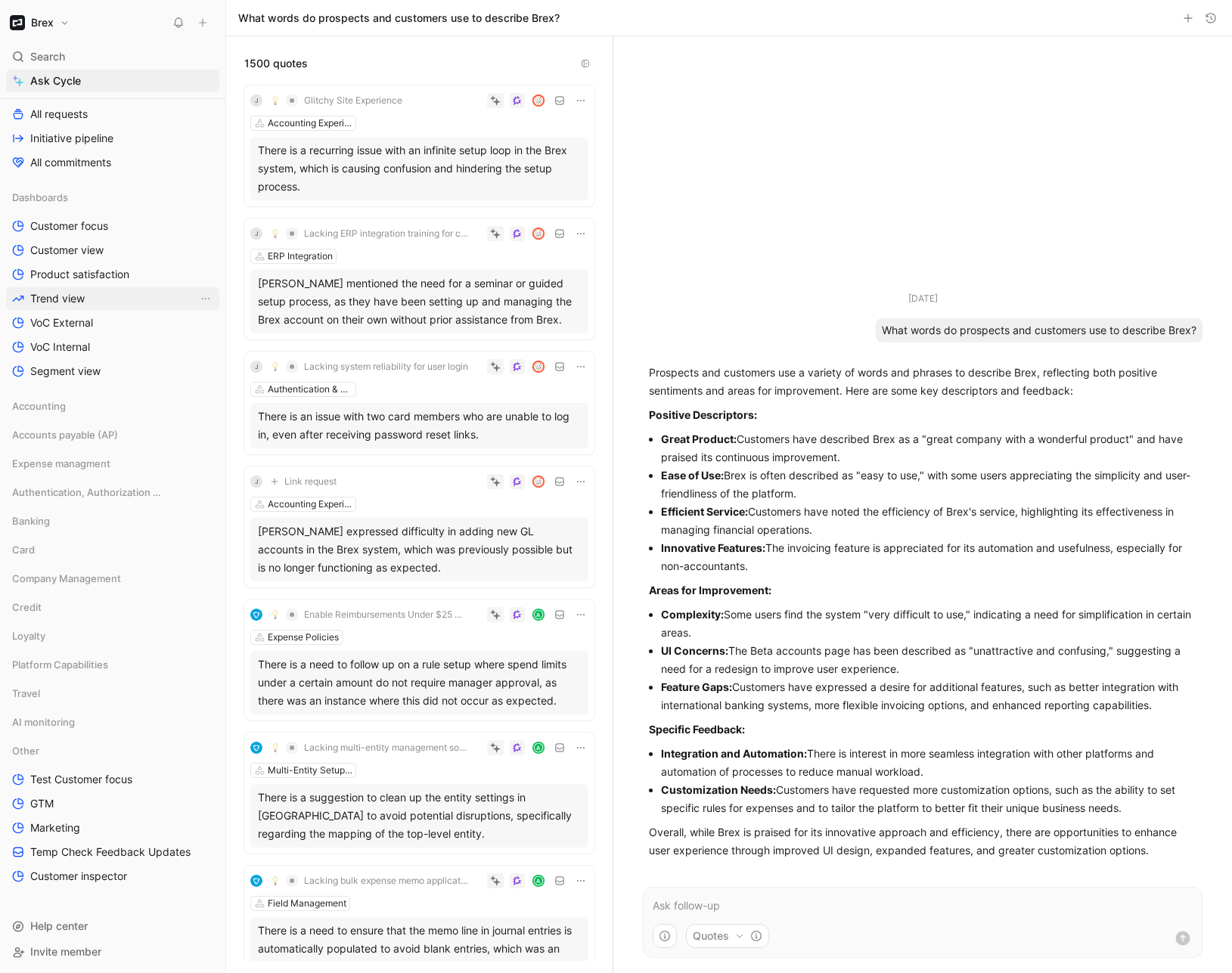
scroll to position [358, 0]
click at [78, 799] on link "GTM" at bounding box center [112, 801] width 213 height 22
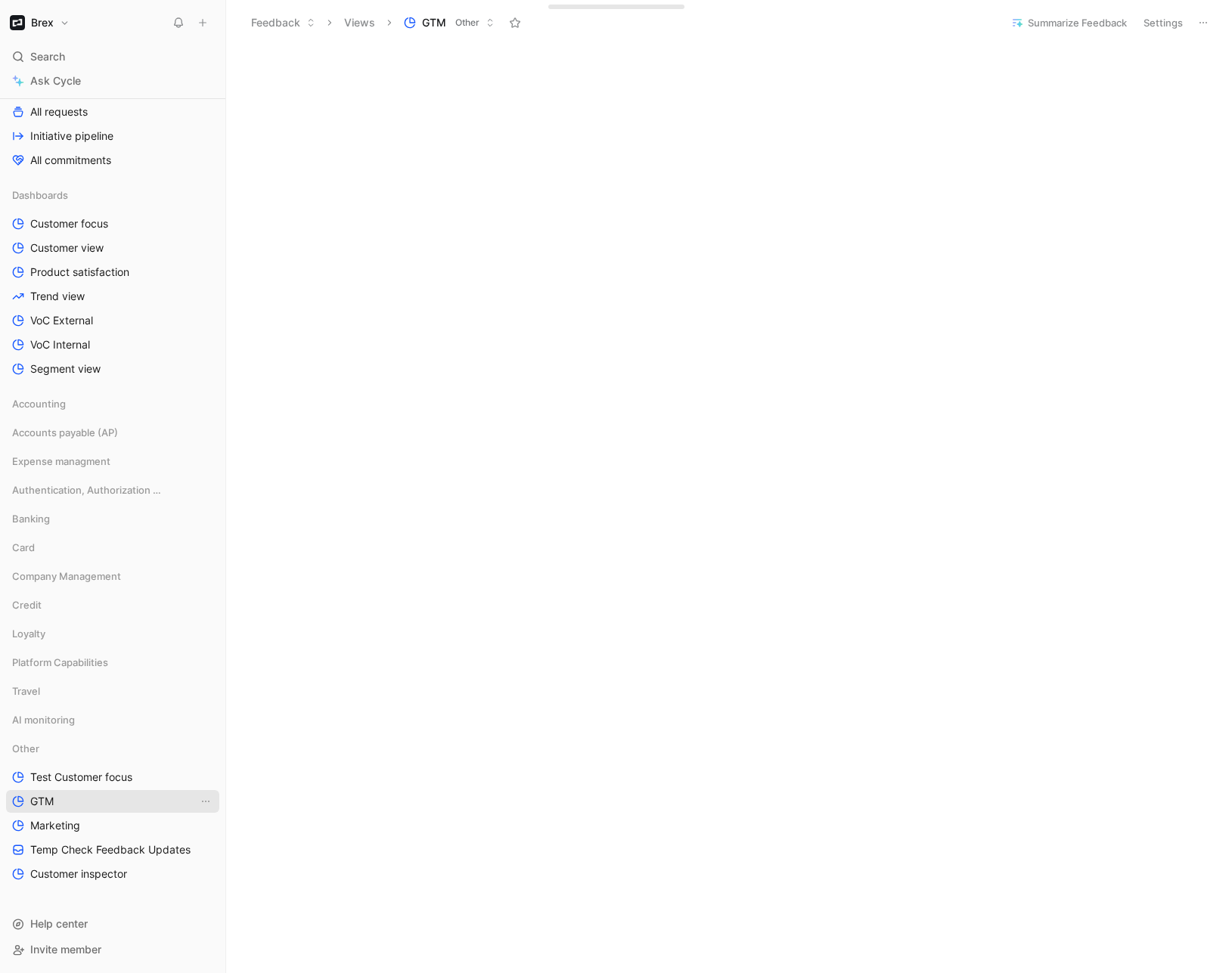
scroll to position [3226, 0]
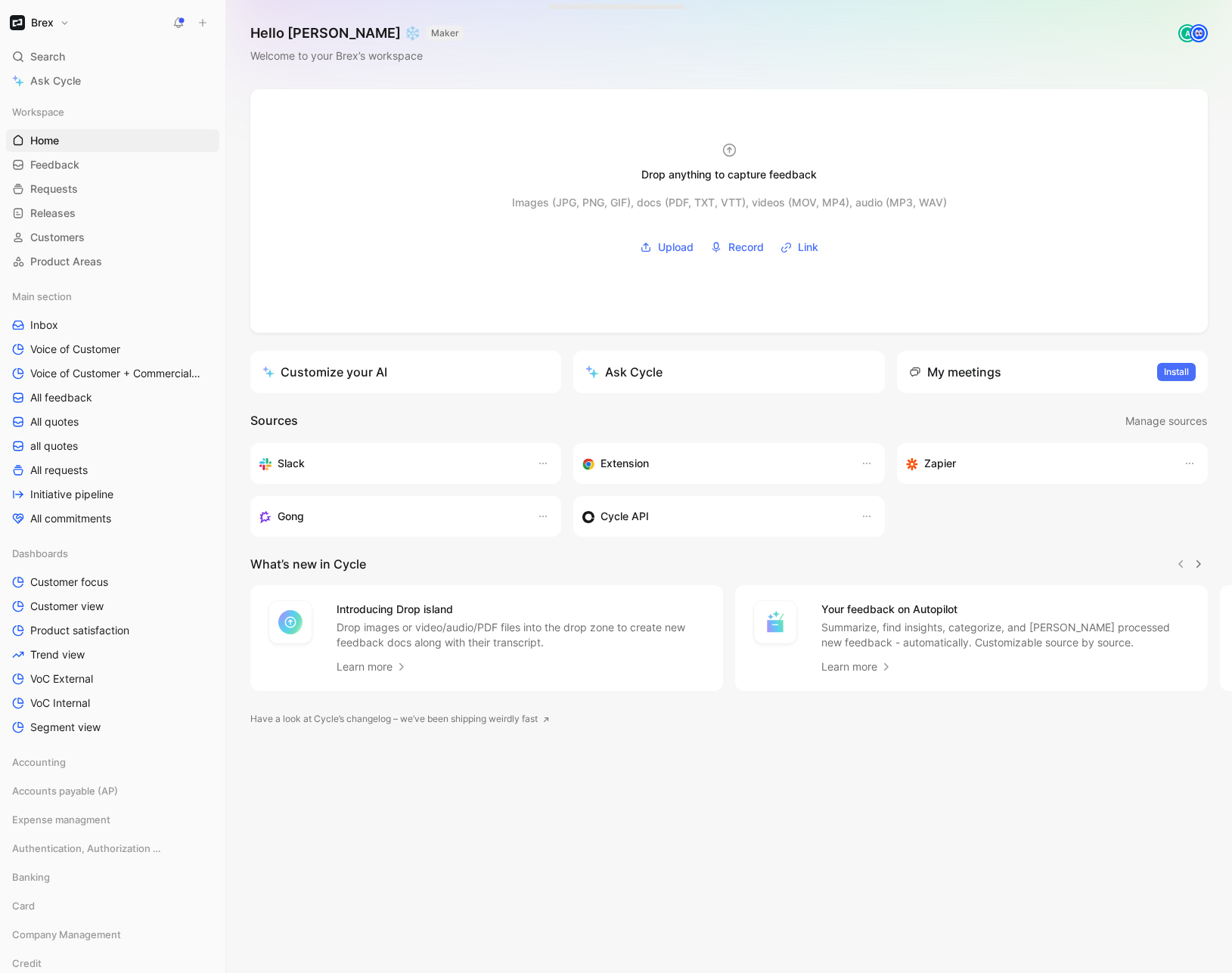
click at [45, 25] on h1 "Brex" at bounding box center [42, 22] width 23 height 14
click at [68, 162] on div "Workspace settings G then S" at bounding box center [102, 156] width 186 height 24
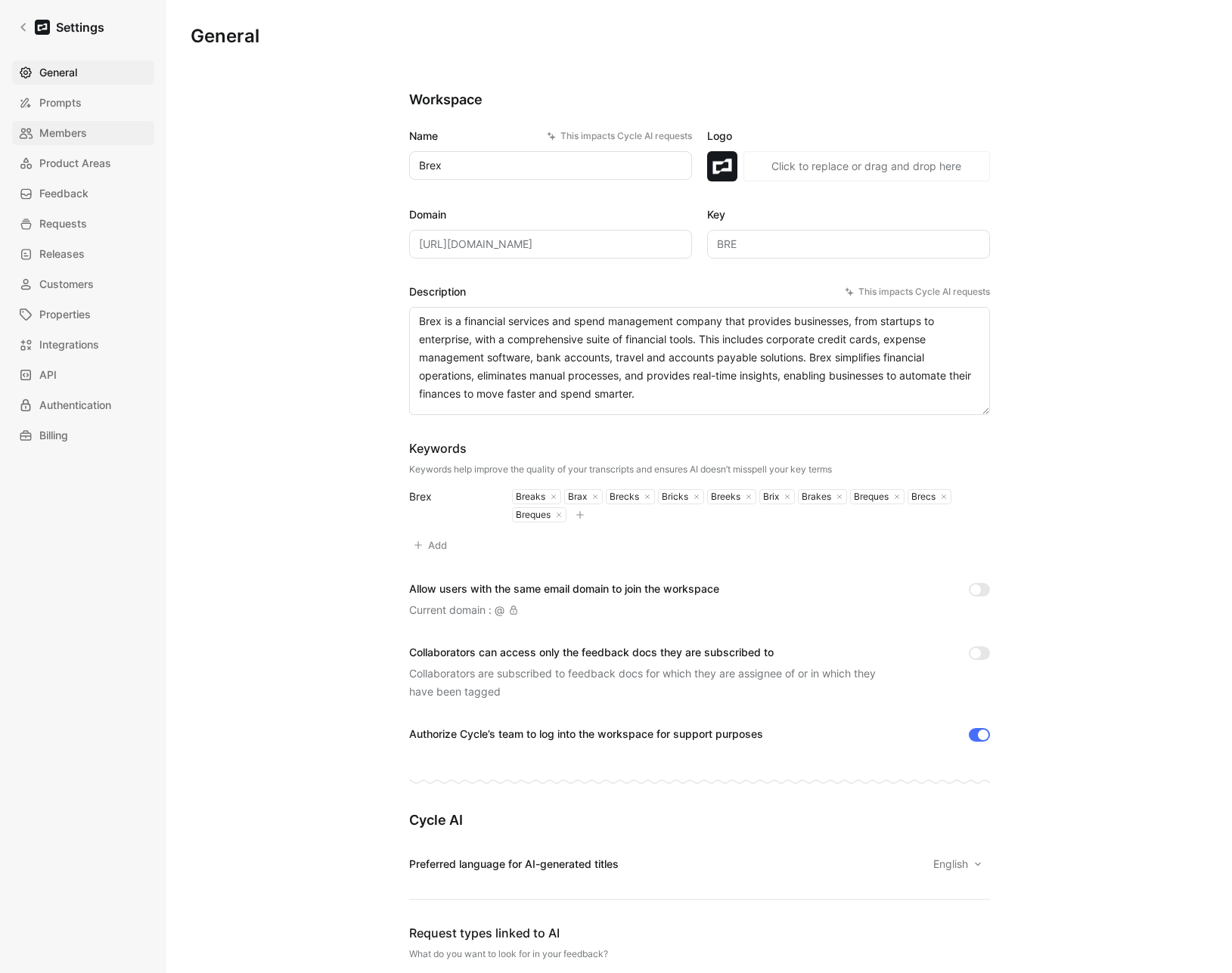
click at [55, 128] on span "Members" at bounding box center [63, 132] width 48 height 18
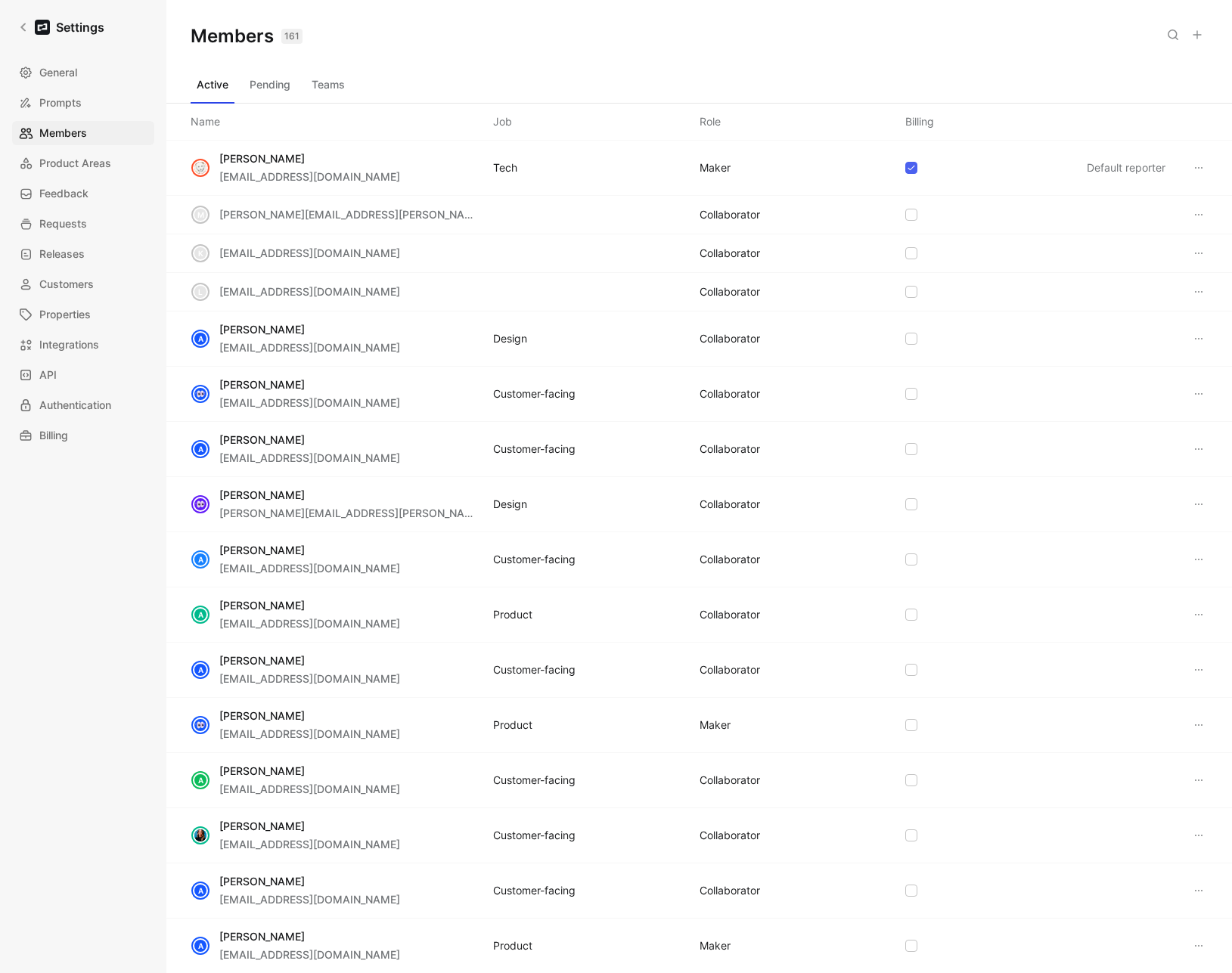
click at [1203, 35] on button at bounding box center [1197, 35] width 22 height 22
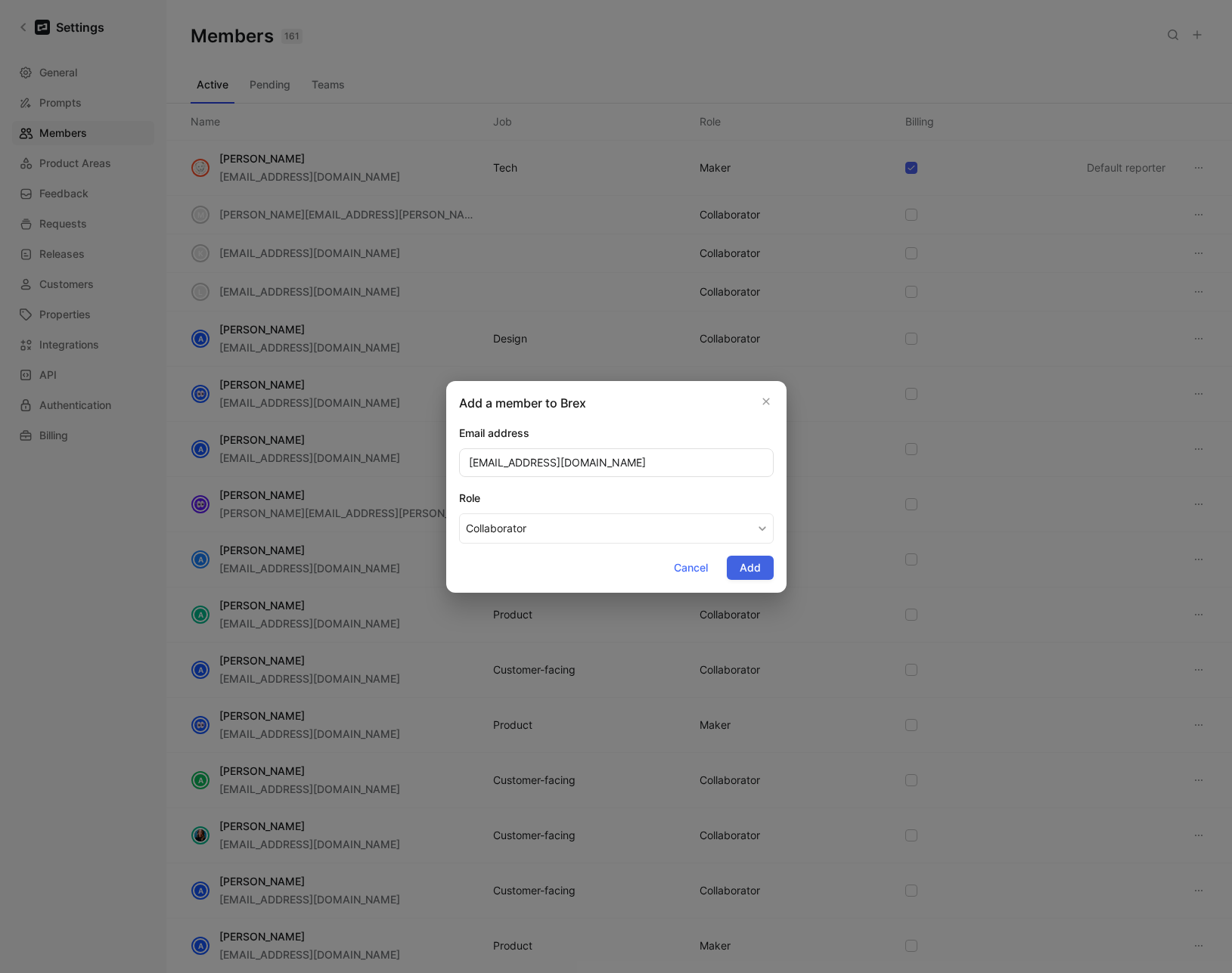
type input "[EMAIL_ADDRESS][DOMAIN_NAME]"
click at [761, 574] on button "Add" at bounding box center [750, 568] width 47 height 24
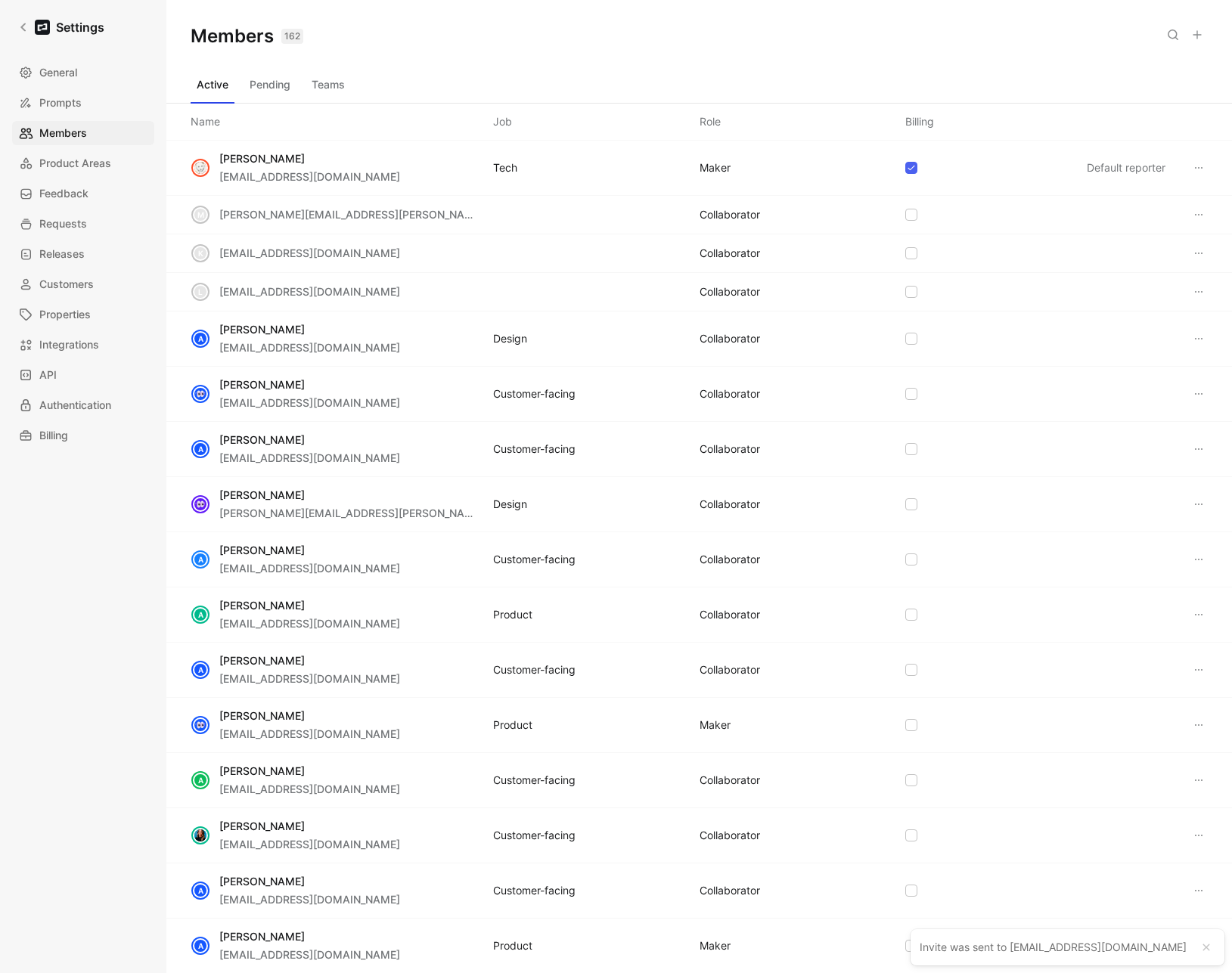
click at [318, 75] on button "Teams" at bounding box center [328, 84] width 45 height 24
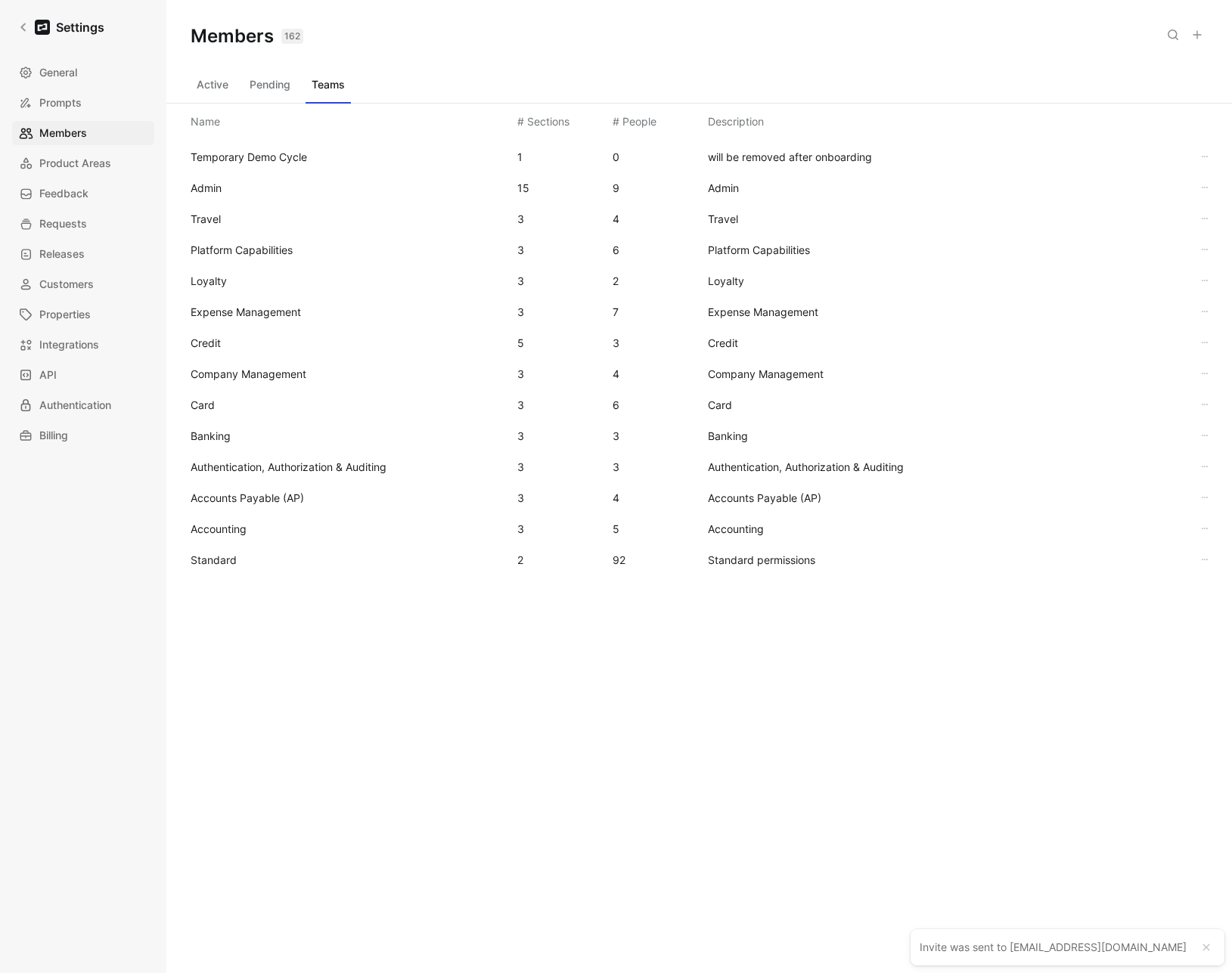
click at [211, 560] on span "Standard" at bounding box center [213, 560] width 46 height 13
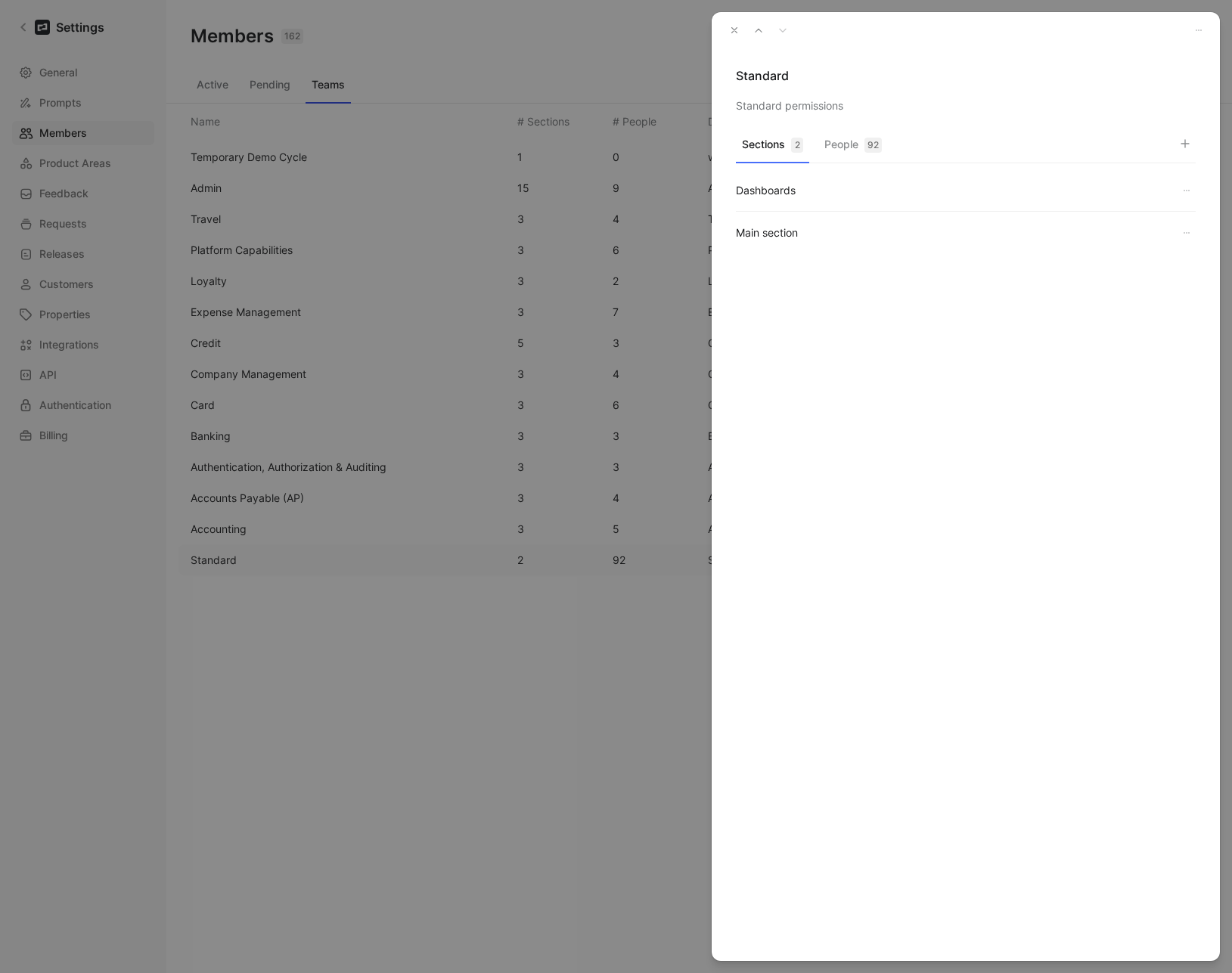
click at [859, 144] on button "People 92" at bounding box center [853, 148] width 69 height 29
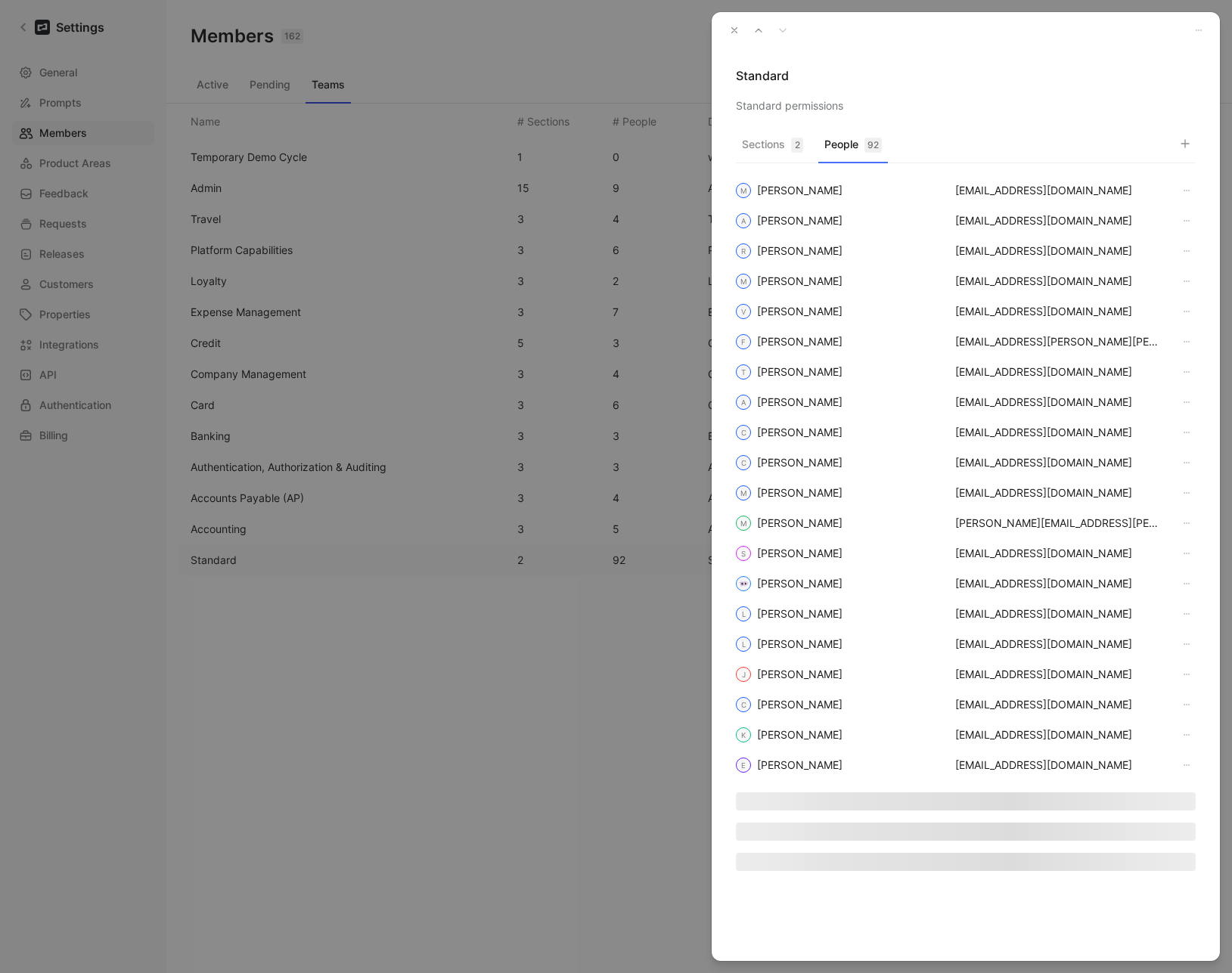
click at [1172, 142] on div "Sections 2 People 92" at bounding box center [966, 148] width 459 height 30
click at [1179, 142] on icon "button" at bounding box center [1185, 143] width 12 height 12
type input "[PERSON_NAME]"
click at [1179, 174] on icon "Clear input" at bounding box center [1179, 172] width 10 height 10
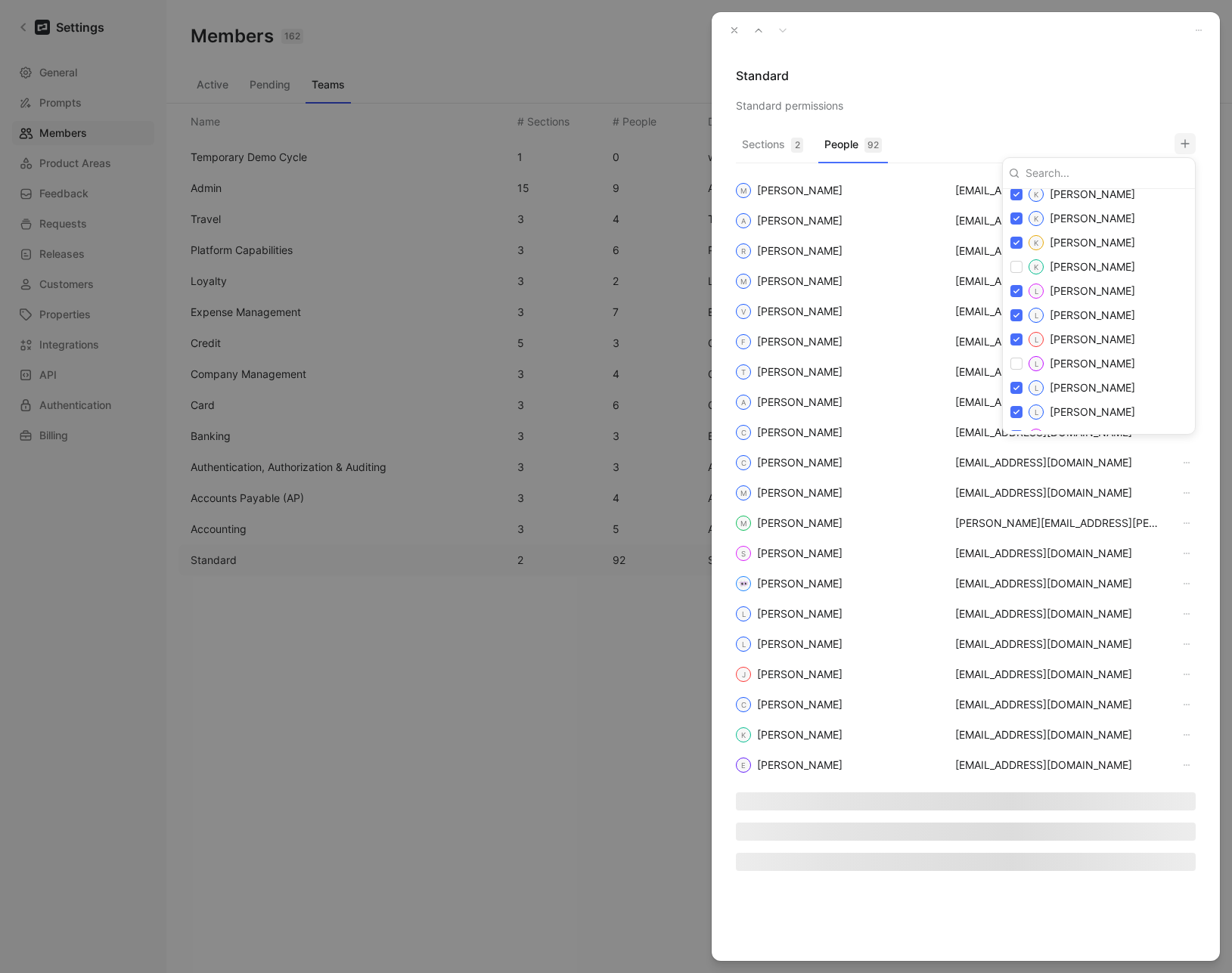
scroll to position [1558, 0]
click at [1015, 245] on input "checkbox" at bounding box center [1016, 243] width 12 height 12
checkbox input "true"
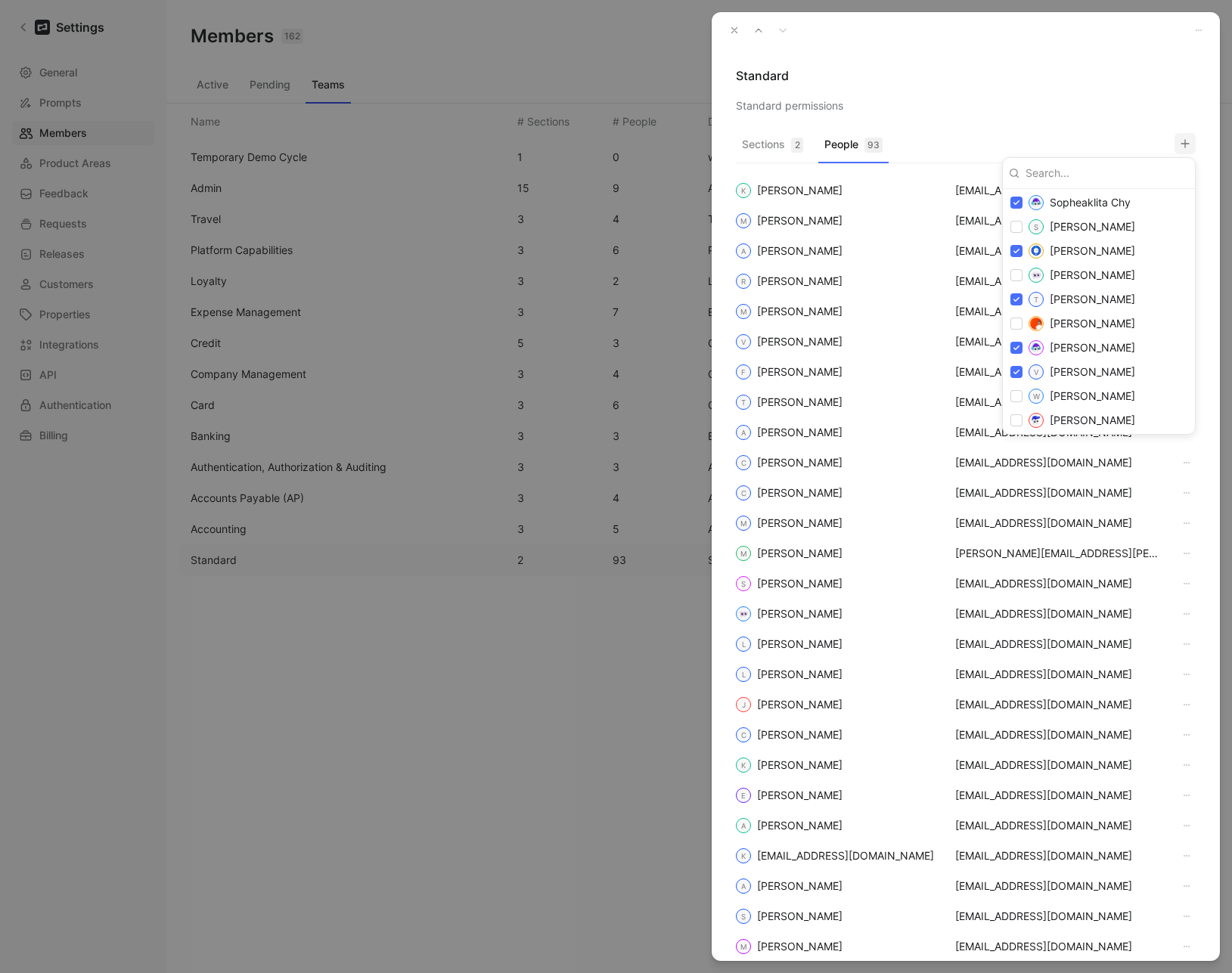
scroll to position [2527, 0]
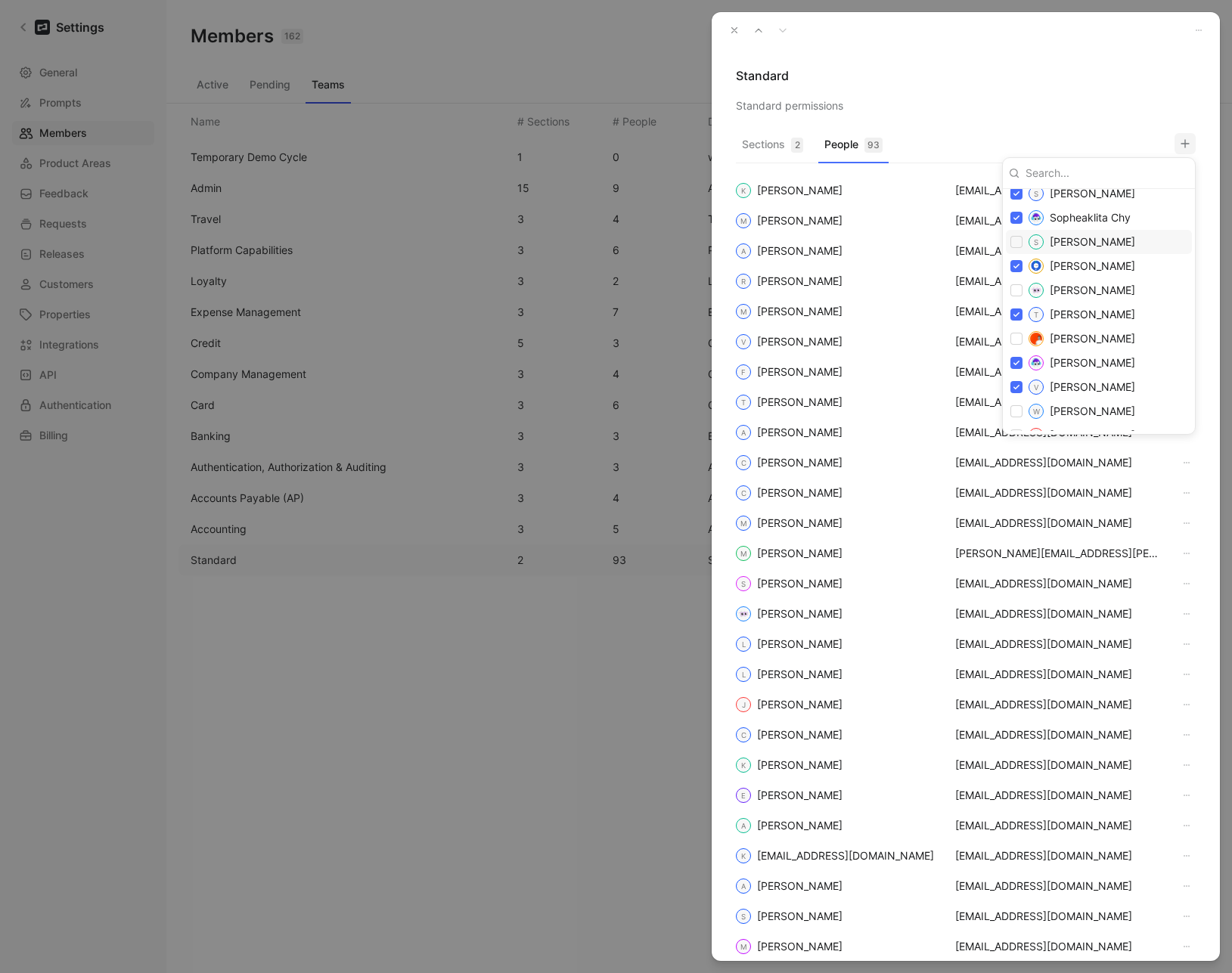
click at [1011, 239] on input "checkbox" at bounding box center [1016, 242] width 12 height 12
checkbox input "true"
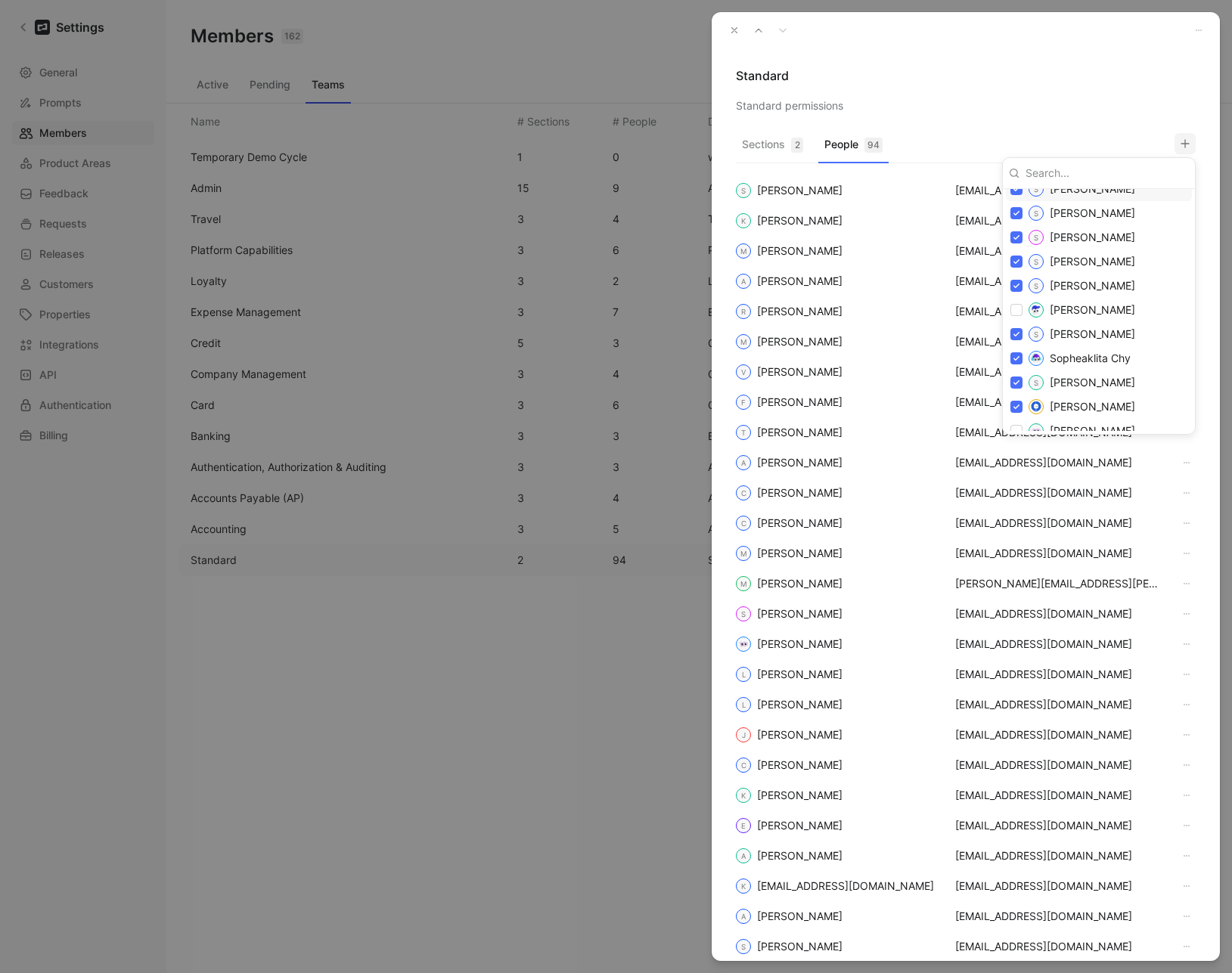
scroll to position [2332, 0]
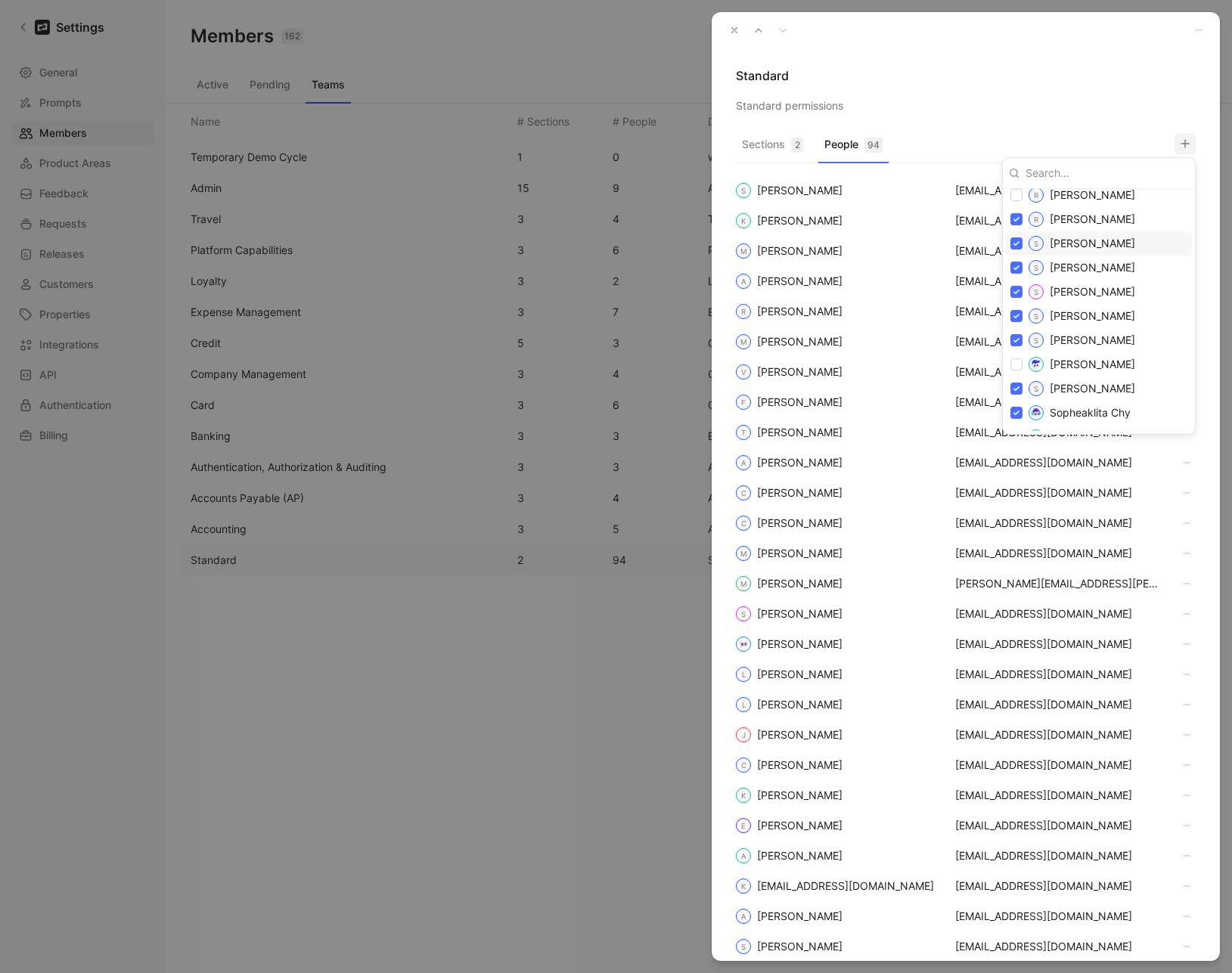
click at [944, 93] on div at bounding box center [616, 486] width 1232 height 973
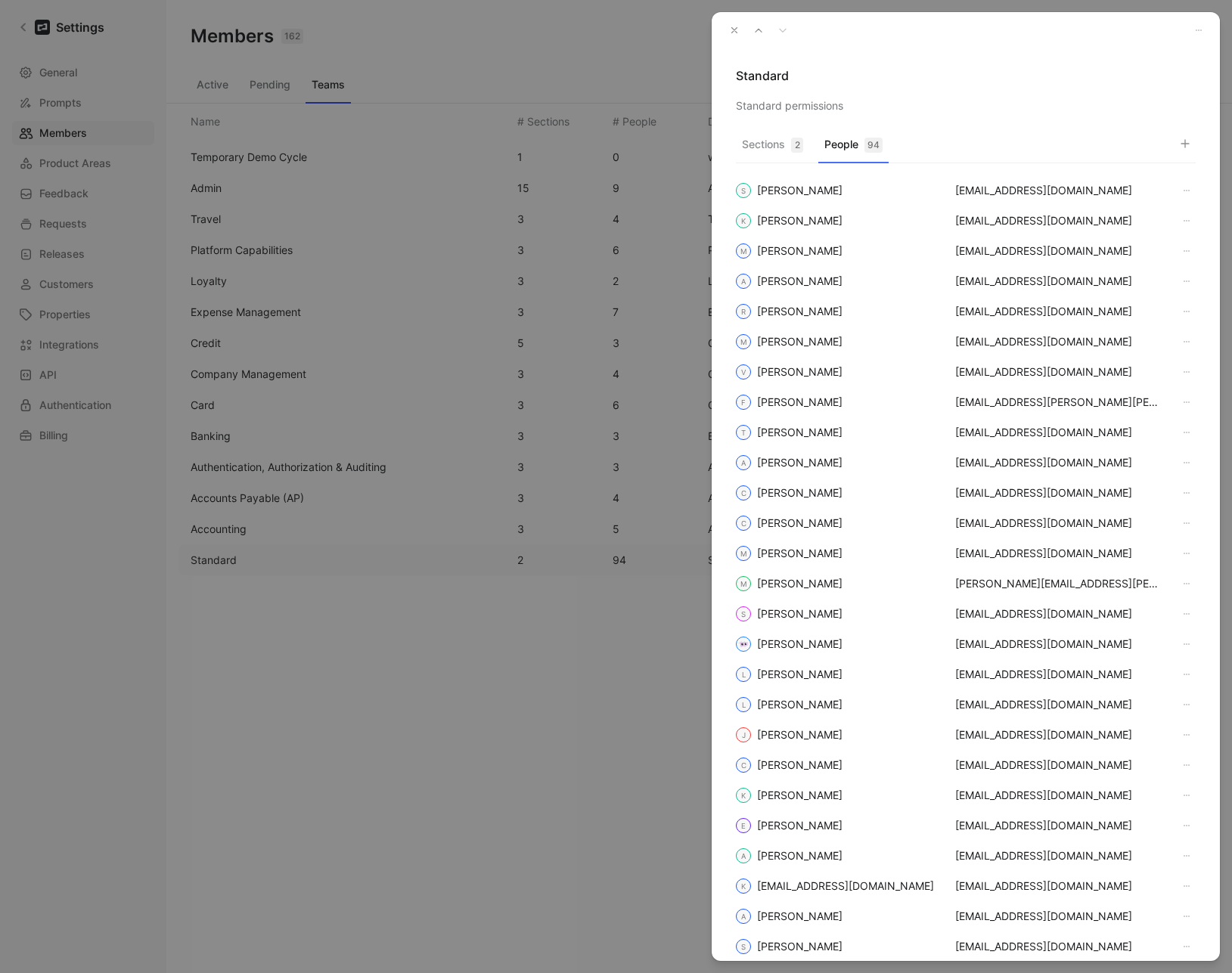
click at [735, 29] on use "button" at bounding box center [735, 31] width 6 height 6
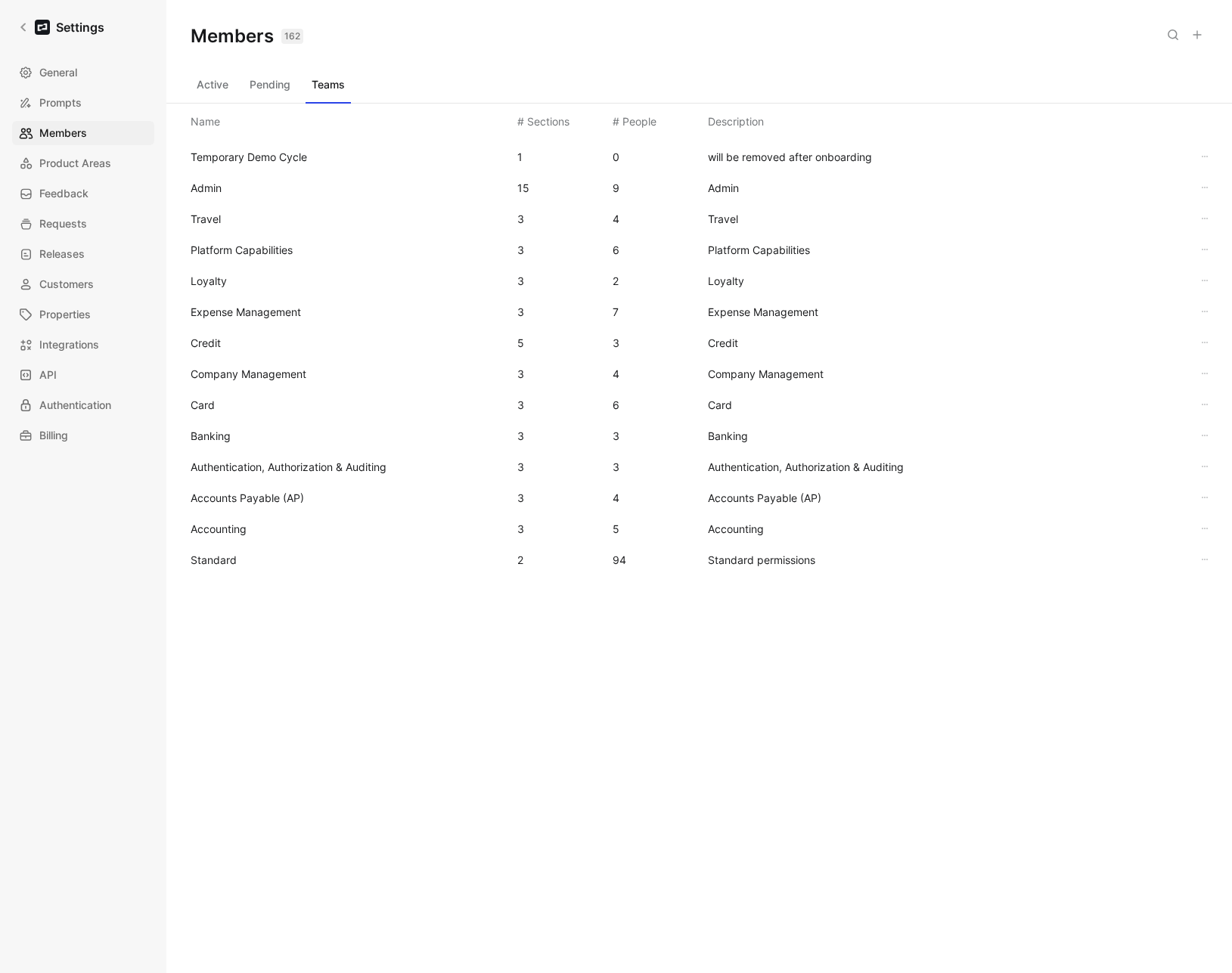
click at [205, 88] on button "Active" at bounding box center [212, 84] width 44 height 24
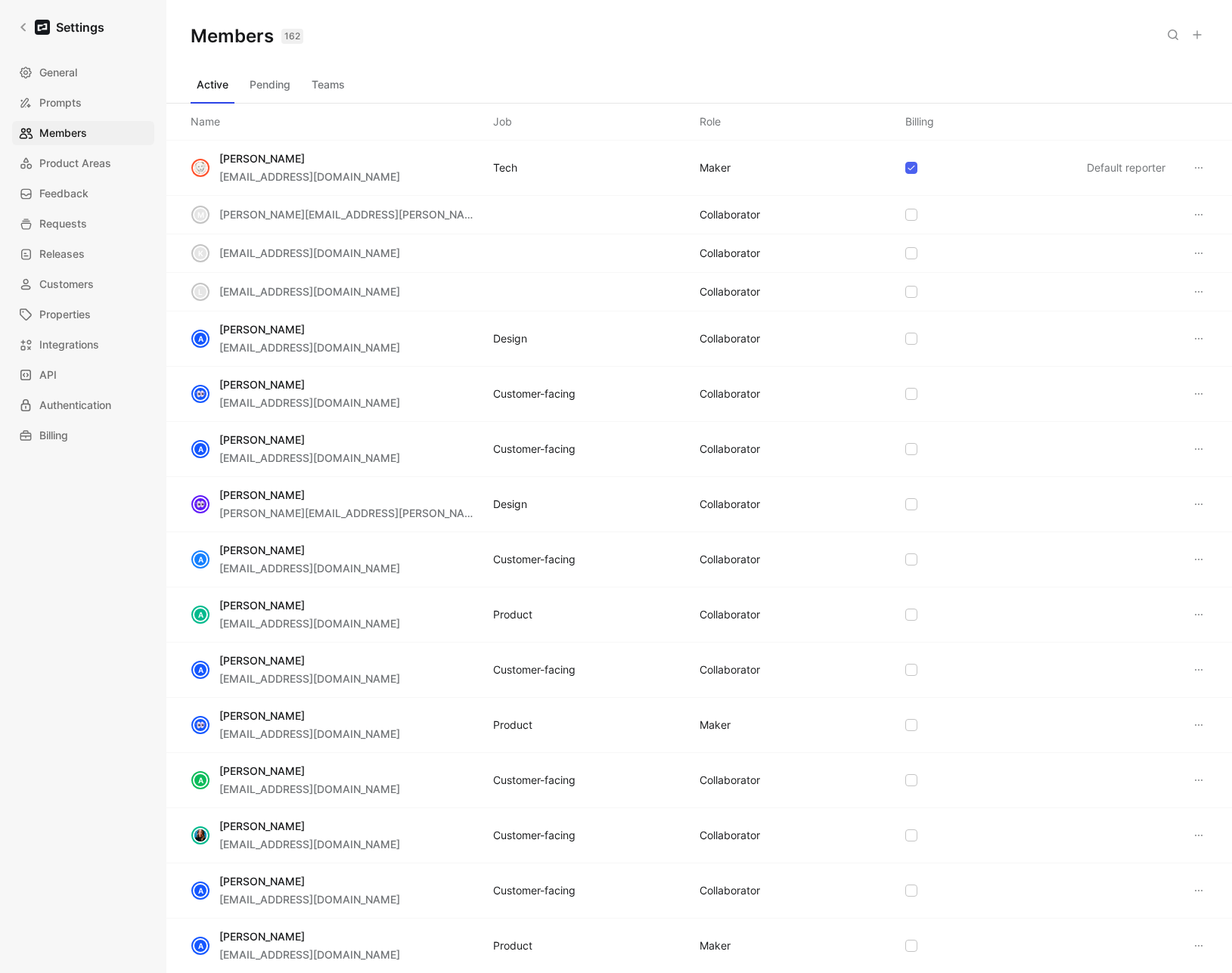
click at [1169, 37] on icon at bounding box center [1173, 35] width 12 height 12
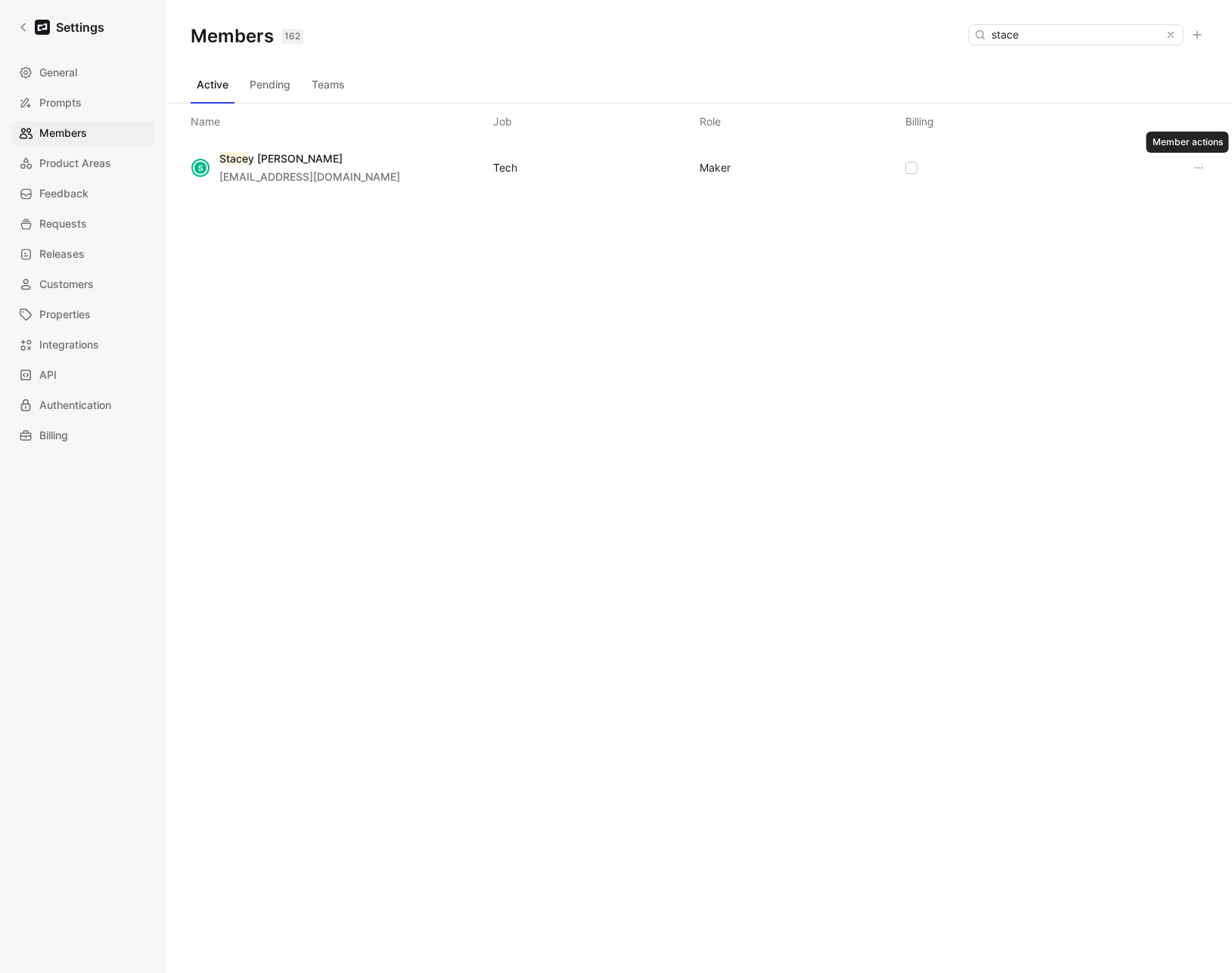
type input "stace"
click at [1198, 166] on icon at bounding box center [1198, 168] width 12 height 12
click at [1191, 170] on button at bounding box center [1198, 167] width 18 height 18
click at [1124, 197] on span "Edit role" at bounding box center [1113, 197] width 40 height 13
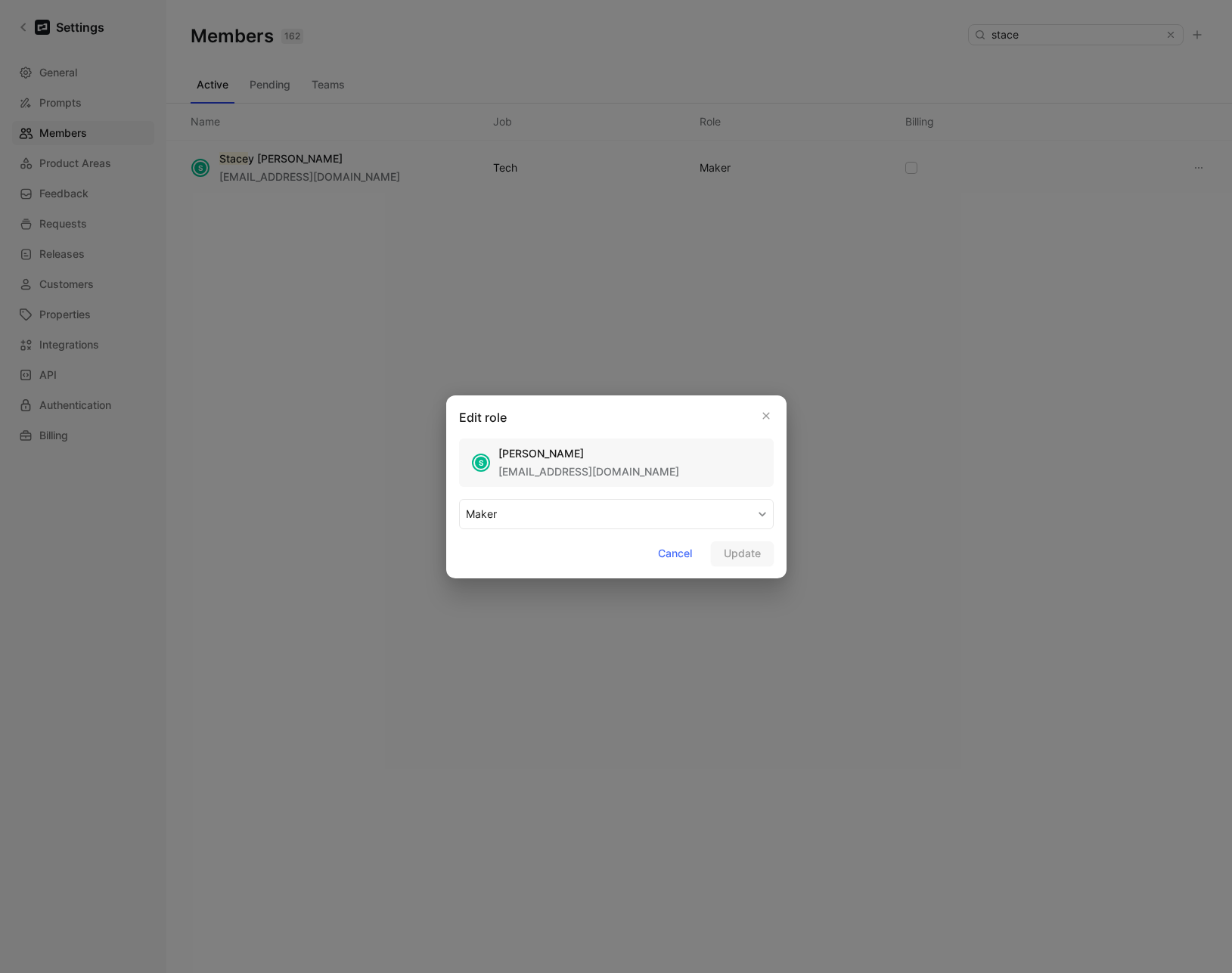
click at [590, 507] on button "MAKER" at bounding box center [617, 514] width 315 height 30
click at [498, 550] on div "COLLABORATOR" at bounding box center [510, 549] width 89 height 18
click at [733, 545] on span "Update" at bounding box center [743, 553] width 38 height 18
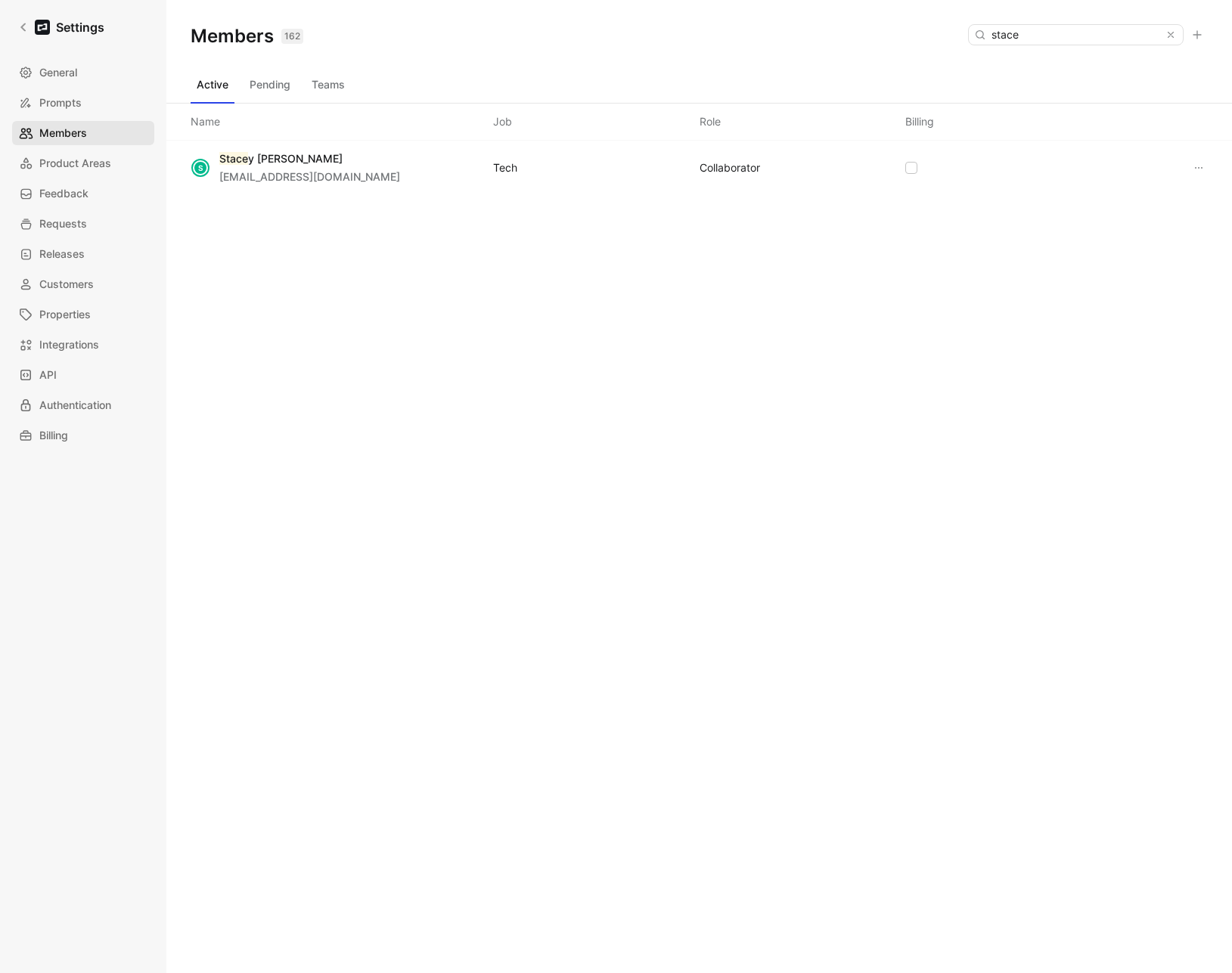
click at [72, 139] on span "Members" at bounding box center [63, 132] width 48 height 18
click at [67, 348] on span "Integrations" at bounding box center [69, 344] width 60 height 18
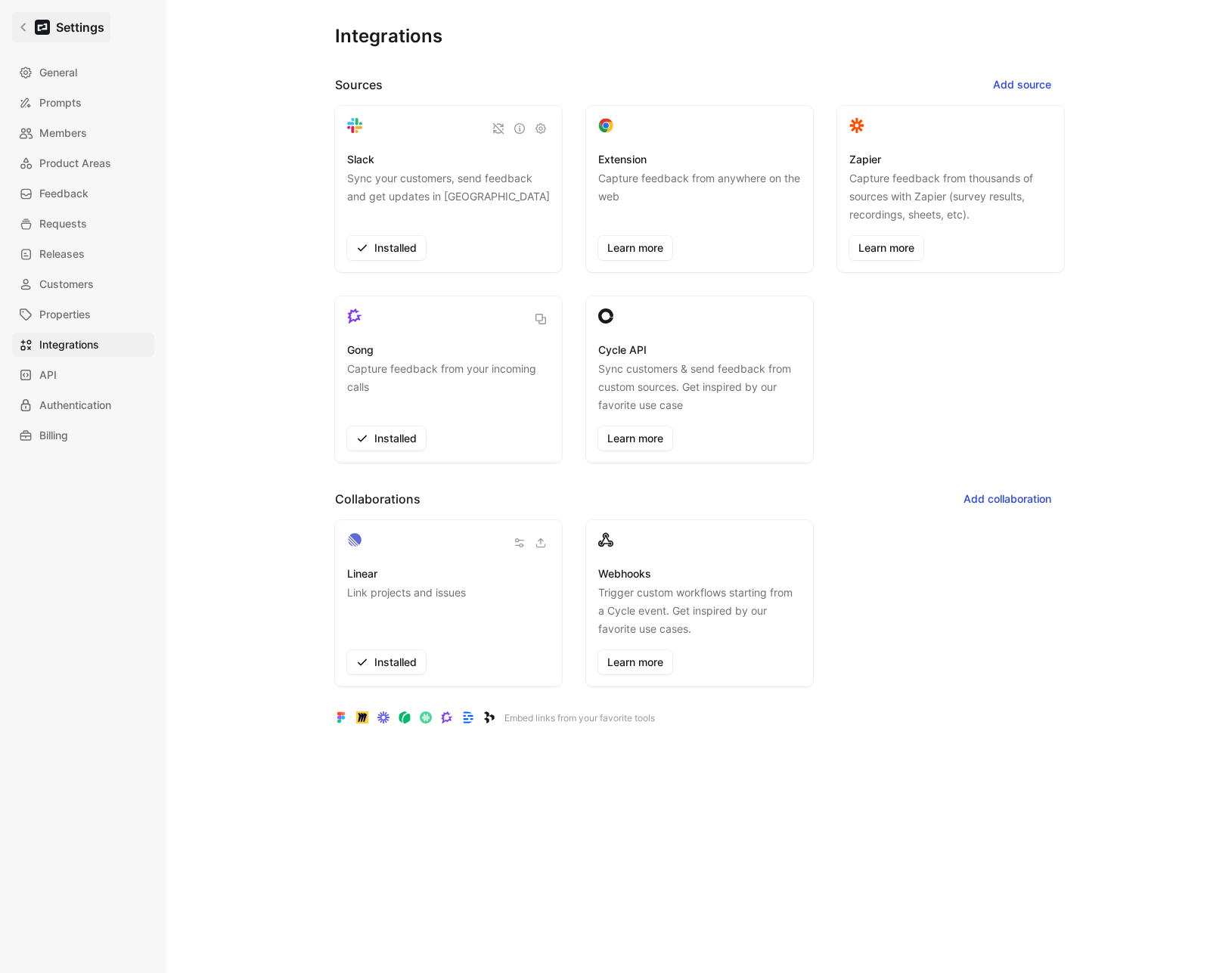
click at [25, 19] on link "Settings" at bounding box center [61, 27] width 98 height 30
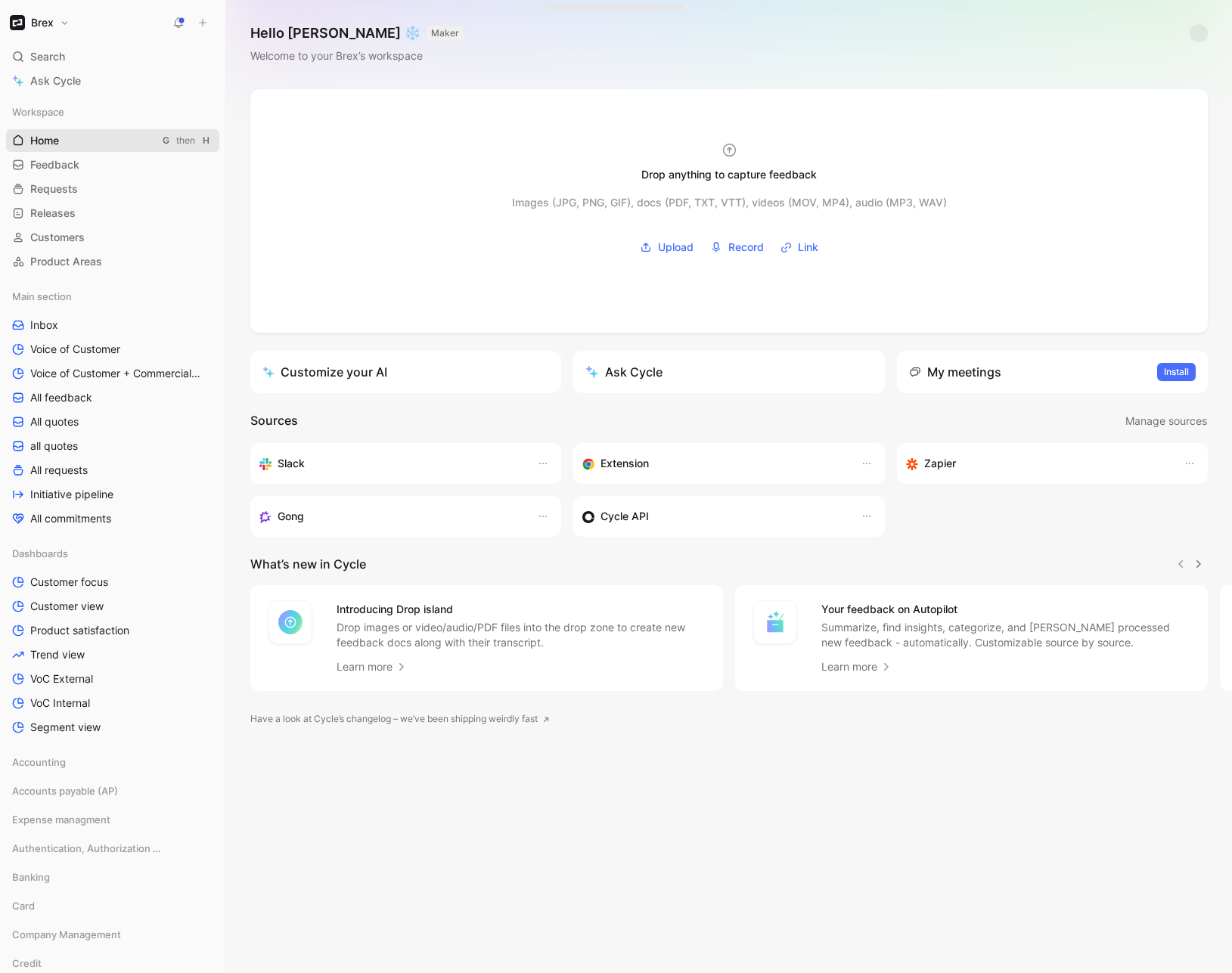
click at [39, 142] on span "Home" at bounding box center [44, 141] width 29 height 15
click at [59, 29] on button "Brex" at bounding box center [39, 22] width 68 height 22
click at [86, 151] on div "Workspace settings G then S" at bounding box center [102, 156] width 186 height 24
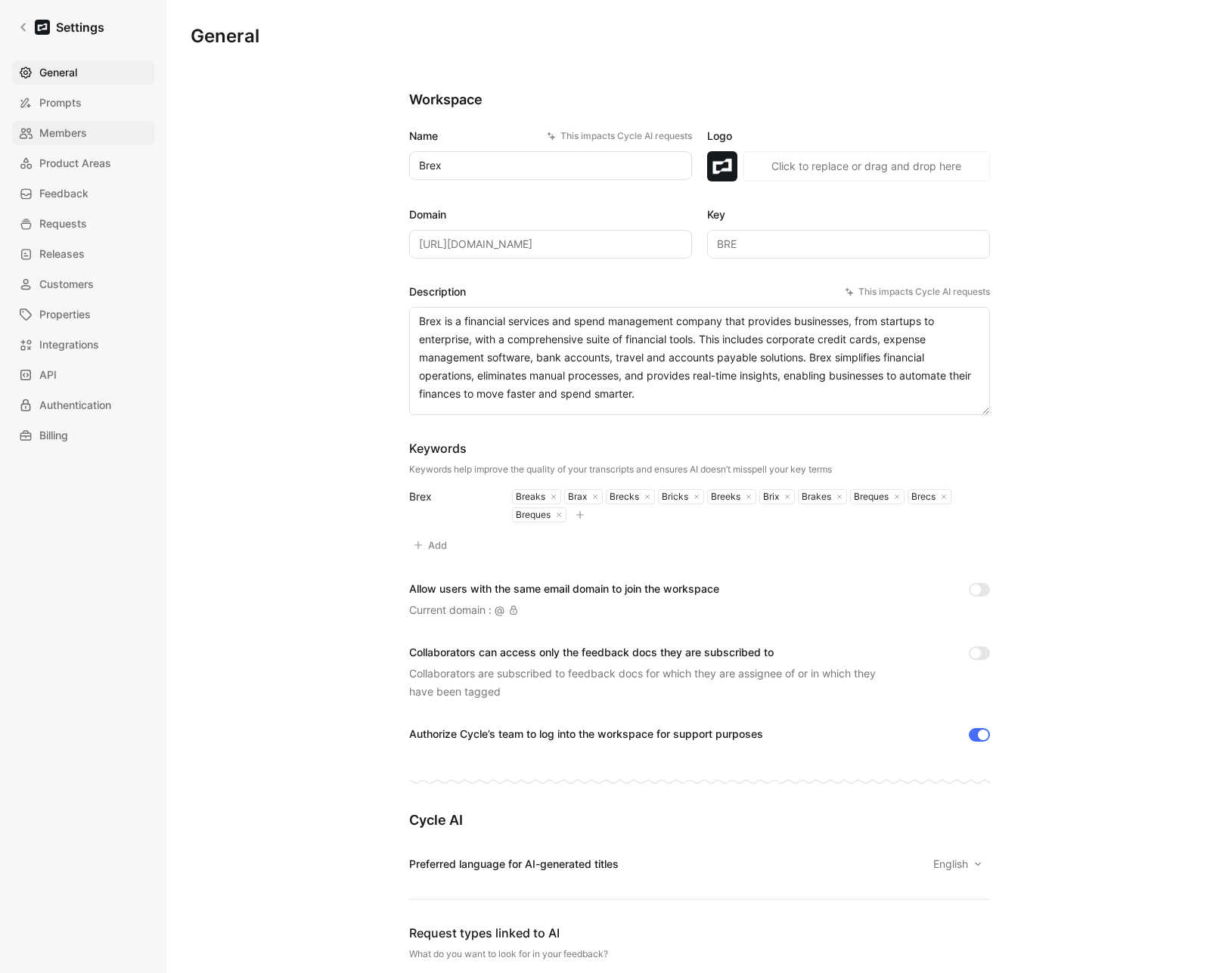
drag, startPoint x: 52, startPoint y: 132, endPoint x: 71, endPoint y: 128, distance: 19.4
click at [52, 132] on span "Members" at bounding box center [63, 132] width 48 height 18
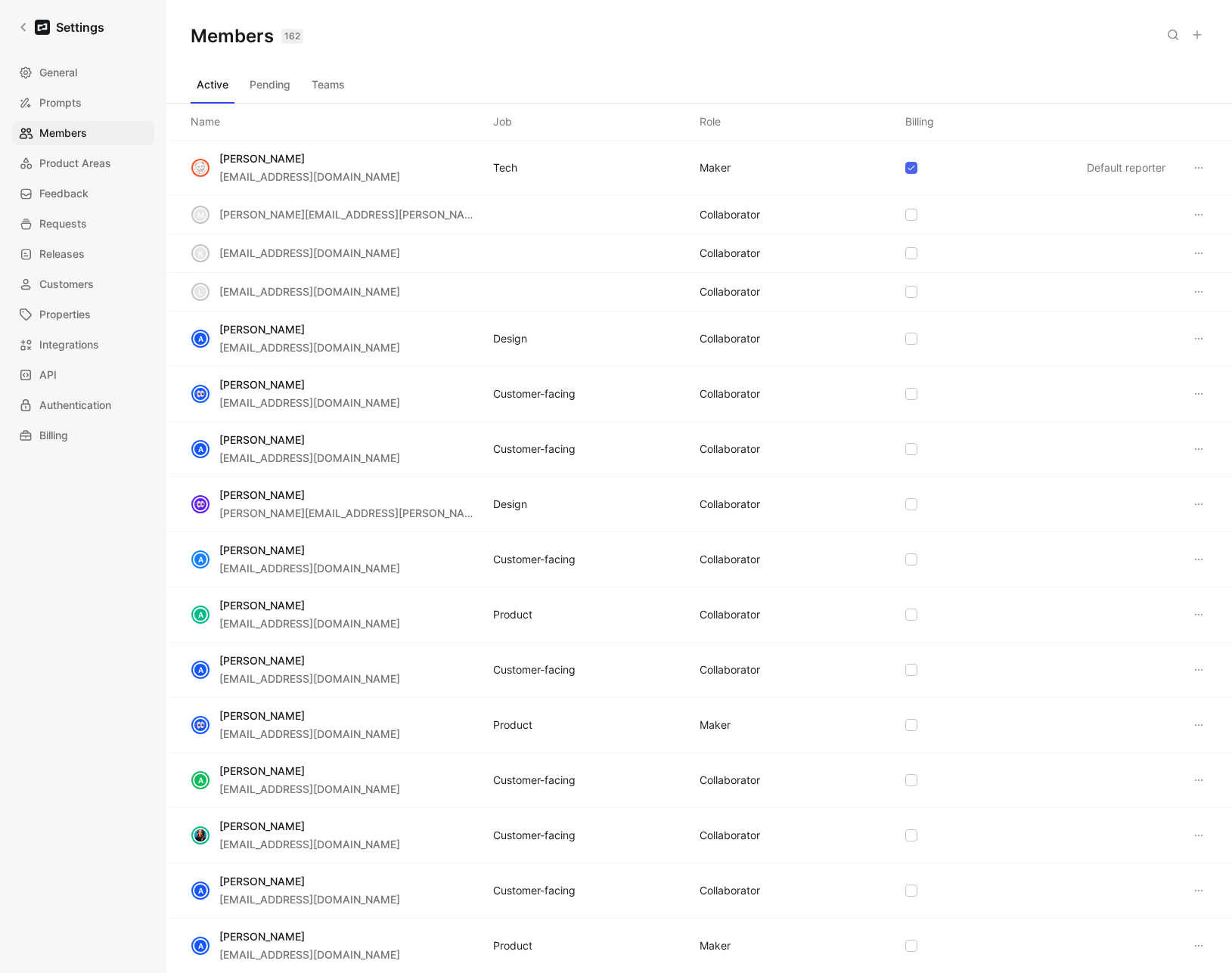
click at [1168, 33] on use at bounding box center [1173, 35] width 9 height 9
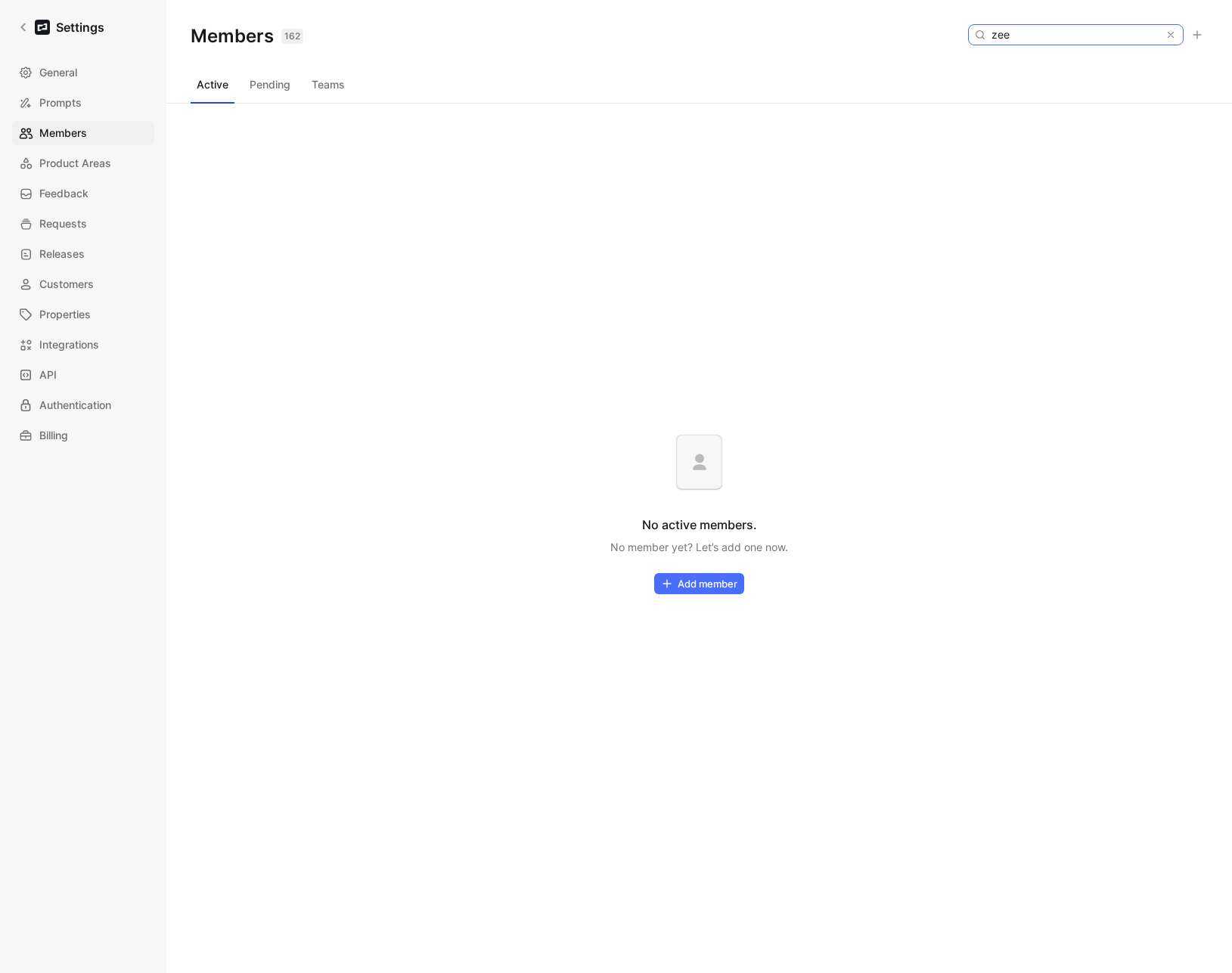
click at [1075, 32] on input "zee" at bounding box center [1074, 35] width 179 height 20
paste input "[PERSON_NAME][EMAIL_ADDRESS][PERSON_NAME][DOMAIN_NAME]"
type input "[EMAIL_ADDRESS][DOMAIN_NAME]"
click at [259, 84] on button "Pending" at bounding box center [270, 84] width 53 height 24
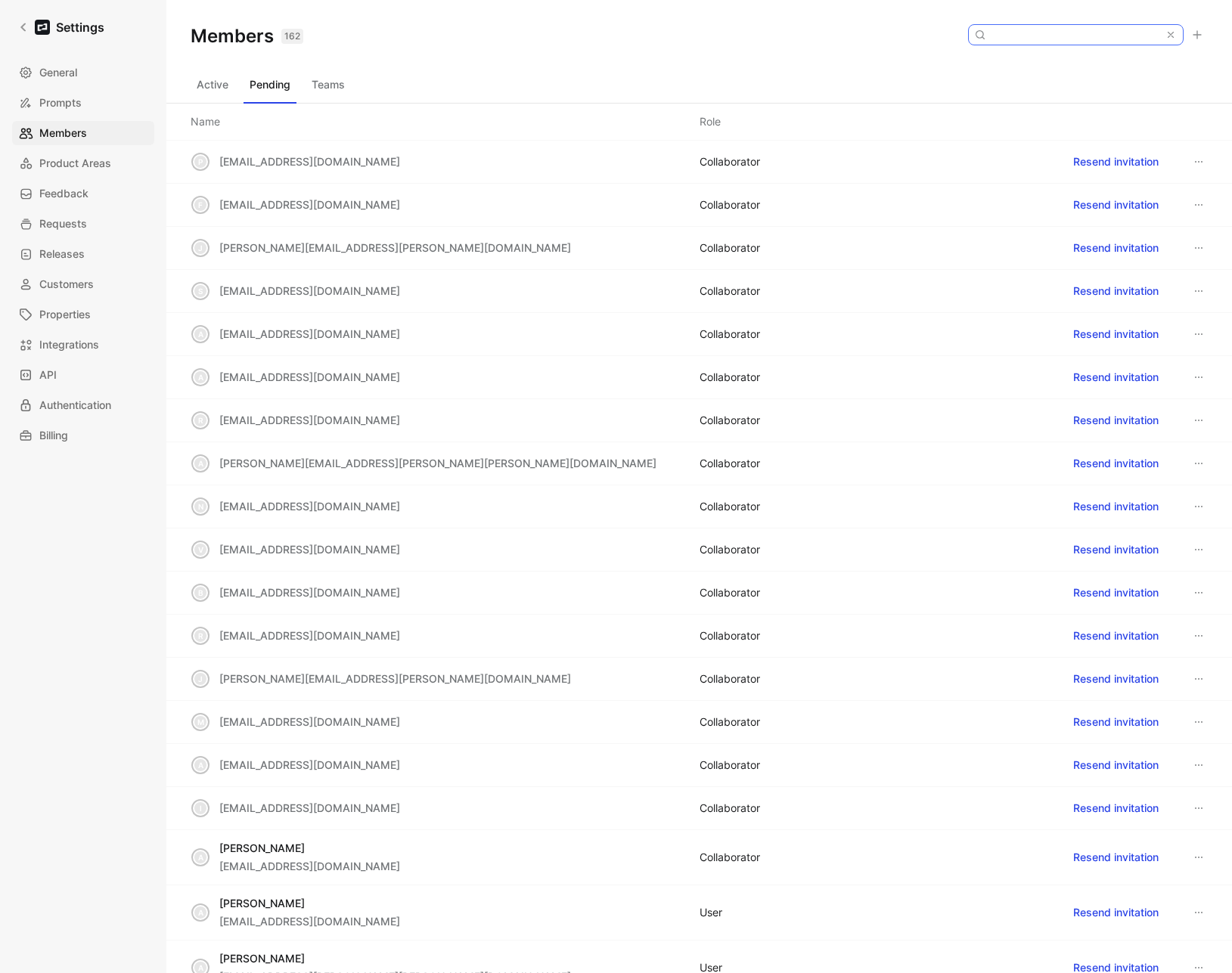
click at [1059, 36] on input at bounding box center [1074, 35] width 179 height 20
paste input "[EMAIL_ADDRESS][DOMAIN_NAME]"
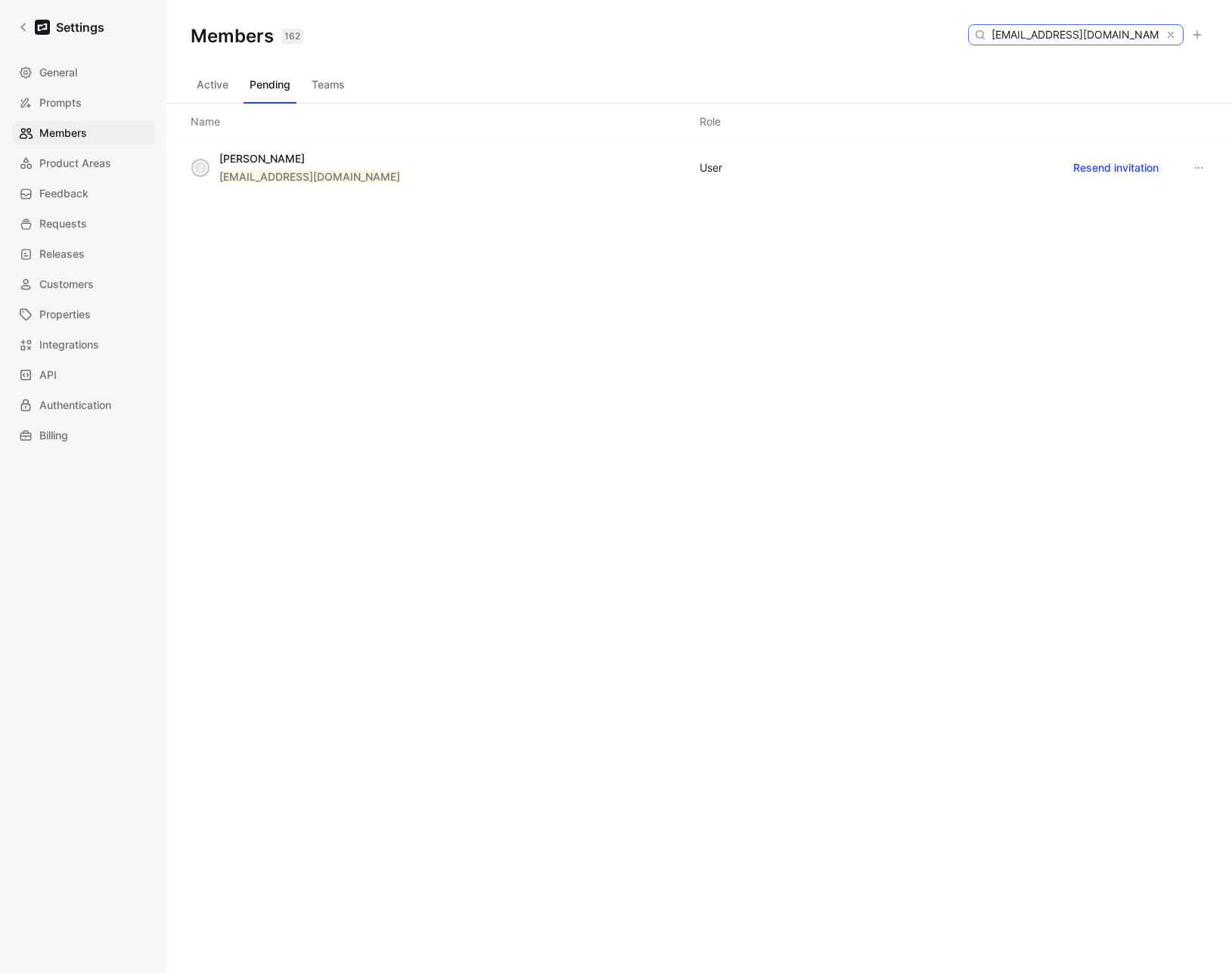
type input "[EMAIL_ADDRESS][DOMAIN_NAME]"
click at [212, 84] on button "Active" at bounding box center [212, 84] width 44 height 24
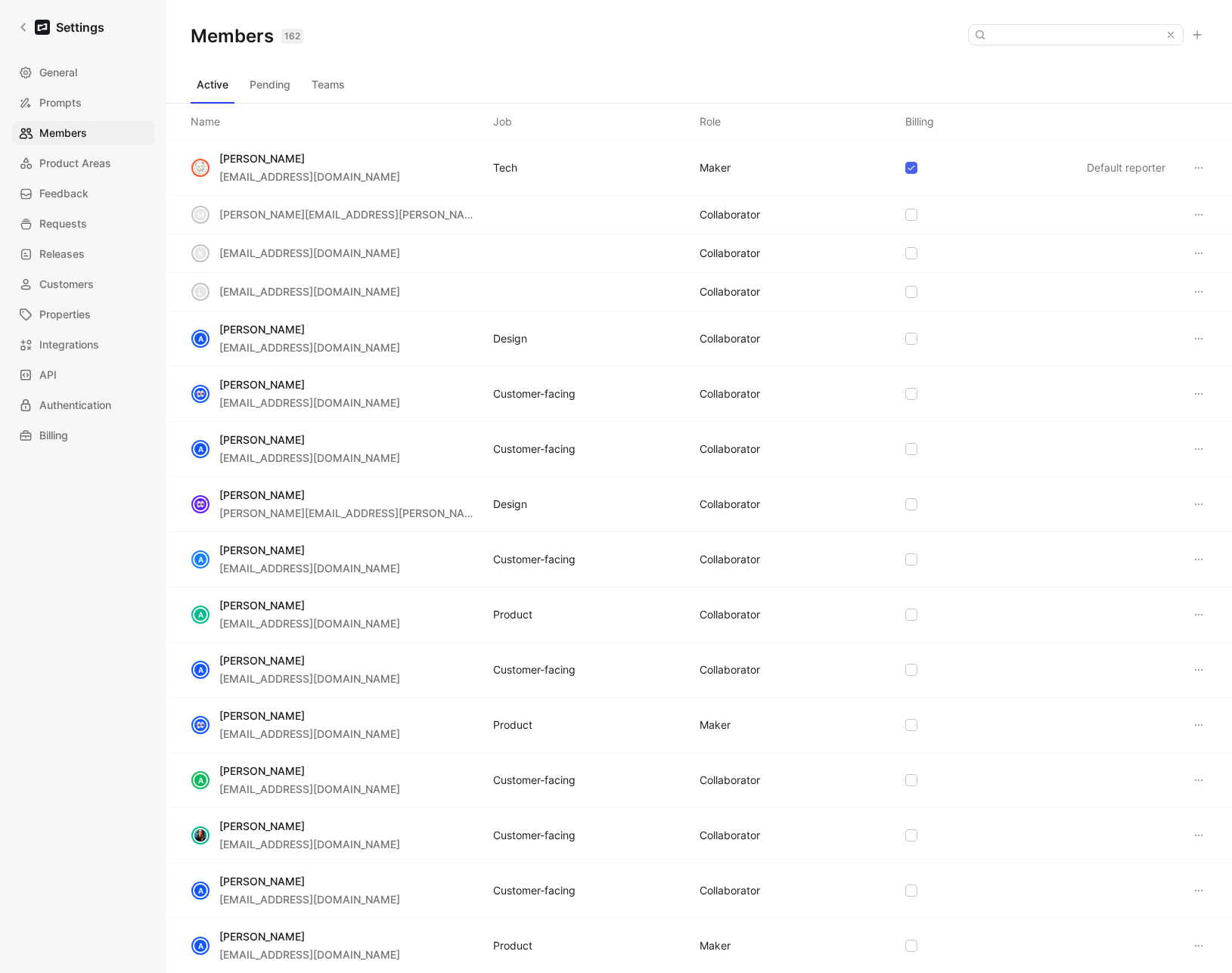
click at [266, 88] on button "Pending" at bounding box center [270, 84] width 53 height 24
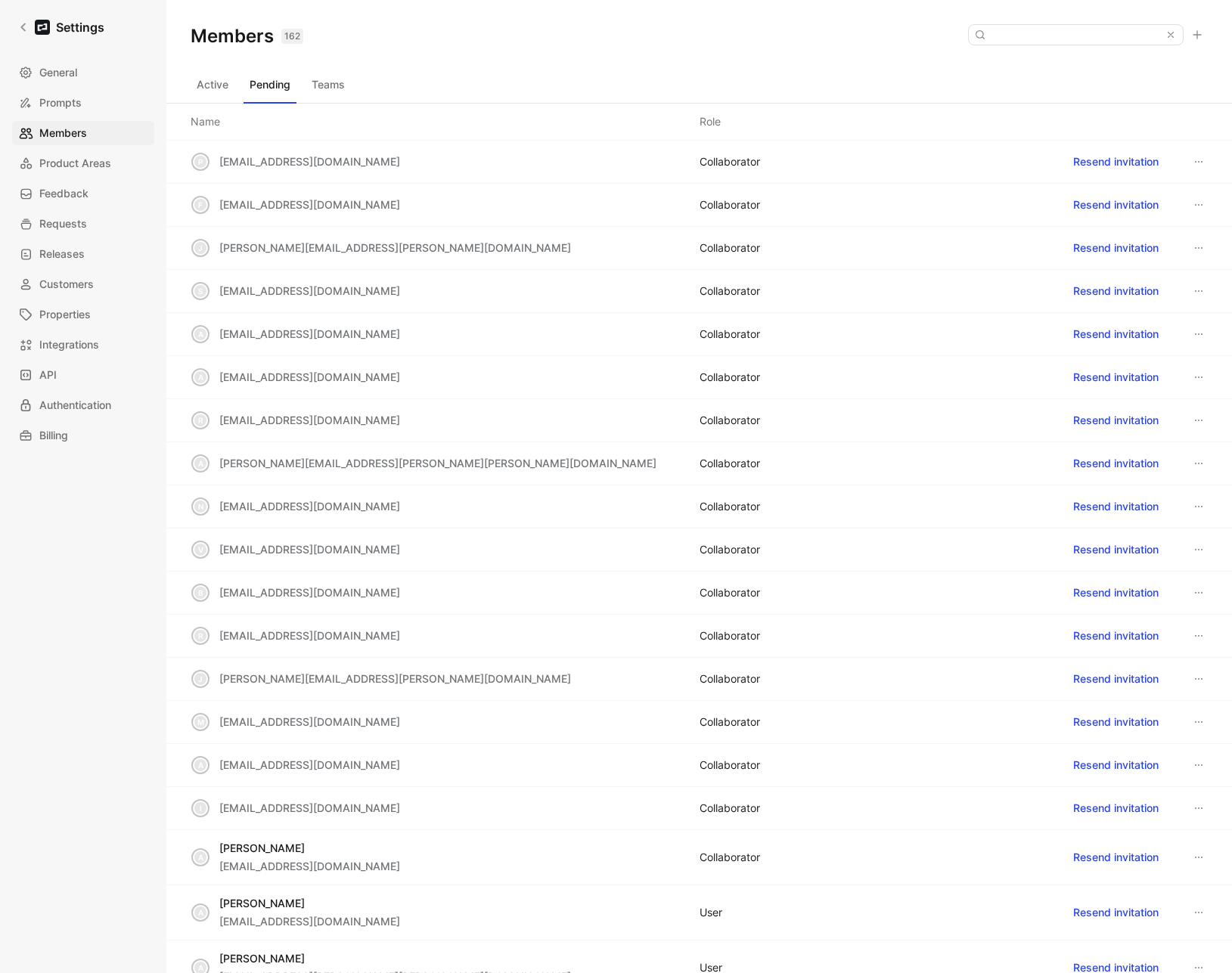
click at [343, 93] on button "Teams" at bounding box center [328, 84] width 45 height 24
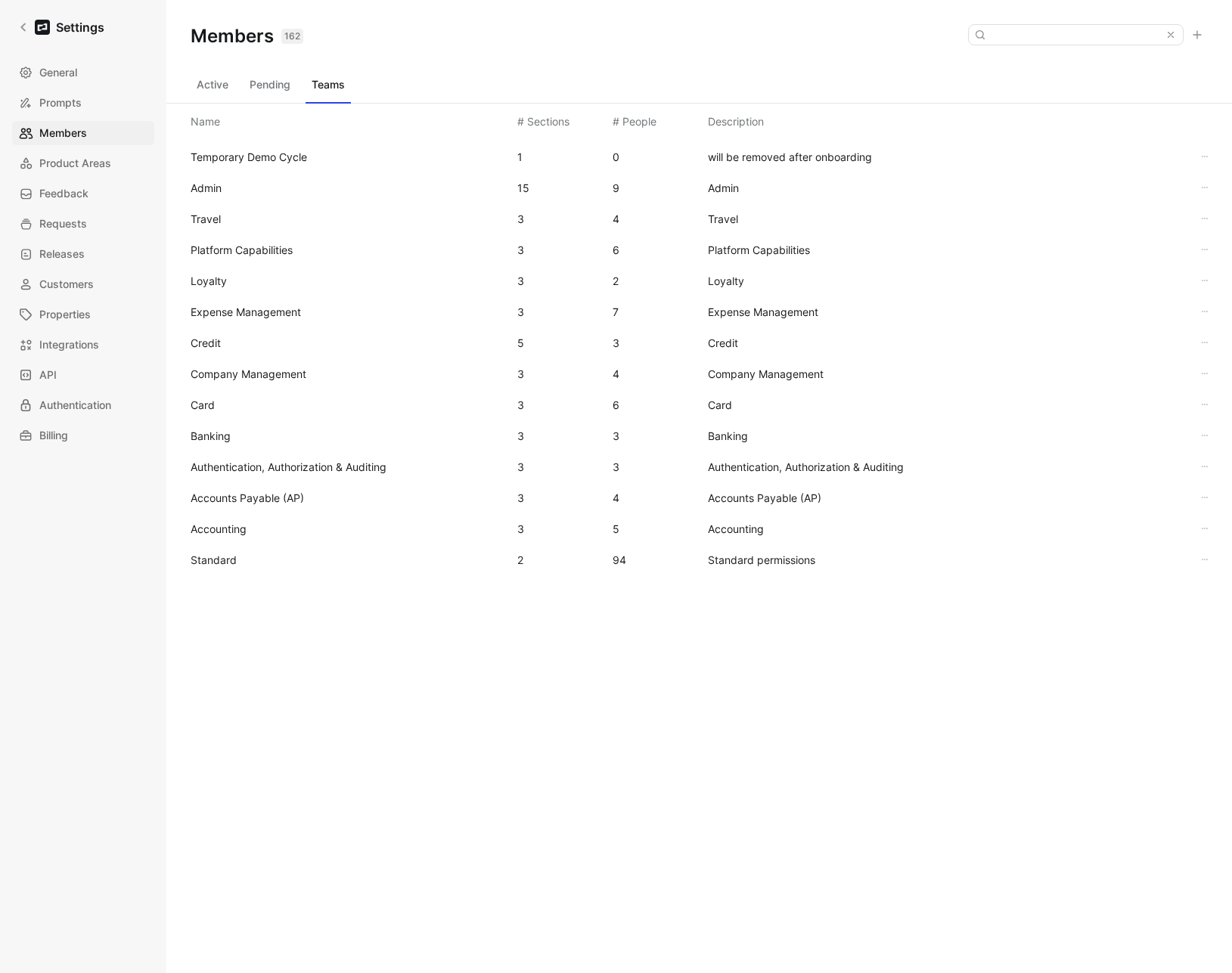
click at [279, 89] on button "Pending" at bounding box center [270, 84] width 53 height 24
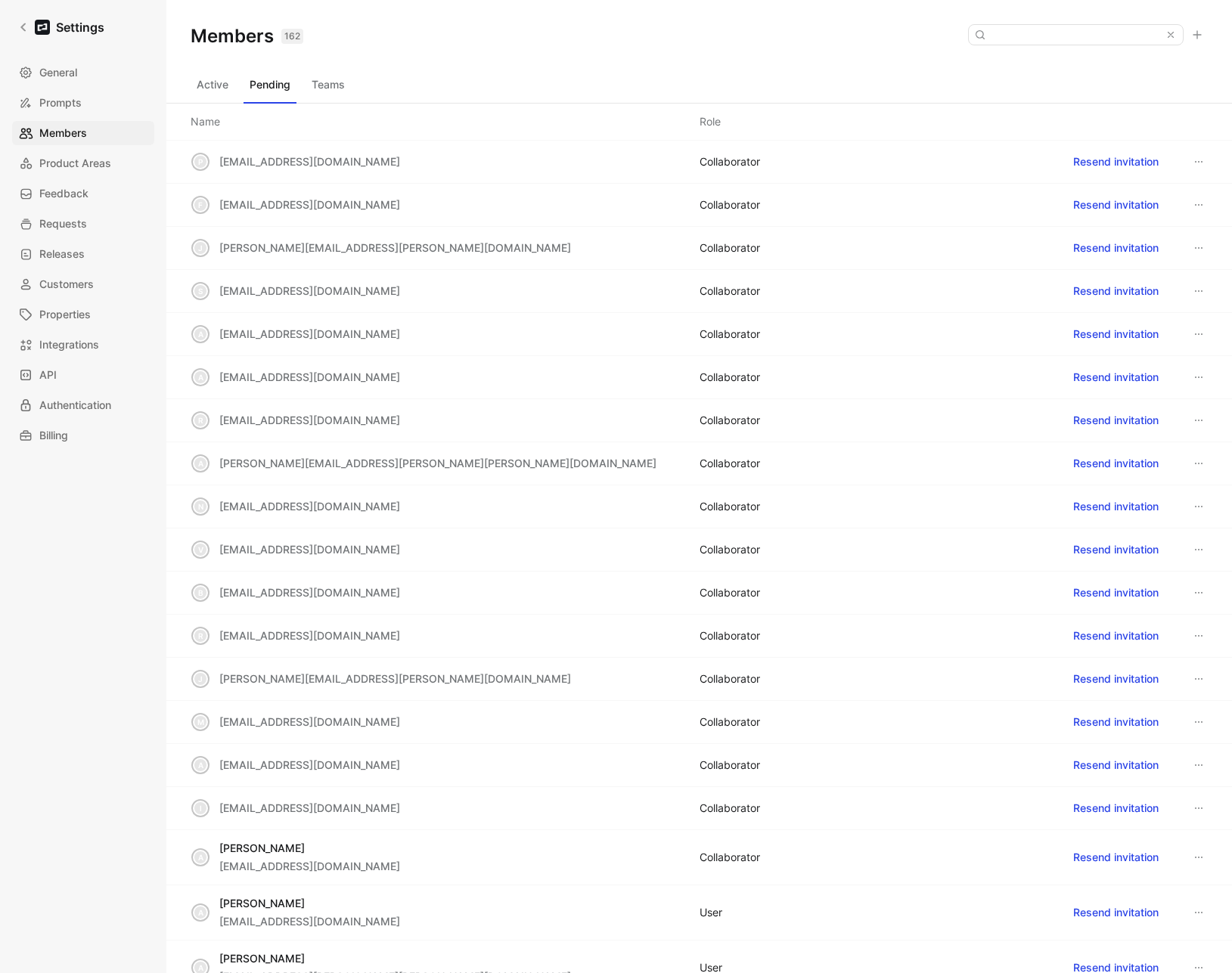
click at [330, 81] on button "Teams" at bounding box center [328, 84] width 45 height 24
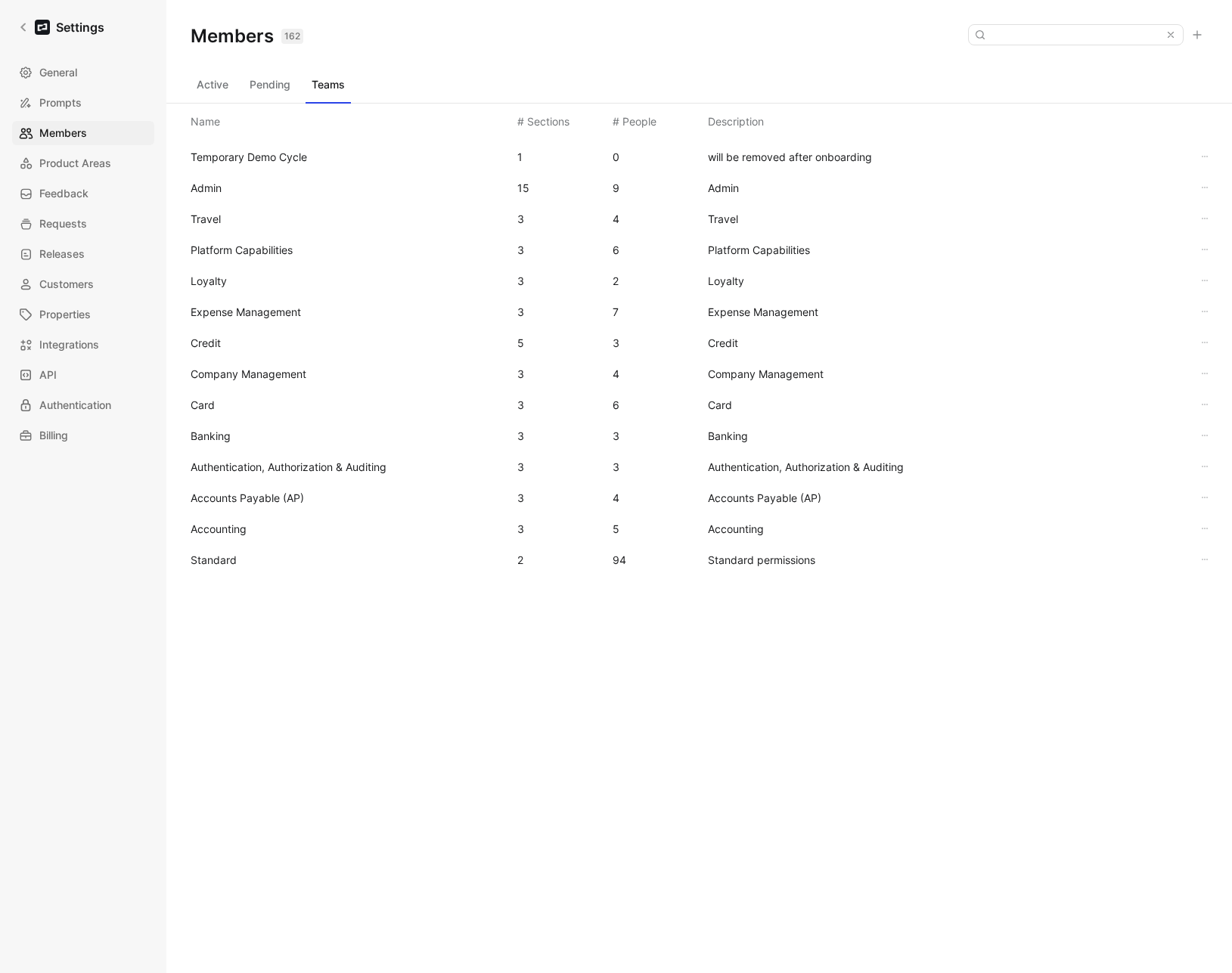
click at [219, 561] on span "Standard" at bounding box center [213, 560] width 46 height 13
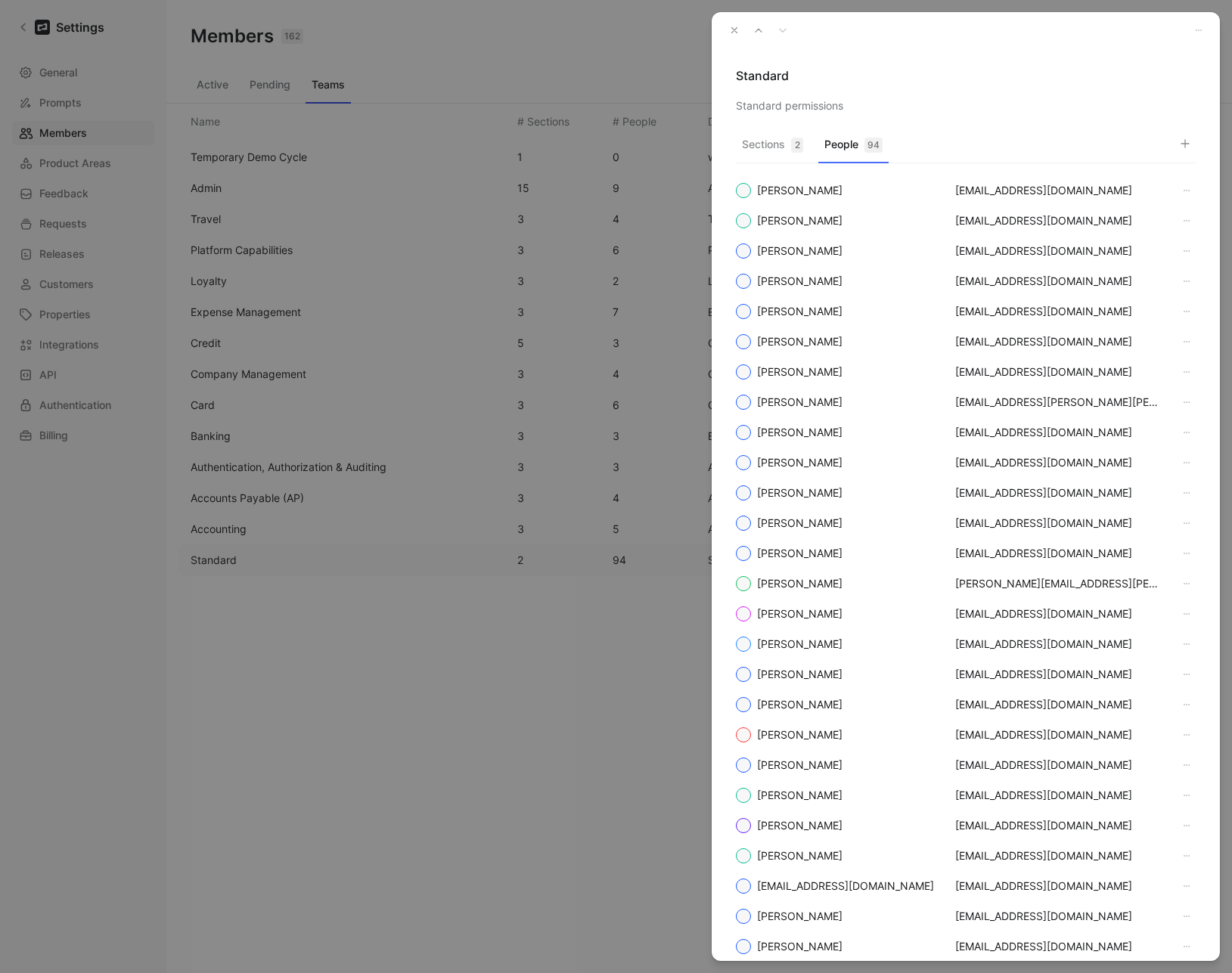
click at [880, 143] on div "94" at bounding box center [873, 145] width 18 height 15
click at [1188, 144] on icon "button" at bounding box center [1185, 143] width 12 height 12
type input "zee"
click at [1183, 168] on icon "Clear input" at bounding box center [1179, 172] width 10 height 10
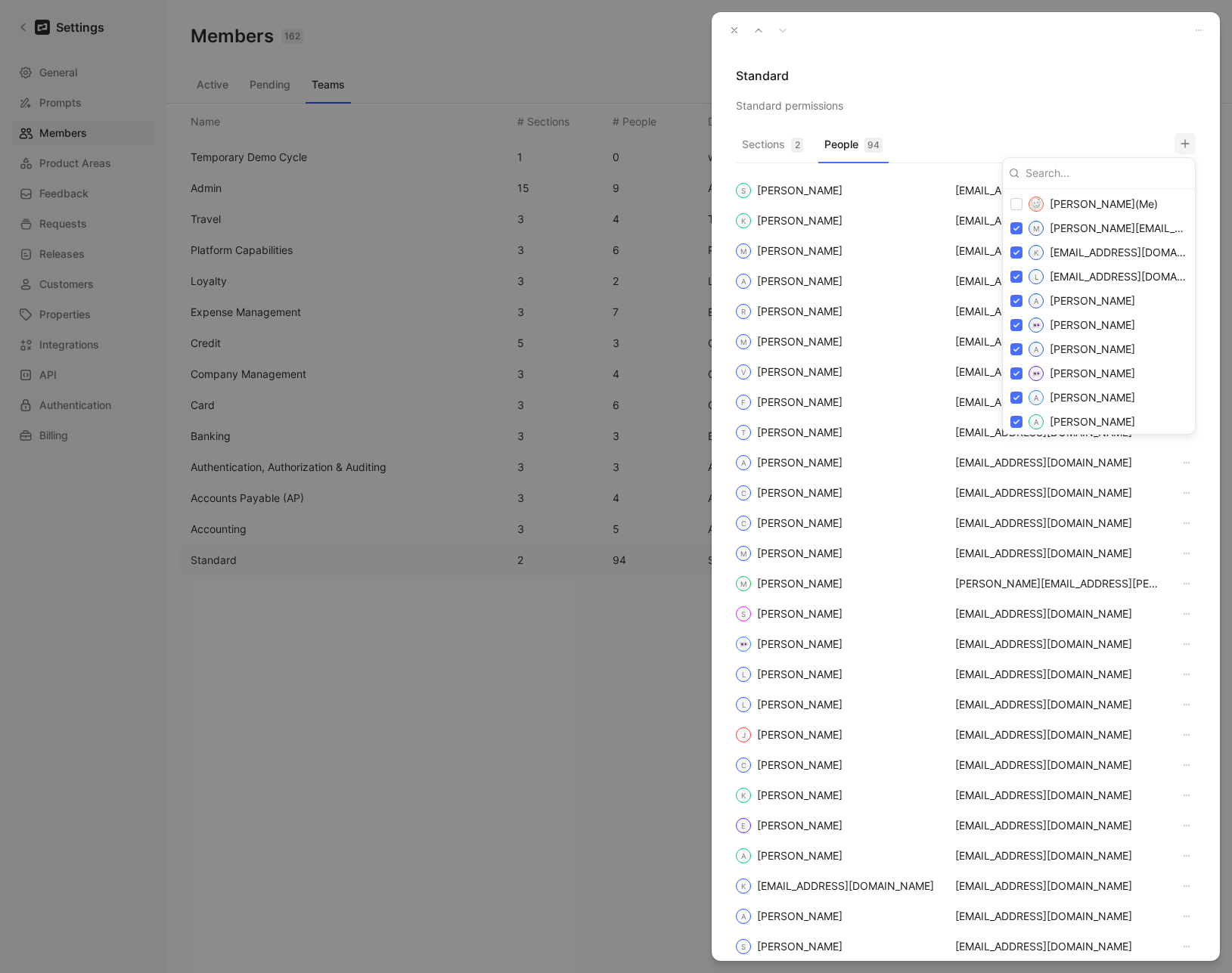
click at [1179, 145] on div at bounding box center [616, 486] width 1232 height 973
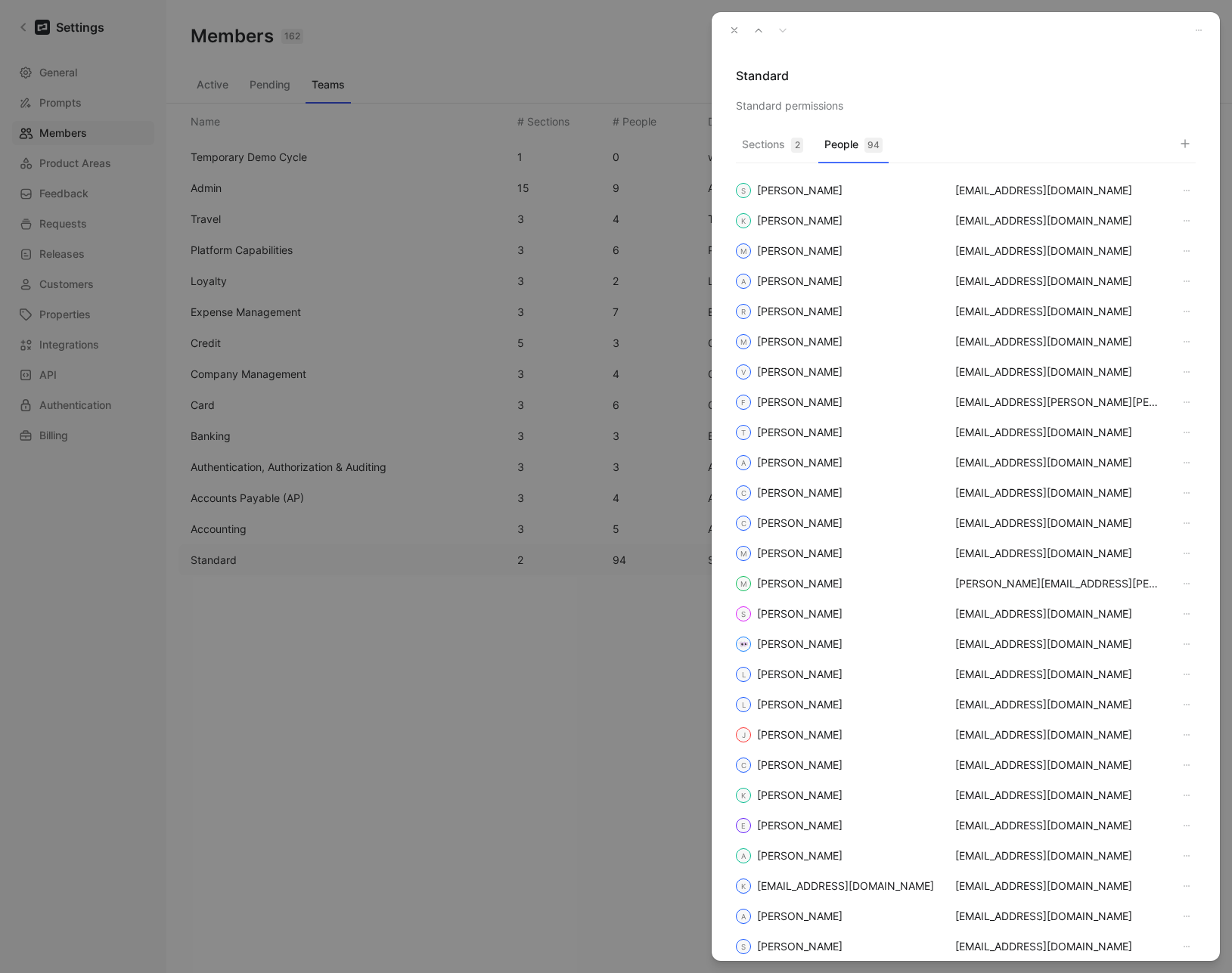
click at [729, 24] on button "button" at bounding box center [734, 30] width 22 height 22
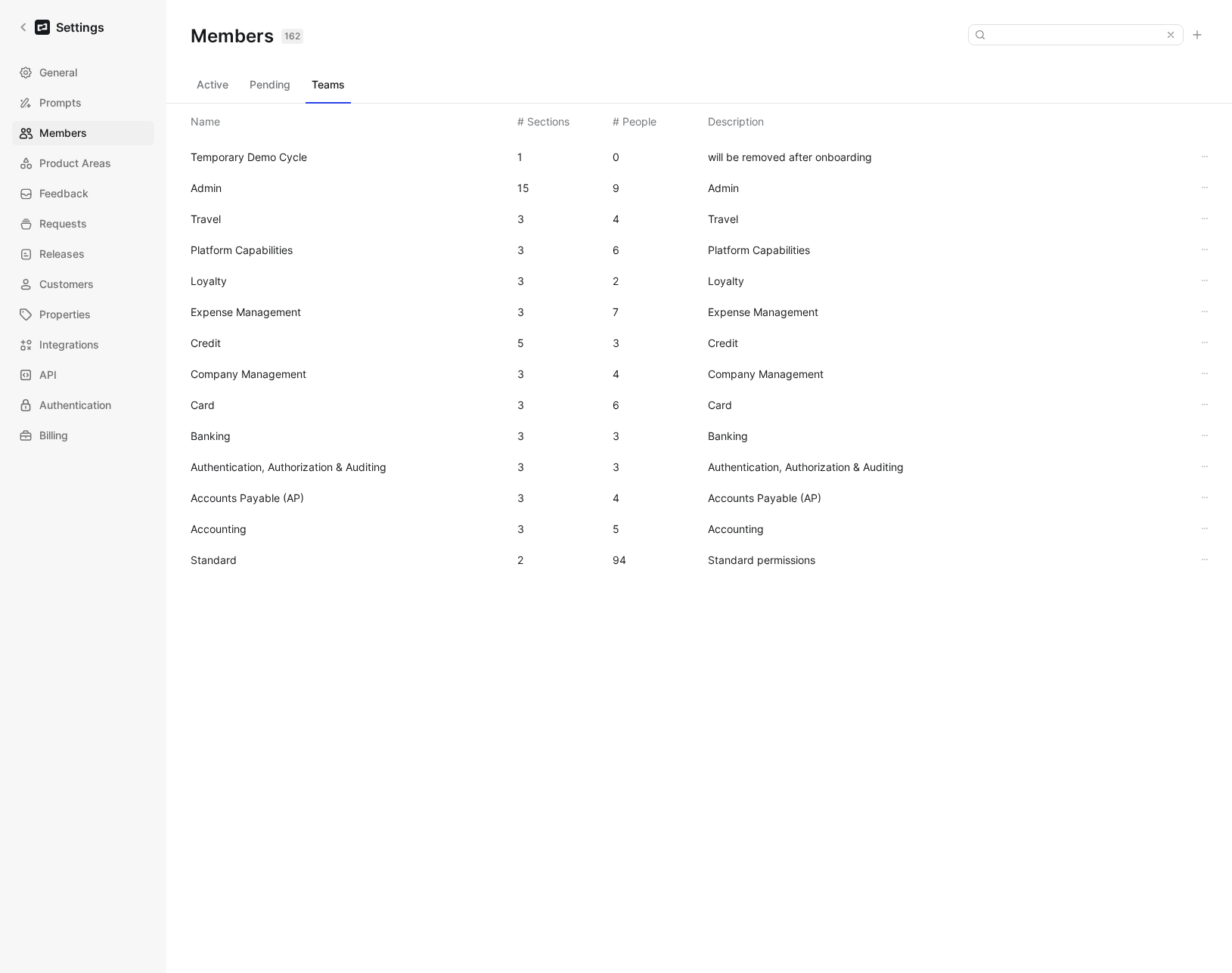
click at [211, 80] on button "Active" at bounding box center [212, 84] width 44 height 24
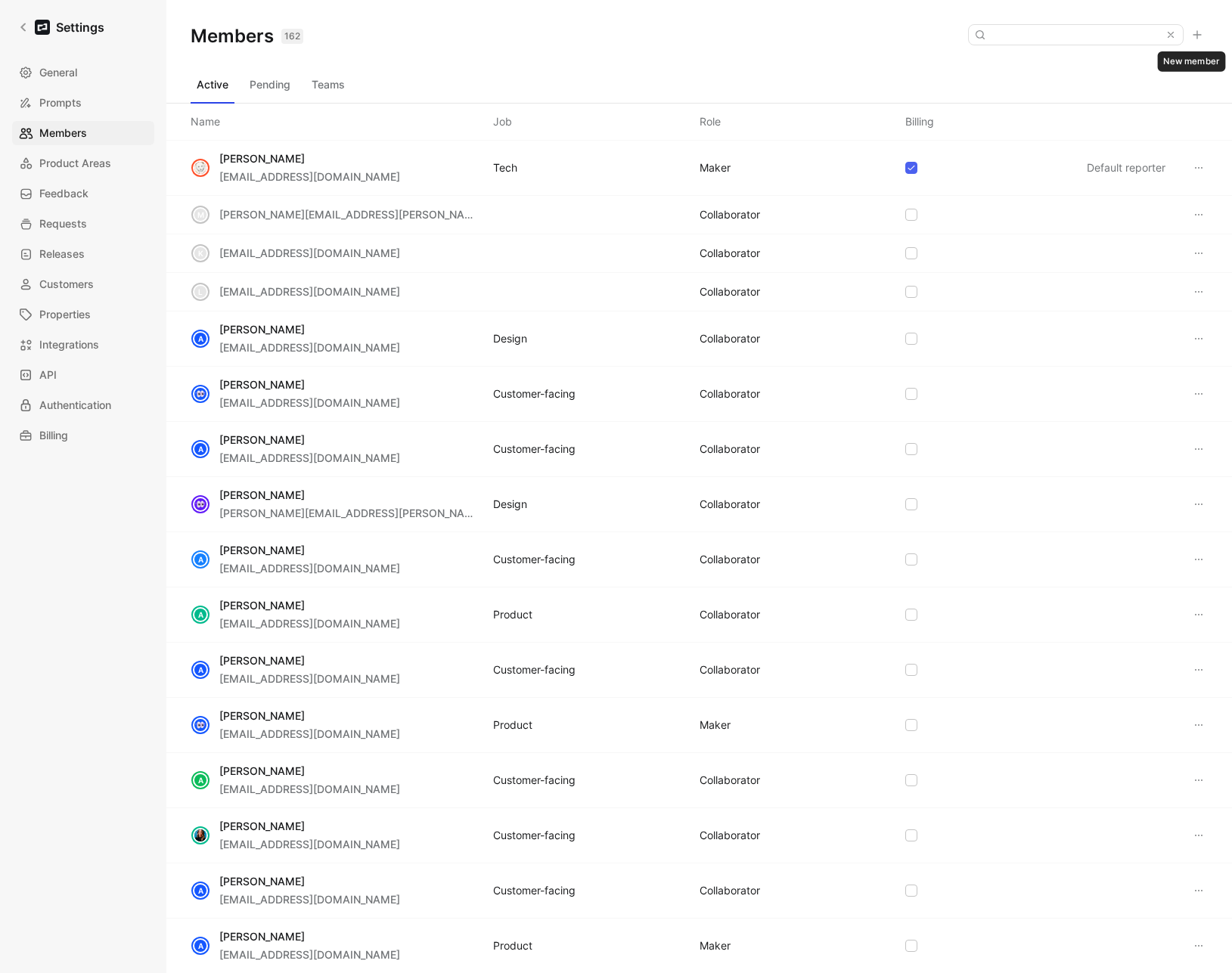
click at [1203, 35] on button at bounding box center [1197, 35] width 22 height 22
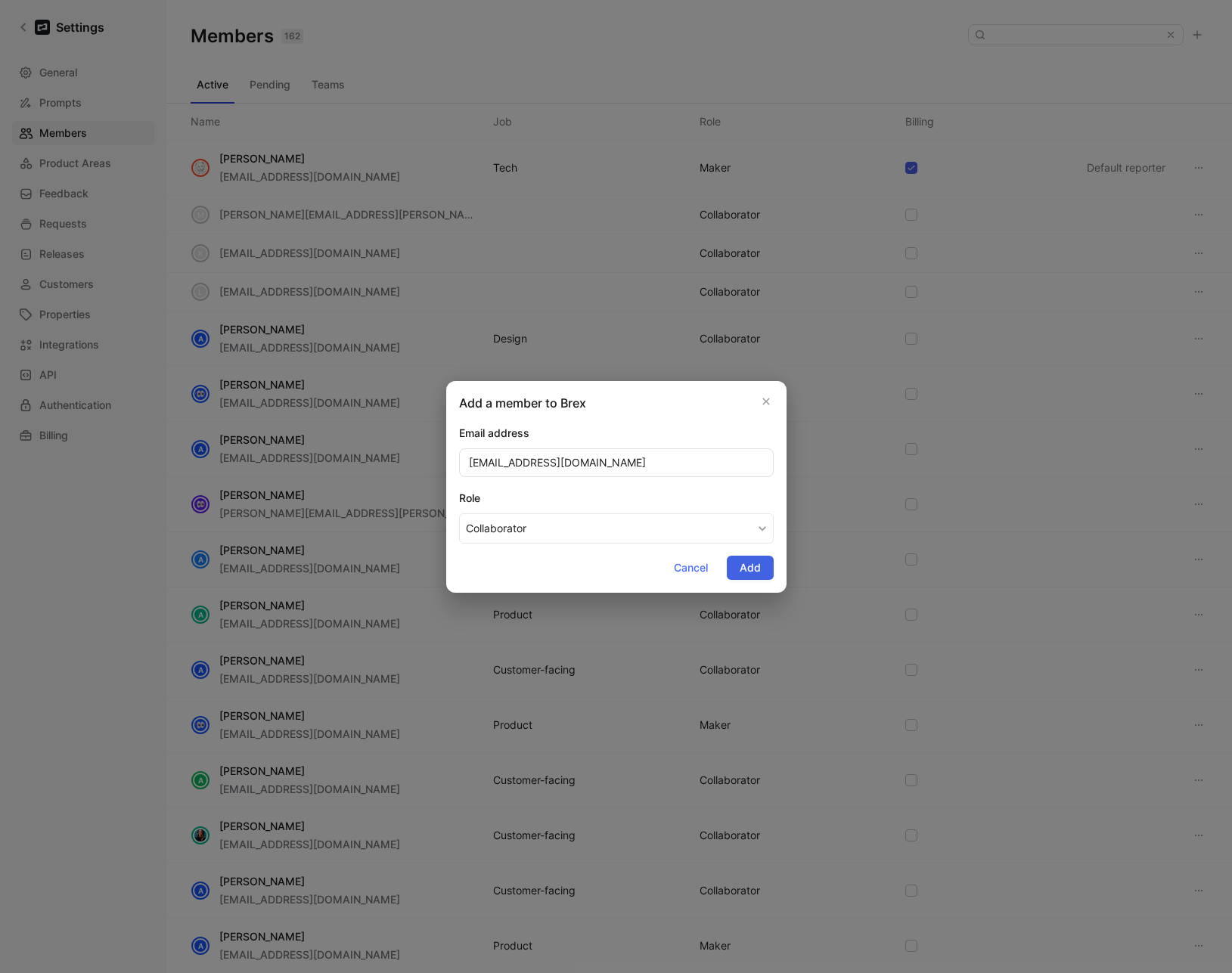
type input "[EMAIL_ADDRESS][DOMAIN_NAME]"
click at [749, 565] on span "Add" at bounding box center [750, 567] width 22 height 18
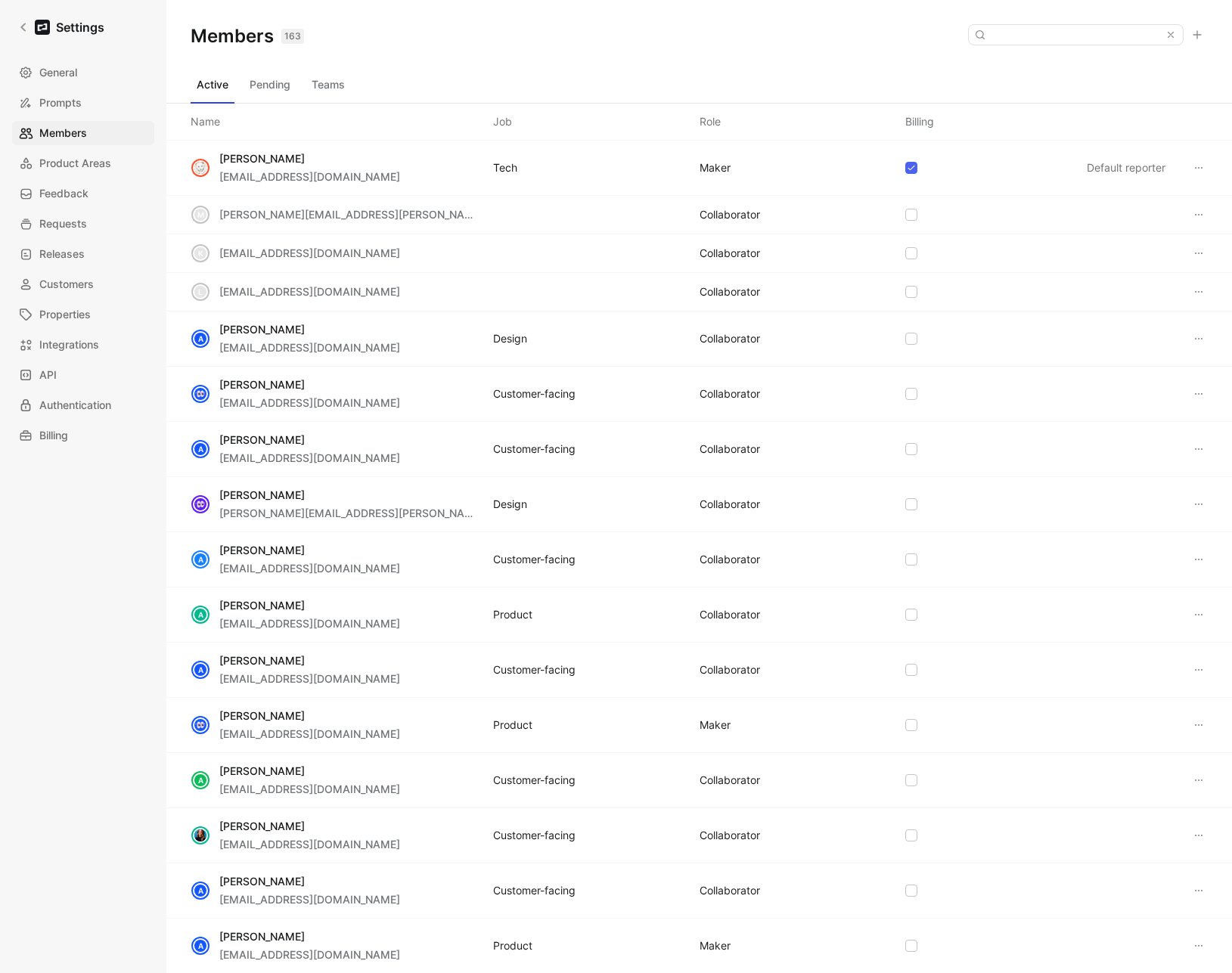
click at [324, 89] on button "Teams" at bounding box center [328, 84] width 45 height 24
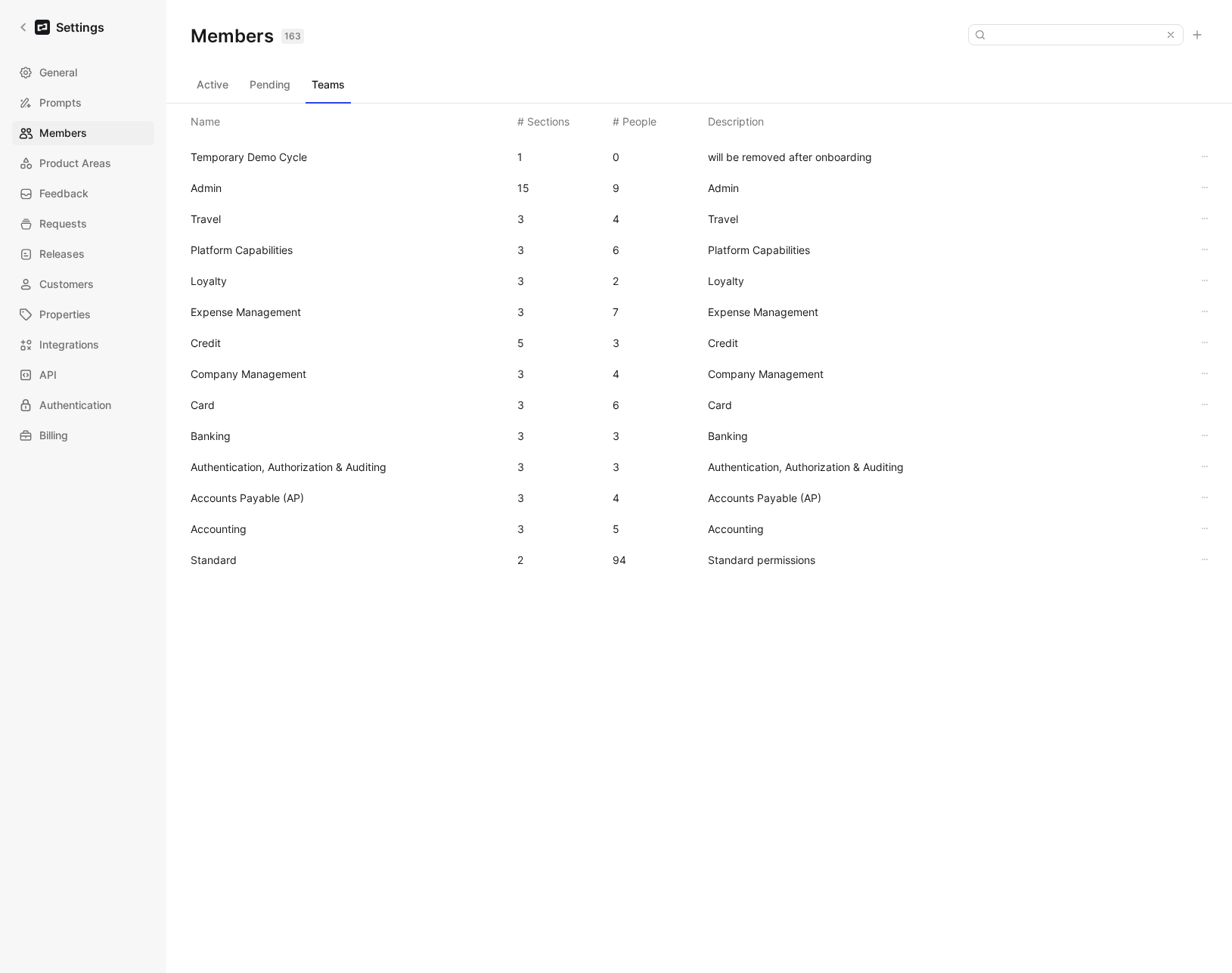
click at [208, 564] on span "Standard" at bounding box center [213, 560] width 46 height 13
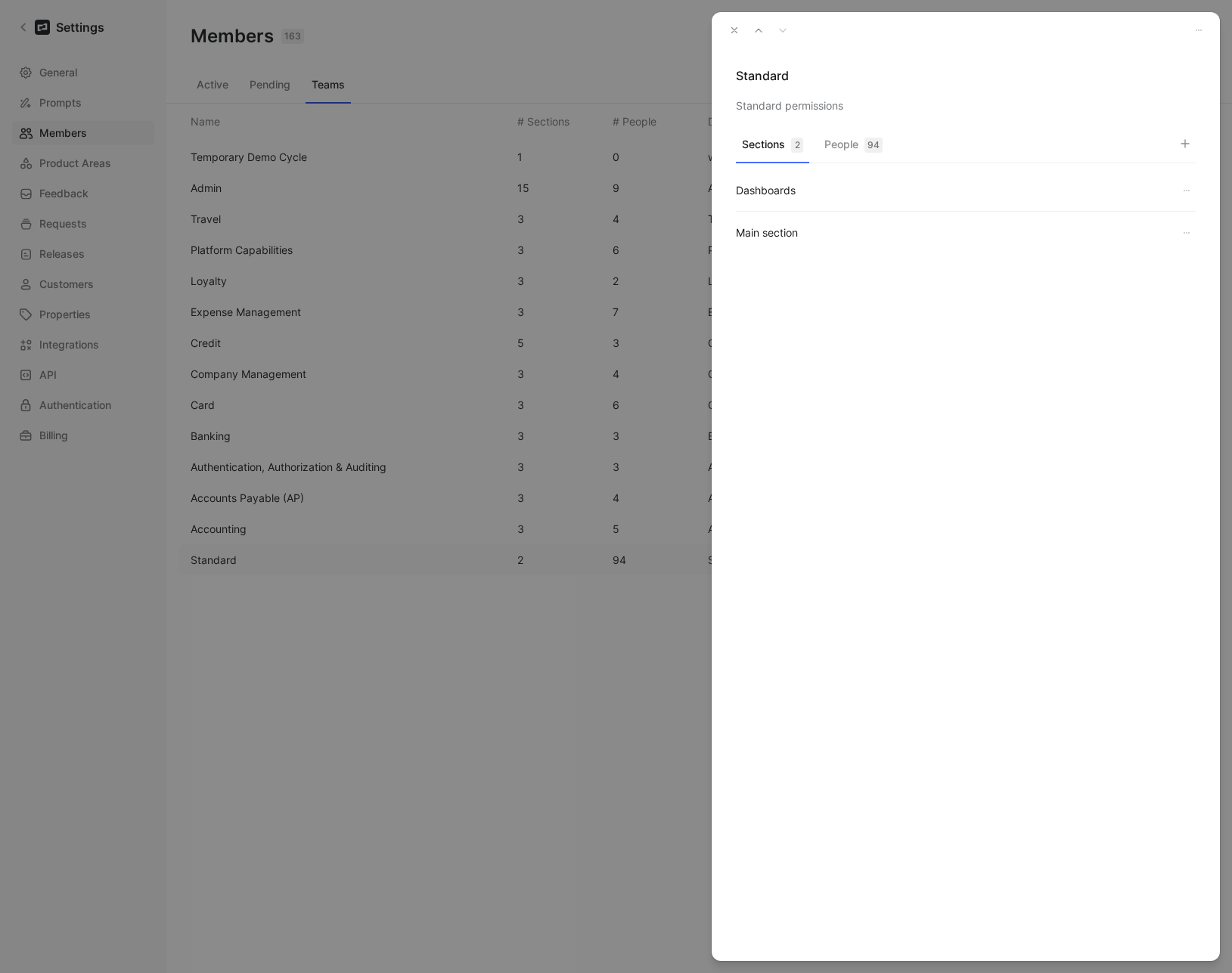
click at [835, 134] on button "People 94" at bounding box center [853, 148] width 70 height 29
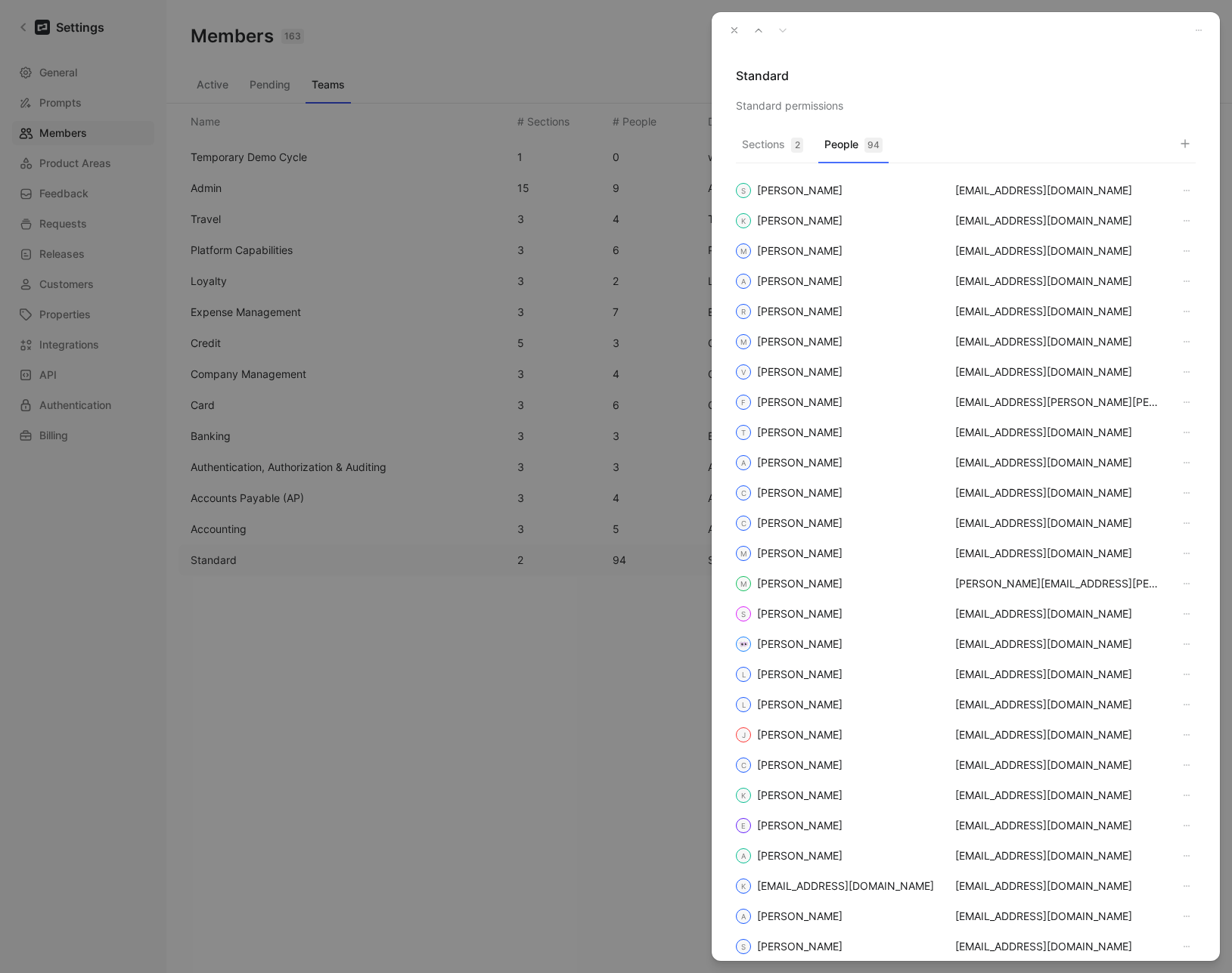
click at [1189, 142] on icon "button" at bounding box center [1185, 143] width 12 height 12
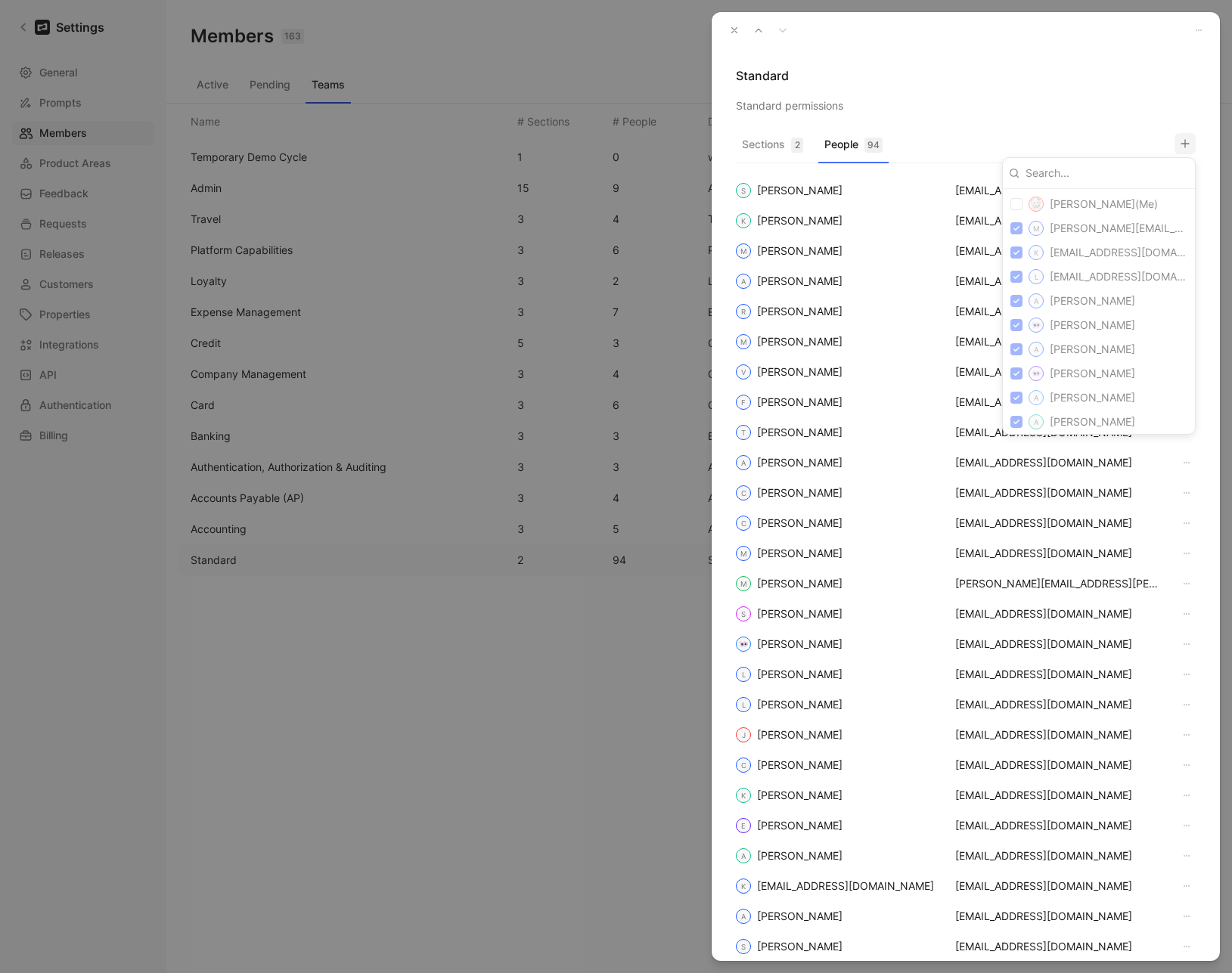
type input "[EMAIL_ADDRESS][DOMAIN_NAME]"
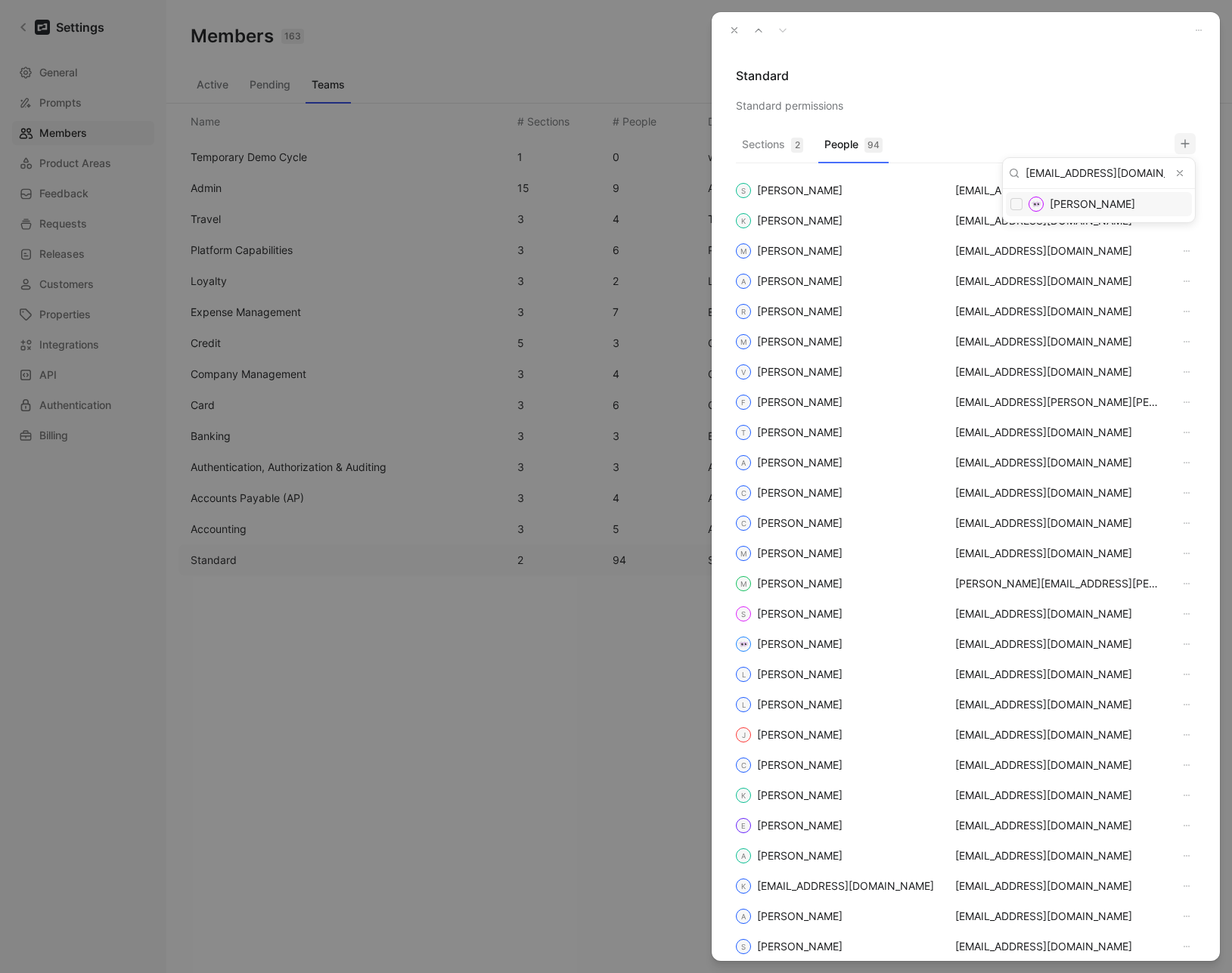
click at [1081, 202] on span "[PERSON_NAME]" at bounding box center [1092, 204] width 85 height 13
checkbox input "false"
click at [1029, 80] on div at bounding box center [616, 486] width 1232 height 973
click at [1192, 146] on button "button" at bounding box center [1185, 143] width 22 height 22
click at [1181, 174] on icon "Clear input" at bounding box center [1179, 172] width 10 height 10
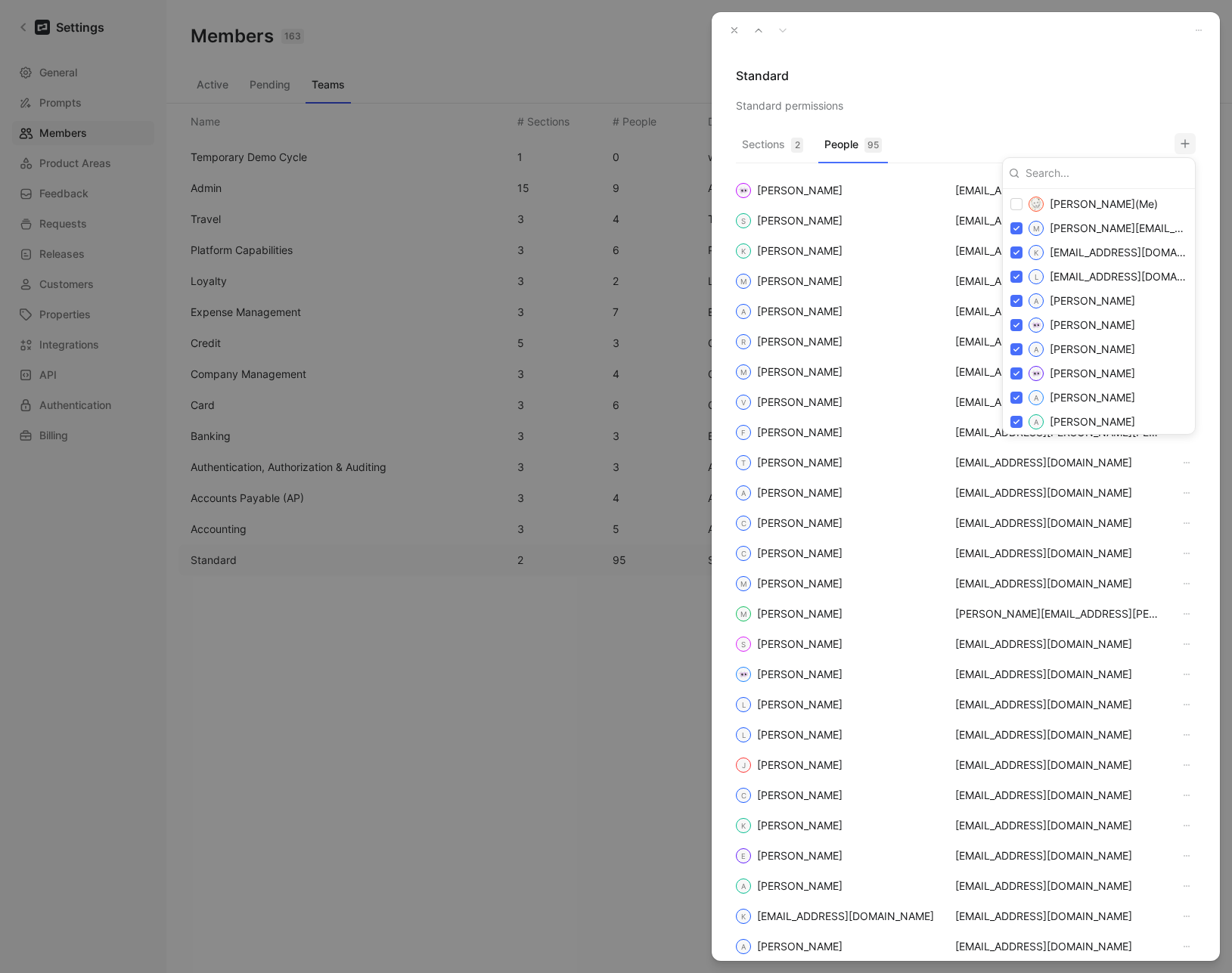
click at [910, 65] on div at bounding box center [616, 486] width 1232 height 973
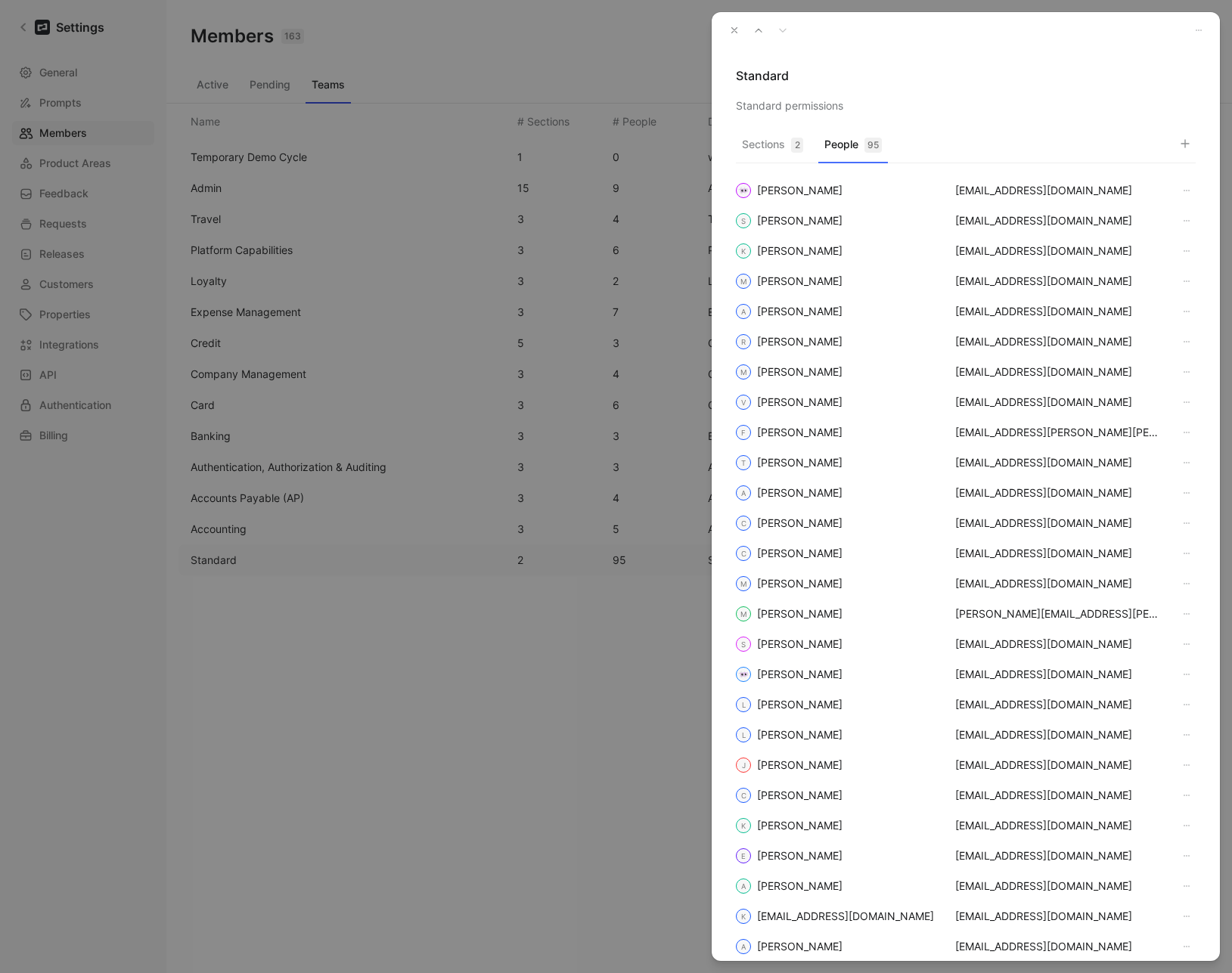
click at [740, 29] on button "button" at bounding box center [734, 30] width 22 height 22
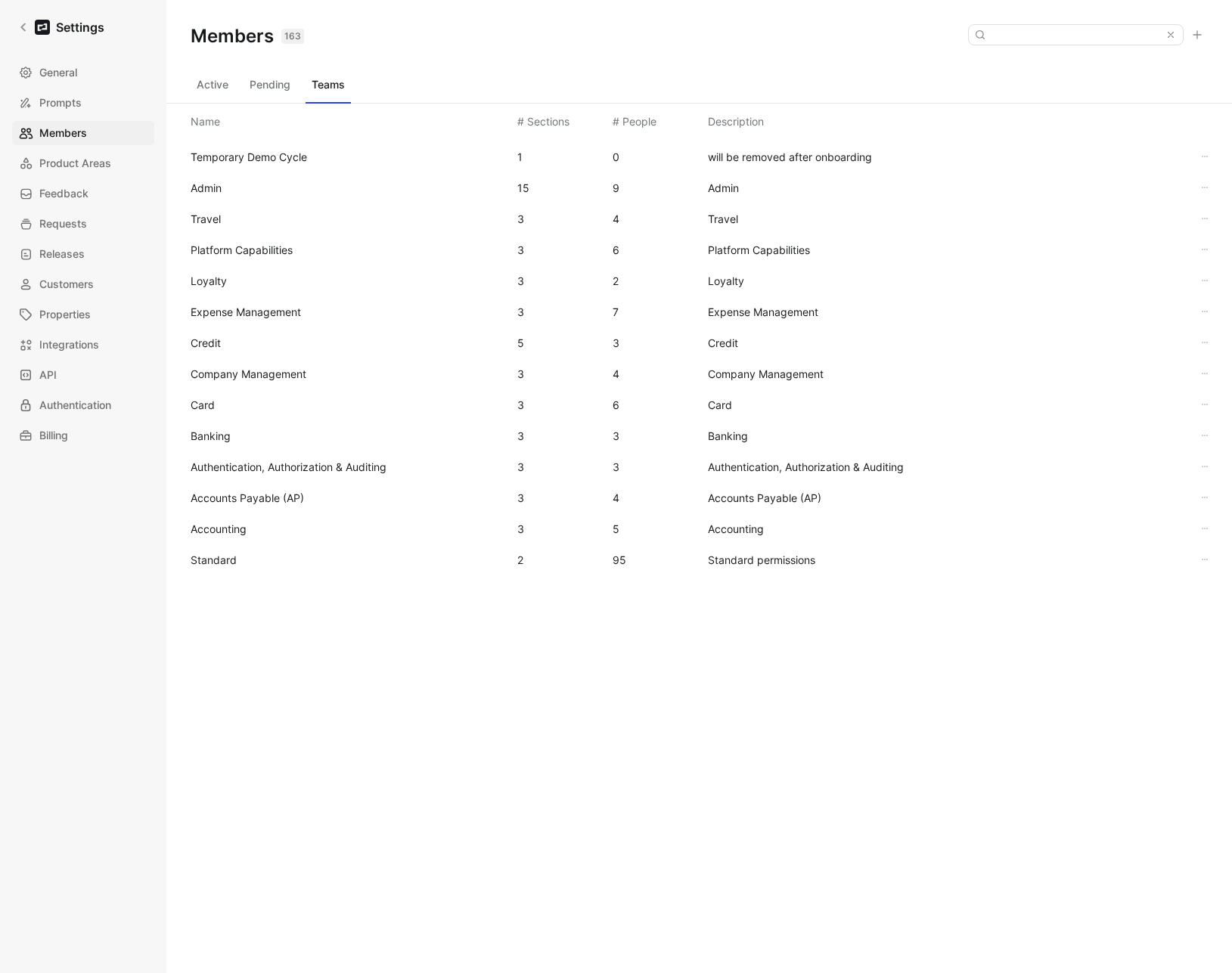
drag, startPoint x: 627, startPoint y: 786, endPoint x: 390, endPoint y: 406, distance: 447.8
click at [627, 784] on div "Members 163 Saved Active Pending Teams Name # Sections # People Description Tem…" at bounding box center [699, 462] width 1066 height 925
click at [230, 561] on span "Standard" at bounding box center [213, 560] width 46 height 13
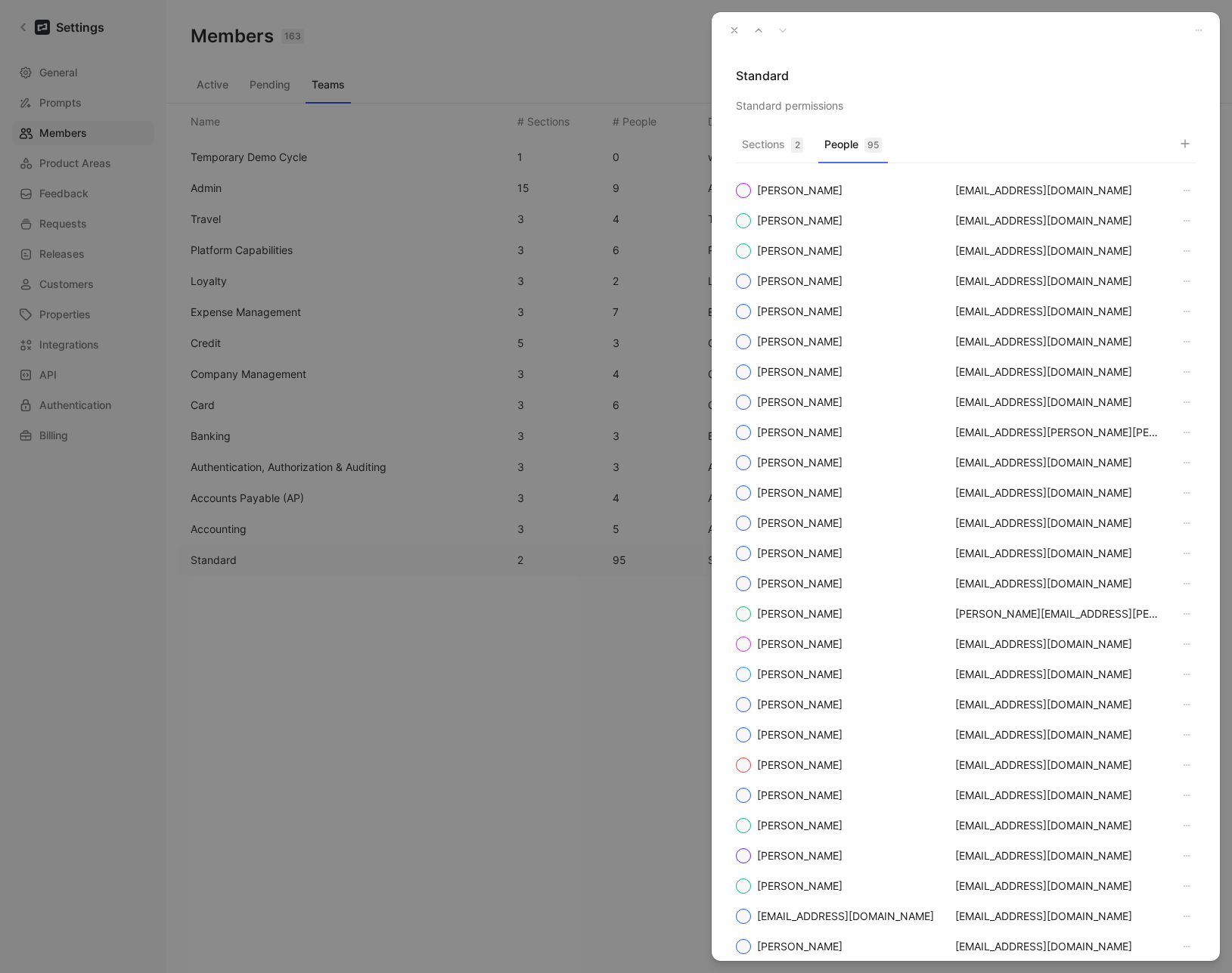
click at [845, 138] on button "People 95" at bounding box center [853, 148] width 69 height 29
click at [1178, 148] on button "button" at bounding box center [1185, 143] width 22 height 22
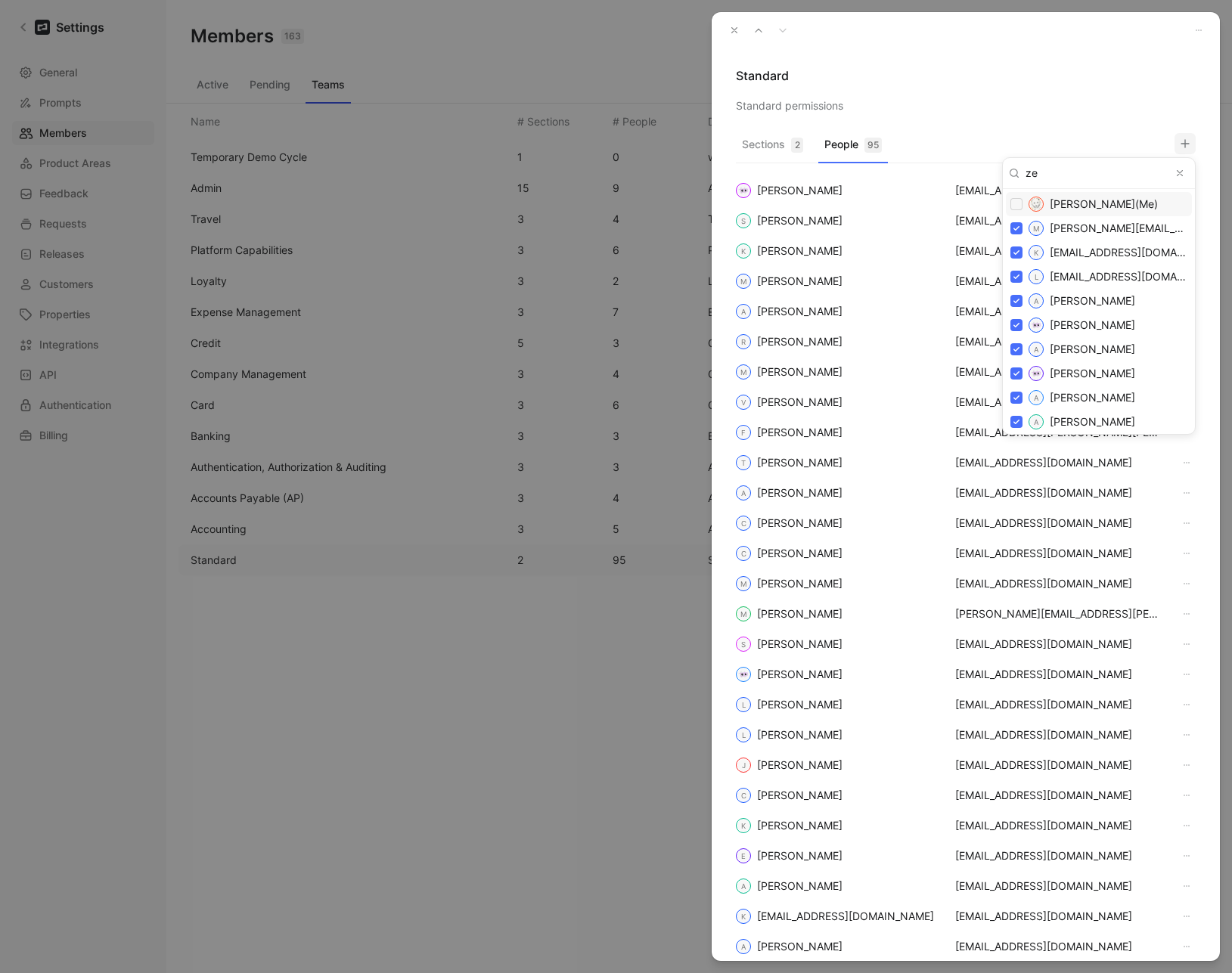
type input "zee"
click at [1165, 96] on div at bounding box center [616, 486] width 1232 height 973
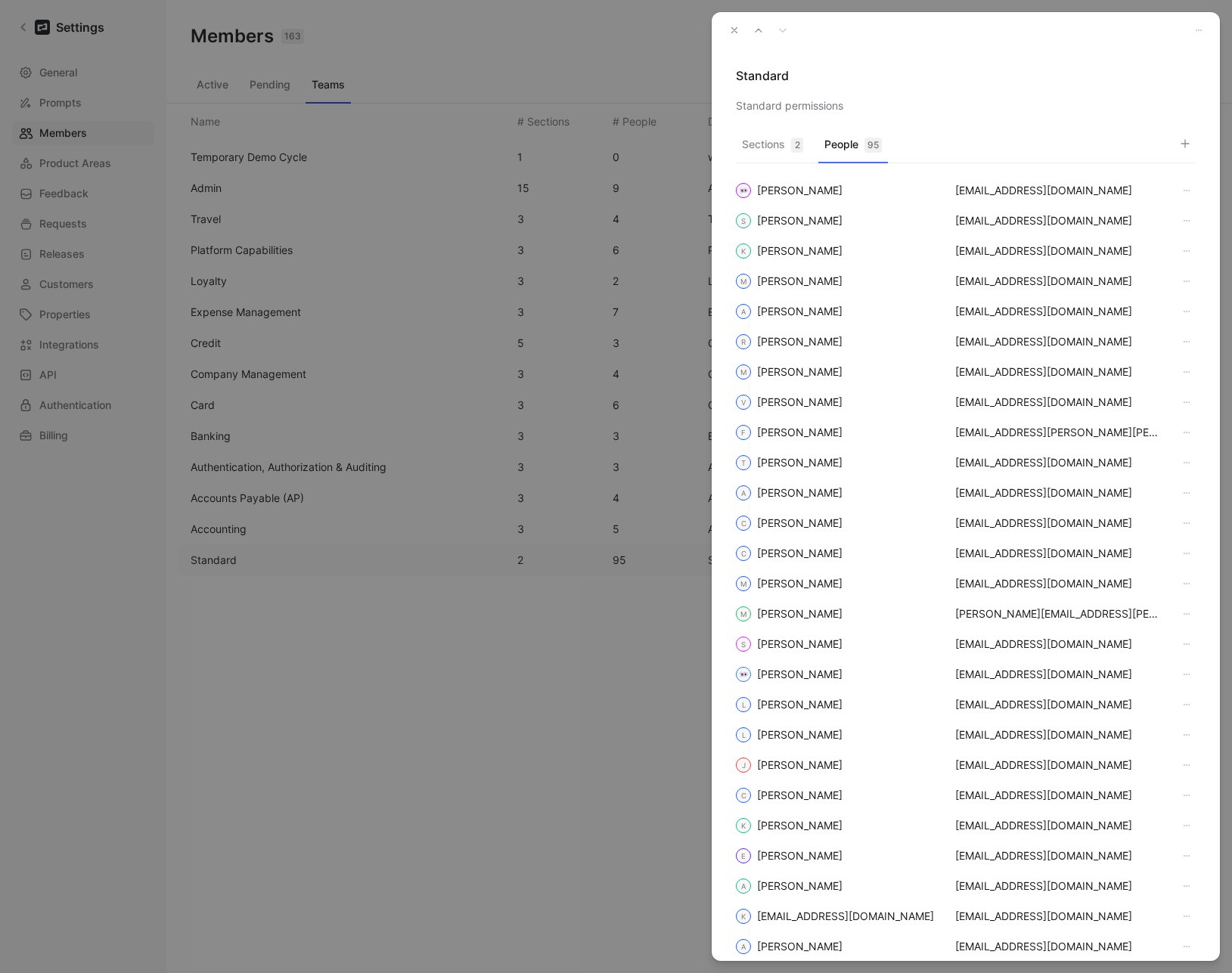
click at [730, 34] on icon "button" at bounding box center [734, 30] width 10 height 10
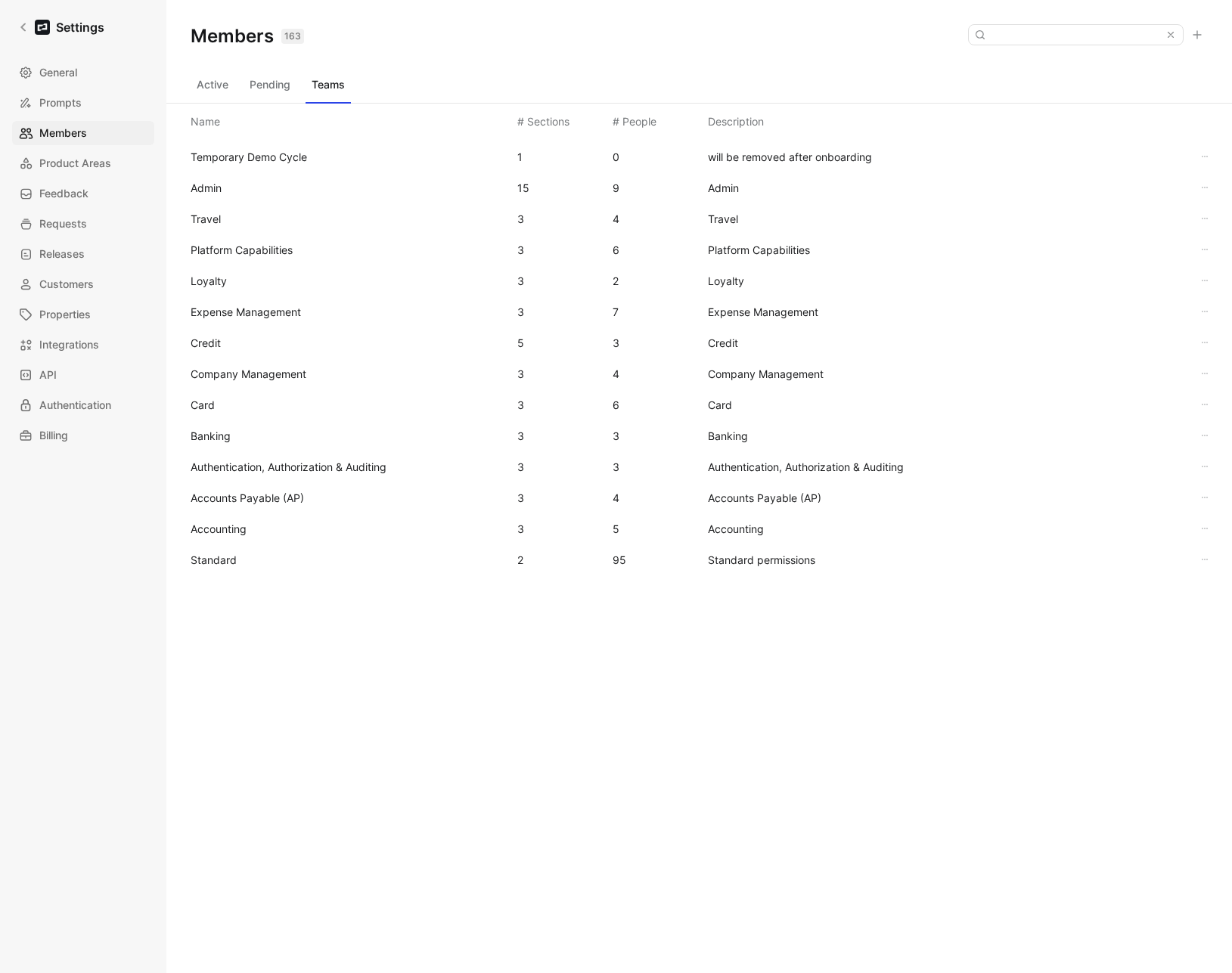
drag, startPoint x: 663, startPoint y: 769, endPoint x: 1015, endPoint y: 168, distance: 696.5
click at [663, 769] on div "Members 163 Saved Active Pending Teams Name # Sections # People Description Tem…" at bounding box center [699, 462] width 1066 height 925
